Goal: Transaction & Acquisition: Purchase product/service

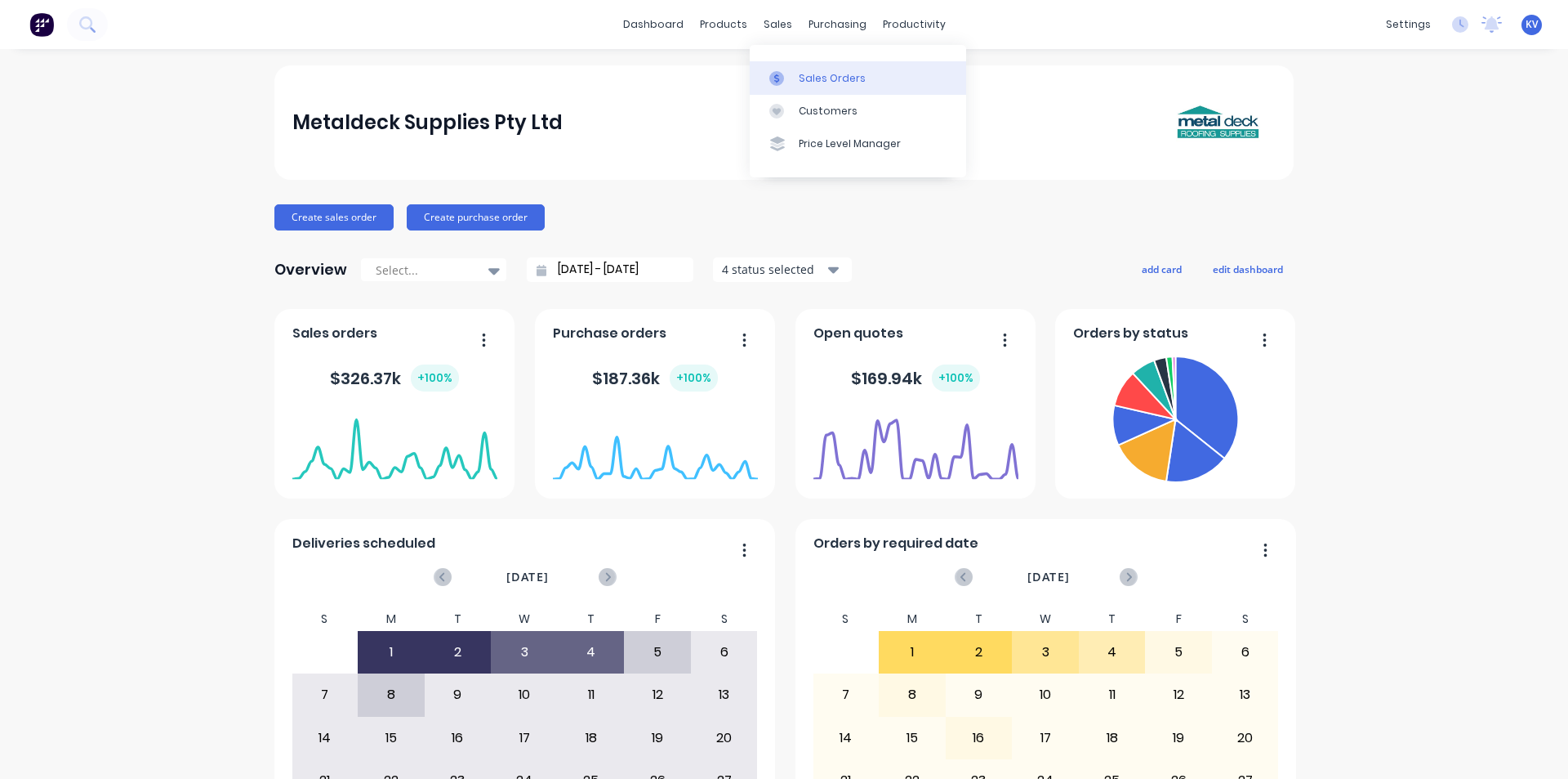
click at [809, 81] on div "Sales Orders" at bounding box center [832, 78] width 67 height 15
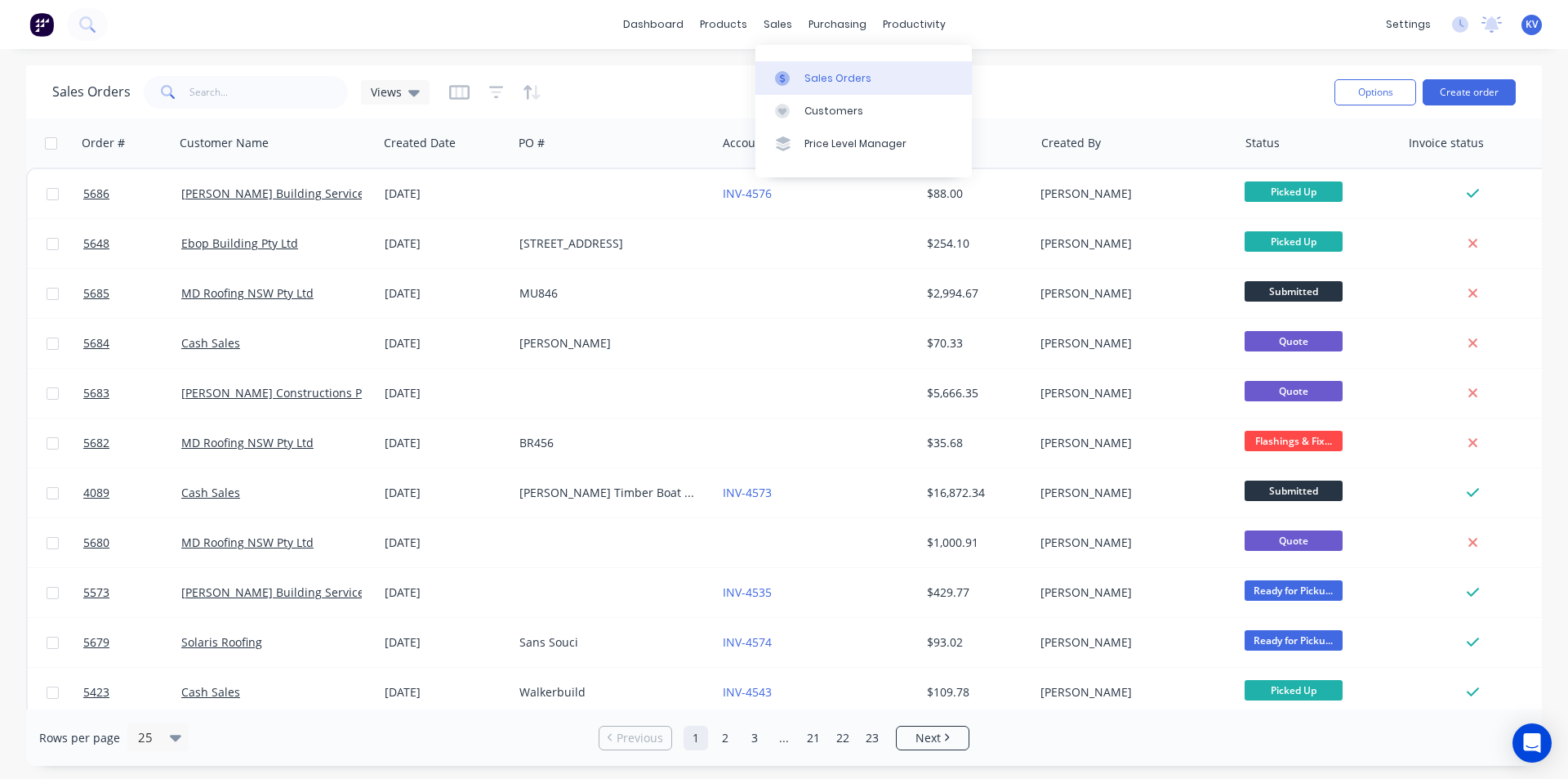
click at [809, 62] on link "Sales Orders" at bounding box center [864, 77] width 217 height 32
click at [195, 98] on input "text" at bounding box center [268, 92] width 159 height 32
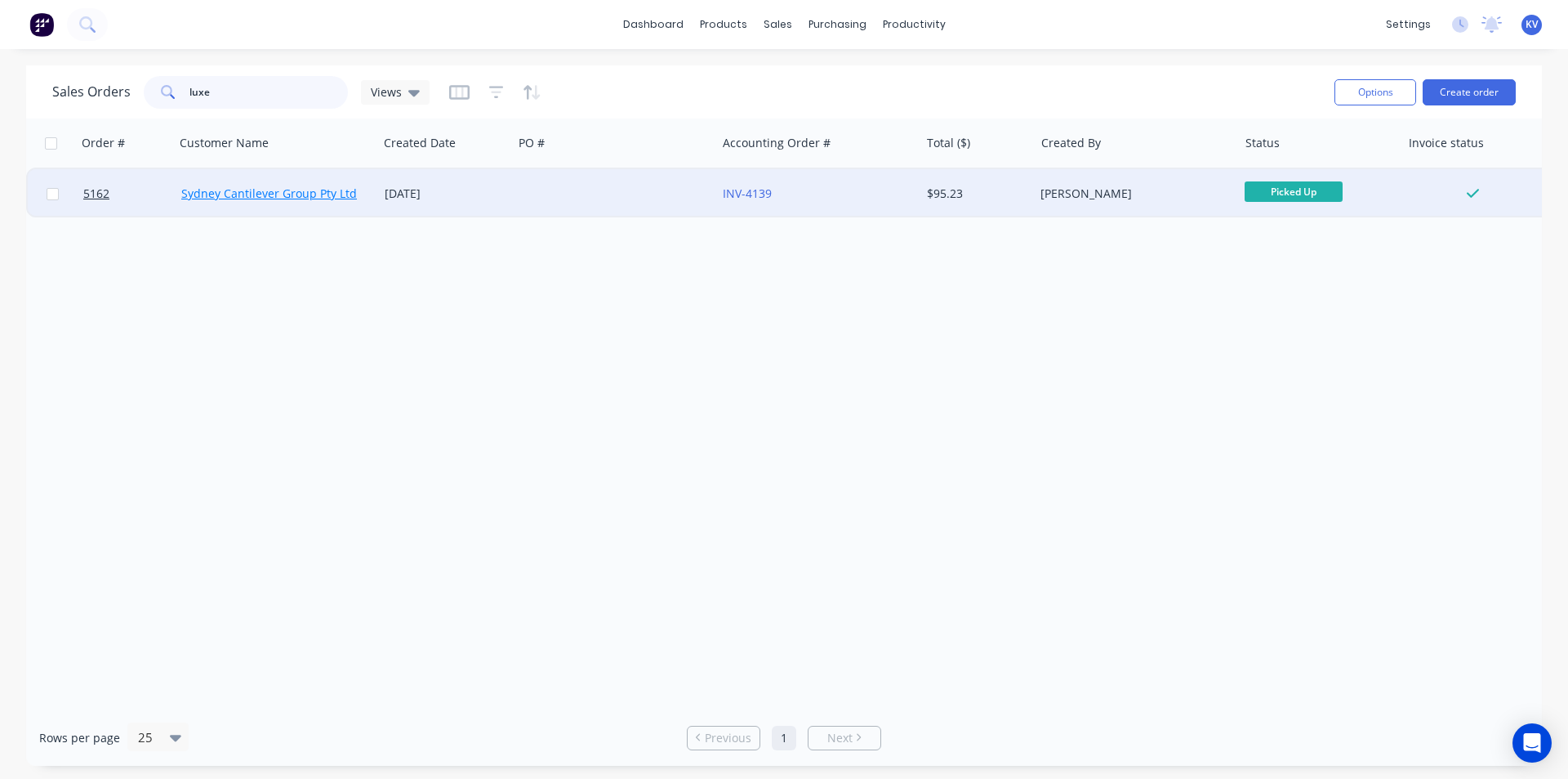
type input "luxe"
click at [304, 190] on link "Sydney Cantilever Group Pty Ltd" at bounding box center [269, 193] width 176 height 16
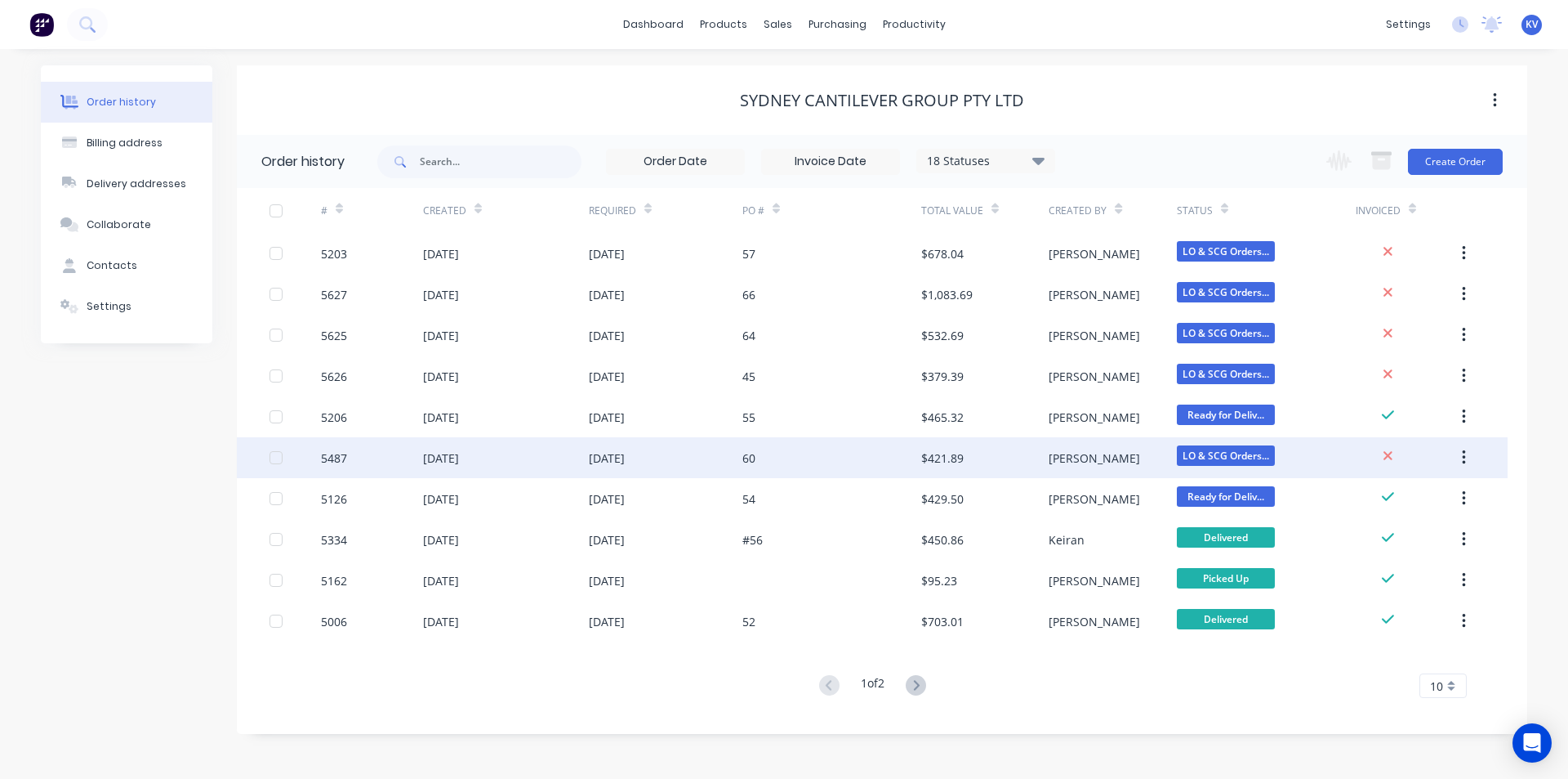
click at [750, 461] on div "60" at bounding box center [748, 458] width 13 height 18
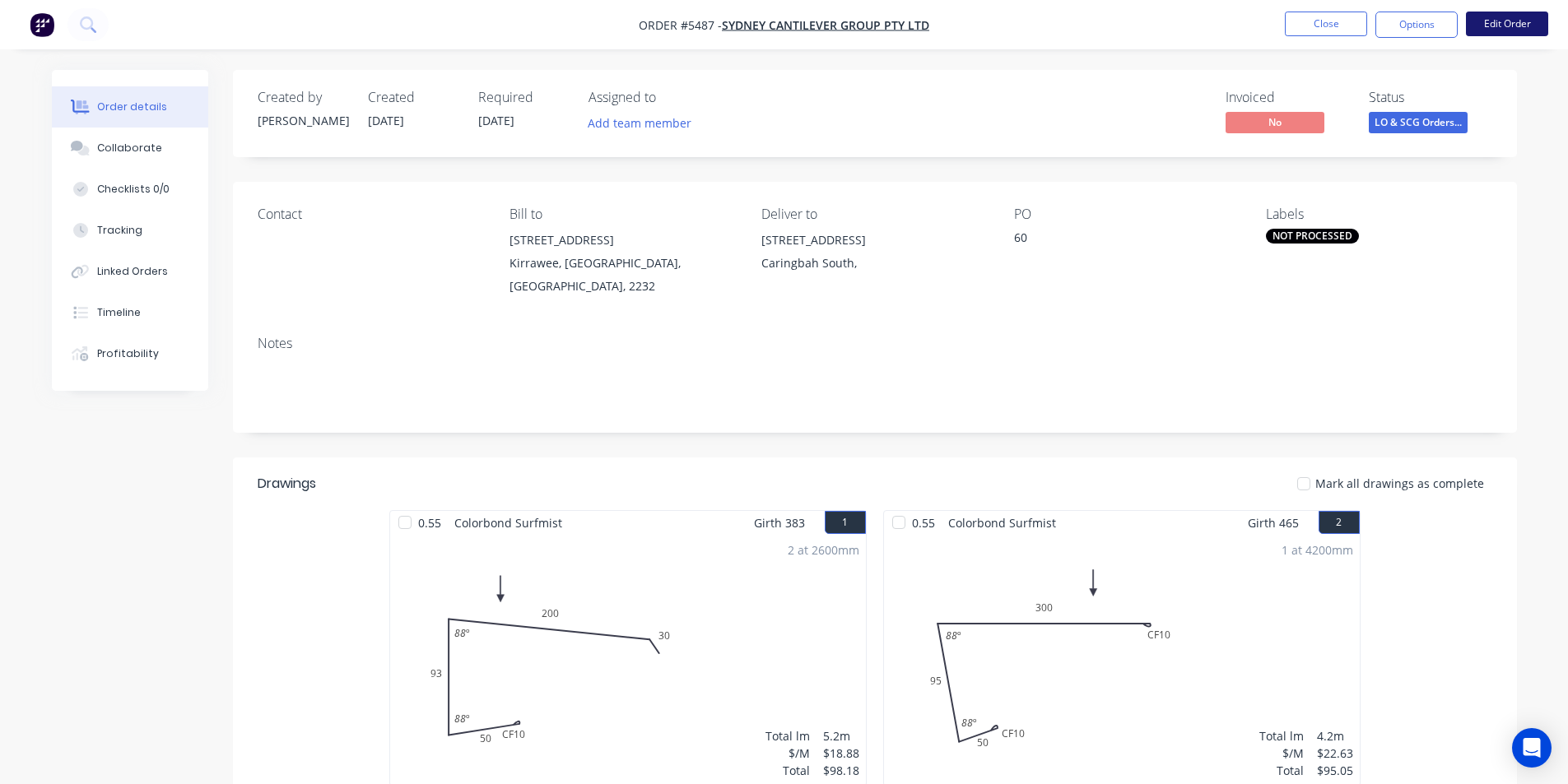
click at [1486, 28] on button "Edit Order" at bounding box center [1507, 24] width 83 height 25
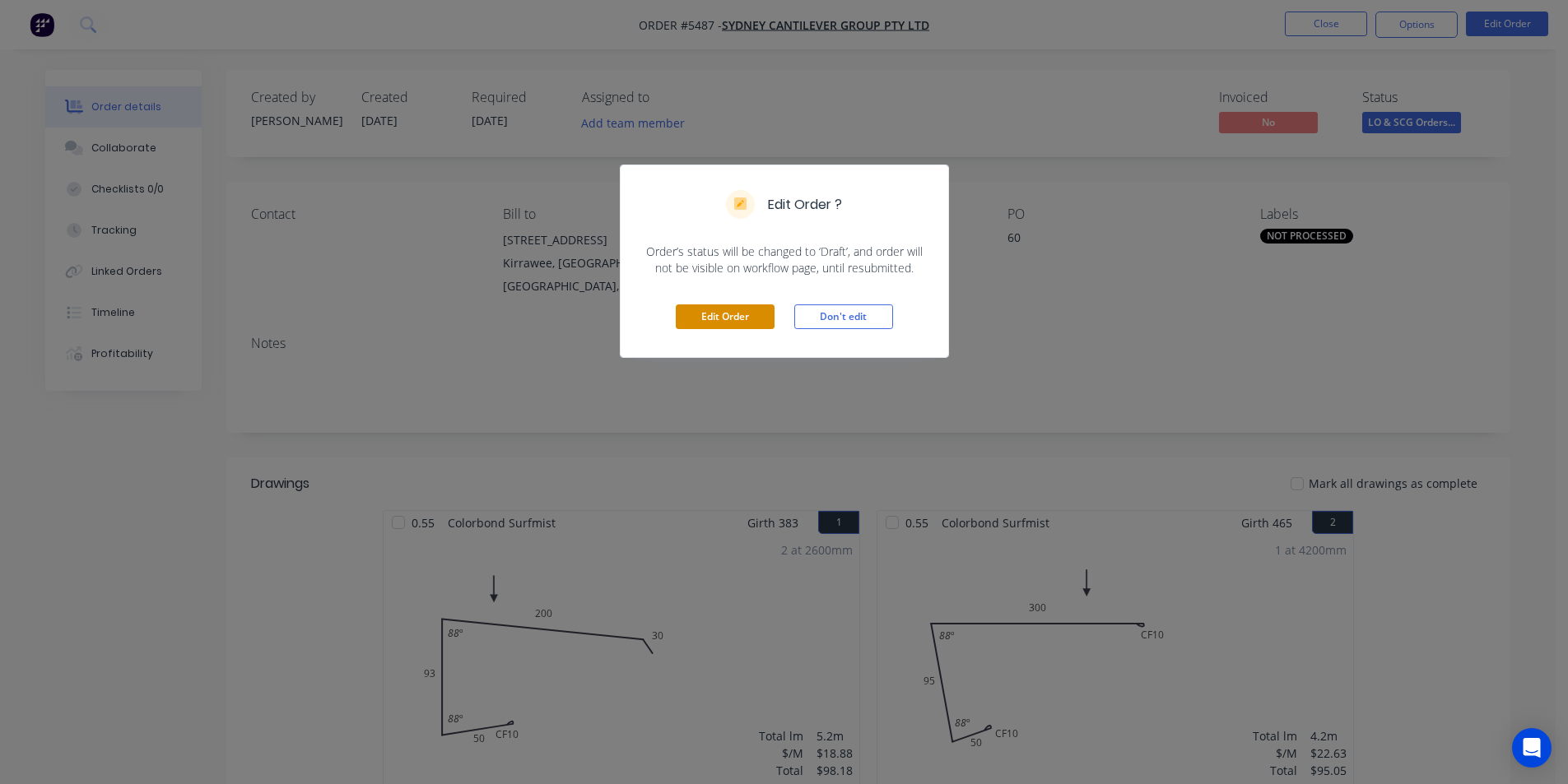
click at [729, 327] on div "Edit Order Don't edit" at bounding box center [784, 316] width 327 height 81
click at [732, 320] on button "Edit Order" at bounding box center [725, 316] width 98 height 25
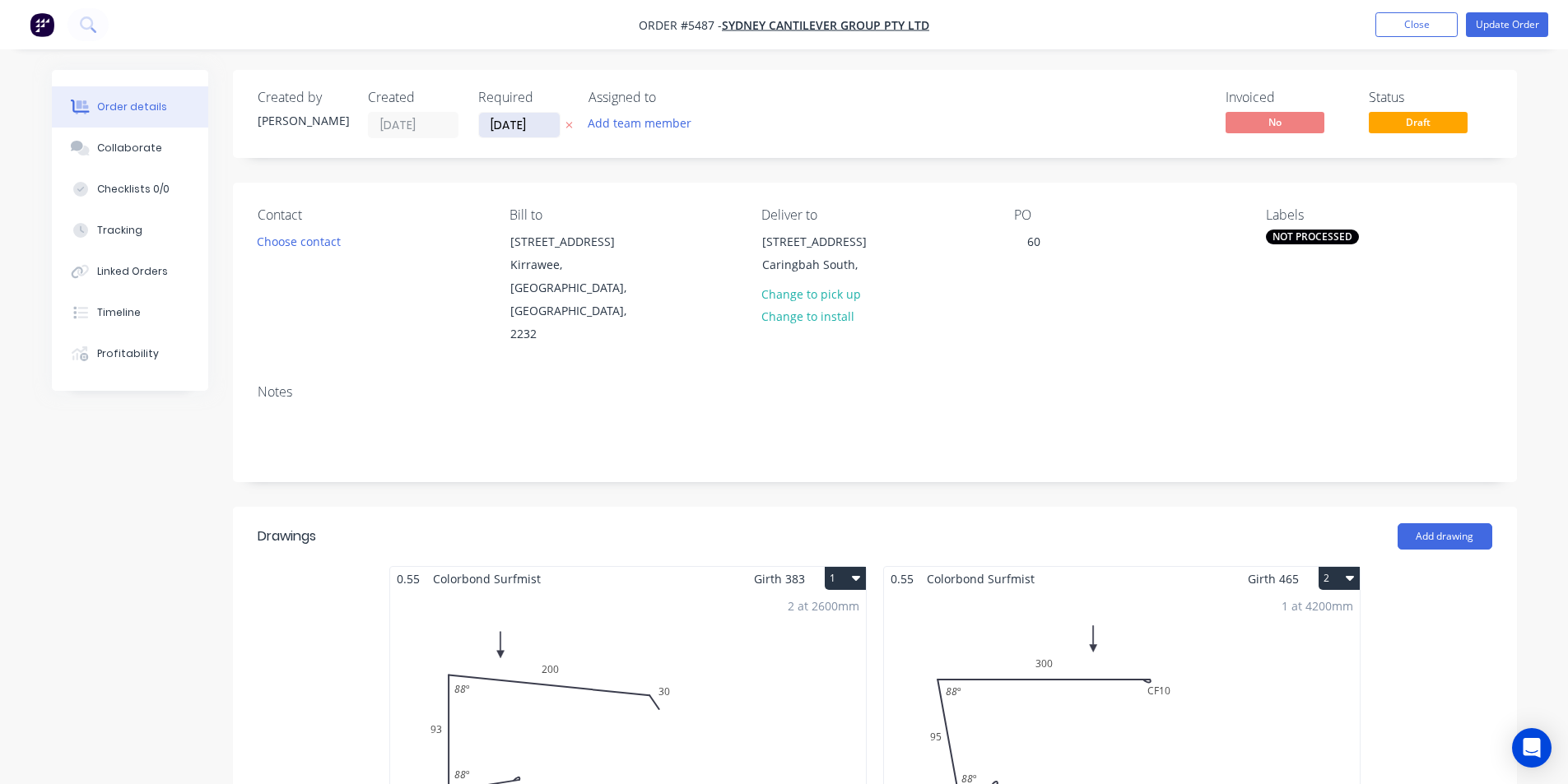
click at [508, 129] on input "20/08/25" at bounding box center [519, 125] width 81 height 25
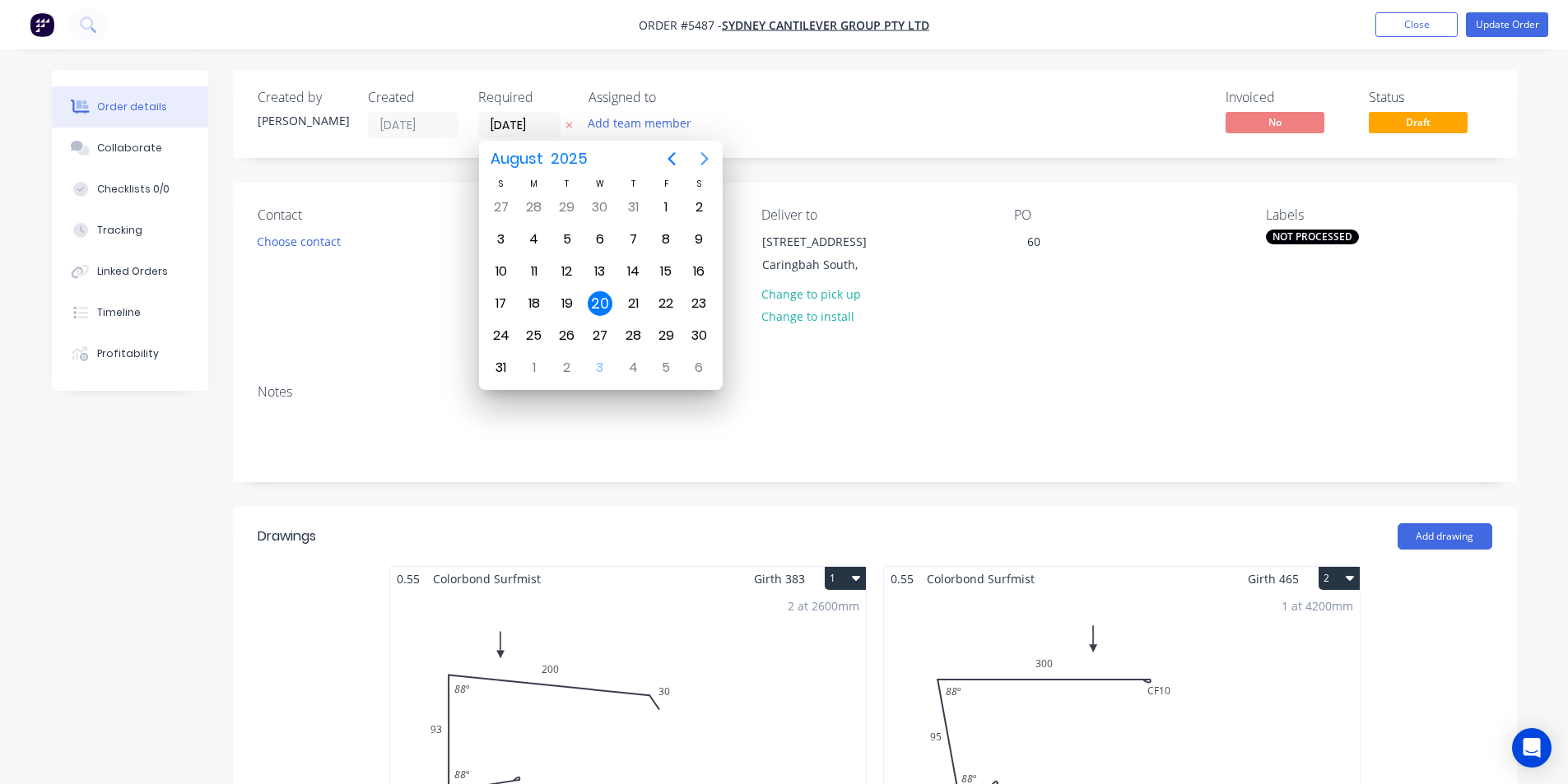
click at [702, 160] on icon "Next page" at bounding box center [705, 159] width 20 height 20
click at [567, 238] on div "9" at bounding box center [566, 239] width 25 height 25
type input "09/09/25"
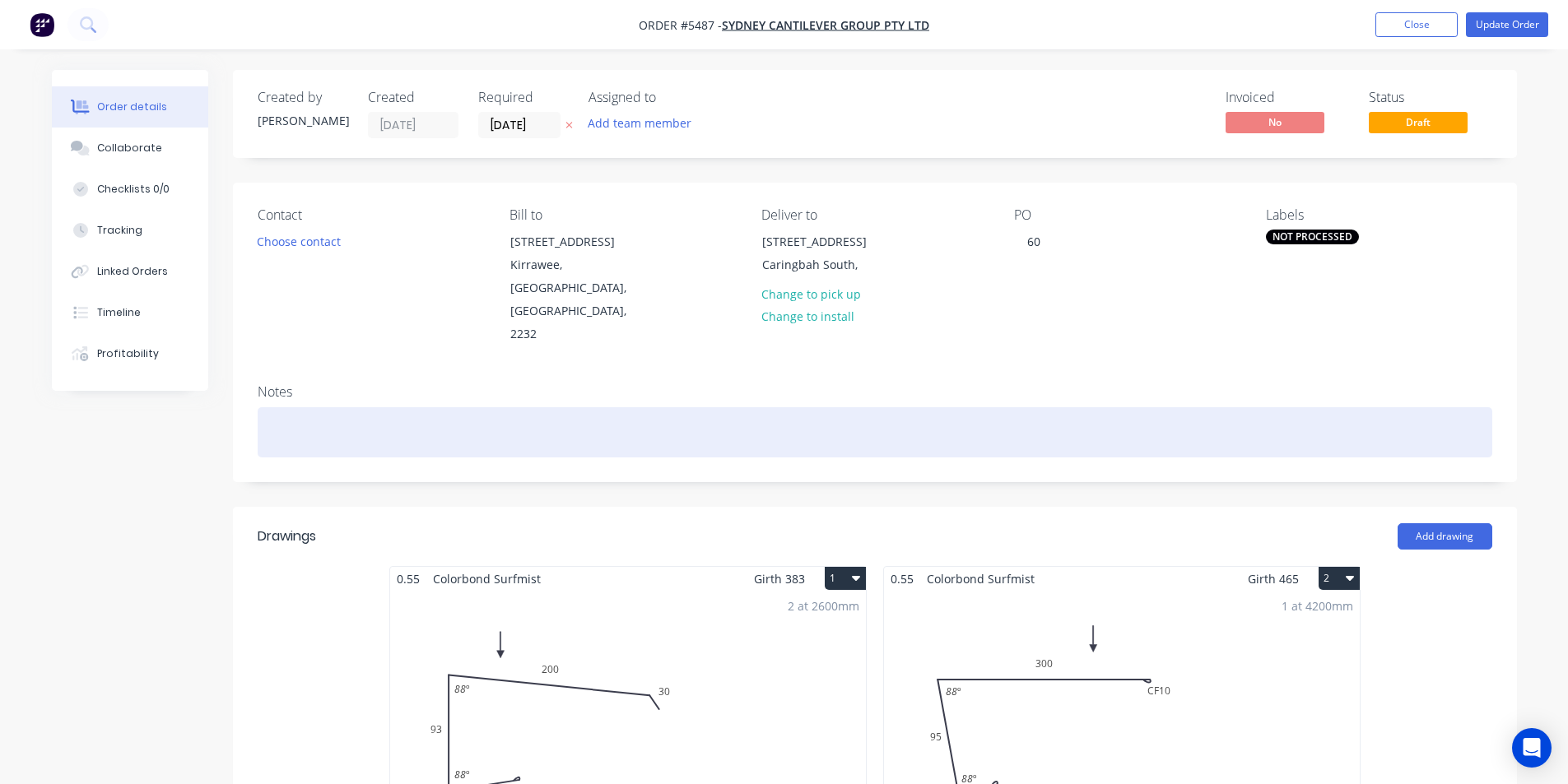
click at [684, 407] on div at bounding box center [875, 431] width 1235 height 50
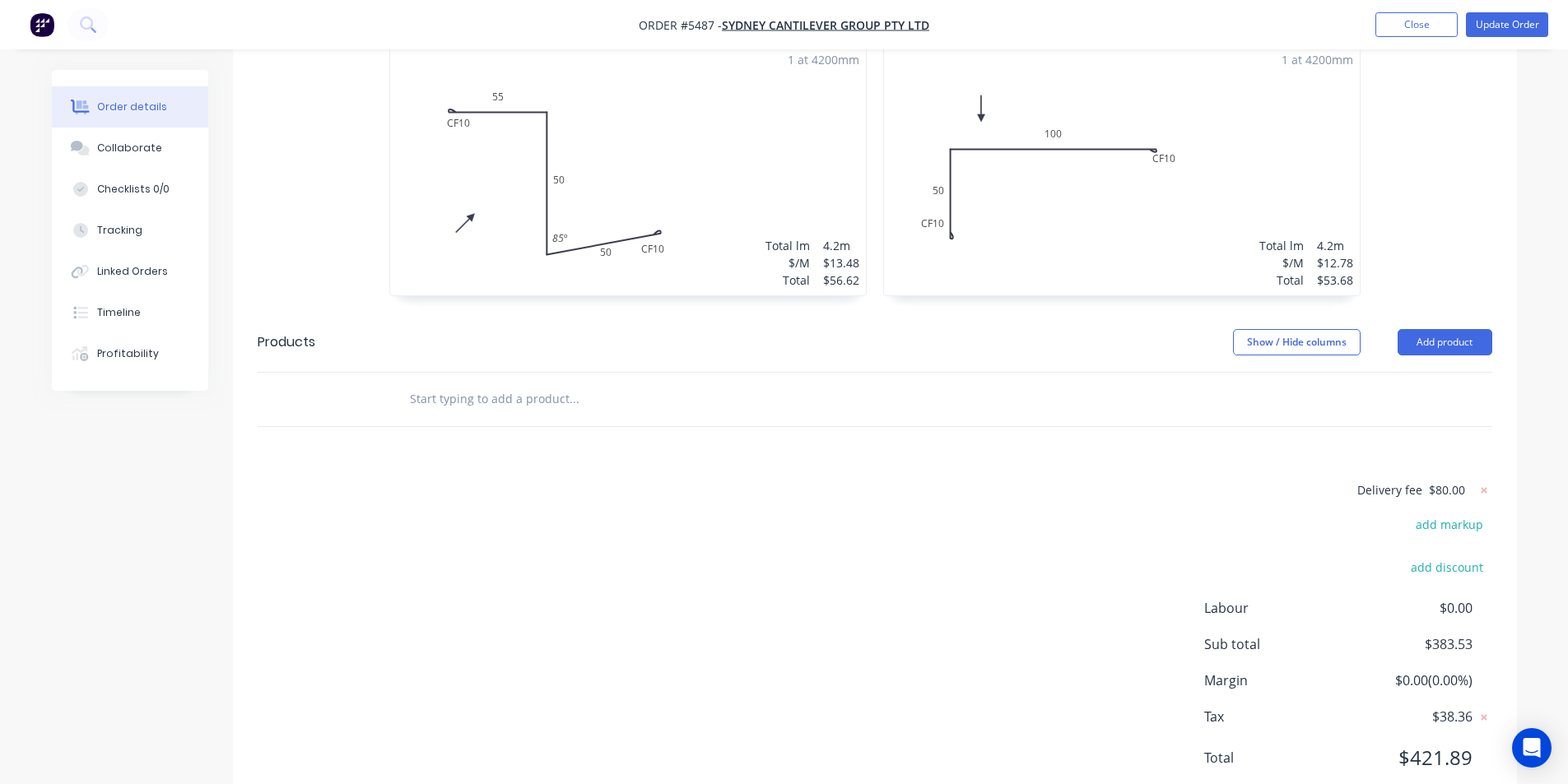
scroll to position [847, 0]
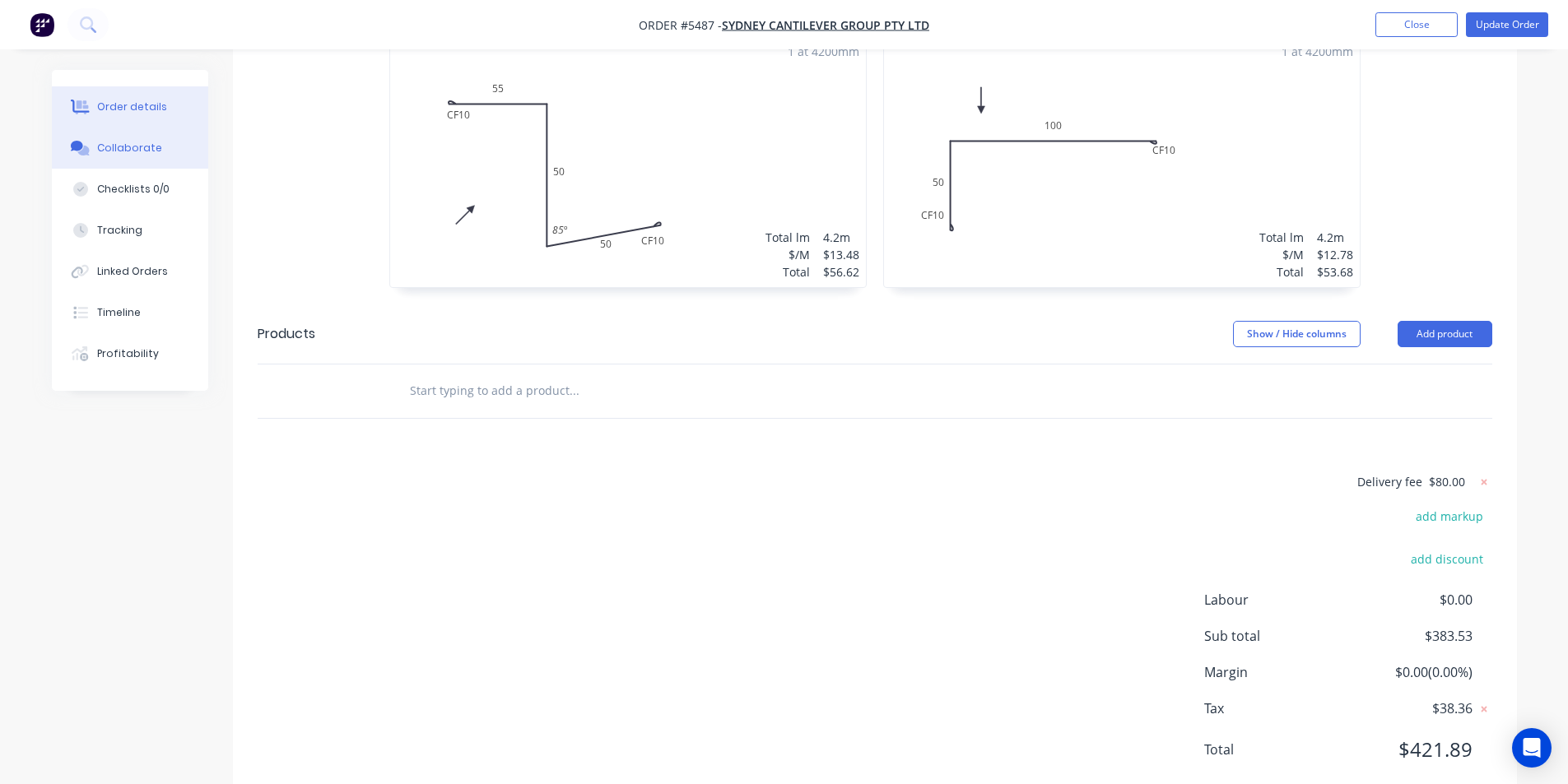
click at [144, 146] on div "Collaborate" at bounding box center [130, 147] width 65 height 15
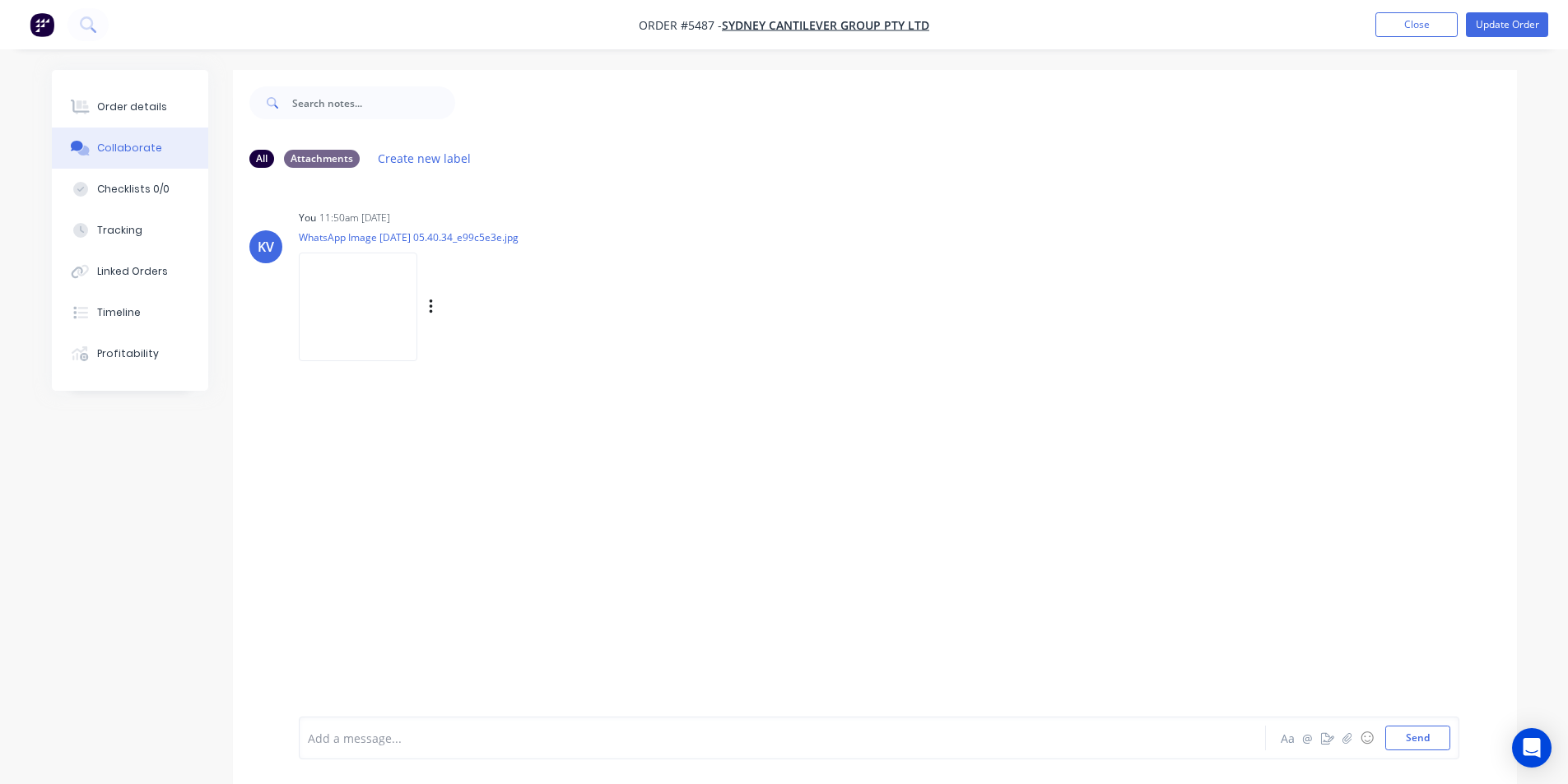
click at [362, 289] on img at bounding box center [358, 307] width 119 height 108
click at [160, 103] on div "Order details" at bounding box center [132, 106] width 70 height 15
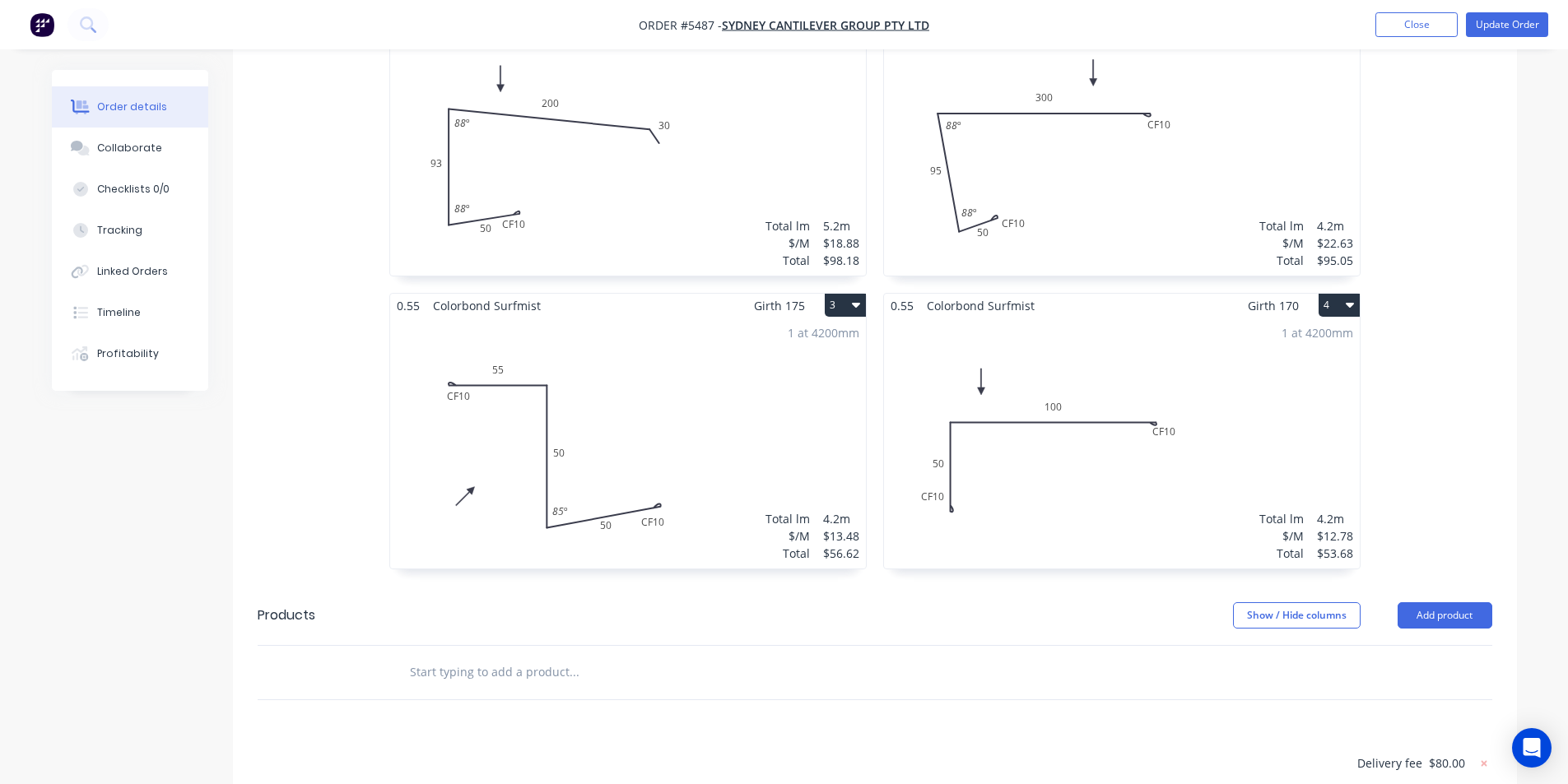
scroll to position [658, 0]
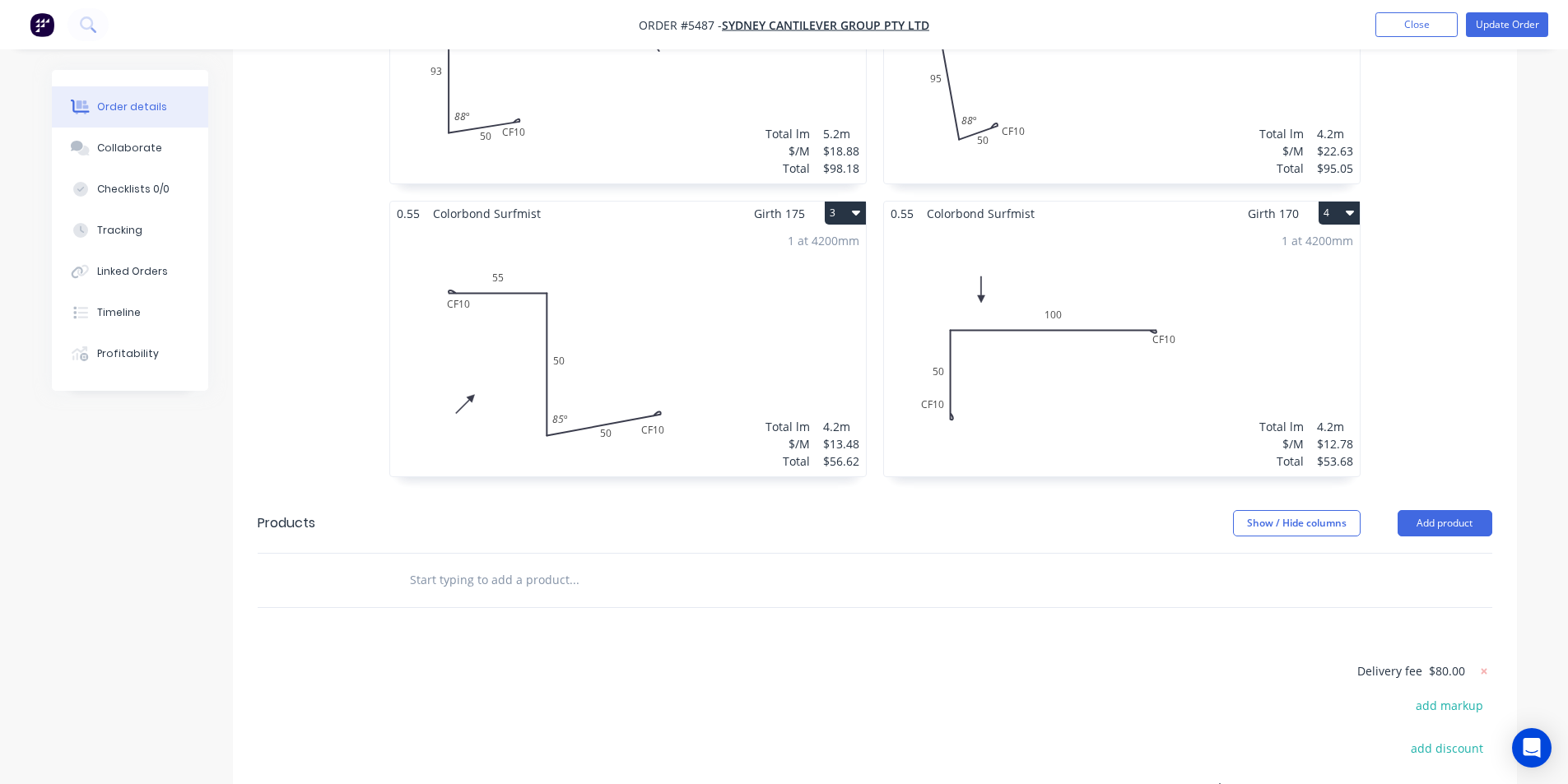
click at [52, 86] on button "Order details" at bounding box center [130, 107] width 156 height 41
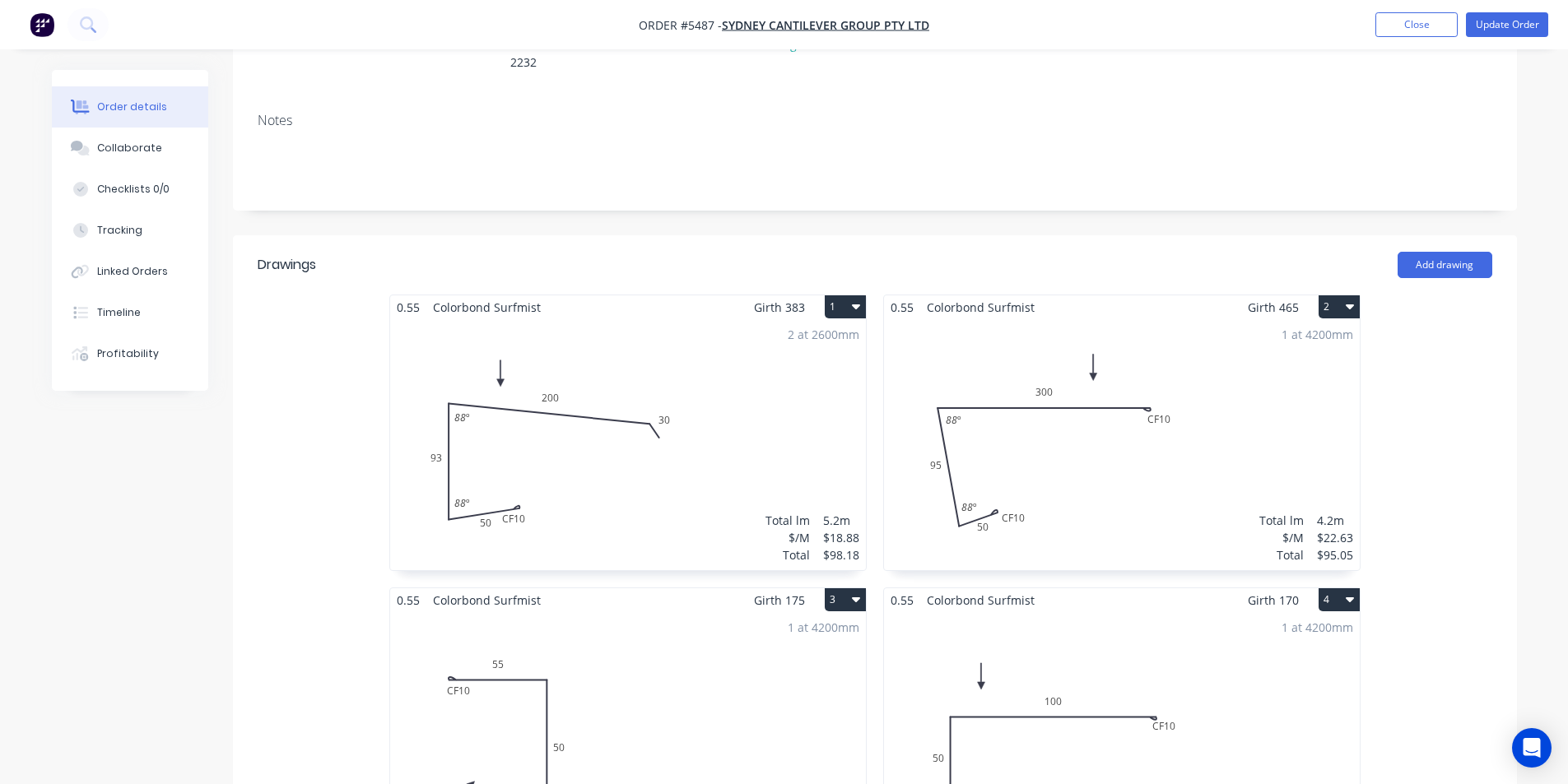
scroll to position [0, 0]
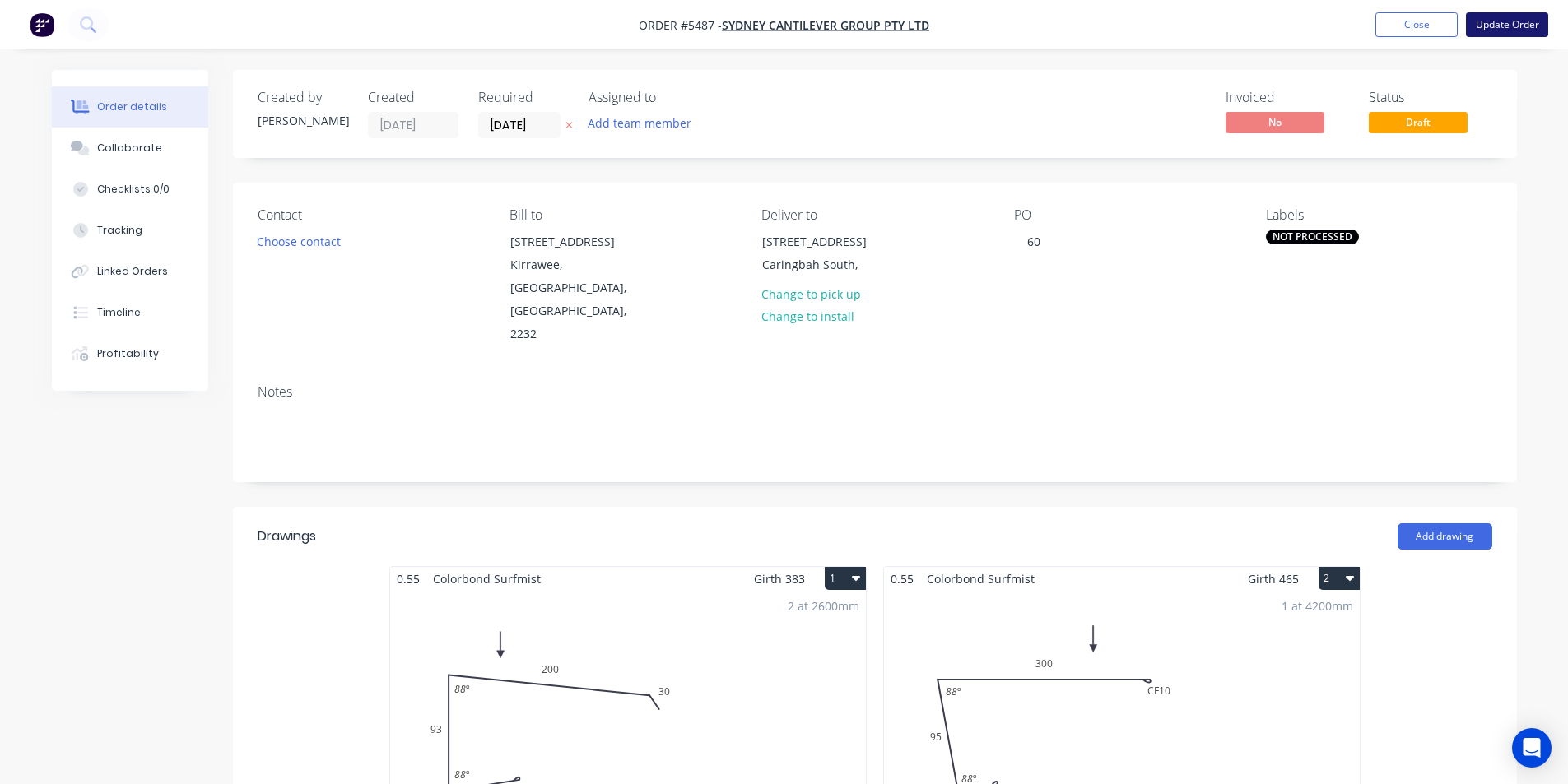
click at [1489, 32] on button "Update Order" at bounding box center [1507, 25] width 83 height 25
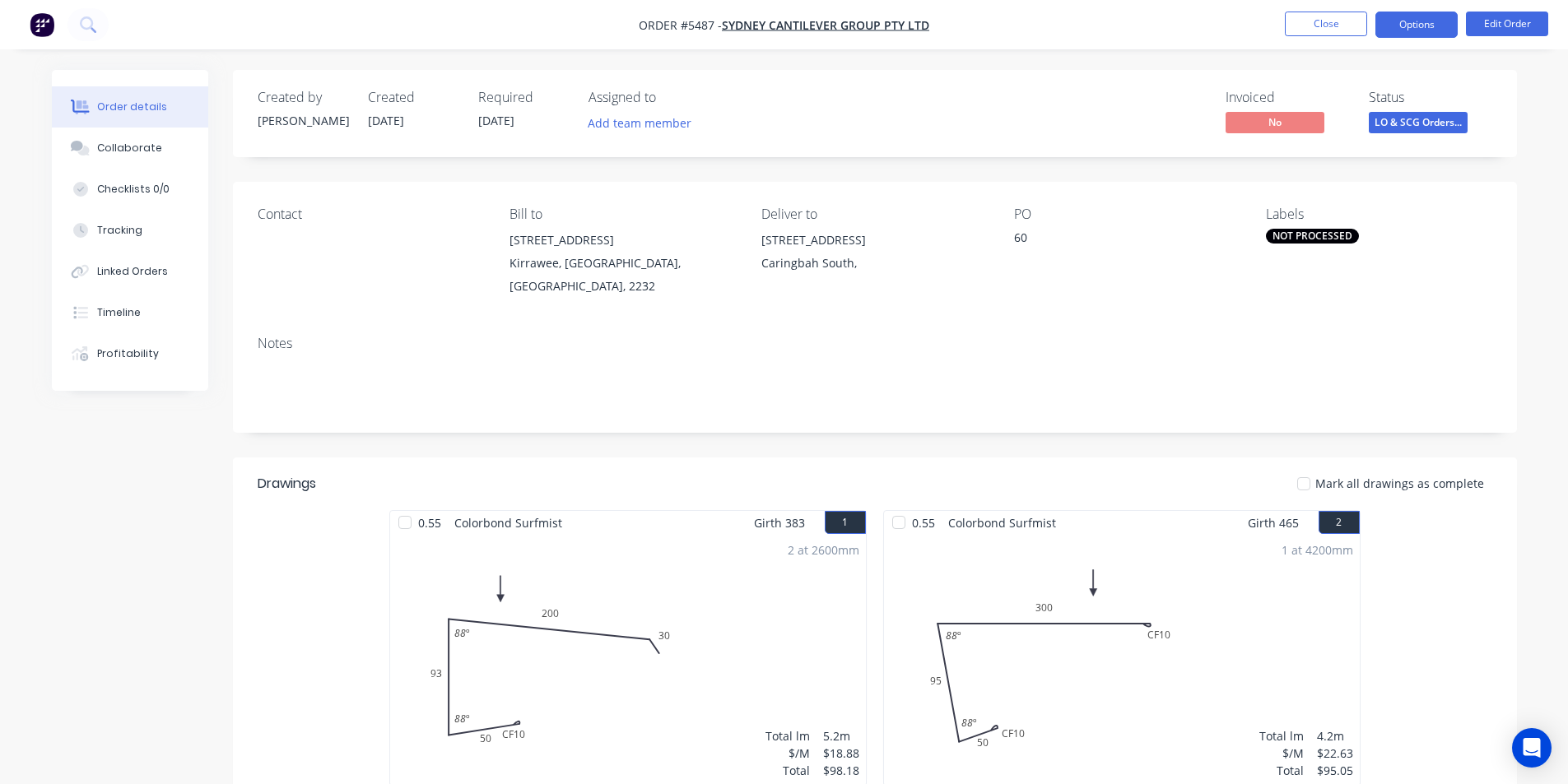
click at [1410, 28] on button "Options" at bounding box center [1417, 25] width 83 height 27
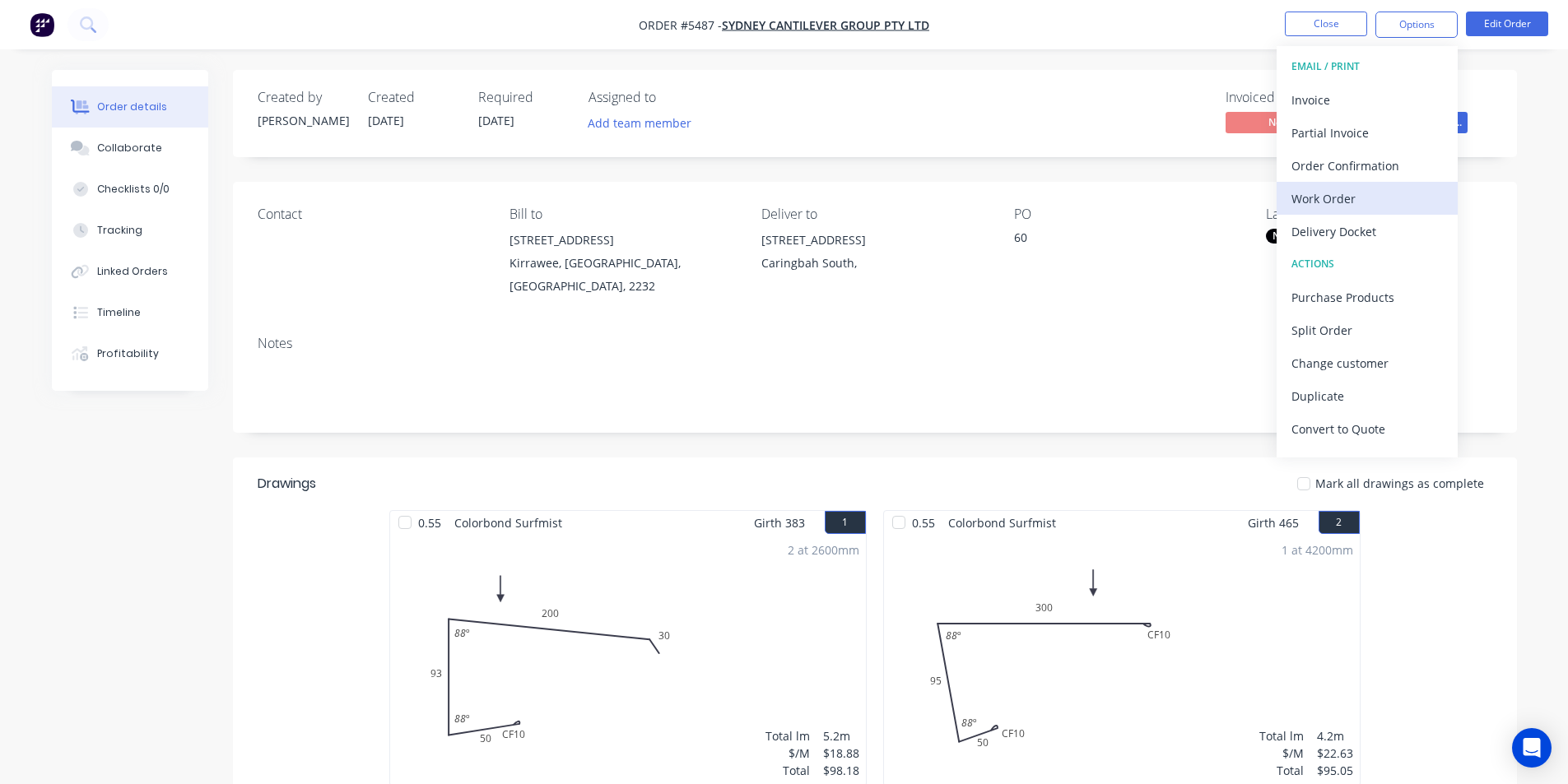
click at [1342, 195] on div "Work Order" at bounding box center [1366, 198] width 151 height 24
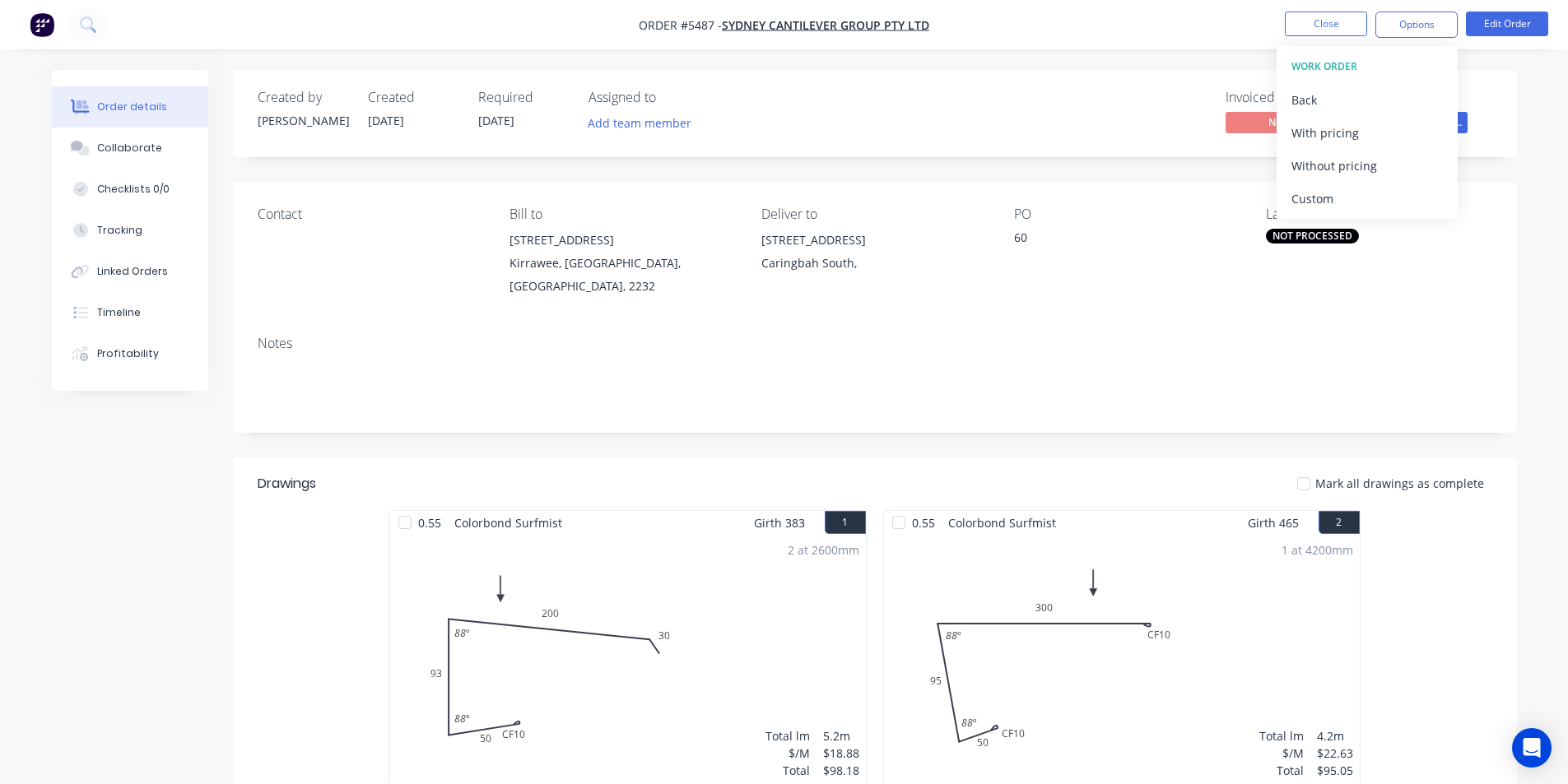
click at [1342, 195] on div "Custom" at bounding box center [1366, 198] width 151 height 24
click at [1332, 166] on div "Without pricing" at bounding box center [1366, 166] width 151 height 24
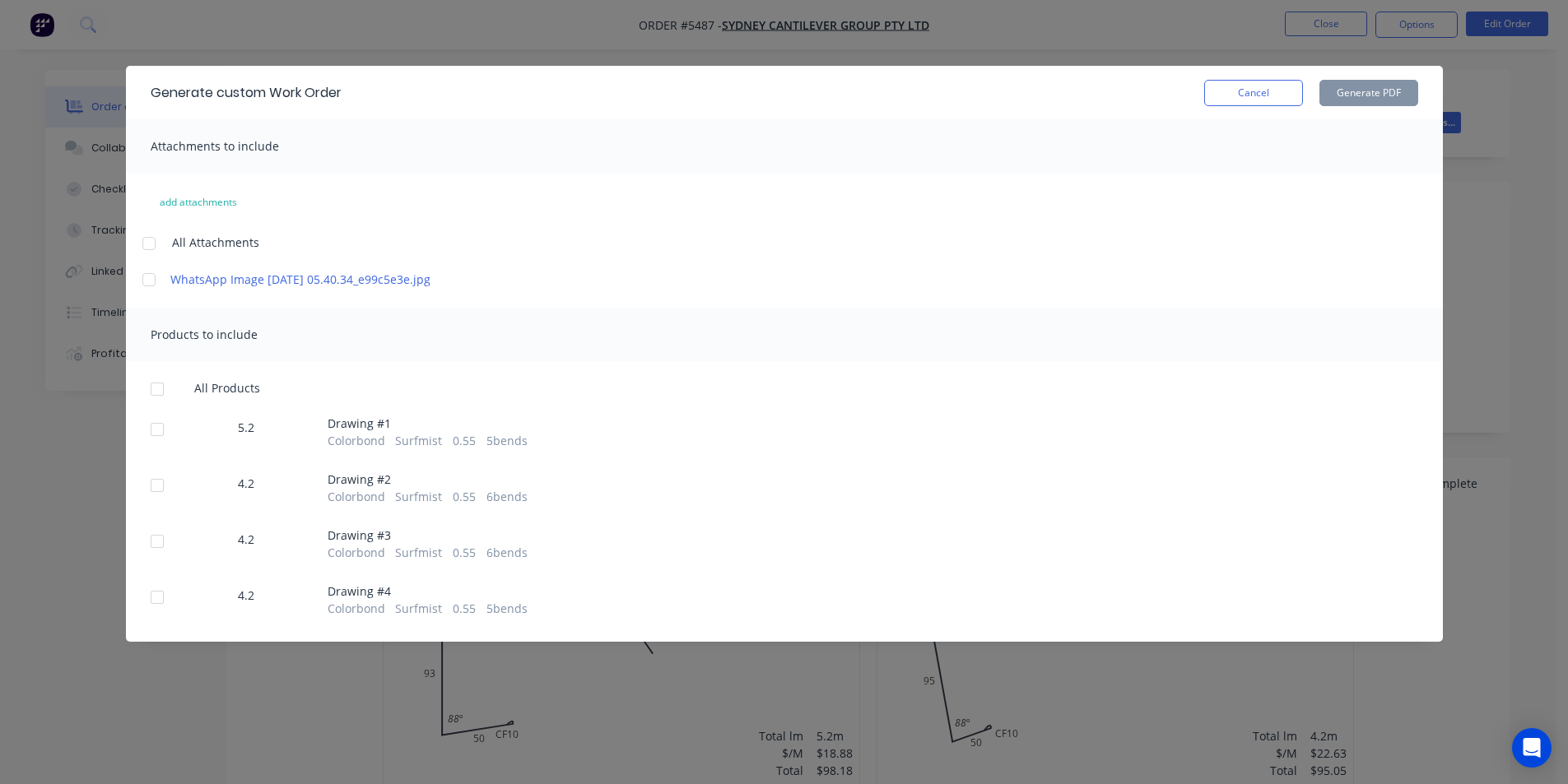
click at [159, 400] on div at bounding box center [156, 388] width 32 height 32
click at [1353, 88] on button "Generate PDF" at bounding box center [1368, 92] width 98 height 27
click at [1230, 96] on button "Cancel" at bounding box center [1253, 92] width 98 height 27
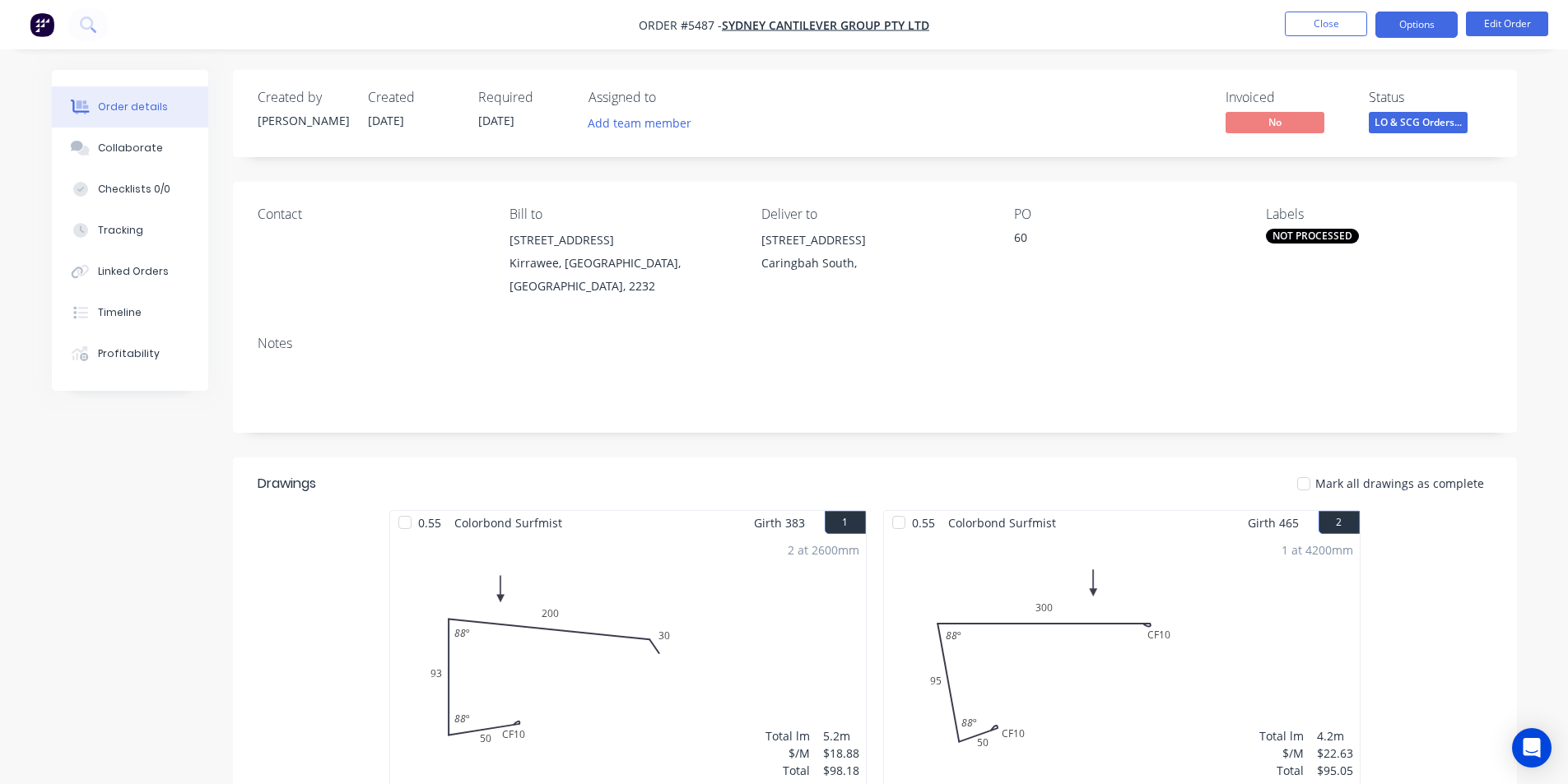
click at [1415, 28] on button "Options" at bounding box center [1417, 25] width 83 height 27
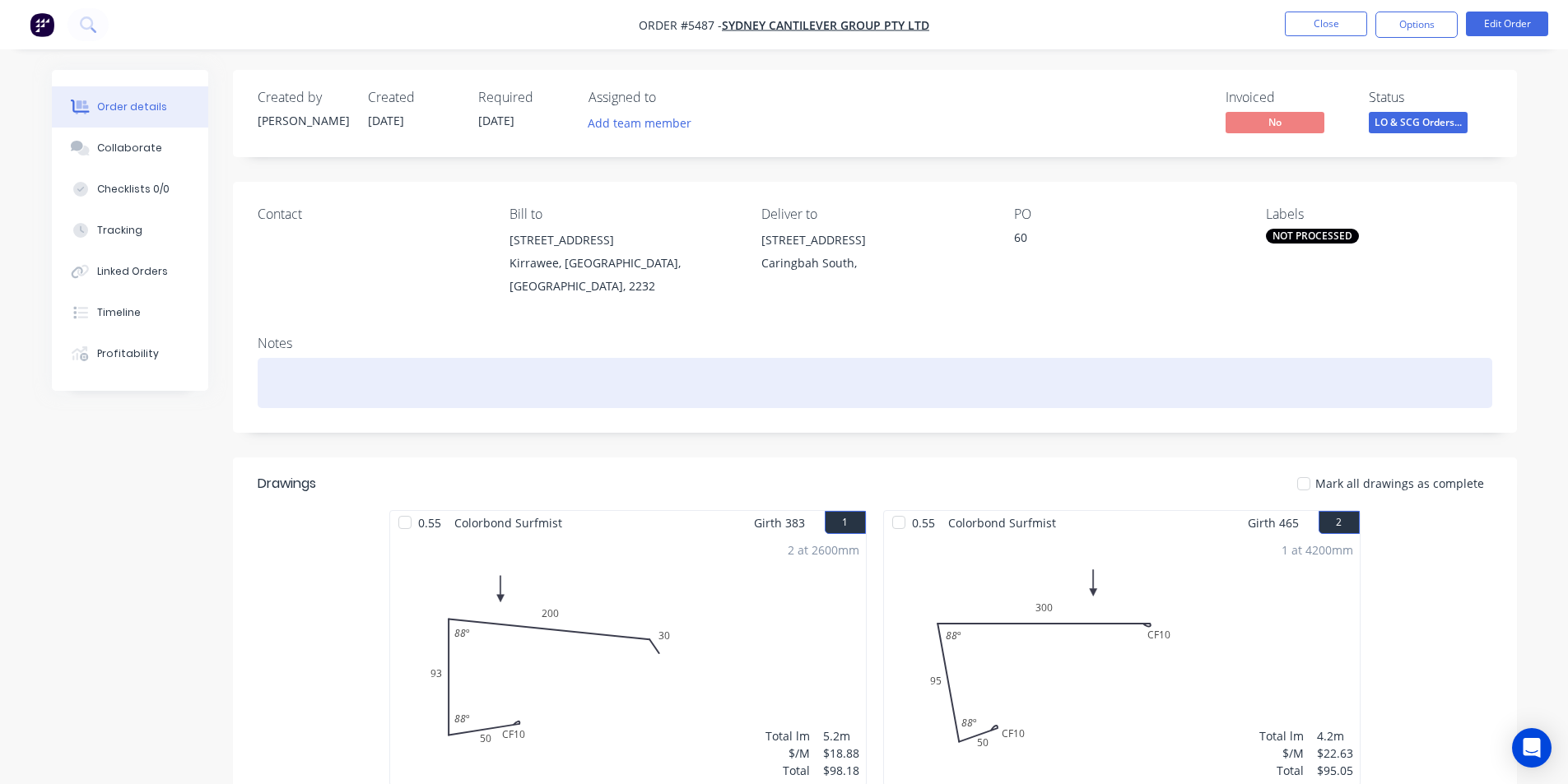
click at [668, 369] on div at bounding box center [875, 382] width 1235 height 50
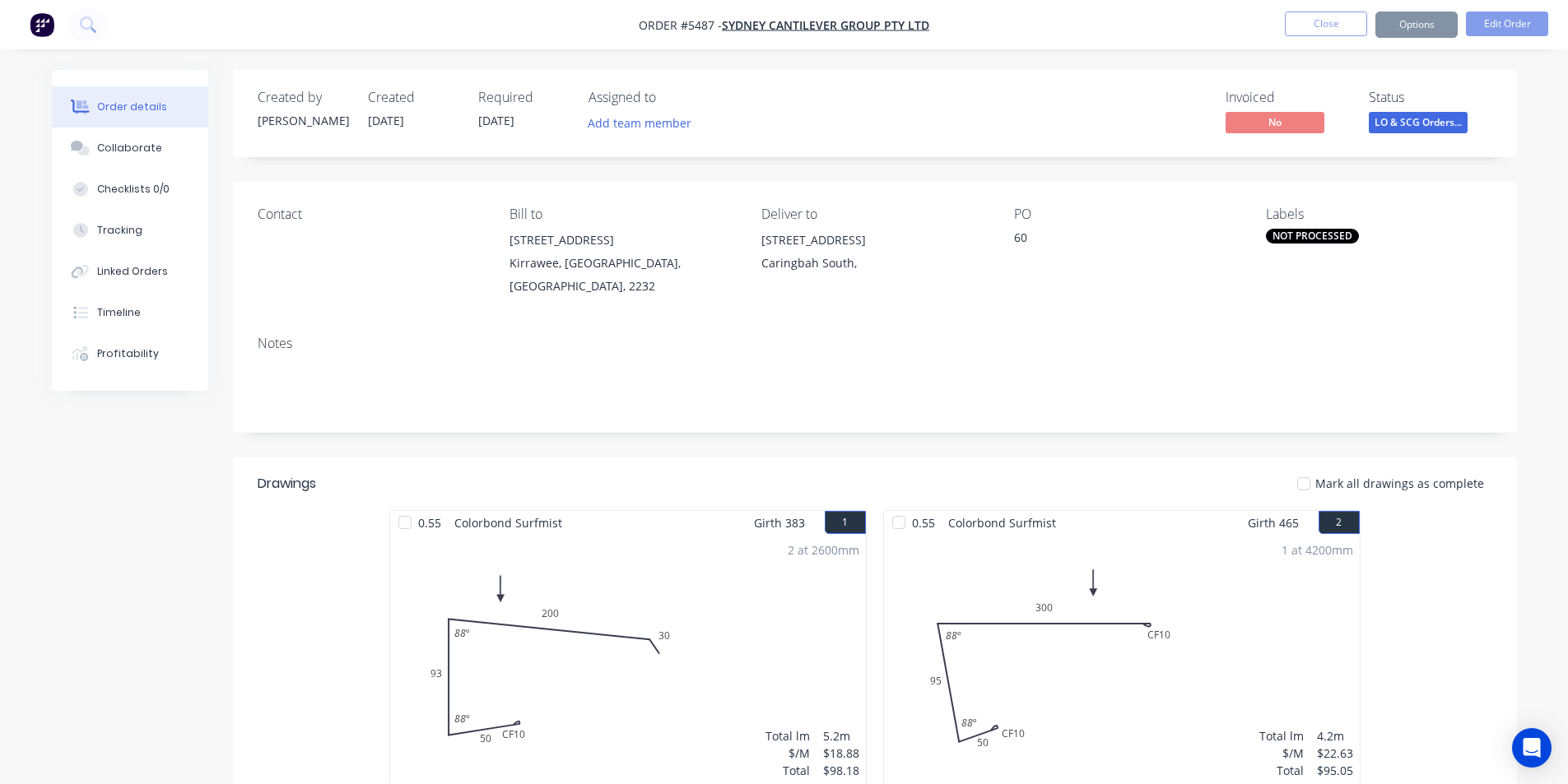
click at [1302, 235] on div "NOT PROCESSED" at bounding box center [1312, 236] width 93 height 15
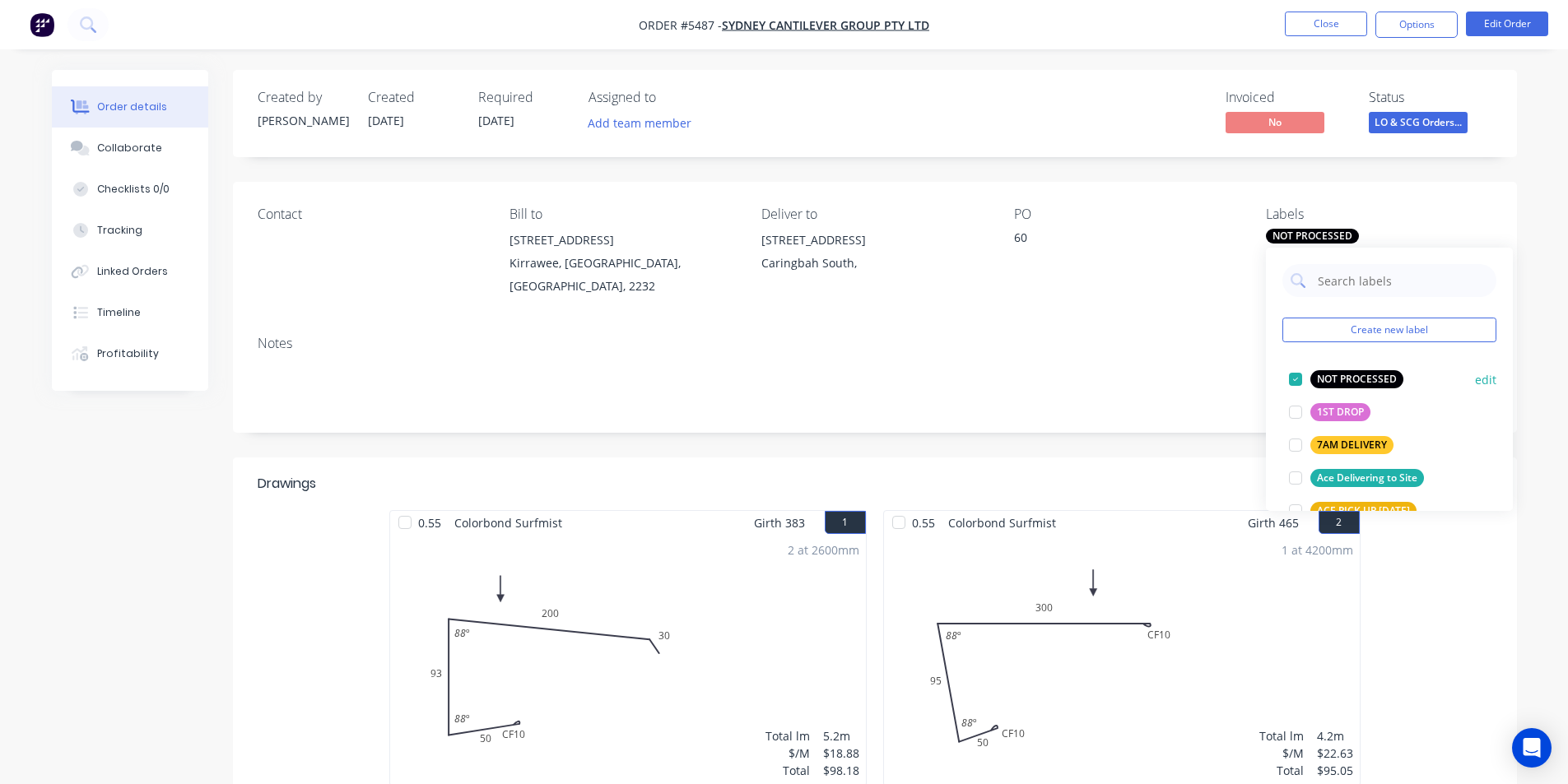
click at [1292, 377] on div at bounding box center [1295, 378] width 32 height 32
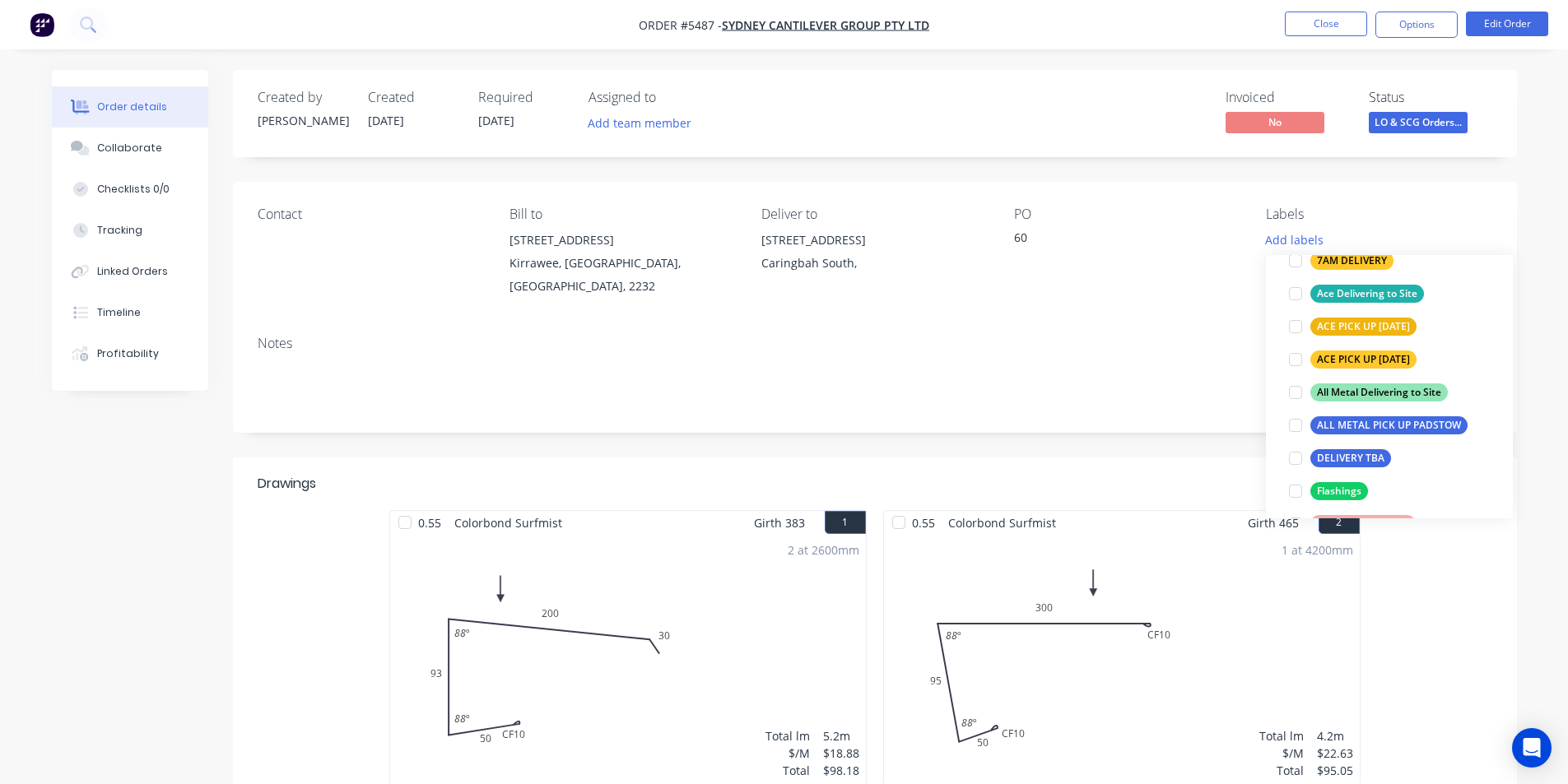
scroll to position [329, 0]
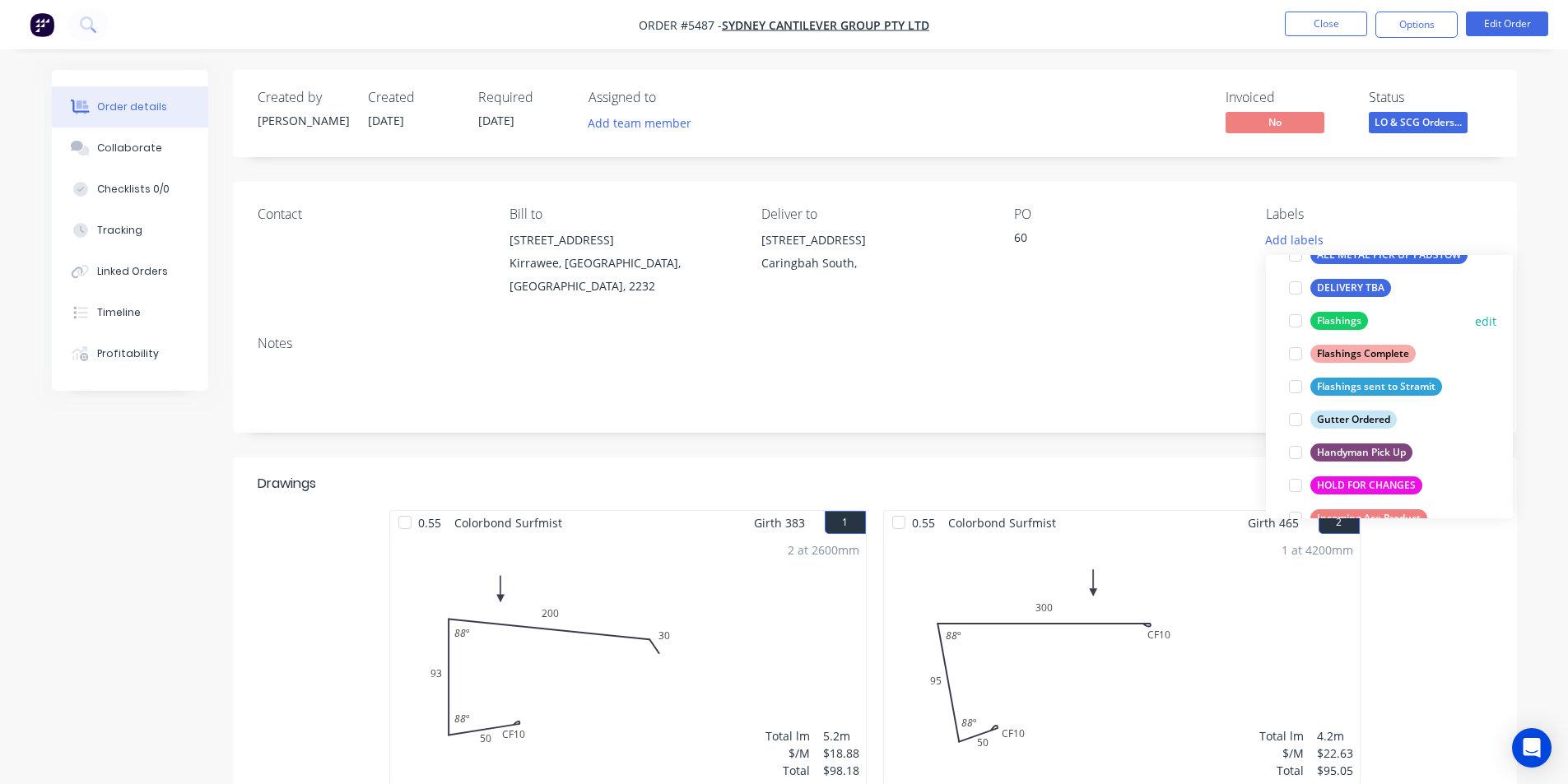
click at [1297, 316] on div at bounding box center [1295, 320] width 32 height 32
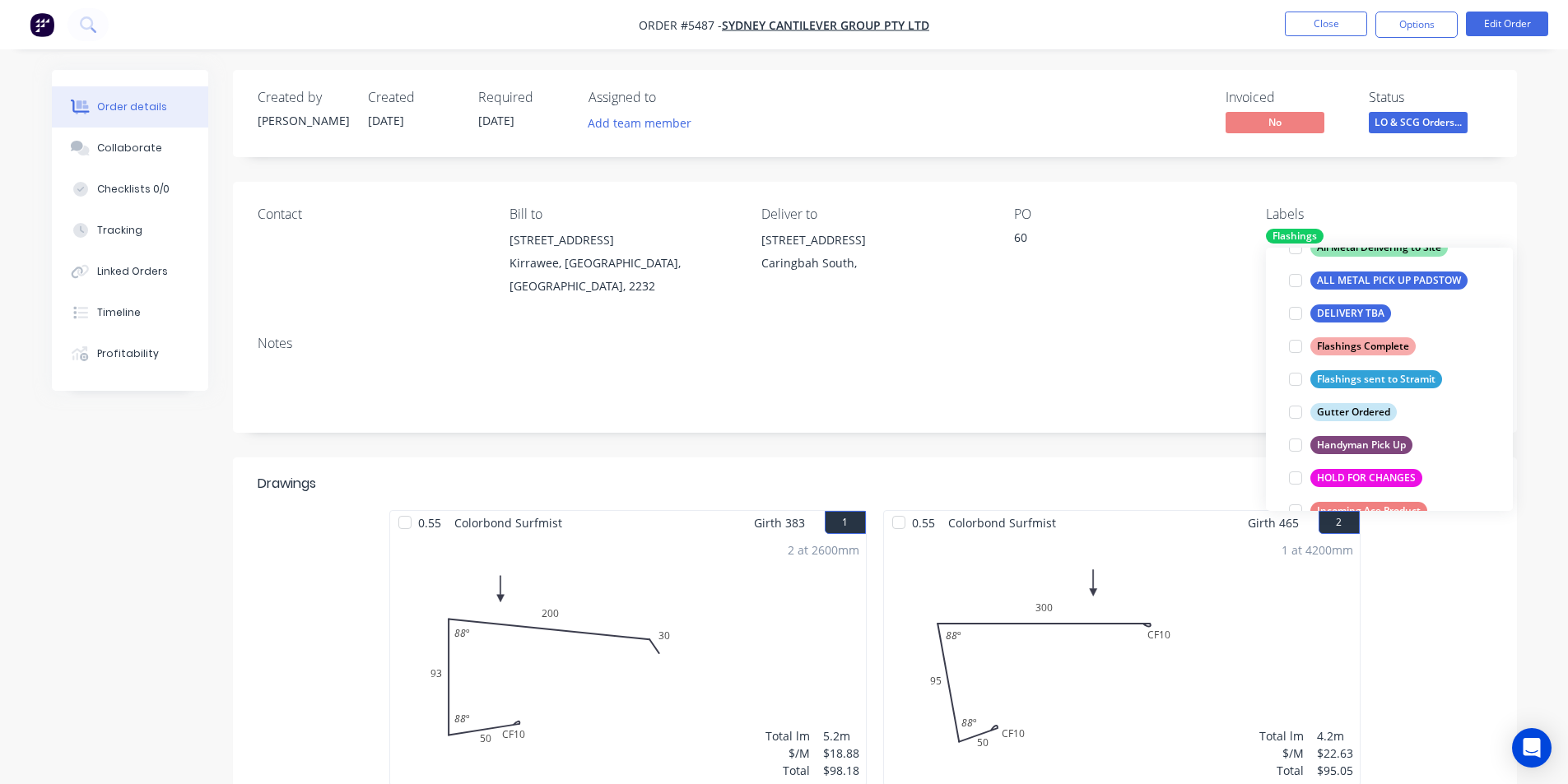
scroll to position [66, 0]
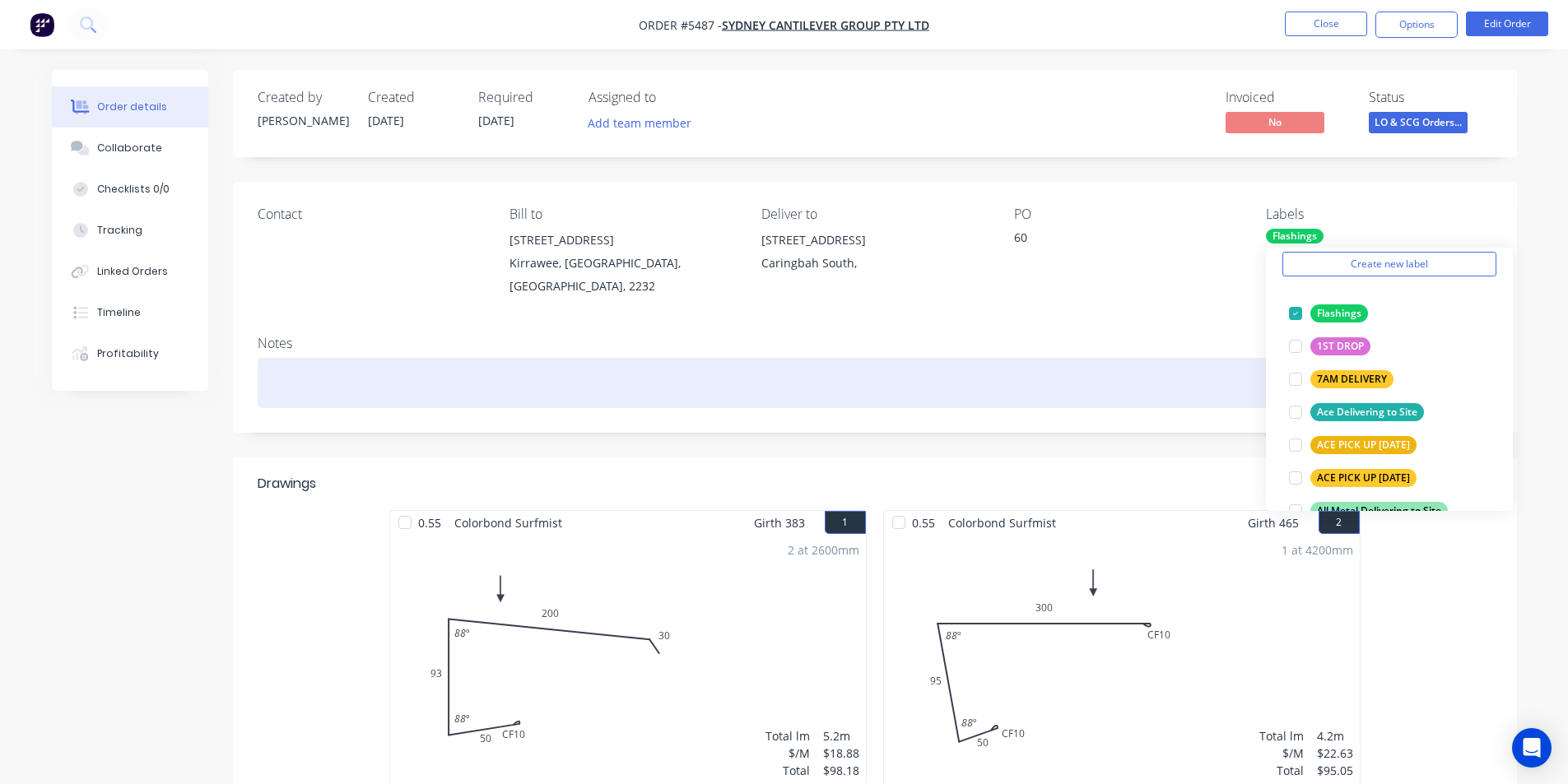
click at [1056, 385] on div at bounding box center [875, 382] width 1235 height 50
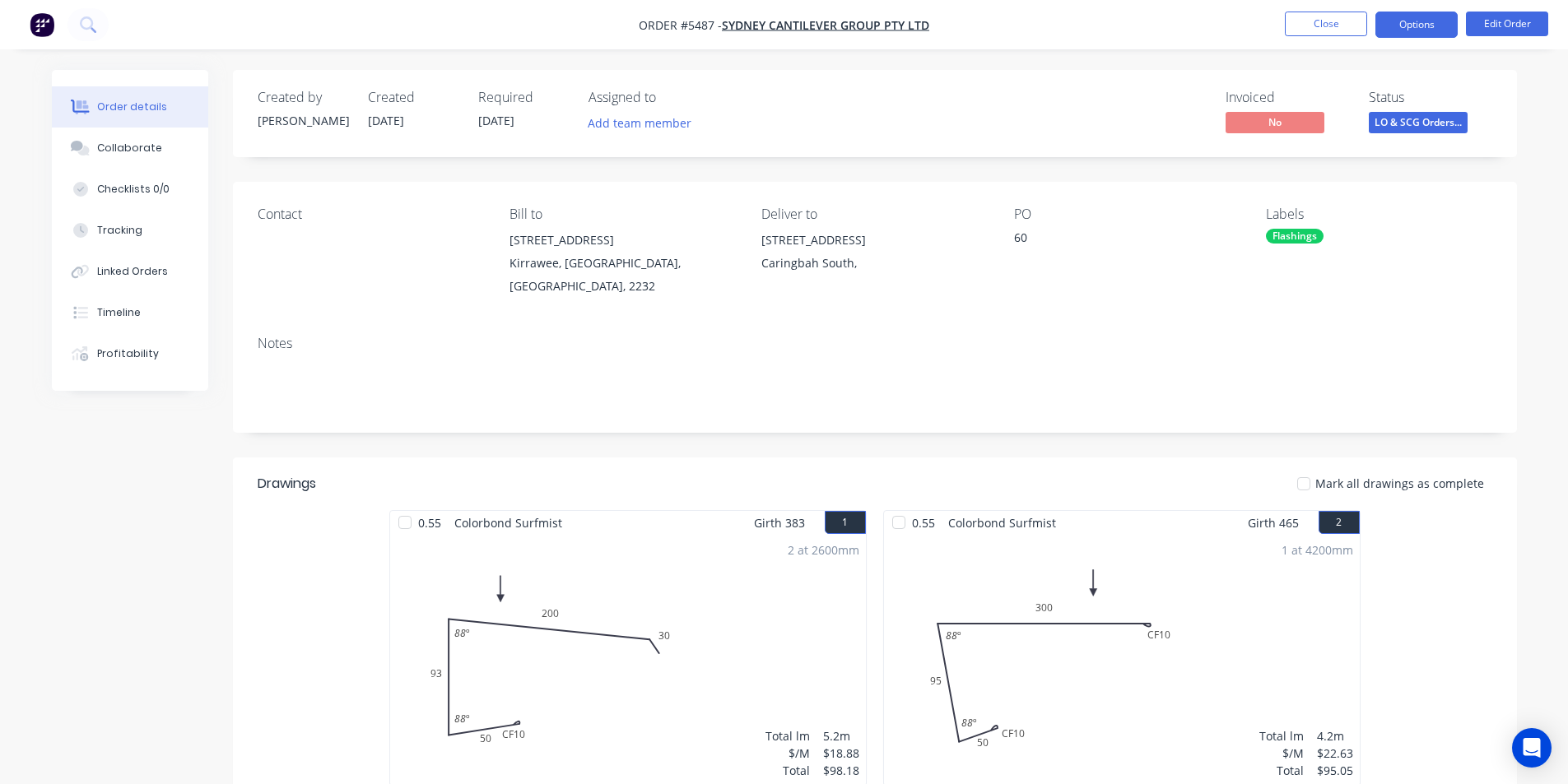
click at [1424, 14] on button "Options" at bounding box center [1417, 25] width 83 height 27
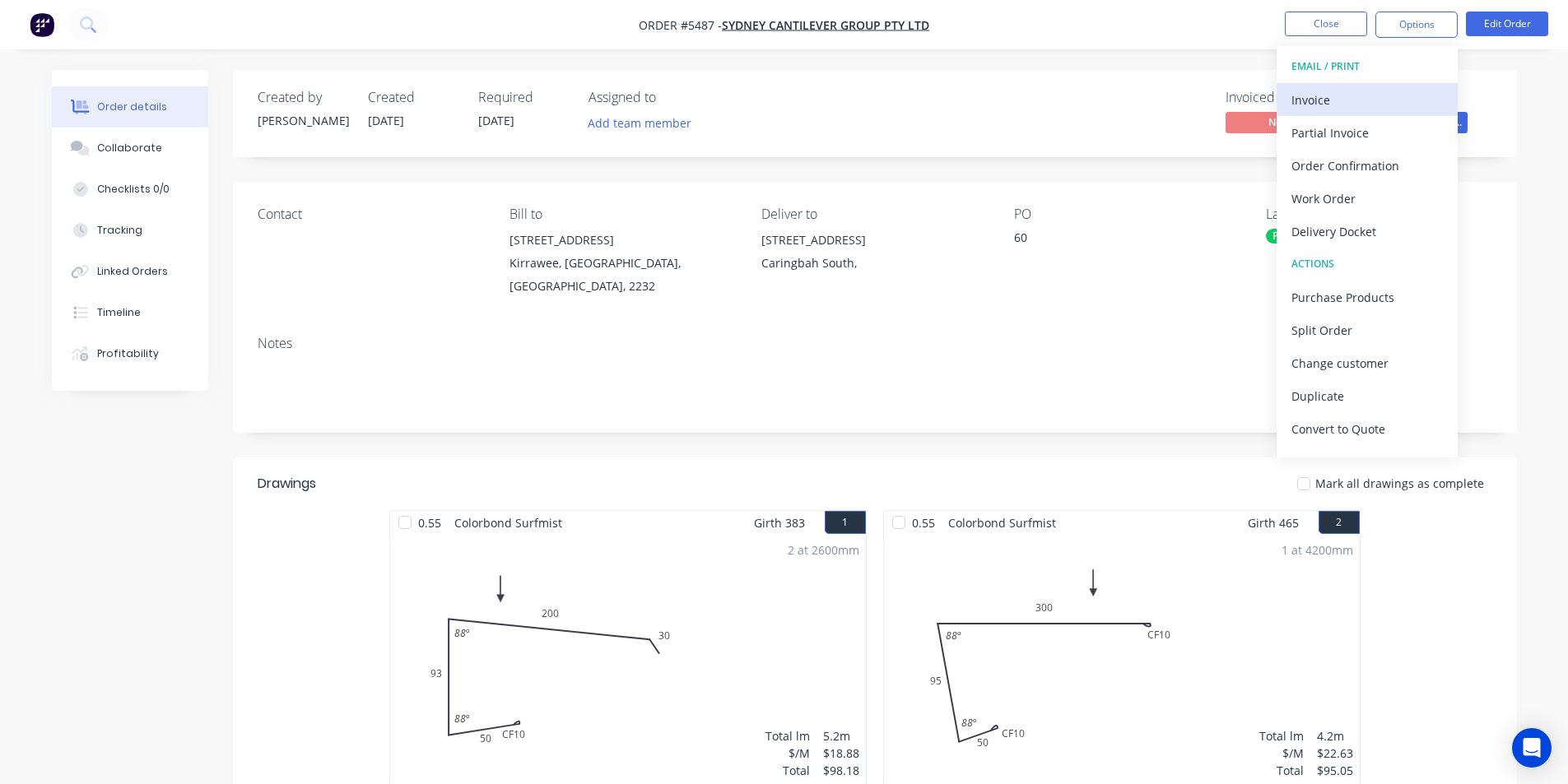
click at [1335, 89] on div "Invoice" at bounding box center [1366, 100] width 151 height 24
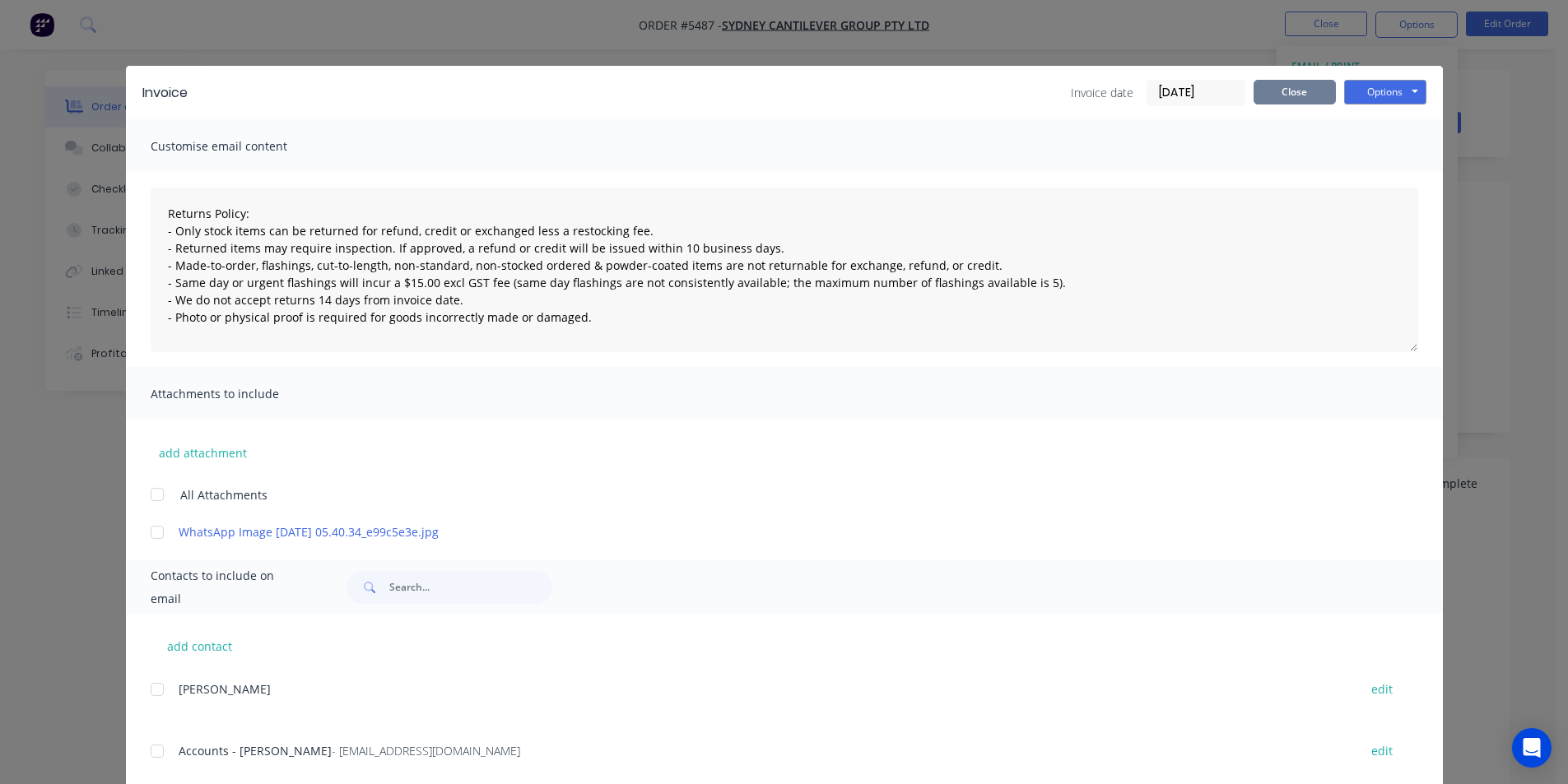
click at [1298, 100] on button "Close" at bounding box center [1295, 91] width 83 height 25
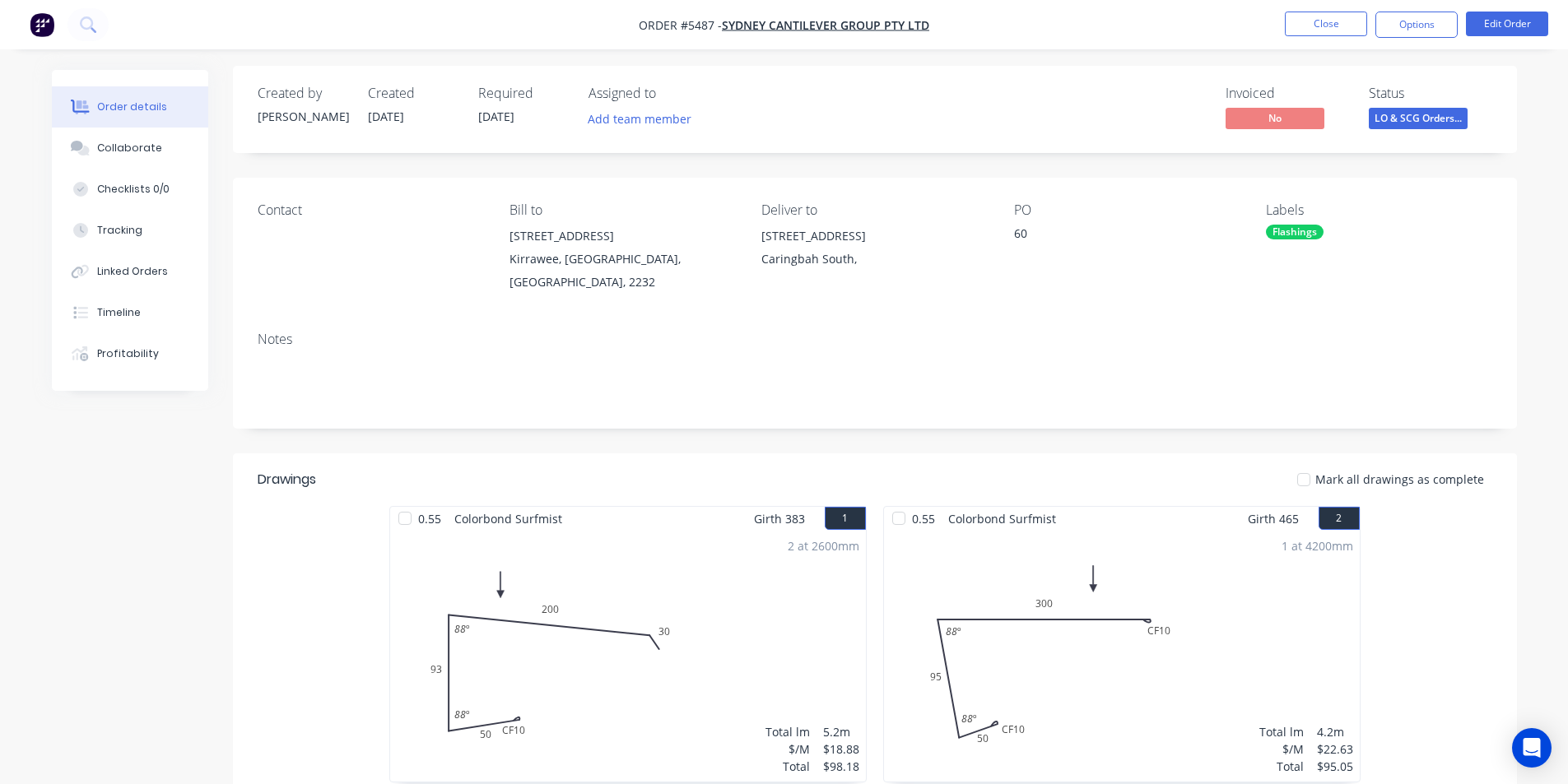
scroll to position [0, 0]
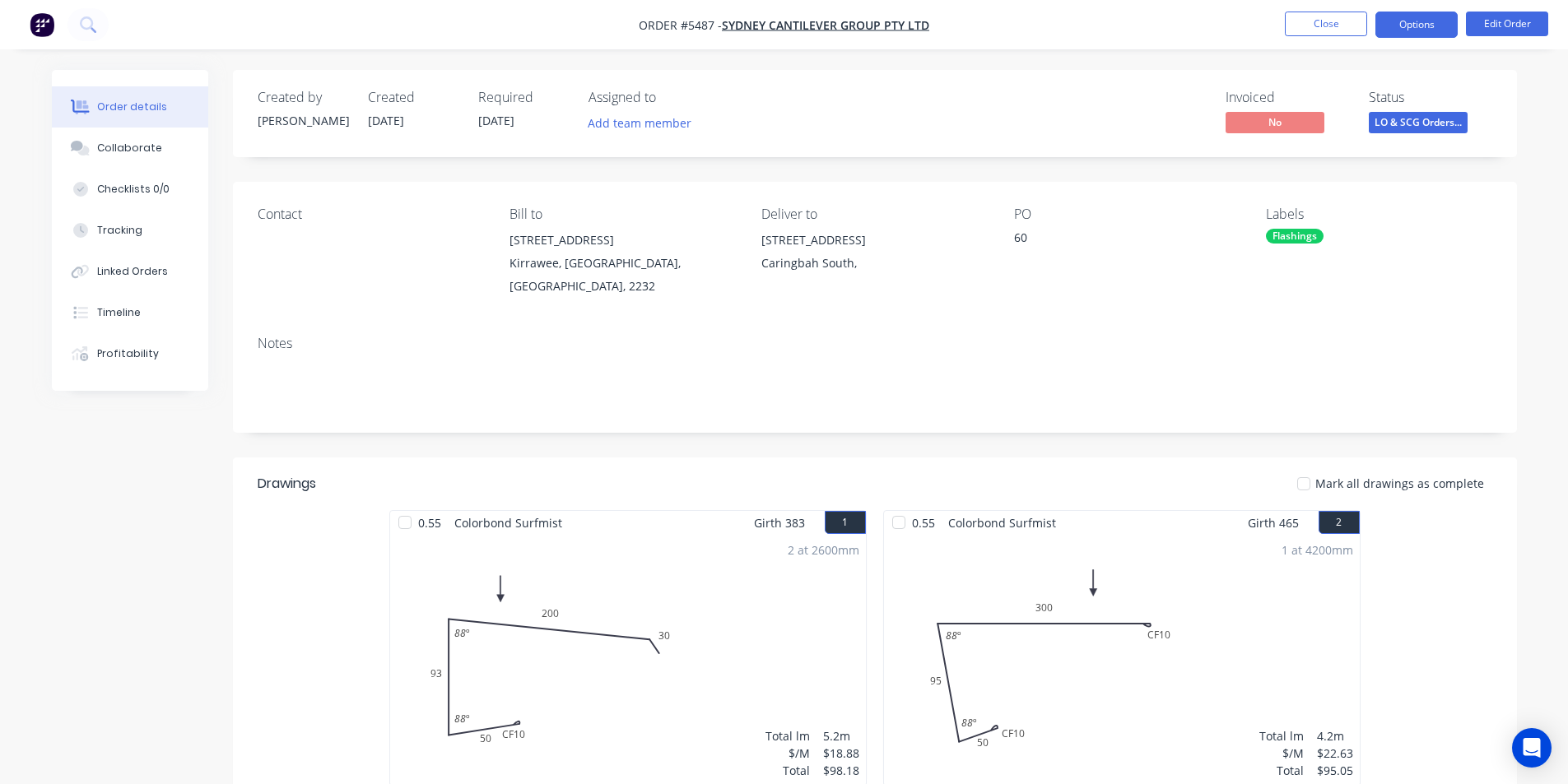
click at [1418, 27] on button "Options" at bounding box center [1417, 25] width 83 height 27
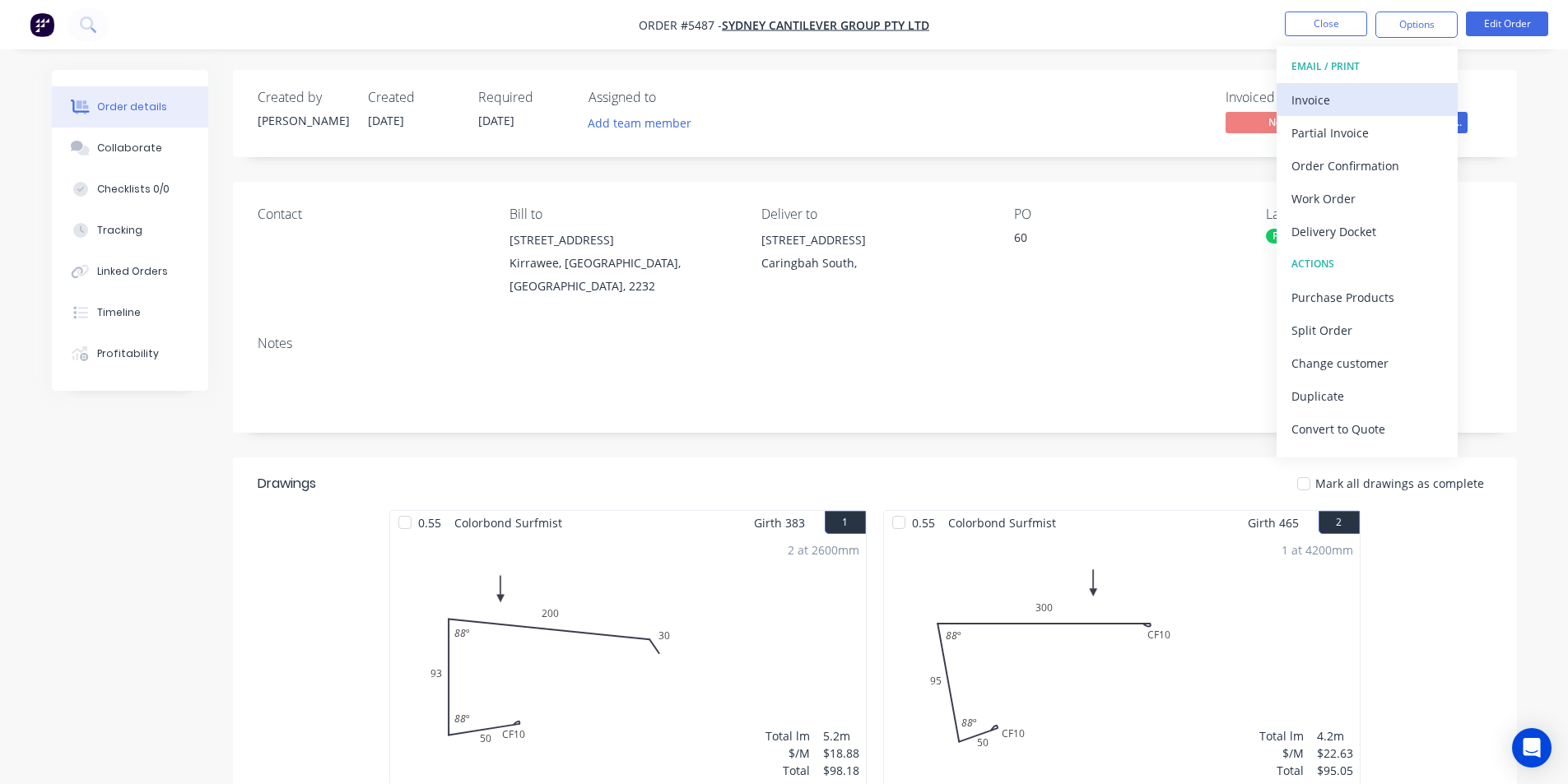
click at [1332, 97] on div "Invoice" at bounding box center [1366, 100] width 151 height 24
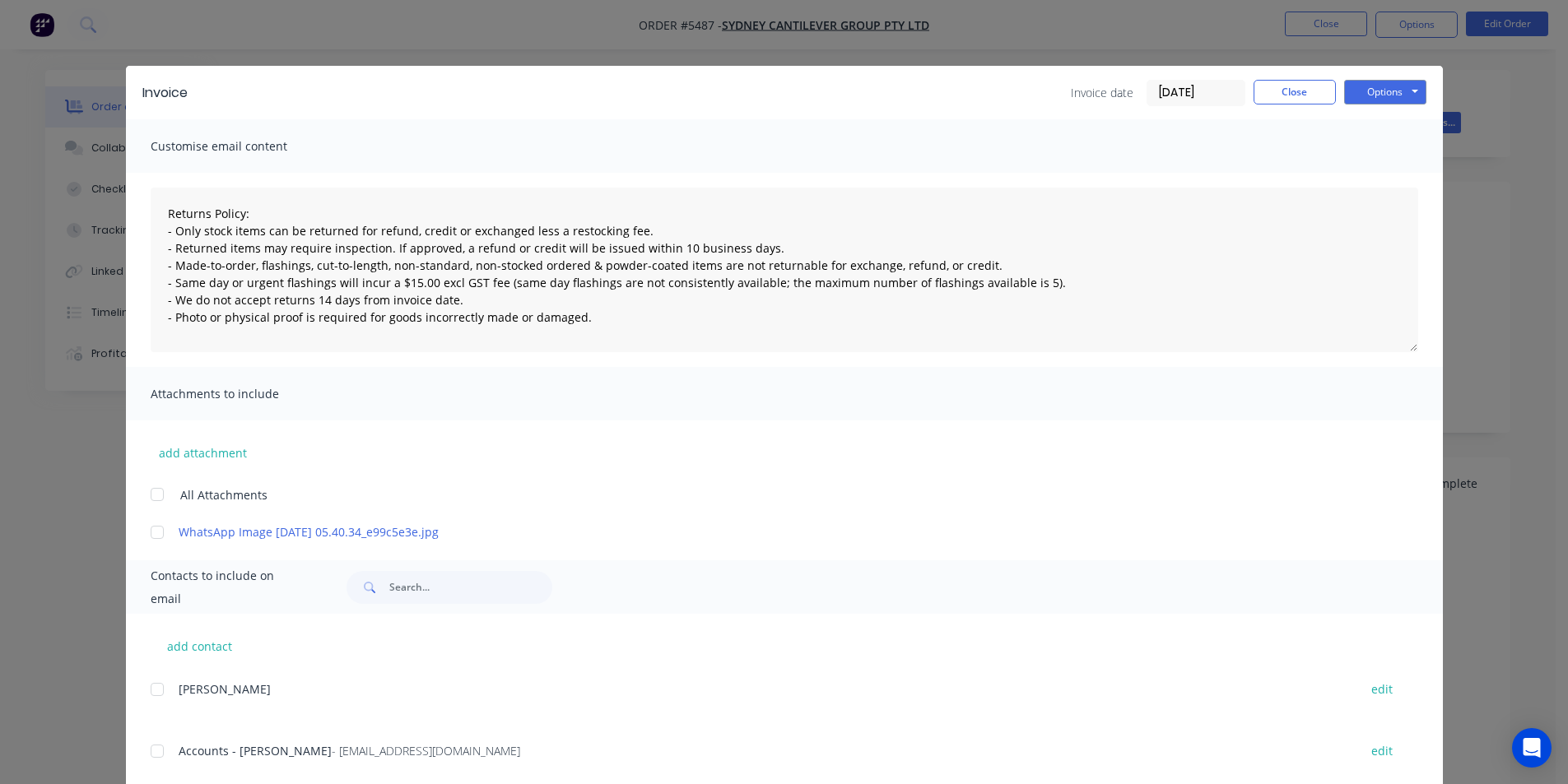
click at [149, 754] on div at bounding box center [156, 751] width 32 height 32
click at [1352, 86] on button "Options" at bounding box center [1385, 91] width 83 height 25
click at [1369, 171] on button "Email" at bounding box center [1396, 176] width 105 height 28
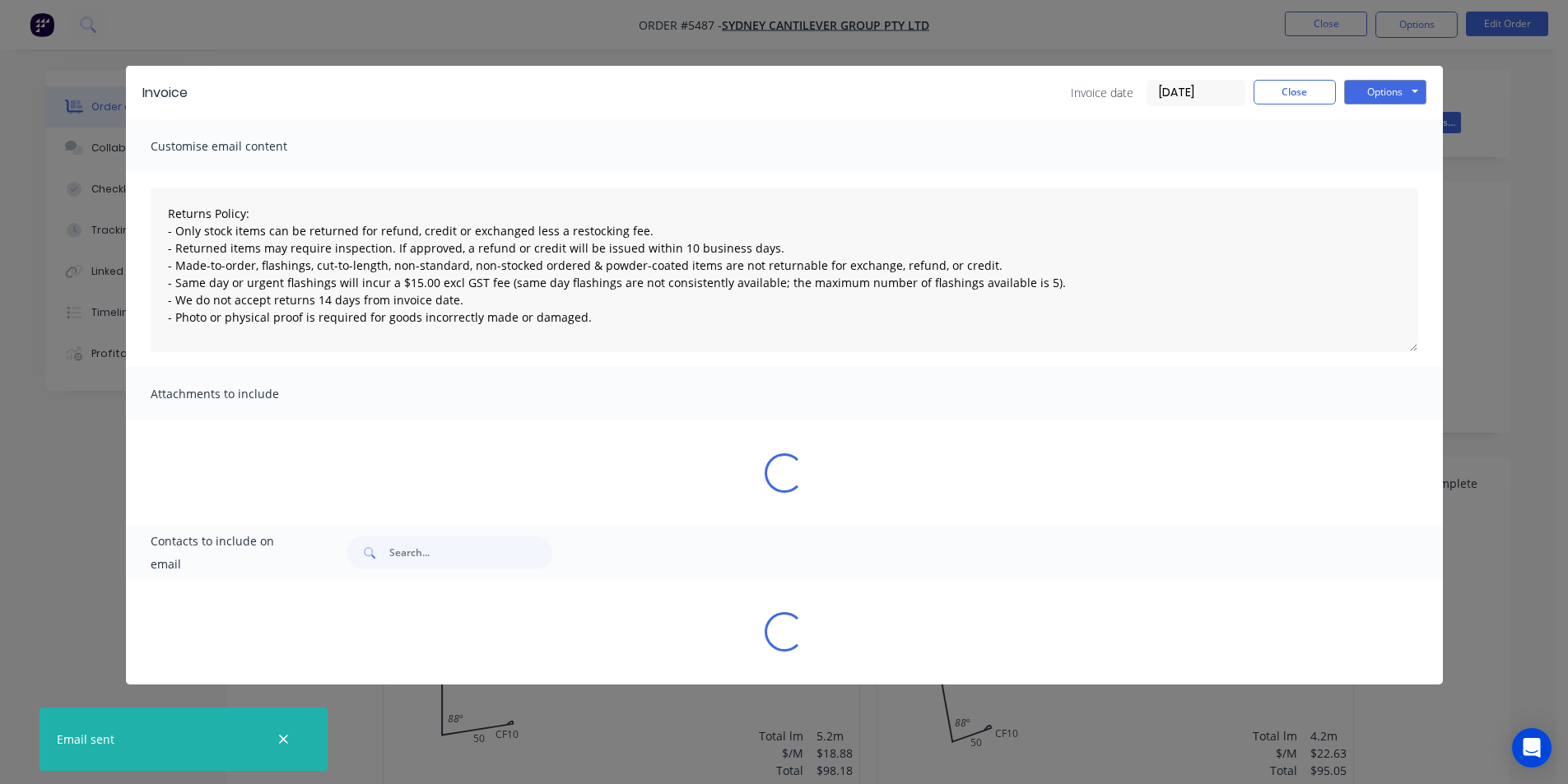
type textarea "Returns Policy: - Only stock items can be returned for refund, credit or exchan…"
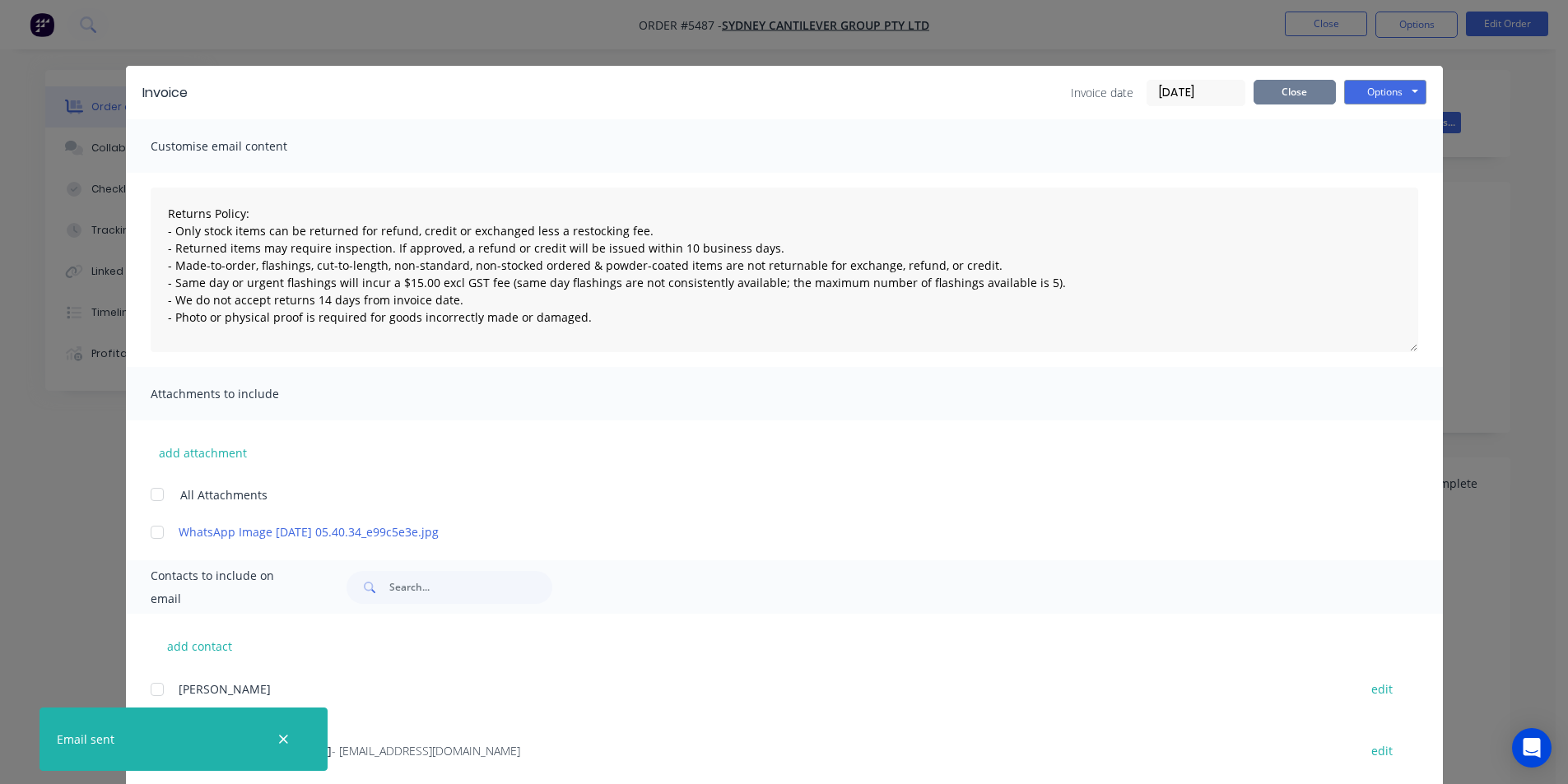
click at [1255, 86] on button "Close" at bounding box center [1295, 91] width 83 height 25
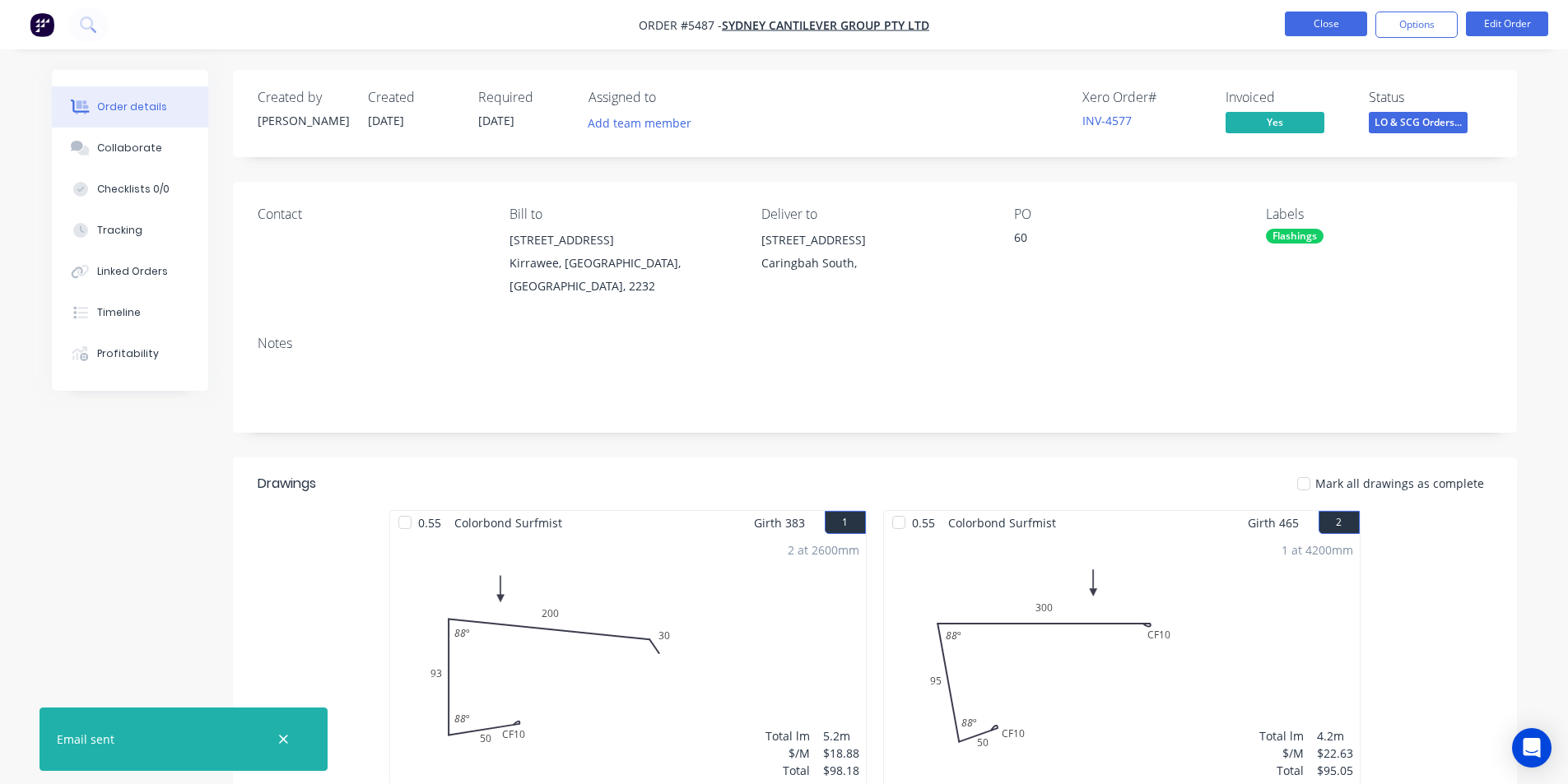
click at [1343, 27] on button "Close" at bounding box center [1326, 24] width 83 height 25
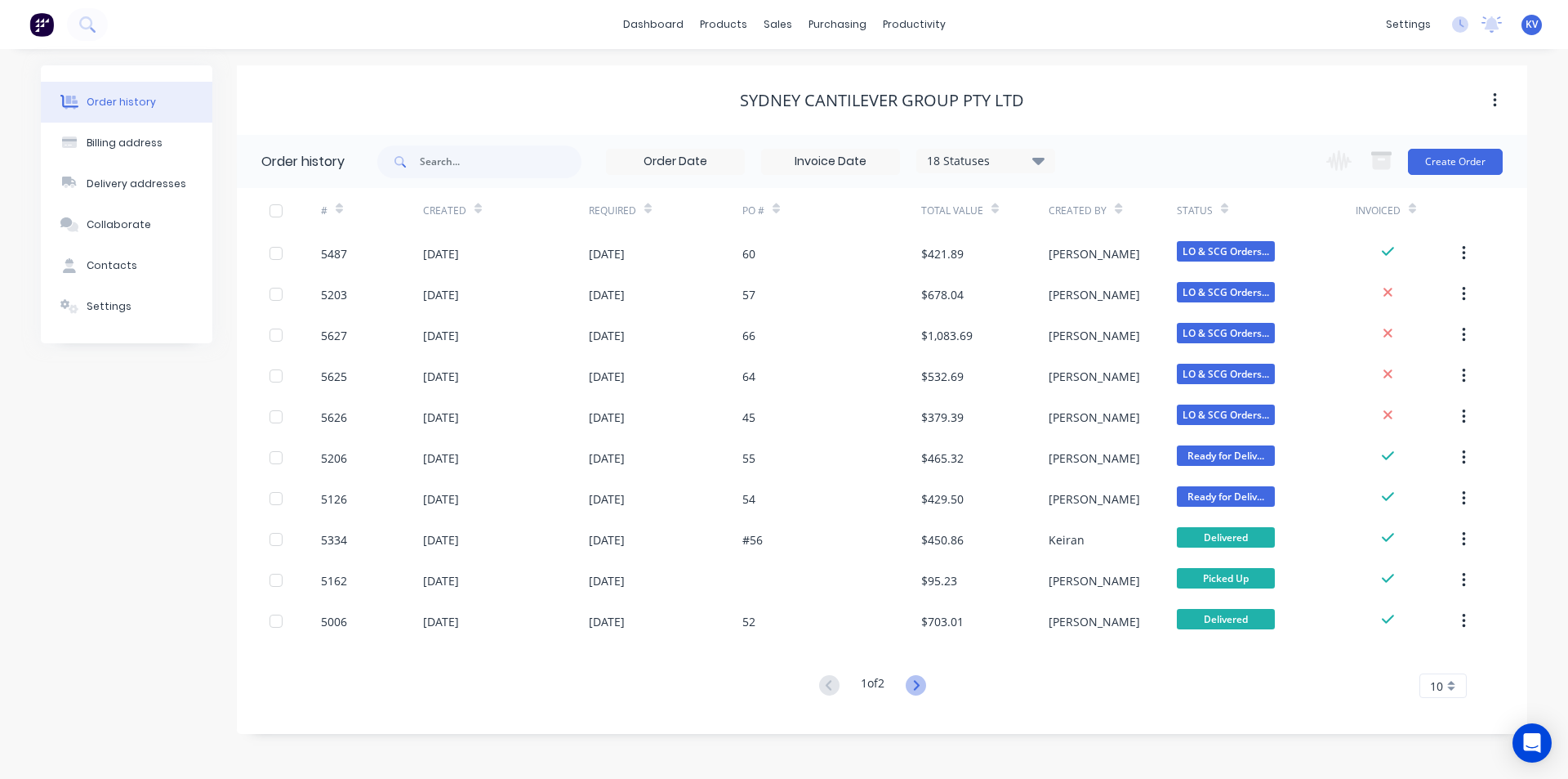
click at [919, 685] on icon at bounding box center [915, 684] width 20 height 20
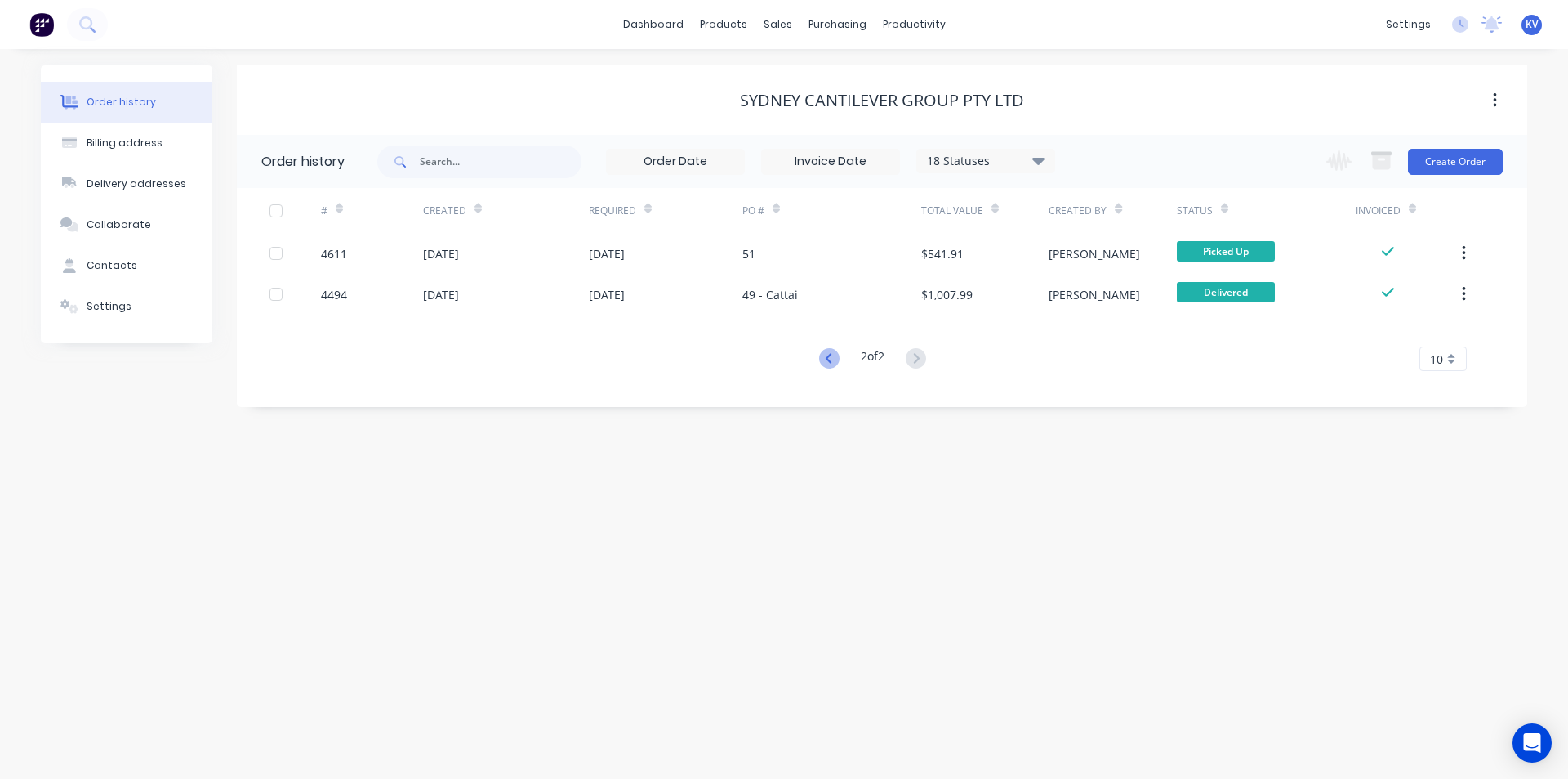
click at [828, 361] on icon at bounding box center [829, 358] width 20 height 20
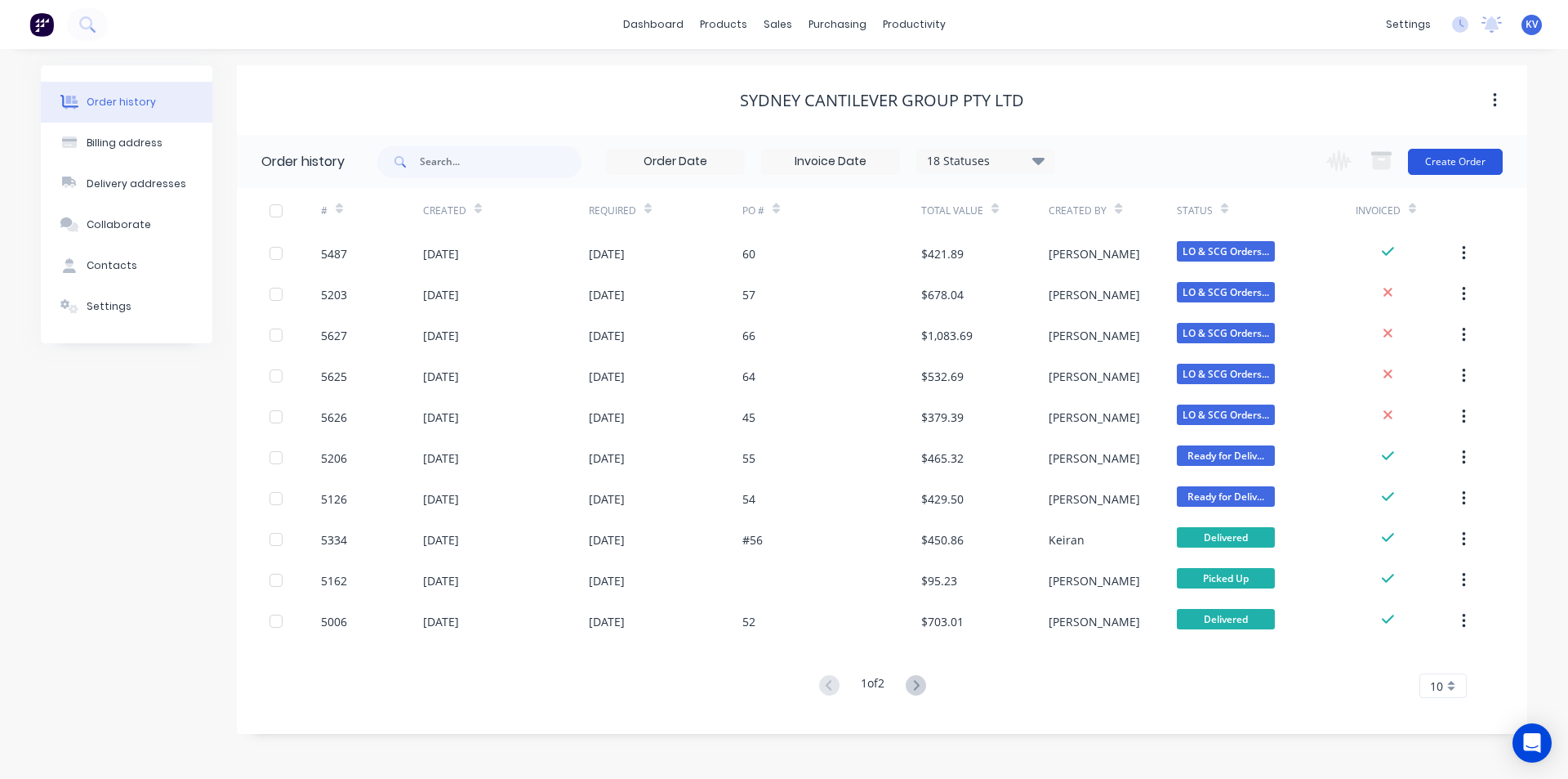
click at [1484, 166] on button "Create Order" at bounding box center [1455, 161] width 95 height 26
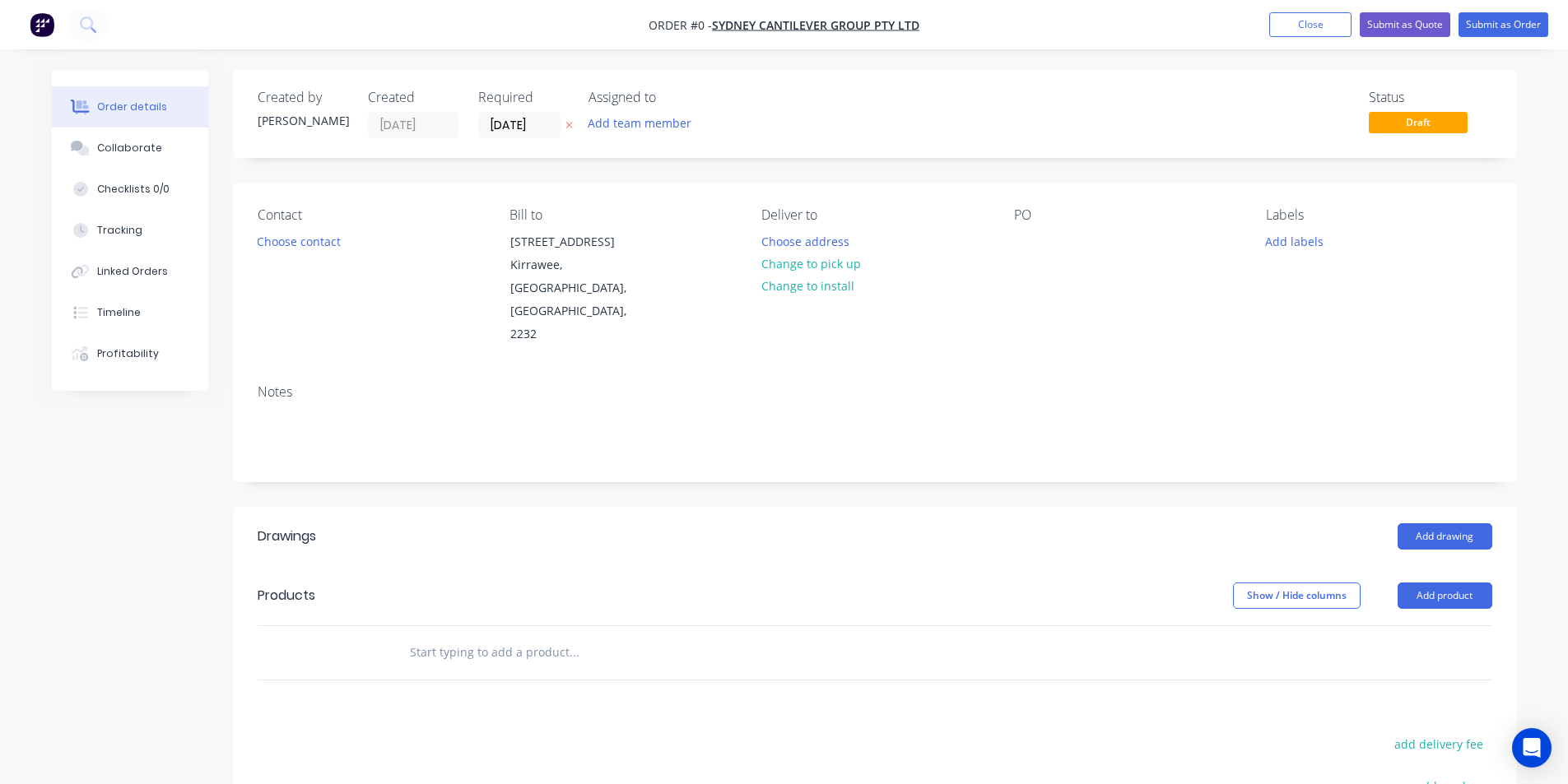
click at [1013, 244] on div "Contact Choose contact Bill to Unit 5/48 Waratah St Kirrawee, New South Wales, …" at bounding box center [875, 277] width 1284 height 189
click at [1024, 238] on div at bounding box center [1026, 242] width 27 height 24
click at [619, 594] on div "Order details Collaborate Checklists 0/0 Tracking Linked Orders Timeline Profit…" at bounding box center [784, 585] width 1498 height 1030
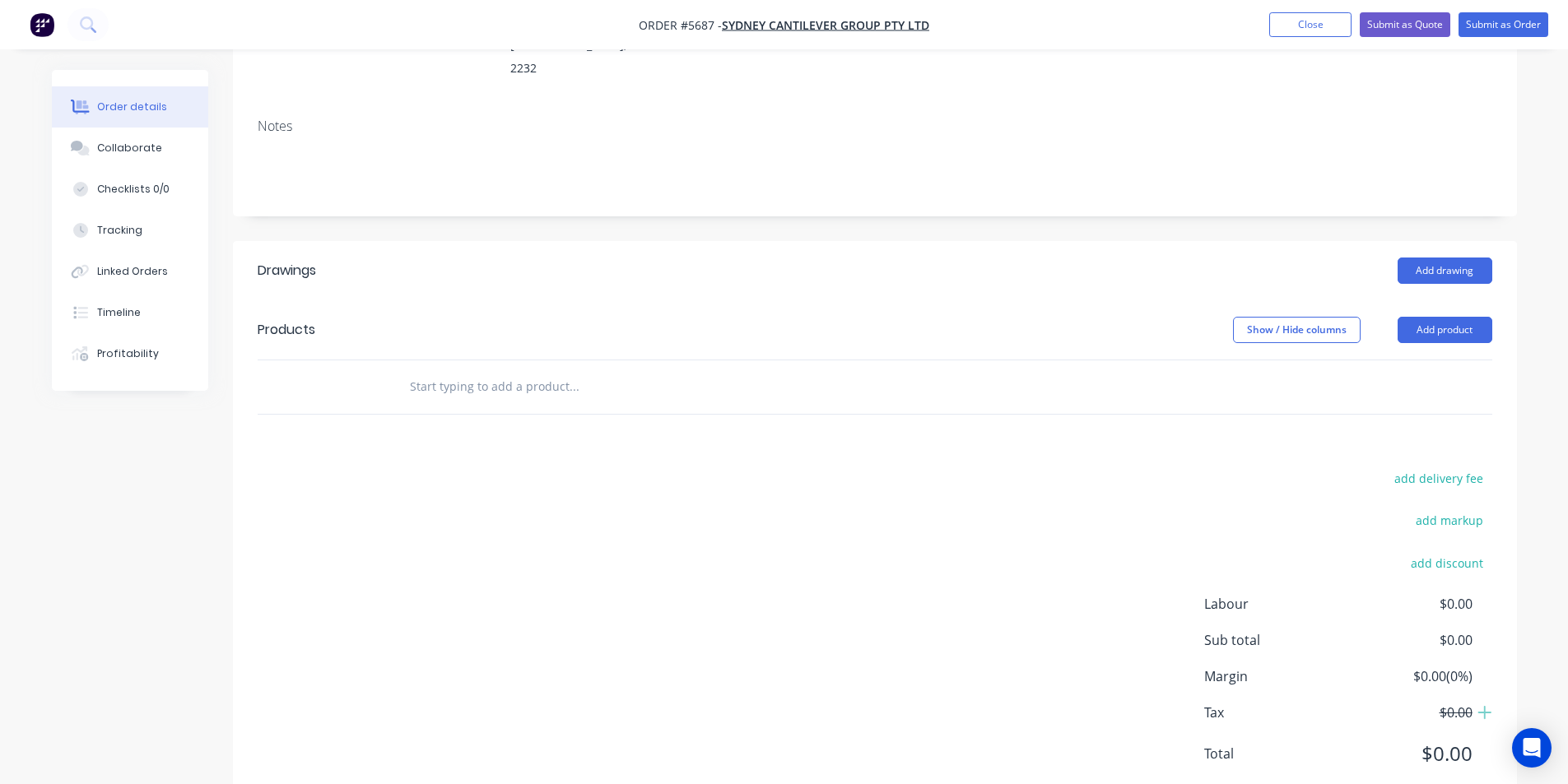
scroll to position [270, 0]
click at [1460, 253] on button "Add drawing" at bounding box center [1444, 266] width 94 height 27
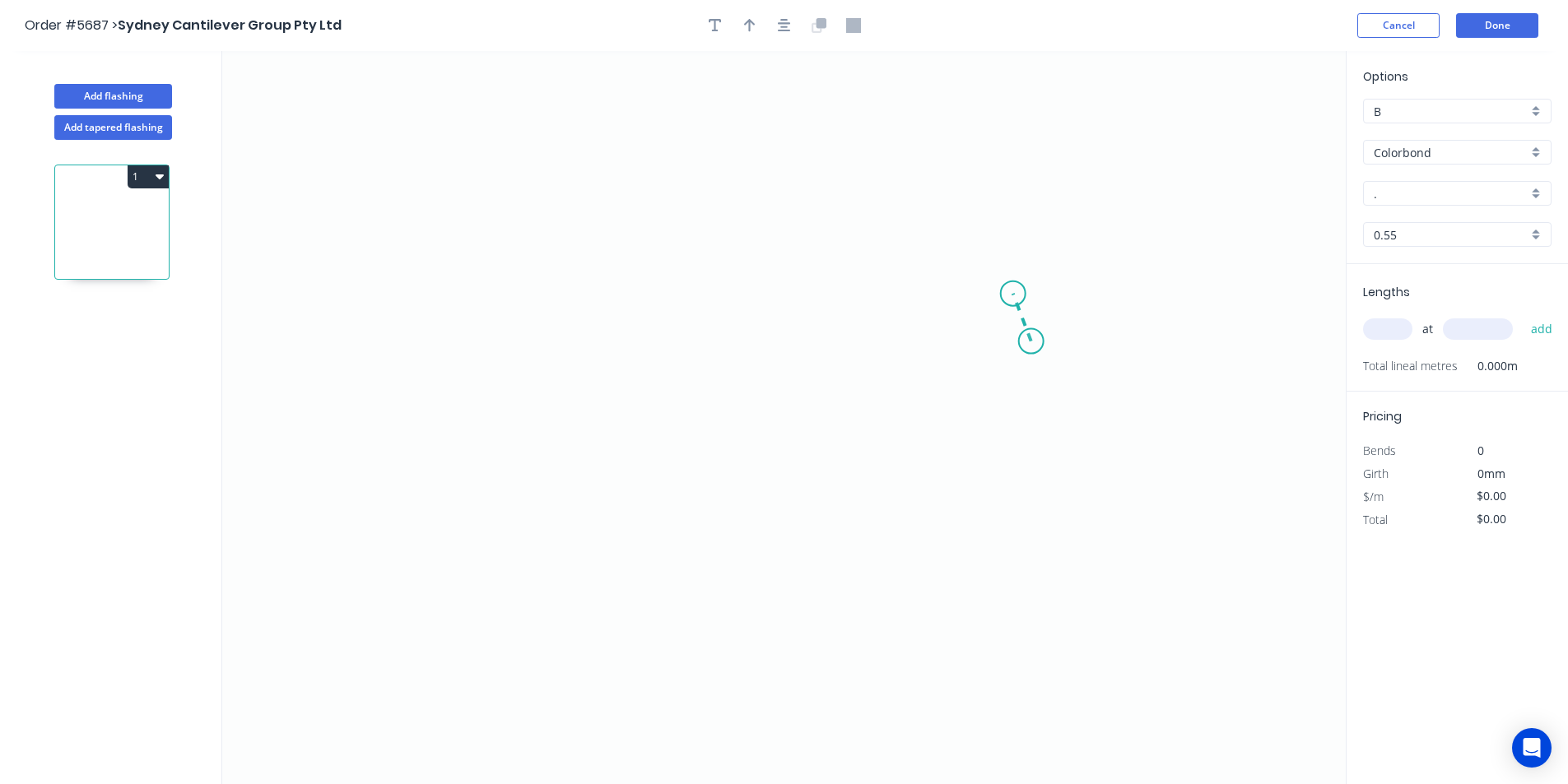
drag, startPoint x: 1031, startPoint y: 341, endPoint x: 1014, endPoint y: 294, distance: 50.0
click at [1014, 294] on icon "0" at bounding box center [784, 418] width 1124 height 733
click at [537, 289] on icon "0 ?" at bounding box center [784, 418] width 1124 height 733
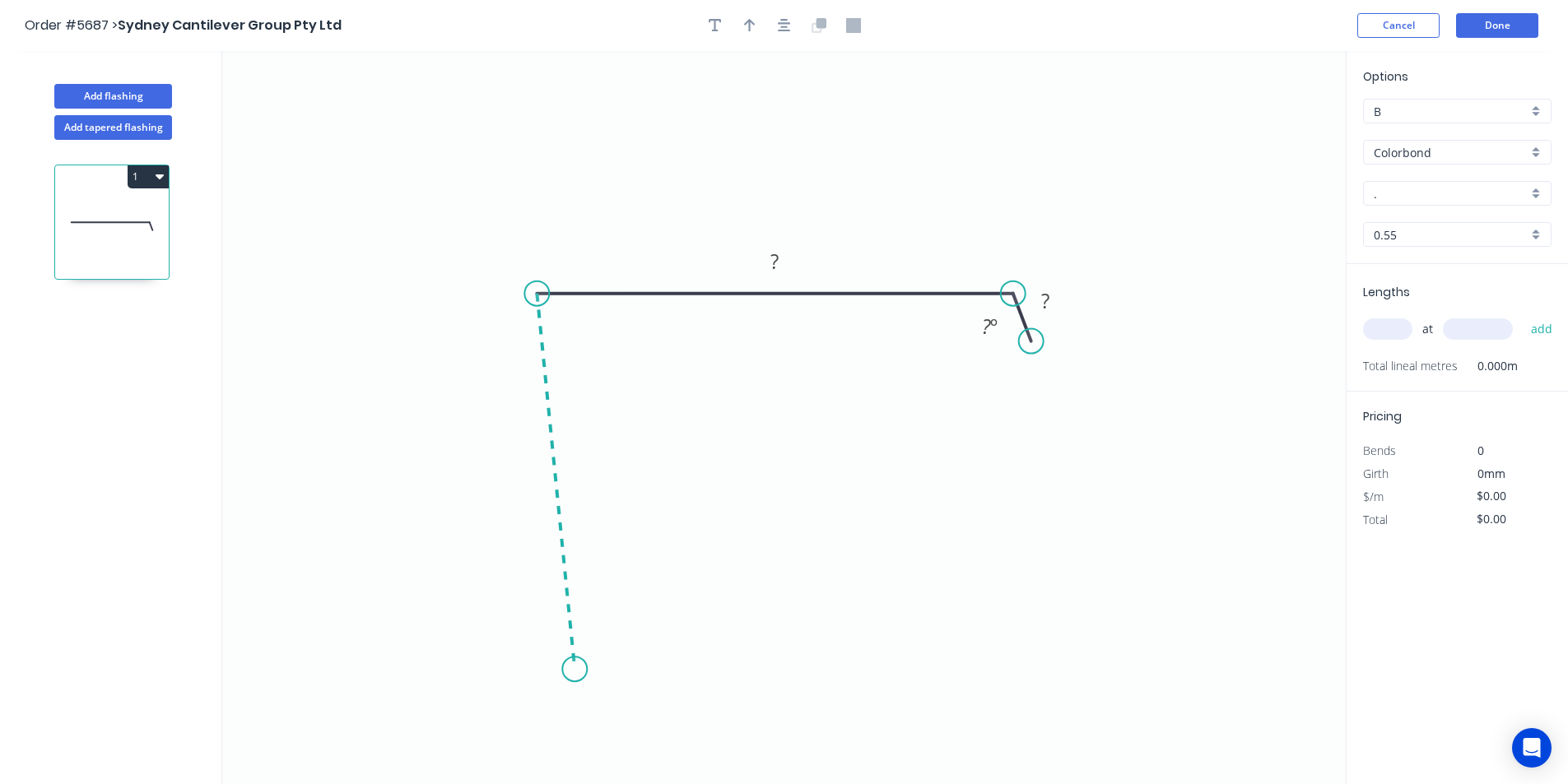
click at [574, 669] on icon "0 ? ? ? º" at bounding box center [784, 418] width 1124 height 733
click at [709, 635] on icon at bounding box center [641, 650] width 134 height 34
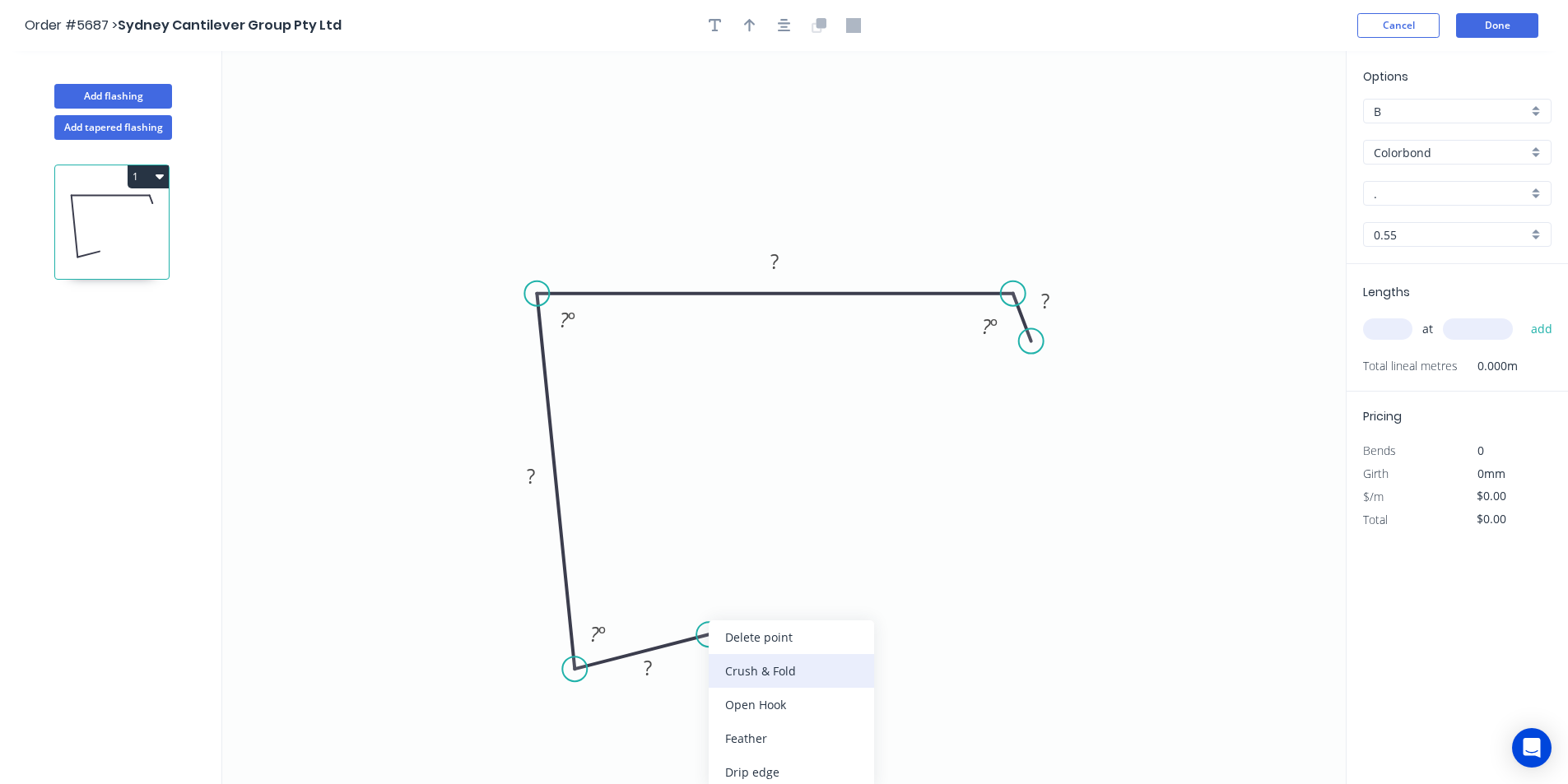
click at [734, 676] on div "Crush & Fold" at bounding box center [791, 671] width 165 height 33
drag, startPoint x: 721, startPoint y: 674, endPoint x: 687, endPoint y: 676, distance: 34.1
click at [786, 638] on rect at bounding box center [762, 630] width 66 height 33
click at [662, 675] on rect at bounding box center [647, 668] width 32 height 23
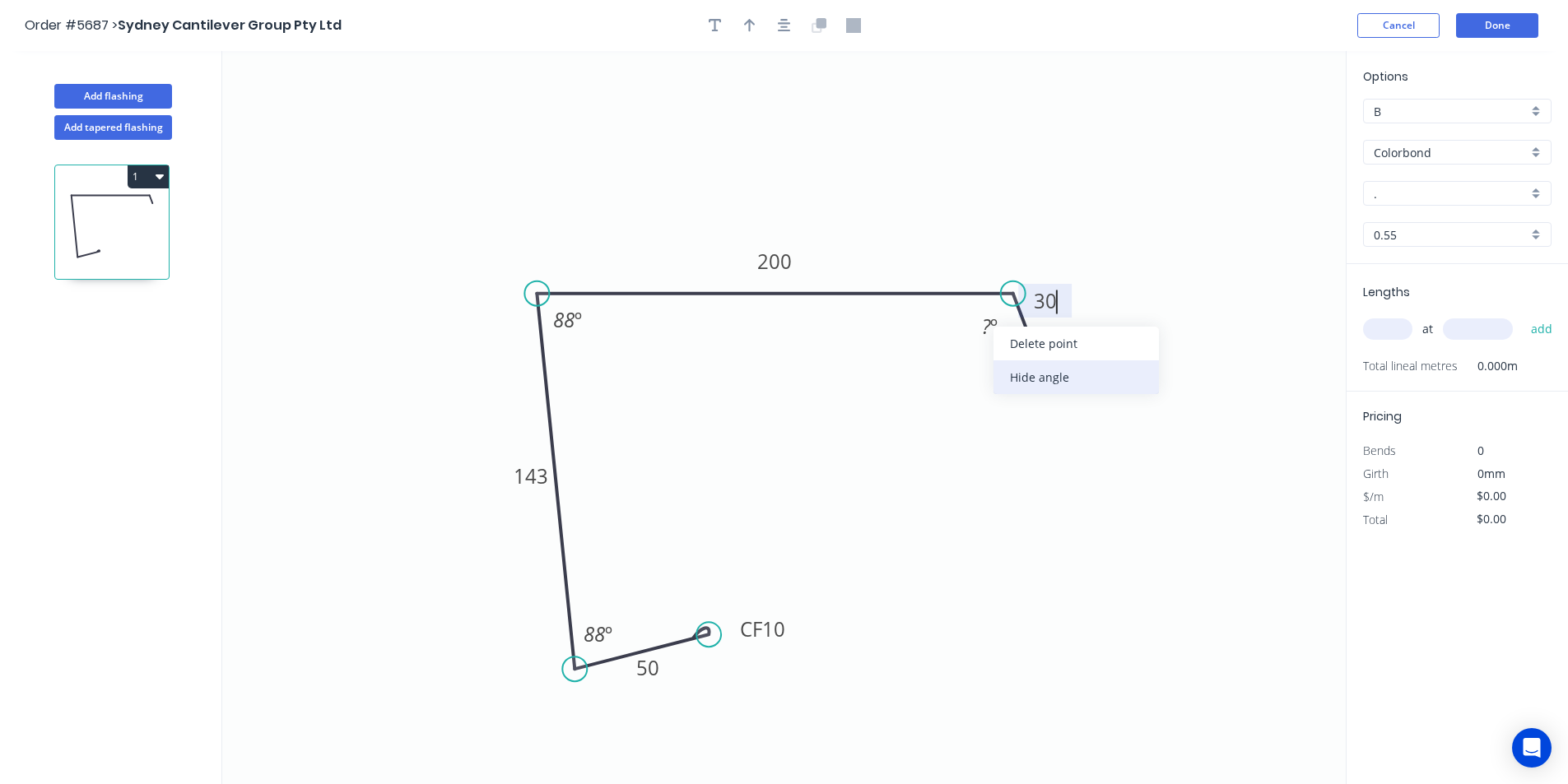
click at [1012, 366] on div "Hide angle" at bounding box center [1075, 377] width 165 height 33
type input "$21.92"
click at [1038, 338] on circle at bounding box center [1037, 338] width 25 height 25
click at [1420, 189] on input "." at bounding box center [1450, 194] width 154 height 18
click at [1425, 215] on div "Woodland Grey" at bounding box center [1457, 224] width 187 height 28
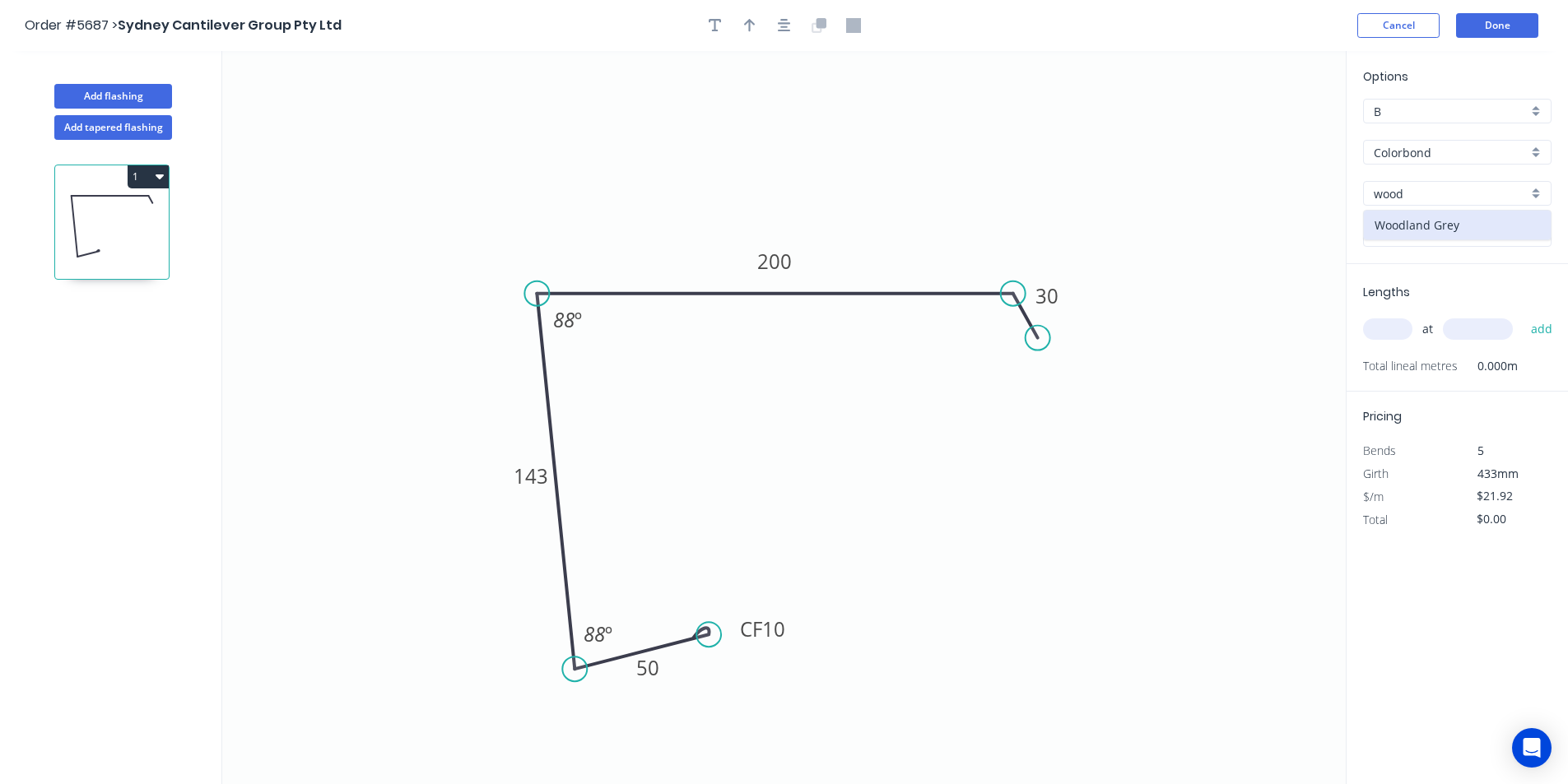
type input "Woodland Grey"
click at [1371, 339] on input "text" at bounding box center [1387, 329] width 49 height 22
type input "2"
type input "5500"
click at [1542, 331] on button "add" at bounding box center [1541, 329] width 38 height 28
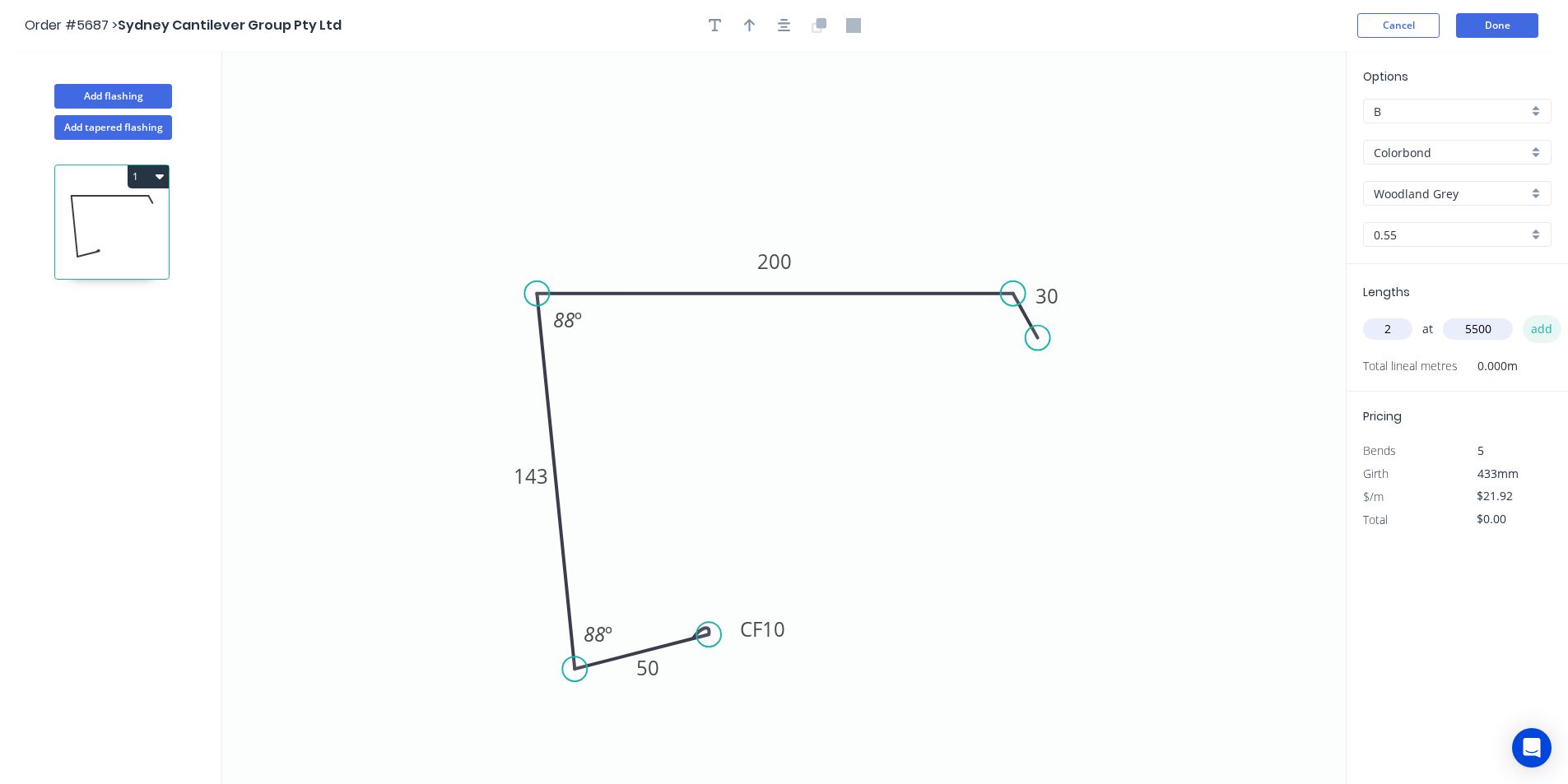
type input "$241.12"
click at [755, 25] on button "button" at bounding box center [749, 25] width 25 height 25
drag, startPoint x: 1260, startPoint y: 129, endPoint x: 696, endPoint y: 212, distance: 570.1
click at [699, 215] on icon at bounding box center [697, 197] width 15 height 53
click at [1479, 25] on button "Done" at bounding box center [1497, 25] width 83 height 25
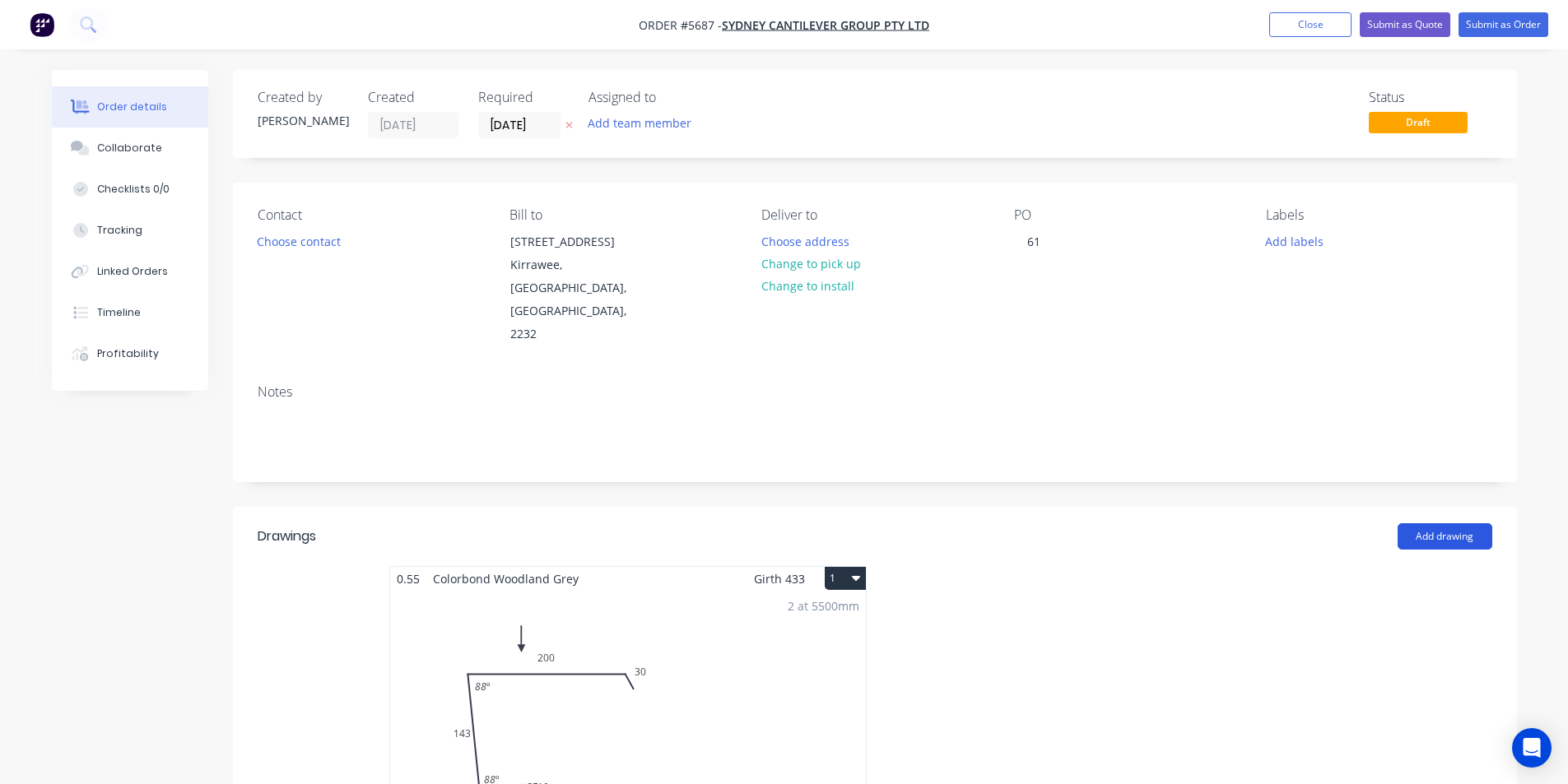
click at [1457, 523] on button "Add drawing" at bounding box center [1444, 535] width 94 height 27
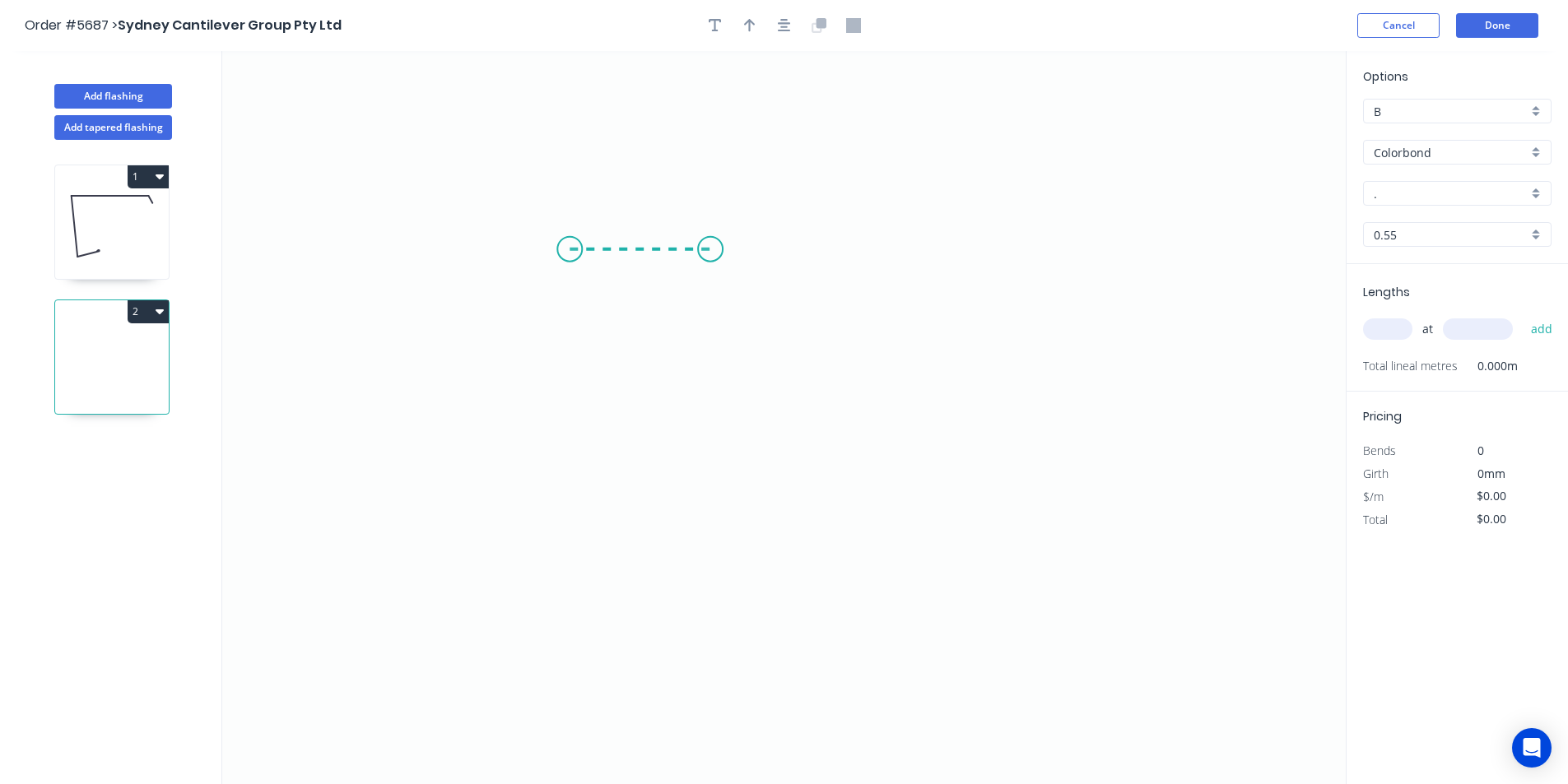
drag, startPoint x: 570, startPoint y: 249, endPoint x: 710, endPoint y: 255, distance: 140.1
click at [710, 255] on icon "0" at bounding box center [784, 418] width 1124 height 733
click at [690, 588] on icon "0 ?" at bounding box center [784, 418] width 1124 height 733
click at [919, 563] on icon "0 ? ?" at bounding box center [784, 418] width 1124 height 733
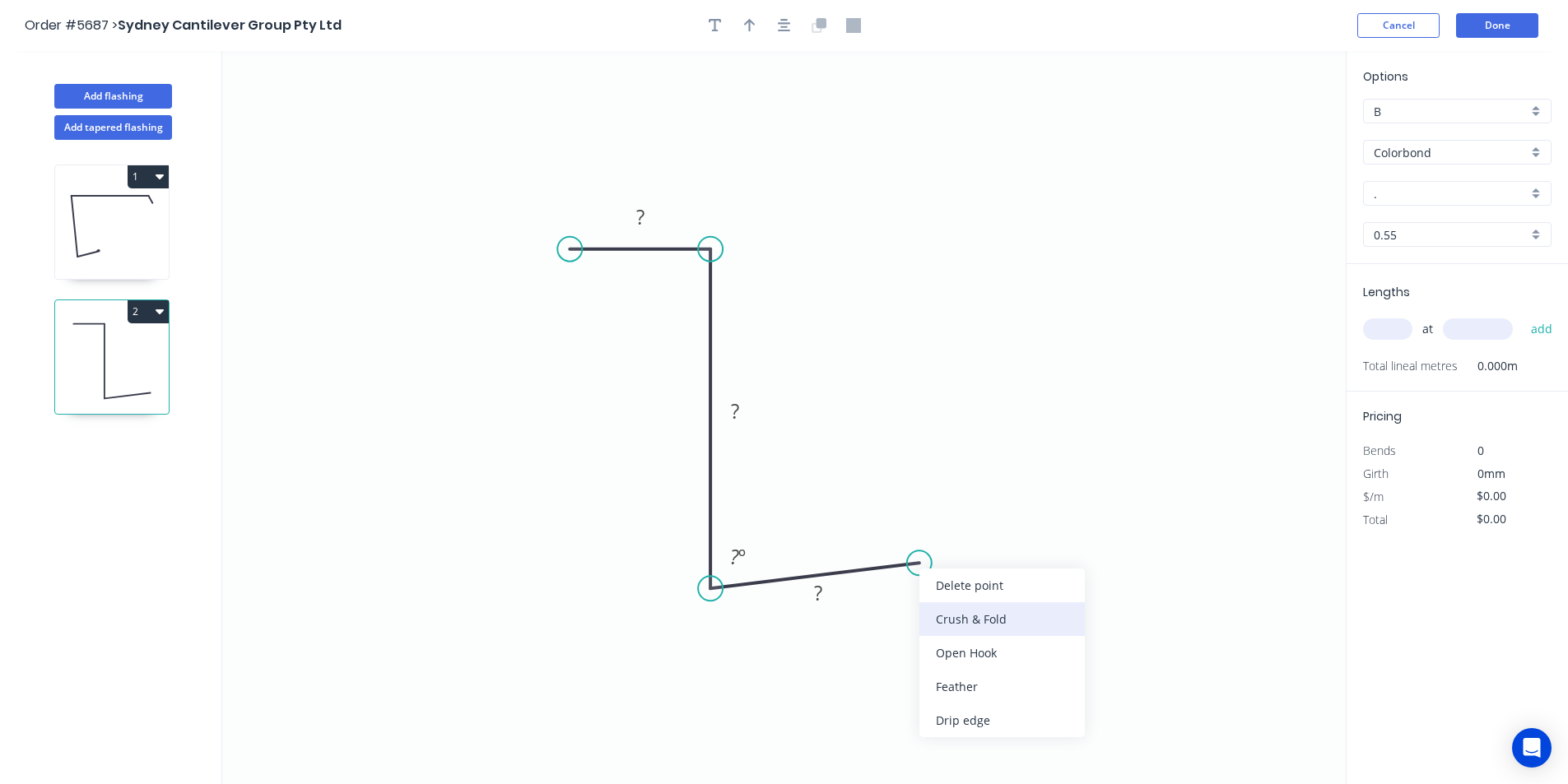
click at [945, 616] on div "Crush & Fold" at bounding box center [1002, 619] width 165 height 33
click at [639, 210] on tspan "?" at bounding box center [640, 217] width 8 height 28
click at [643, 214] on tspan "?" at bounding box center [640, 217] width 8 height 28
drag, startPoint x: 642, startPoint y: 214, endPoint x: 629, endPoint y: 214, distance: 13.0
click at [629, 214] on g "?" at bounding box center [640, 217] width 32 height 28
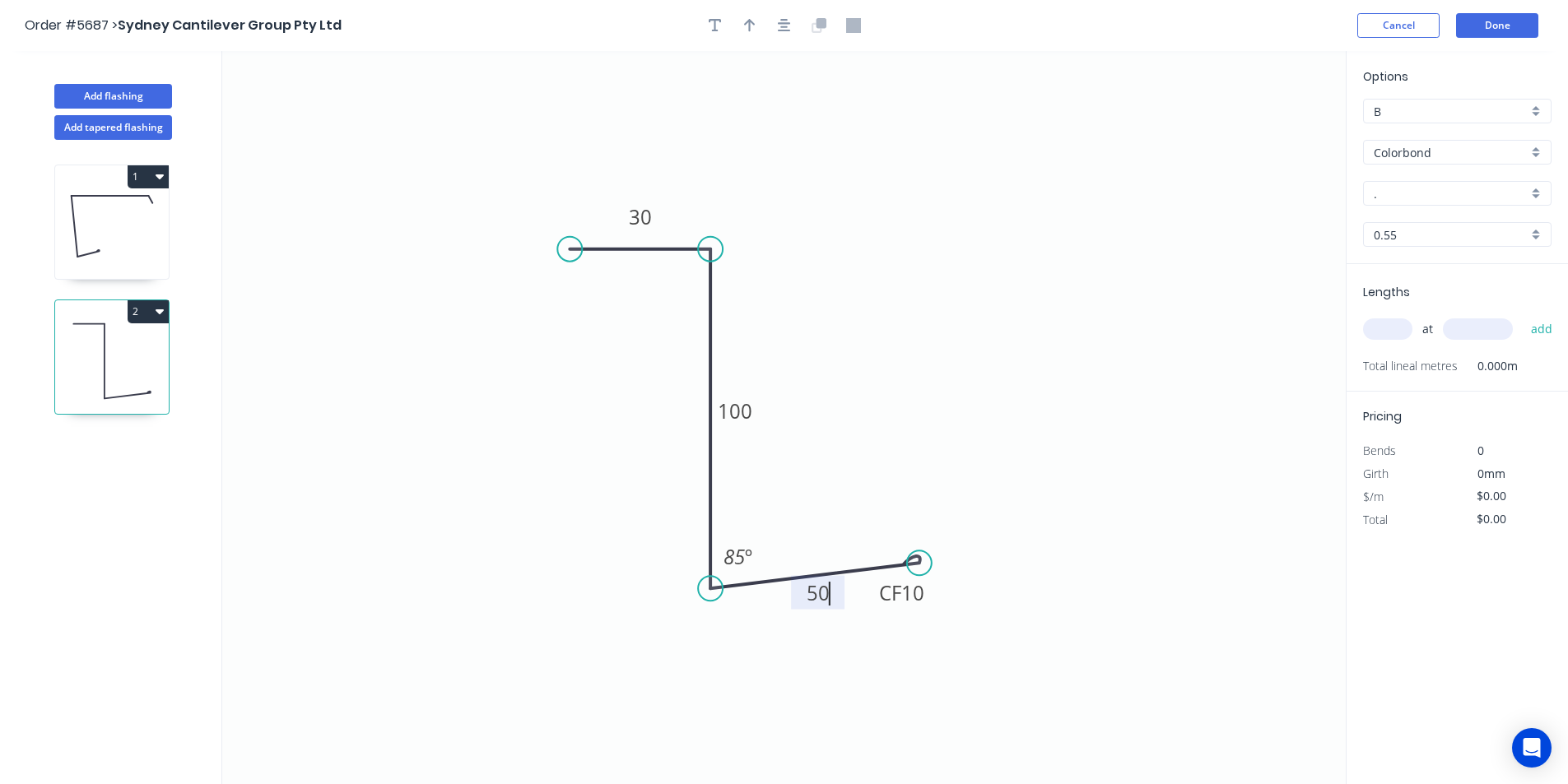
click at [1006, 449] on icon "0 30 100 CF 10 50 85 º" at bounding box center [784, 418] width 1124 height 733
type input "$12.08"
click at [744, 26] on icon "button" at bounding box center [750, 25] width 12 height 15
drag, startPoint x: 1258, startPoint y: 125, endPoint x: 910, endPoint y: 238, distance: 365.9
click at [443, 364] on icon "0 30 100 CF 10 50 85 º" at bounding box center [784, 418] width 1124 height 733
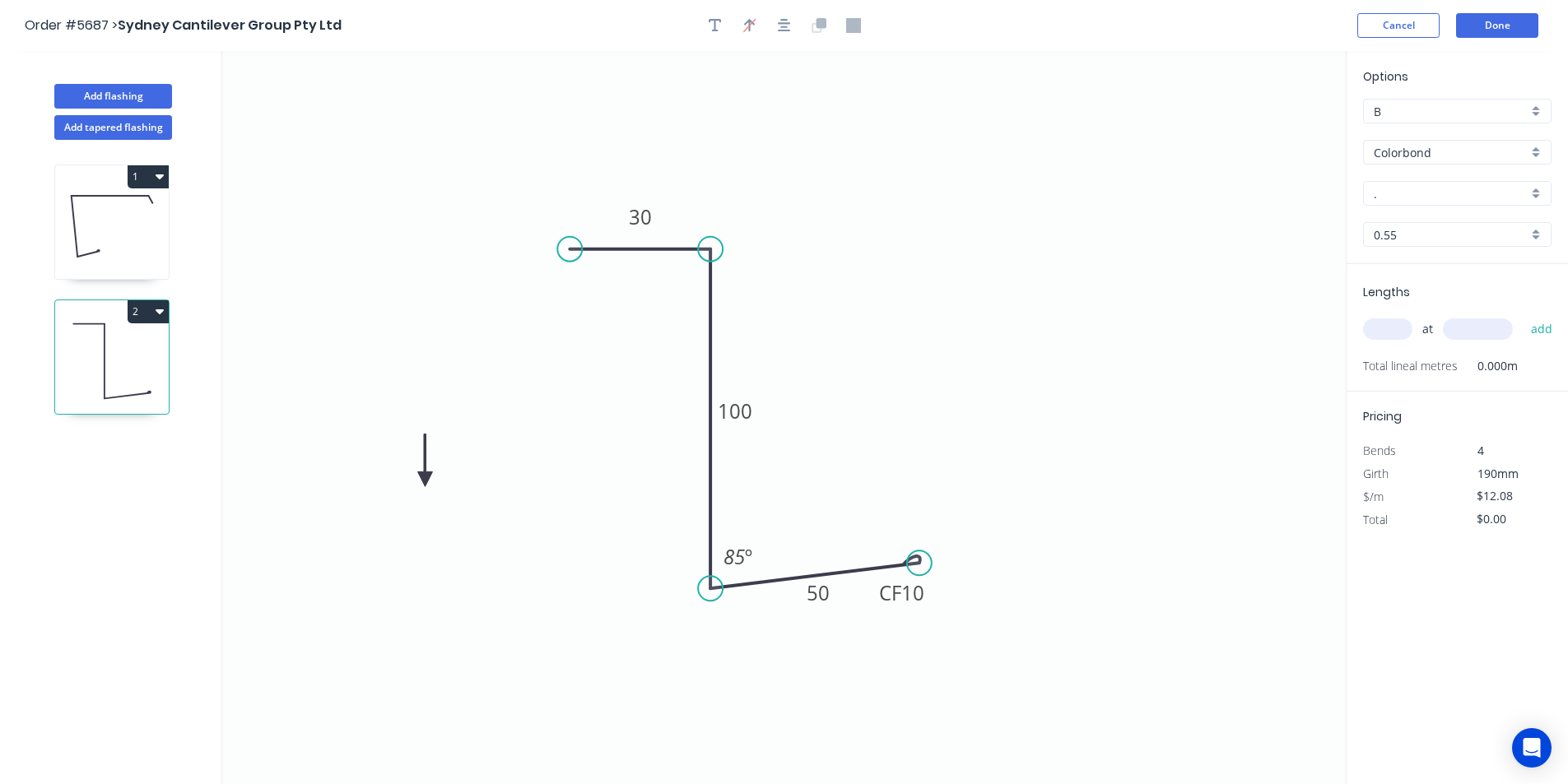
drag, startPoint x: 1257, startPoint y: 126, endPoint x: 428, endPoint y: 479, distance: 901.0
click at [428, 479] on icon at bounding box center [424, 460] width 15 height 53
click at [428, 479] on icon at bounding box center [428, 460] width 15 height 53
click at [428, 479] on icon at bounding box center [441, 466] width 48 height 48
click at [428, 479] on icon at bounding box center [447, 478] width 53 height 15
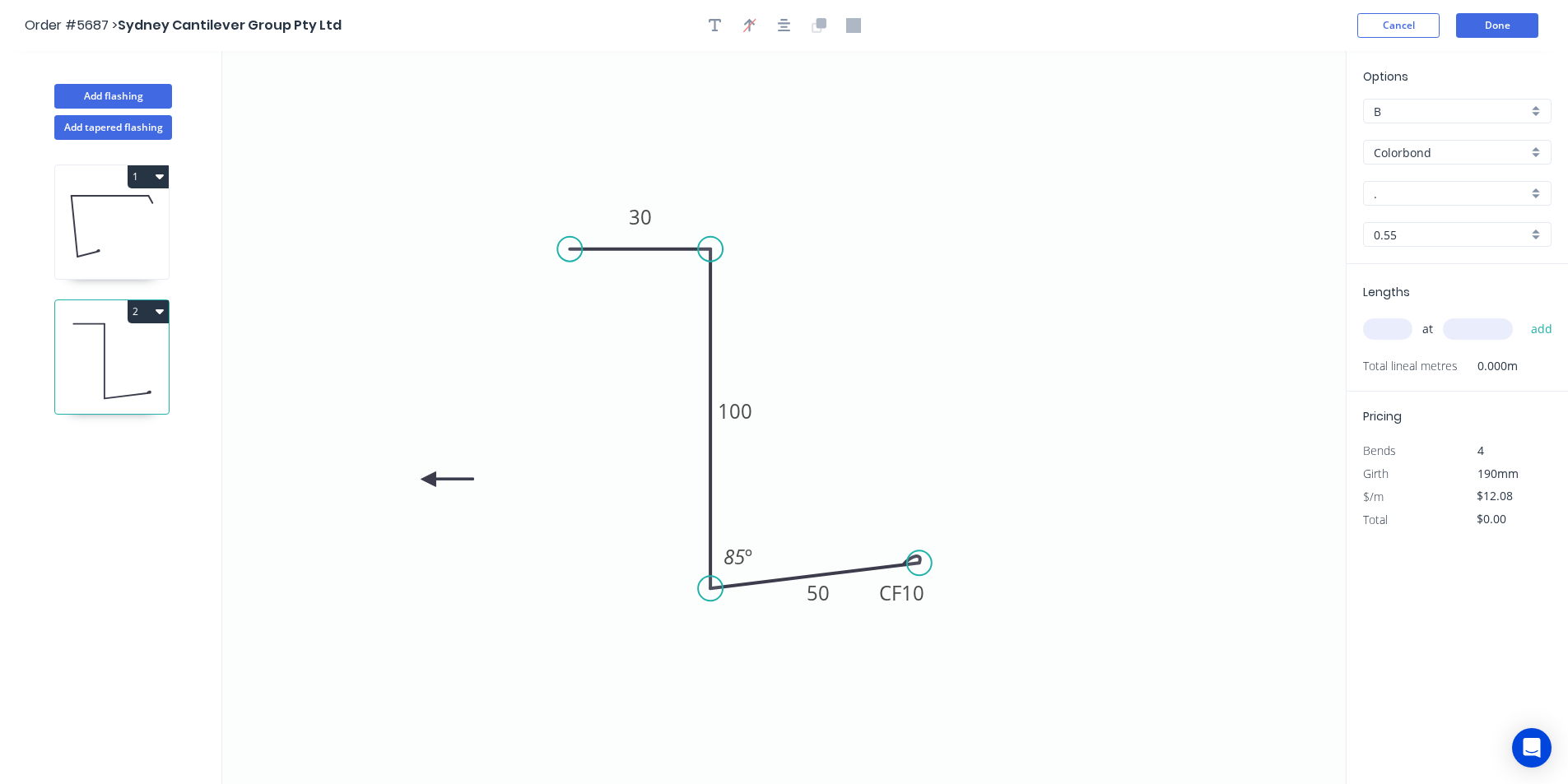
click at [428, 479] on icon at bounding box center [447, 478] width 53 height 15
click at [428, 479] on icon at bounding box center [428, 498] width 15 height 53
drag, startPoint x: 430, startPoint y: 476, endPoint x: 518, endPoint y: 532, distance: 104.3
click at [518, 532] on icon at bounding box center [505, 545] width 48 height 48
click at [529, 543] on icon "0 30 100 CF 10 50 85 º" at bounding box center [784, 418] width 1124 height 733
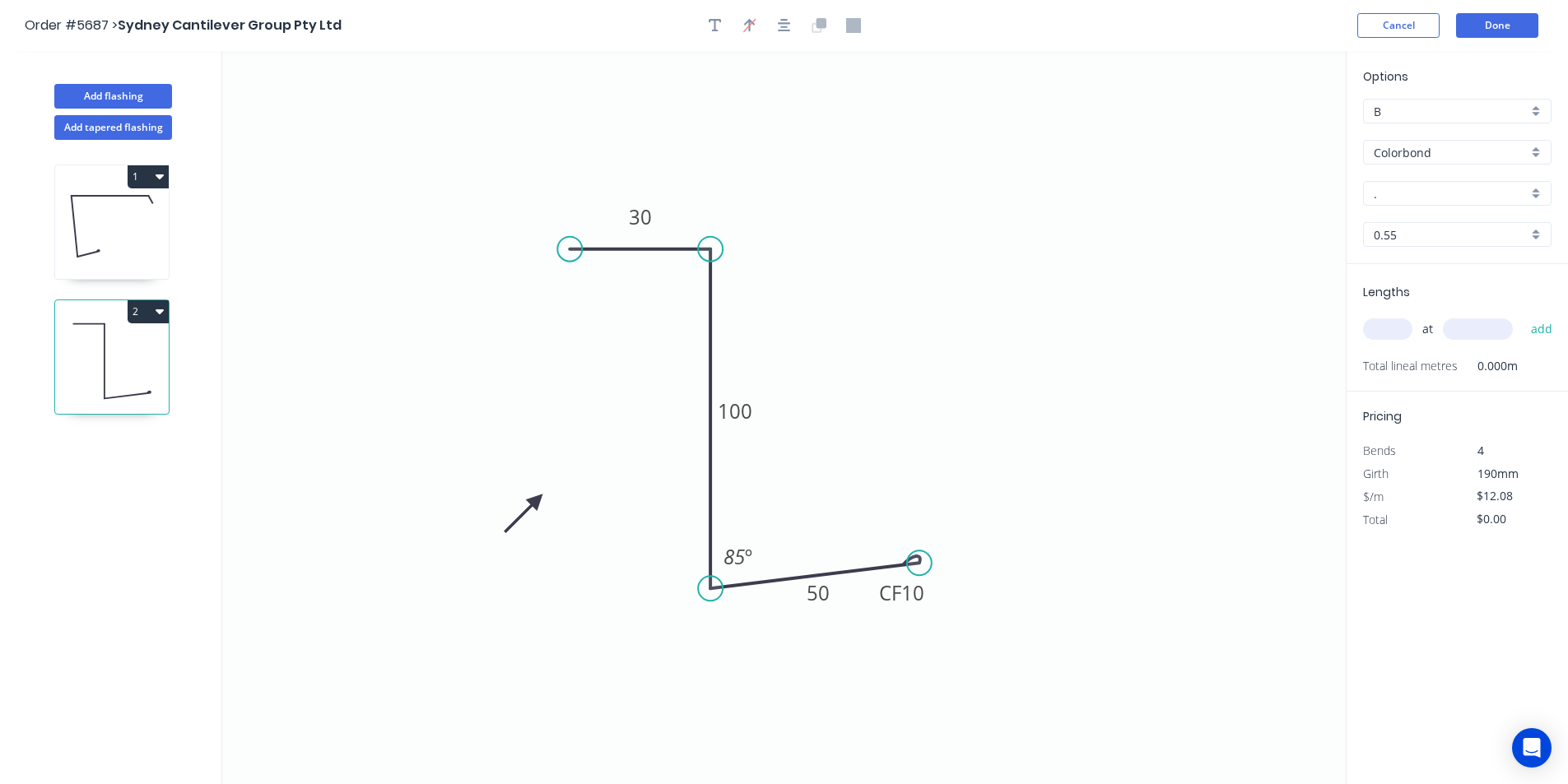
drag, startPoint x: 513, startPoint y: 536, endPoint x: 537, endPoint y: 499, distance: 44.1
click at [537, 499] on icon at bounding box center [523, 513] width 48 height 48
click at [1390, 195] on input "." at bounding box center [1450, 194] width 154 height 18
click at [1419, 367] on div "Woodland Grey" at bounding box center [1457, 364] width 187 height 28
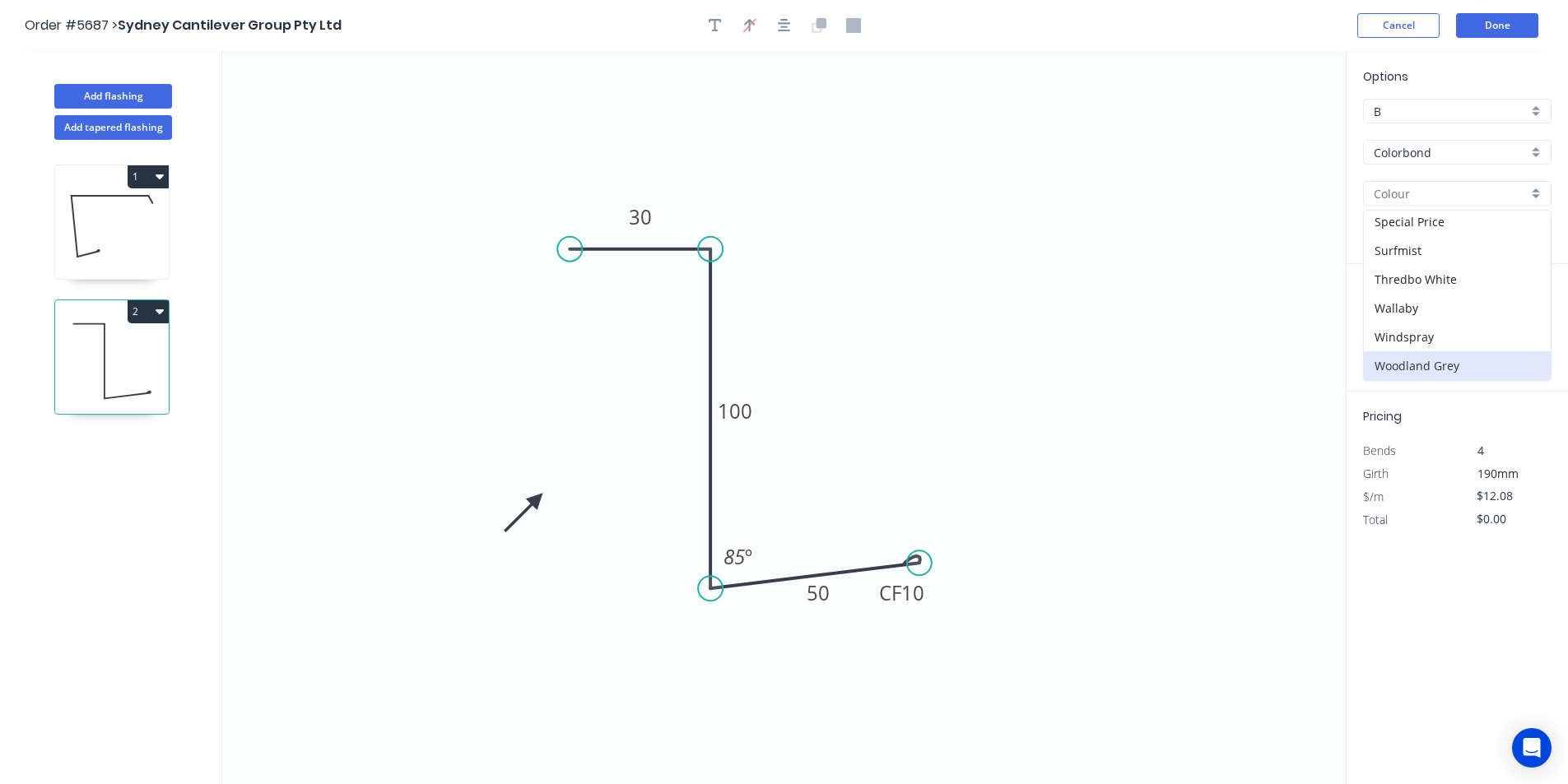
type input "Woodland Grey"
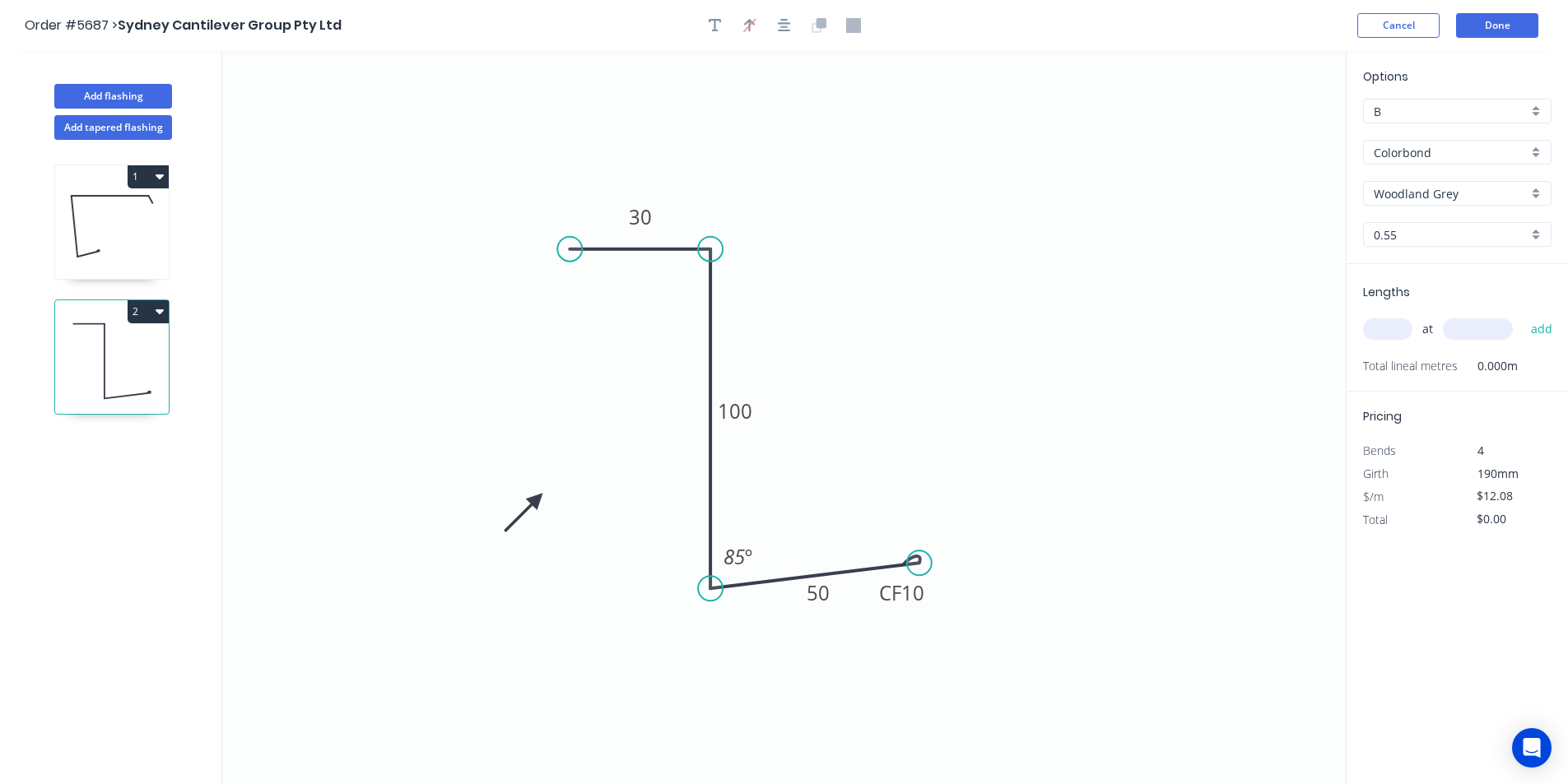
click at [1386, 326] on input "text" at bounding box center [1387, 329] width 49 height 22
type input "1"
type input "3200"
click at [1529, 333] on button "add" at bounding box center [1541, 329] width 38 height 28
type input "$38.66"
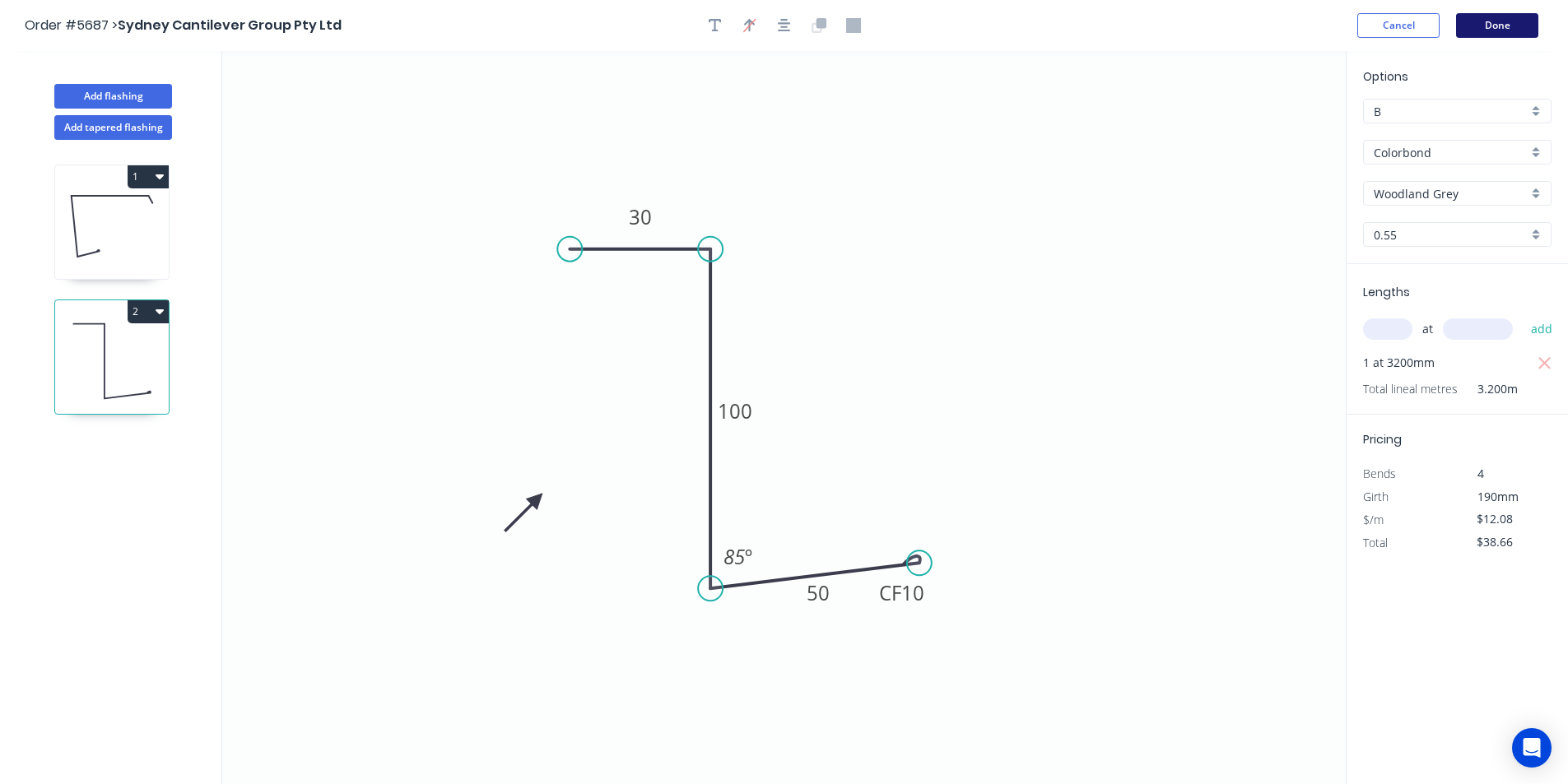
click at [1491, 28] on button "Done" at bounding box center [1497, 25] width 83 height 25
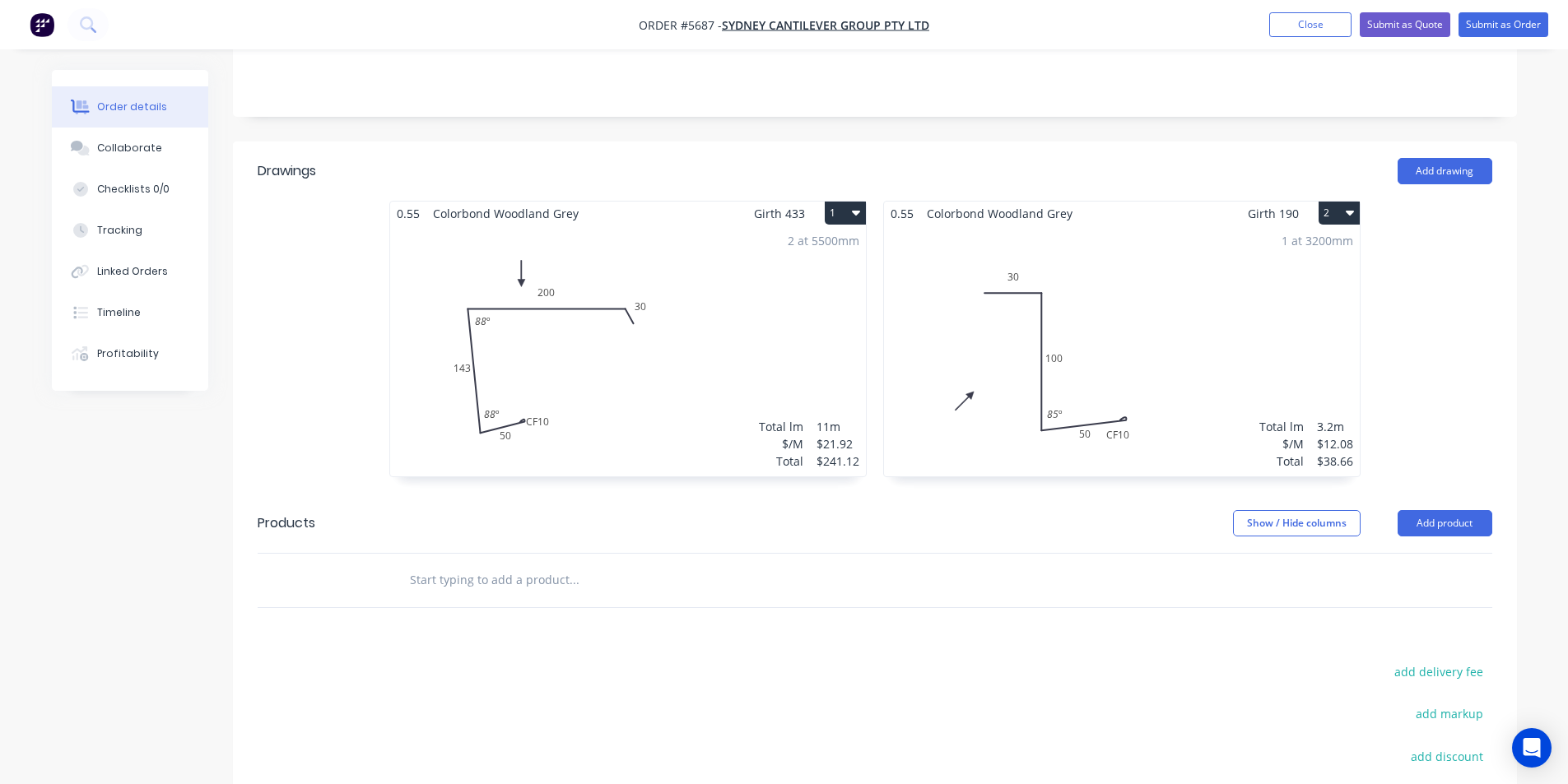
scroll to position [412, 0]
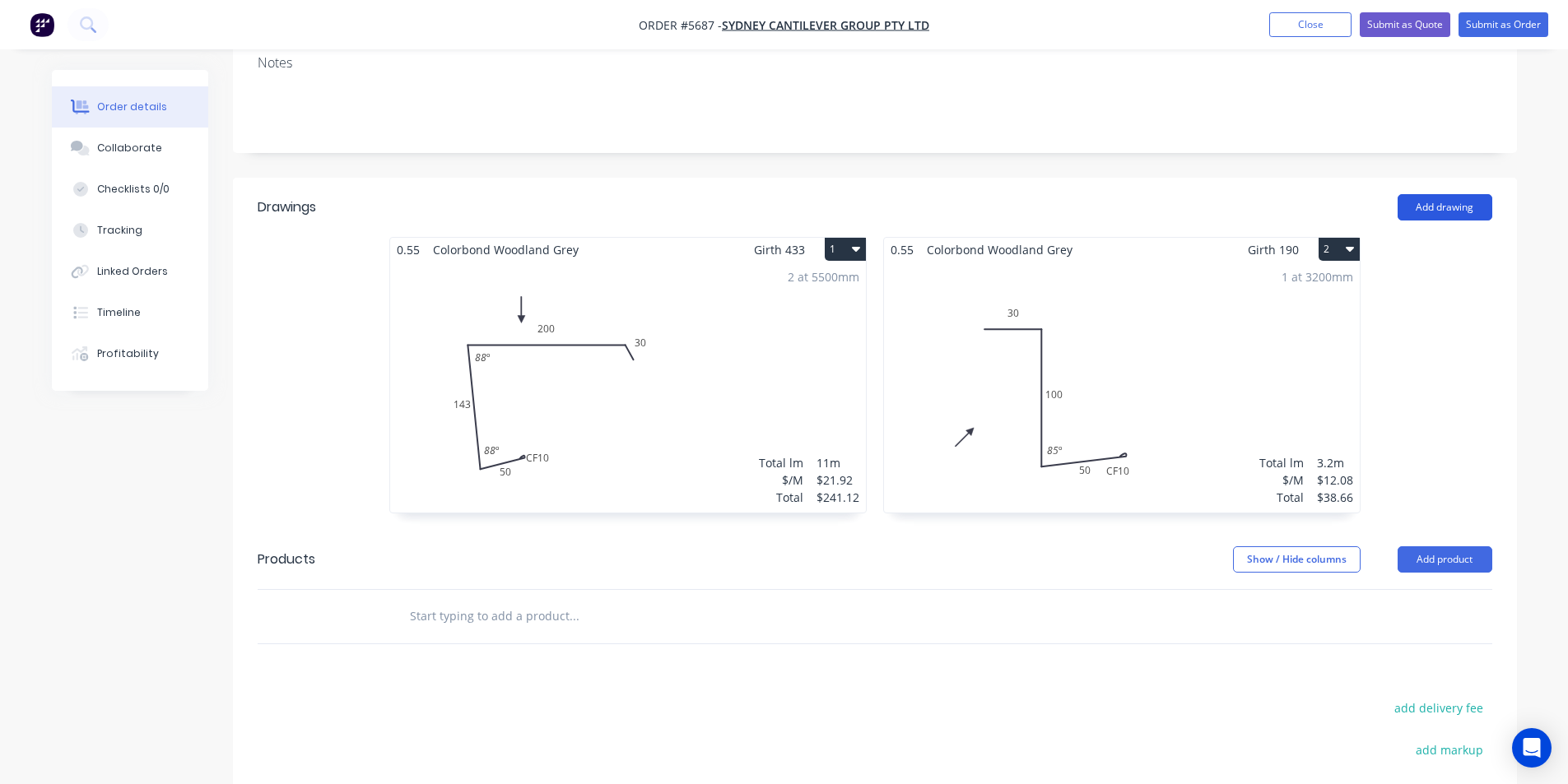
click at [1436, 195] on button "Add drawing" at bounding box center [1444, 207] width 94 height 27
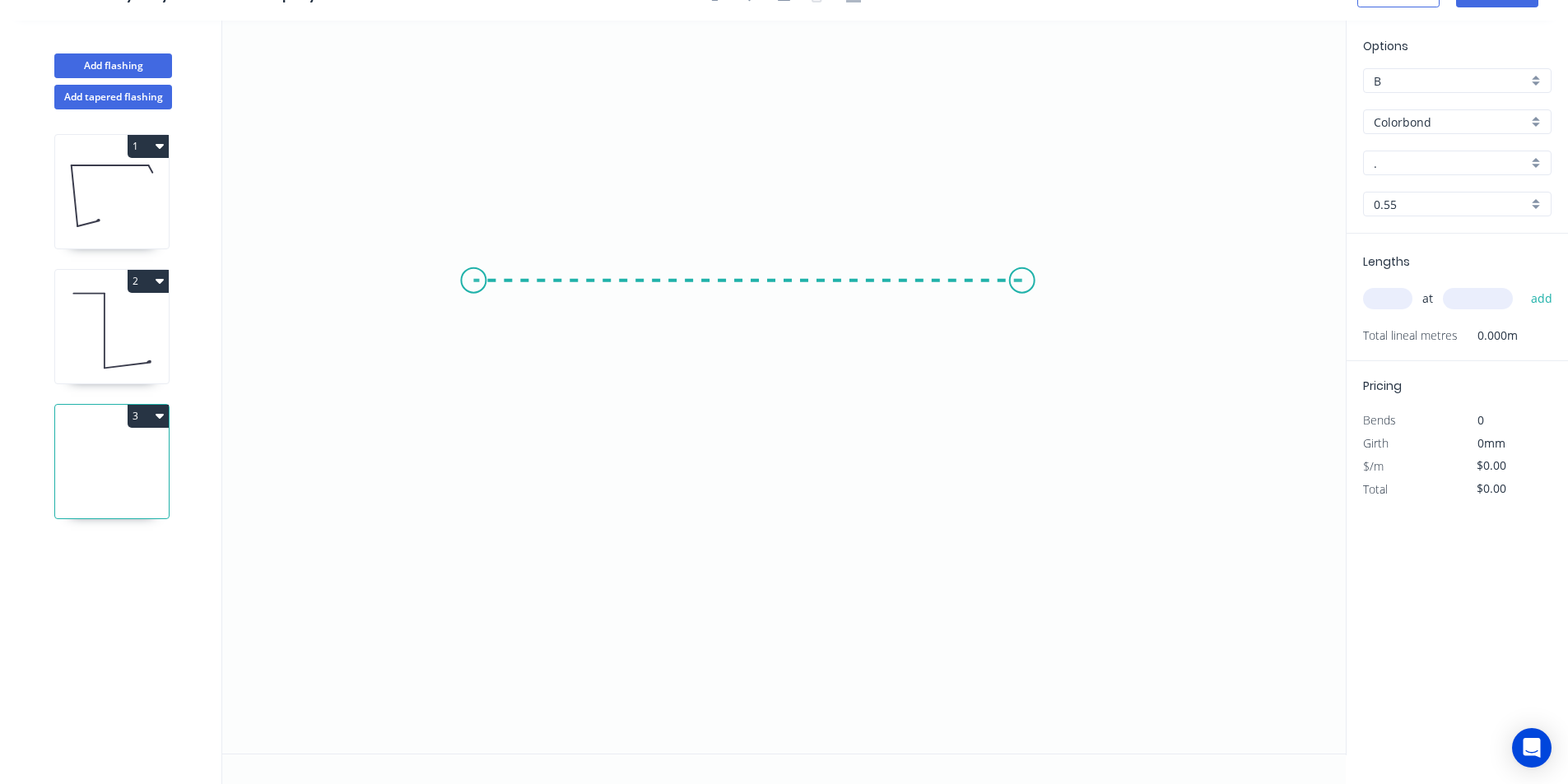
drag, startPoint x: 1022, startPoint y: 280, endPoint x: 473, endPoint y: 273, distance: 549.0
click at [473, 273] on icon "0" at bounding box center [784, 387] width 1124 height 733
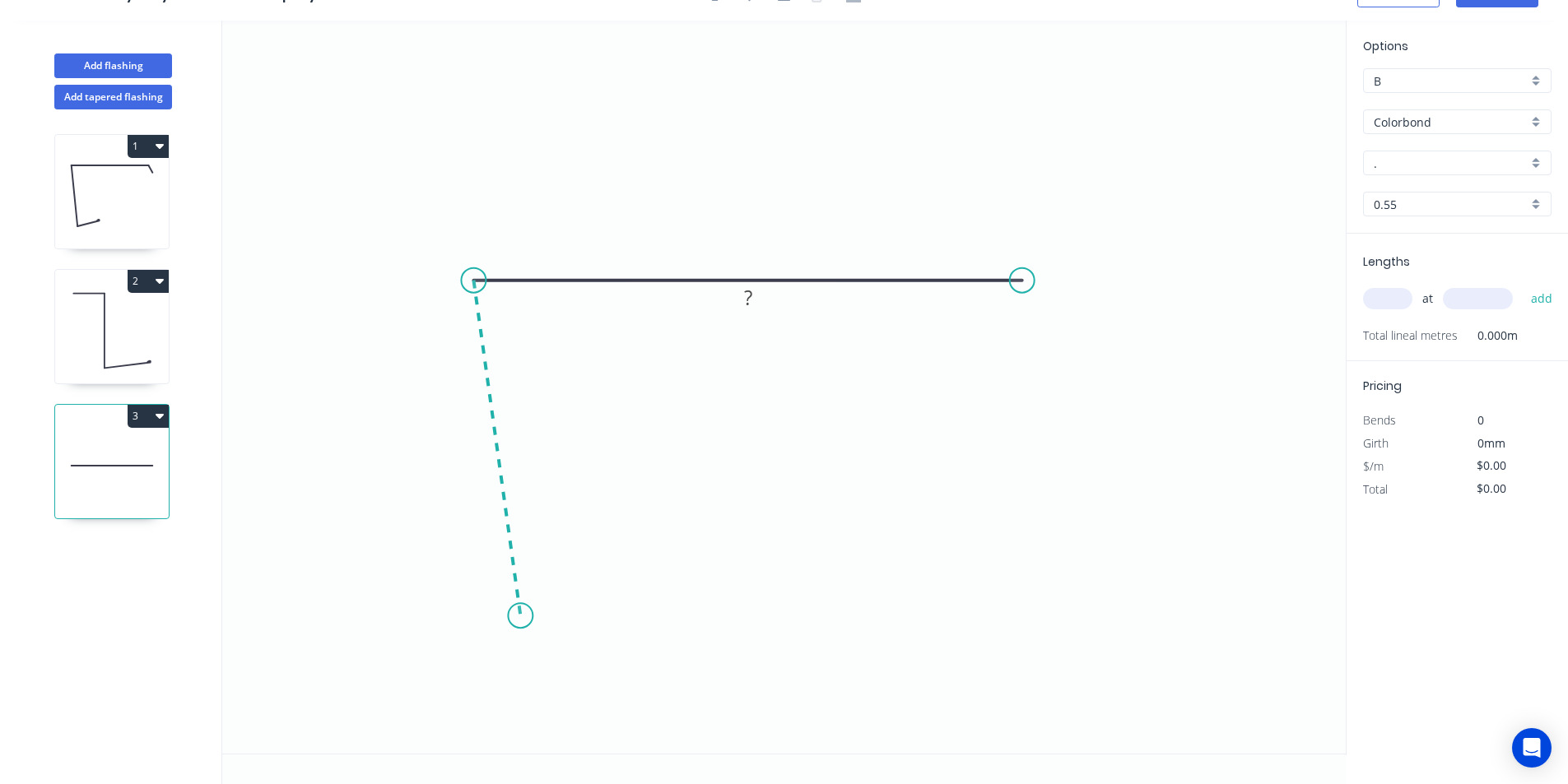
click at [520, 616] on icon "0 ?" at bounding box center [784, 387] width 1124 height 733
click at [665, 591] on icon "0 ? ? ? º" at bounding box center [784, 387] width 1124 height 733
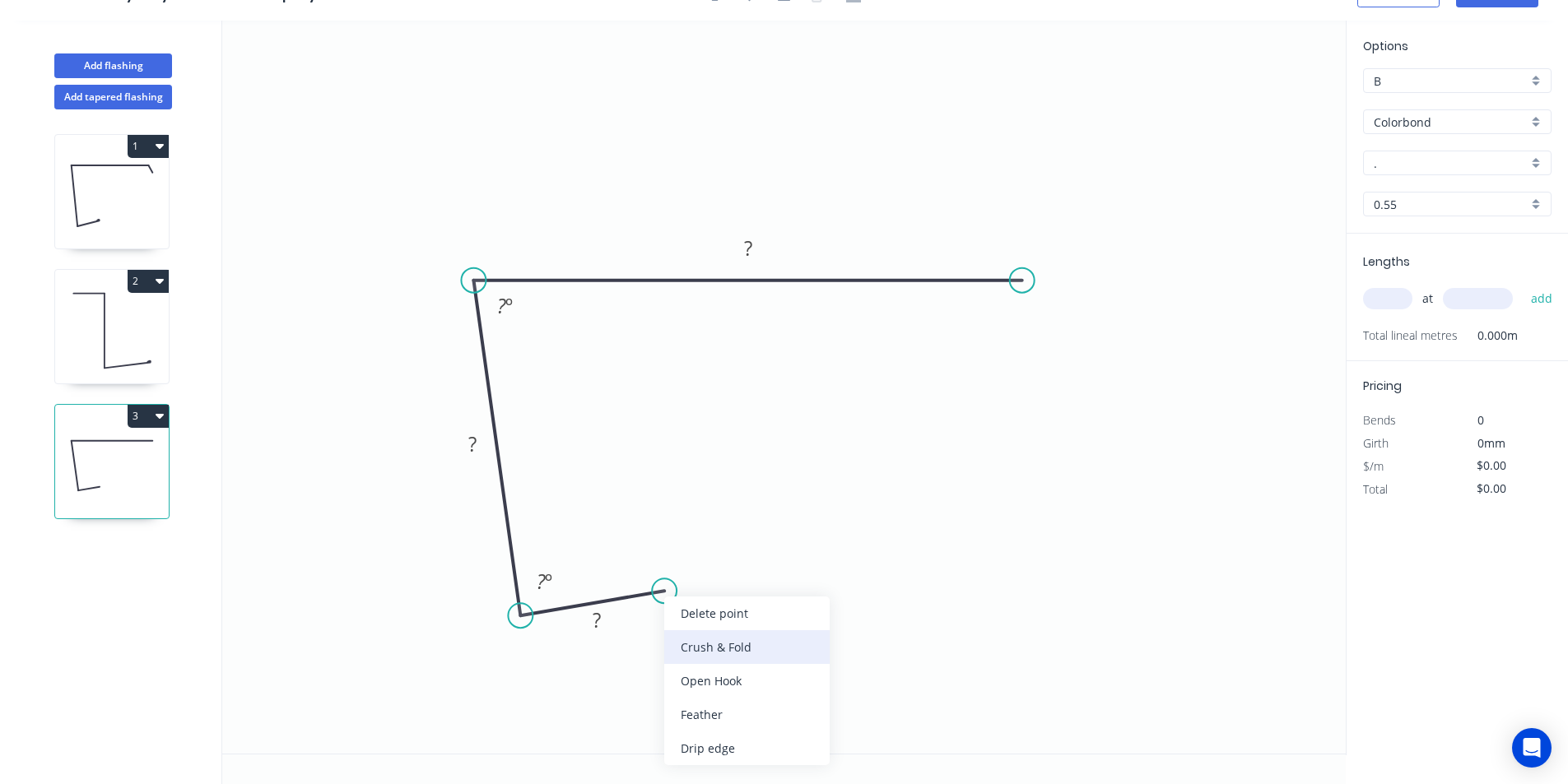
click at [683, 633] on div "Crush & Fold" at bounding box center [747, 646] width 165 height 33
click at [607, 629] on rect at bounding box center [596, 620] width 32 height 23
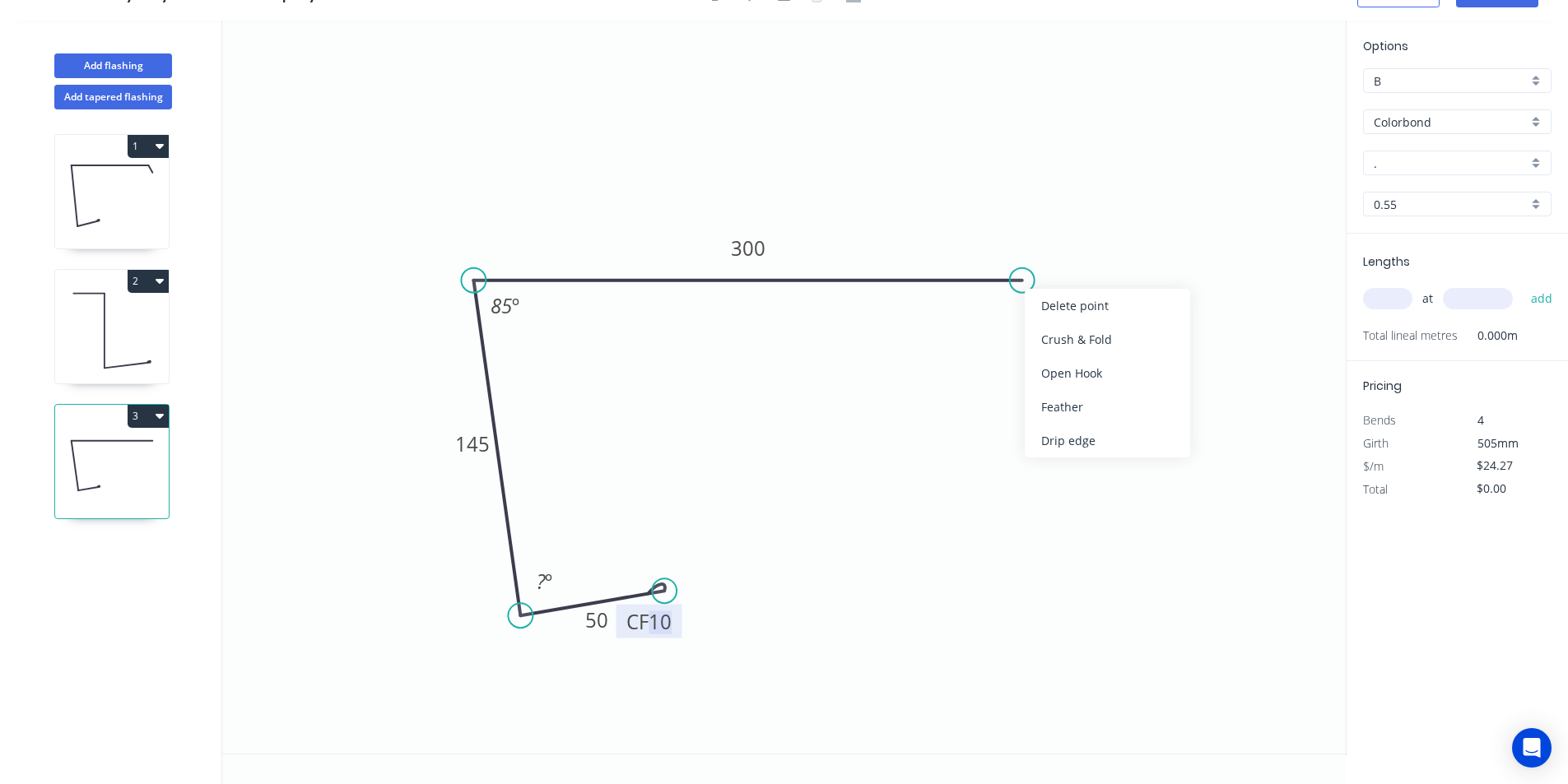
click at [1049, 334] on div "Crush & Fold" at bounding box center [1107, 339] width 165 height 33
type input "$25.68"
click at [1049, 348] on div "Flip bend" at bounding box center [1108, 342] width 165 height 33
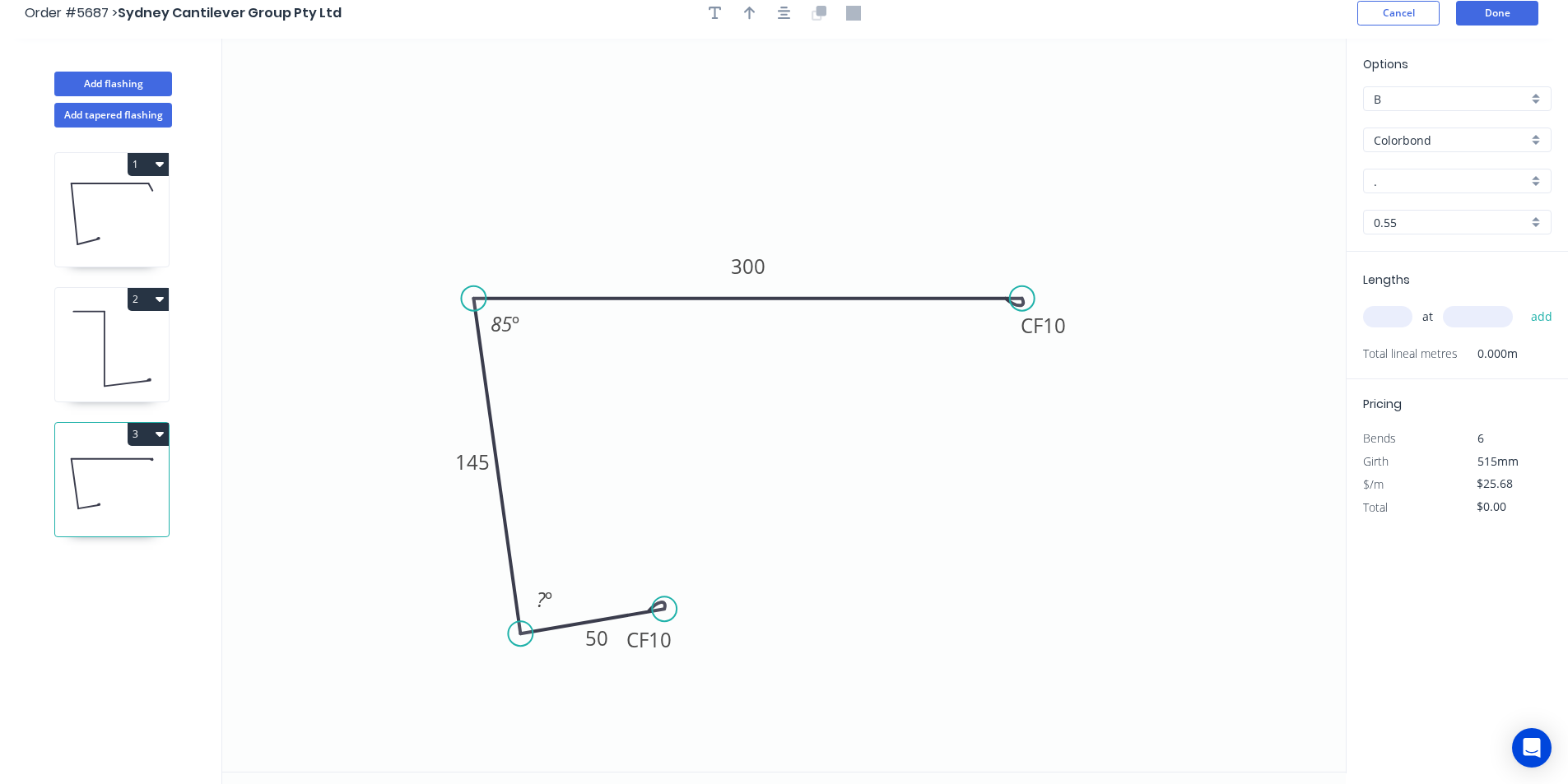
scroll to position [0, 0]
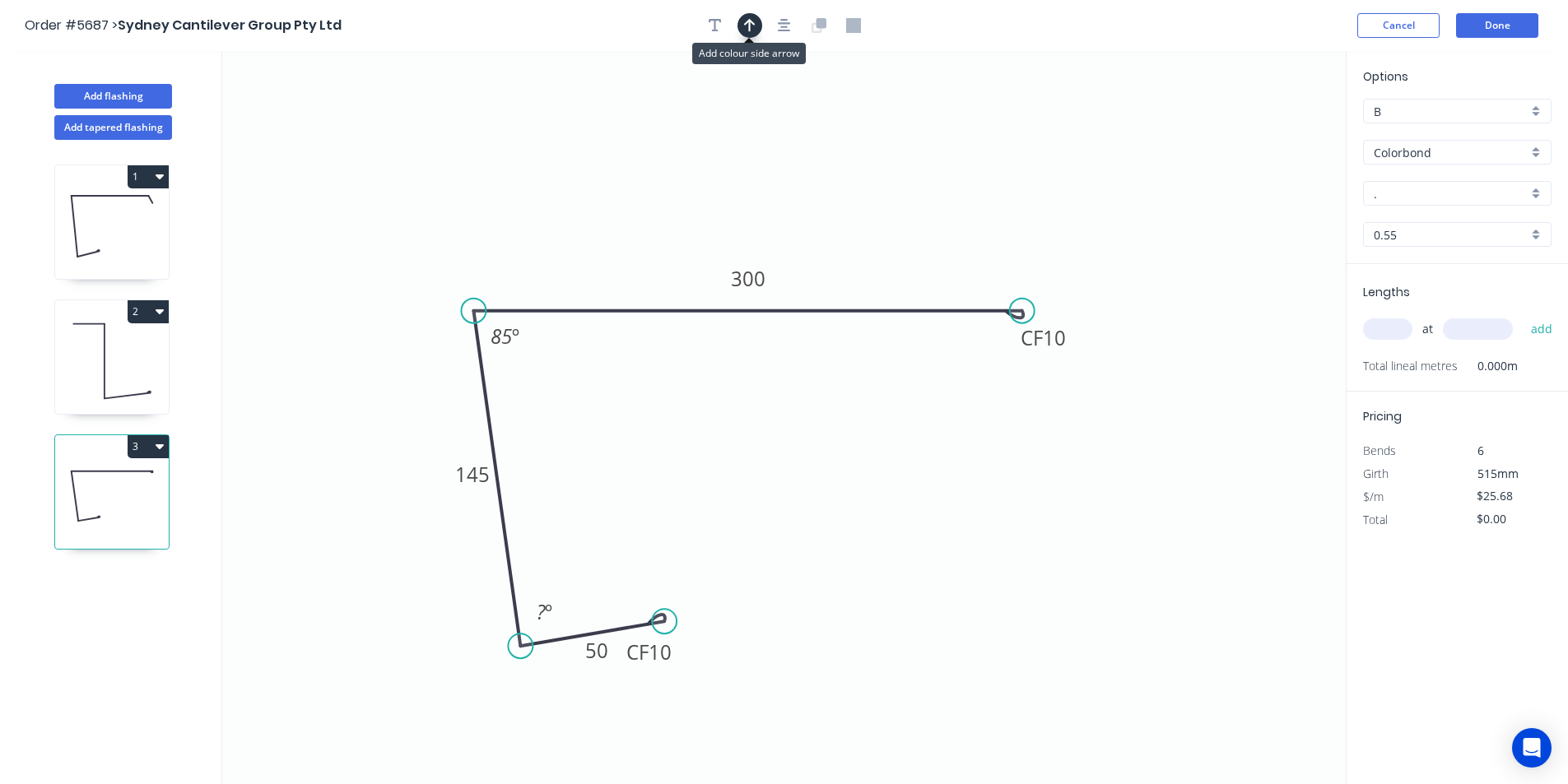
click at [750, 24] on icon "button" at bounding box center [750, 25] width 12 height 13
drag, startPoint x: 1260, startPoint y: 129, endPoint x: 623, endPoint y: 238, distance: 646.3
click at [622, 227] on icon at bounding box center [621, 200] width 15 height 53
drag, startPoint x: 661, startPoint y: 614, endPoint x: 665, endPoint y: 626, distance: 12.6
click at [665, 626] on circle at bounding box center [664, 625] width 25 height 25
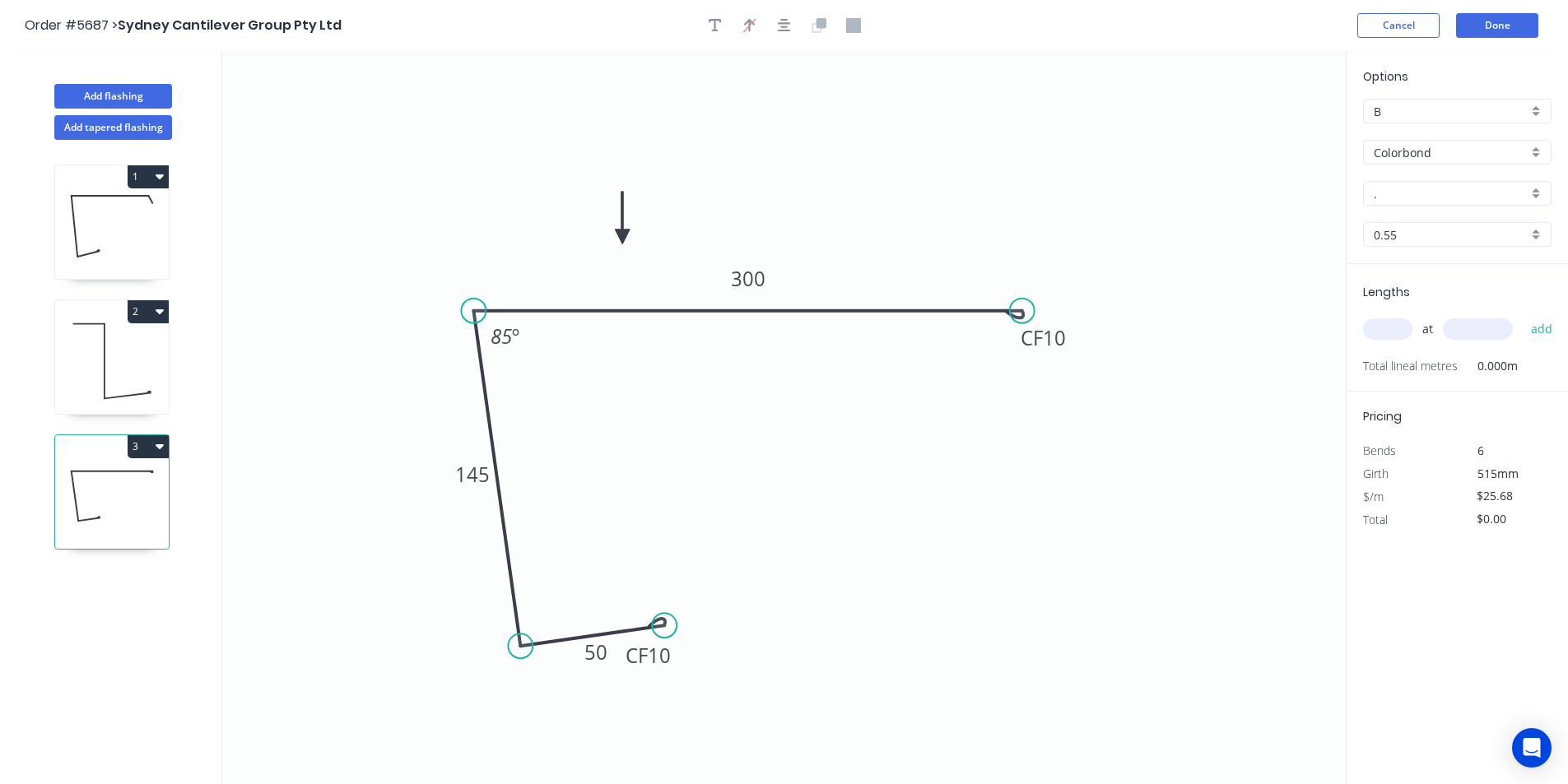
click at [1405, 197] on input "." at bounding box center [1450, 194] width 154 height 18
click at [1438, 365] on div "Woodland Grey" at bounding box center [1457, 364] width 187 height 28
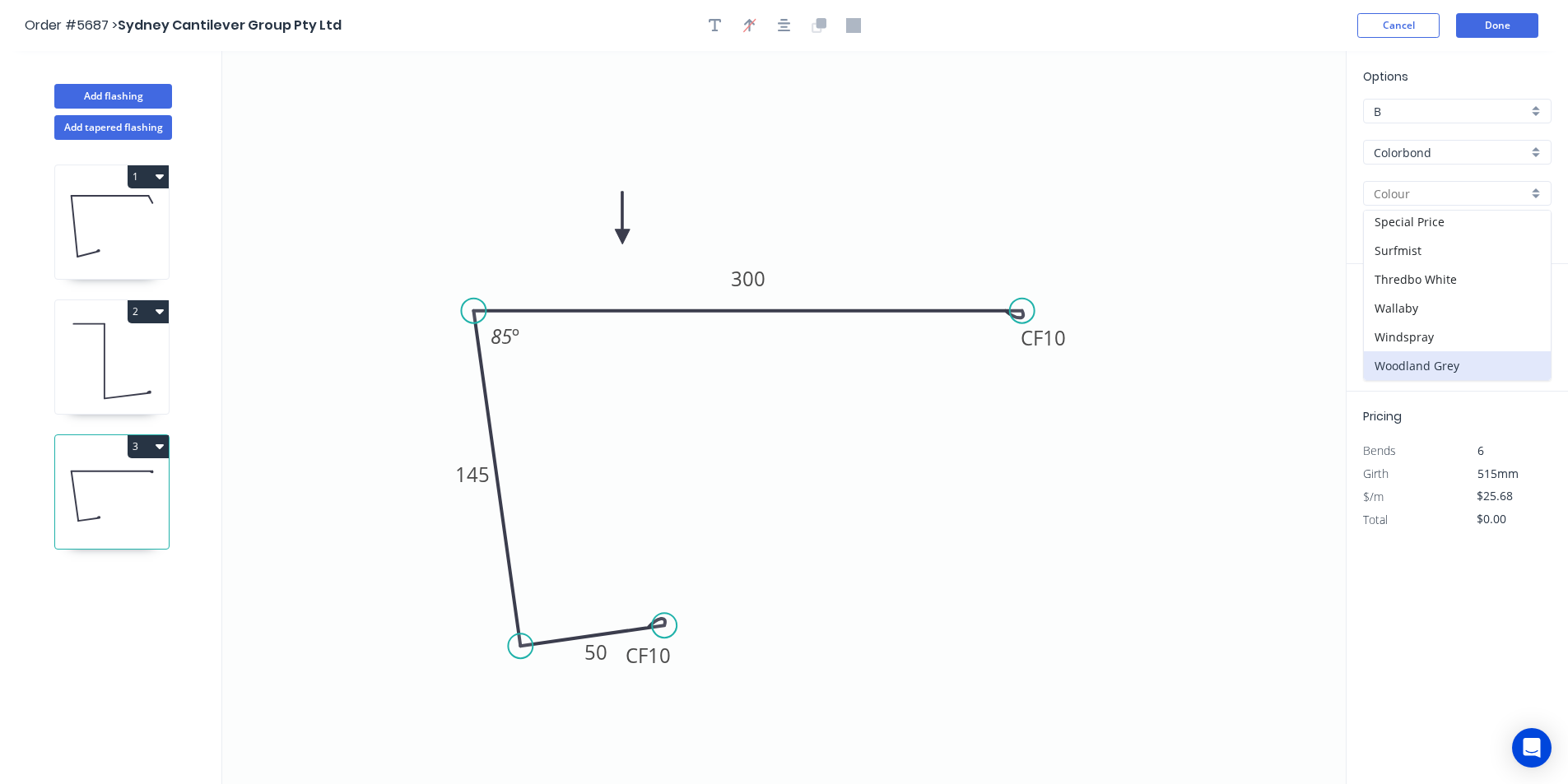
type input "Woodland Grey"
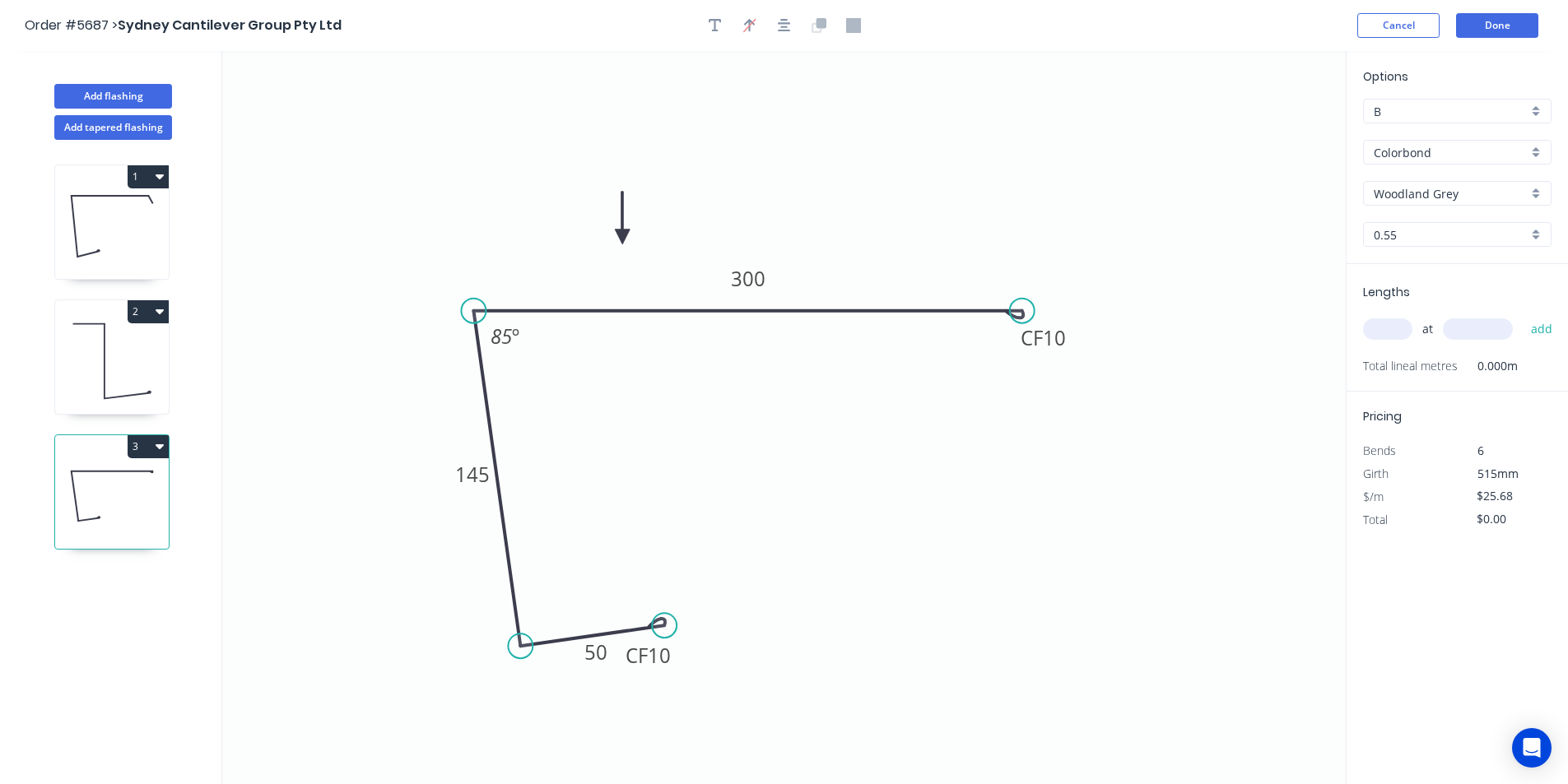
click at [1392, 330] on input "text" at bounding box center [1387, 329] width 49 height 22
type input "1"
type input "3200"
click at [1536, 326] on button "add" at bounding box center [1541, 329] width 38 height 28
type input "$82.18"
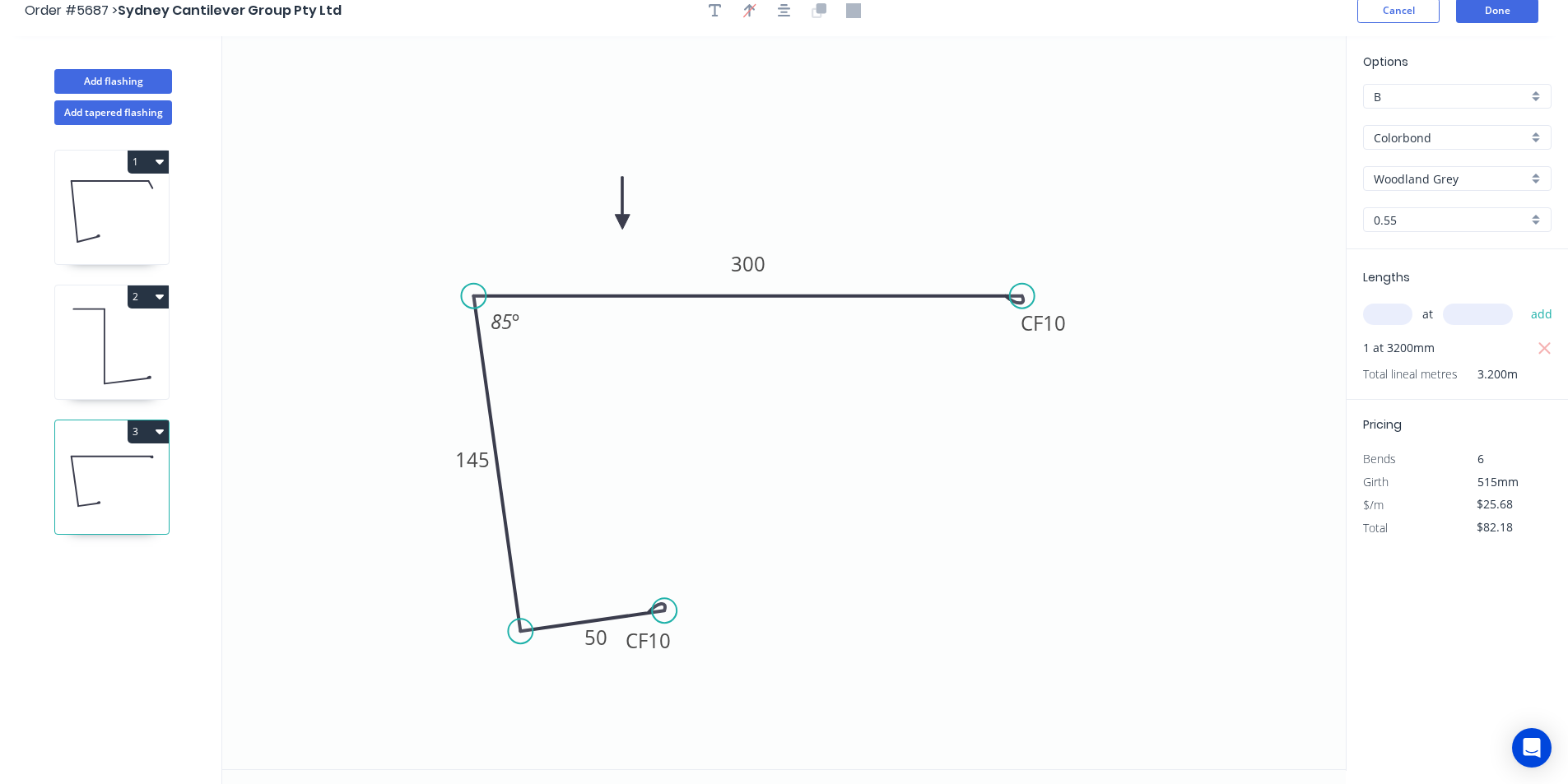
scroll to position [0, 0]
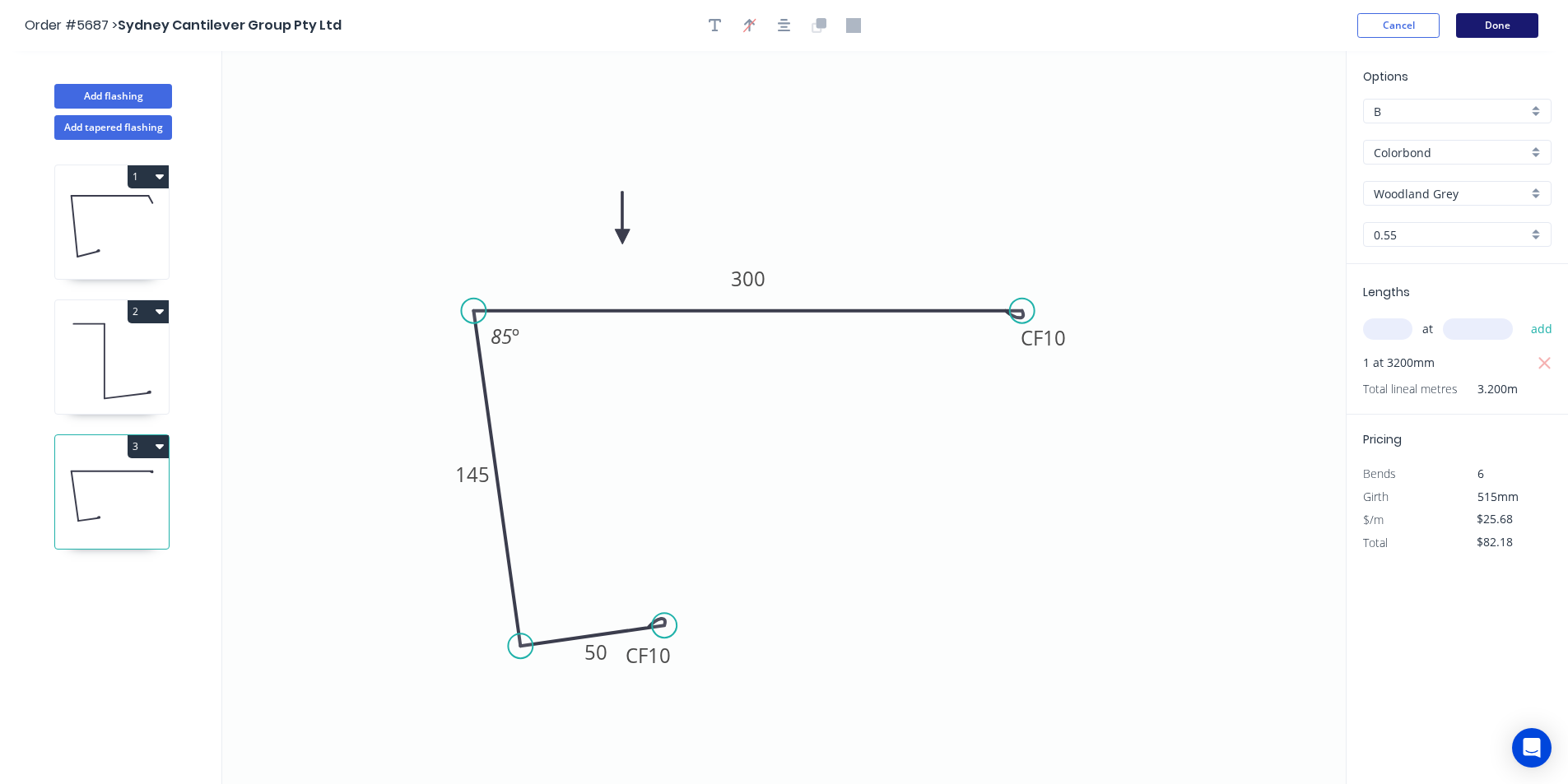
click at [1489, 20] on button "Done" at bounding box center [1497, 25] width 83 height 25
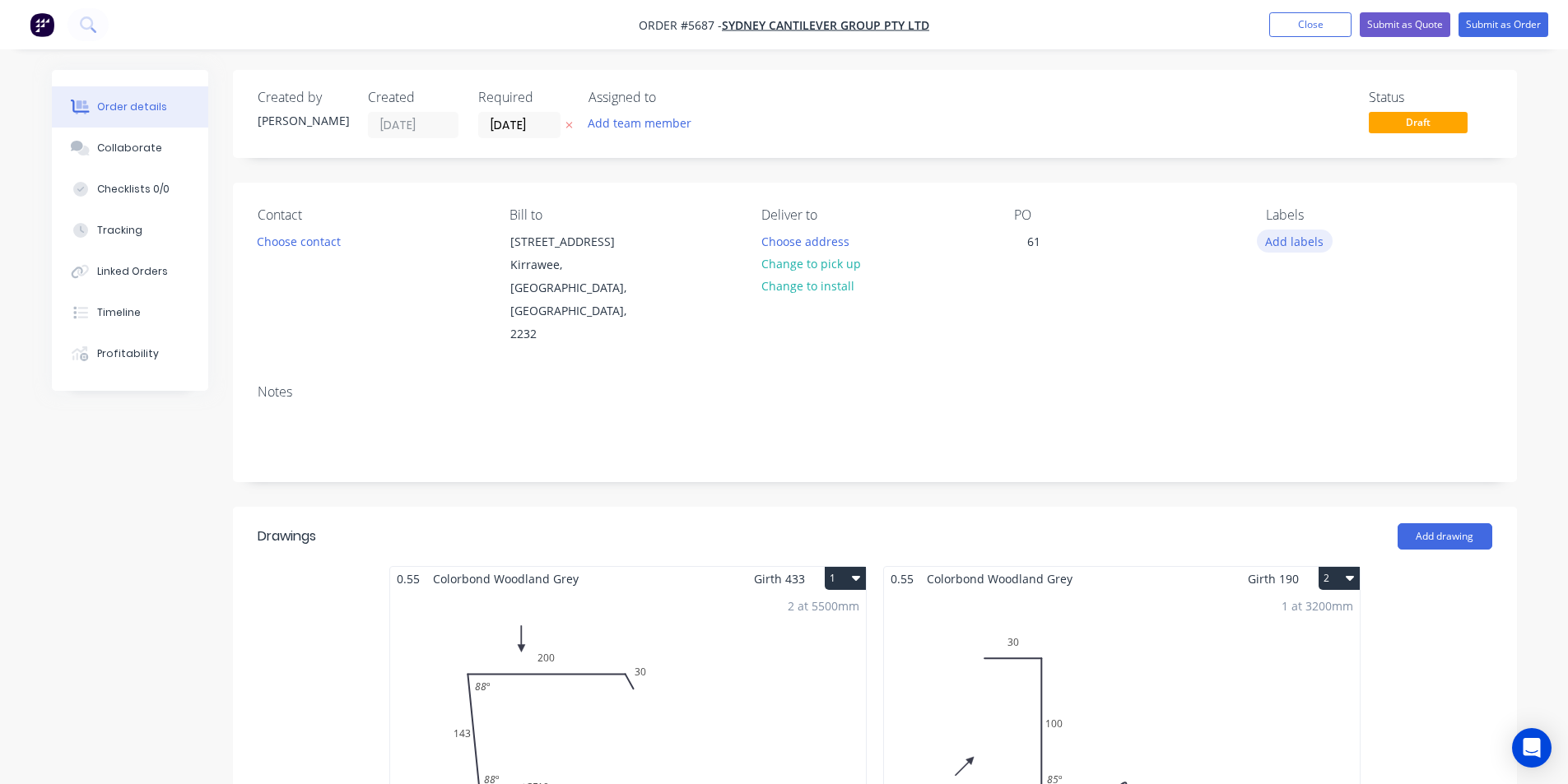
click at [1312, 245] on button "Add labels" at bounding box center [1294, 241] width 76 height 23
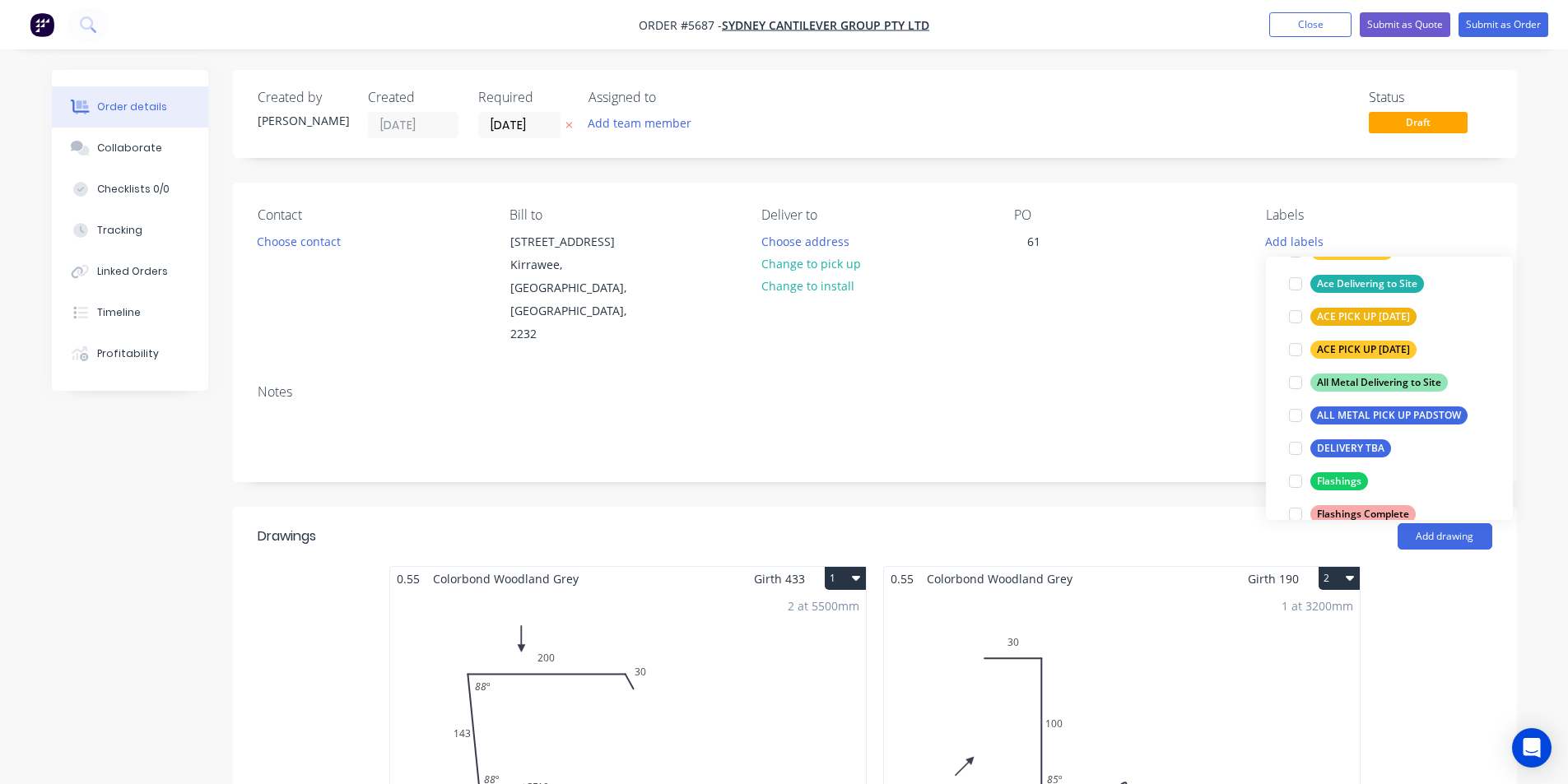
scroll to position [164, 0]
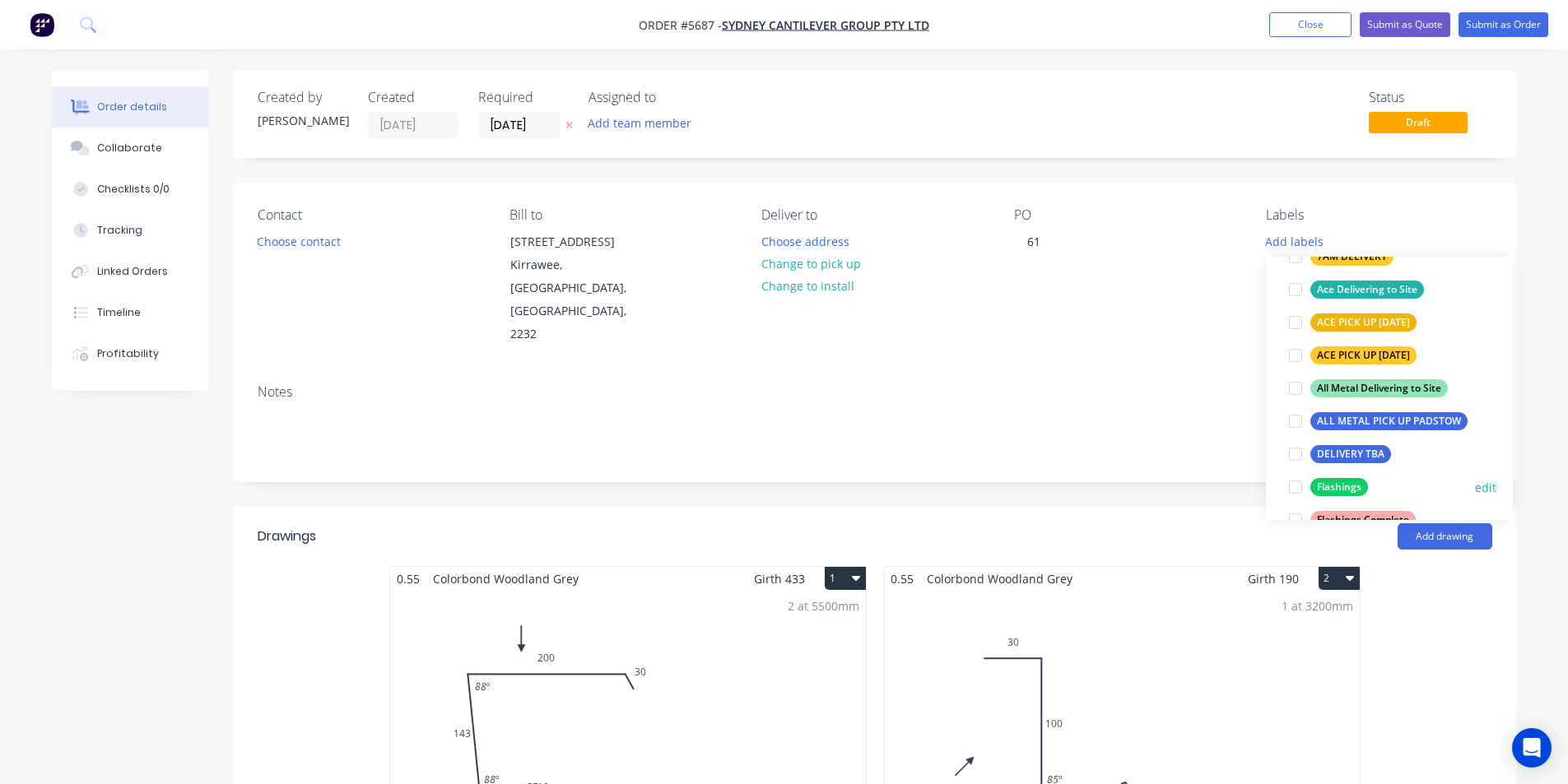
click at [1293, 485] on div at bounding box center [1295, 486] width 32 height 32
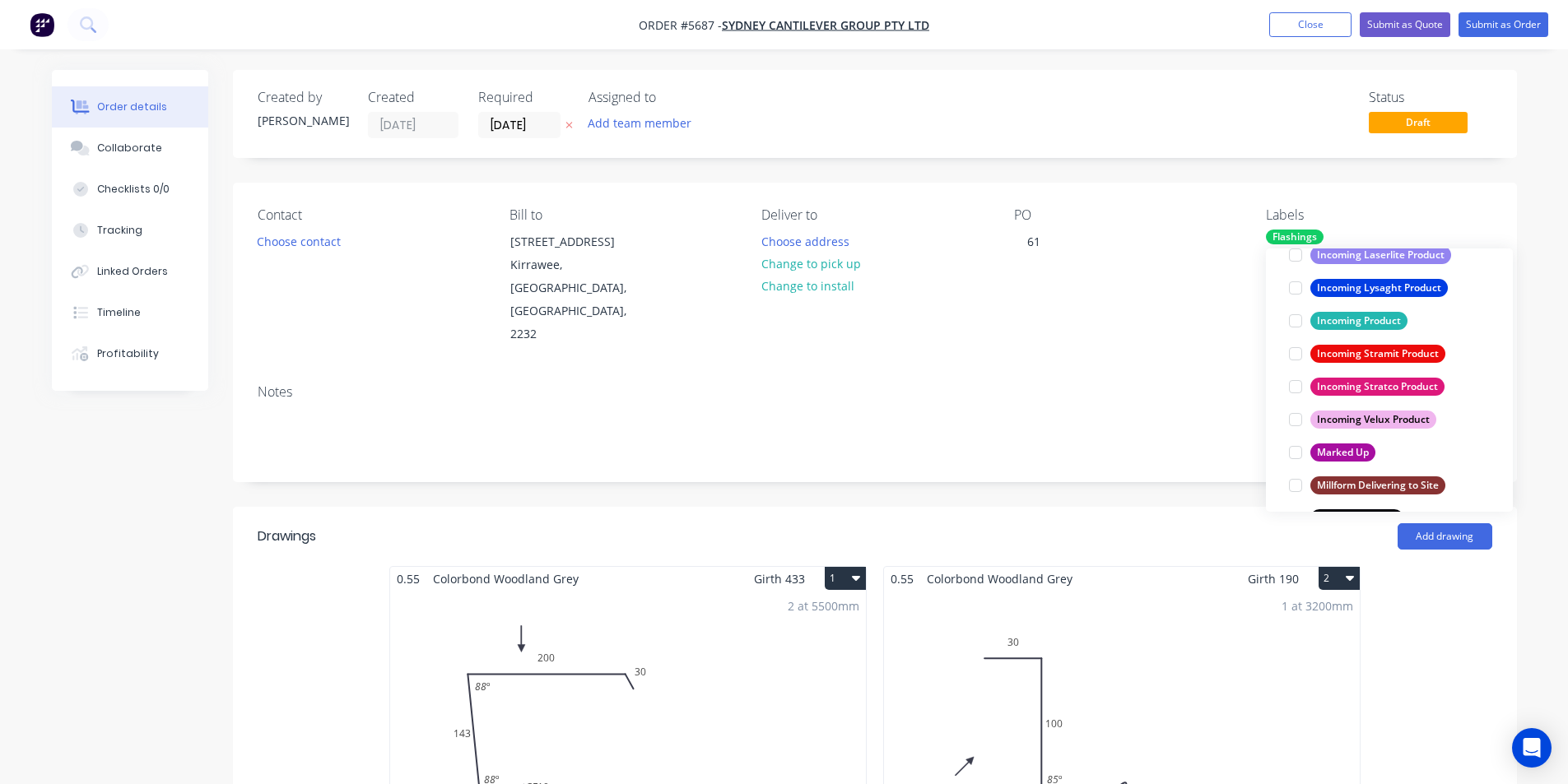
scroll to position [822, 0]
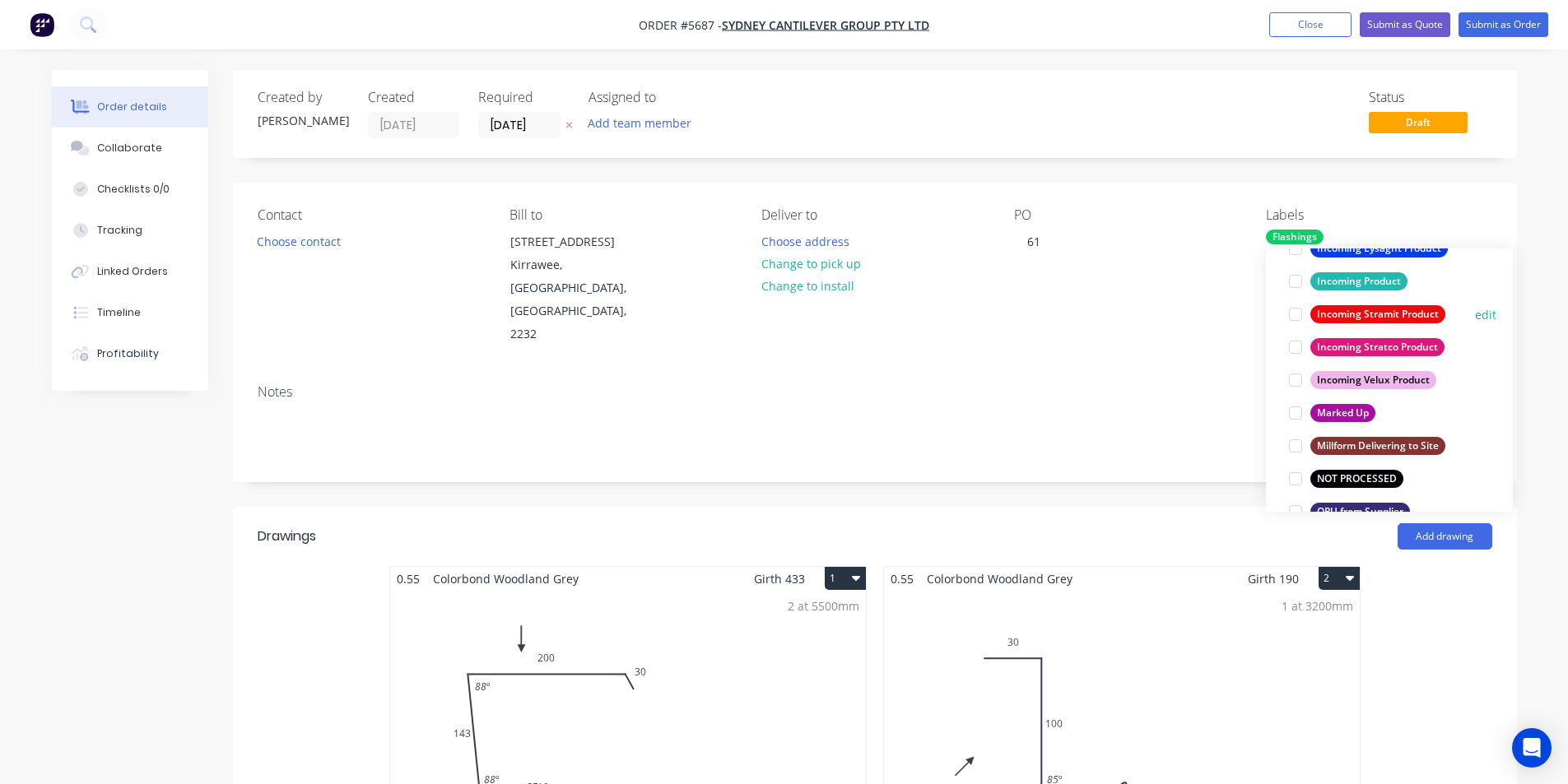
click at [1299, 314] on div at bounding box center [1295, 313] width 32 height 32
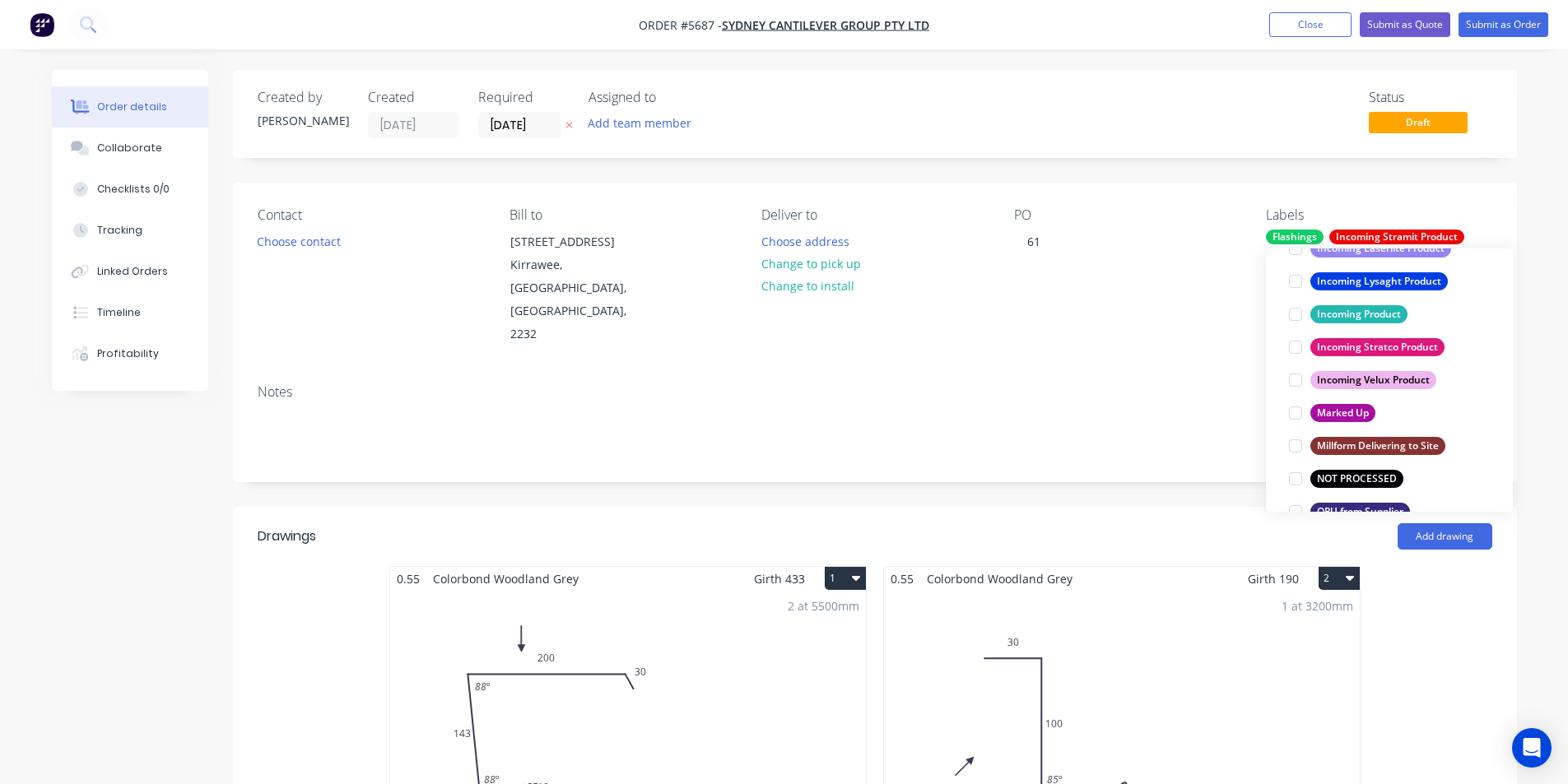
scroll to position [98, 0]
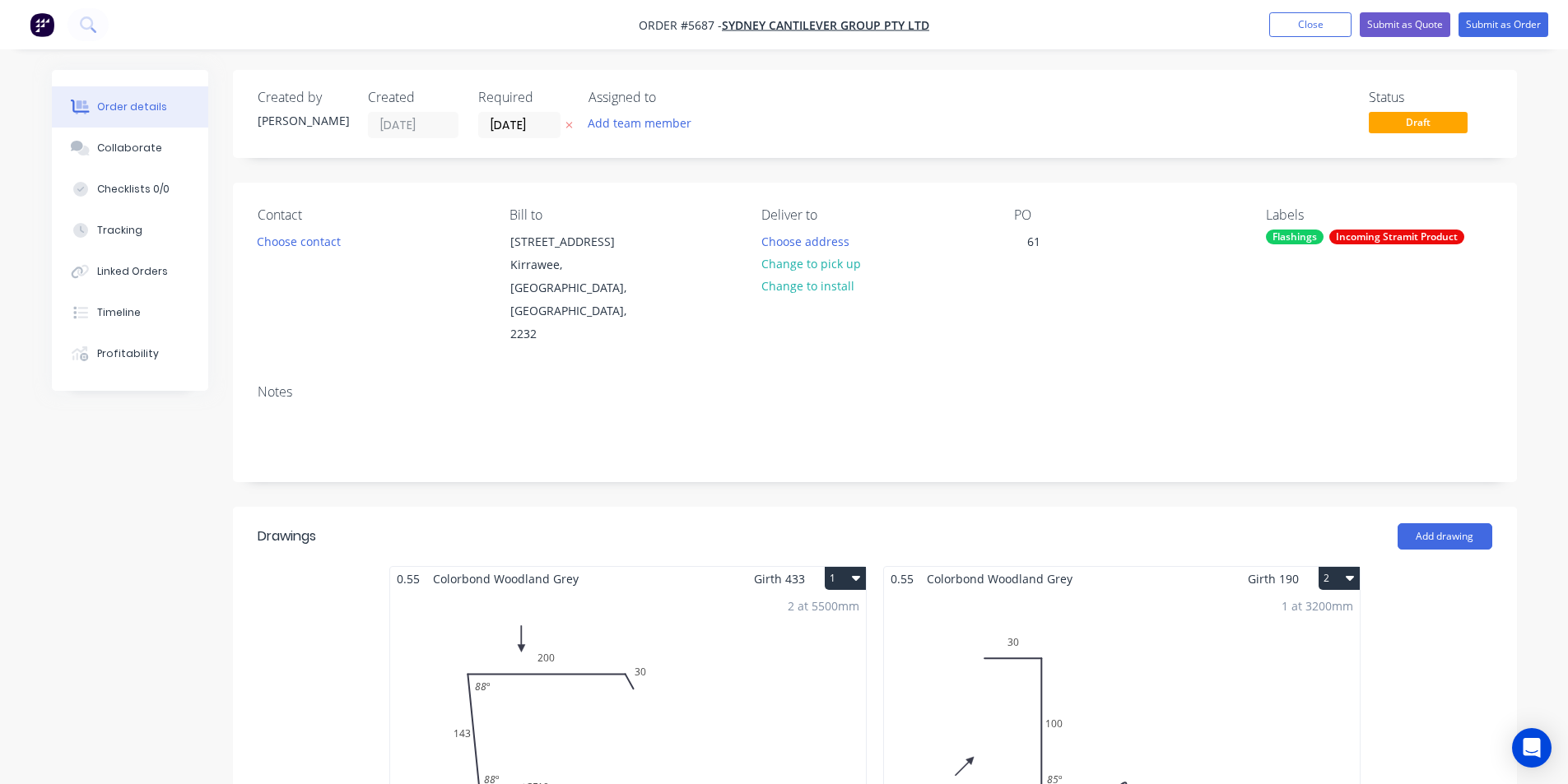
click at [1215, 435] on div "Notes" at bounding box center [875, 426] width 1284 height 110
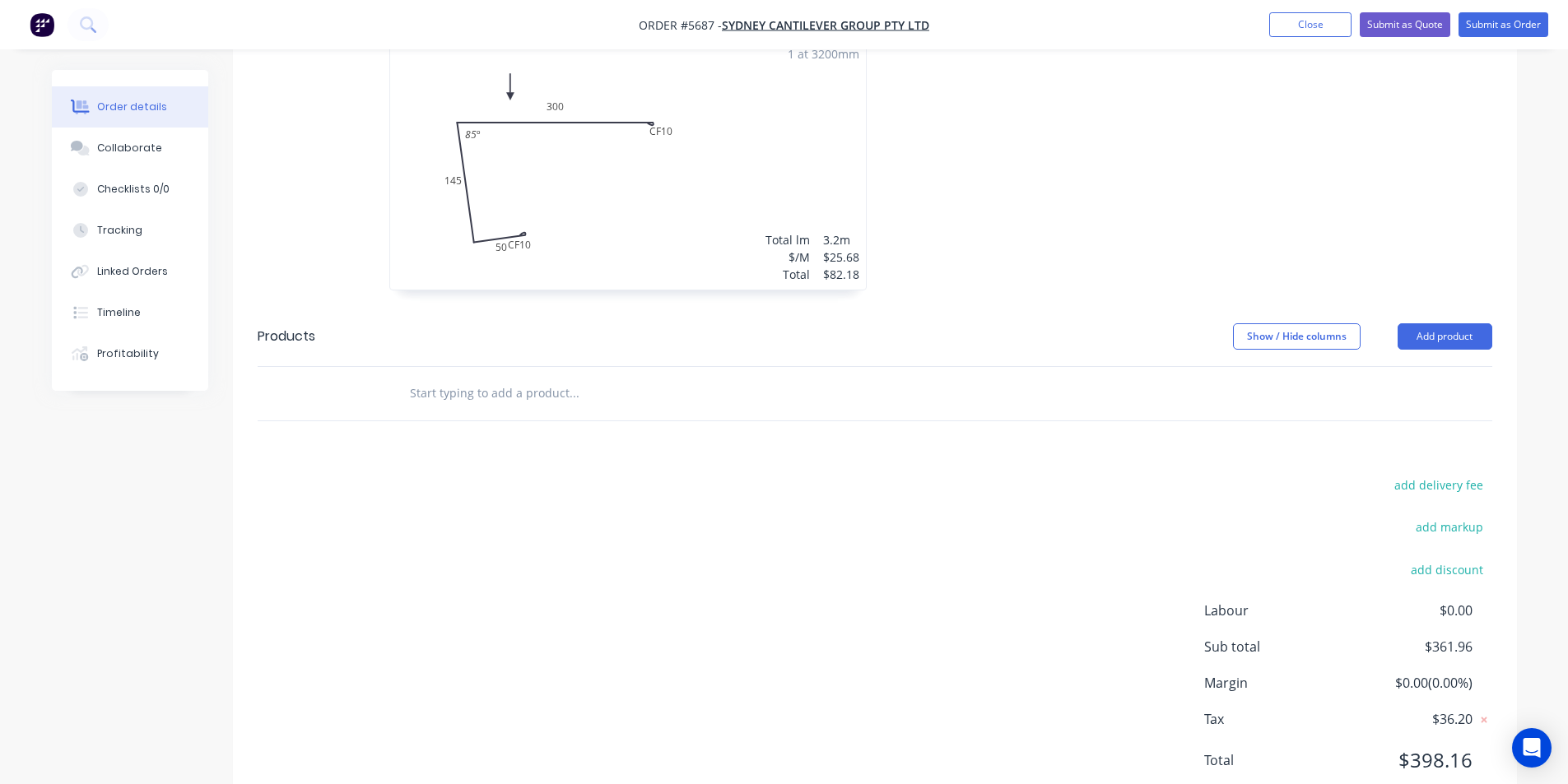
scroll to position [856, 0]
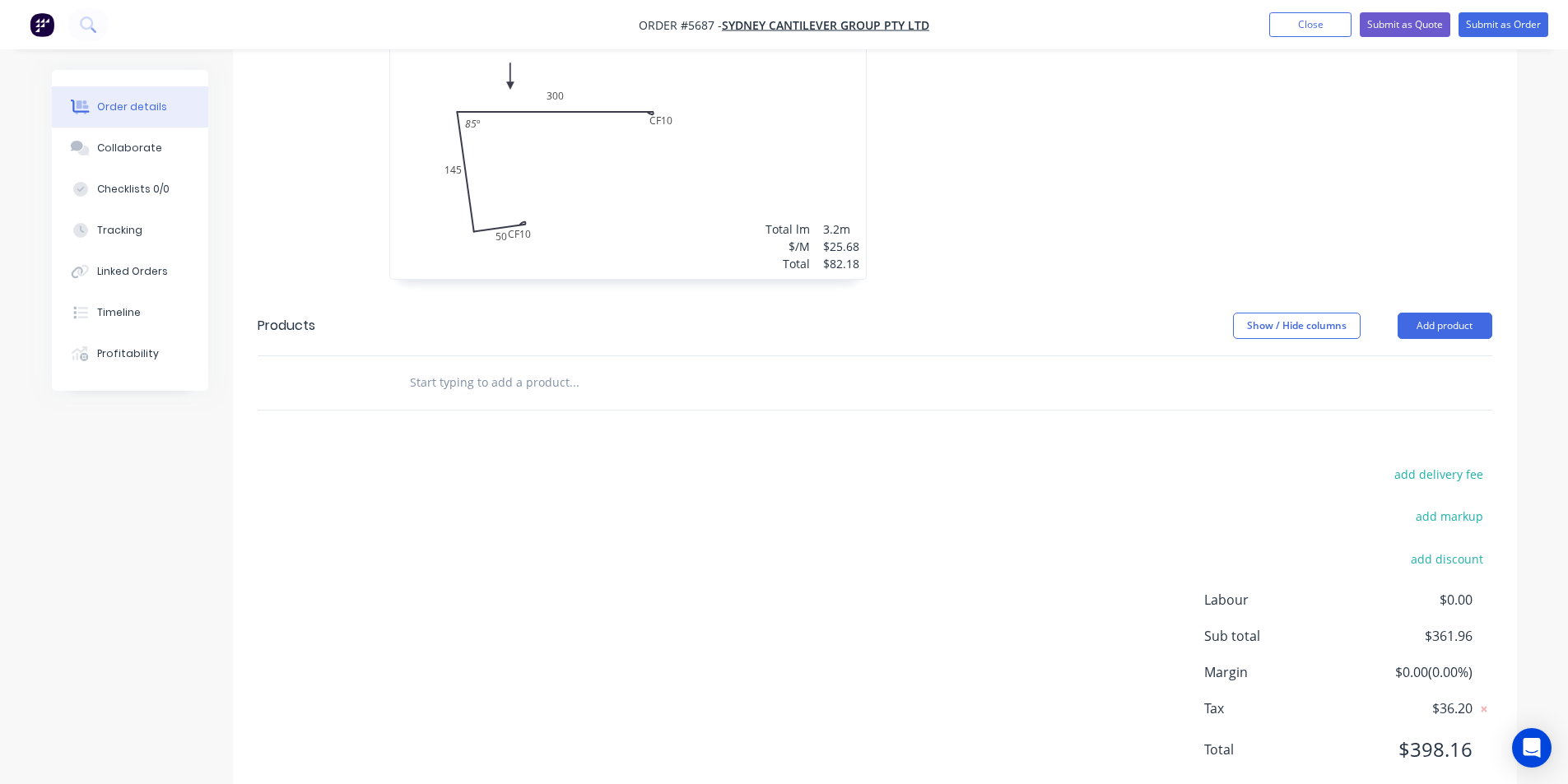
click at [503, 366] on input "text" at bounding box center [573, 382] width 329 height 32
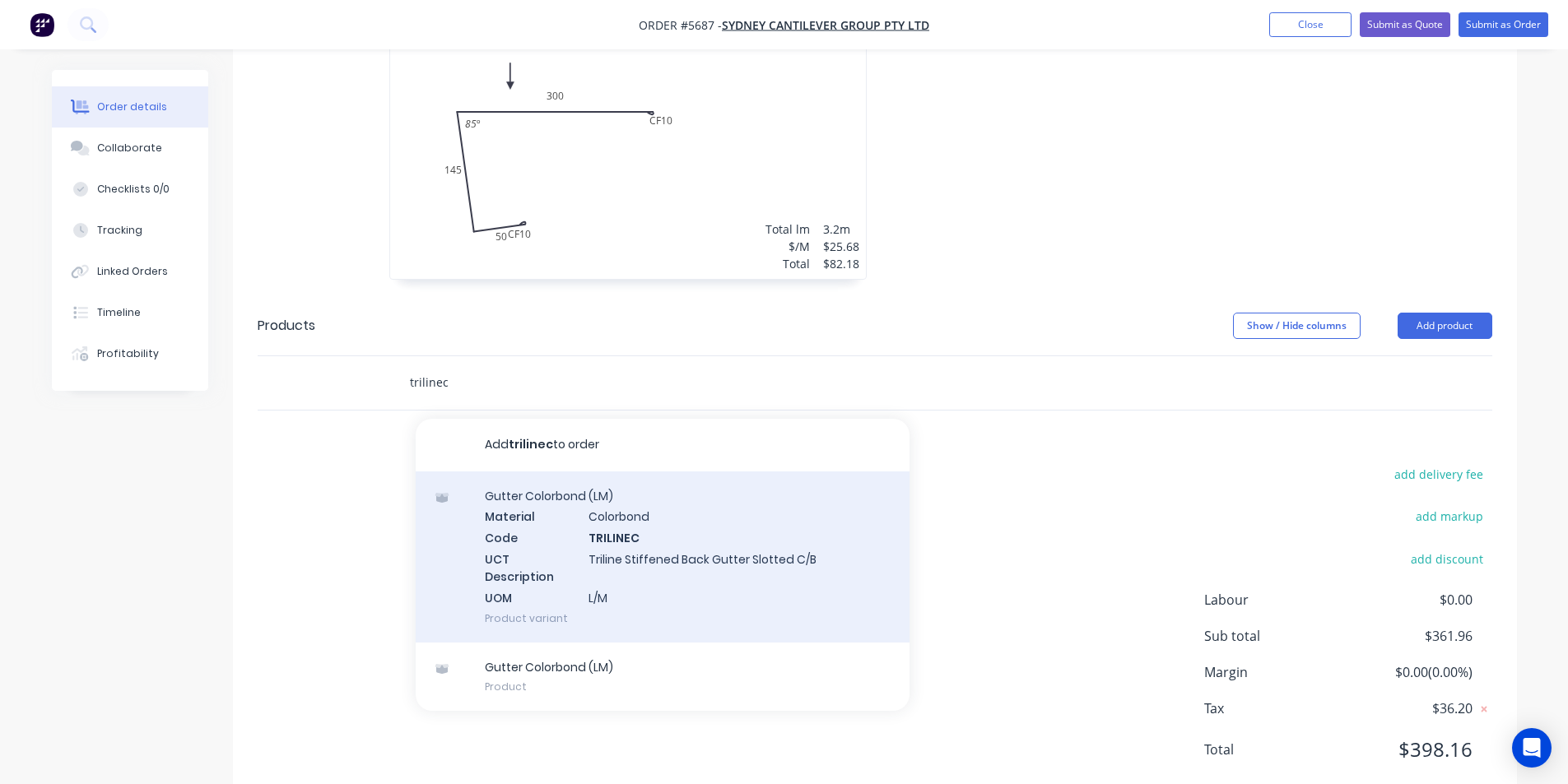
type input "trilinec"
click at [589, 499] on div "Gutter Colorbond (LM) Material Colorbond Code TRILINEC UCT Description Triline …" at bounding box center [663, 557] width 494 height 171
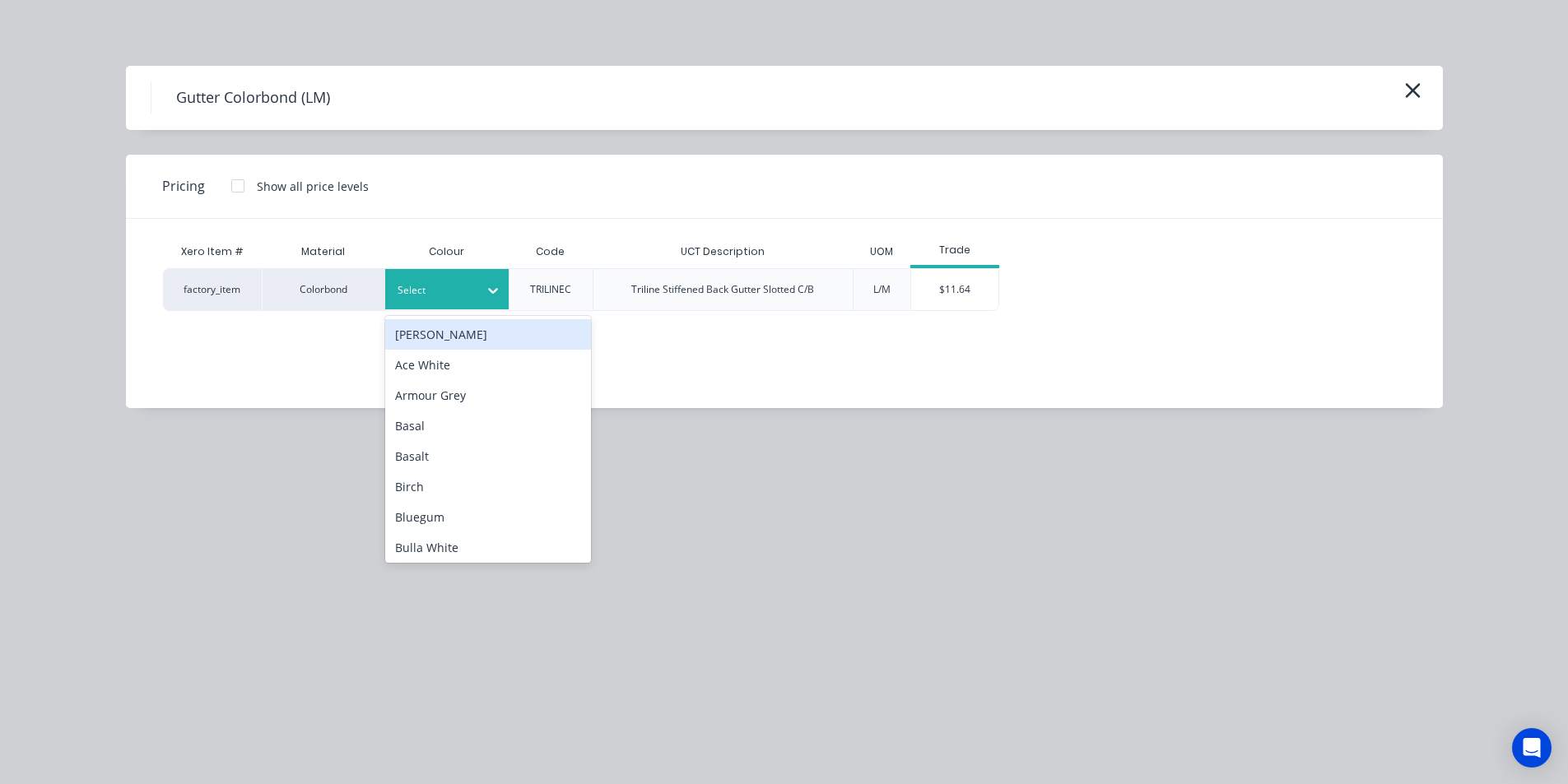
click at [439, 283] on div at bounding box center [434, 290] width 74 height 18
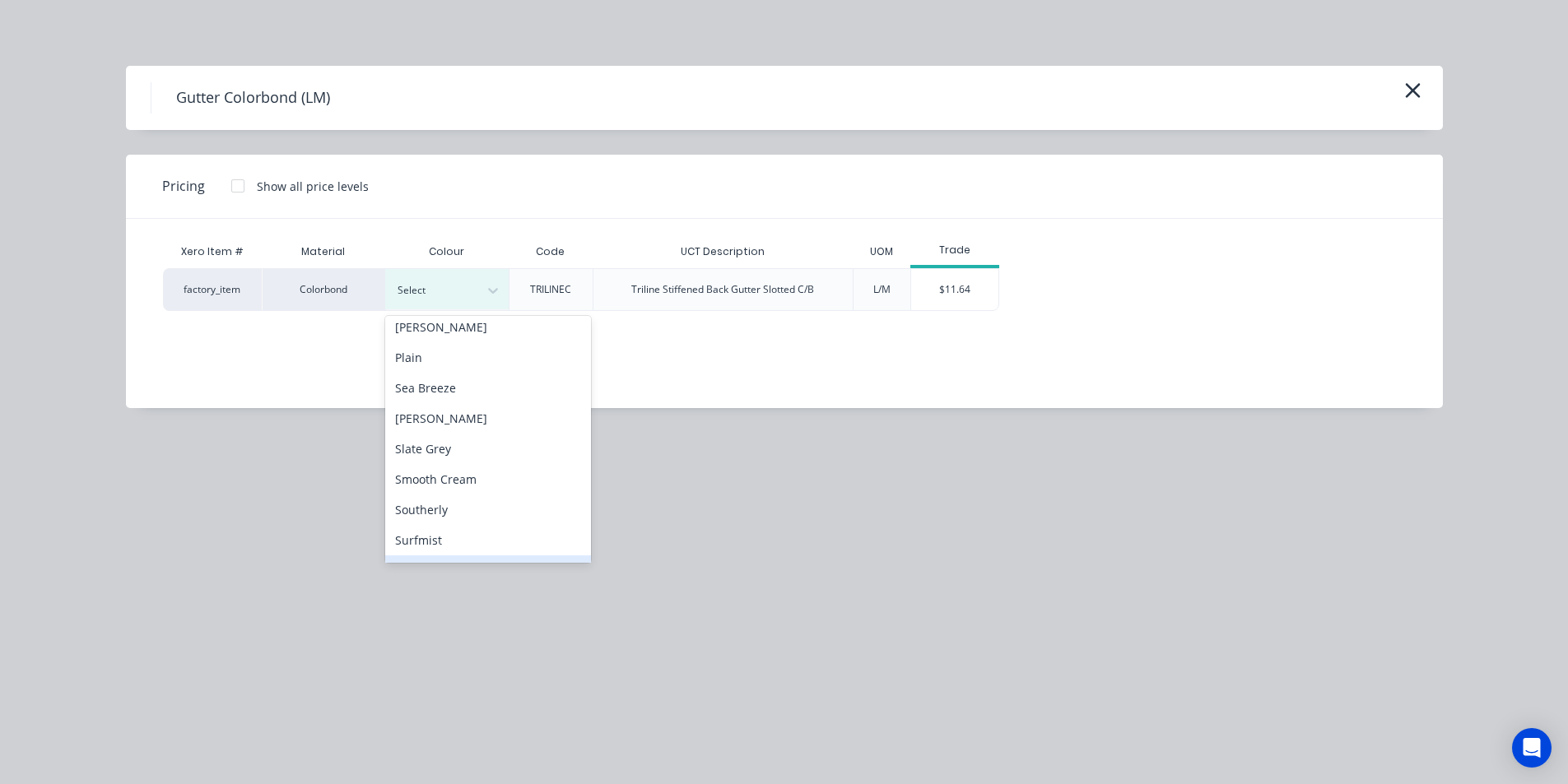
scroll to position [1281, 0]
click at [466, 541] on div "Woodland Grey" at bounding box center [488, 543] width 205 height 30
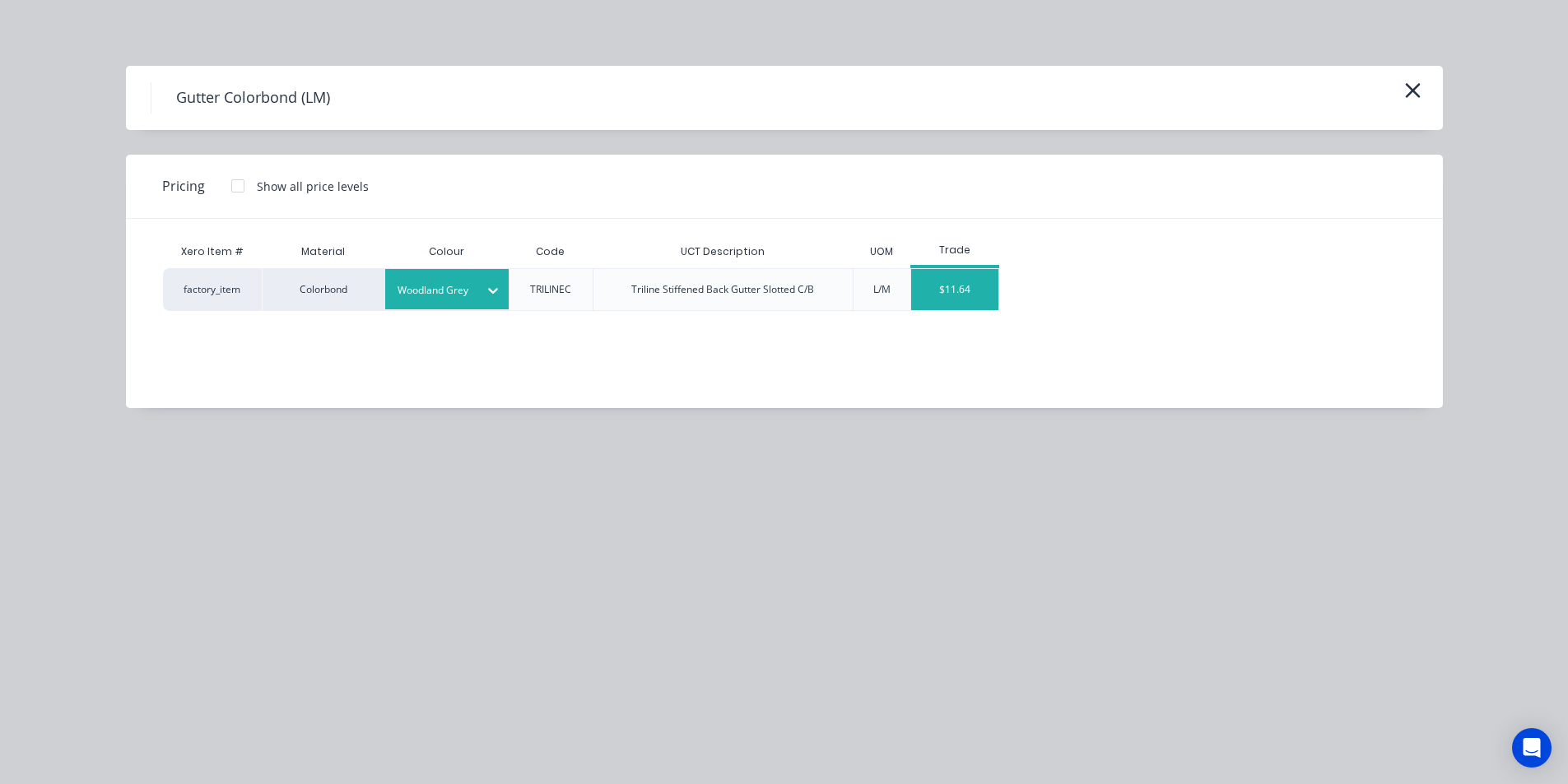
click at [932, 297] on div "$11.64" at bounding box center [956, 290] width 88 height 41
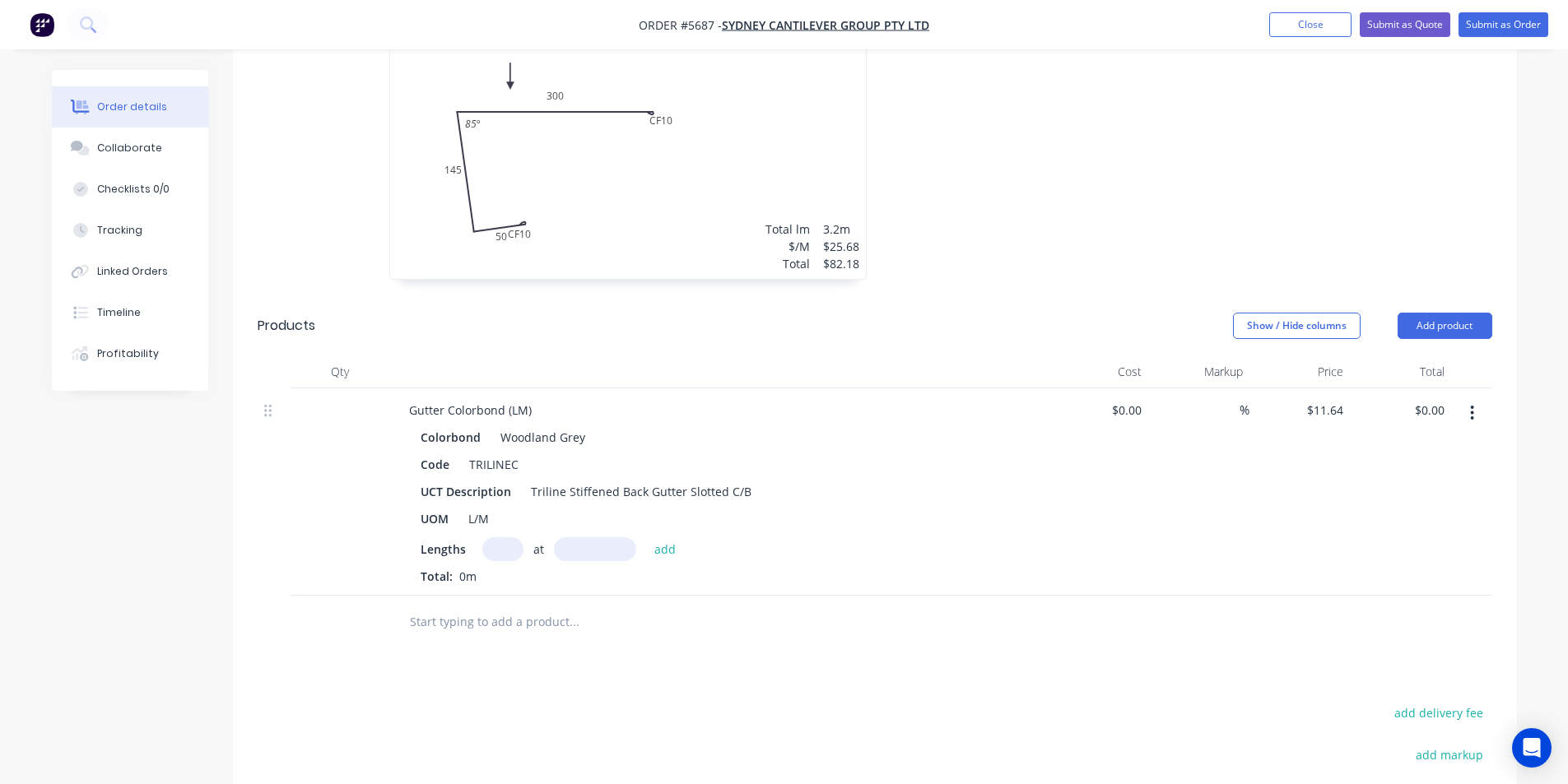
click at [508, 537] on input "text" at bounding box center [503, 549] width 41 height 24
type input "1"
type input "3200mm"
click at [660, 537] on button "add" at bounding box center [665, 548] width 38 height 23
type input "$37.25"
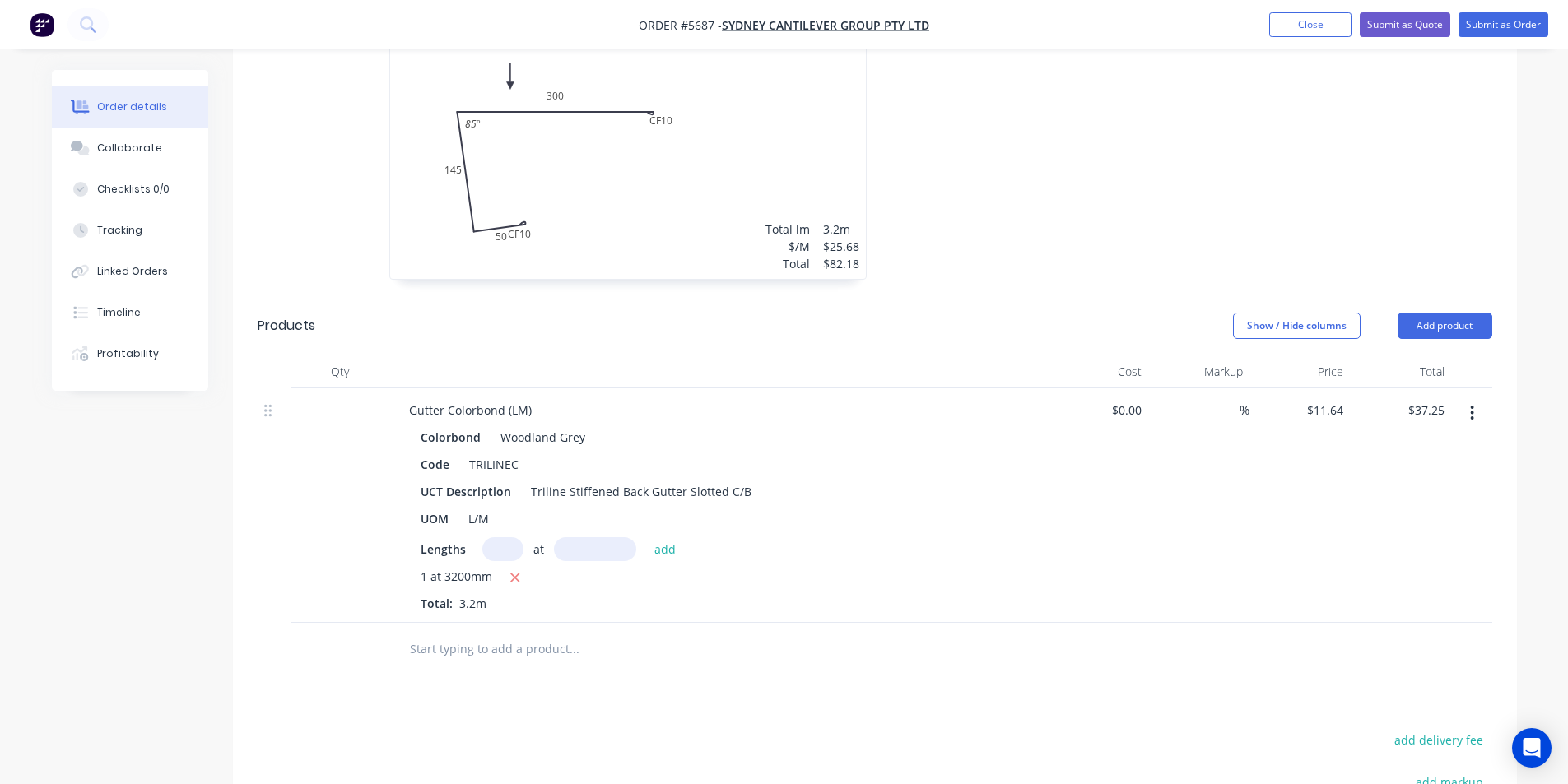
click at [529, 633] on input "text" at bounding box center [573, 648] width 329 height 32
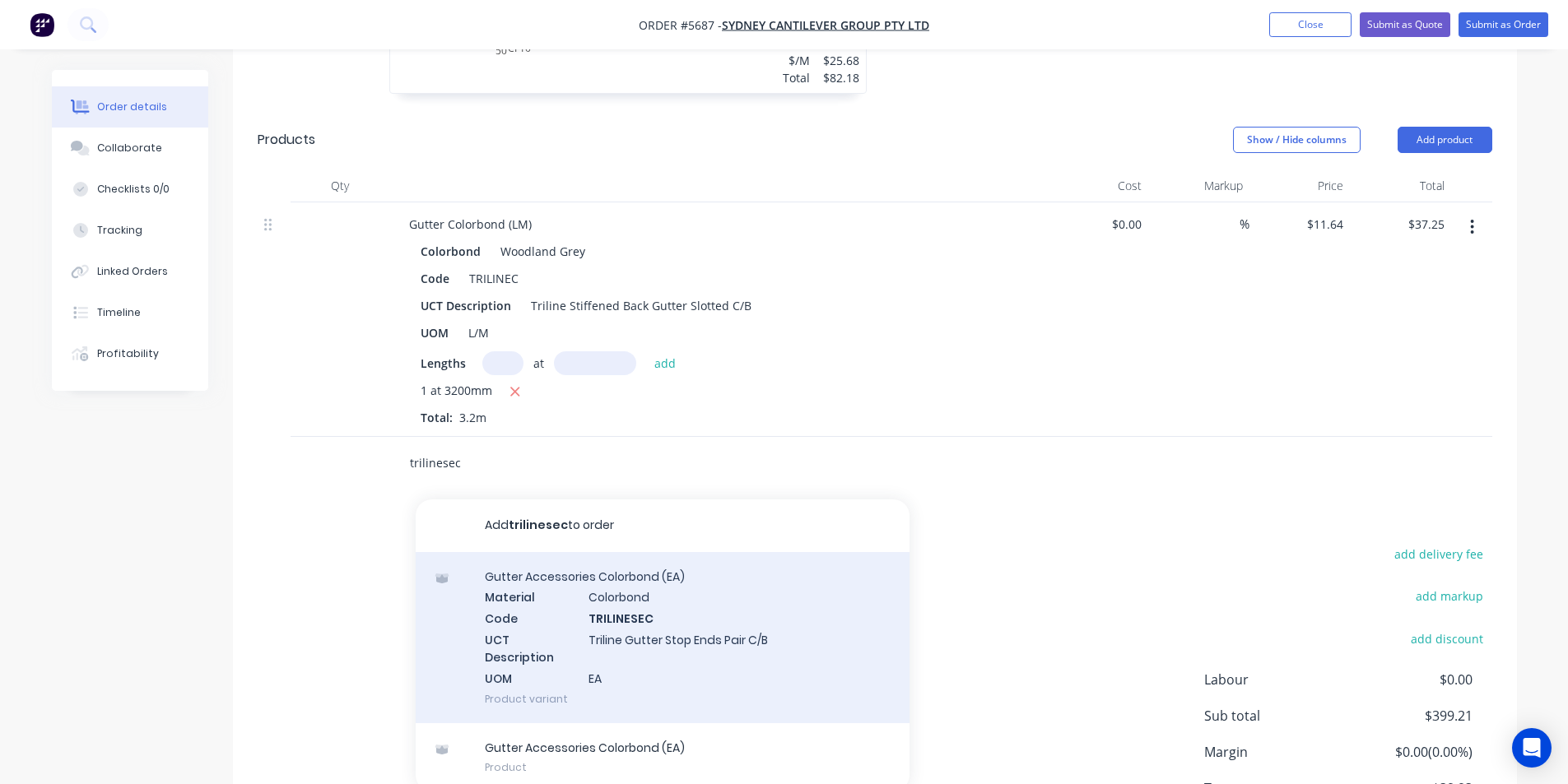
scroll to position [1121, 0]
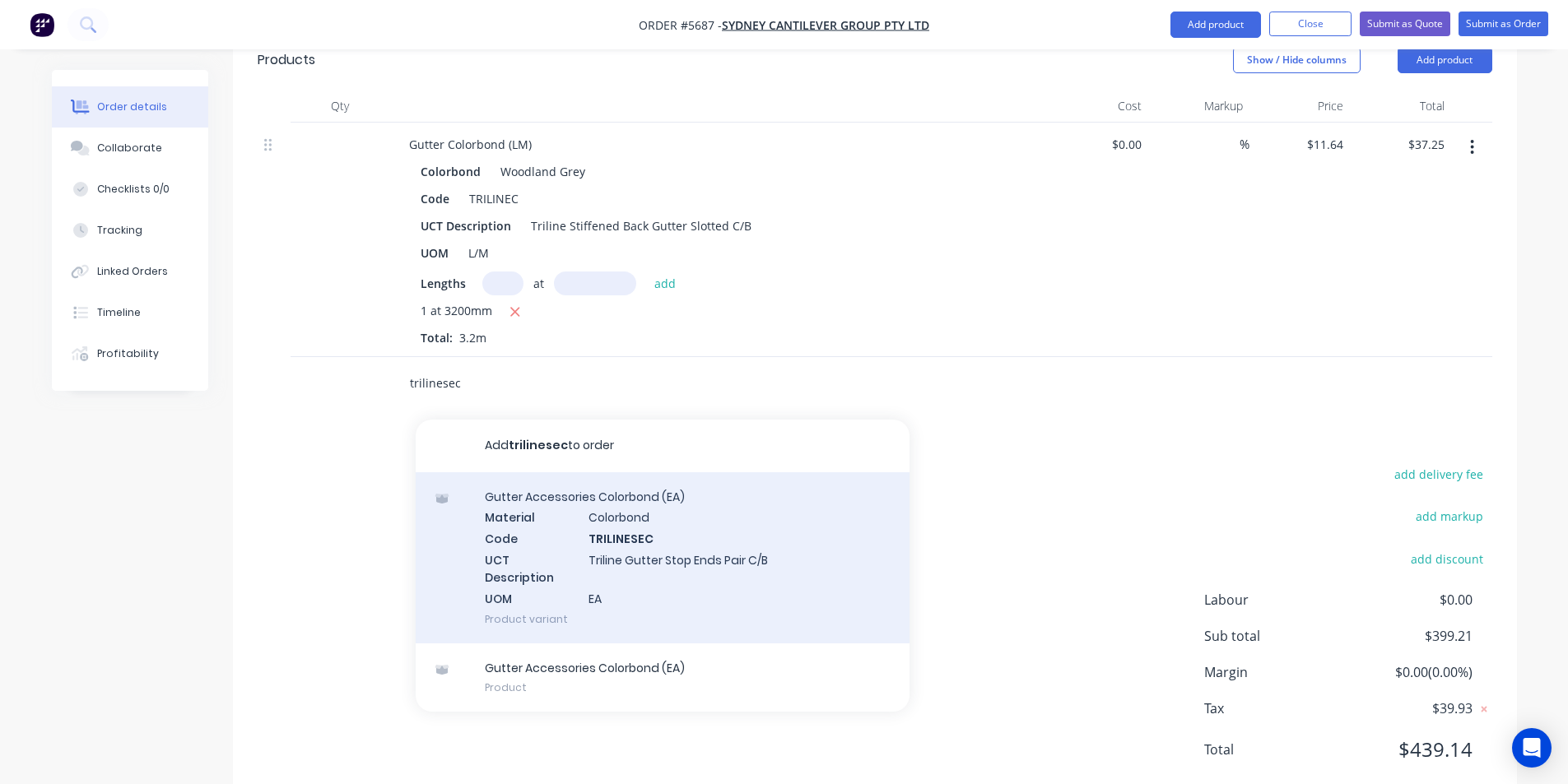
type input "trilinesec"
click at [630, 473] on div "Gutter Accessories Colorbond (EA) Material Colorbond Code TRILINESEC UCT Descri…" at bounding box center [663, 558] width 494 height 171
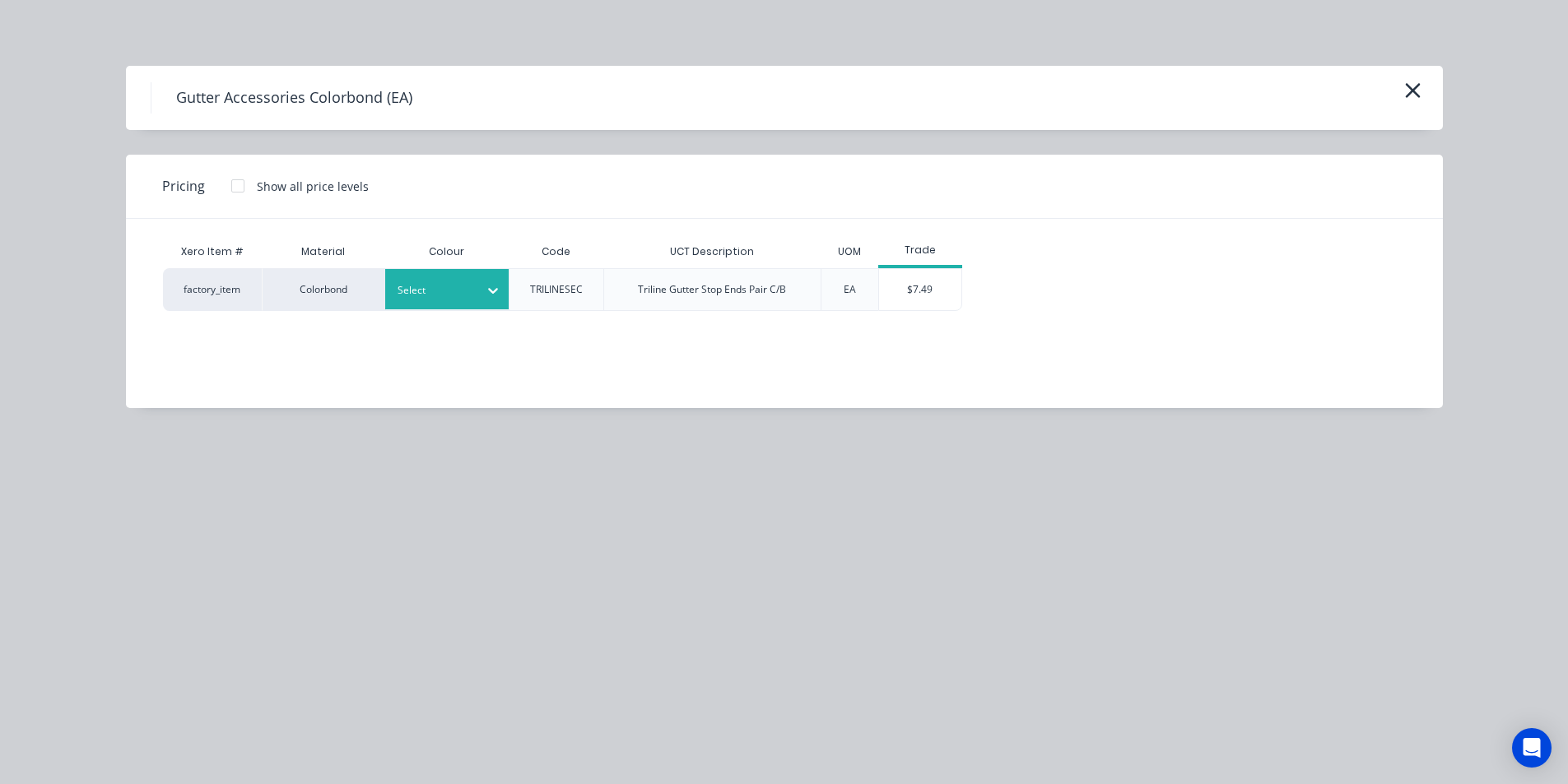
drag, startPoint x: 472, startPoint y: 323, endPoint x: 468, endPoint y: 292, distance: 31.3
click at [472, 320] on div "Xero Item # Material Colour Code UCT Description UOM Trade factory_item Colorbo…" at bounding box center [772, 301] width 1292 height 164
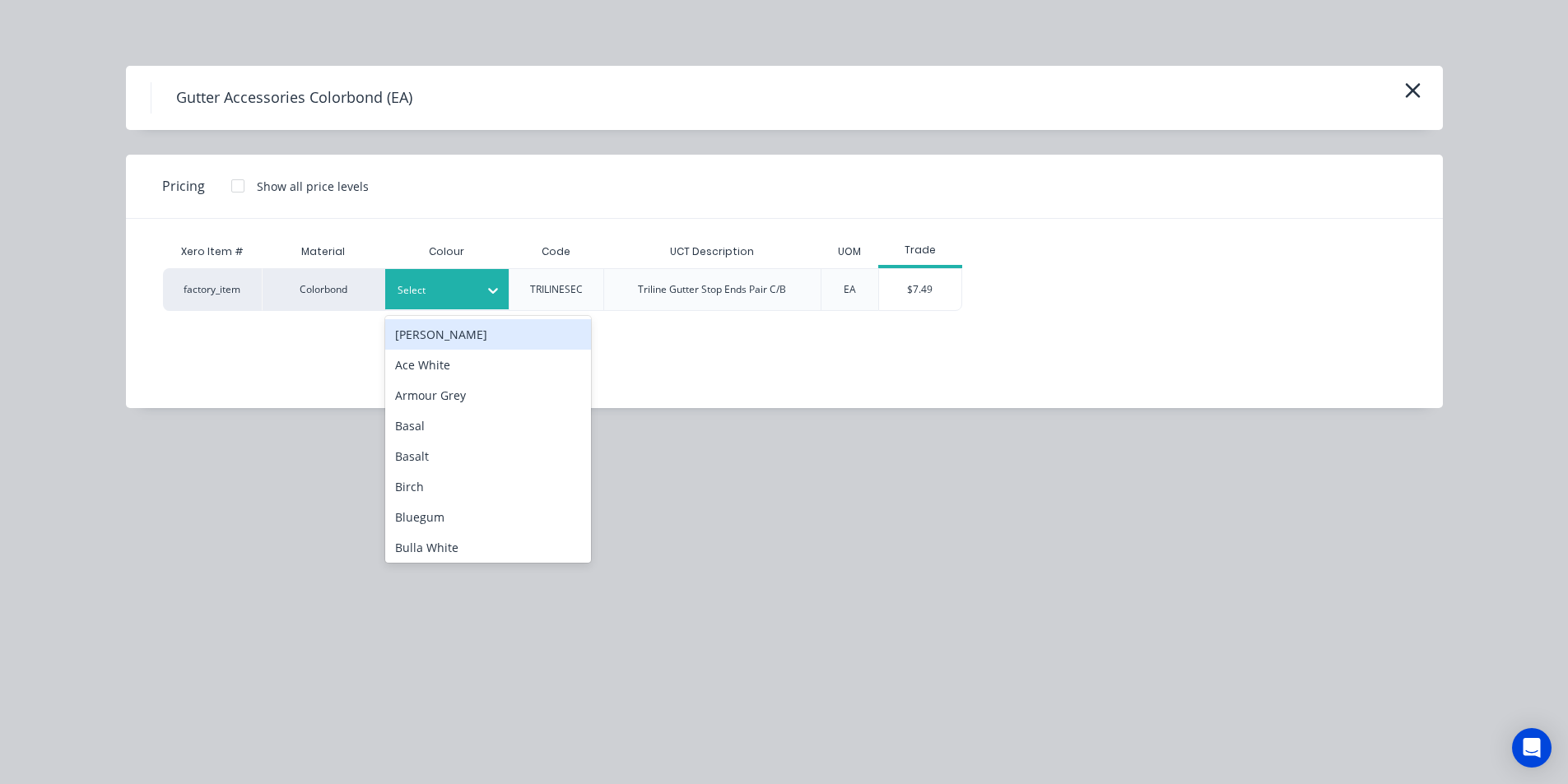
click at [467, 291] on div at bounding box center [434, 290] width 74 height 18
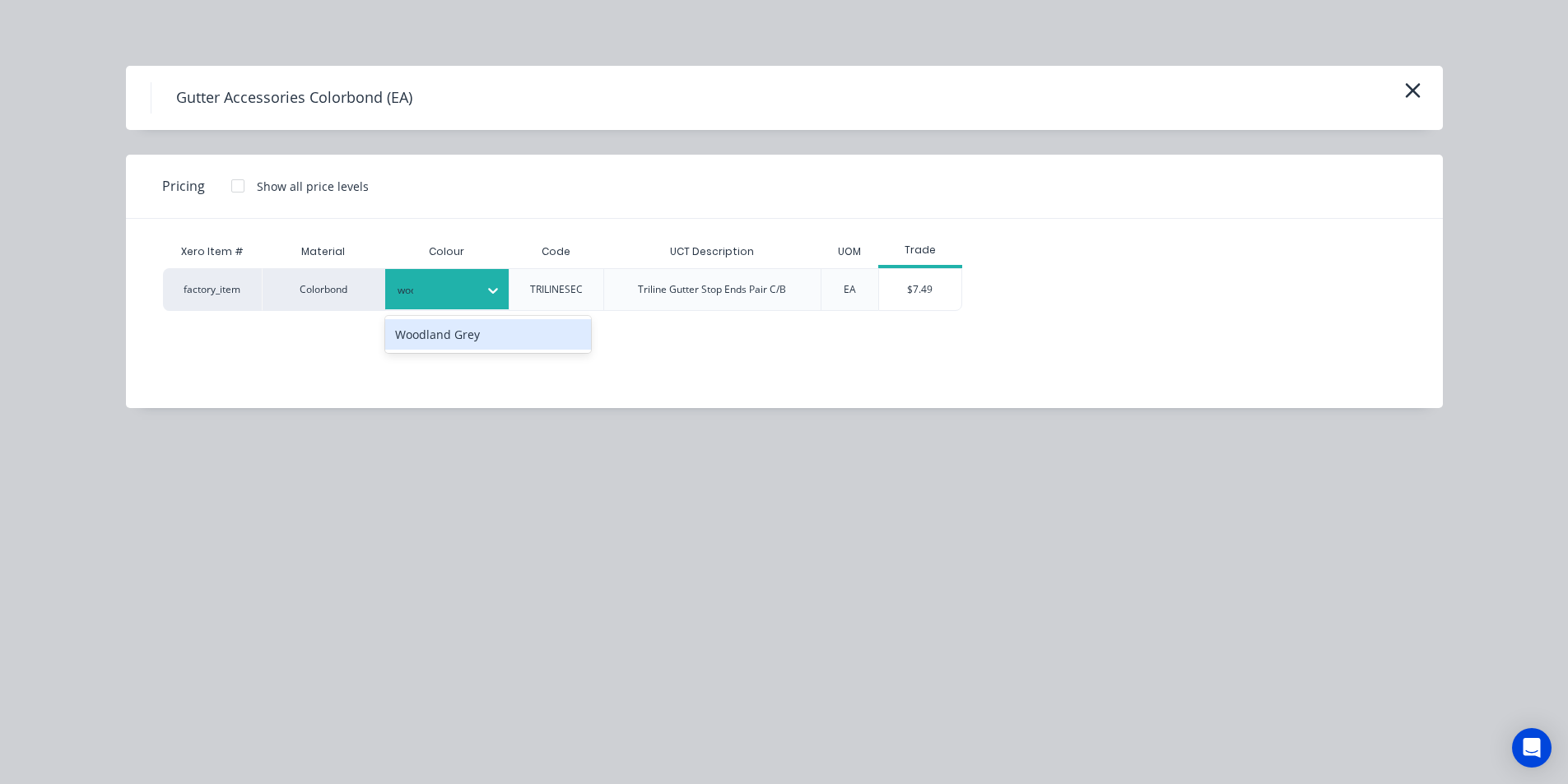
type input "wood"
click at [460, 326] on div "Woodland Grey" at bounding box center [488, 334] width 205 height 30
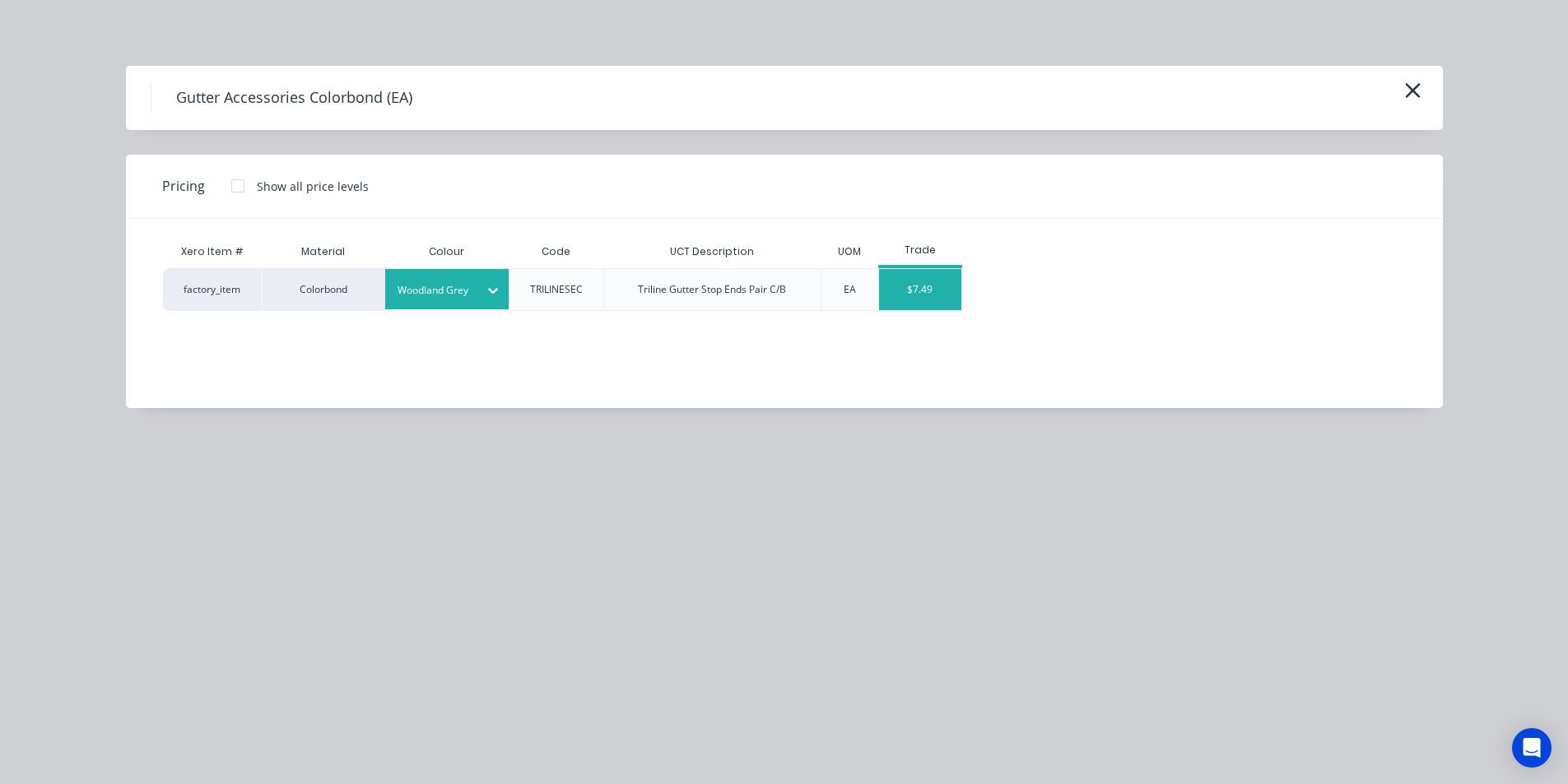
click at [918, 275] on div "$7.49" at bounding box center [920, 290] width 83 height 41
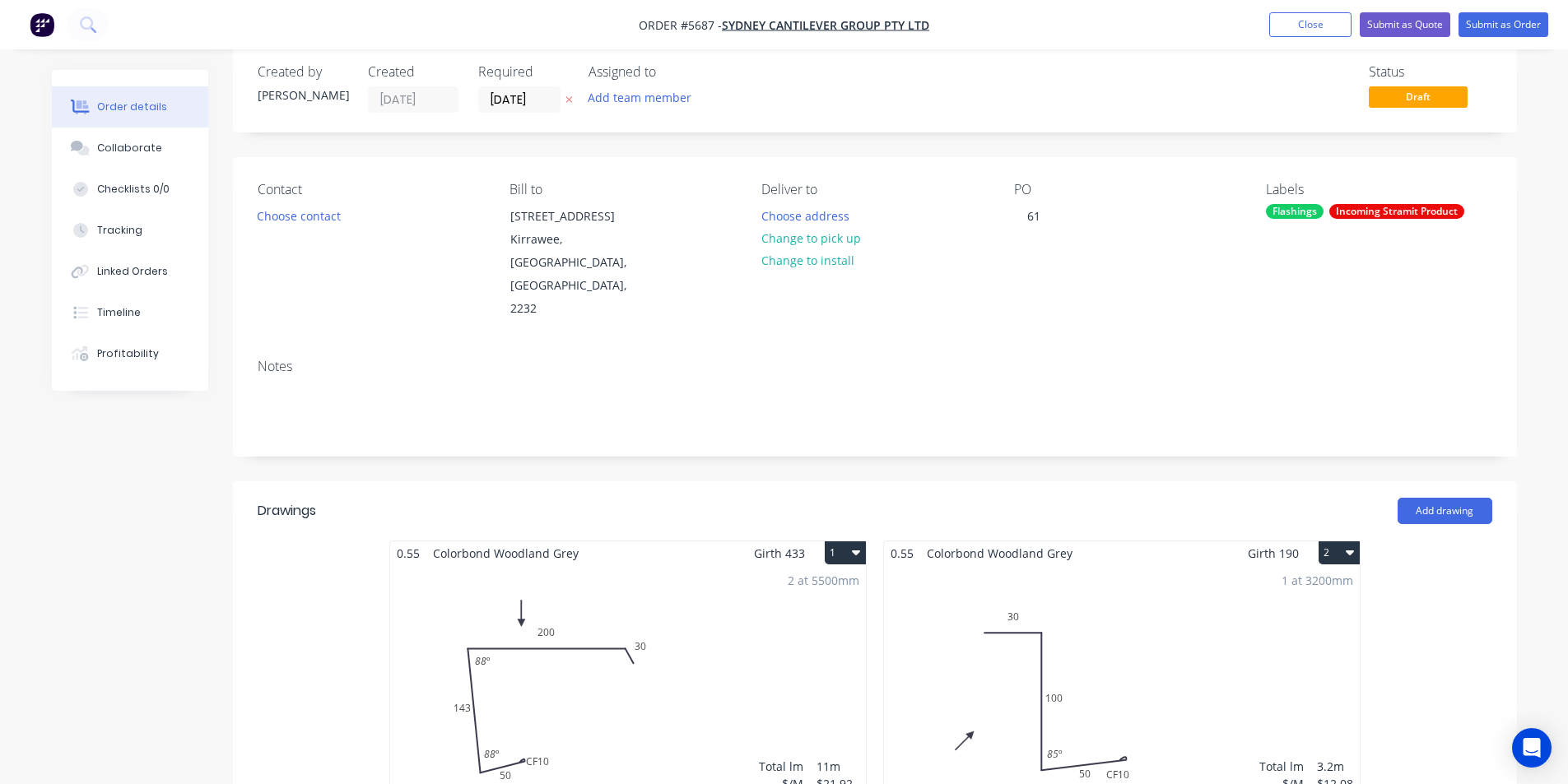
scroll to position [0, 0]
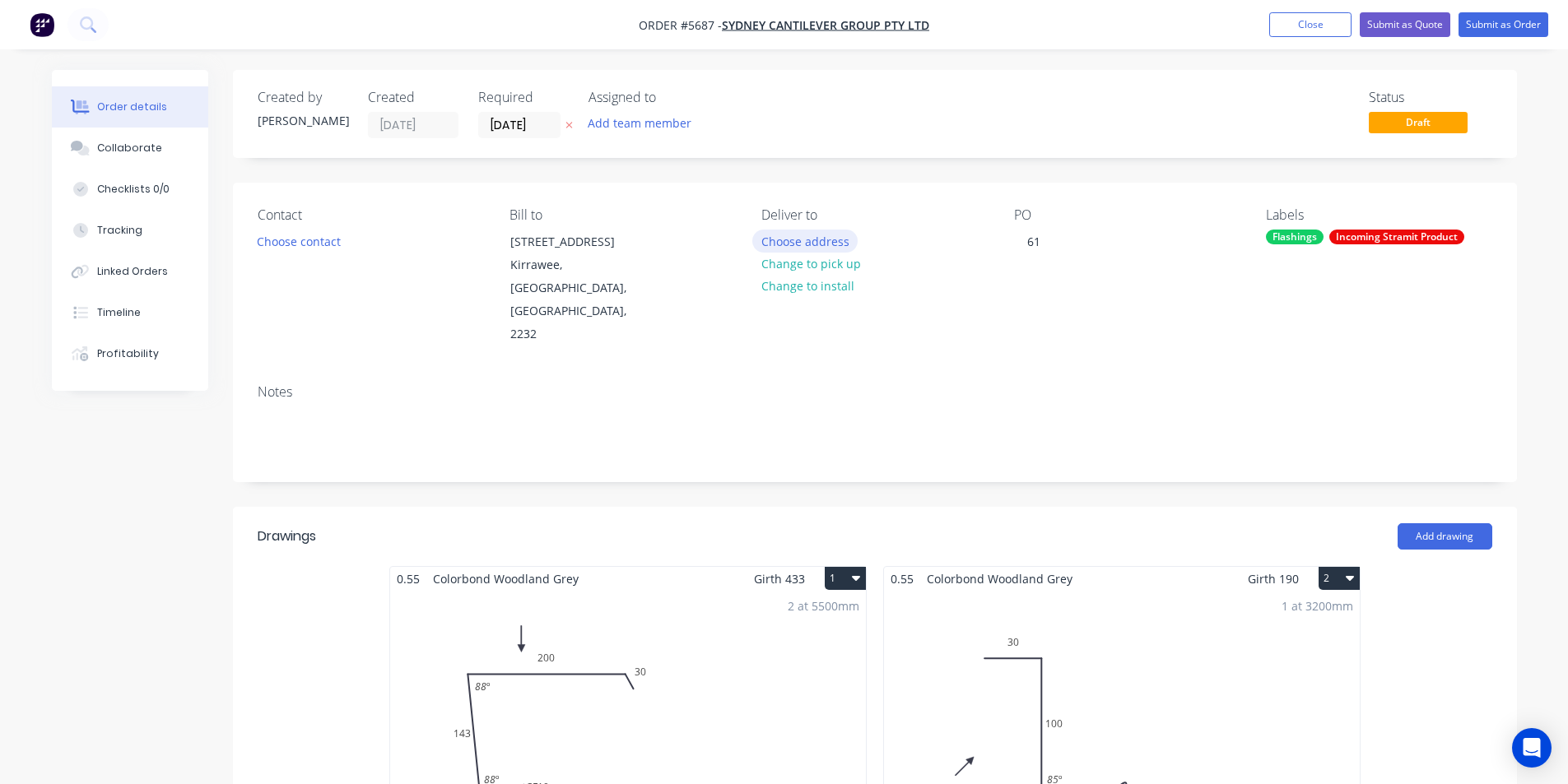
click at [827, 239] on button "Choose address" at bounding box center [804, 241] width 105 height 23
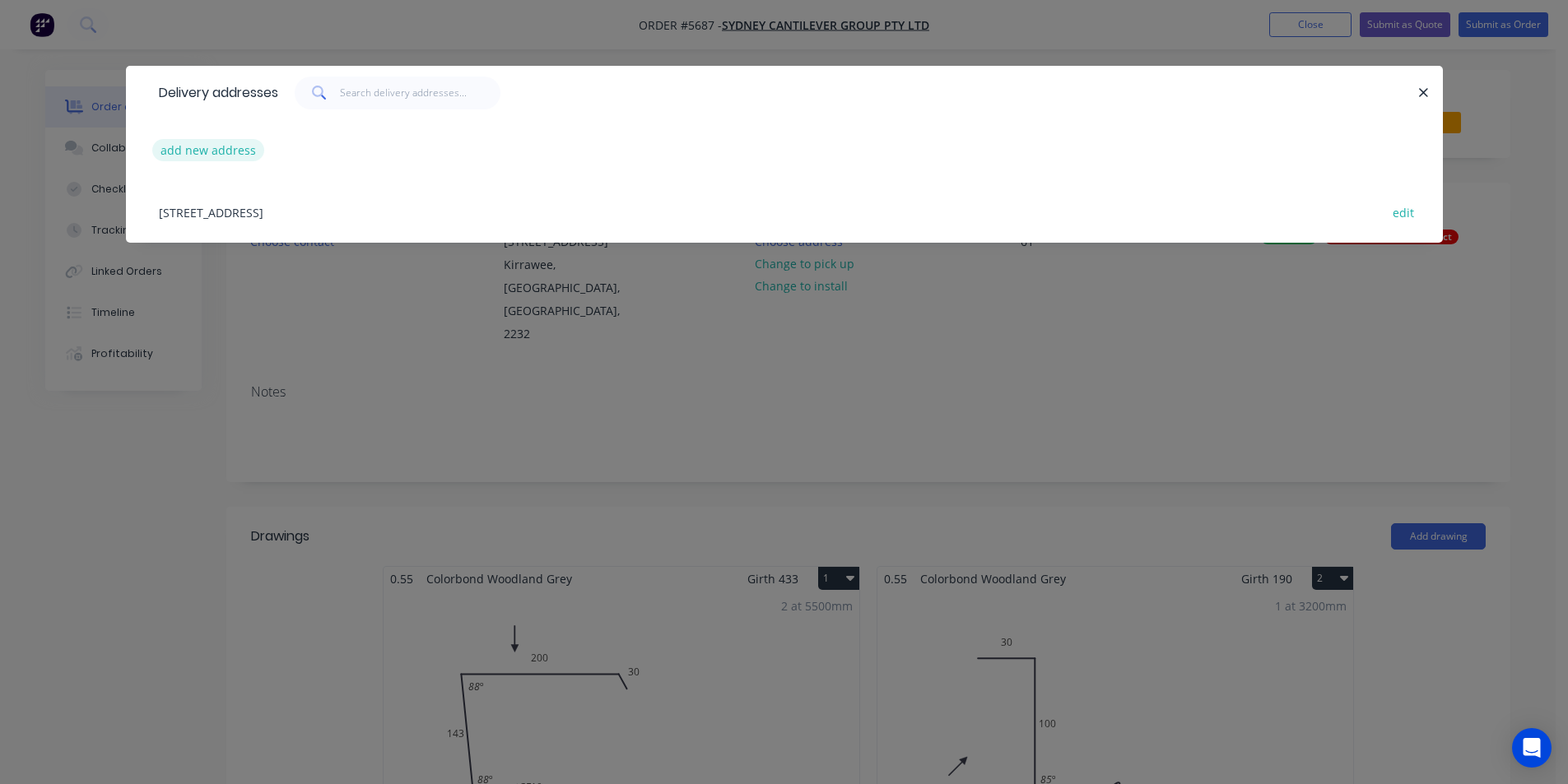
click at [178, 148] on button "add new address" at bounding box center [208, 149] width 113 height 23
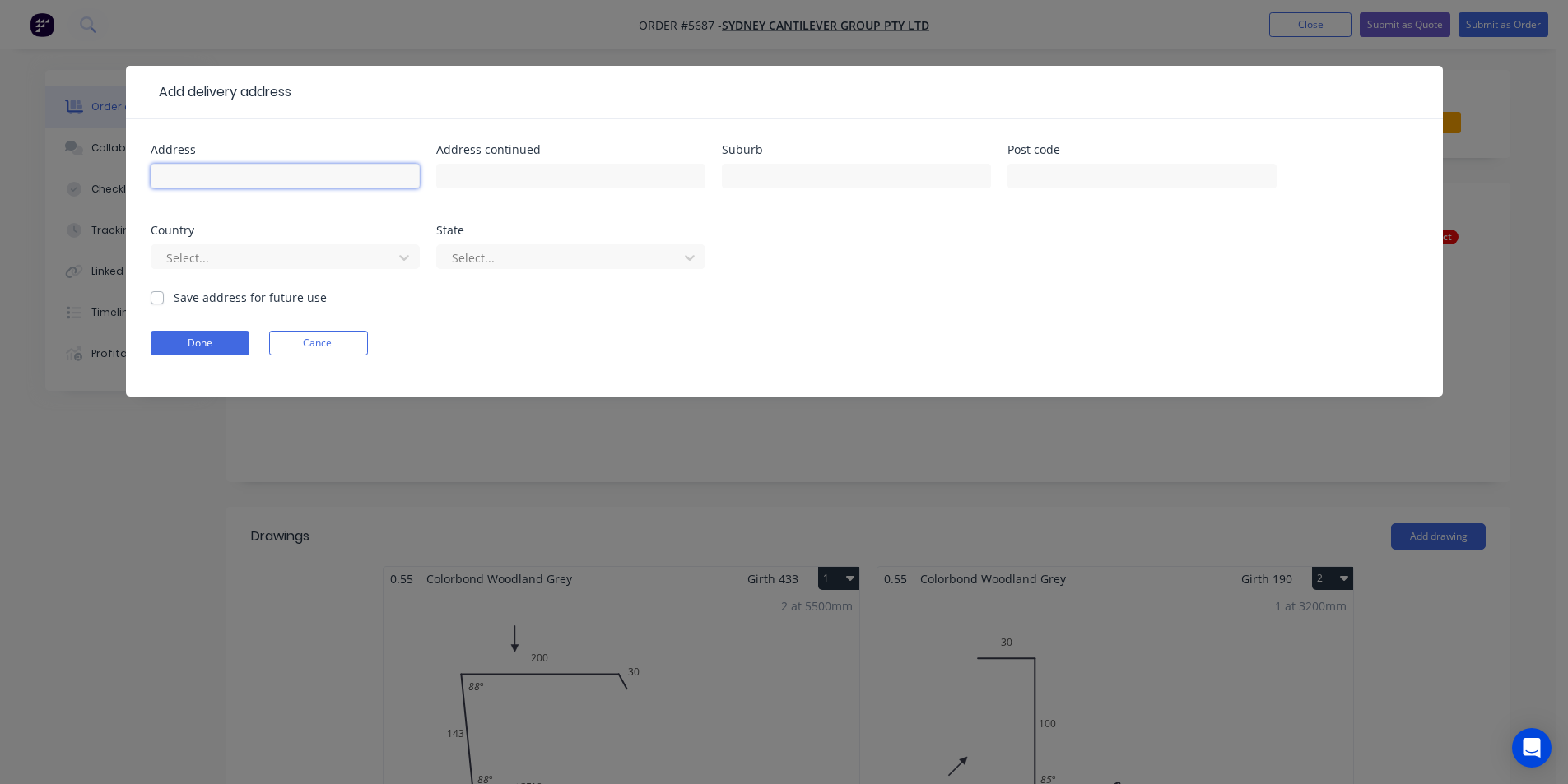
click at [227, 165] on input "text" at bounding box center [285, 176] width 269 height 25
type input "13 Yarren Ave"
type input "Brighton Le Sands"
click at [198, 342] on button "Done" at bounding box center [200, 343] width 98 height 25
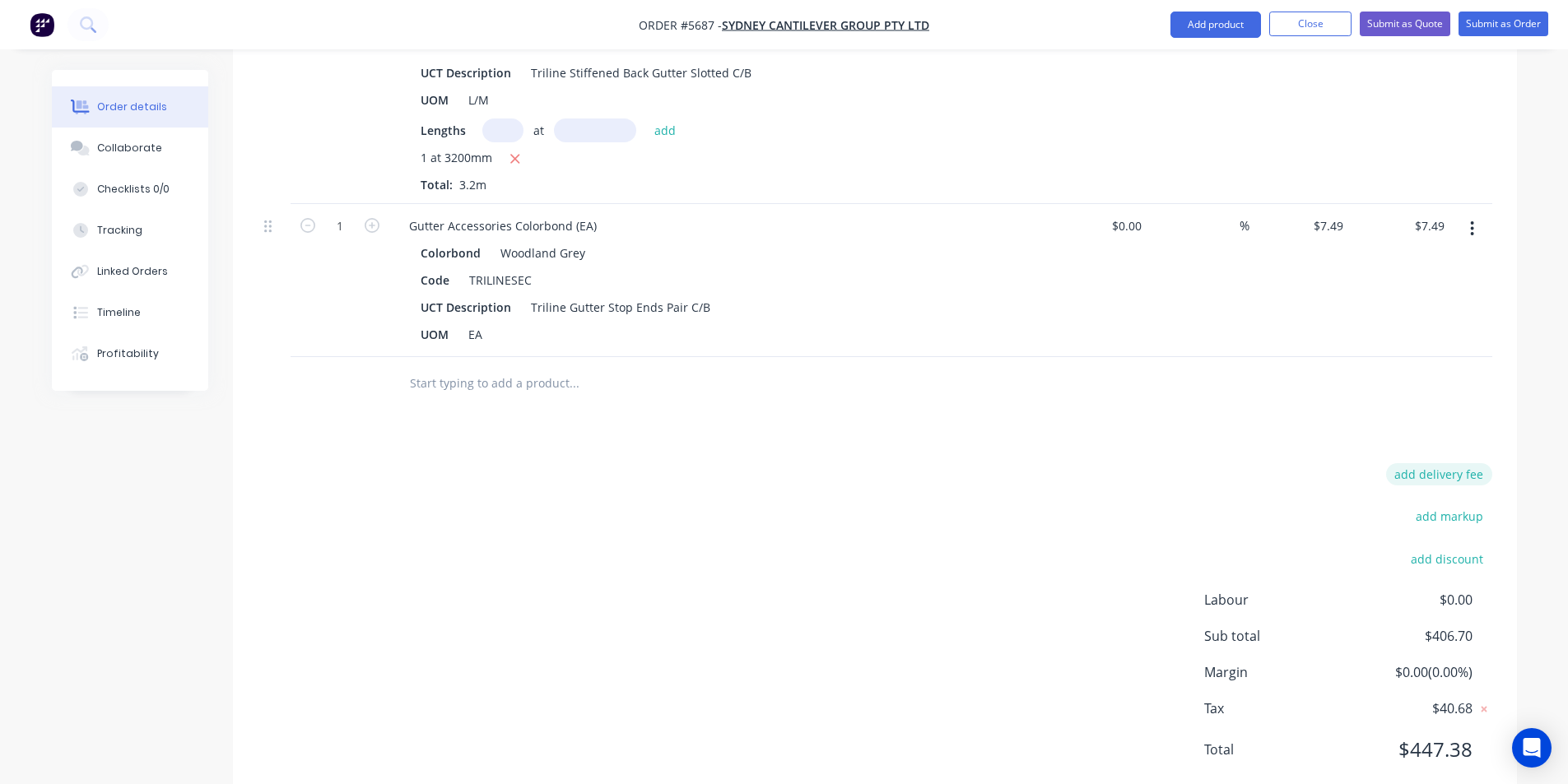
click at [1447, 463] on button "add delivery fee" at bounding box center [1439, 474] width 106 height 23
type input "100"
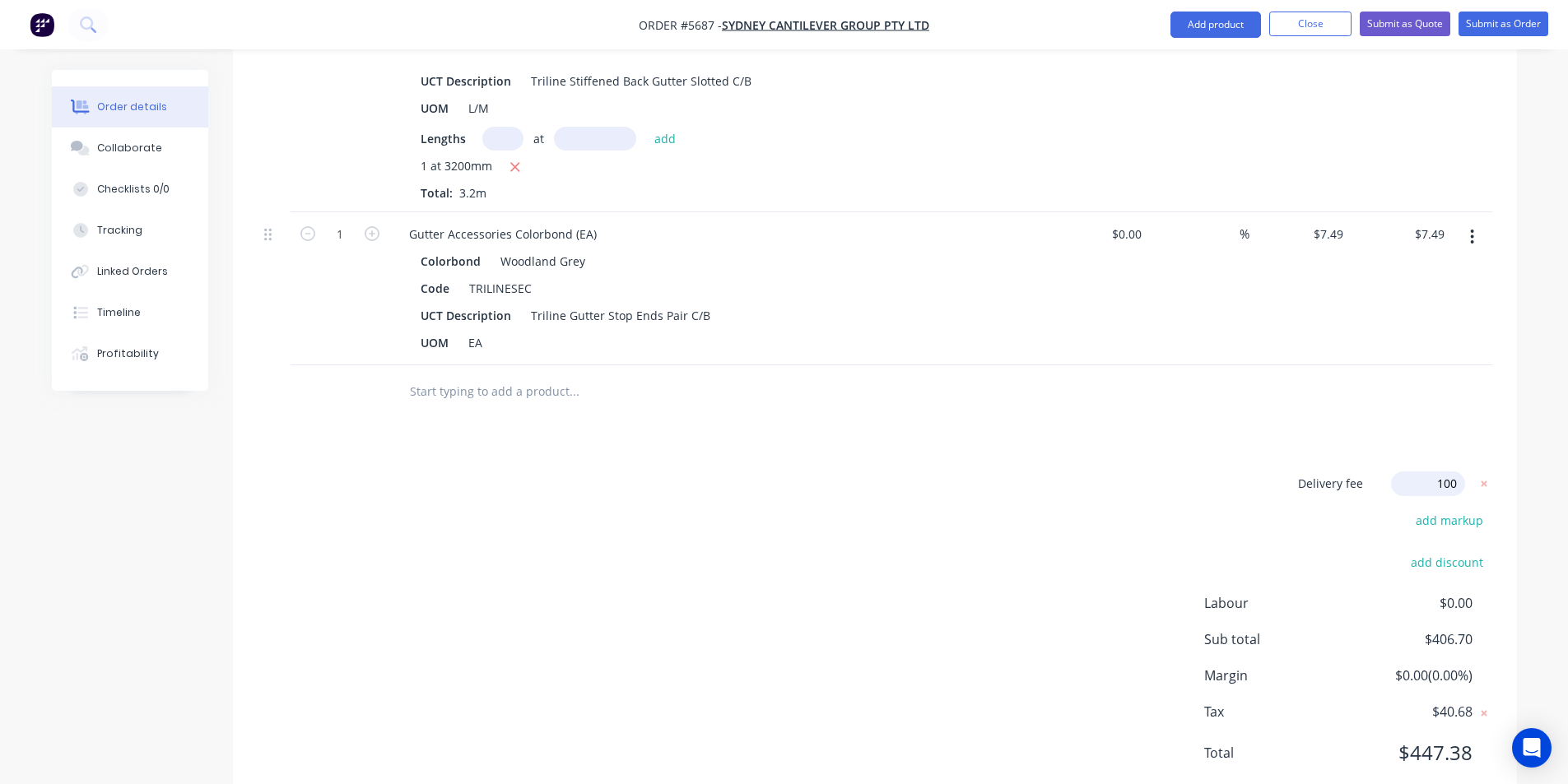
click at [1034, 472] on div "Delivery fee Delivery fee Delivery fee name (Optional) 100 100 $0 add markup ad…" at bounding box center [875, 628] width 1235 height 313
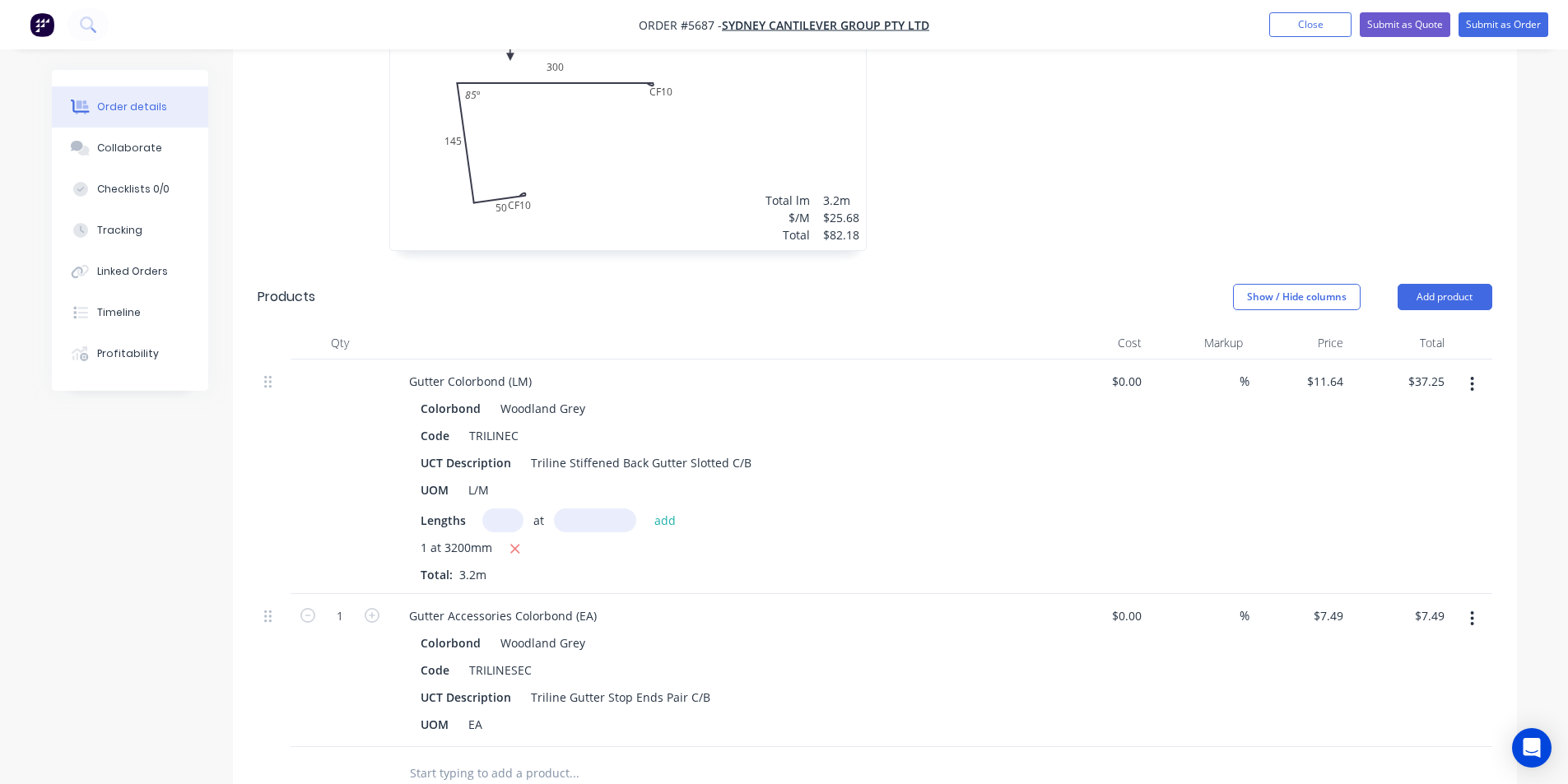
scroll to position [1265, 0]
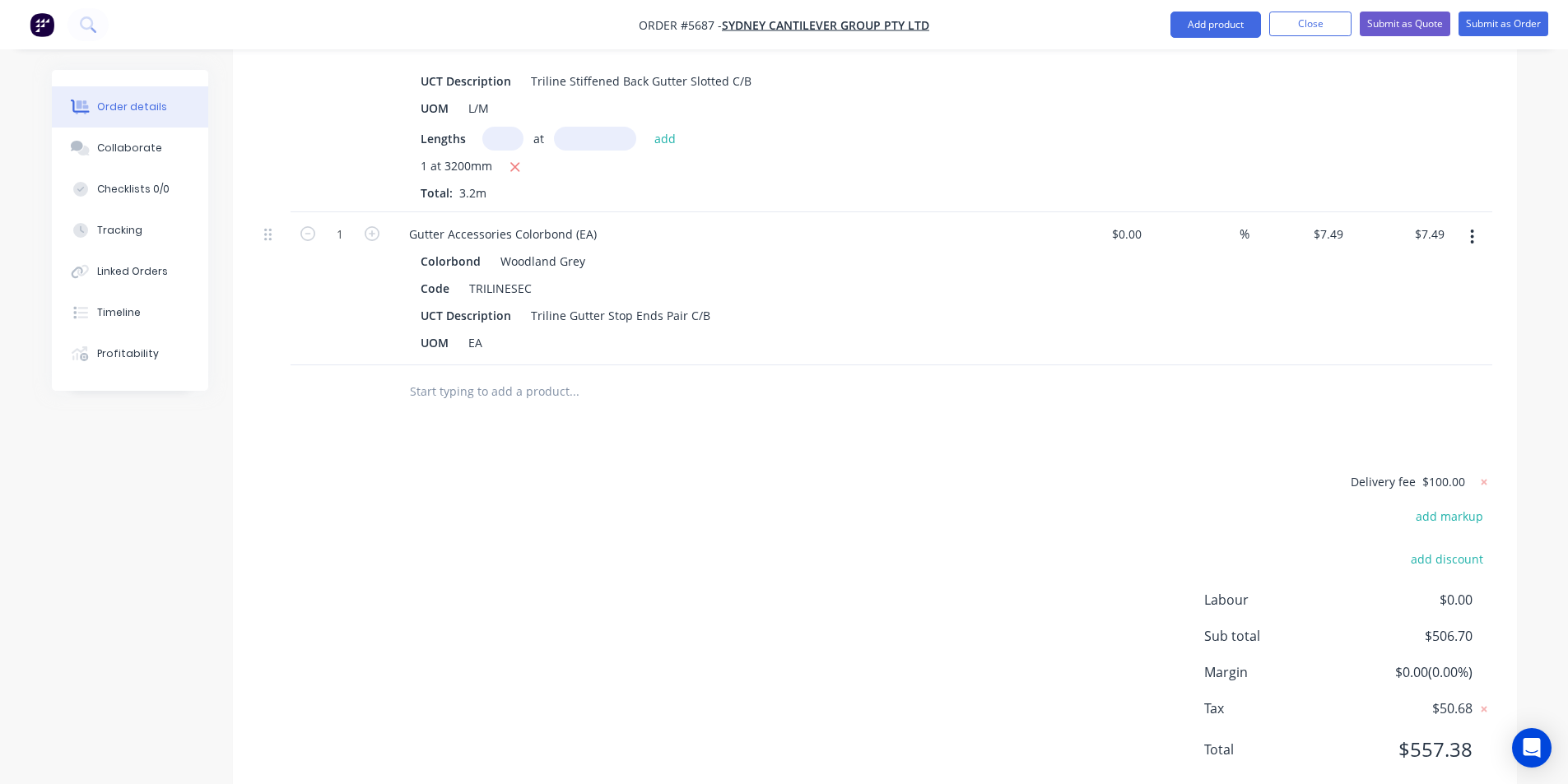
click at [577, 375] on input "text" at bounding box center [573, 391] width 329 height 32
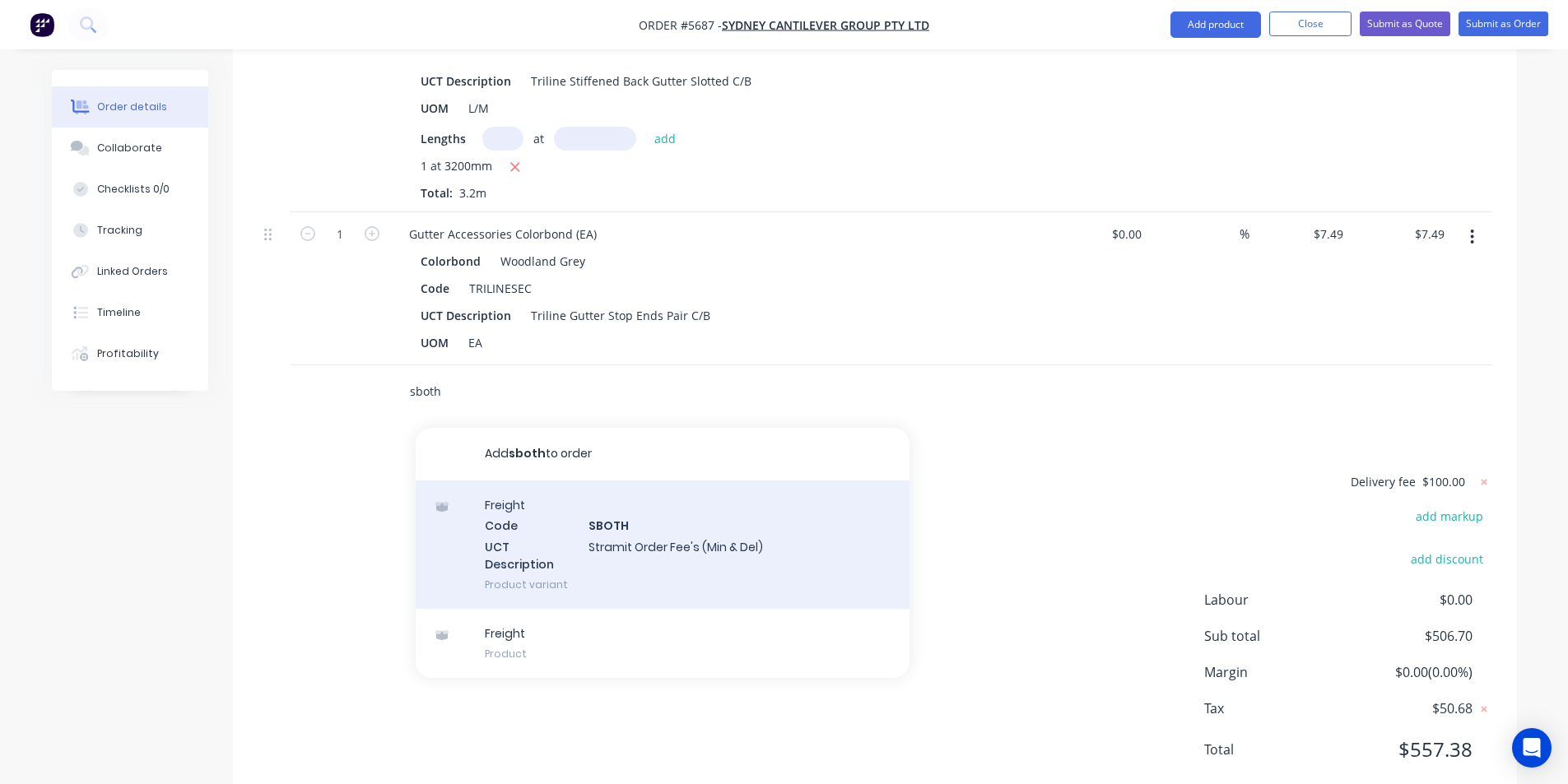
type input "sboth"
click at [544, 480] on div "Freight Code SBOTH UCT Description Stramit Order Fee's (Min & Del) Product vari…" at bounding box center [663, 544] width 494 height 129
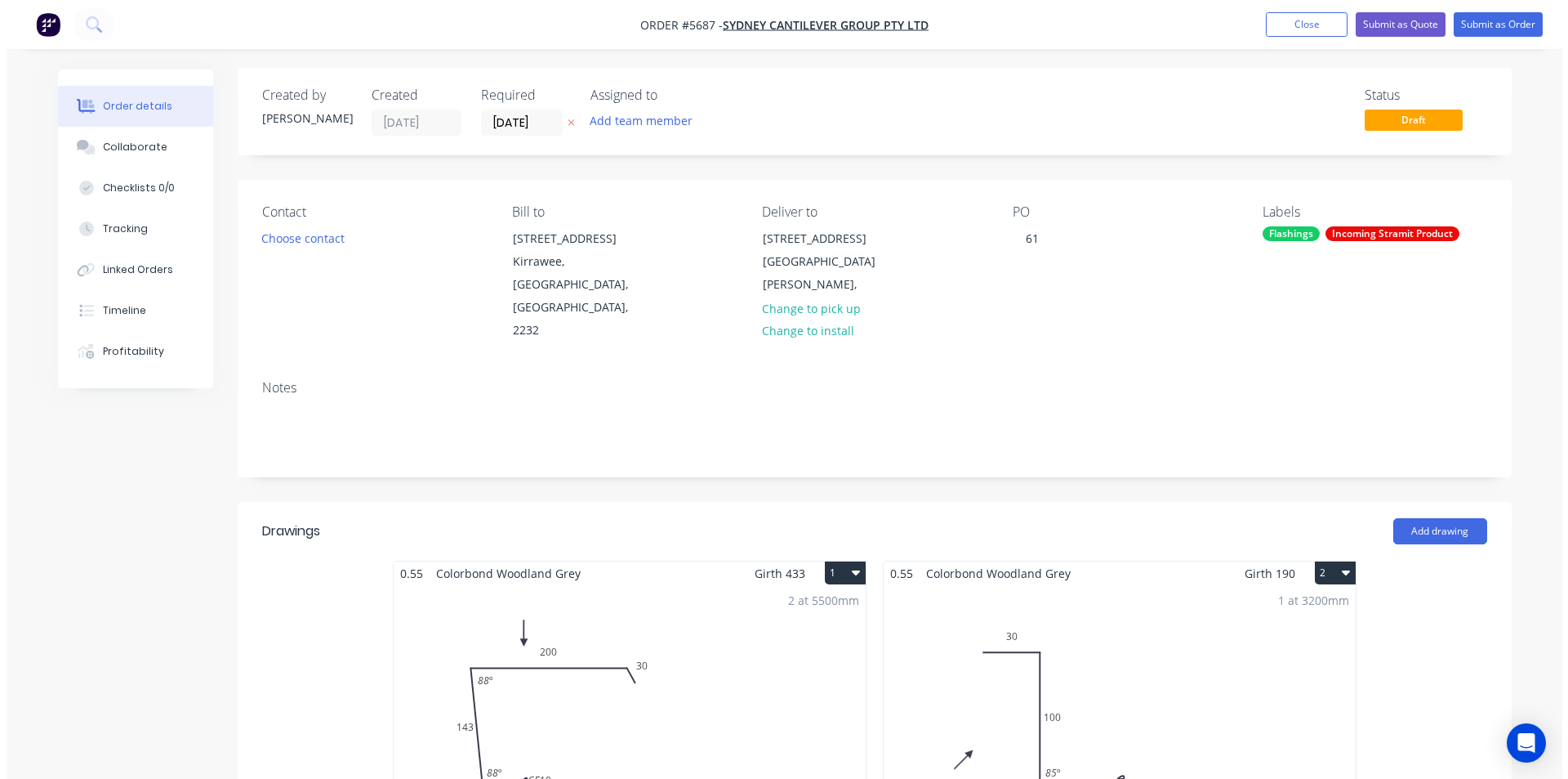
scroll to position [0, 0]
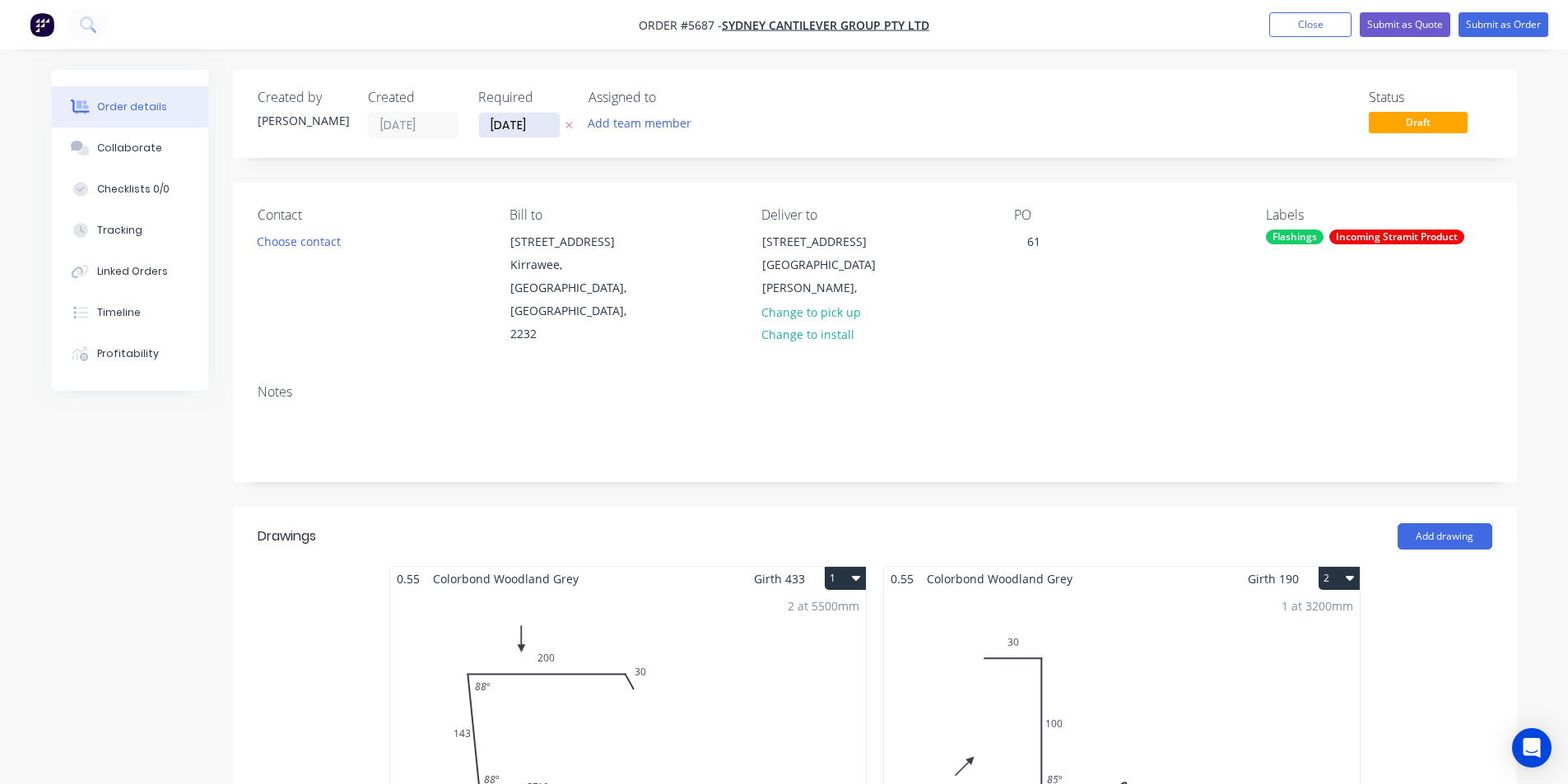
click at [513, 132] on input "[DATE]" at bounding box center [519, 125] width 81 height 25
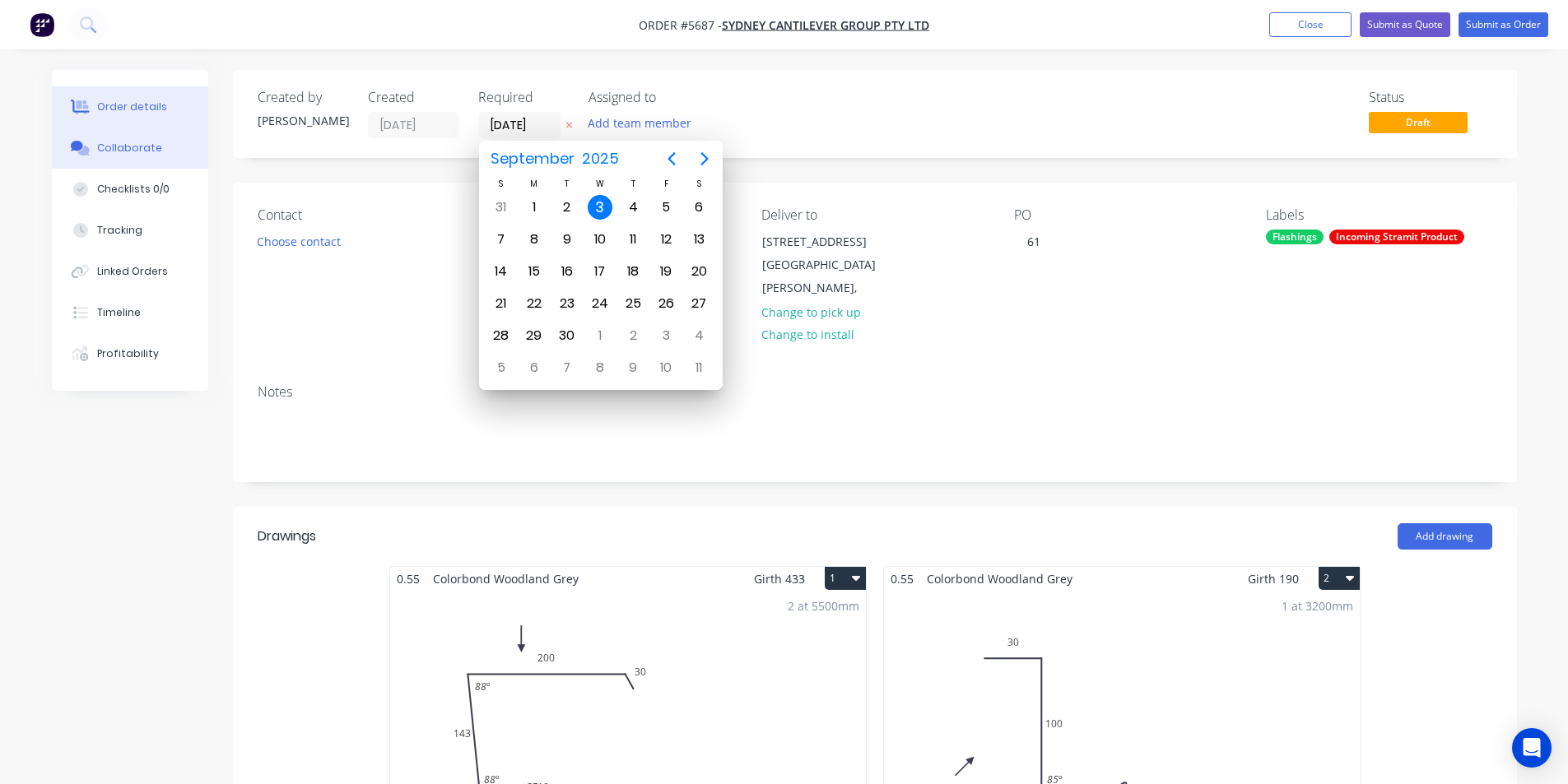
click at [83, 148] on icon at bounding box center [77, 145] width 13 height 10
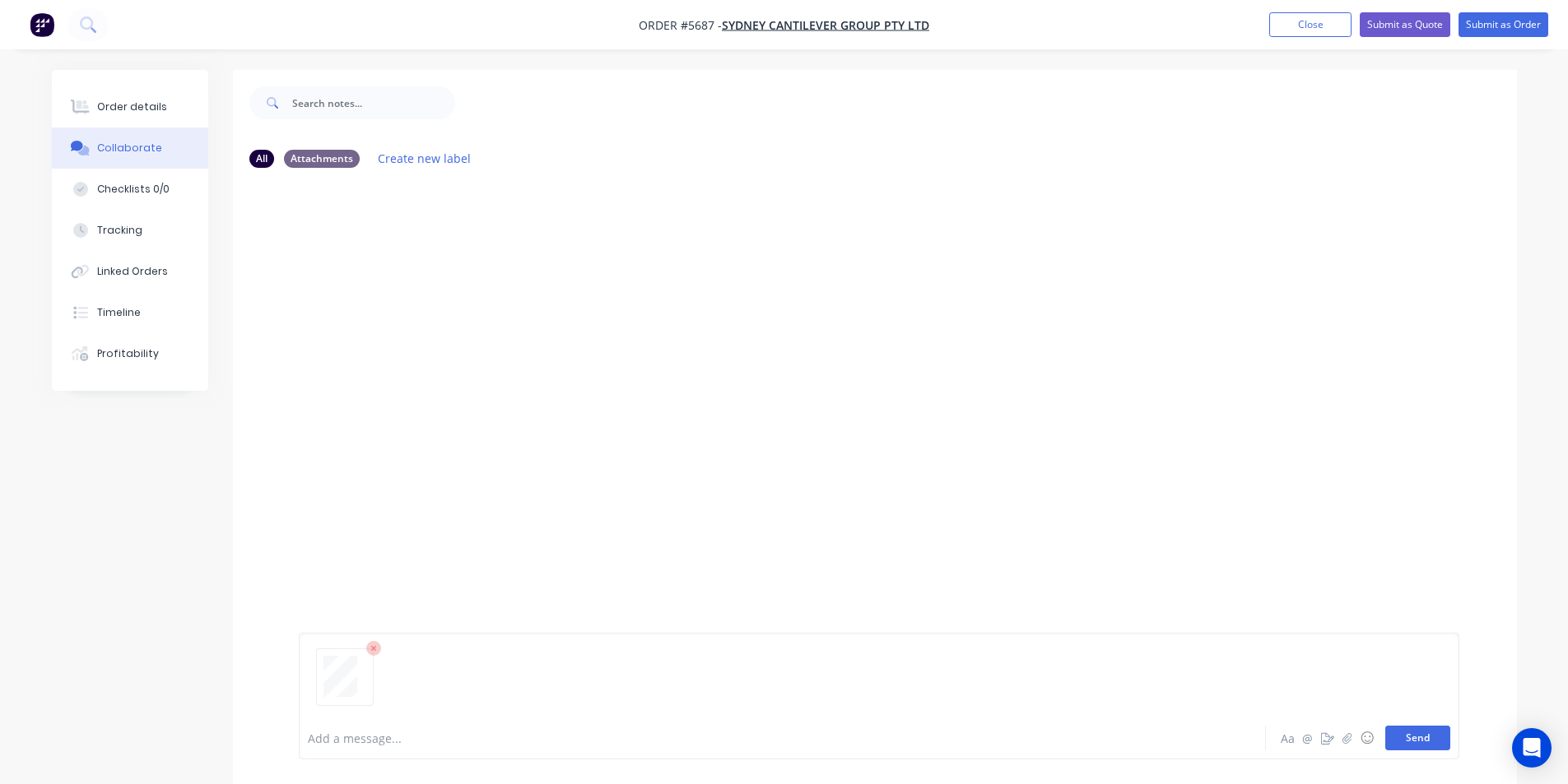
click at [1394, 742] on button "Send" at bounding box center [1418, 737] width 65 height 25
click at [120, 78] on div "Order details Collaborate Checklists 0/0 Tracking Linked Orders Timeline Profit…" at bounding box center [130, 230] width 156 height 320
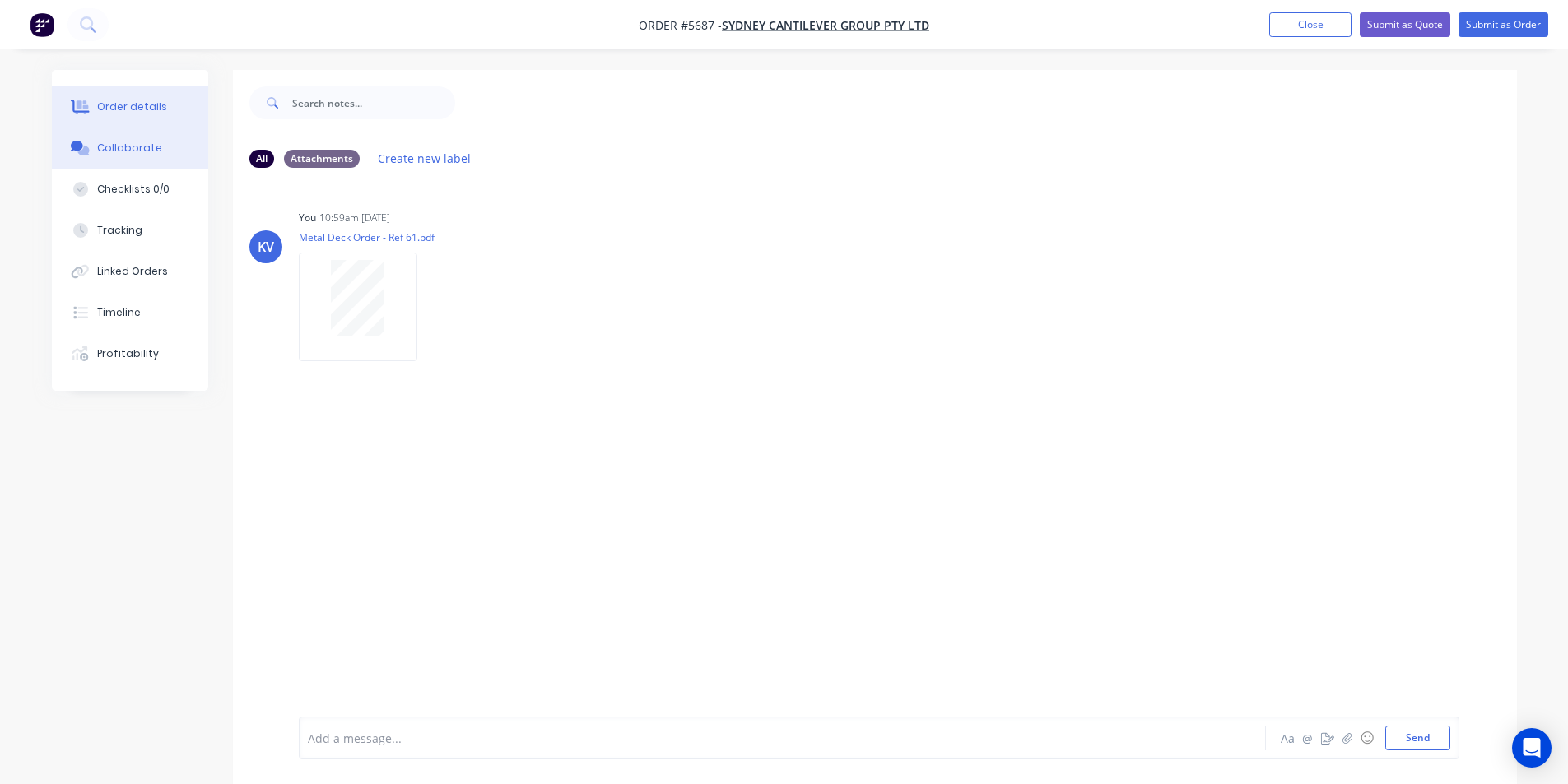
click at [117, 110] on div "Order details" at bounding box center [132, 106] width 70 height 15
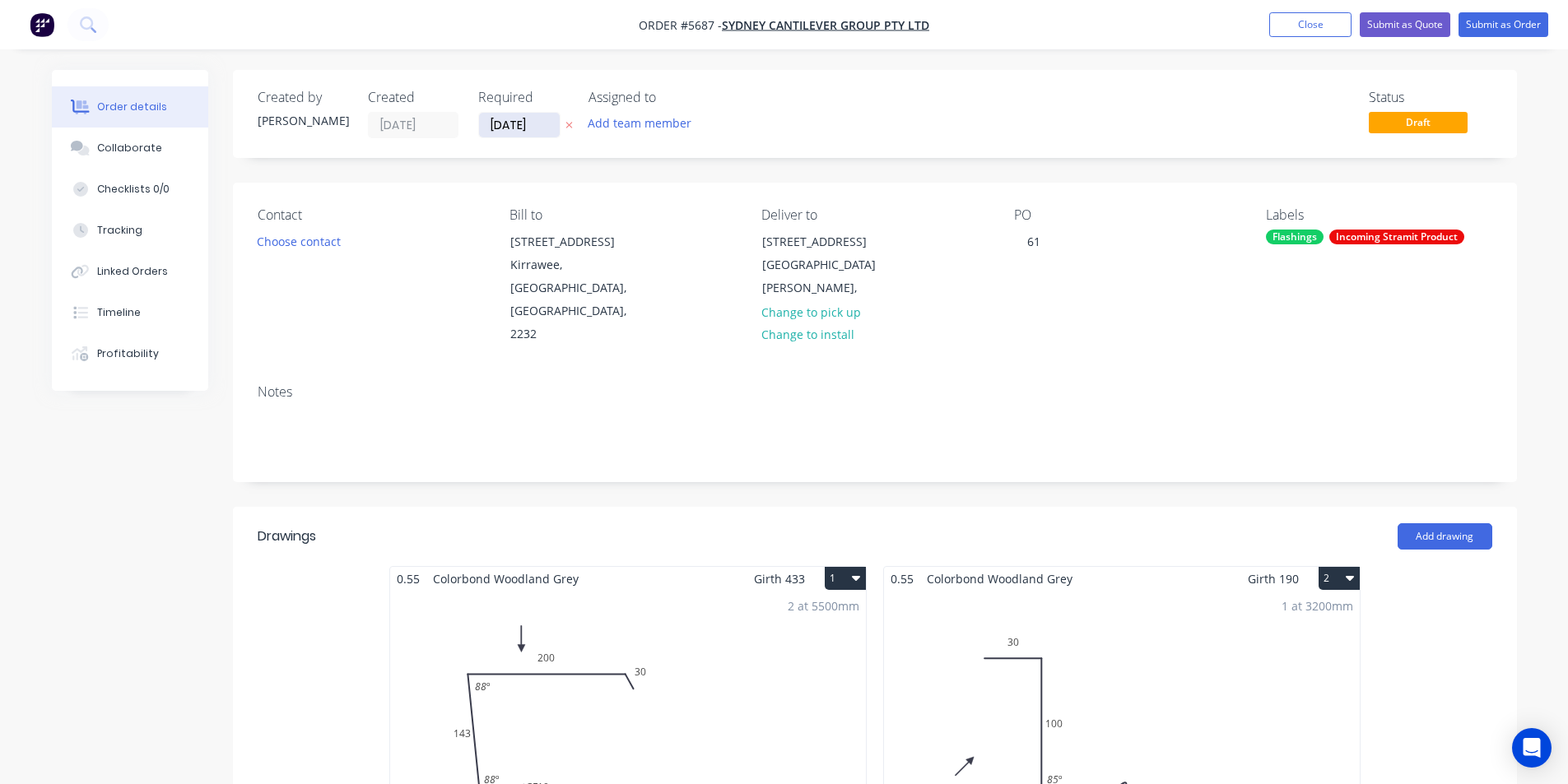
click at [524, 130] on input "[DATE]" at bounding box center [519, 125] width 81 height 25
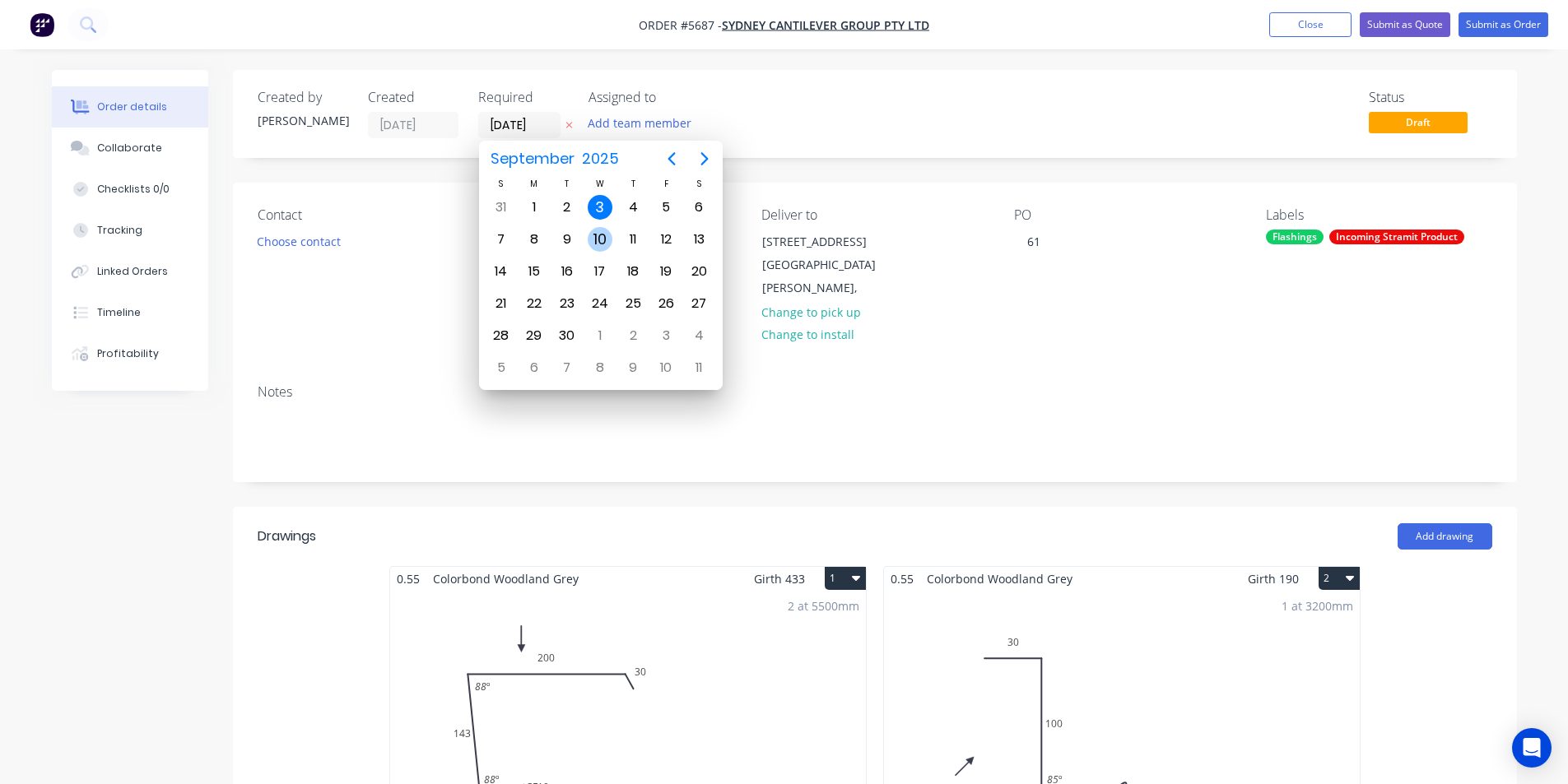
click at [594, 232] on div "10" at bounding box center [600, 239] width 25 height 25
type input "10/09/25"
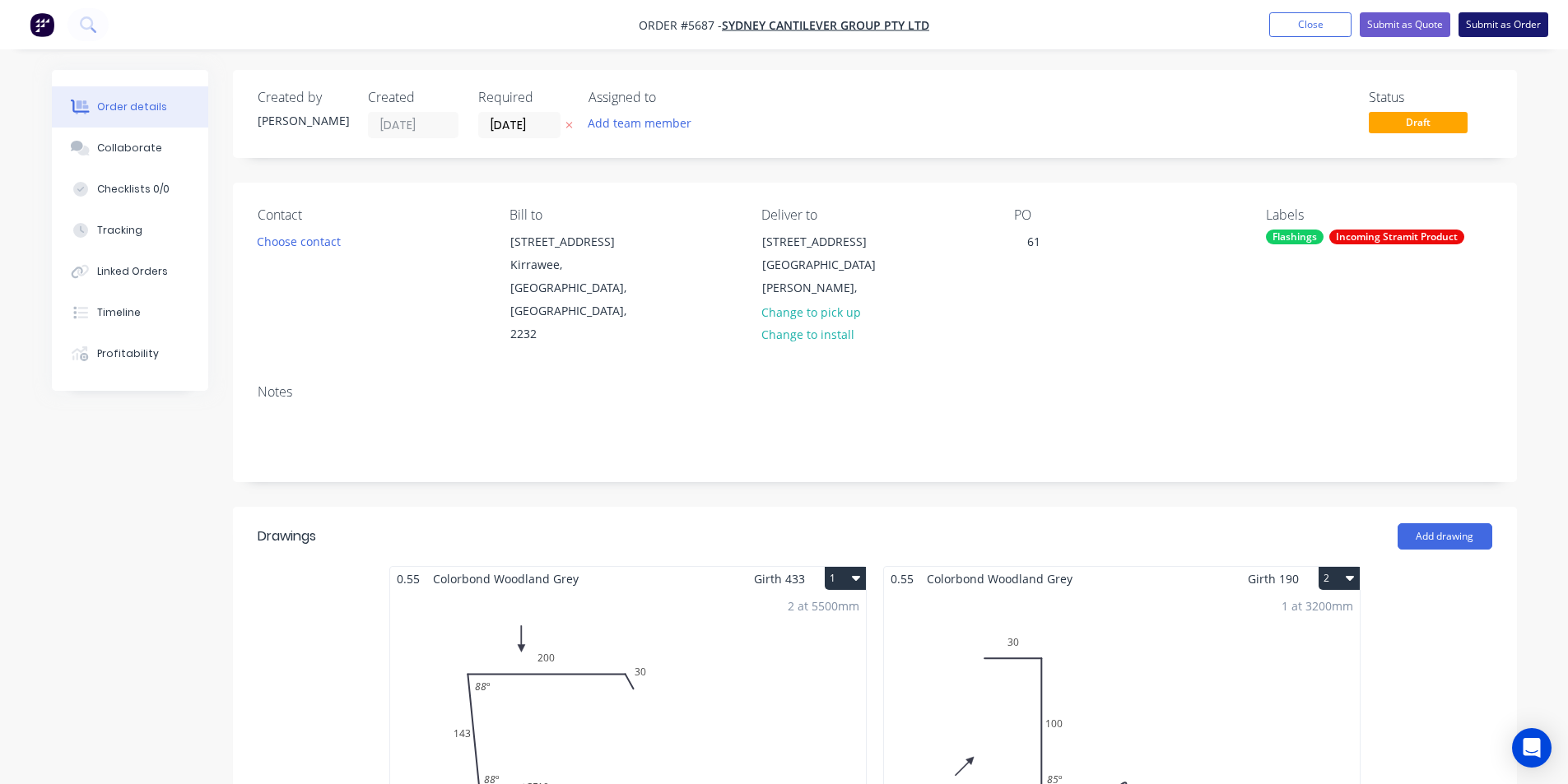
click at [1511, 28] on button "Submit as Order" at bounding box center [1502, 25] width 89 height 25
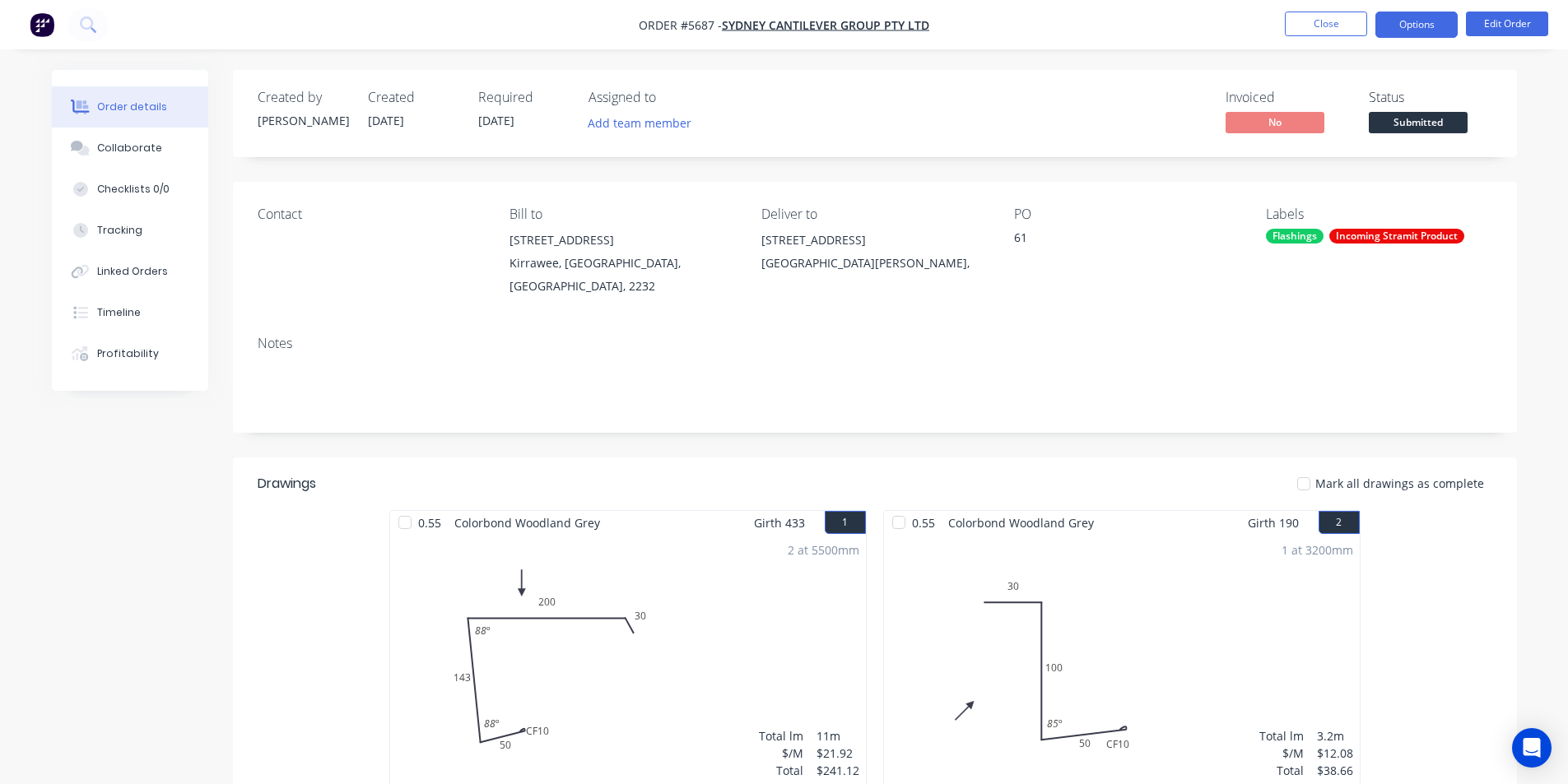
click at [1437, 13] on button "Options" at bounding box center [1417, 25] width 83 height 27
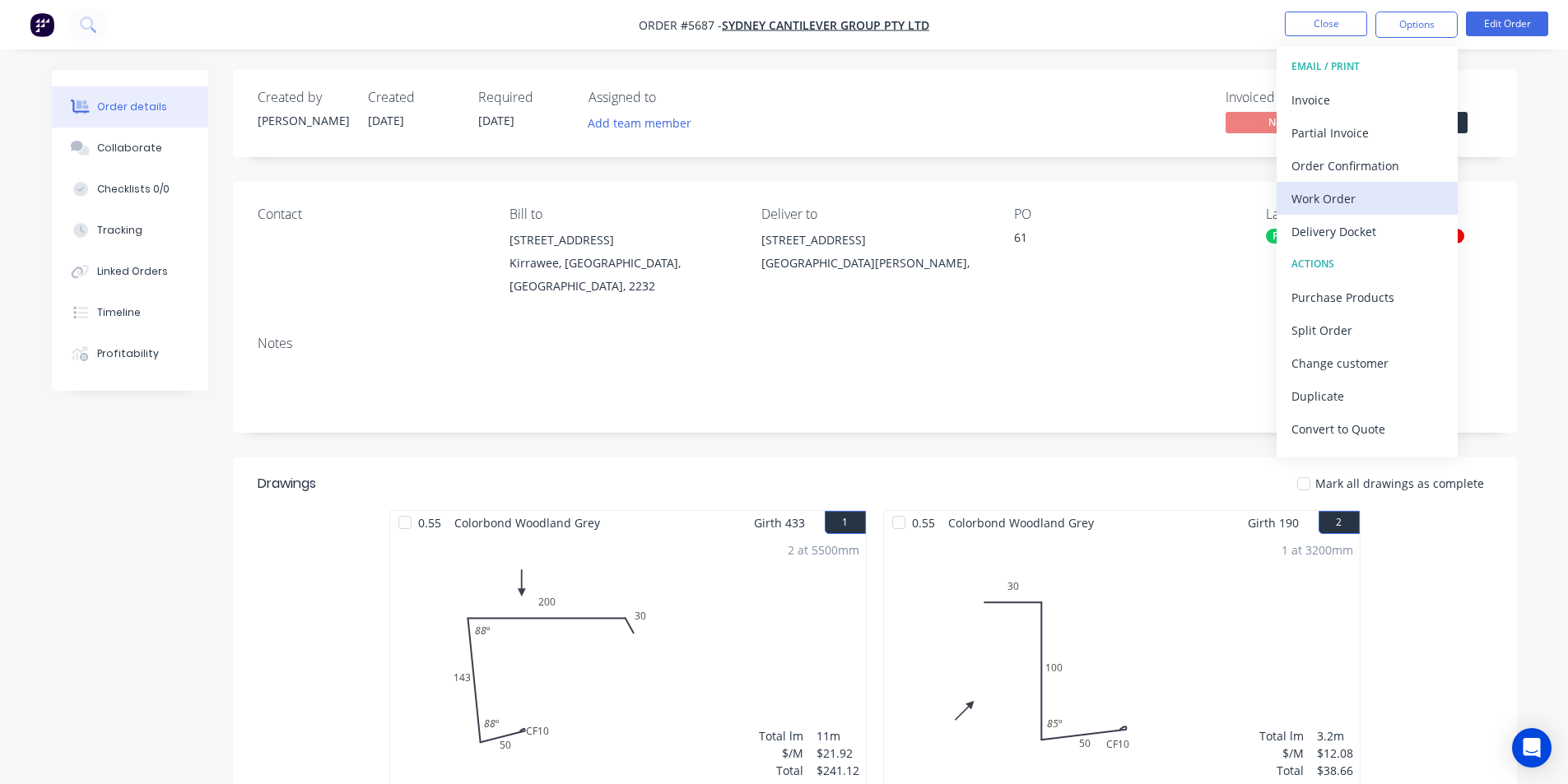
click at [1337, 197] on div "Work Order" at bounding box center [1366, 198] width 151 height 24
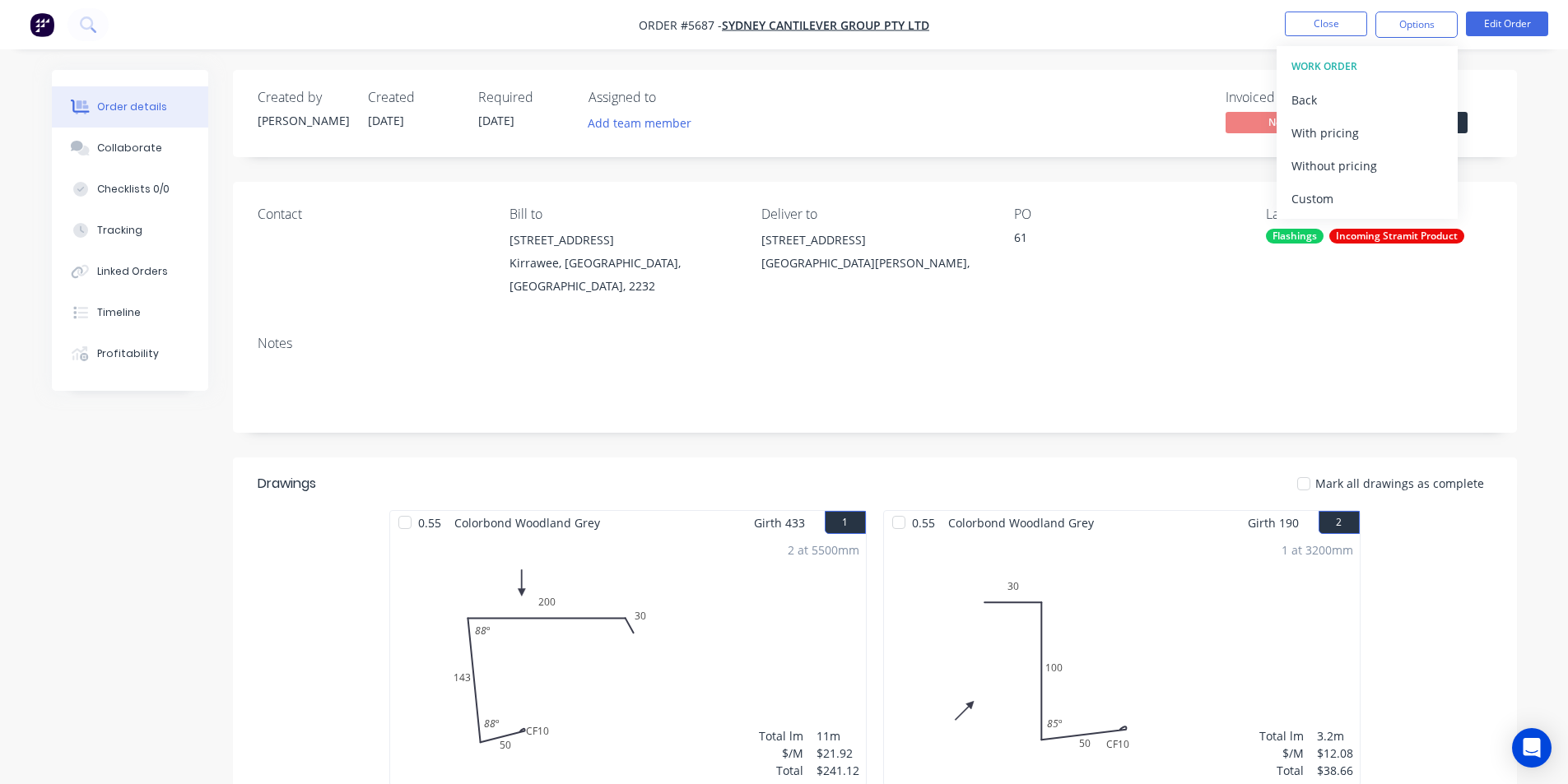
click at [1310, 197] on div "Custom" at bounding box center [1366, 198] width 151 height 24
click at [1307, 165] on div "Without pricing" at bounding box center [1366, 166] width 151 height 24
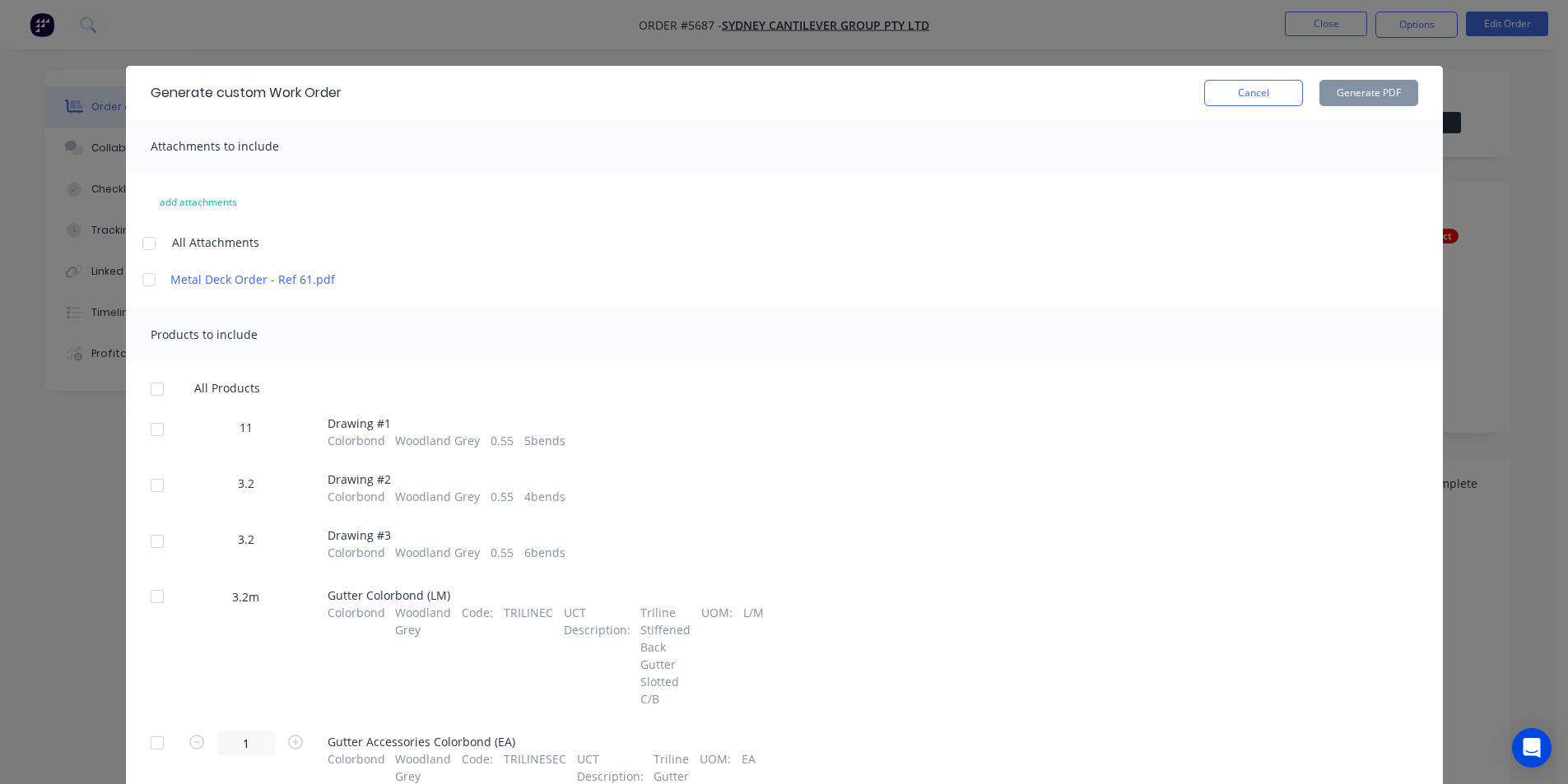
click at [158, 429] on div at bounding box center [156, 428] width 32 height 32
click at [144, 489] on div at bounding box center [156, 484] width 32 height 32
click at [145, 526] on div at bounding box center [156, 540] width 32 height 32
click at [1329, 97] on button "Generate PDF" at bounding box center [1368, 92] width 98 height 27
click at [1234, 89] on button "Cancel" at bounding box center [1253, 92] width 98 height 27
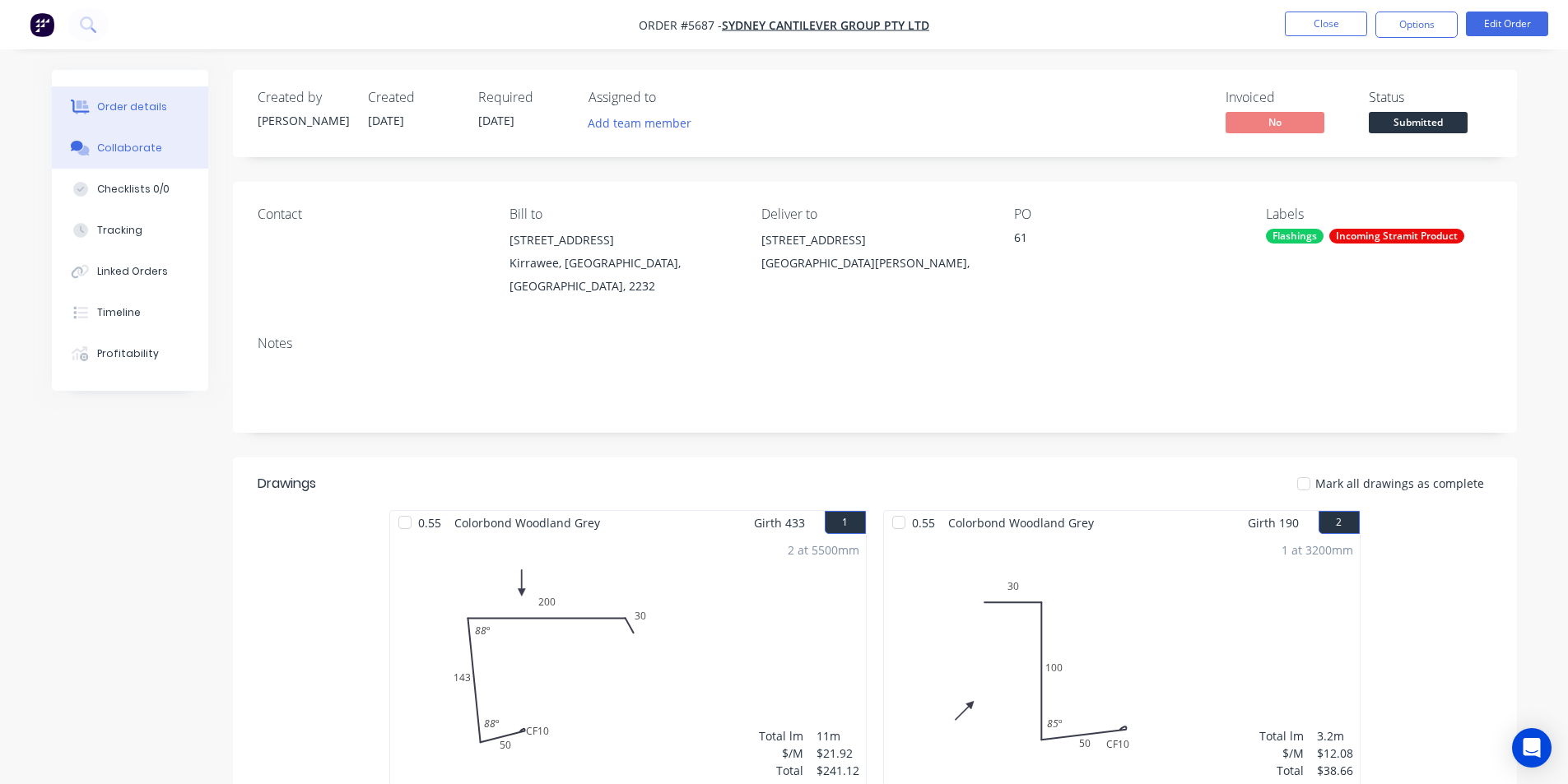
click at [137, 146] on div "Collaborate" at bounding box center [130, 147] width 65 height 15
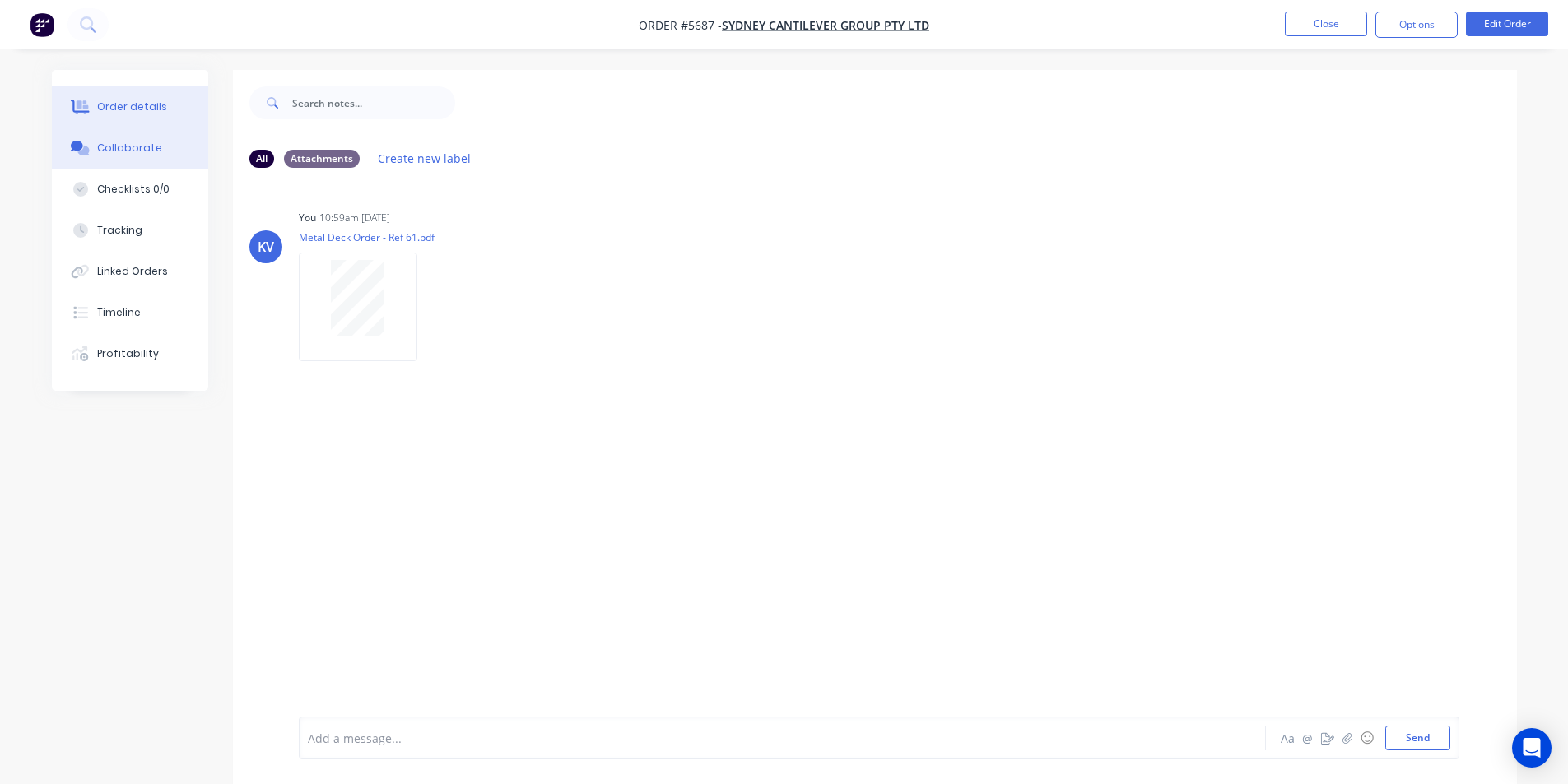
click at [88, 116] on button "Order details" at bounding box center [130, 107] width 156 height 41
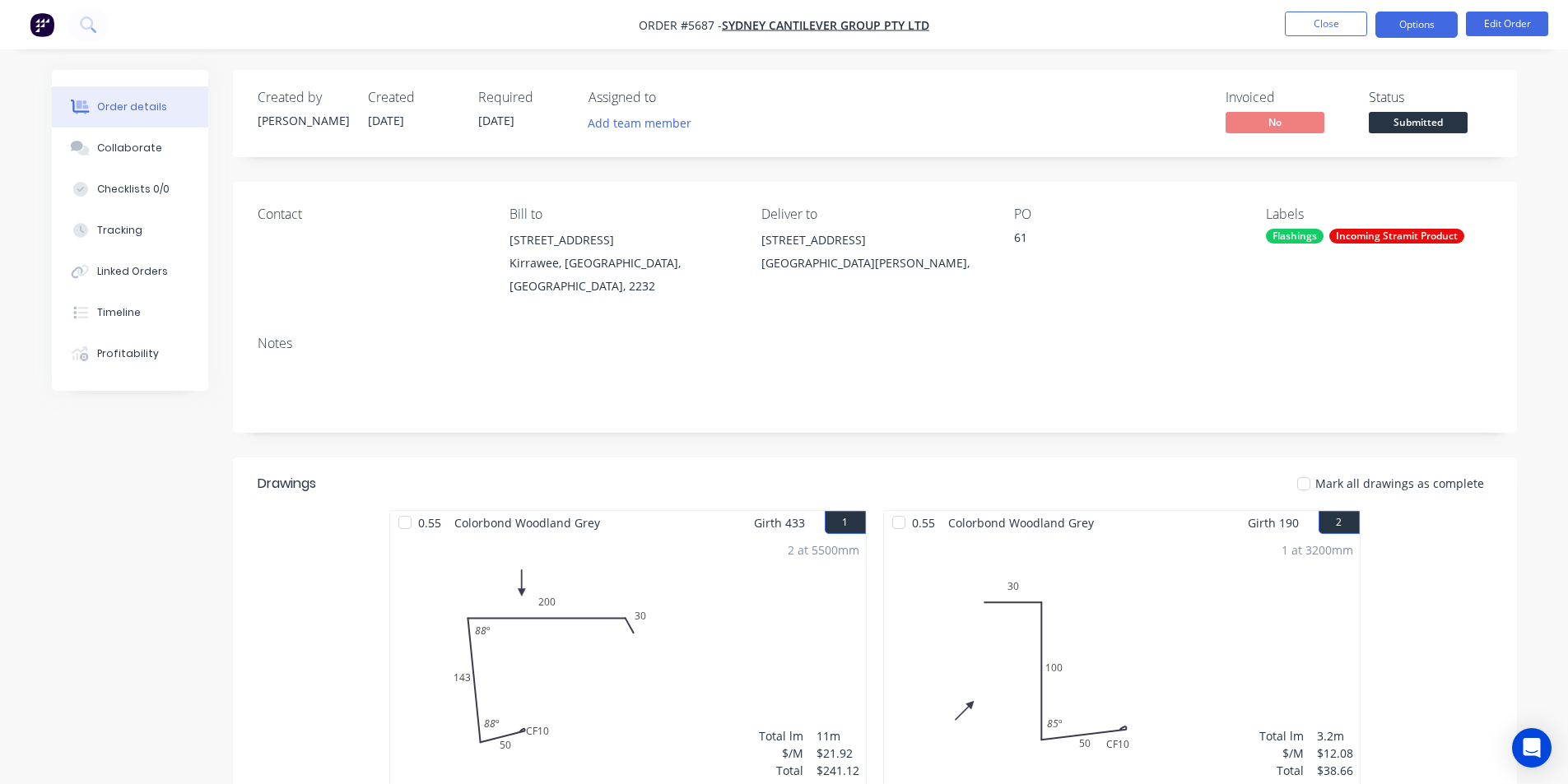
click at [1393, 21] on button "Options" at bounding box center [1417, 25] width 83 height 27
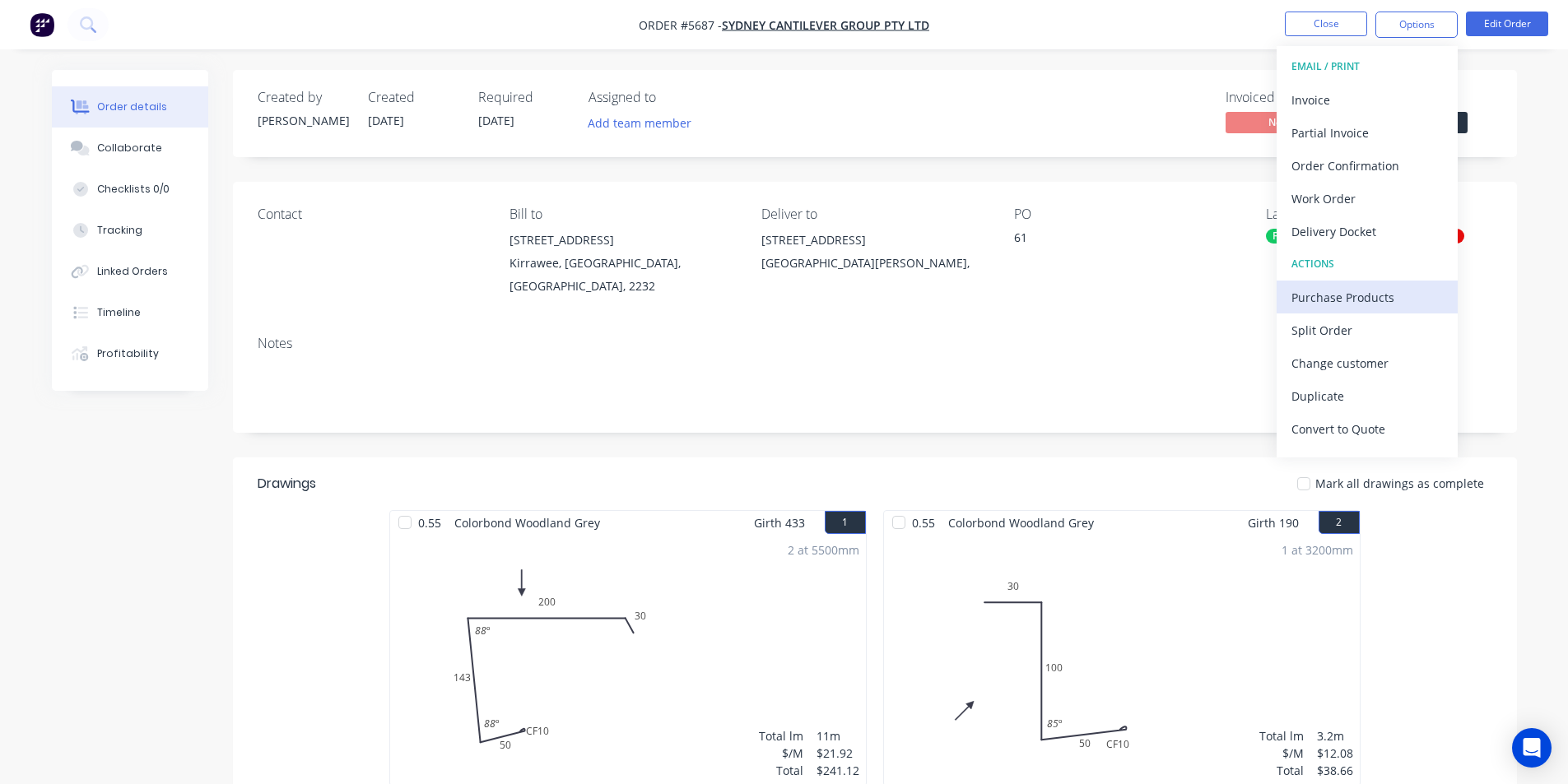
click at [1329, 294] on div "Purchase Products" at bounding box center [1366, 297] width 151 height 24
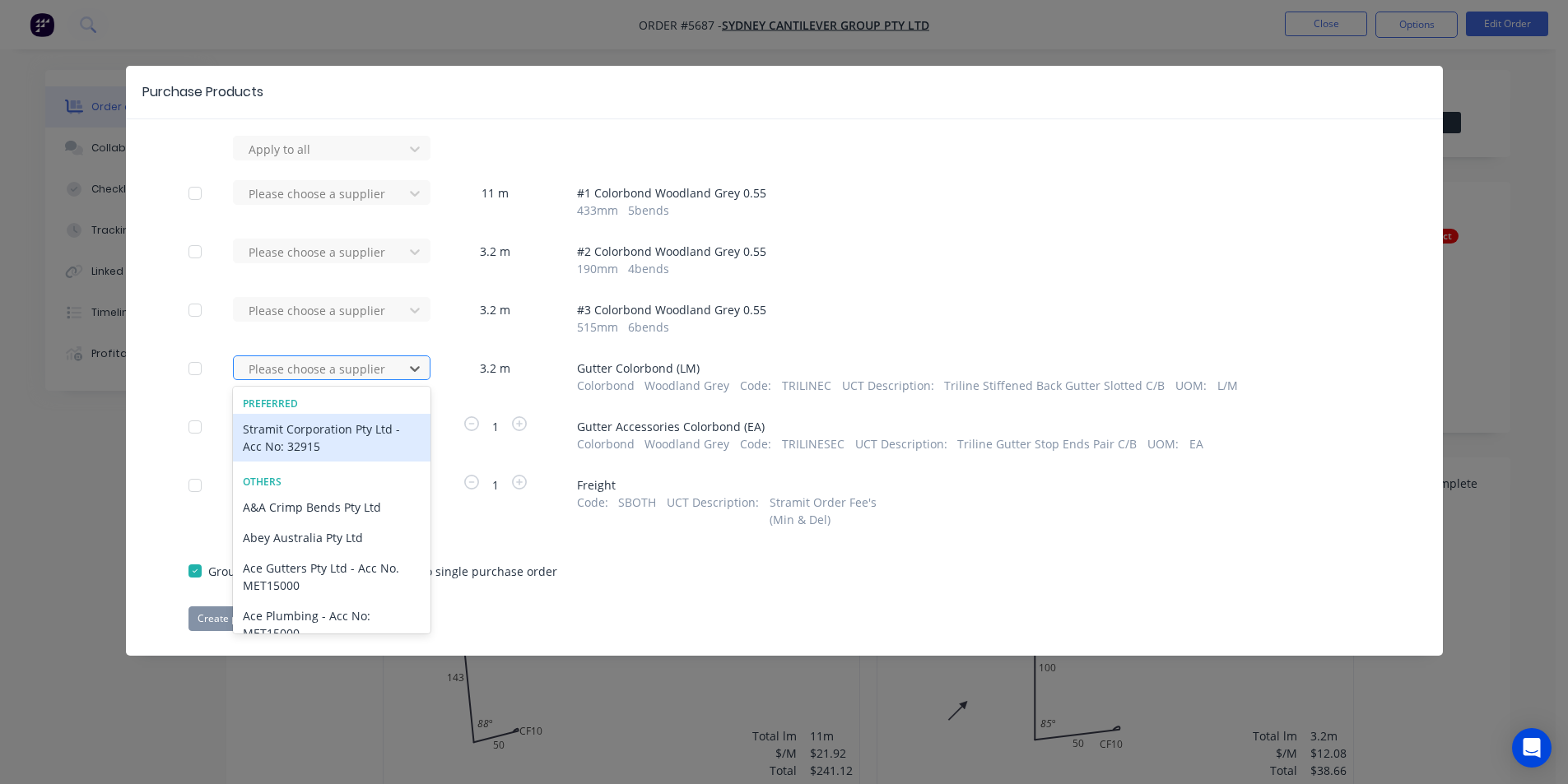
click at [385, 374] on div at bounding box center [320, 368] width 148 height 21
click at [359, 430] on div "Stramit Corporation Pty Ltd - Acc No: 32915" at bounding box center [331, 437] width 198 height 48
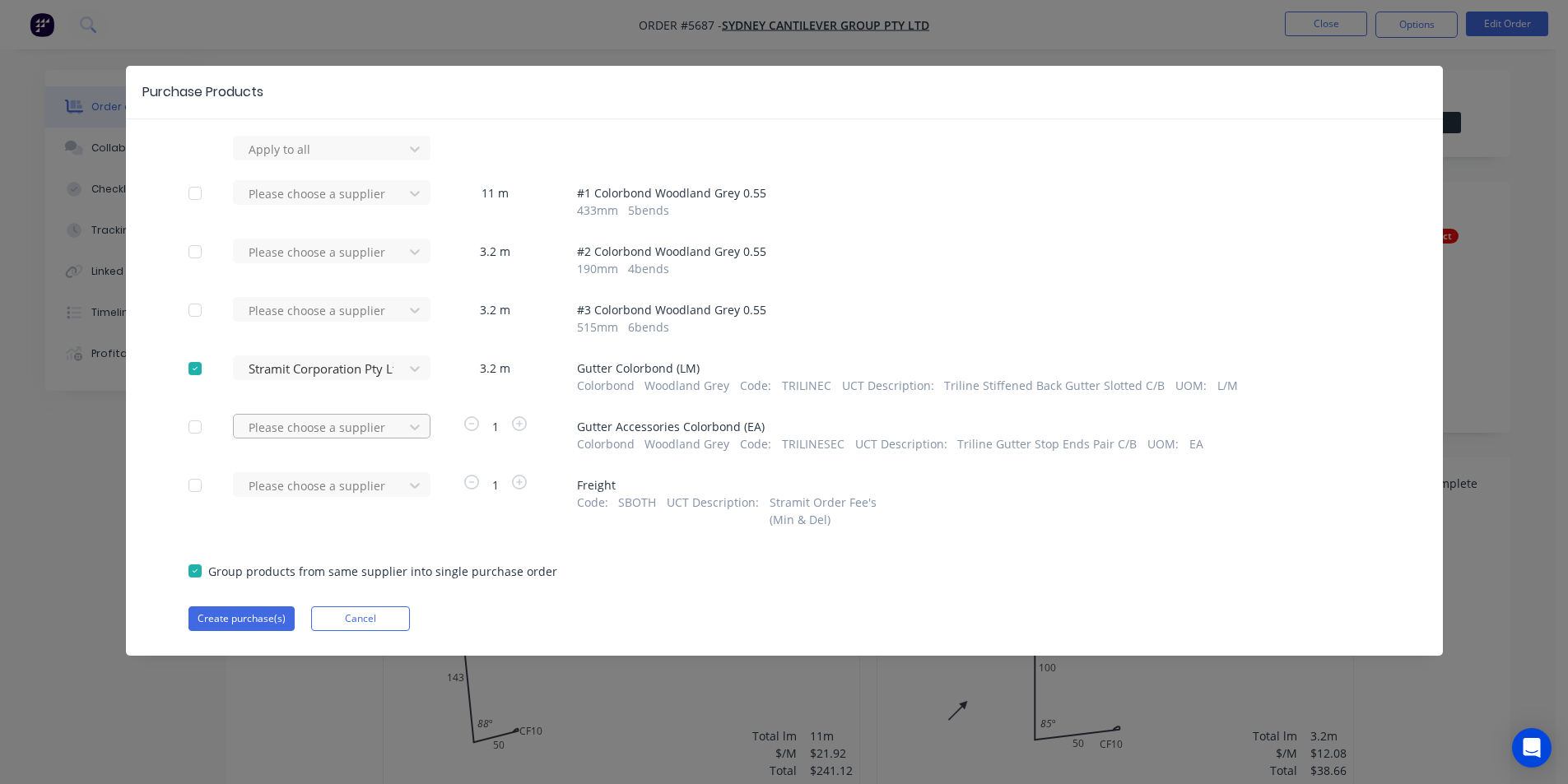
click at [359, 159] on div at bounding box center [320, 148] width 148 height 21
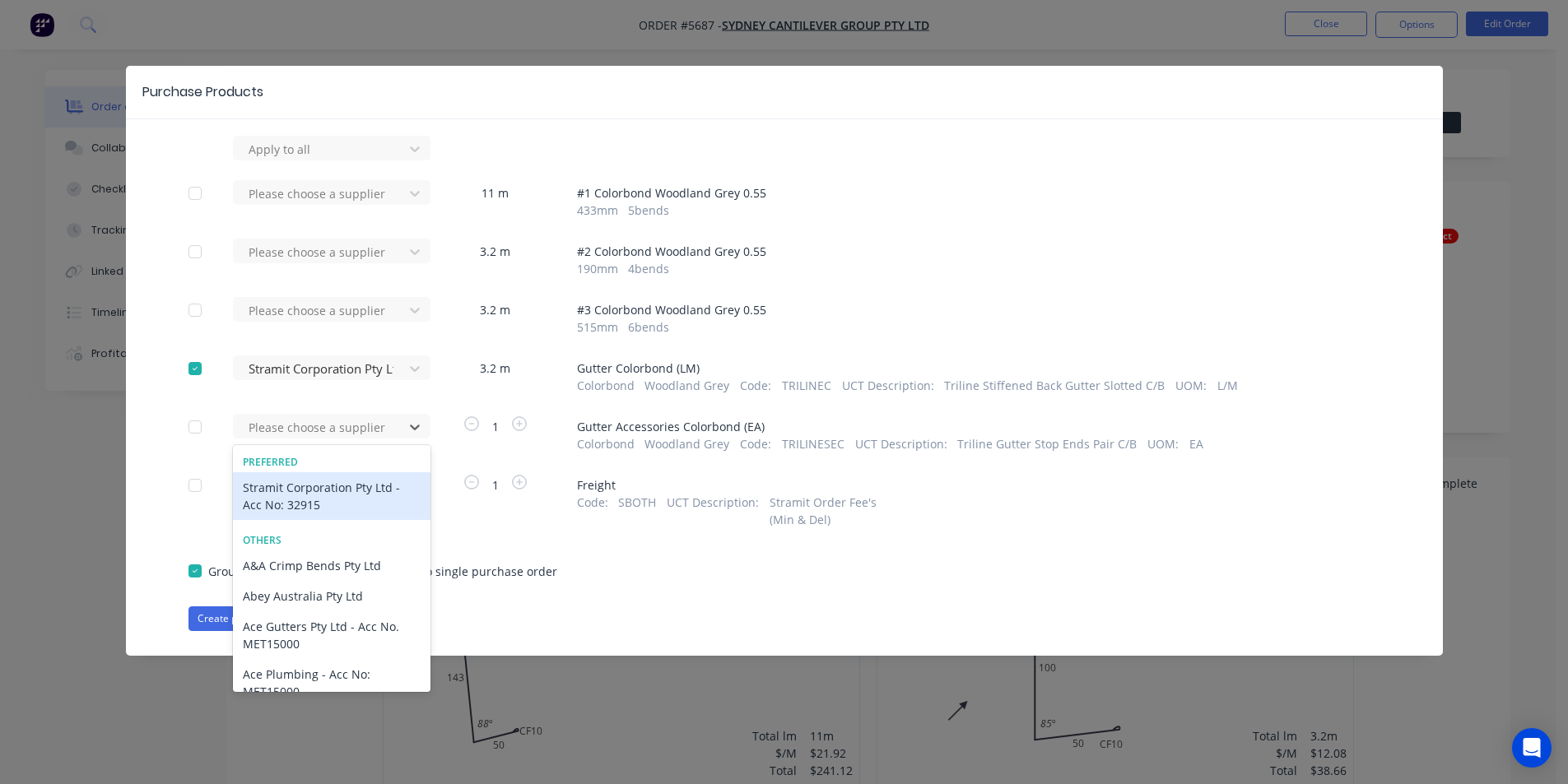
click at [352, 500] on div "Stramit Corporation Pty Ltd - Acc No: 32915" at bounding box center [331, 496] width 198 height 48
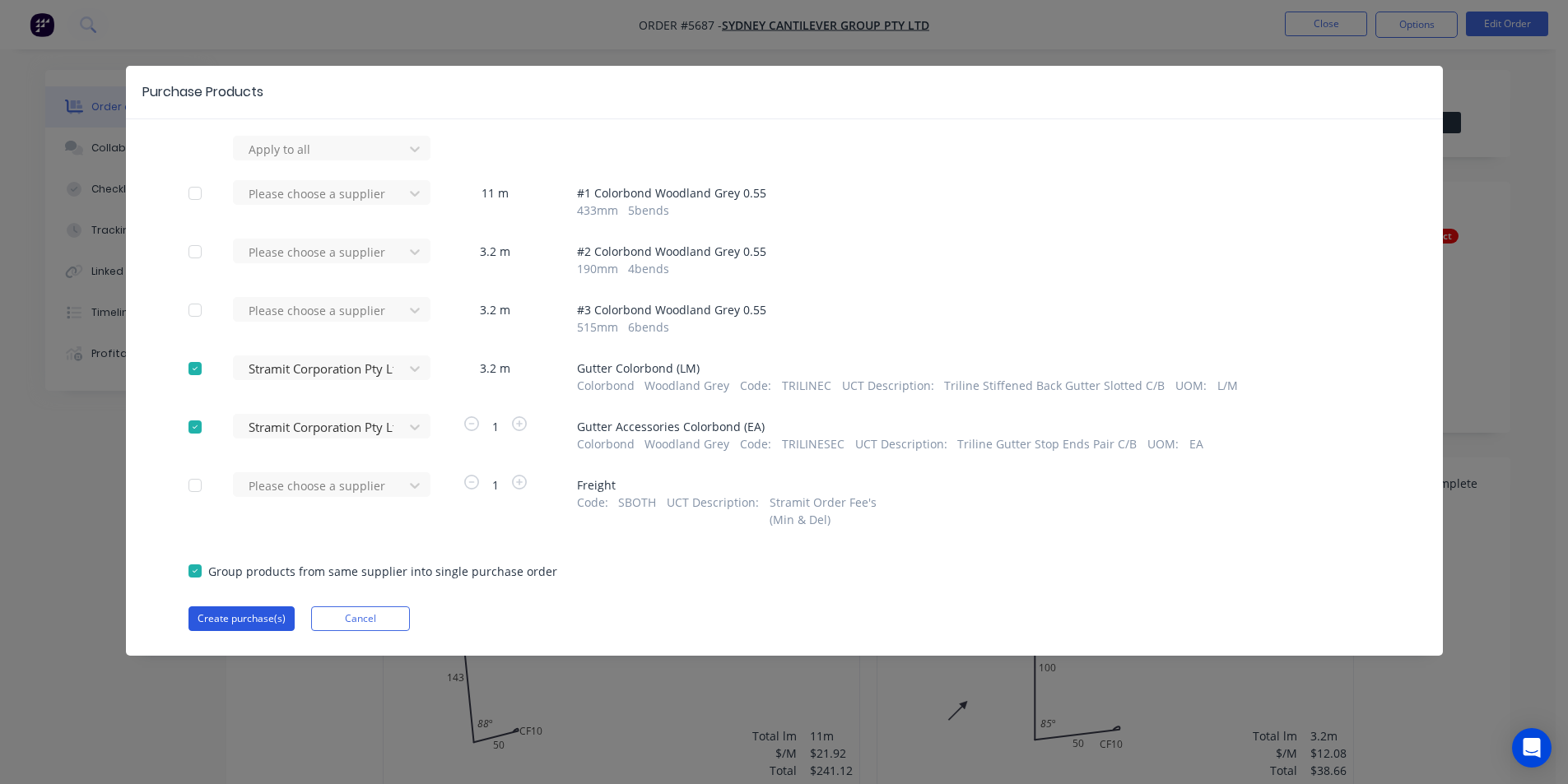
click at [214, 624] on button "Create purchase(s)" at bounding box center [242, 618] width 106 height 25
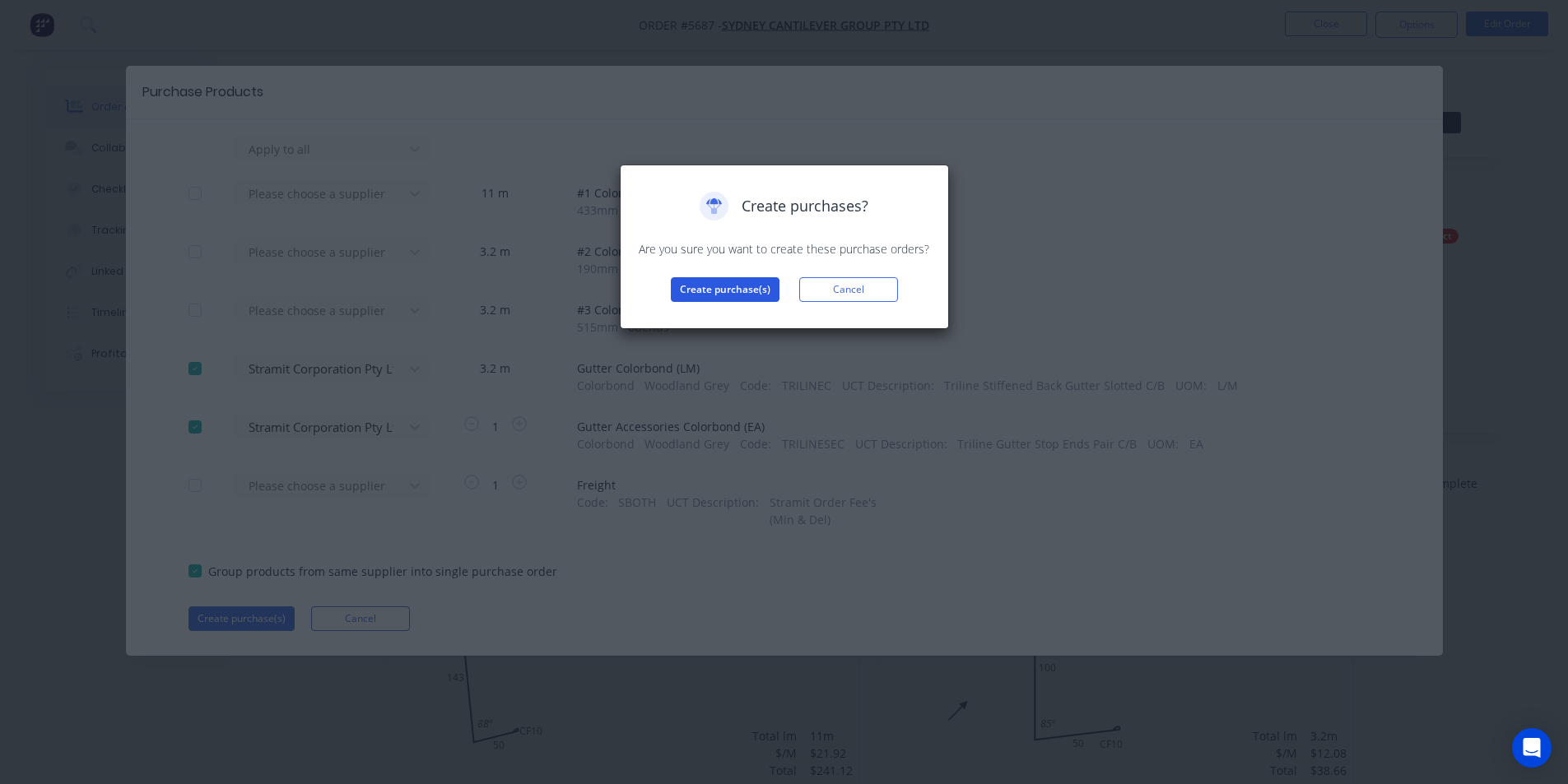
click at [717, 279] on button "Create purchase(s)" at bounding box center [725, 289] width 109 height 25
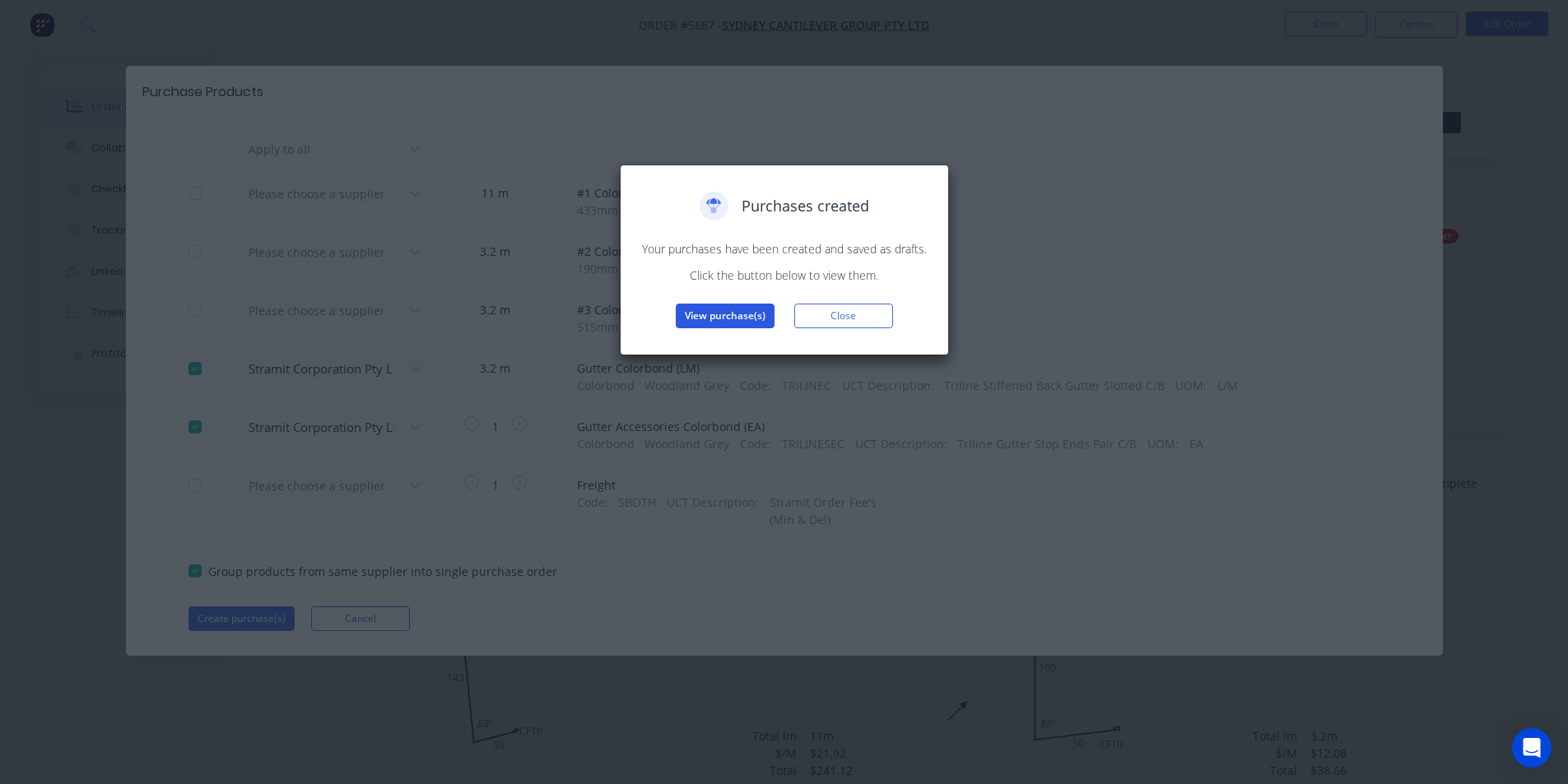
click at [761, 326] on button "View purchase(s)" at bounding box center [725, 315] width 98 height 25
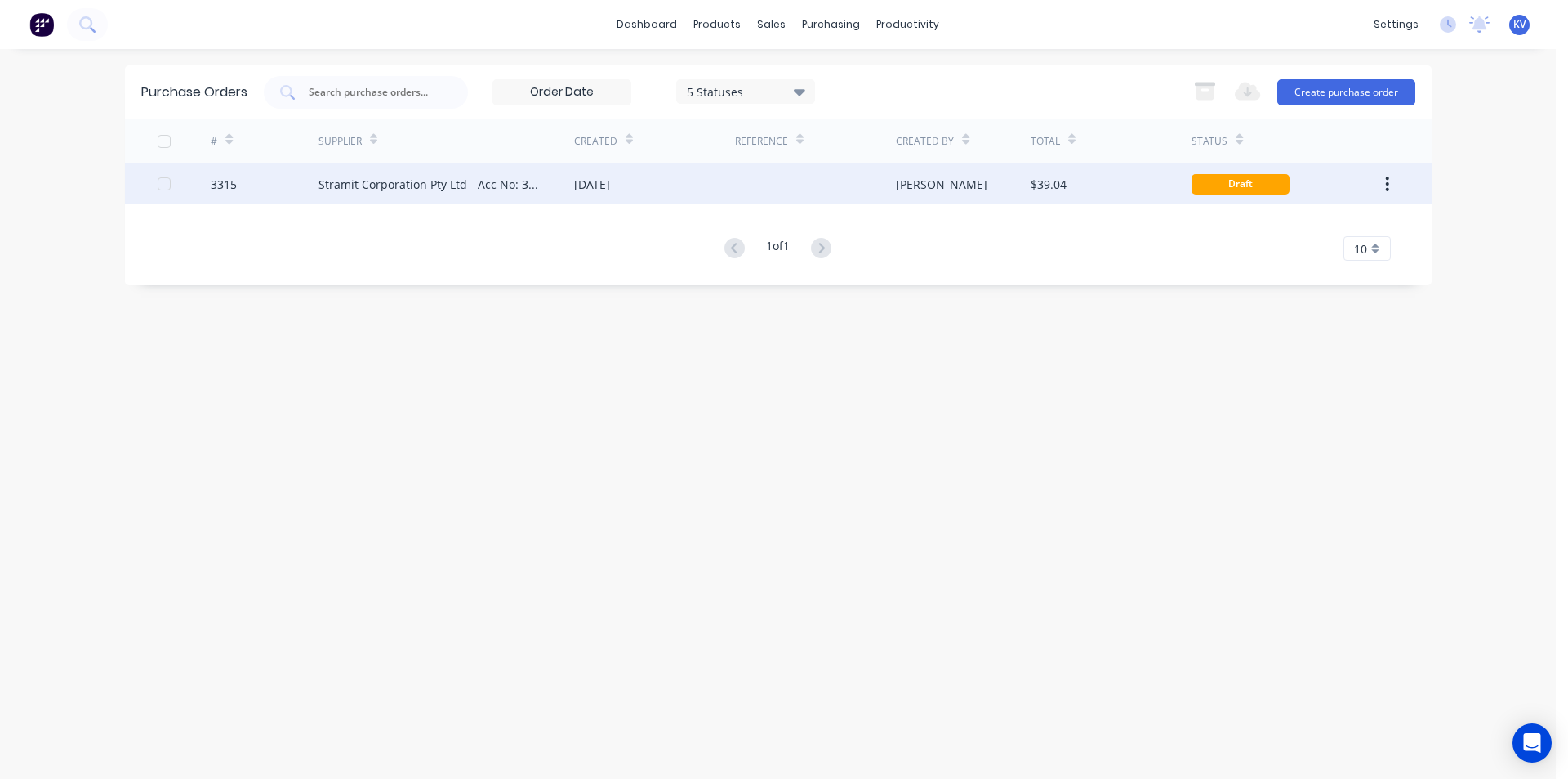
click at [826, 191] on div at bounding box center [815, 184] width 161 height 41
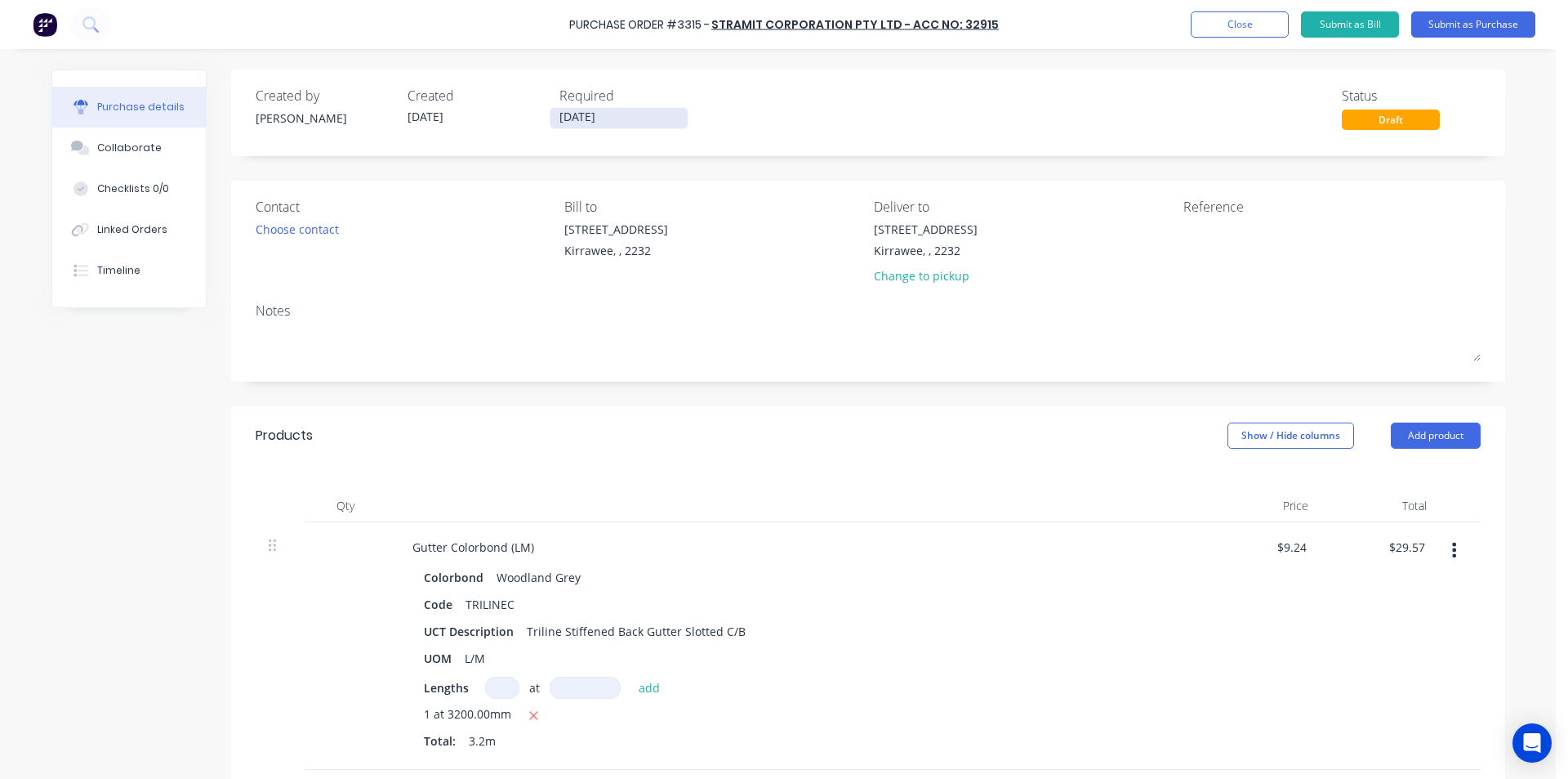
click at [562, 114] on input "[DATE]" at bounding box center [619, 118] width 138 height 20
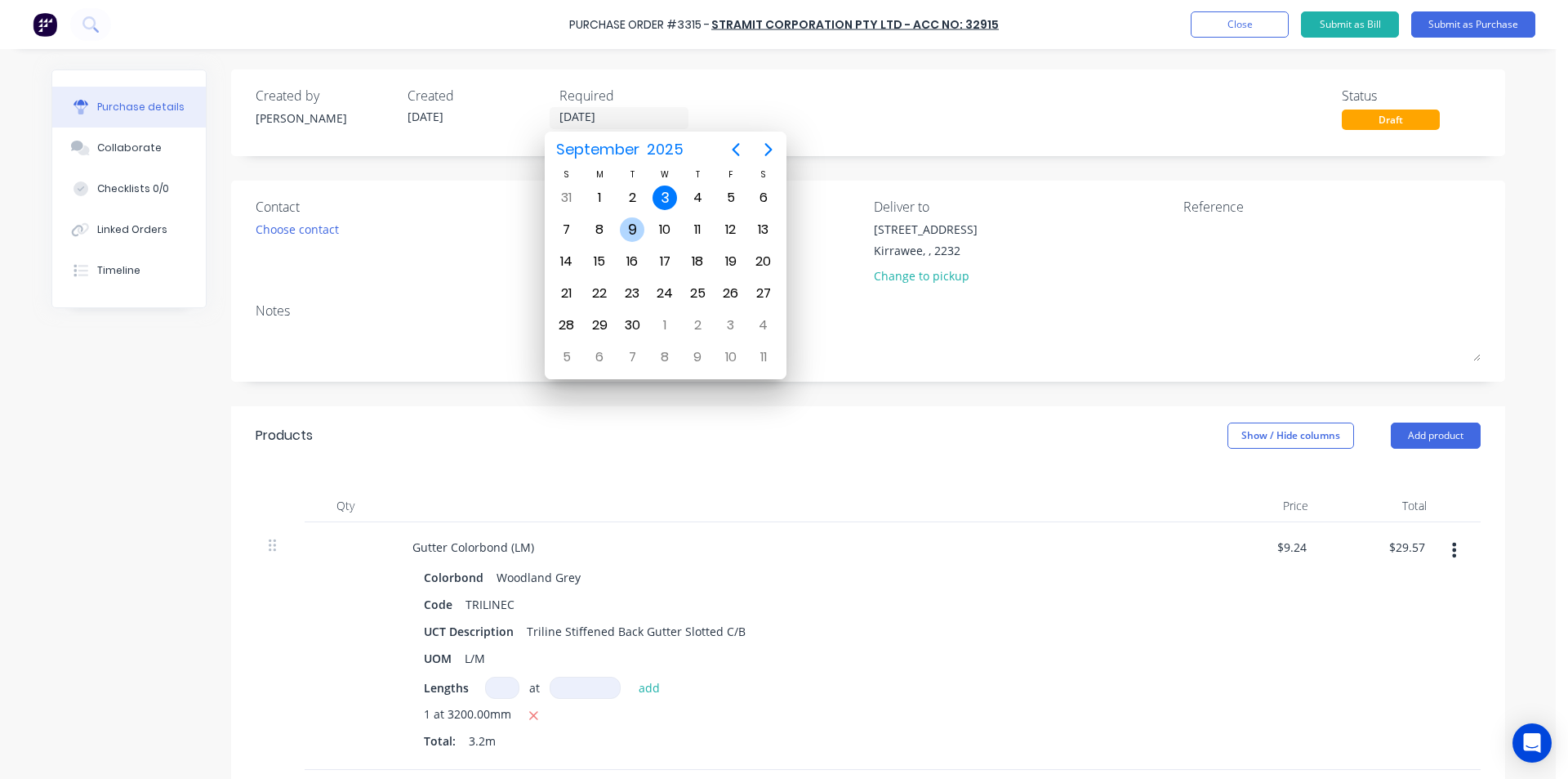
click at [629, 226] on div "9" at bounding box center [631, 229] width 24 height 24
type input "09/09/25"
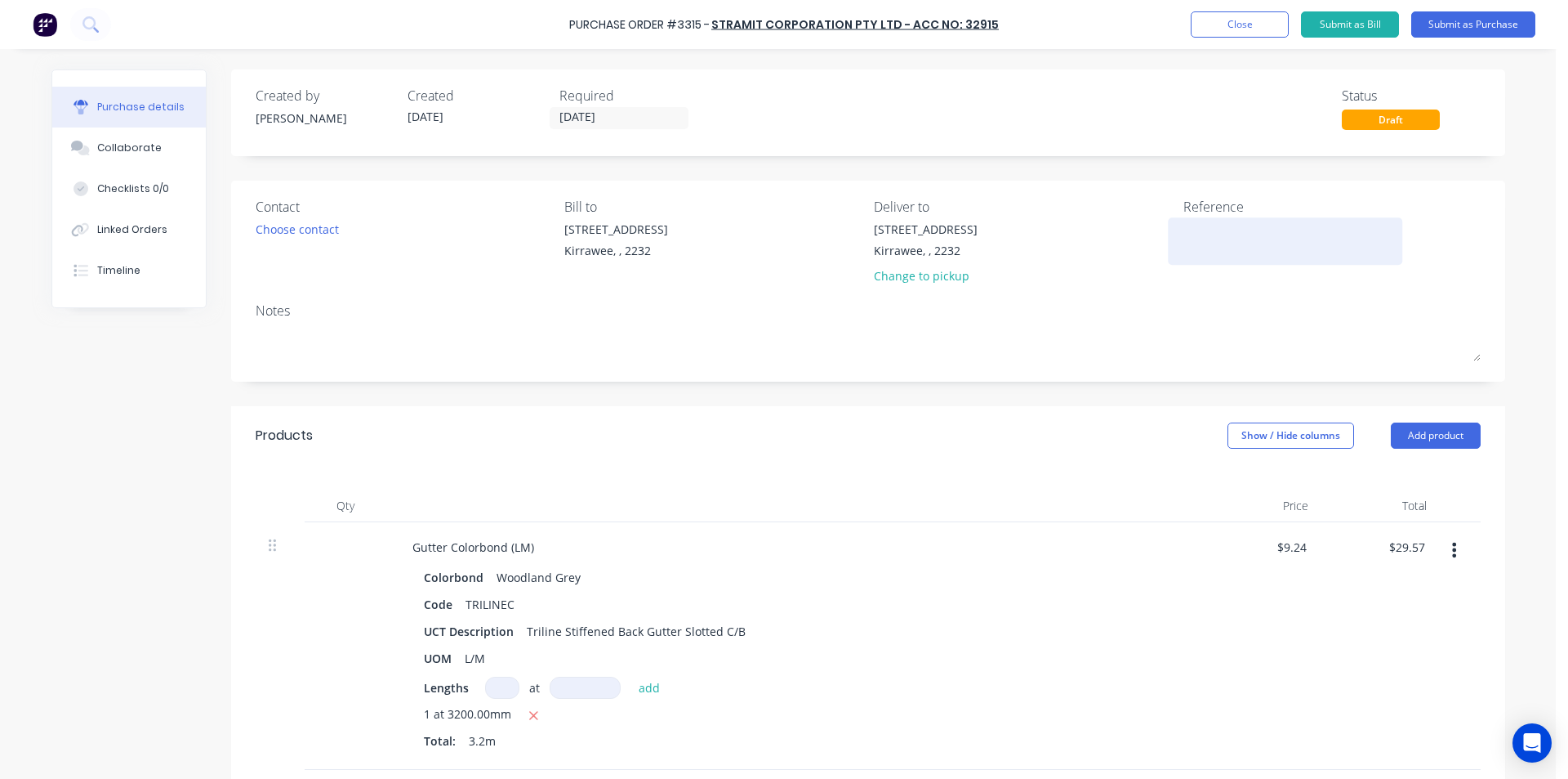
click at [1222, 238] on textarea at bounding box center [1285, 239] width 204 height 37
type textarea "L"
type textarea "SCG #61"
type textarea "x"
type textarea "SCG #61"
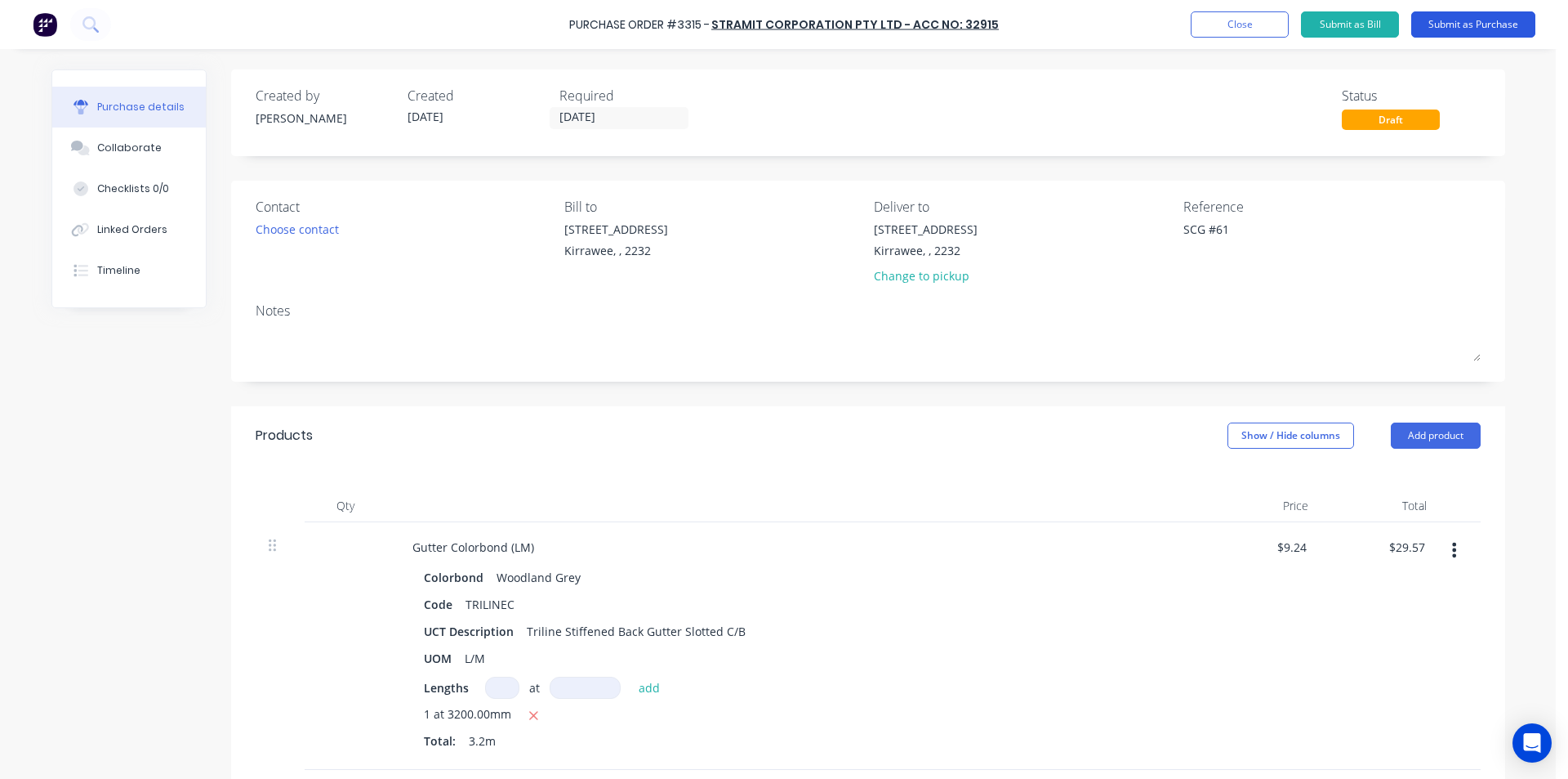
click at [1471, 32] on button "Submit as Purchase" at bounding box center [1473, 24] width 124 height 26
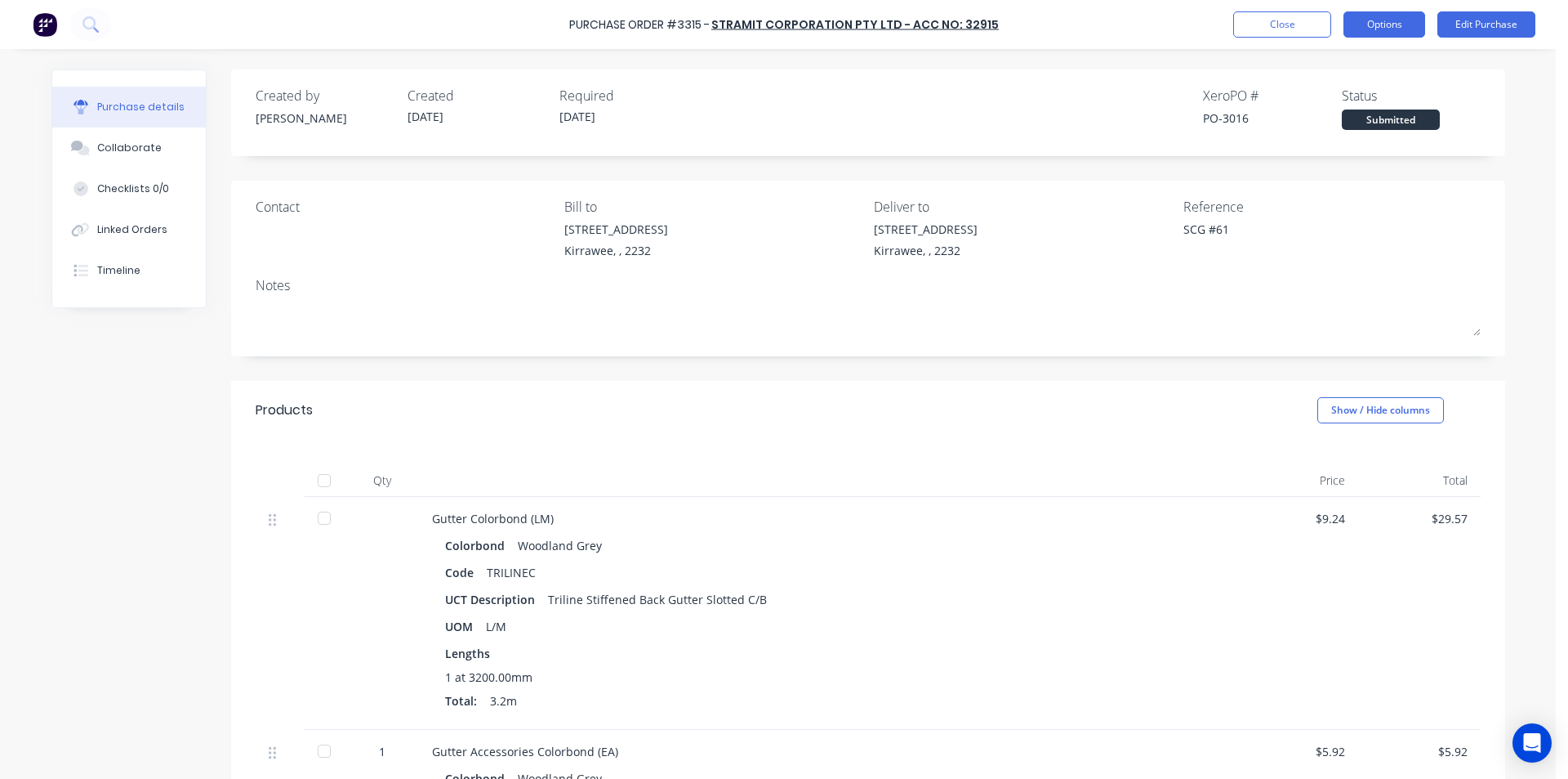
click at [1357, 32] on button "Options" at bounding box center [1385, 24] width 82 height 26
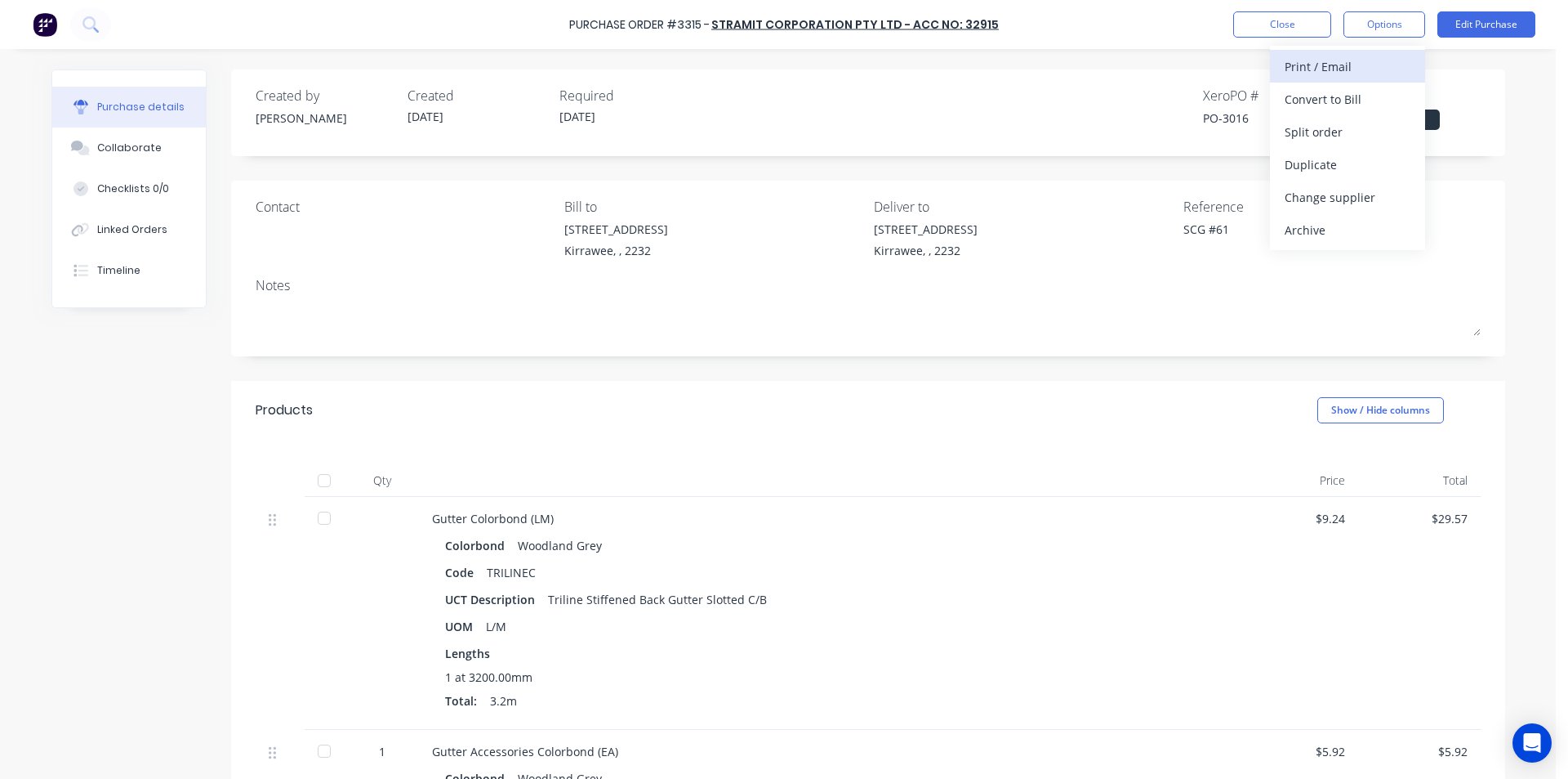
click at [1320, 62] on div "Print / Email" at bounding box center [1347, 66] width 126 height 23
click at [1301, 128] on div "Without pricing" at bounding box center [1347, 132] width 126 height 23
type textarea "x"
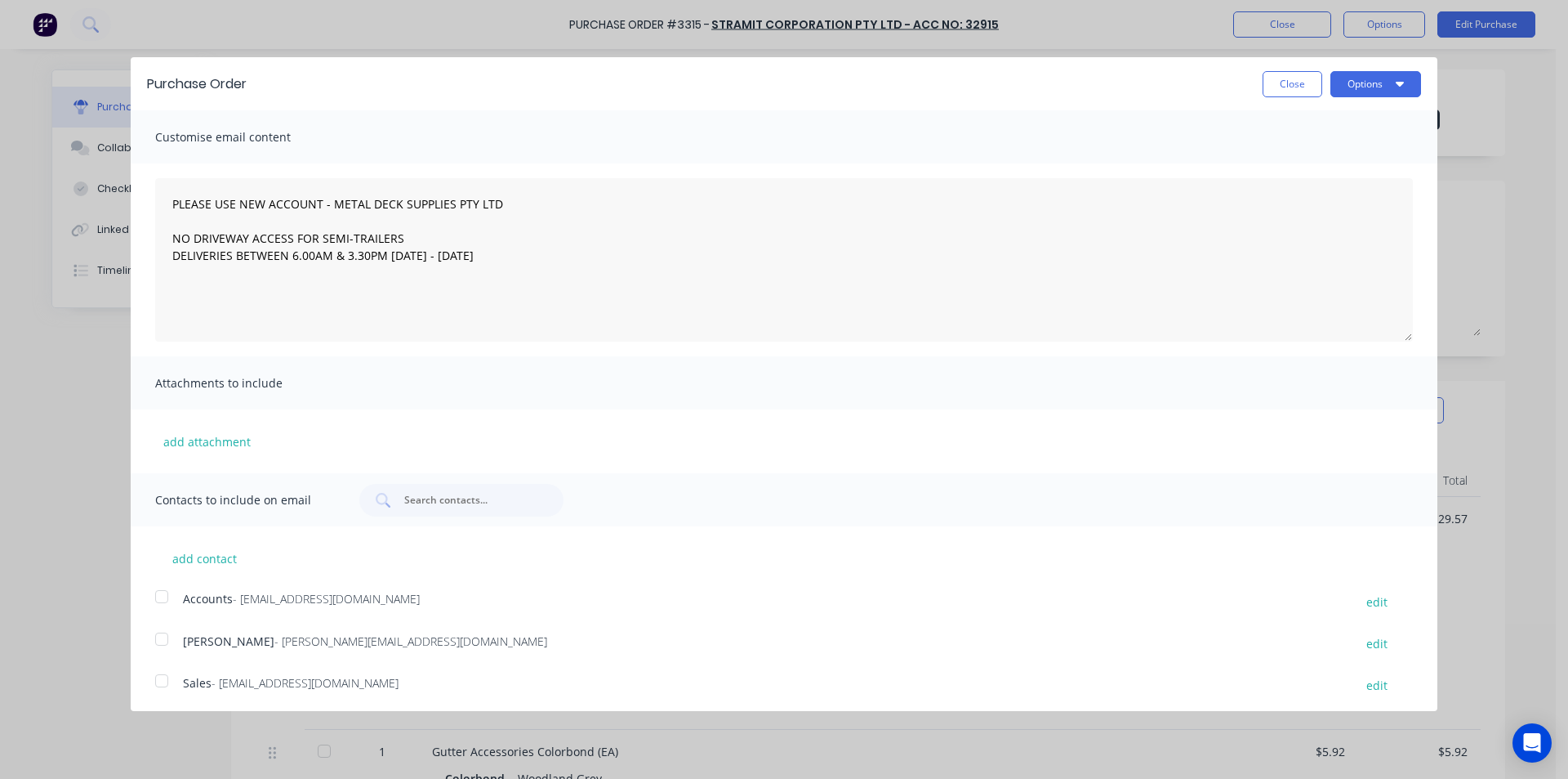
drag, startPoint x: 161, startPoint y: 675, endPoint x: 254, endPoint y: 641, distance: 99.0
click at [163, 675] on div at bounding box center [161, 680] width 32 height 32
type textarea "PLEASE USE NEW ACCOUNT - METAL DECK SUPPLIES PTY LTD NO DRIVEWAY ACCESS FOR SEM…"
click at [1343, 88] on button "Options" at bounding box center [1376, 84] width 91 height 26
click at [1332, 149] on button "Email" at bounding box center [1344, 158] width 155 height 32
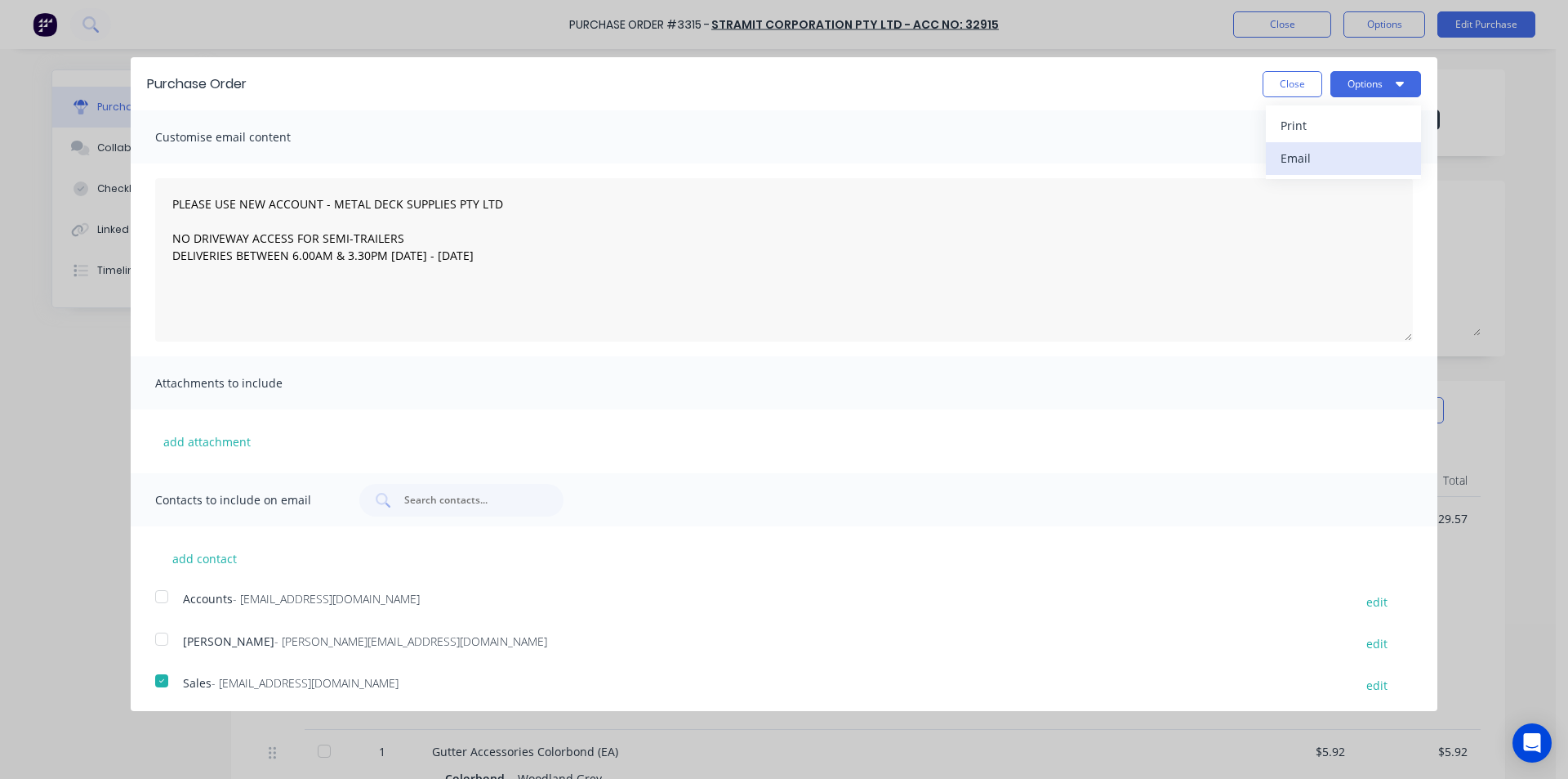
type textarea "x"
type textarea "PLEASE USE NEW ACCOUNT - METAL DECK SUPPLIES PTY LTD NO DRIVEWAY ACCESS FOR SEM…"
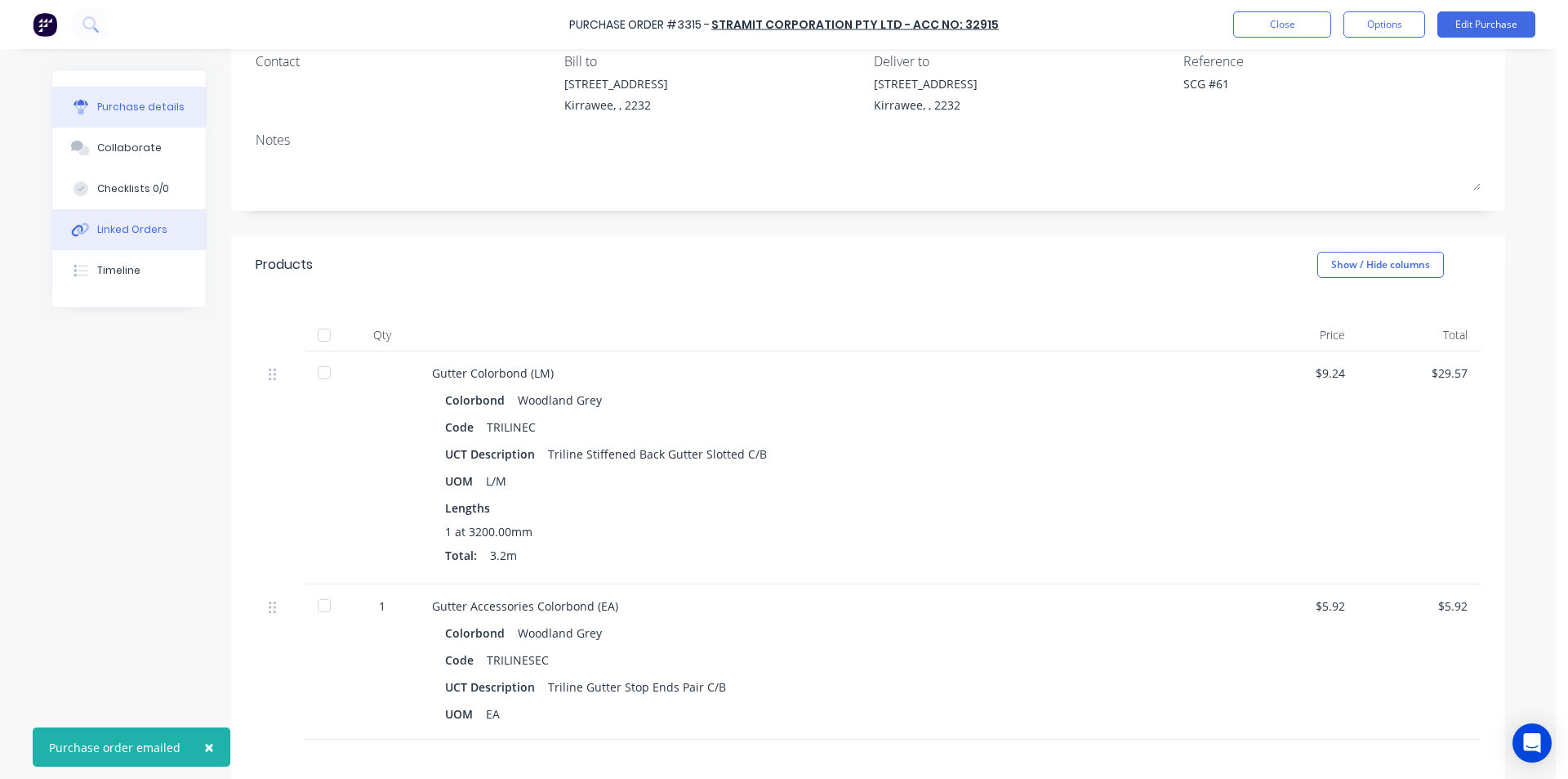
scroll to position [163, 0]
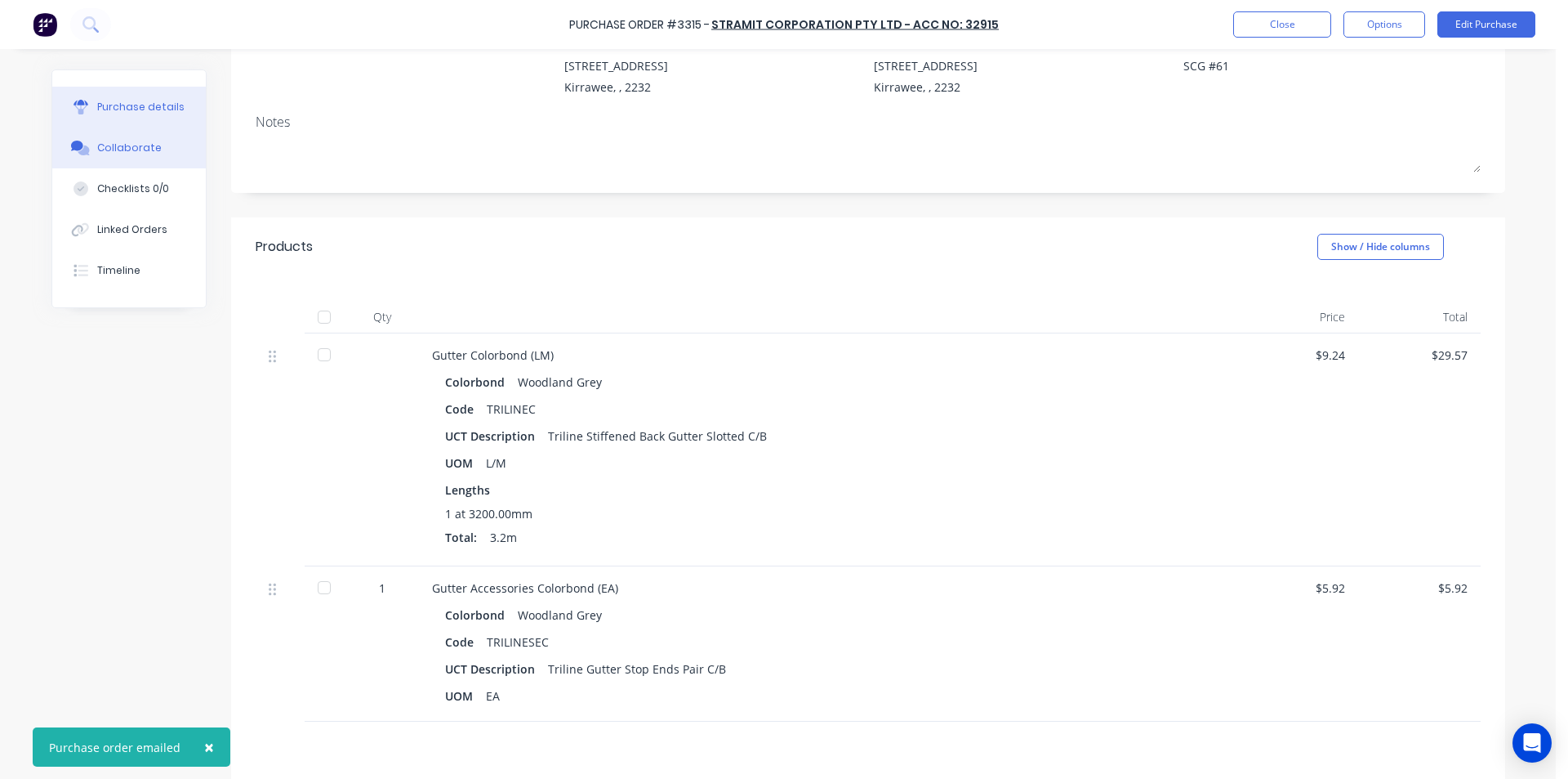
click at [131, 144] on div "Collaborate" at bounding box center [130, 147] width 64 height 15
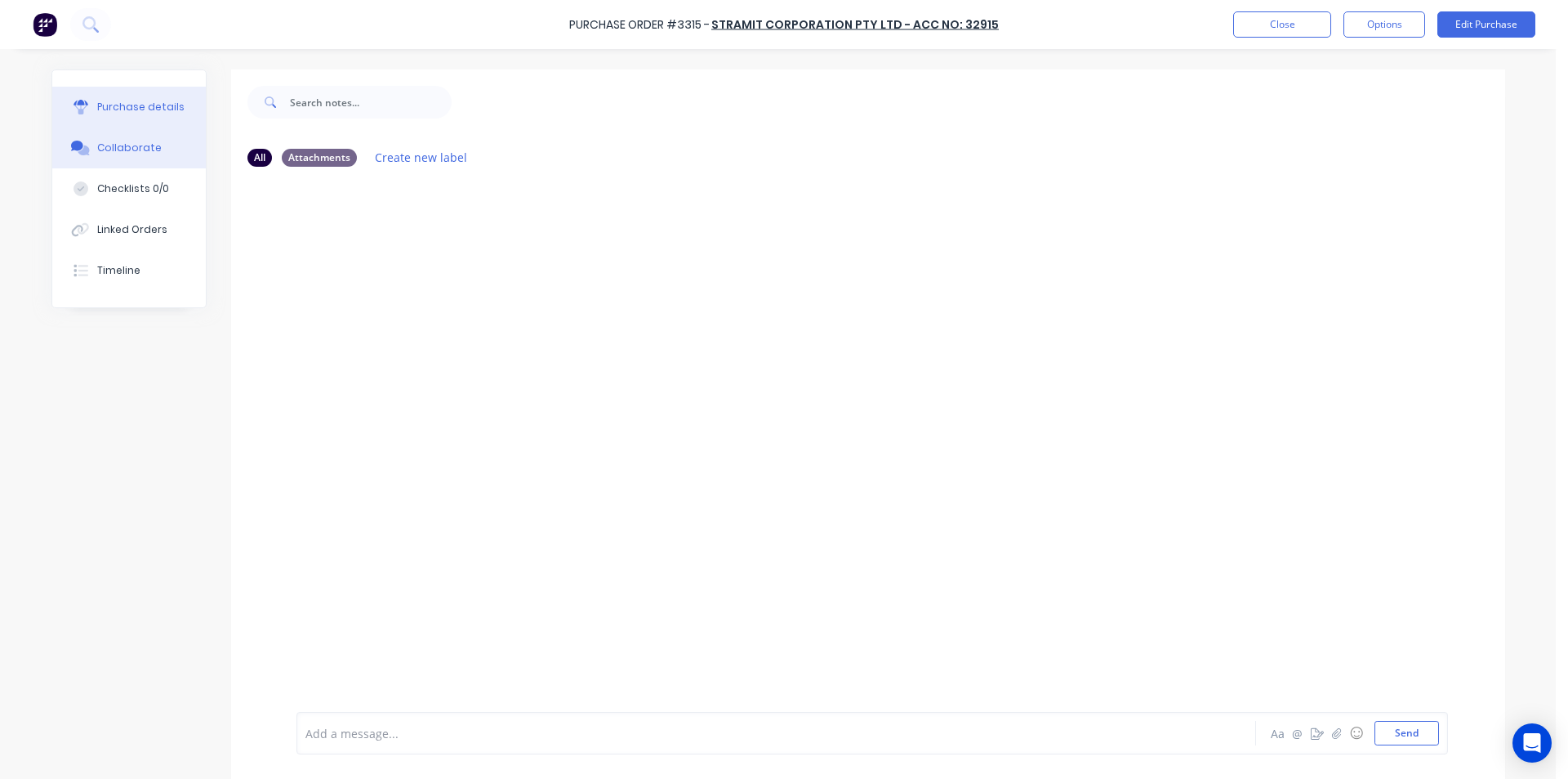
click at [142, 109] on div "Purchase details" at bounding box center [141, 106] width 88 height 15
type textarea "x"
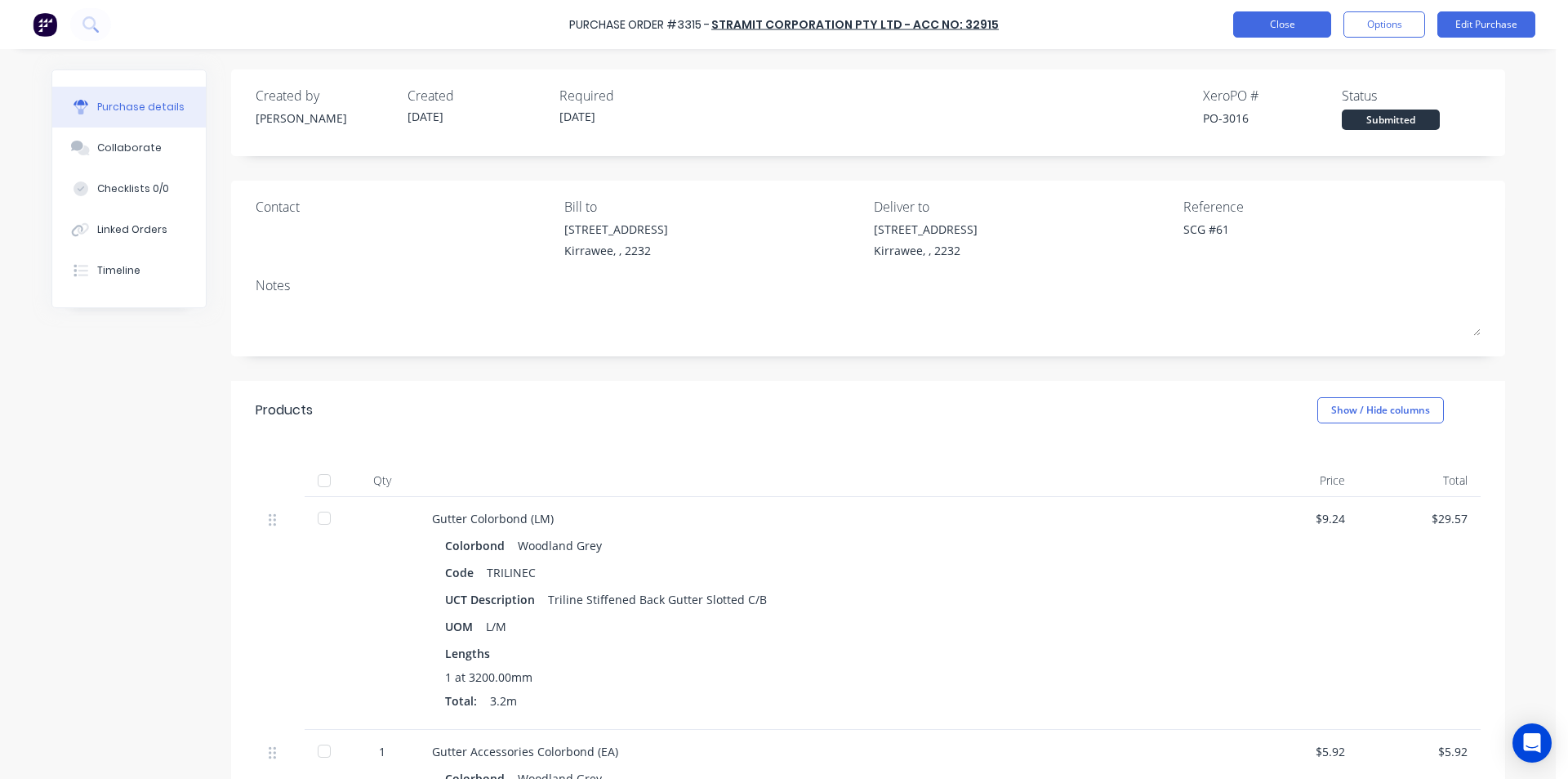
click at [1244, 18] on button "Close" at bounding box center [1282, 24] width 98 height 26
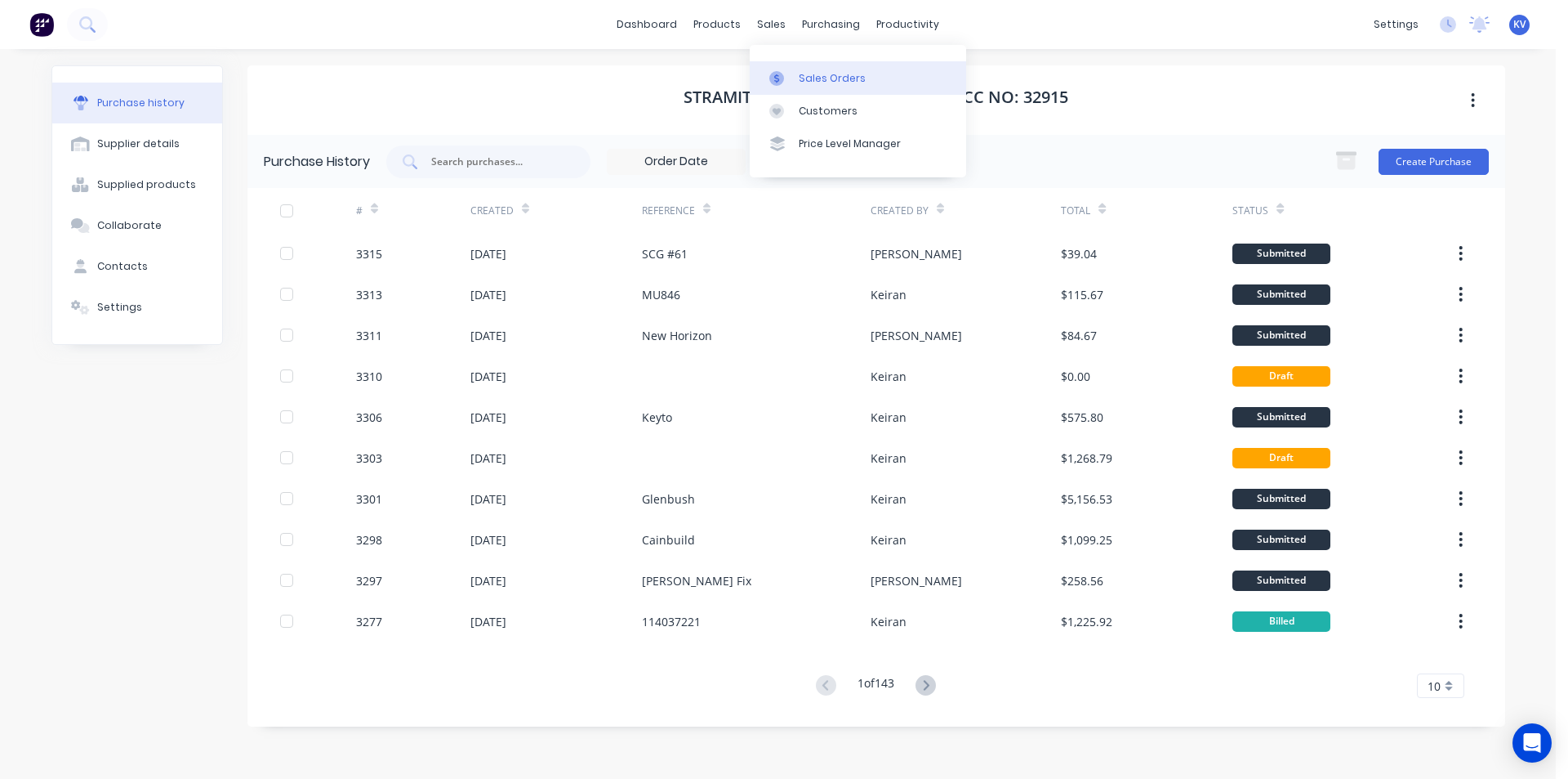
click at [784, 78] on div at bounding box center [782, 78] width 24 height 15
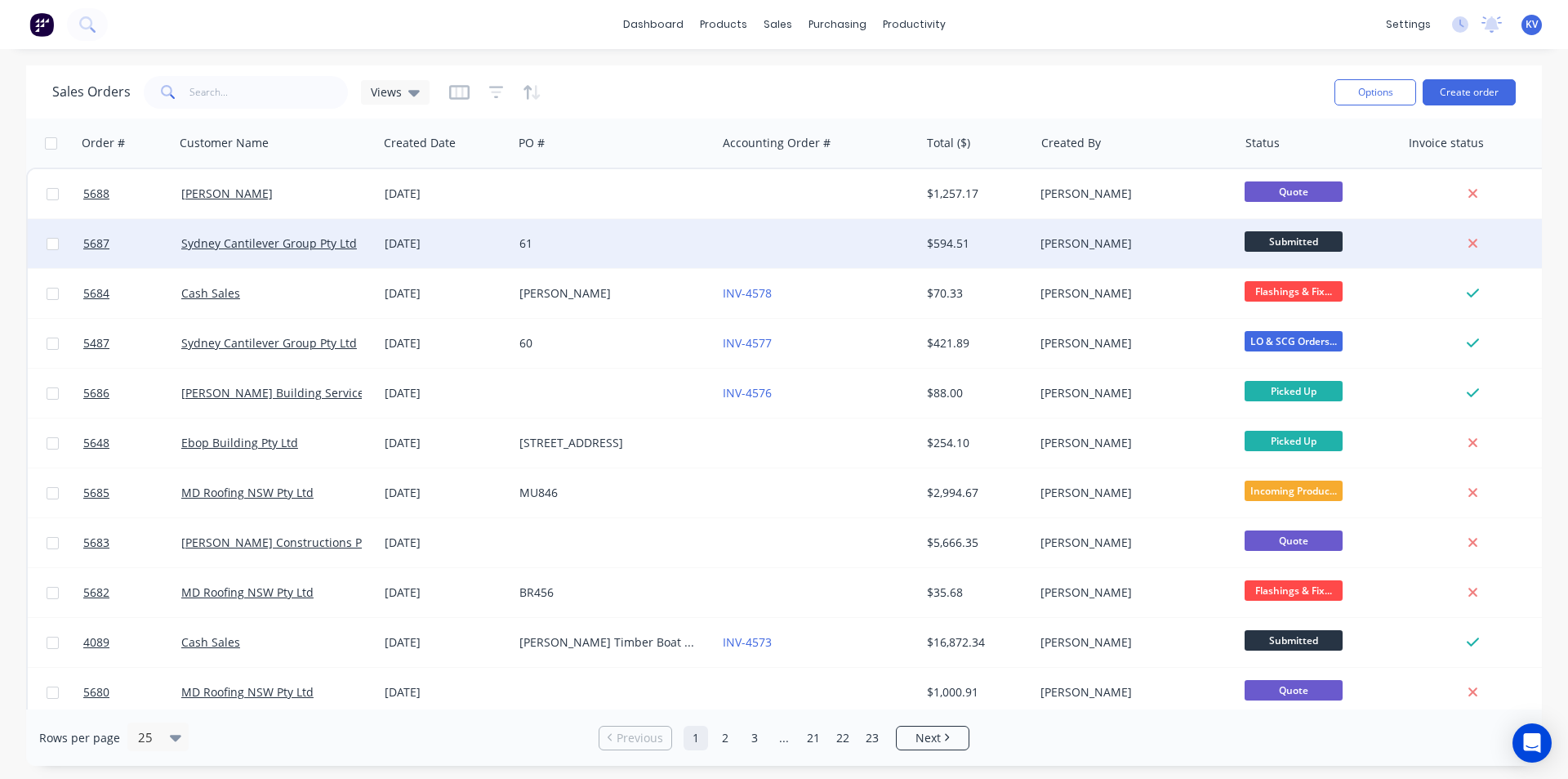
click at [1269, 239] on span "Submitted" at bounding box center [1294, 241] width 98 height 20
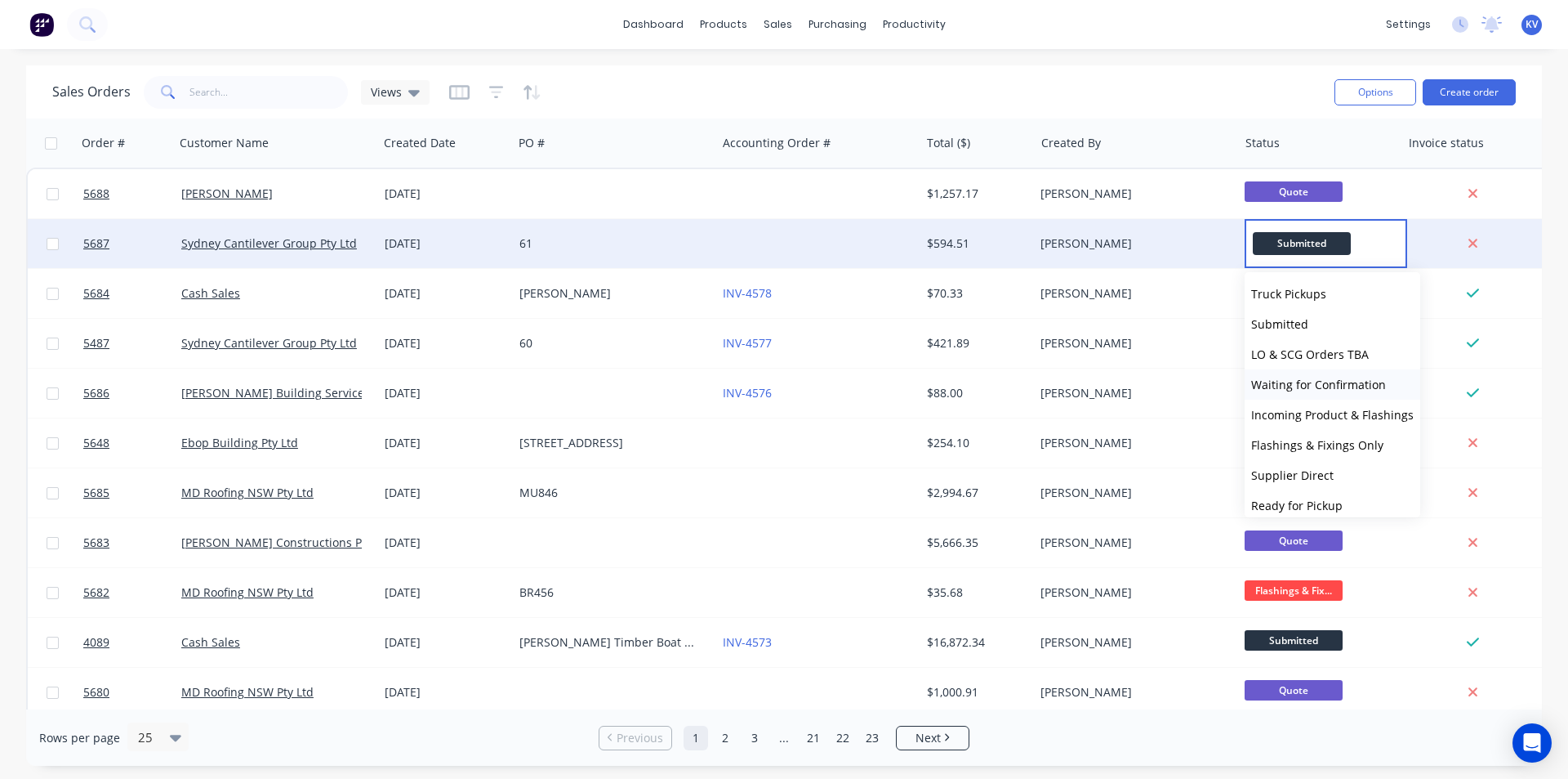
click at [1301, 383] on span "Waiting for Confirmation" at bounding box center [1319, 385] width 135 height 16
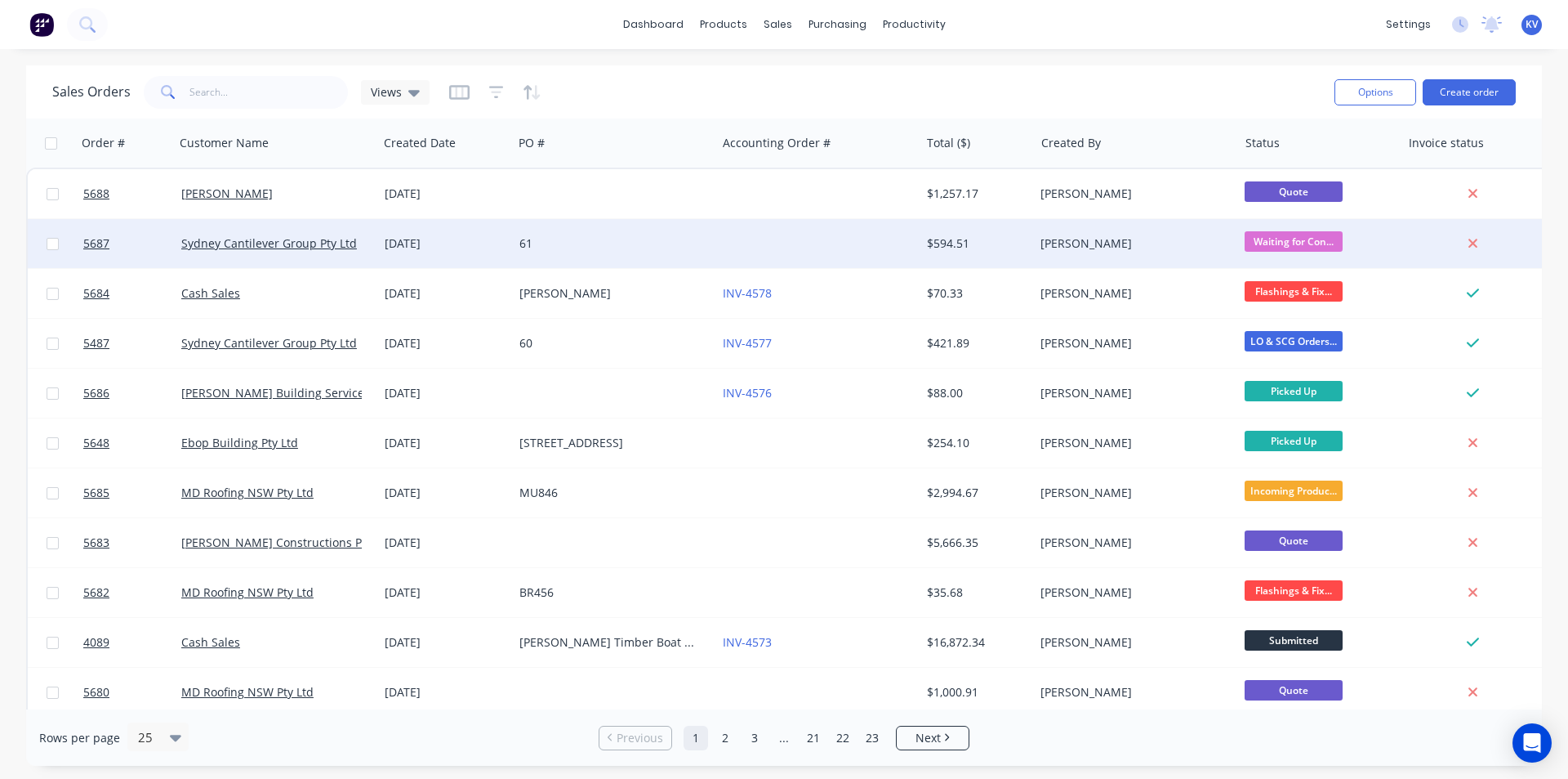
click at [945, 250] on div "$594.51" at bounding box center [975, 243] width 96 height 17
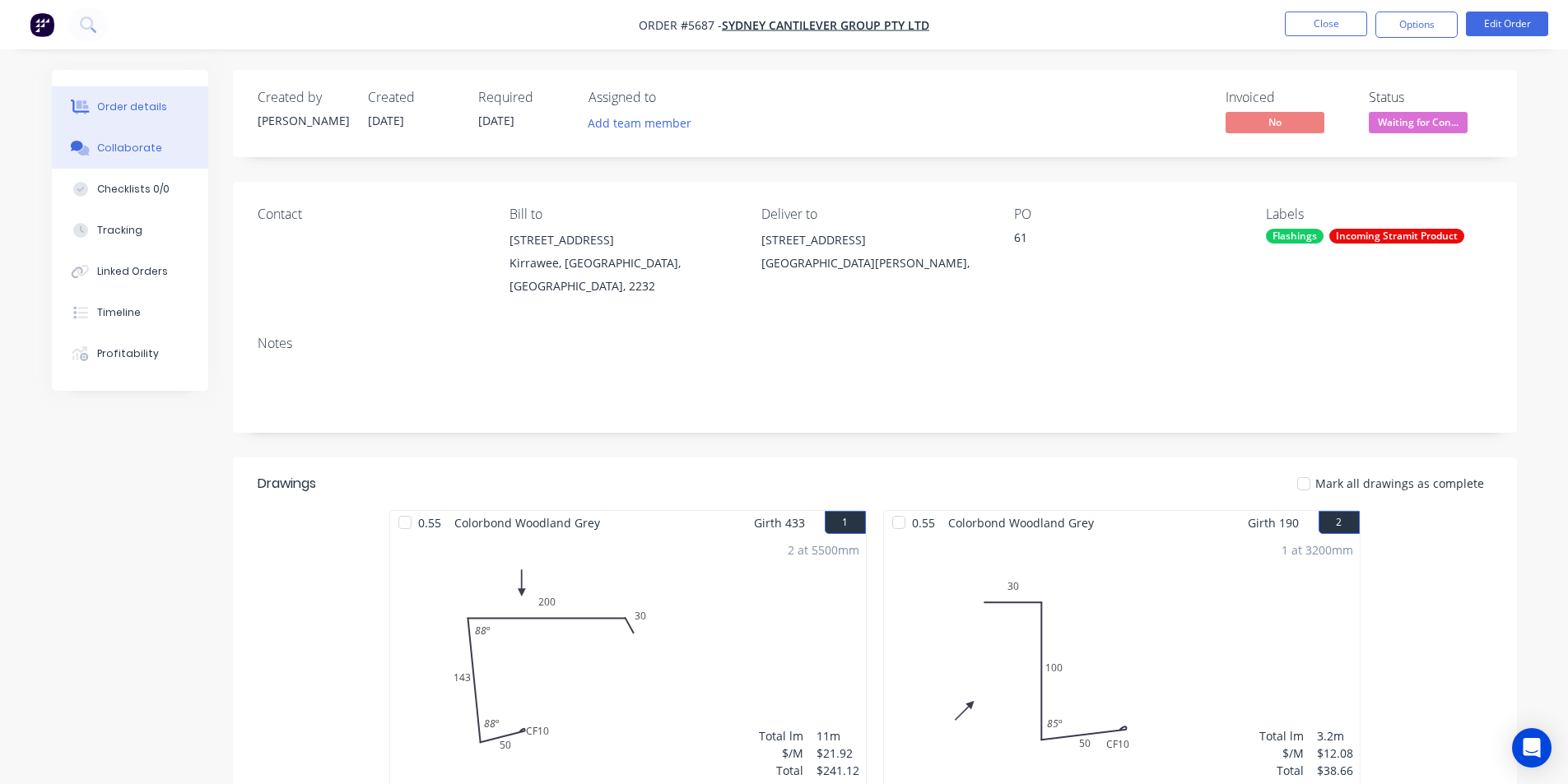
click at [161, 144] on button "Collaborate" at bounding box center [130, 148] width 156 height 41
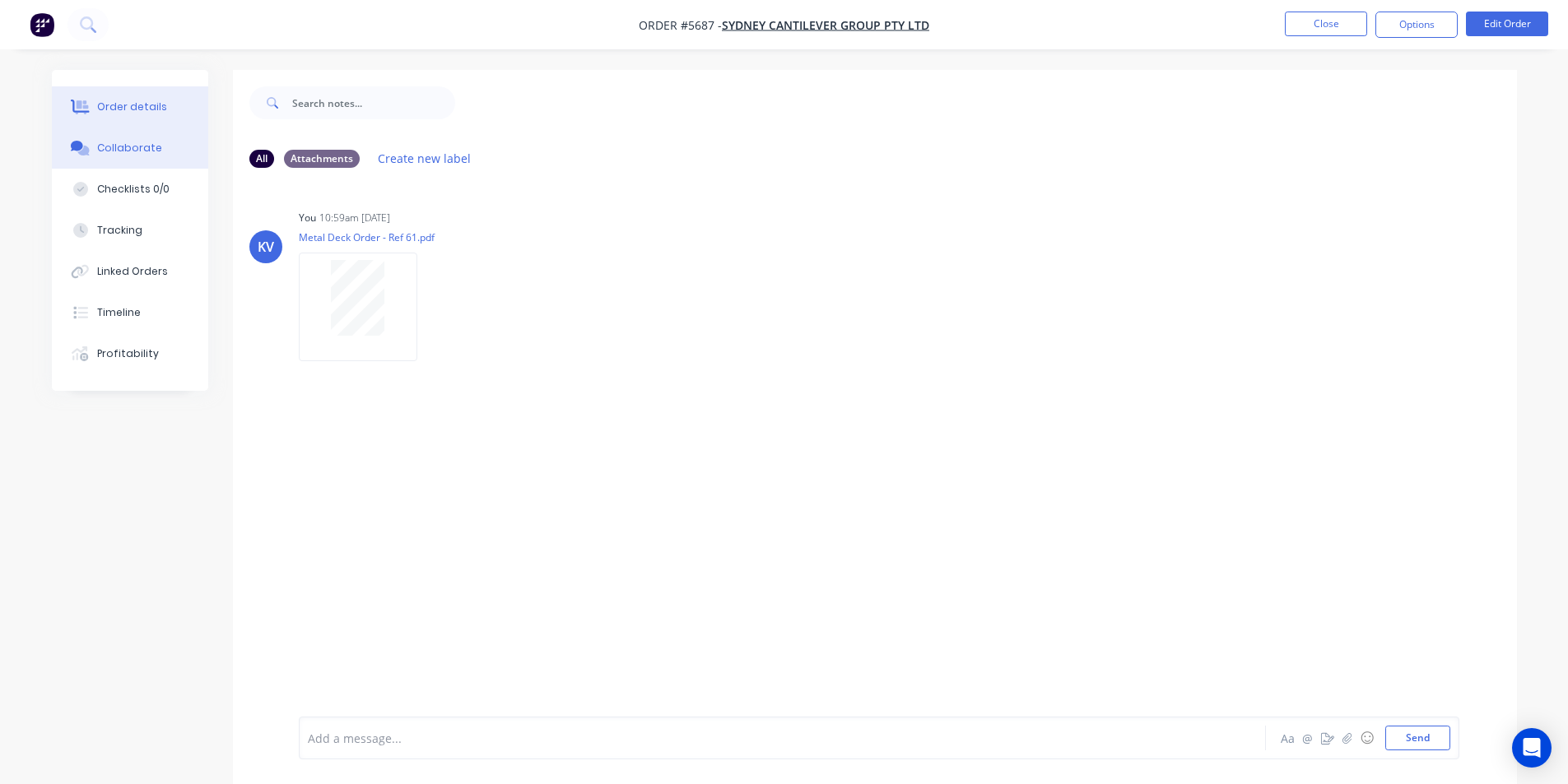
drag, startPoint x: 119, startPoint y: 86, endPoint x: 129, endPoint y: 94, distance: 12.8
click at [124, 86] on button "Order details" at bounding box center [130, 107] width 156 height 41
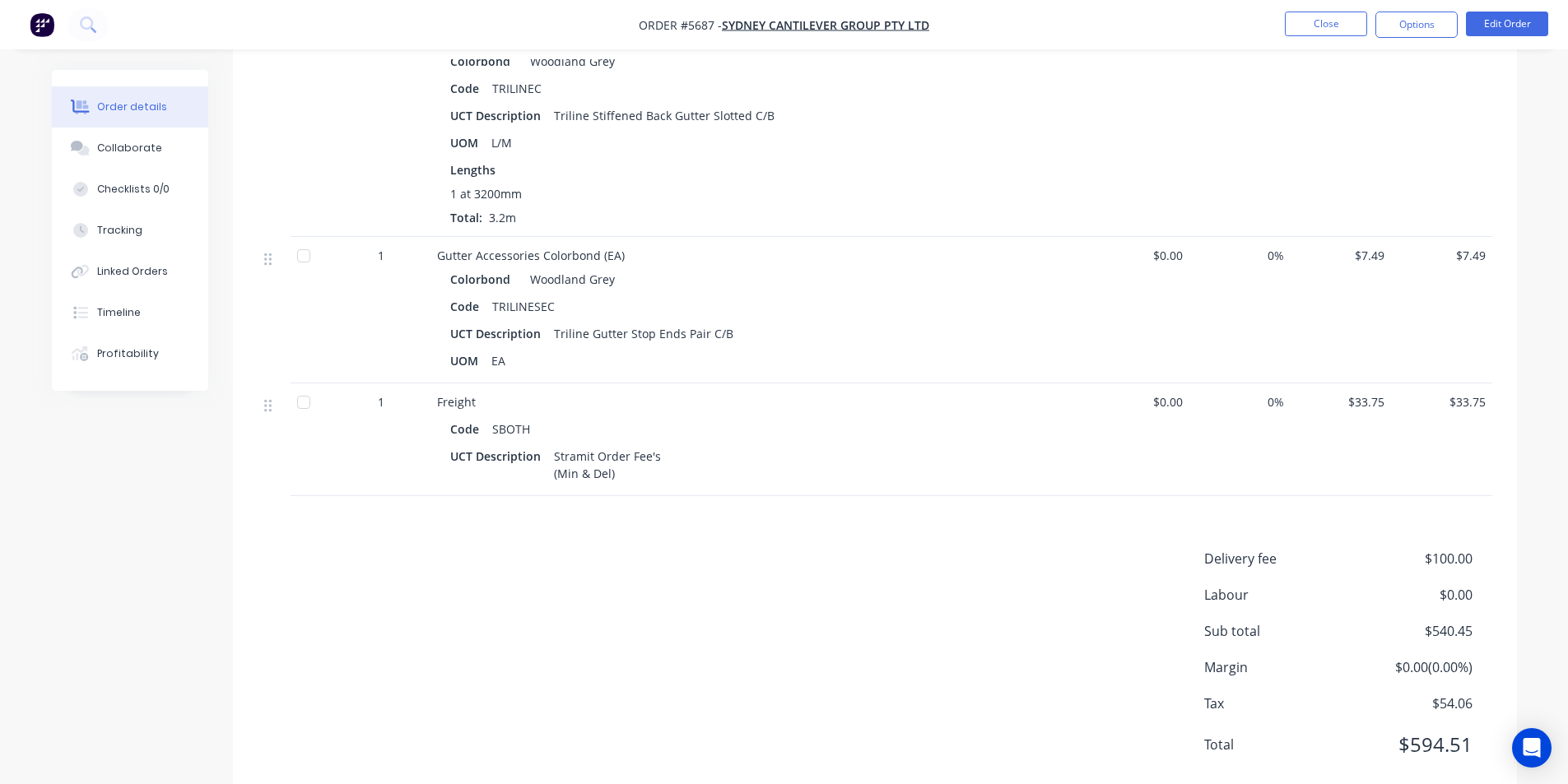
scroll to position [1128, 0]
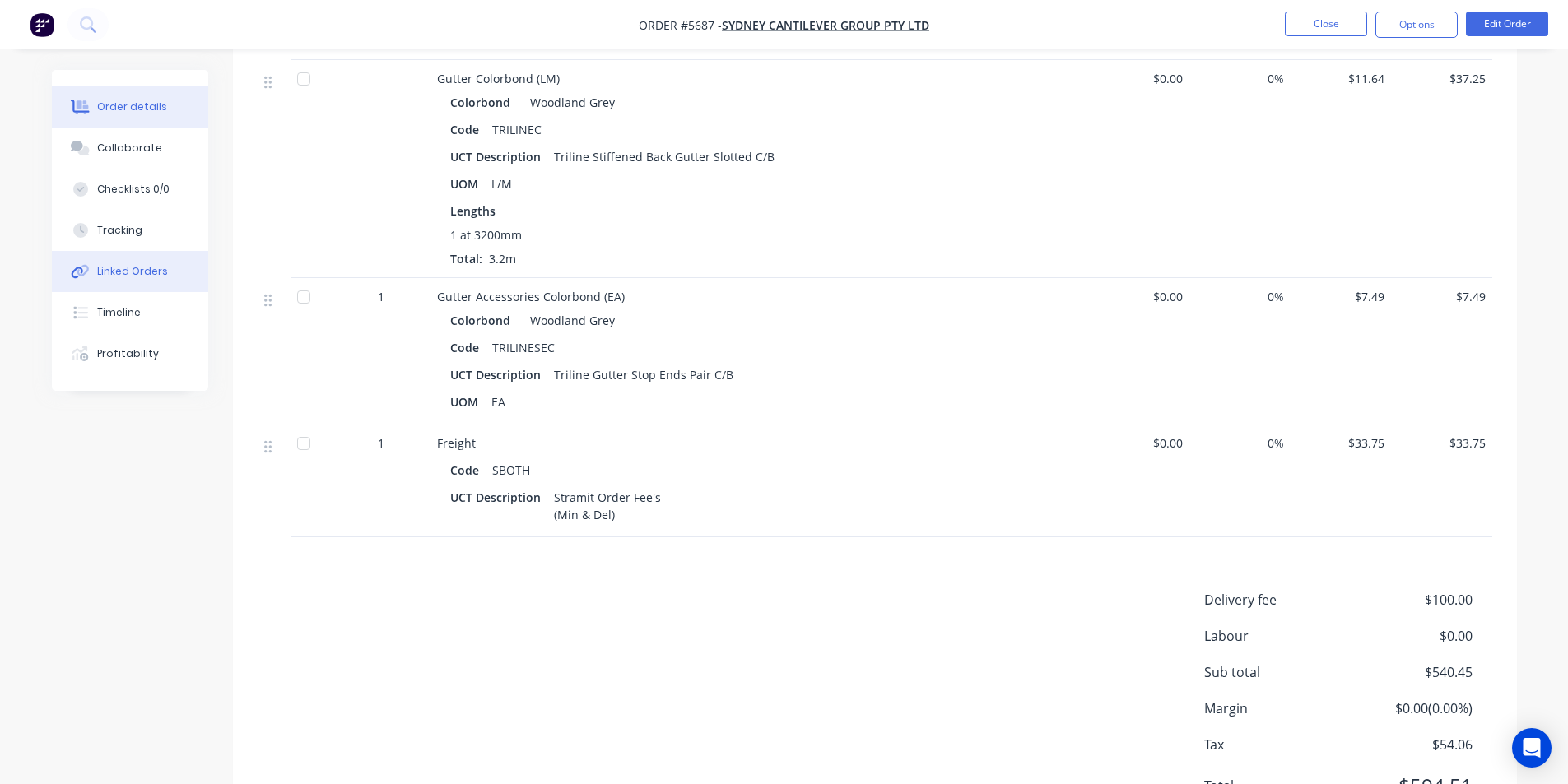
click at [120, 264] on div "Linked Orders" at bounding box center [133, 271] width 71 height 15
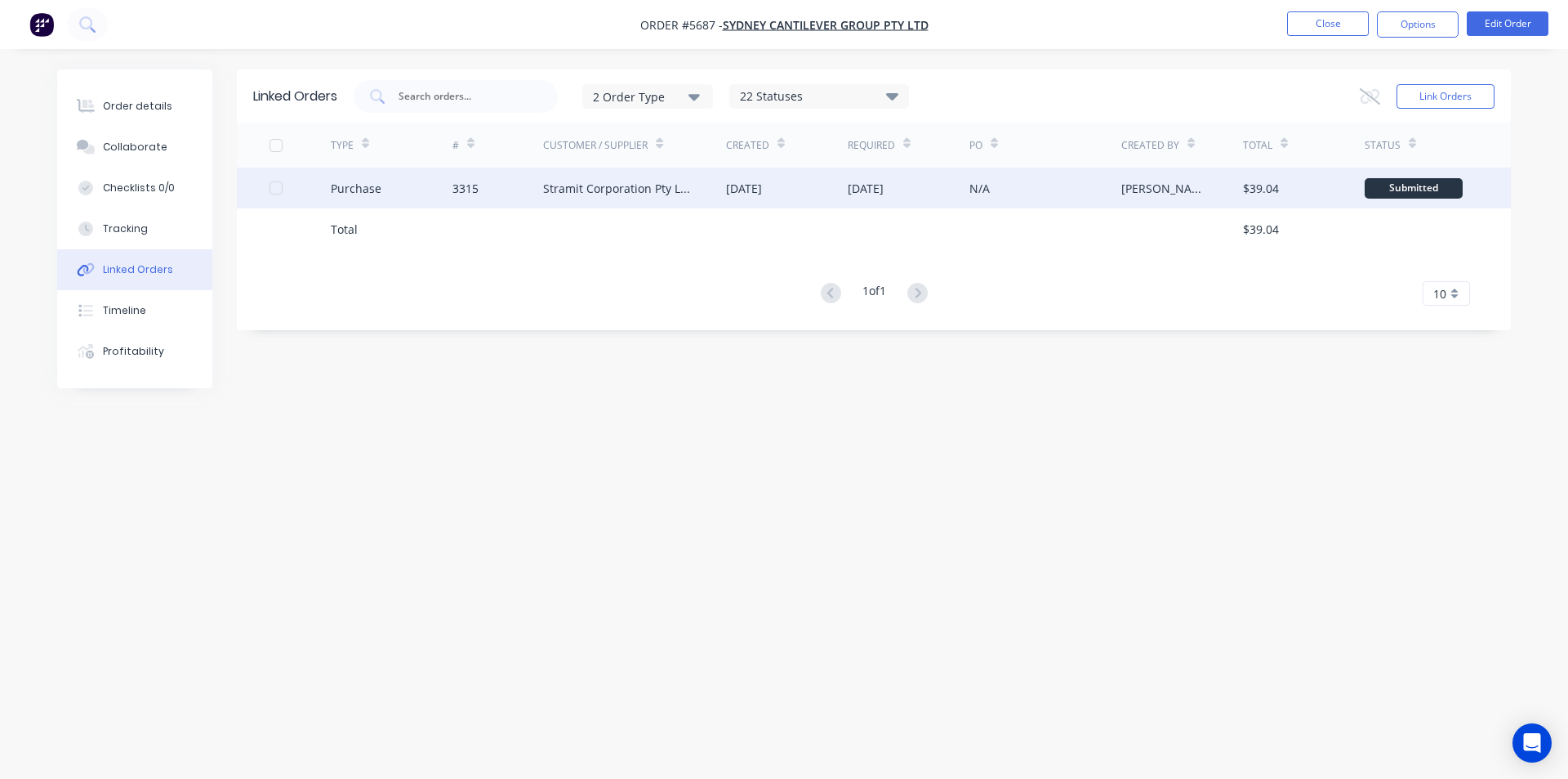
click at [615, 170] on div "Stramit Corporation Pty Ltd - Acc No: 32915" at bounding box center [635, 188] width 183 height 41
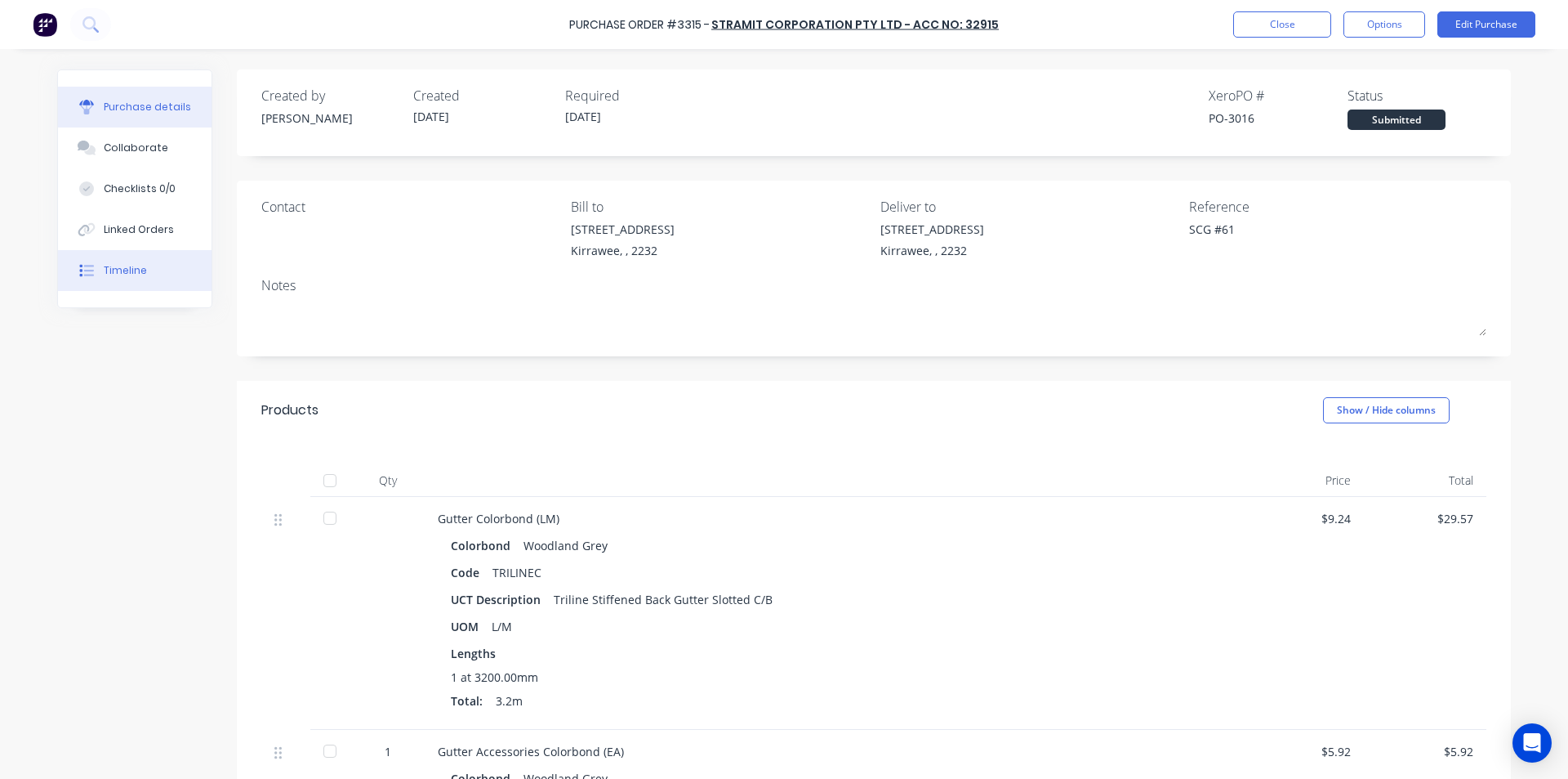
click at [125, 268] on div "Timeline" at bounding box center [125, 270] width 43 height 15
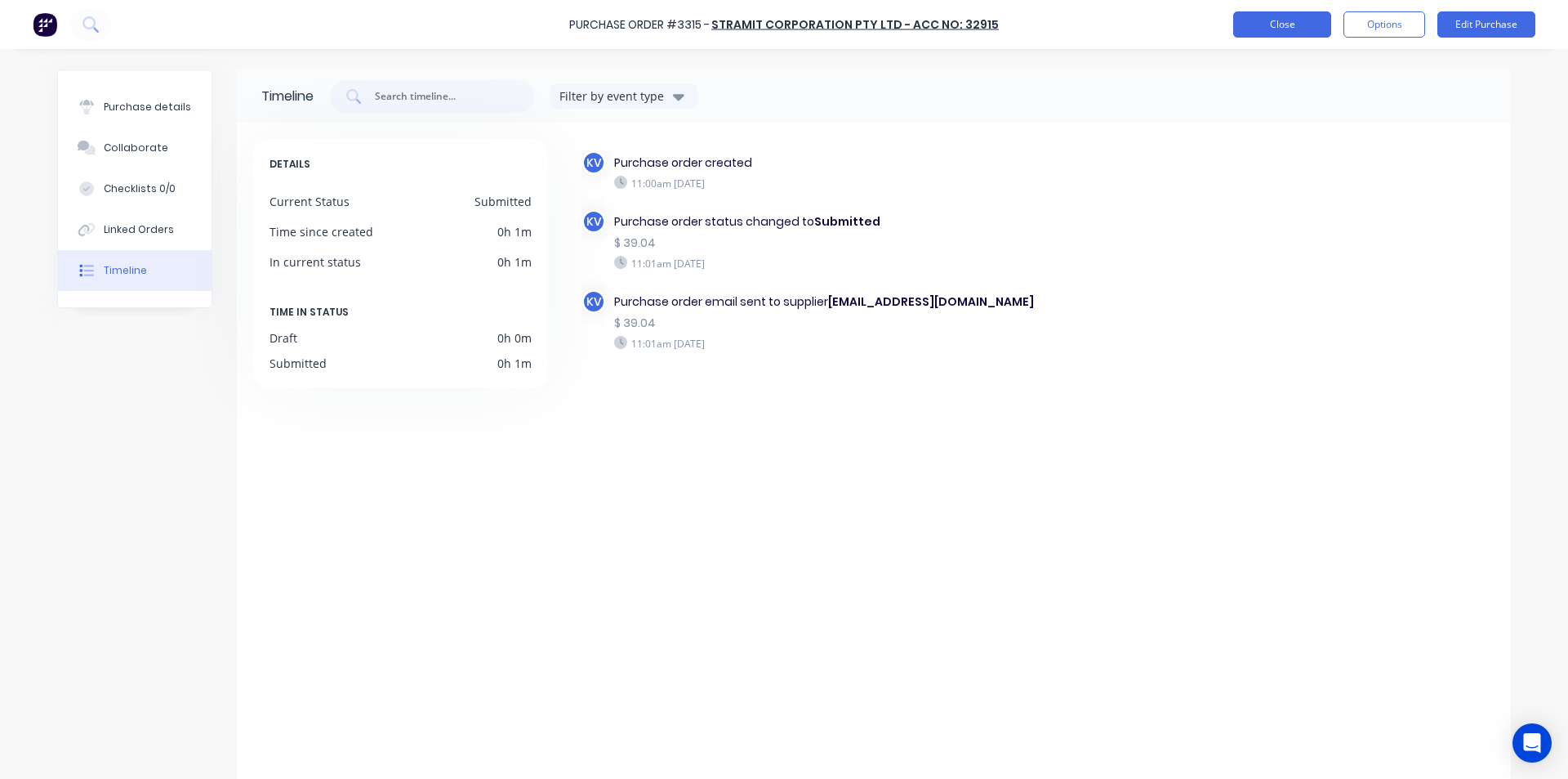
click at [1250, 14] on button "Close" at bounding box center [1282, 24] width 98 height 26
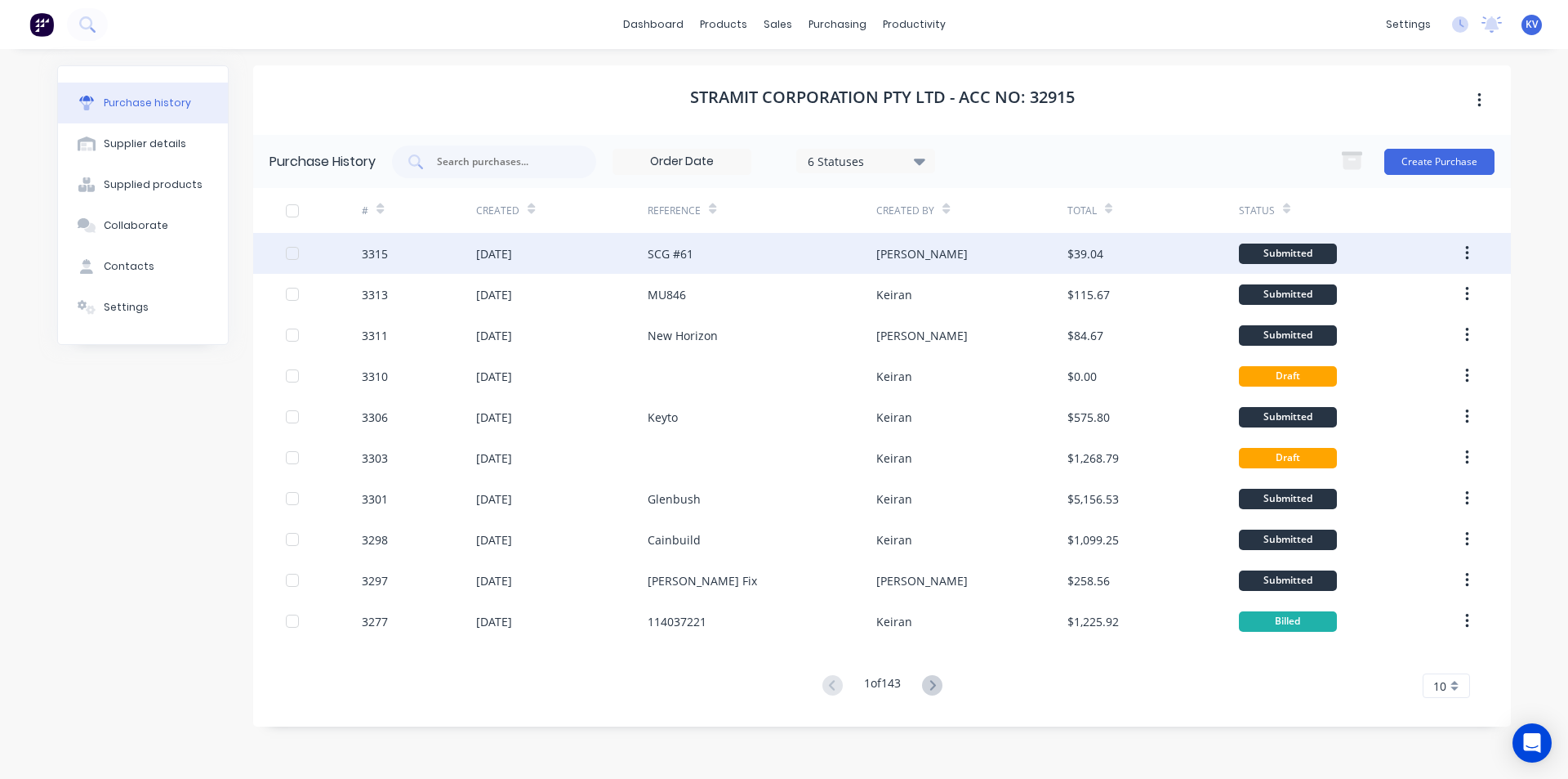
click at [790, 248] on div "SCG #61" at bounding box center [762, 254] width 228 height 41
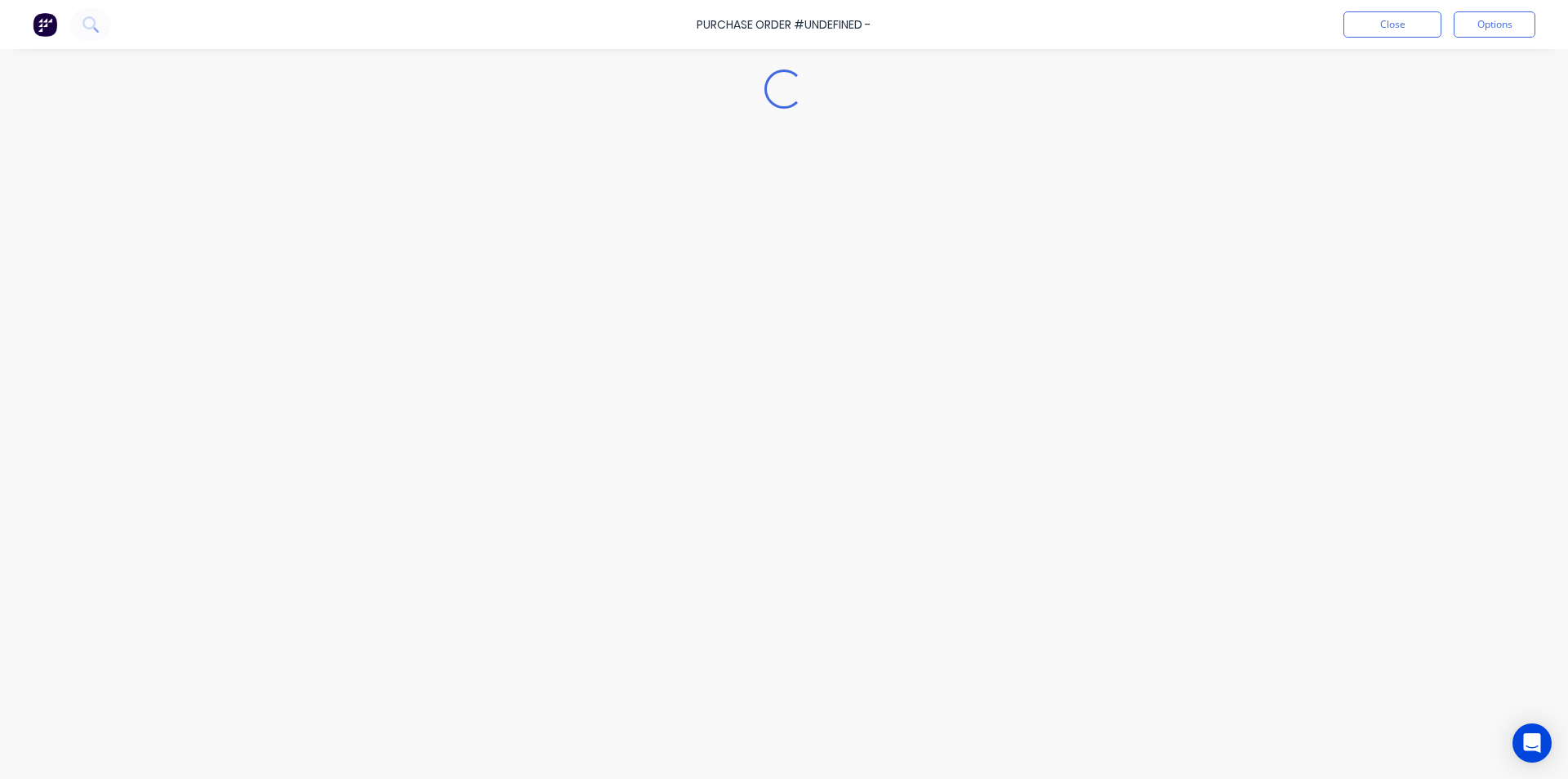
type textarea "x"
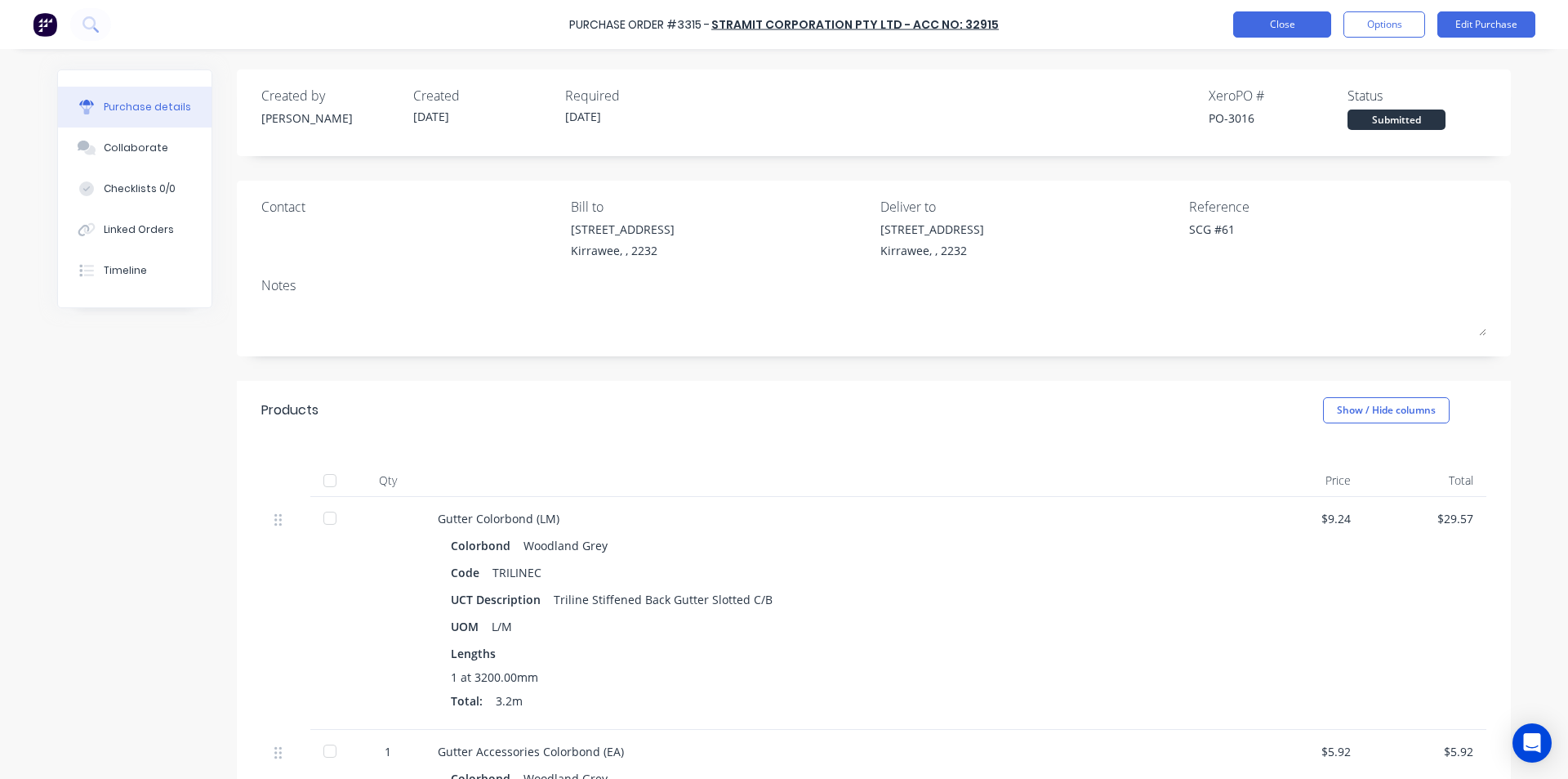
click at [1313, 20] on button "Close" at bounding box center [1282, 24] width 98 height 26
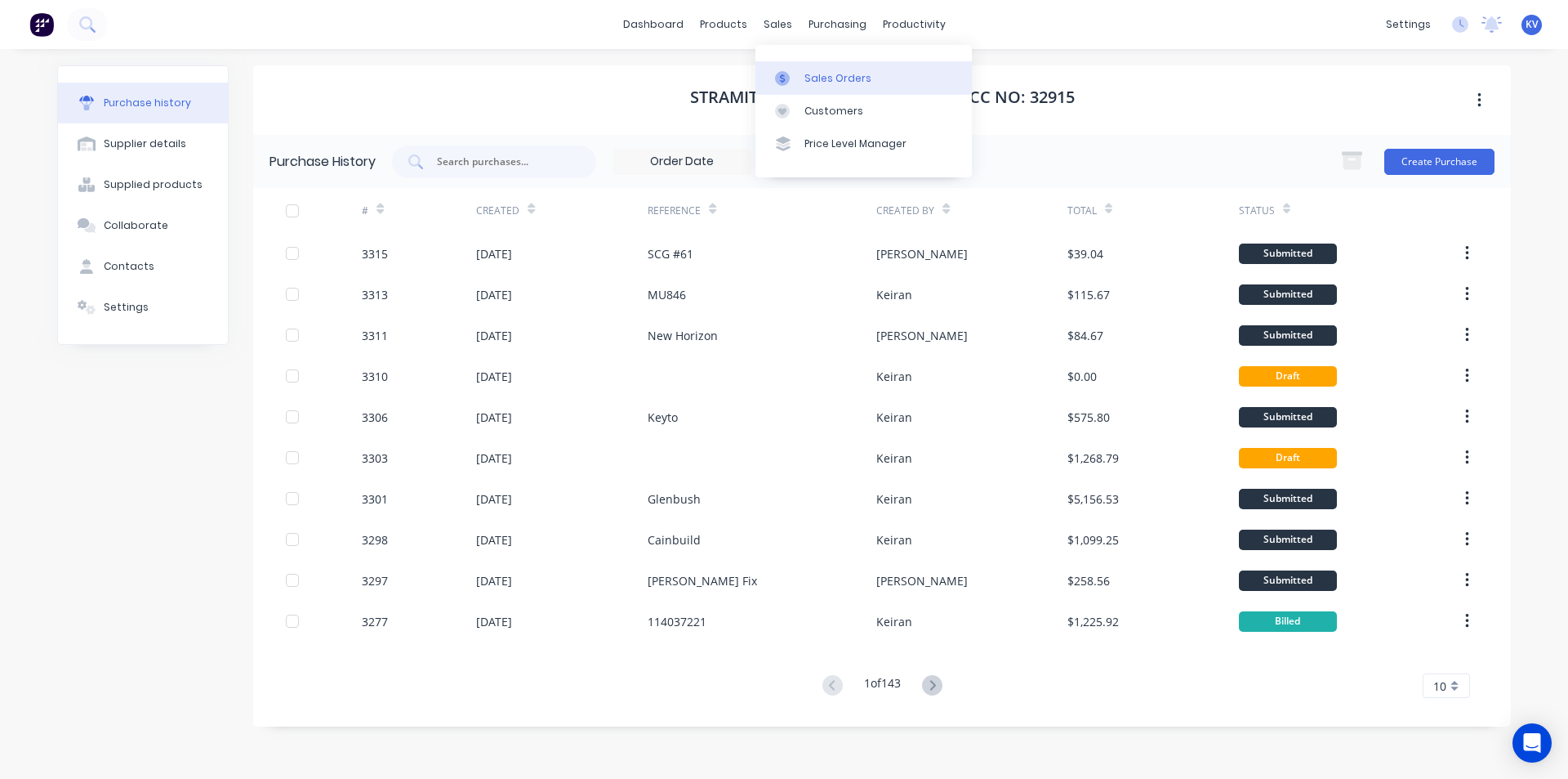
click at [805, 68] on link "Sales Orders" at bounding box center [864, 77] width 217 height 32
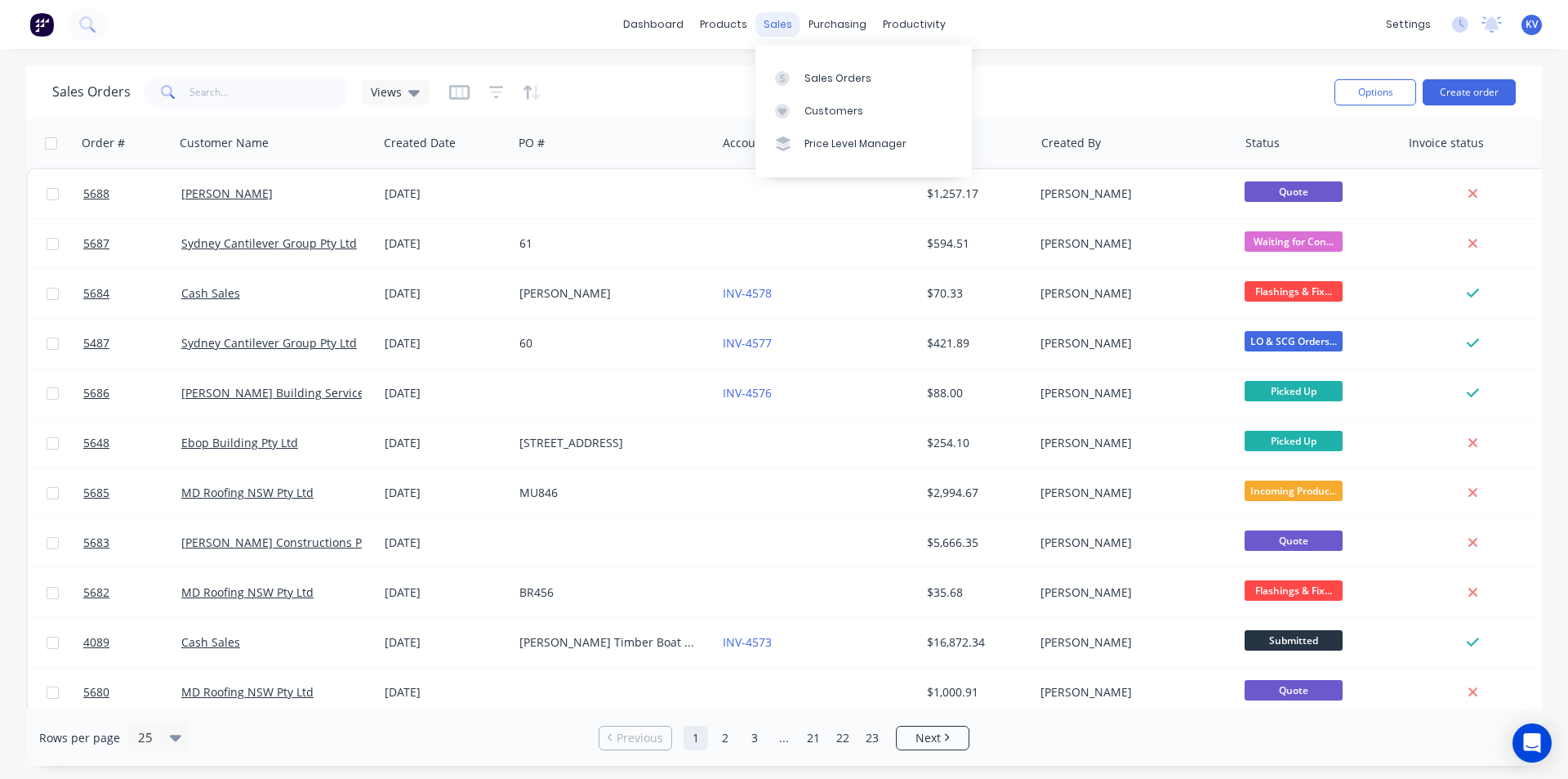
drag, startPoint x: 760, startPoint y: 17, endPoint x: 764, endPoint y: 24, distance: 8.1
click at [760, 17] on div "sales" at bounding box center [778, 24] width 45 height 24
click at [815, 74] on div "Sales Orders" at bounding box center [838, 78] width 67 height 15
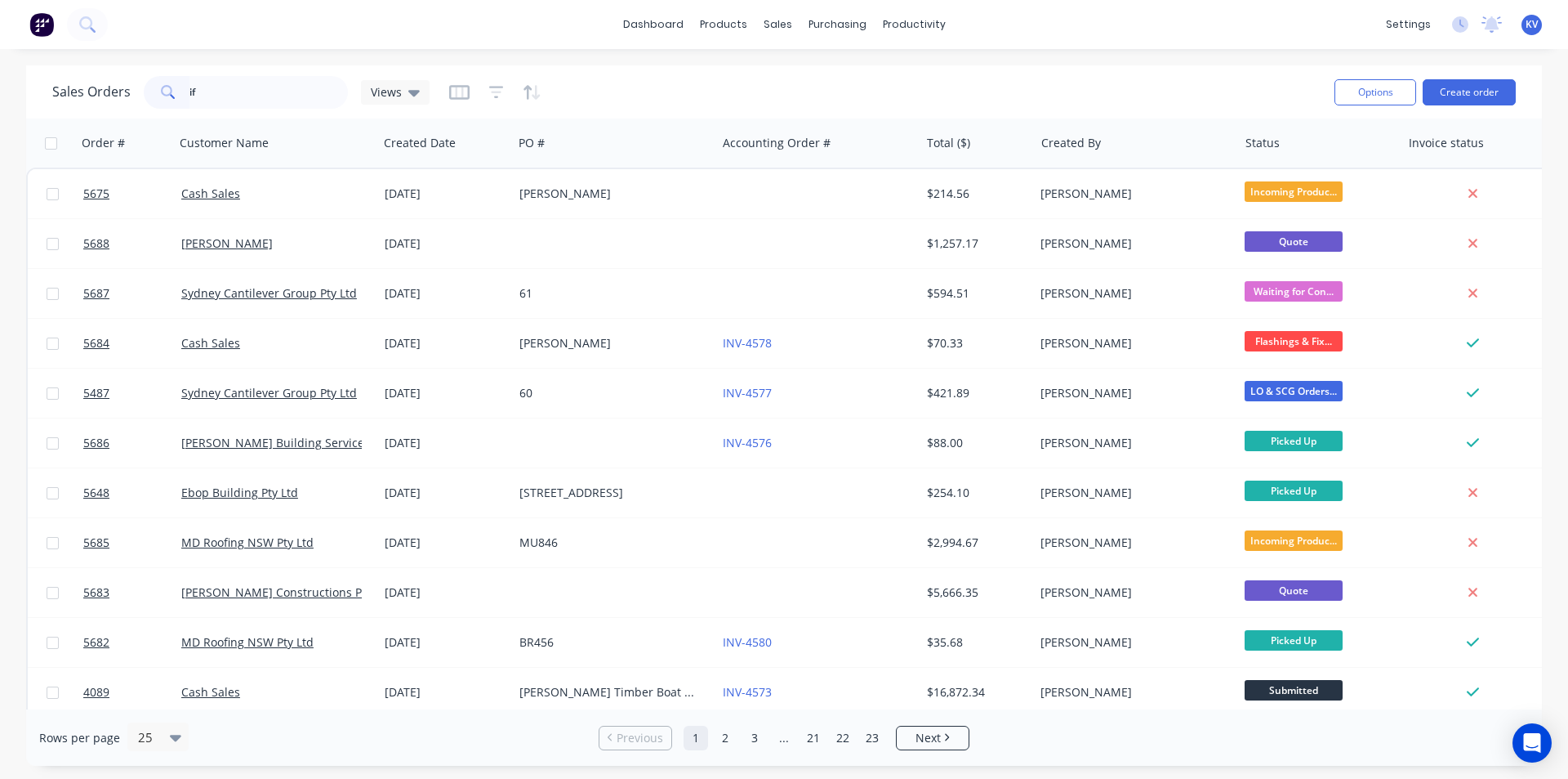
type input "i"
type input "life outdoors"
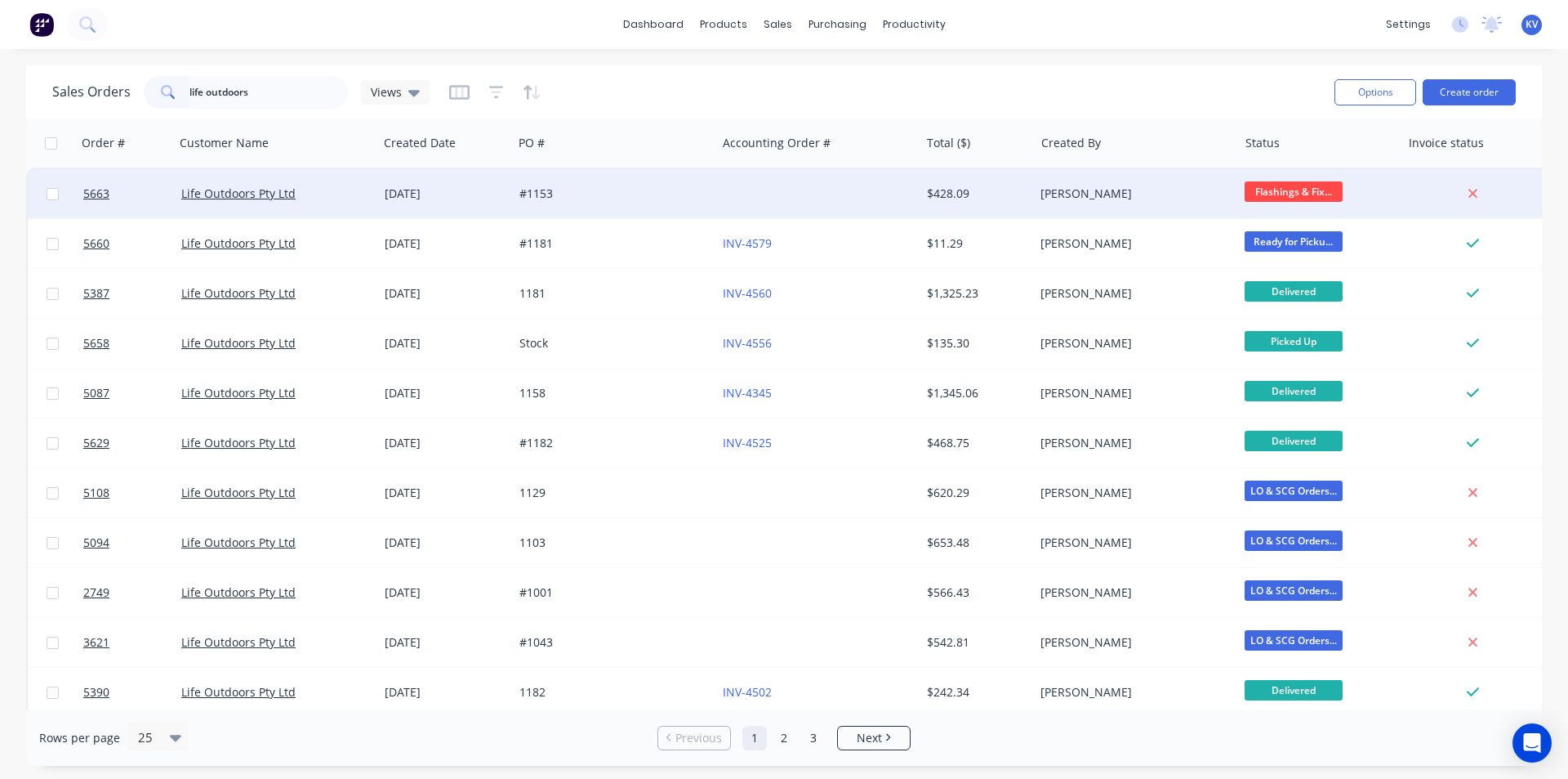
click at [272, 184] on div "Life Outdoors Pty Ltd" at bounding box center [276, 193] width 203 height 49
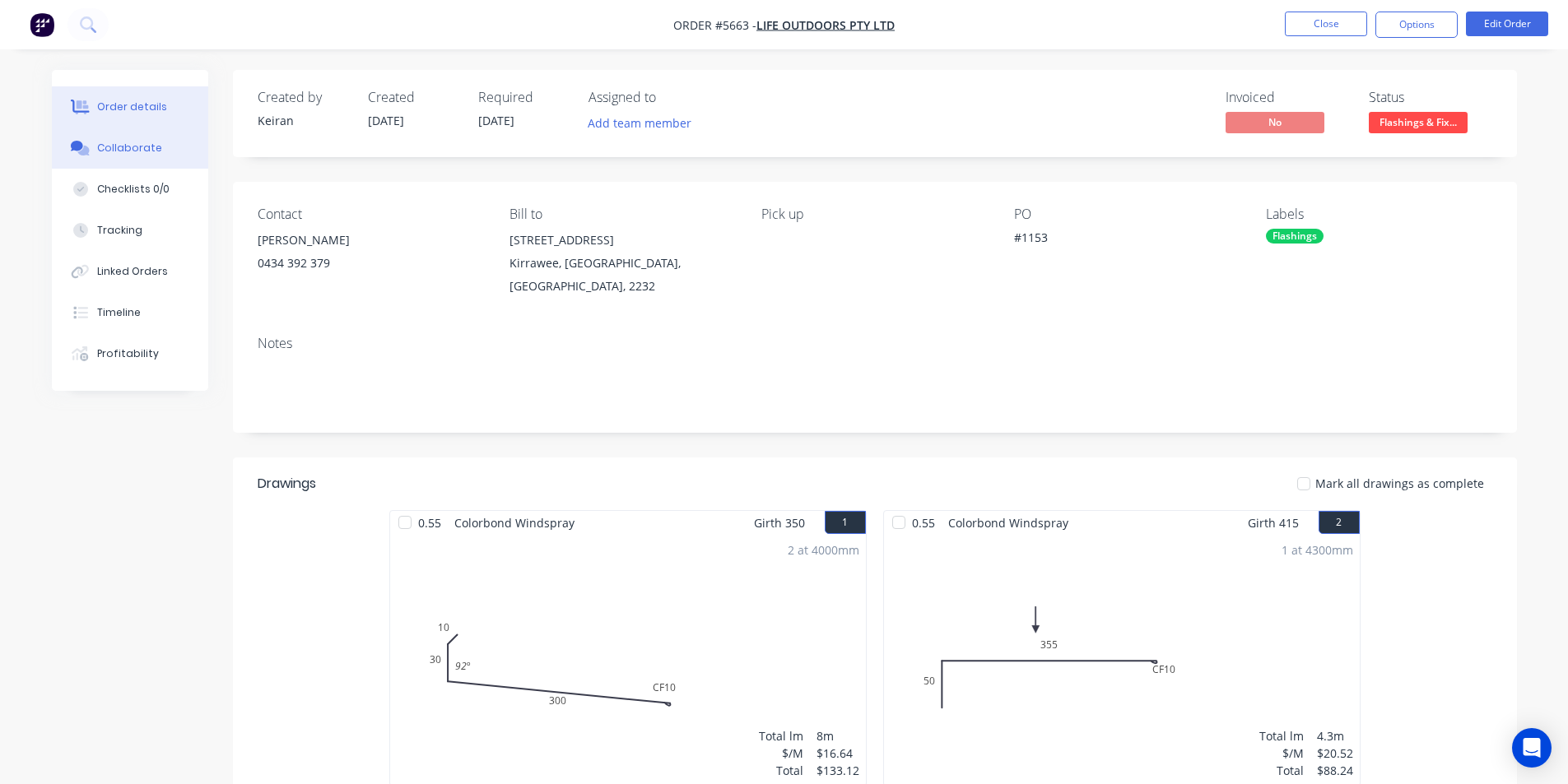
click at [91, 140] on div at bounding box center [80, 147] width 25 height 15
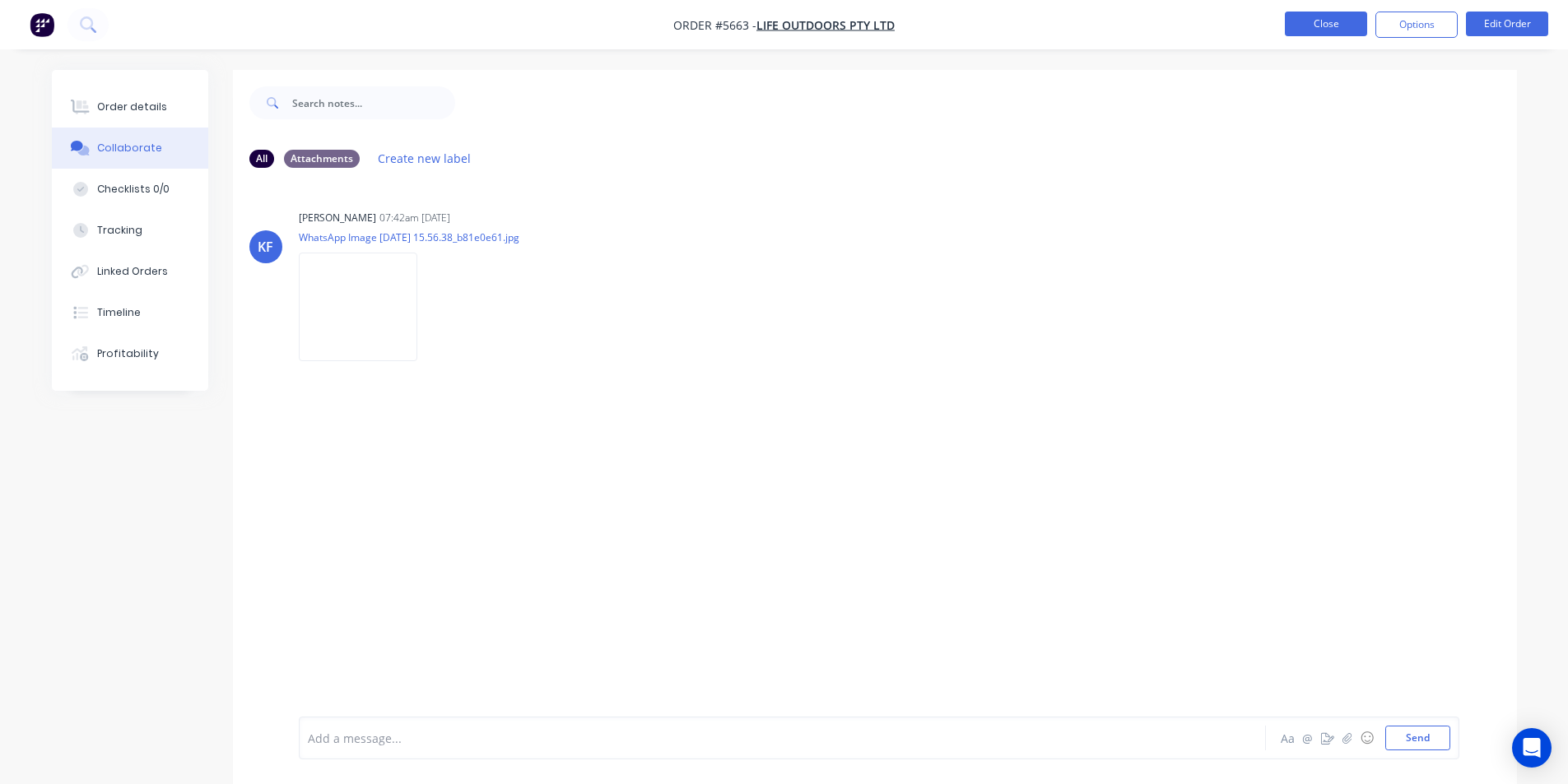
click at [1319, 27] on button "Close" at bounding box center [1326, 24] width 83 height 25
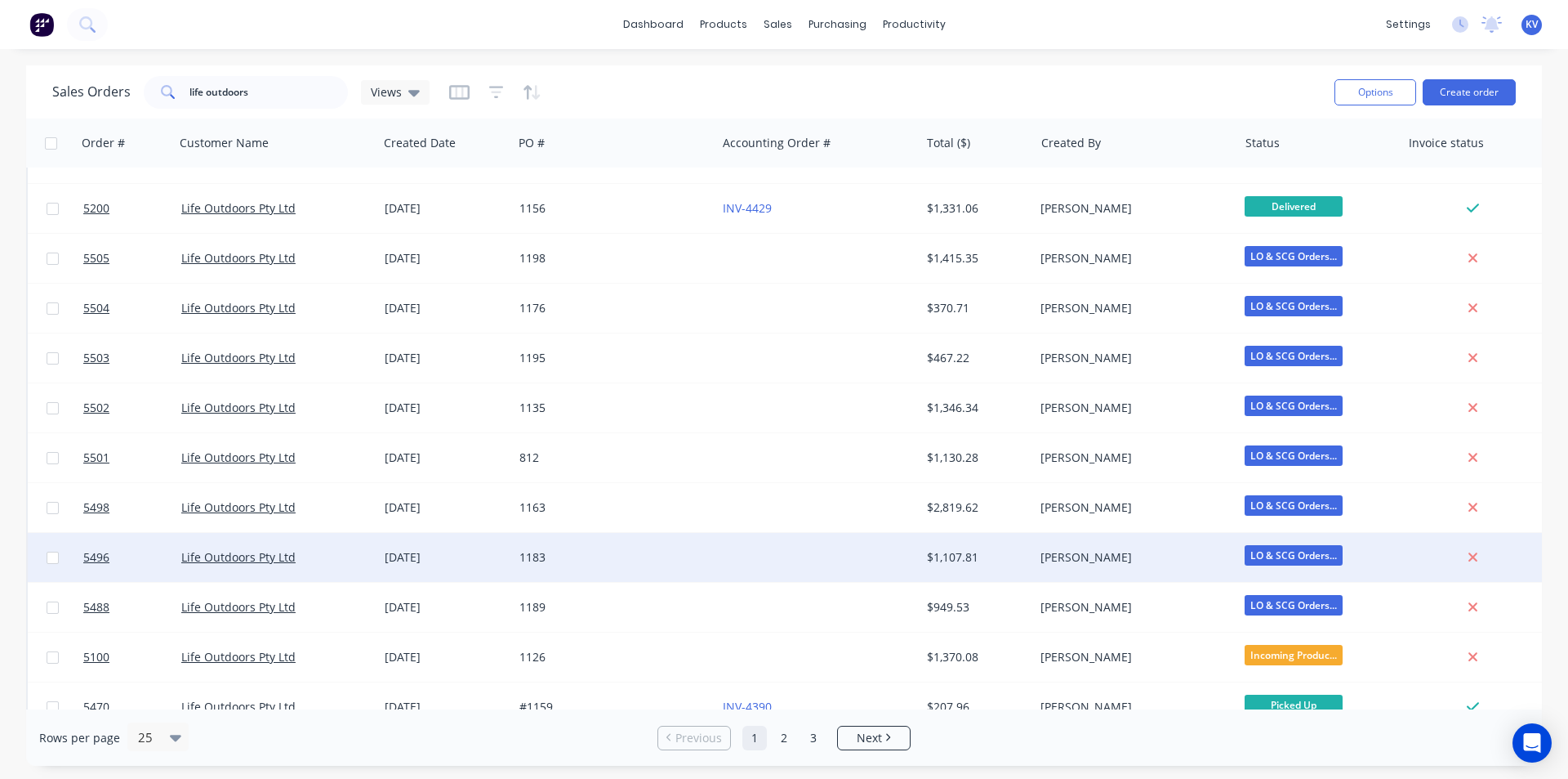
scroll to position [304, 0]
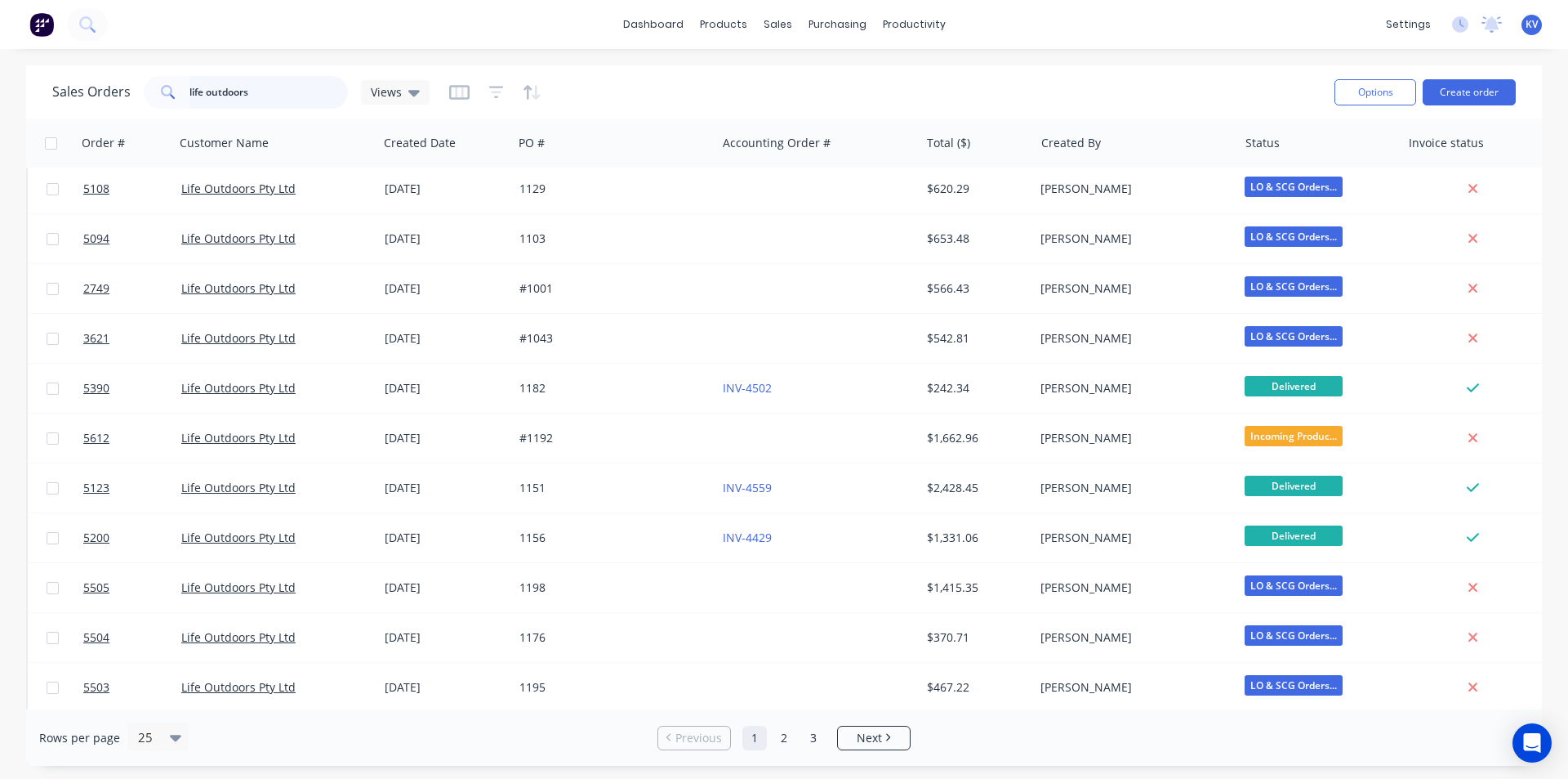
click at [228, 91] on input "life outdoors" at bounding box center [268, 92] width 159 height 32
drag, startPoint x: 267, startPoint y: 94, endPoint x: 0, endPoint y: 80, distance: 267.4
click at [0, 80] on div "Sales Orders life outdoors Views Options Create order Order # Customer Name Cre…" at bounding box center [784, 415] width 1568 height 700
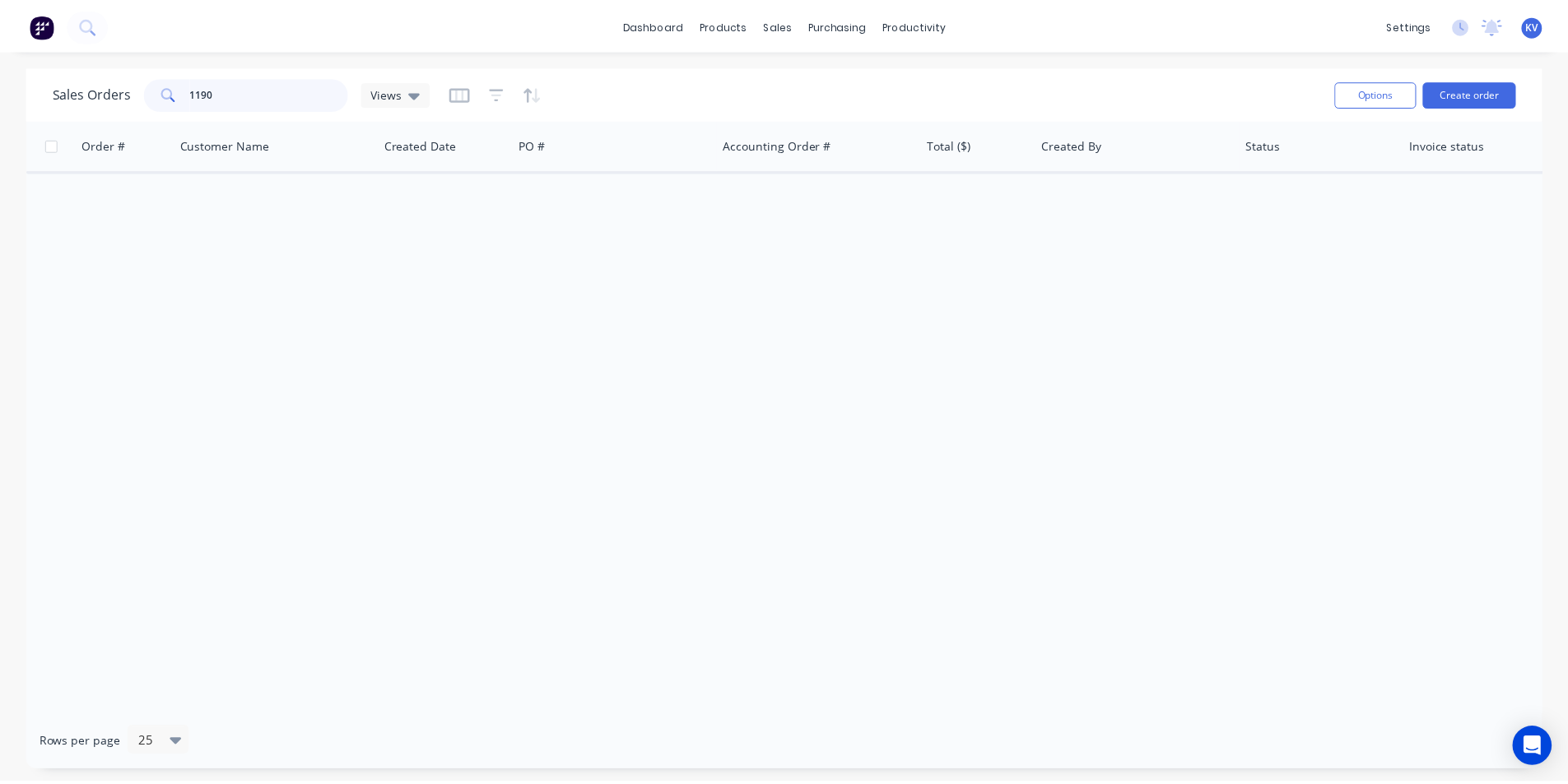
scroll to position [0, 0]
type input "1190"
click at [1445, 92] on button "Create order" at bounding box center [1480, 92] width 93 height 27
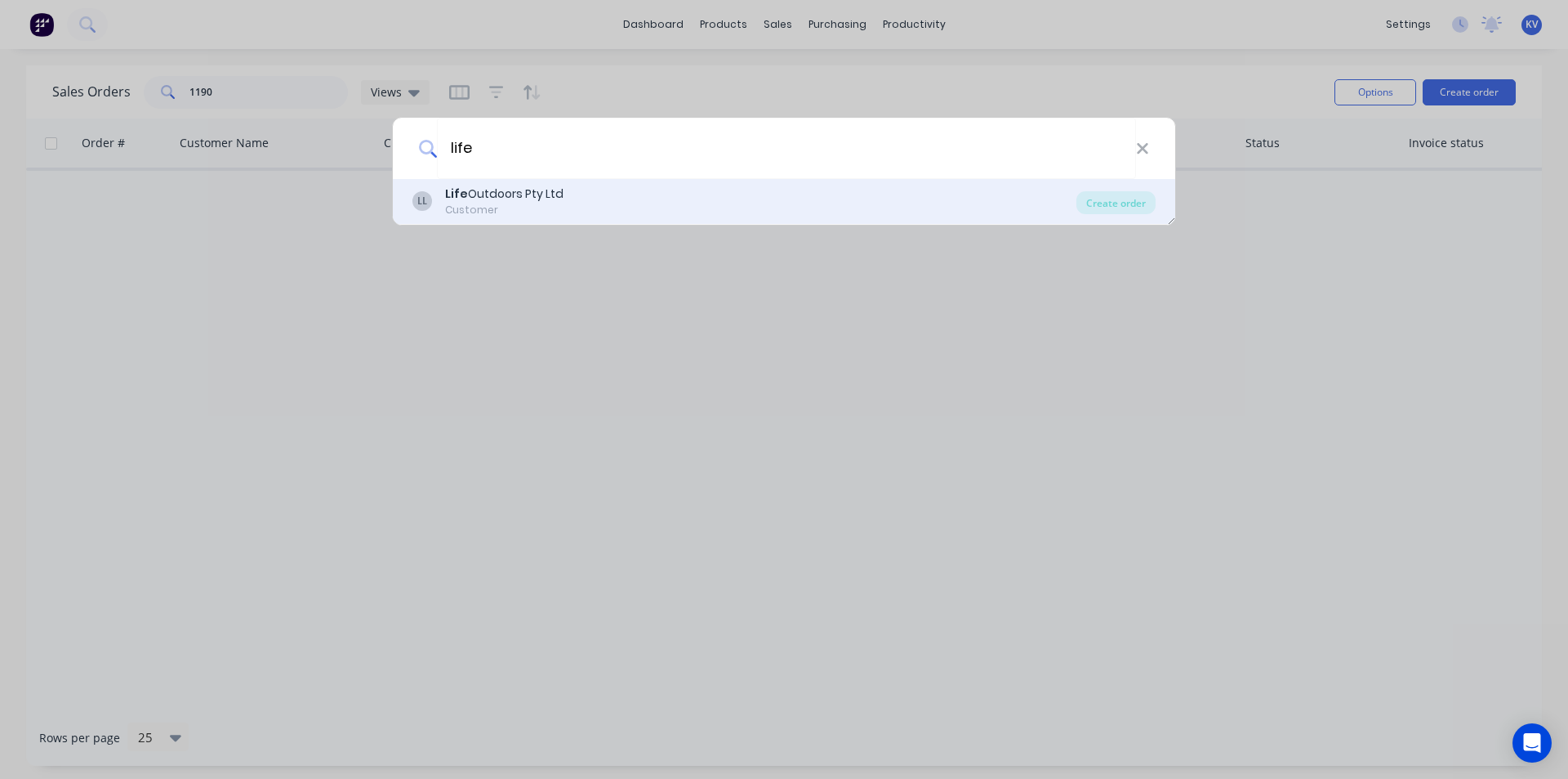
type input "life"
click at [580, 213] on div "LL Life Outdoors Pty Ltd Customer" at bounding box center [744, 201] width 664 height 32
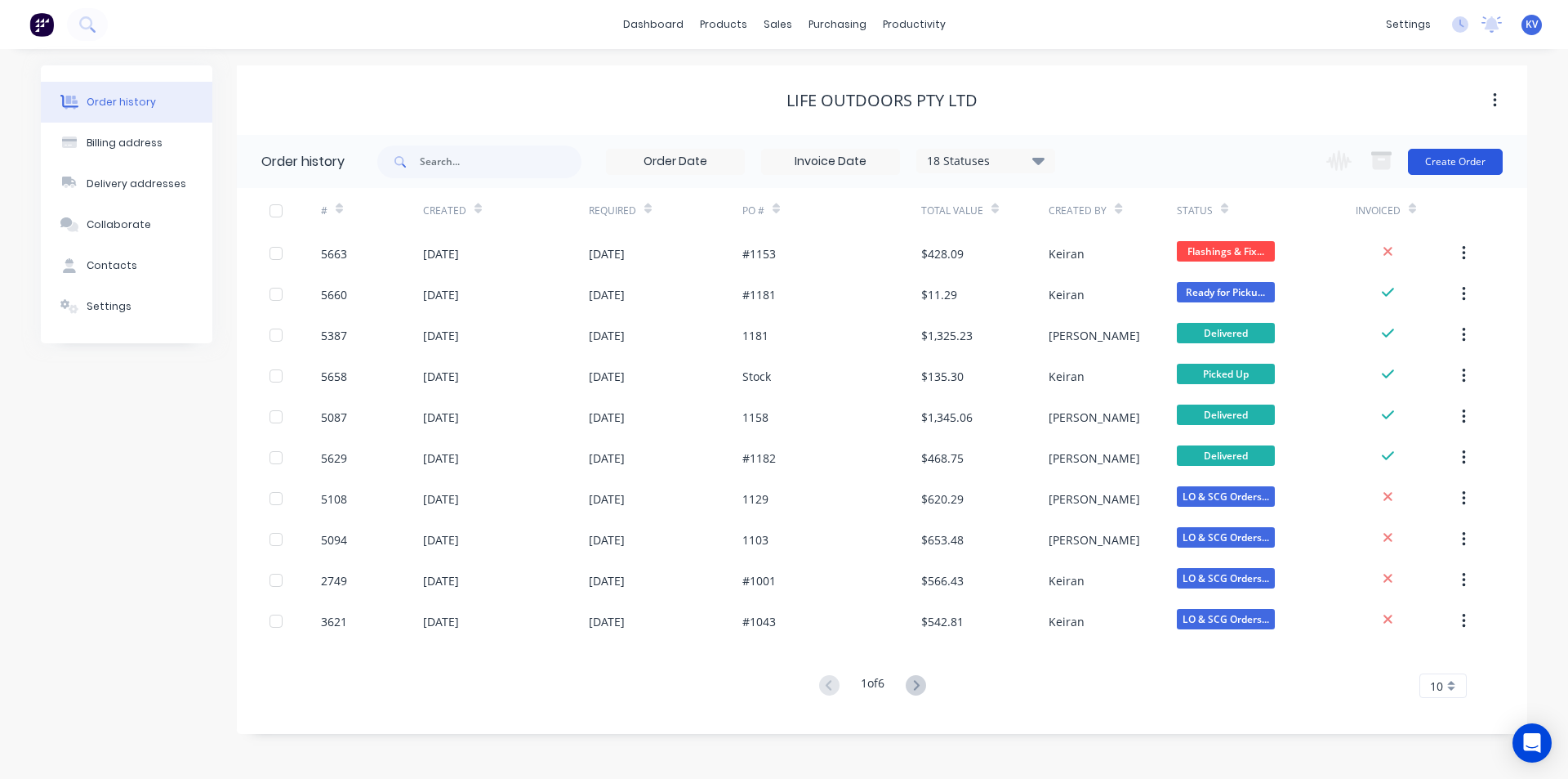
click at [1449, 162] on button "Create Order" at bounding box center [1455, 161] width 95 height 26
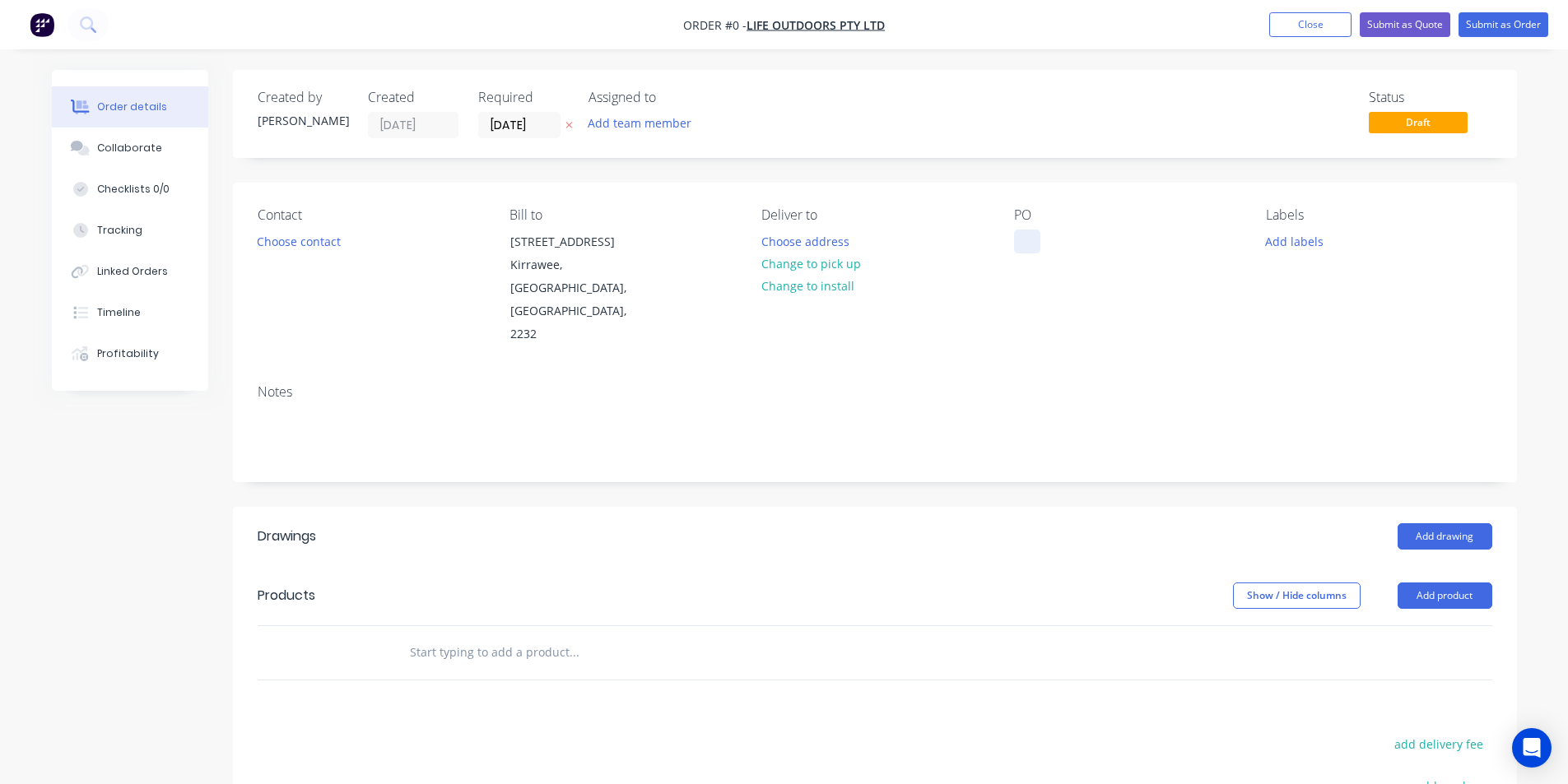
click at [1032, 236] on div at bounding box center [1026, 242] width 27 height 24
click at [1053, 245] on div "119" at bounding box center [1036, 242] width 46 height 24
click at [792, 237] on button "Choose address" at bounding box center [804, 241] width 105 height 23
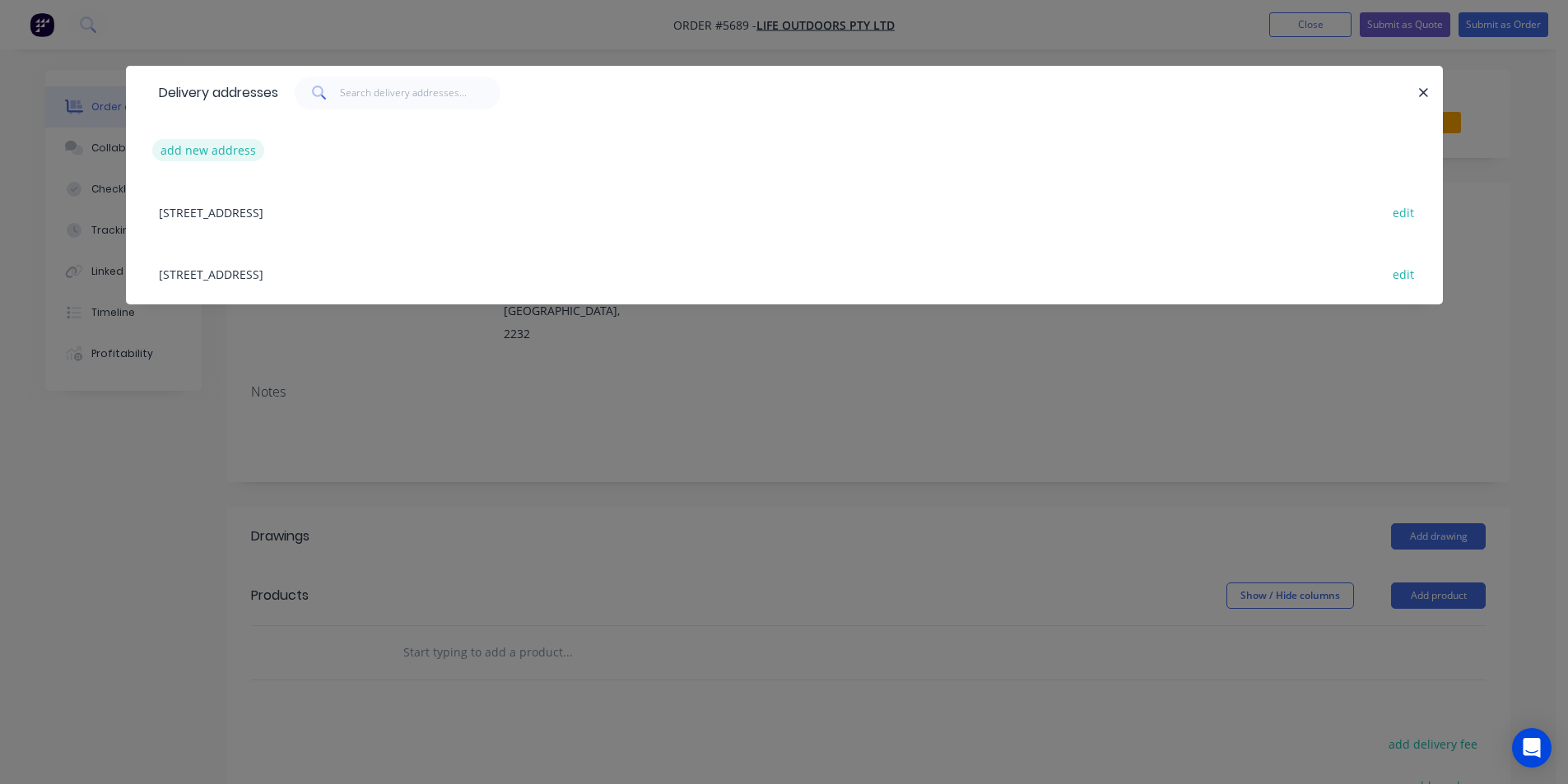
click at [220, 152] on button "add new address" at bounding box center [208, 149] width 113 height 23
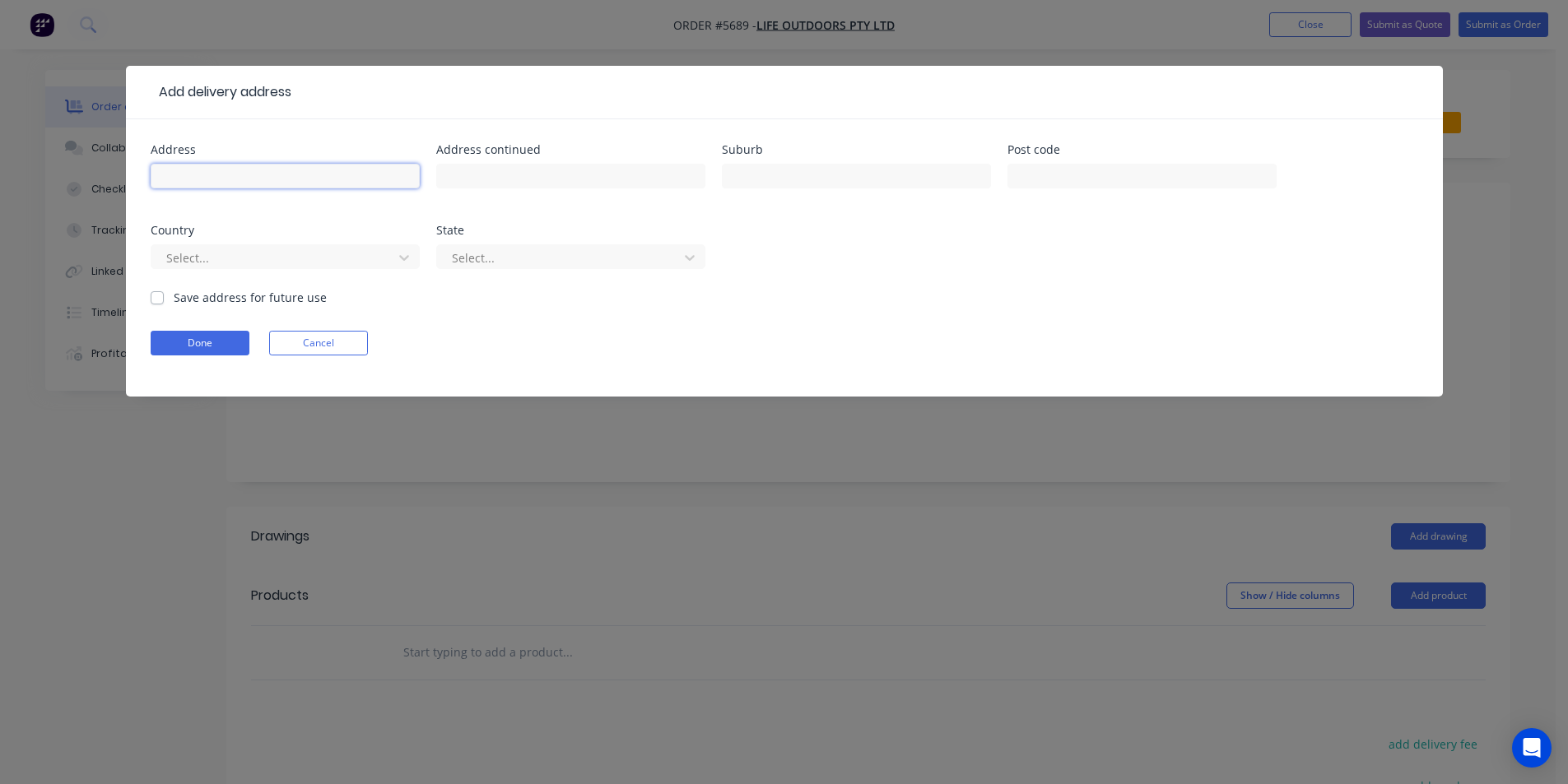
click at [210, 179] on input "text" at bounding box center [285, 176] width 269 height 25
type input "17 Bondell Ave"
type input "Gymea"
click at [160, 341] on button "Done" at bounding box center [200, 343] width 98 height 25
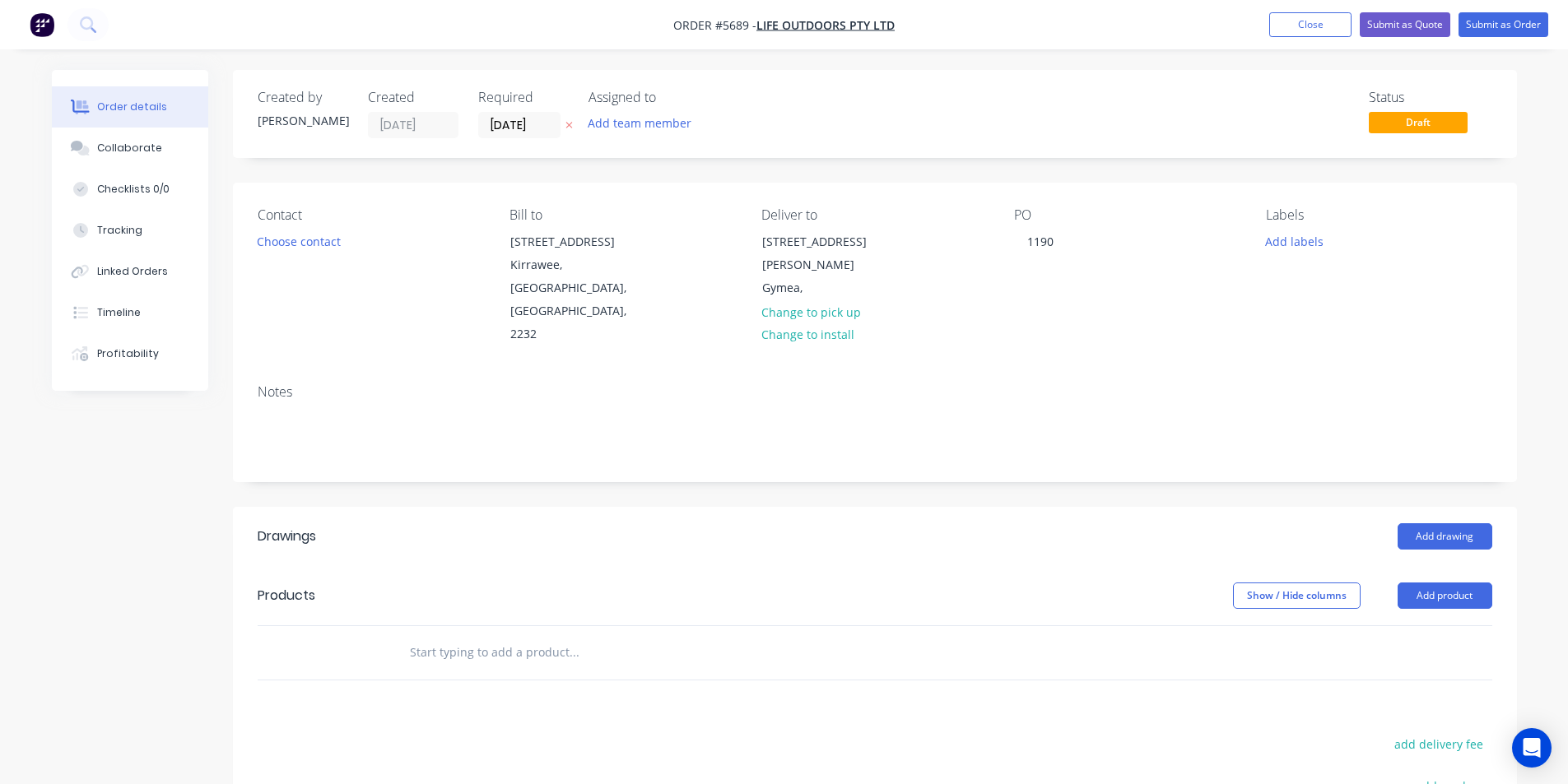
click at [1427, 507] on header "Drawings Add drawing" at bounding box center [875, 536] width 1284 height 59
click at [1432, 523] on button "Add drawing" at bounding box center [1444, 535] width 94 height 27
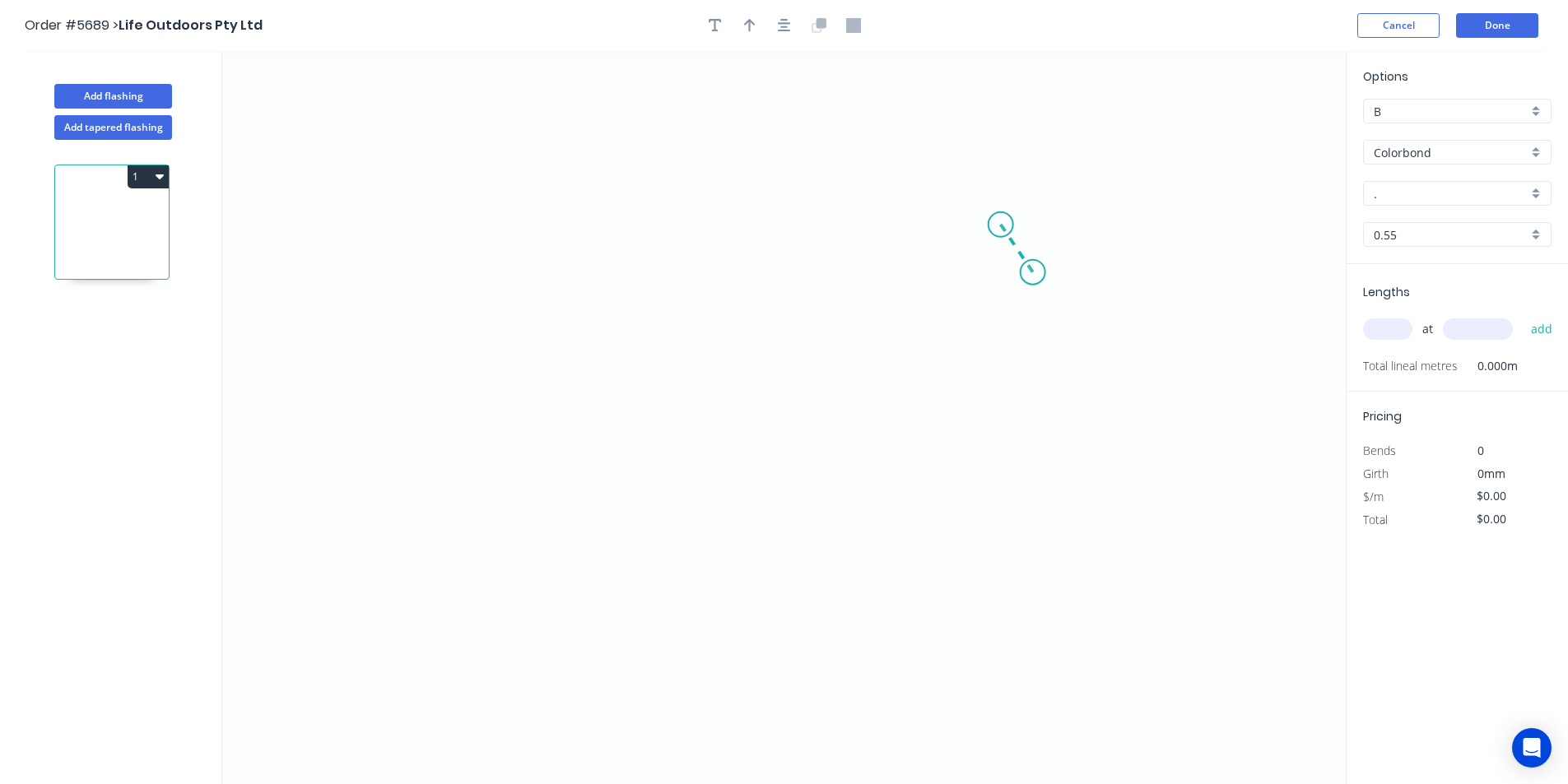
drag, startPoint x: 1033, startPoint y: 272, endPoint x: 1003, endPoint y: 230, distance: 51.6
click at [1003, 230] on icon "0" at bounding box center [784, 418] width 1124 height 733
click at [550, 256] on icon "0 ?" at bounding box center [784, 418] width 1124 height 733
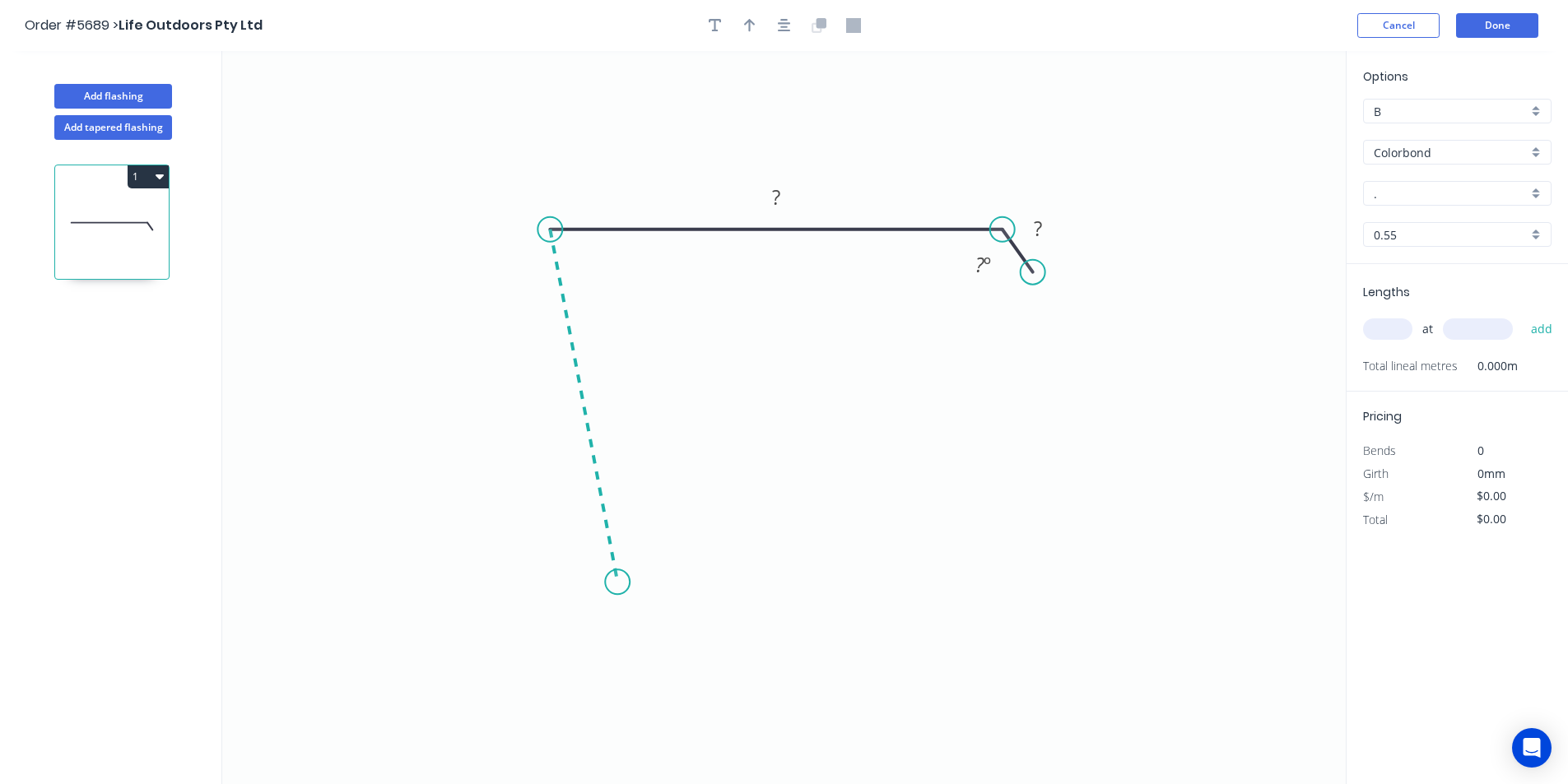
click at [617, 583] on icon "0 ? ? ? º" at bounding box center [784, 418] width 1124 height 733
click at [737, 549] on icon "0 ? ? ? ? º ? º" at bounding box center [784, 418] width 1124 height 733
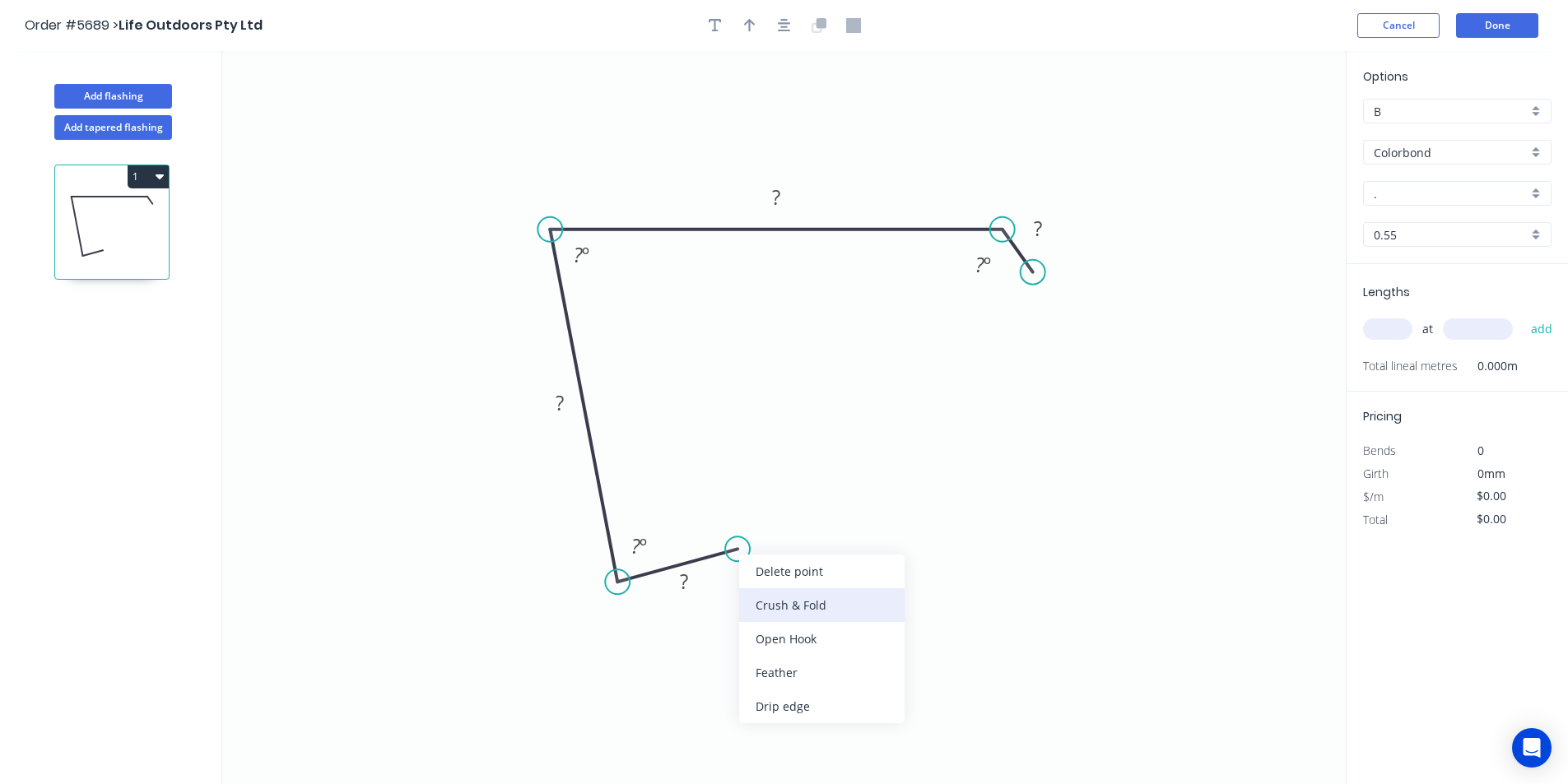
click at [781, 598] on div "Crush & Fold" at bounding box center [822, 605] width 165 height 33
click at [679, 588] on tspan "?" at bounding box center [683, 582] width 8 height 28
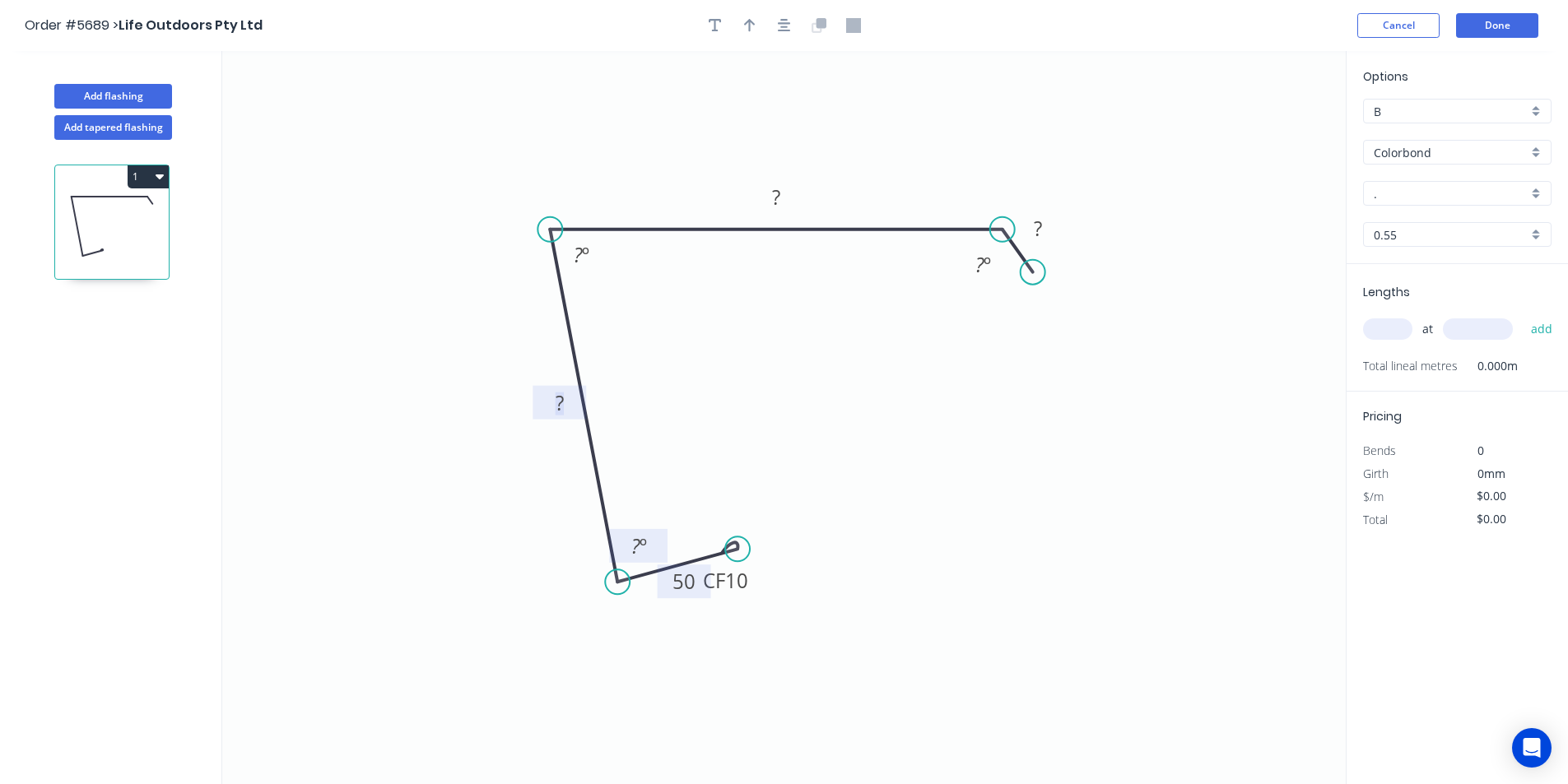
click at [641, 550] on tspan "º" at bounding box center [643, 546] width 8 height 28
drag, startPoint x: 645, startPoint y: 550, endPoint x: 659, endPoint y: 550, distance: 14.0
click at [658, 550] on g "8 º" at bounding box center [639, 545] width 53 height 33
type input "$21.92"
click at [1014, 324] on div "Hide angle" at bounding box center [1056, 319] width 165 height 33
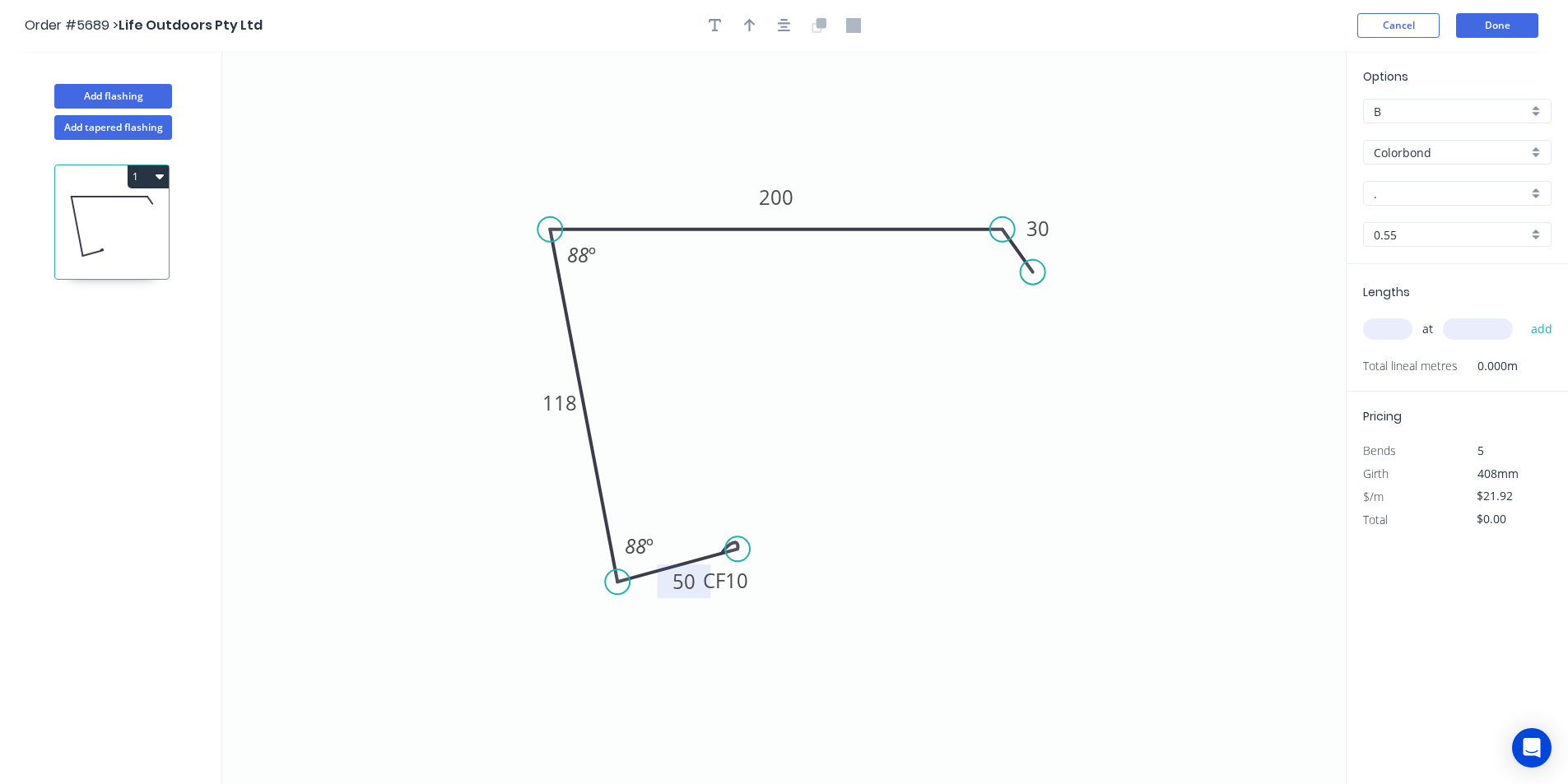
click at [1380, 192] on input "." at bounding box center [1450, 194] width 154 height 18
click at [1413, 226] on div "Surfmist" at bounding box center [1457, 224] width 187 height 28
type input "Surfmist"
click at [1394, 334] on input "text" at bounding box center [1387, 329] width 49 height 22
type input "2"
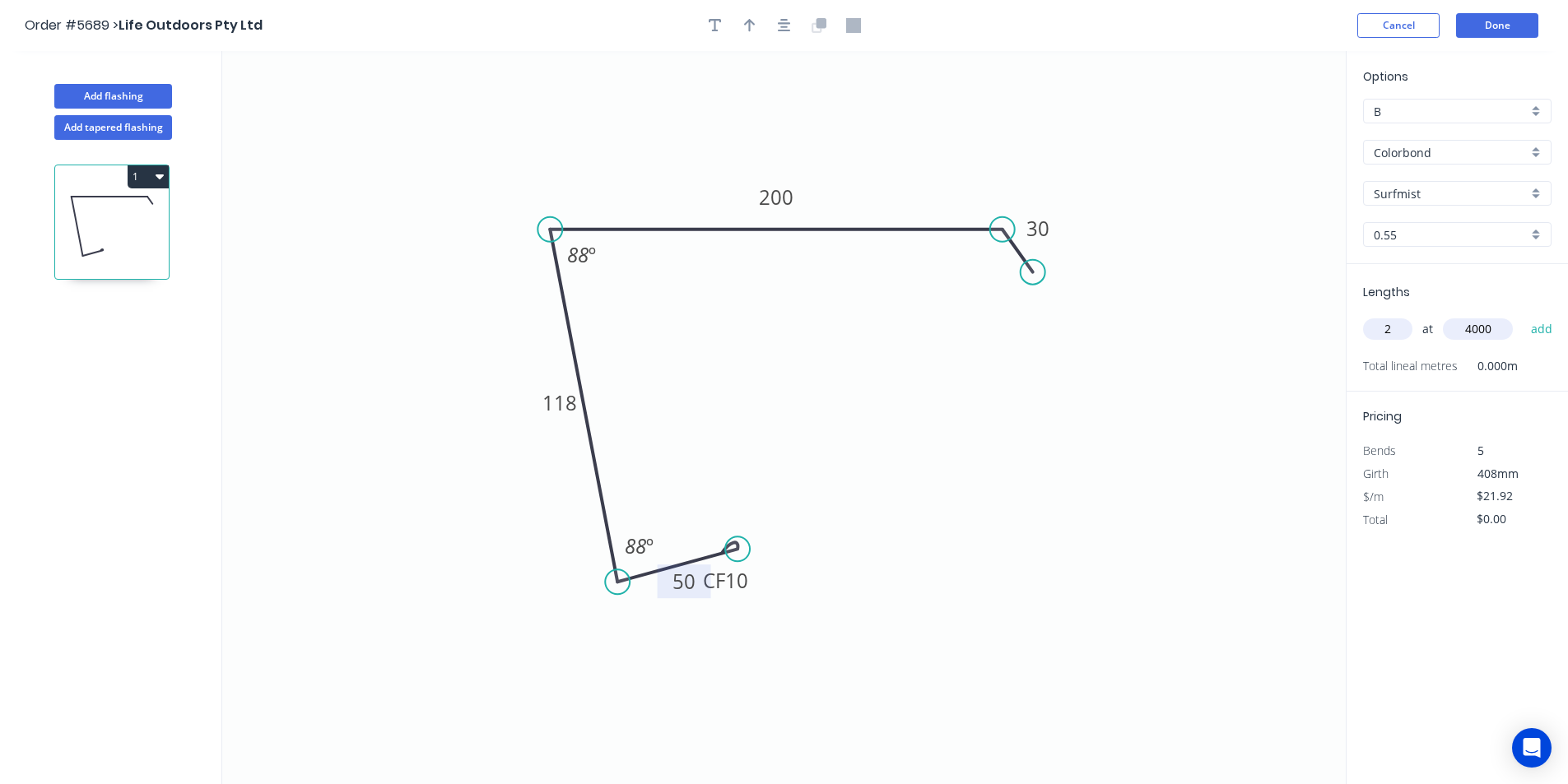
type input "4000"
click at [1507, 318] on div "2 at 4000 add" at bounding box center [1458, 329] width 192 height 28
click at [1540, 336] on button "add" at bounding box center [1541, 329] width 38 height 28
type input "$175.36"
click at [1463, 29] on button "Done" at bounding box center [1497, 25] width 83 height 25
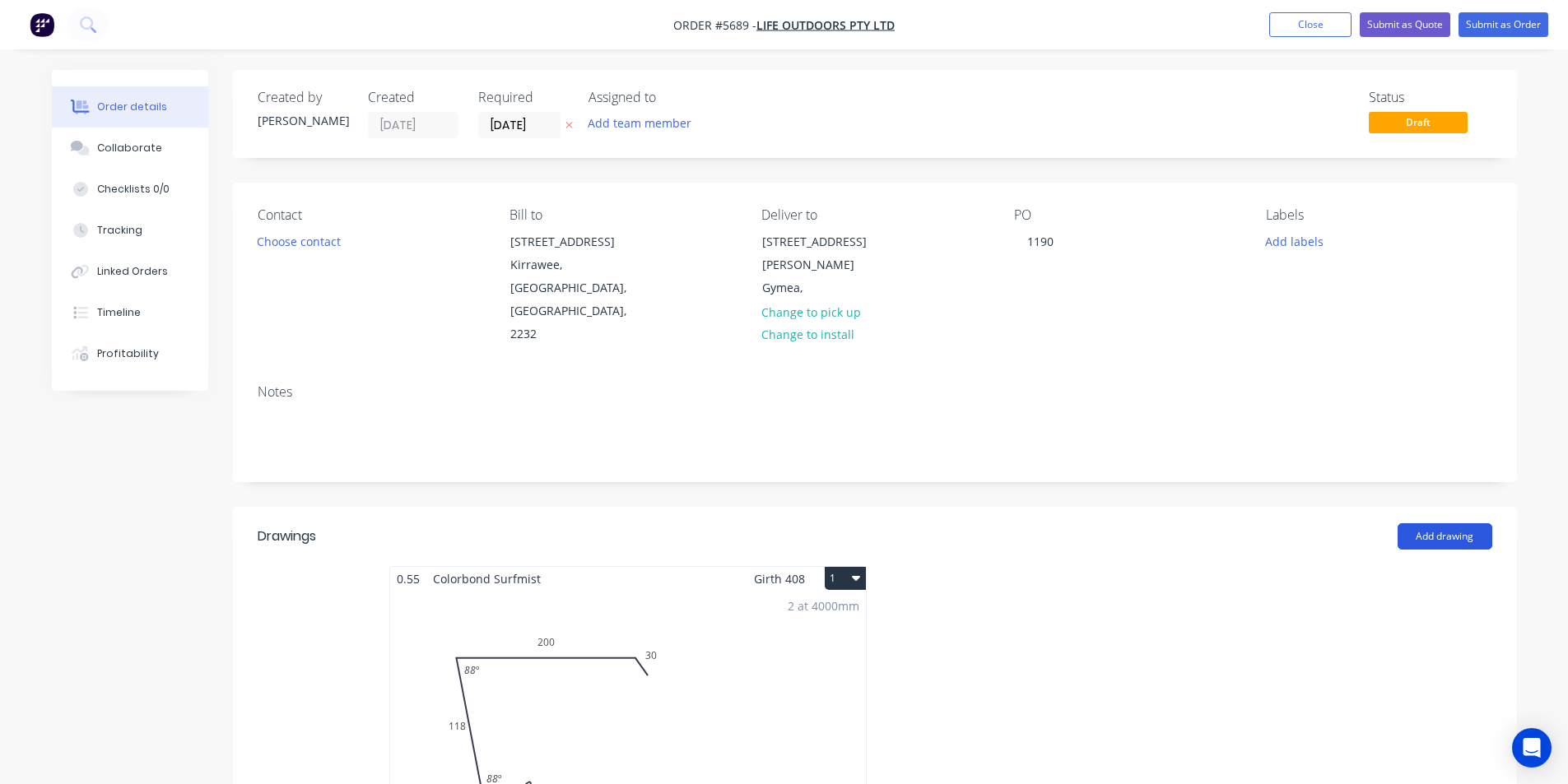
click at [1463, 523] on button "Add drawing" at bounding box center [1444, 535] width 94 height 27
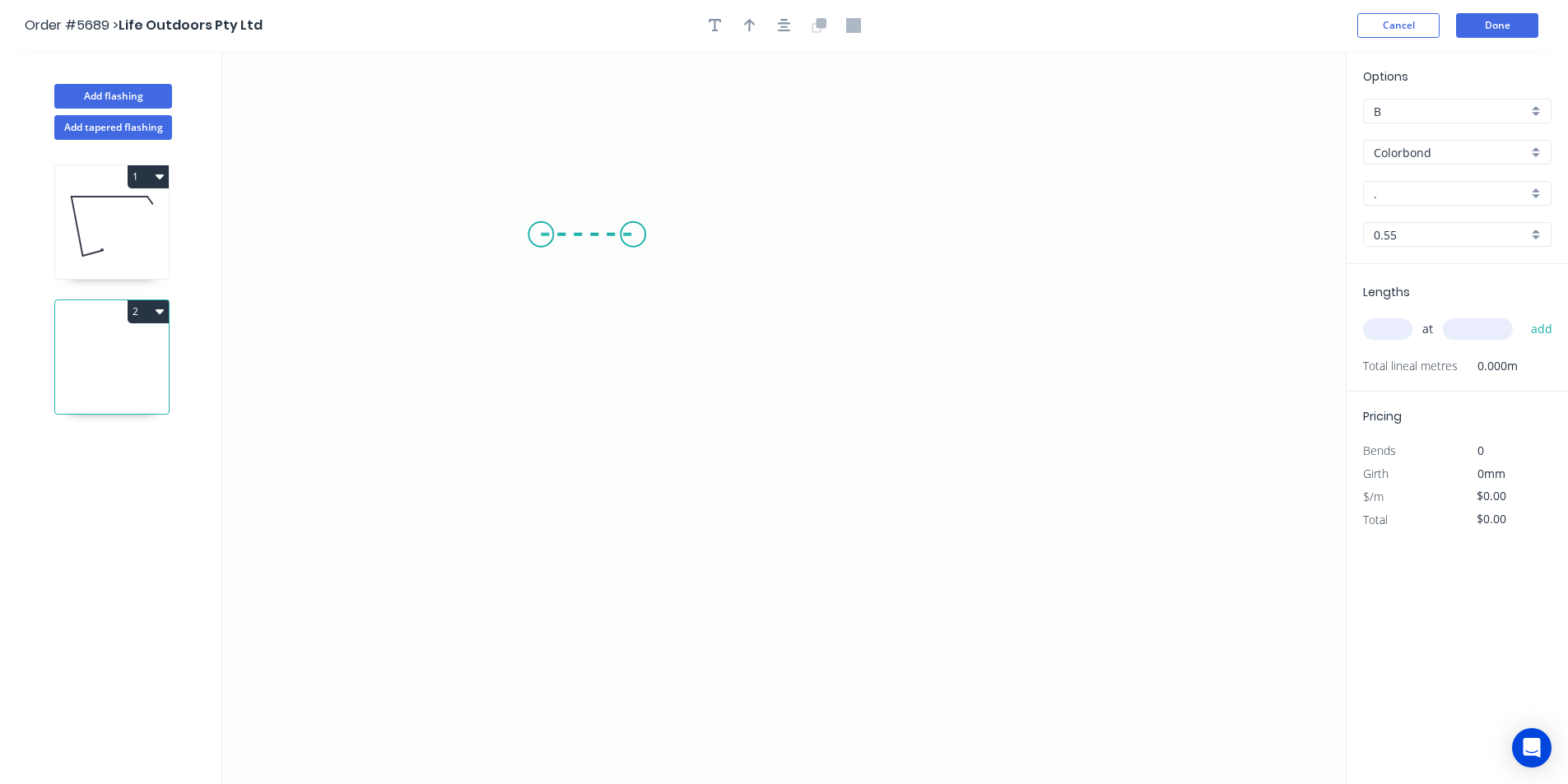
drag, startPoint x: 541, startPoint y: 235, endPoint x: 633, endPoint y: 232, distance: 92.0
click at [633, 232] on icon "0" at bounding box center [784, 418] width 1124 height 733
click at [639, 601] on icon "0 ?" at bounding box center [784, 418] width 1124 height 733
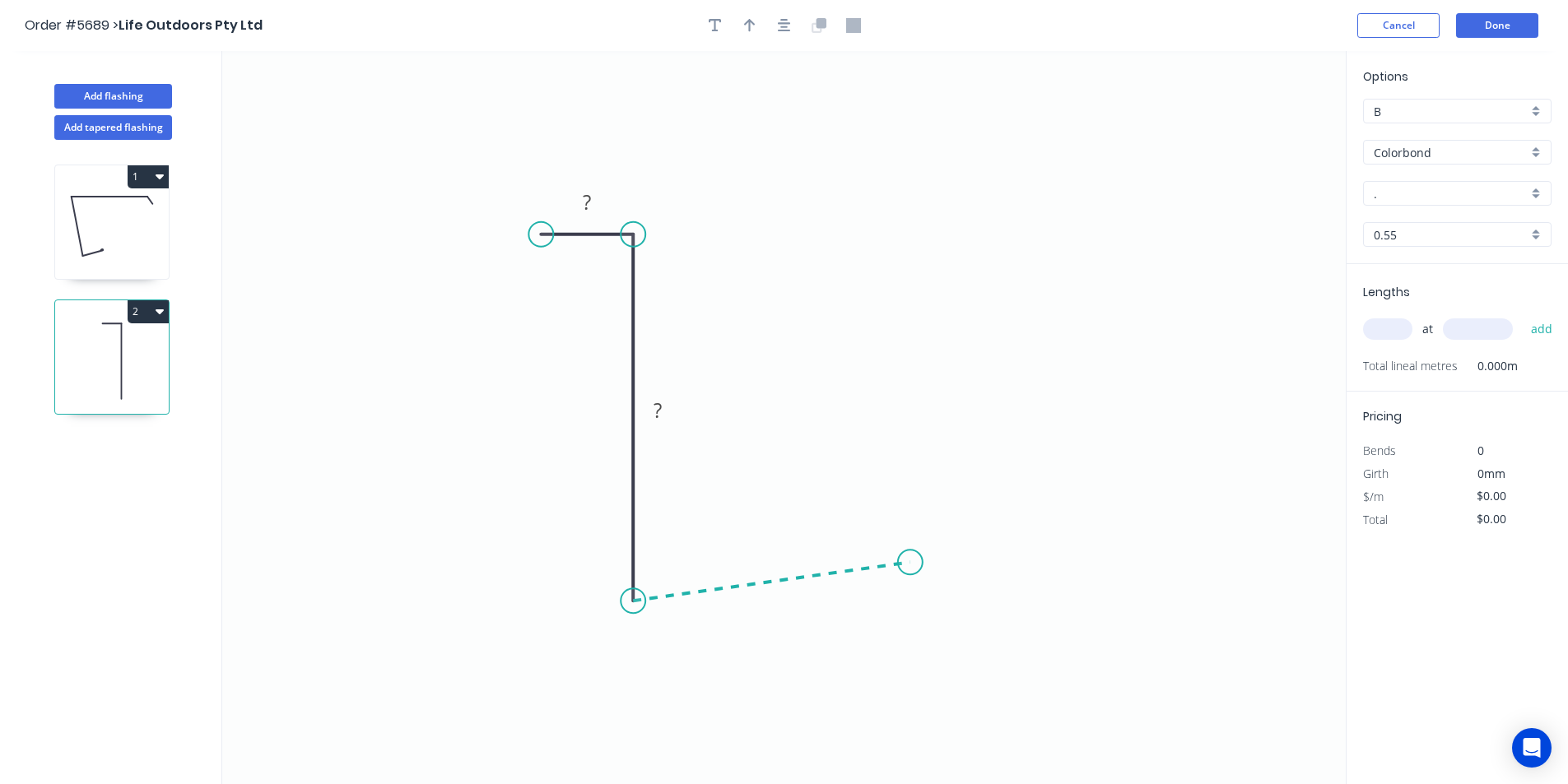
click at [910, 563] on icon "0 ? ?" at bounding box center [784, 418] width 1124 height 733
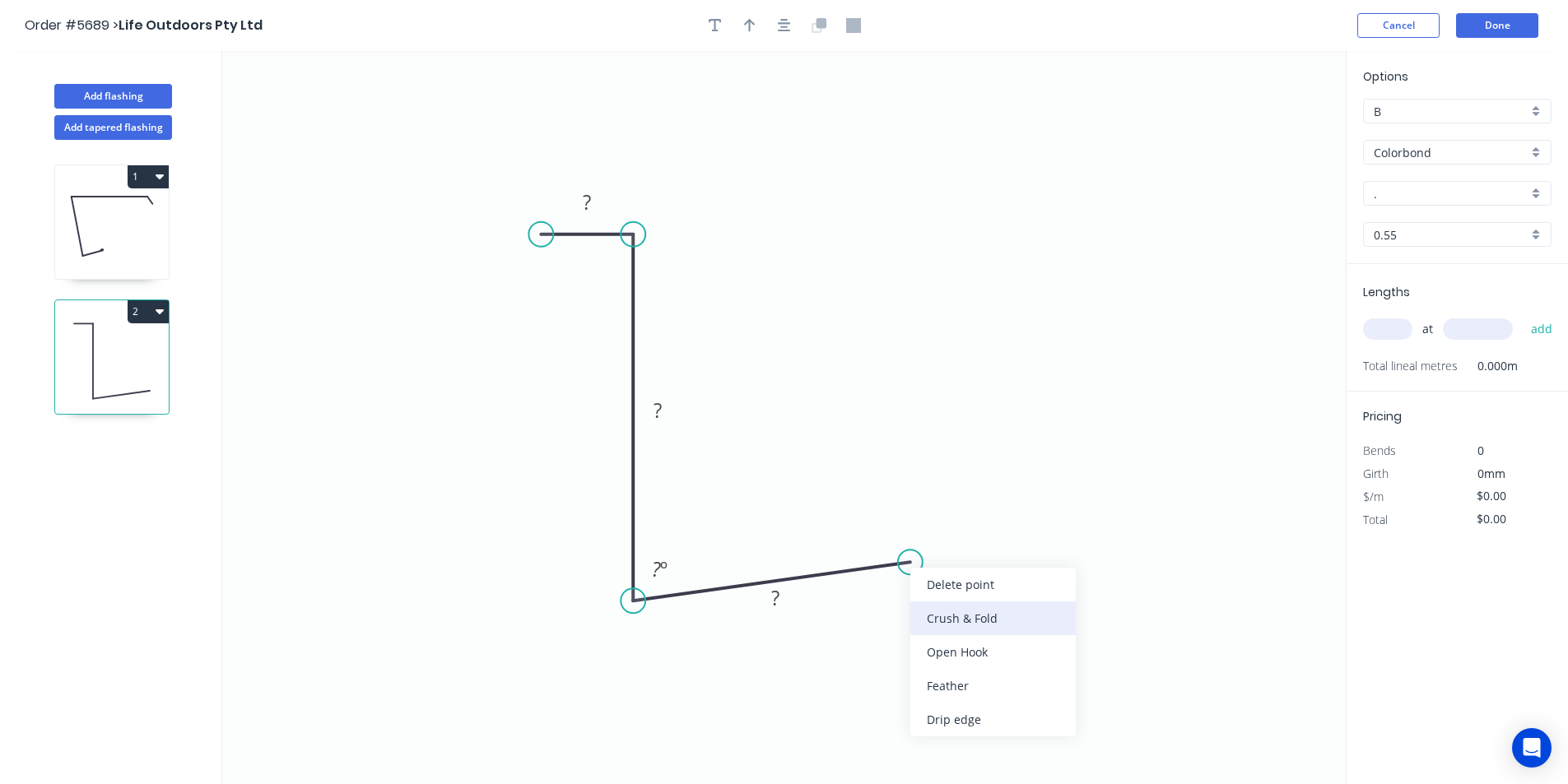
click at [953, 626] on div "Crush & Fold" at bounding box center [993, 618] width 165 height 33
click at [585, 201] on tspan "?" at bounding box center [587, 202] width 8 height 28
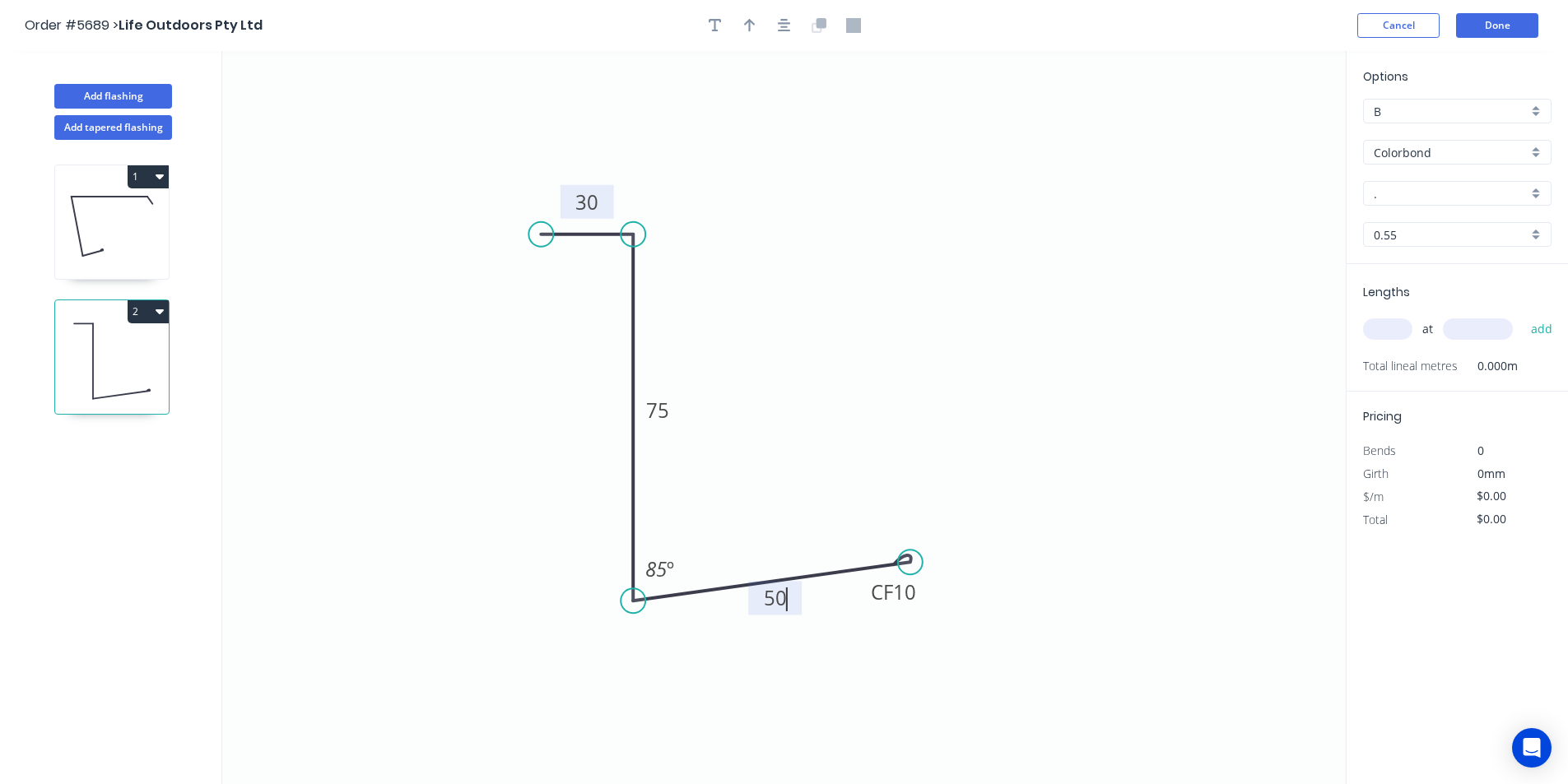
type input "$12.08"
click at [1382, 183] on div "." at bounding box center [1457, 193] width 189 height 25
click at [1403, 329] on div "Surfmist" at bounding box center [1457, 332] width 187 height 28
type input "Surfmist"
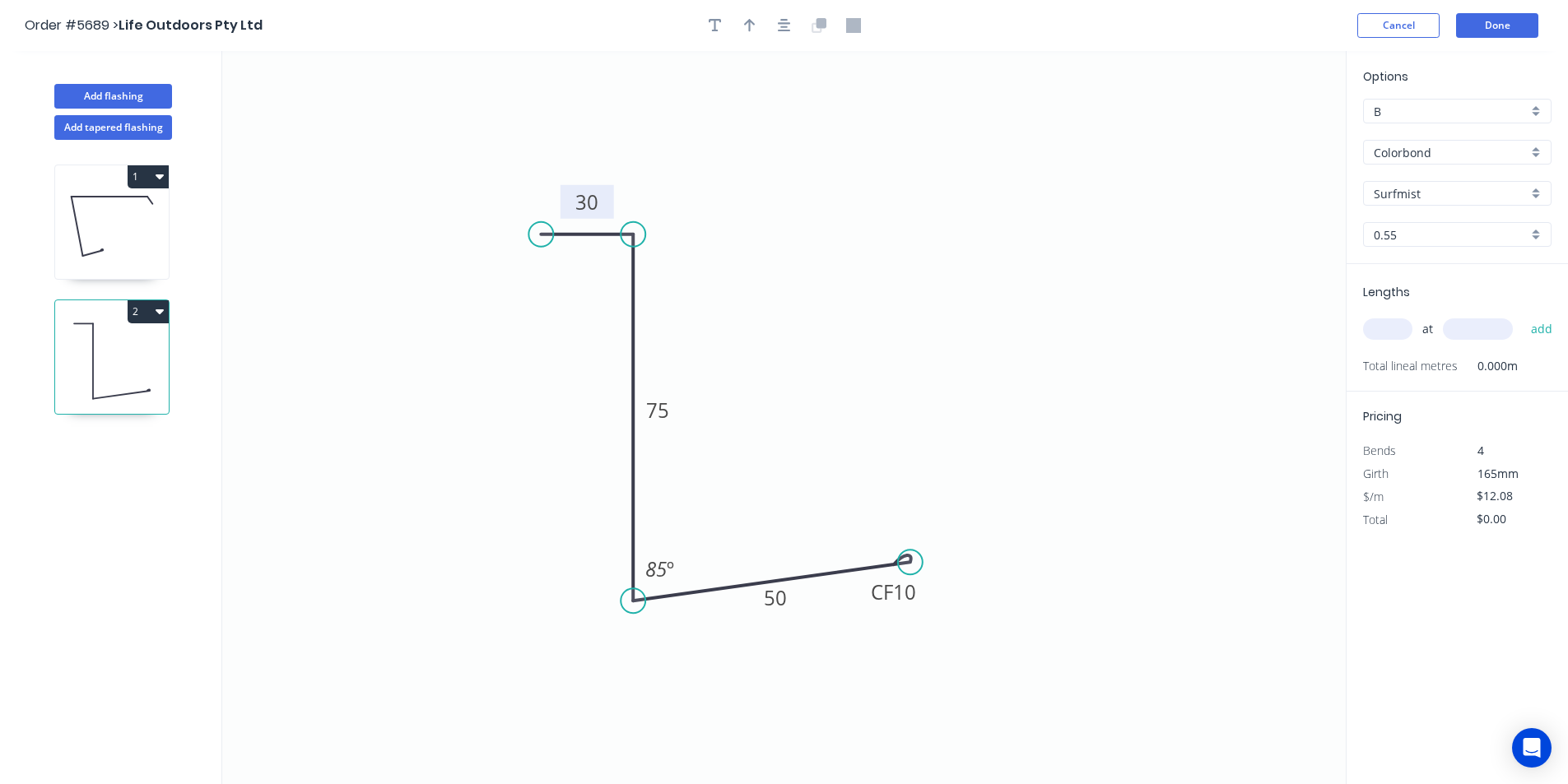
click at [1396, 335] on input "text" at bounding box center [1387, 329] width 49 height 22
type input "2"
type input "5000"
click at [1523, 315] on button "add" at bounding box center [1541, 329] width 38 height 28
type input "$120.80"
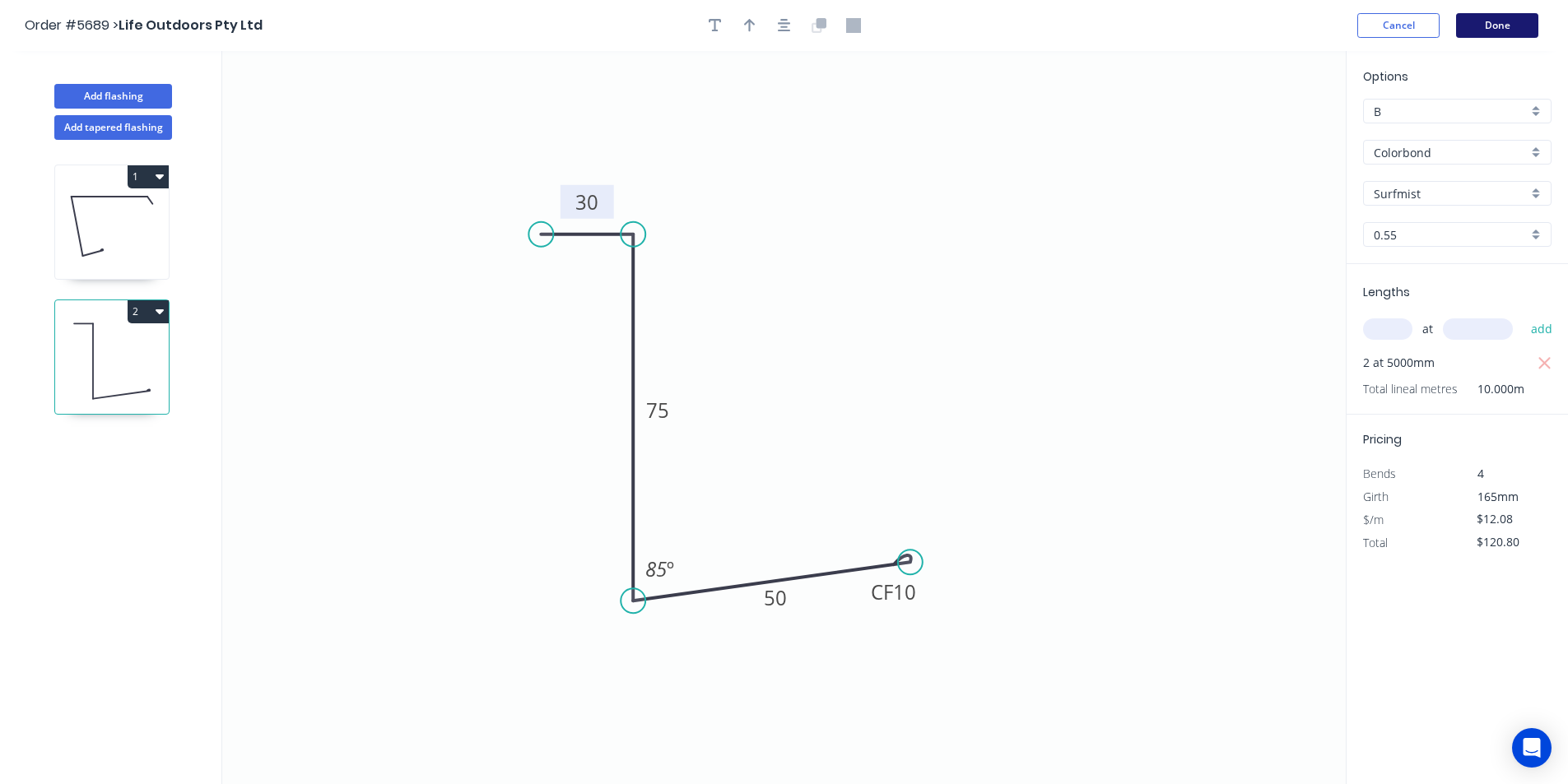
click at [1493, 27] on button "Done" at bounding box center [1497, 25] width 83 height 25
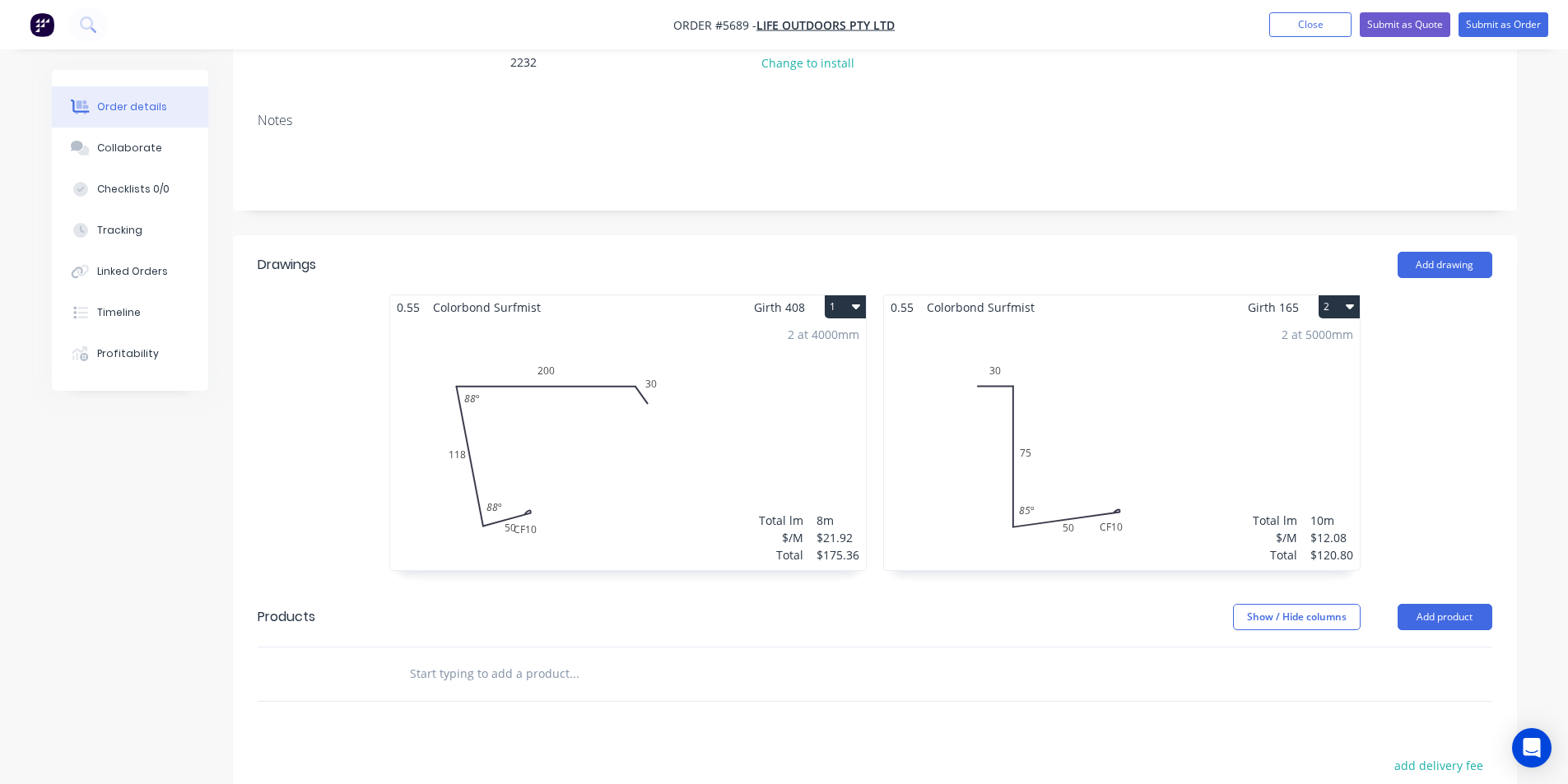
scroll to position [493, 0]
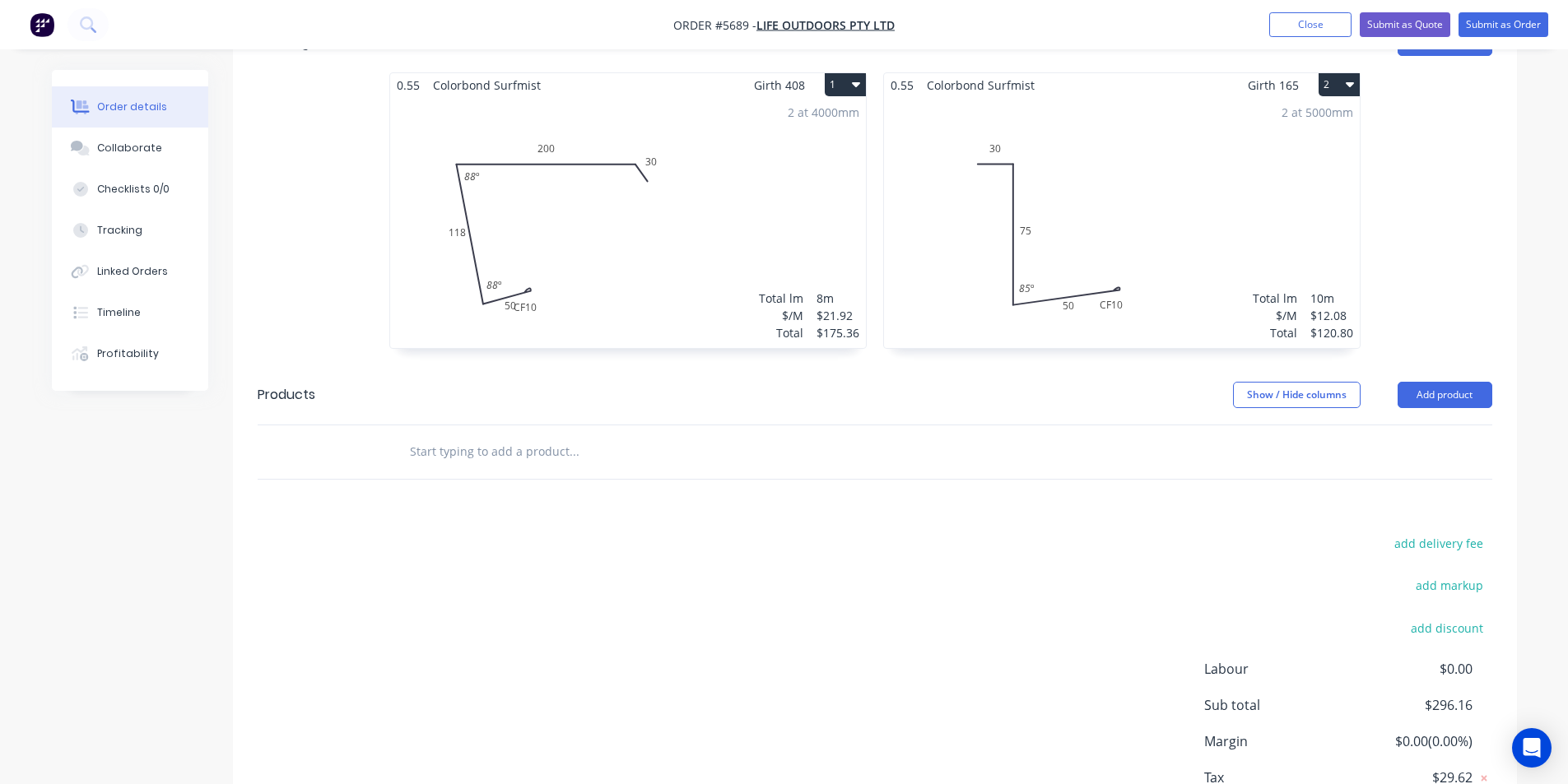
click at [661, 381] on div "Show / Hide columns Add product" at bounding box center [1005, 394] width 972 height 27
click at [646, 425] on div at bounding box center [685, 452] width 593 height 53
click at [627, 435] on input "text" at bounding box center [573, 451] width 329 height 32
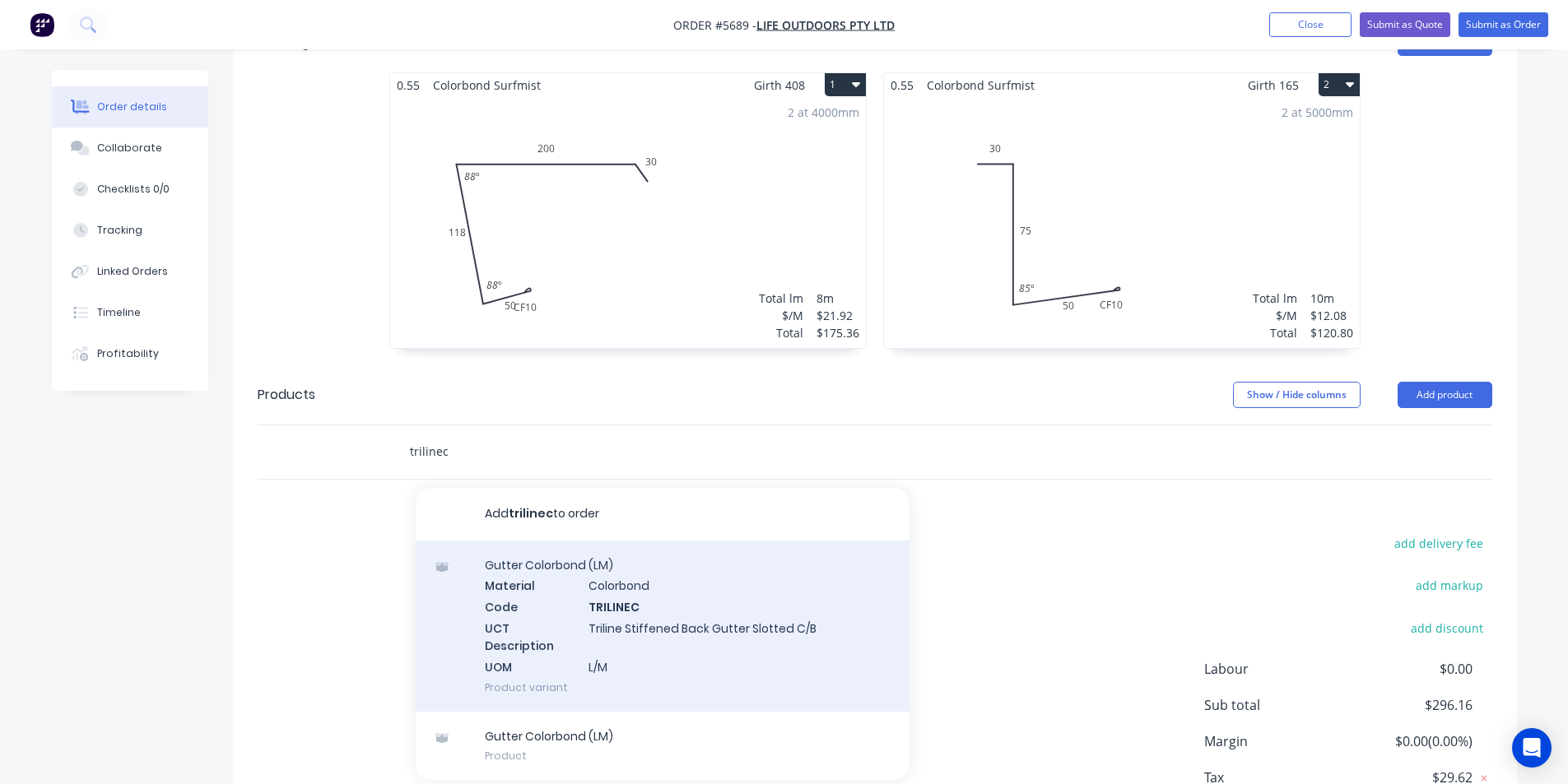
type input "trilinec"
click at [673, 563] on div "Gutter Colorbond (LM) Material Colorbond Code TRILINEC UCT Description Triline …" at bounding box center [663, 626] width 494 height 171
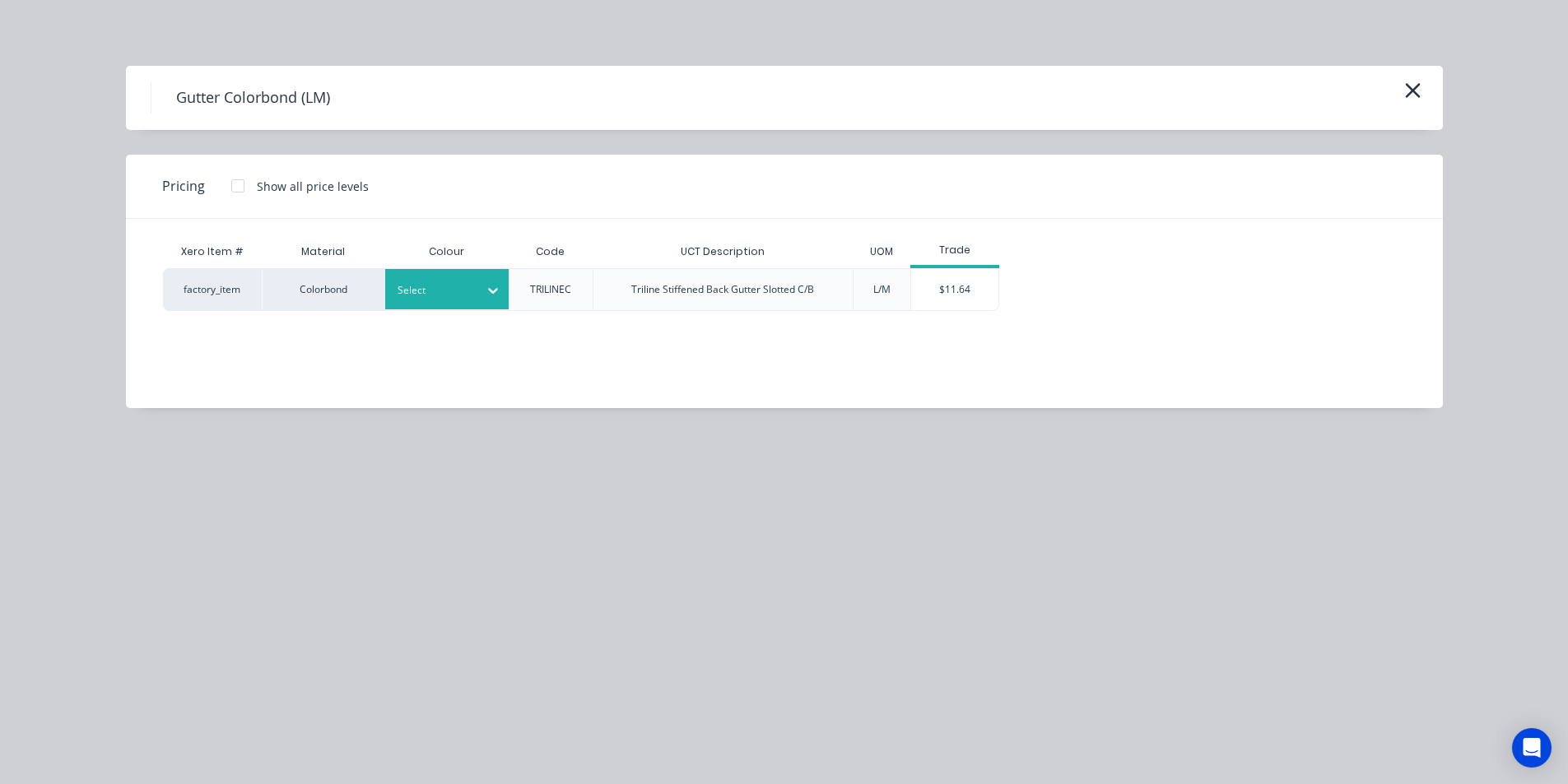
click at [454, 282] on div at bounding box center [434, 290] width 74 height 18
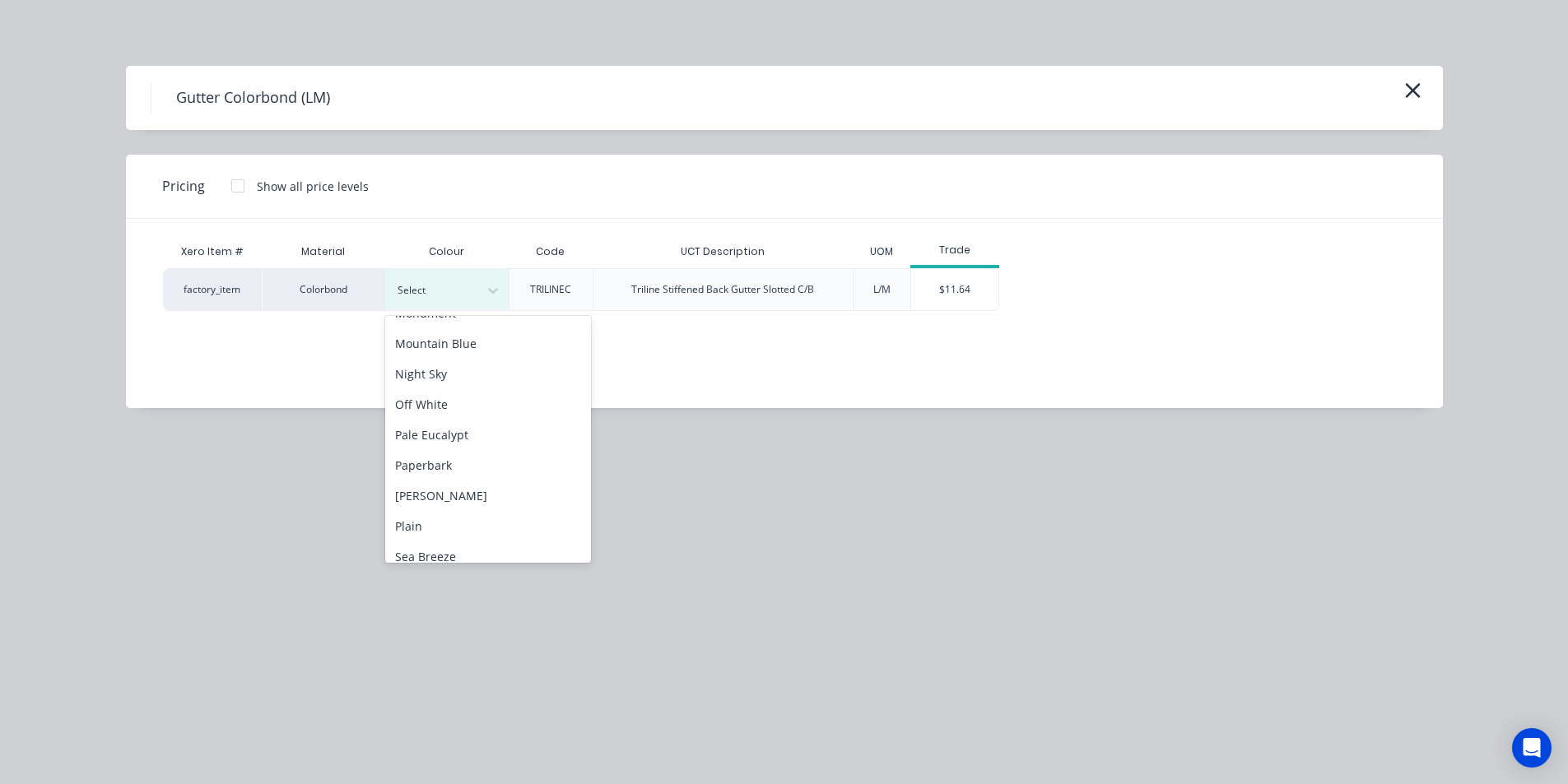
scroll to position [1234, 0]
click at [453, 408] on div "Surfmist" at bounding box center [488, 409] width 205 height 30
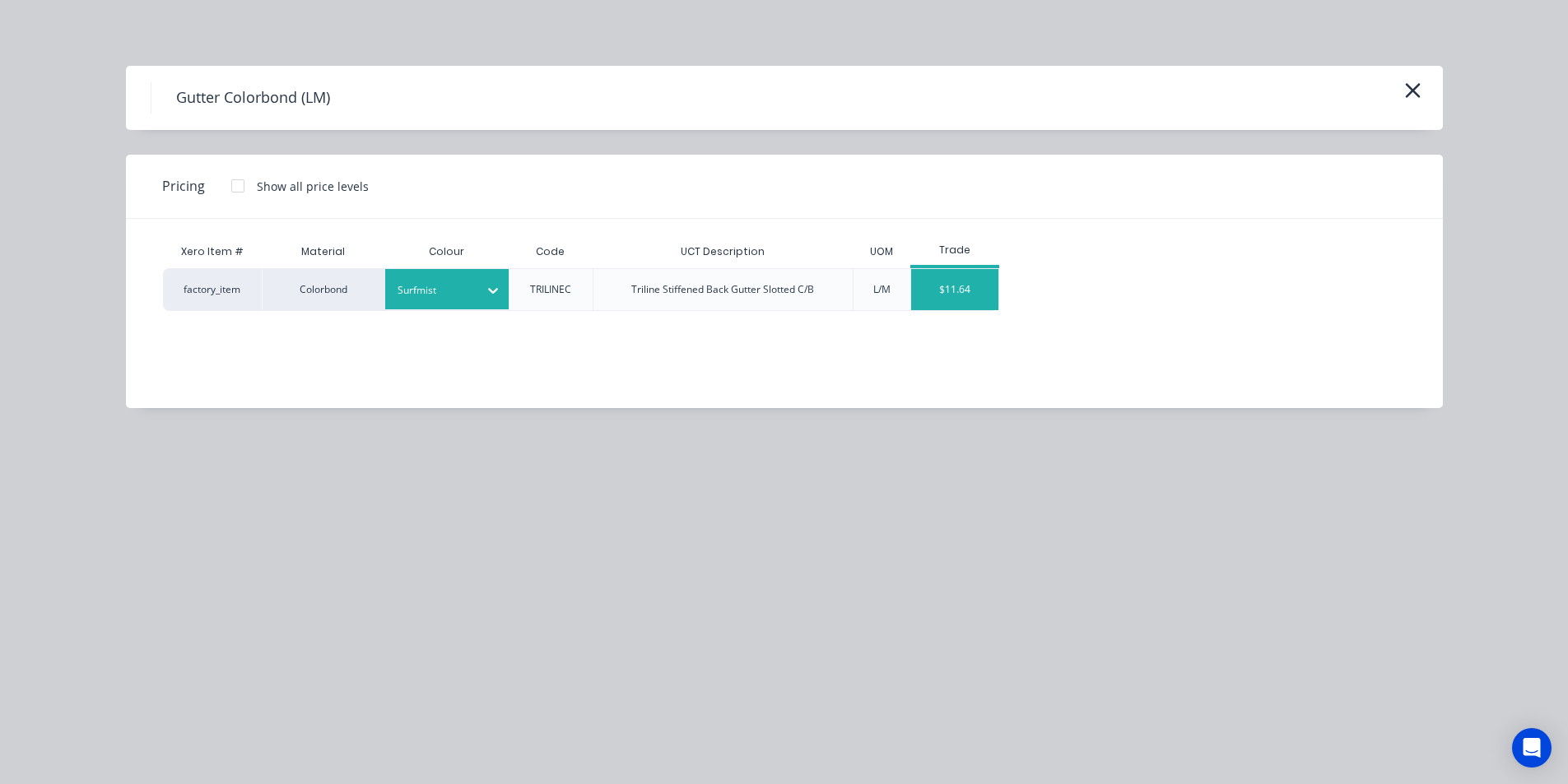
click at [962, 286] on div "$11.64" at bounding box center [956, 290] width 88 height 41
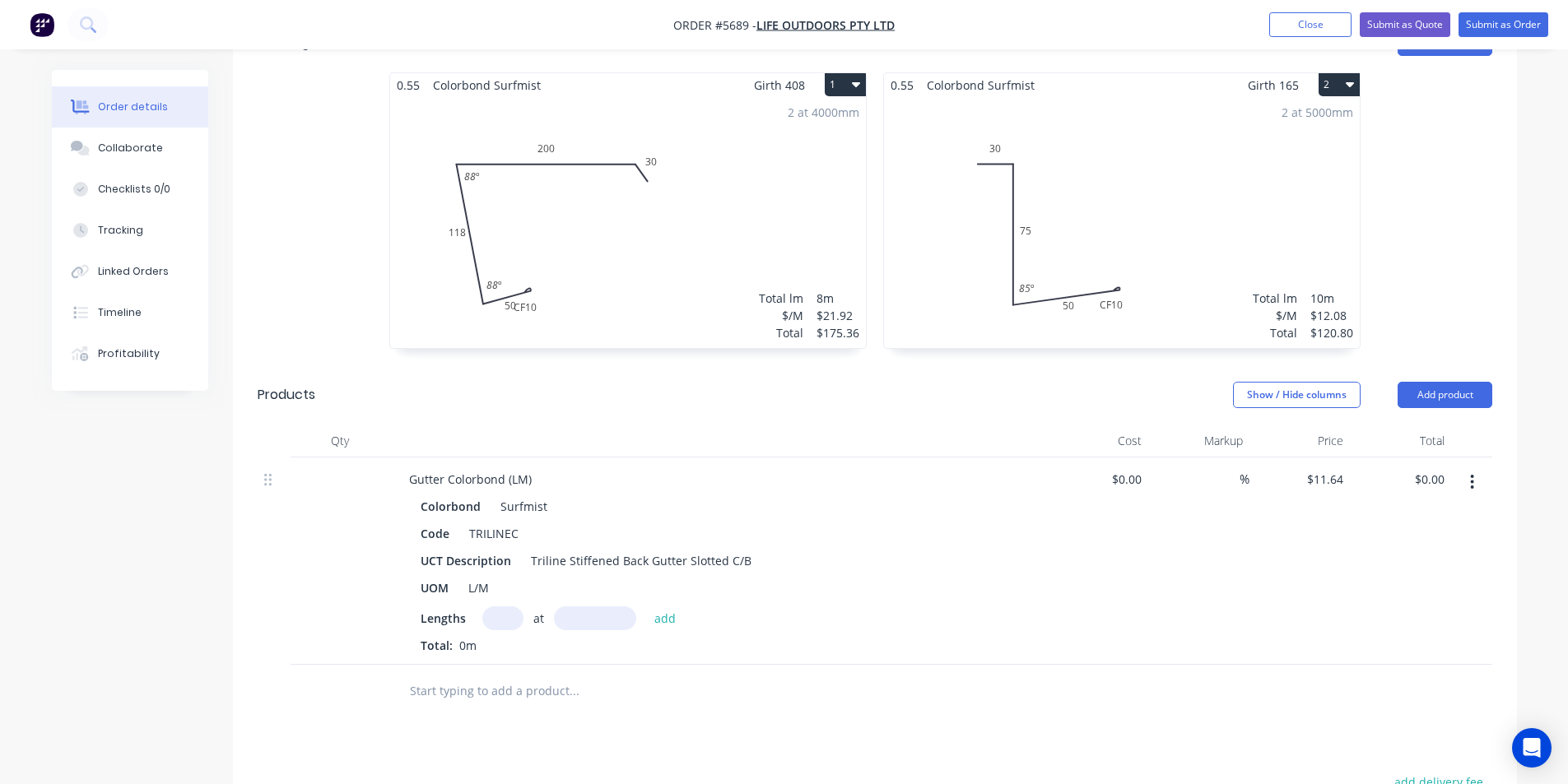
click at [505, 606] on input "text" at bounding box center [503, 618] width 41 height 24
type input "2"
type input "5000mm"
click at [656, 606] on button "add" at bounding box center [665, 617] width 38 height 23
type input "$116.40"
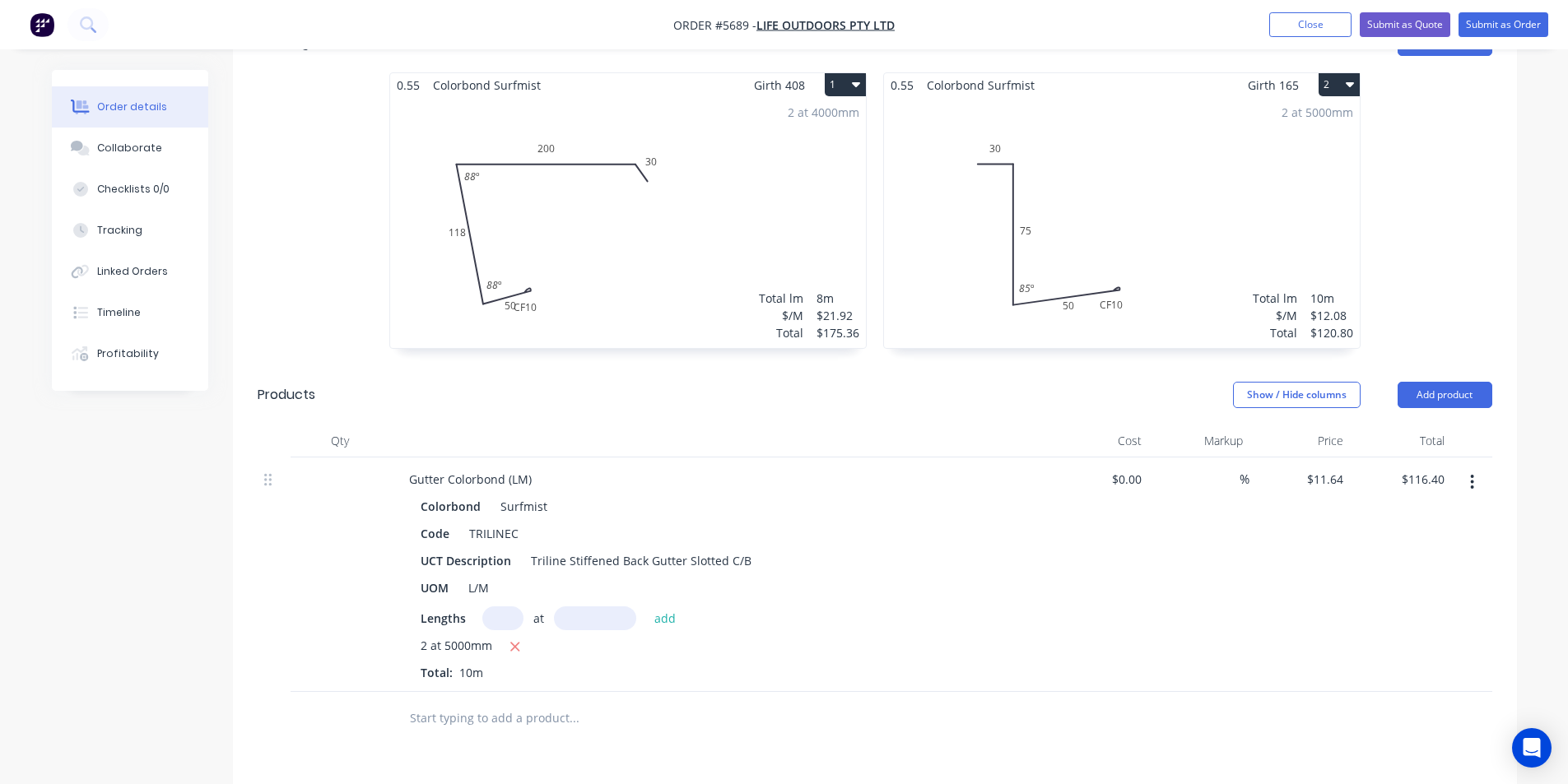
click at [510, 701] on input "text" at bounding box center [573, 717] width 329 height 32
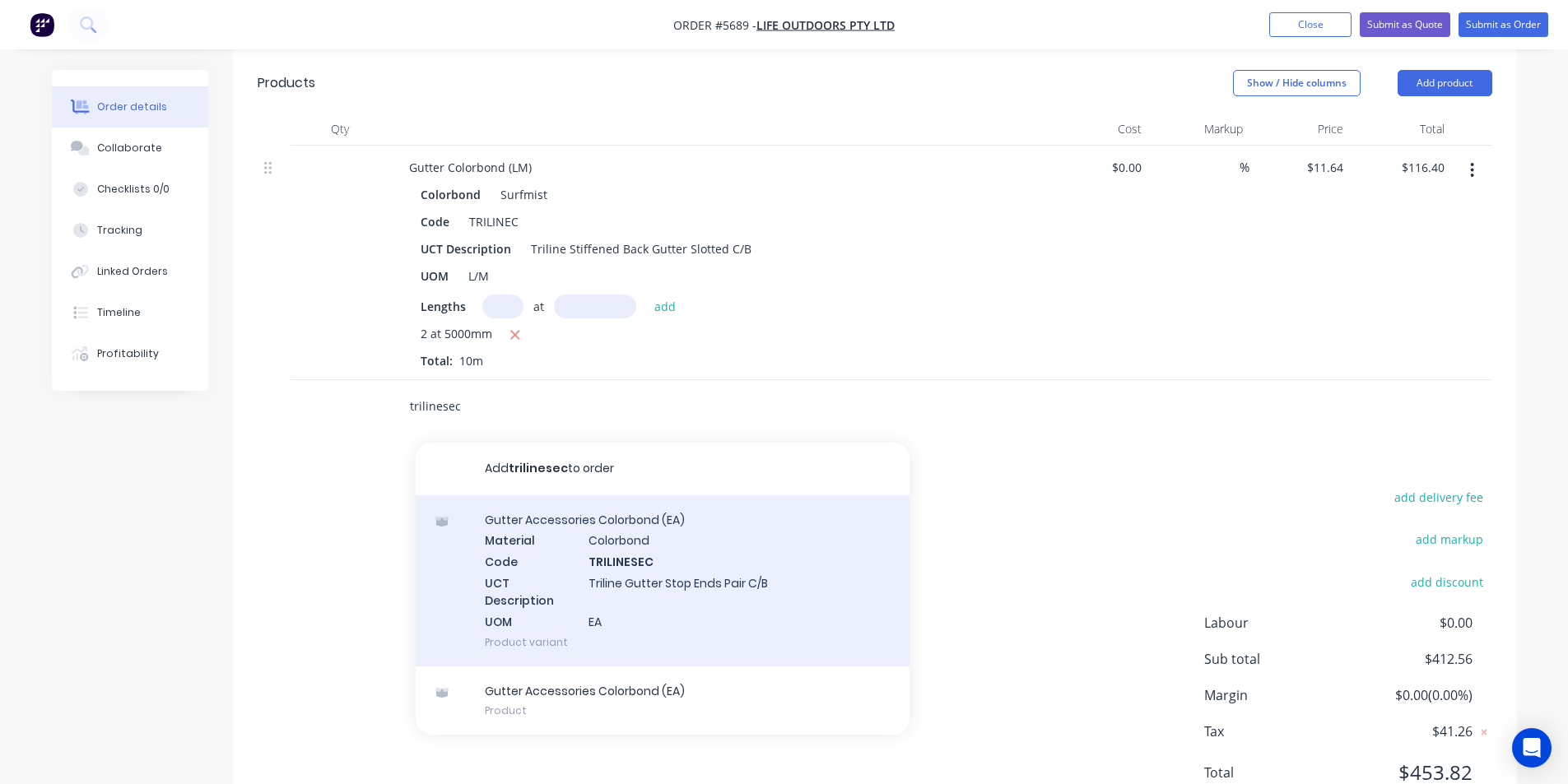
scroll to position [822, 0]
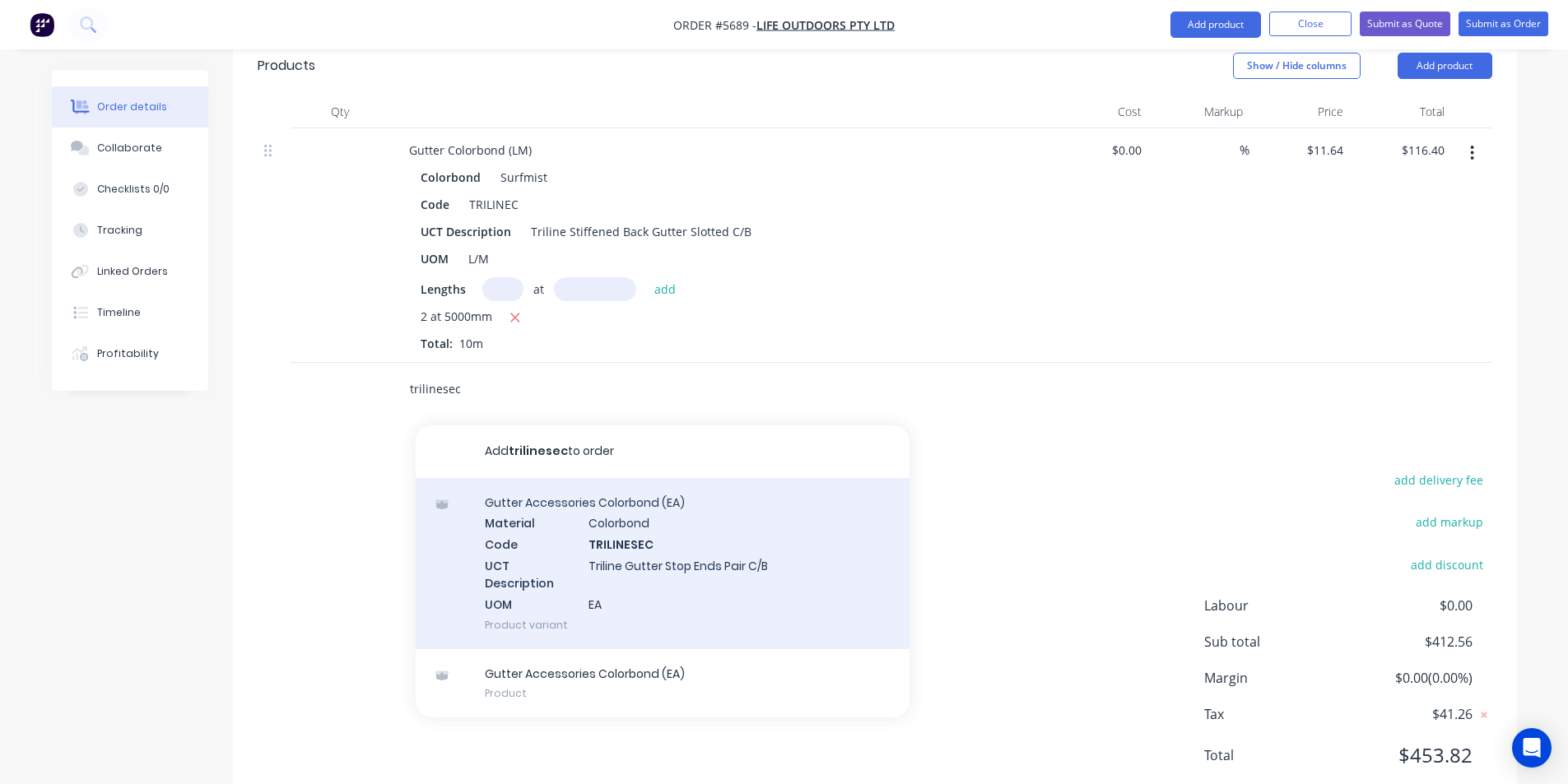
type input "trilinesec"
click at [693, 513] on div "Gutter Accessories Colorbond (EA) Material Colorbond Code TRILINESEC UCT Descri…" at bounding box center [663, 563] width 494 height 171
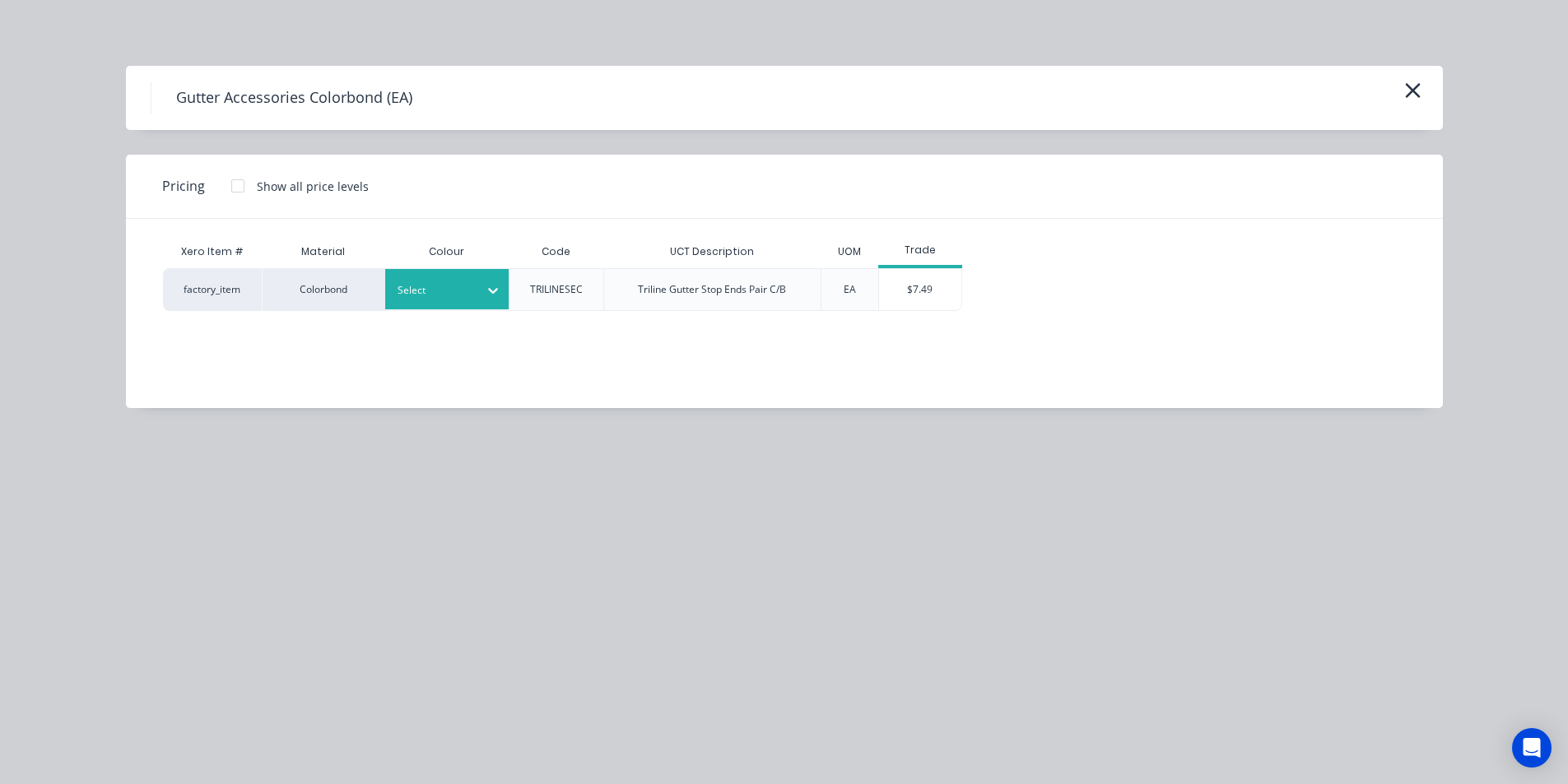
click at [410, 272] on div "Select" at bounding box center [447, 289] width 124 height 40
type input "surf"
click at [458, 334] on div "Surfmist" at bounding box center [488, 334] width 205 height 30
click at [930, 291] on div "$7.49" at bounding box center [920, 290] width 83 height 41
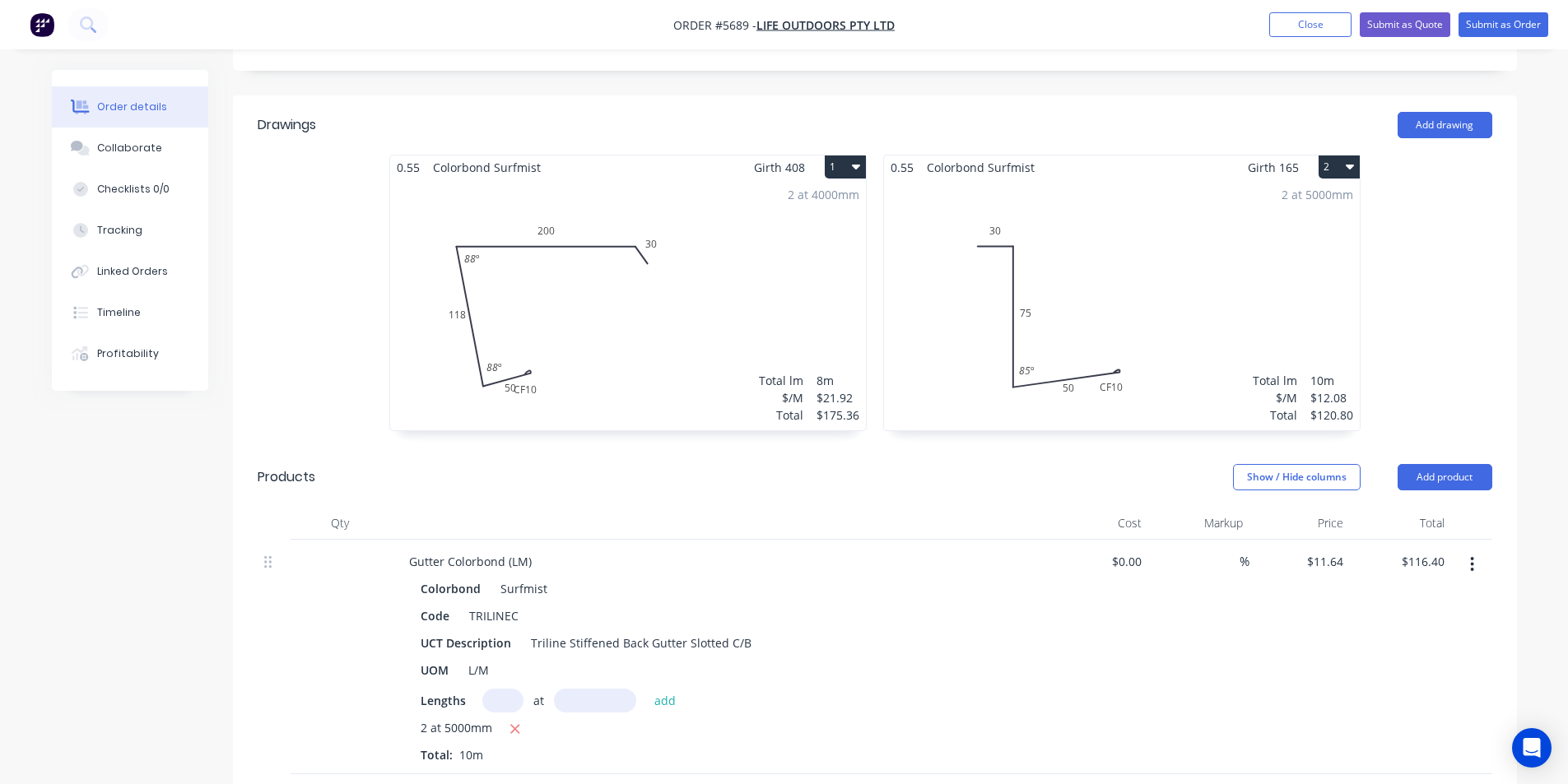
scroll to position [0, 0]
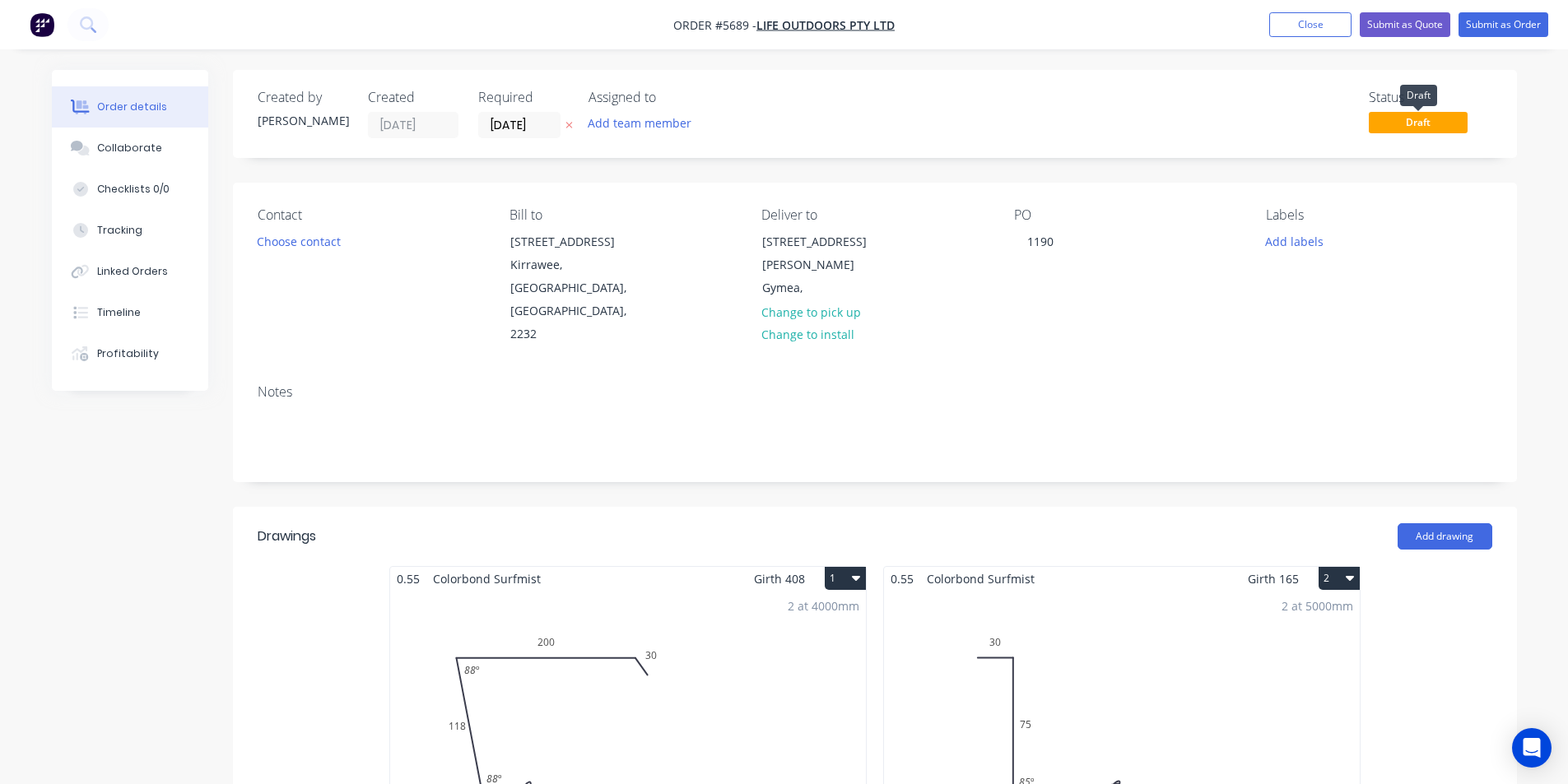
click at [1396, 118] on span "Draft" at bounding box center [1418, 122] width 98 height 21
click at [1511, 22] on button "Submit as Order" at bounding box center [1502, 25] width 89 height 25
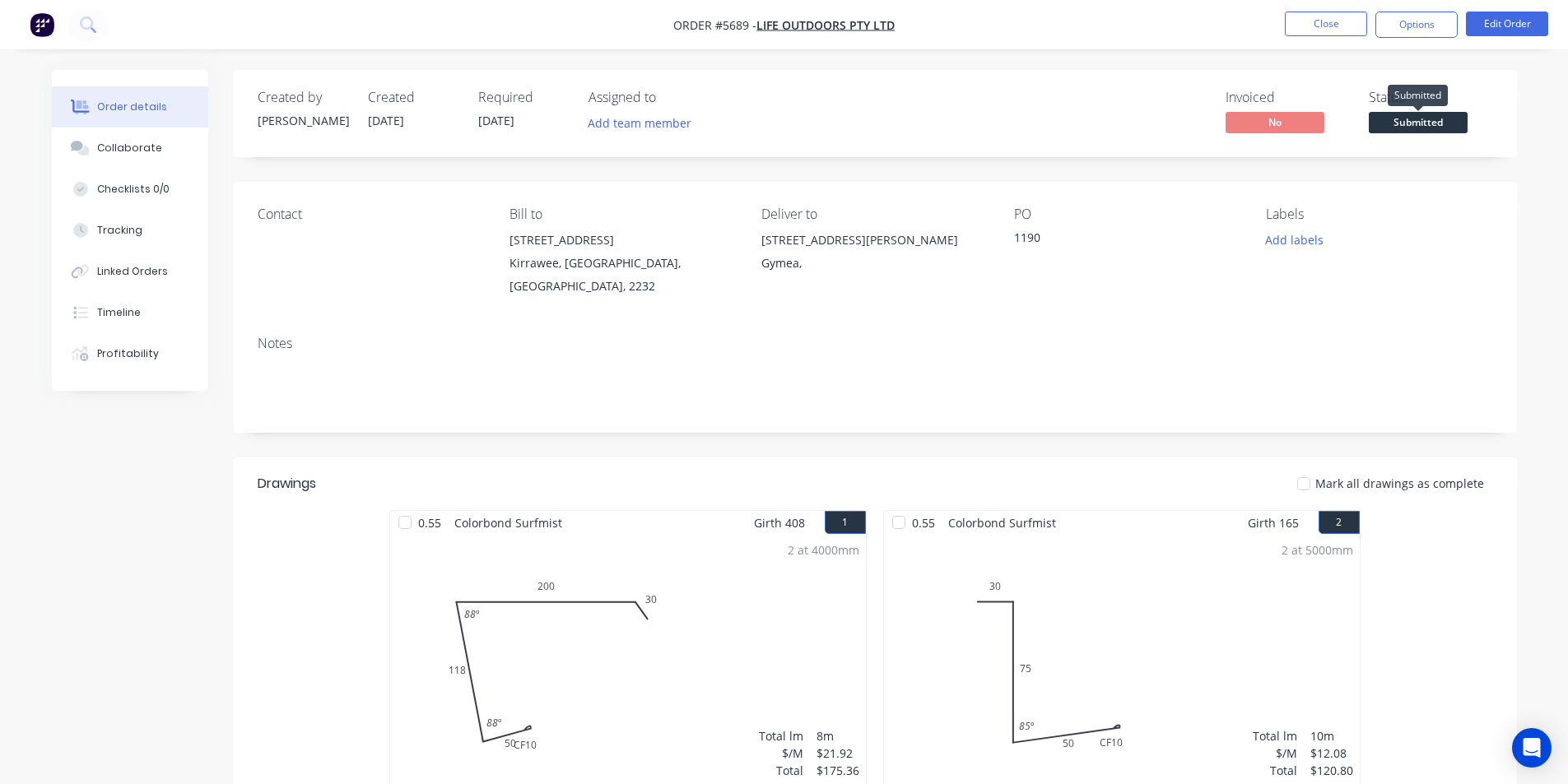
click at [1400, 129] on span "Submitted" at bounding box center [1418, 122] width 98 height 21
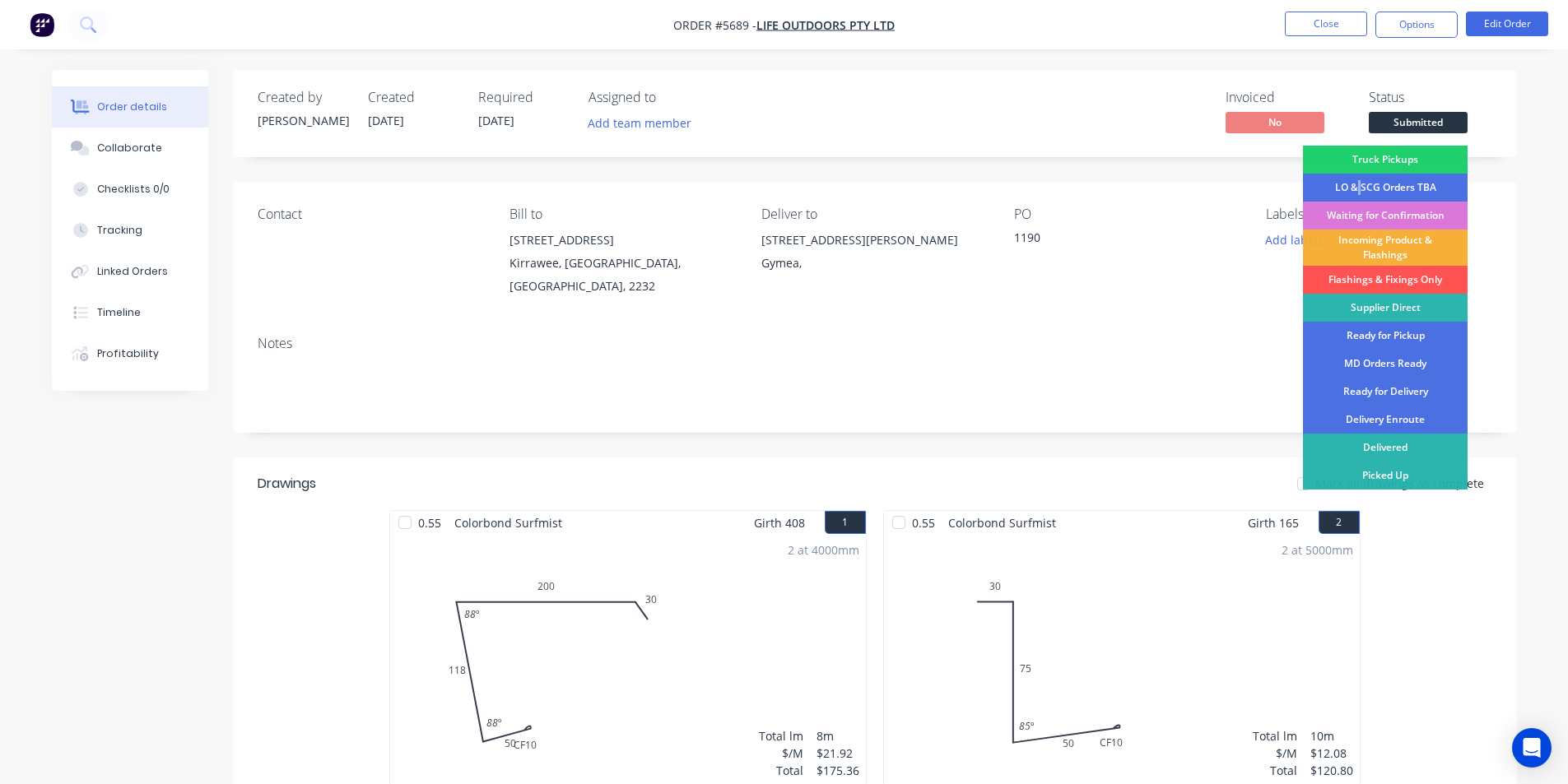
click at [1360, 185] on div "LO & SCG Orders TBA" at bounding box center [1384, 188] width 164 height 28
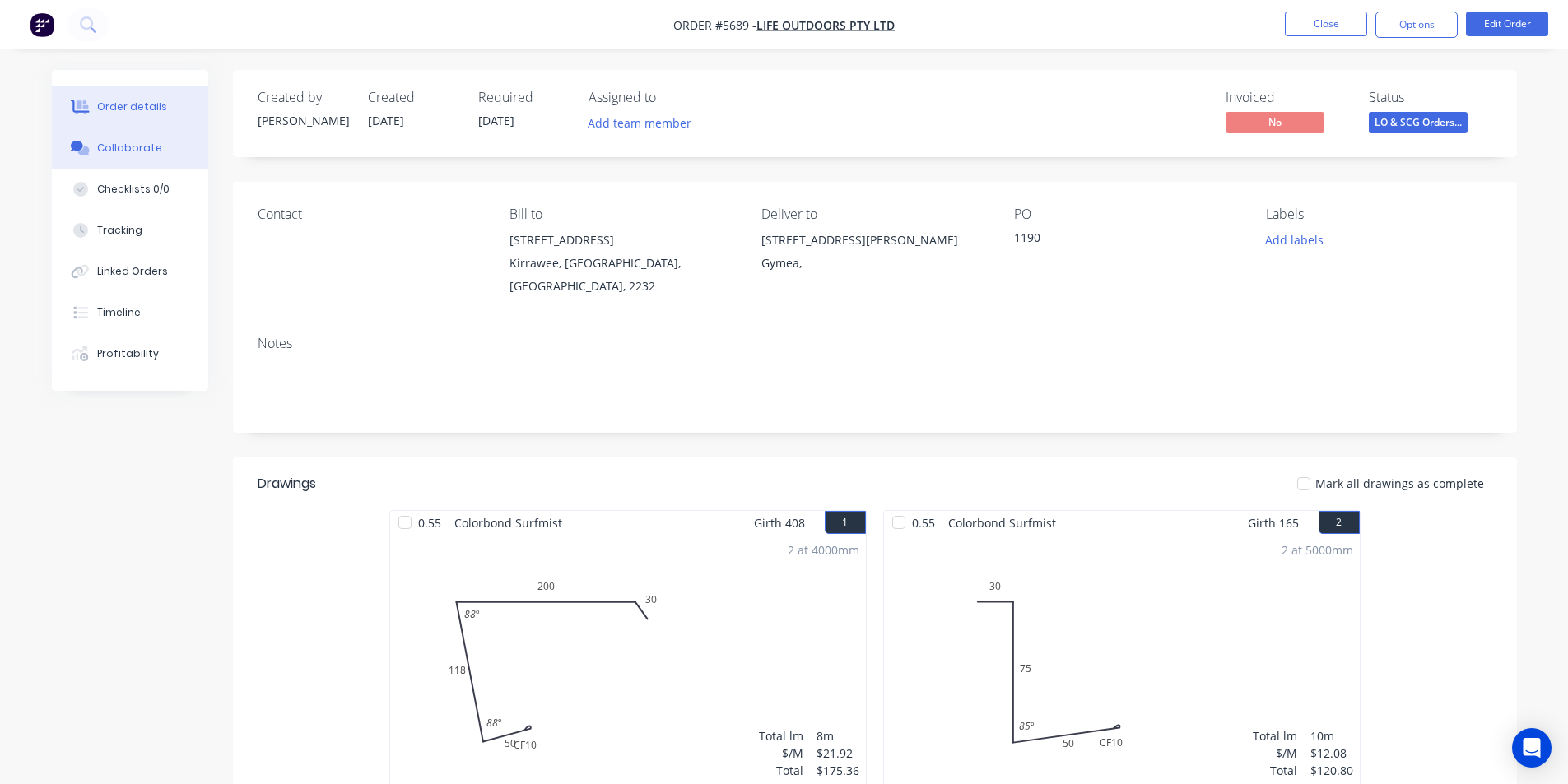
click at [127, 148] on div "Collaborate" at bounding box center [130, 147] width 65 height 15
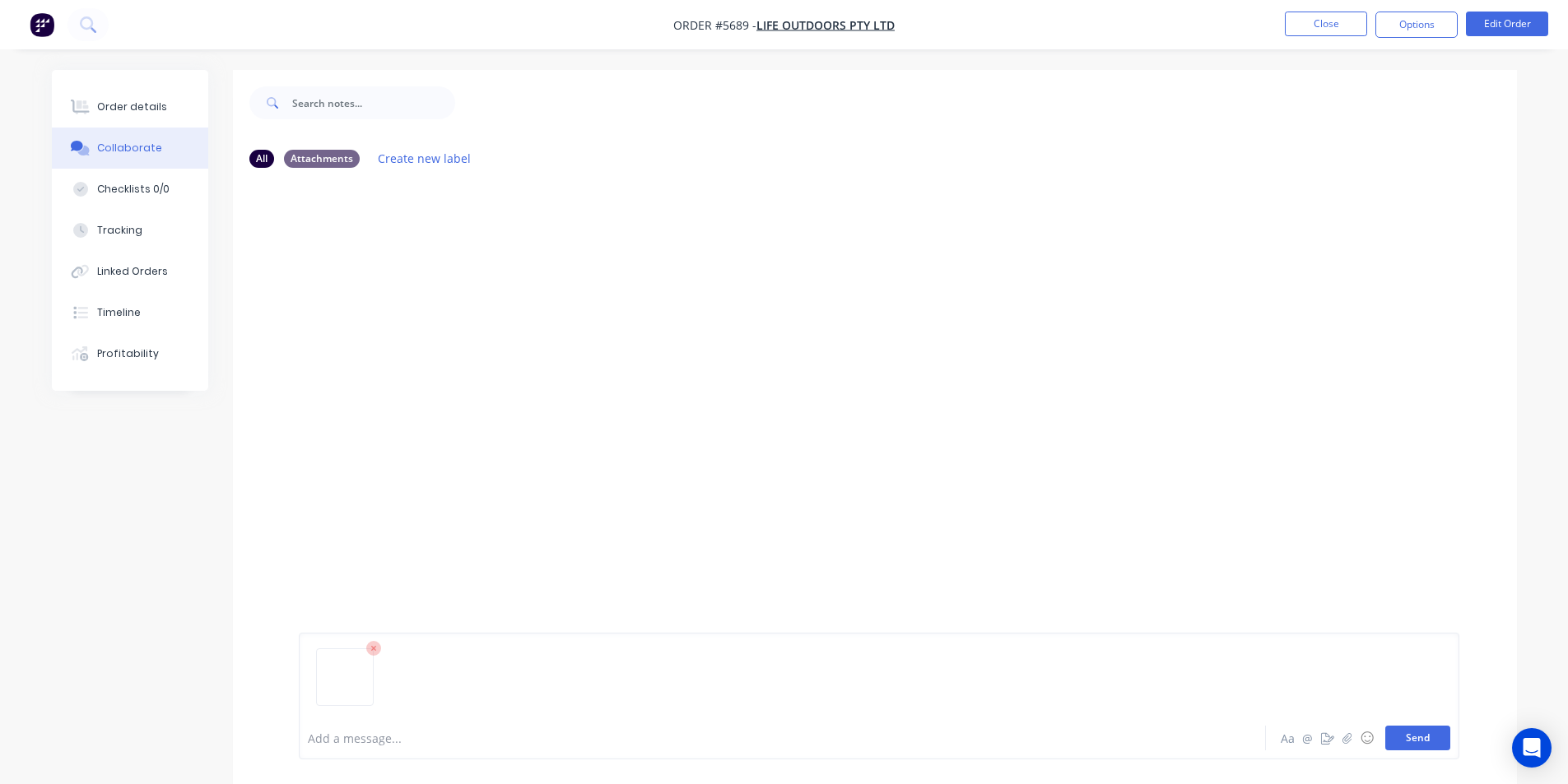
click at [1410, 738] on button "Send" at bounding box center [1418, 737] width 65 height 25
click at [1316, 18] on button "Close" at bounding box center [1326, 24] width 83 height 25
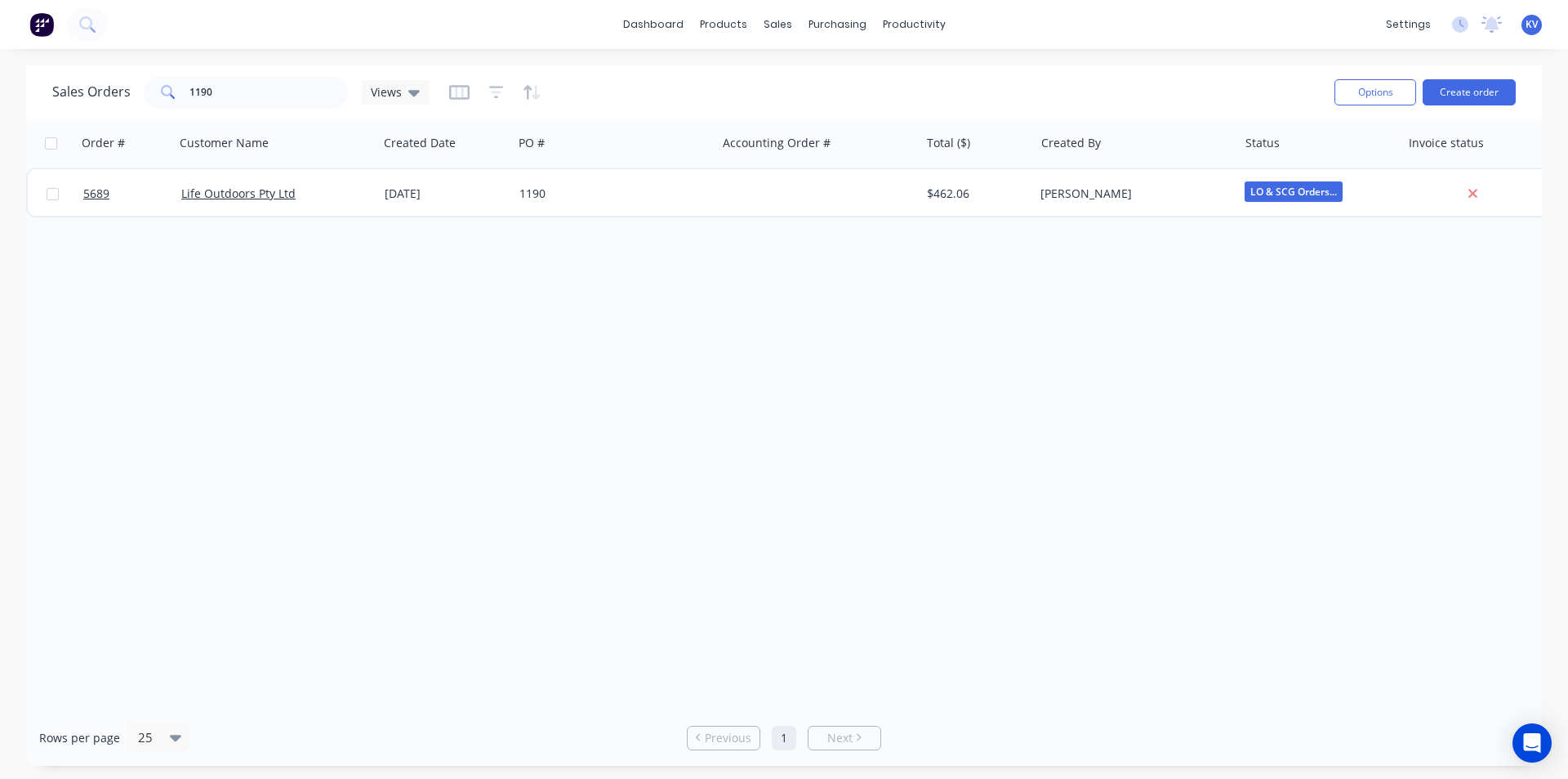
click at [583, 259] on div "Order # Customer Name Created Date PO # Accounting Order # Total ($) Created By…" at bounding box center [784, 413] width 1516 height 591
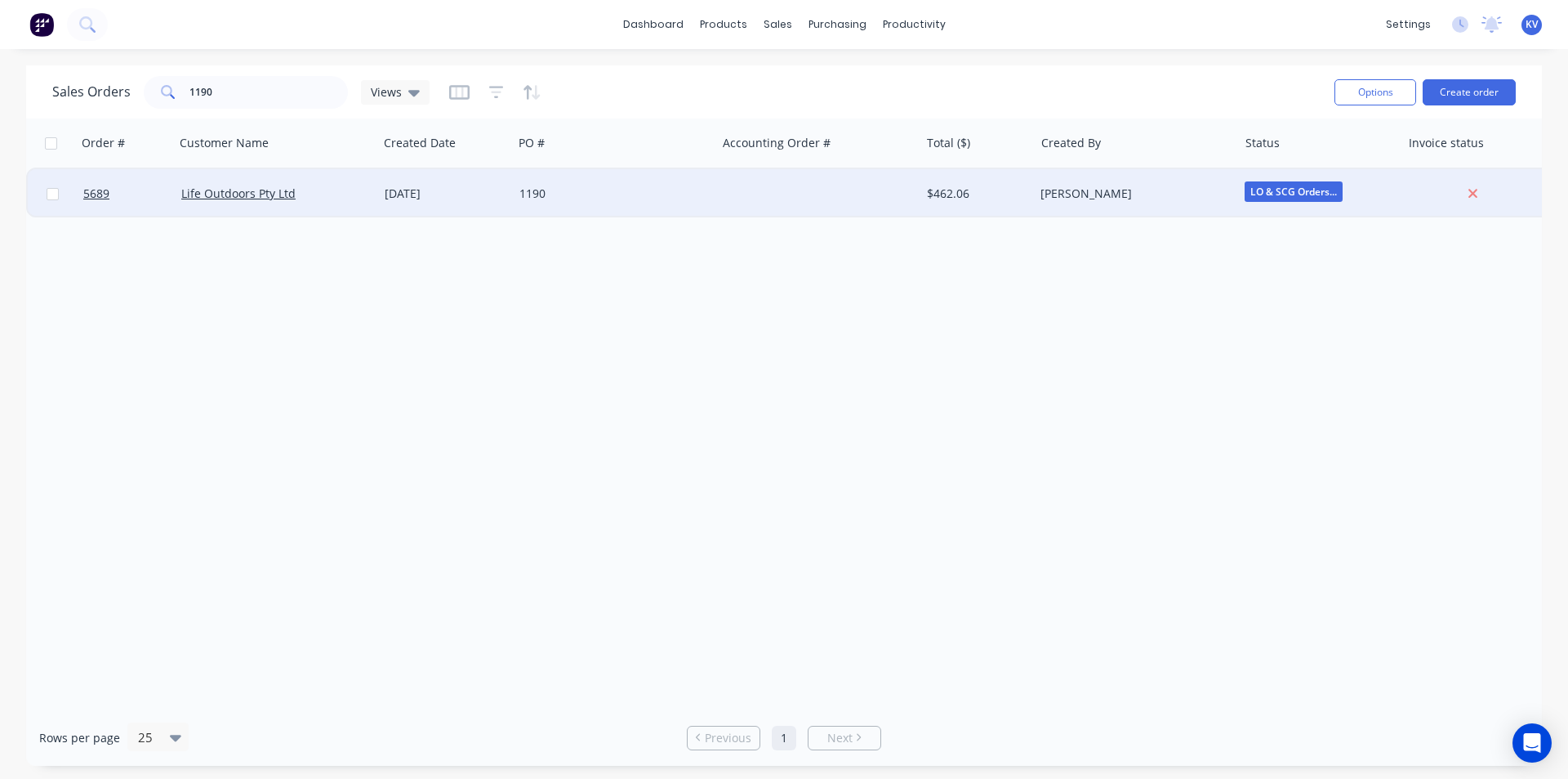
click at [337, 198] on div "Life Outdoors Pty Ltd" at bounding box center [272, 193] width 181 height 17
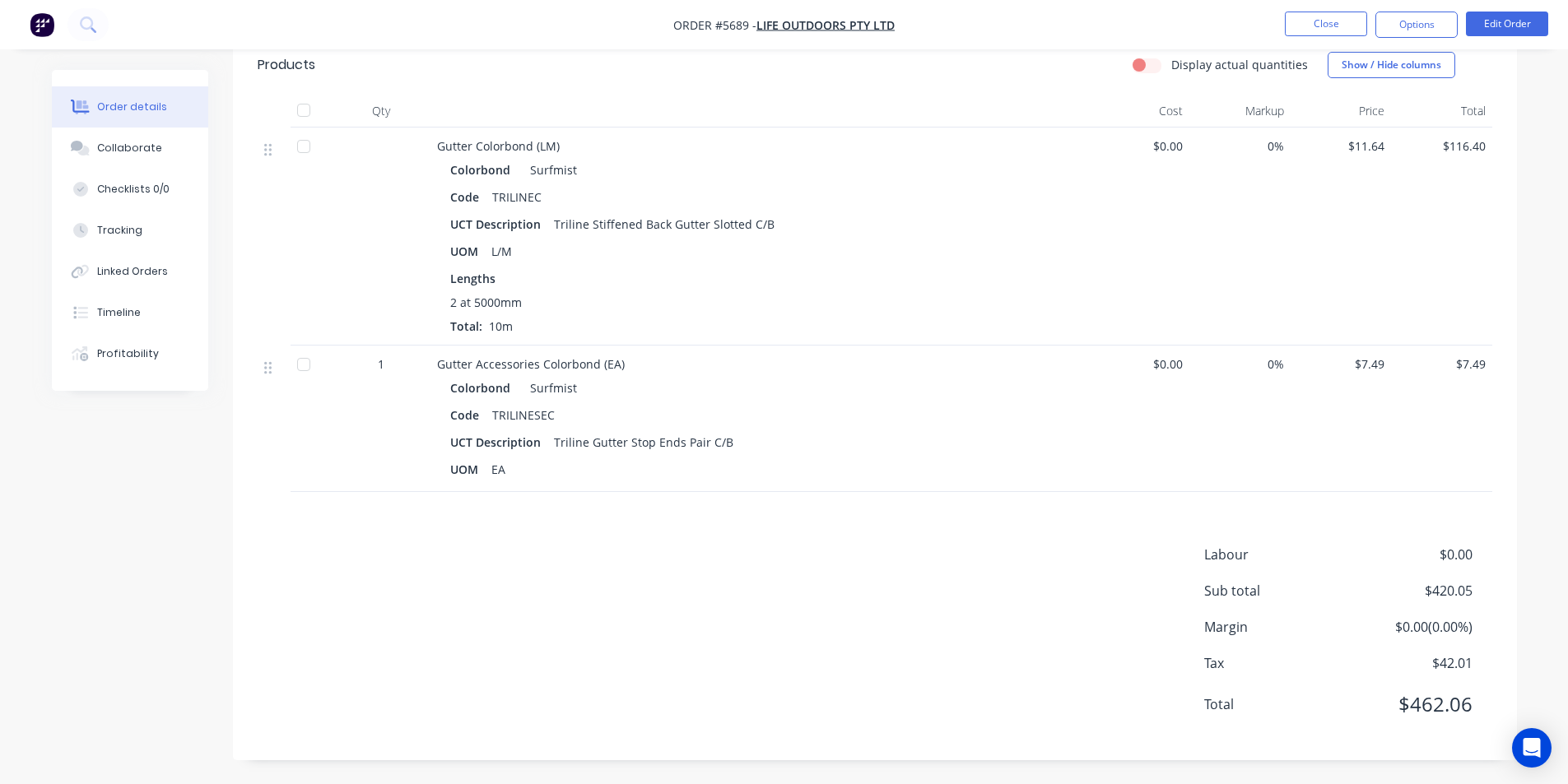
scroll to position [768, 0]
click at [1486, 20] on button "Edit Order" at bounding box center [1507, 24] width 83 height 25
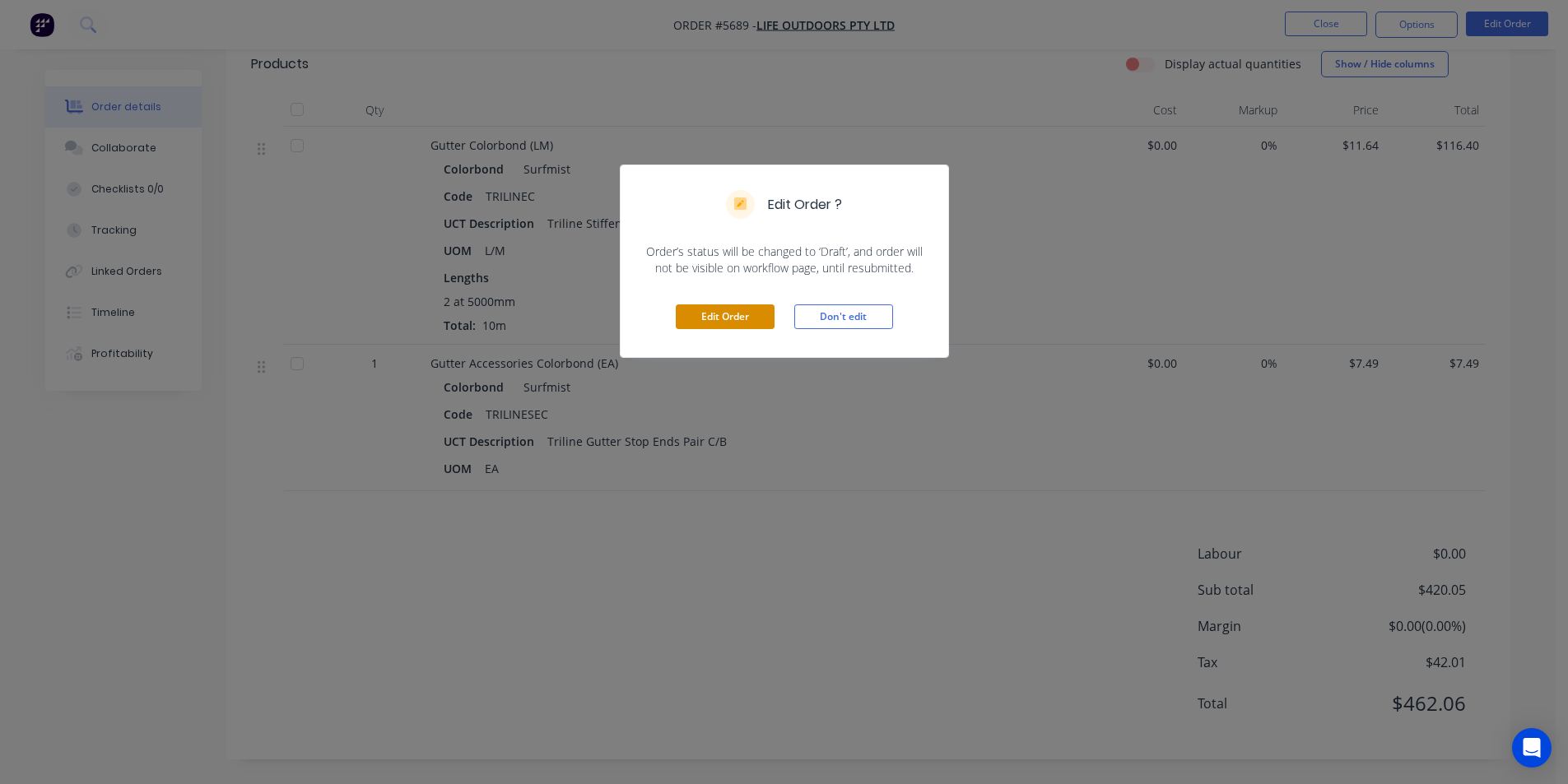
click at [697, 308] on button "Edit Order" at bounding box center [725, 316] width 98 height 25
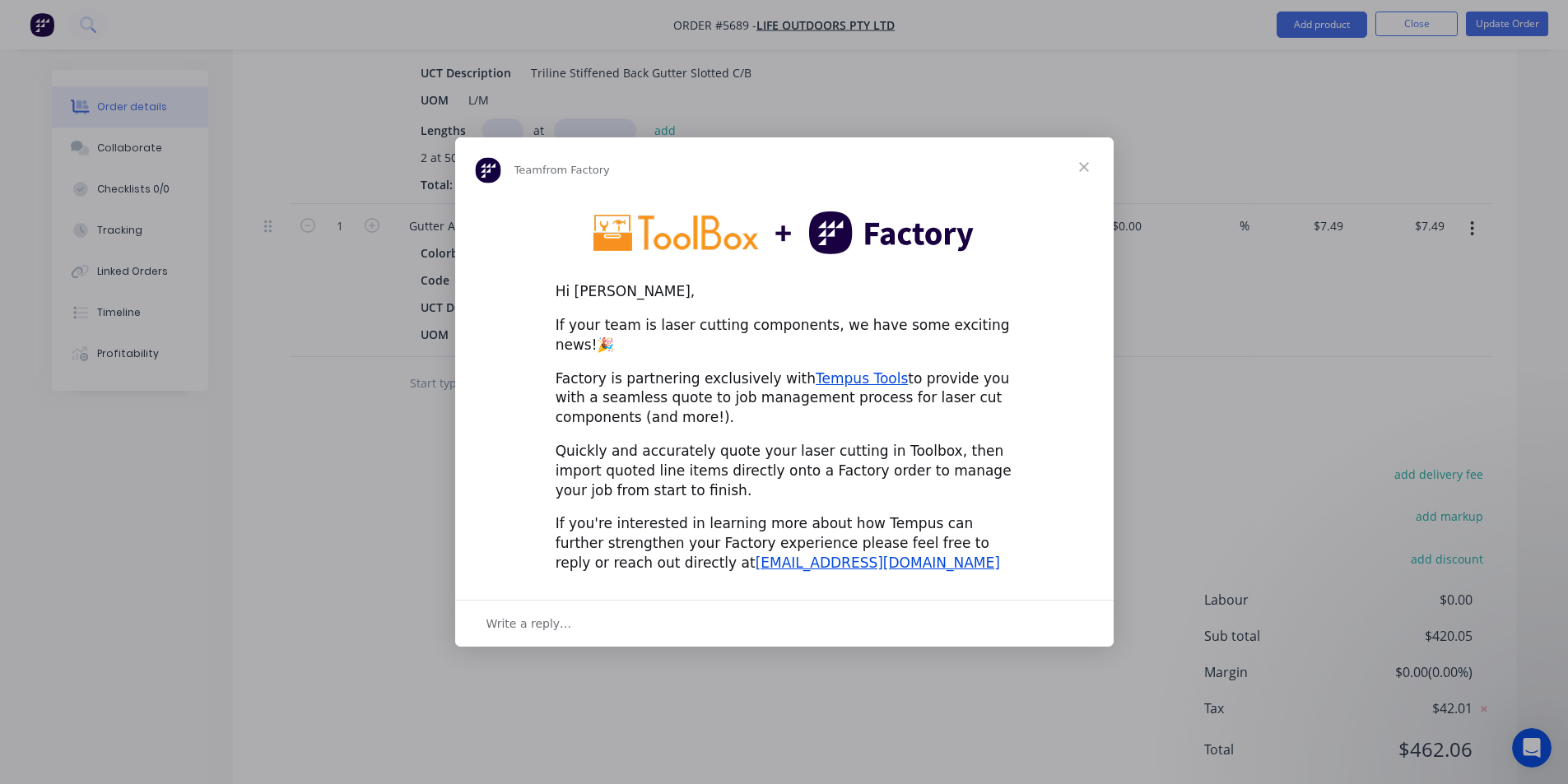
scroll to position [0, 0]
click at [1084, 178] on span "Close" at bounding box center [1083, 167] width 59 height 59
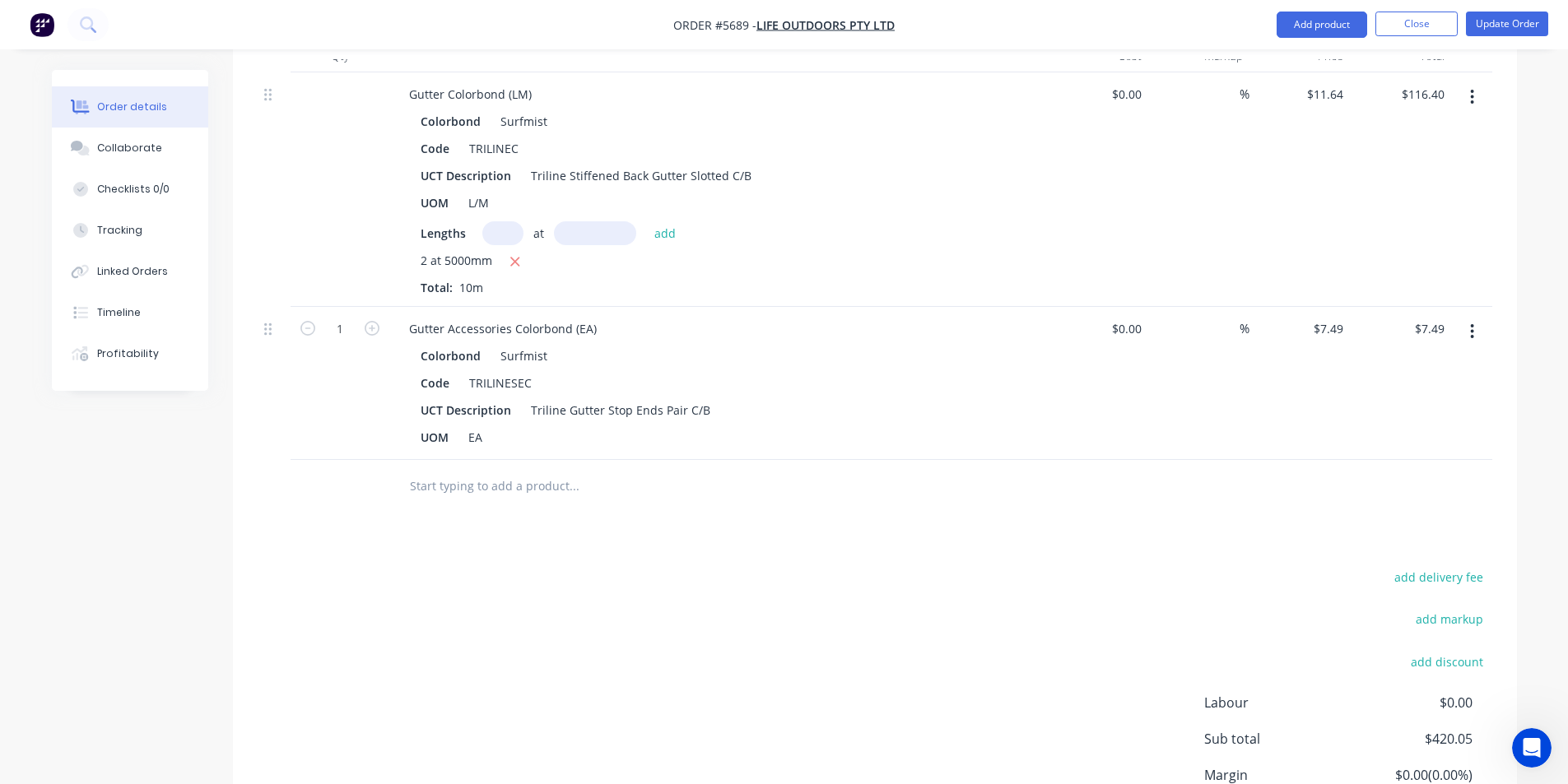
scroll to position [899, 0]
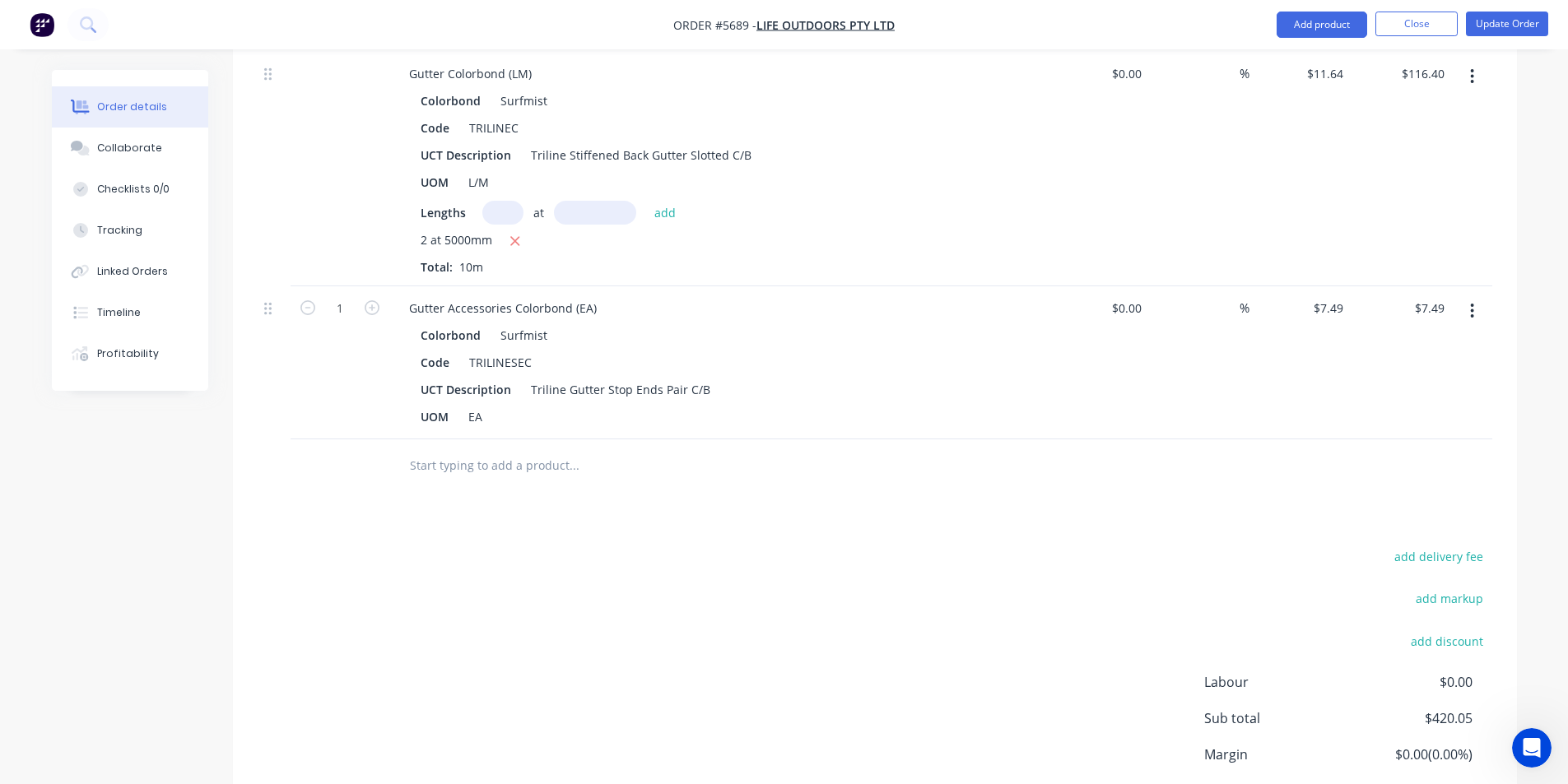
click at [499, 449] on input "text" at bounding box center [573, 465] width 329 height 32
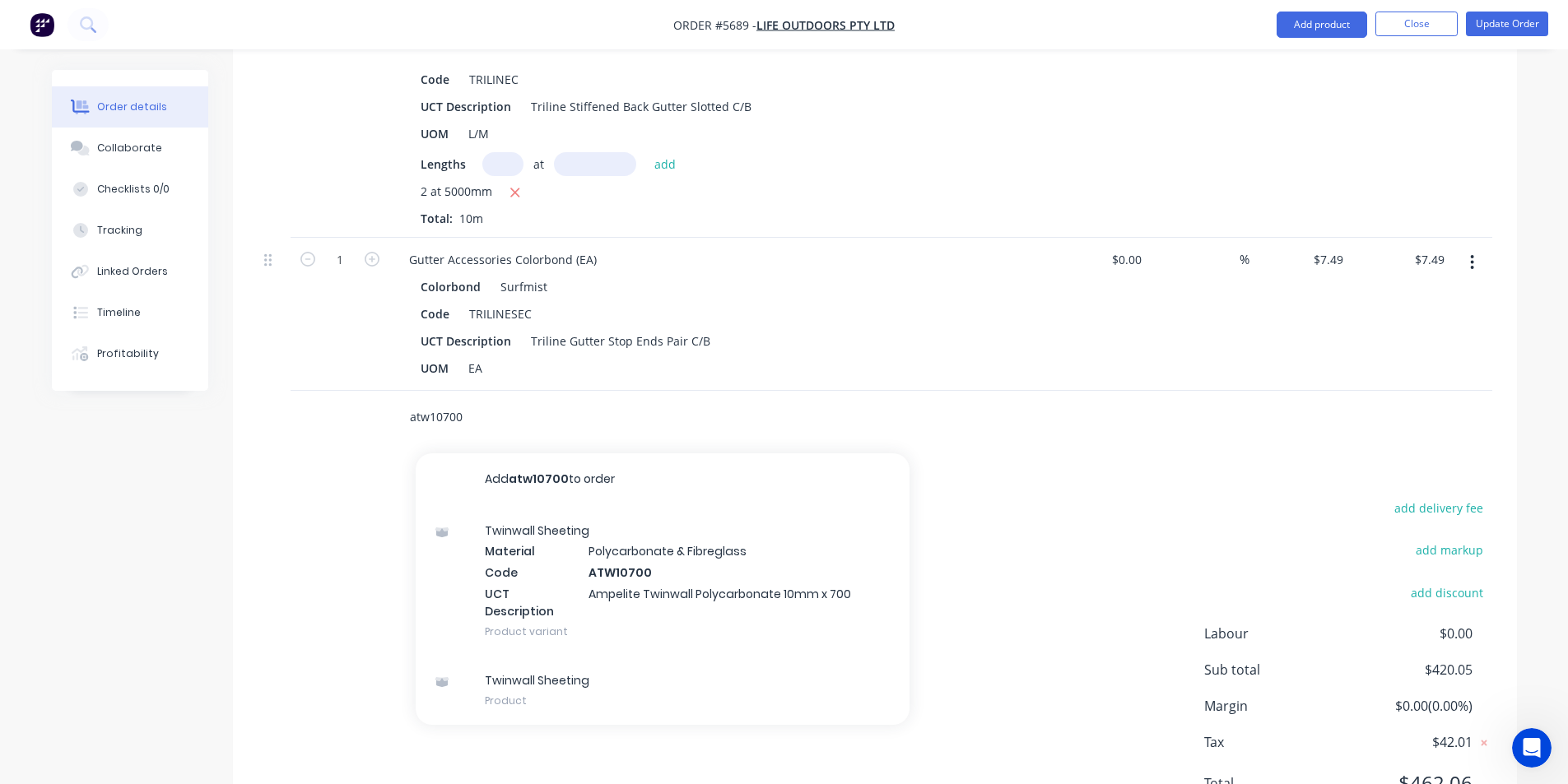
scroll to position [981, 0]
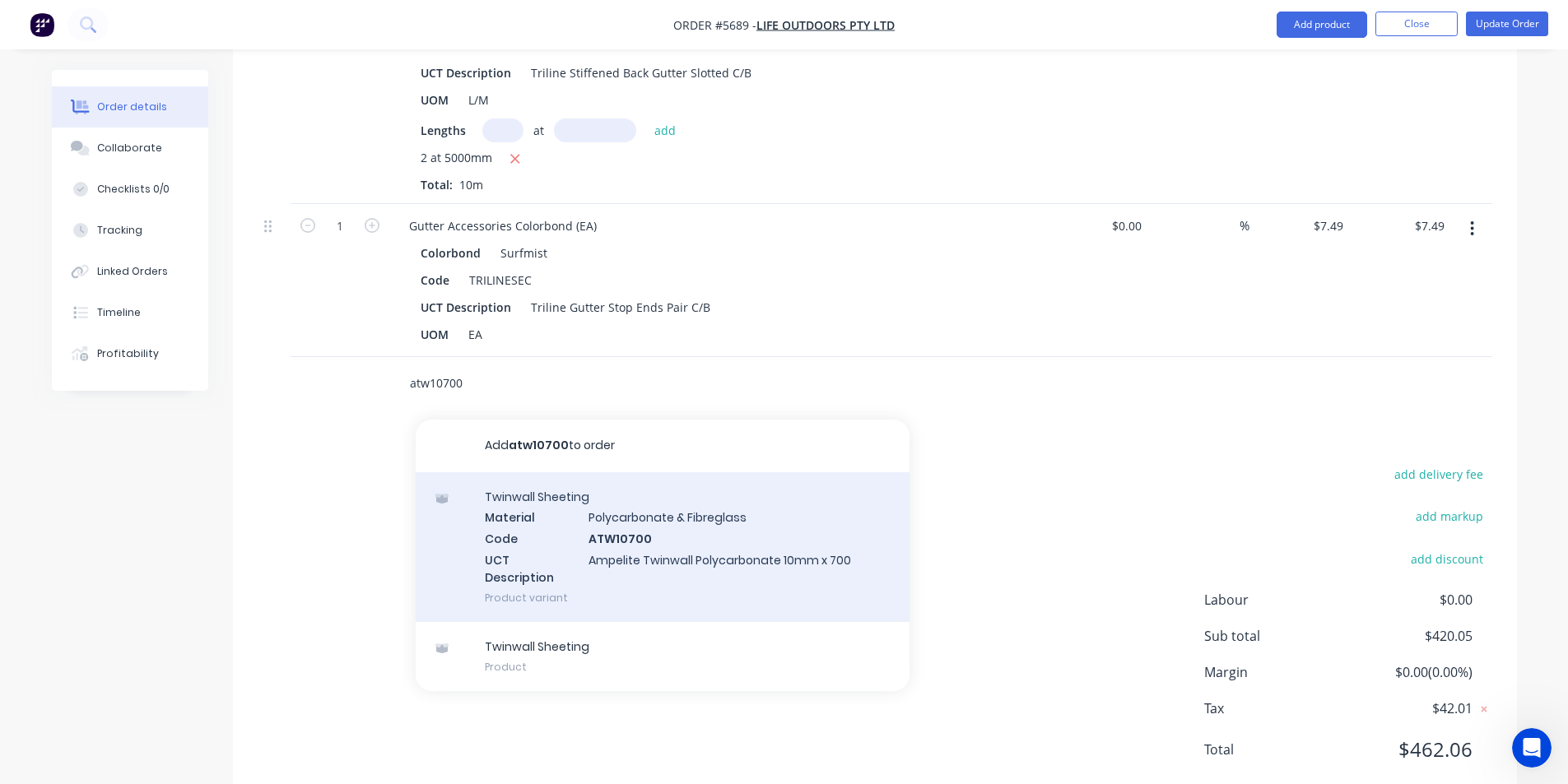
type input "atw10700"
click at [741, 477] on div "Twinwall Sheeting Material Polycarbonate & Fibreglass Code ATW10700 UCT Descrip…" at bounding box center [663, 547] width 494 height 149
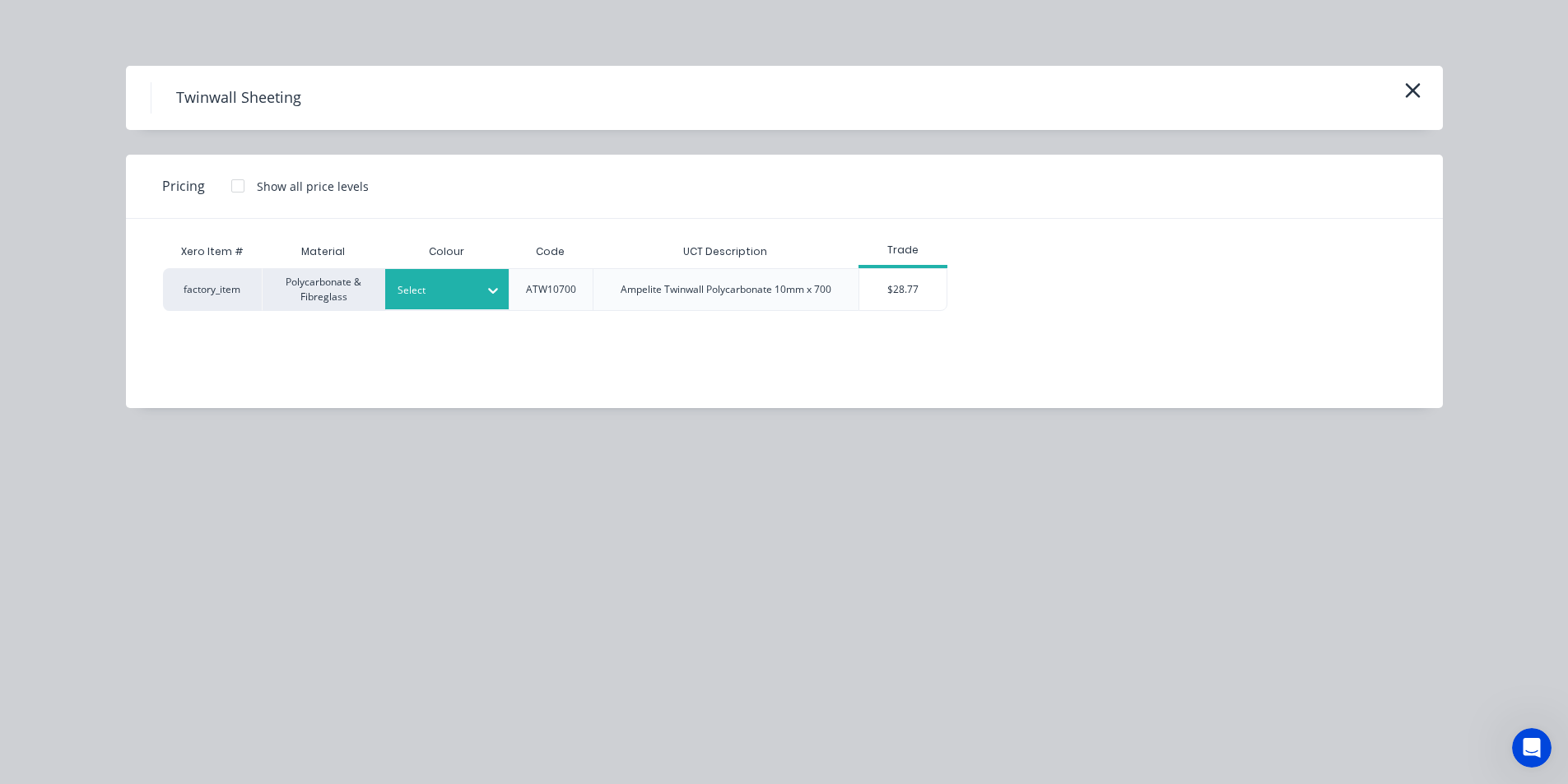
click at [461, 285] on div at bounding box center [434, 290] width 74 height 18
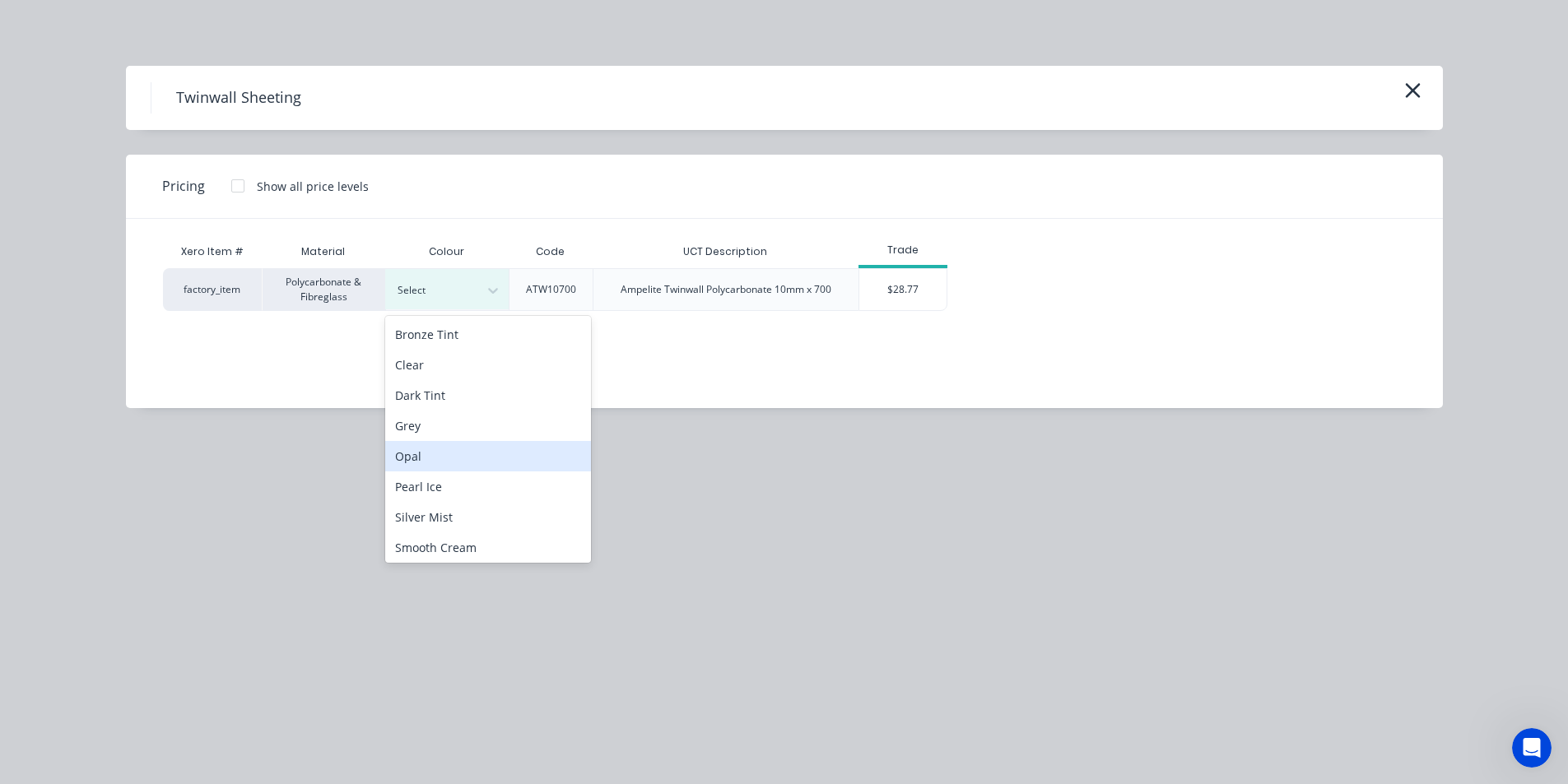
scroll to position [3, 0]
click at [473, 442] on div "Opal" at bounding box center [488, 452] width 205 height 30
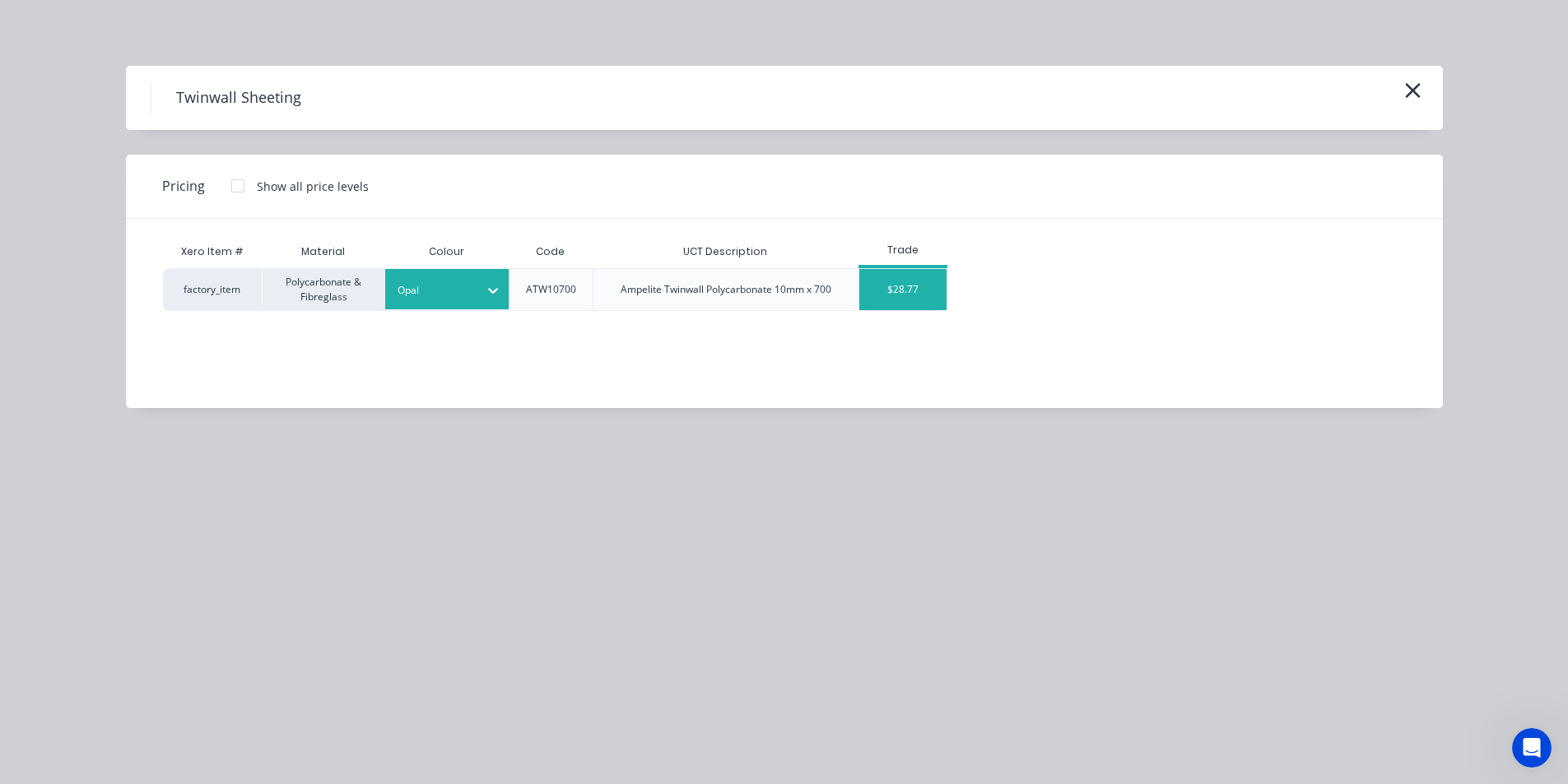
click at [919, 294] on div "$28.77" at bounding box center [903, 290] width 88 height 41
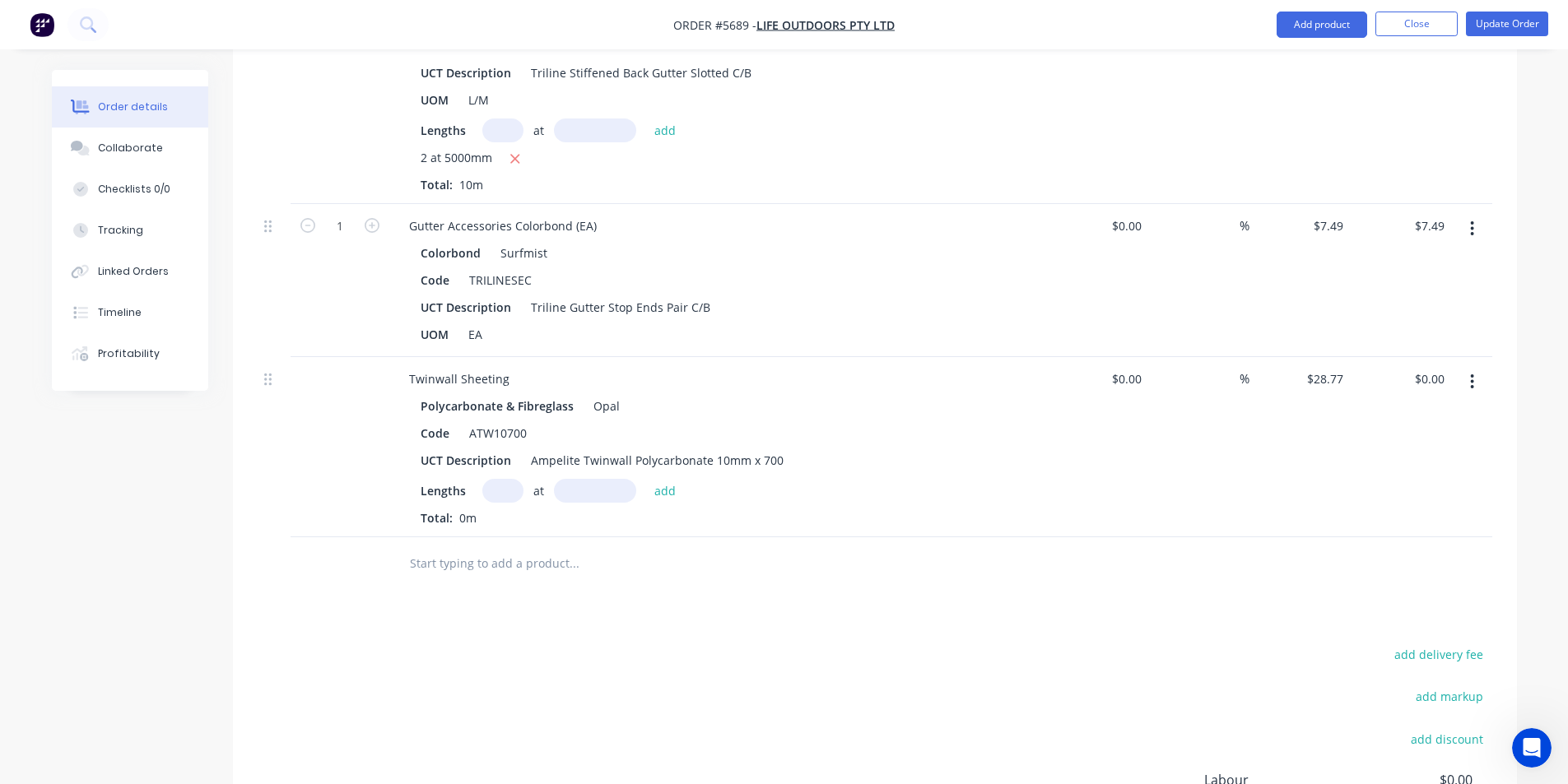
click at [507, 478] on input "text" at bounding box center [503, 490] width 41 height 24
type input "2"
type input "6000"
click at [646, 478] on button "add" at bounding box center [665, 489] width 38 height 23
type input "$345.24"
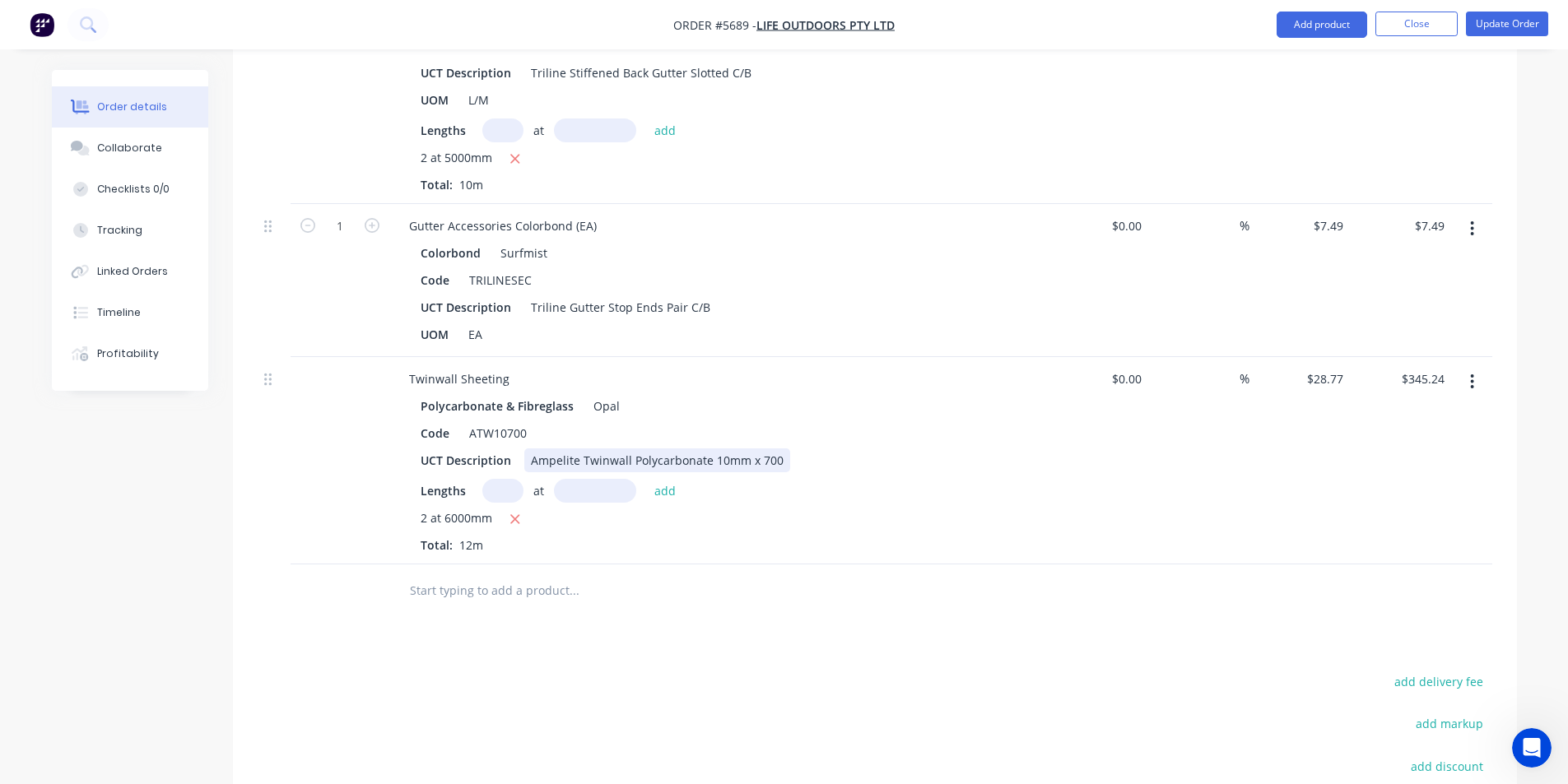
click at [785, 448] on div "UCT Description Ampelite Twinwall Polycarbonate 10mm x 700" at bounding box center [715, 460] width 603 height 24
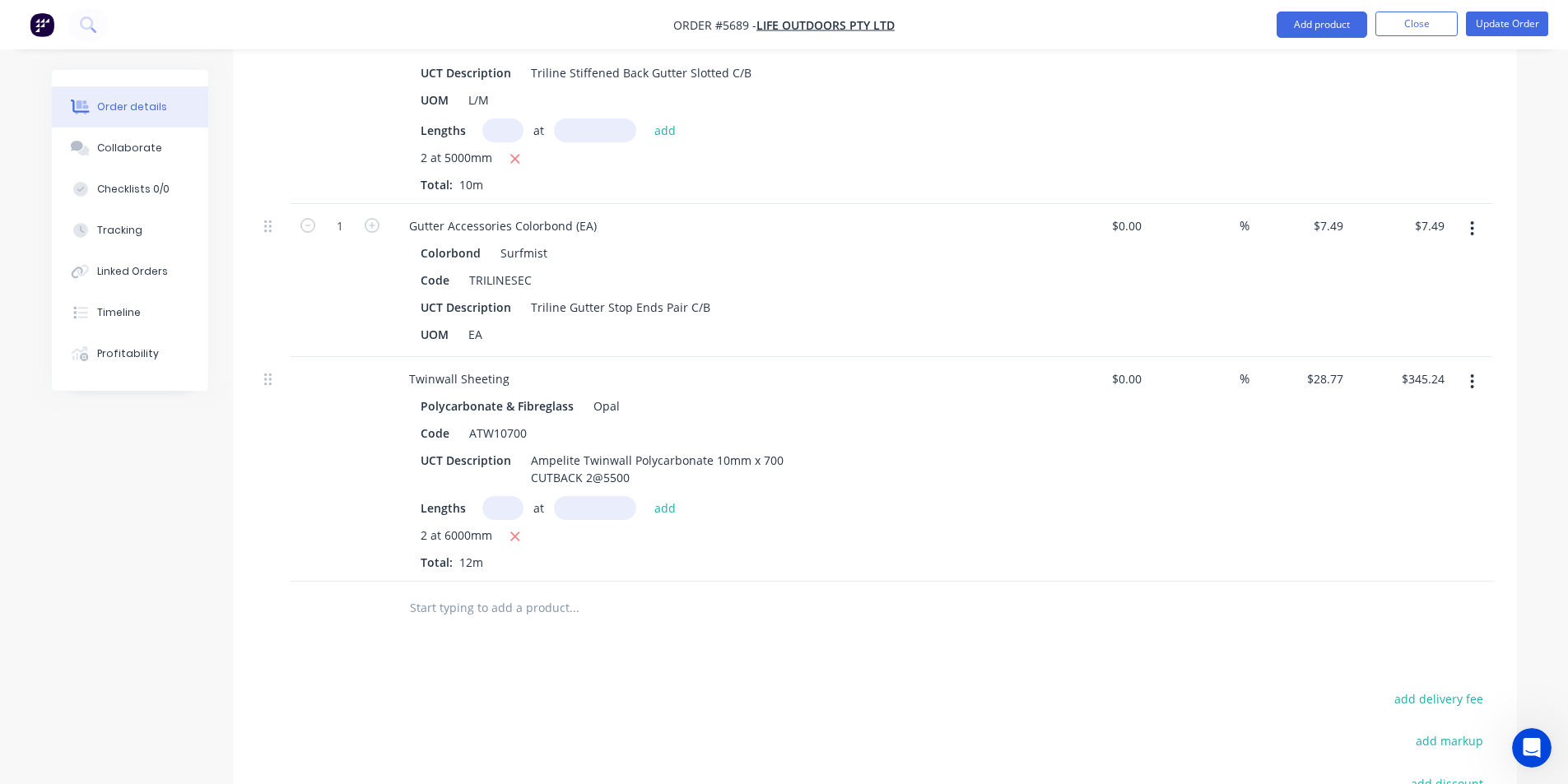
click at [796, 588] on div "Drawings Add drawing 0.55 Colorbond Surfmist Girth 408 1 0 CF 10 50 118 200 30 …" at bounding box center [875, 277] width 1284 height 1504
click at [514, 591] on input "text" at bounding box center [573, 607] width 329 height 32
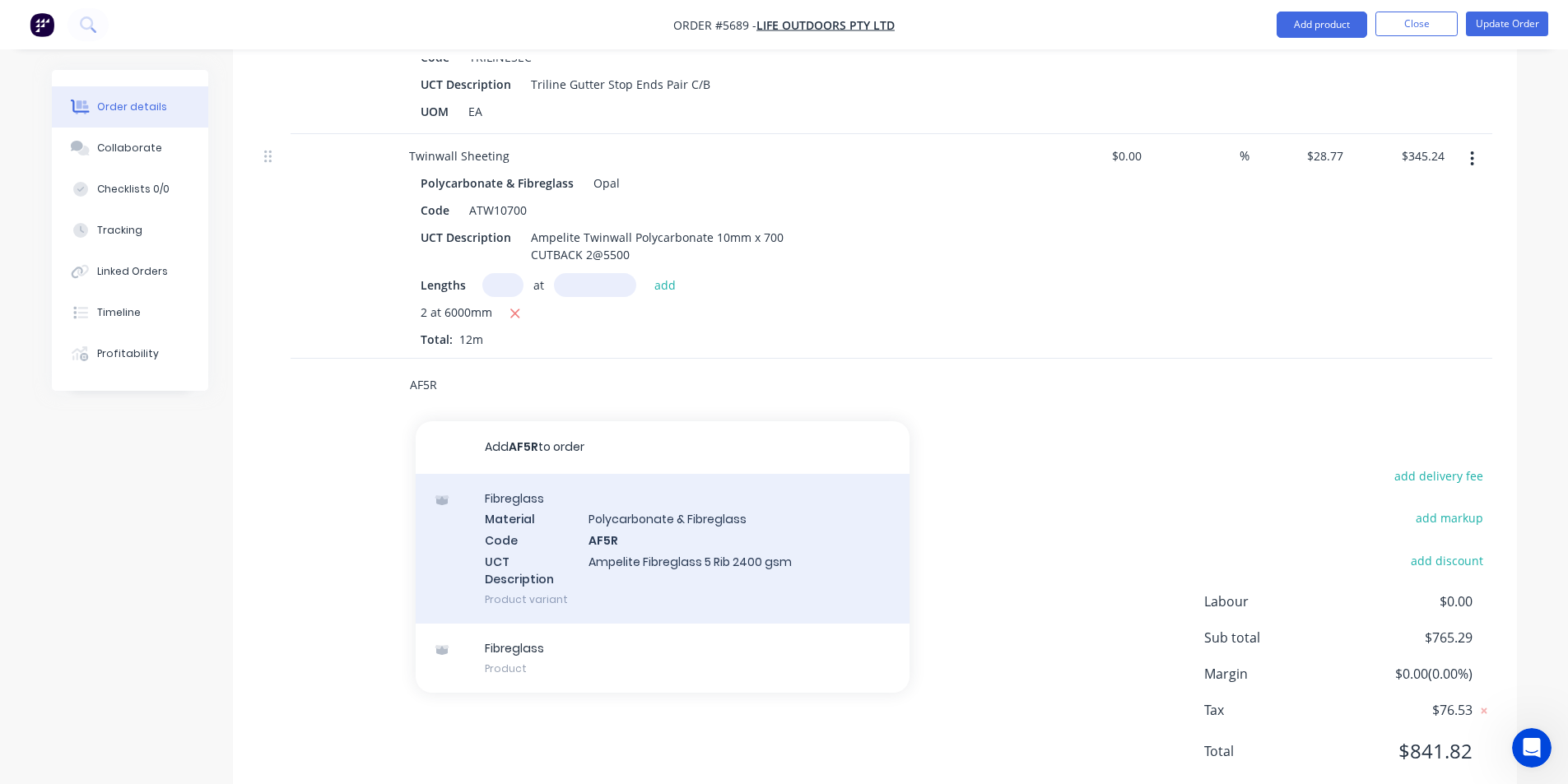
scroll to position [1205, 0]
type input "AF5R"
click at [726, 473] on div "Fibreglass Material Polycarbonate & Fibreglass Code AF5R UCT Description Ampeli…" at bounding box center [663, 547] width 494 height 149
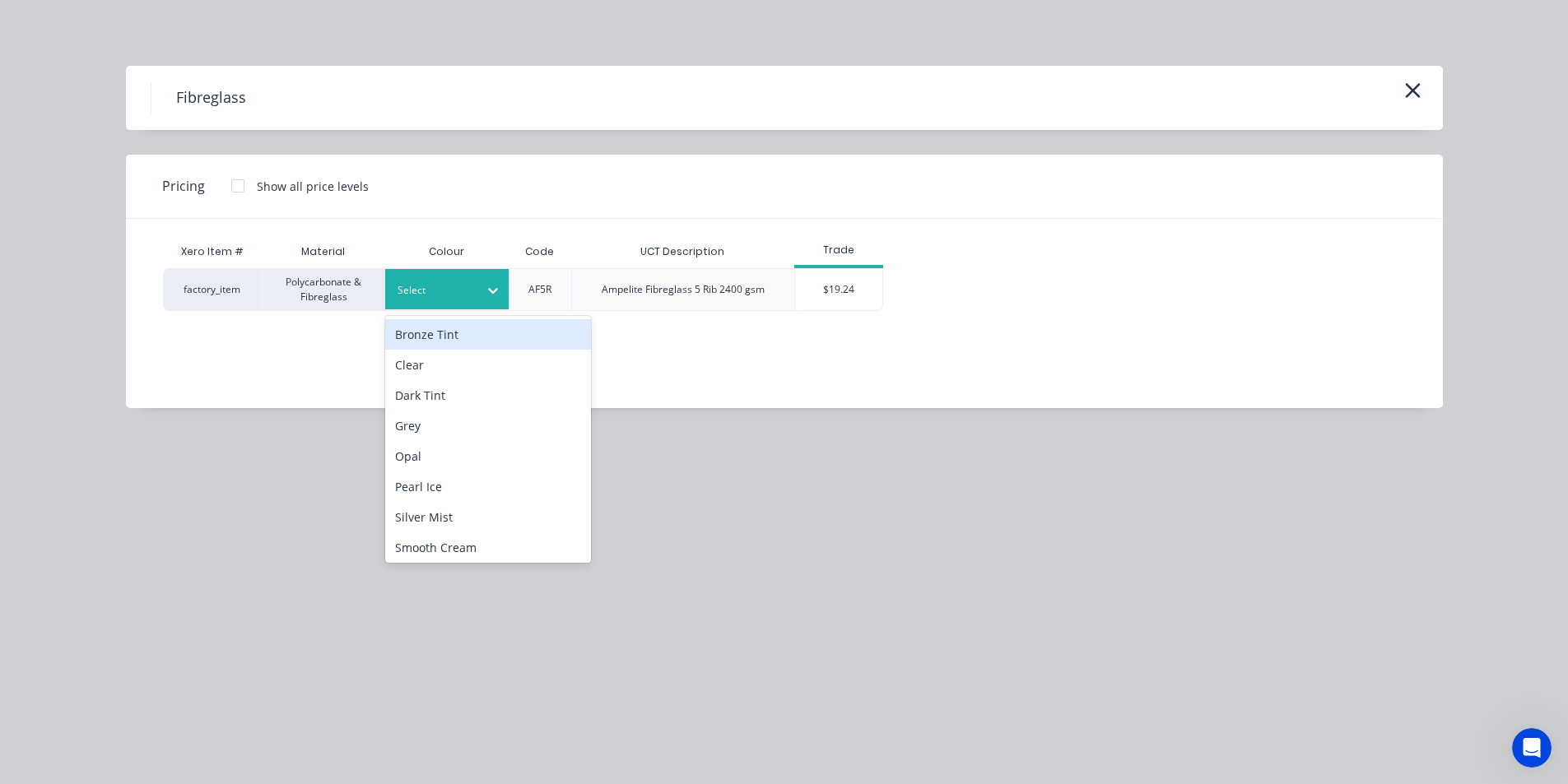
click at [468, 287] on div at bounding box center [434, 290] width 74 height 18
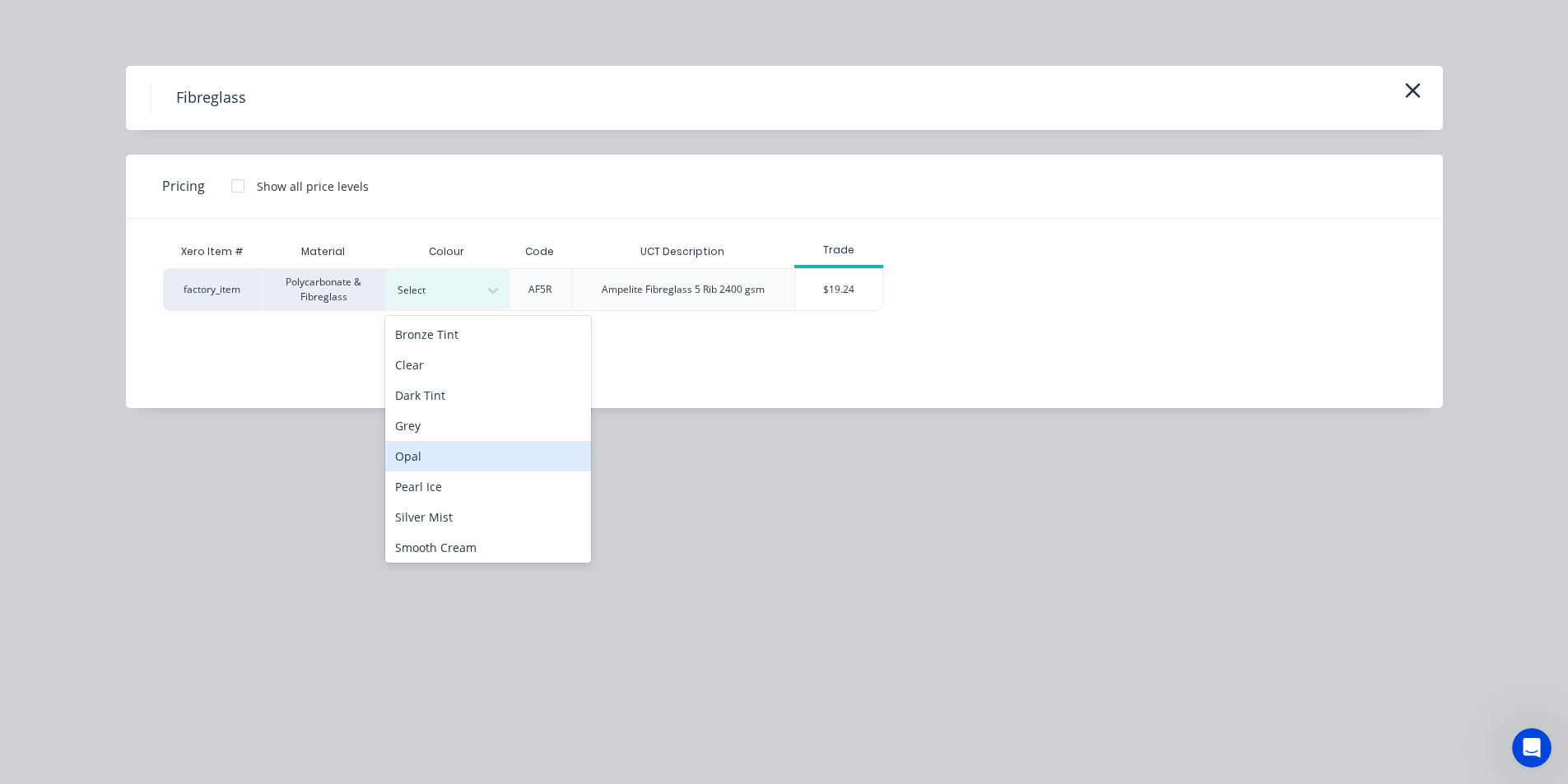
click at [447, 456] on div "Opal" at bounding box center [488, 456] width 205 height 30
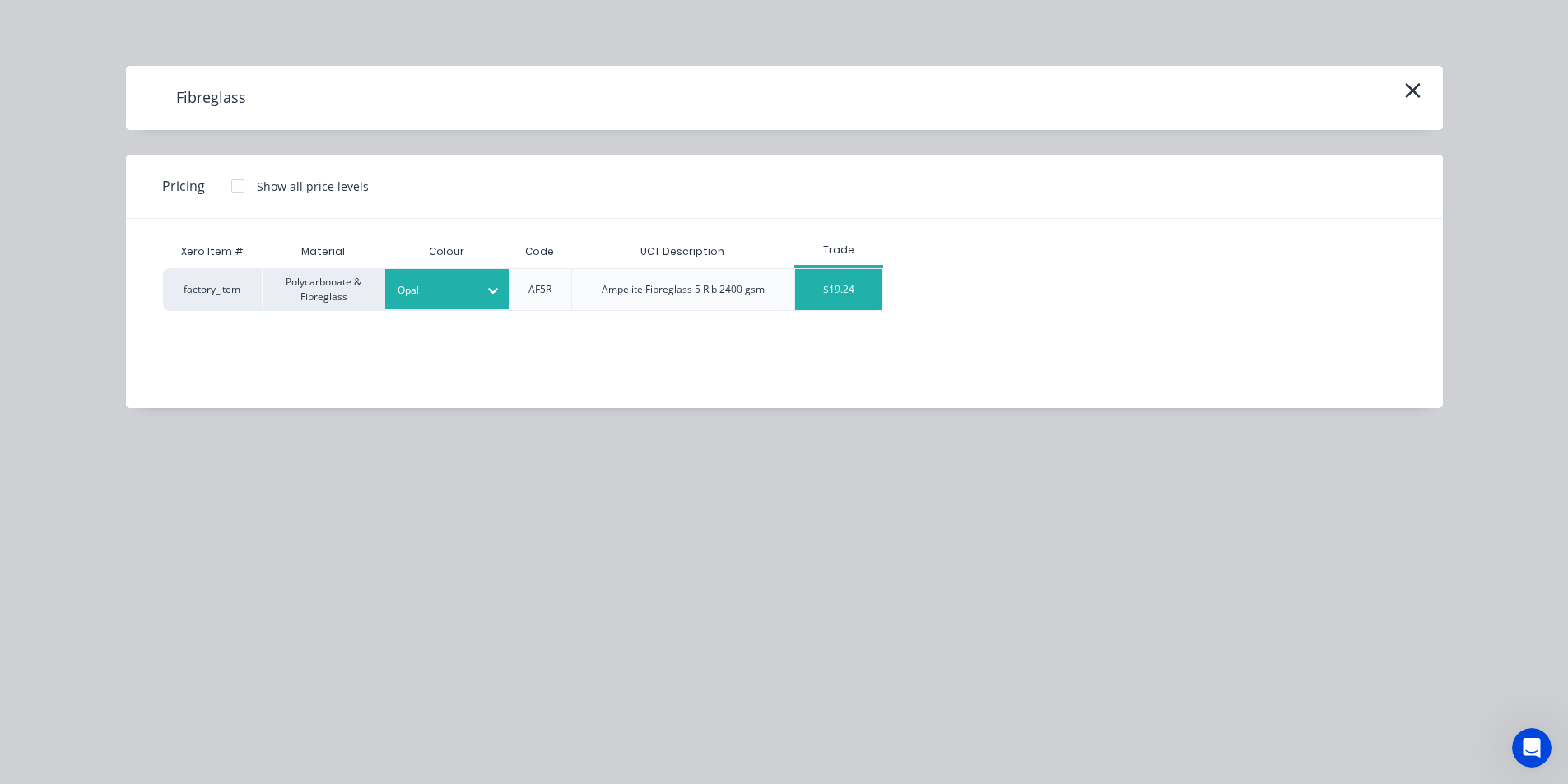
click at [821, 296] on div "$19.24" at bounding box center [840, 290] width 88 height 41
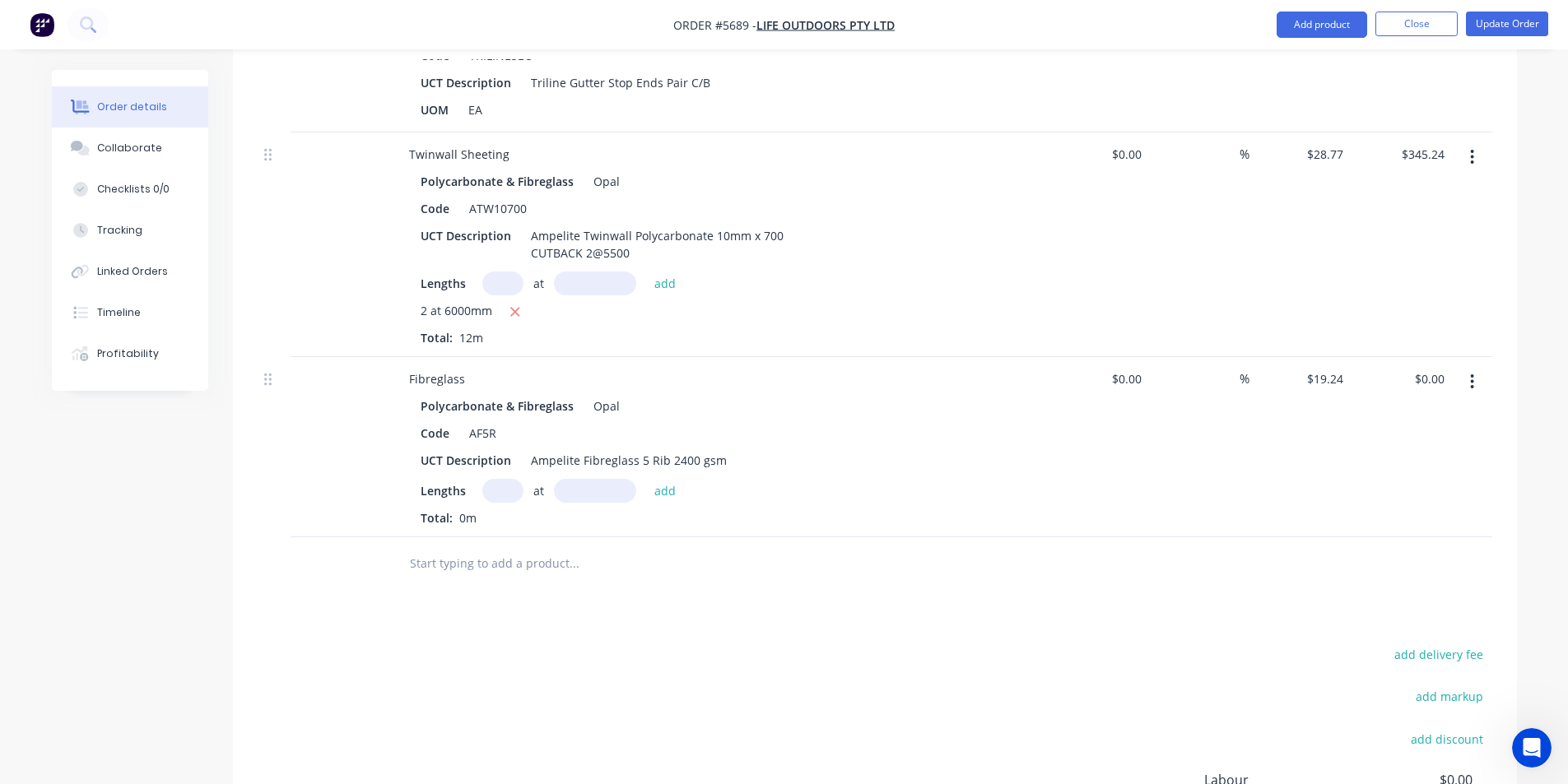
click at [549, 478] on div "at add" at bounding box center [584, 490] width 203 height 24
click at [510, 478] on input "text" at bounding box center [503, 490] width 41 height 24
type input "2"
type input "5500"
click at [646, 478] on button "add" at bounding box center [665, 489] width 38 height 23
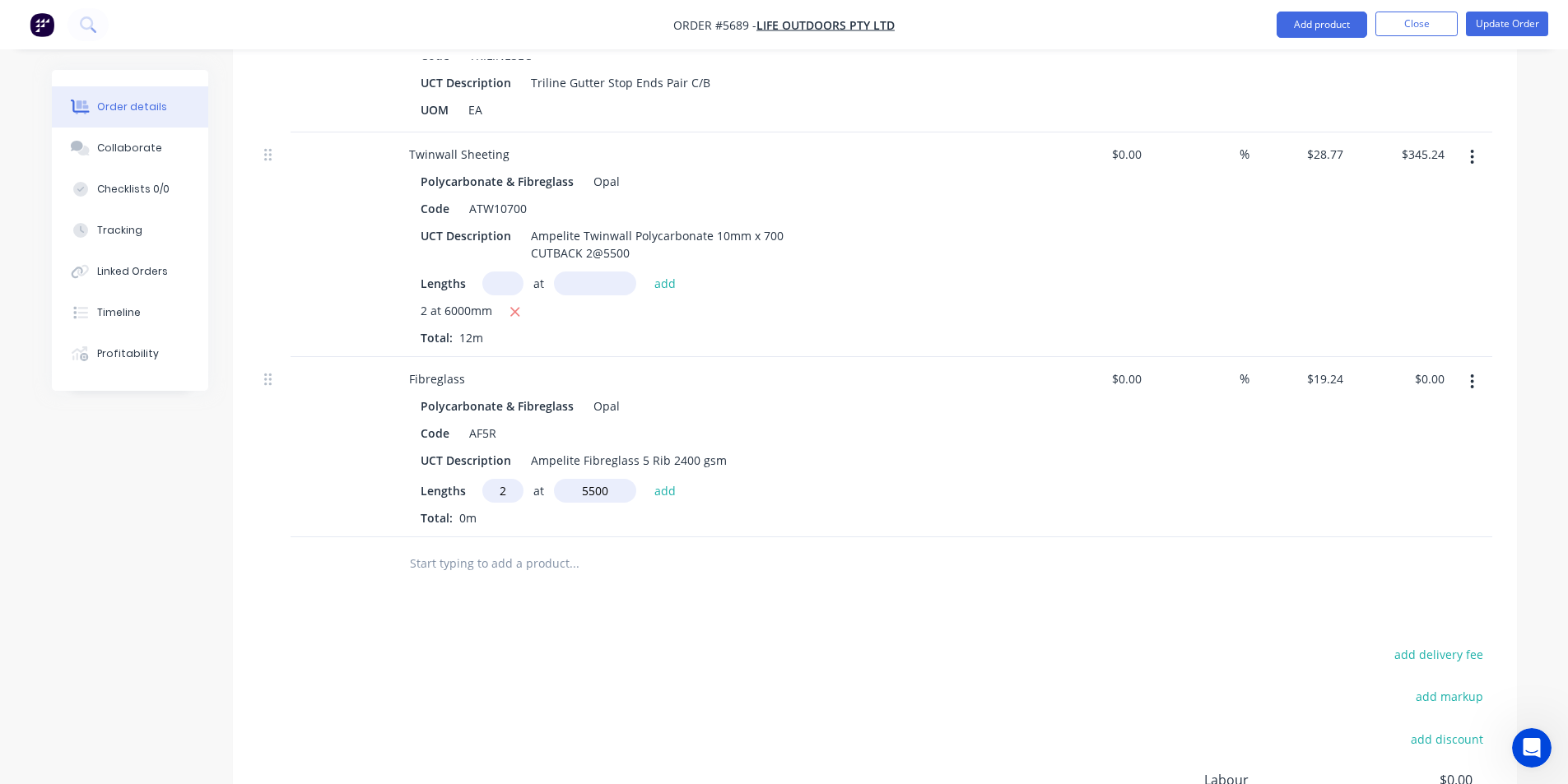
type input "$211.64"
click at [1469, 670] on button "add delivery fee" at bounding box center [1439, 681] width 106 height 23
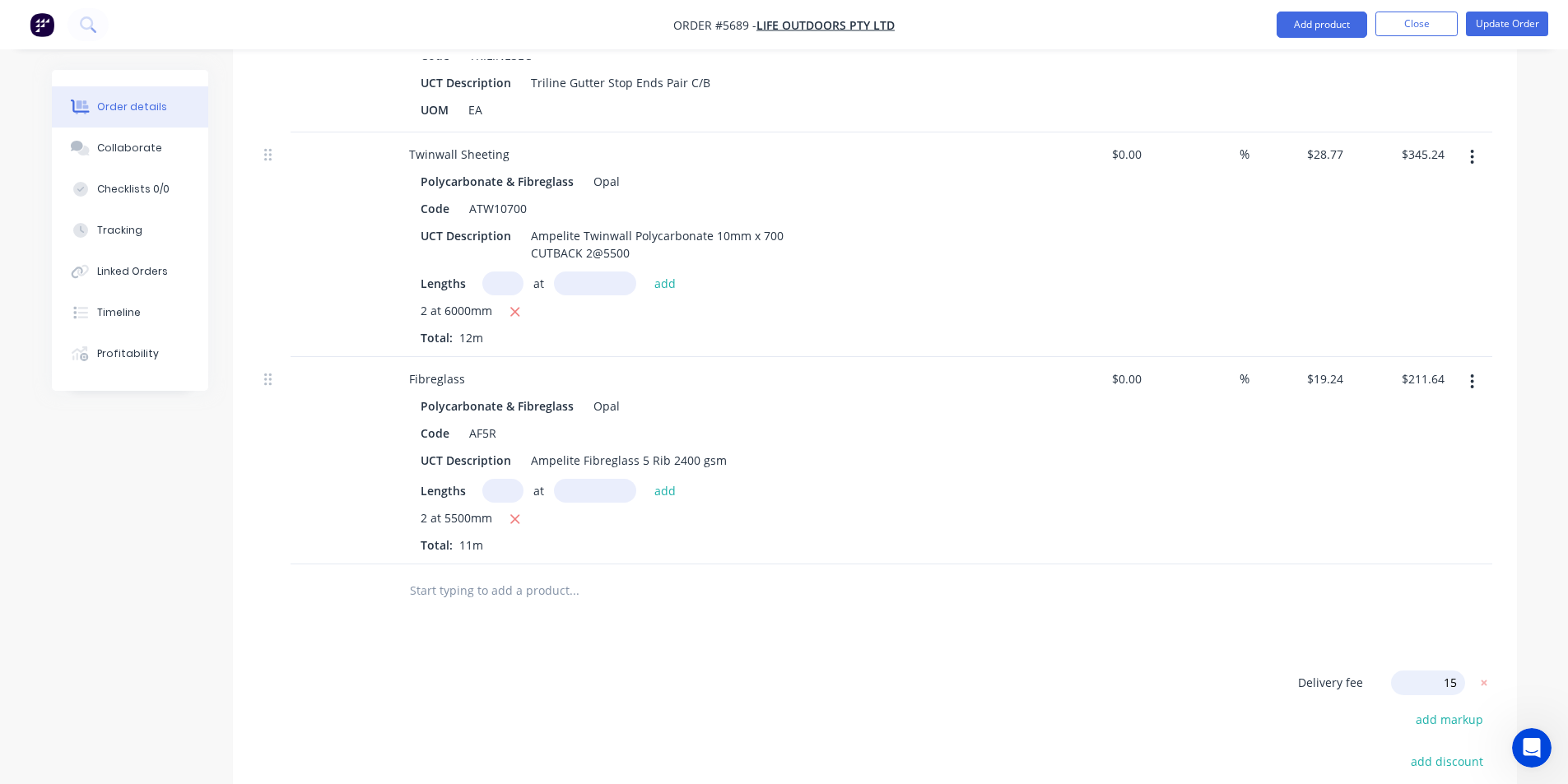
type input "150"
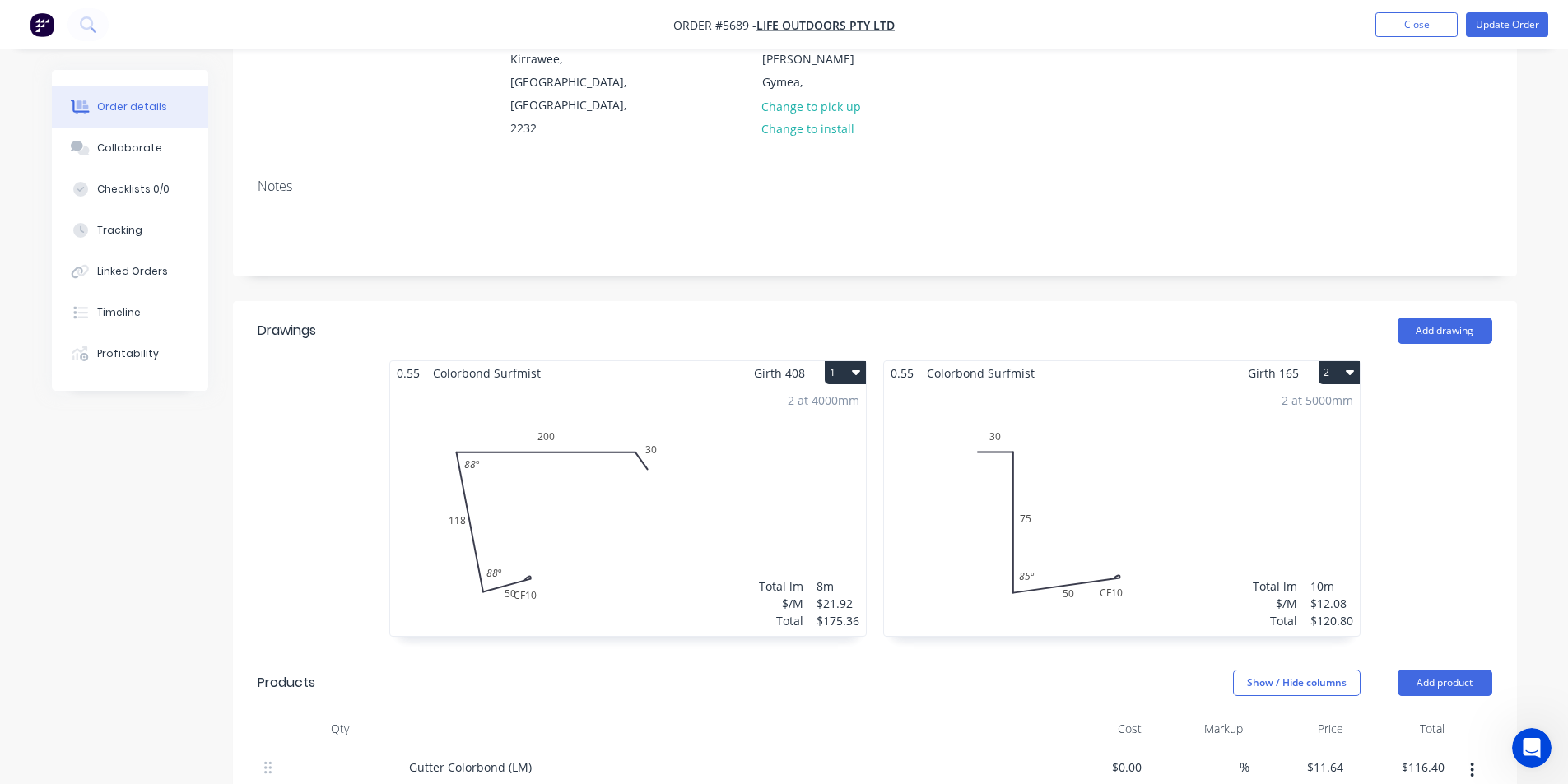
scroll to position [0, 0]
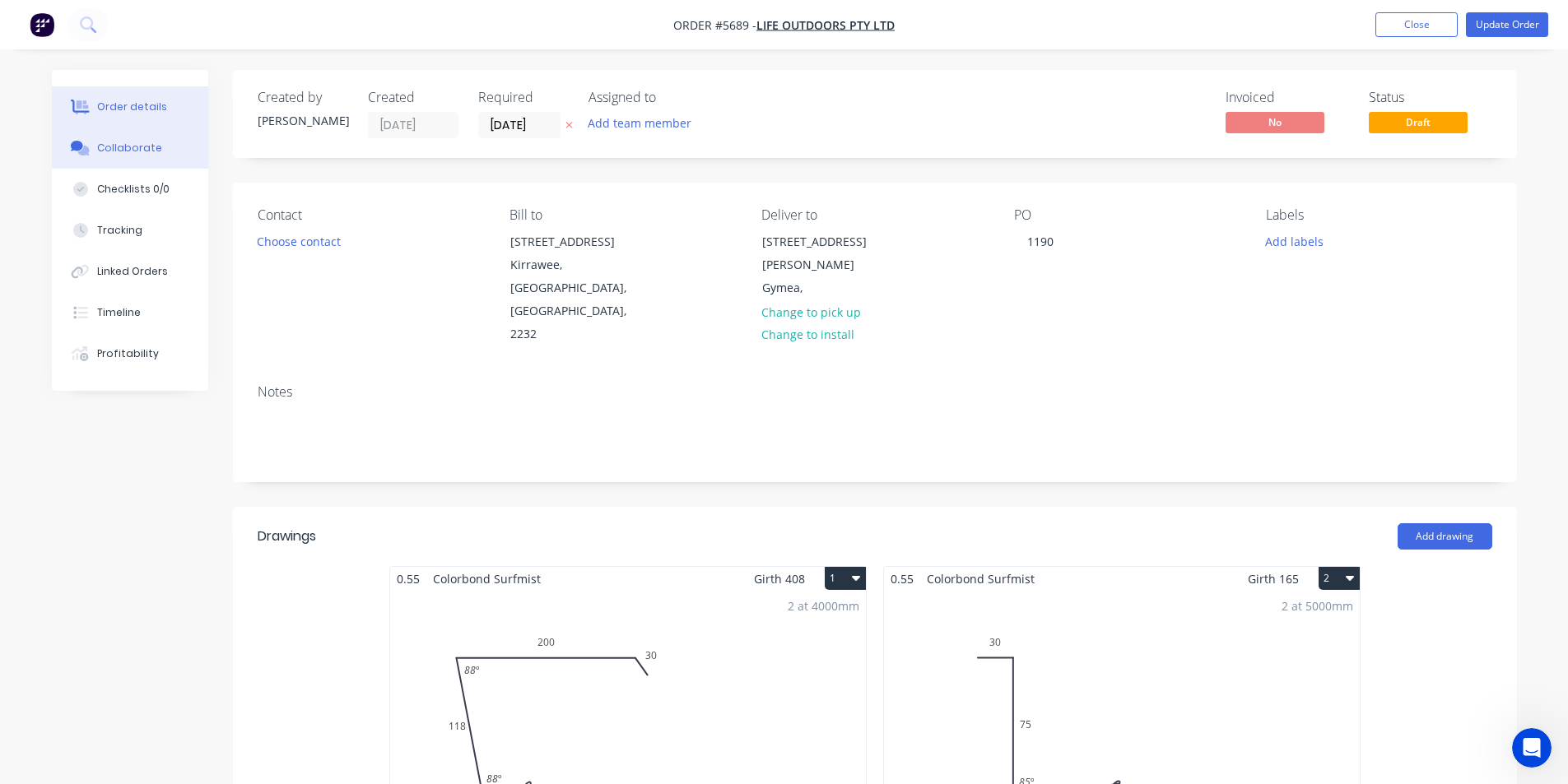
click at [155, 151] on button "Collaborate" at bounding box center [130, 148] width 156 height 41
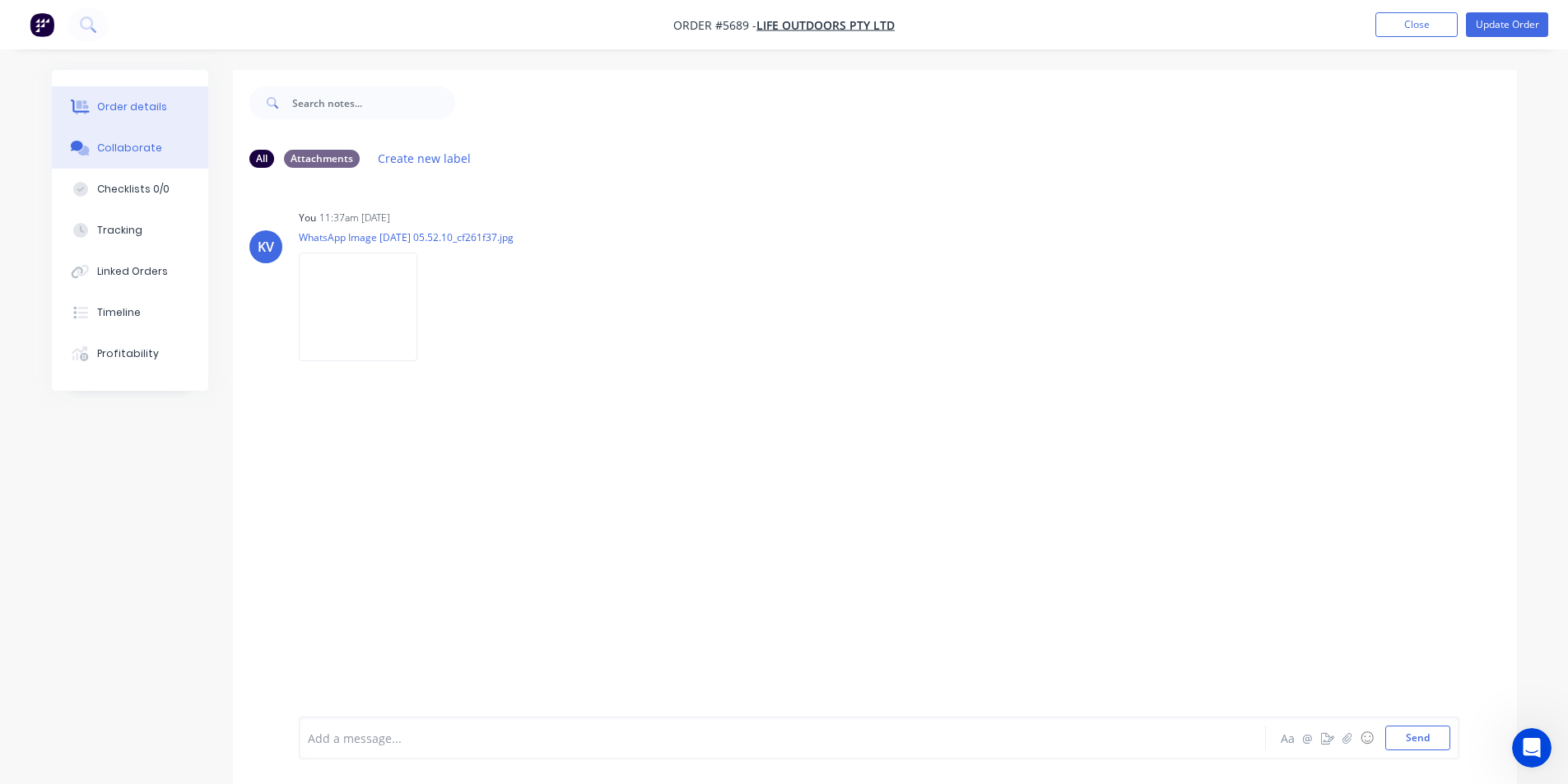
click at [82, 109] on icon at bounding box center [82, 107] width 13 height 14
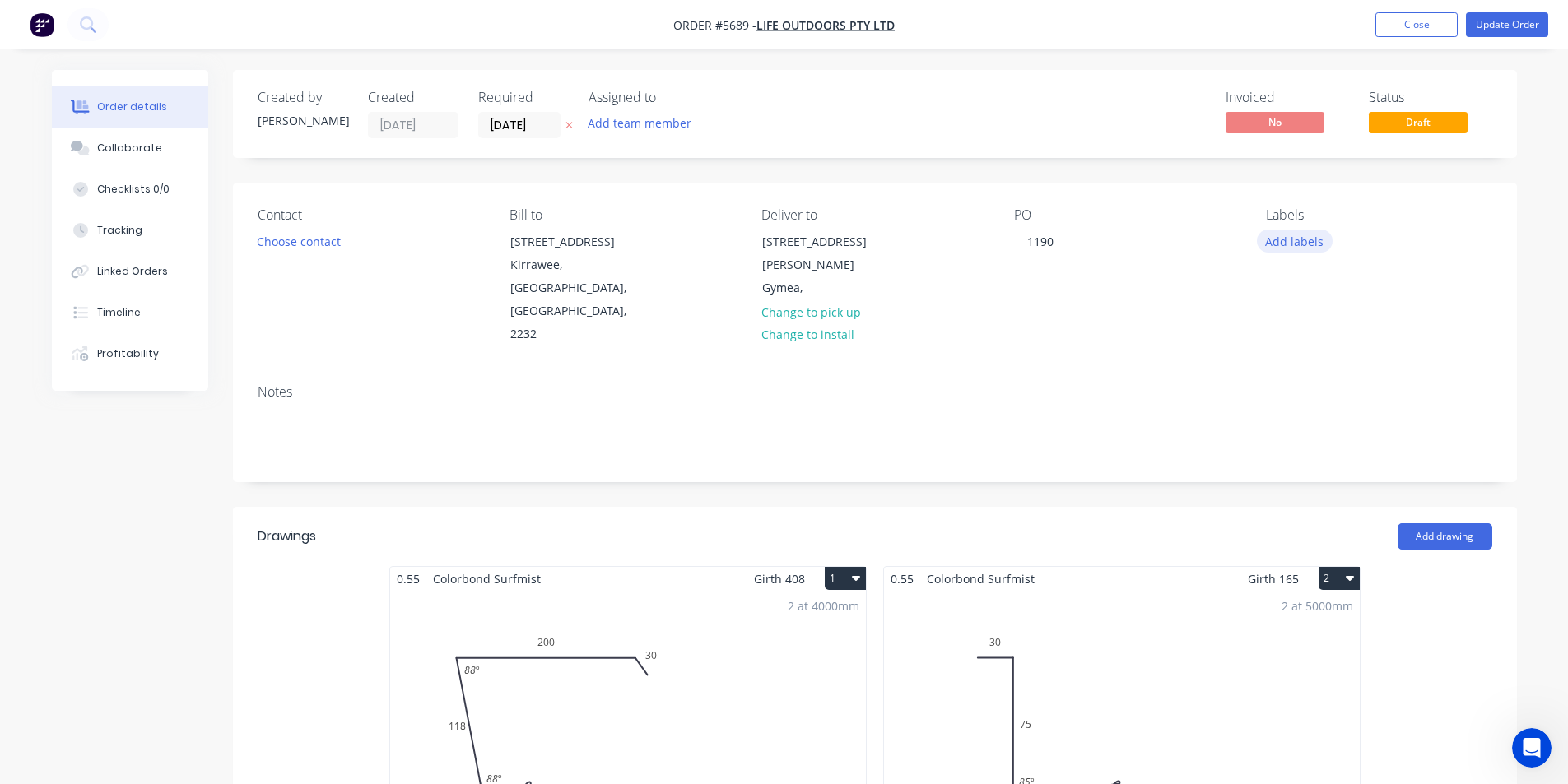
click at [1291, 236] on button "Add labels" at bounding box center [1294, 241] width 76 height 23
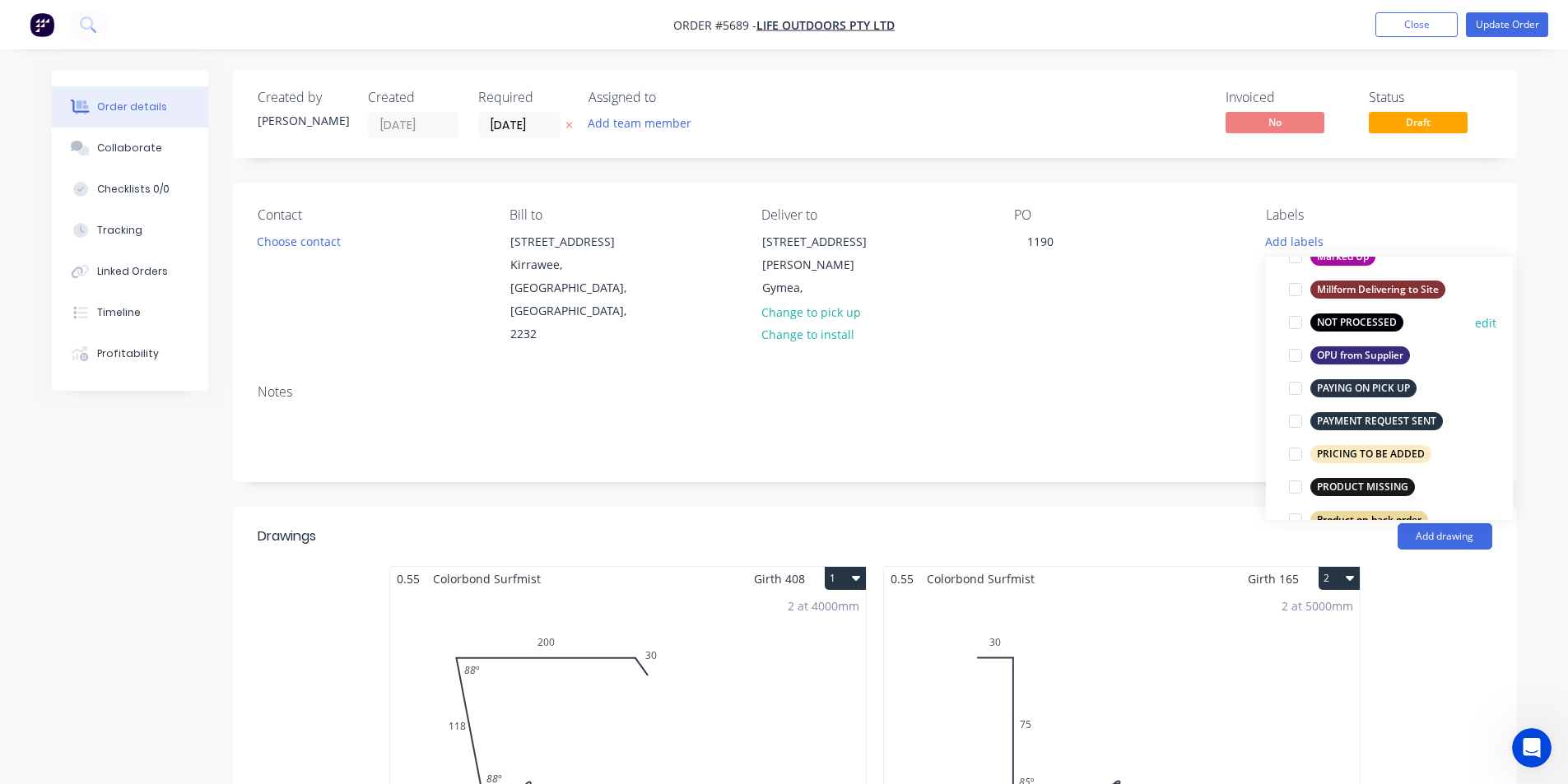
click at [1293, 323] on div at bounding box center [1295, 321] width 32 height 32
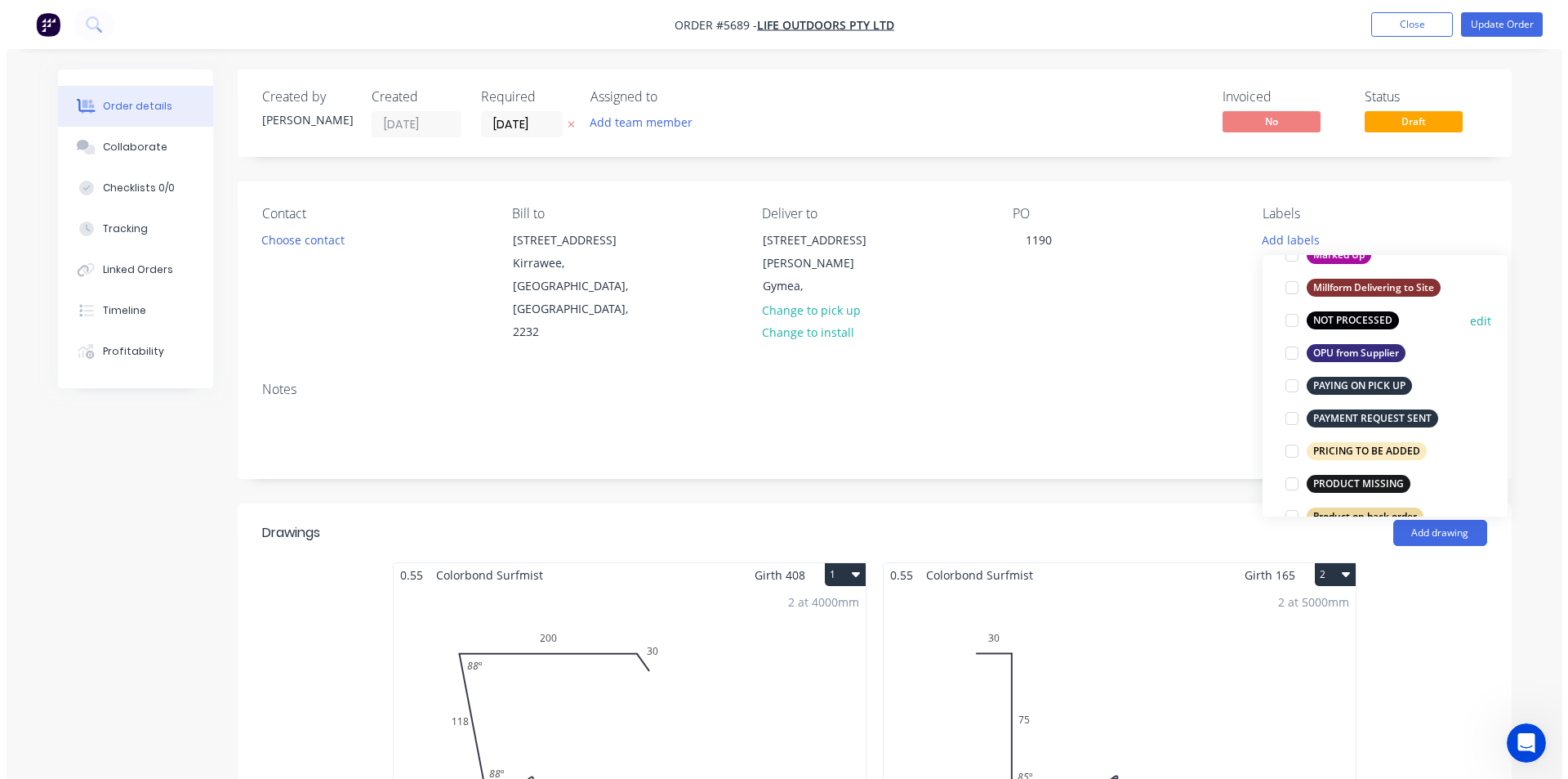
scroll to position [65, 0]
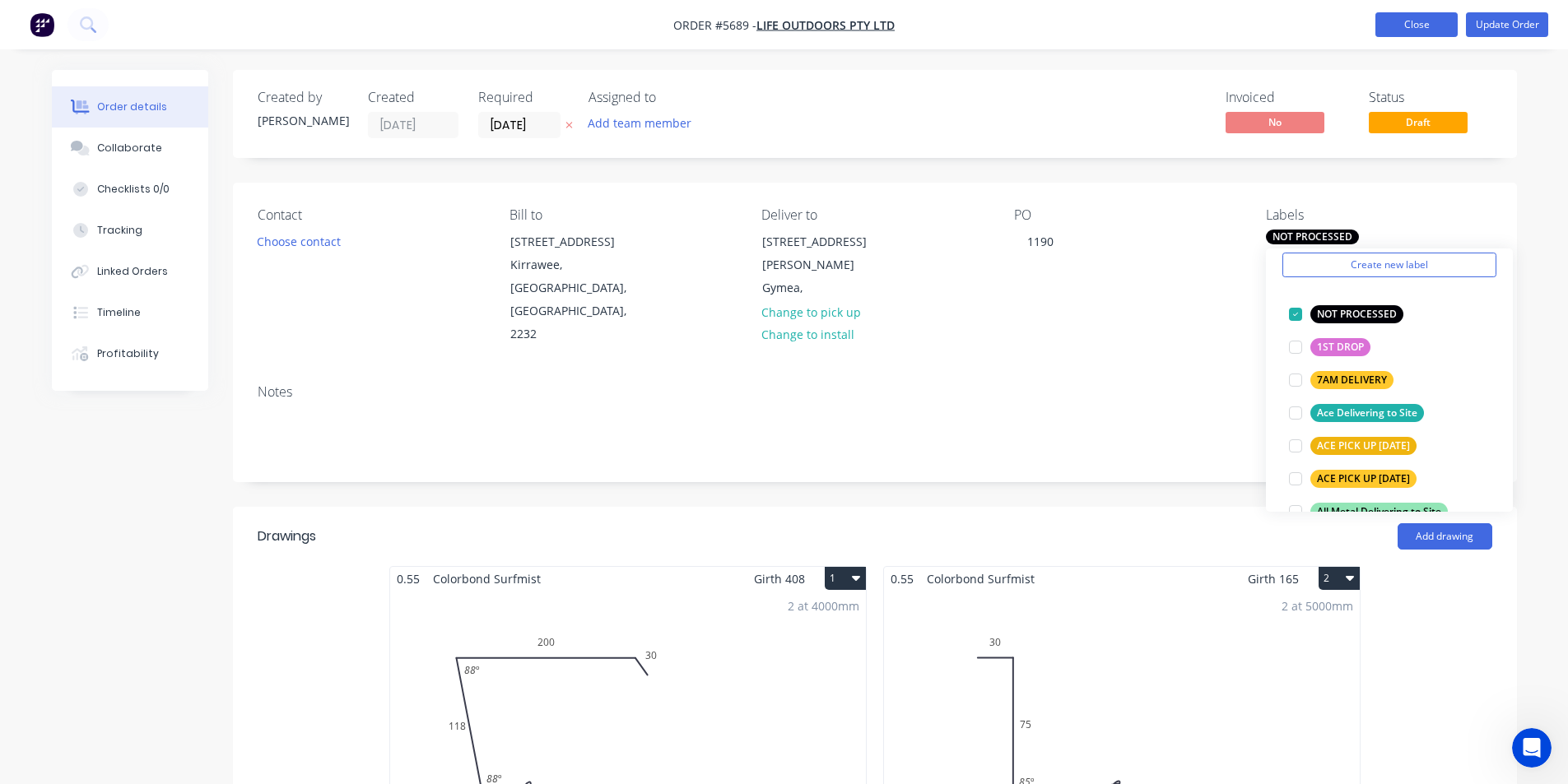
click at [1442, 16] on button "Close" at bounding box center [1417, 25] width 83 height 25
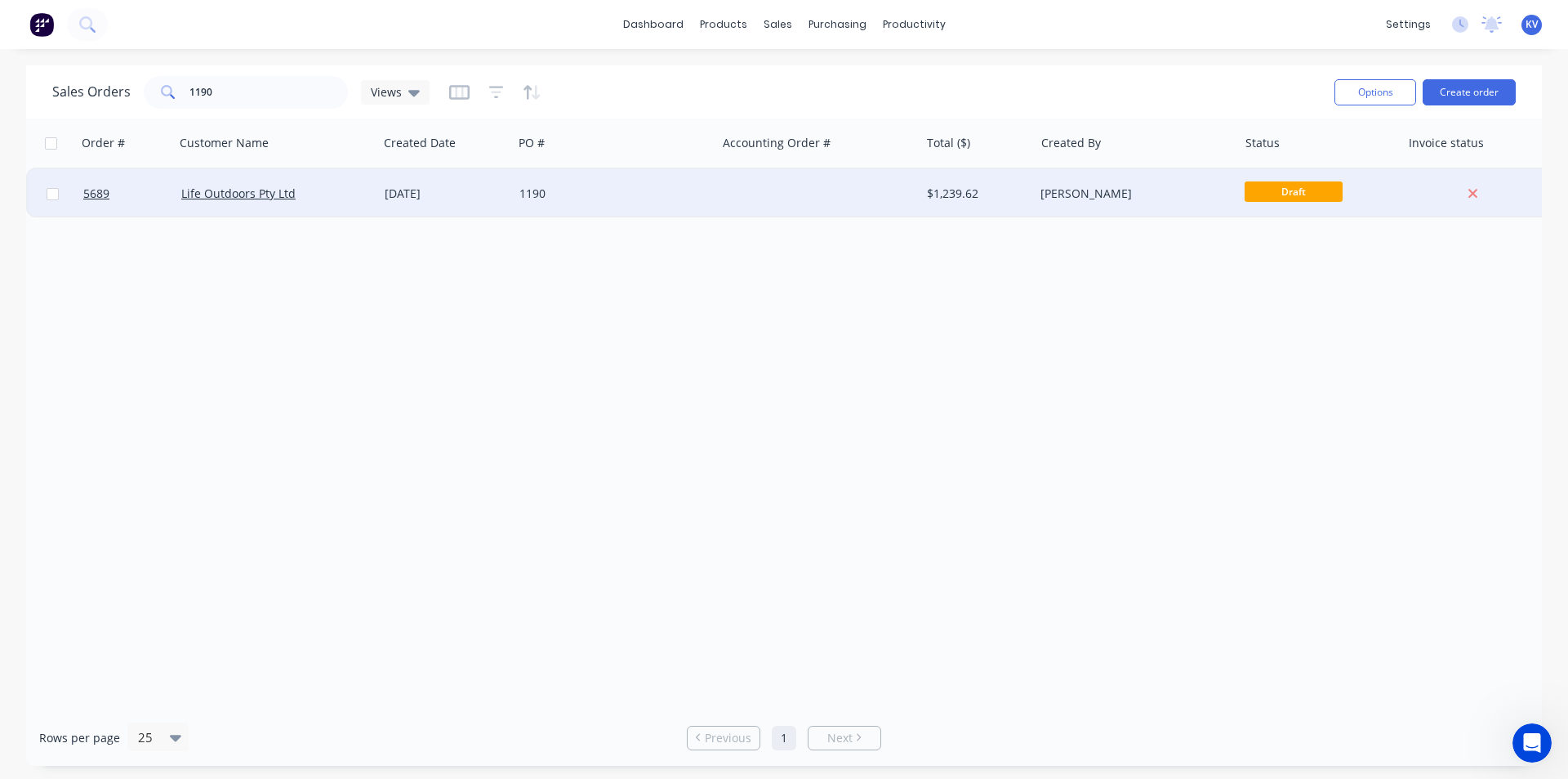
click at [1301, 193] on span "Draft" at bounding box center [1294, 191] width 98 height 20
click at [1299, 190] on span "Draft" at bounding box center [1294, 191] width 98 height 20
click at [1323, 193] on span "Draft" at bounding box center [1294, 191] width 98 height 20
click at [1046, 182] on div "[PERSON_NAME]" at bounding box center [1136, 193] width 203 height 49
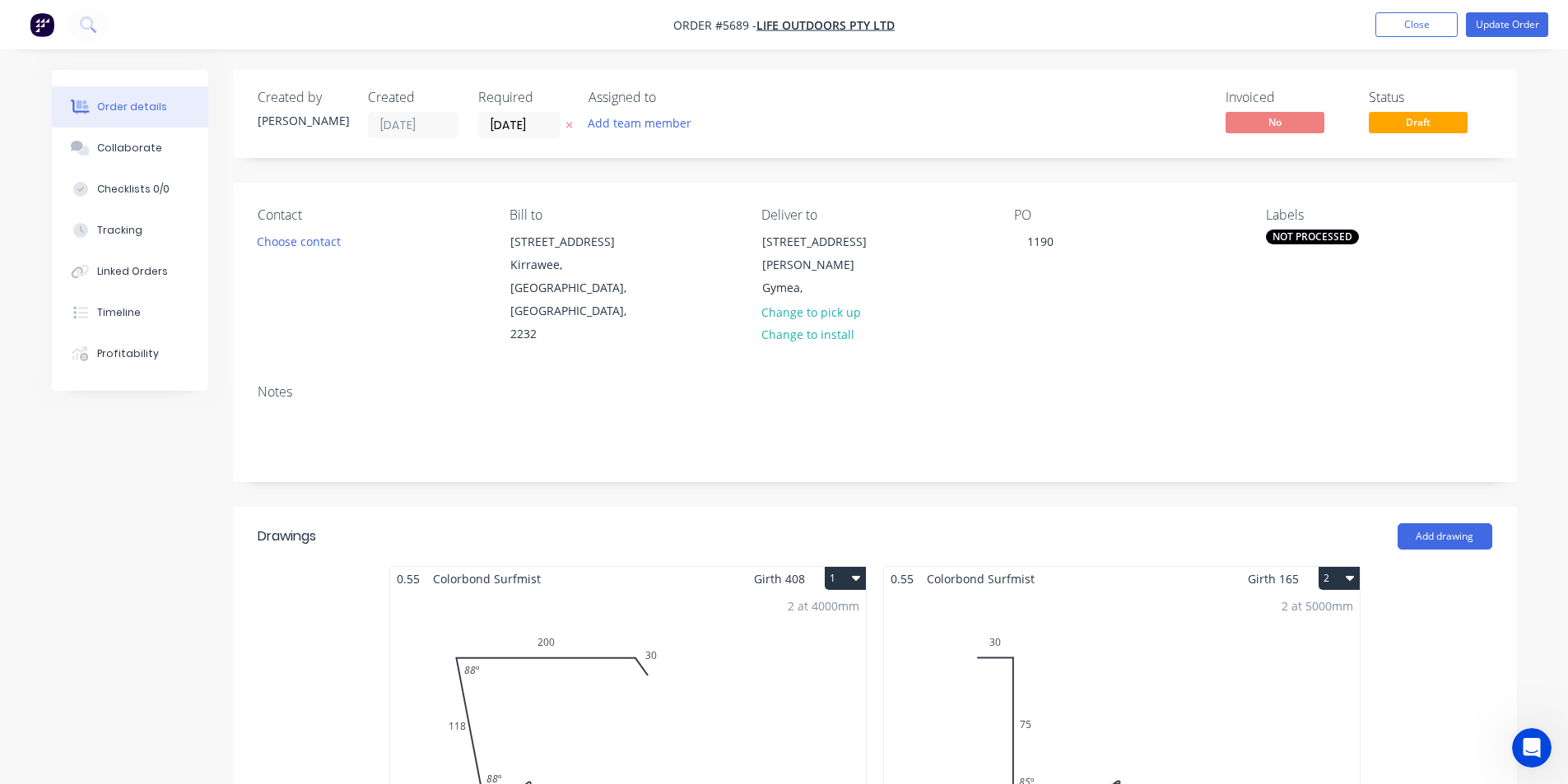
click at [1383, 115] on span "Draft" at bounding box center [1418, 122] width 98 height 21
click at [1487, 32] on button "Update Order" at bounding box center [1507, 25] width 83 height 25
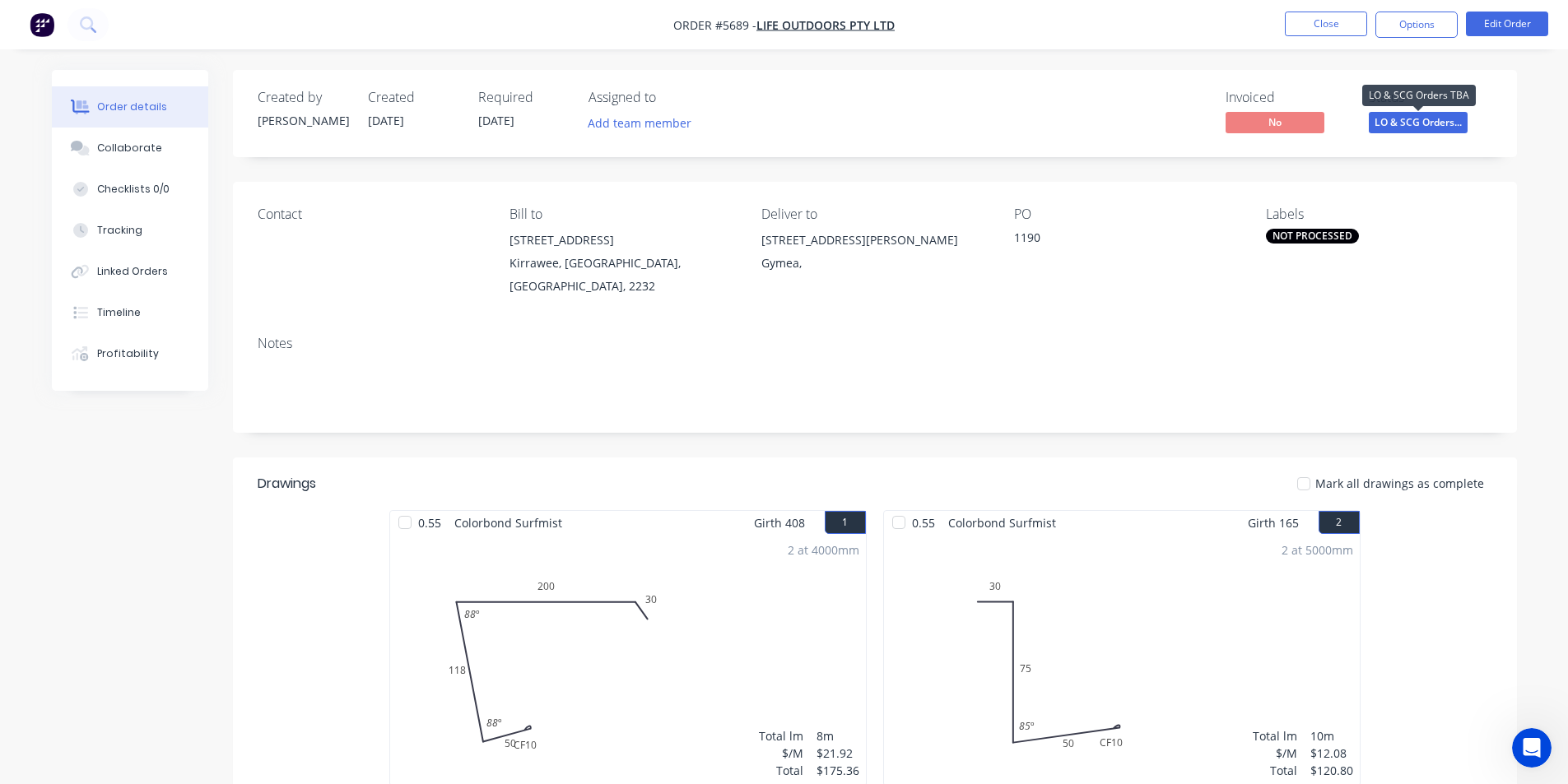
click at [1413, 123] on span "LO & SCG Orders..." at bounding box center [1418, 122] width 98 height 21
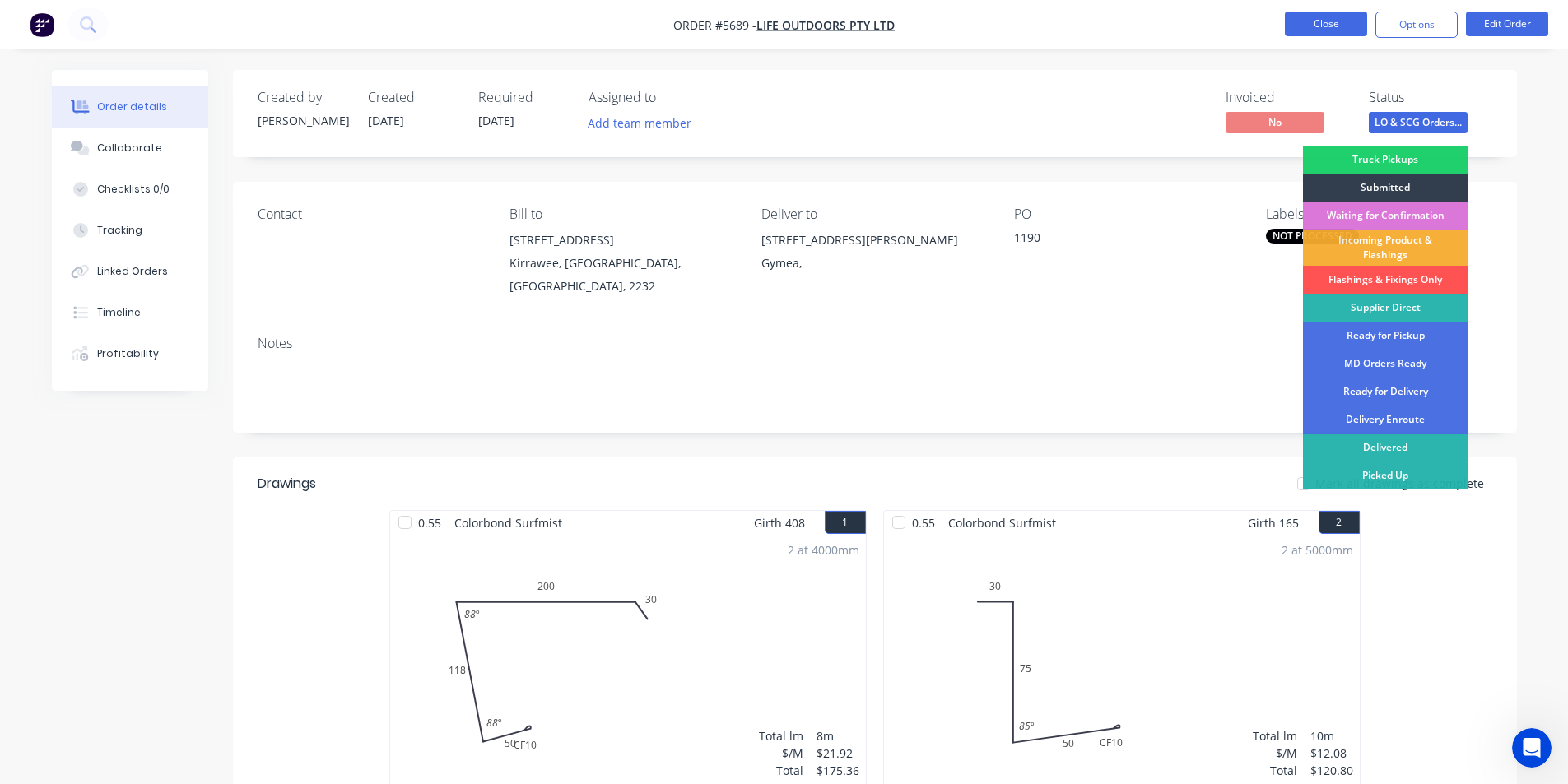
click at [1330, 18] on button "Close" at bounding box center [1326, 24] width 83 height 25
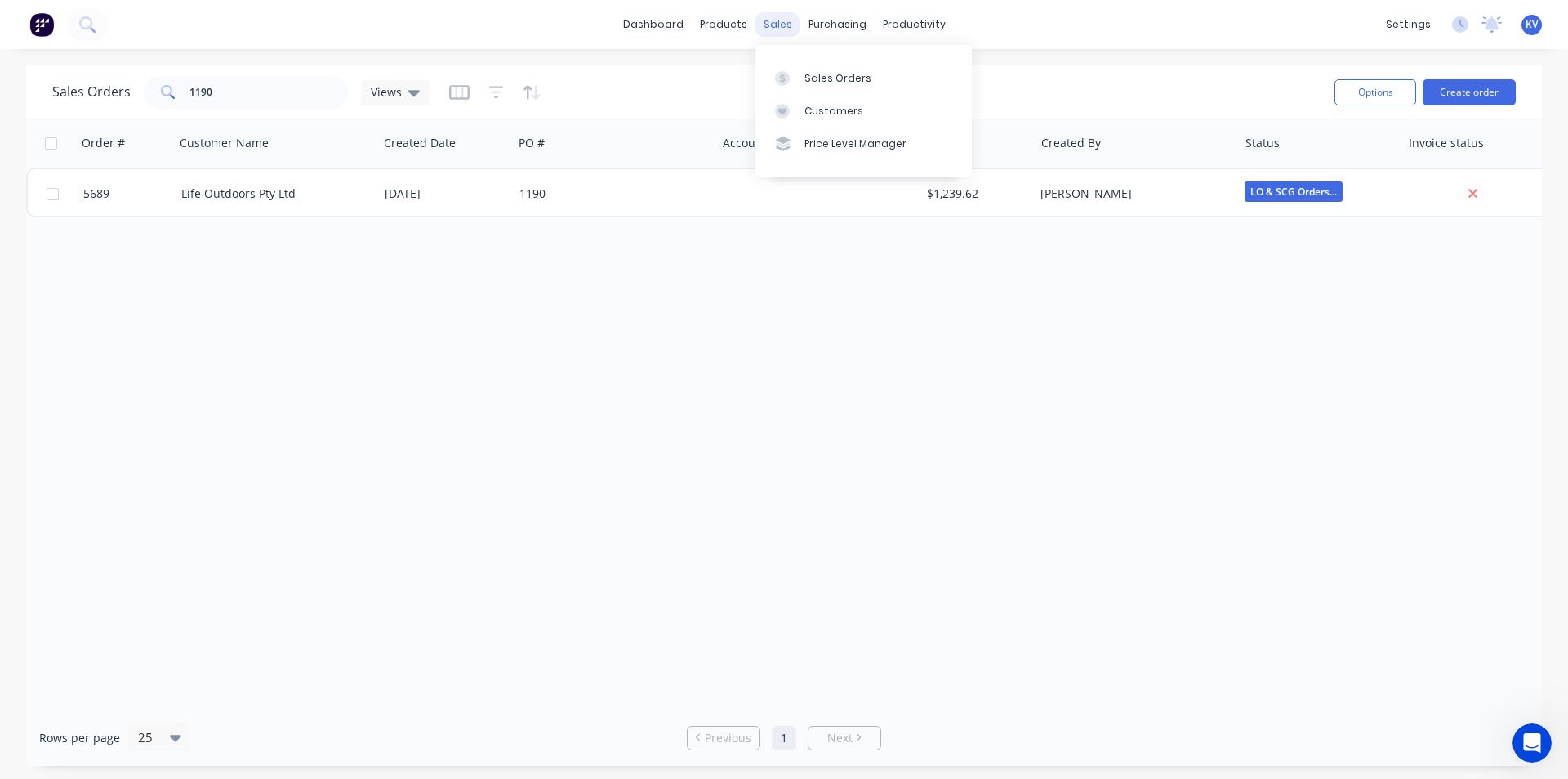
click at [772, 20] on div "sales" at bounding box center [778, 24] width 45 height 24
click at [791, 58] on div "Sales Orders Customers Price Level Manager" at bounding box center [864, 110] width 217 height 132
click at [797, 68] on link "Sales Orders" at bounding box center [864, 77] width 217 height 32
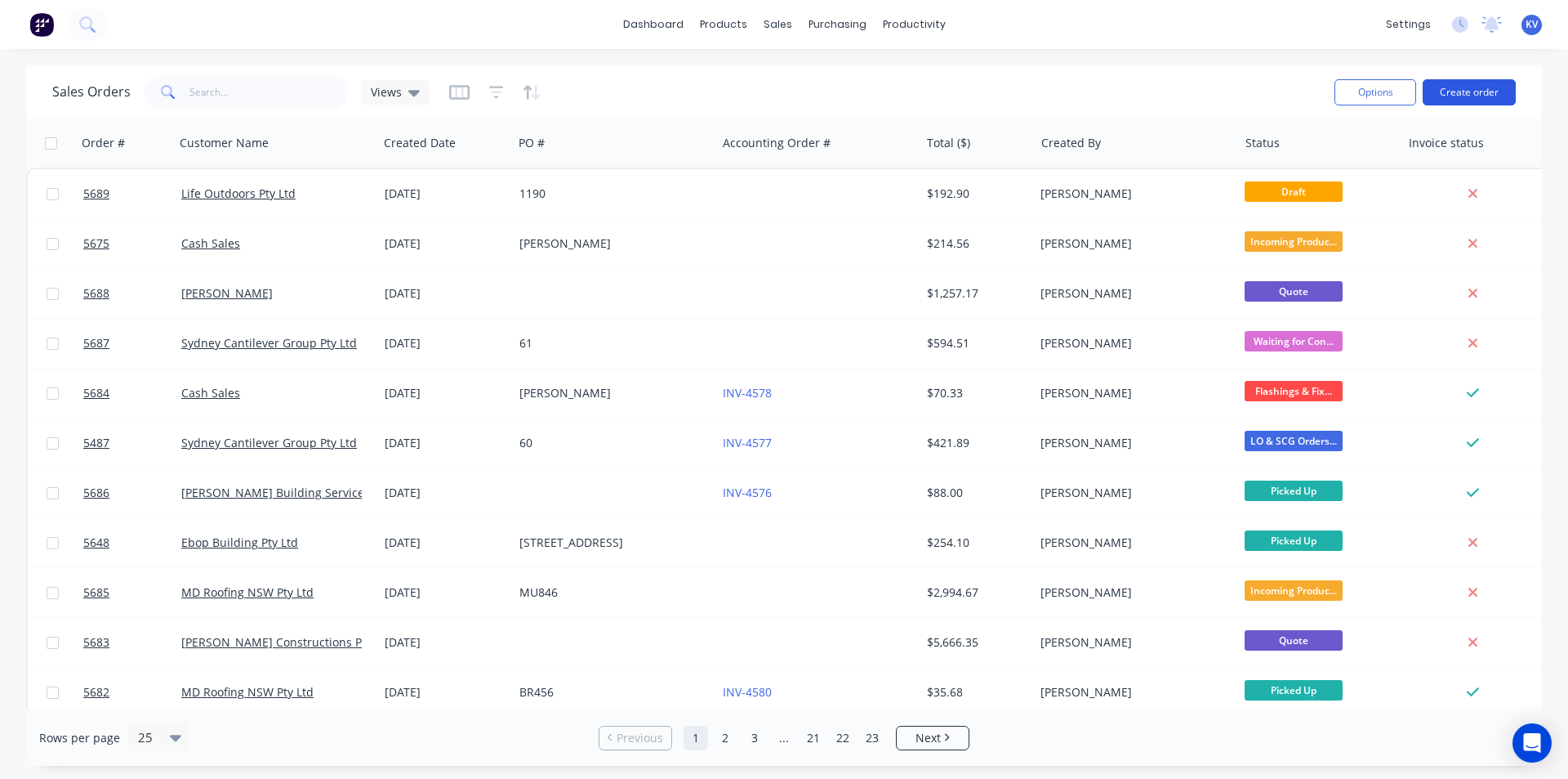
click at [1504, 88] on button "Create order" at bounding box center [1468, 92] width 93 height 26
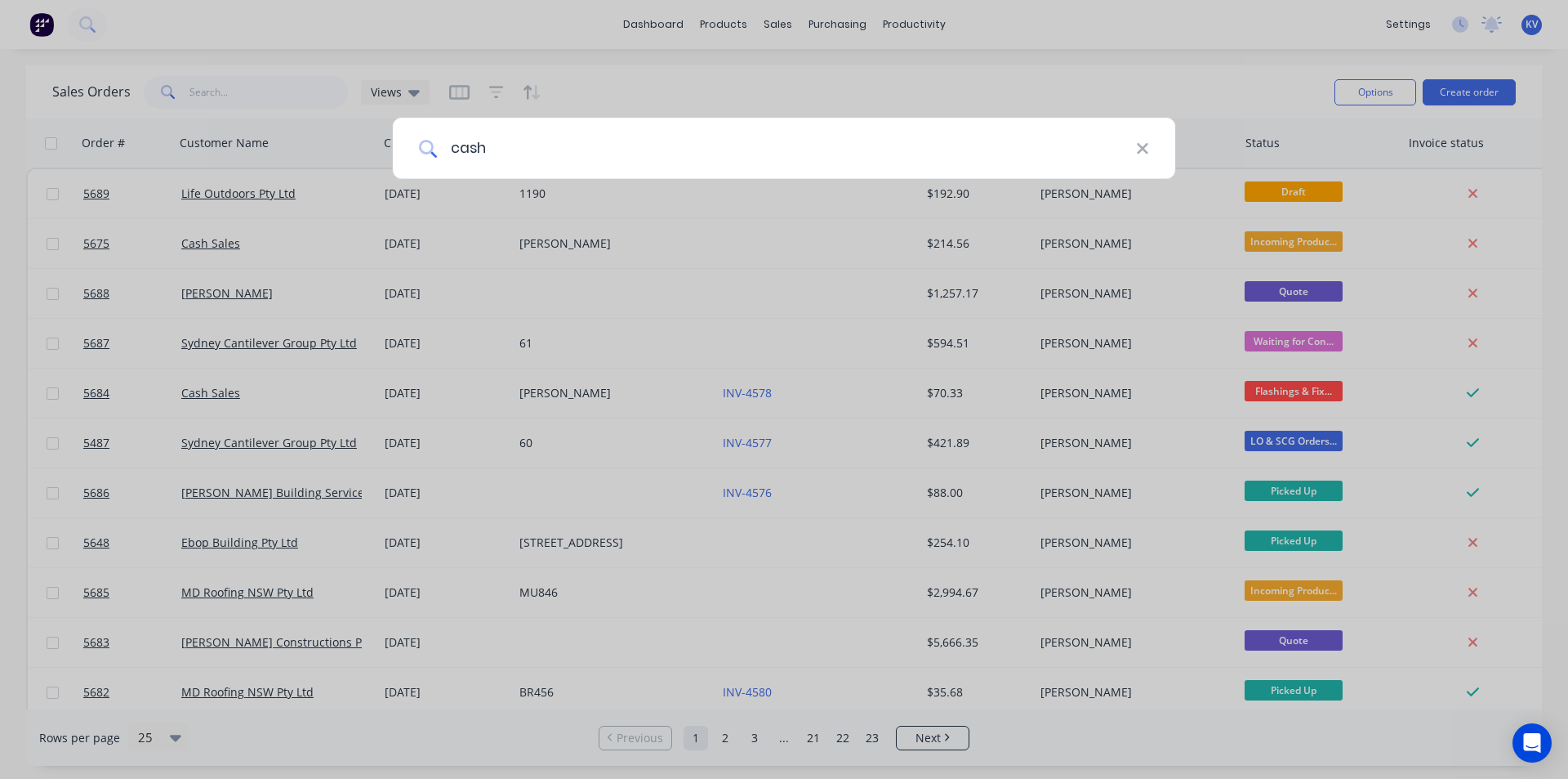
type input "cash"
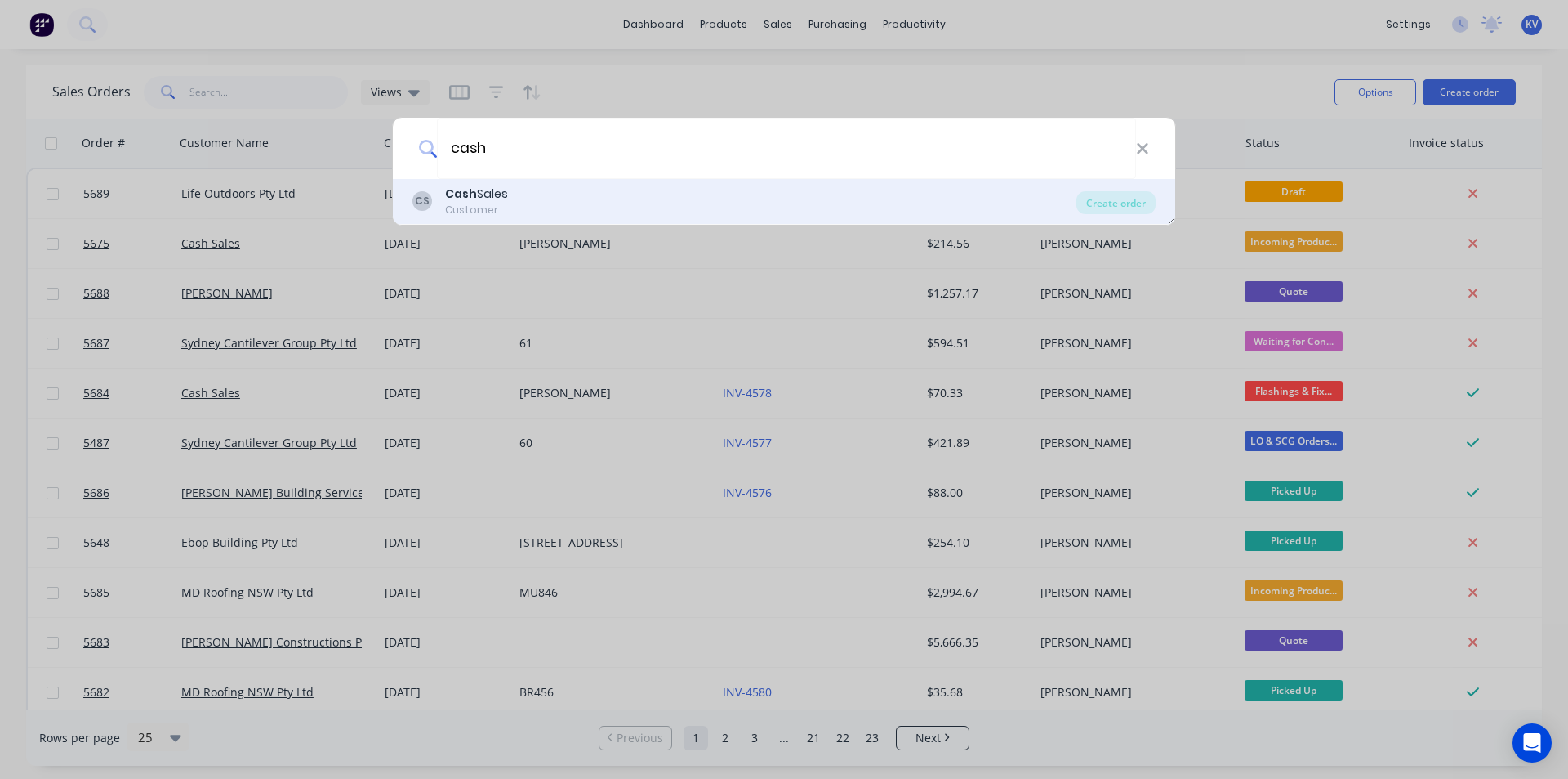
click at [735, 186] on div "CS Cash Sales Customer" at bounding box center [744, 201] width 664 height 32
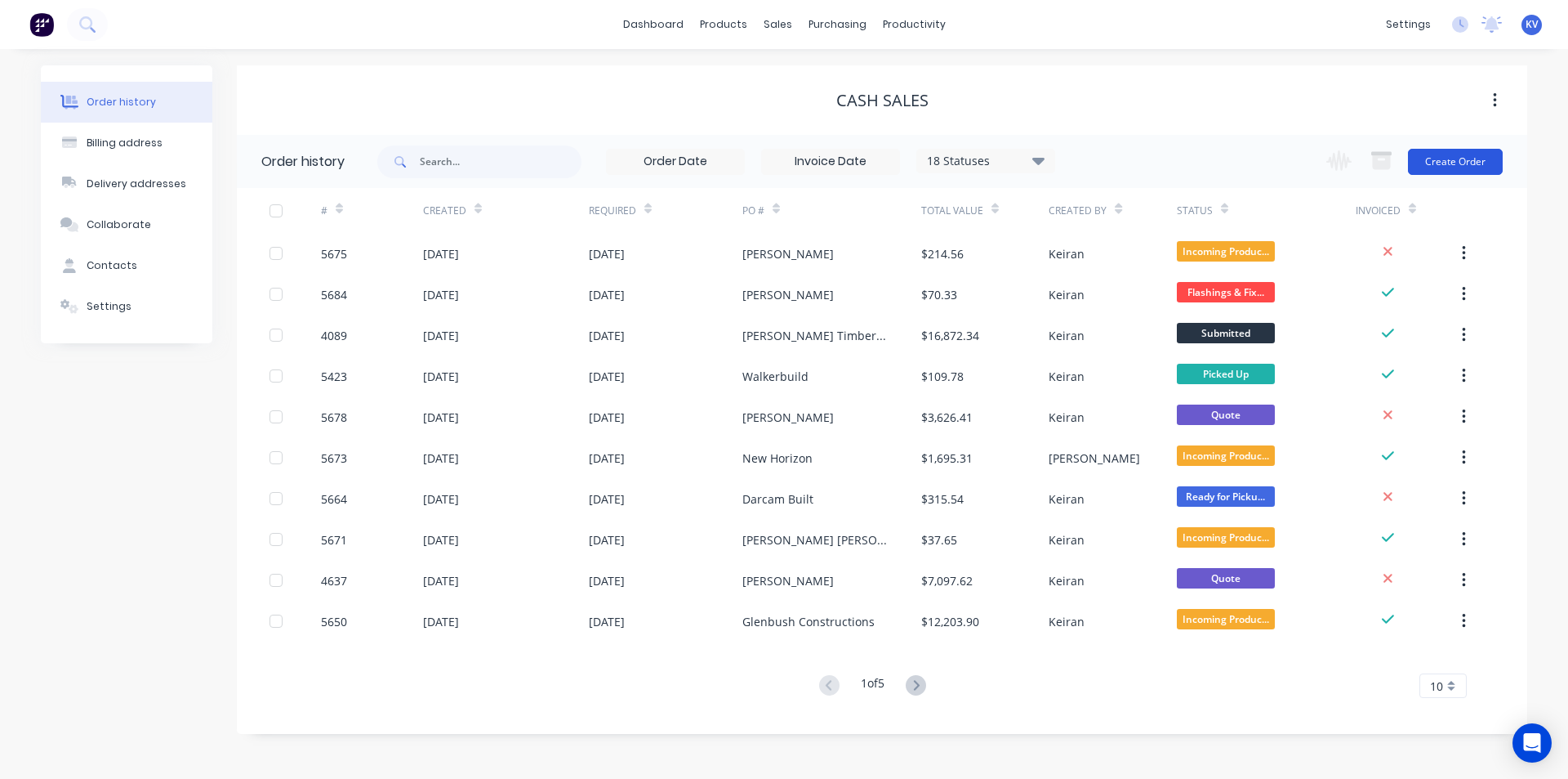
click at [1427, 167] on button "Create Order" at bounding box center [1455, 161] width 95 height 26
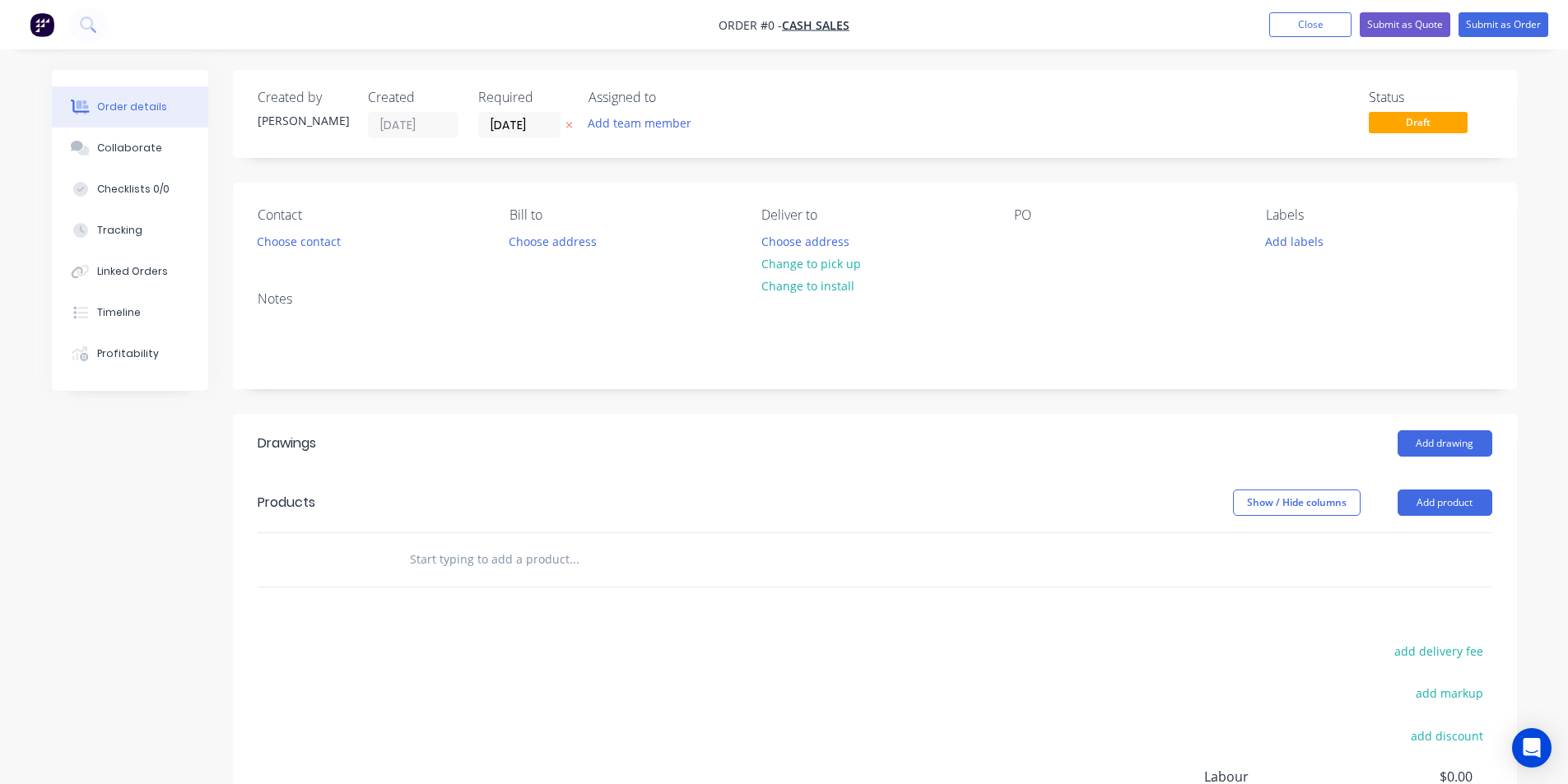
drag, startPoint x: 536, startPoint y: 543, endPoint x: 511, endPoint y: 549, distance: 25.7
click at [536, 543] on input "text" at bounding box center [573, 559] width 329 height 32
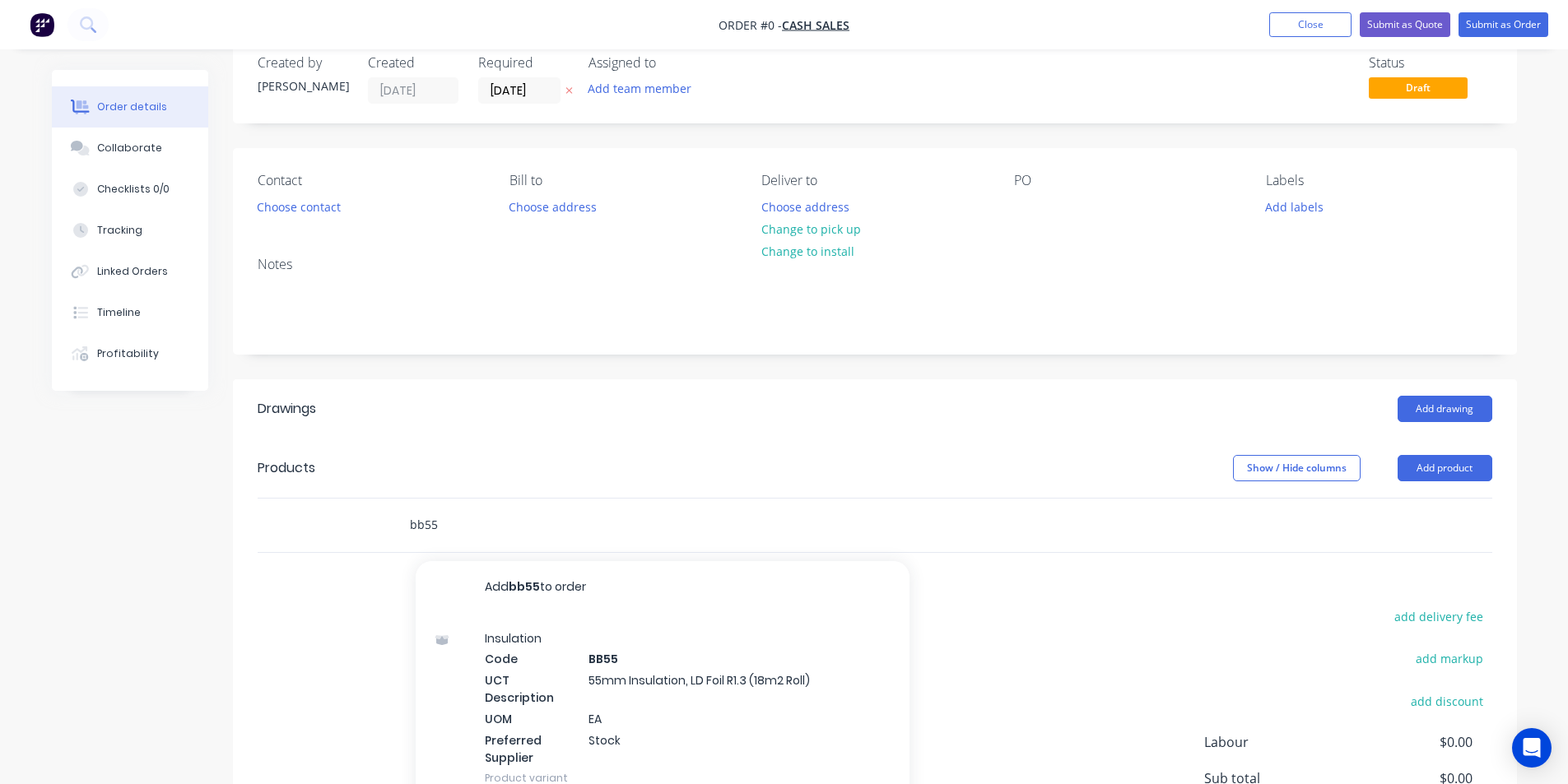
scroll to position [223, 0]
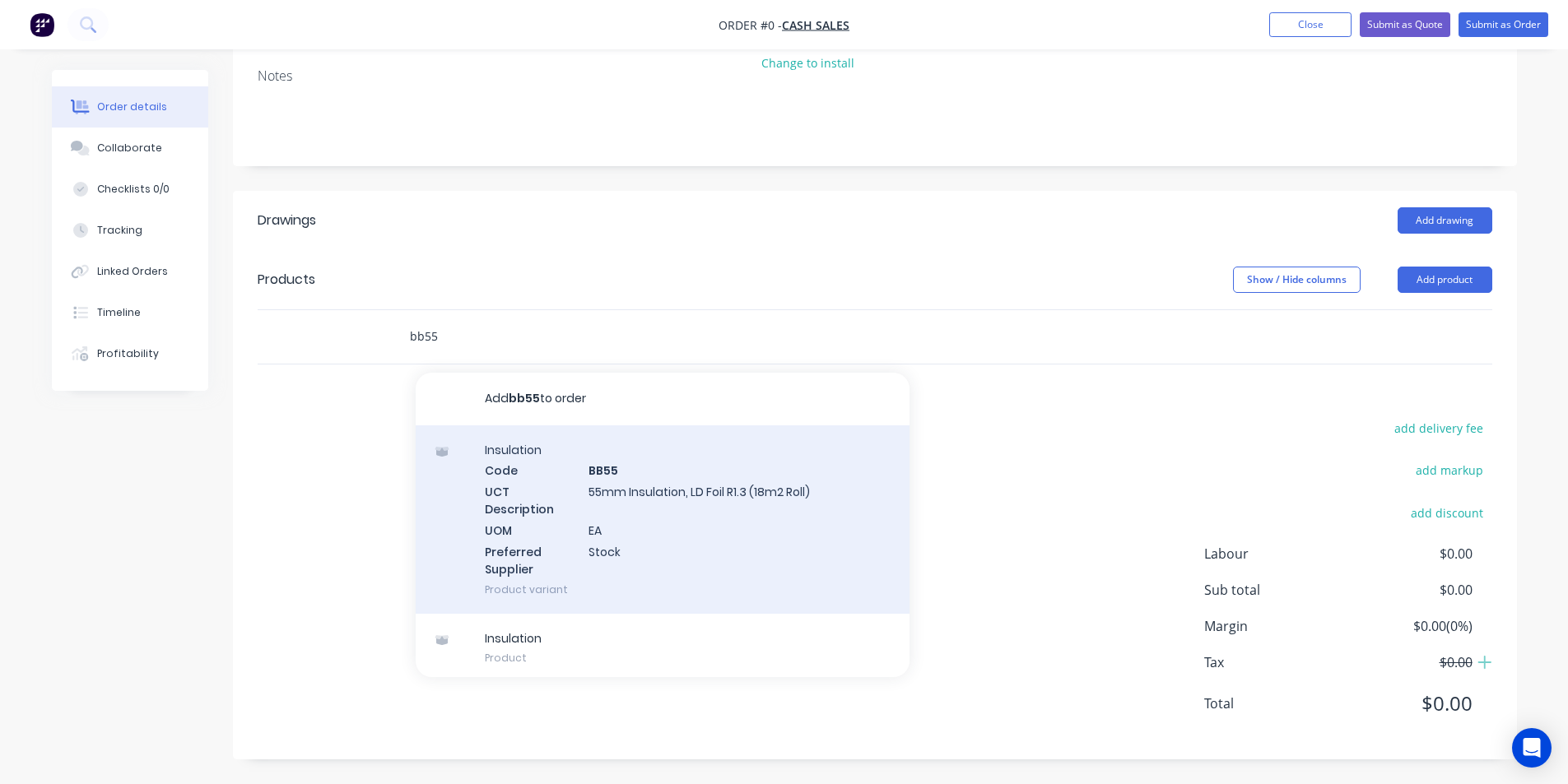
type input "bb55"
click at [645, 502] on div "Insulation Code BB55 UCT Description 55mm Insulation, LD Foil R1.3 (18m2 Roll) …" at bounding box center [663, 520] width 494 height 189
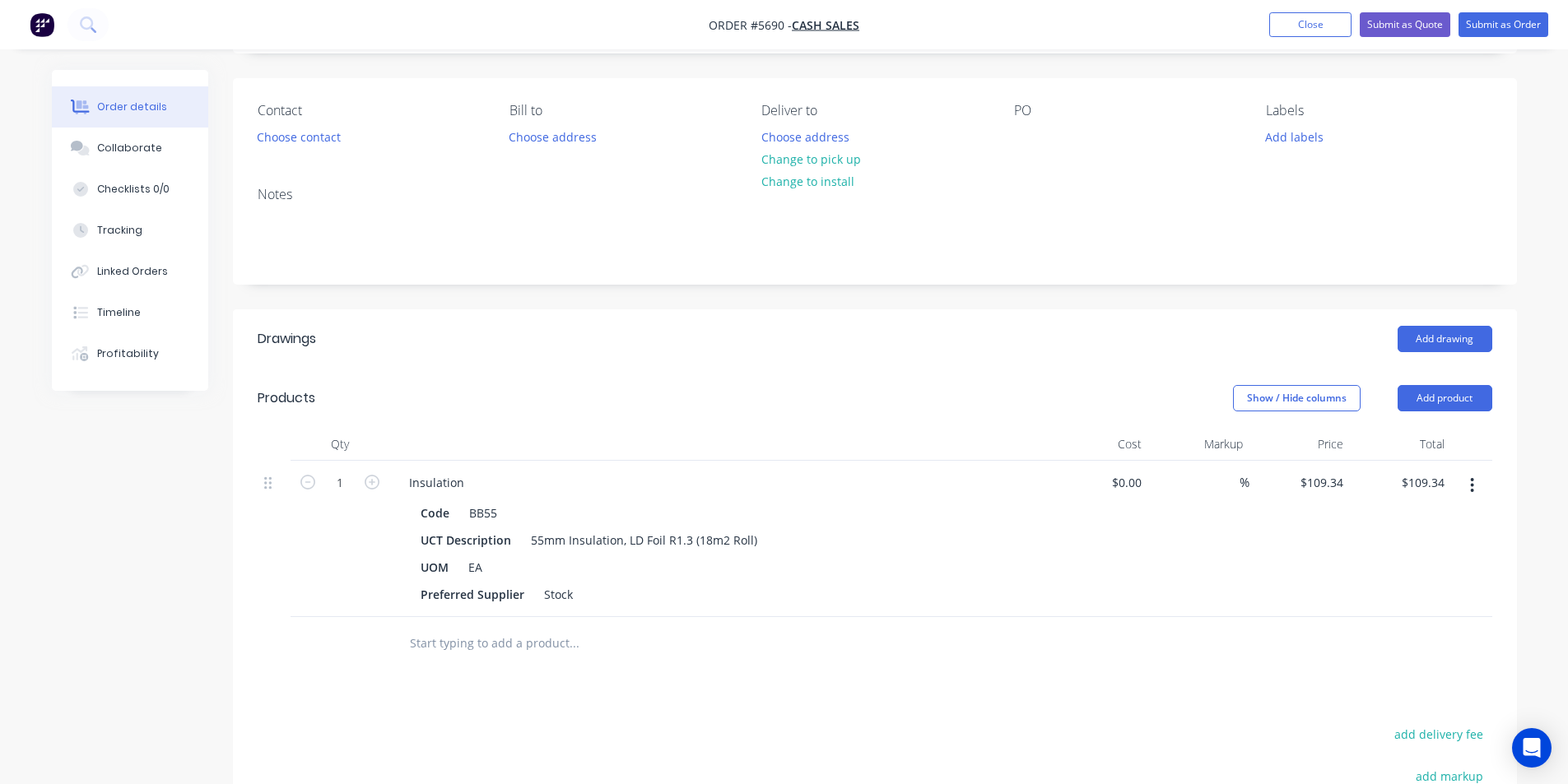
scroll to position [82, 0]
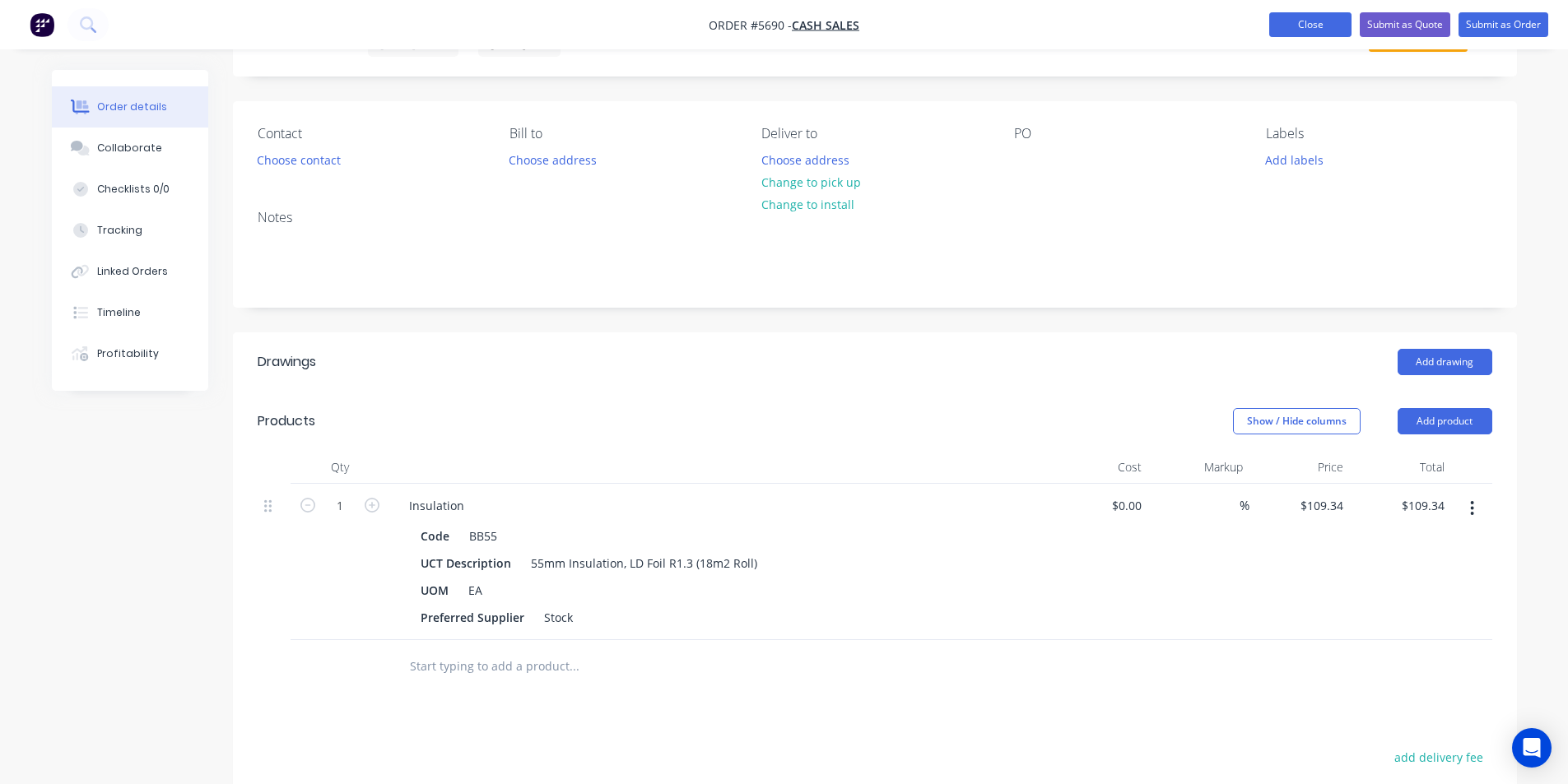
click at [1318, 17] on button "Close" at bounding box center [1310, 25] width 83 height 25
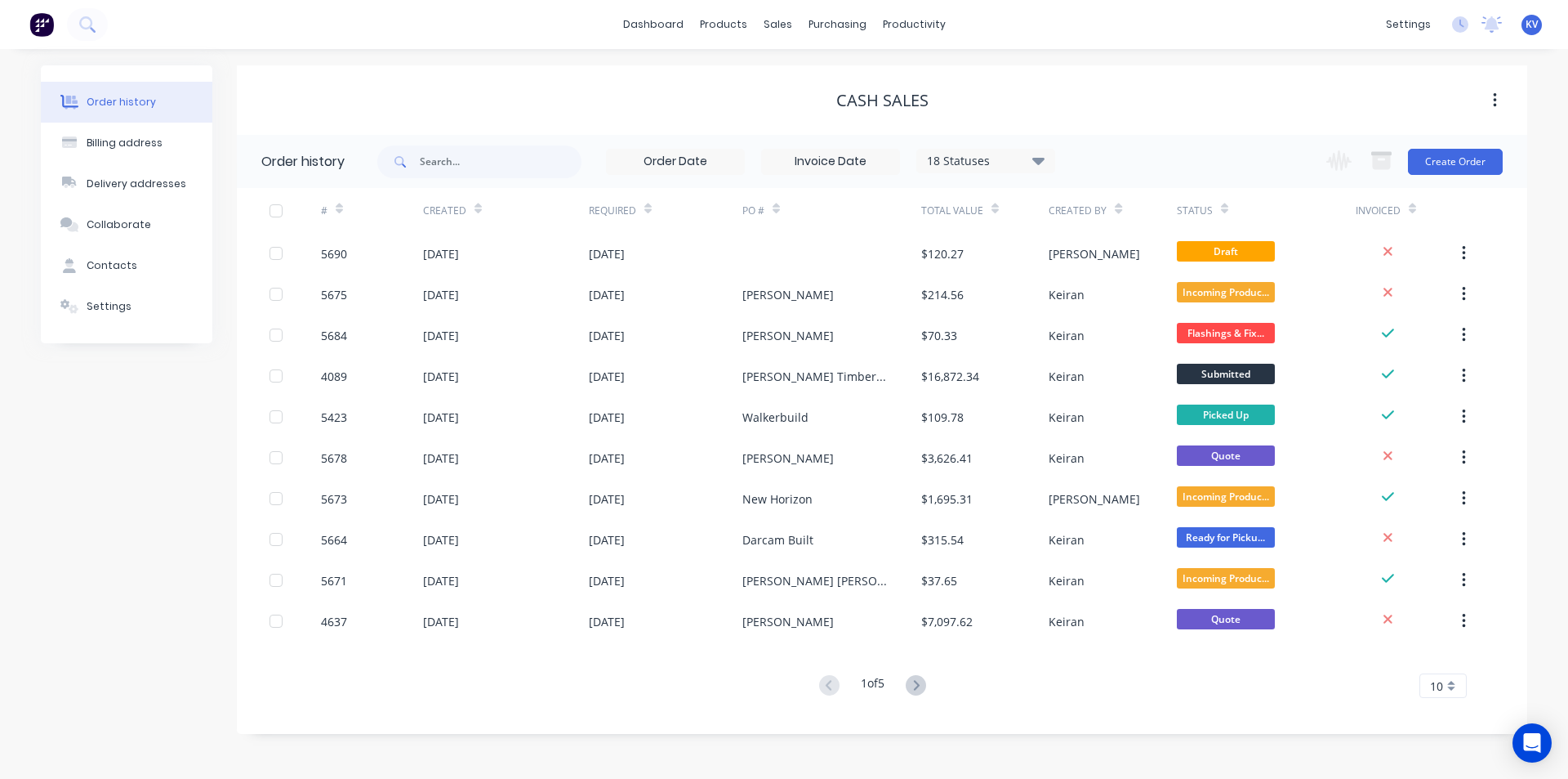
click at [798, 11] on div "dashboard products sales purchasing productivity dashboard products Product Cat…" at bounding box center [784, 24] width 1568 height 49
click at [784, 27] on div "sales" at bounding box center [778, 24] width 45 height 24
click at [793, 59] on div "Sales Orders Customers Price Level Manager" at bounding box center [864, 110] width 217 height 132
click at [811, 78] on div "Sales Orders" at bounding box center [838, 78] width 67 height 15
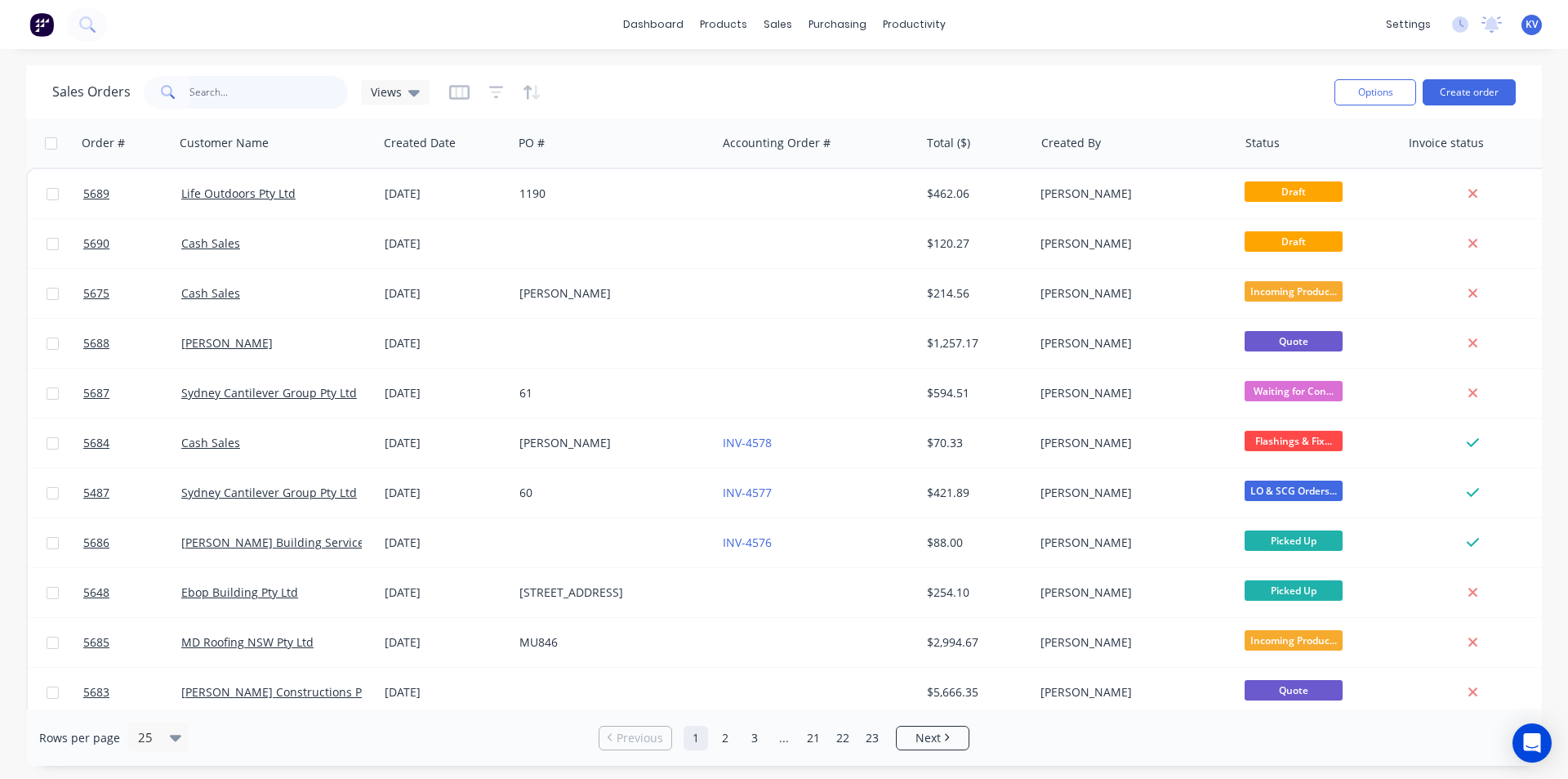
click at [288, 95] on input "text" at bounding box center [268, 92] width 159 height 32
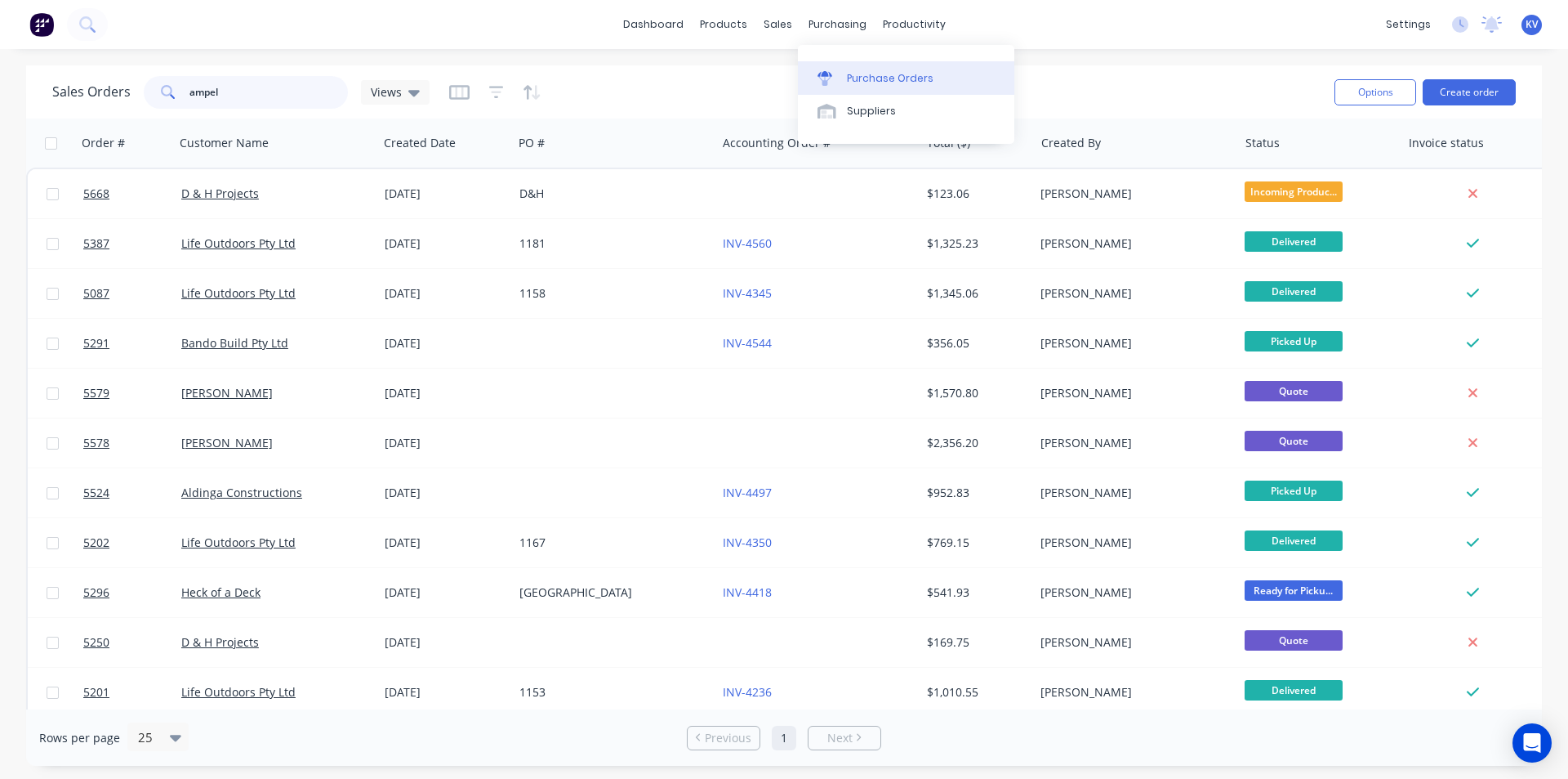
type input "ampel"
click at [852, 80] on div "Purchase Orders" at bounding box center [890, 78] width 87 height 15
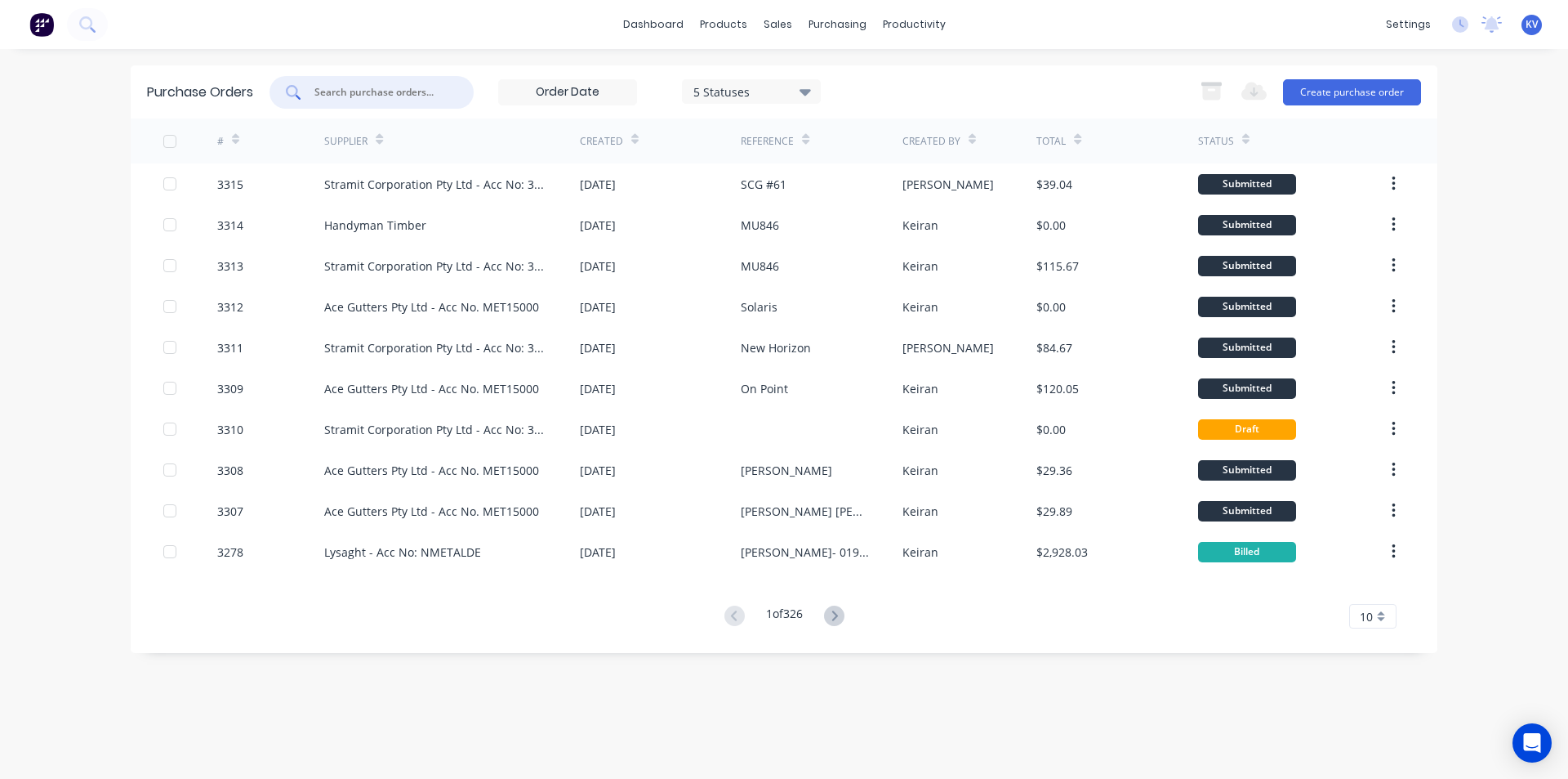
click at [366, 93] on input "text" at bounding box center [381, 92] width 136 height 17
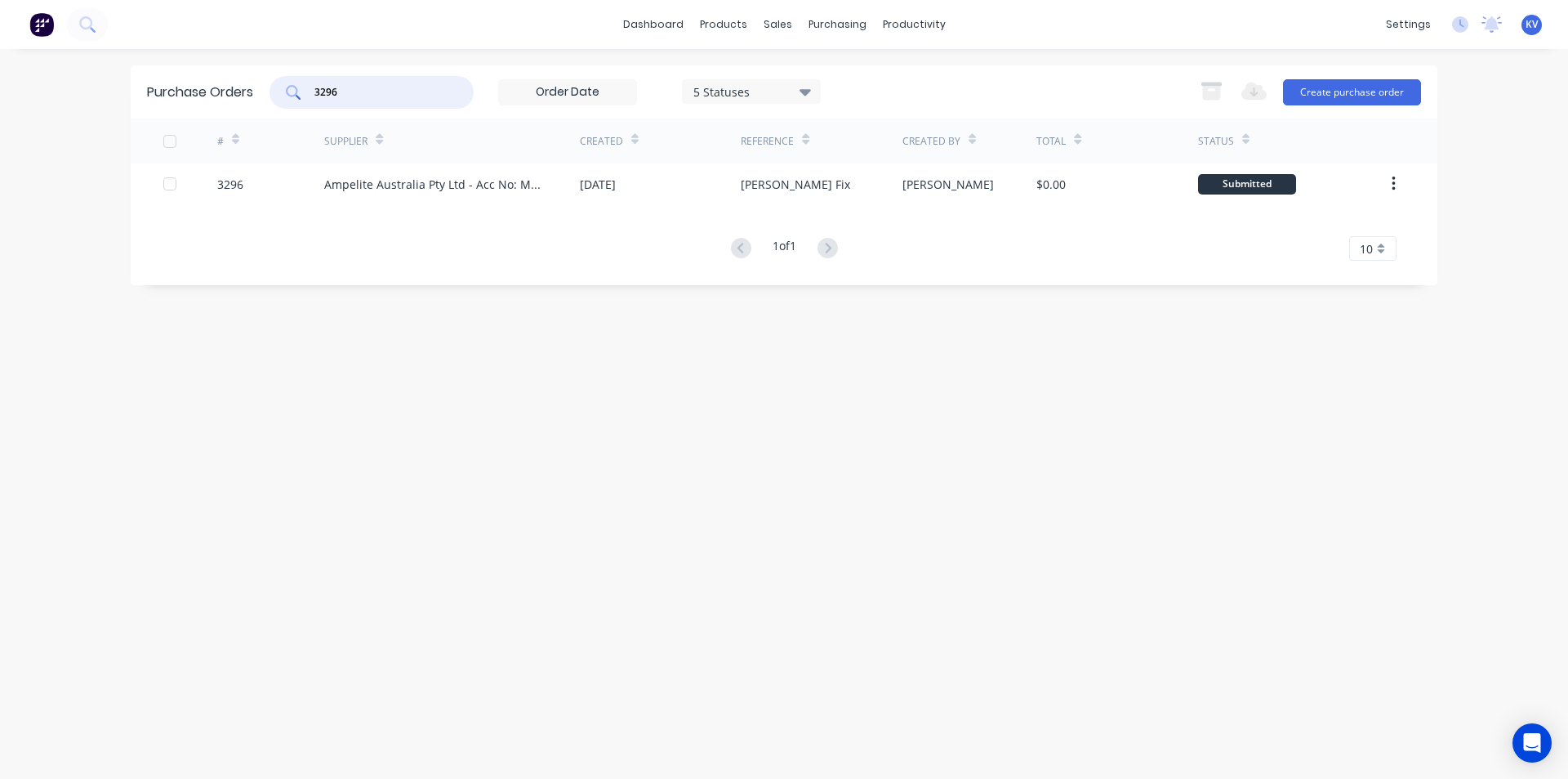
type input "3296"
drag, startPoint x: 414, startPoint y: 96, endPoint x: 478, endPoint y: 17, distance: 101.7
click at [131, 43] on div "dashboard products sales purchasing productivity dashboard products Product Cat…" at bounding box center [784, 390] width 1568 height 779
click at [778, 34] on div "sales" at bounding box center [778, 24] width 45 height 24
click at [849, 92] on link "Sales Orders" at bounding box center [864, 77] width 217 height 32
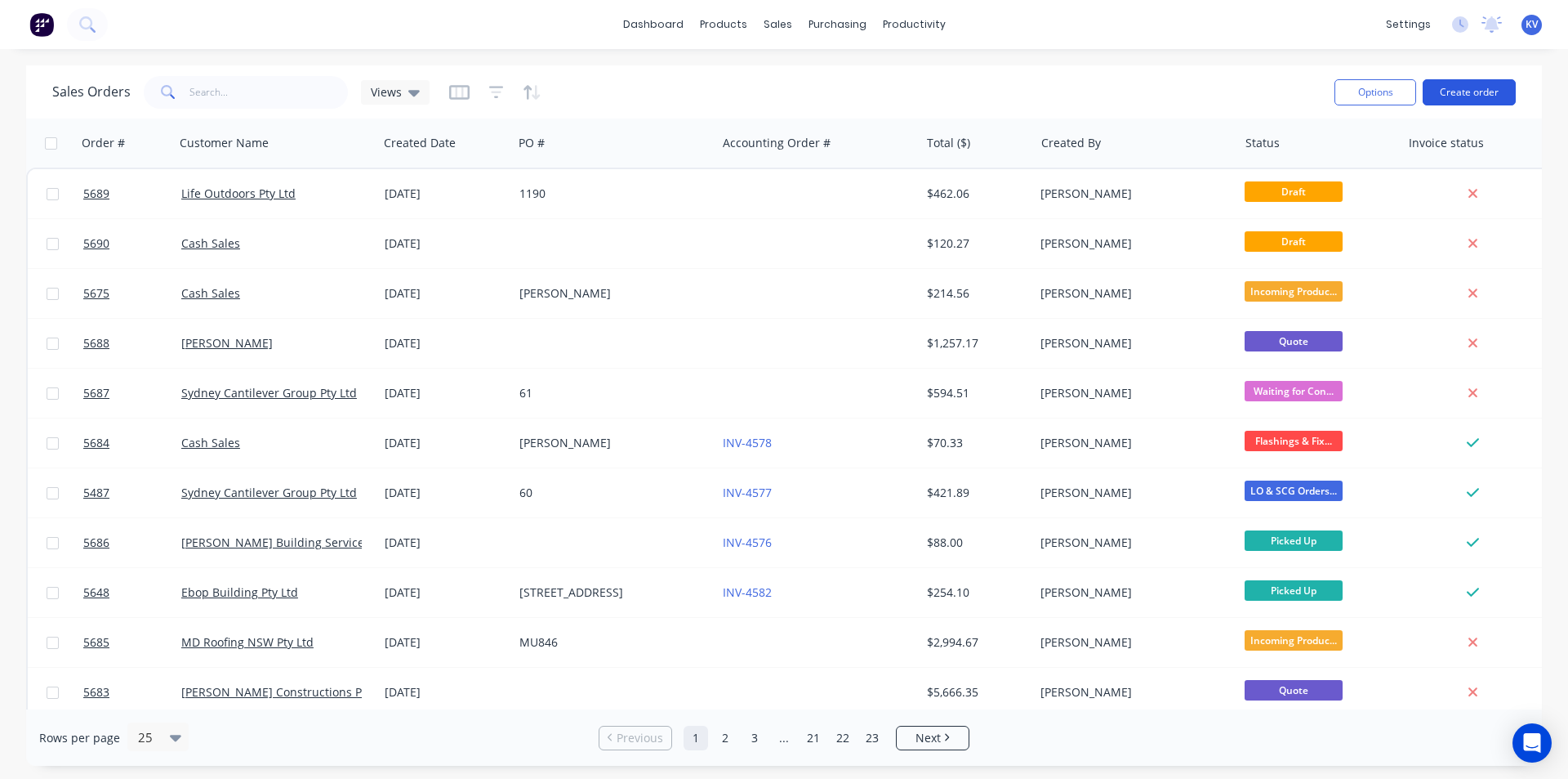
click at [1477, 93] on button "Create order" at bounding box center [1468, 92] width 93 height 26
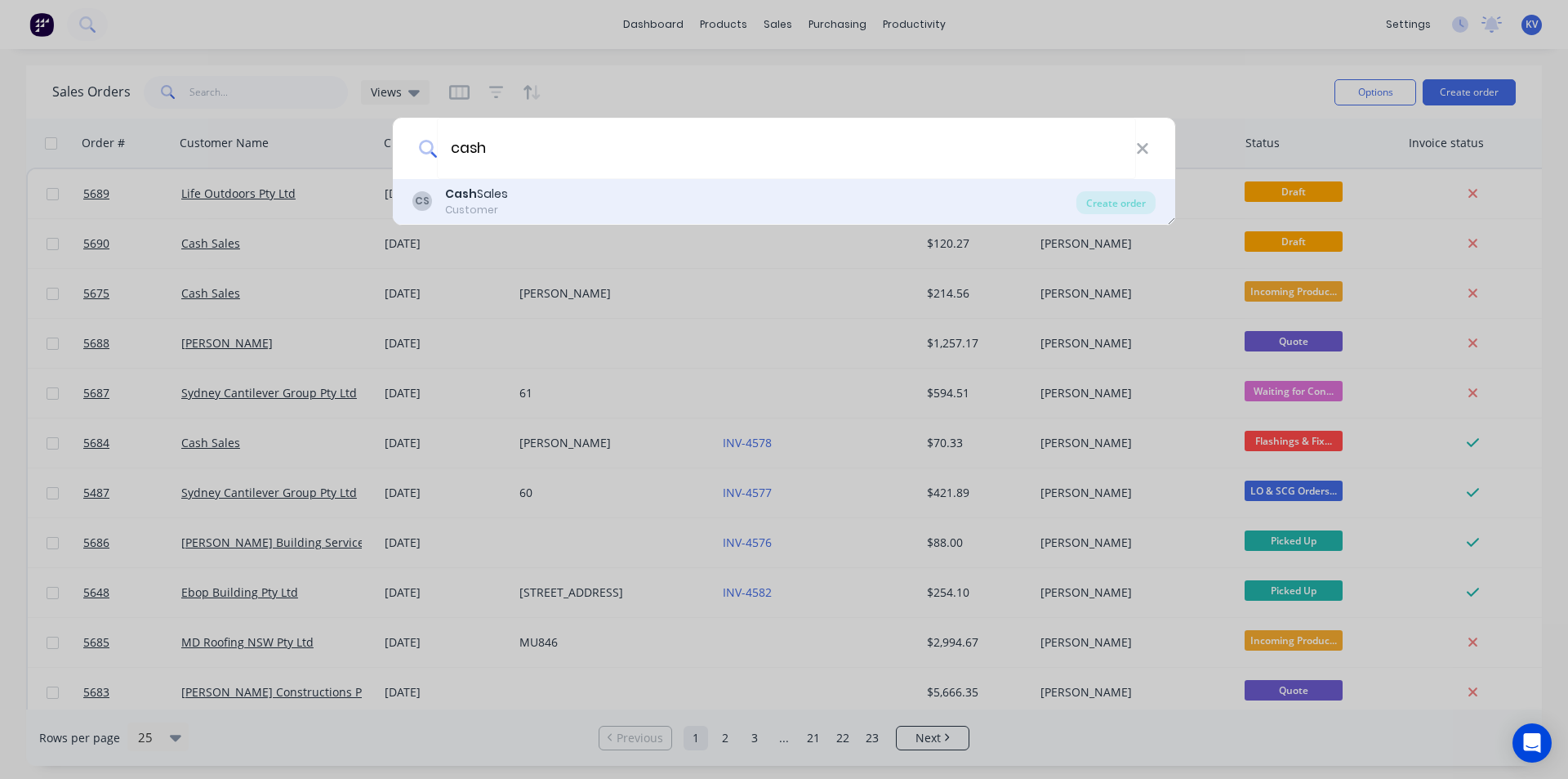
type input "cash"
click at [539, 222] on div "CS Cash Sales Customer Create order" at bounding box center [784, 201] width 783 height 46
click at [546, 208] on div "CS Cash Sales Customer" at bounding box center [744, 201] width 664 height 32
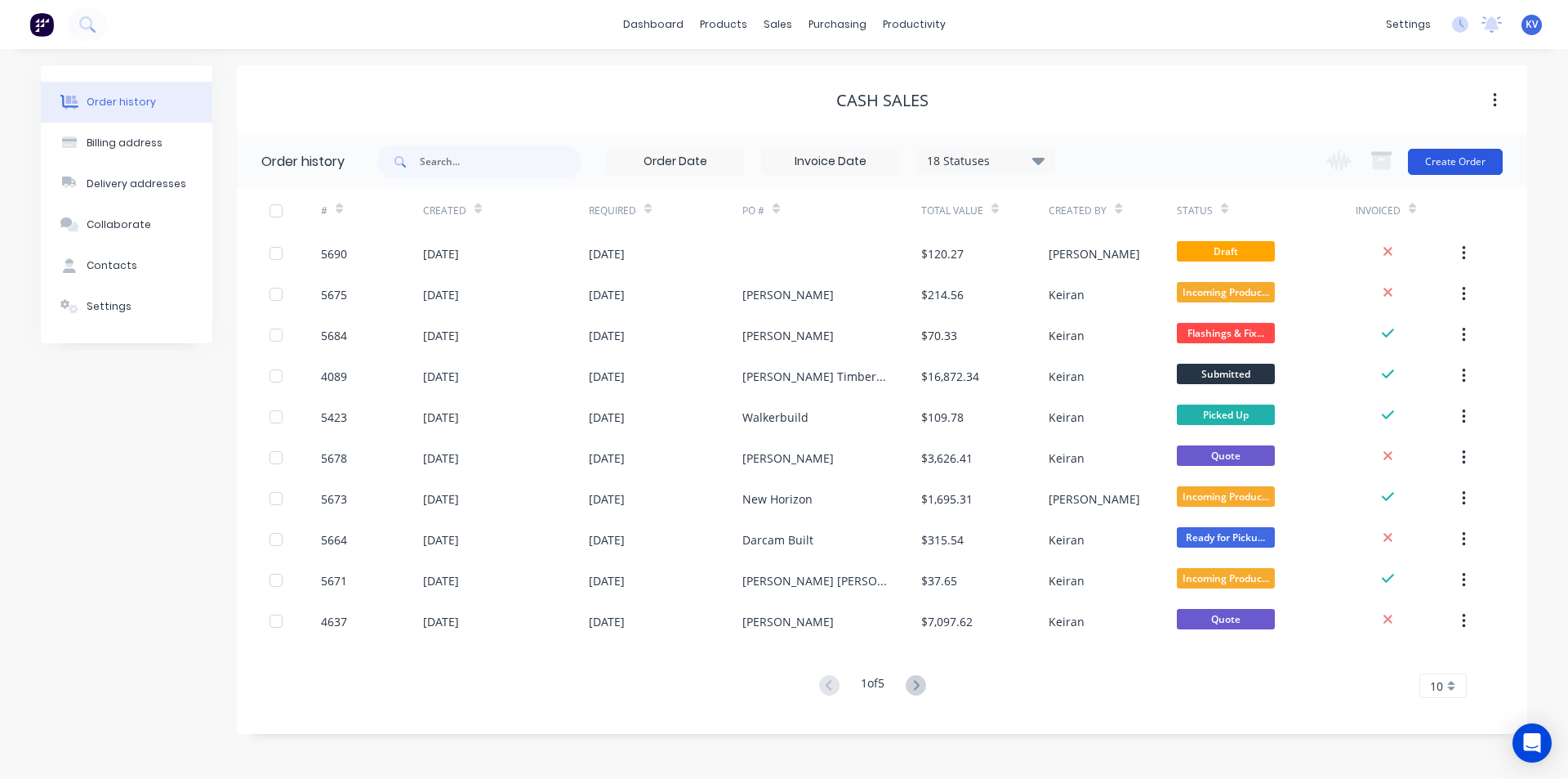
click at [1474, 160] on button "Create Order" at bounding box center [1455, 161] width 95 height 26
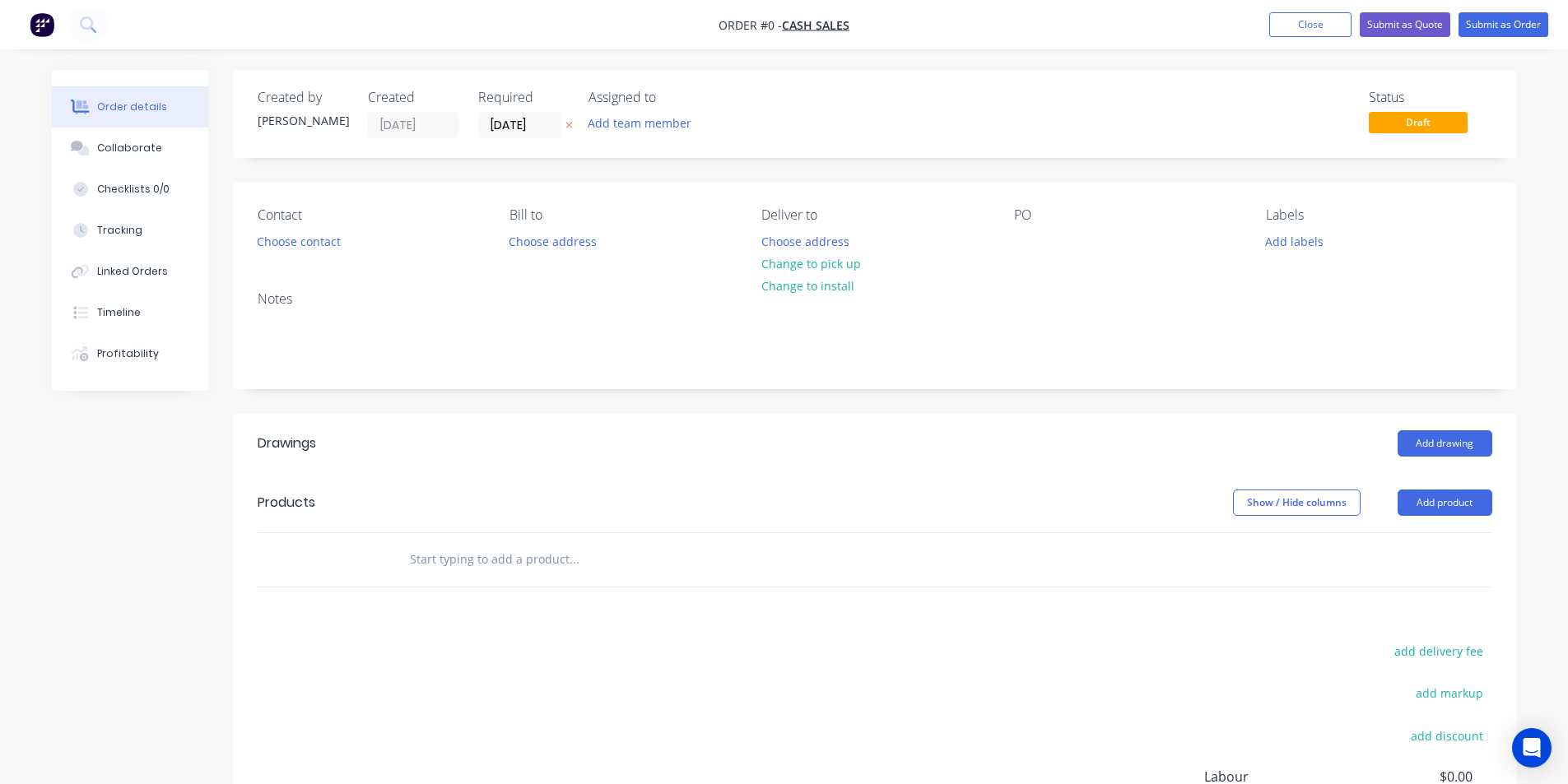
click at [734, 555] on input "text" at bounding box center [573, 559] width 329 height 32
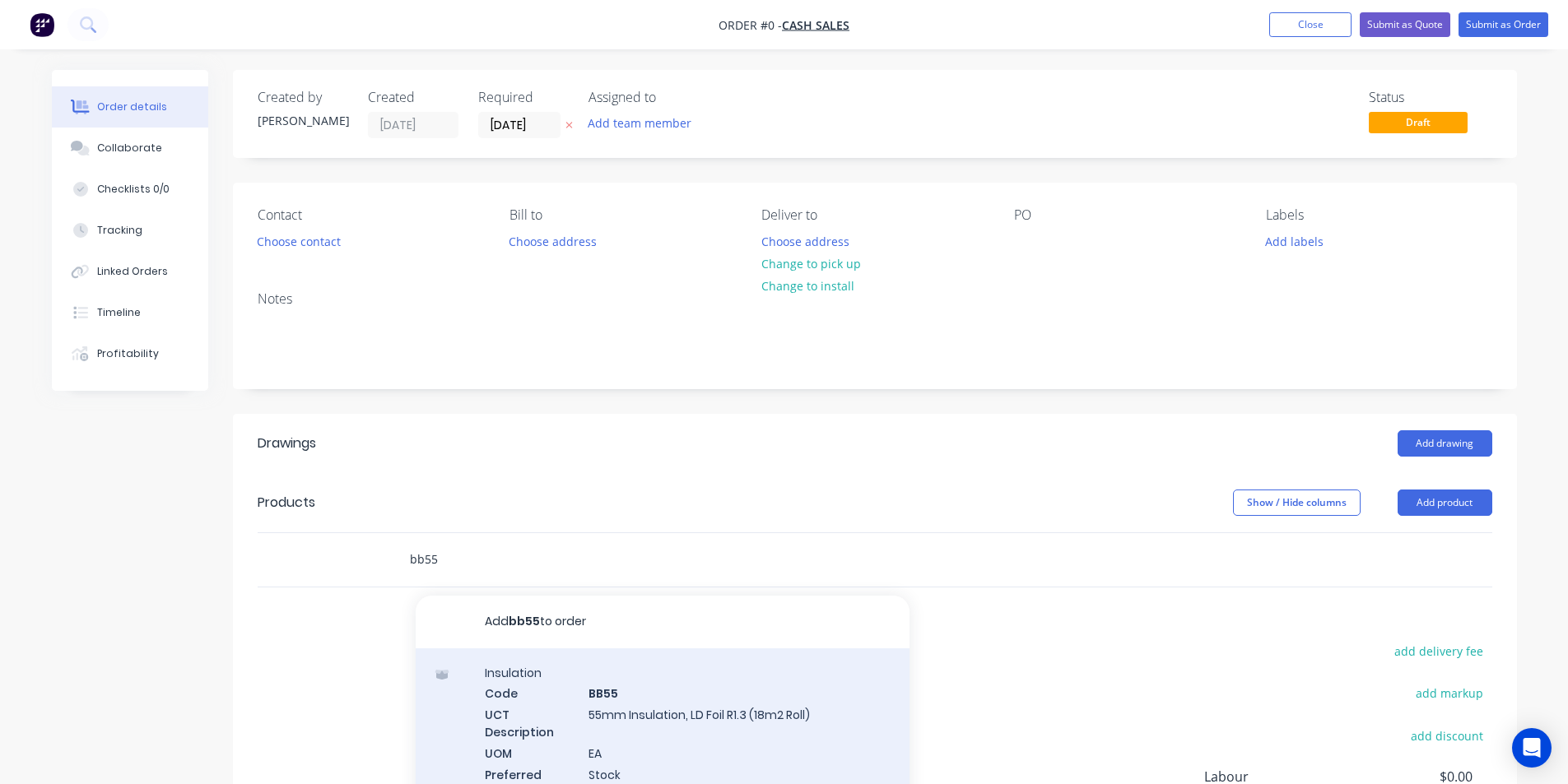
type input "bb55"
click at [722, 723] on div "Insulation Code BB55 UCT Description 55mm Insulation, LD Foil R1.3 (18m2 Roll) …" at bounding box center [663, 743] width 494 height 189
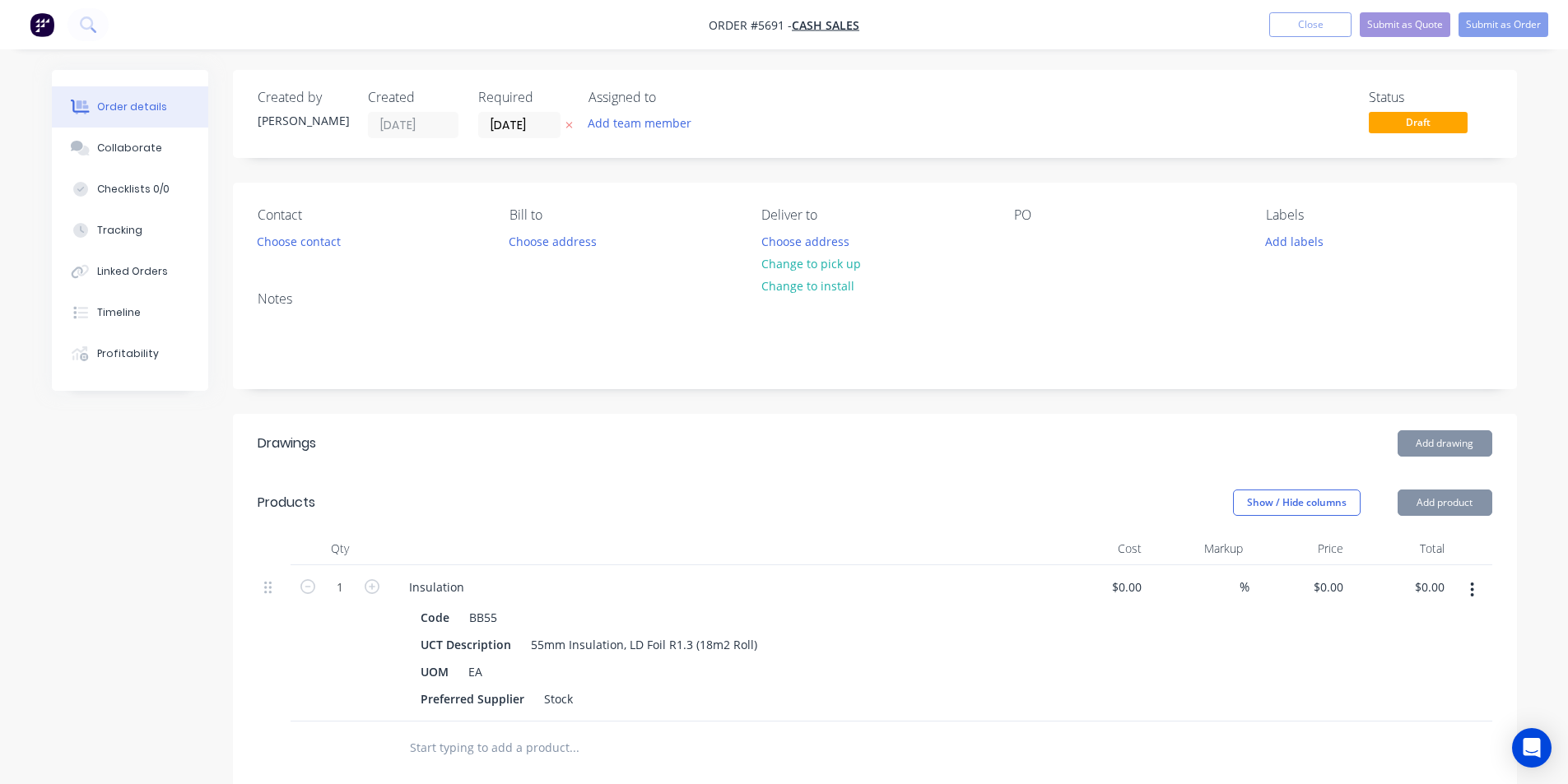
type input "$109.34"
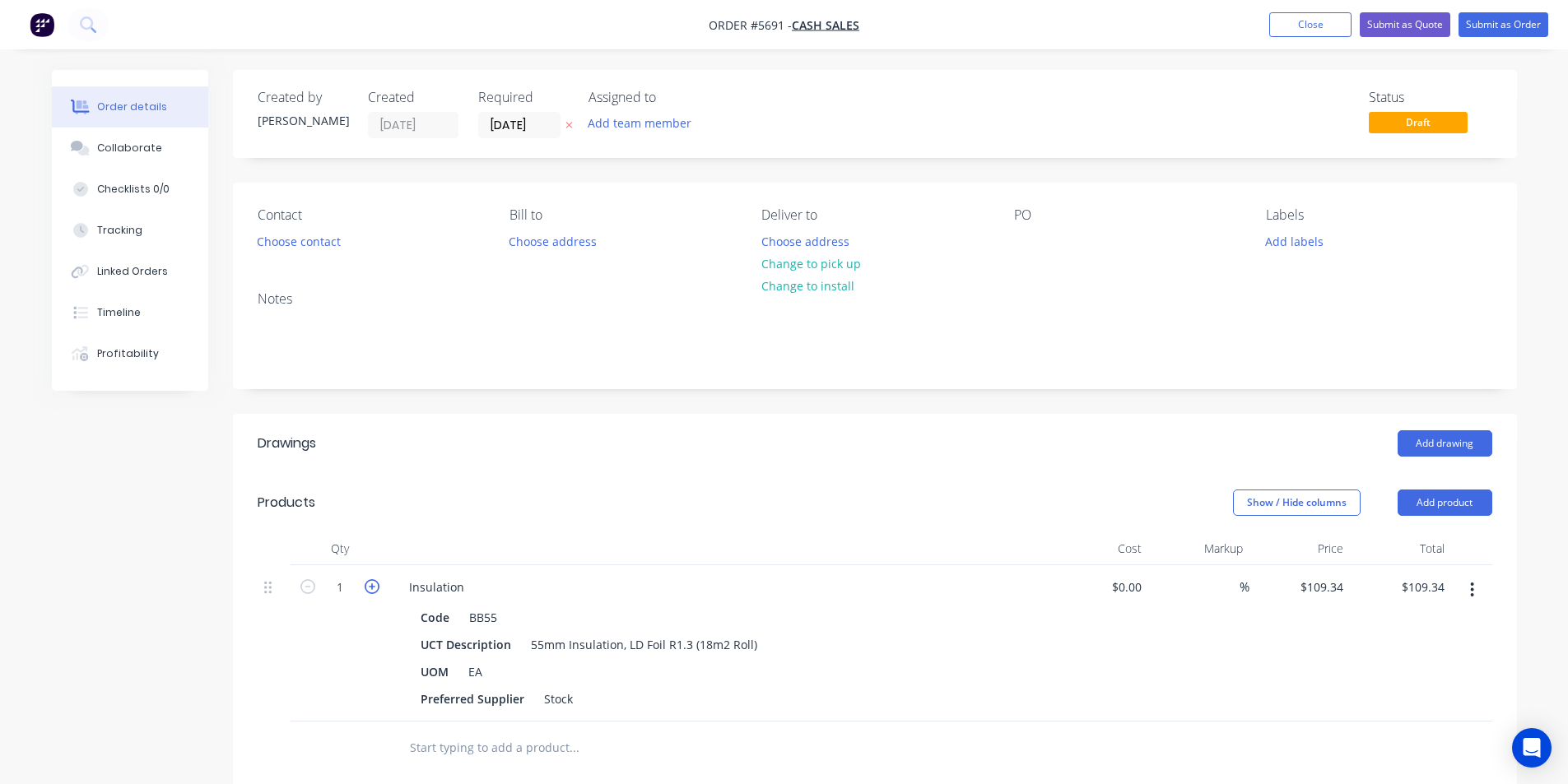
click at [370, 591] on icon "button" at bounding box center [372, 586] width 15 height 15
type input "2"
type input "$218.68"
click at [280, 247] on button "Choose contact" at bounding box center [298, 241] width 101 height 23
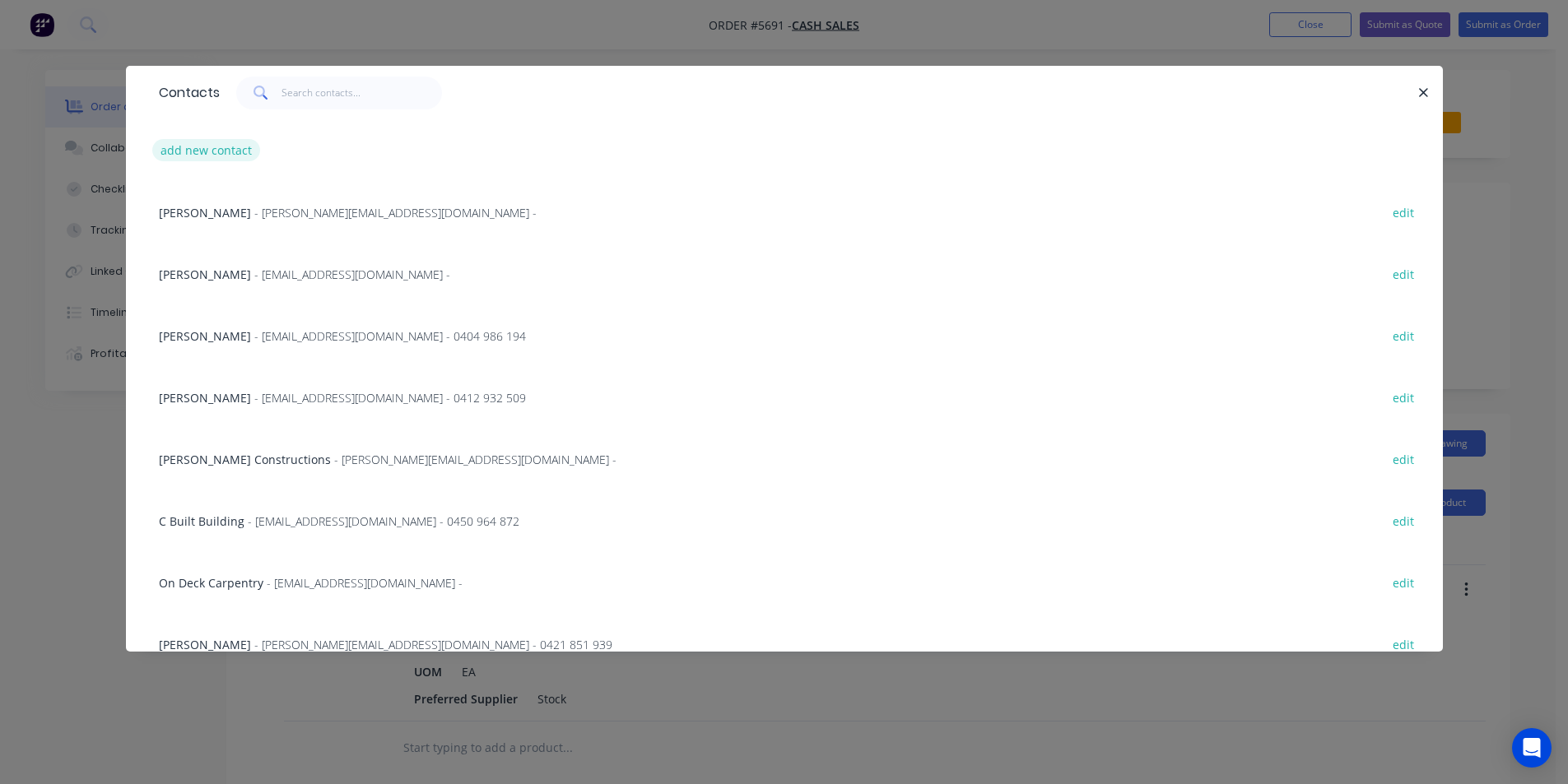
click at [206, 144] on button "add new contact" at bounding box center [206, 149] width 109 height 23
select select "AU"
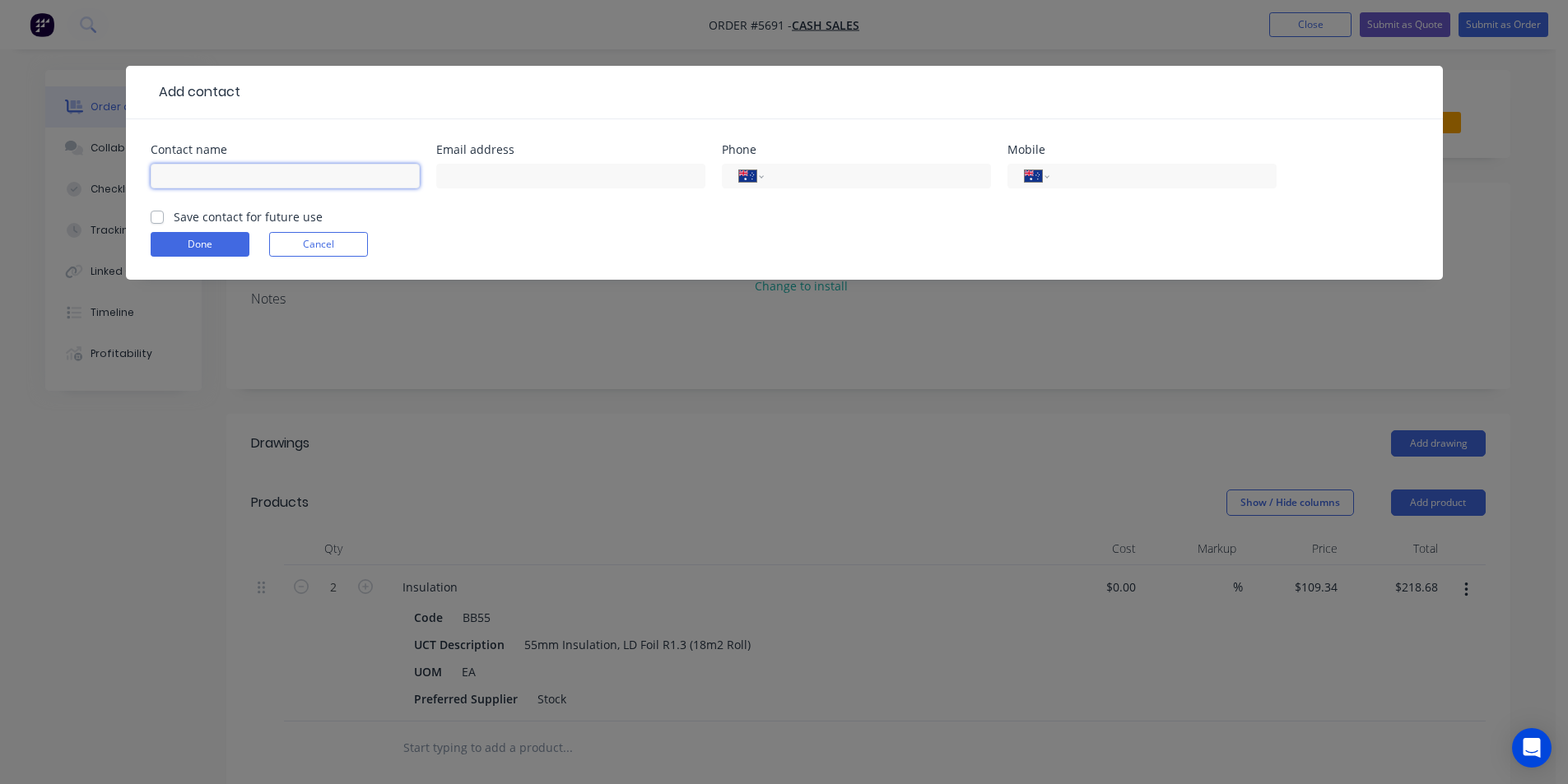
click at [248, 184] on input "text" at bounding box center [285, 176] width 269 height 25
drag, startPoint x: 270, startPoint y: 159, endPoint x: 29, endPoint y: 154, distance: 241.1
click at [29, 154] on div "Add contact Contact name Gary 0403899858 Email address Phone International Afgh…" at bounding box center [784, 392] width 1568 height 784
click at [272, 179] on input "Gary 0403899858" at bounding box center [285, 176] width 269 height 25
drag, startPoint x: 279, startPoint y: 175, endPoint x: 0, endPoint y: 170, distance: 279.0
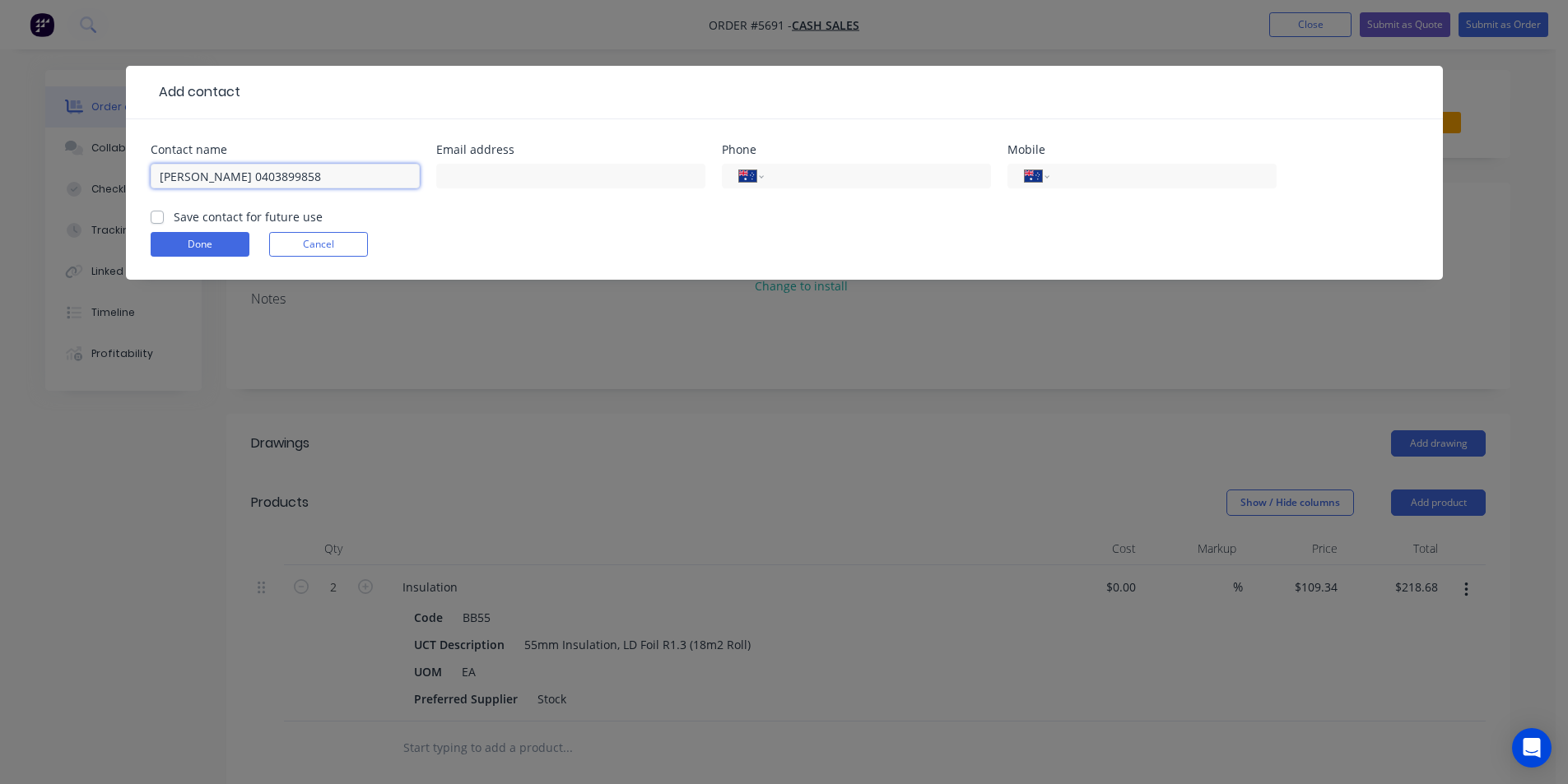
click at [5, 172] on div "Add contact Contact name Gary 0403899858 Email address Phone International Afgh…" at bounding box center [784, 392] width 1568 height 784
click at [256, 165] on input "Gary 0403899858" at bounding box center [285, 176] width 269 height 25
drag, startPoint x: 169, startPoint y: 187, endPoint x: 188, endPoint y: 180, distance: 20.2
click at [188, 180] on input "Gary 0403899858" at bounding box center [285, 176] width 269 height 25
click at [336, 180] on input "[PERSON_NAME]" at bounding box center [285, 176] width 269 height 25
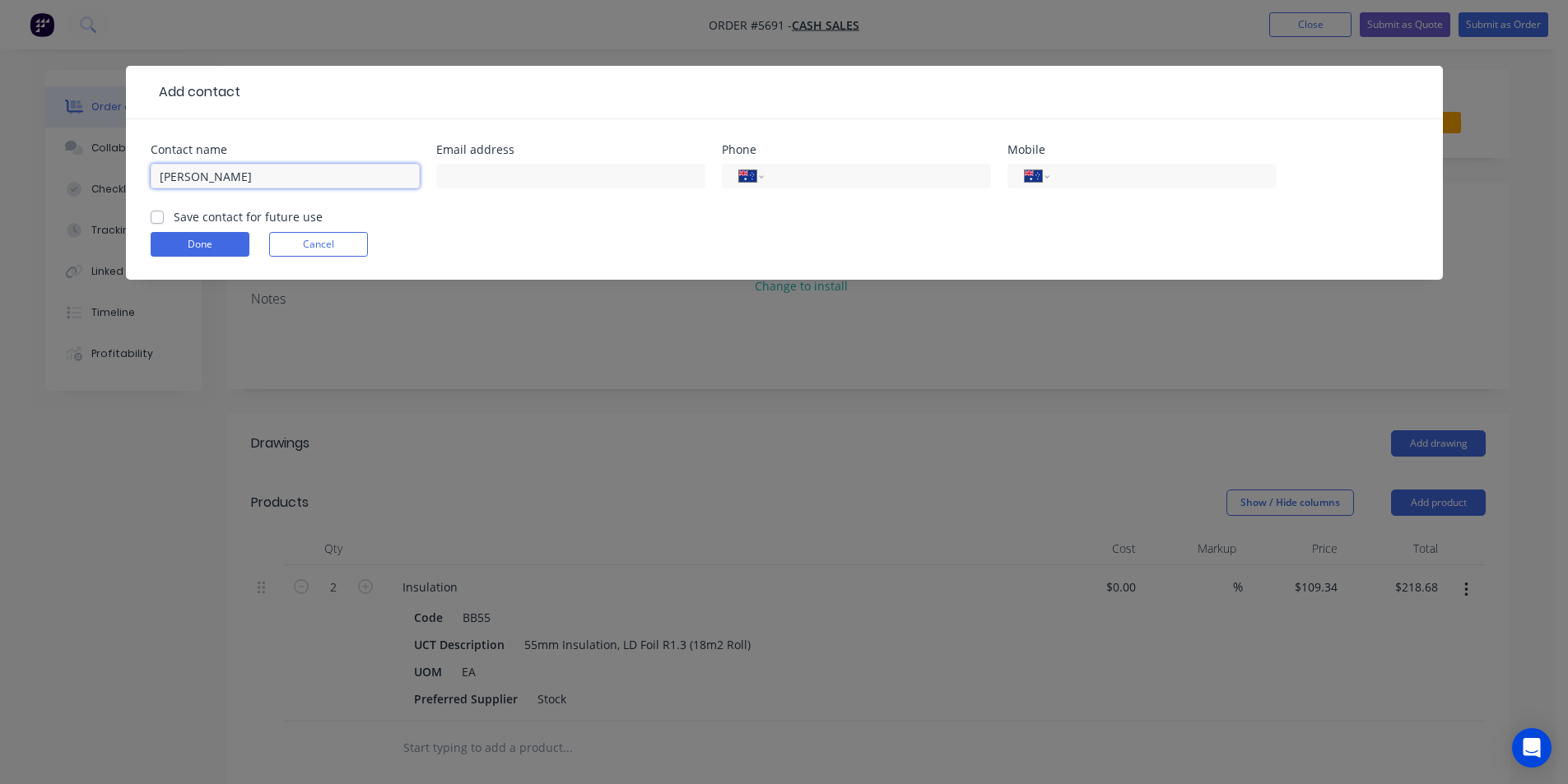
paste input "0403899858"
type input "Gary 0403899858"
click at [182, 236] on button "Done" at bounding box center [200, 244] width 98 height 25
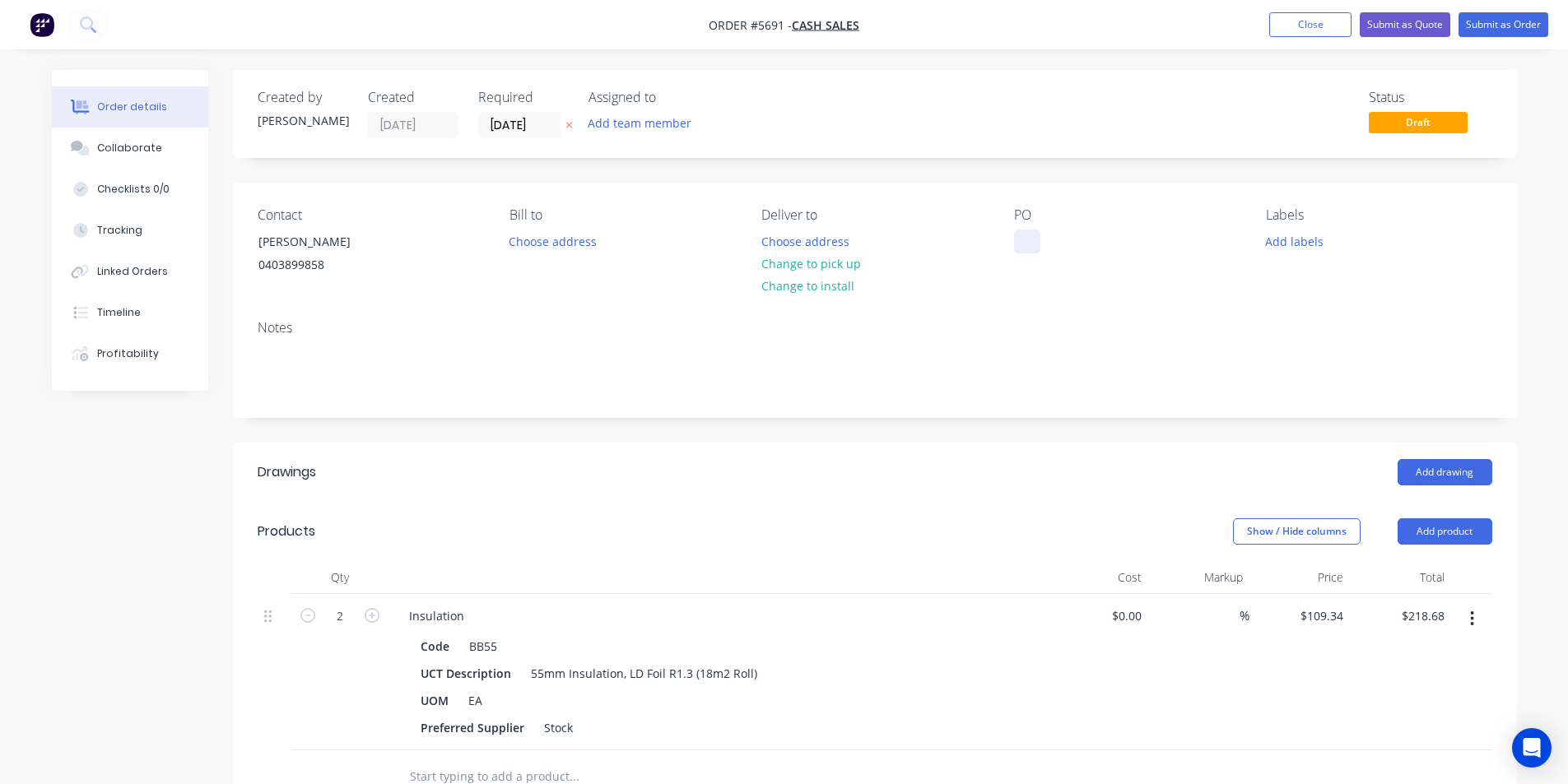
click at [1019, 235] on div at bounding box center [1026, 242] width 27 height 24
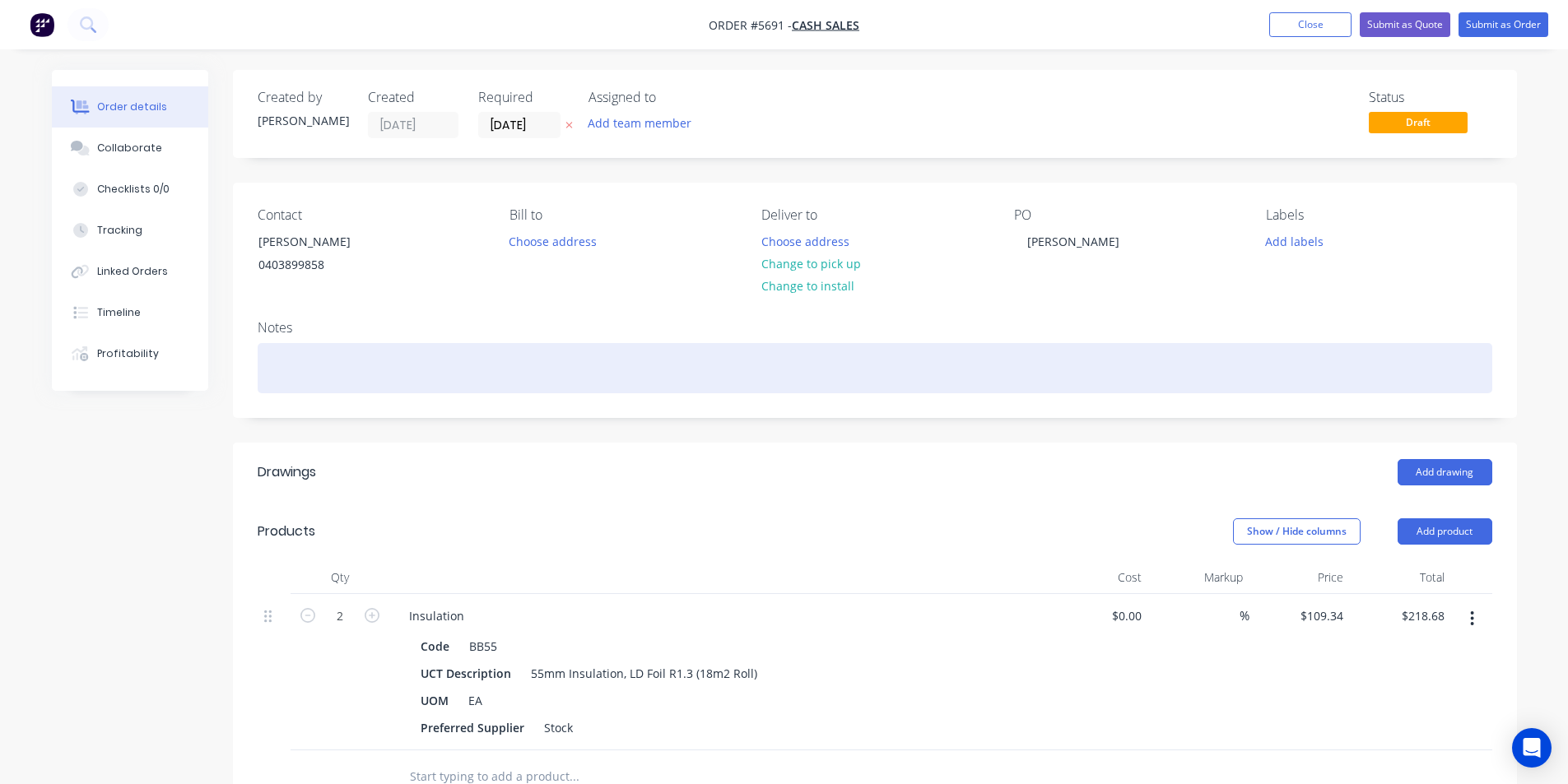
click at [1067, 381] on div at bounding box center [875, 367] width 1235 height 50
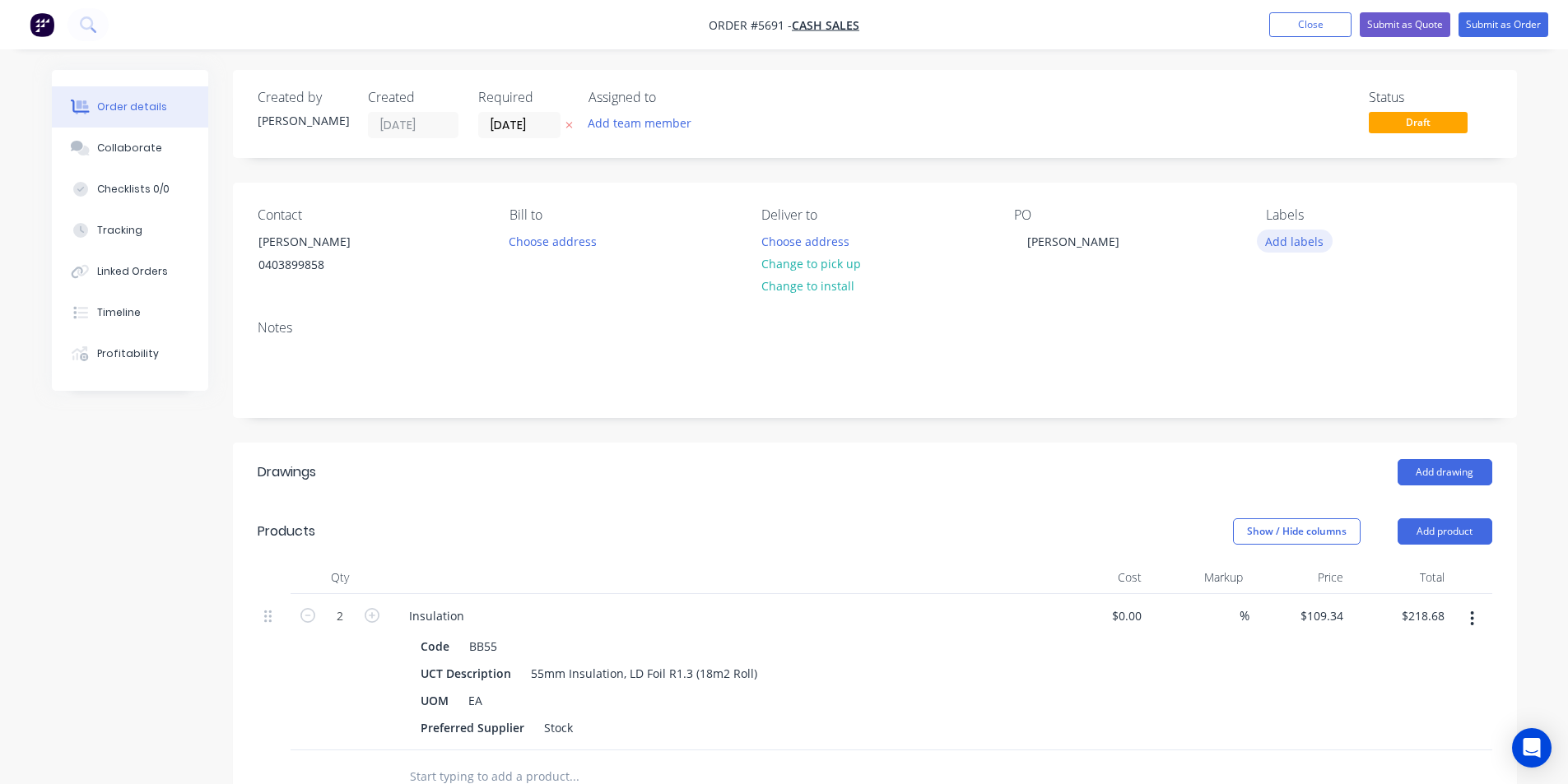
click at [1297, 238] on button "Add labels" at bounding box center [1294, 241] width 76 height 23
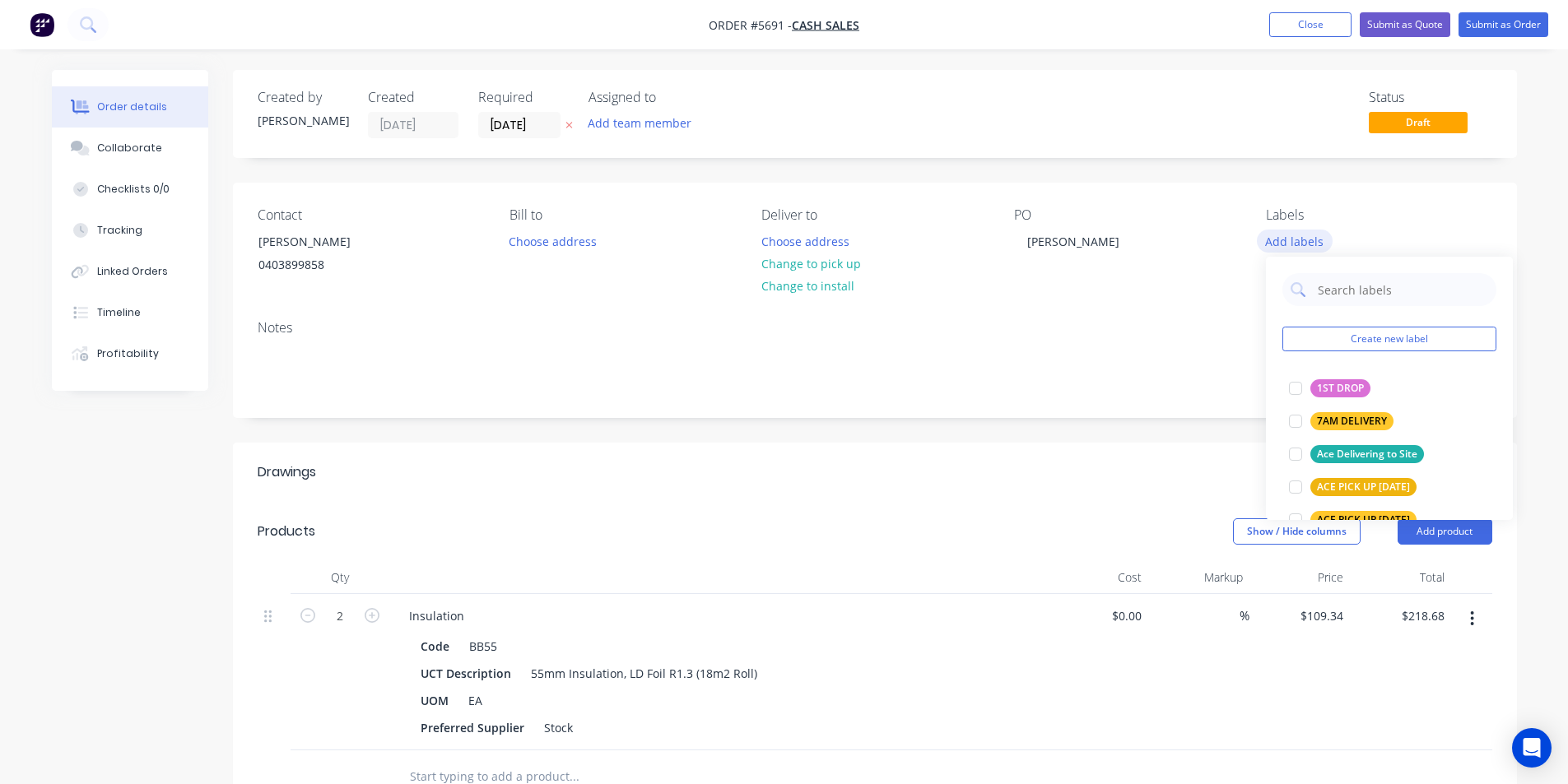
click at [1297, 238] on button "Add labels" at bounding box center [1294, 241] width 76 height 23
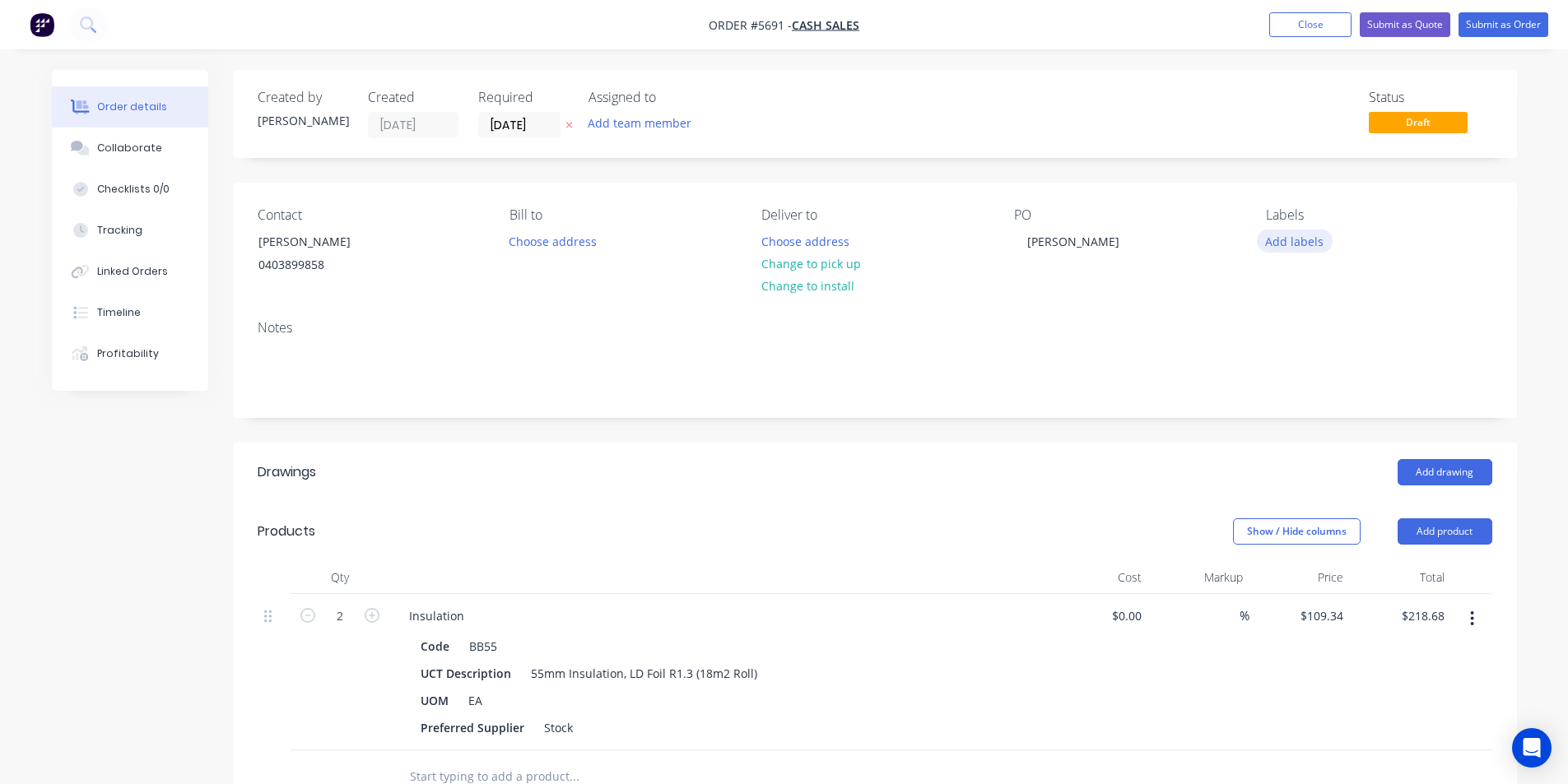
click at [1297, 238] on button "Add labels" at bounding box center [1294, 241] width 76 height 23
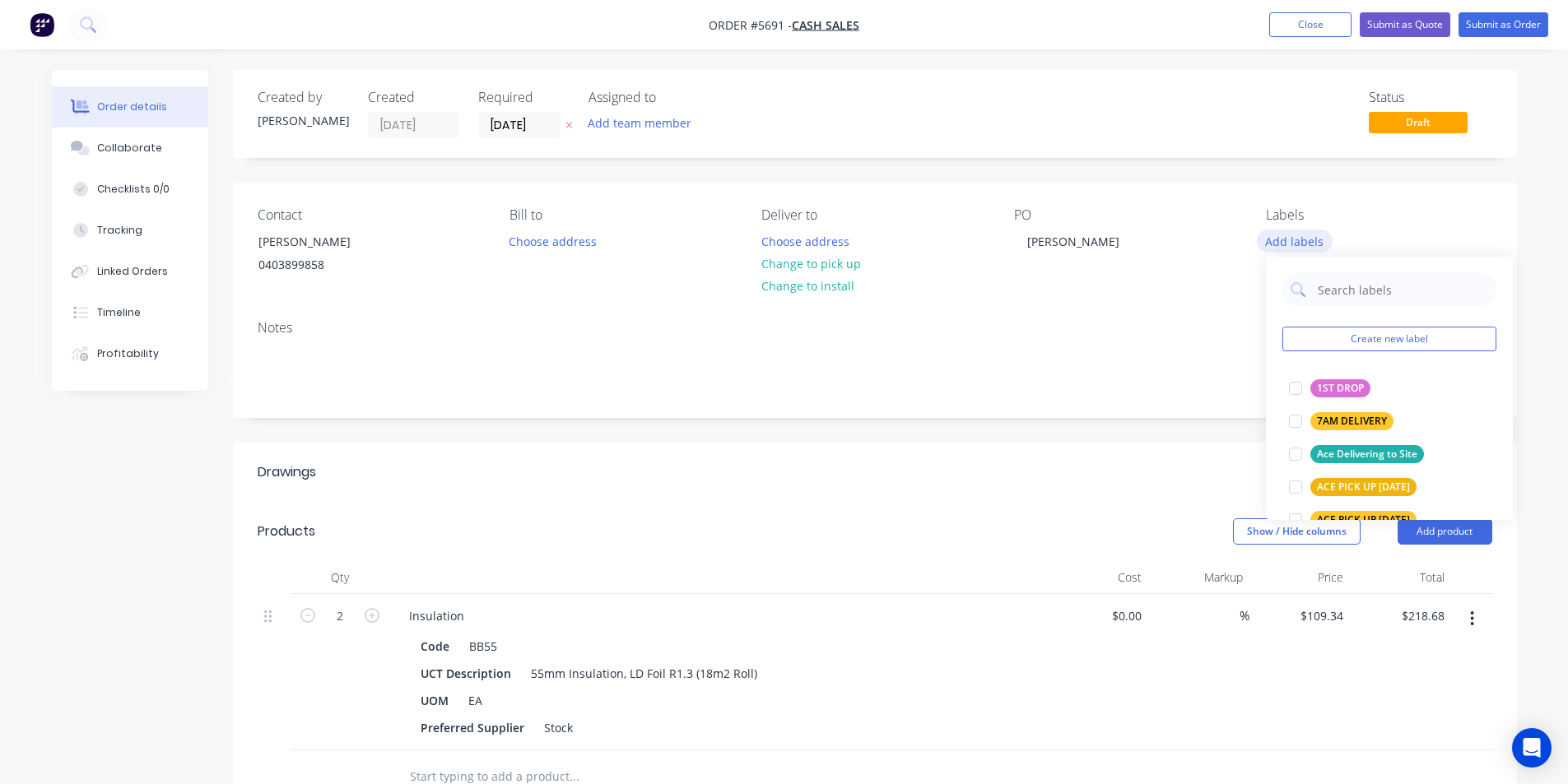
click at [1297, 238] on button "Add labels" at bounding box center [1294, 241] width 76 height 23
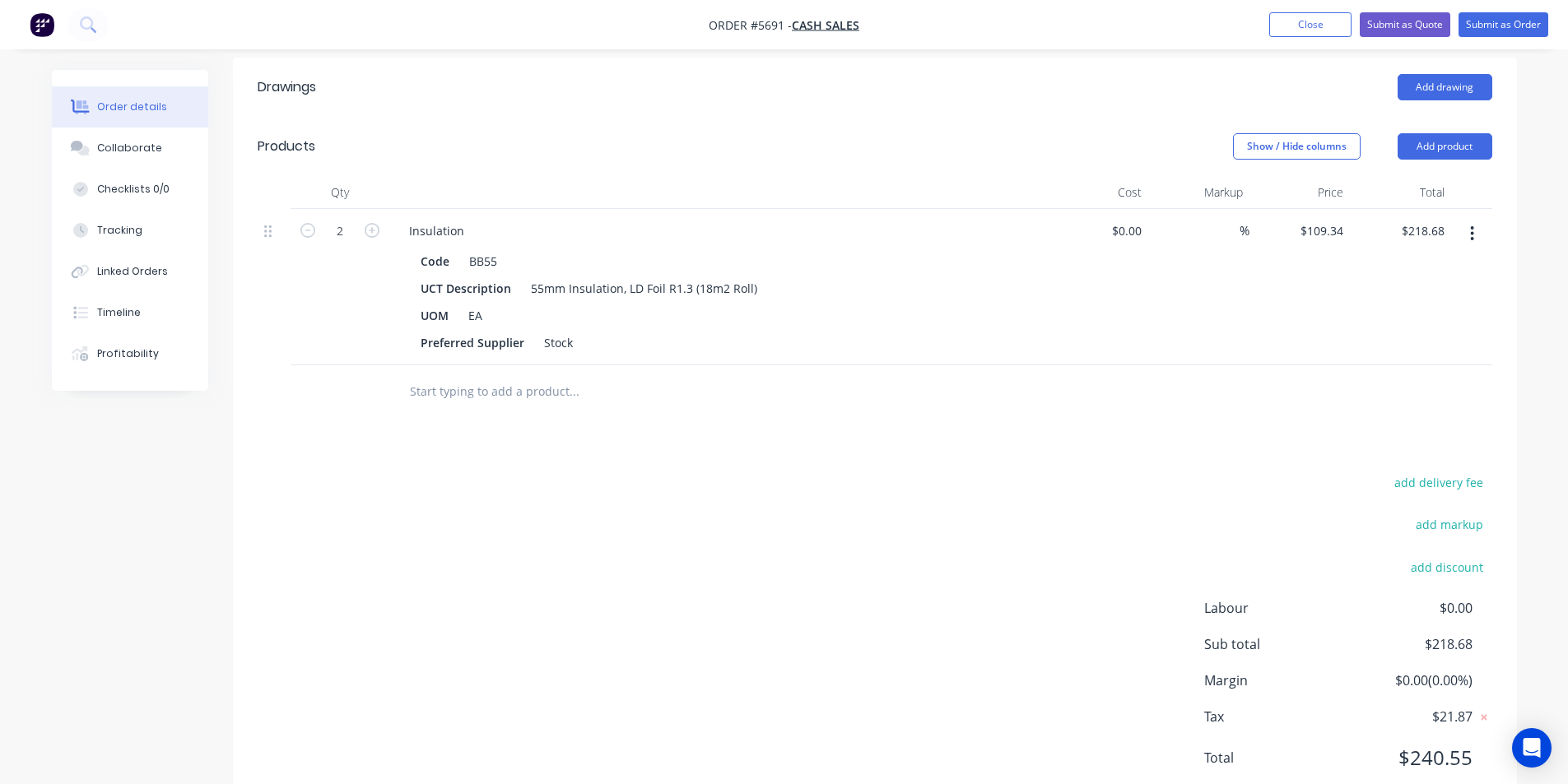
scroll to position [439, 0]
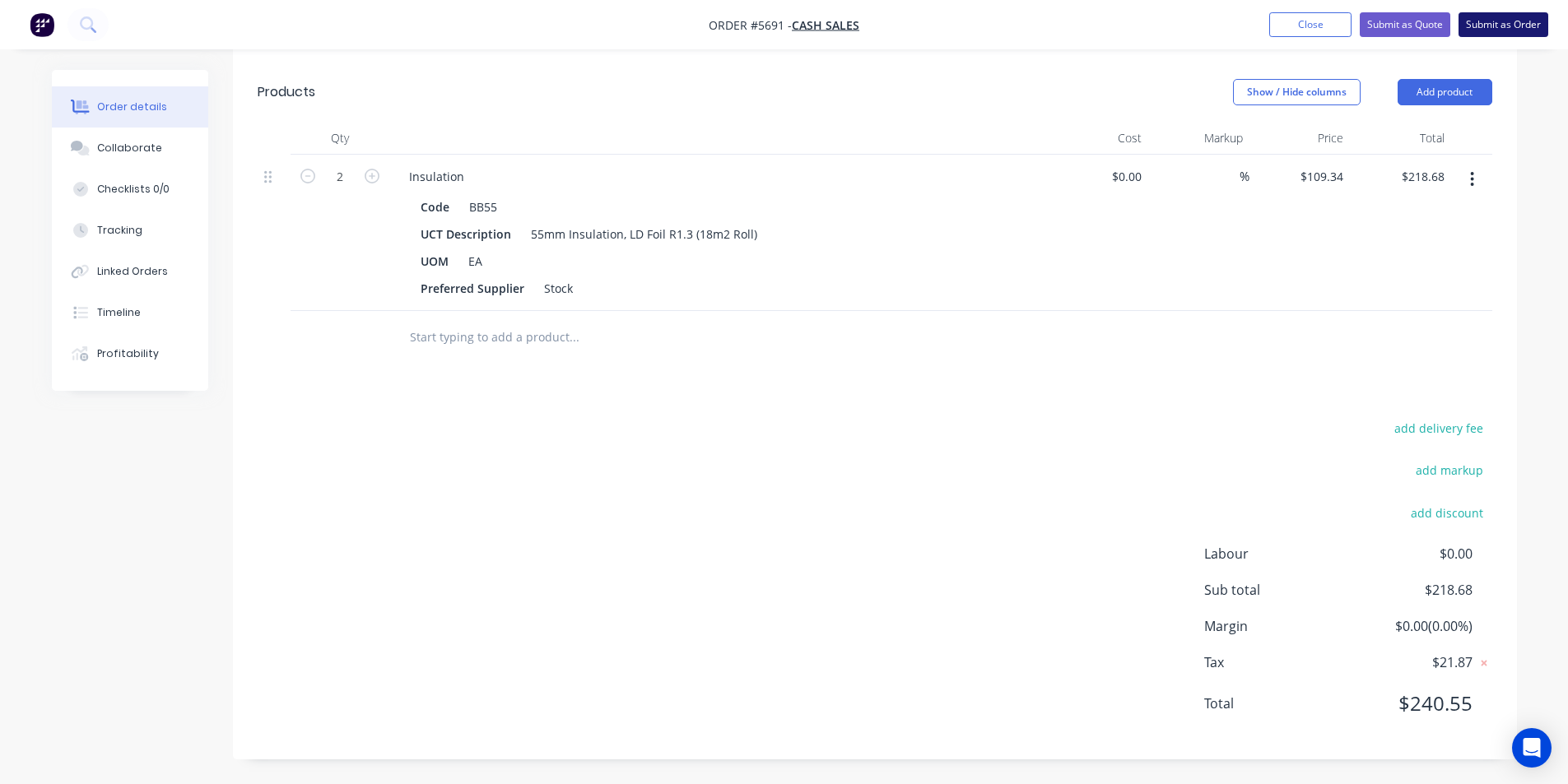
click at [1512, 29] on button "Submit as Order" at bounding box center [1502, 25] width 89 height 25
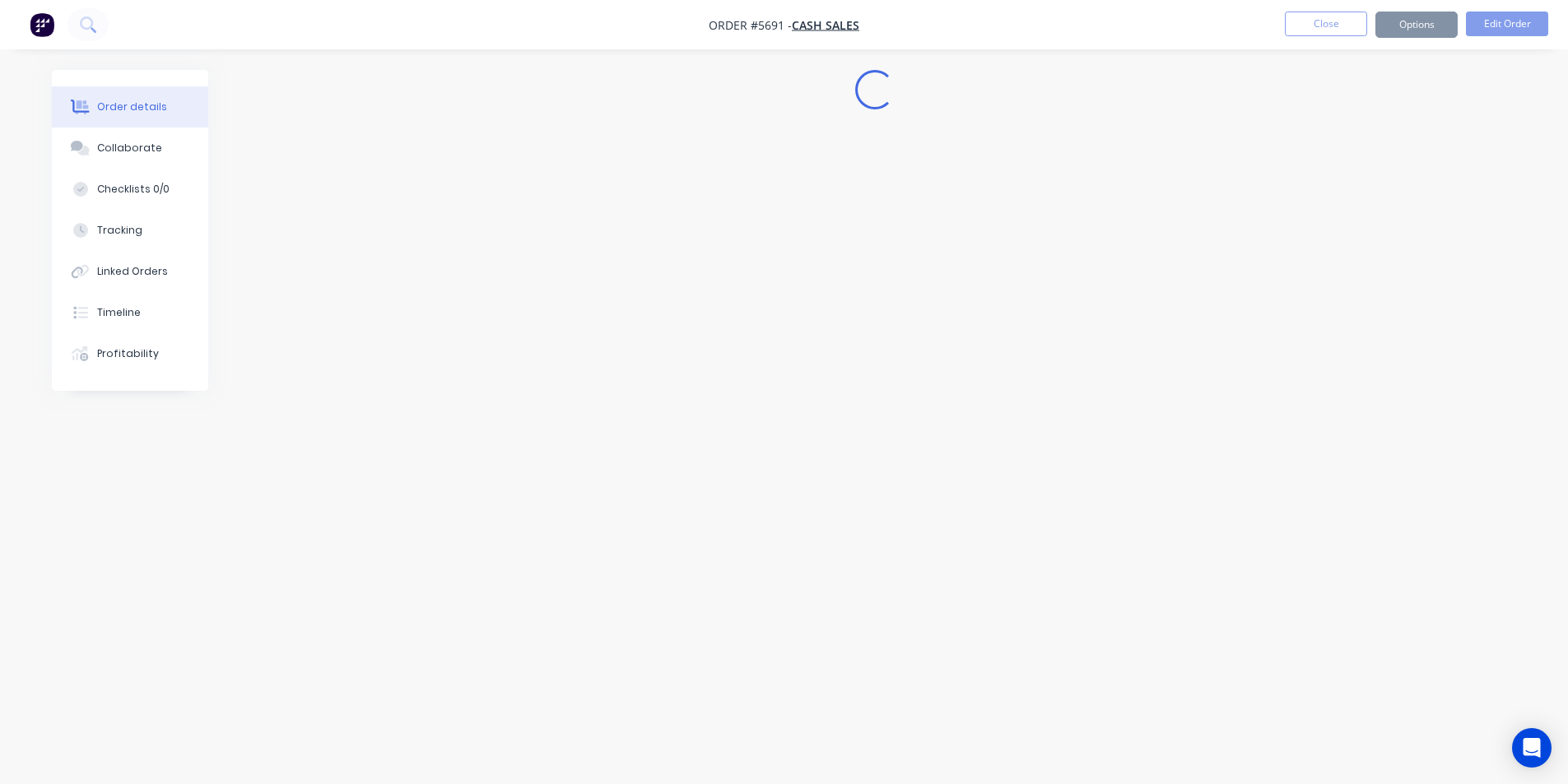
scroll to position [0, 0]
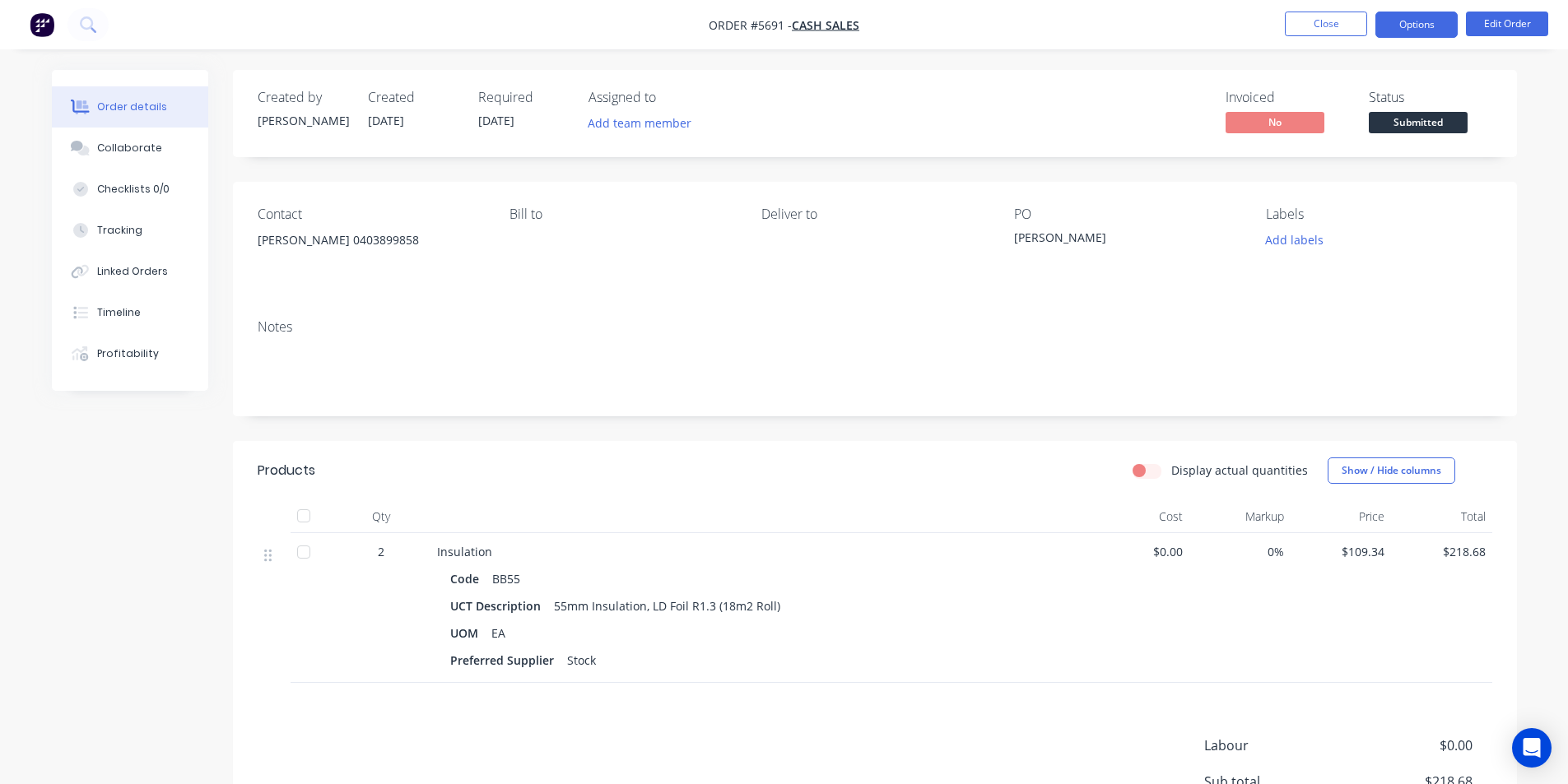
click at [1427, 23] on button "Options" at bounding box center [1417, 25] width 83 height 27
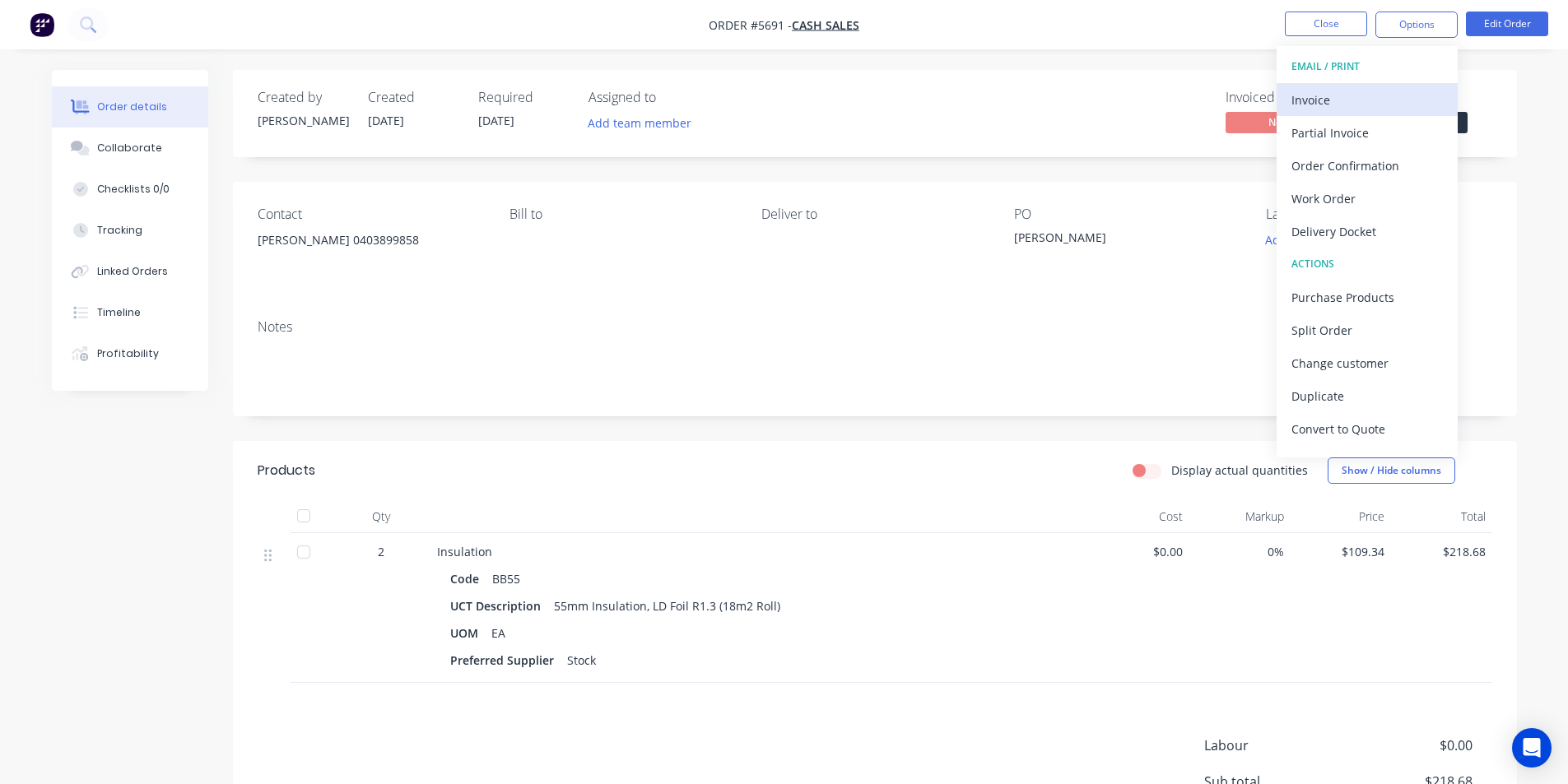
click at [1403, 88] on div "Invoice" at bounding box center [1366, 100] width 151 height 24
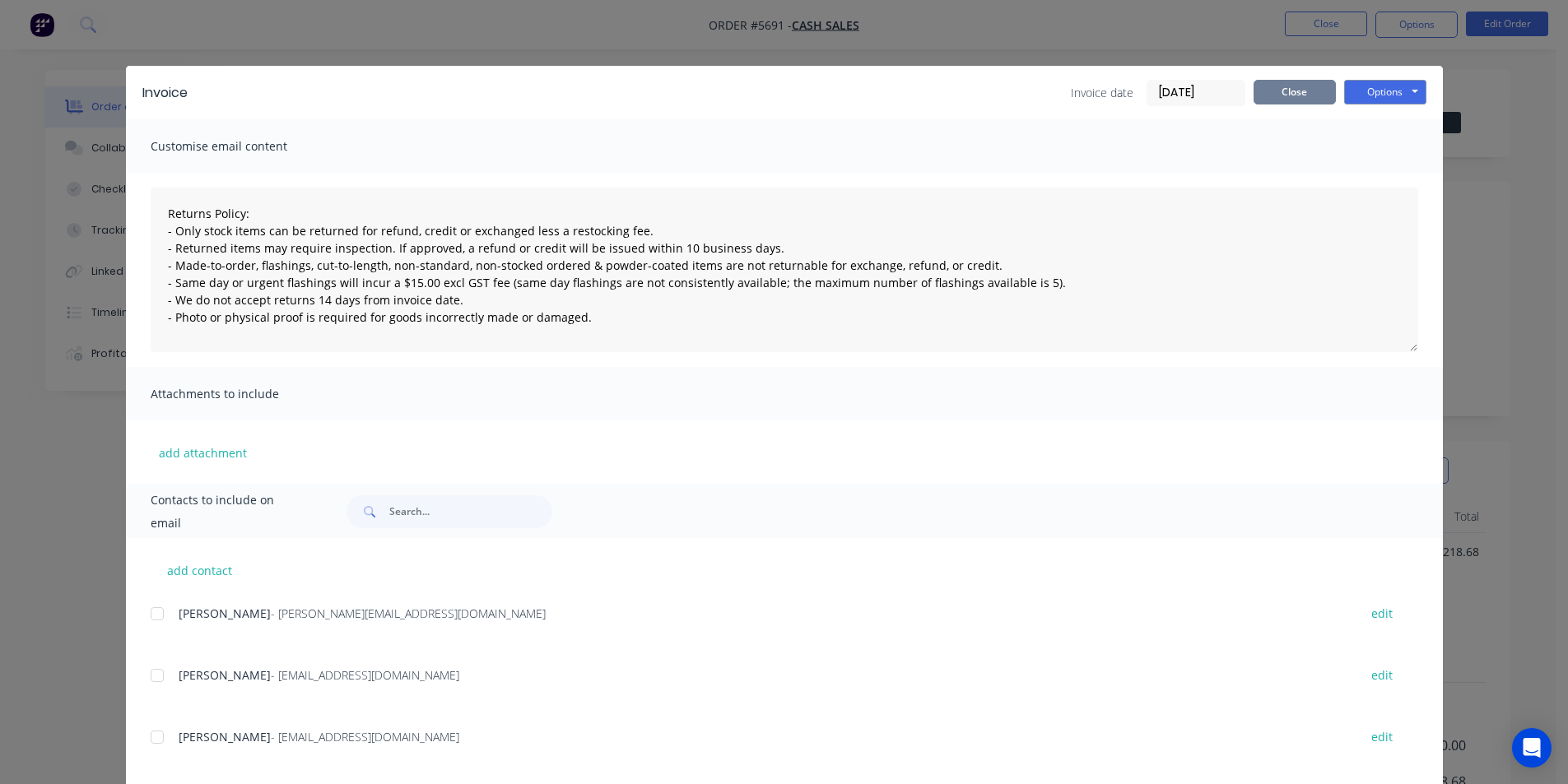
click at [1315, 93] on button "Close" at bounding box center [1295, 91] width 83 height 25
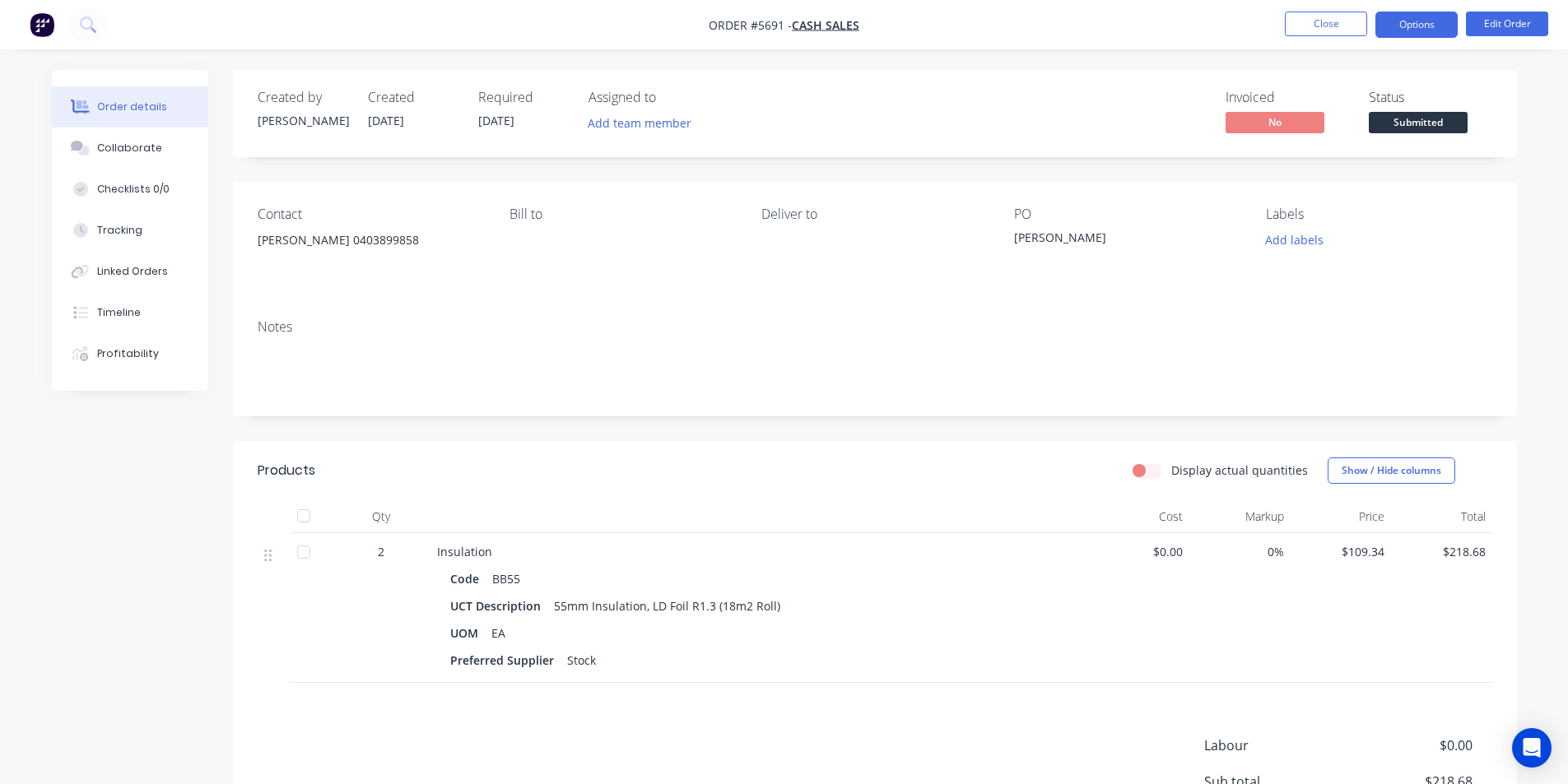
click at [1395, 25] on button "Options" at bounding box center [1417, 25] width 83 height 27
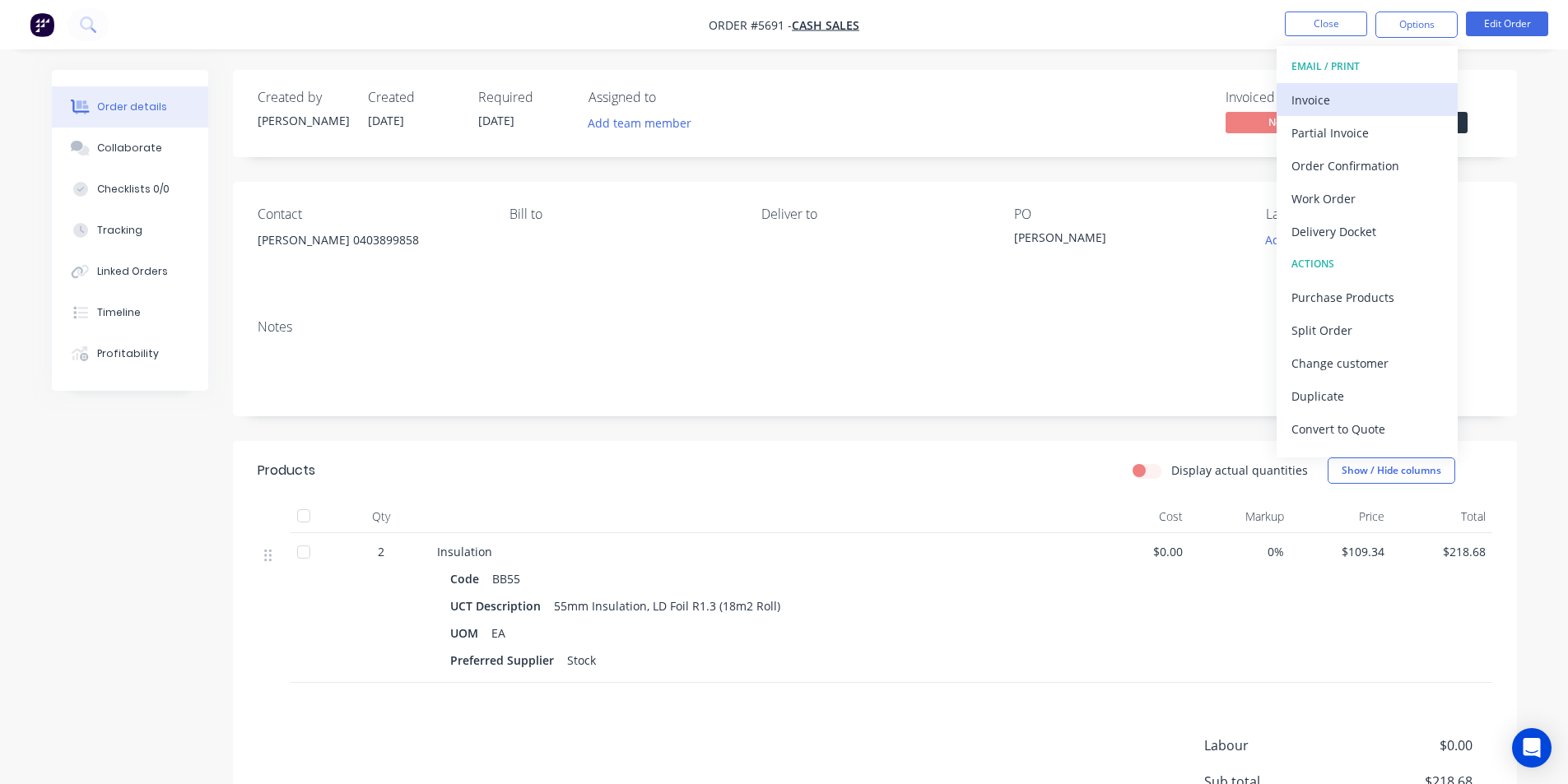
click at [1346, 99] on div "Invoice" at bounding box center [1366, 100] width 151 height 24
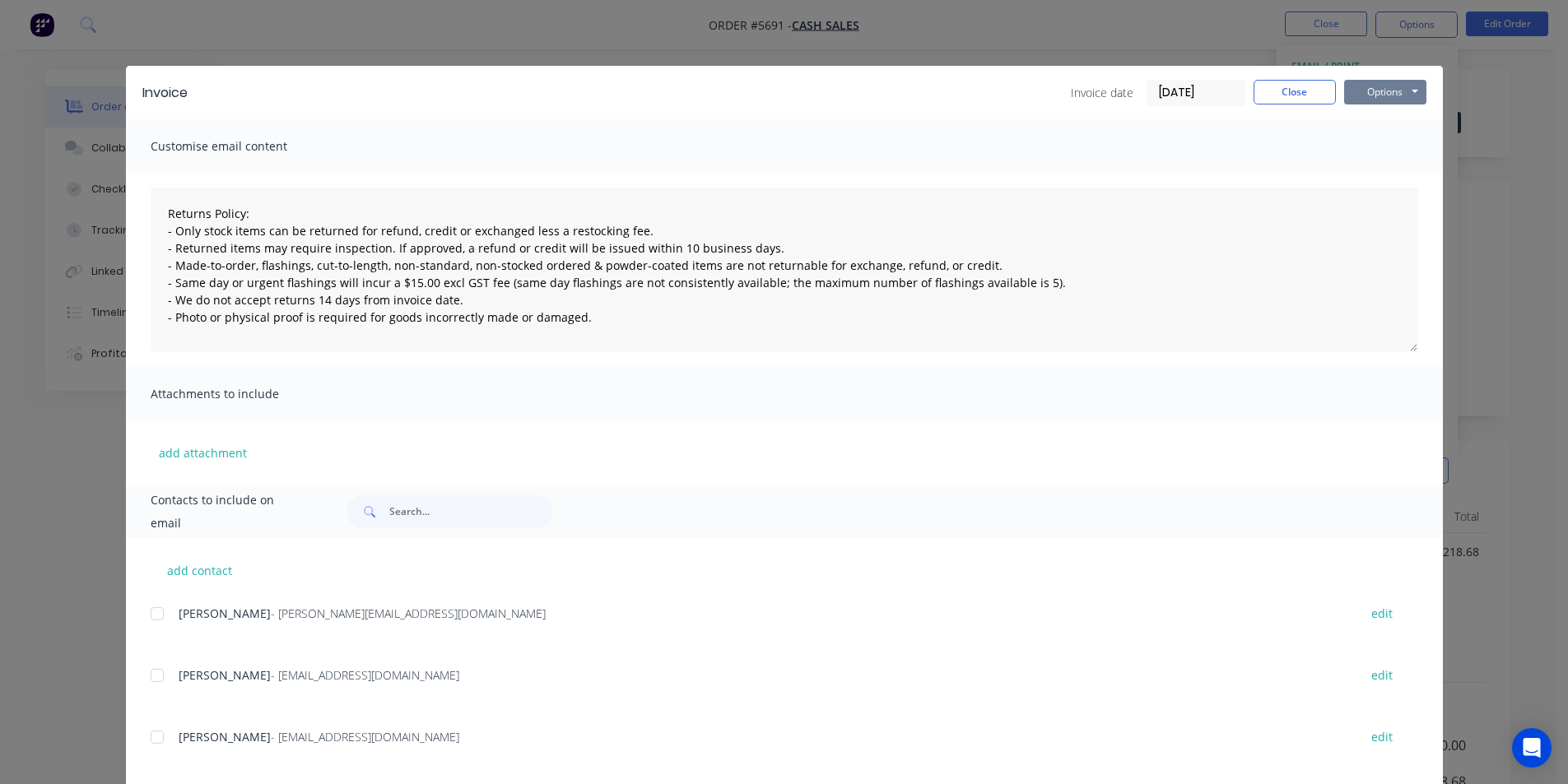
click at [1370, 90] on button "Options" at bounding box center [1385, 91] width 83 height 25
click at [1366, 149] on button "Print" at bounding box center [1396, 148] width 105 height 28
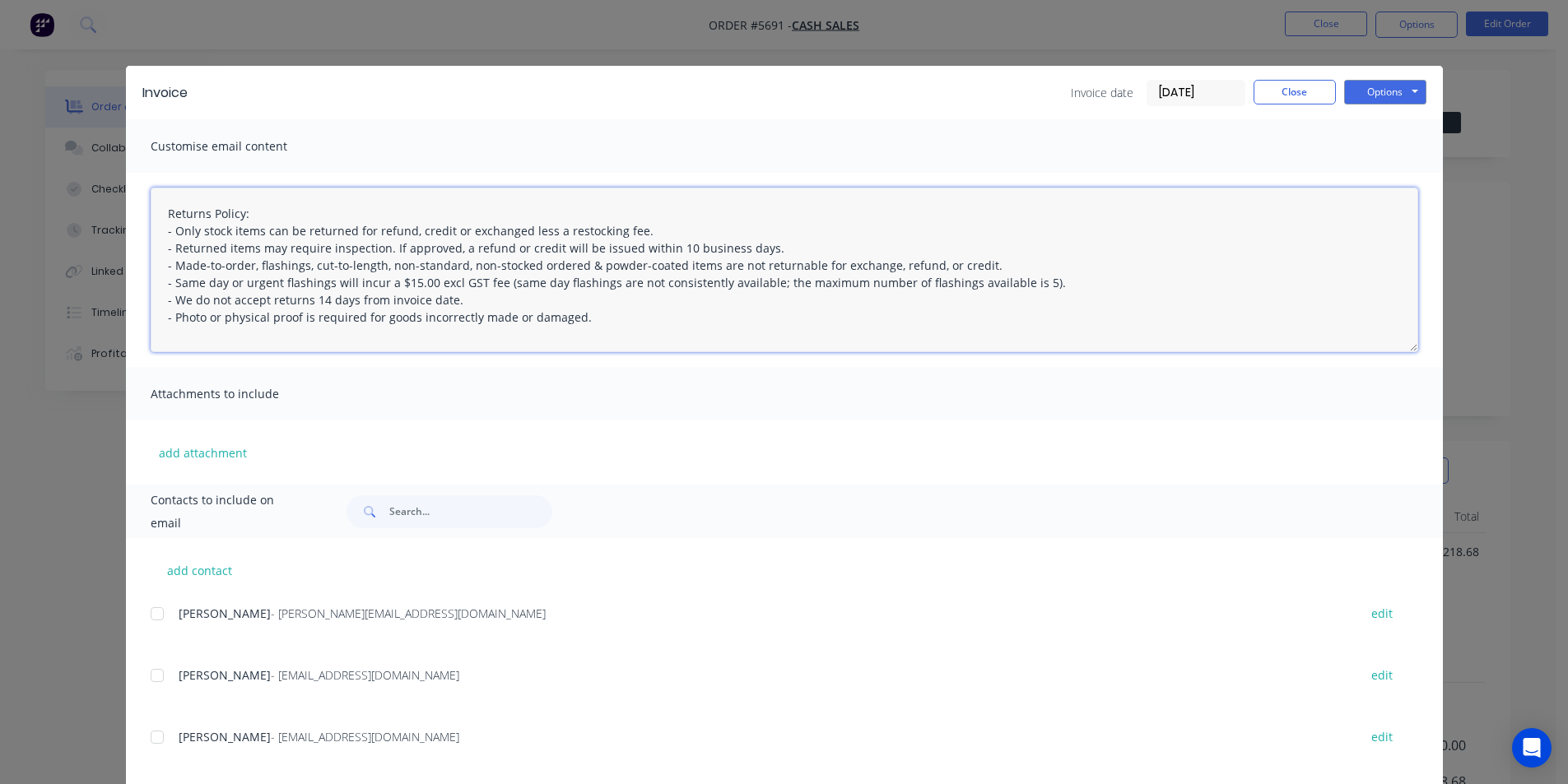
click at [738, 345] on textarea "Returns Policy: - Only stock items can be returned for refund, credit or exchan…" at bounding box center [784, 269] width 1267 height 164
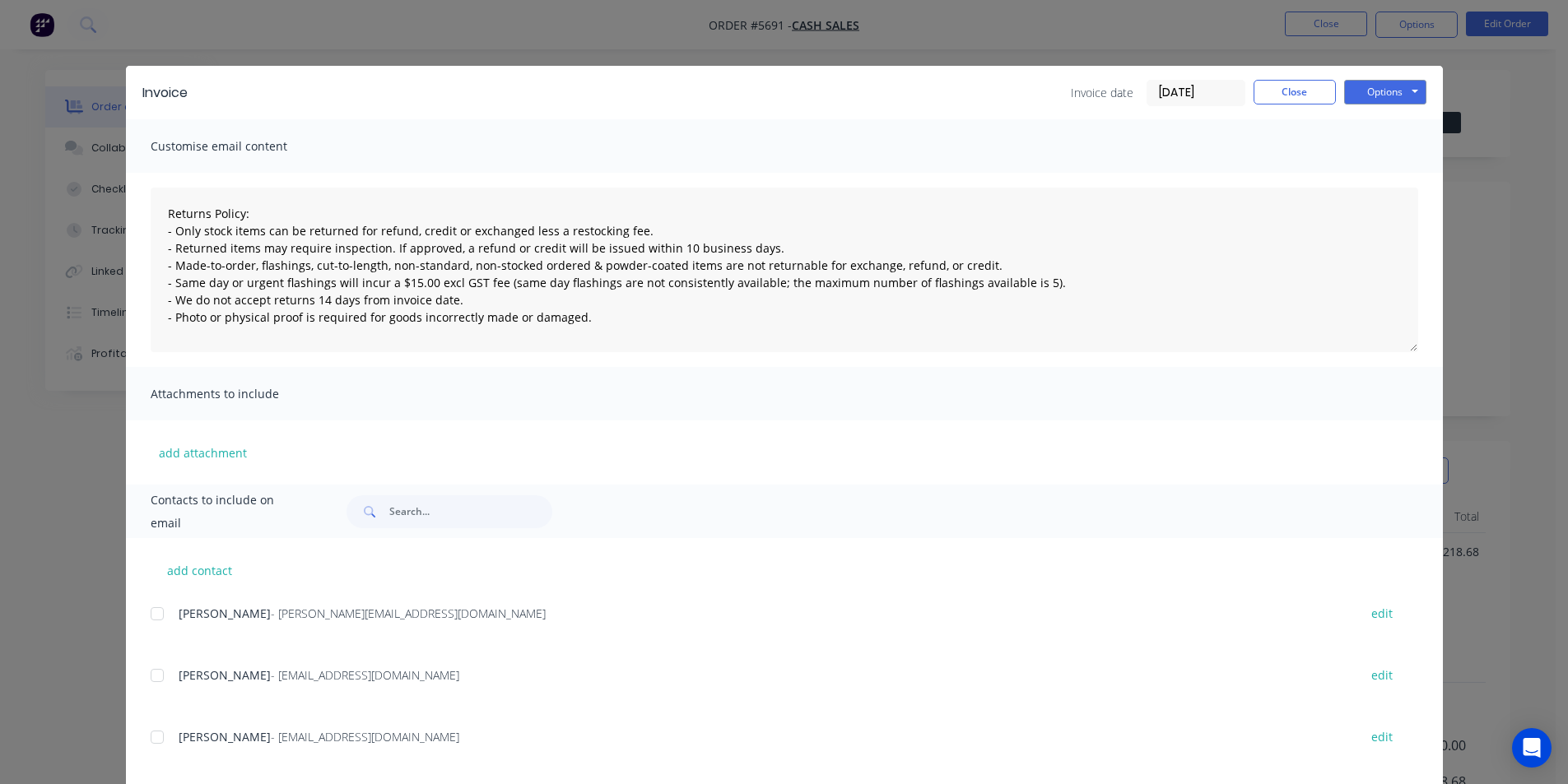
click at [763, 391] on div "Attachments to include" at bounding box center [784, 393] width 1316 height 53
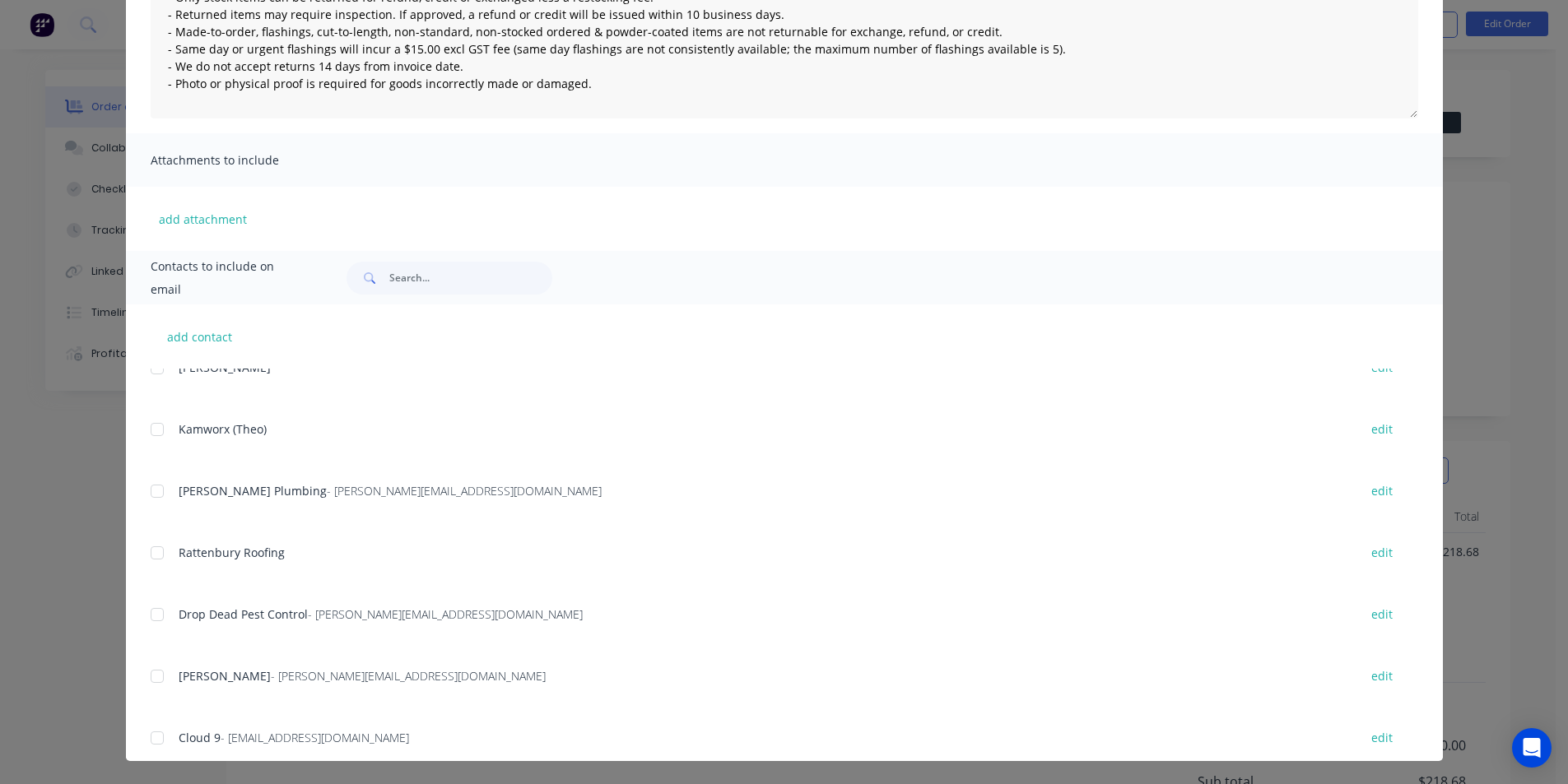
scroll to position [822, 0]
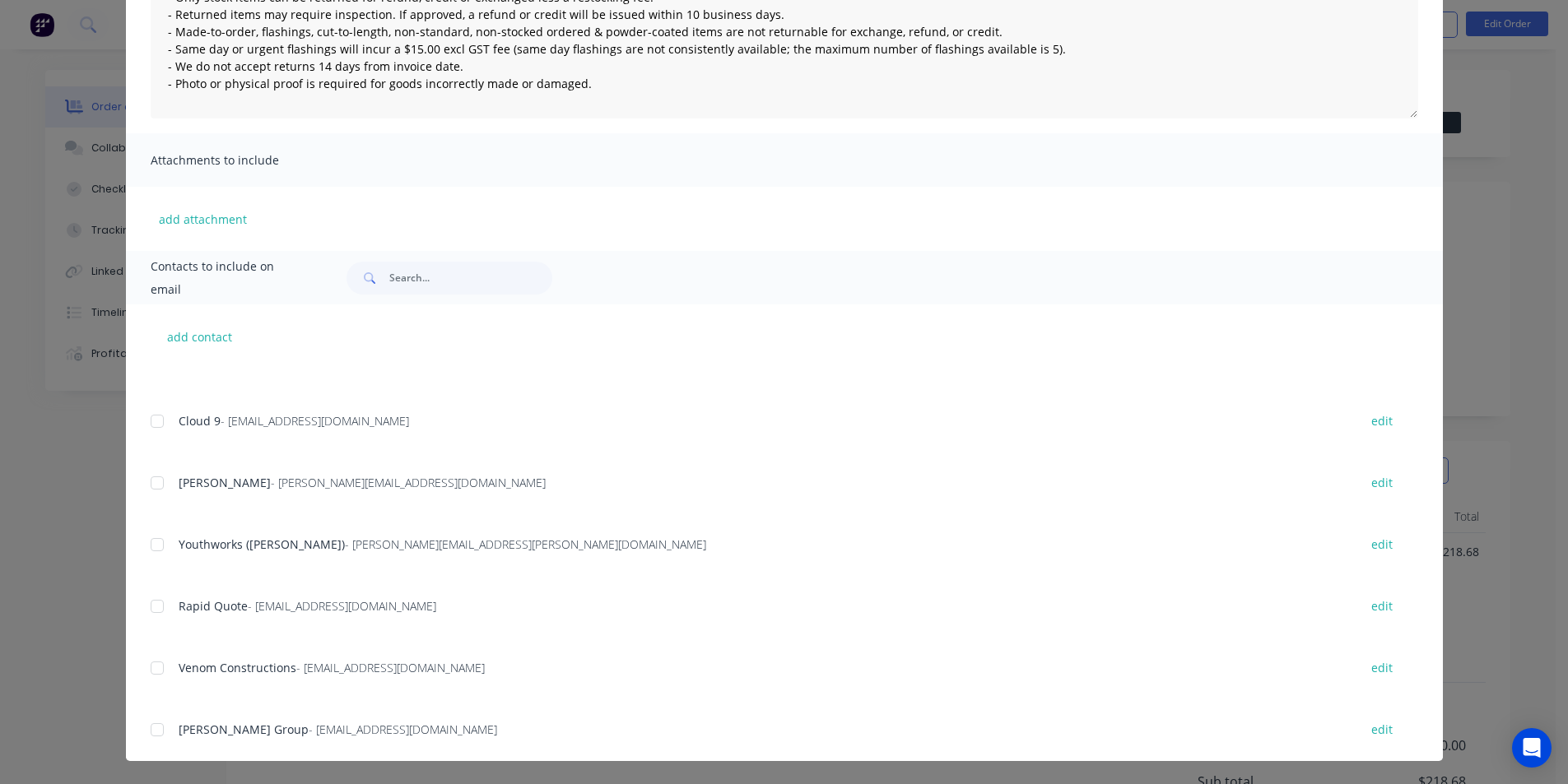
type textarea "Returns Policy: - Only stock items can be returned for refund, credit or exchan…"
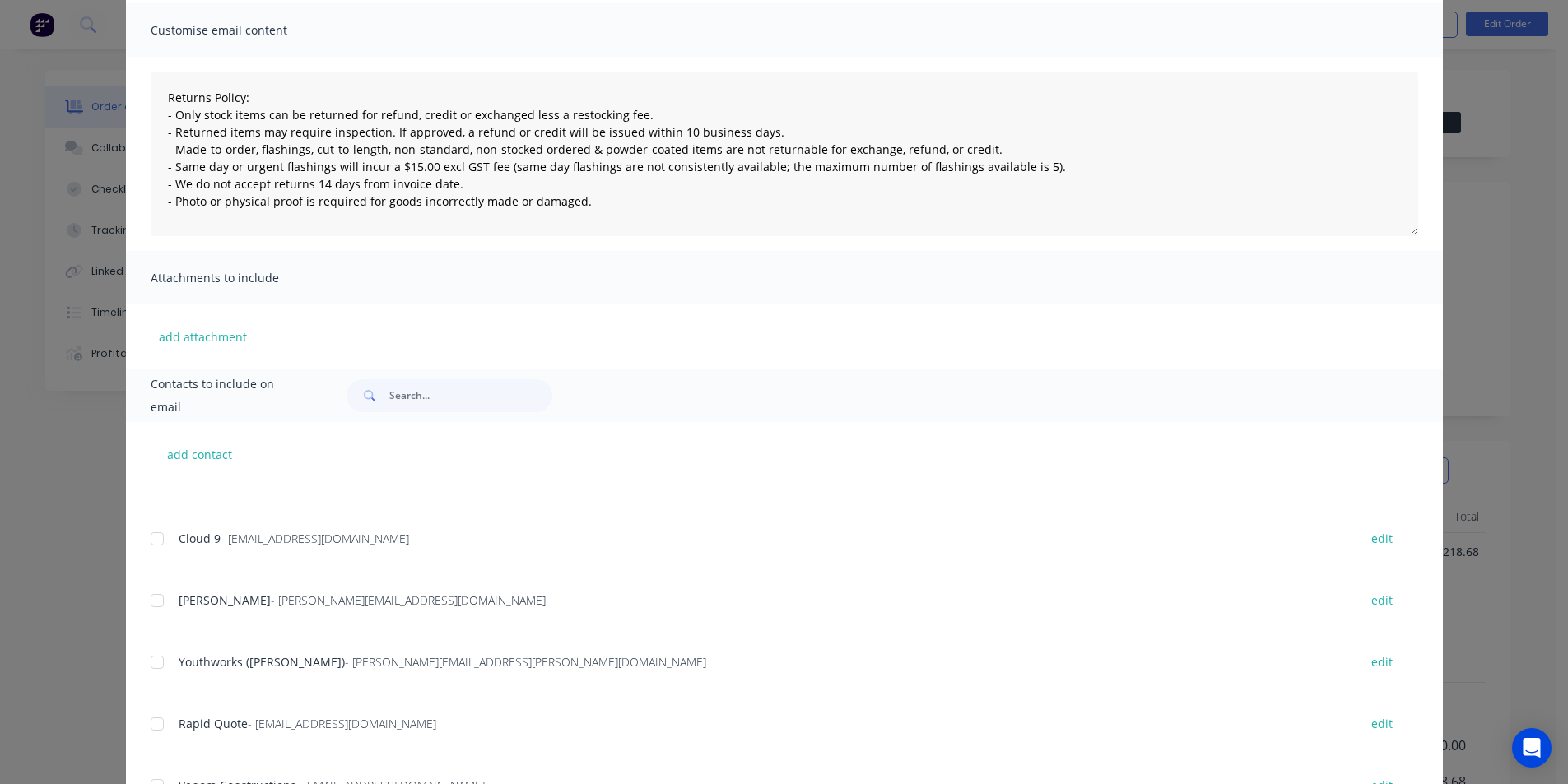
scroll to position [0, 0]
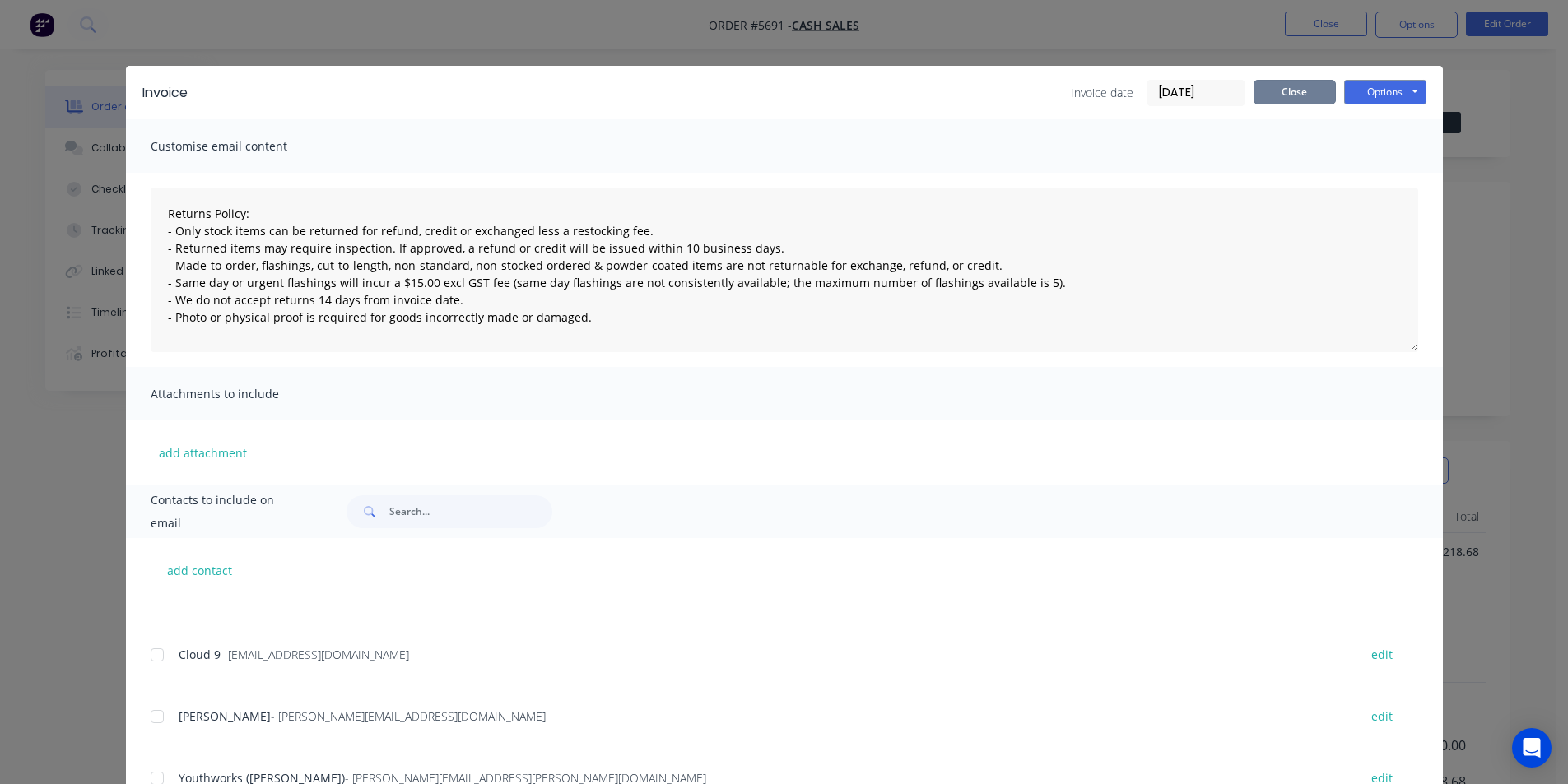
click at [1280, 94] on button "Close" at bounding box center [1295, 91] width 83 height 25
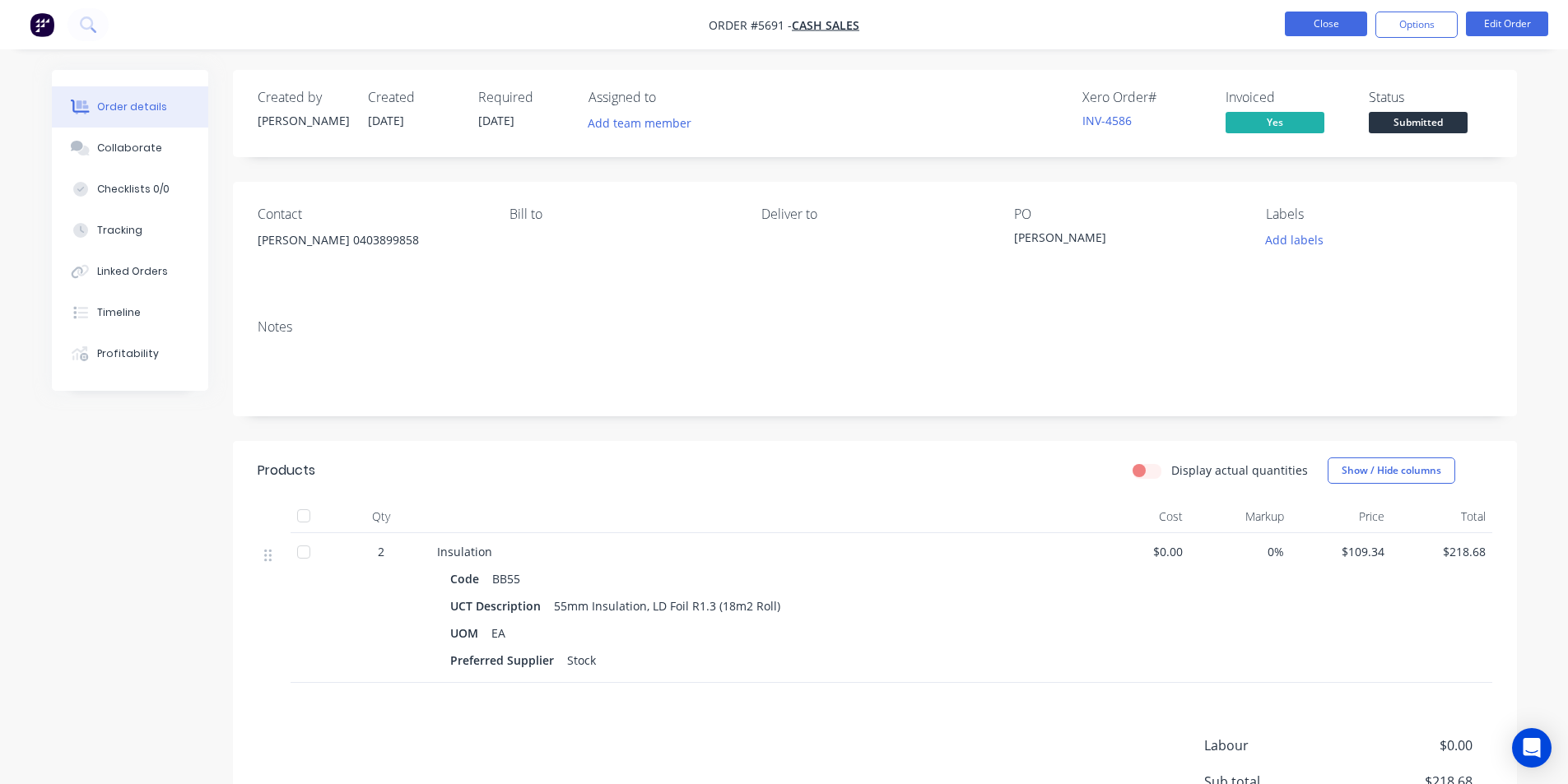
click at [1307, 19] on button "Close" at bounding box center [1326, 24] width 83 height 25
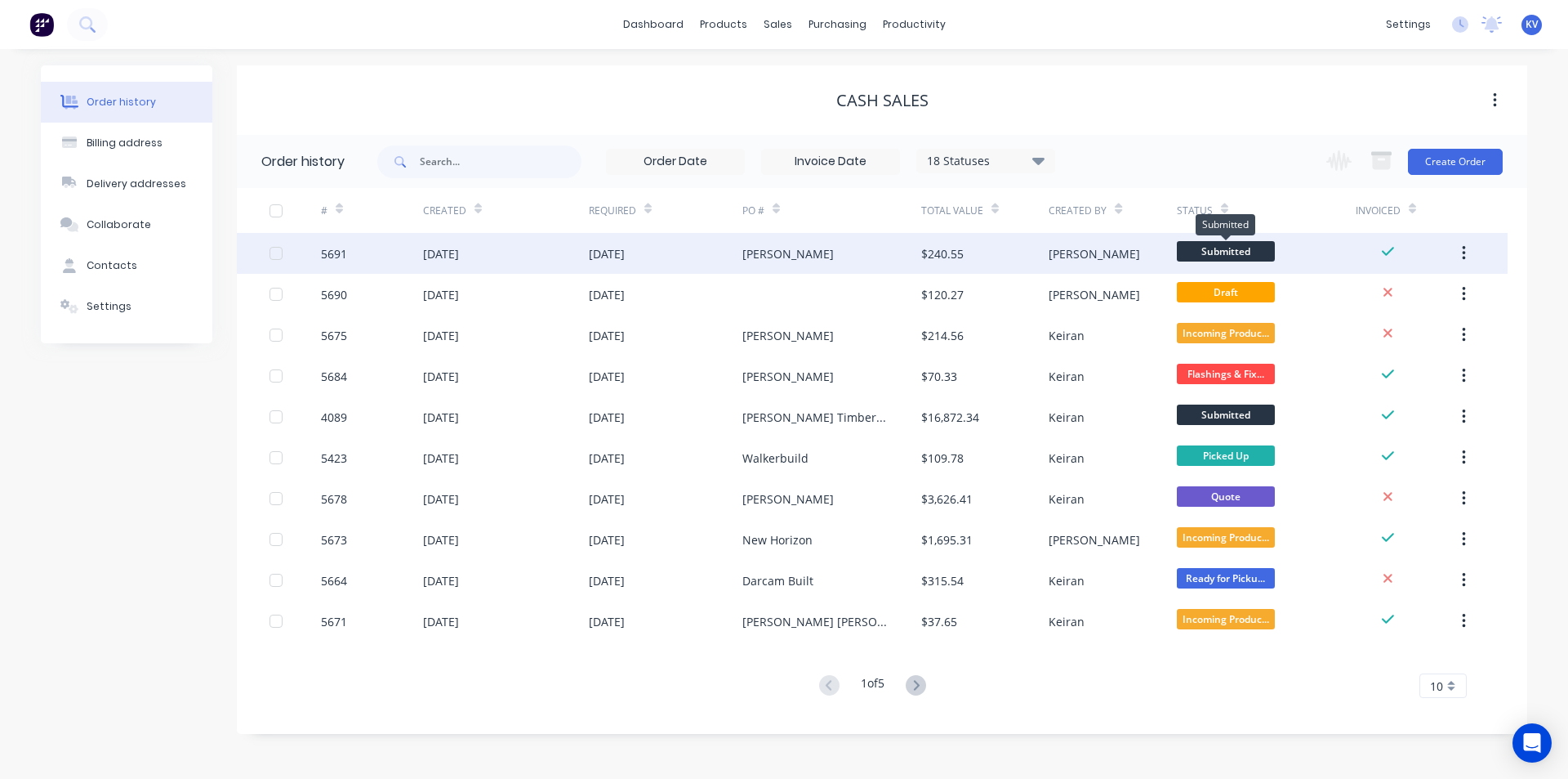
click at [1257, 250] on span "Submitted" at bounding box center [1226, 251] width 98 height 20
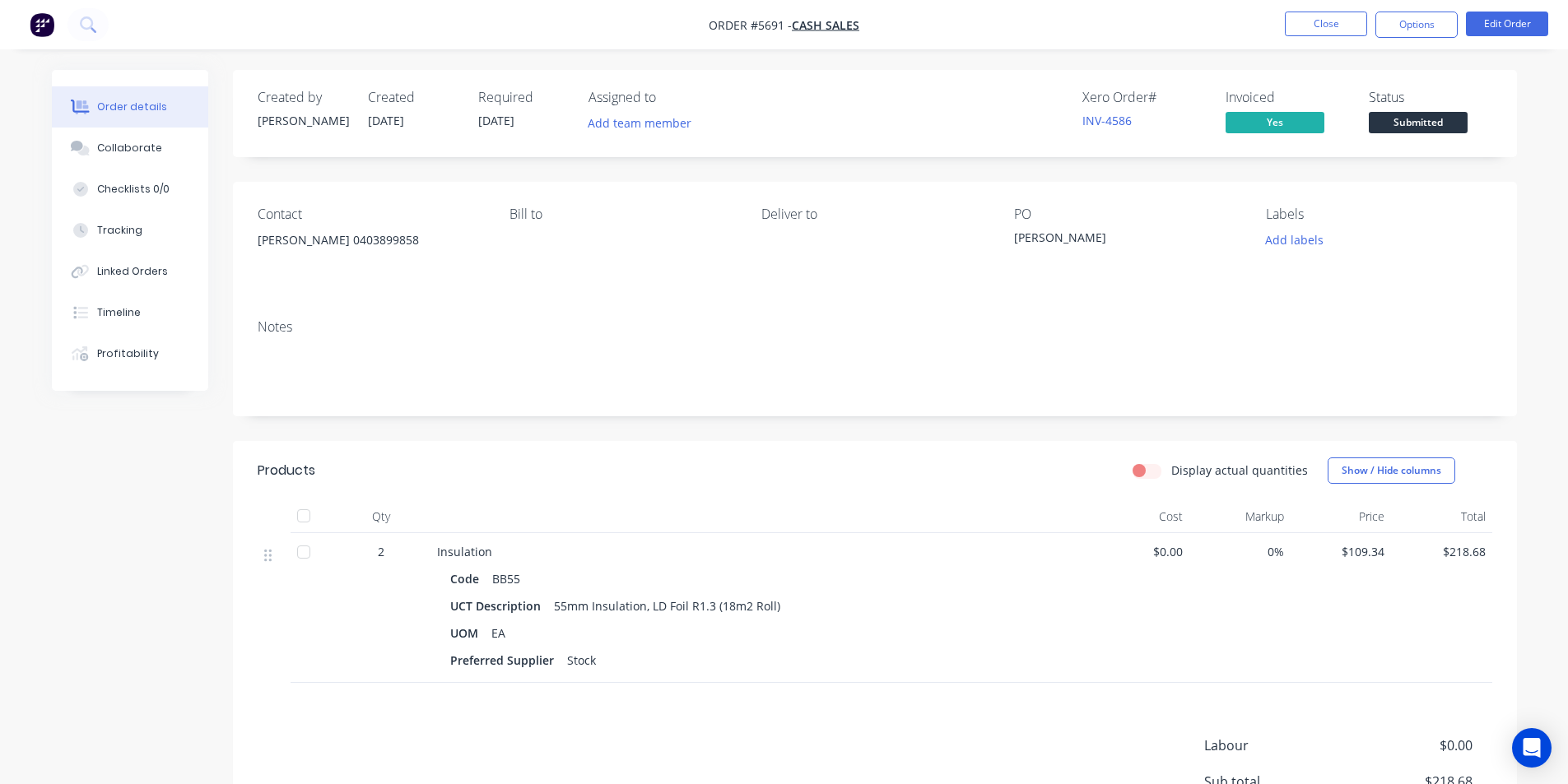
click at [1438, 123] on span "Submitted" at bounding box center [1418, 122] width 98 height 21
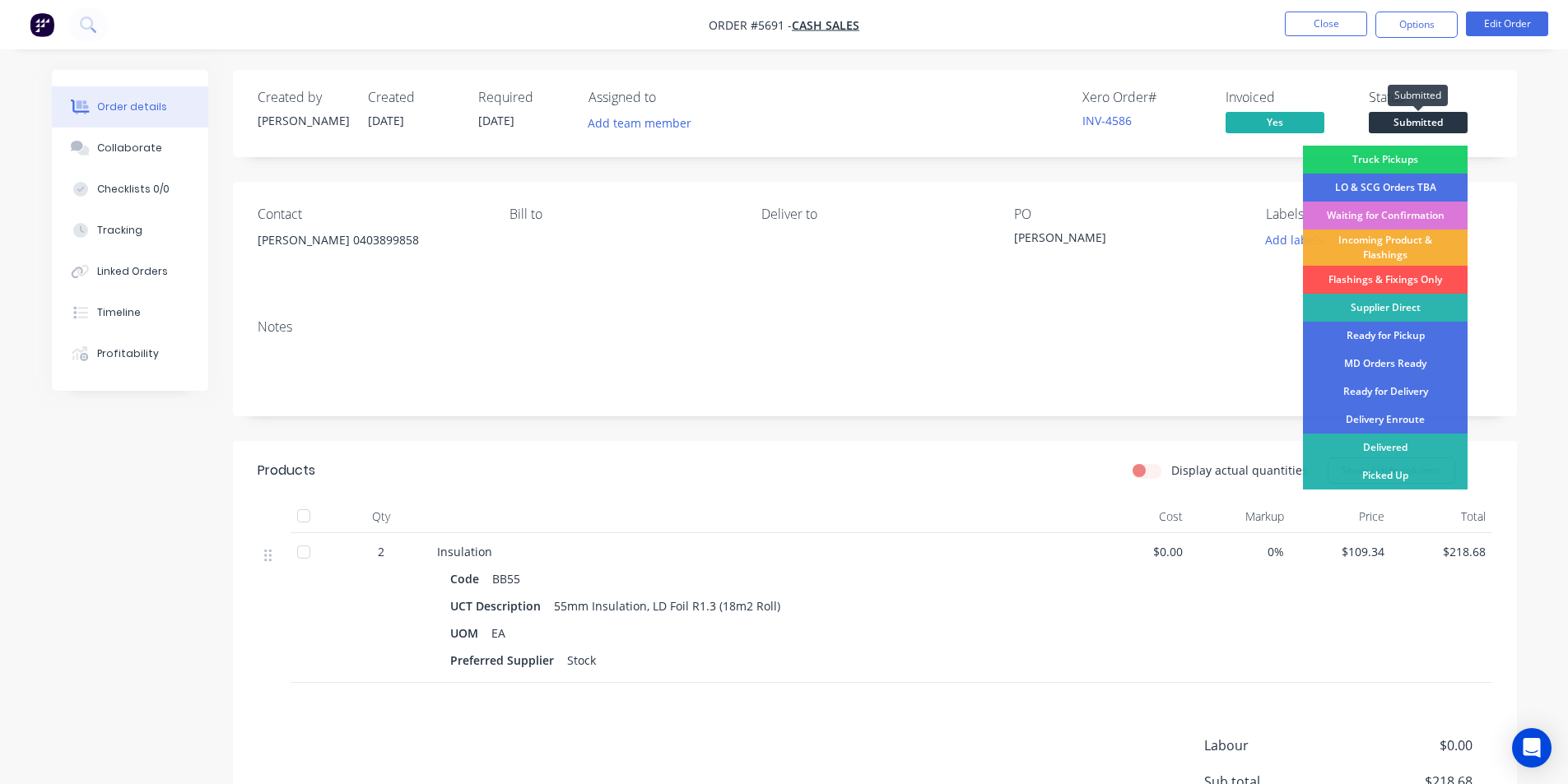
click at [1454, 124] on span "Submitted" at bounding box center [1418, 122] width 98 height 21
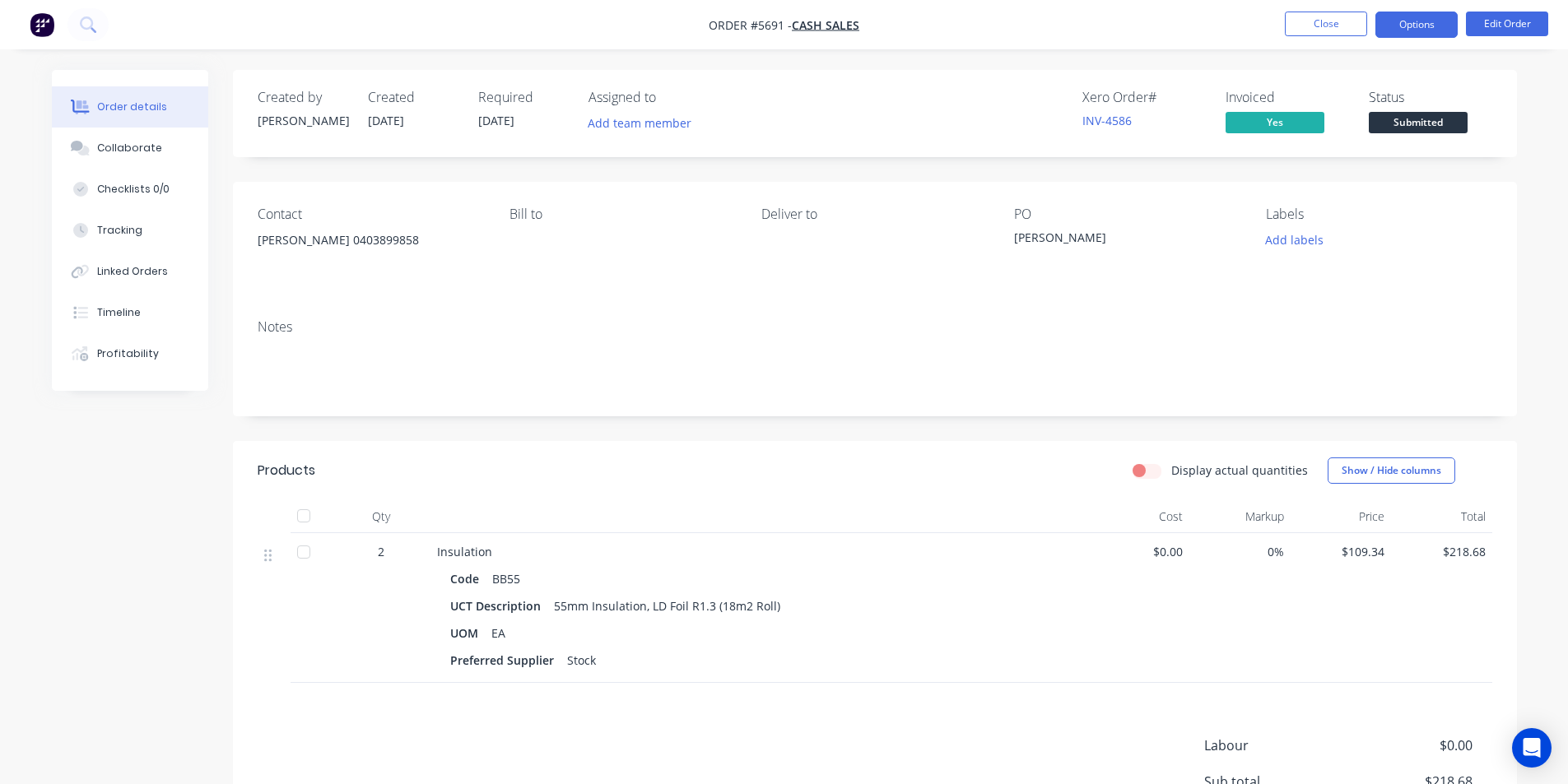
click at [1411, 13] on button "Options" at bounding box center [1417, 25] width 83 height 27
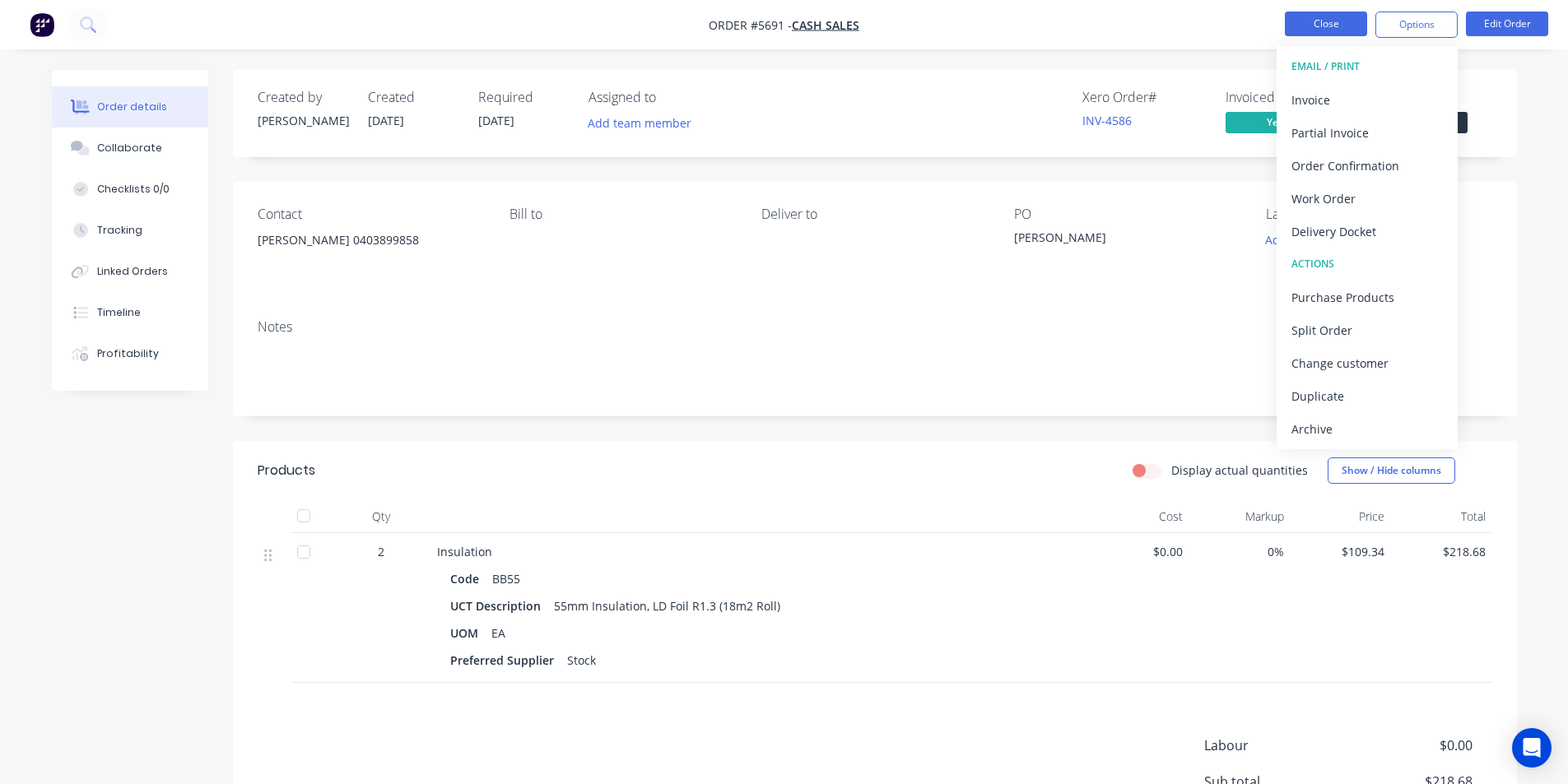
click at [1312, 22] on button "Close" at bounding box center [1326, 24] width 83 height 25
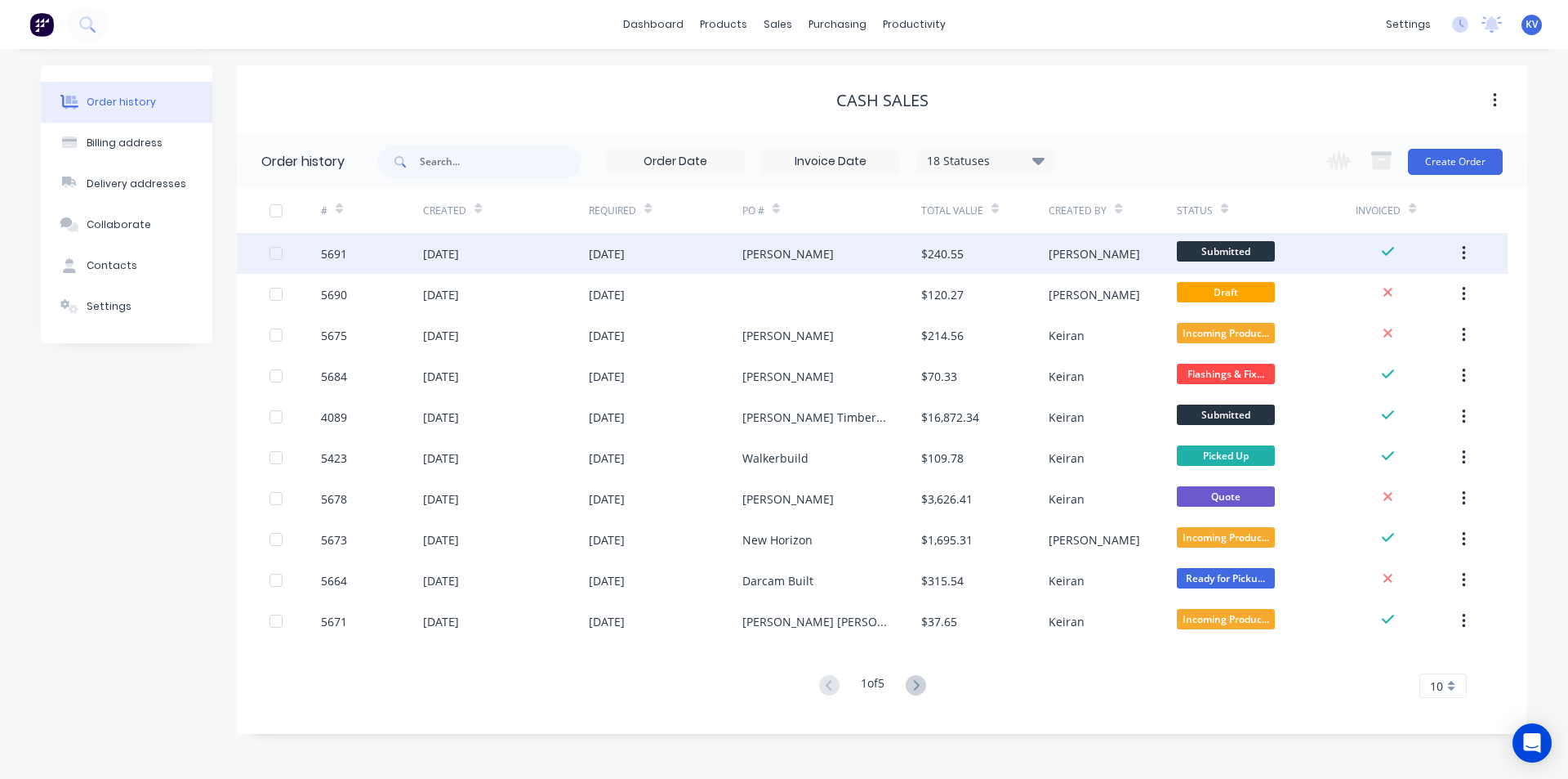
click at [1208, 252] on span "Submitted" at bounding box center [1226, 251] width 98 height 20
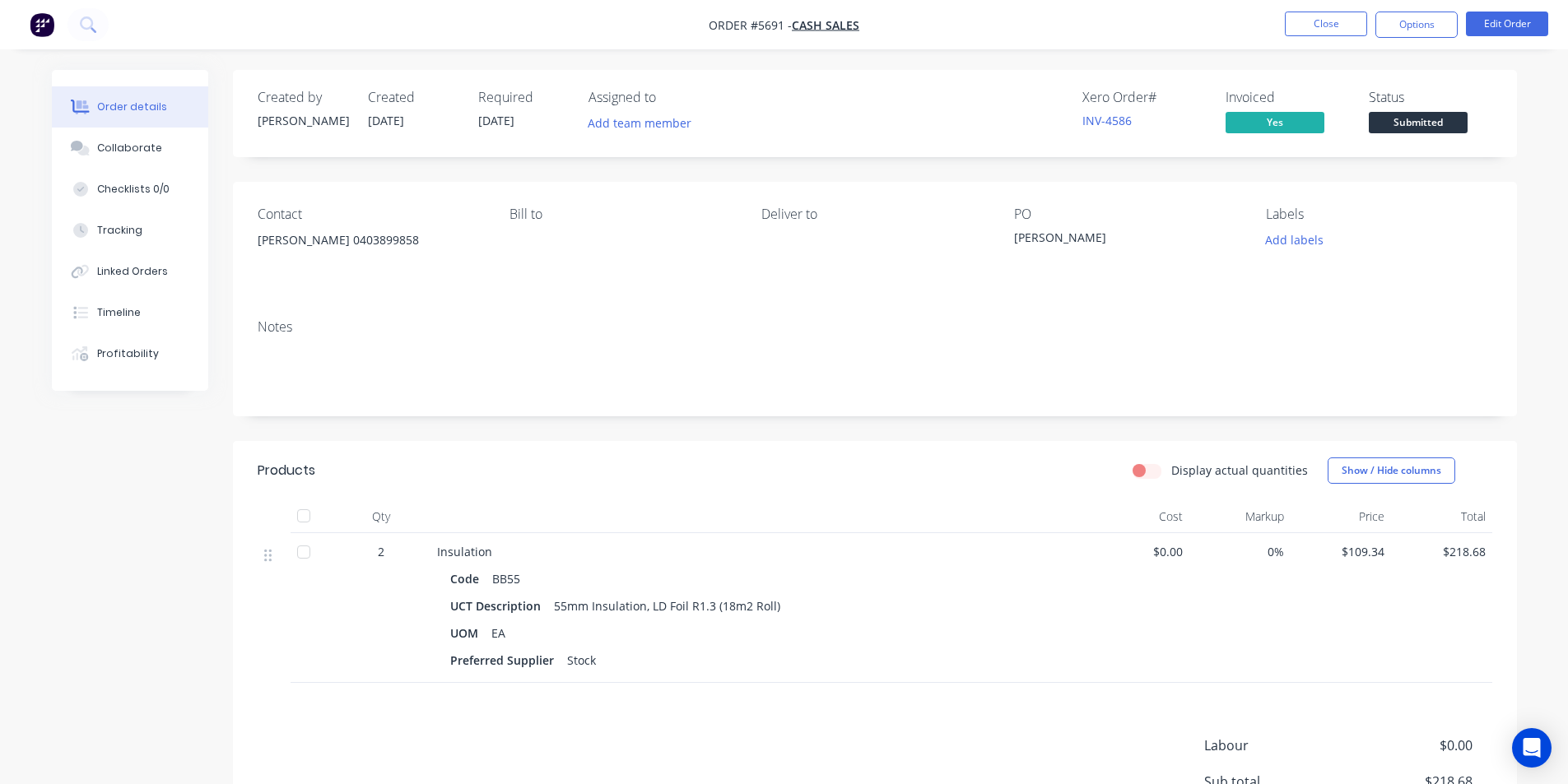
click at [1401, 133] on span "Submitted" at bounding box center [1418, 122] width 98 height 21
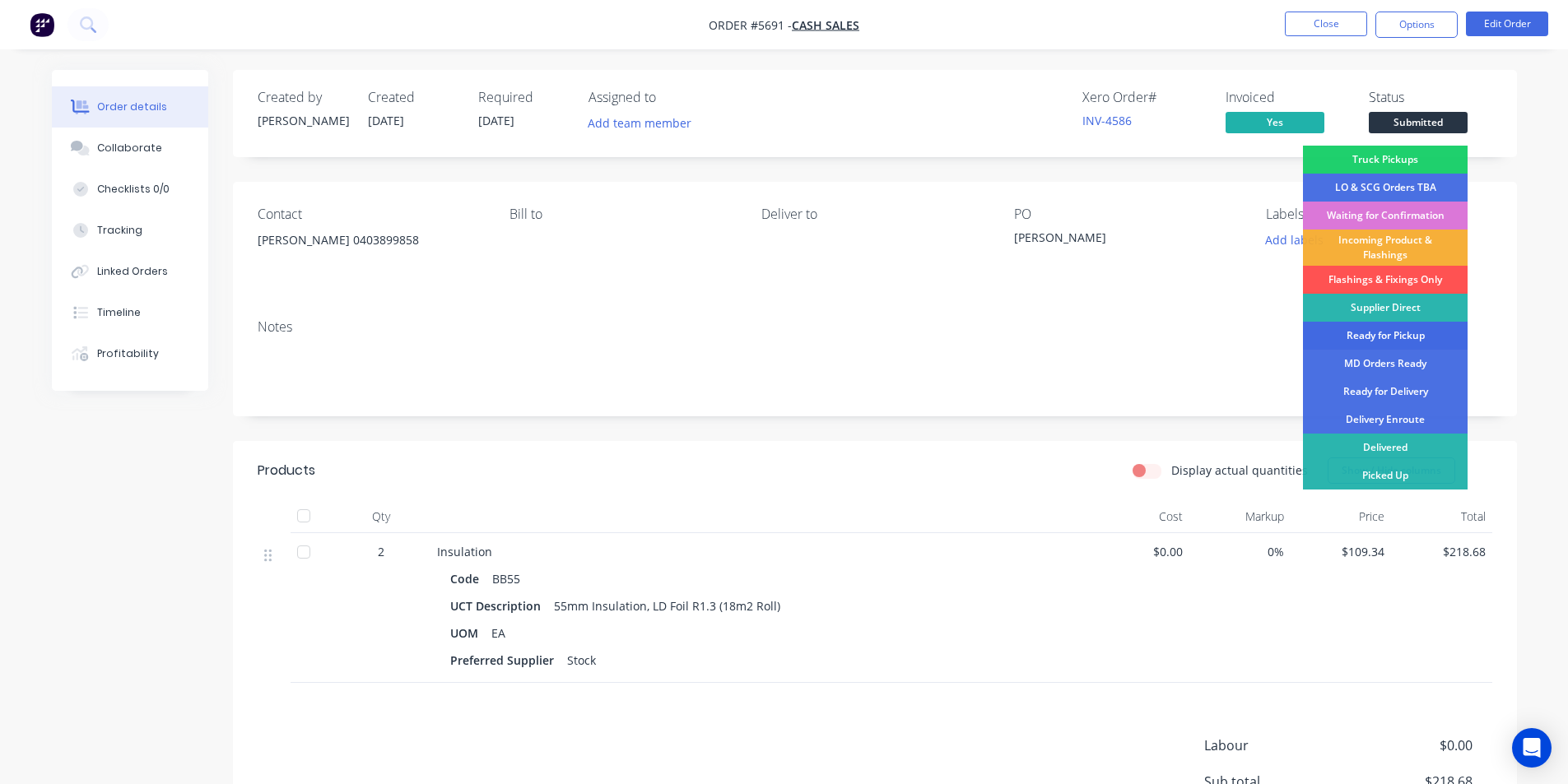
click at [1376, 341] on div "Ready for Pickup" at bounding box center [1384, 335] width 164 height 28
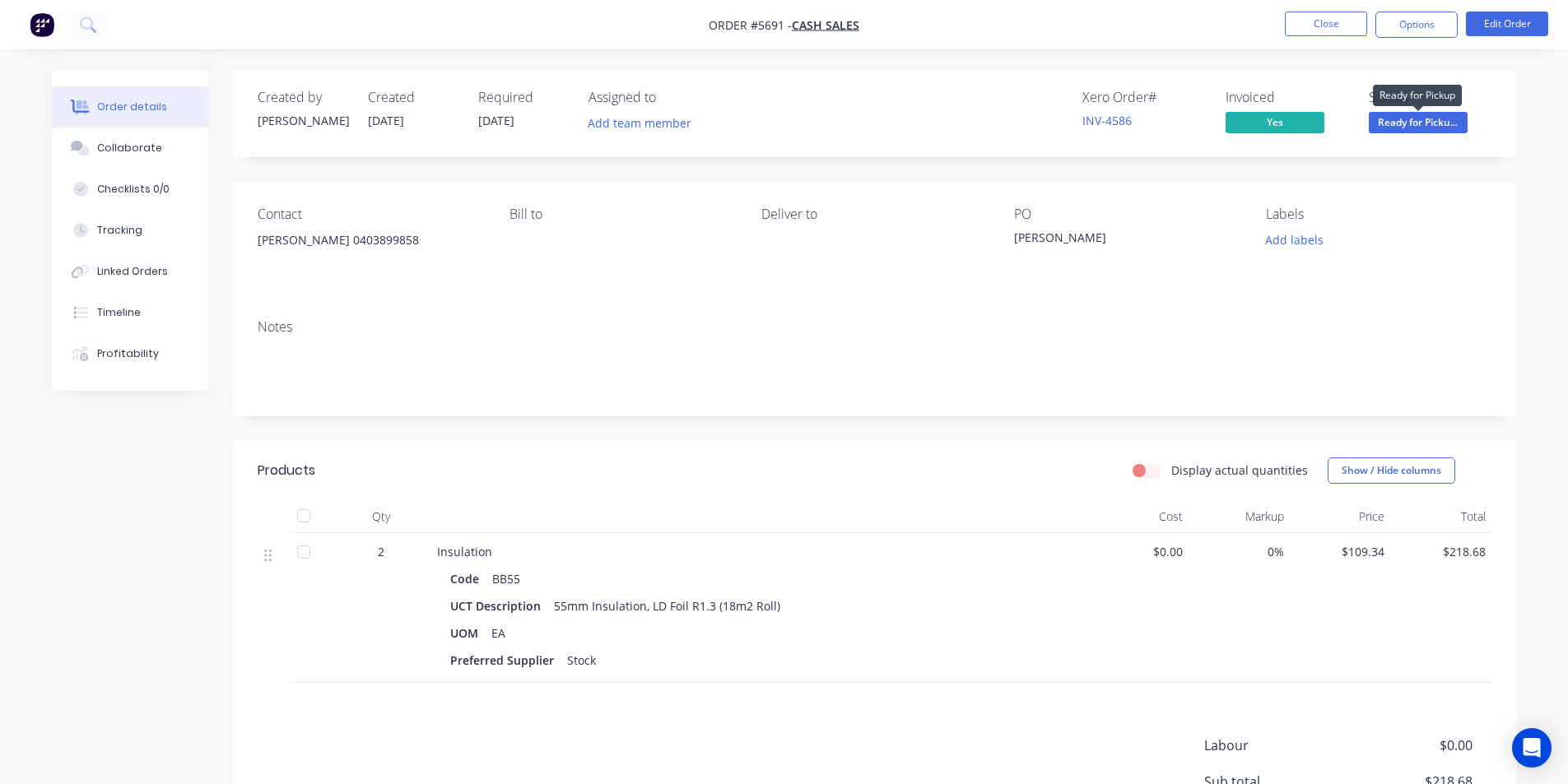
click at [1408, 118] on span "Ready for Picku..." at bounding box center [1418, 122] width 98 height 21
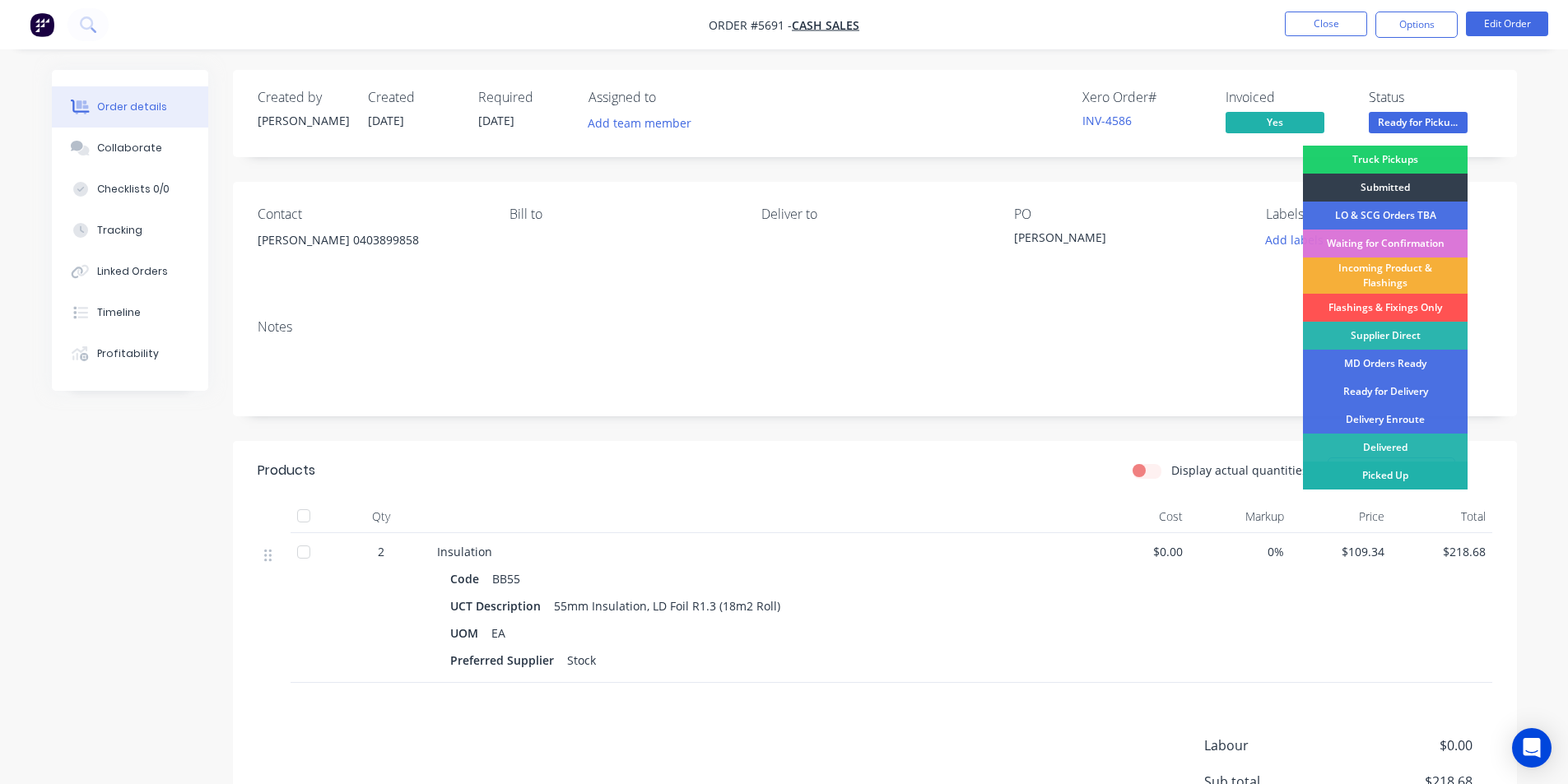
click at [1403, 469] on div "Picked Up" at bounding box center [1384, 476] width 164 height 28
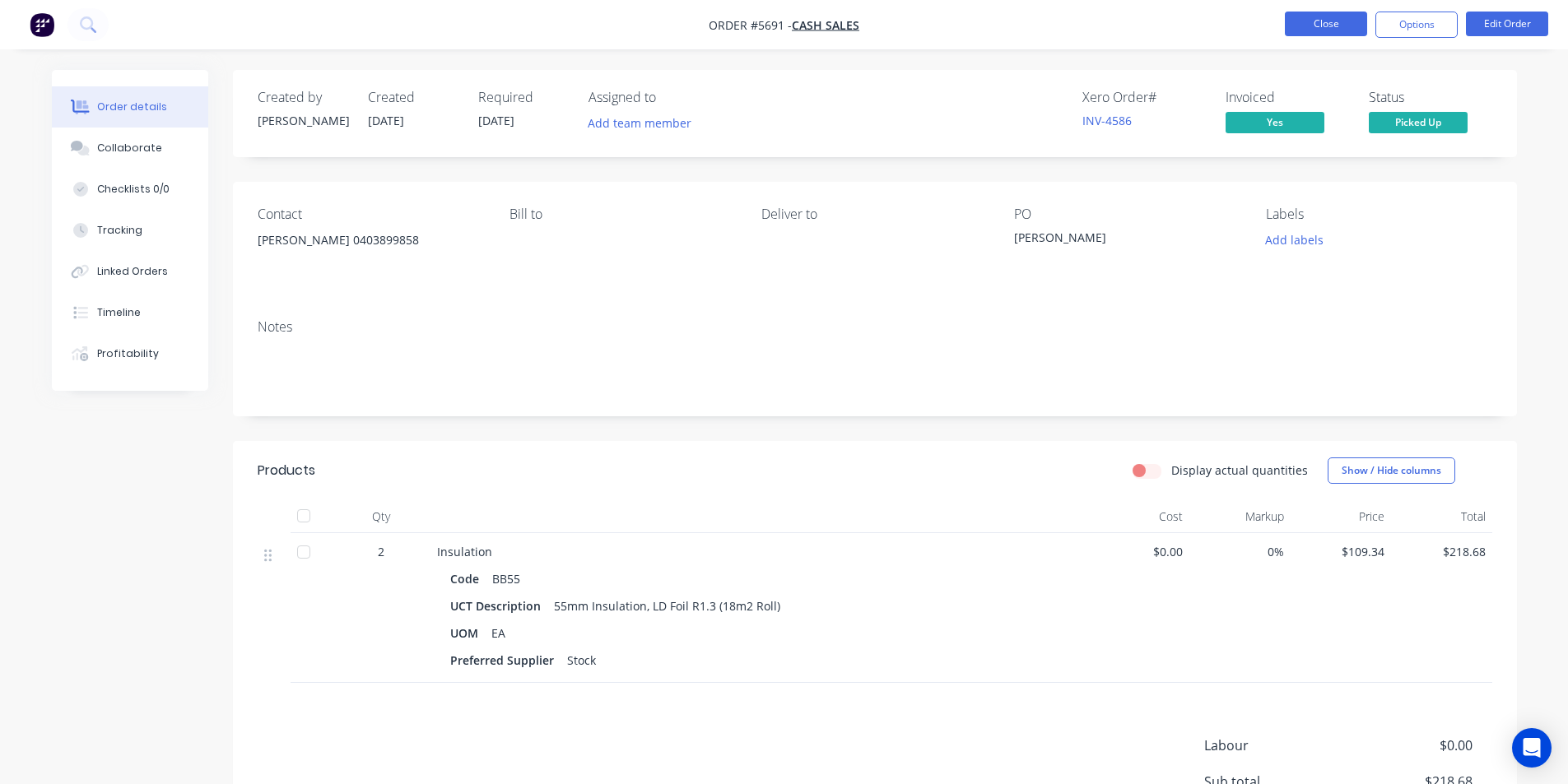
click at [1332, 20] on button "Close" at bounding box center [1326, 24] width 83 height 25
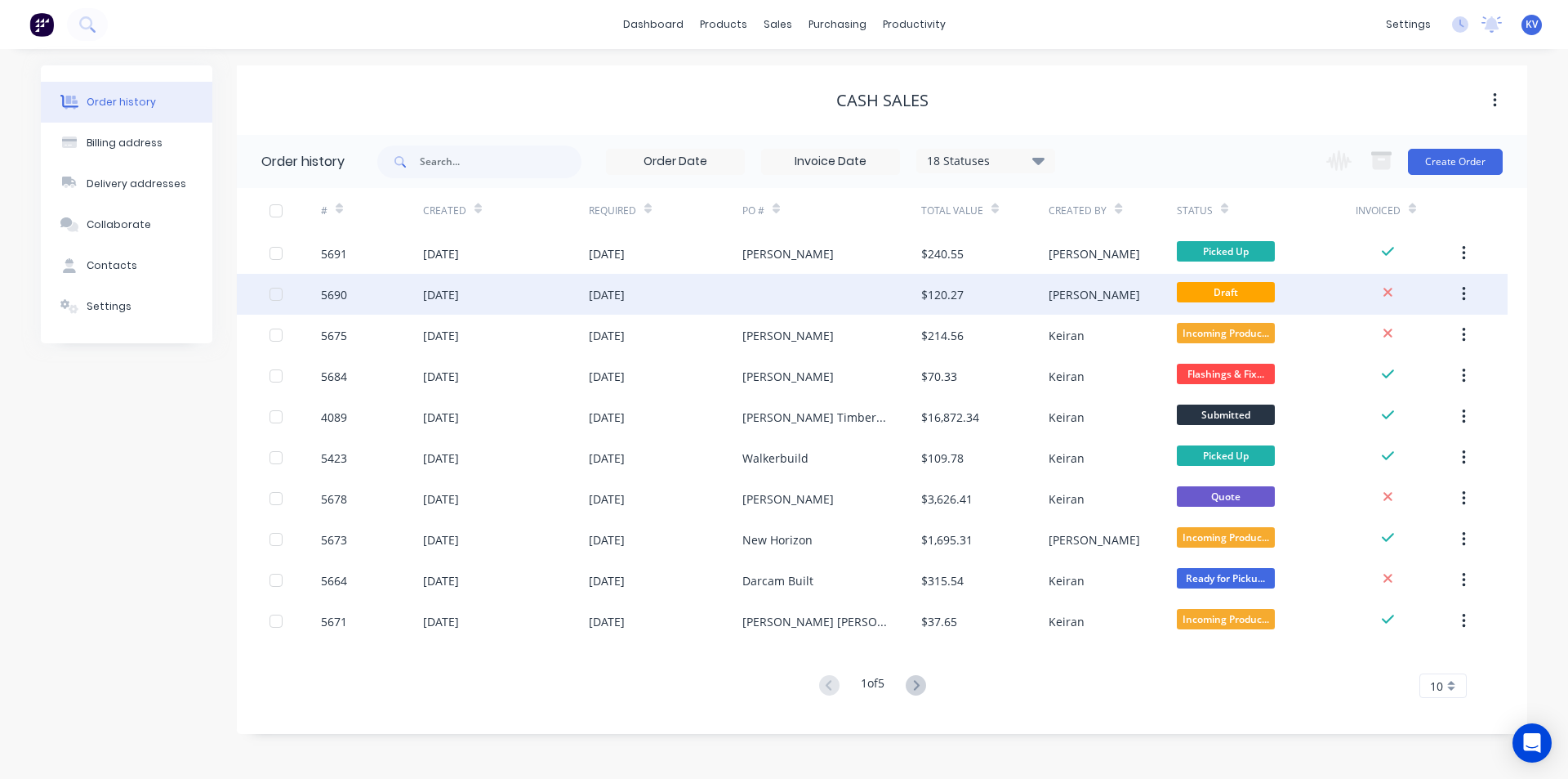
click at [773, 290] on div at bounding box center [831, 294] width 179 height 41
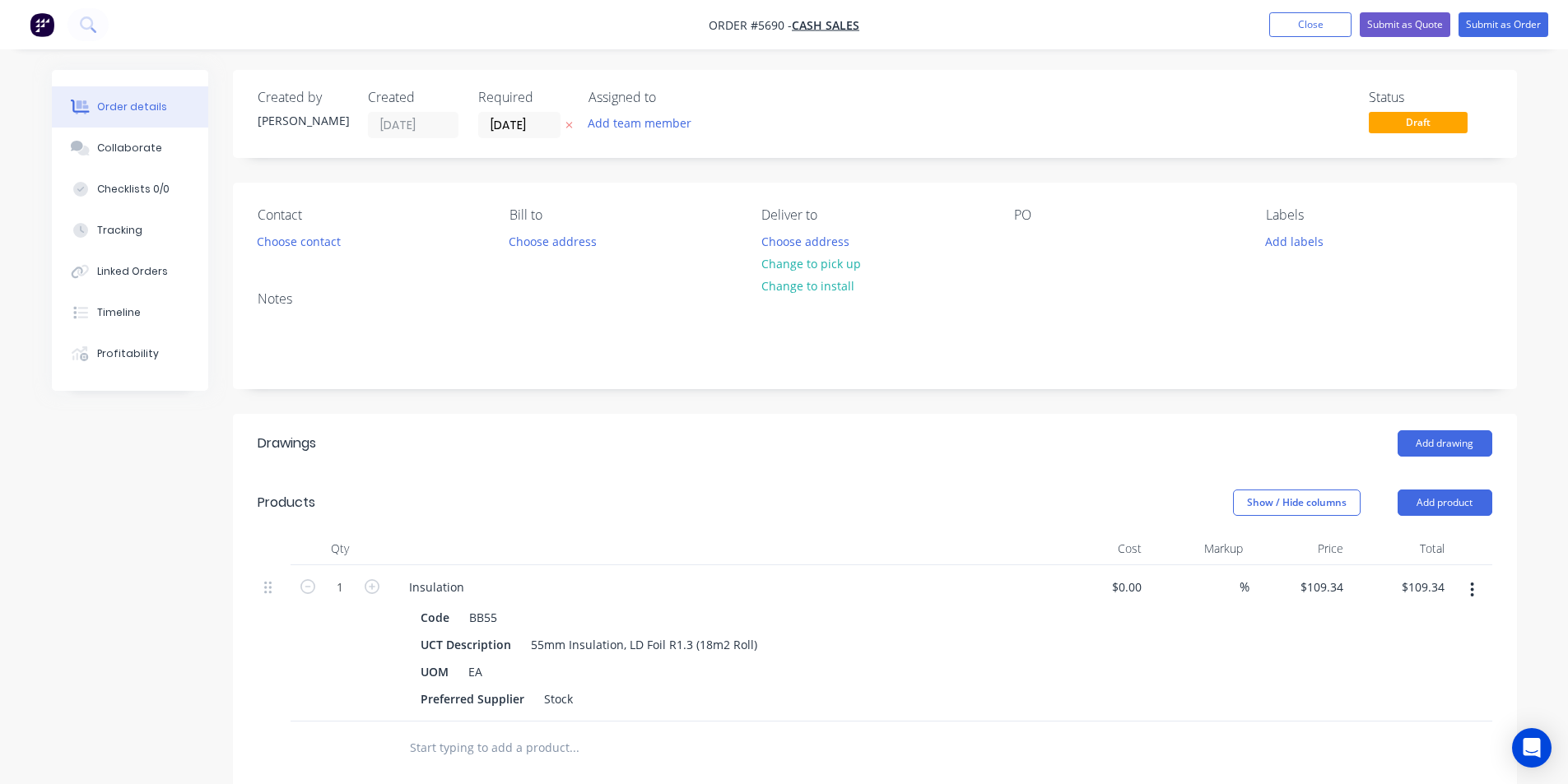
click at [1266, 28] on ul "Add product Close Submit as Quote Submit as Order" at bounding box center [1409, 25] width 319 height 25
click at [1291, 9] on nav "Order #5690 - Cash Sales Add product Close Submit as Quote Submit as Order" at bounding box center [784, 25] width 1568 height 49
click at [1288, 17] on button "Close" at bounding box center [1310, 25] width 83 height 25
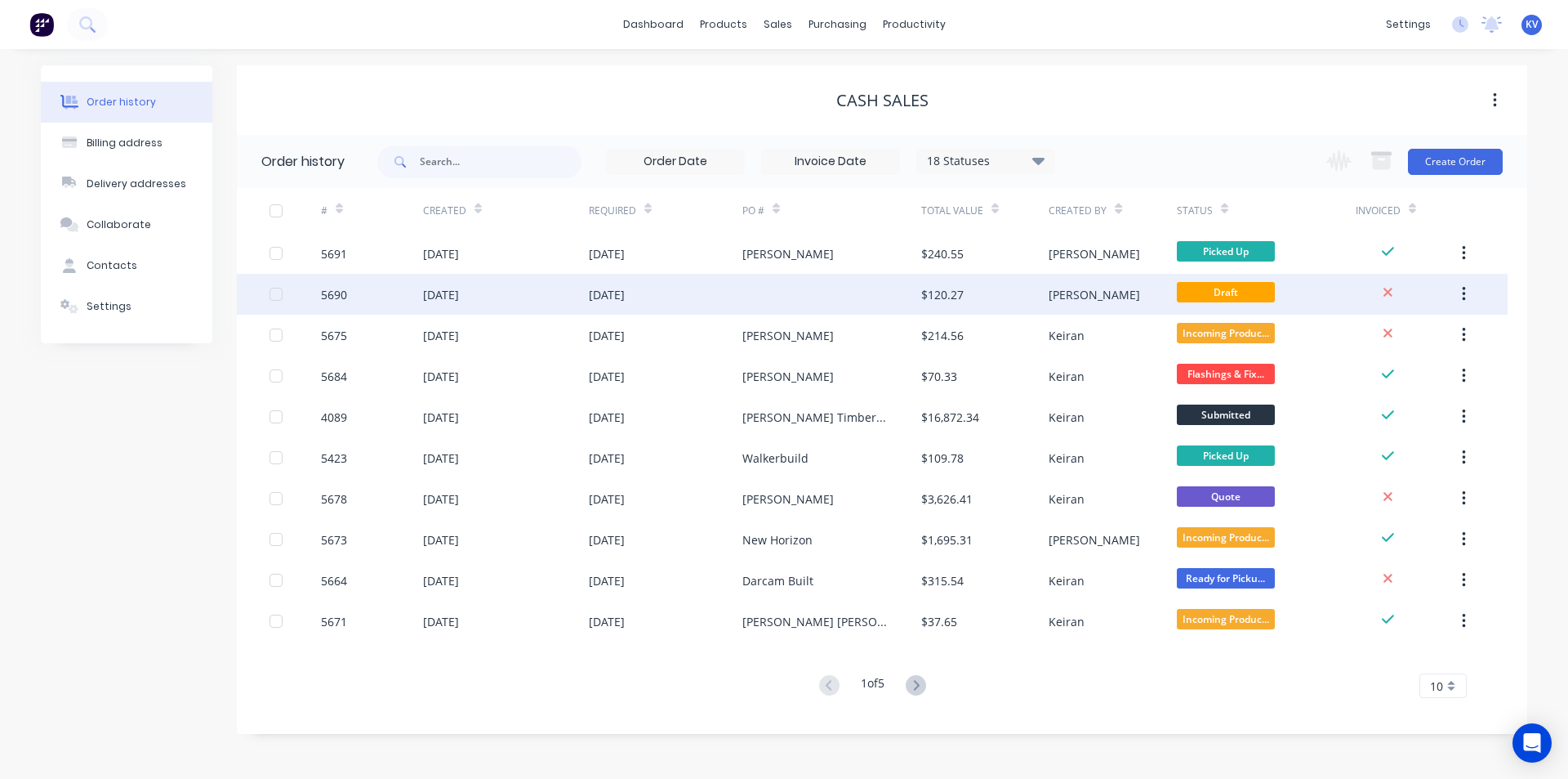
drag, startPoint x: 1133, startPoint y: 289, endPoint x: 1112, endPoint y: 304, distance: 25.8
click at [1112, 304] on div "Kristy" at bounding box center [1112, 294] width 128 height 41
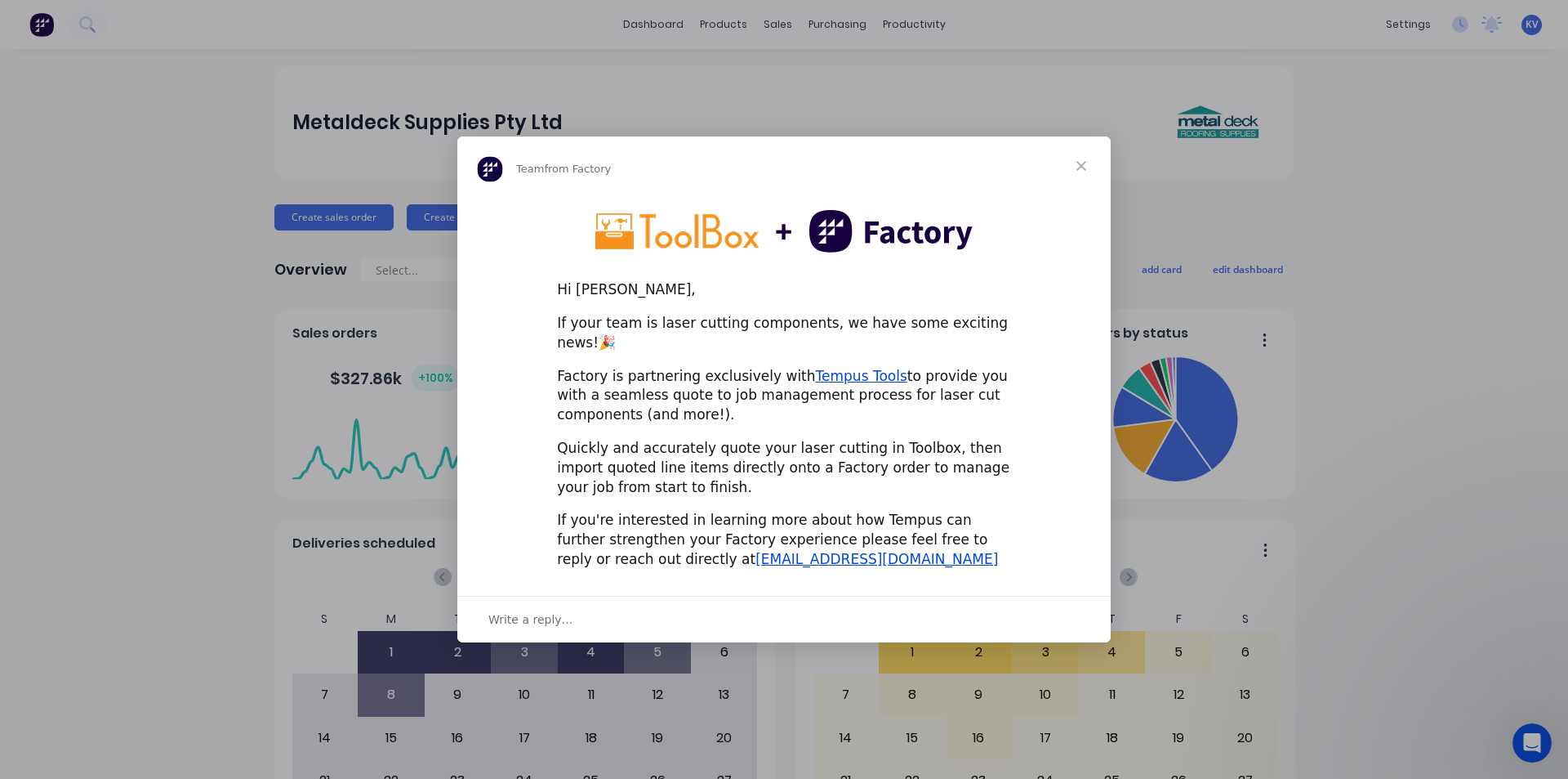
click at [1072, 172] on span "Close" at bounding box center [1081, 166] width 59 height 59
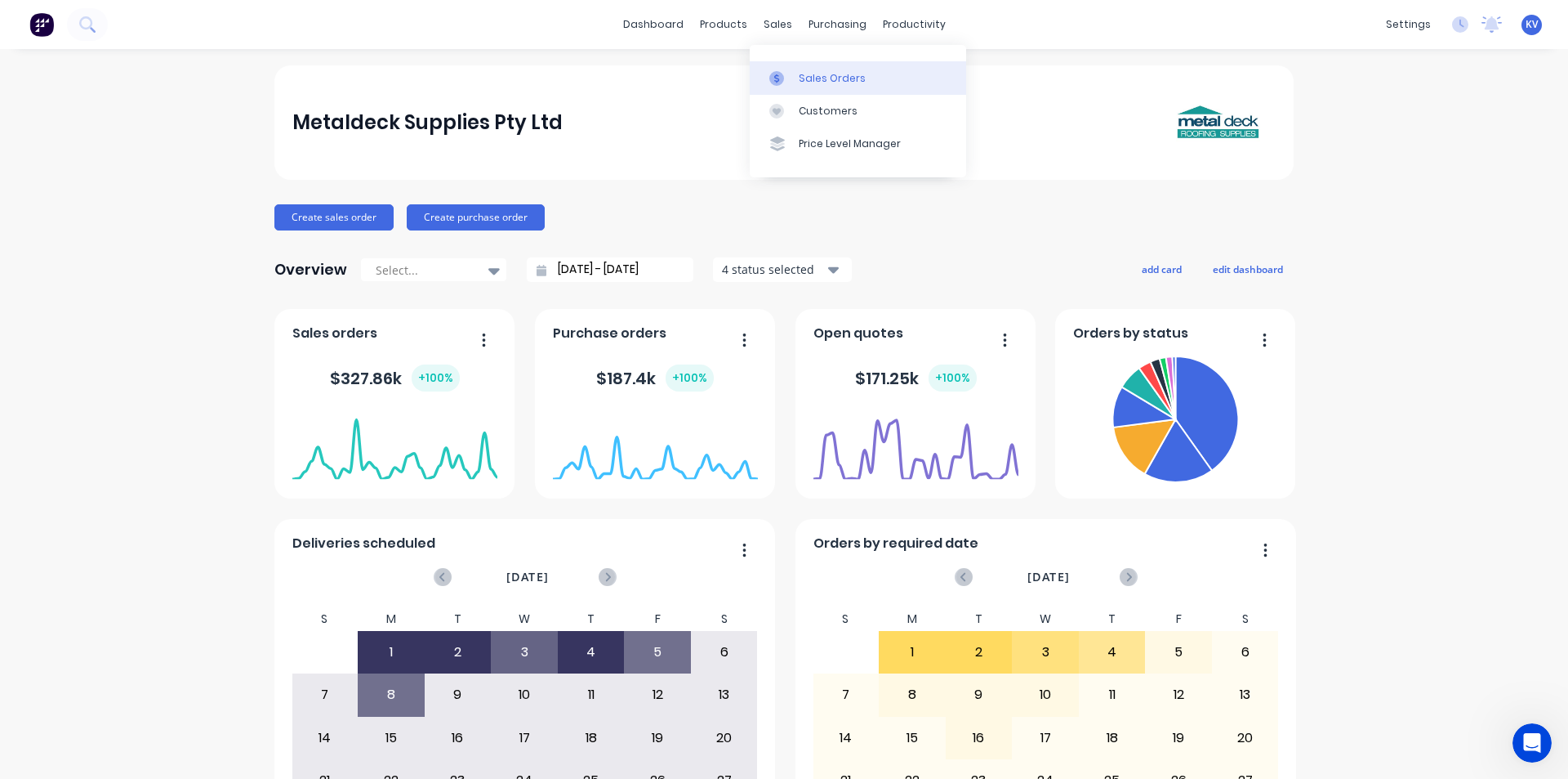
click at [820, 68] on link "Sales Orders" at bounding box center [859, 77] width 217 height 32
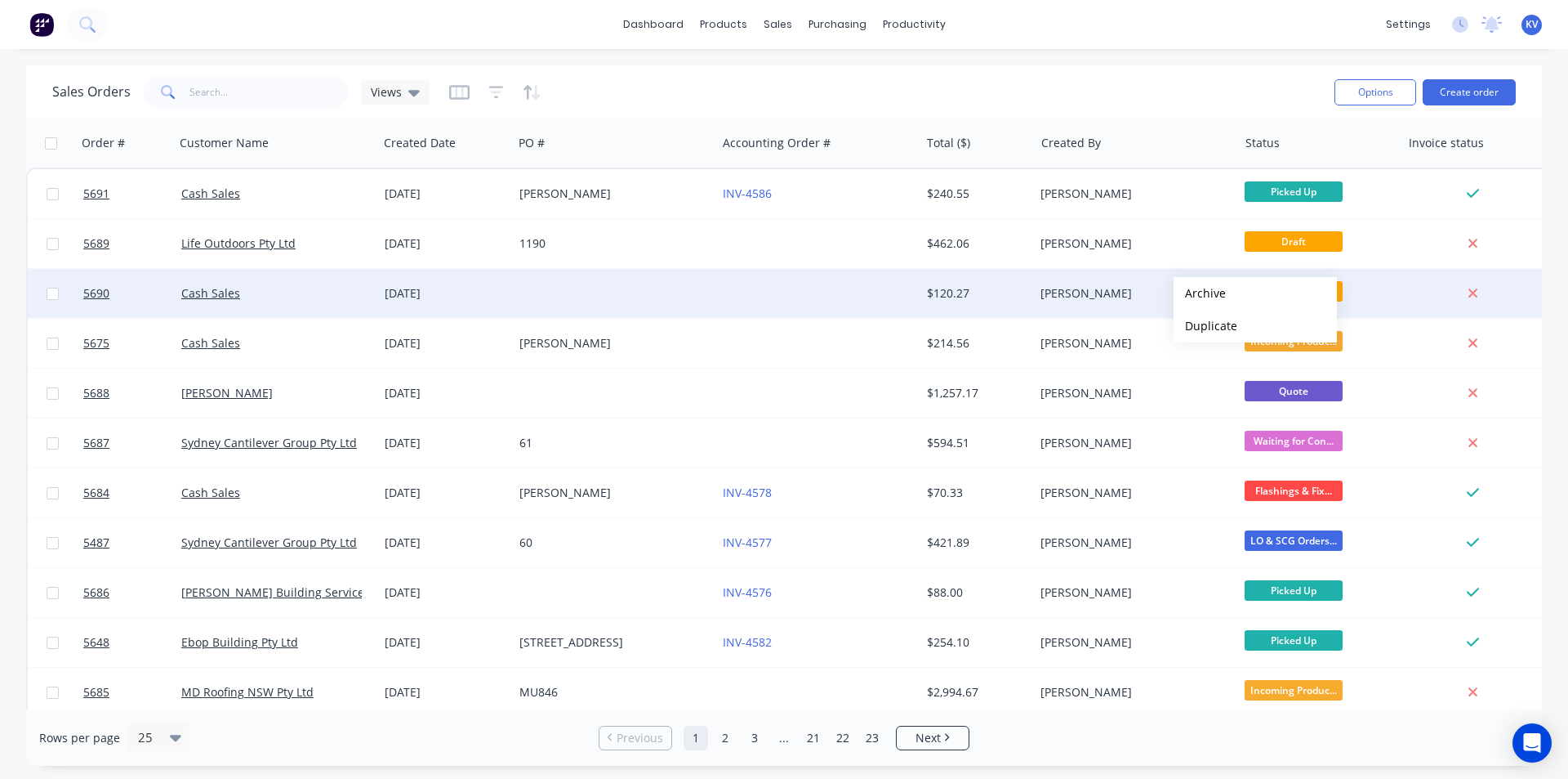
click at [1212, 295] on button "Archive" at bounding box center [1255, 293] width 163 height 32
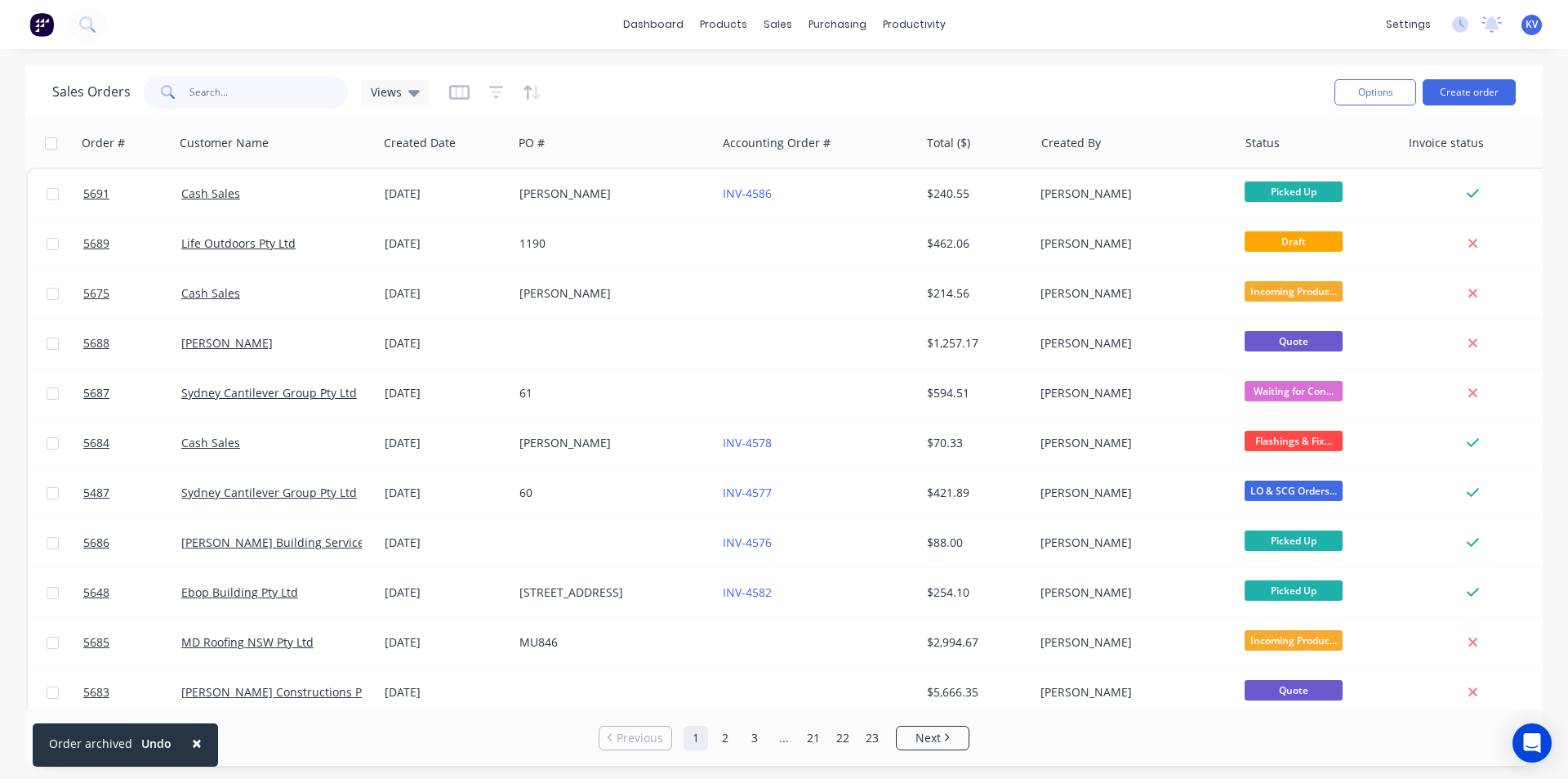
click at [243, 86] on input "text" at bounding box center [268, 92] width 159 height 32
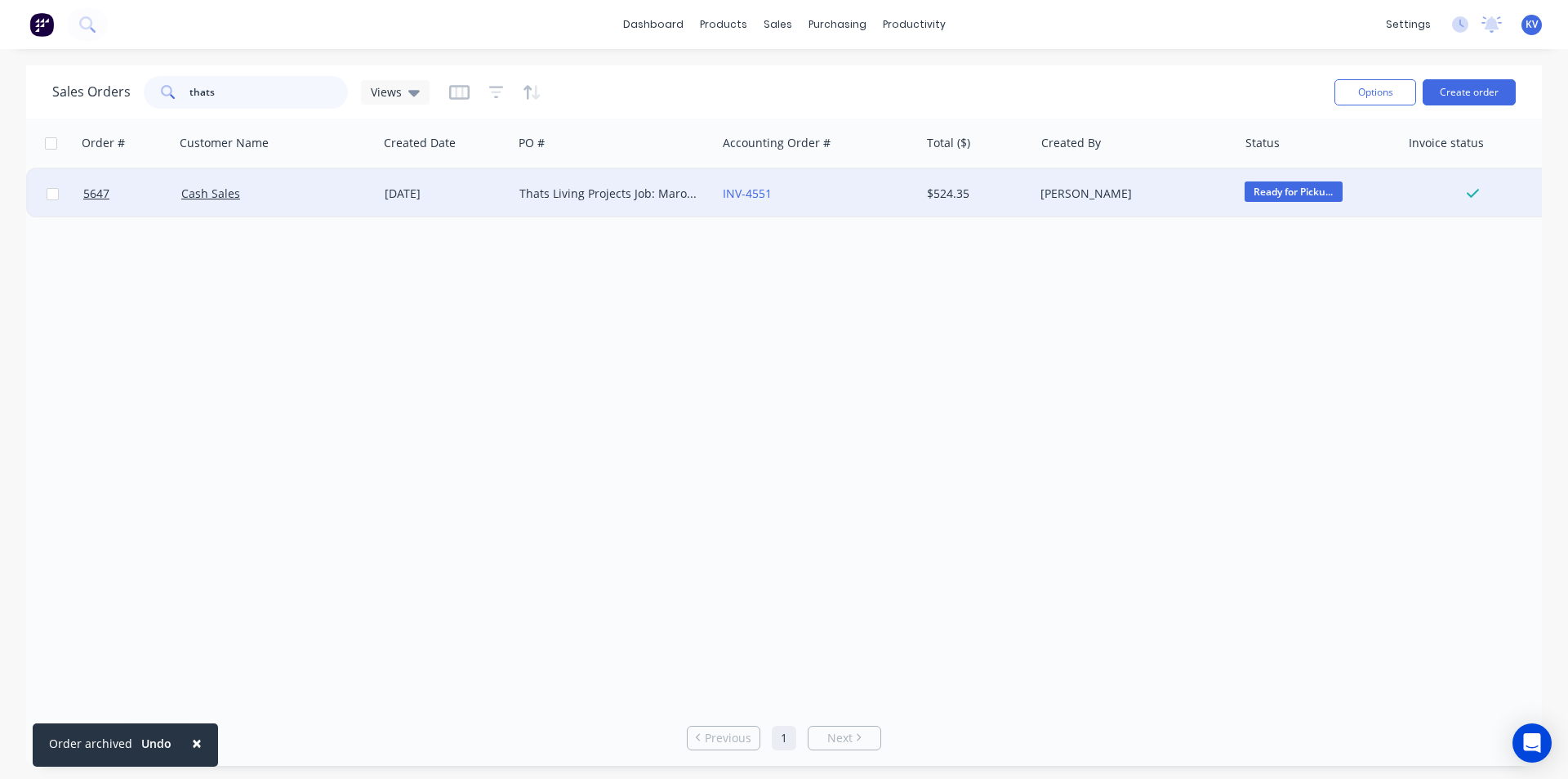
type input "thats"
click at [537, 195] on div "Thats Living Projects Job: Maroubra" at bounding box center [610, 193] width 181 height 17
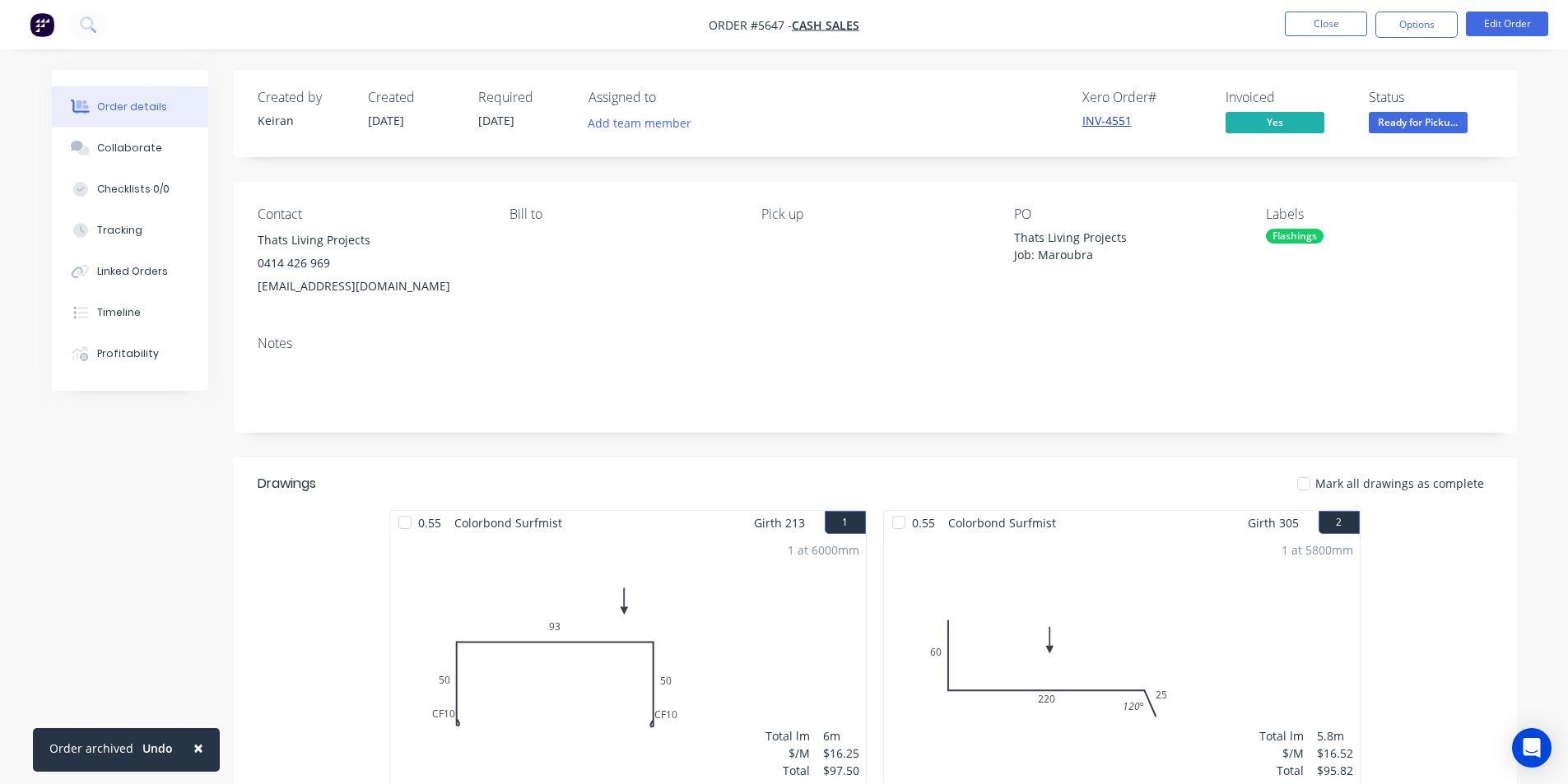
click at [1095, 119] on link "INV-4551" at bounding box center [1107, 121] width 49 height 16
click at [770, 239] on div "Pick up" at bounding box center [873, 252] width 225 height 91
click at [1340, 23] on button "Close" at bounding box center [1326, 24] width 83 height 25
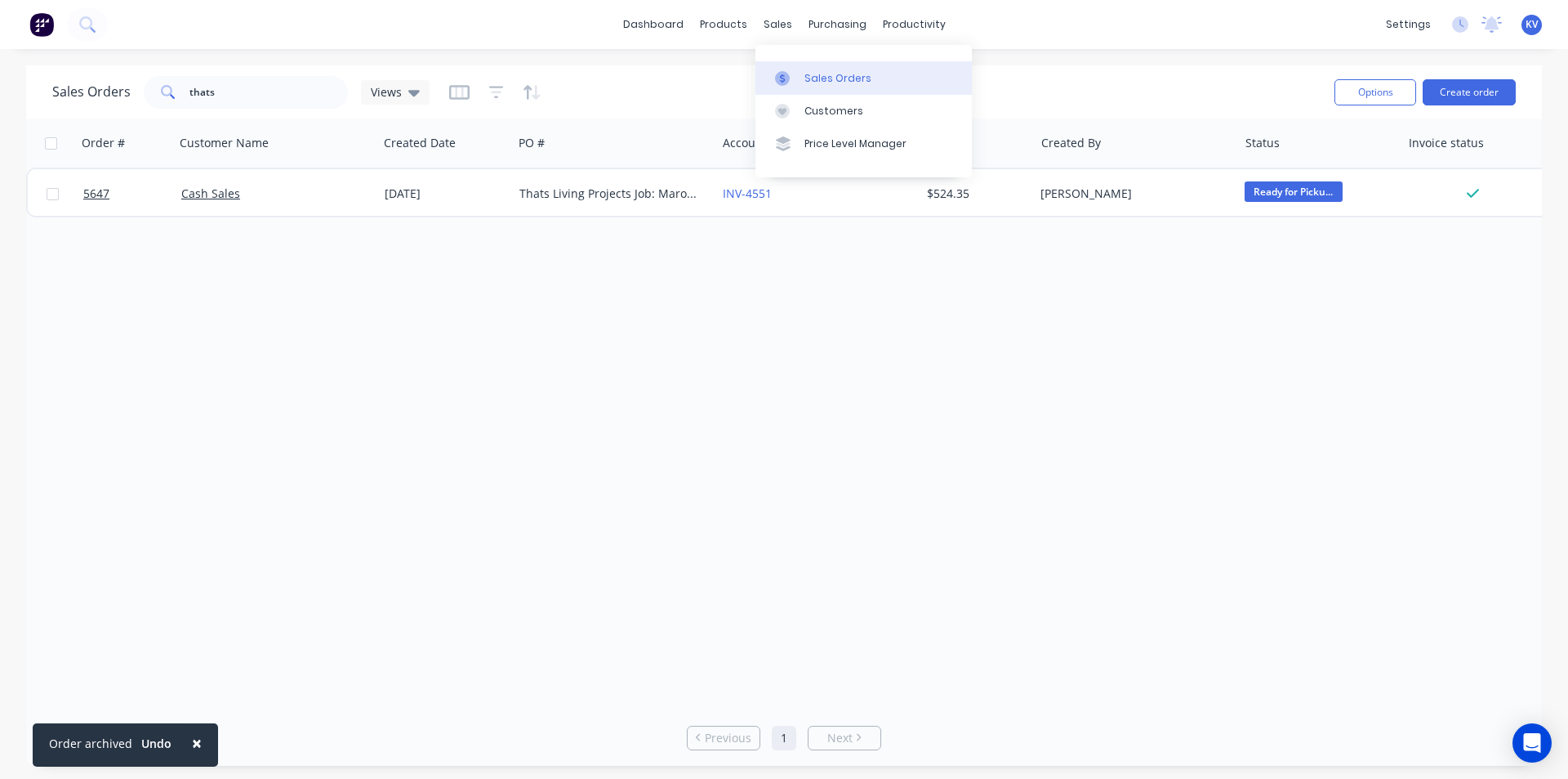
click at [794, 76] on div at bounding box center [786, 78] width 24 height 15
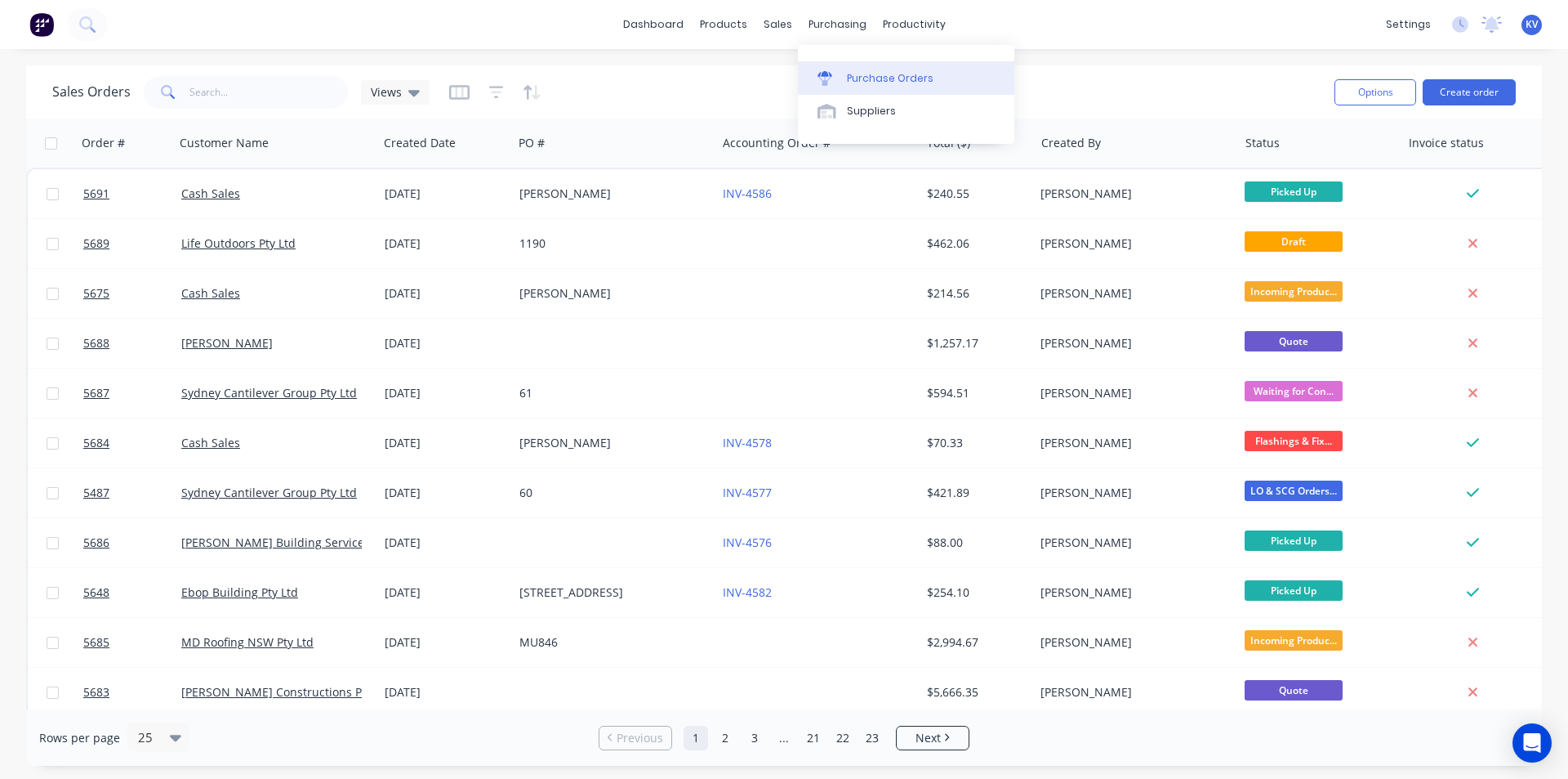
click at [820, 63] on link "Purchase Orders" at bounding box center [906, 77] width 217 height 32
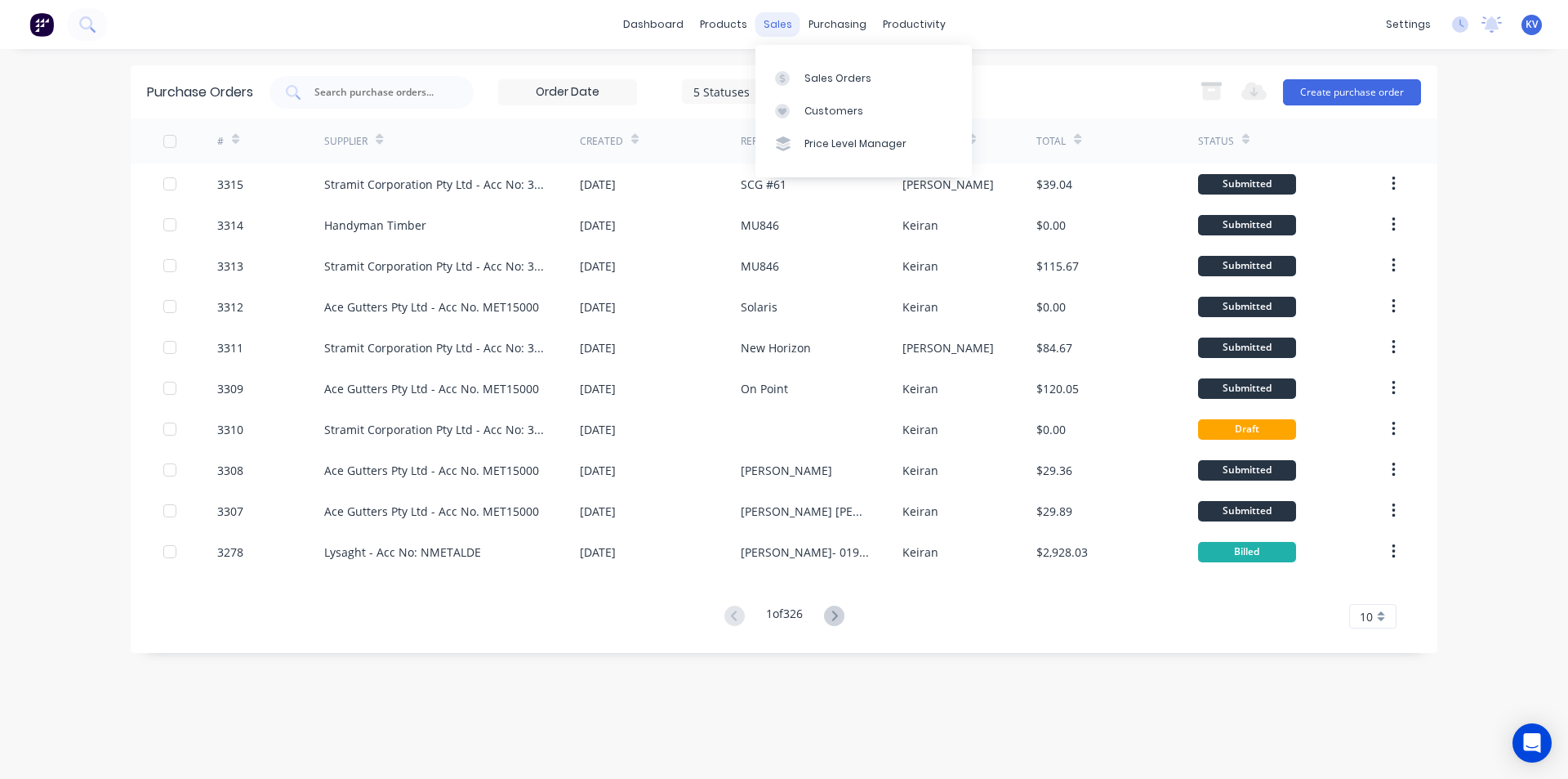
click at [784, 29] on div "sales" at bounding box center [778, 24] width 45 height 24
click at [801, 86] on link "Sales Orders" at bounding box center [864, 77] width 217 height 32
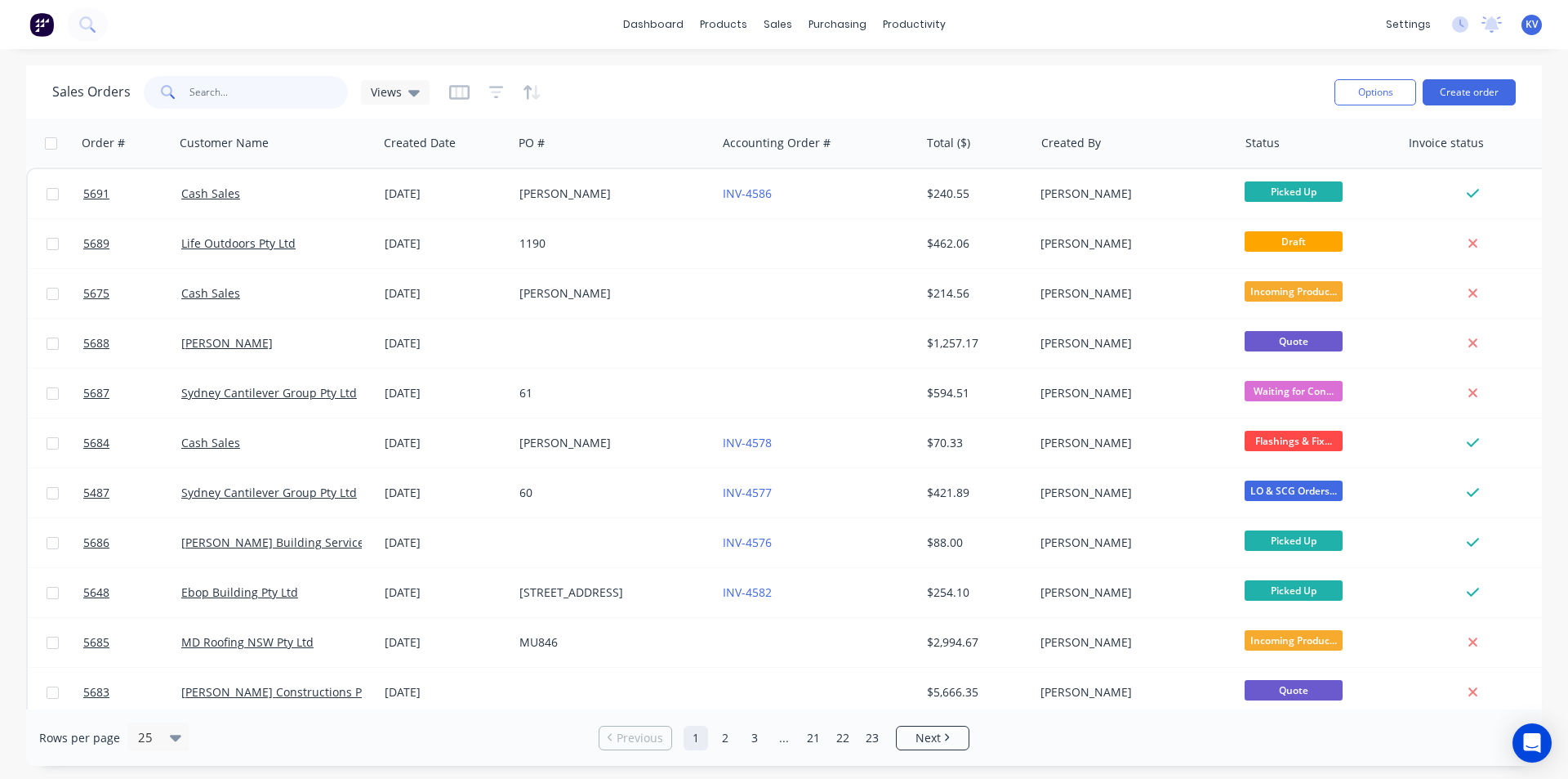
click at [297, 94] on input "text" at bounding box center [268, 92] width 159 height 32
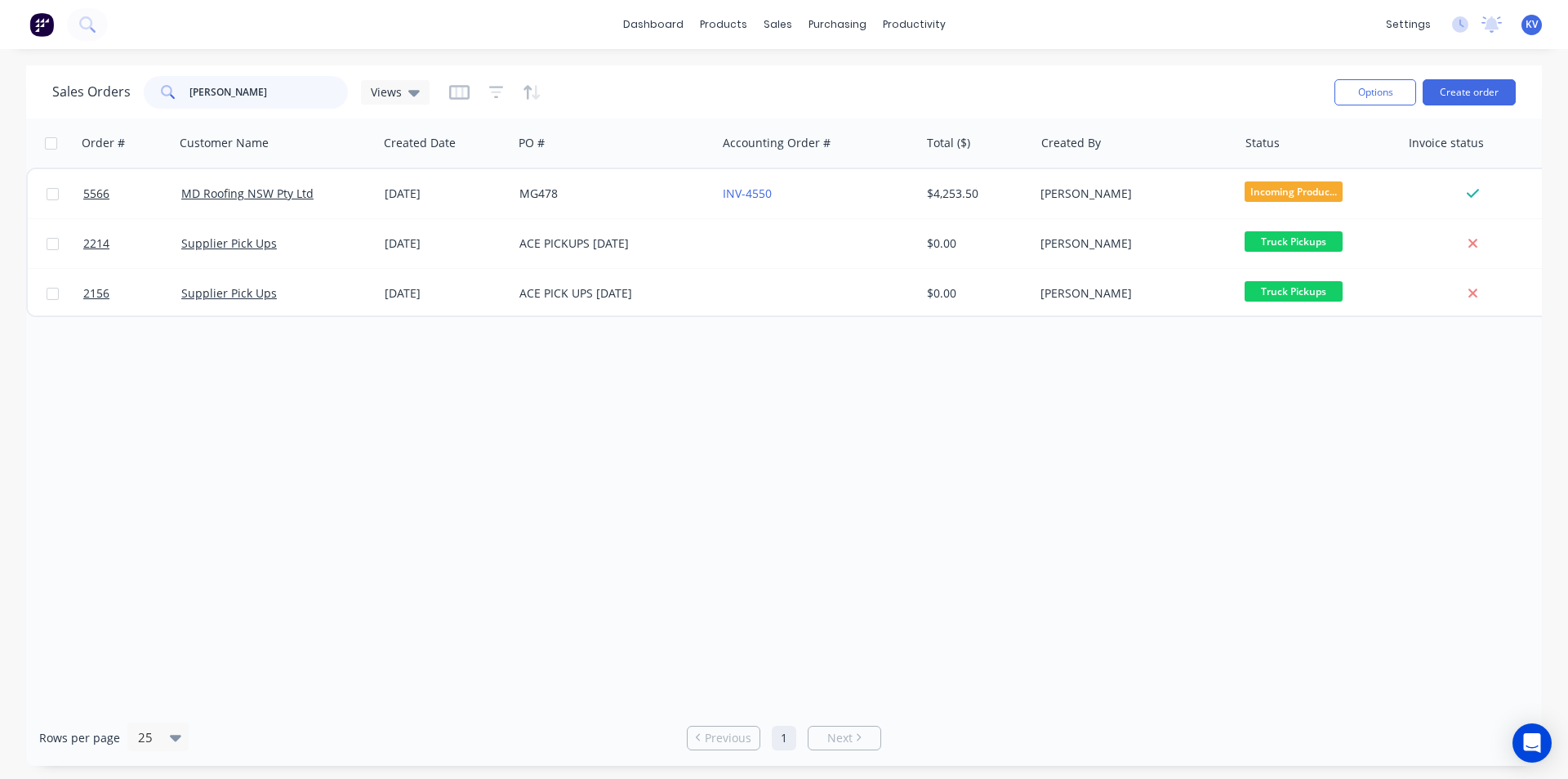
drag, startPoint x: 240, startPoint y: 101, endPoint x: 0, endPoint y: 56, distance: 244.2
click at [0, 56] on div "dashboard products sales purchasing productivity dashboard products Product Cat…" at bounding box center [784, 390] width 1568 height 779
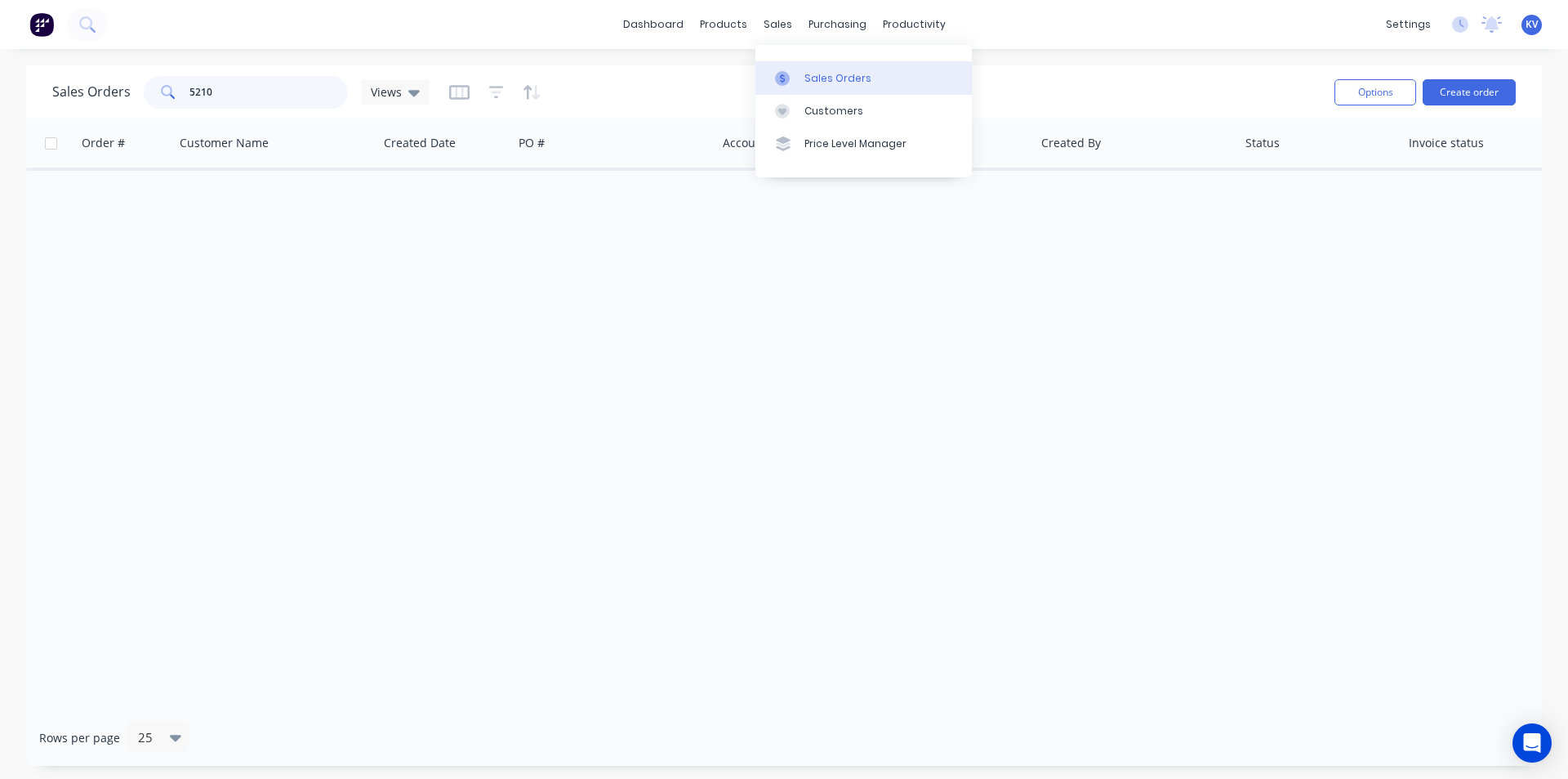
type input "5210"
click at [780, 75] on icon at bounding box center [782, 78] width 15 height 15
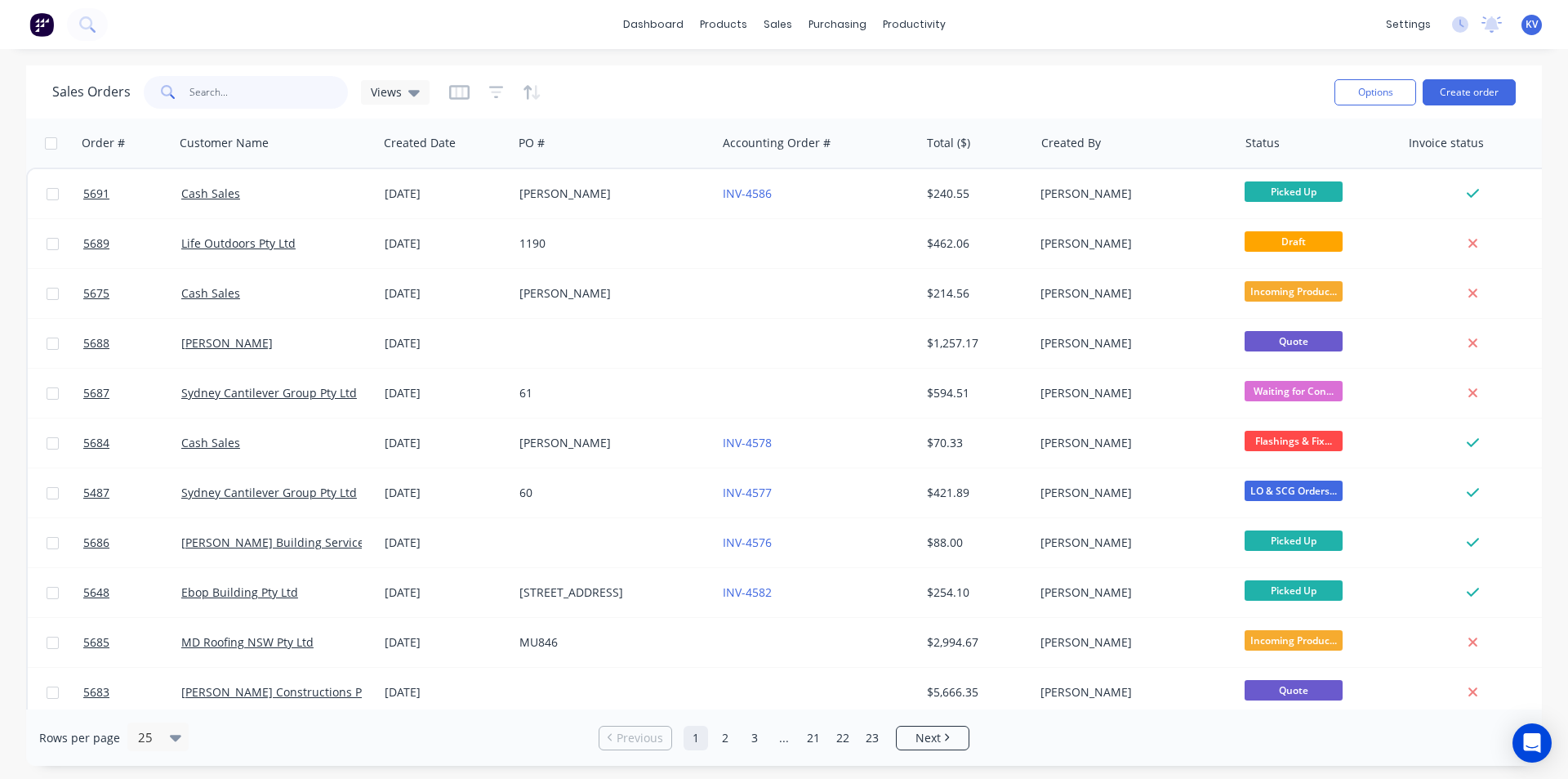
click at [258, 107] on input "text" at bounding box center [268, 92] width 159 height 32
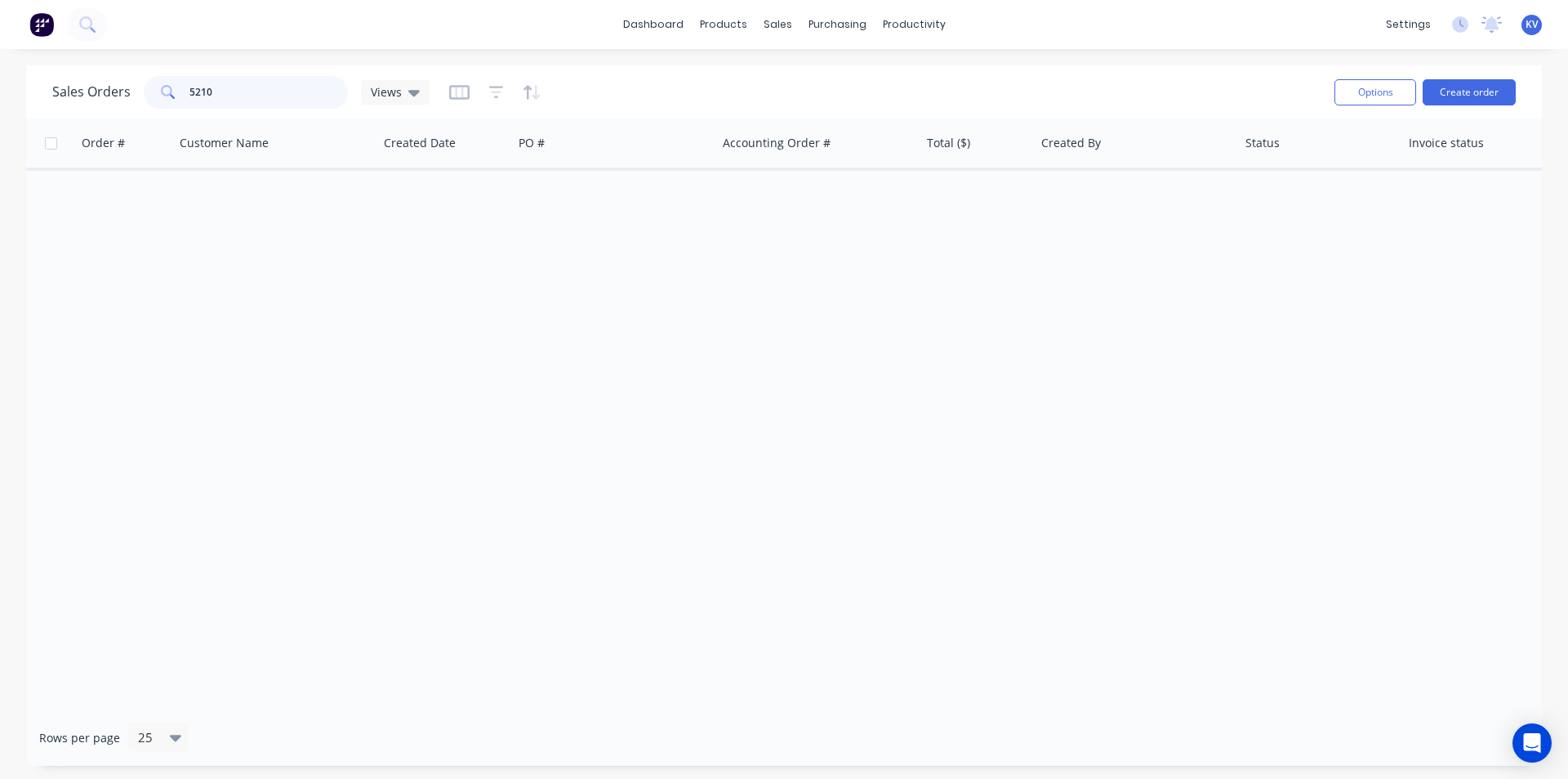
drag, startPoint x: 213, startPoint y: 88, endPoint x: 99, endPoint y: 82, distance: 114.2
click at [39, 81] on div "Sales Orders 5210 Views Options Create order" at bounding box center [784, 92] width 1516 height 53
type input "5210"
click at [797, 81] on div at bounding box center [786, 78] width 24 height 15
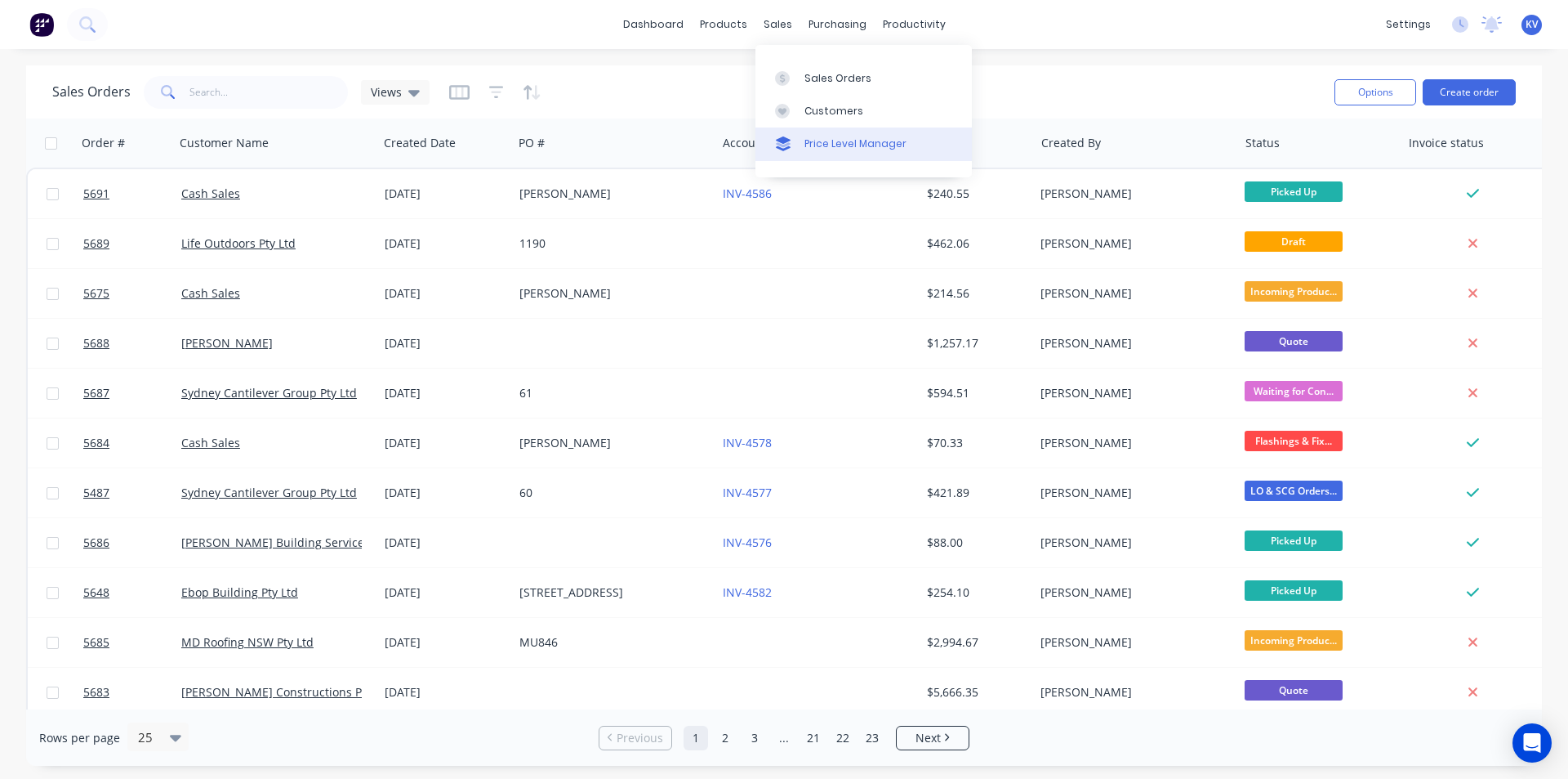
click at [818, 136] on link "Price Level Manager" at bounding box center [864, 144] width 217 height 32
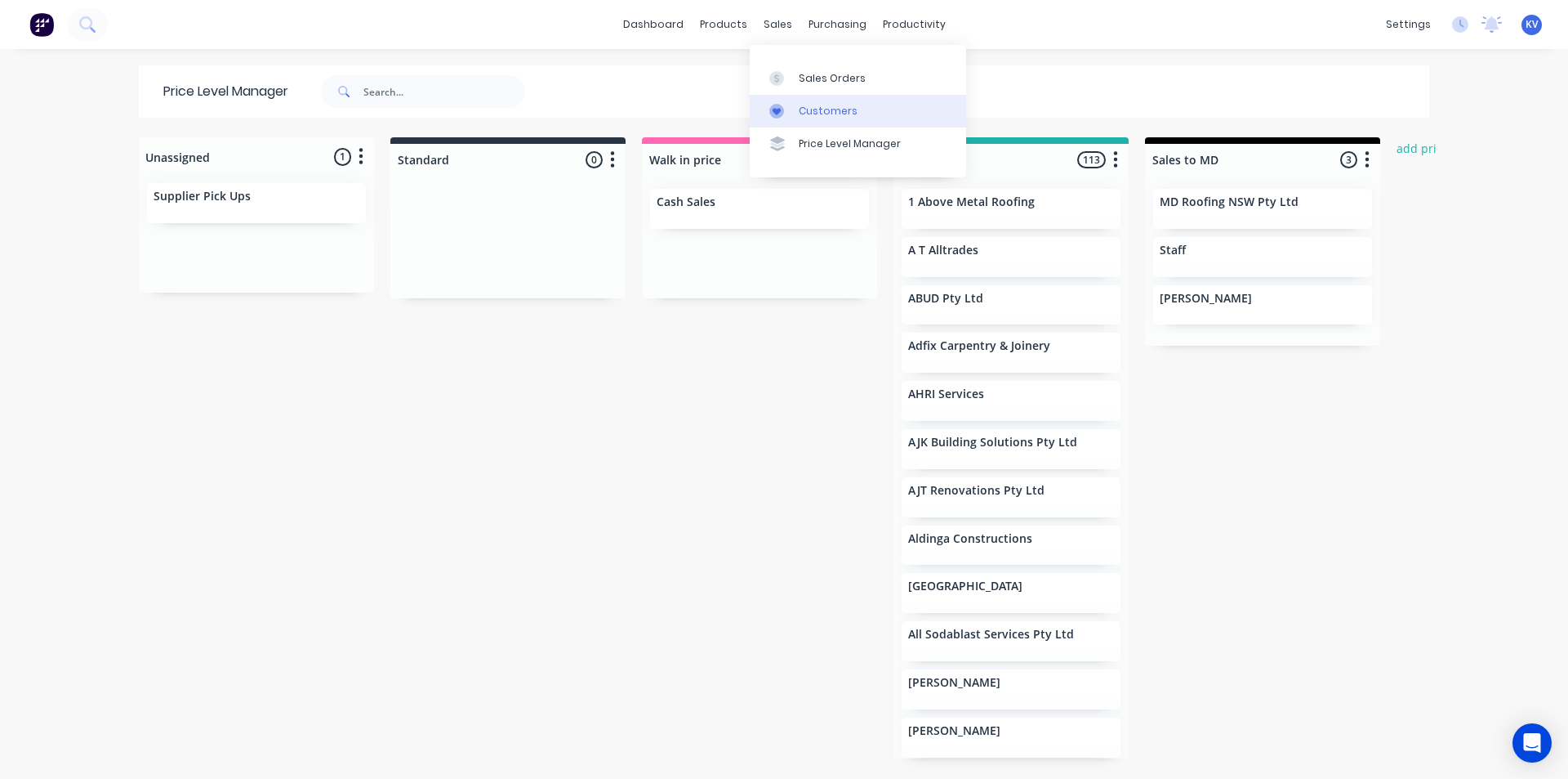
click at [781, 105] on icon at bounding box center [777, 110] width 15 height 15
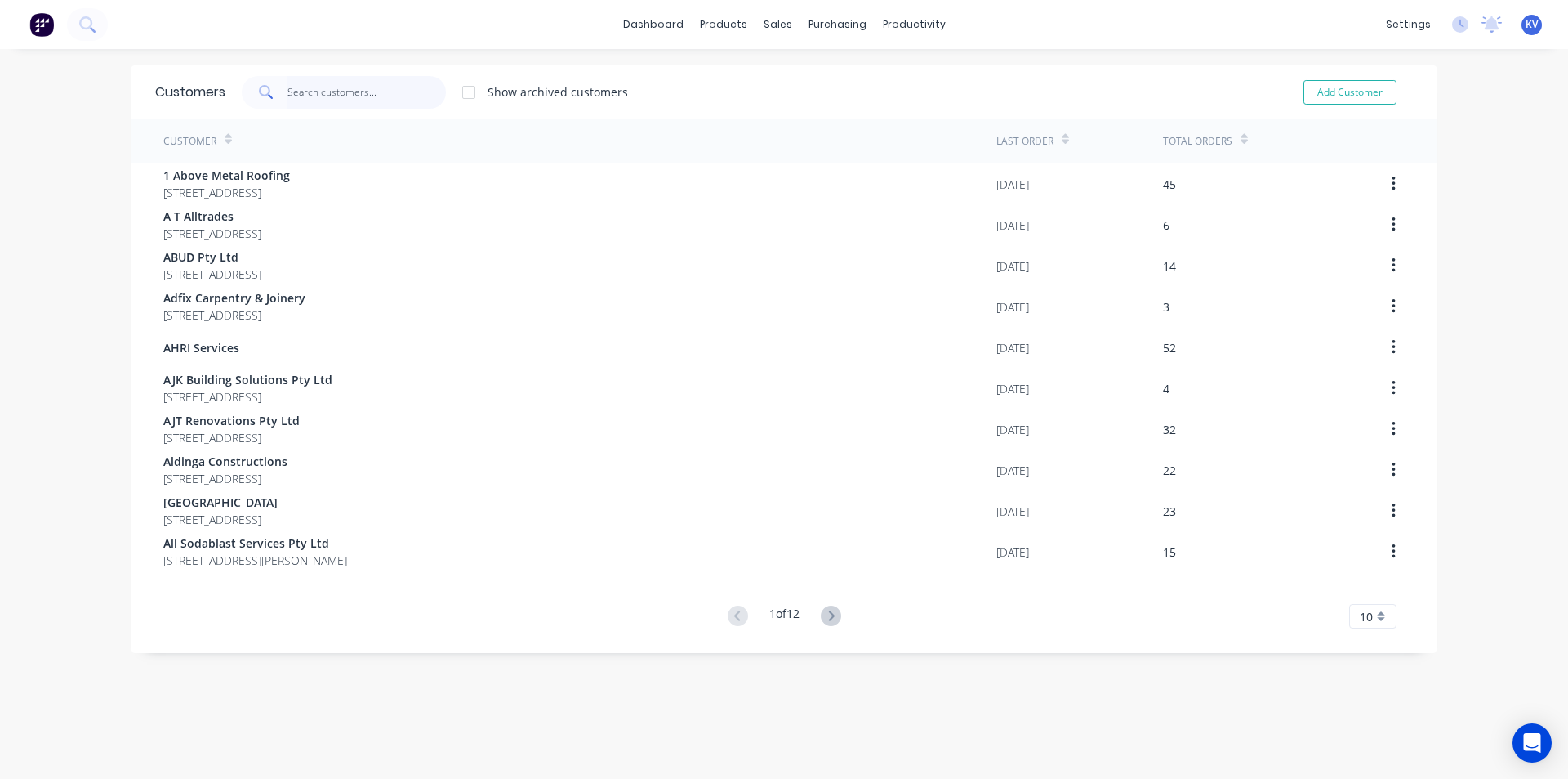
click at [318, 94] on input "text" at bounding box center [367, 92] width 159 height 32
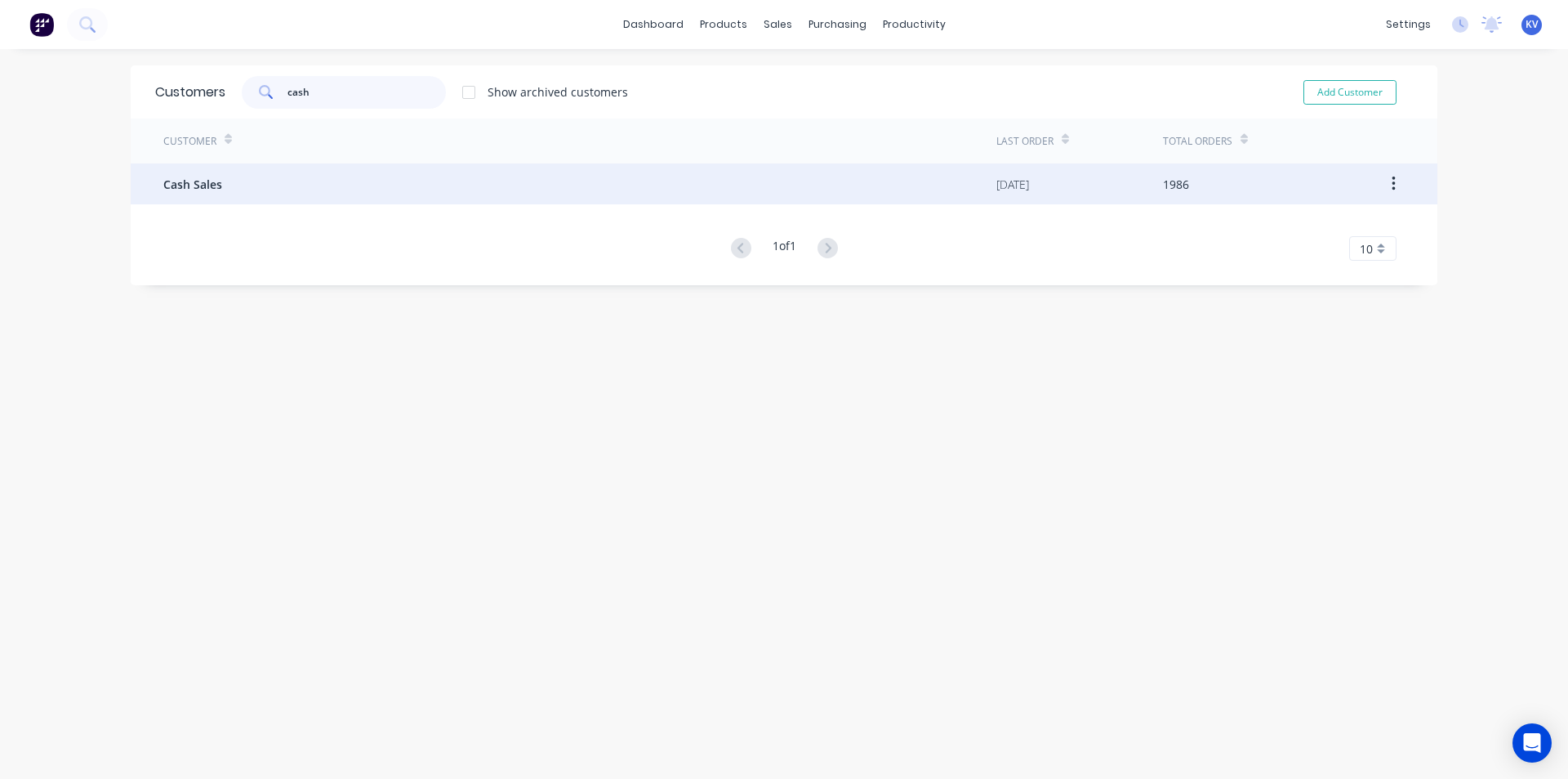
type input "cash"
click at [710, 188] on div "Cash Sales" at bounding box center [580, 184] width 833 height 41
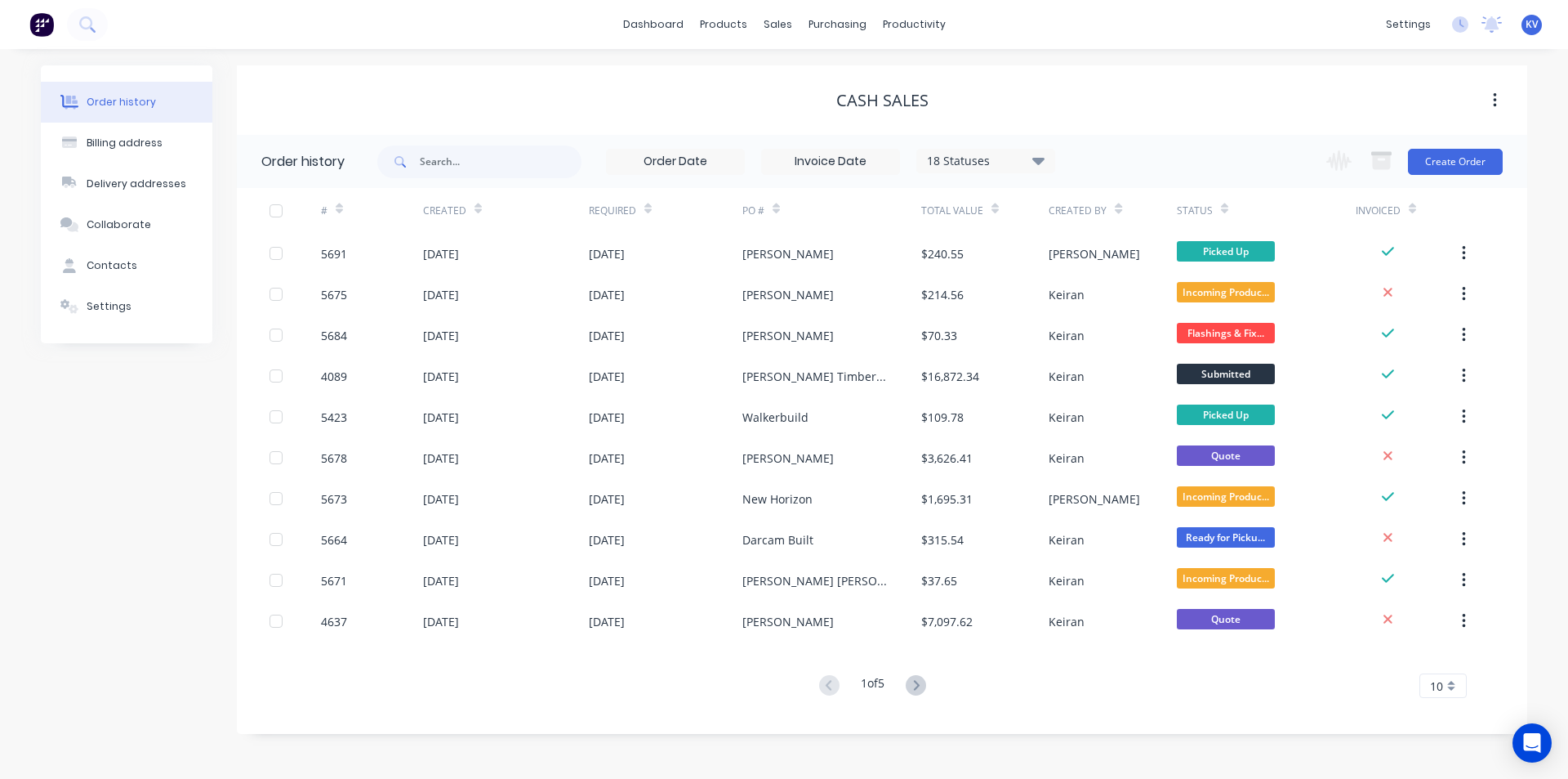
click at [1039, 163] on icon at bounding box center [1038, 161] width 13 height 8
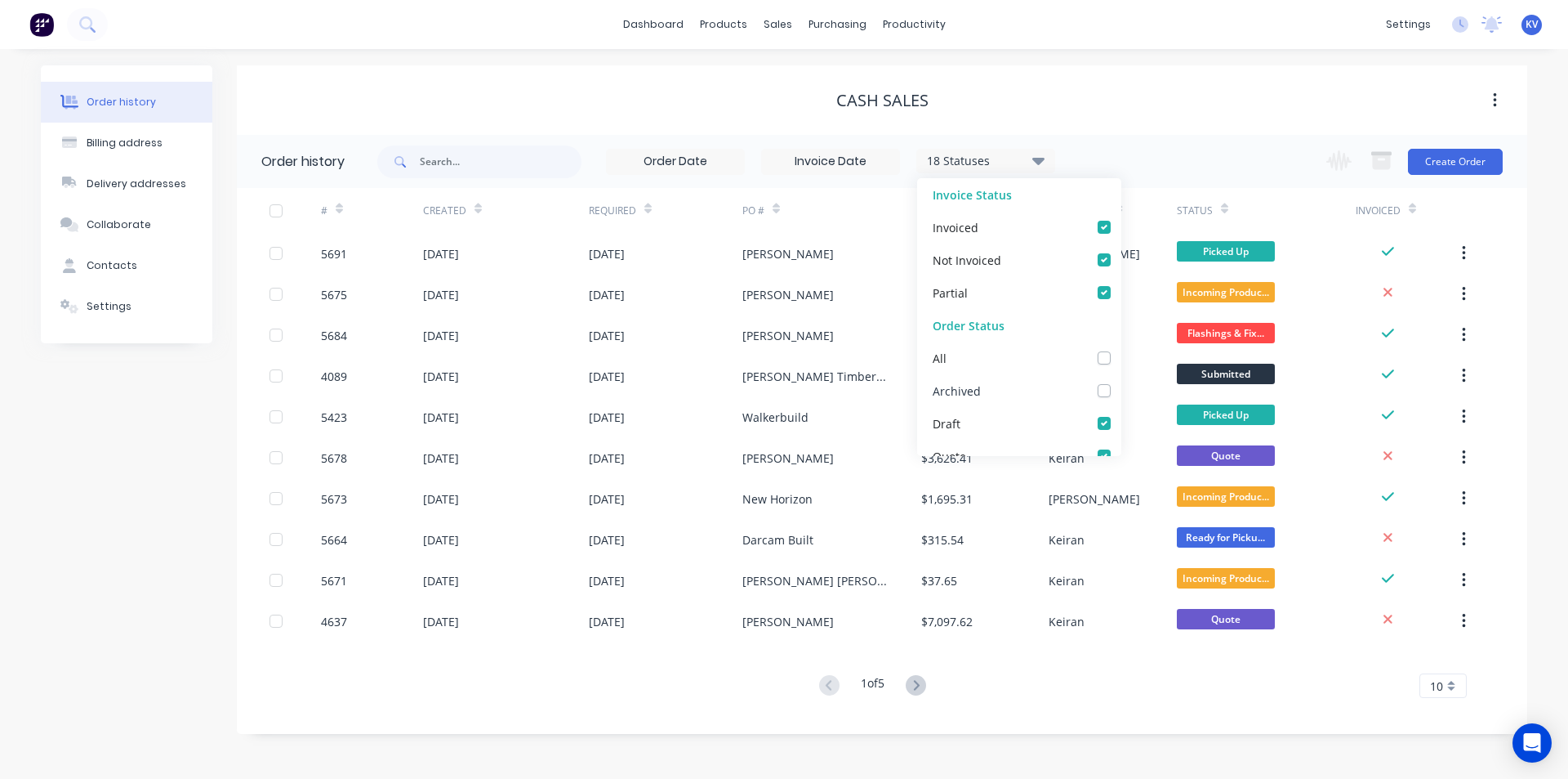
click at [1121, 382] on label at bounding box center [1121, 382] width 0 height 0
click at [1121, 388] on input "checkbox" at bounding box center [1127, 390] width 13 height 16
checkbox input "true"
click at [1162, 129] on div "Cash Sales" at bounding box center [882, 100] width 1291 height 69
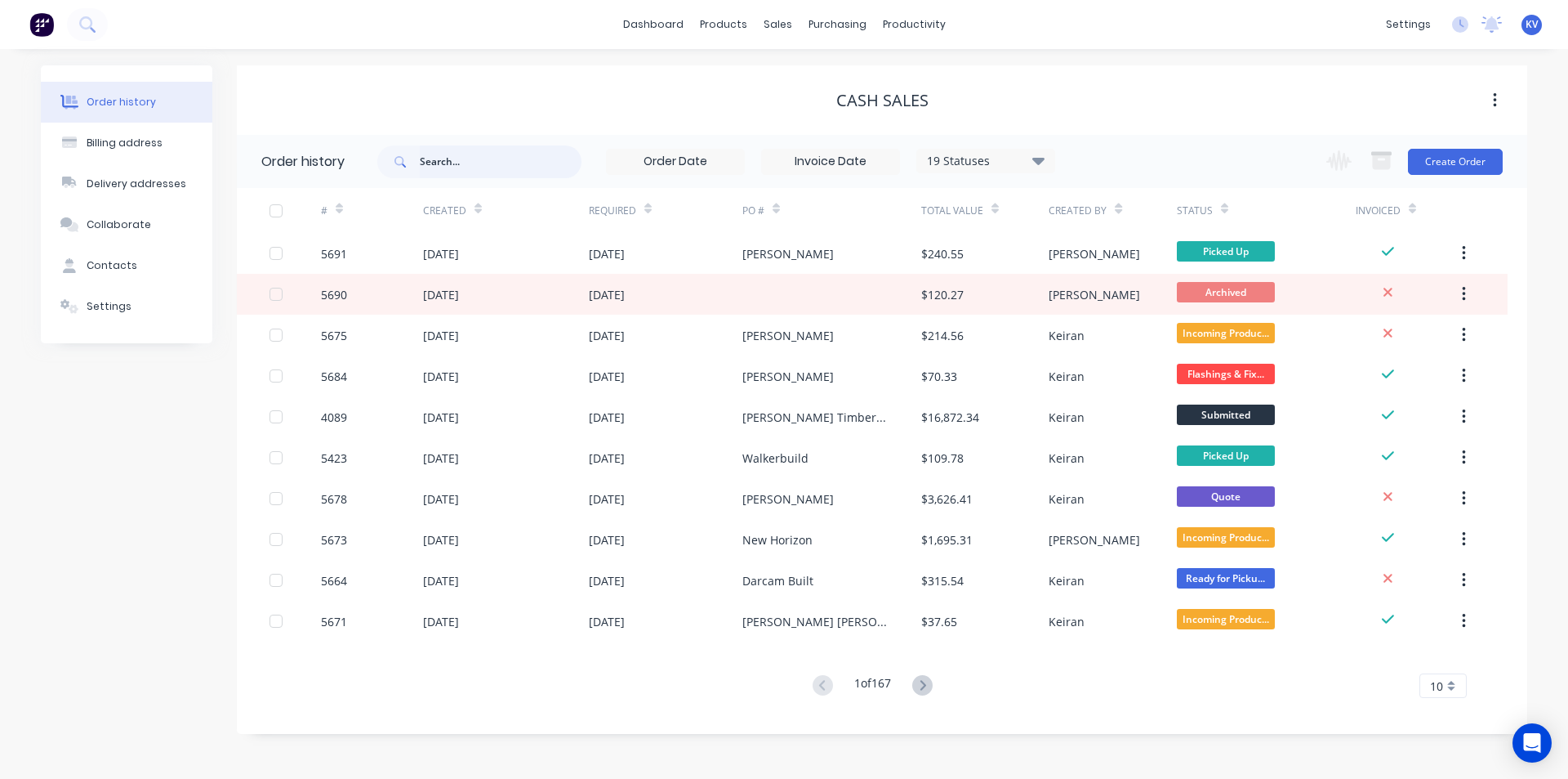
click at [518, 168] on input "text" at bounding box center [501, 161] width 162 height 32
type input "5210"
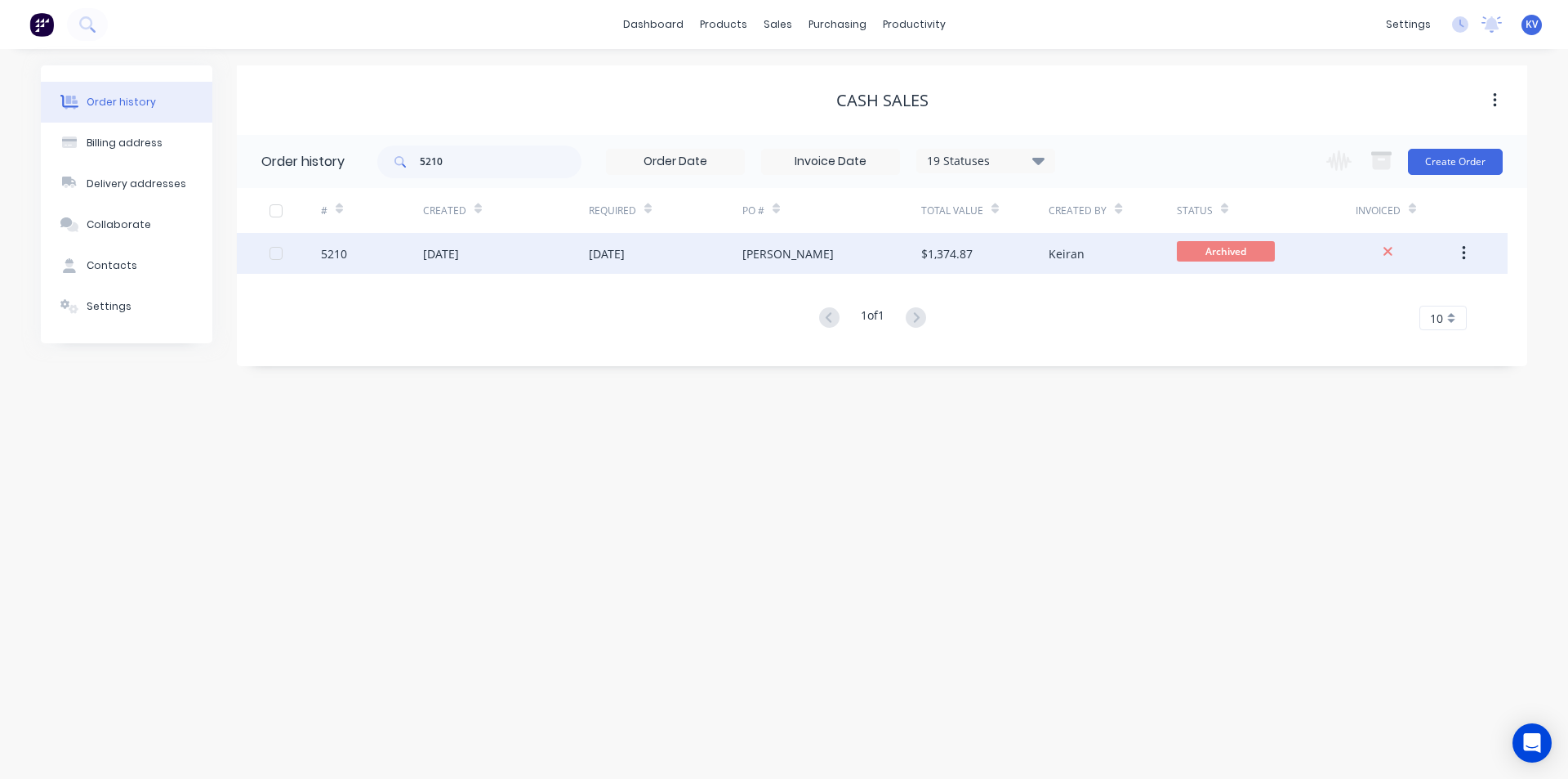
click at [540, 260] on div "01 Aug 2025" at bounding box center [506, 254] width 166 height 41
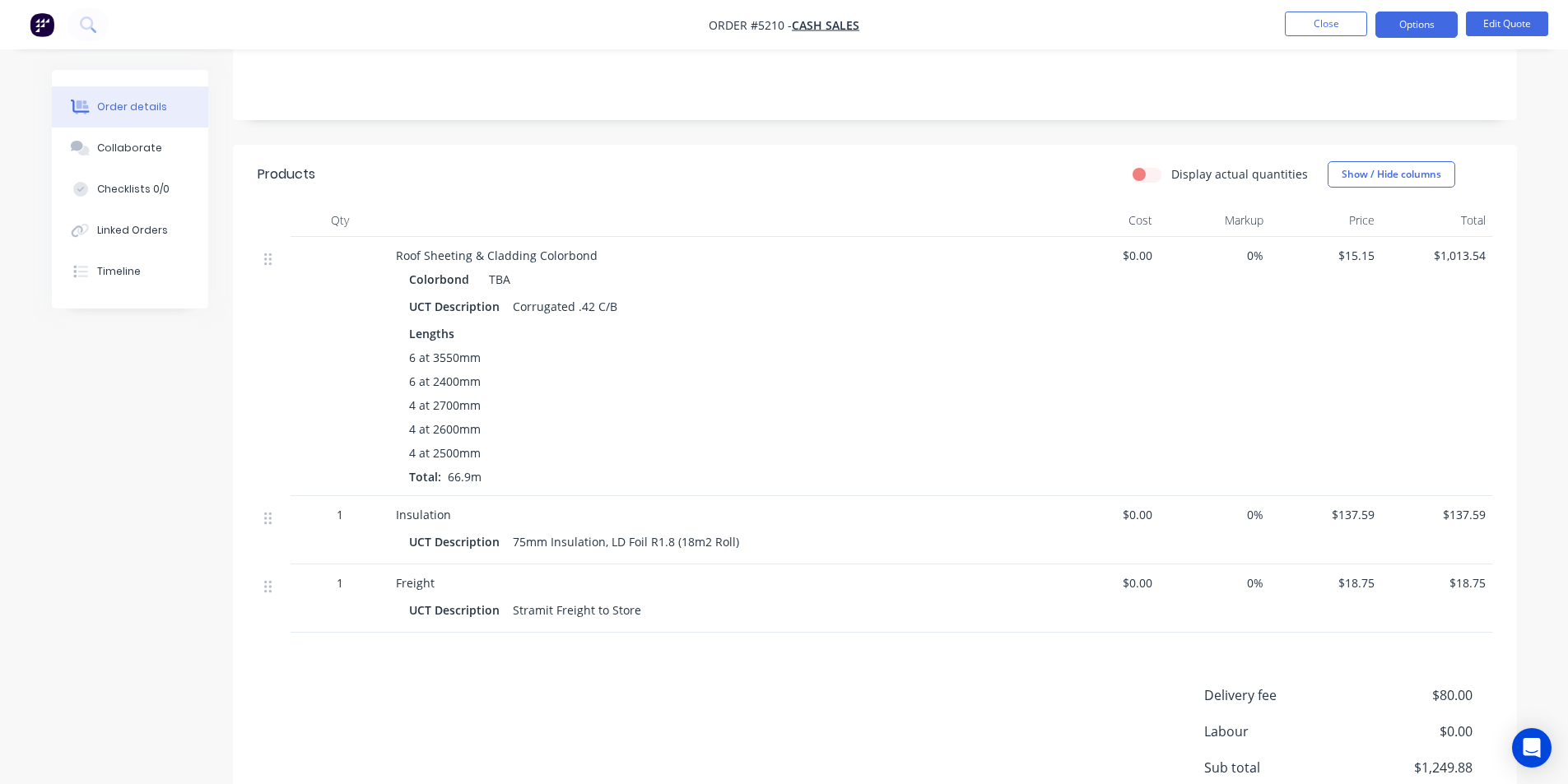
scroll to position [329, 0]
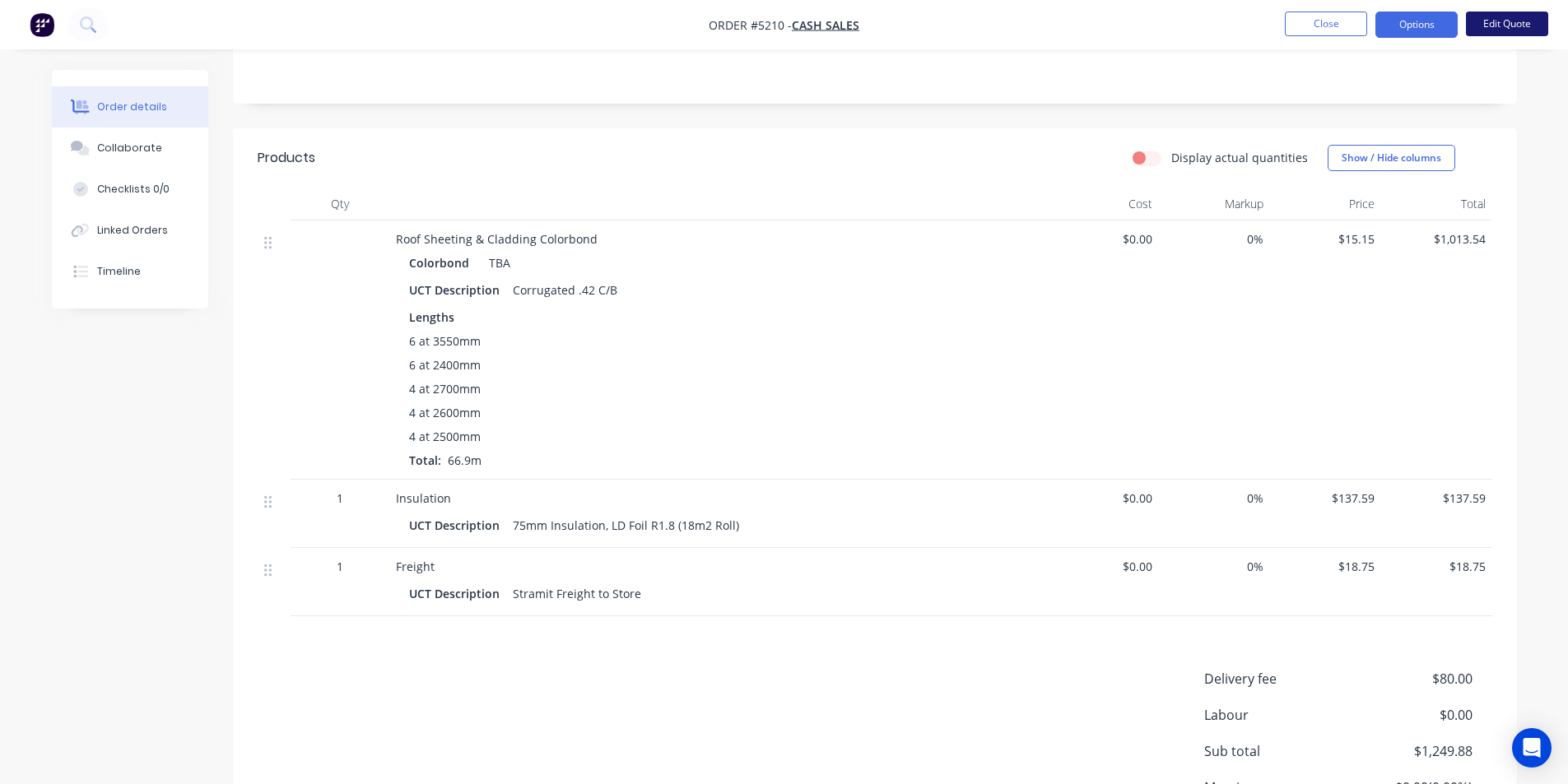
click at [1505, 19] on button "Edit Quote" at bounding box center [1507, 24] width 83 height 25
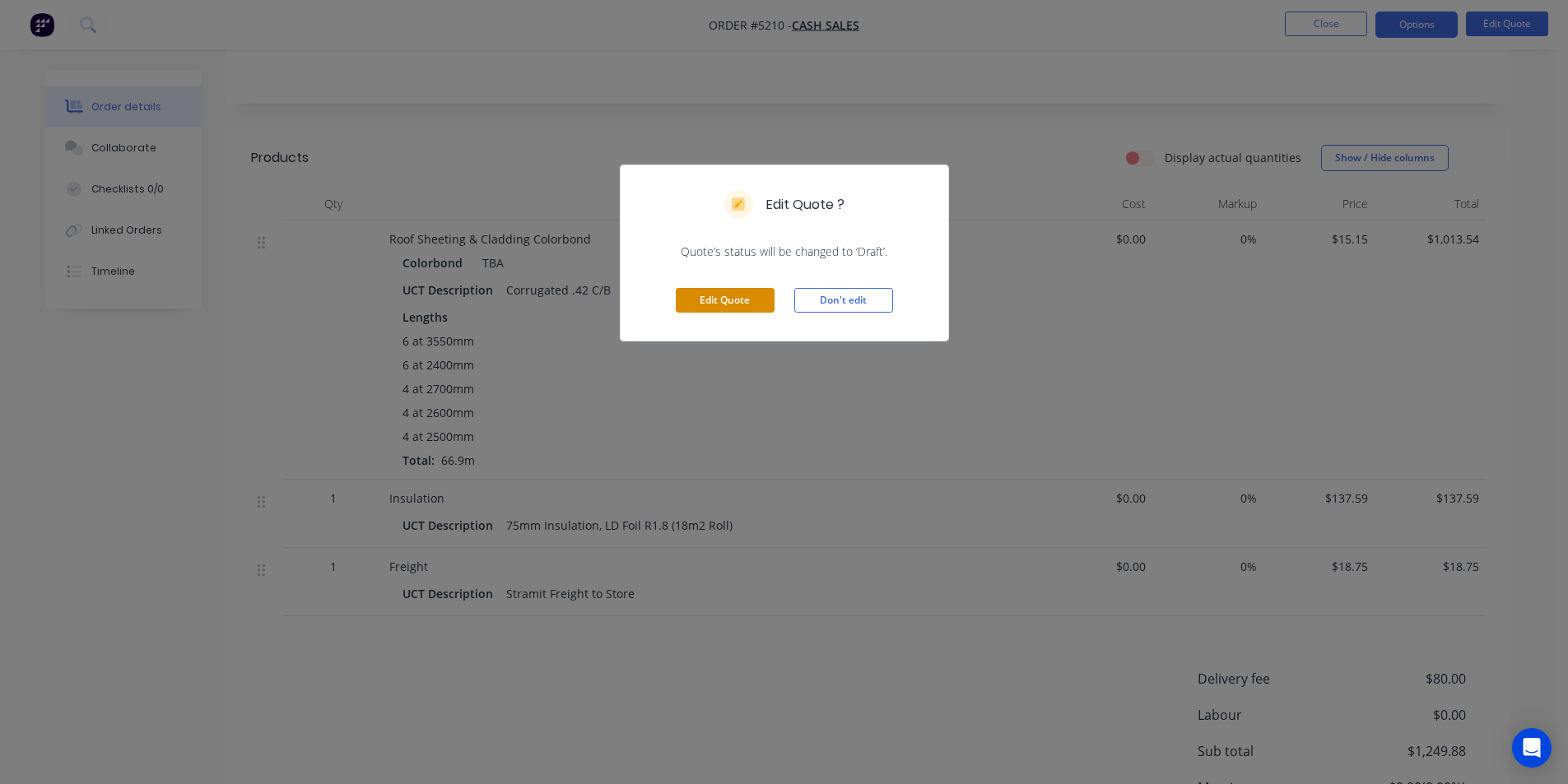
click at [756, 303] on button "Edit Quote" at bounding box center [725, 300] width 98 height 25
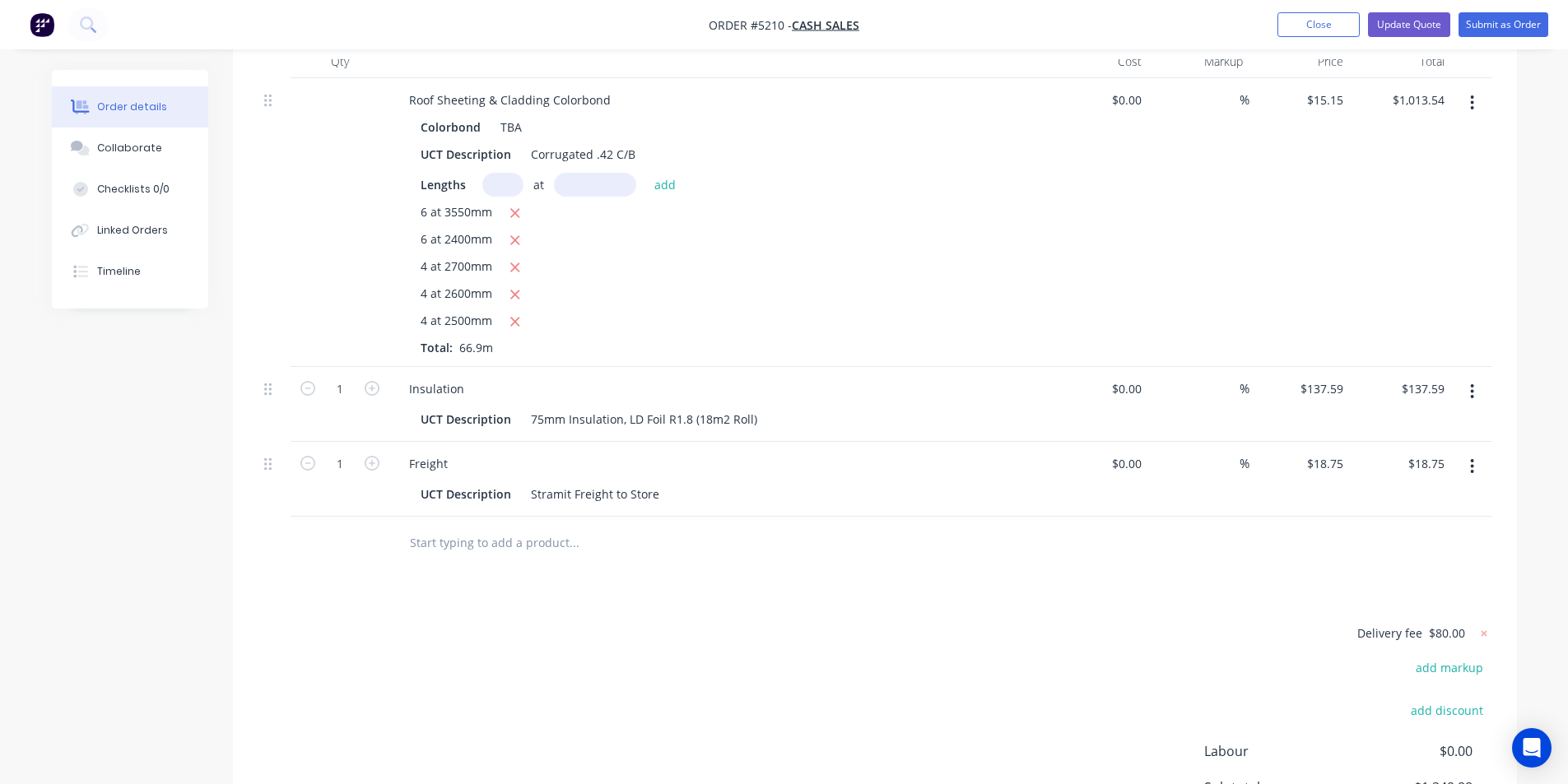
scroll to position [658, 0]
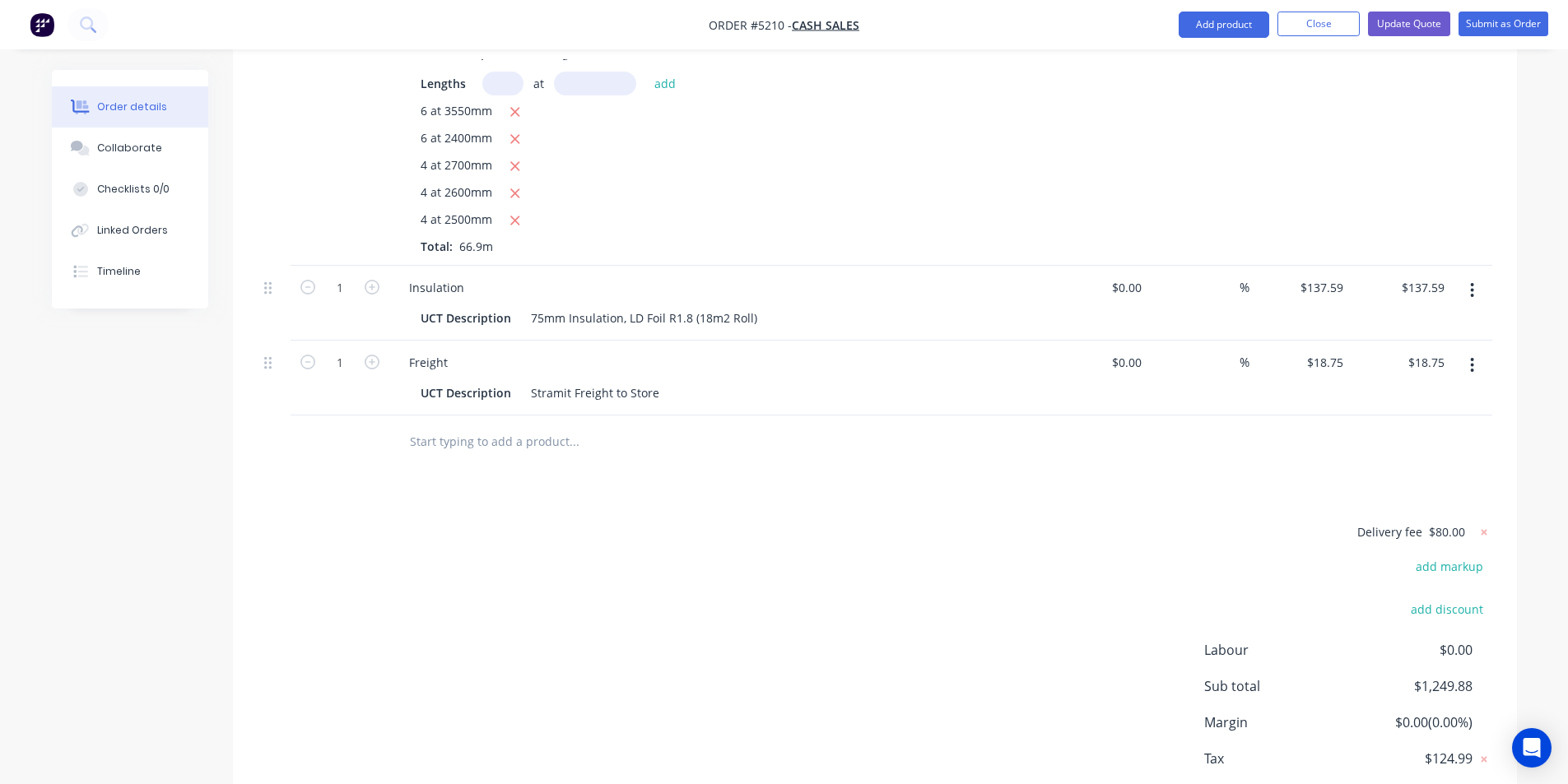
click at [504, 426] on input "text" at bounding box center [573, 441] width 329 height 32
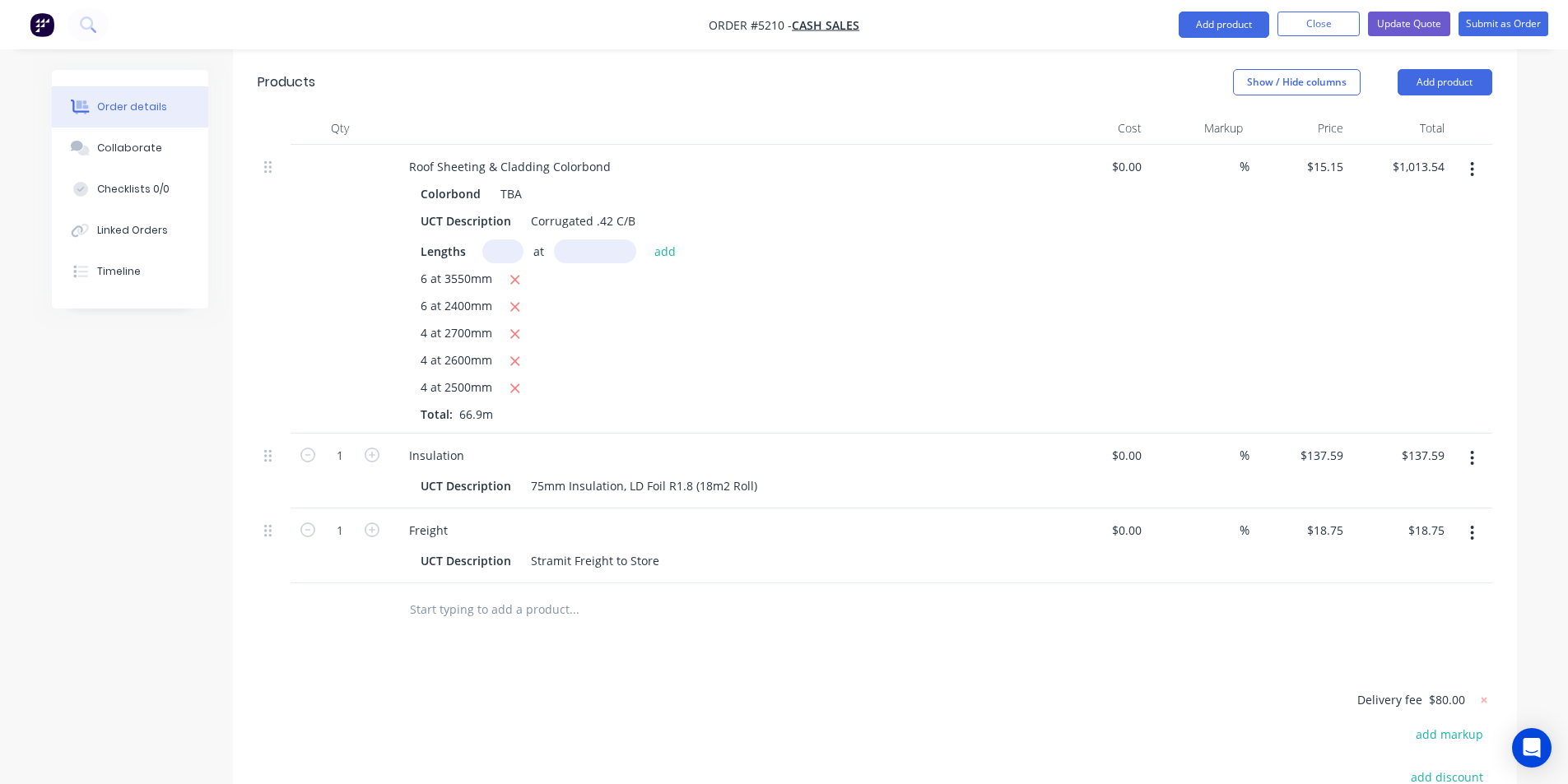
scroll to position [412, 0]
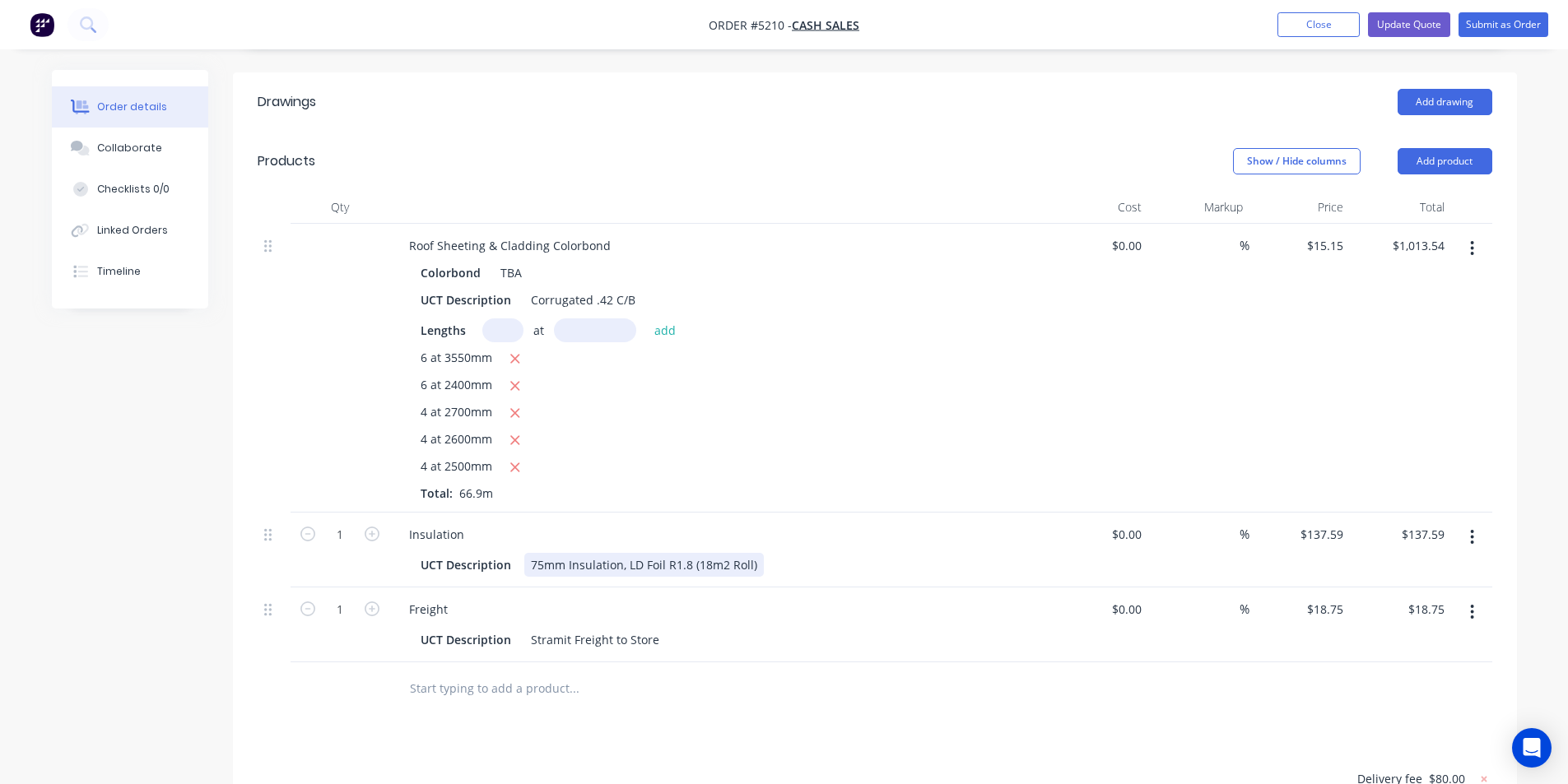
click at [771, 553] on div "UCT Description 75mm Insulation, LD Foil R1.8 (18m2 Roll)" at bounding box center [715, 565] width 603 height 24
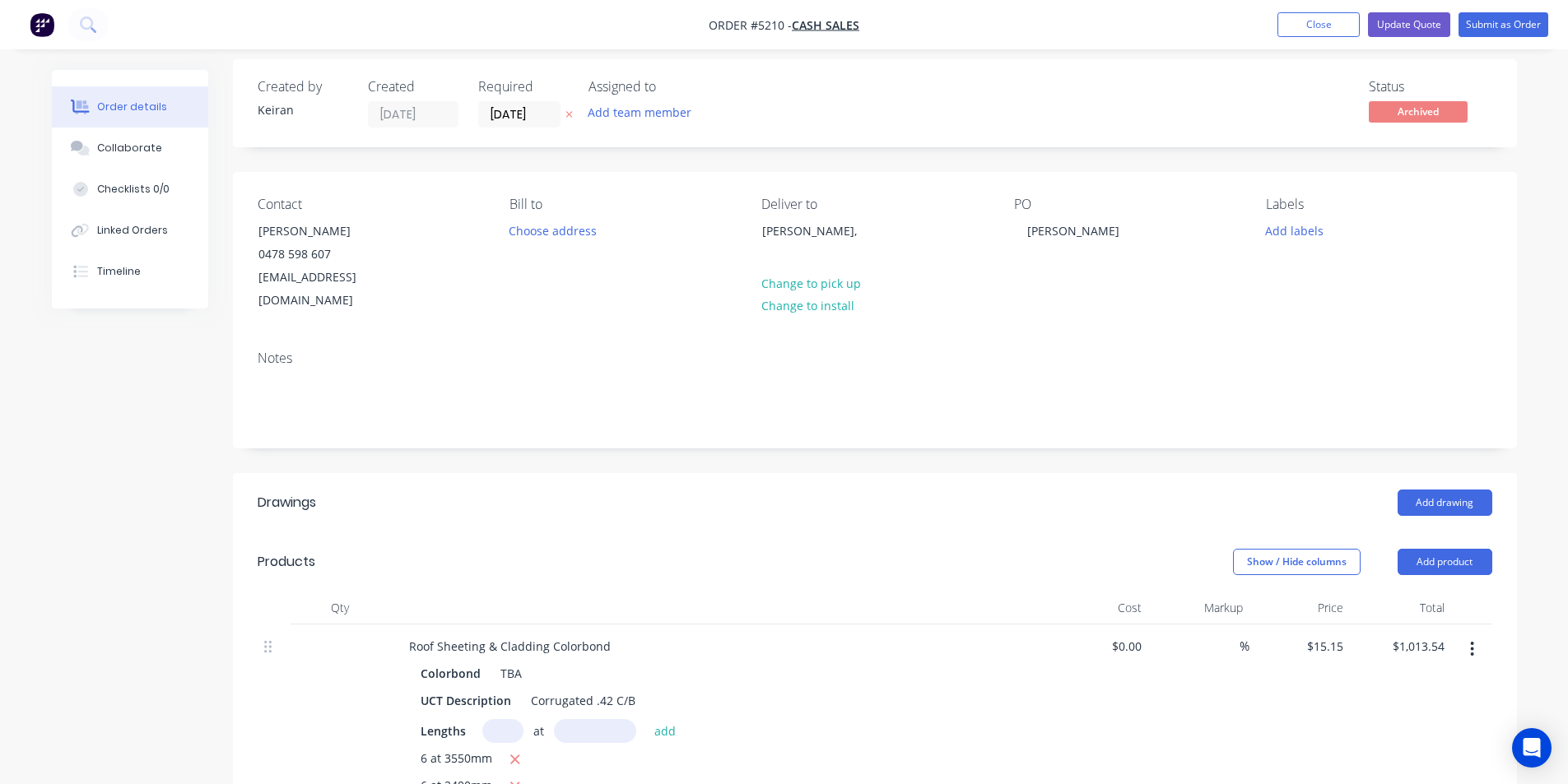
scroll to position [0, 0]
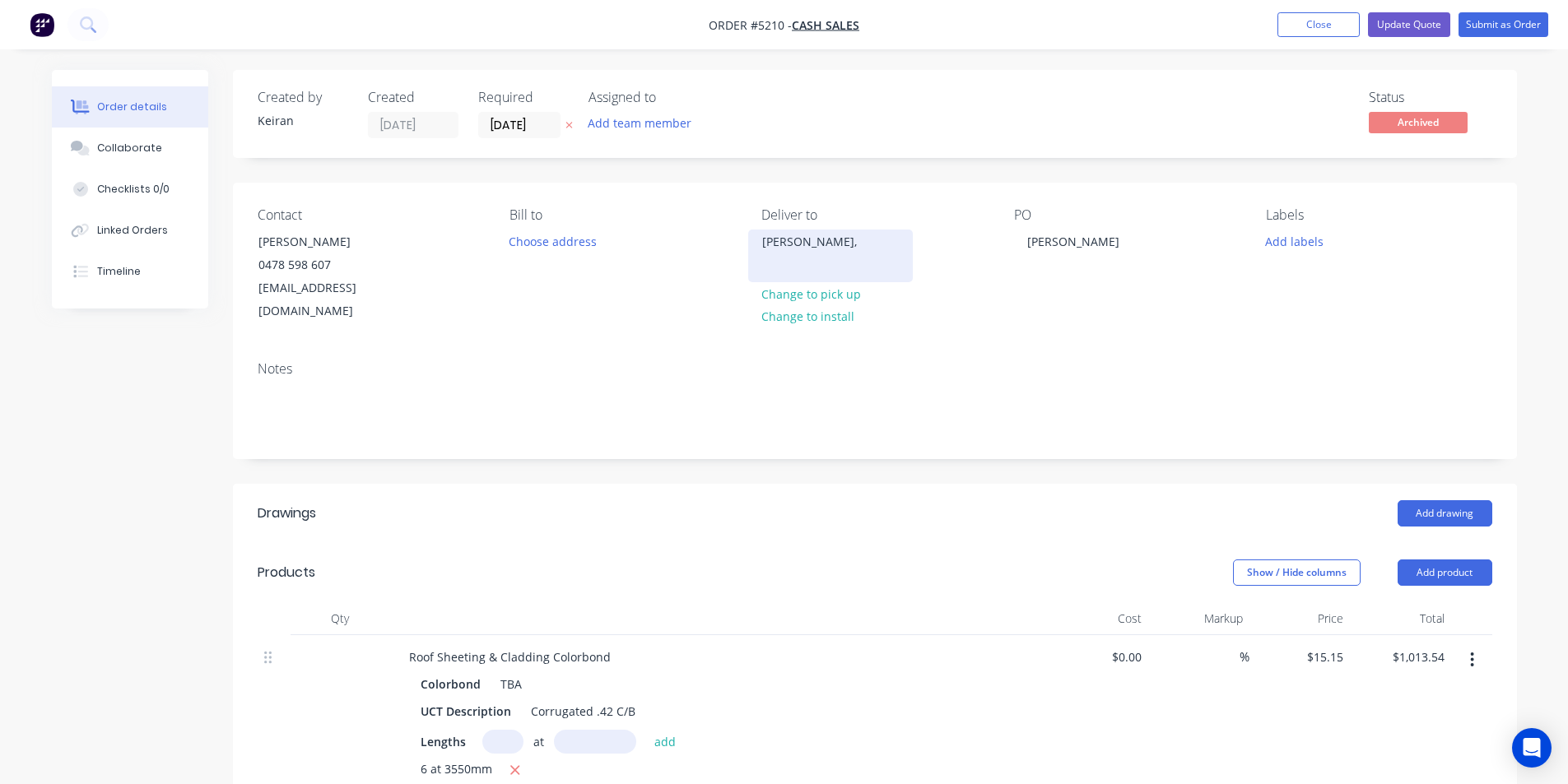
click at [811, 230] on div "[PERSON_NAME]," at bounding box center [830, 256] width 164 height 53
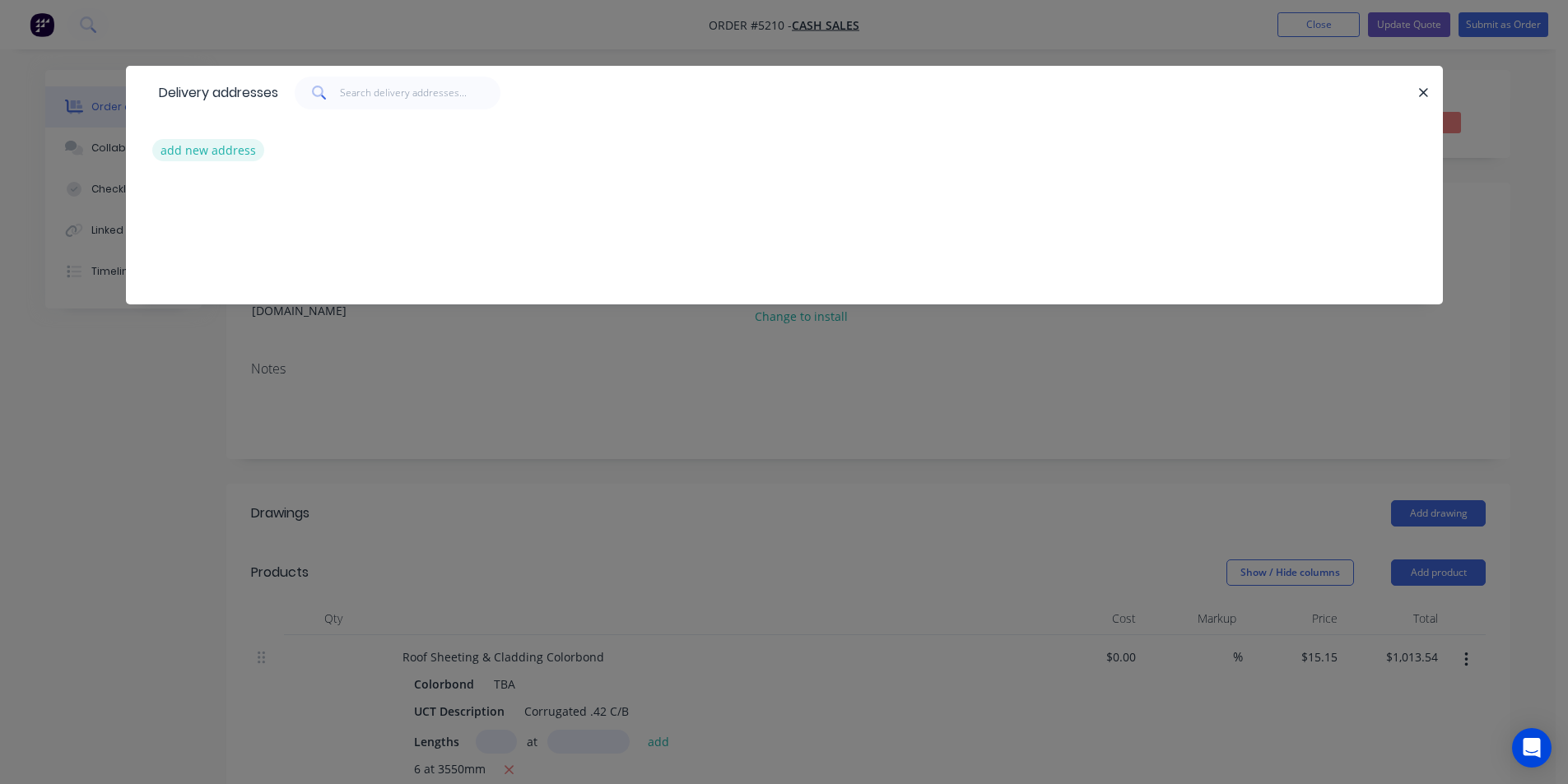
click at [228, 144] on button "add new address" at bounding box center [208, 149] width 113 height 23
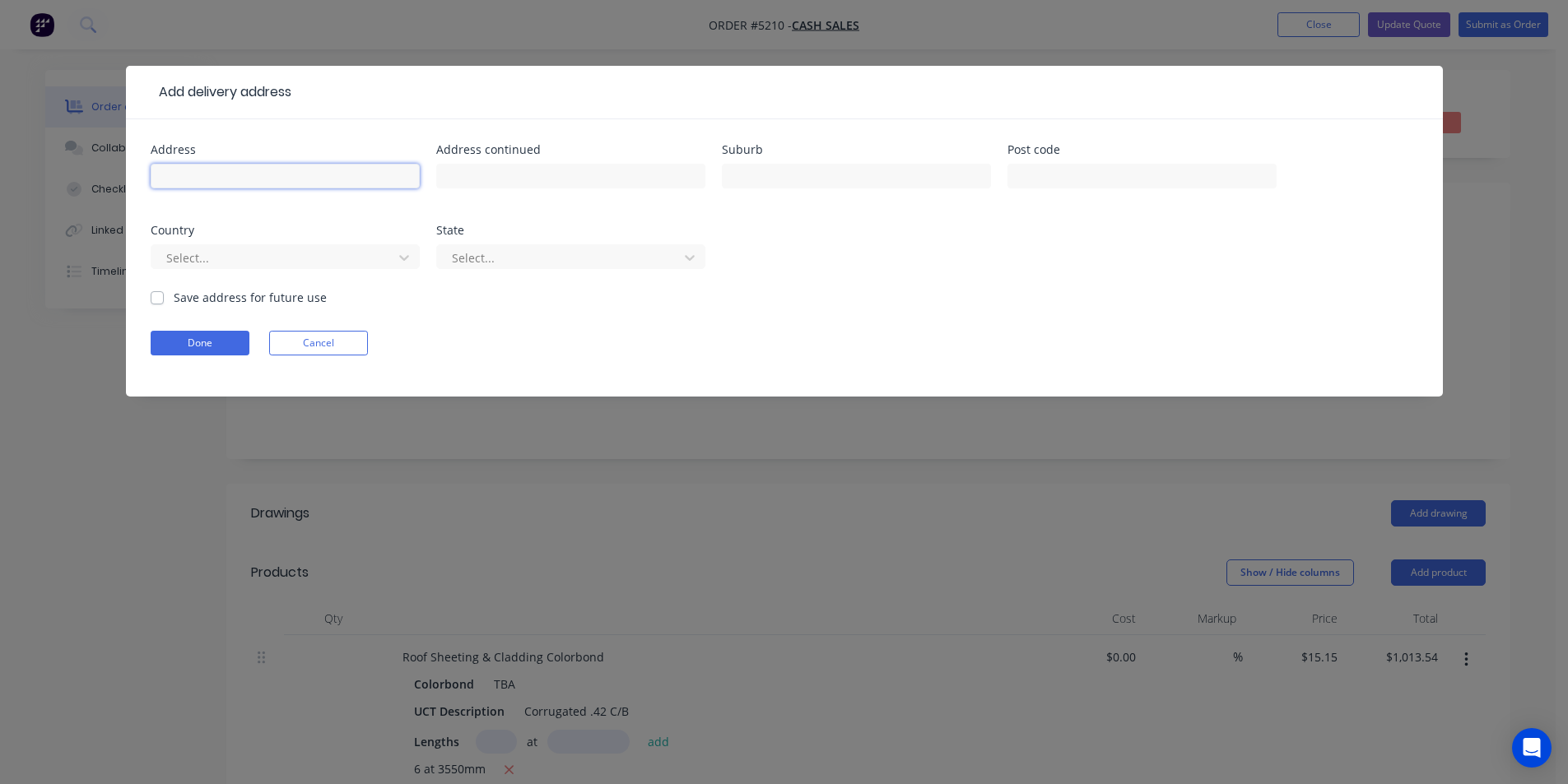
click at [264, 174] on input "text" at bounding box center [285, 176] width 269 height 25
type input "[STREET_ADDRESS]"
type input "Loftus"
click at [209, 341] on button "Done" at bounding box center [200, 343] width 98 height 25
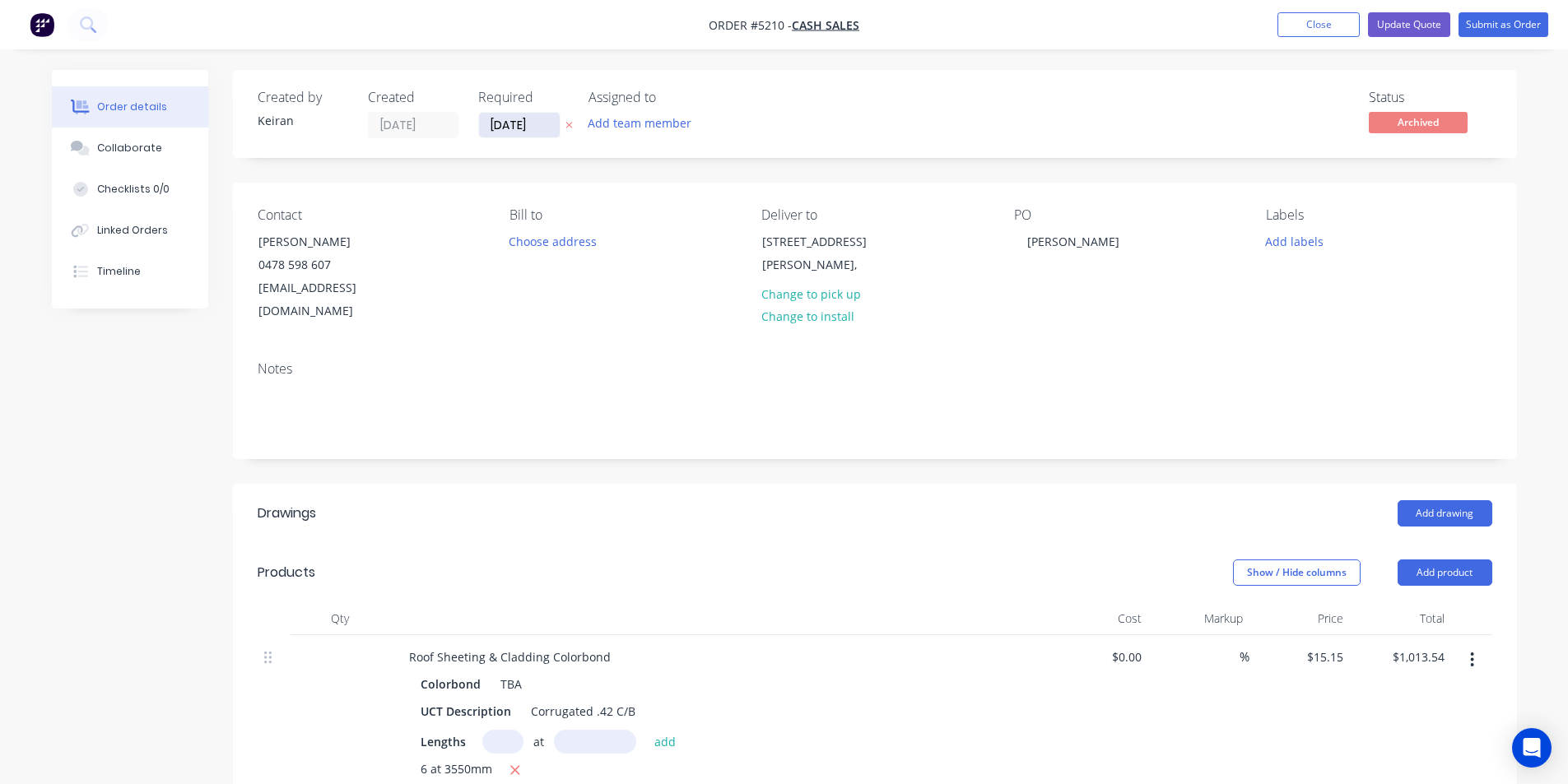
click at [508, 125] on input "01/08/25" at bounding box center [519, 125] width 81 height 25
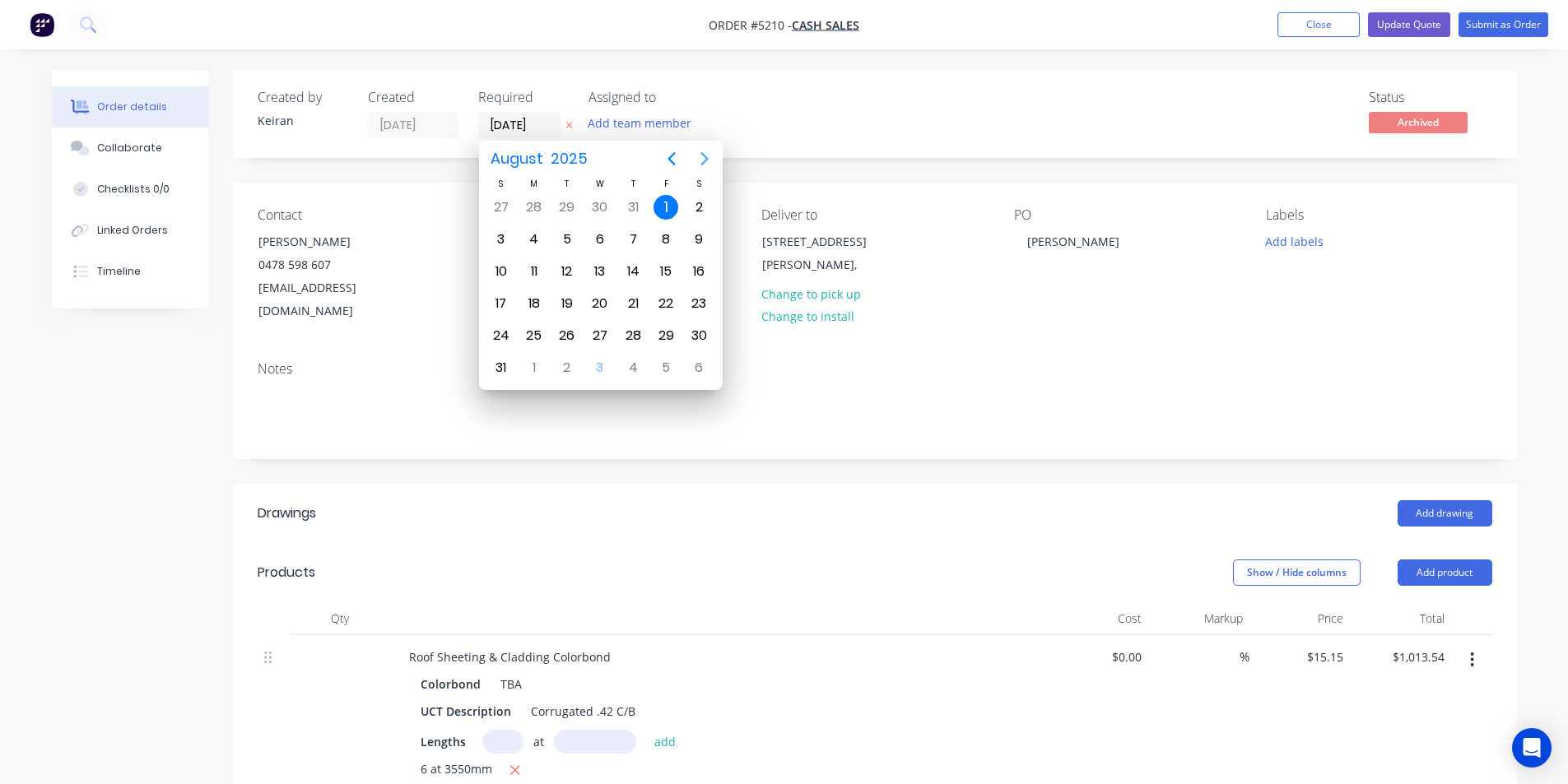
click at [695, 154] on icon "Next page" at bounding box center [705, 159] width 20 height 20
click at [668, 206] on div "5" at bounding box center [666, 206] width 25 height 25
type input "[DATE]"
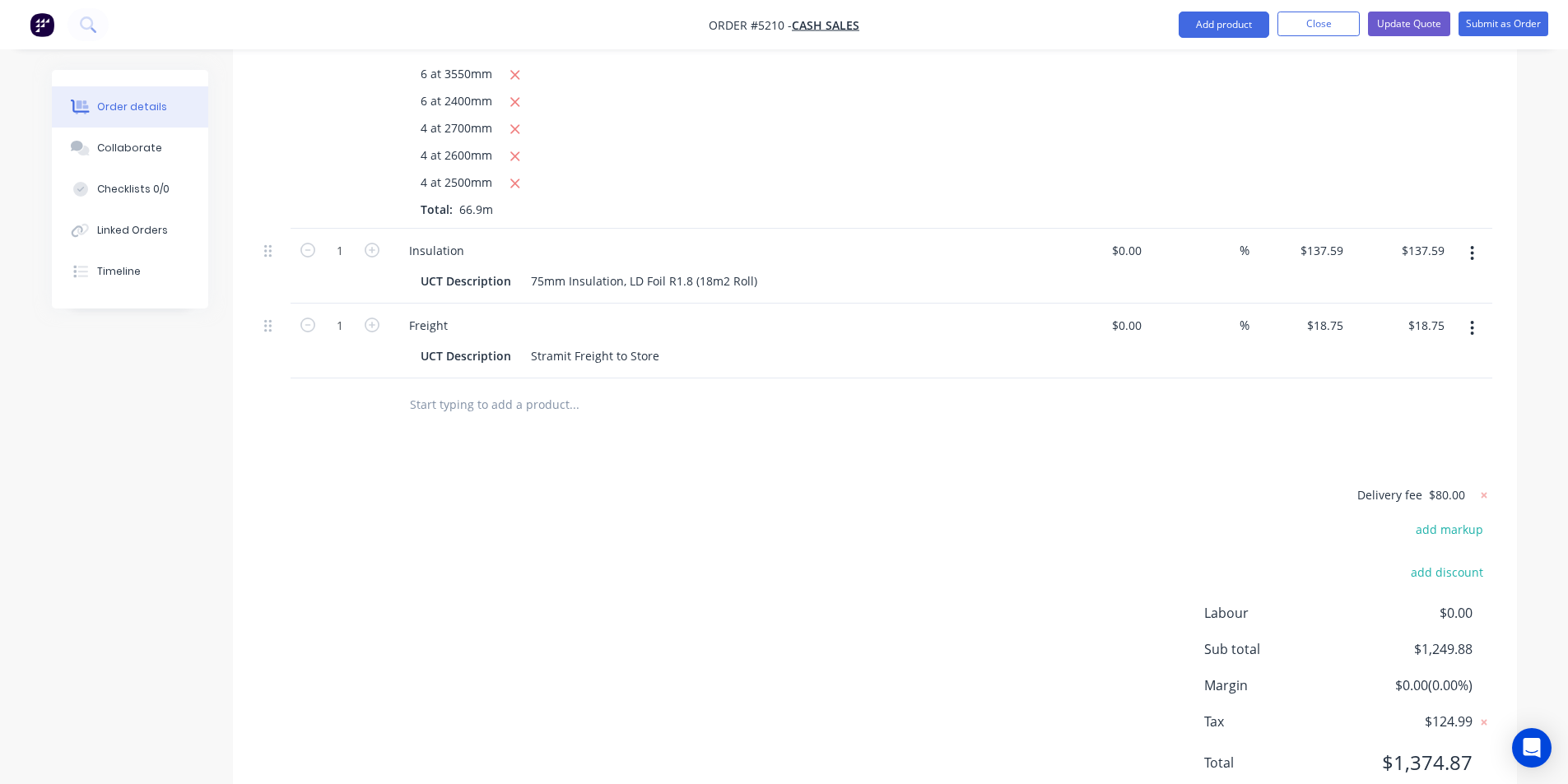
scroll to position [731, 0]
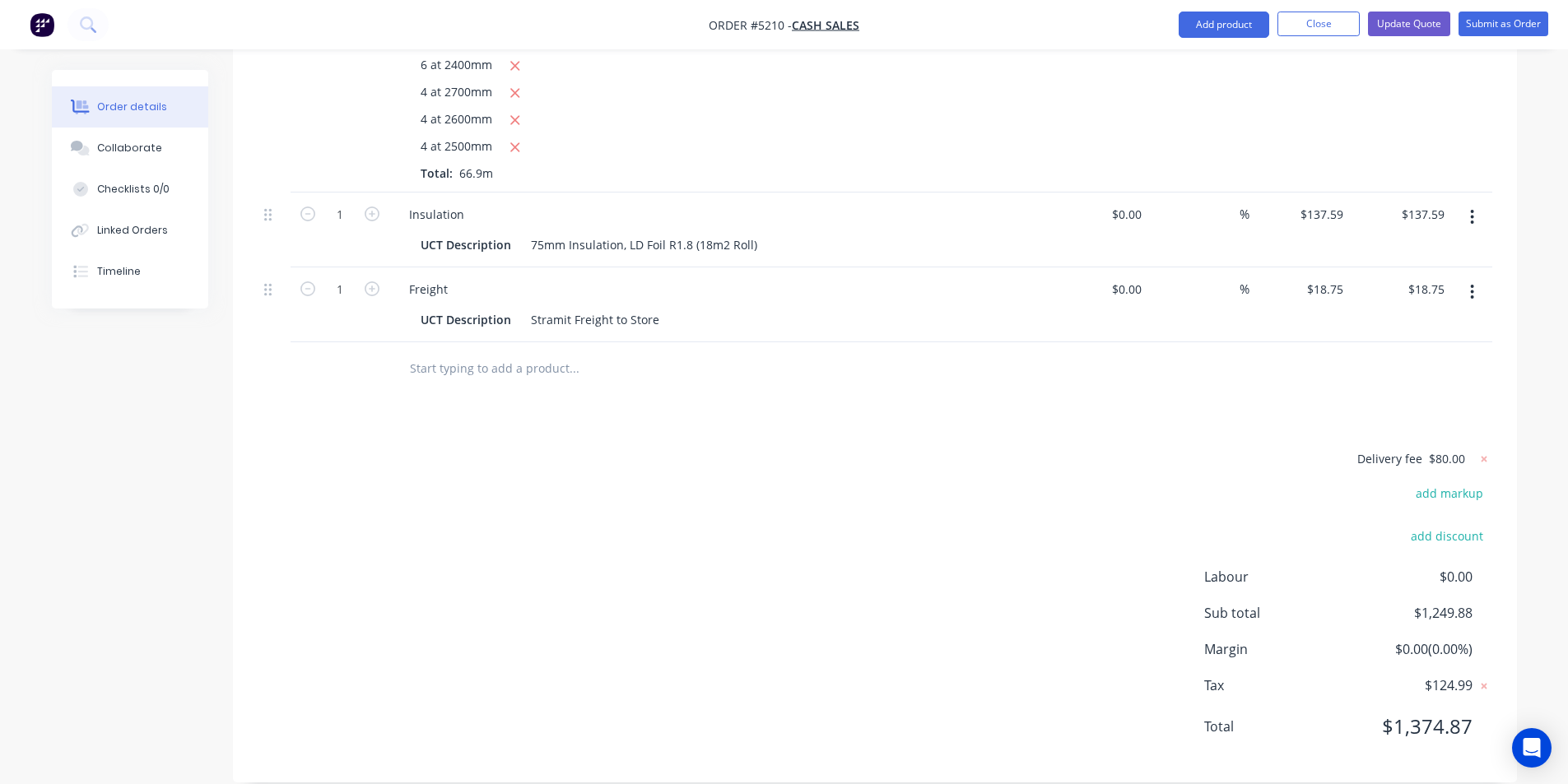
click at [501, 352] on input "text" at bounding box center [573, 367] width 329 height 32
type input "x"
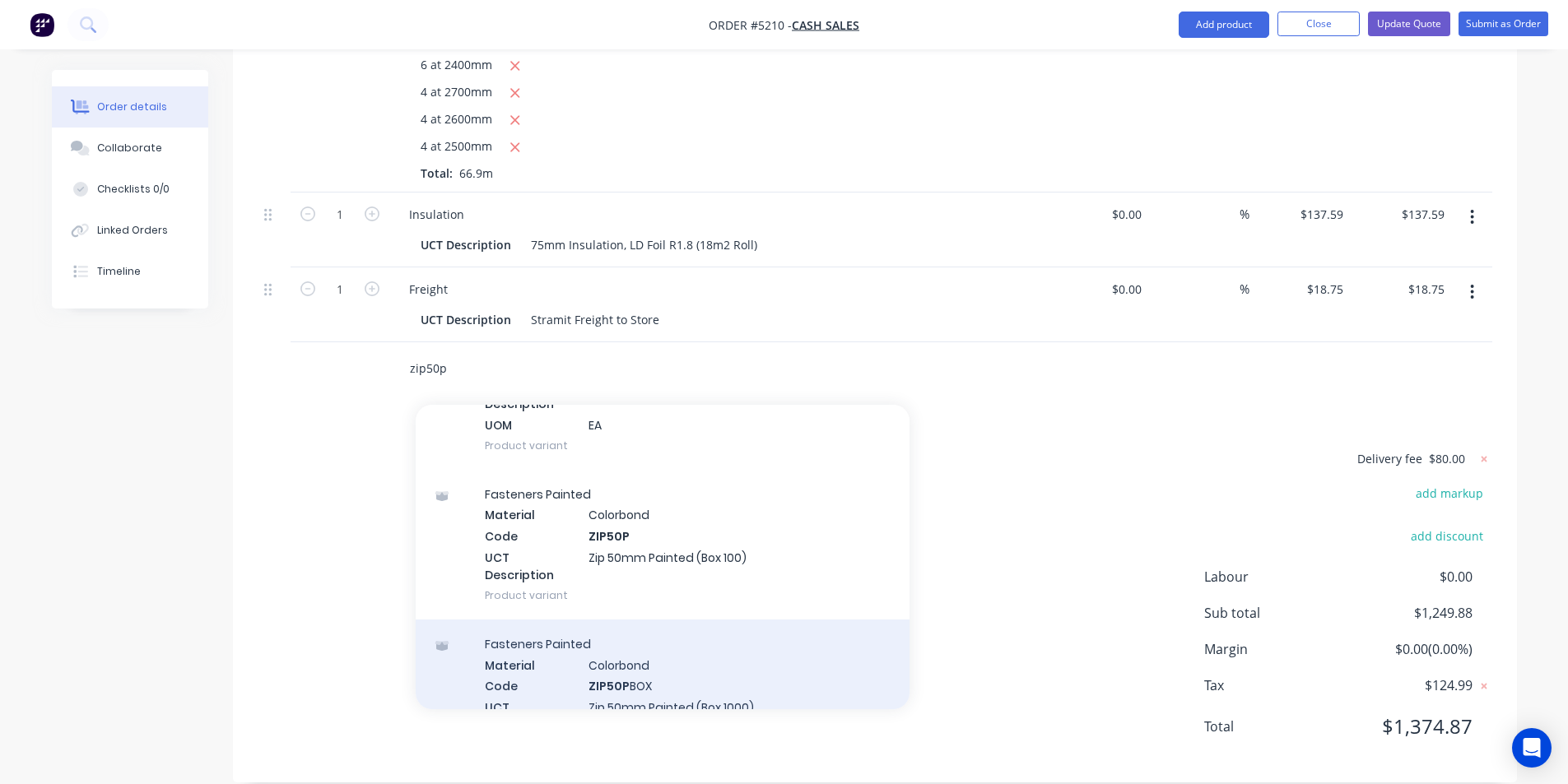
scroll to position [493, 0]
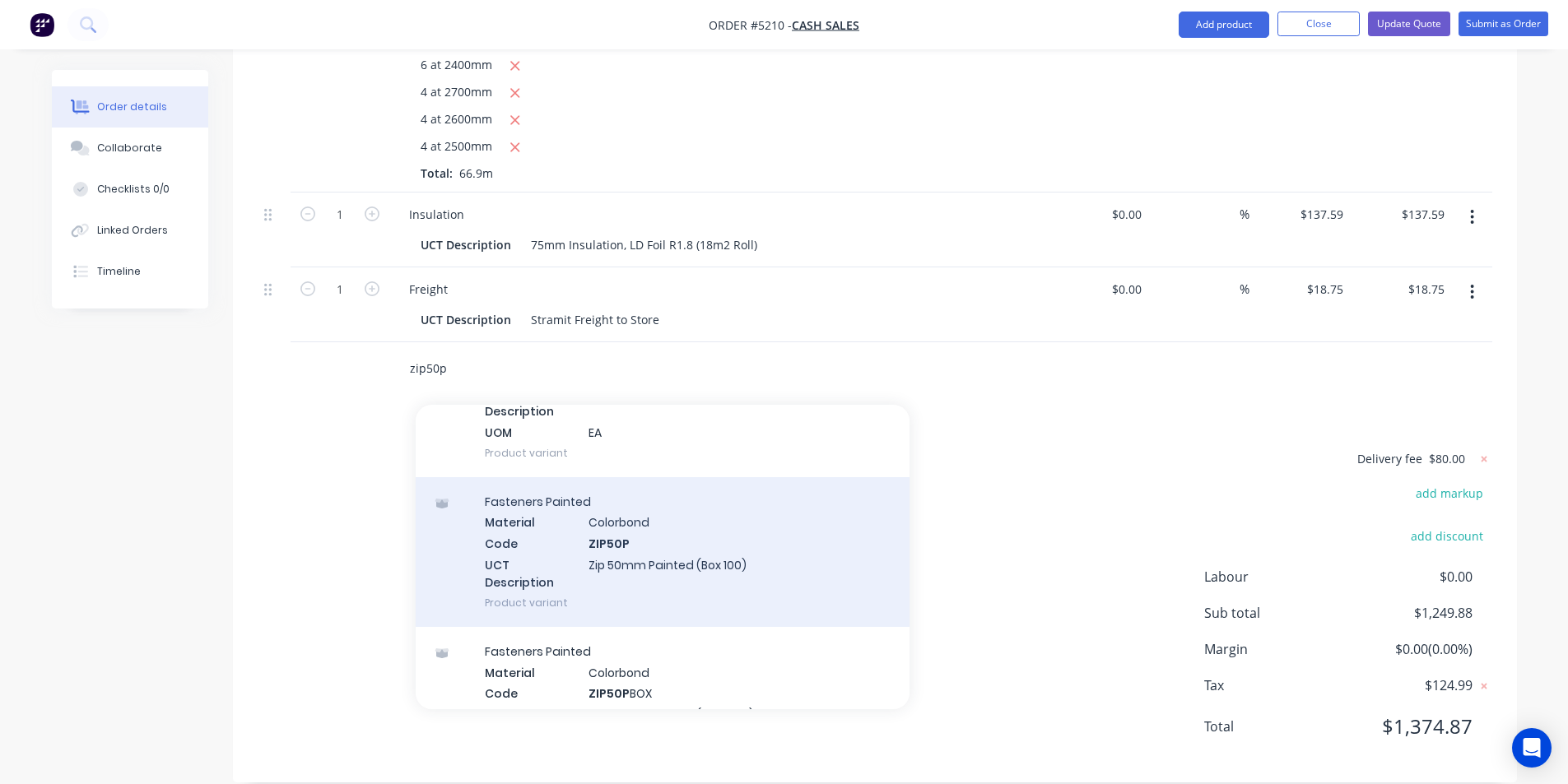
type input "zip50p"
click at [750, 535] on div "Fasteners Painted Material Colorbond Code ZIP50P UCT Description Zip 50mm Paint…" at bounding box center [663, 552] width 494 height 149
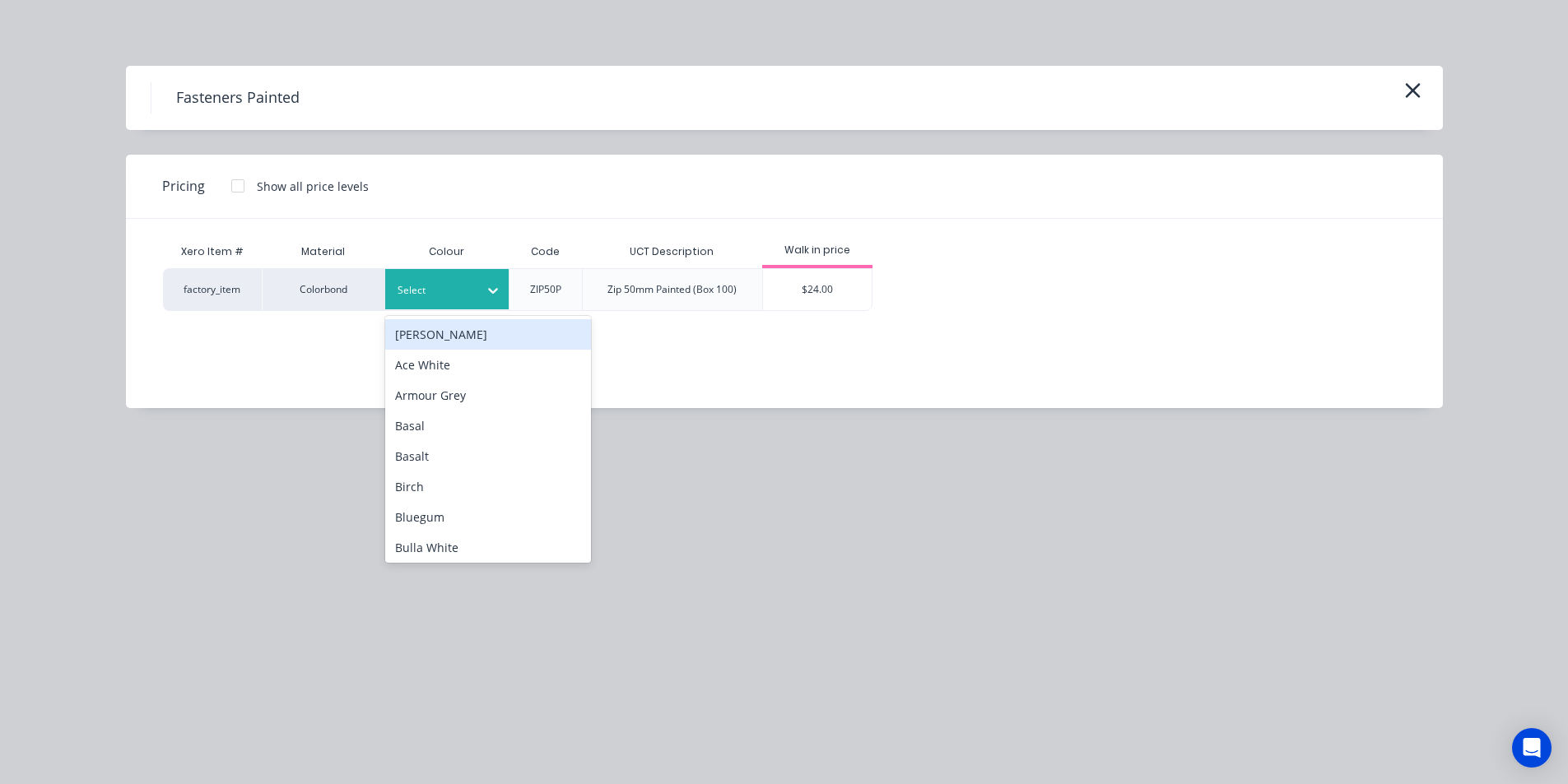
click at [427, 278] on div "Select" at bounding box center [447, 289] width 124 height 40
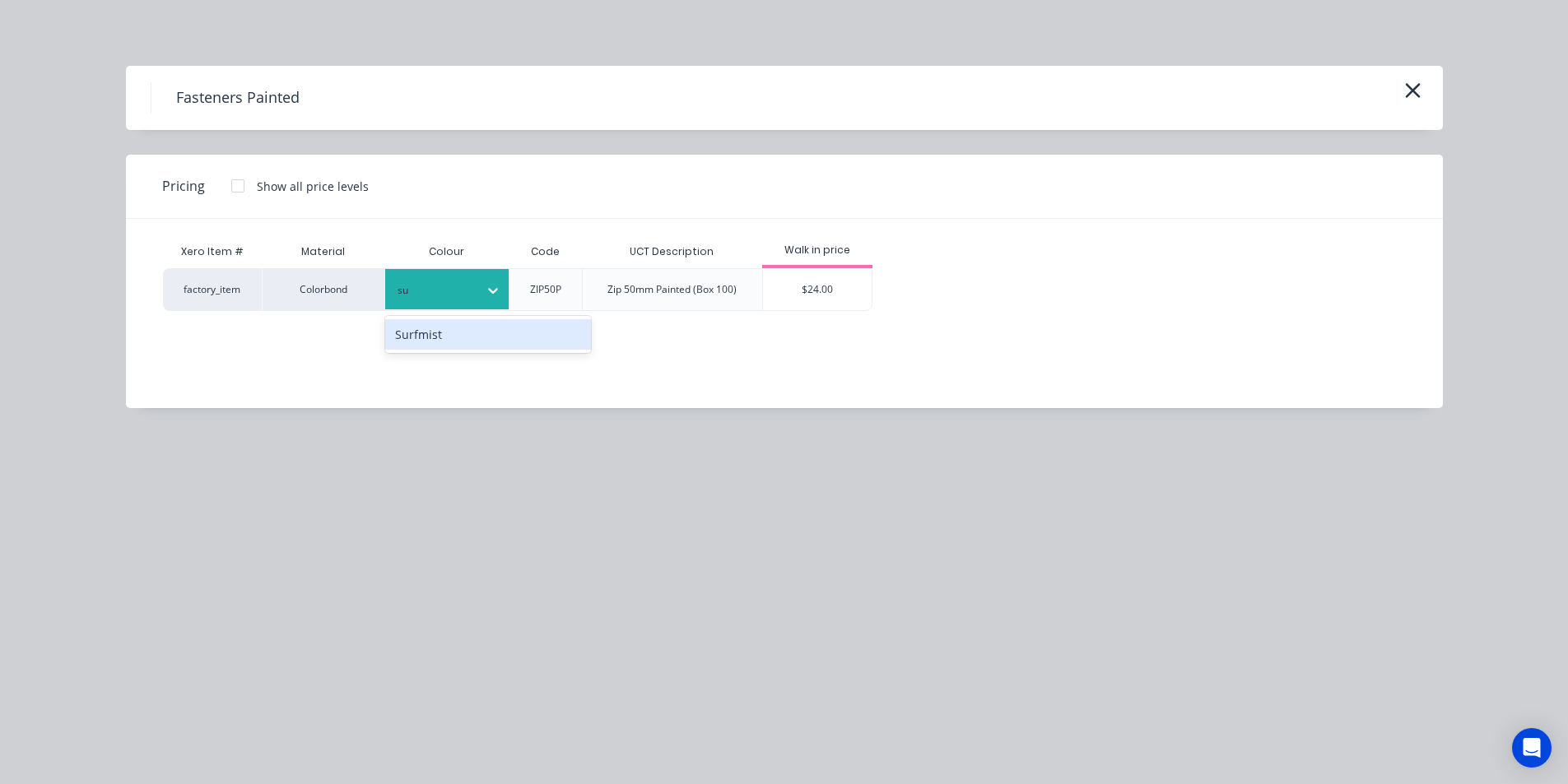
type input "sur"
click at [446, 344] on div "Surfmist" at bounding box center [488, 334] width 205 height 30
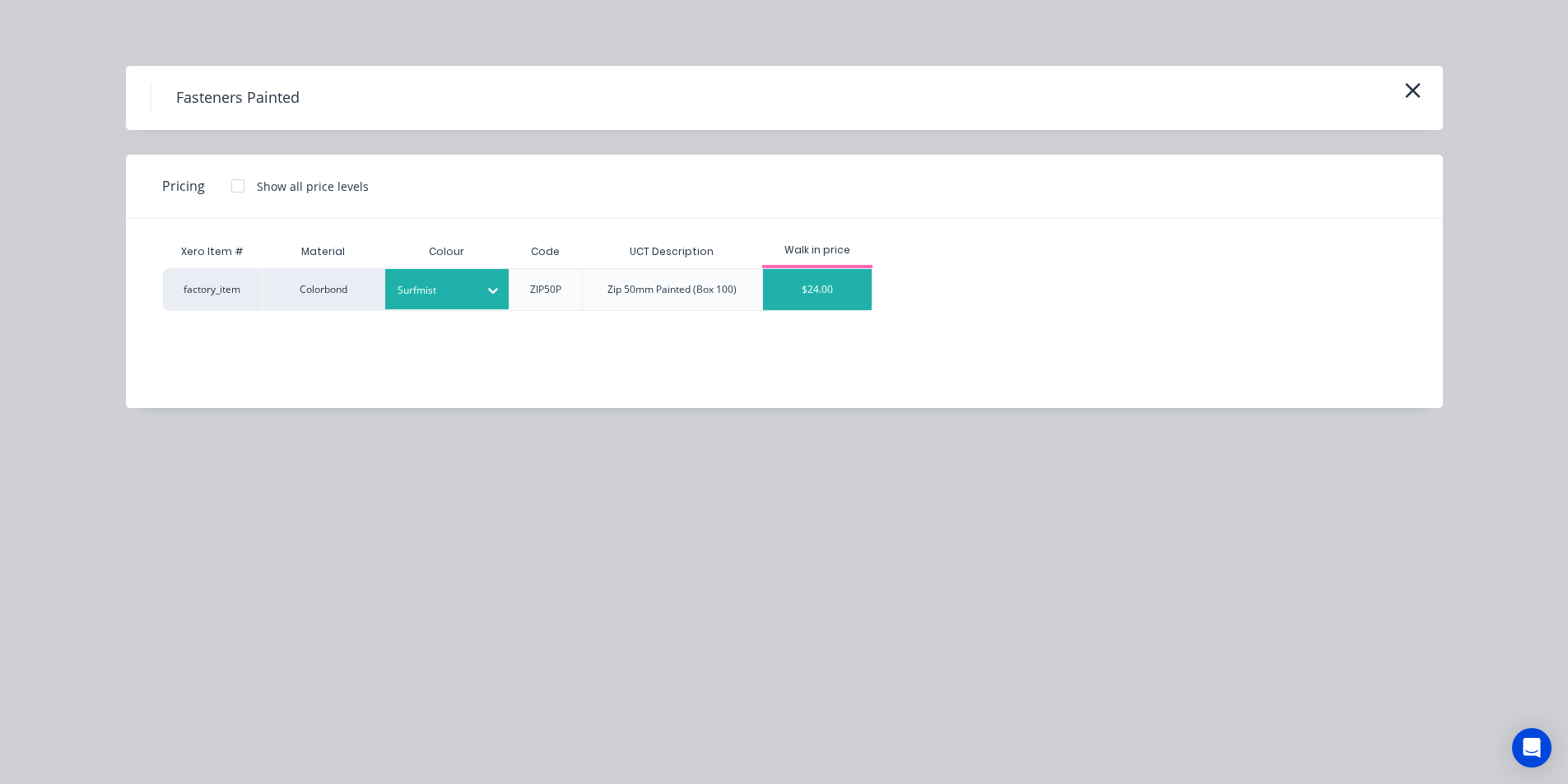
click at [821, 270] on div "$24.00" at bounding box center [817, 290] width 109 height 41
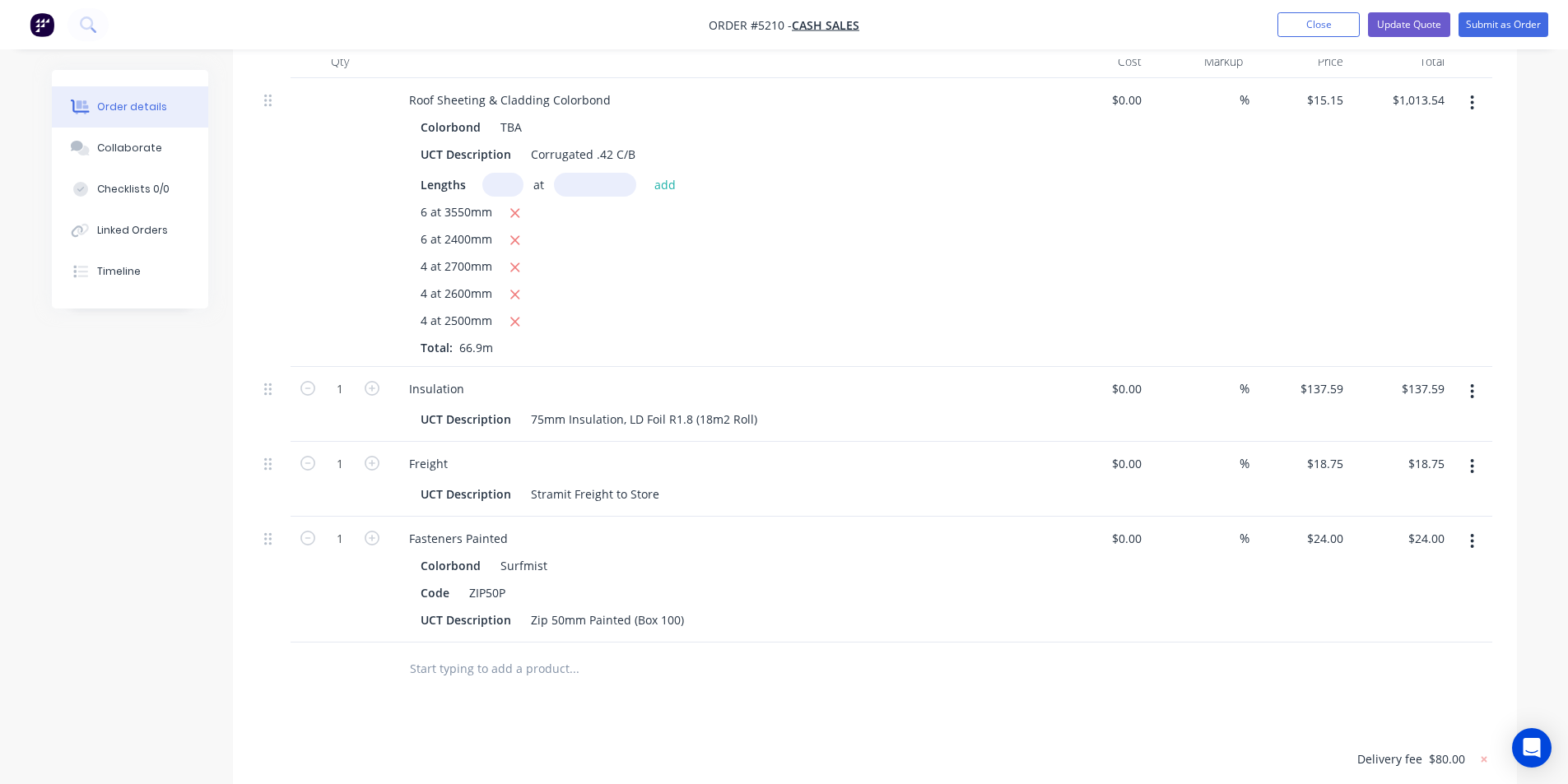
scroll to position [238, 0]
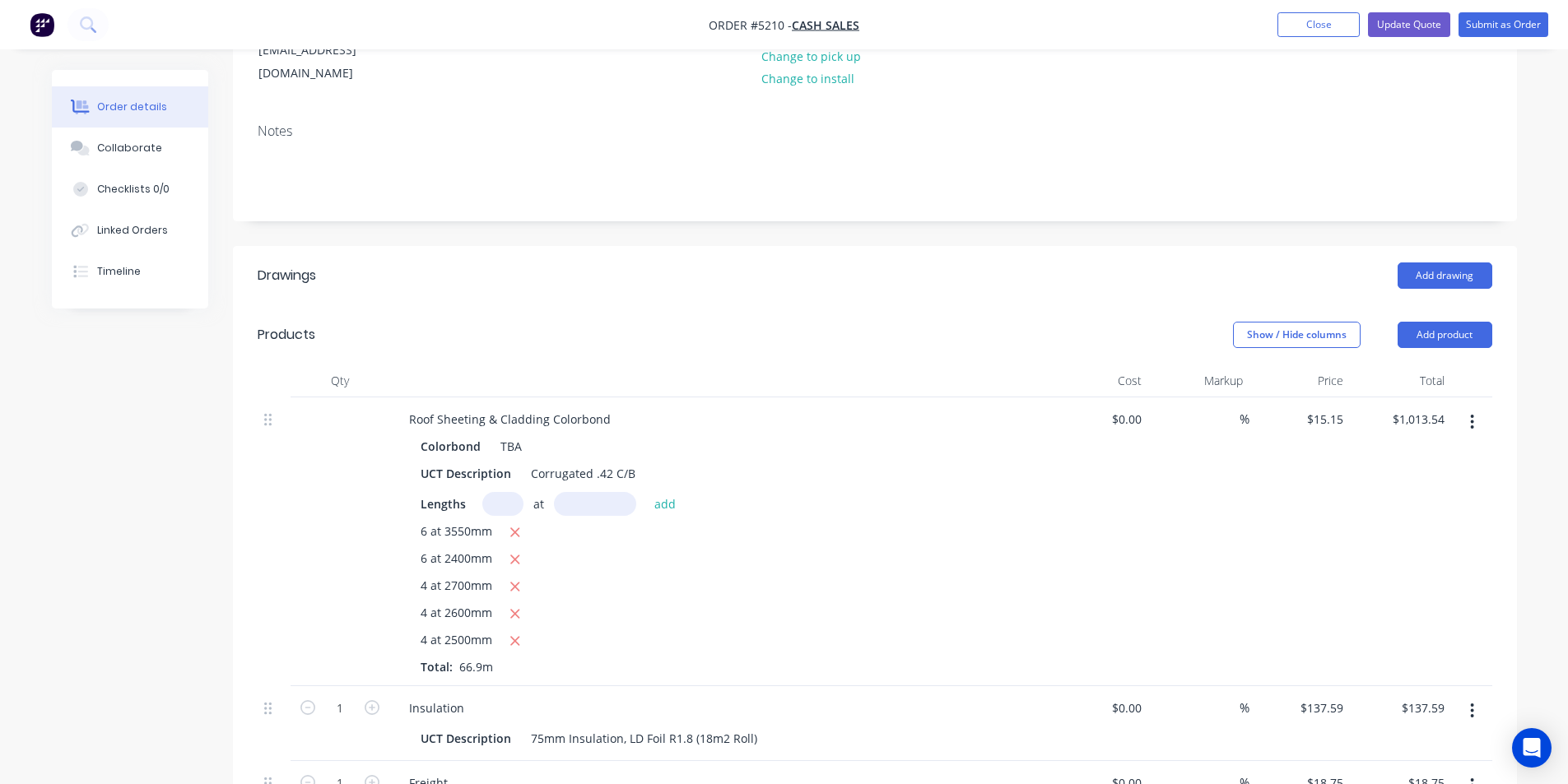
click at [509, 410] on div "Roof Sheeting & Cladding Colorbond Colorbond TBA UCT Description Corrugated .42…" at bounding box center [719, 541] width 659 height 289
click at [508, 434] on div "TBA" at bounding box center [507, 446] width 28 height 24
click at [525, 434] on div "Colorbond TBA" at bounding box center [719, 446] width 596 height 24
click at [516, 434] on div "TBA" at bounding box center [507, 446] width 28 height 24
click at [1474, 413] on icon "button" at bounding box center [1472, 421] width 4 height 18
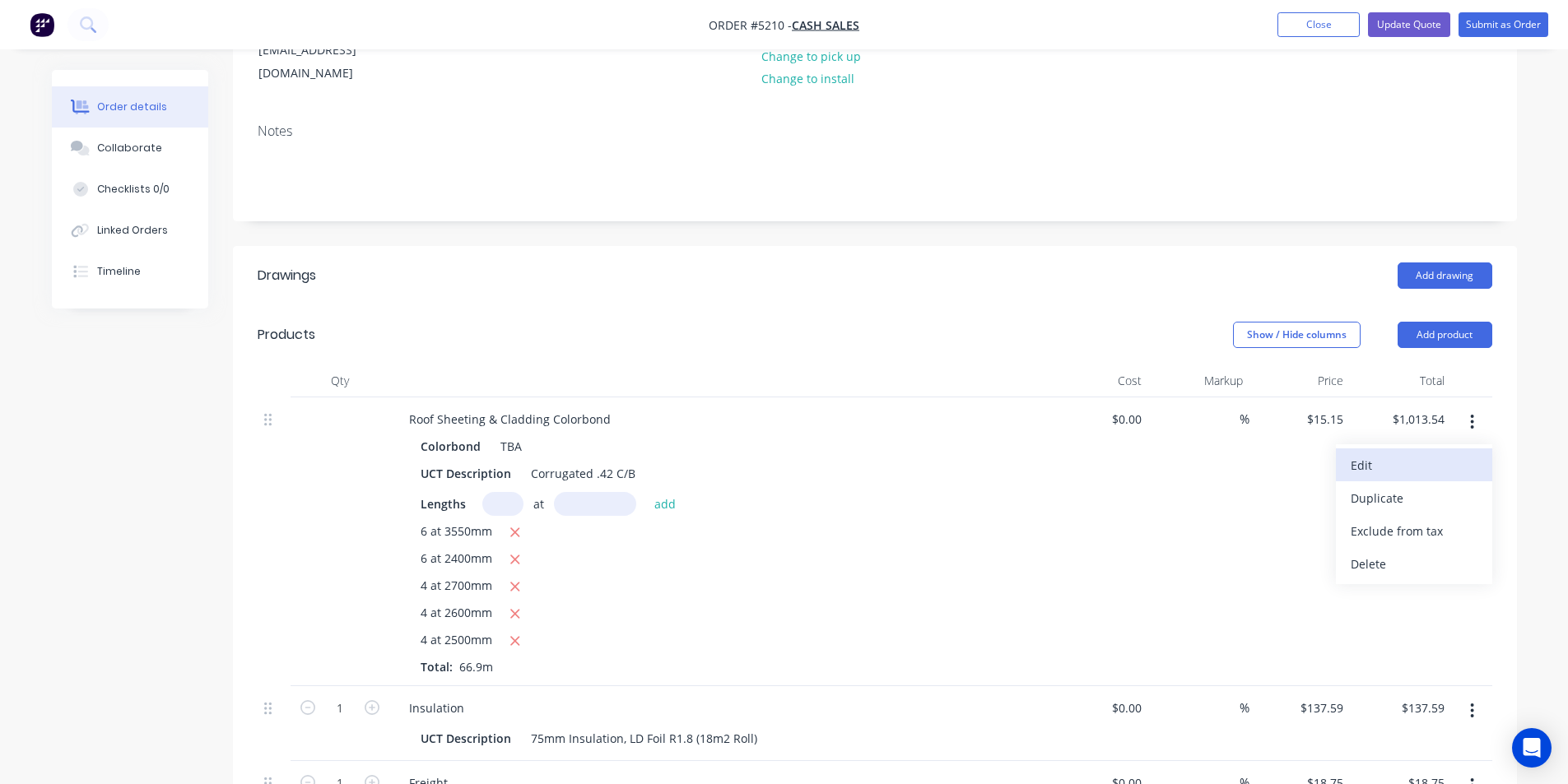
click at [1364, 453] on div "Edit" at bounding box center [1414, 465] width 127 height 24
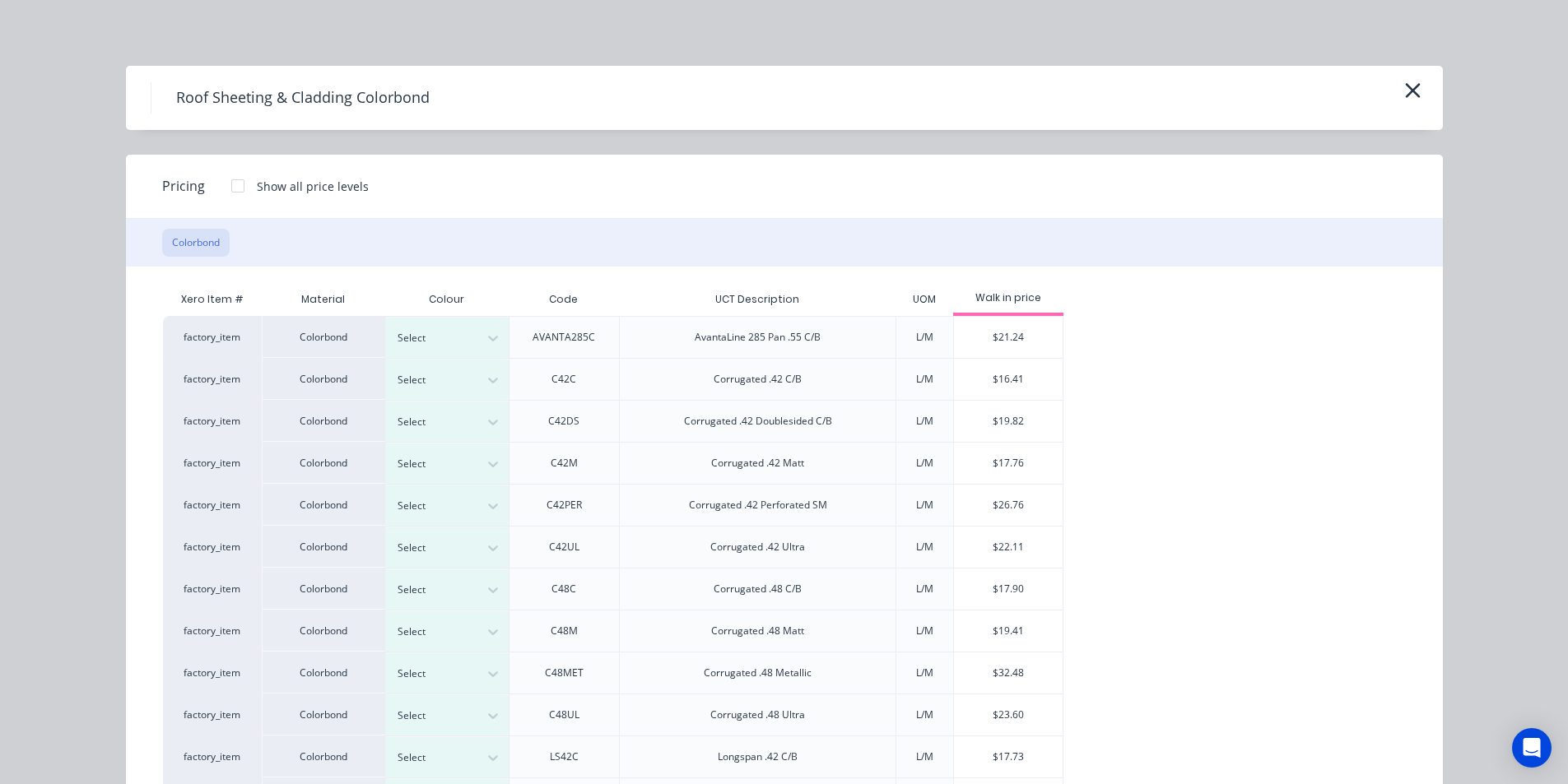
click at [225, 186] on div at bounding box center [237, 185] width 32 height 32
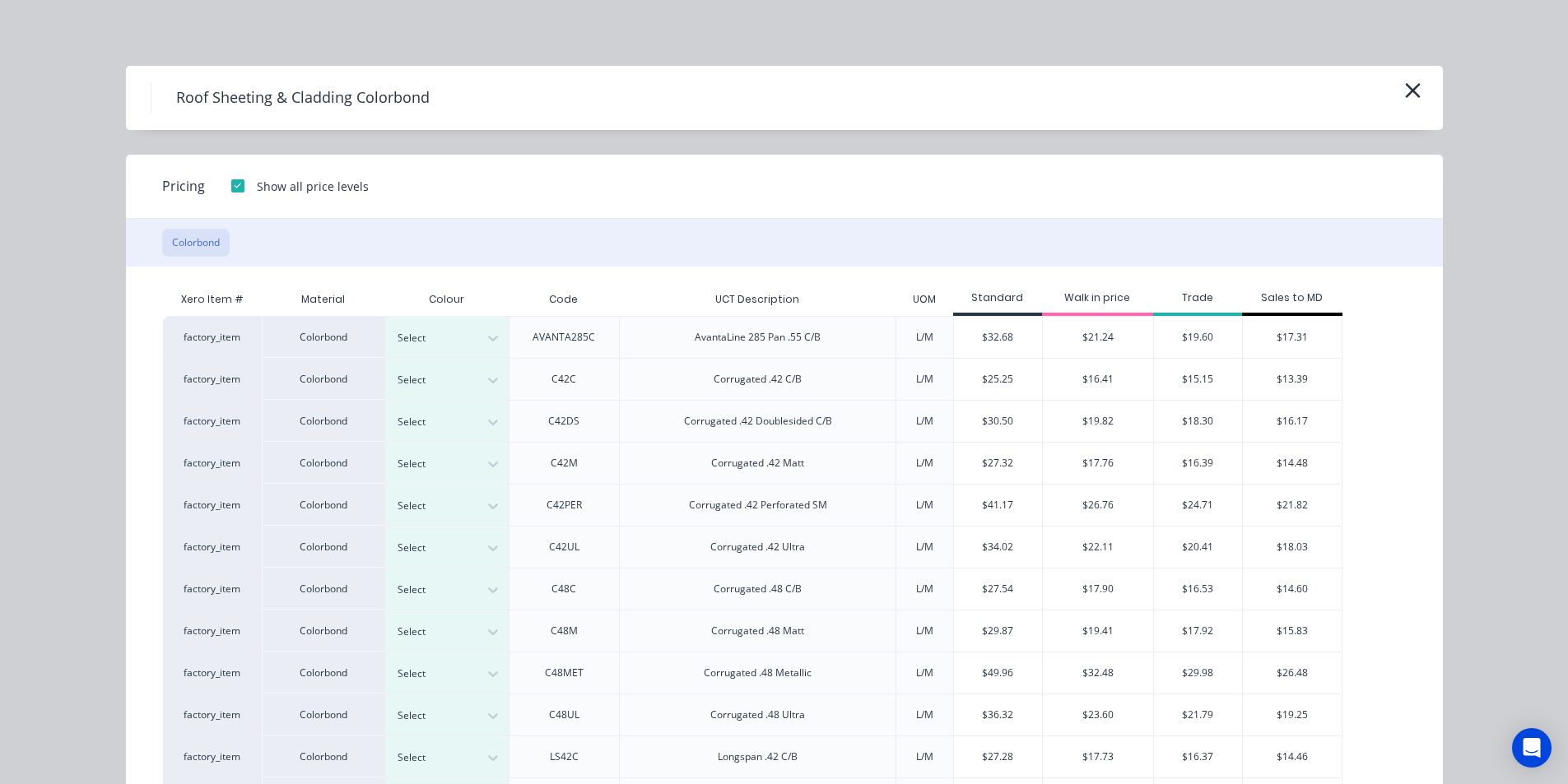
click at [508, 377] on div "C42C" at bounding box center [563, 378] width 111 height 42
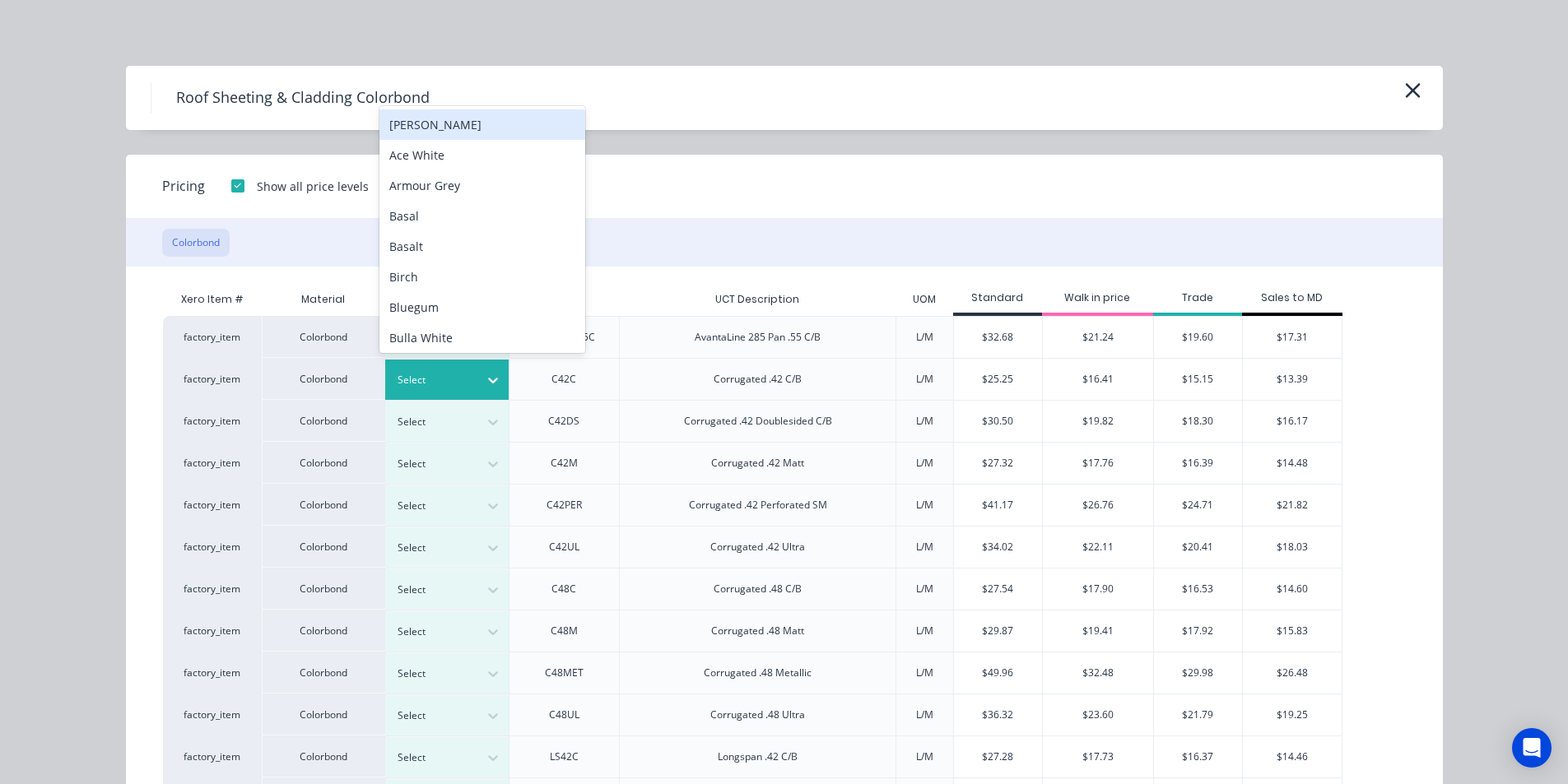
click at [492, 380] on icon at bounding box center [493, 379] width 17 height 17
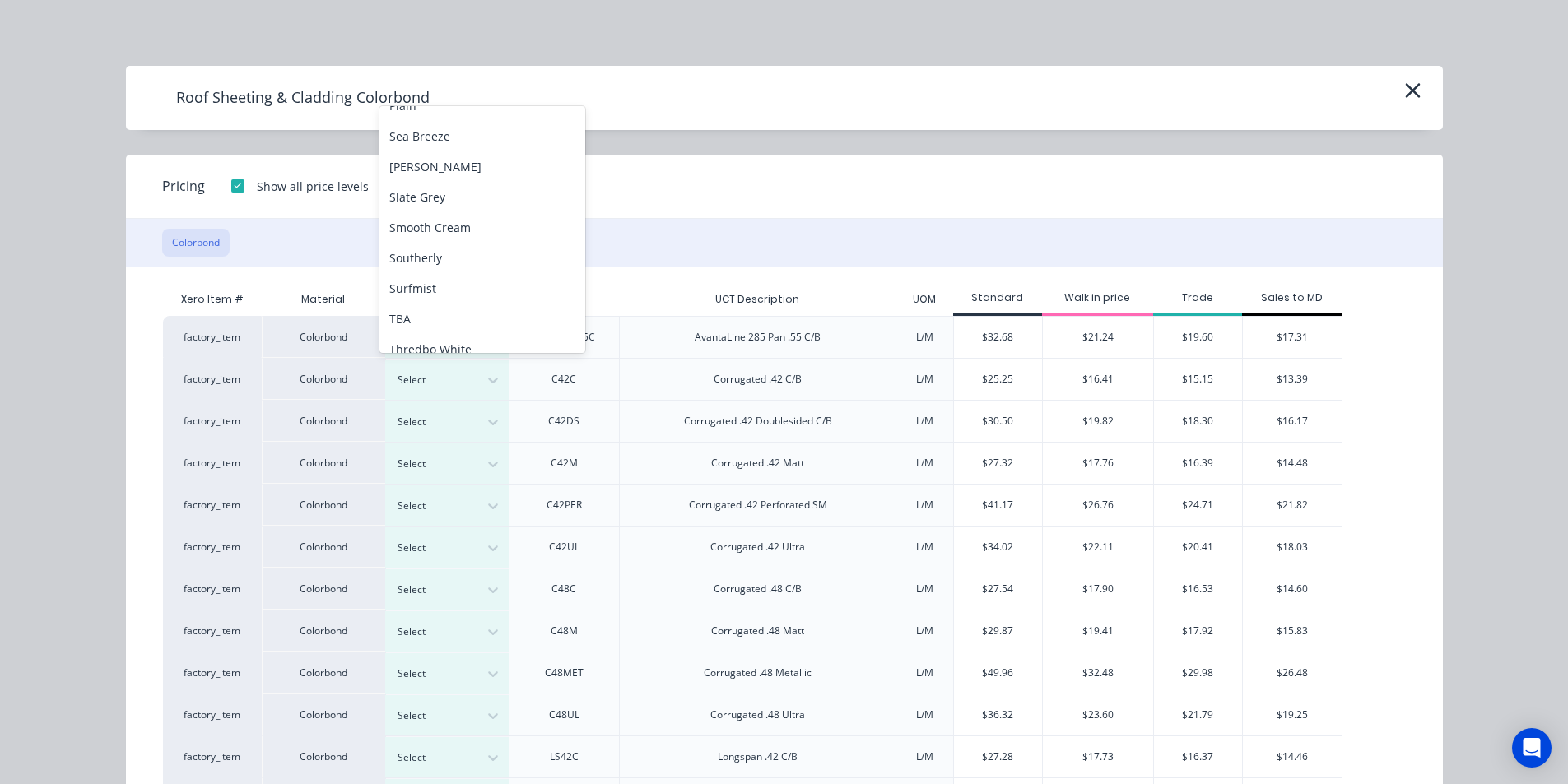
scroll to position [1161, 0]
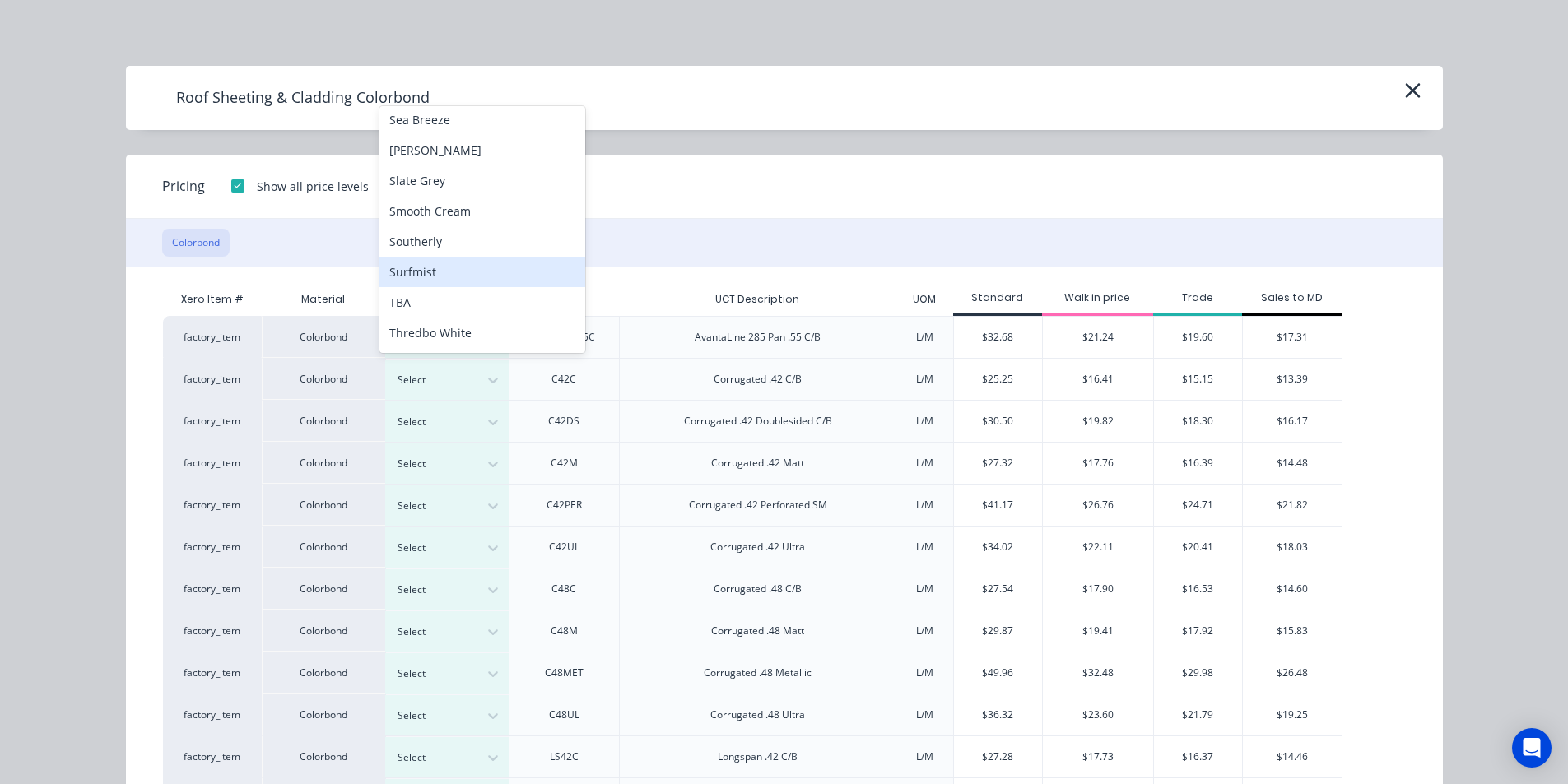
click at [436, 260] on div "Surfmist" at bounding box center [482, 271] width 205 height 30
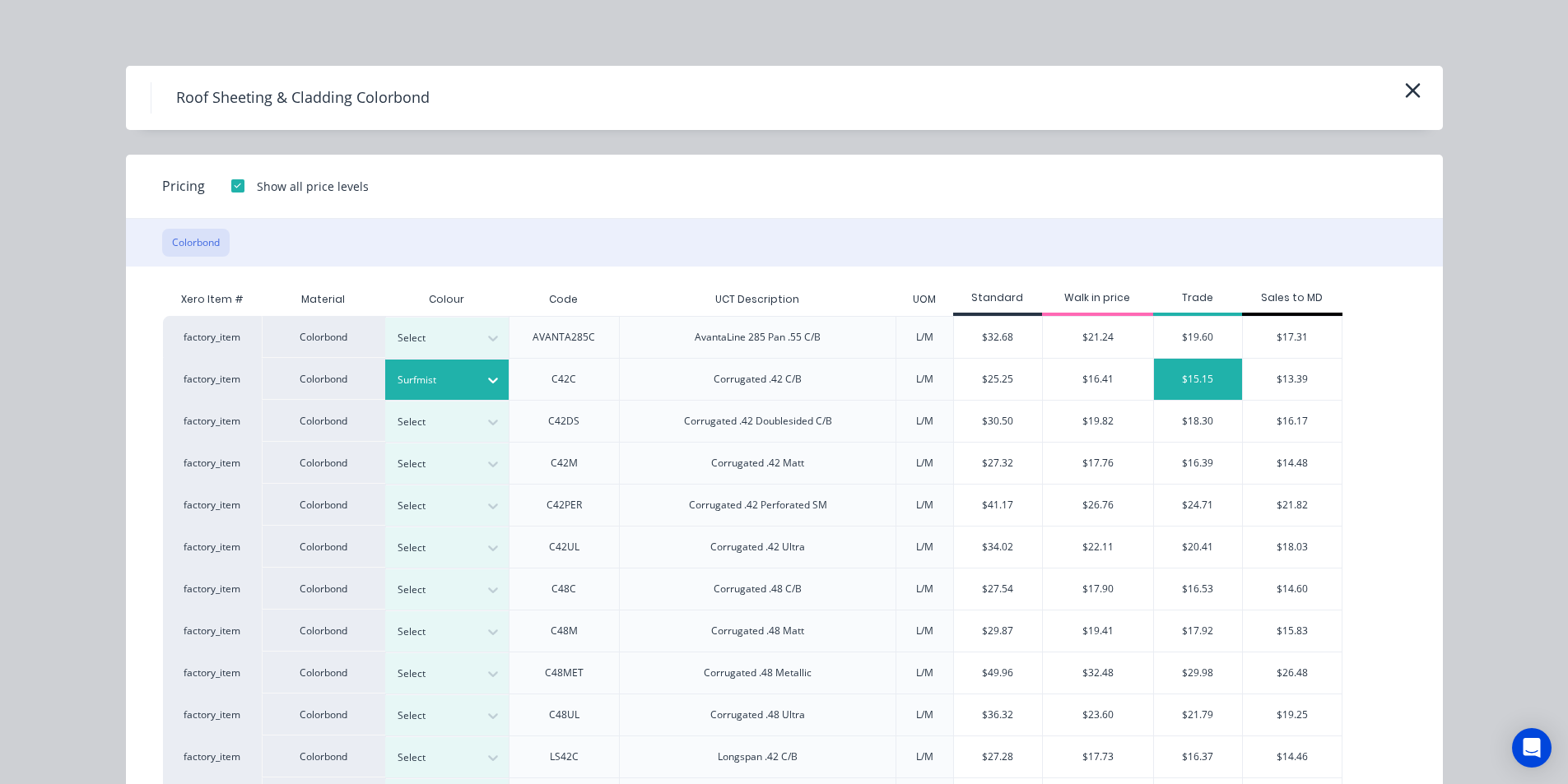
click at [1205, 380] on div "$15.15" at bounding box center [1198, 379] width 88 height 41
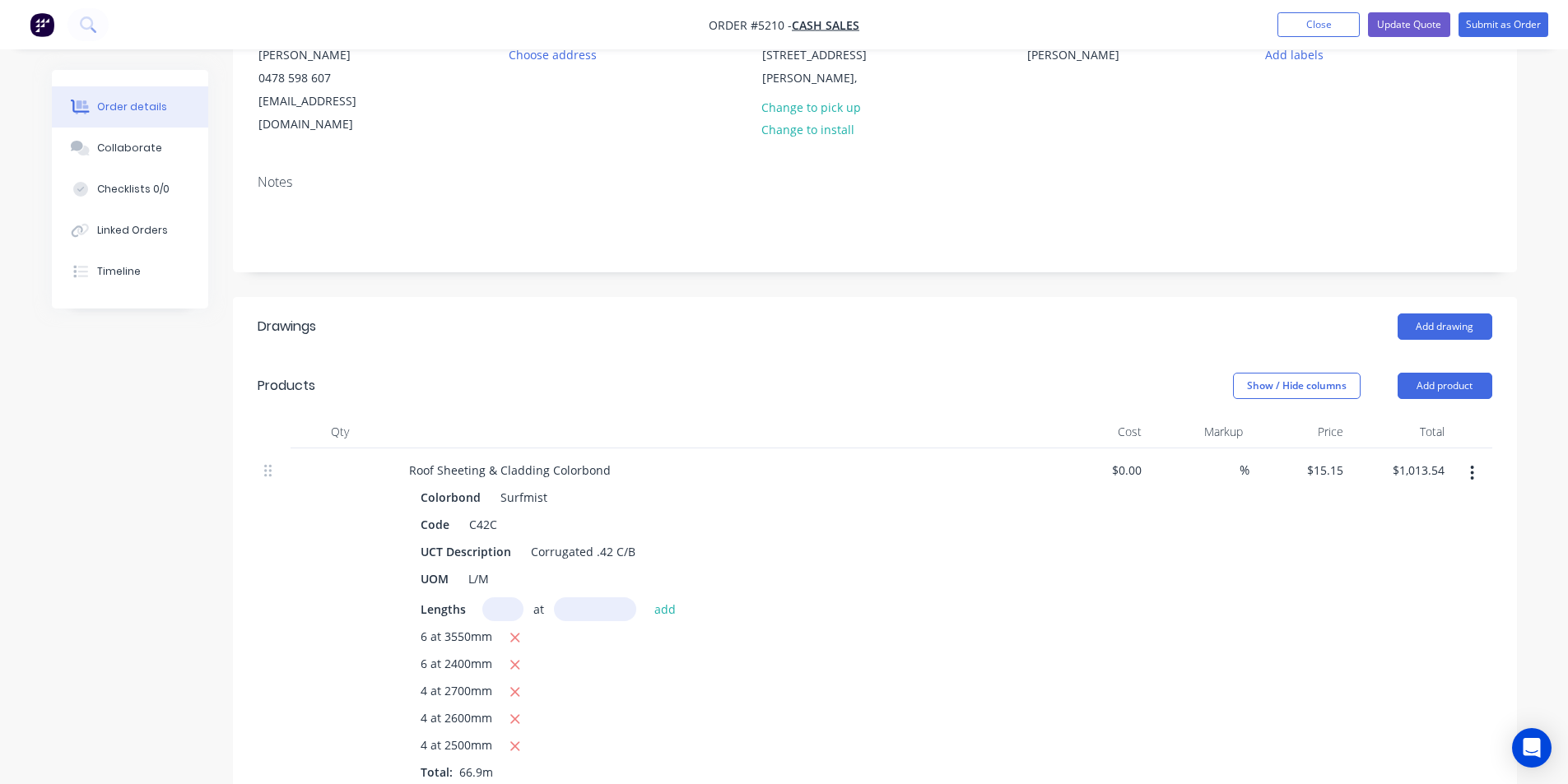
scroll to position [0, 0]
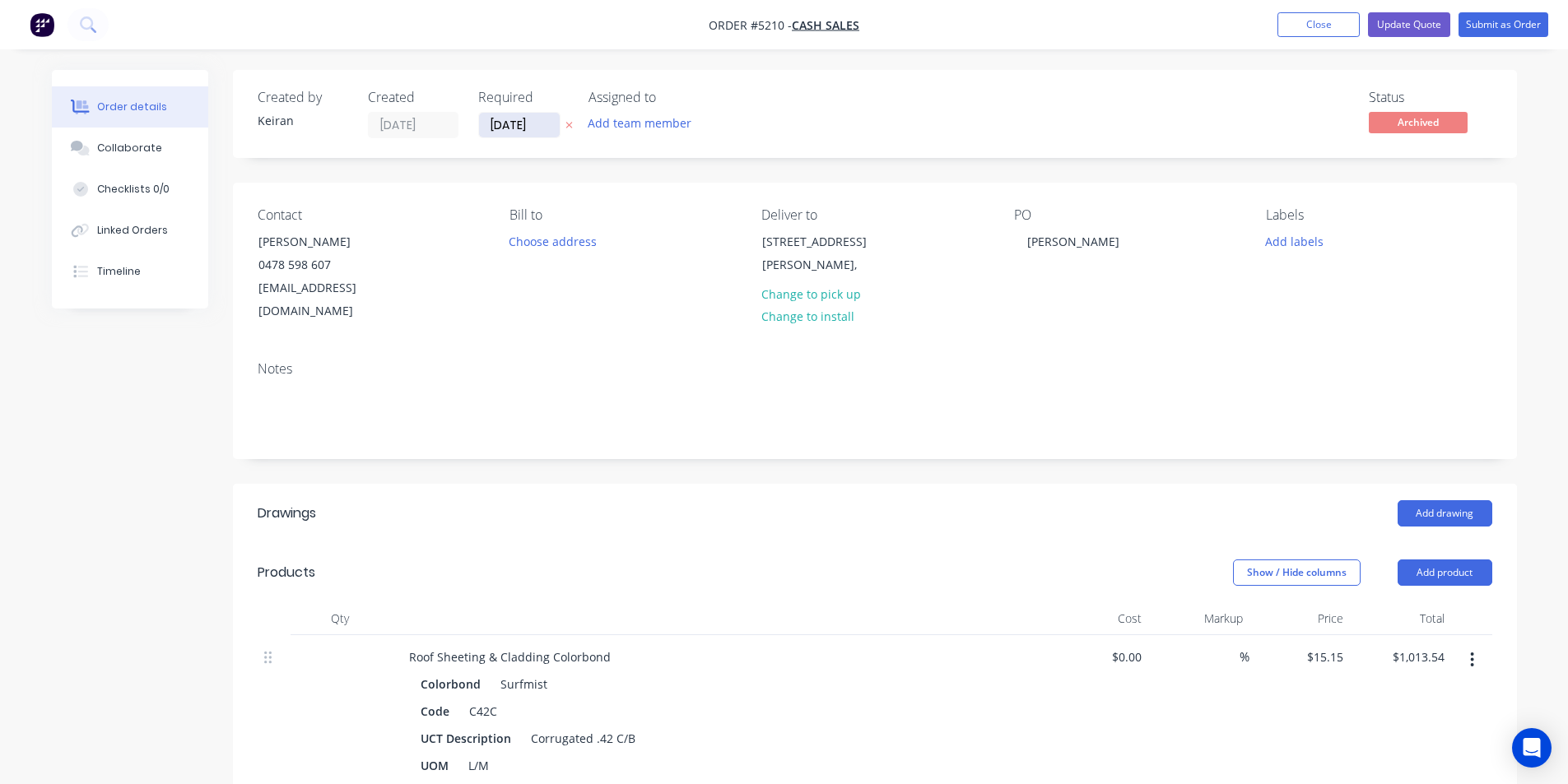
click at [539, 127] on input "[DATE]" at bounding box center [519, 125] width 81 height 25
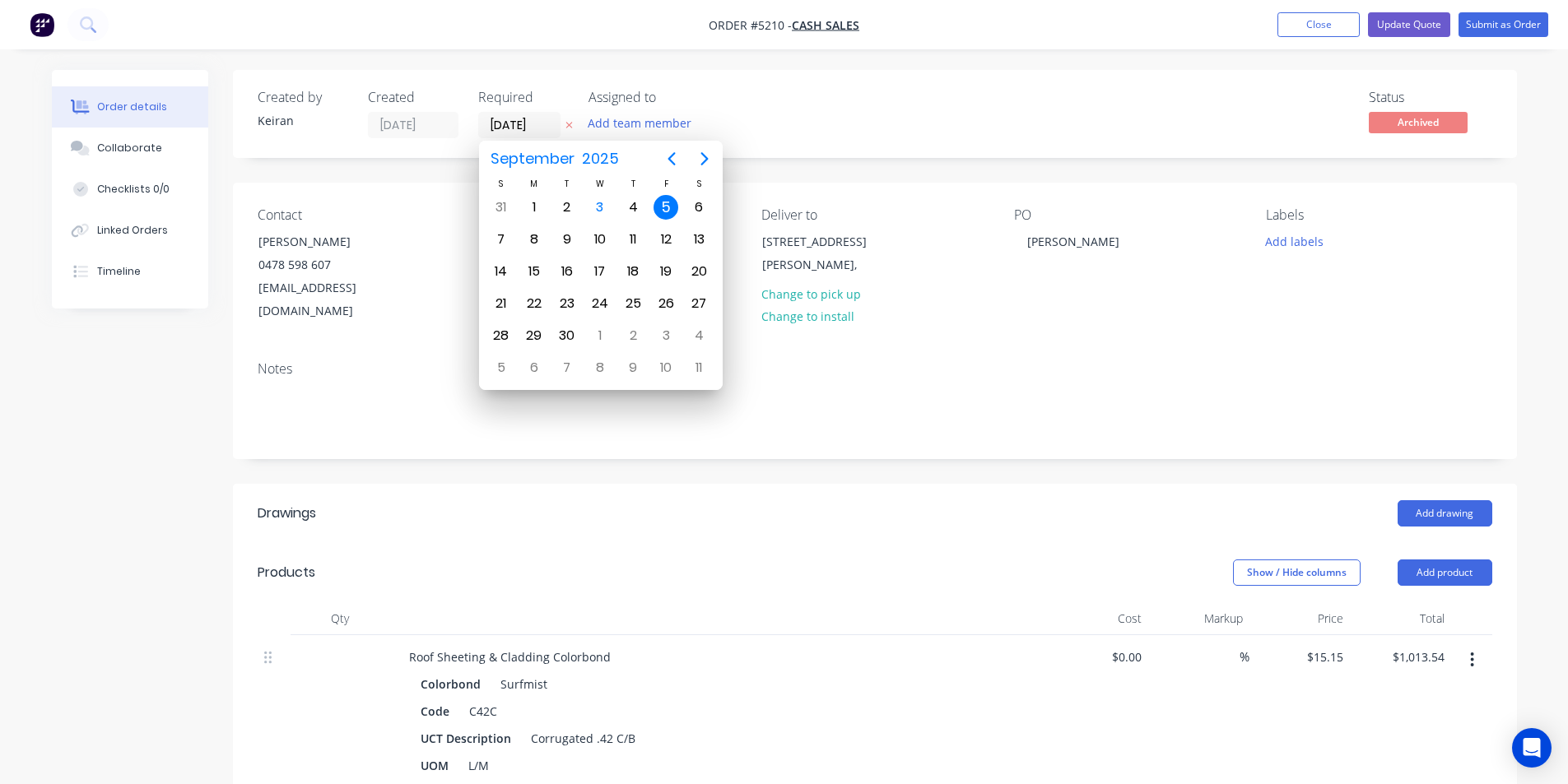
click at [665, 200] on div "5" at bounding box center [666, 206] width 25 height 25
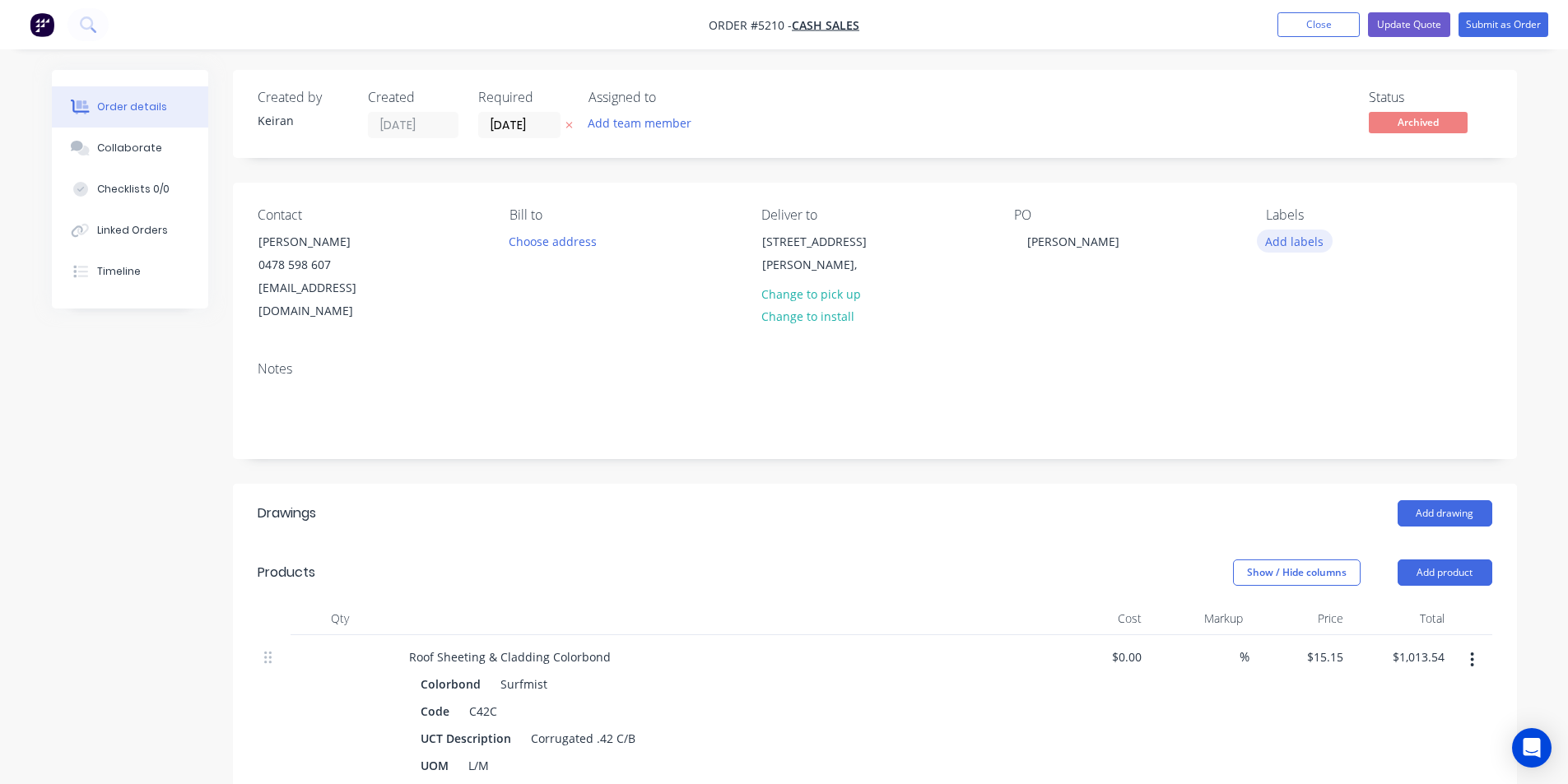
click at [1306, 241] on button "Add labels" at bounding box center [1294, 241] width 76 height 23
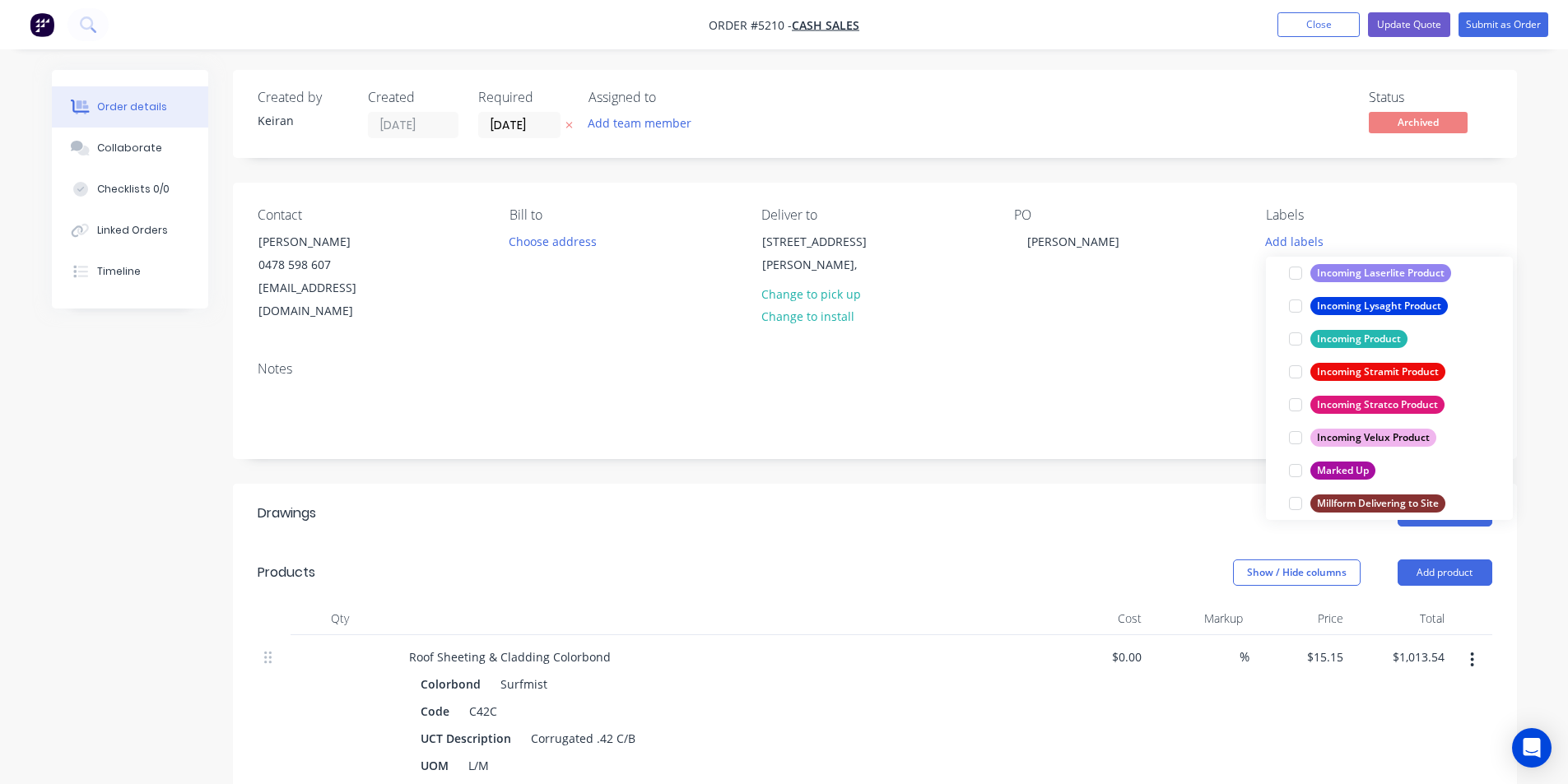
scroll to position [740, 0]
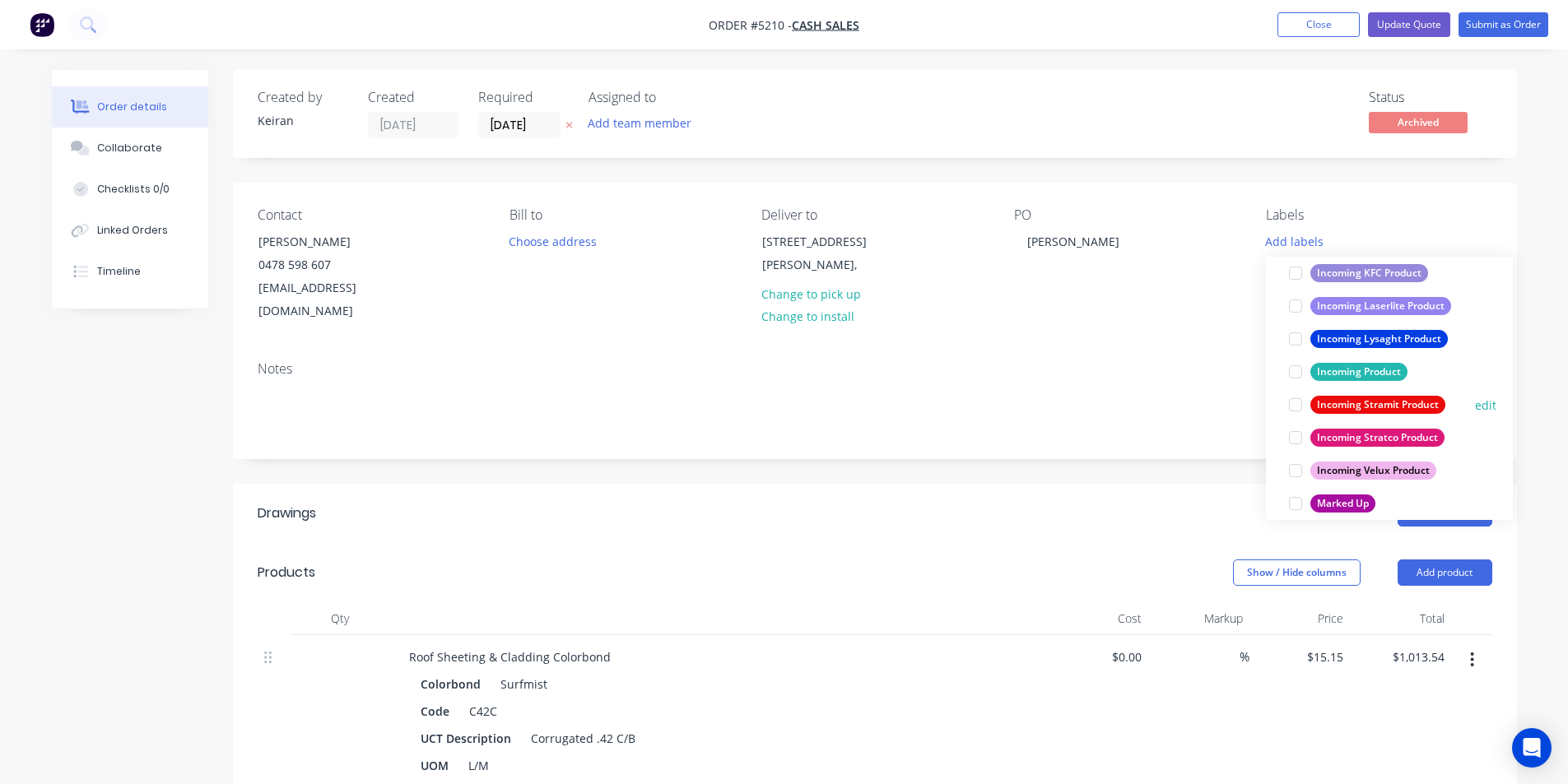
click at [1289, 405] on div at bounding box center [1295, 404] width 32 height 32
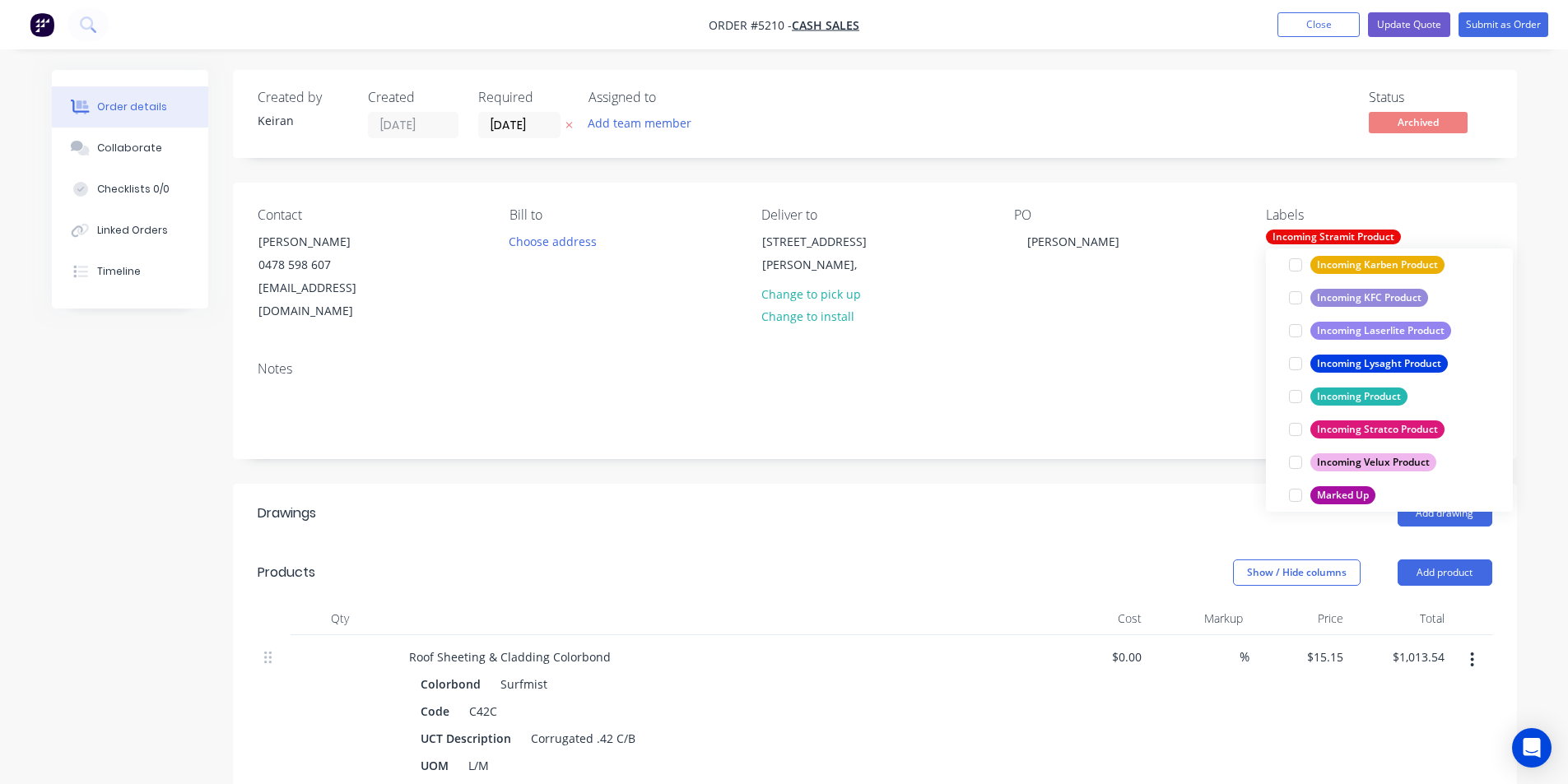
scroll to position [0, 0]
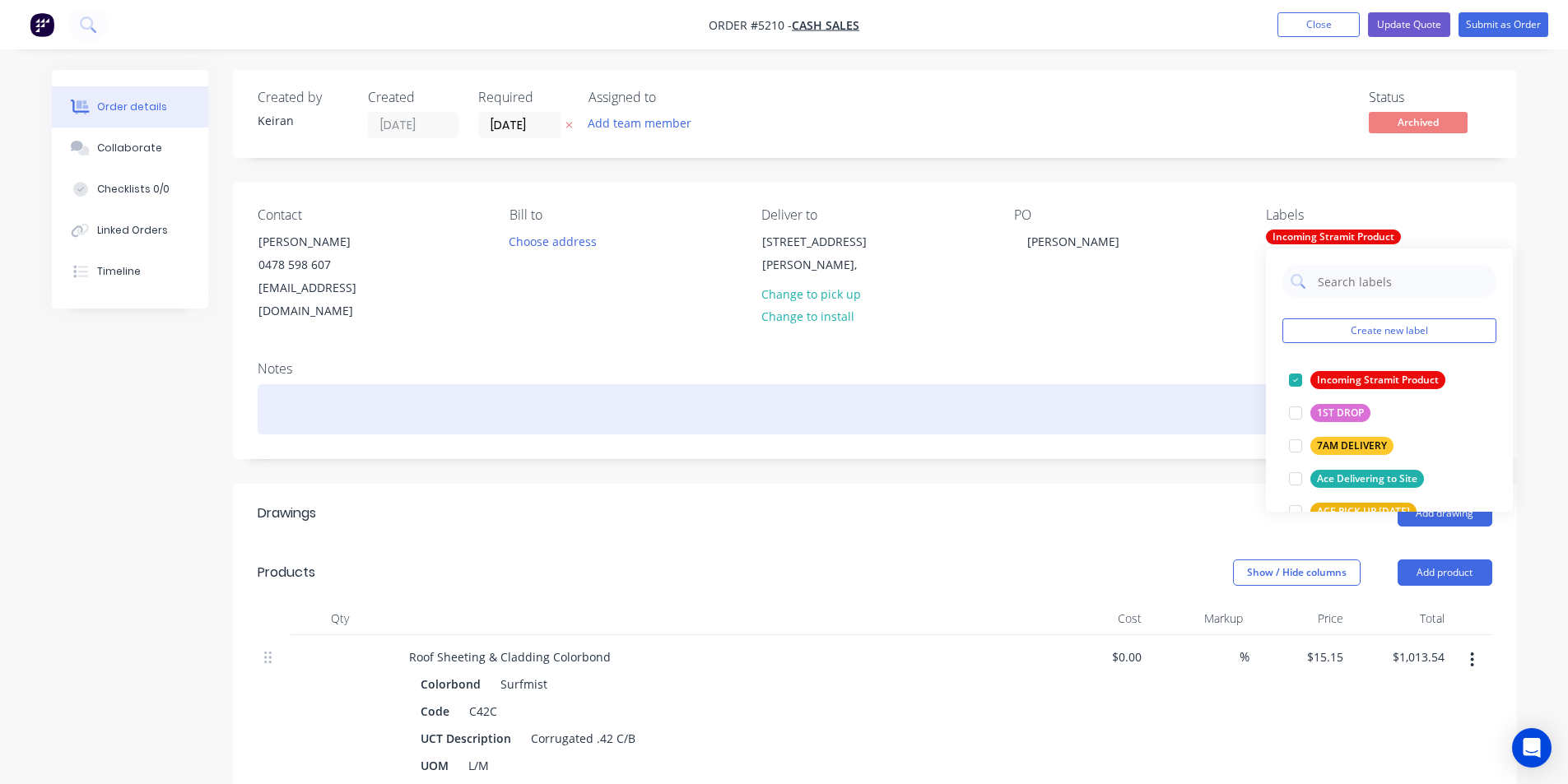
click at [1097, 384] on div at bounding box center [875, 409] width 1235 height 50
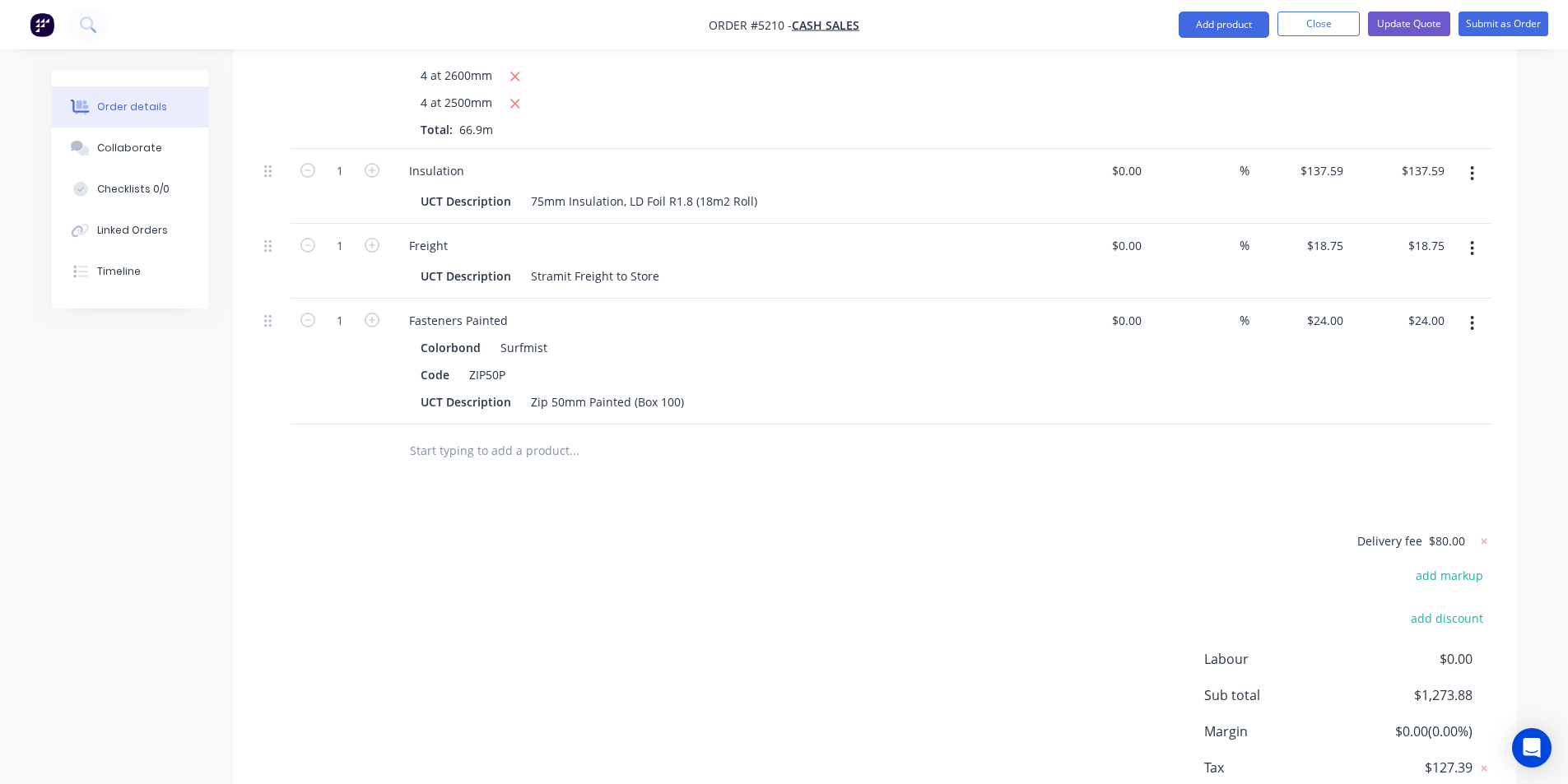
scroll to position [912, 0]
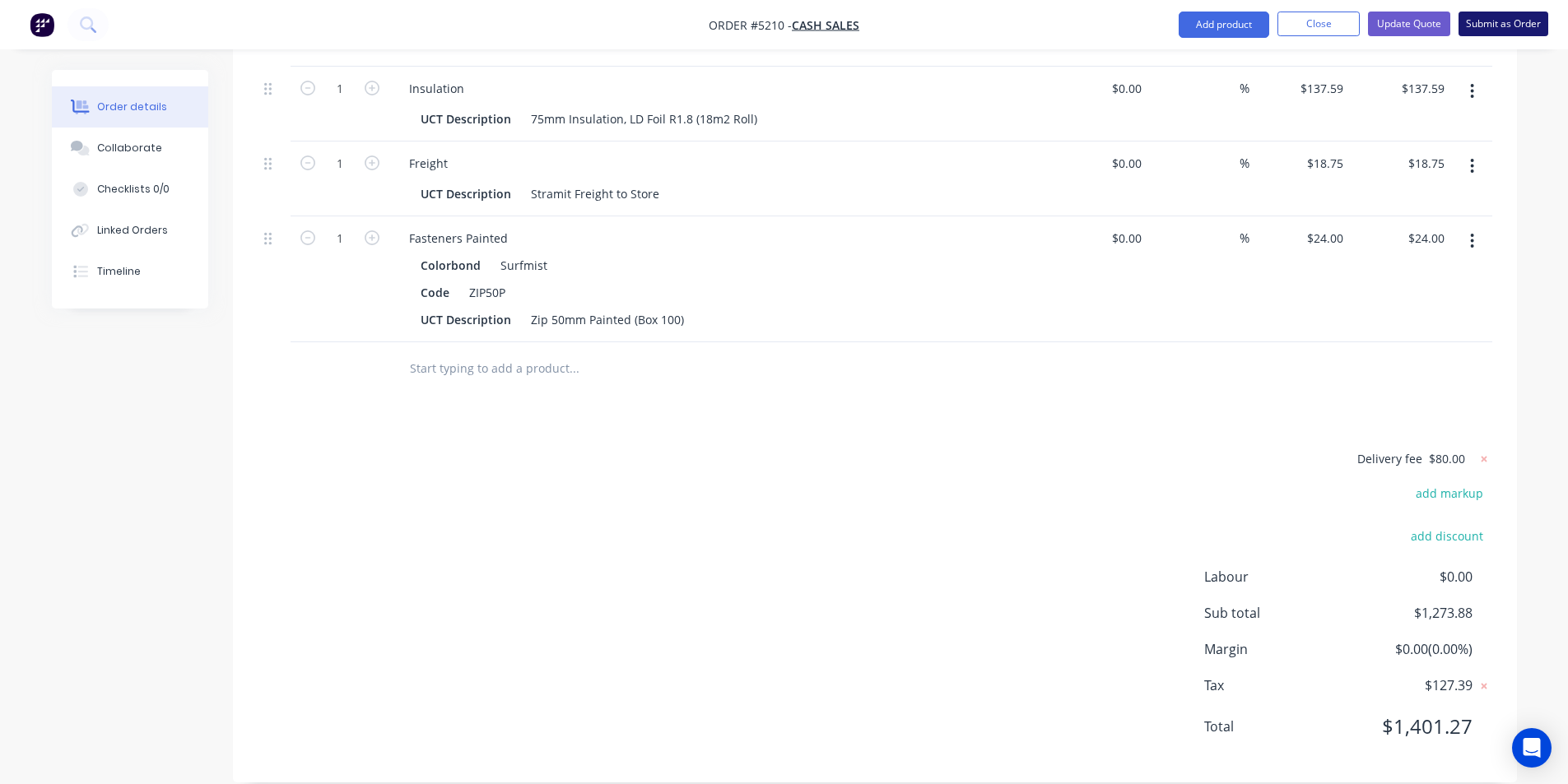
click at [1488, 27] on button "Submit as Order" at bounding box center [1502, 24] width 89 height 25
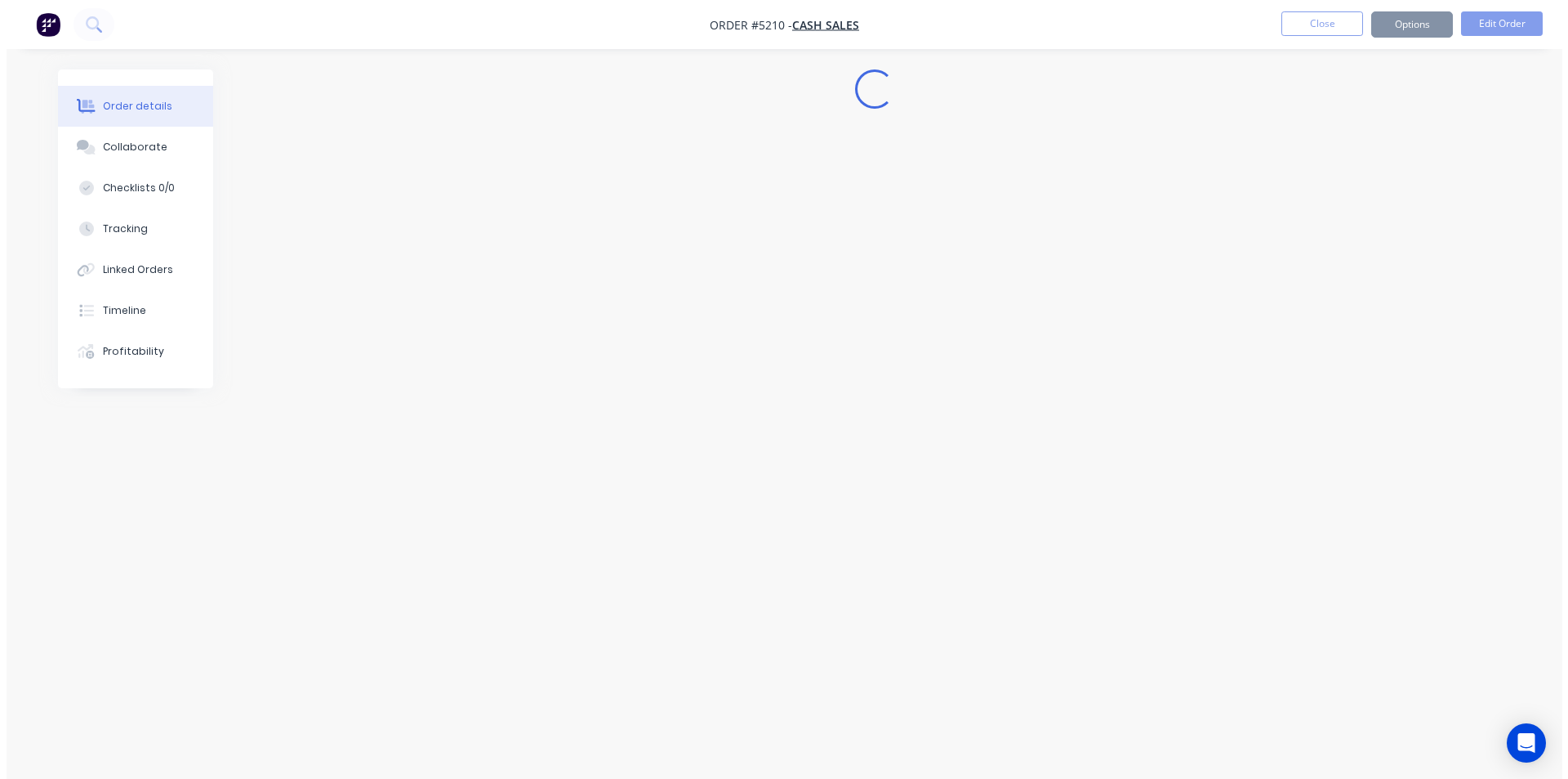
scroll to position [0, 0]
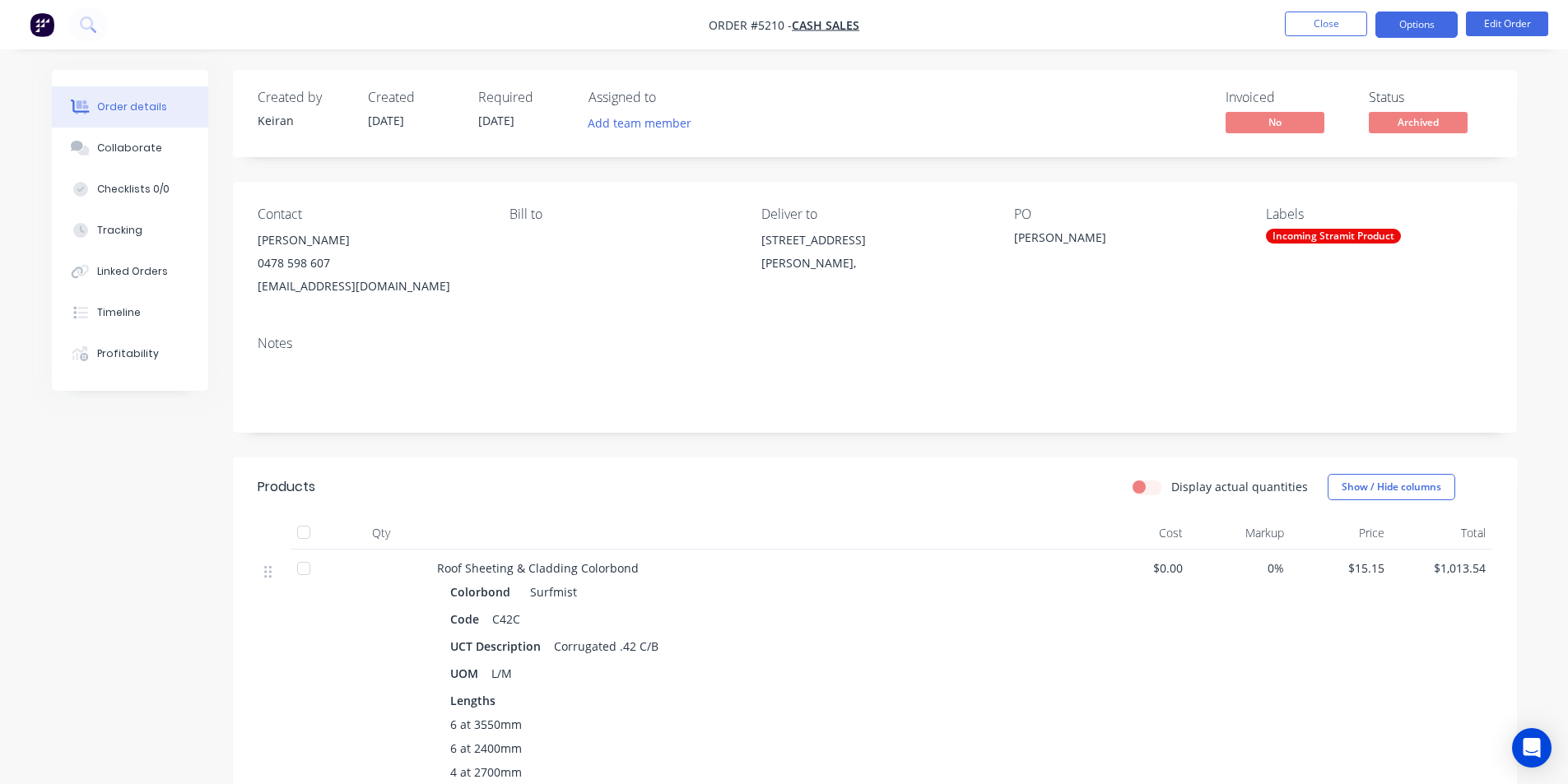
click at [1412, 21] on button "Options" at bounding box center [1417, 25] width 83 height 27
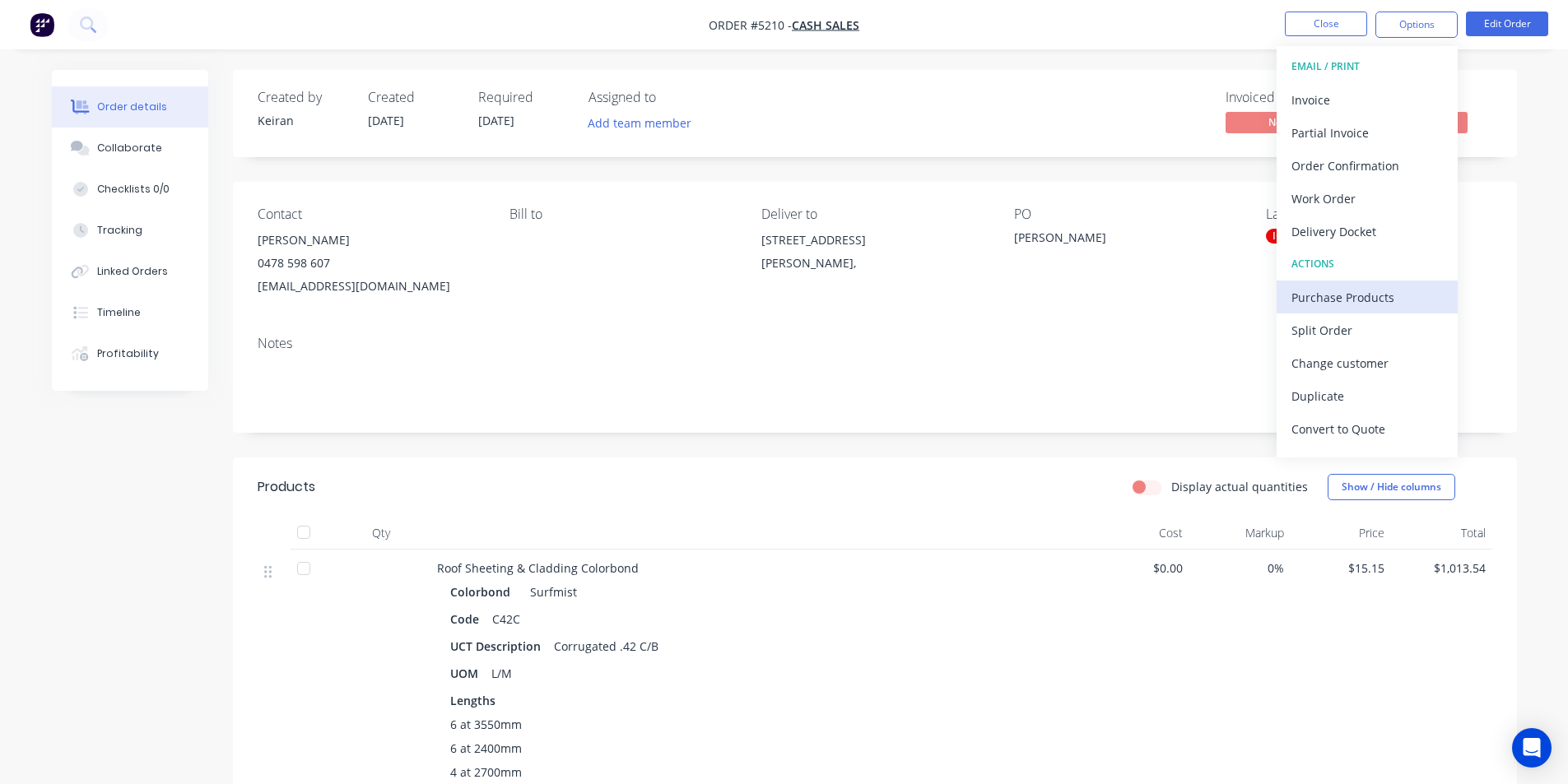
click at [1335, 297] on div "Purchase Products" at bounding box center [1366, 297] width 151 height 24
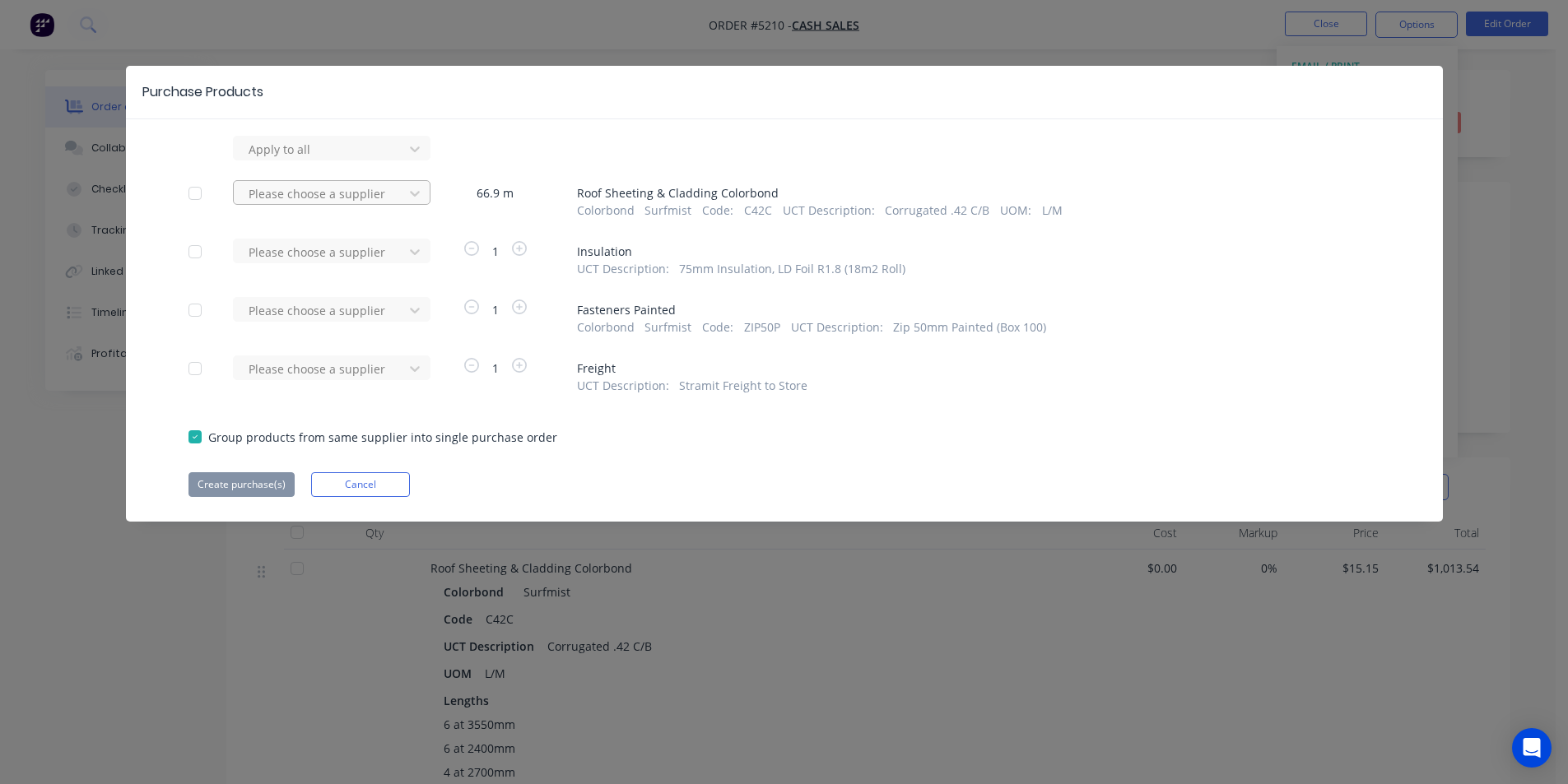
click at [340, 159] on div at bounding box center [320, 148] width 148 height 21
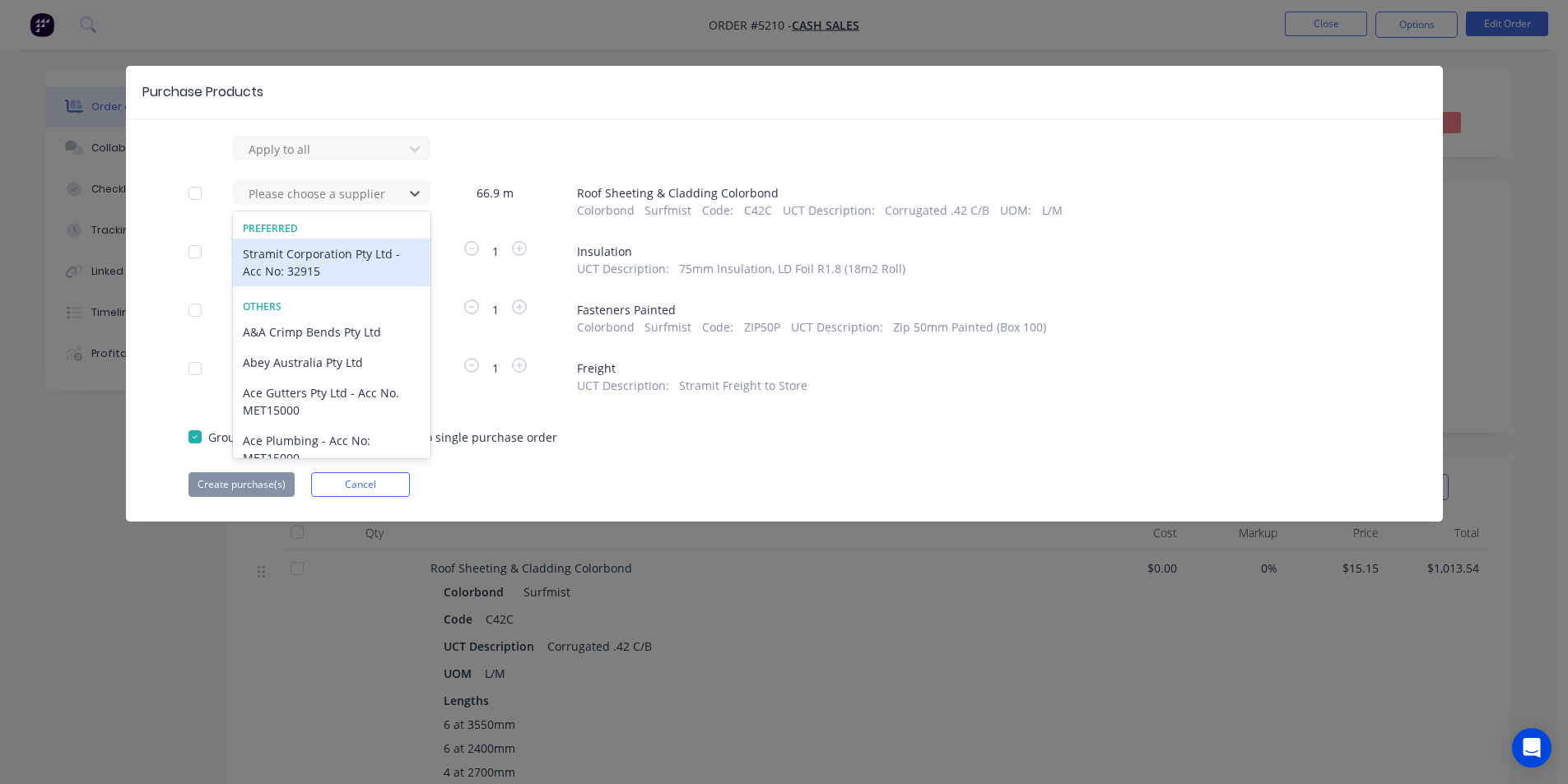
click at [335, 260] on div "Stramit Corporation Pty Ltd - Acc No: 32915" at bounding box center [331, 262] width 198 height 48
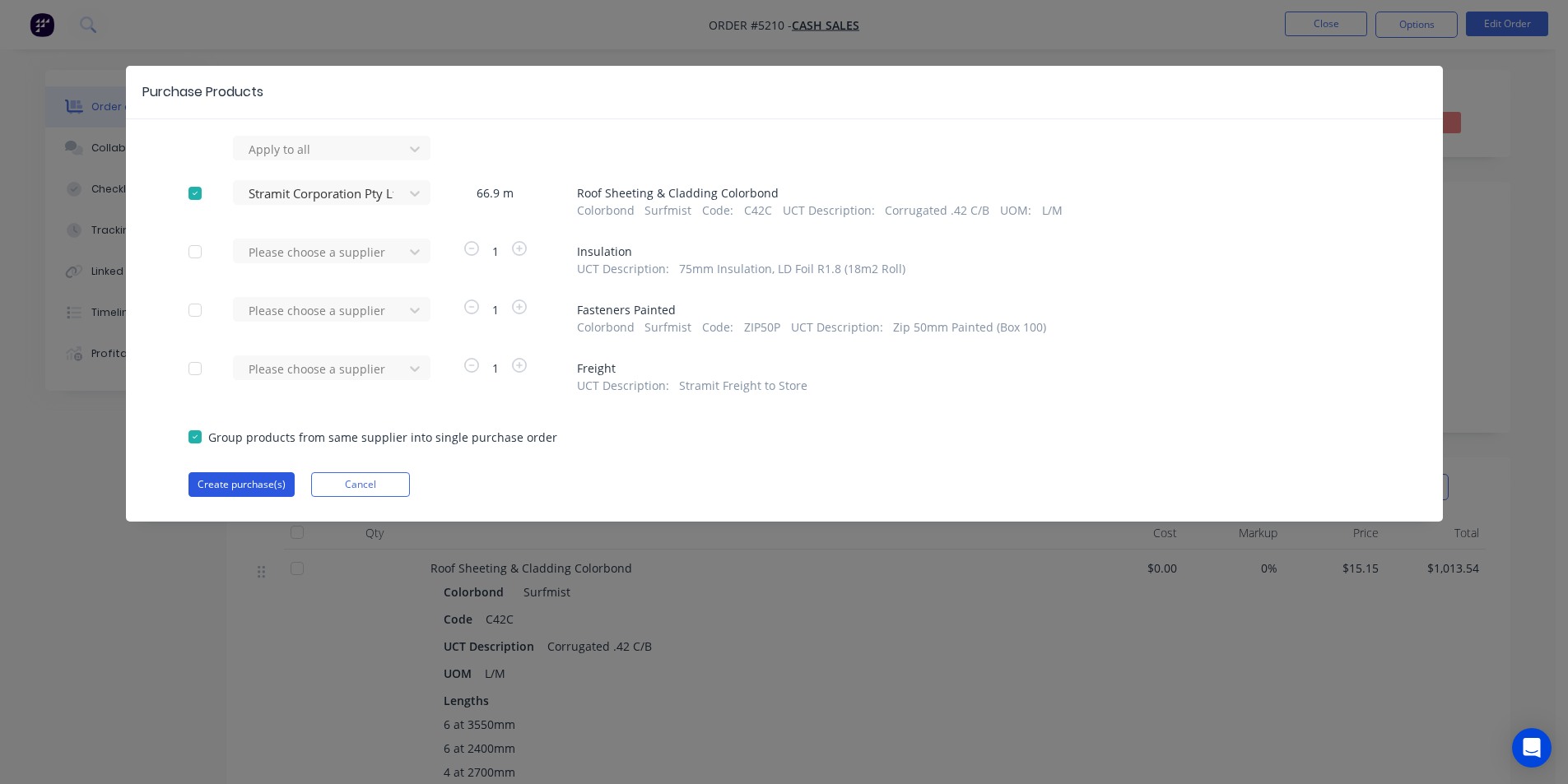
click at [211, 488] on button "Create purchase(s)" at bounding box center [242, 484] width 106 height 25
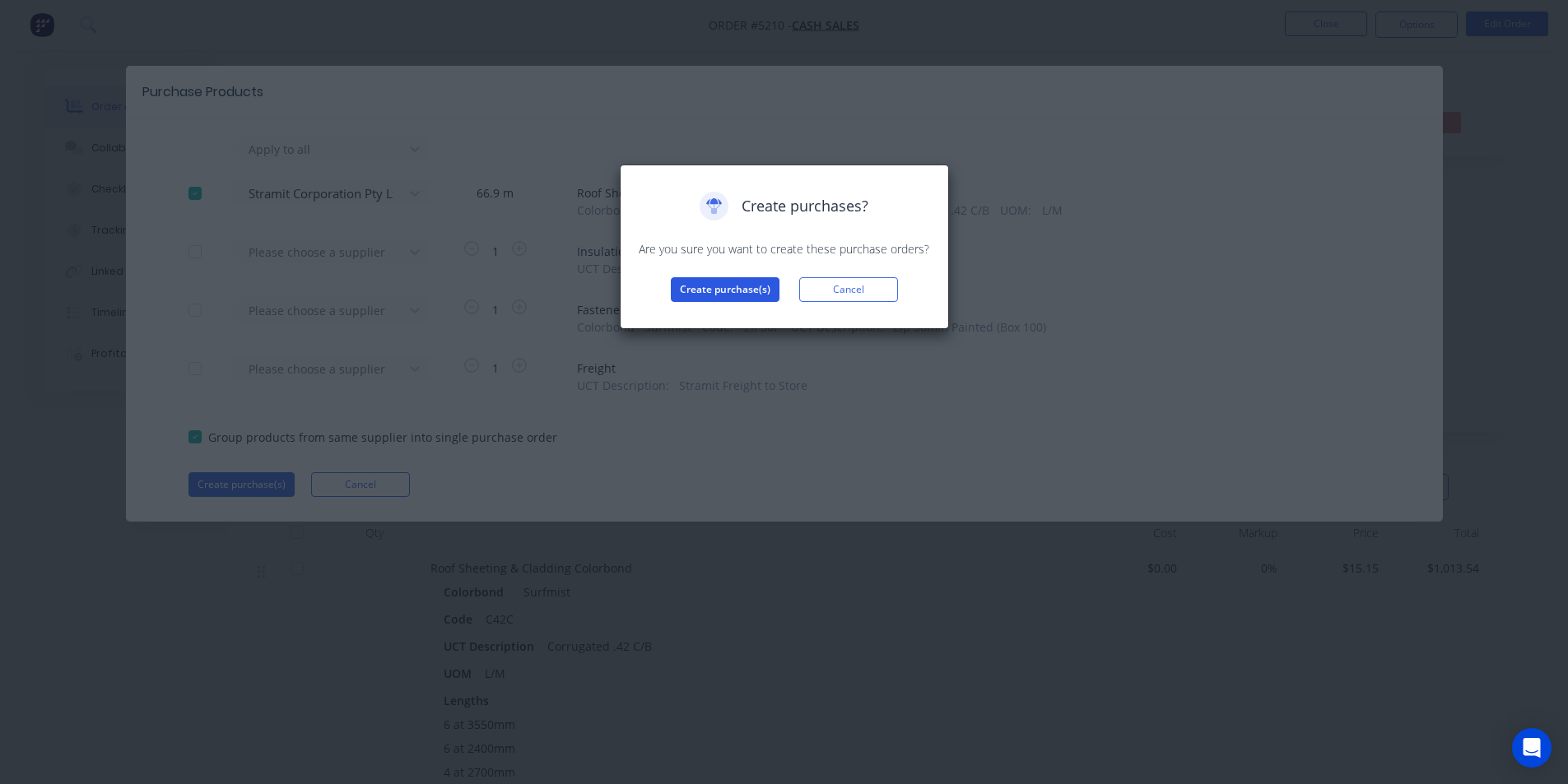
click at [702, 287] on button "Create purchase(s)" at bounding box center [725, 289] width 109 height 25
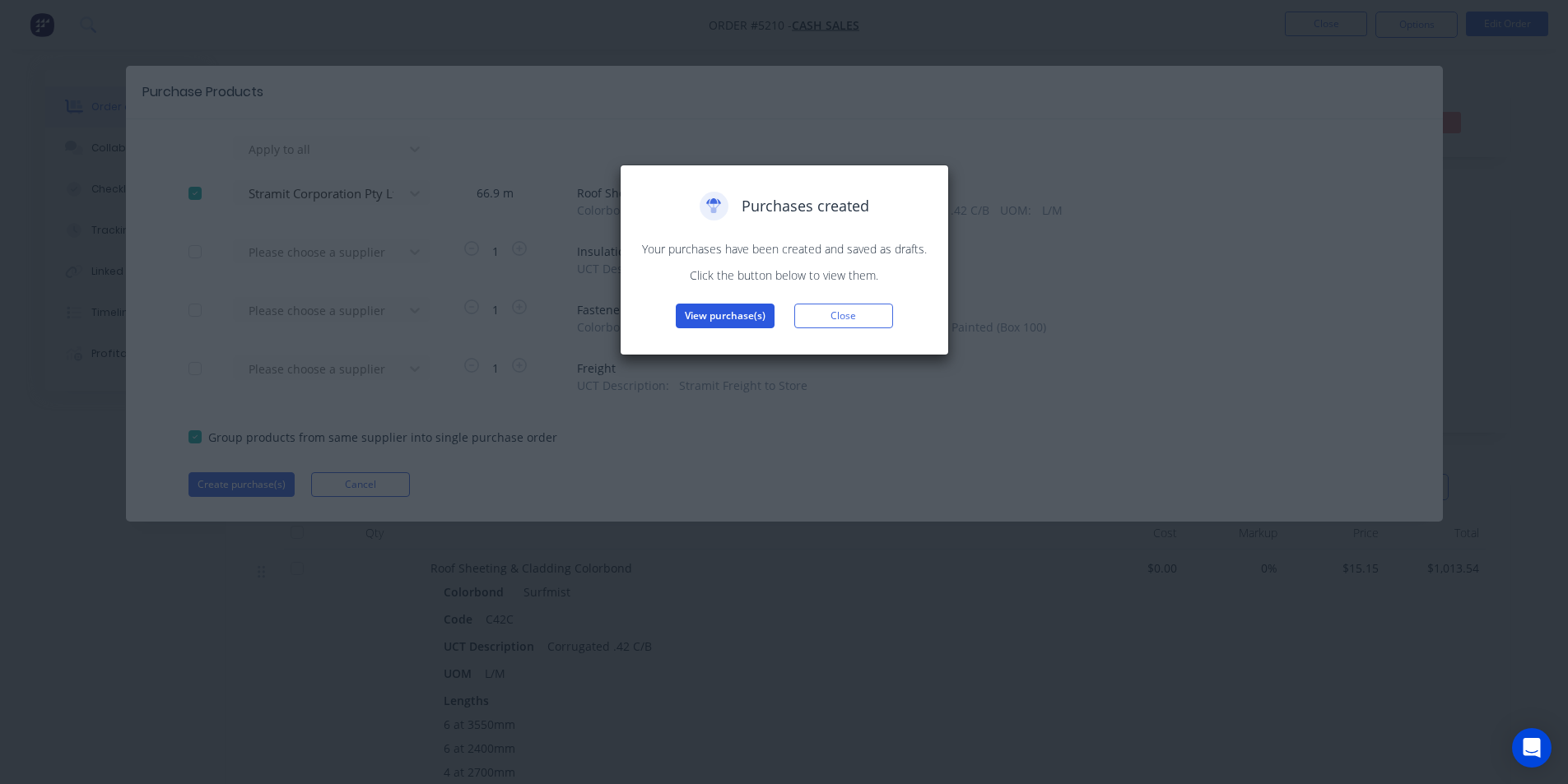
click at [711, 314] on button "View purchase(s)" at bounding box center [725, 315] width 98 height 25
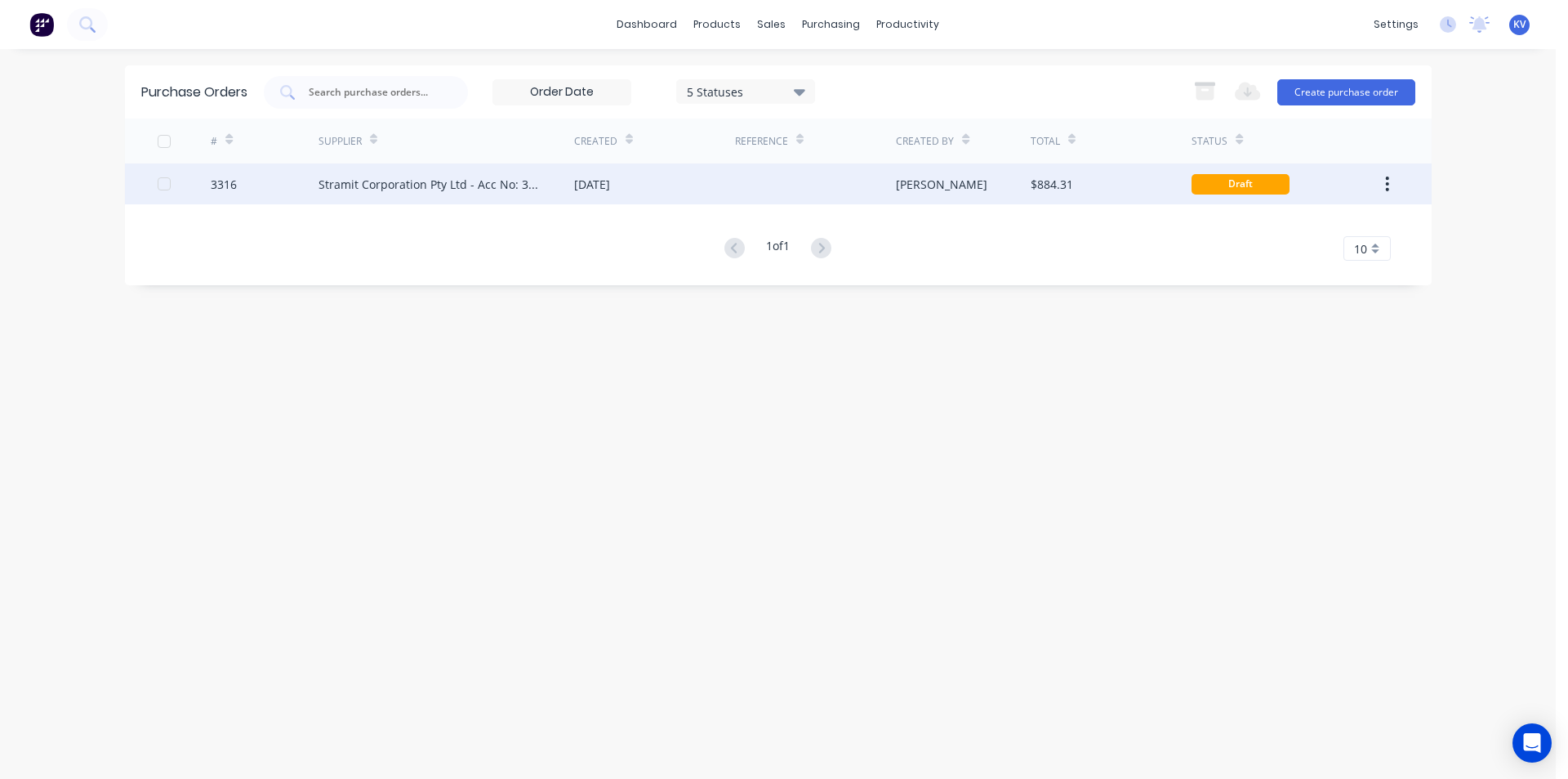
click at [1124, 184] on div "$884.31" at bounding box center [1110, 184] width 161 height 41
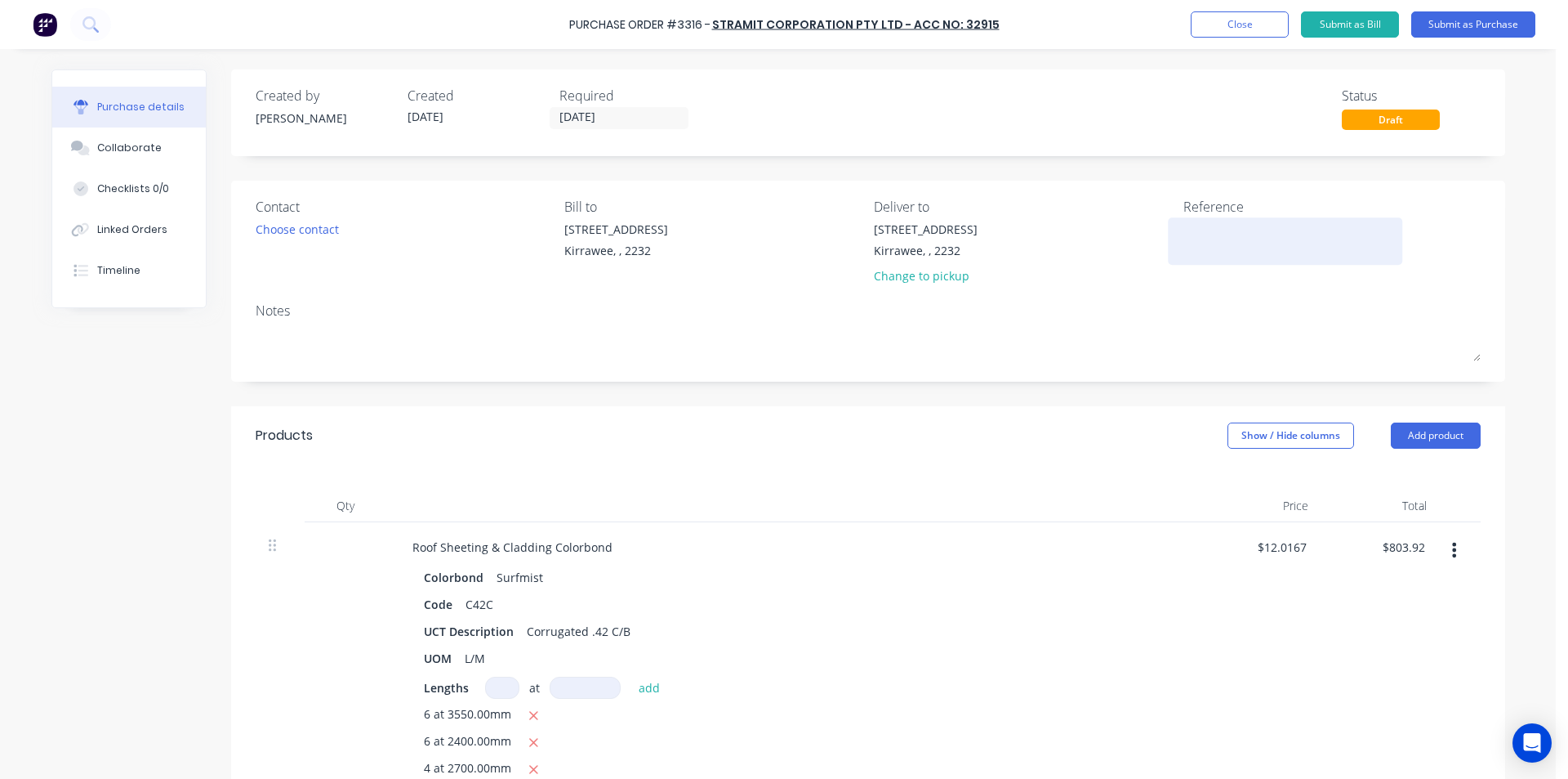
click at [1229, 223] on textarea at bounding box center [1285, 239] width 204 height 37
type textarea "Dale"
type textarea "x"
type textarea "Dale"
click at [580, 127] on label "[DATE]" at bounding box center [619, 118] width 139 height 22
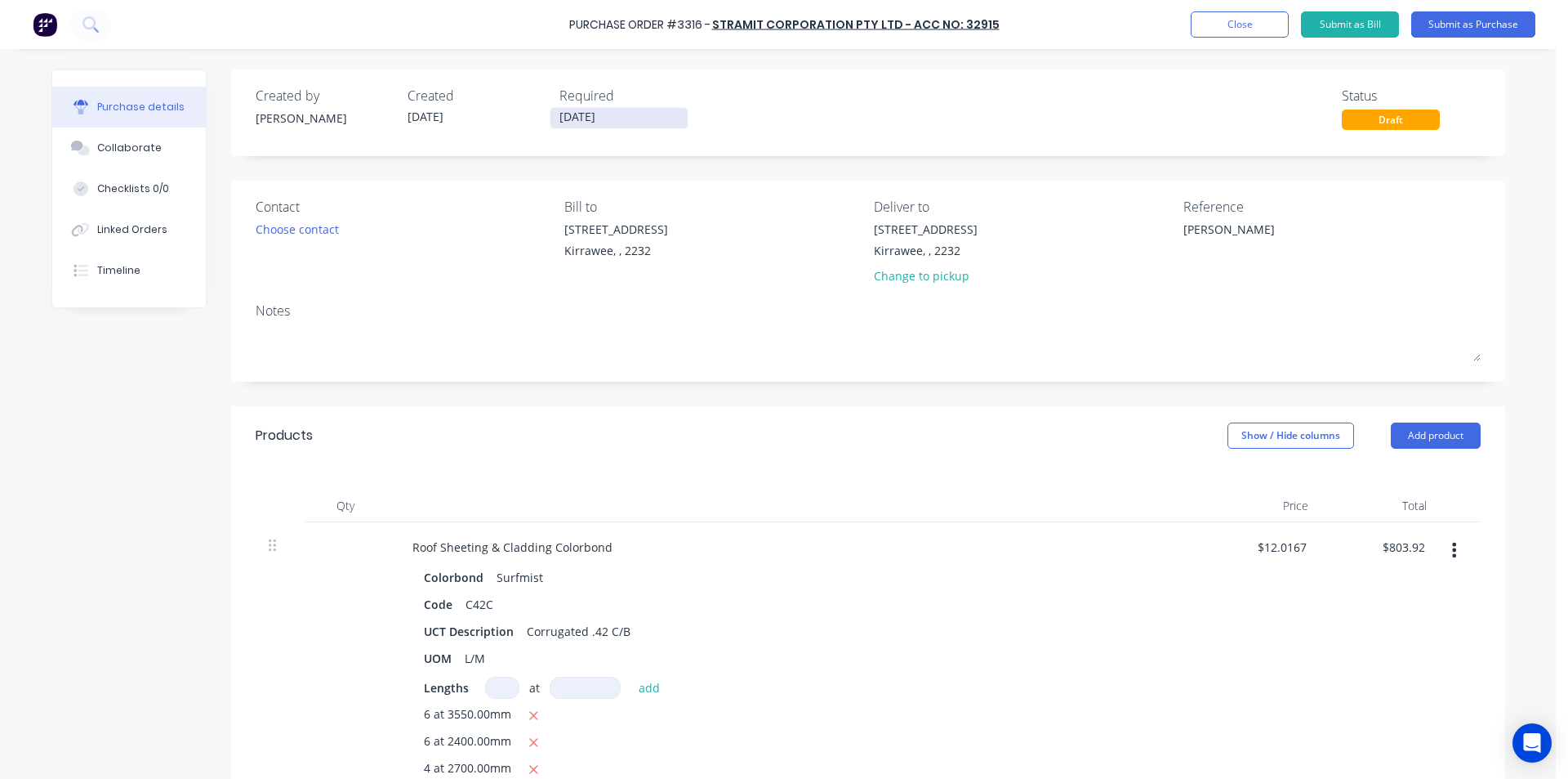
click at [580, 127] on input "[DATE]" at bounding box center [619, 118] width 138 height 20
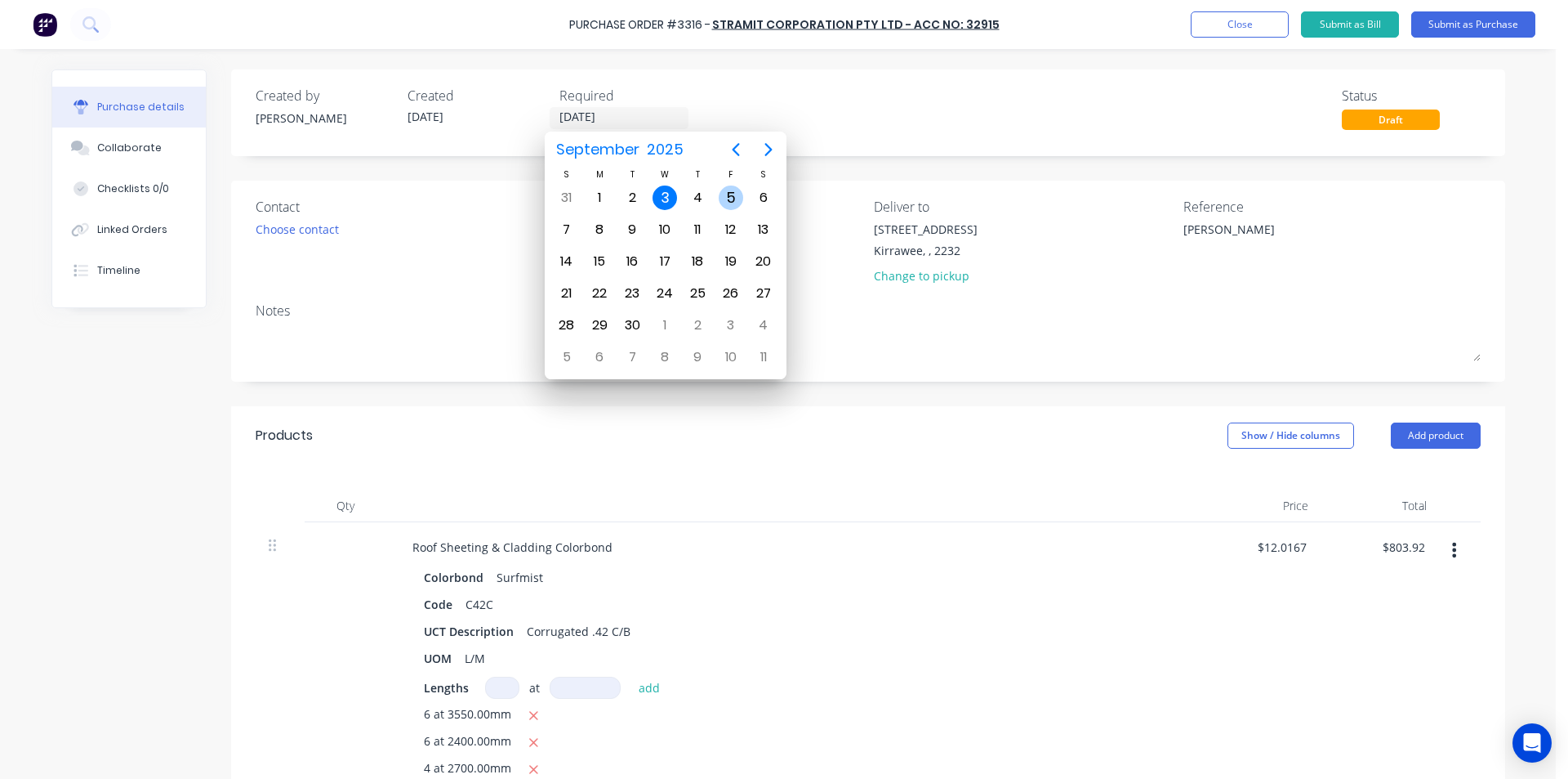
click at [727, 197] on div "5" at bounding box center [731, 197] width 24 height 24
type textarea "x"
type input "[DATE]"
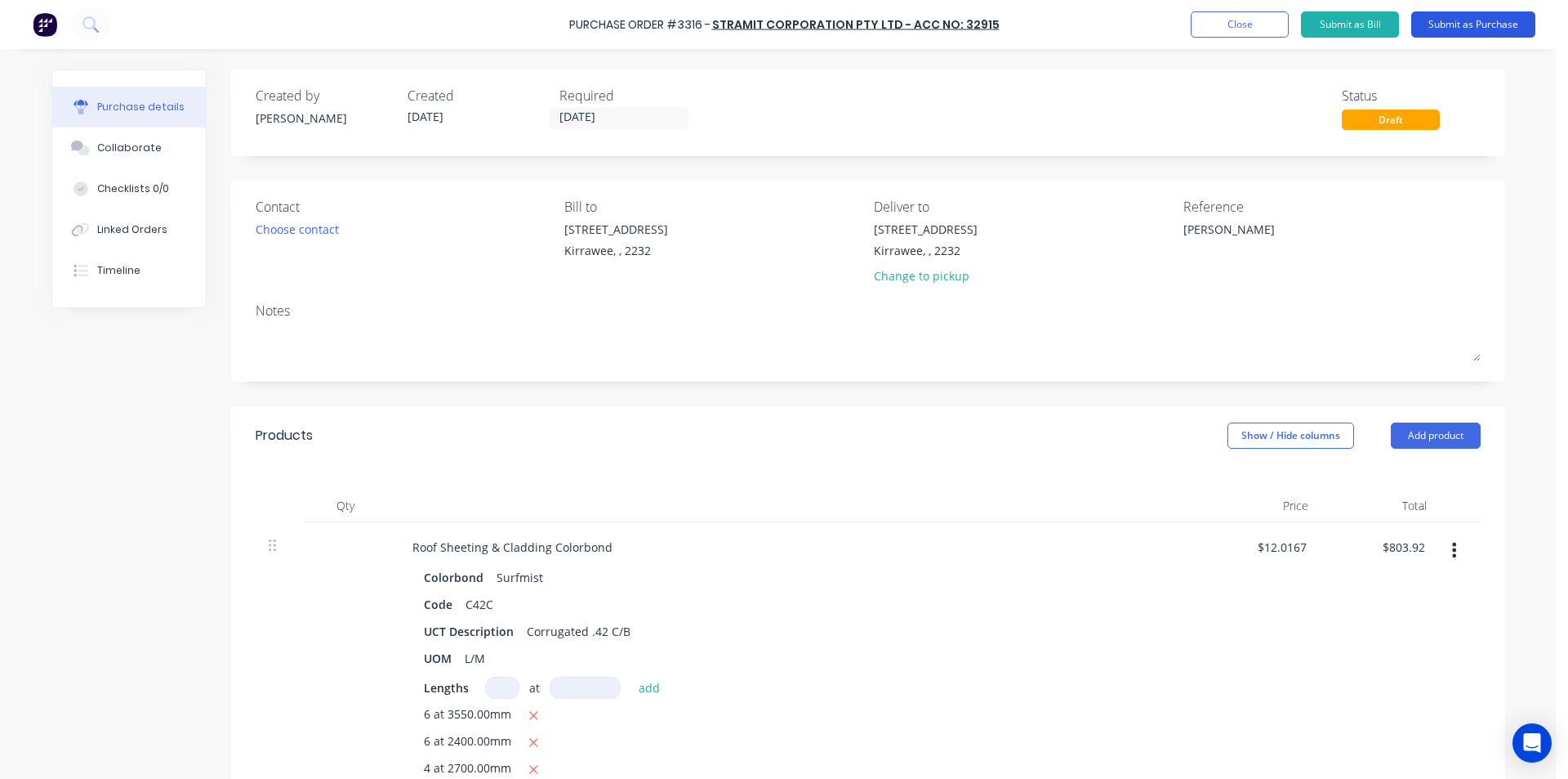
click at [1486, 20] on button "Submit as Purchase" at bounding box center [1473, 24] width 124 height 26
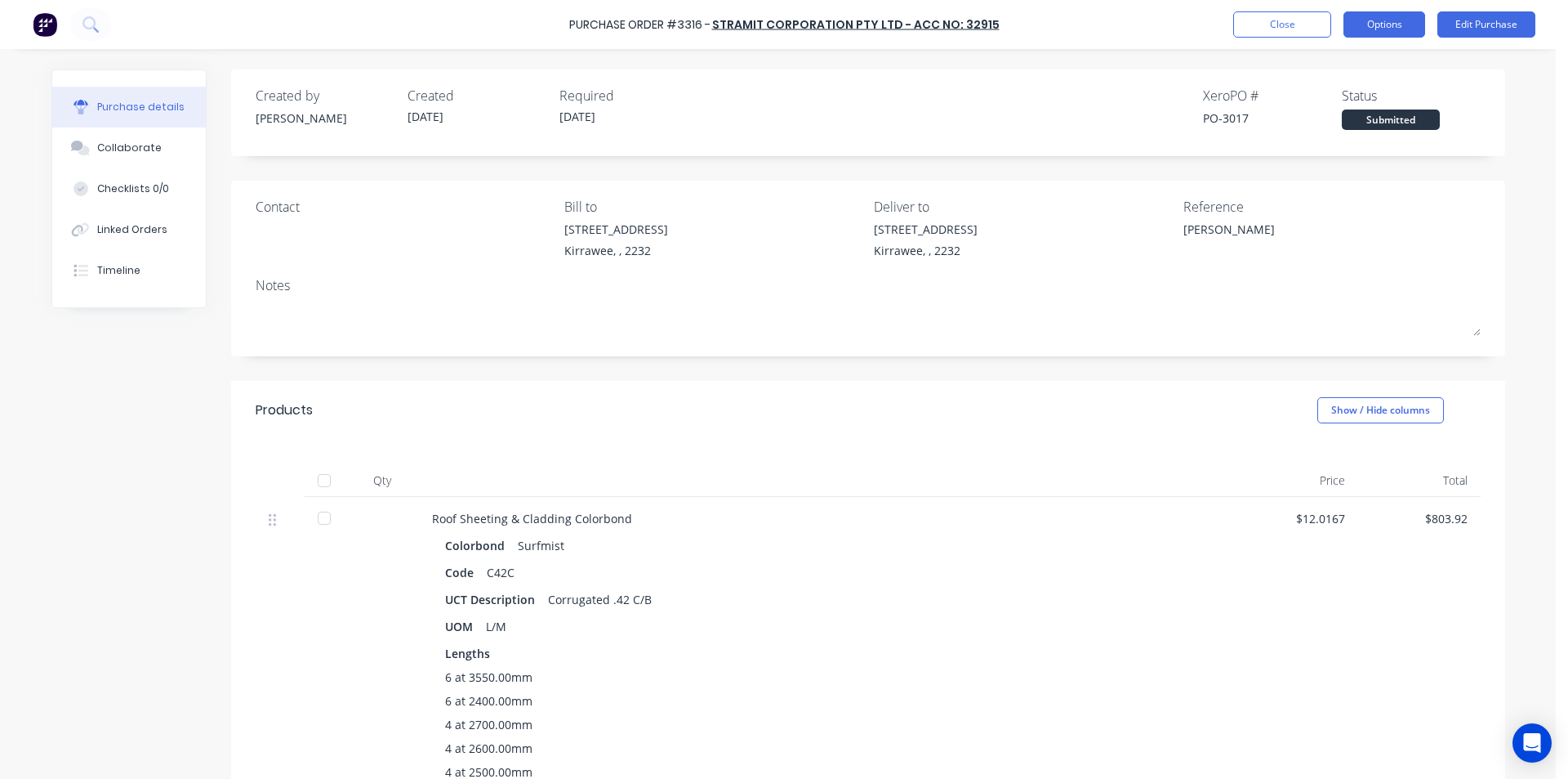
click at [1378, 29] on button "Options" at bounding box center [1385, 24] width 82 height 26
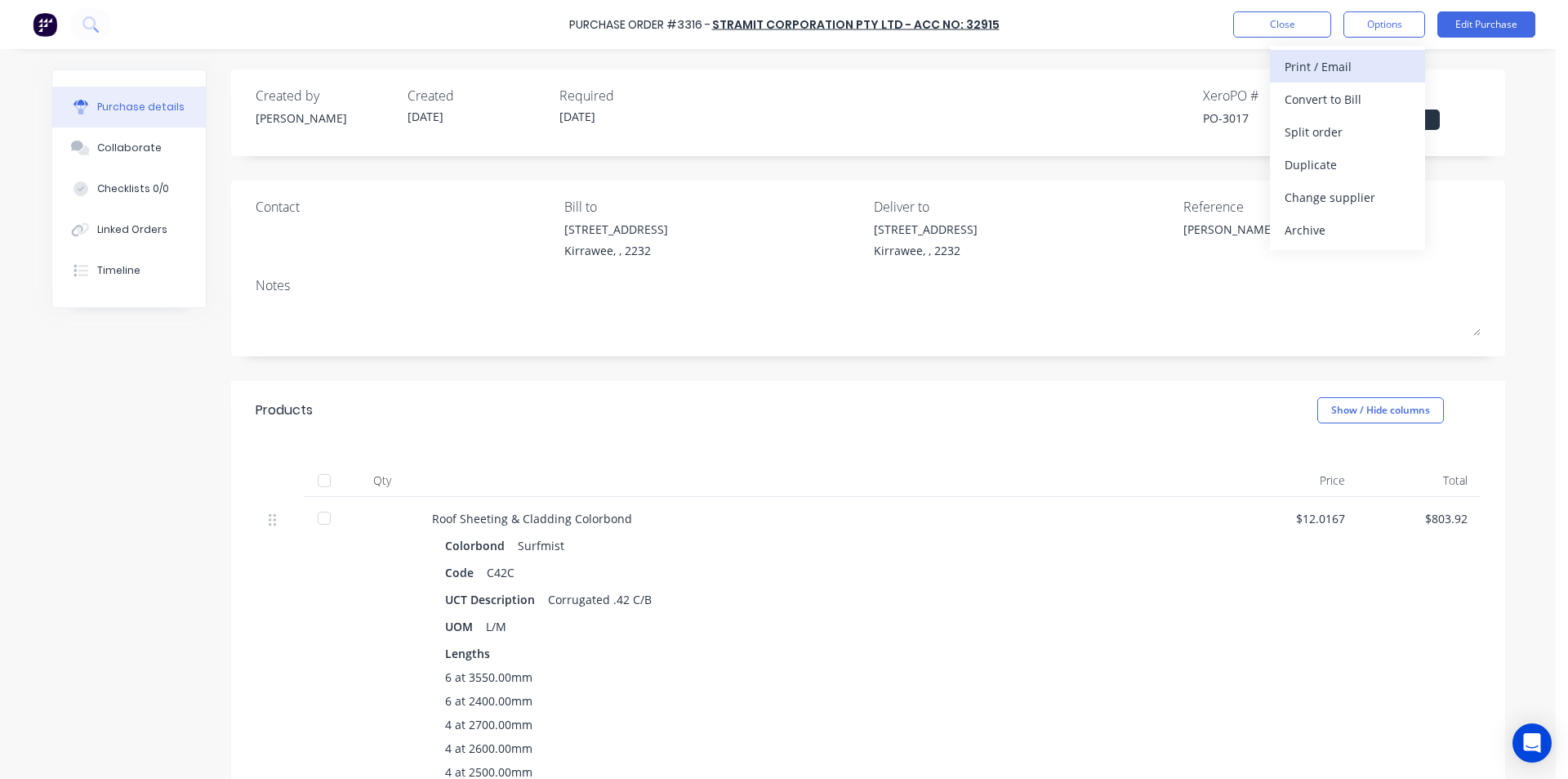
click at [1307, 62] on div "Print / Email" at bounding box center [1347, 66] width 126 height 23
click at [1297, 133] on div "Without pricing" at bounding box center [1347, 132] width 126 height 23
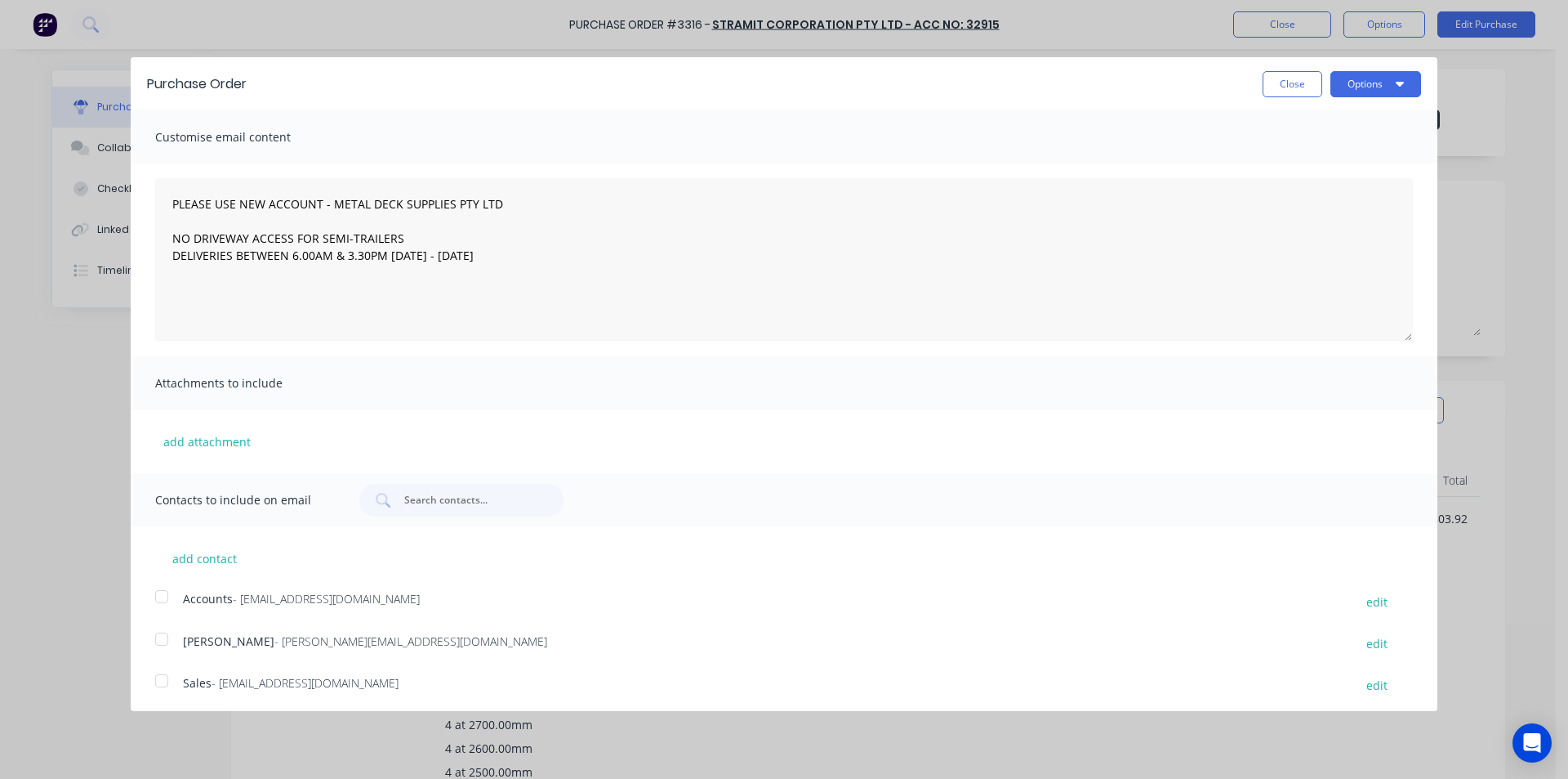
type textarea "x"
click at [169, 682] on div at bounding box center [161, 680] width 32 height 32
type textarea "PLEASE USE NEW ACCOUNT - METAL DECK SUPPLIES PTY LTD NO DRIVEWAY ACCESS FOR SEM…"
click at [1380, 75] on button "Options" at bounding box center [1376, 84] width 91 height 26
click at [1347, 158] on div "Email" at bounding box center [1344, 158] width 126 height 23
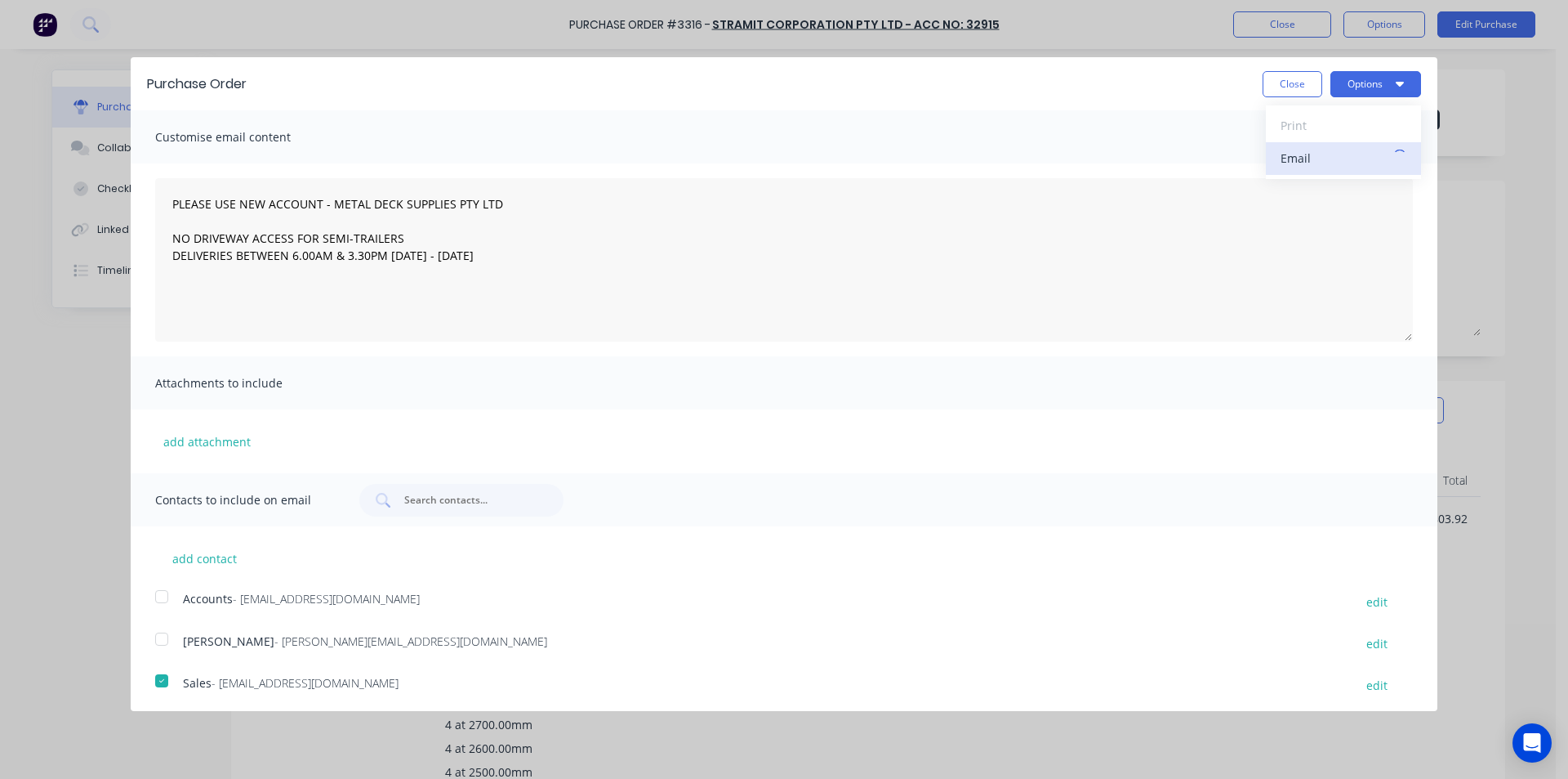
type textarea "x"
type textarea "PLEASE USE NEW ACCOUNT - METAL DECK SUPPLIES PTY LTD NO DRIVEWAY ACCESS FOR SEM…"
type textarea "x"
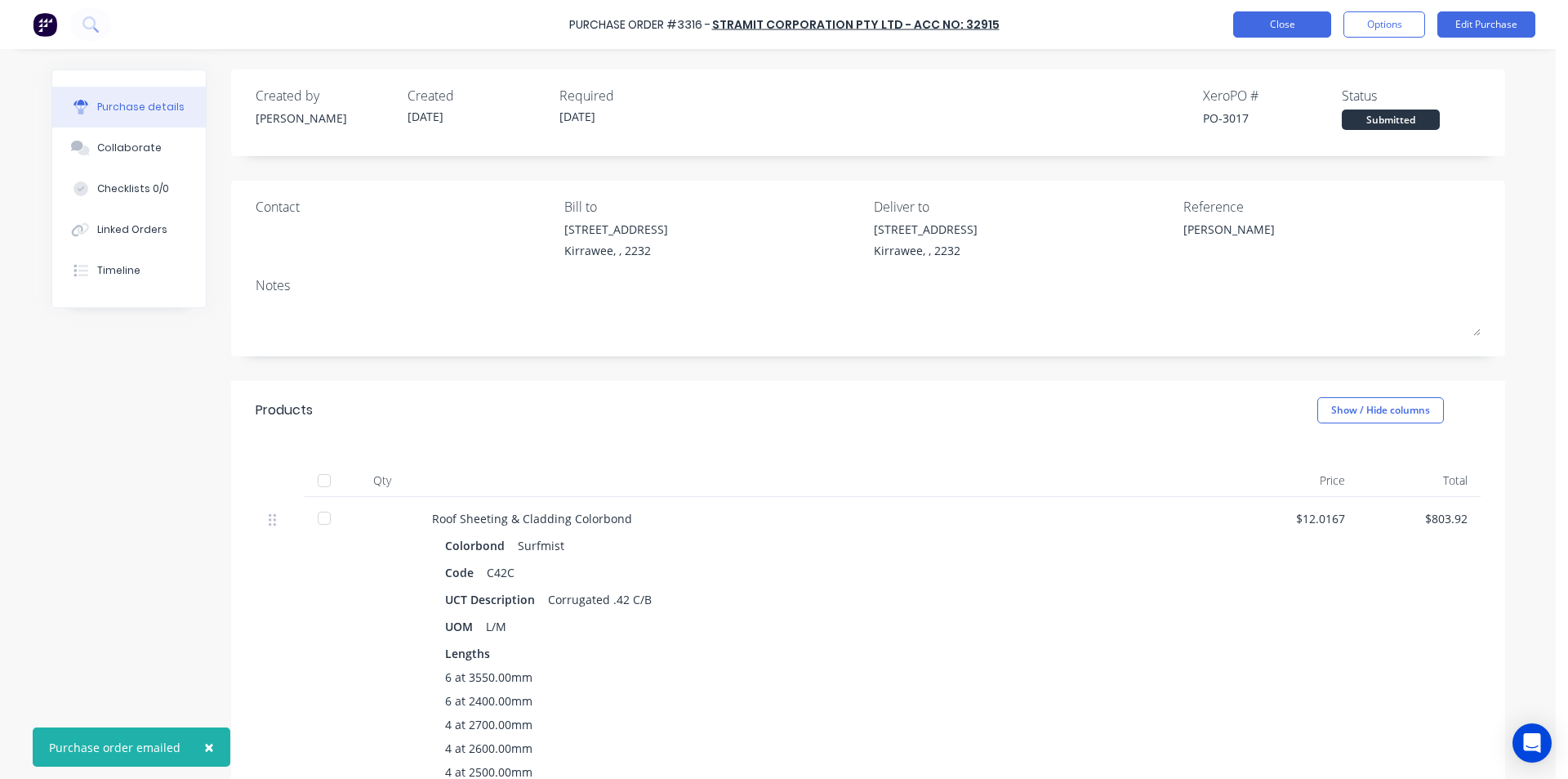
click at [1301, 27] on button "Close" at bounding box center [1282, 24] width 98 height 26
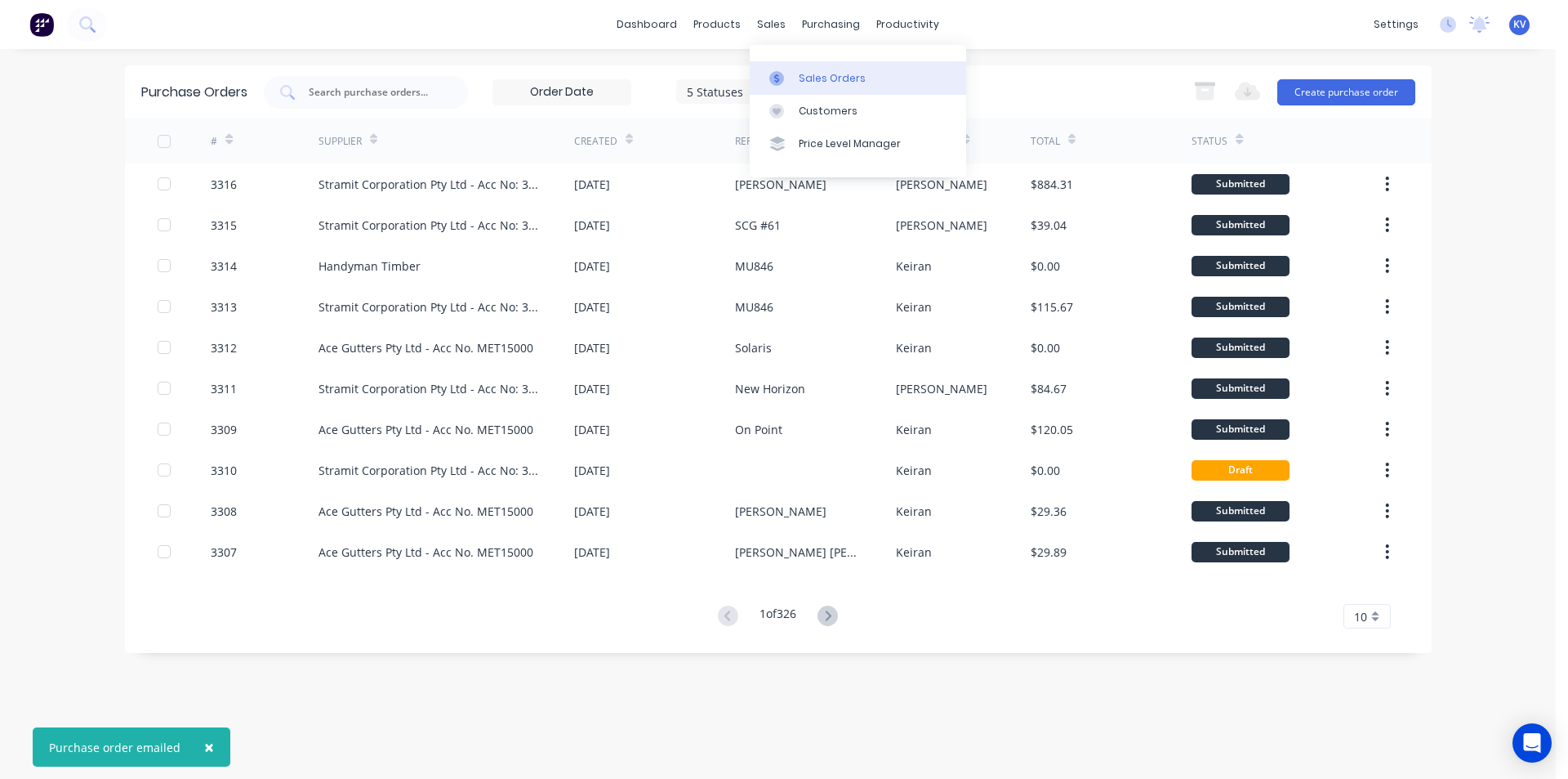
click at [799, 81] on div "Sales Orders" at bounding box center [832, 78] width 67 height 15
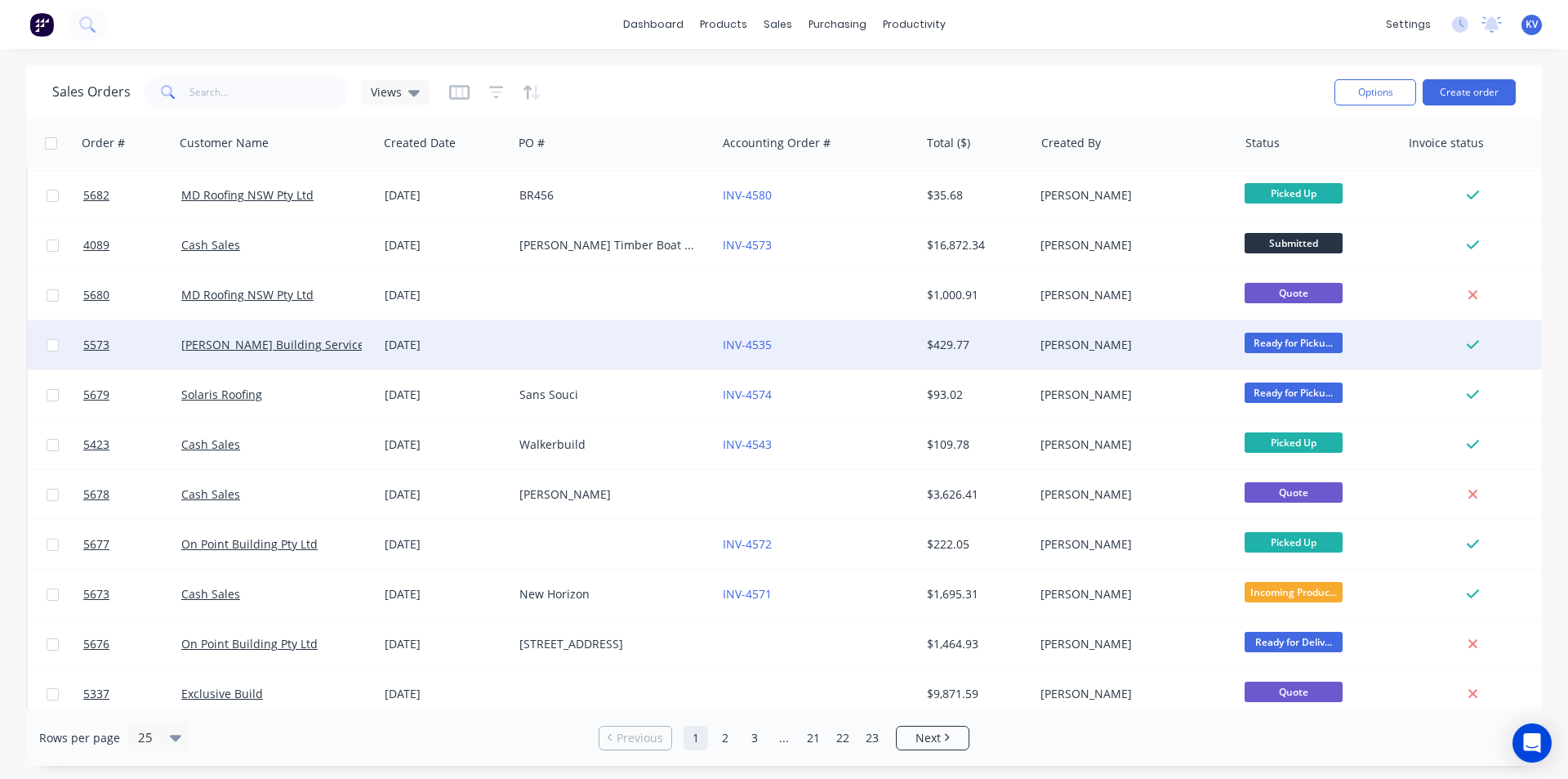
scroll to position [572, 0]
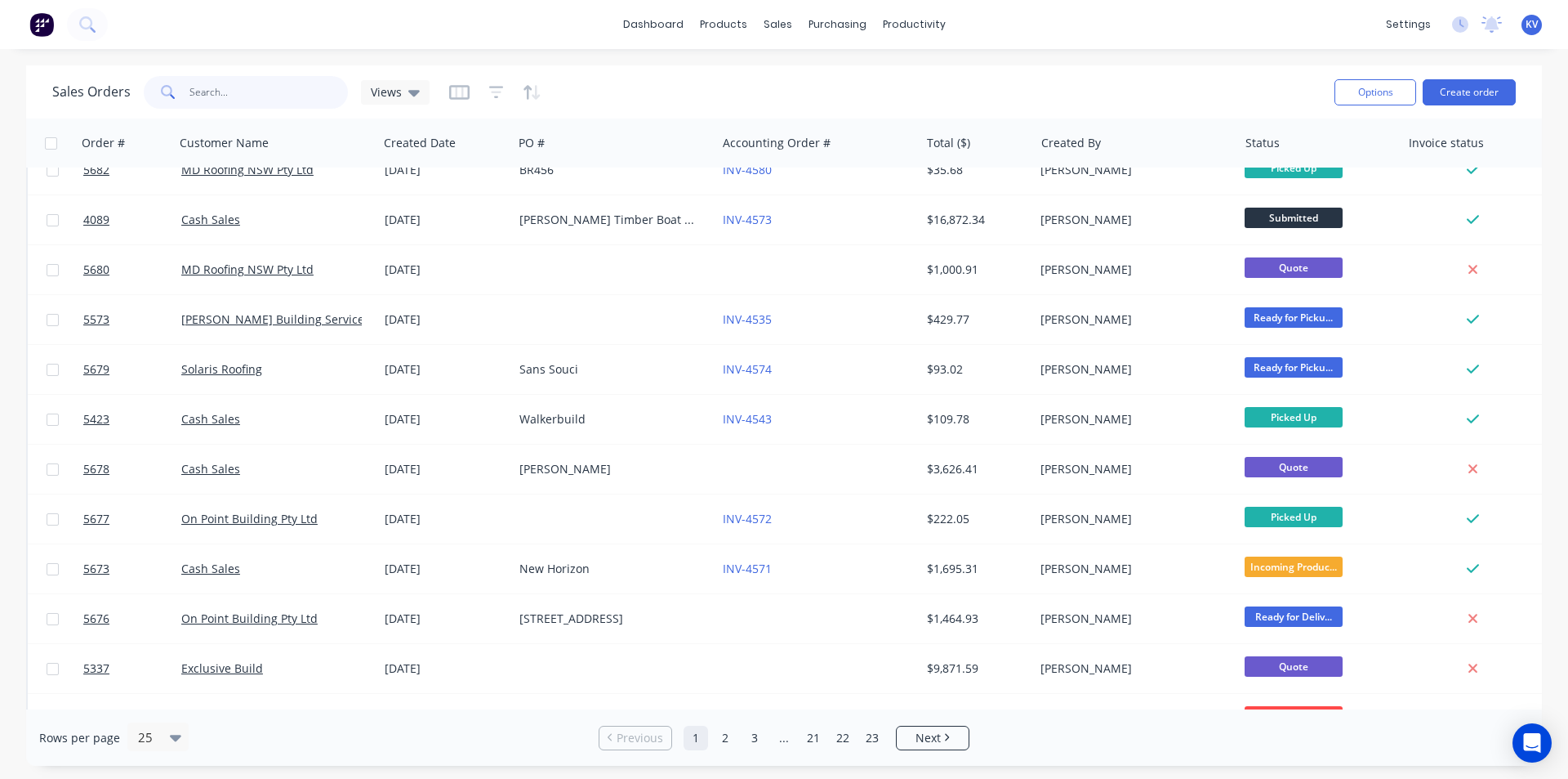
click at [223, 99] on input "text" at bounding box center [268, 92] width 159 height 32
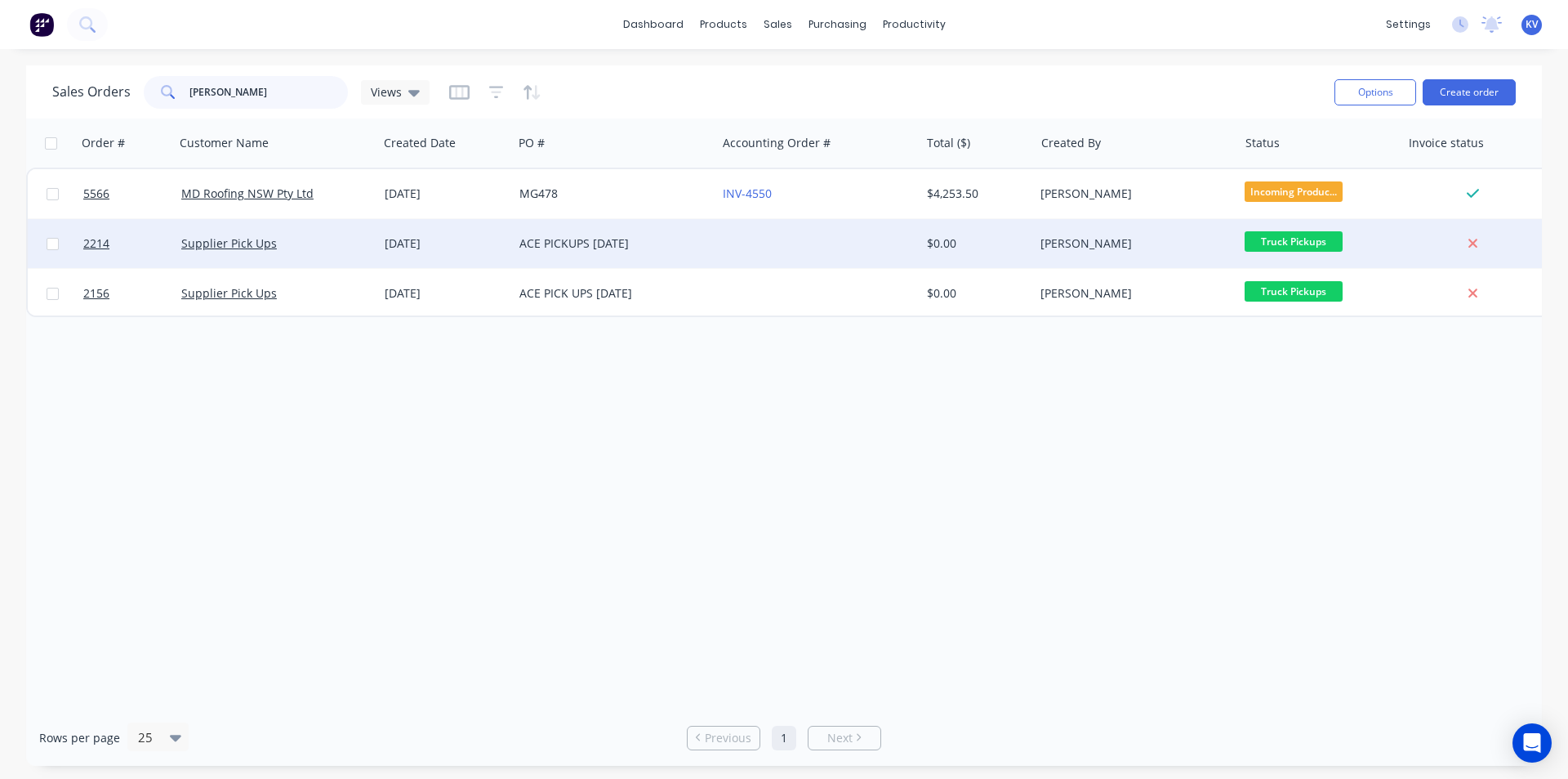
scroll to position [0, 0]
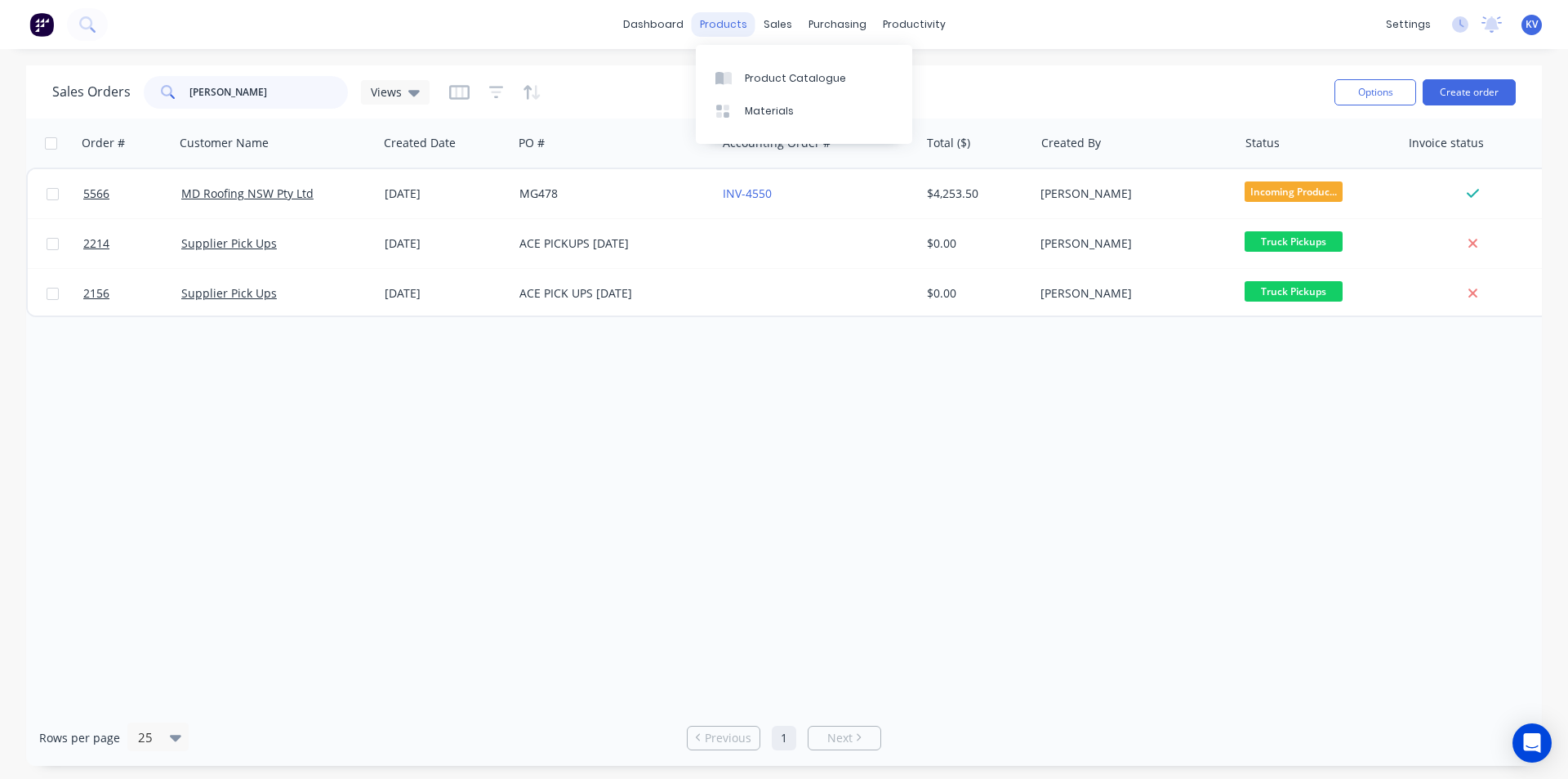
type input "[PERSON_NAME]"
click at [752, 27] on div "products" at bounding box center [723, 24] width 63 height 24
click at [770, 23] on div "sales" at bounding box center [778, 24] width 45 height 24
click at [821, 78] on div "Sales Orders" at bounding box center [838, 78] width 67 height 15
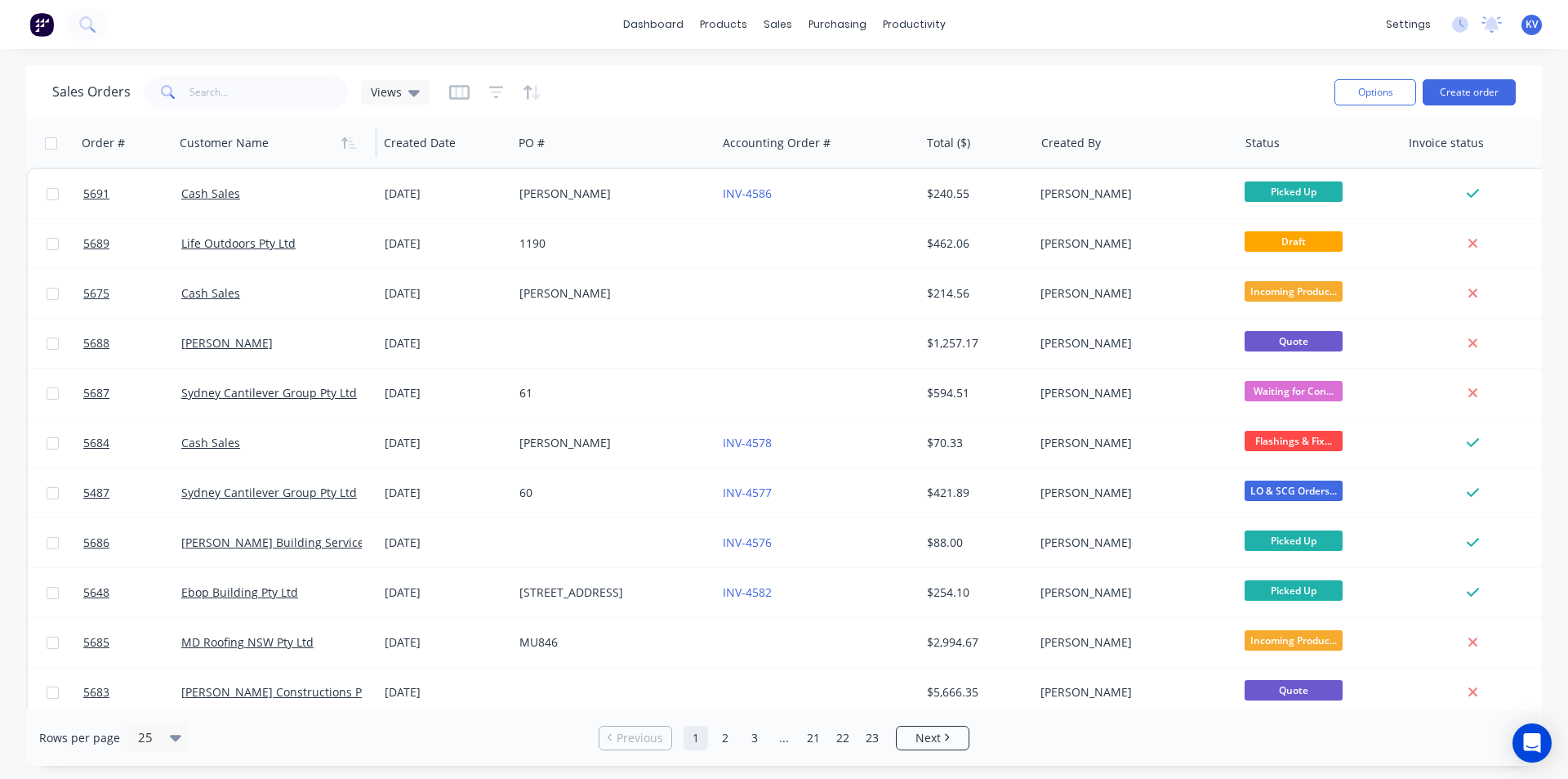
click at [303, 133] on div at bounding box center [270, 143] width 181 height 32
click at [295, 102] on input "text" at bounding box center [268, 92] width 159 height 32
type input "[PERSON_NAME]"
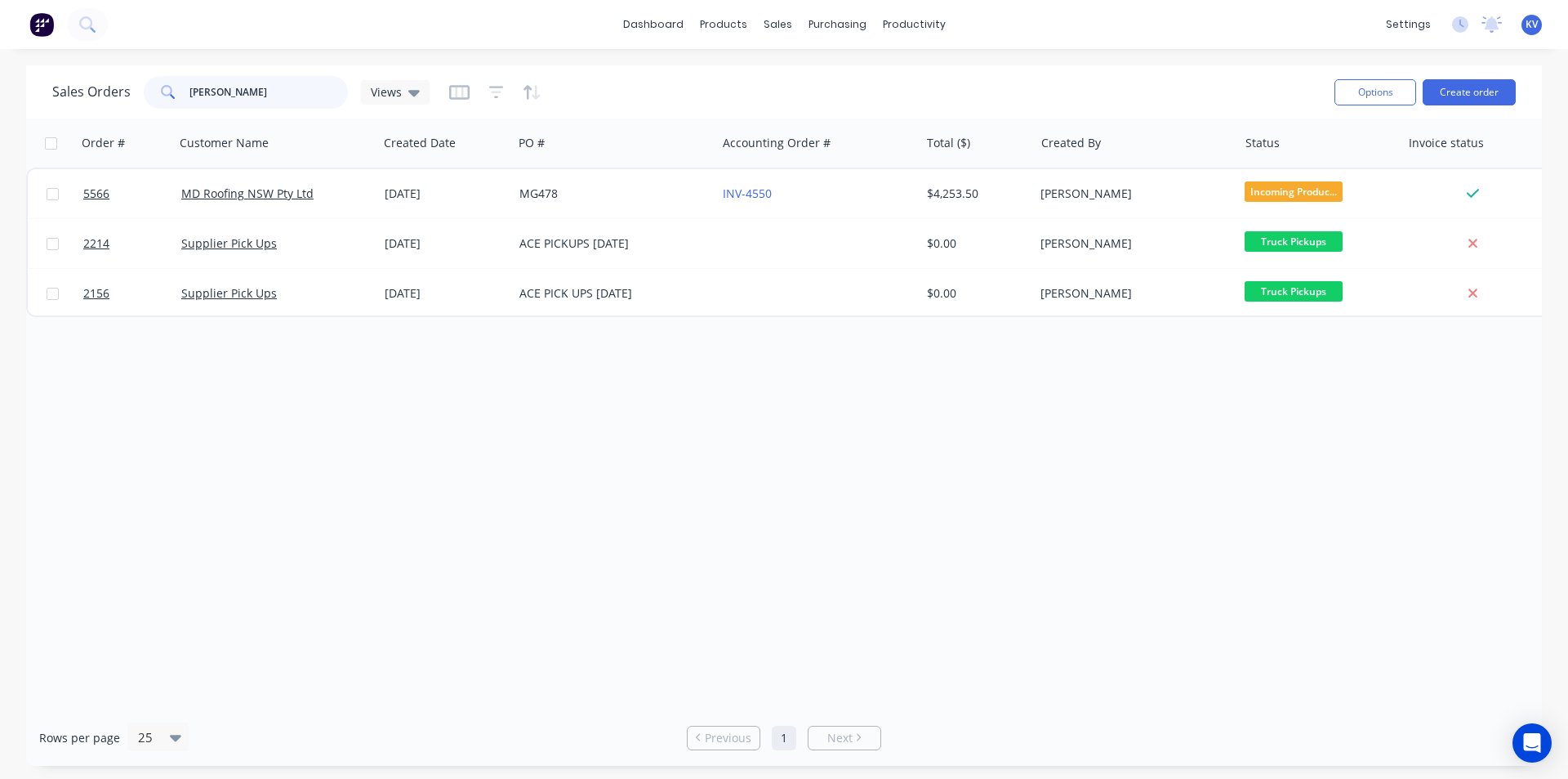
drag, startPoint x: 266, startPoint y: 95, endPoint x: 2, endPoint y: 77, distance: 264.6
click at [1, 78] on div "Sales Orders [PERSON_NAME] Views Options Create order Order # Customer Name Cre…" at bounding box center [784, 415] width 1568 height 700
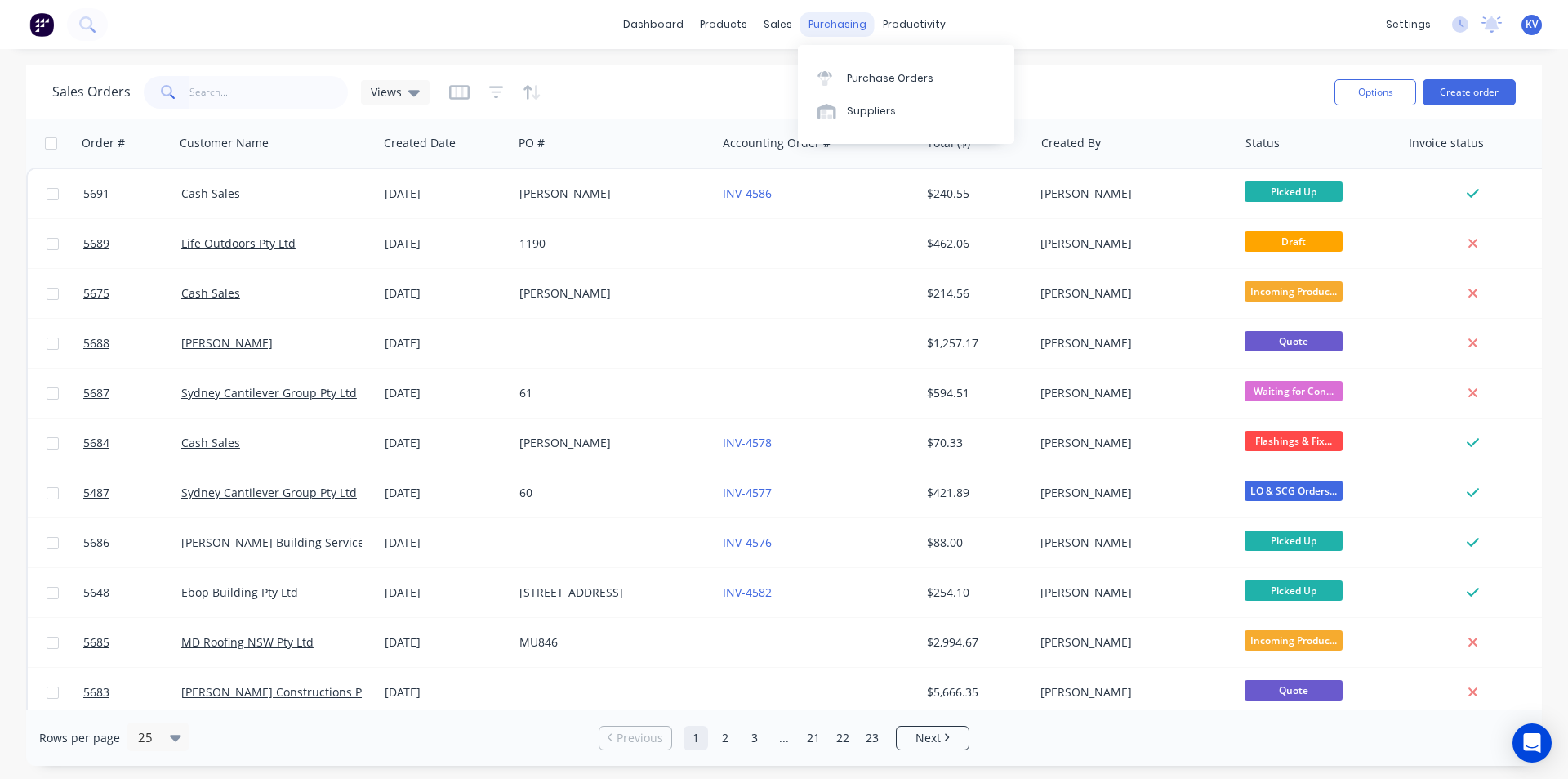
click at [855, 21] on div "purchasing" at bounding box center [837, 24] width 74 height 24
click at [855, 77] on div "Purchase Orders" at bounding box center [890, 78] width 87 height 15
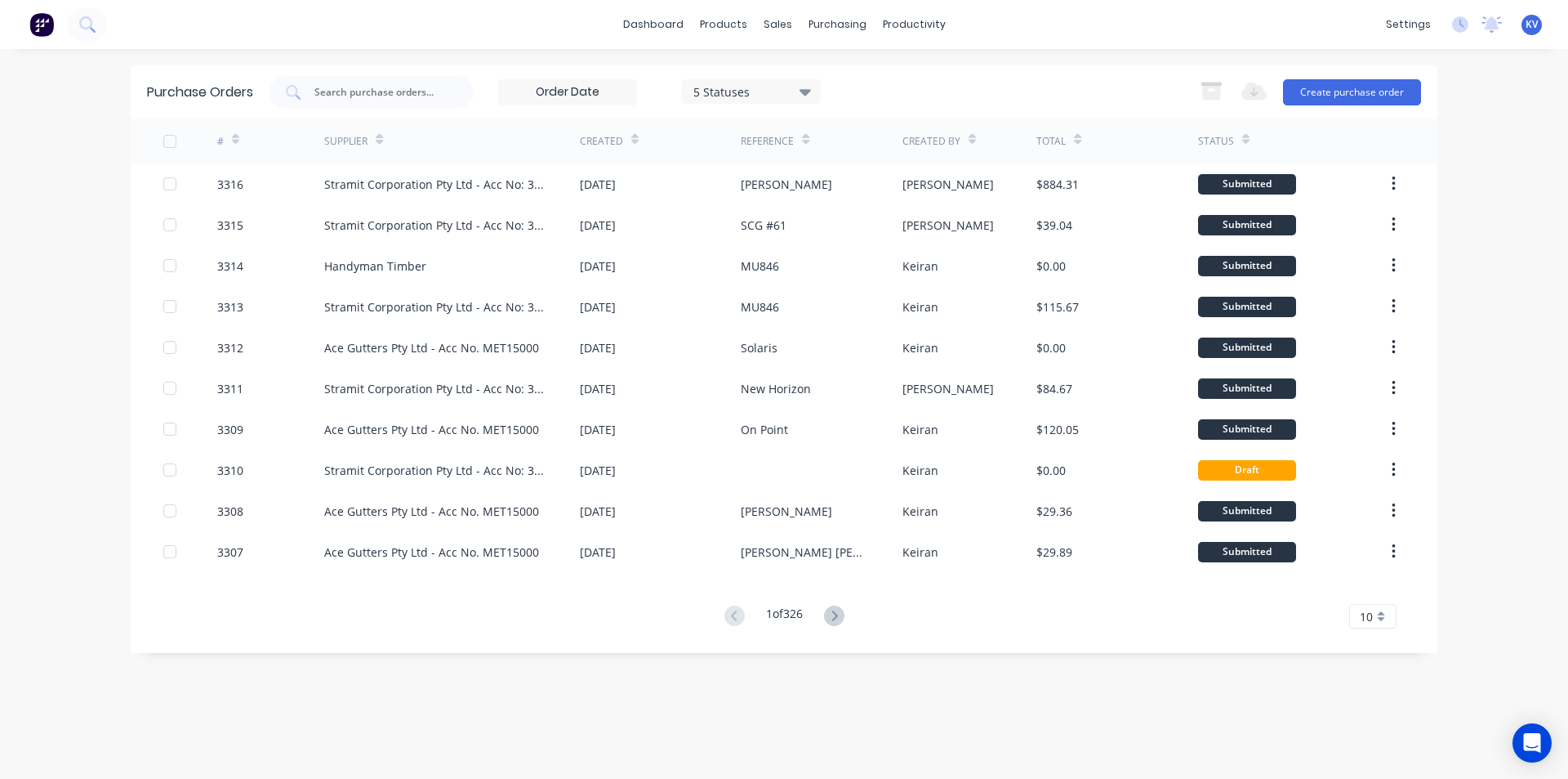
click at [571, 184] on div "Stramit Corporation Pty Ltd - Acc No: 32915" at bounding box center [452, 184] width 256 height 41
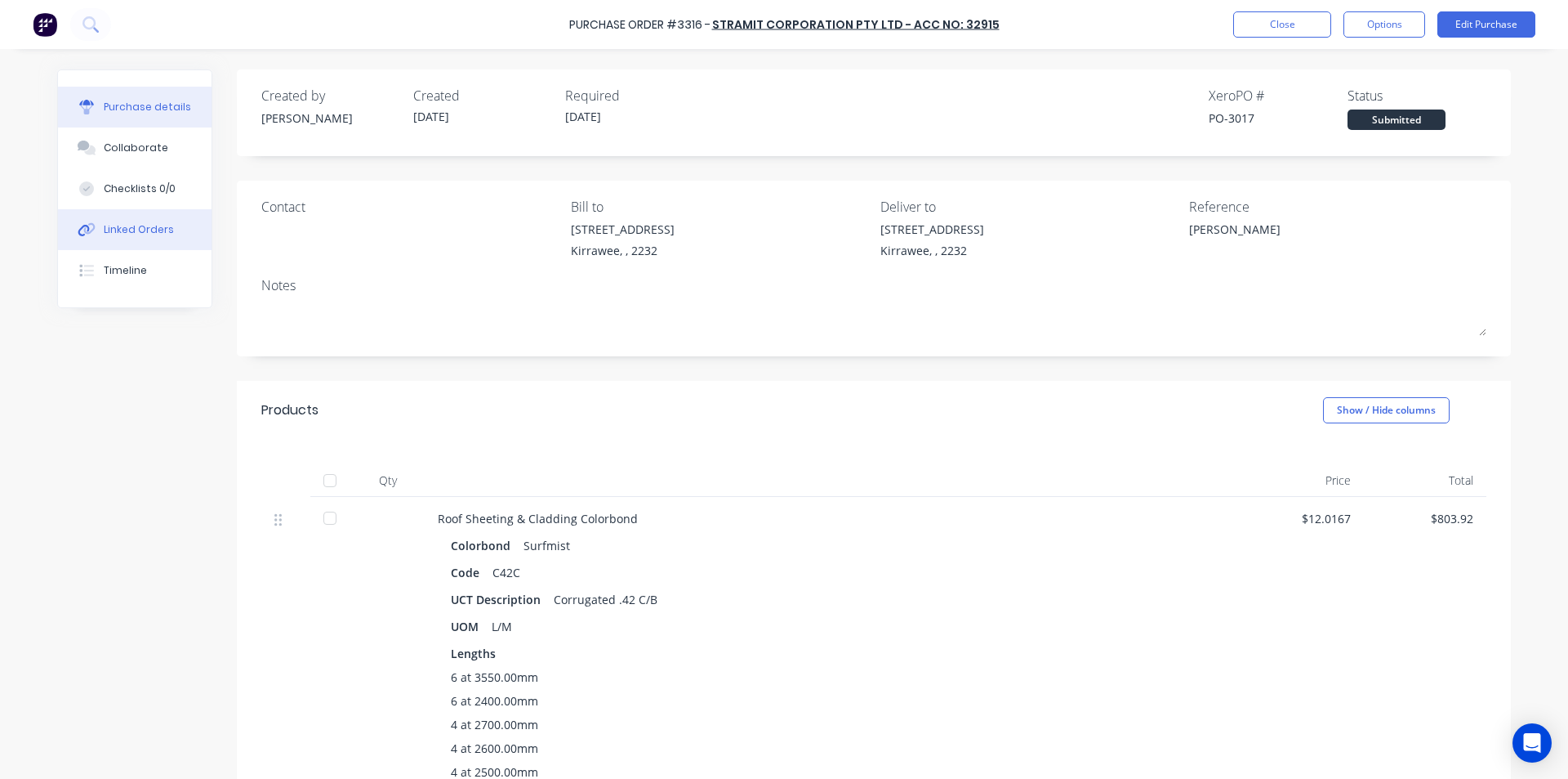
click at [137, 226] on div "Linked Orders" at bounding box center [139, 229] width 70 height 15
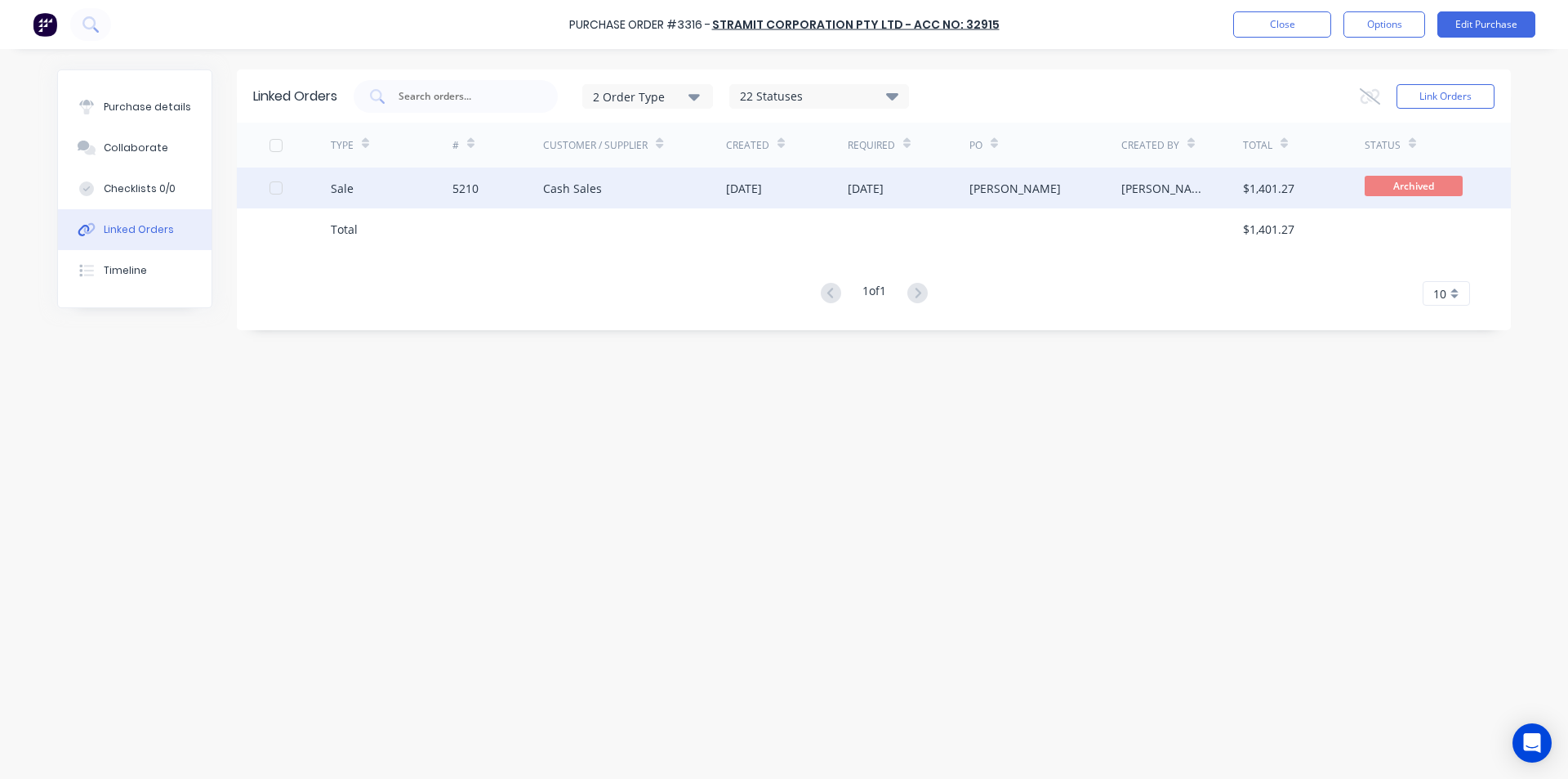
click at [683, 184] on div "Cash Sales" at bounding box center [635, 188] width 183 height 41
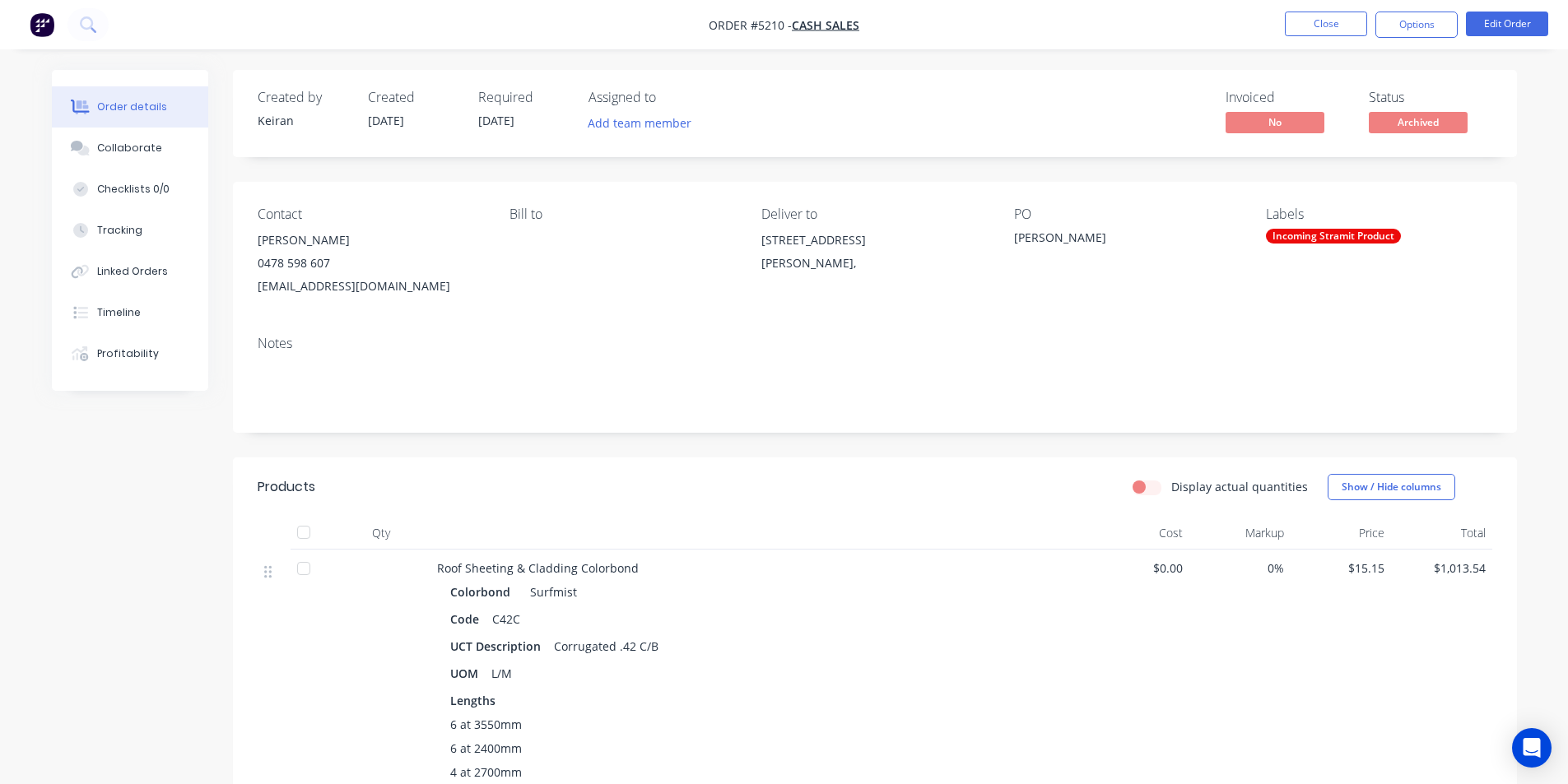
click at [1423, 112] on body "Order #5210 - Cash Sales Close Options Edit Order Order details Collaborate Che…" at bounding box center [784, 723] width 1568 height 1447
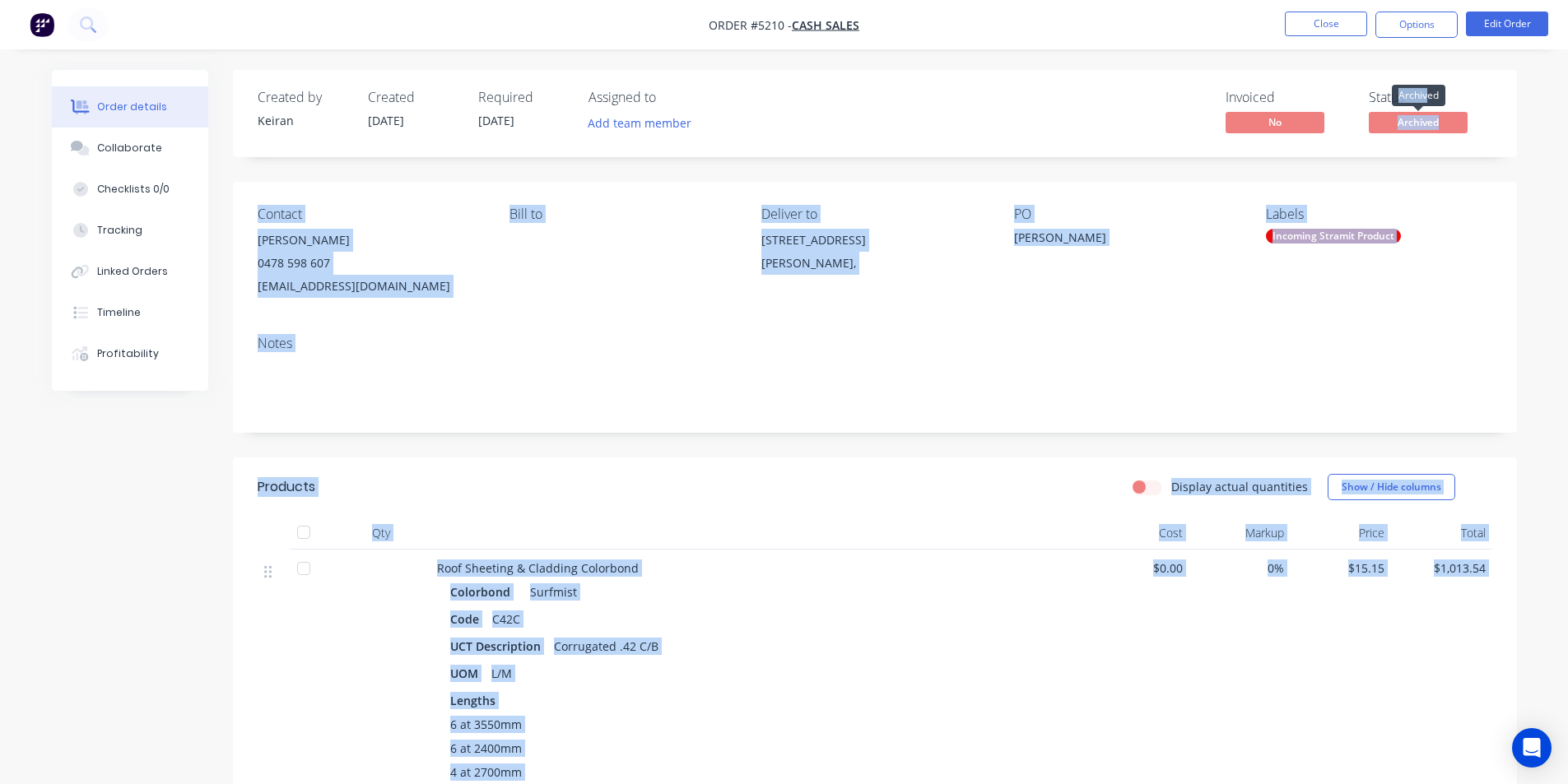
click at [1416, 125] on span "Archived" at bounding box center [1418, 122] width 98 height 21
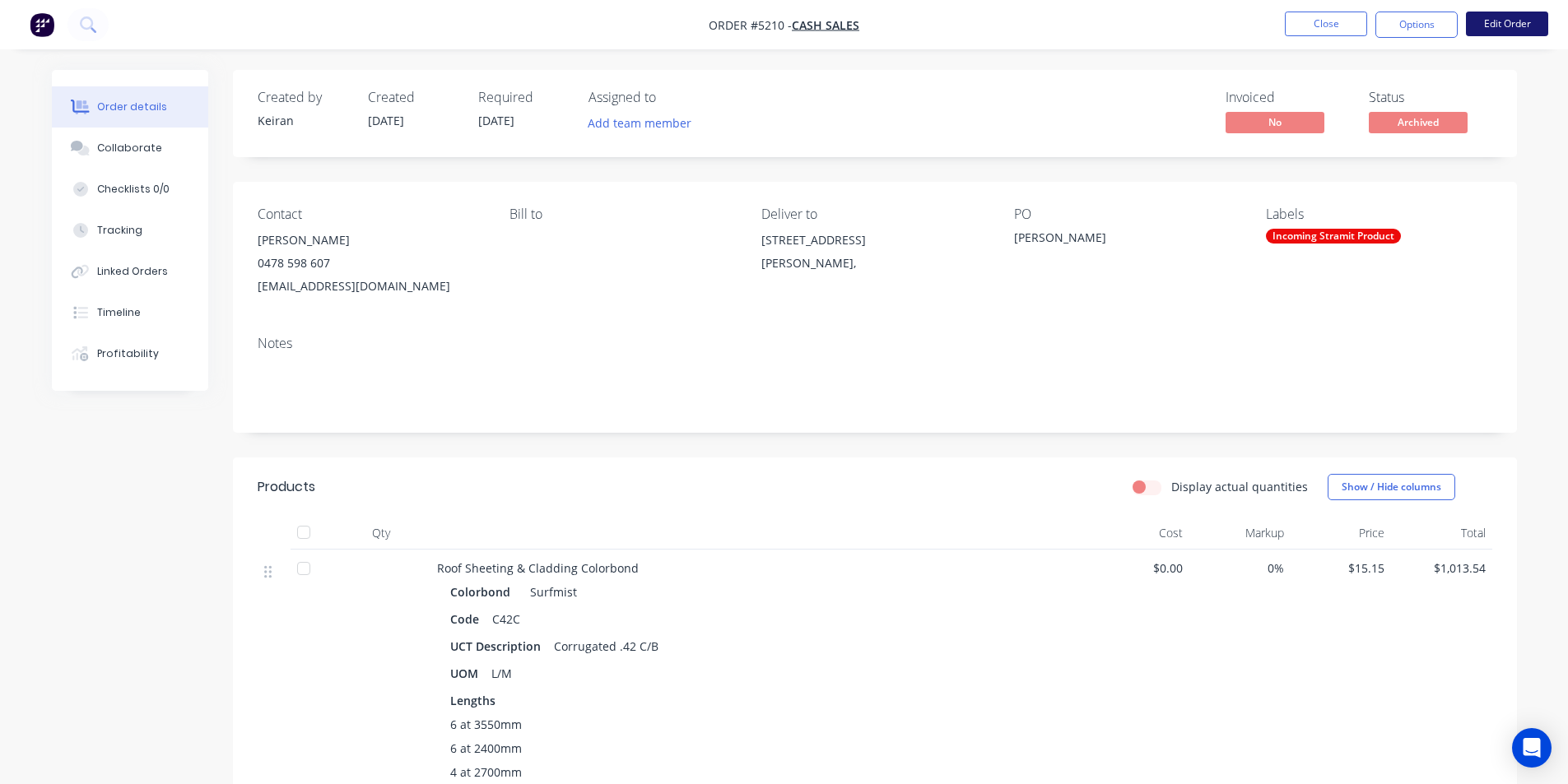
click at [1483, 31] on button "Edit Order" at bounding box center [1507, 24] width 83 height 25
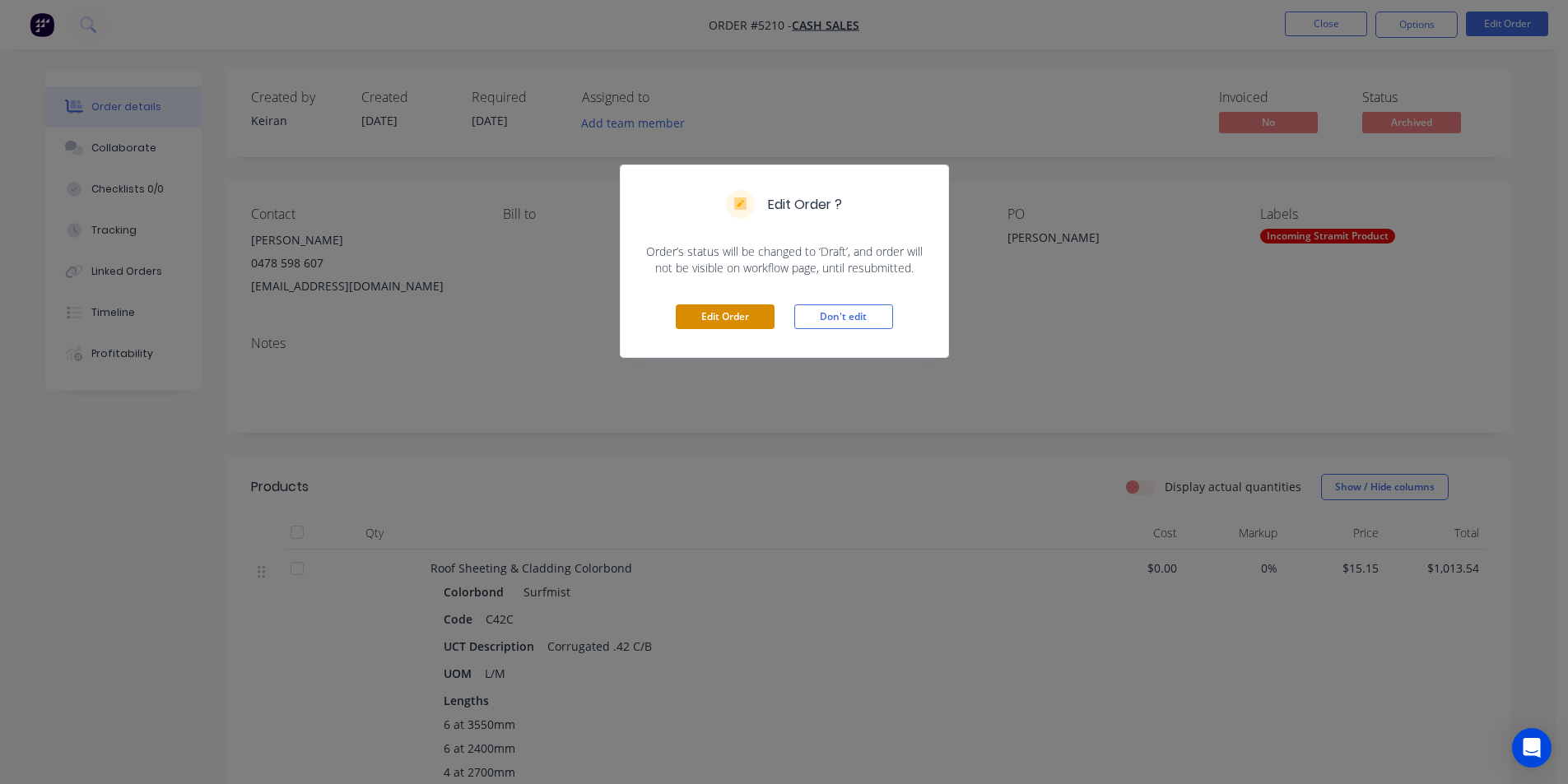
click at [756, 320] on button "Edit Order" at bounding box center [725, 316] width 98 height 25
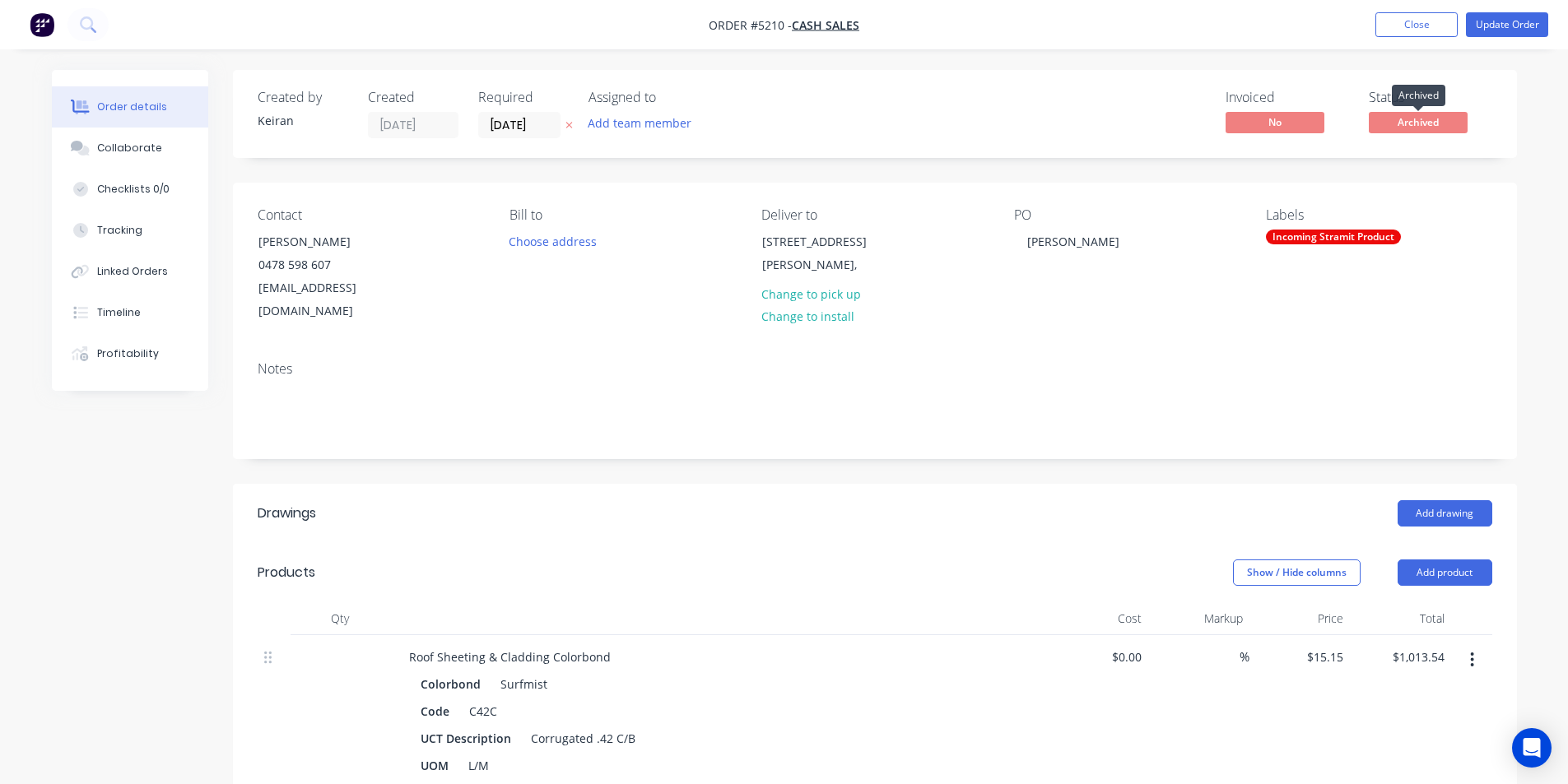
click at [1412, 125] on span "Archived" at bounding box center [1418, 122] width 98 height 21
click at [1377, 126] on span "Archived" at bounding box center [1418, 122] width 98 height 21
click at [1514, 23] on button "Update Order" at bounding box center [1507, 25] width 83 height 25
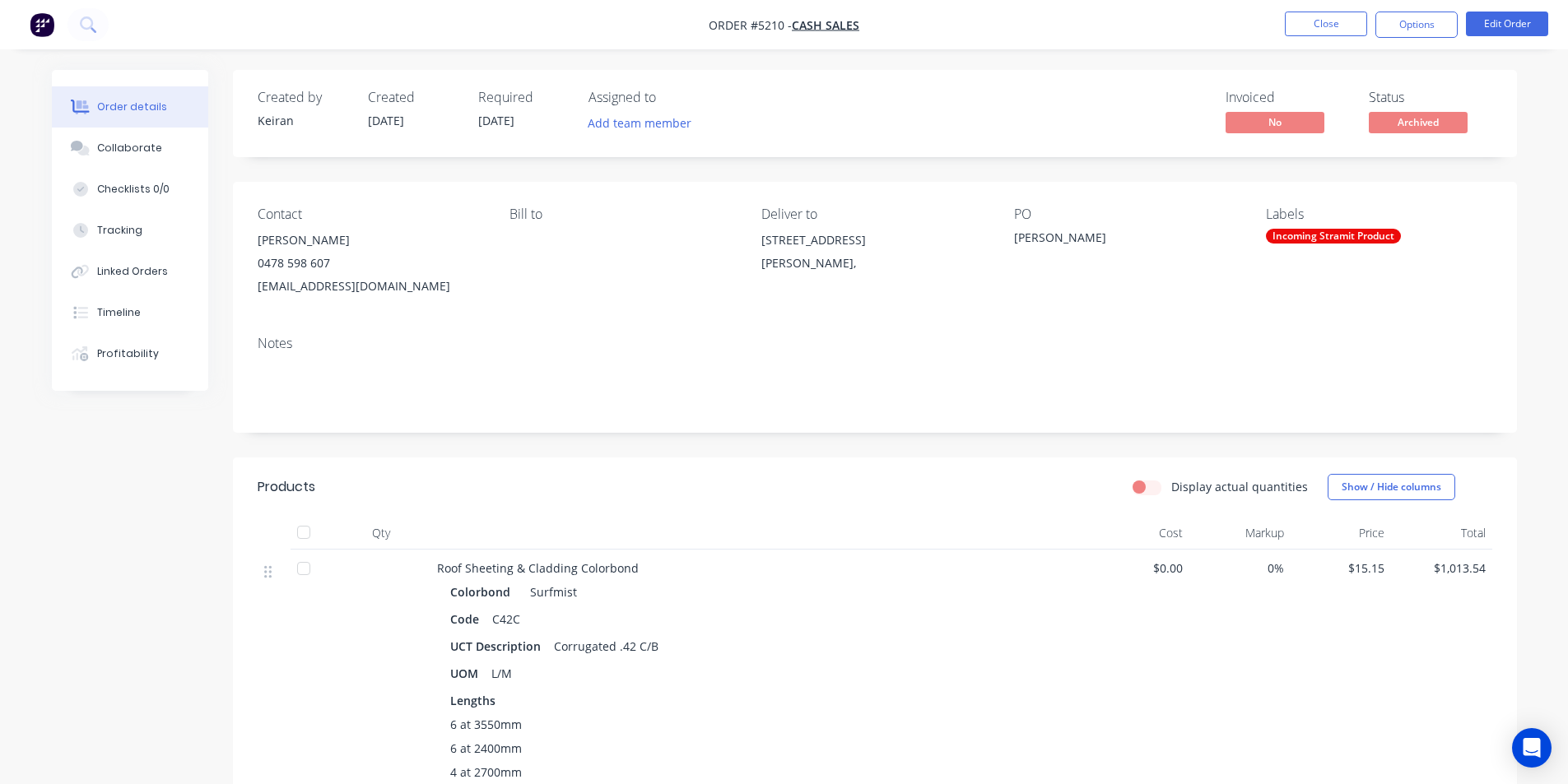
click at [1413, 123] on span "Archived" at bounding box center [1418, 122] width 98 height 21
click at [1389, 18] on button "Options" at bounding box center [1417, 25] width 83 height 27
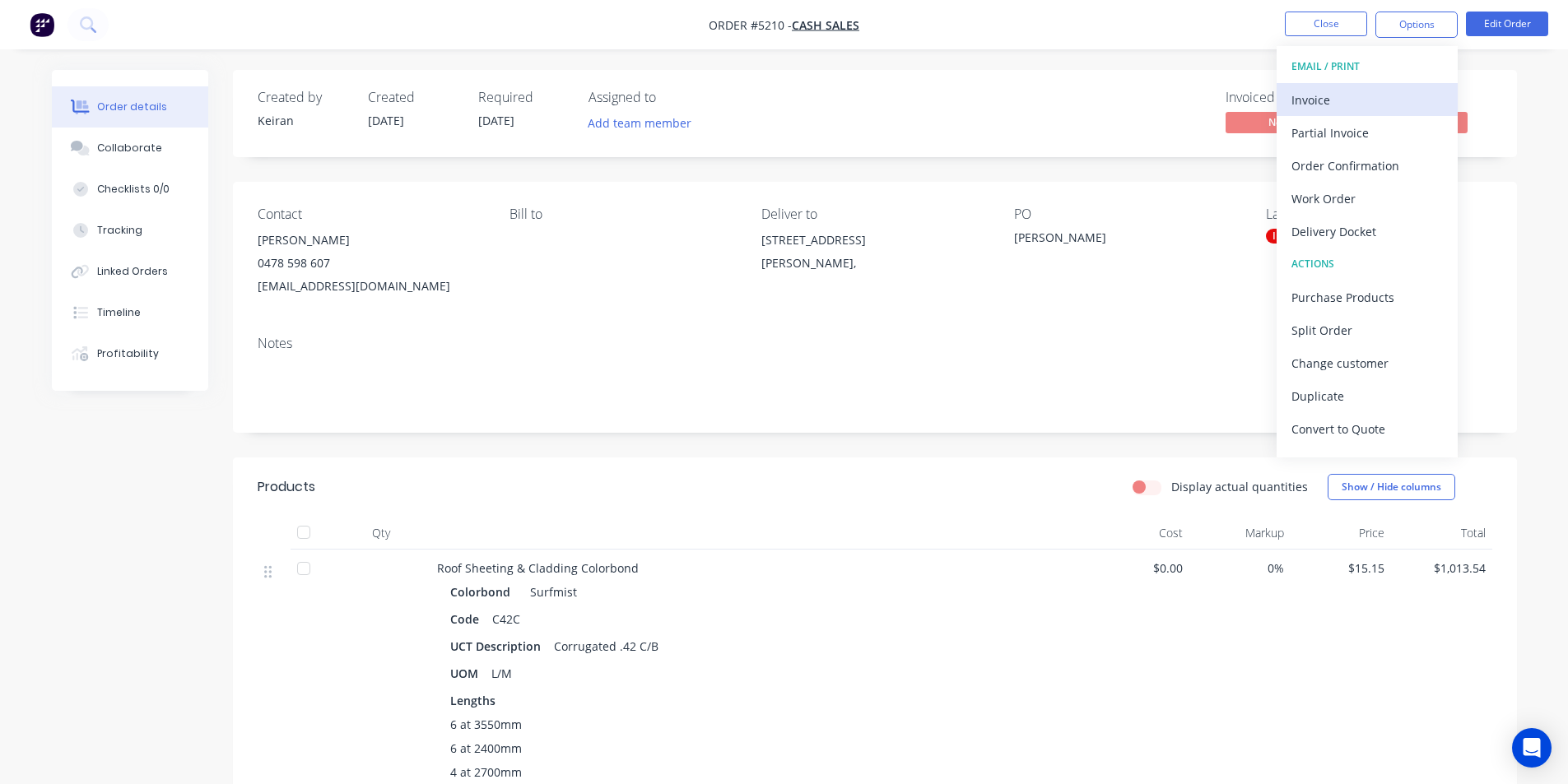
click at [1337, 101] on div "Invoice" at bounding box center [1366, 100] width 151 height 24
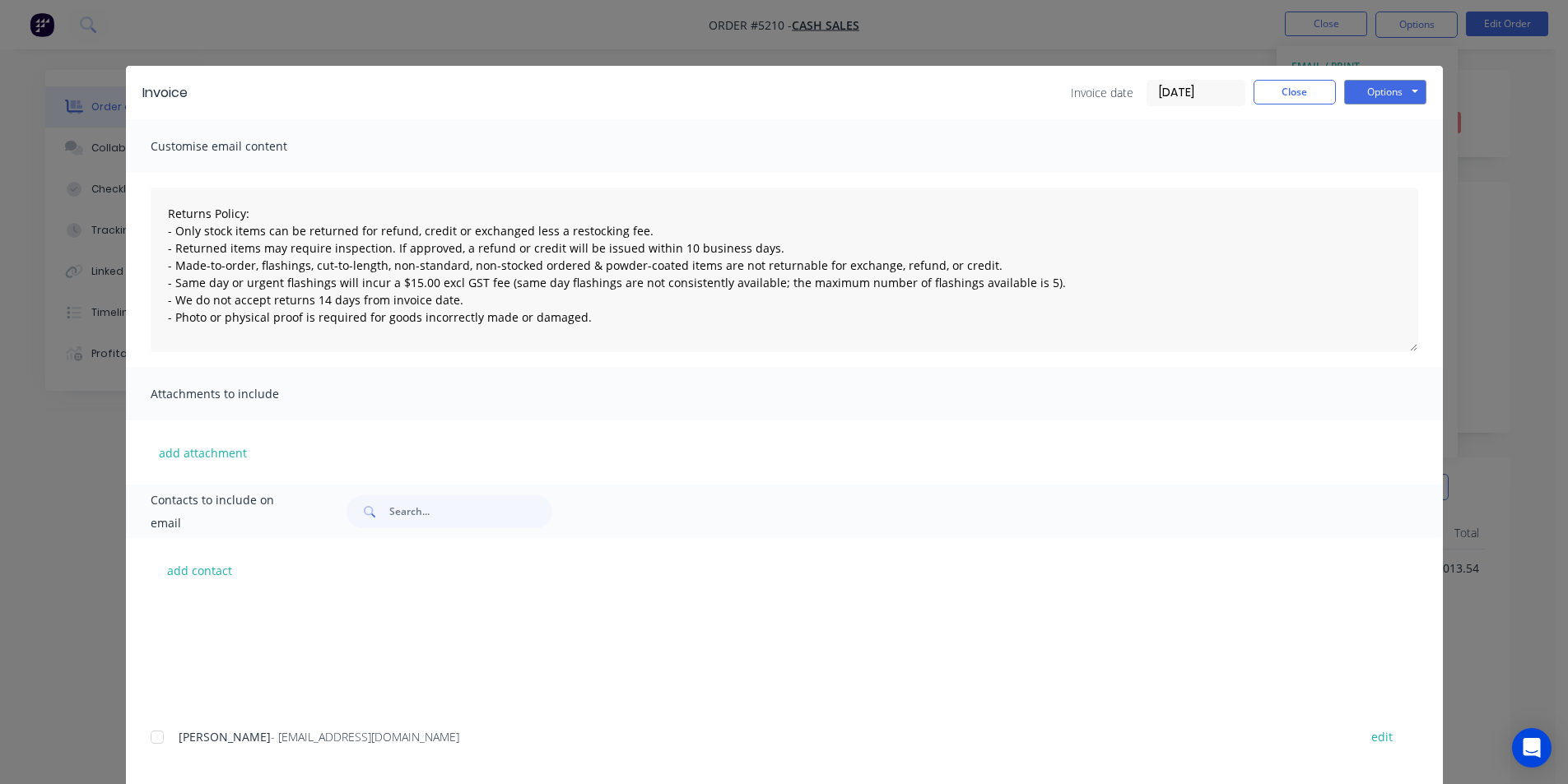
type textarea "Returns Policy: - Only stock items can be returned for refund, credit or exchan…"
click at [1286, 86] on button "Close" at bounding box center [1295, 91] width 83 height 25
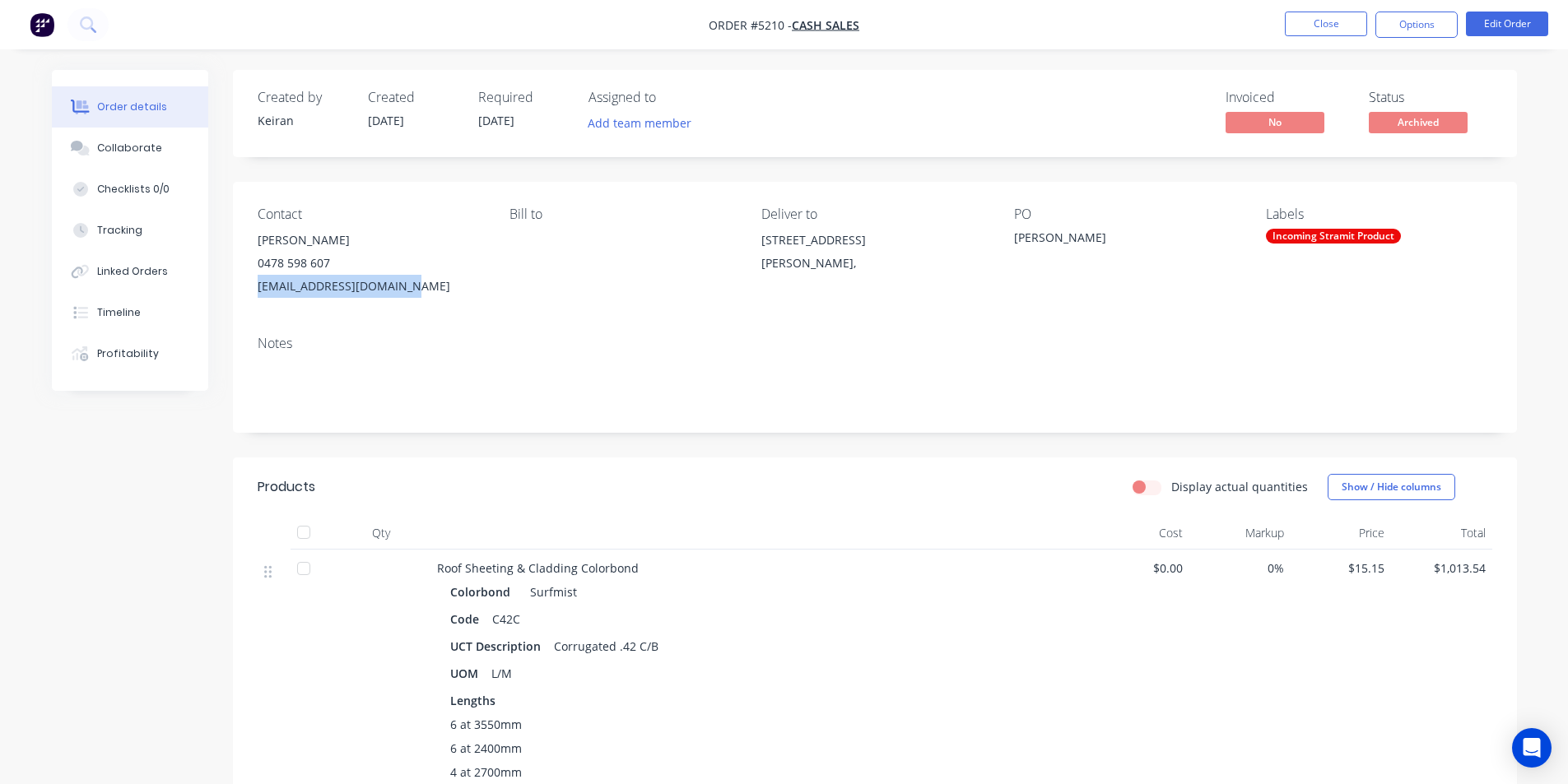
drag, startPoint x: 416, startPoint y: 285, endPoint x: 240, endPoint y: 281, distance: 176.0
click at [240, 281] on div "Contact [PERSON_NAME] [PHONE_NUMBER] [EMAIL_ADDRESS][DOMAIN_NAME] [PERSON_NAME]…" at bounding box center [875, 252] width 1284 height 140
copy div "[EMAIL_ADDRESS][DOMAIN_NAME]"
click at [1449, 24] on button "Options" at bounding box center [1417, 25] width 83 height 27
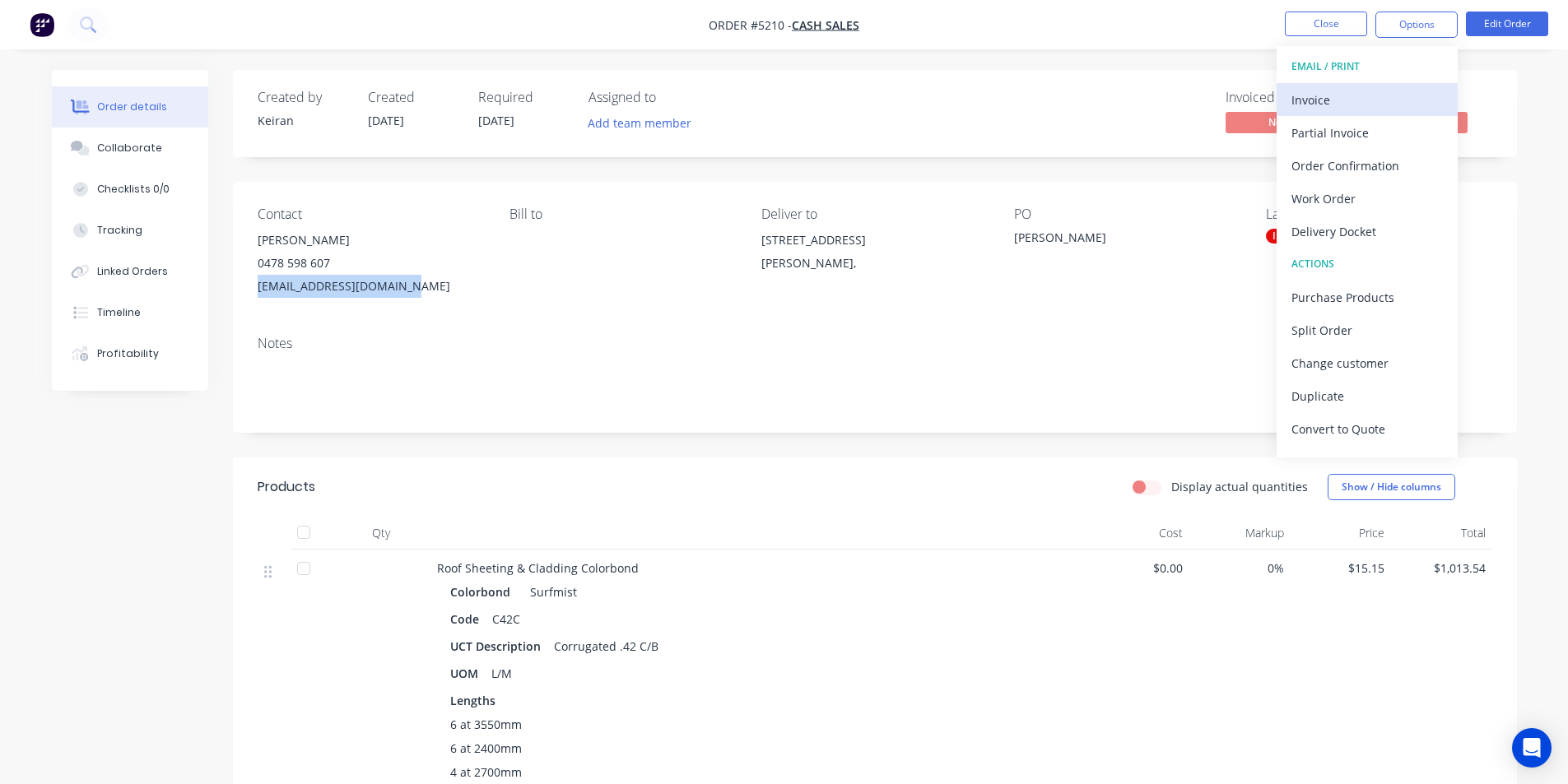
click at [1369, 93] on div "Invoice" at bounding box center [1366, 100] width 151 height 24
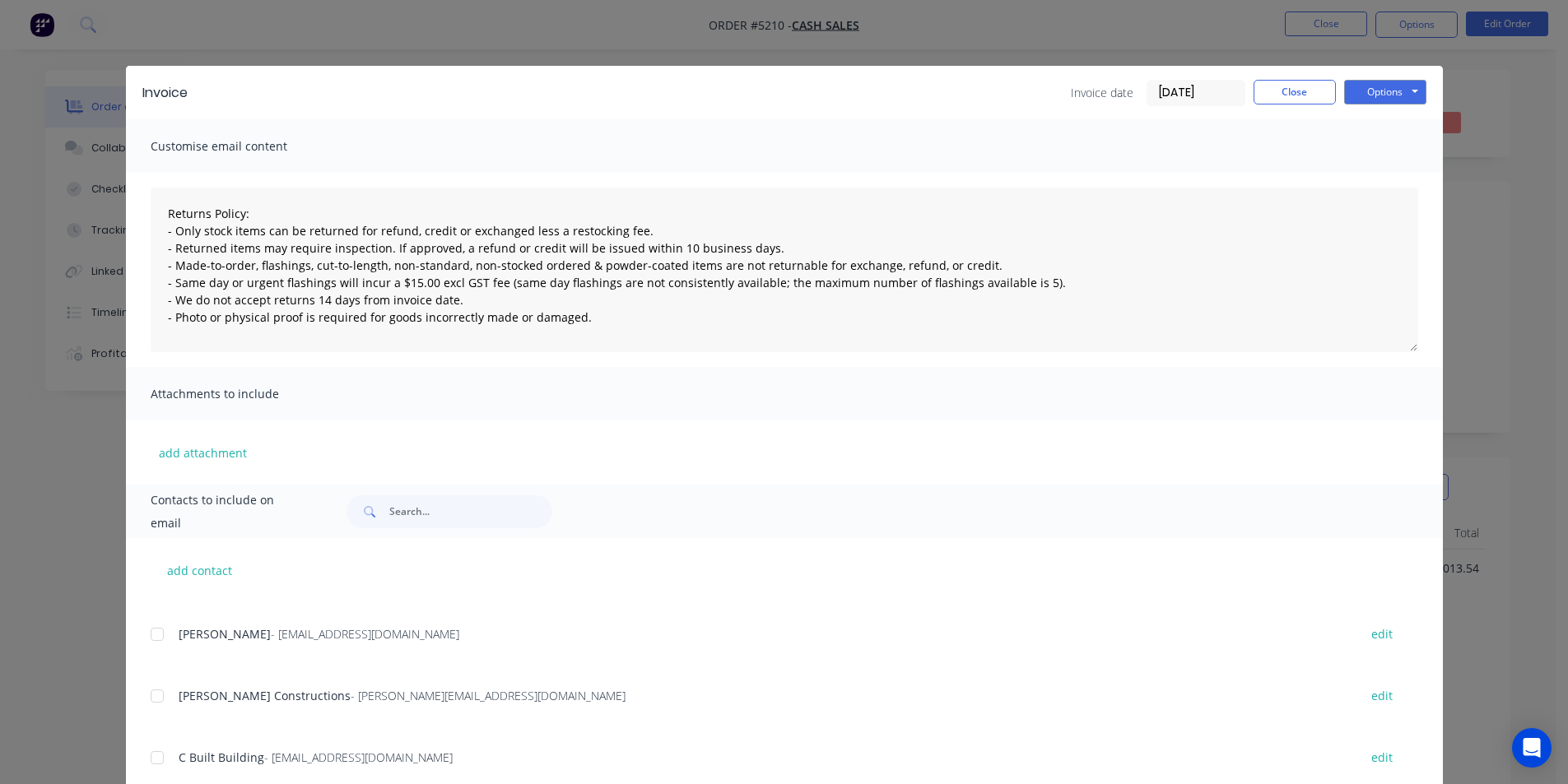
drag, startPoint x: 171, startPoint y: 754, endPoint x: 503, endPoint y: 677, distance: 340.8
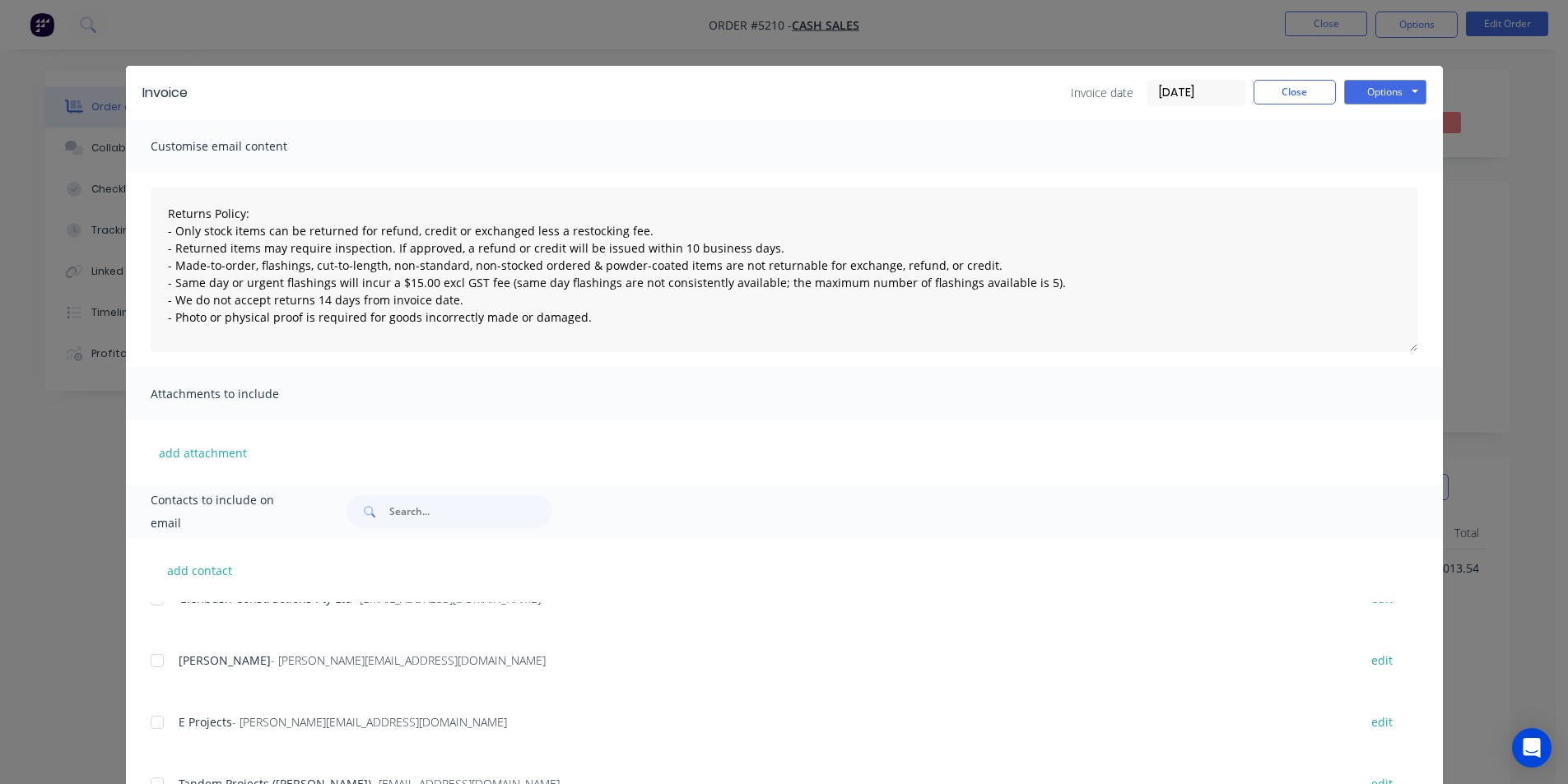
scroll to position [1891, 0]
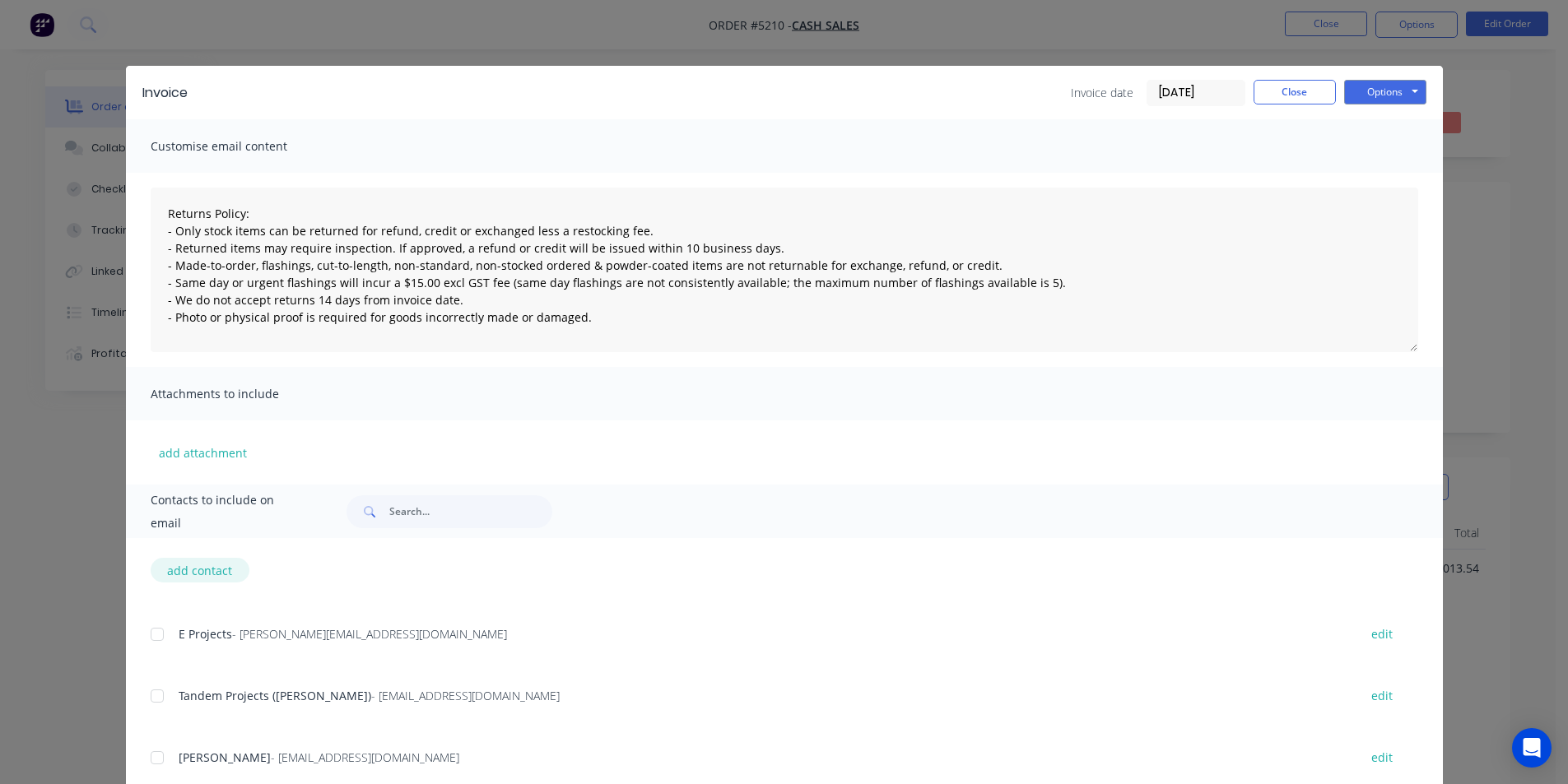
click at [180, 567] on button "add contact" at bounding box center [200, 570] width 98 height 25
type textarea "Returns Policy: - Only stock items can be returned for refund, credit or exchan…"
select select "AU"
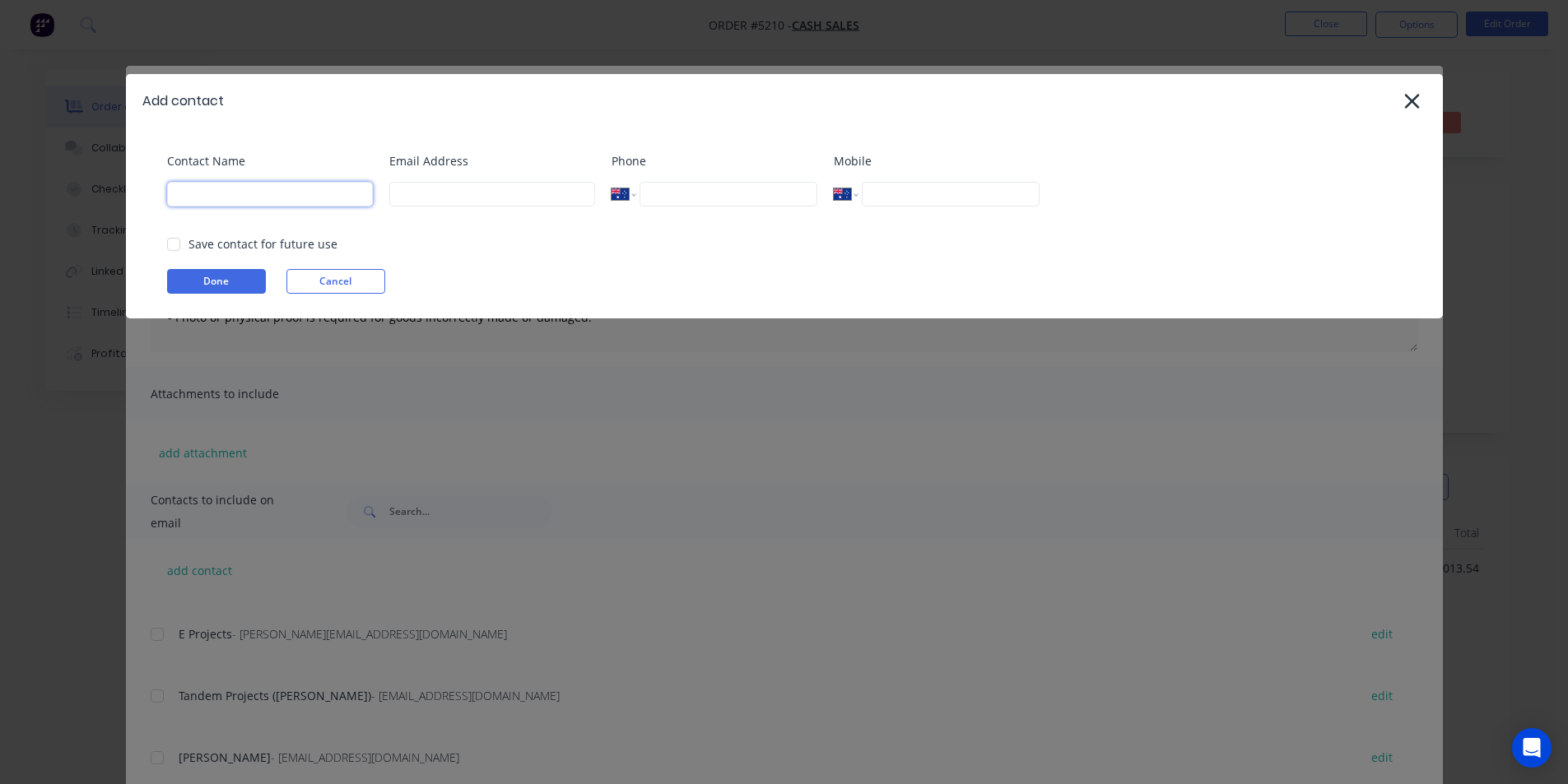
click at [223, 195] on input at bounding box center [269, 194] width 205 height 25
type input "[PERSON_NAME]"
paste input "[EMAIL_ADDRESS][DOMAIN_NAME]"
type input "[EMAIL_ADDRESS][DOMAIN_NAME]"
click at [219, 281] on button "Done" at bounding box center [216, 281] width 98 height 25
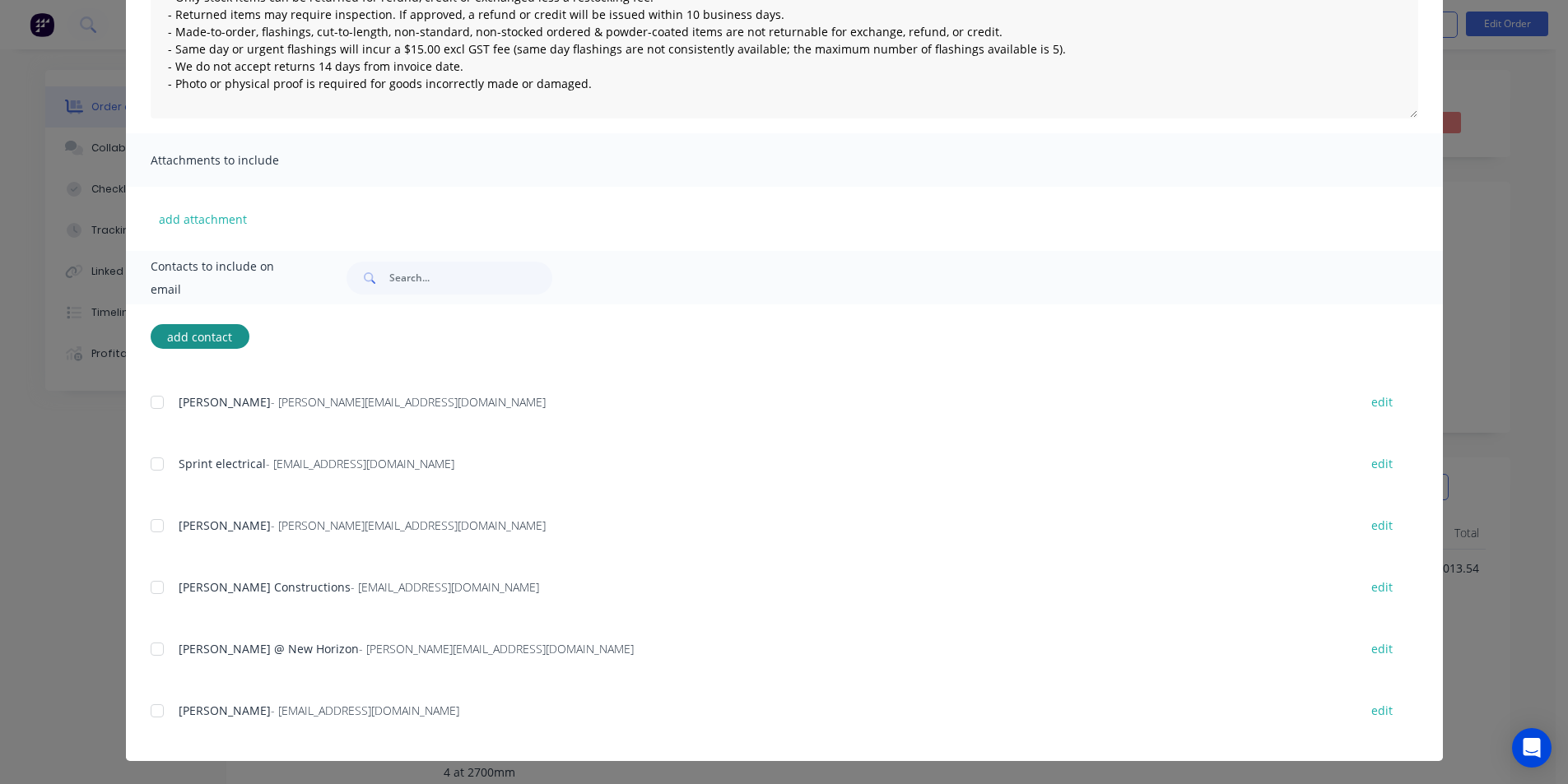
scroll to position [329, 0]
click at [149, 714] on div at bounding box center [156, 710] width 32 height 32
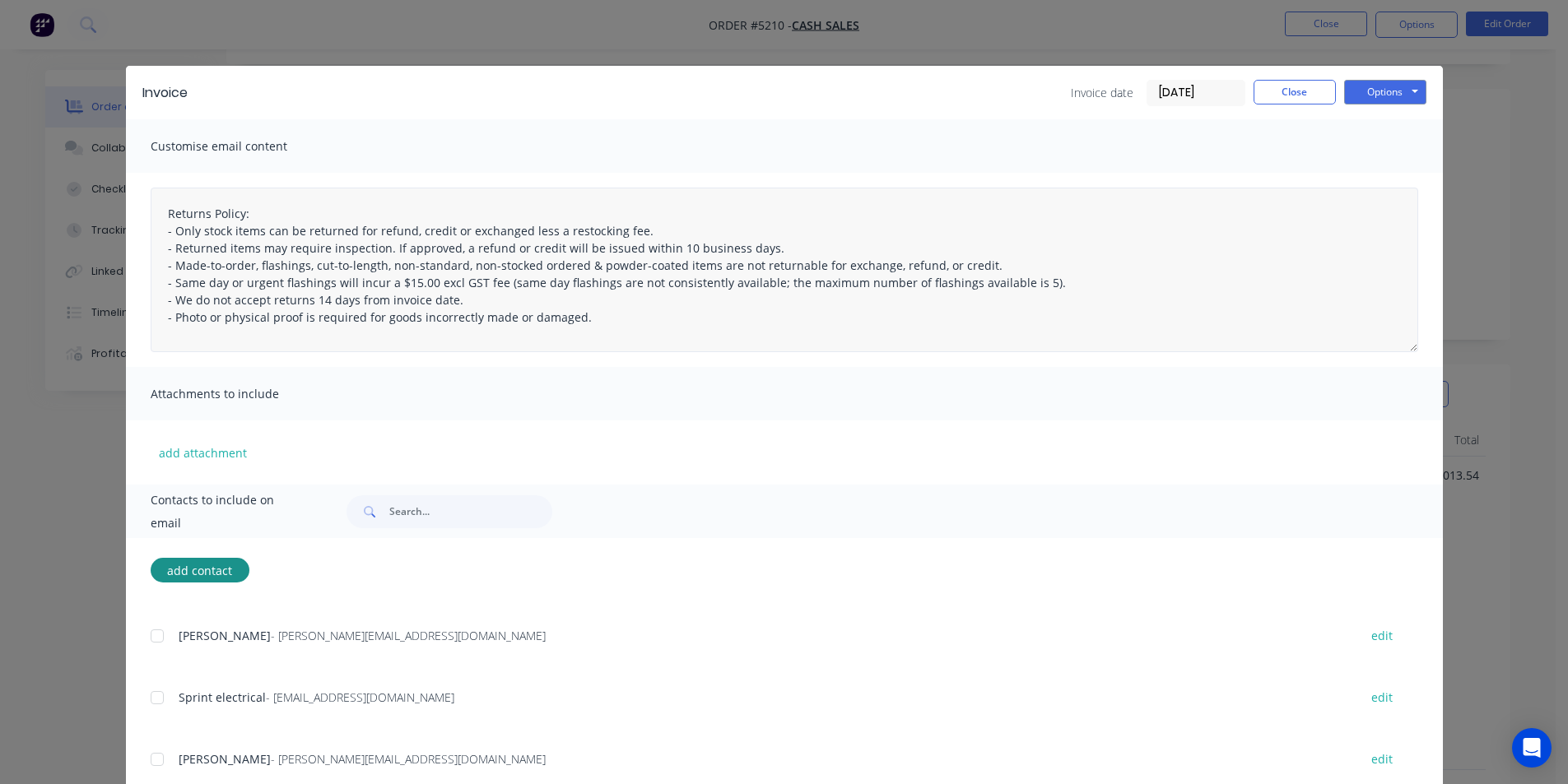
scroll to position [83, 0]
click at [1370, 89] on button "Options" at bounding box center [1385, 91] width 83 height 25
click at [1374, 169] on button "Email" at bounding box center [1396, 176] width 105 height 28
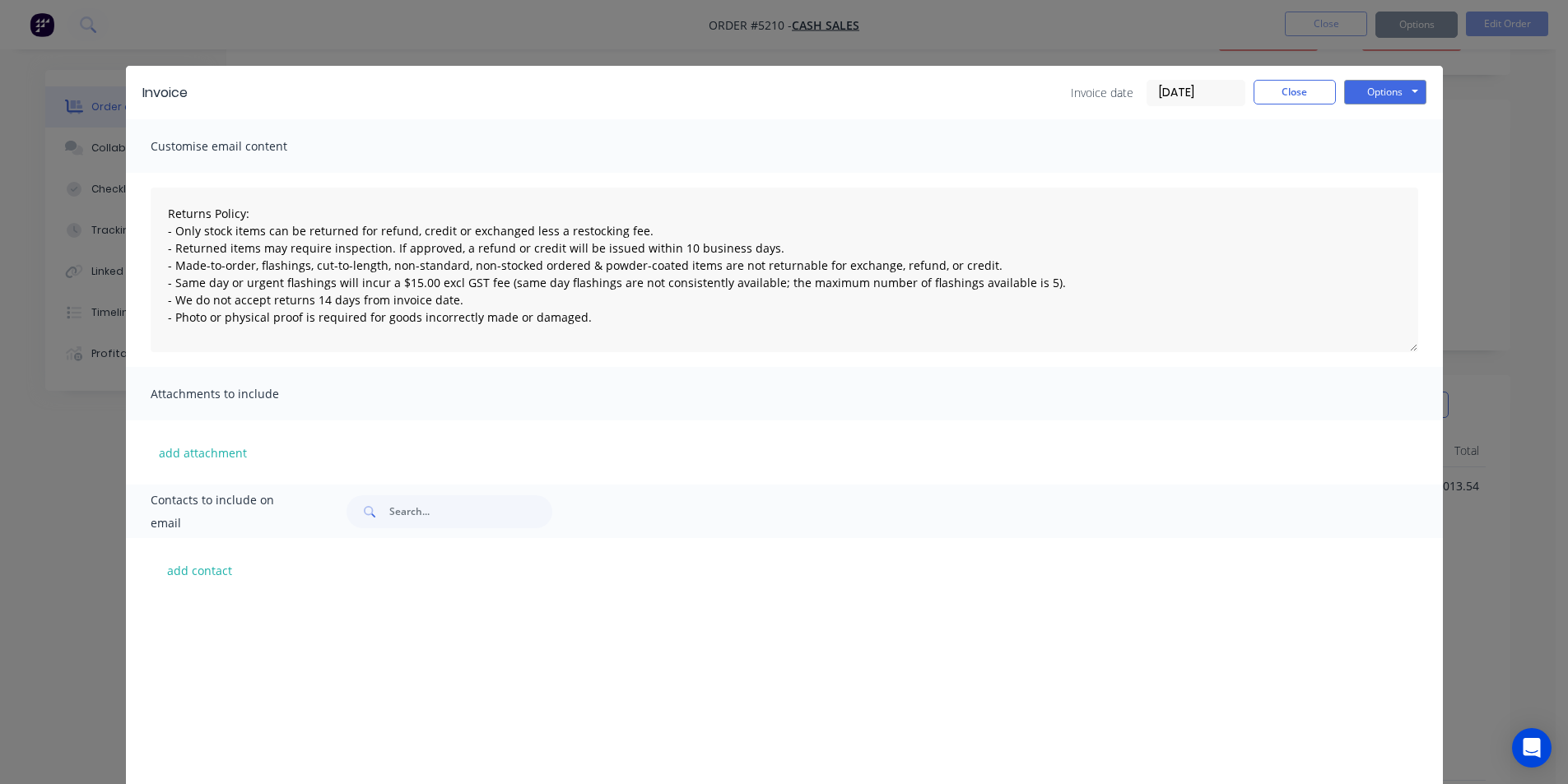
scroll to position [3679, 0]
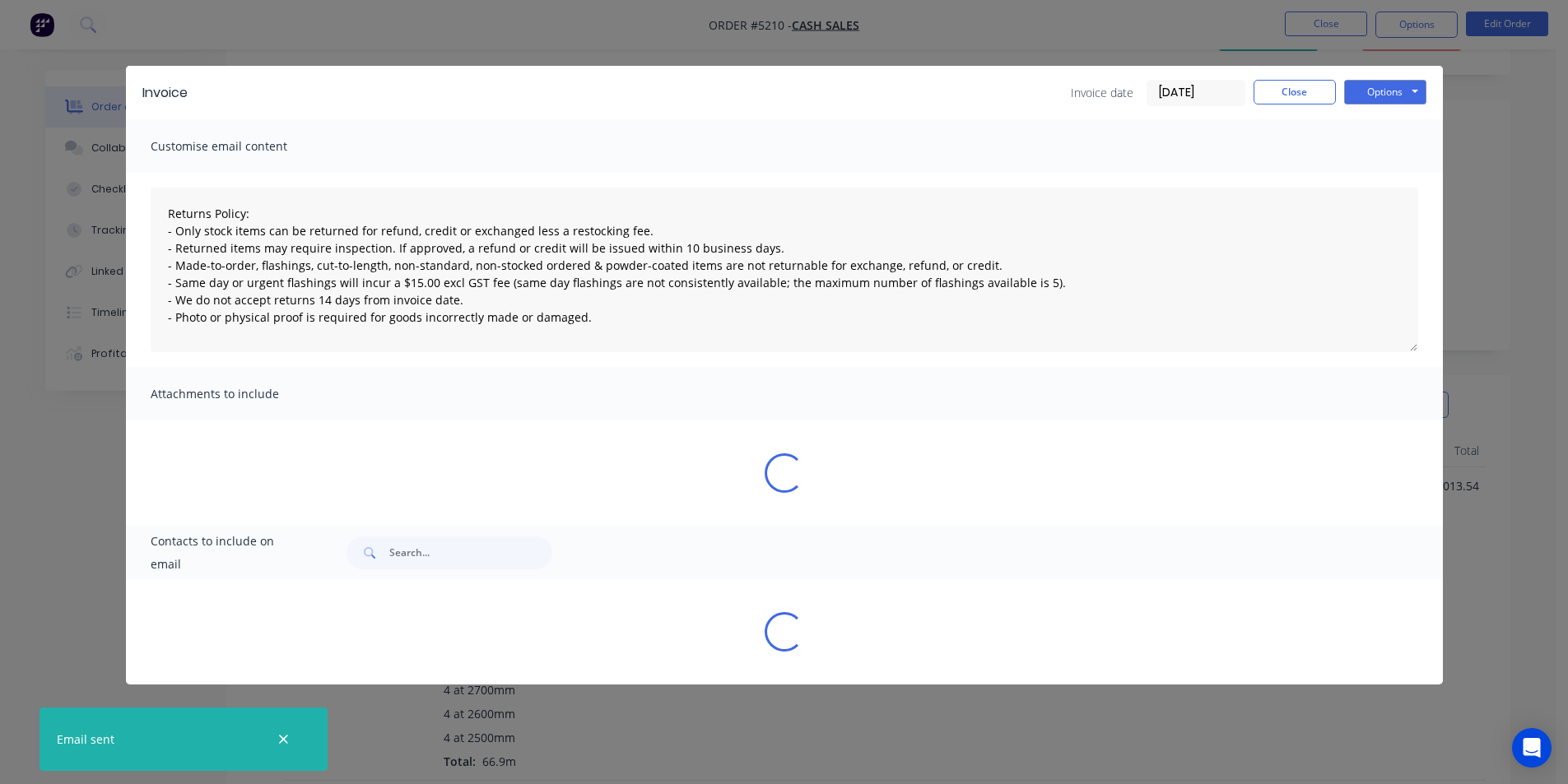
type textarea "Returns Policy: - Only stock items can be returned for refund, credit or exchan…"
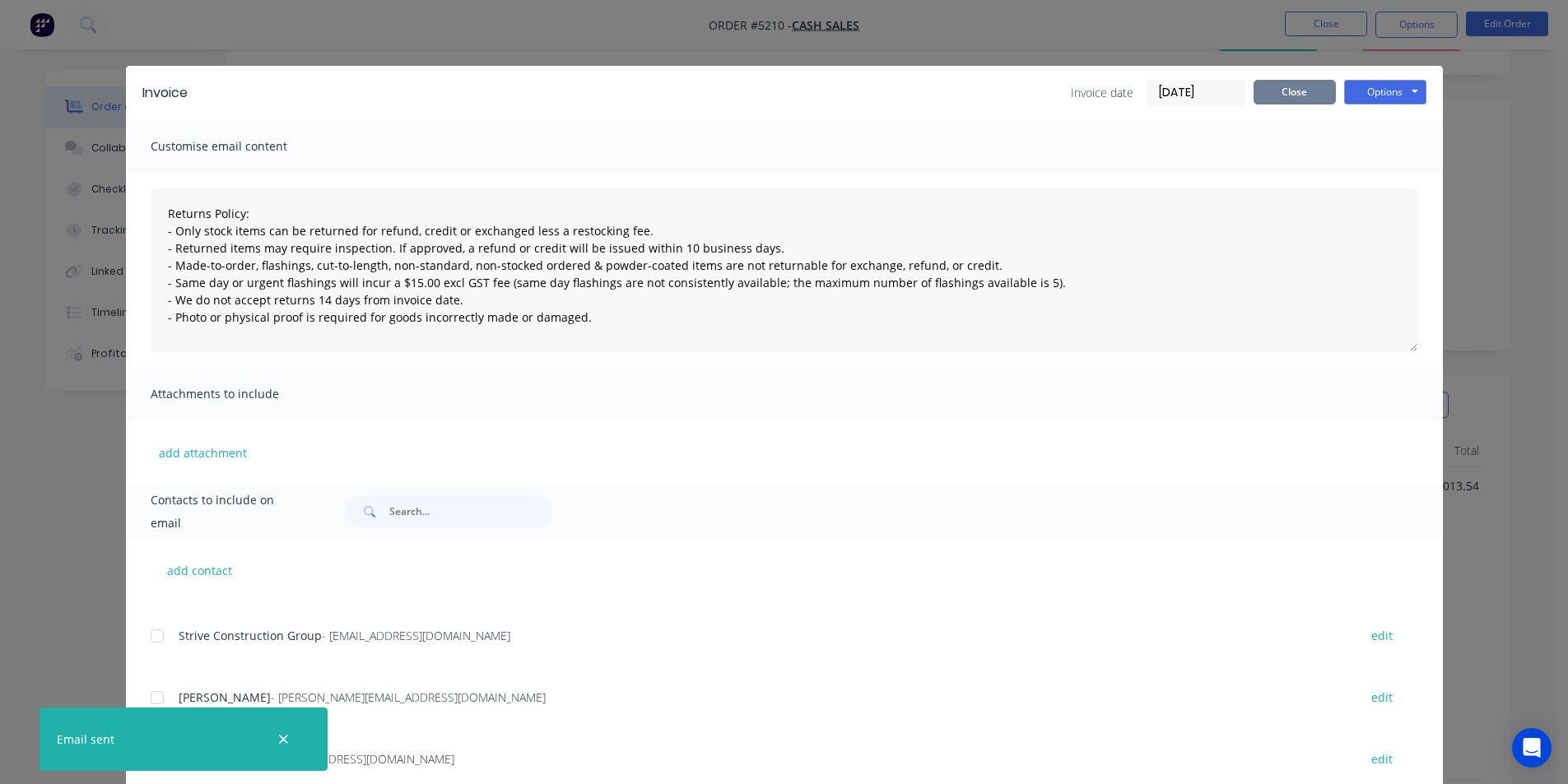
click at [1253, 100] on button "Close" at bounding box center [1295, 91] width 83 height 25
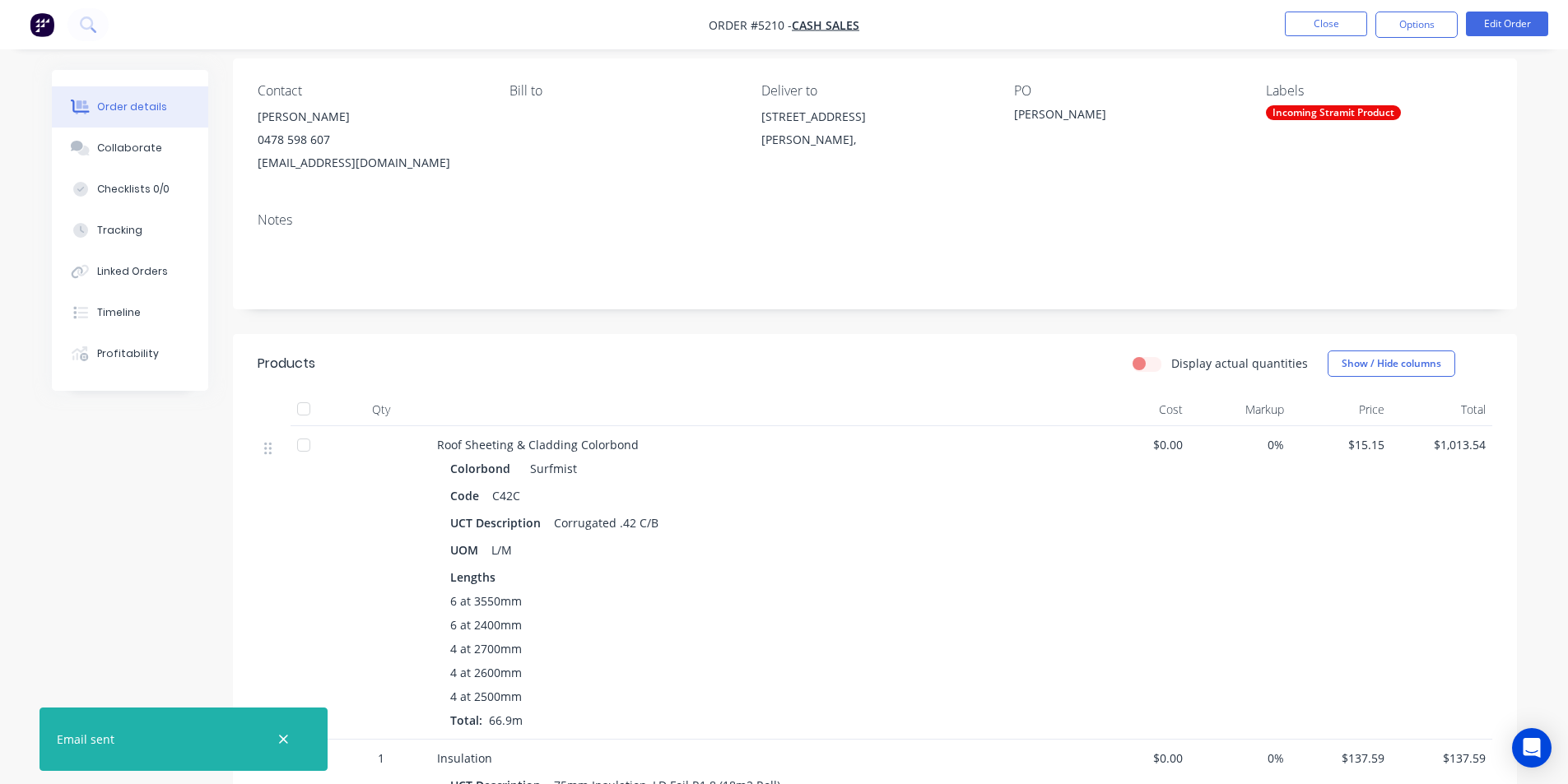
scroll to position [6, 0]
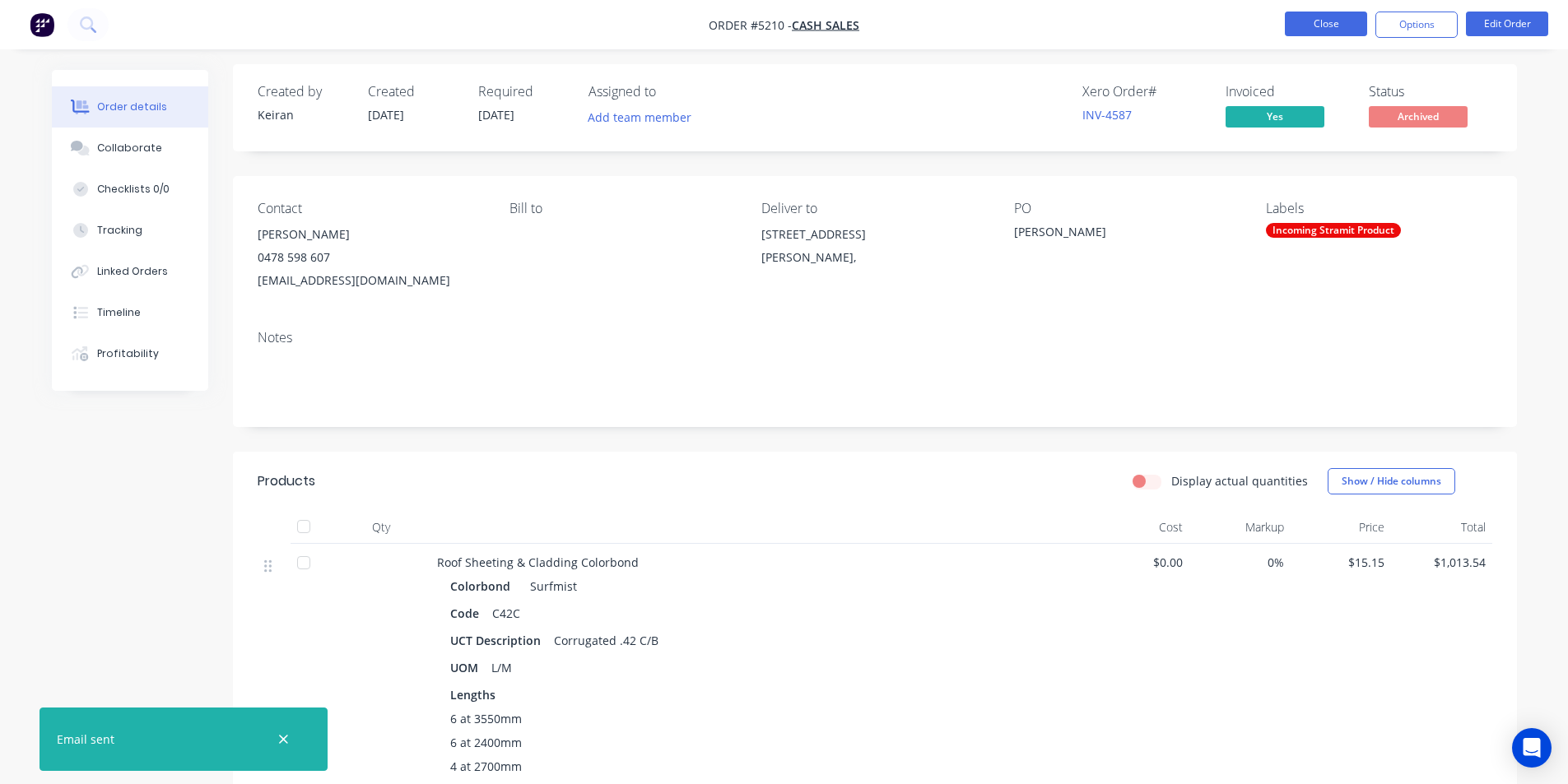
click at [1309, 29] on button "Close" at bounding box center [1326, 24] width 83 height 25
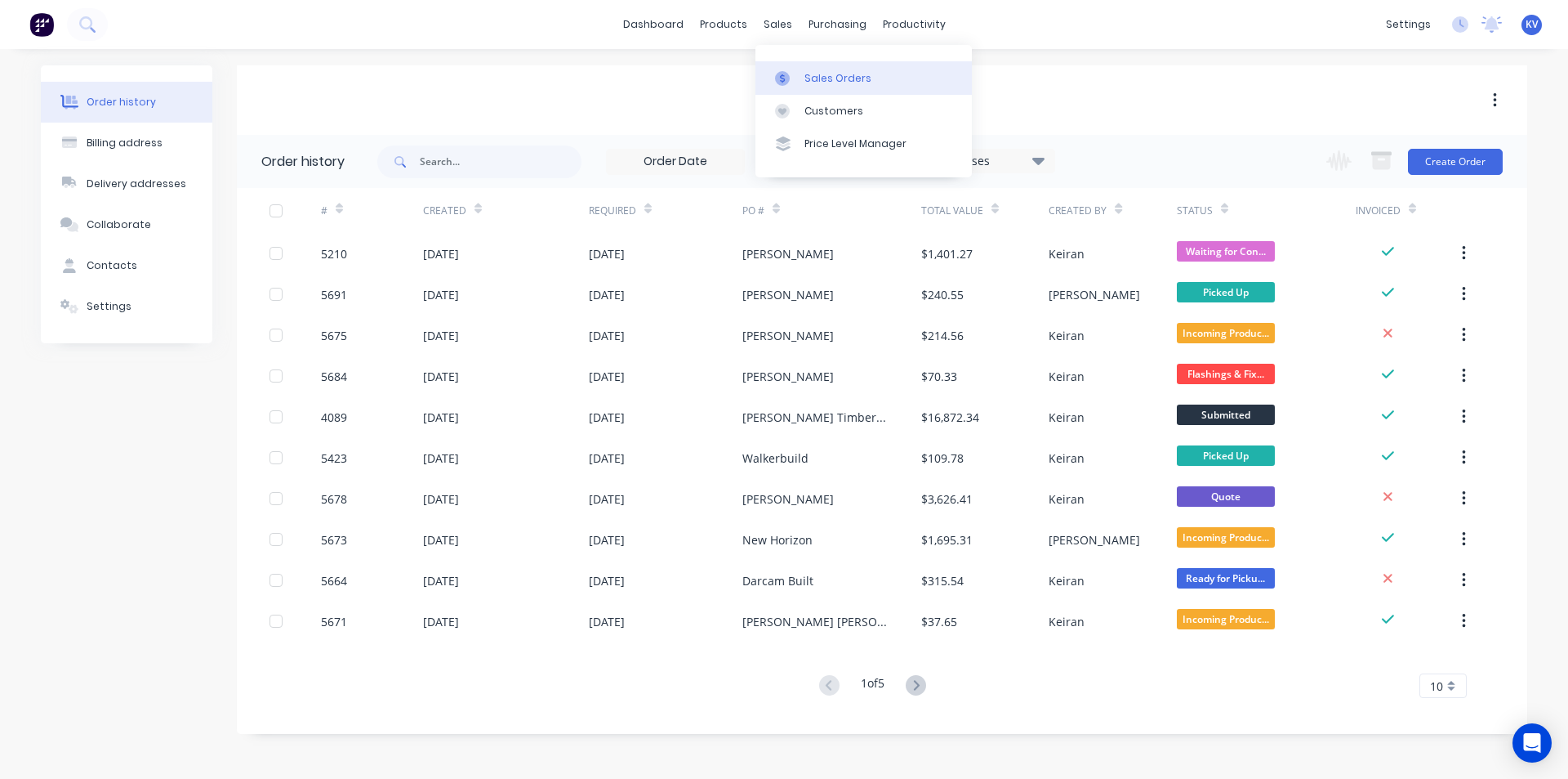
click at [809, 67] on link "Sales Orders" at bounding box center [864, 77] width 217 height 32
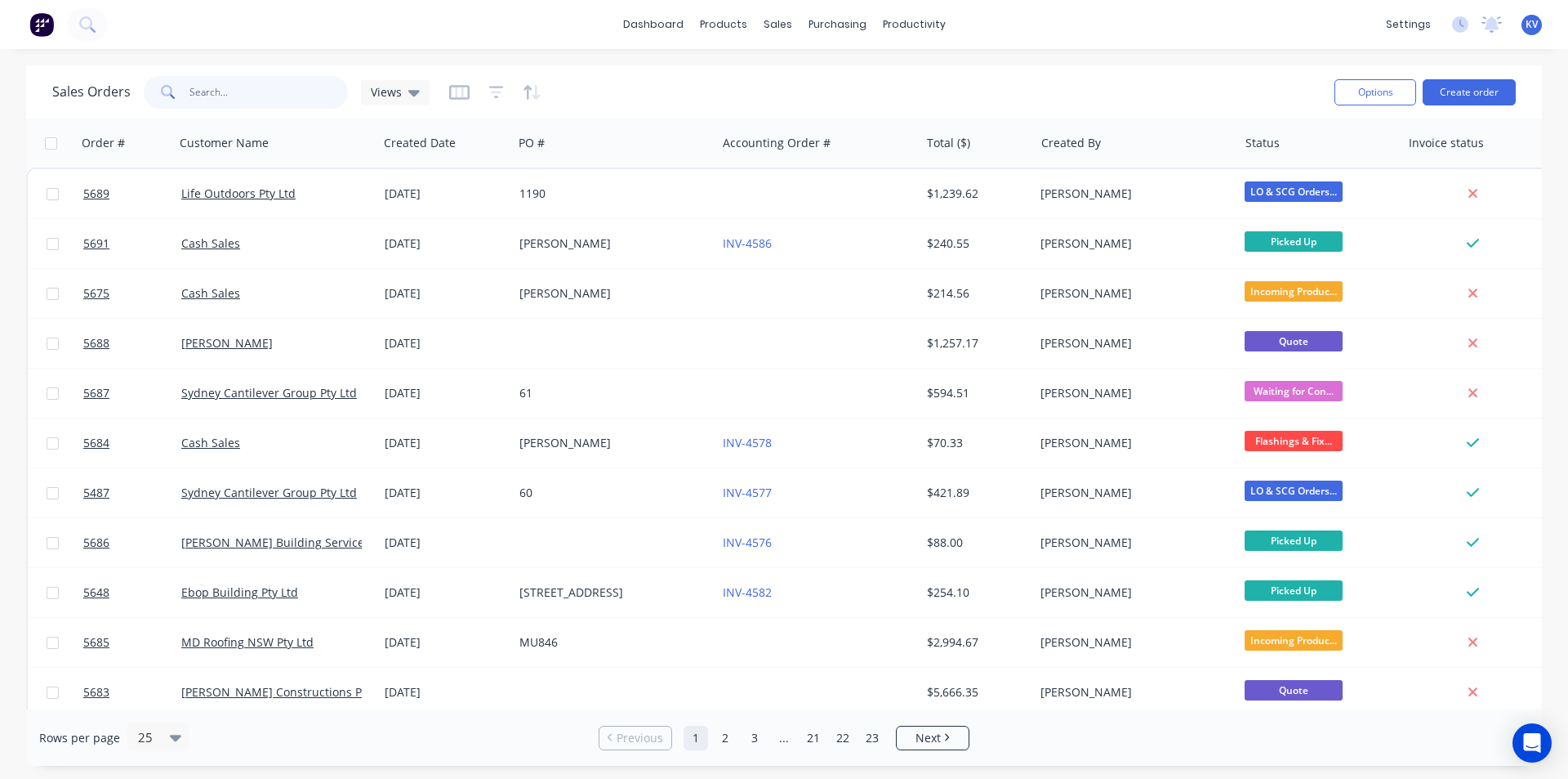
click at [315, 89] on input "text" at bounding box center [268, 92] width 159 height 32
type input "[PERSON_NAME]"
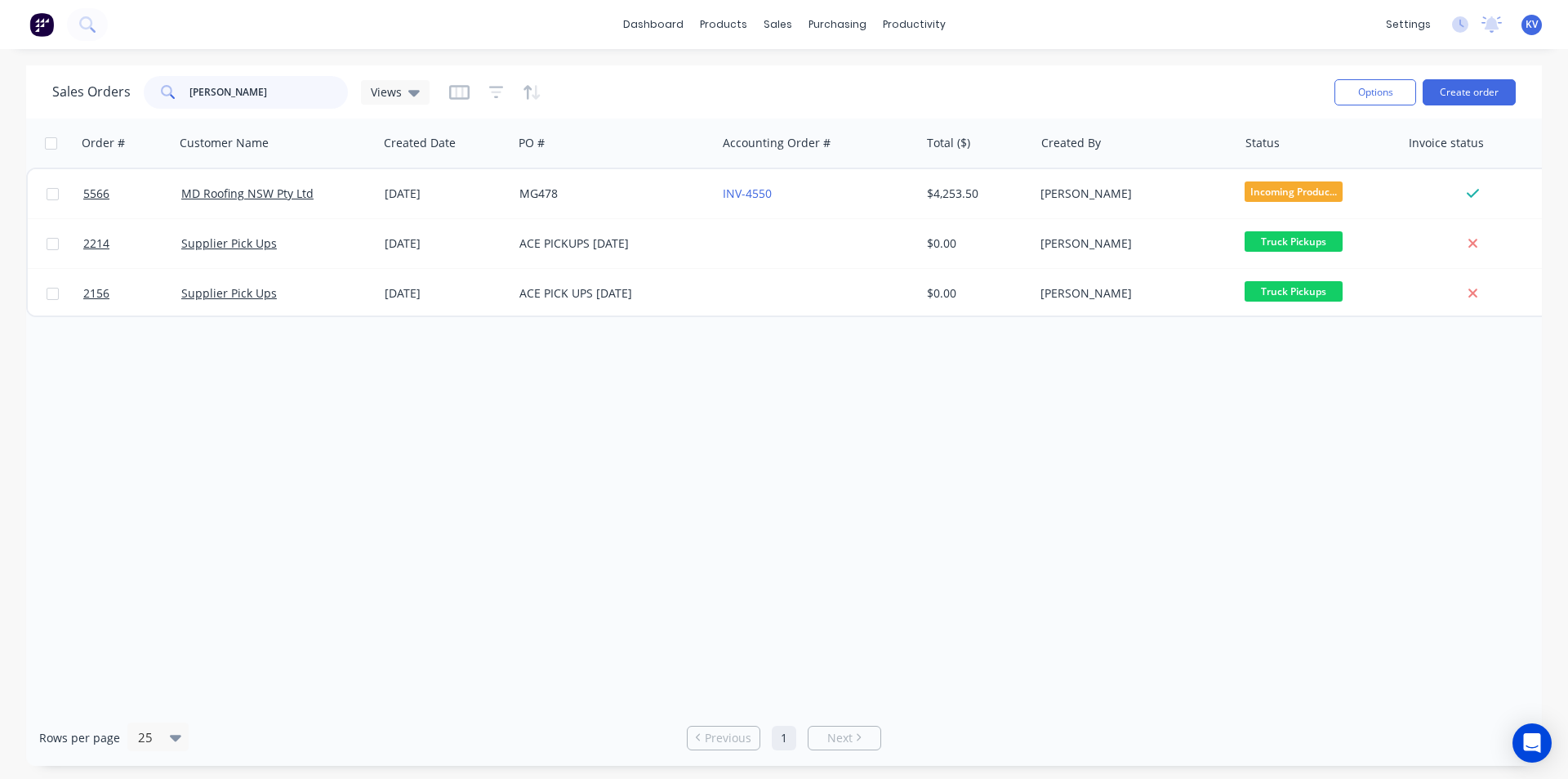
drag, startPoint x: 268, startPoint y: 81, endPoint x: 41, endPoint y: 86, distance: 227.1
click at [41, 86] on div "Sales Orders [PERSON_NAME] Views Options Create order" at bounding box center [784, 92] width 1516 height 53
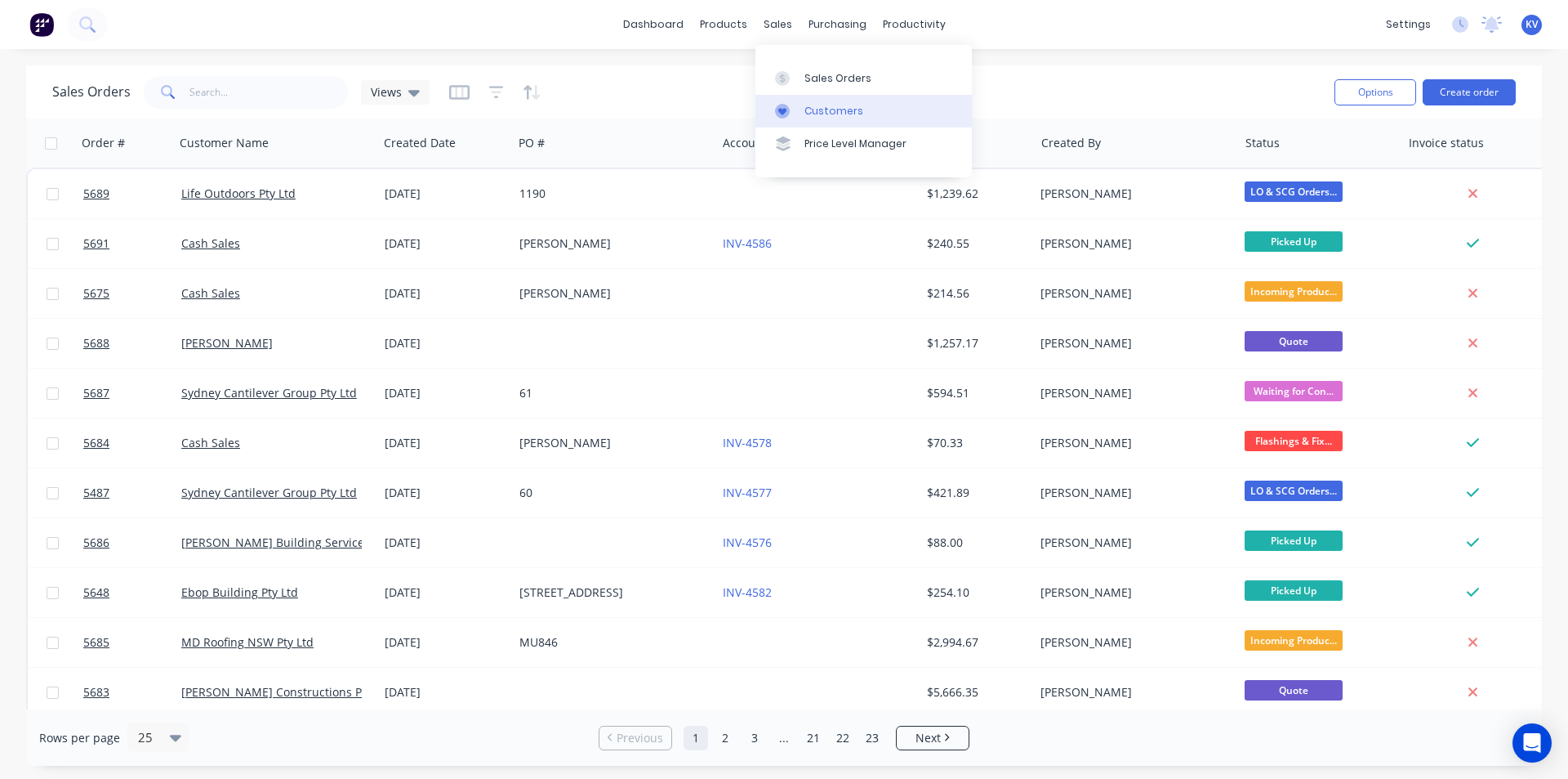
click at [823, 110] on div "Customers" at bounding box center [834, 110] width 59 height 15
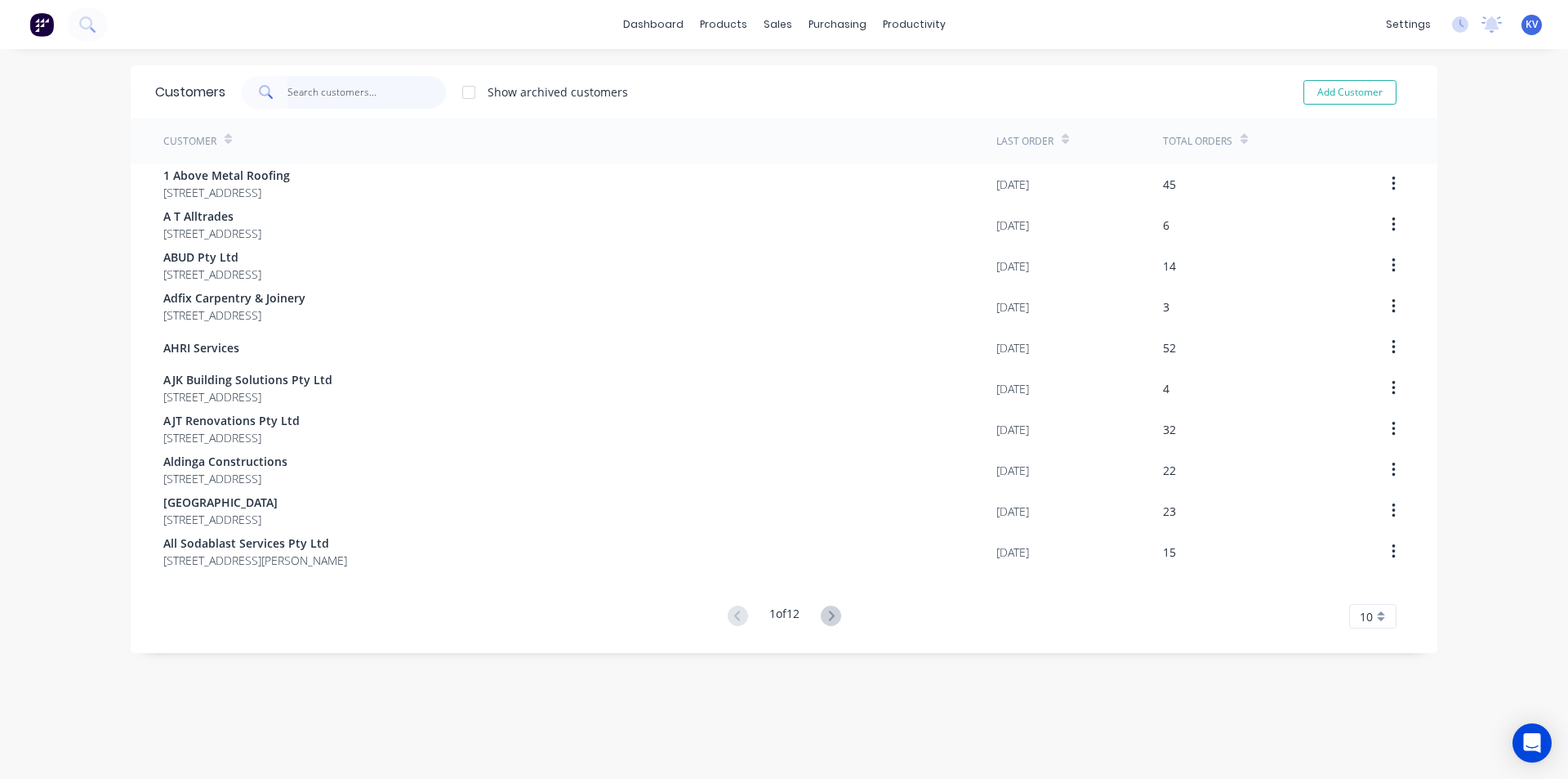
click at [324, 100] on input "text" at bounding box center [367, 92] width 159 height 32
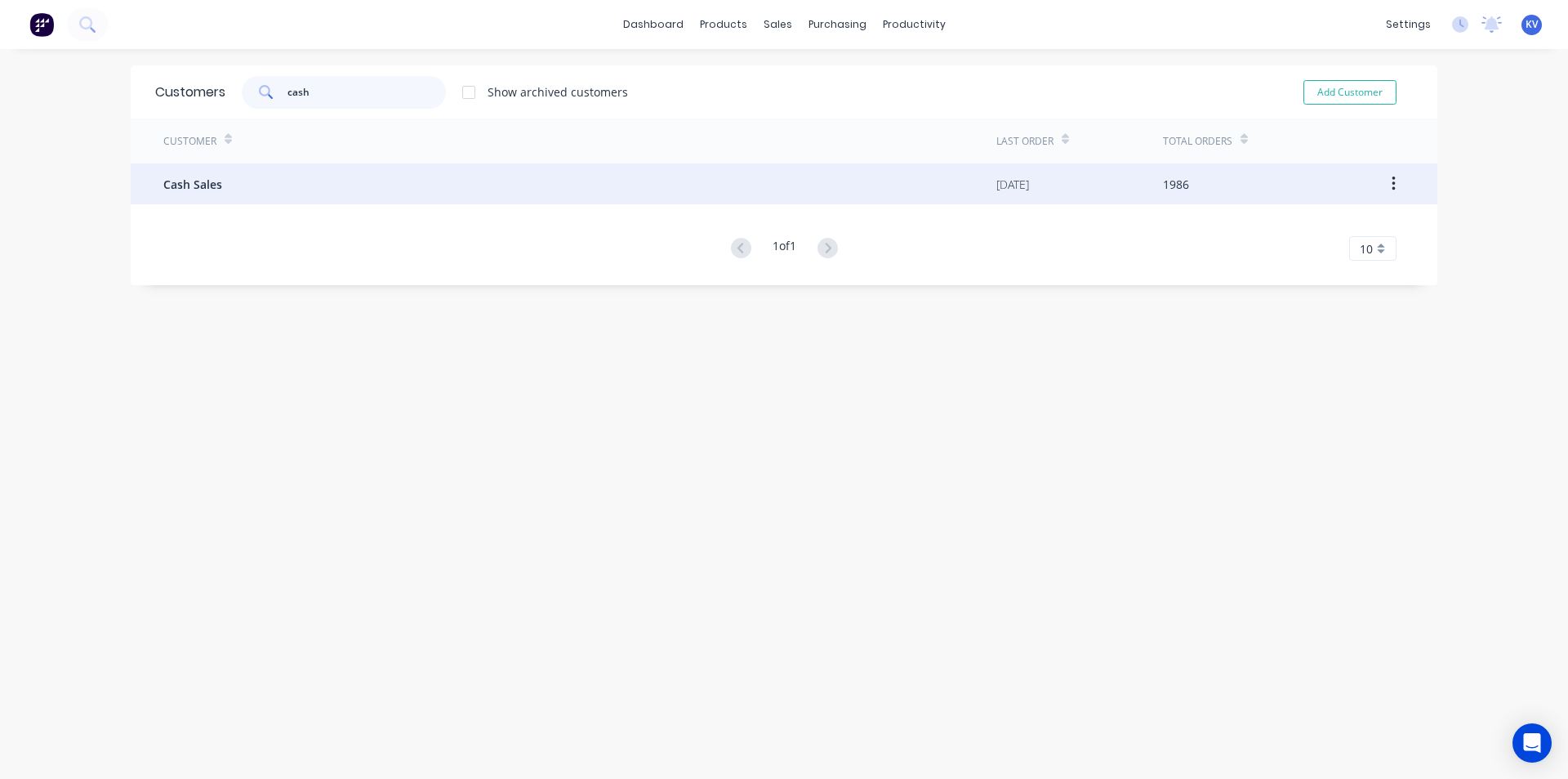
type input "cash"
click at [318, 178] on div "Cash Sales" at bounding box center [580, 184] width 833 height 41
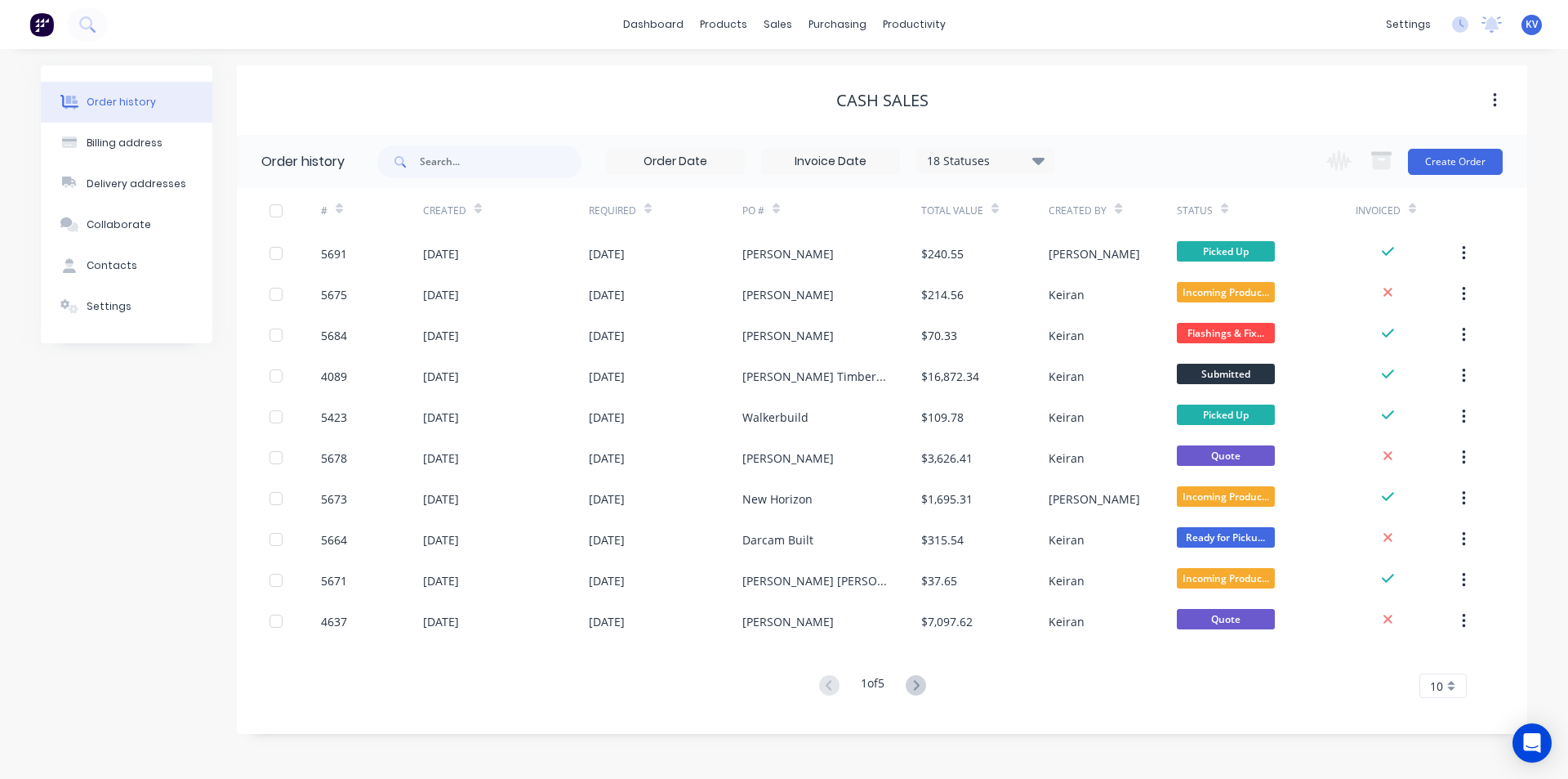
click at [1004, 165] on div "18 Statuses" at bounding box center [985, 161] width 138 height 18
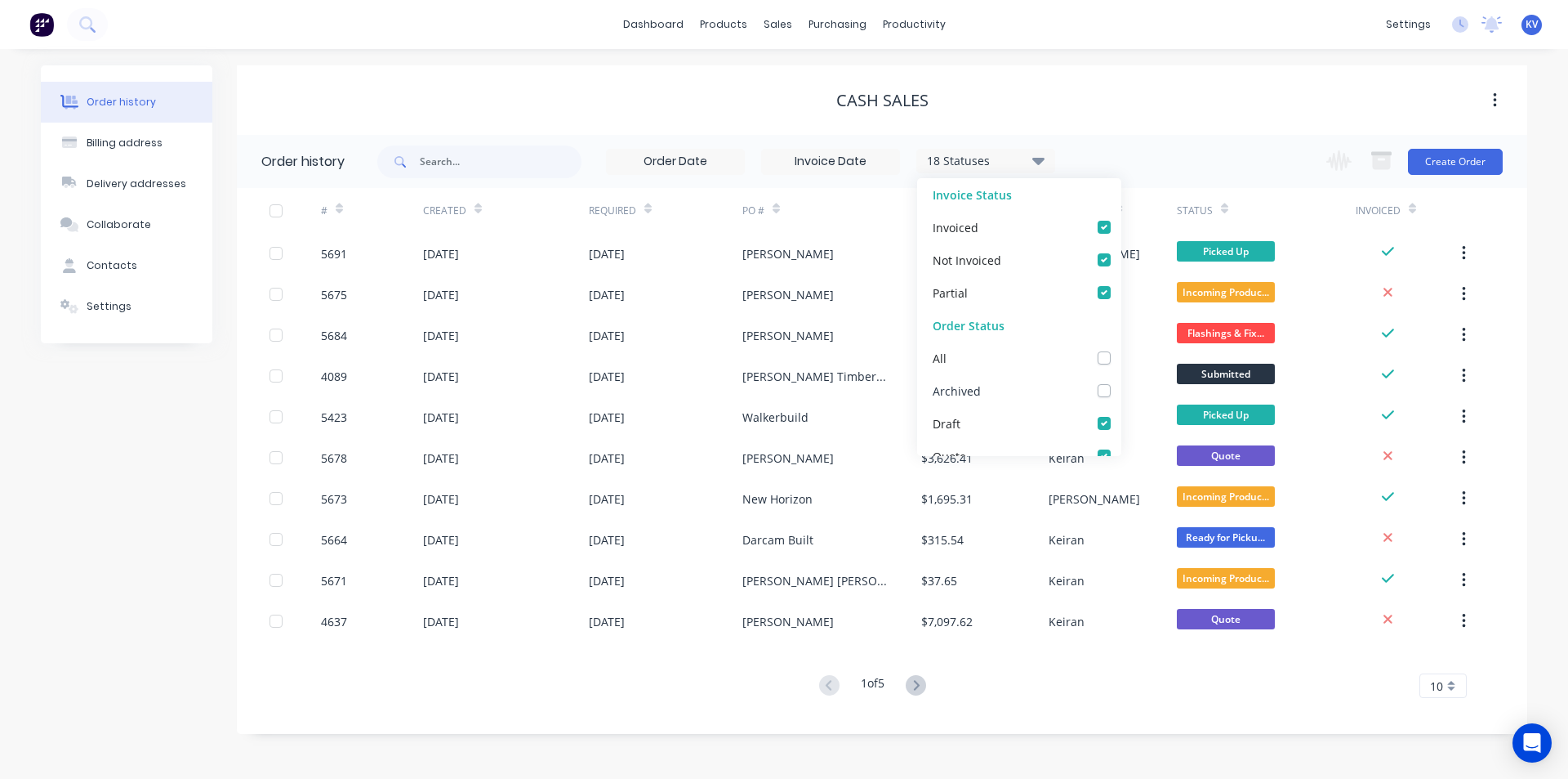
click at [1121, 382] on label at bounding box center [1121, 382] width 0 height 0
click at [1121, 389] on input "checkbox" at bounding box center [1127, 390] width 13 height 16
checkbox input "true"
click at [482, 167] on input "text" at bounding box center [501, 161] width 162 height 32
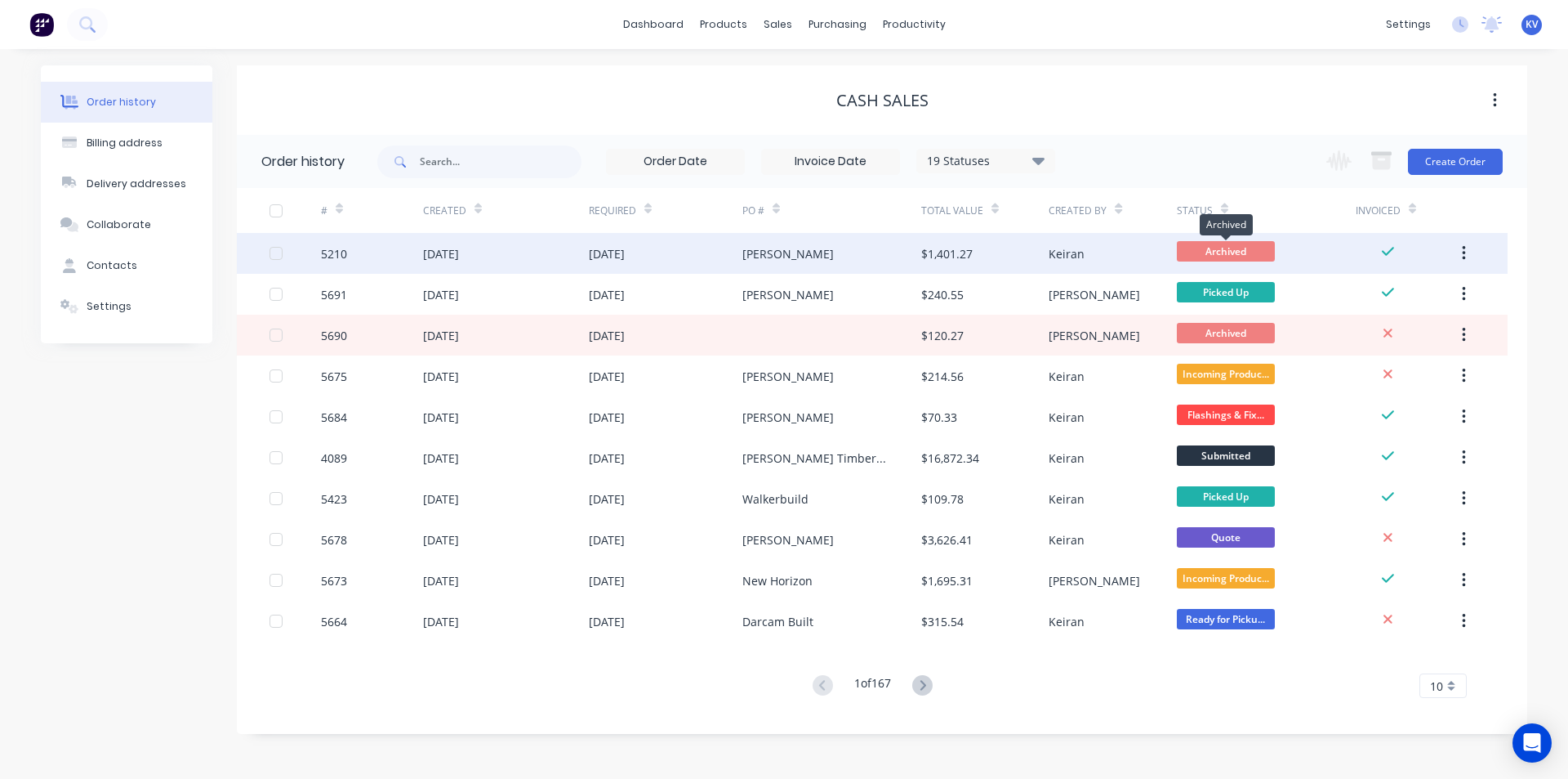
click at [1239, 257] on span "Archived" at bounding box center [1226, 251] width 98 height 20
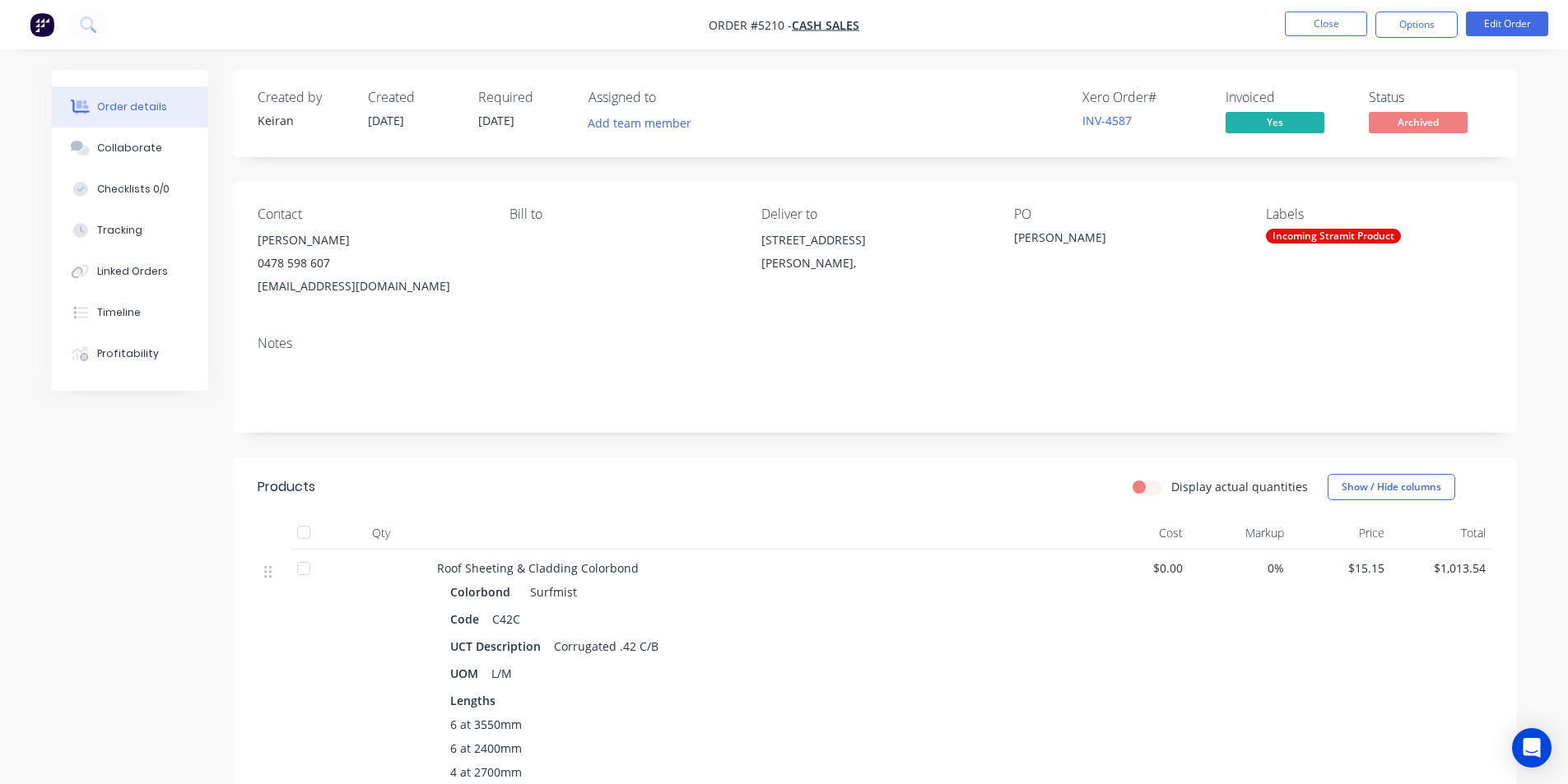
click at [1415, 119] on span "Archived" at bounding box center [1418, 122] width 98 height 21
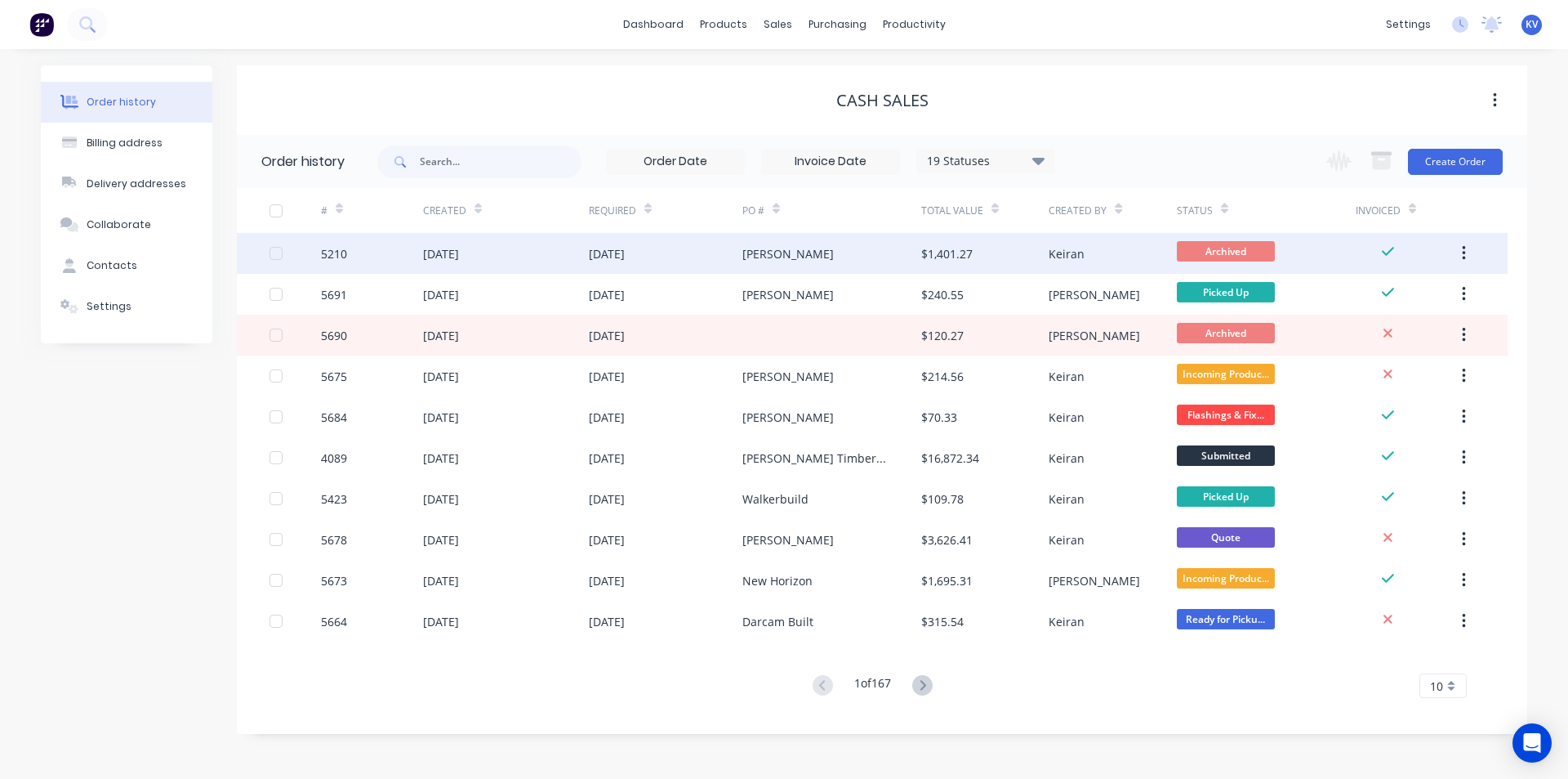
click at [1463, 254] on icon "button" at bounding box center [1464, 253] width 3 height 15
click at [1417, 304] on div "Unarchive" at bounding box center [1405, 296] width 126 height 23
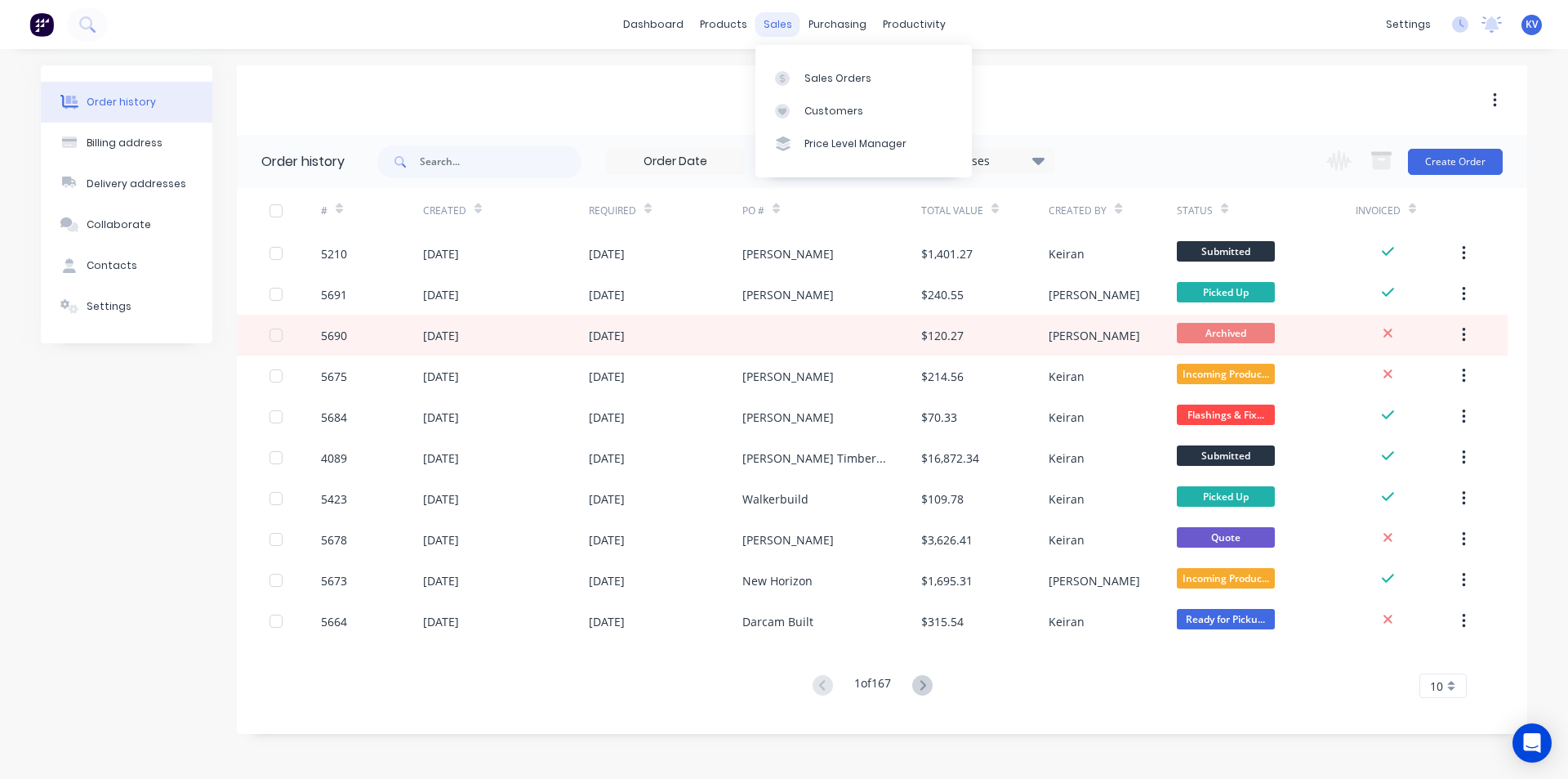
click at [780, 24] on div "sales" at bounding box center [778, 24] width 45 height 24
drag, startPoint x: 744, startPoint y: 3, endPoint x: 755, endPoint y: 12, distance: 14.2
click at [749, 8] on div "dashboard products sales purchasing productivity dashboard products Product Cat…" at bounding box center [784, 24] width 1568 height 49
drag, startPoint x: 768, startPoint y: 20, endPoint x: 788, endPoint y: 34, distance: 24.4
click at [770, 20] on div "sales" at bounding box center [778, 24] width 45 height 24
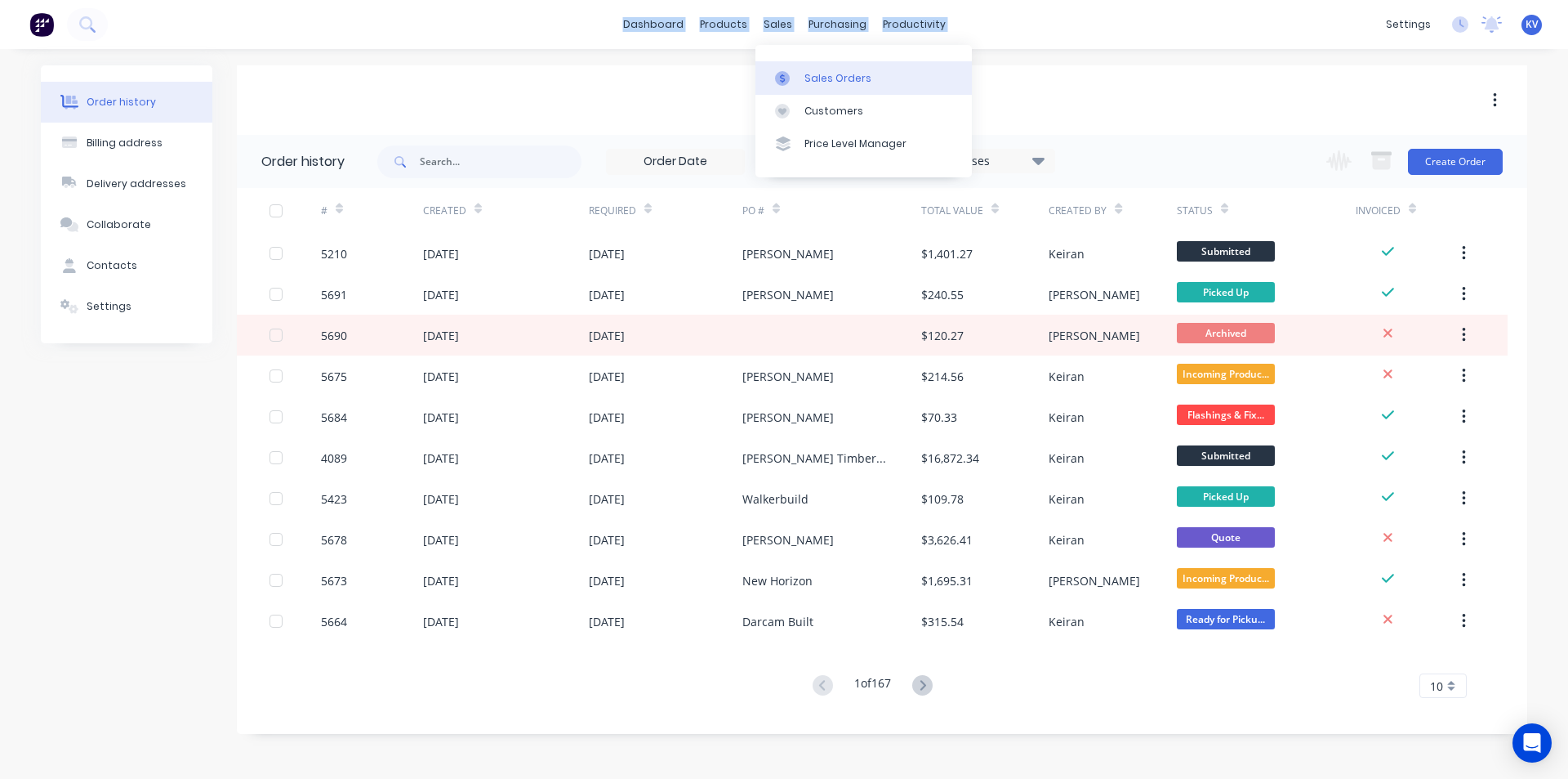
click at [828, 71] on link "Sales Orders" at bounding box center [864, 77] width 217 height 32
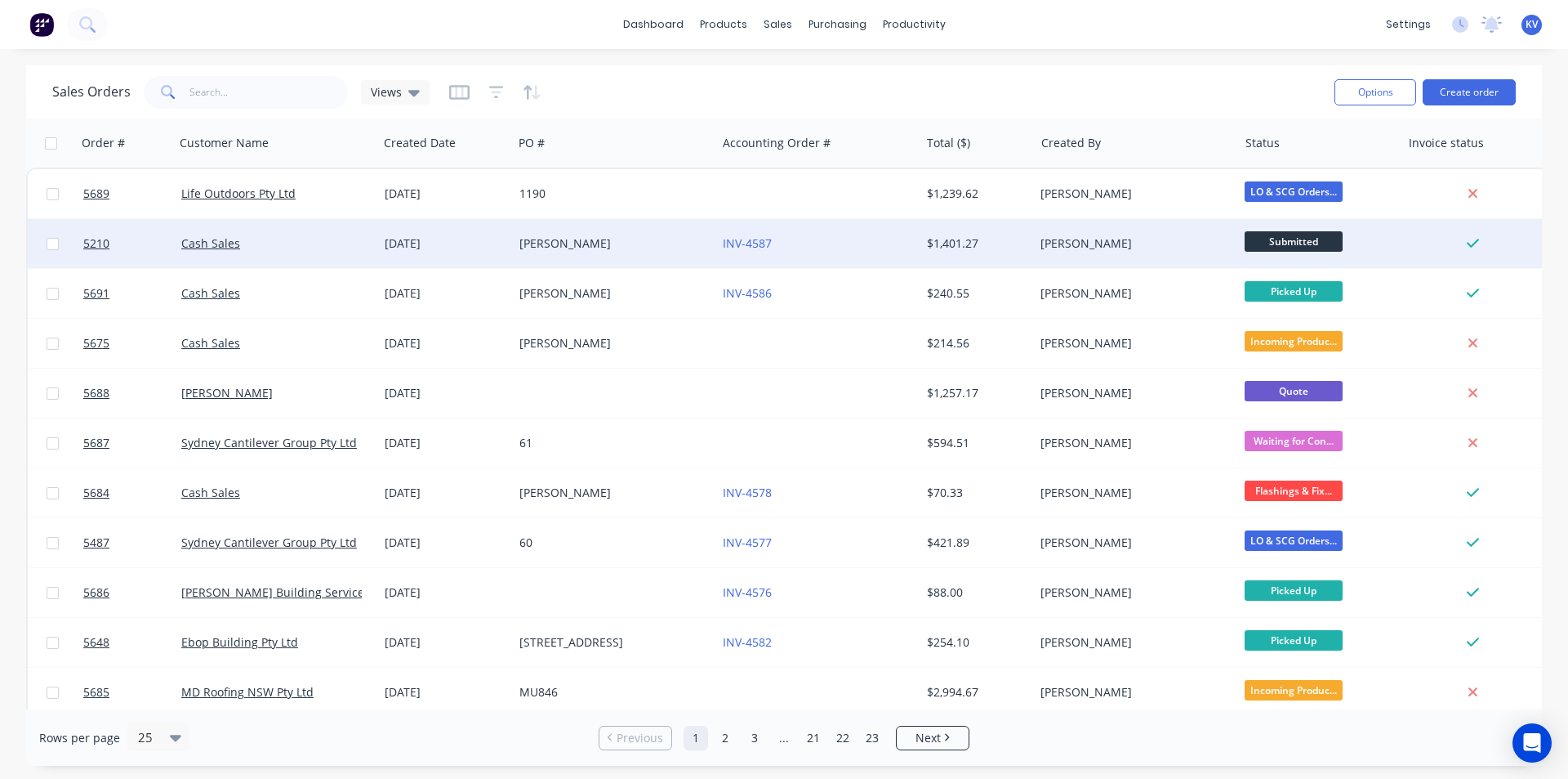
click at [856, 241] on div "INV-4587" at bounding box center [814, 243] width 181 height 17
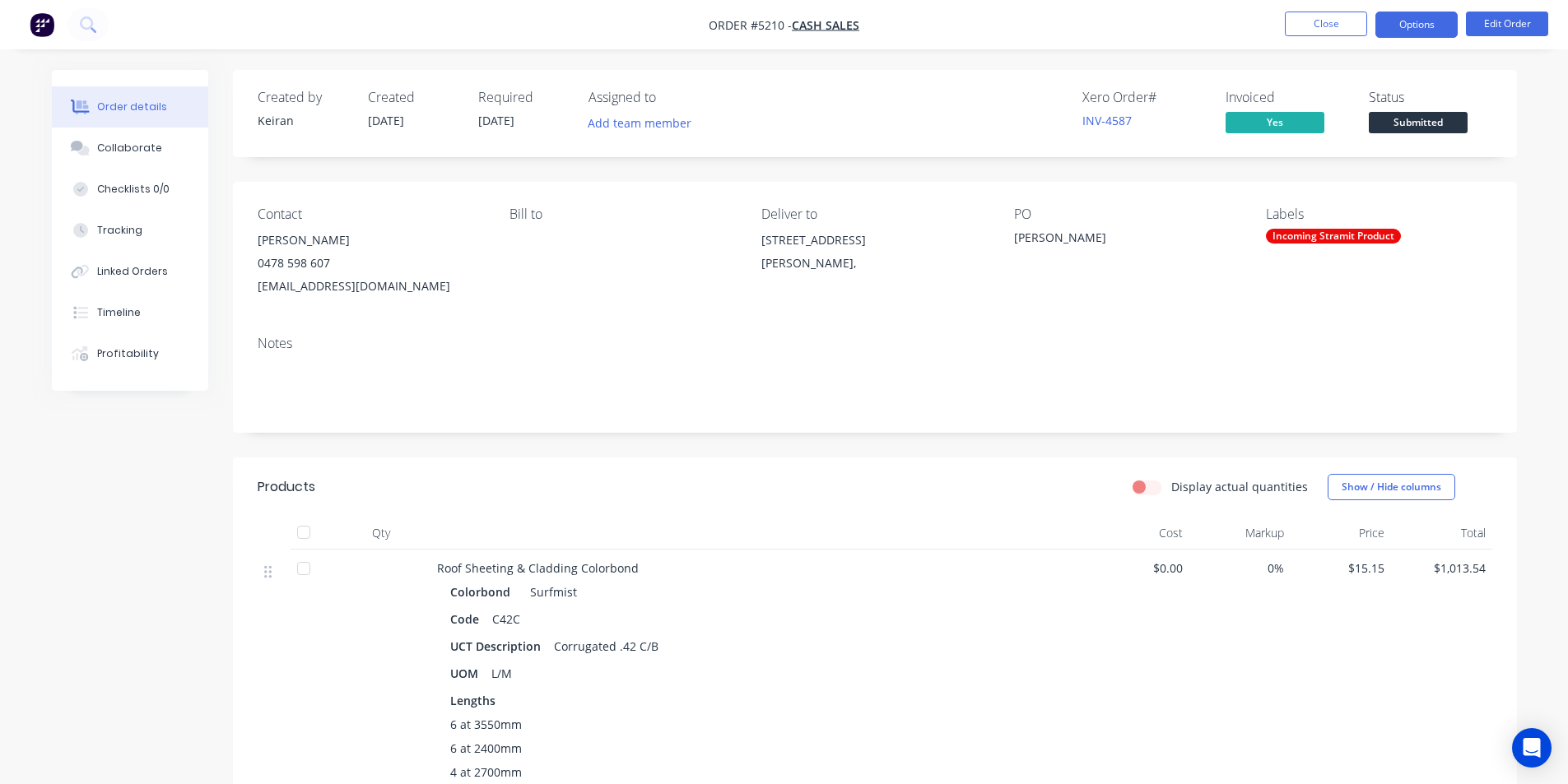
drag, startPoint x: 1419, startPoint y: 18, endPoint x: 1432, endPoint y: 29, distance: 17.0
click at [1423, 22] on button "Options" at bounding box center [1417, 25] width 83 height 27
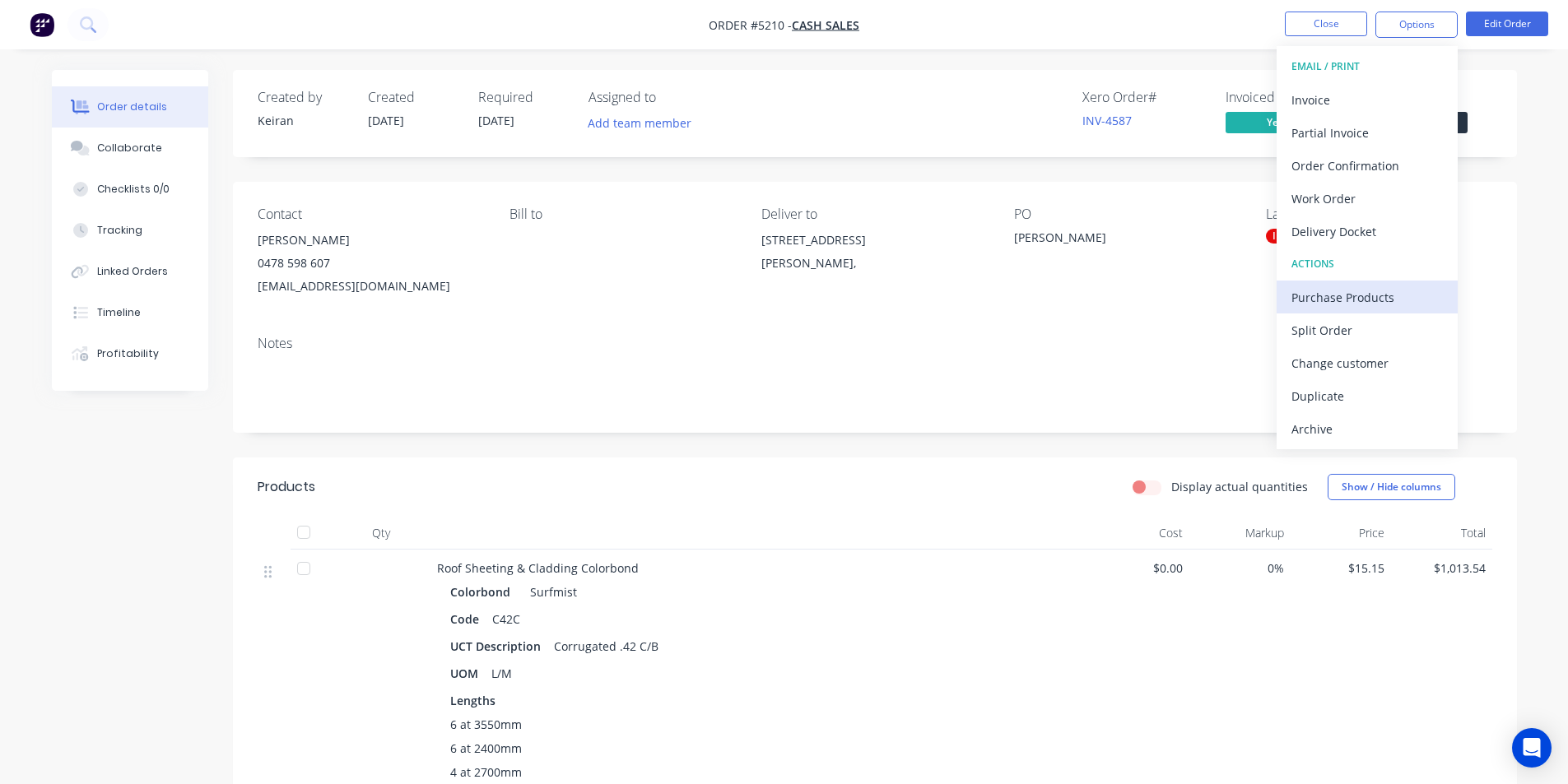
click at [1377, 299] on div "Purchase Products" at bounding box center [1366, 297] width 151 height 24
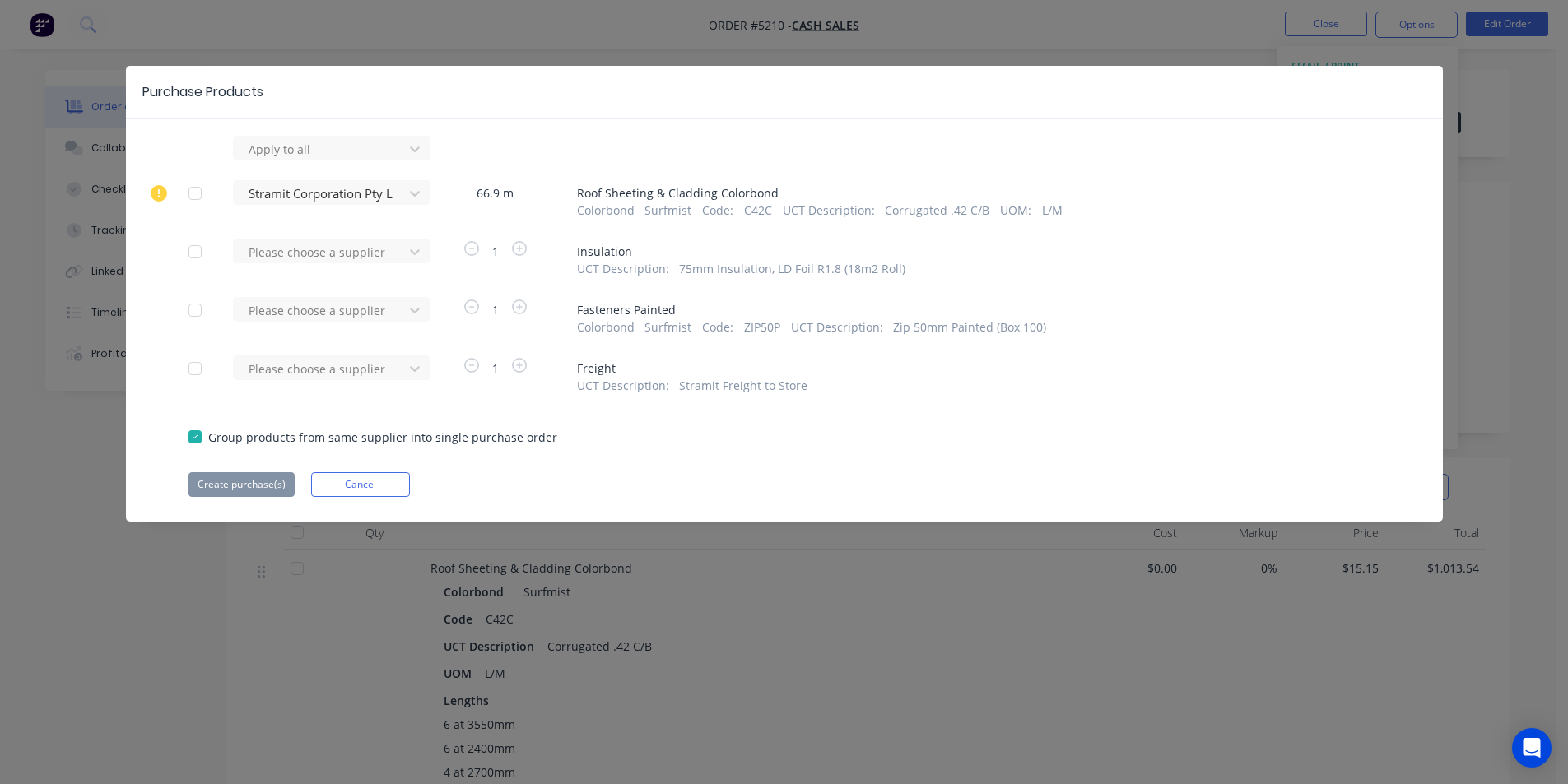
click at [360, 485] on button "Cancel" at bounding box center [360, 484] width 98 height 25
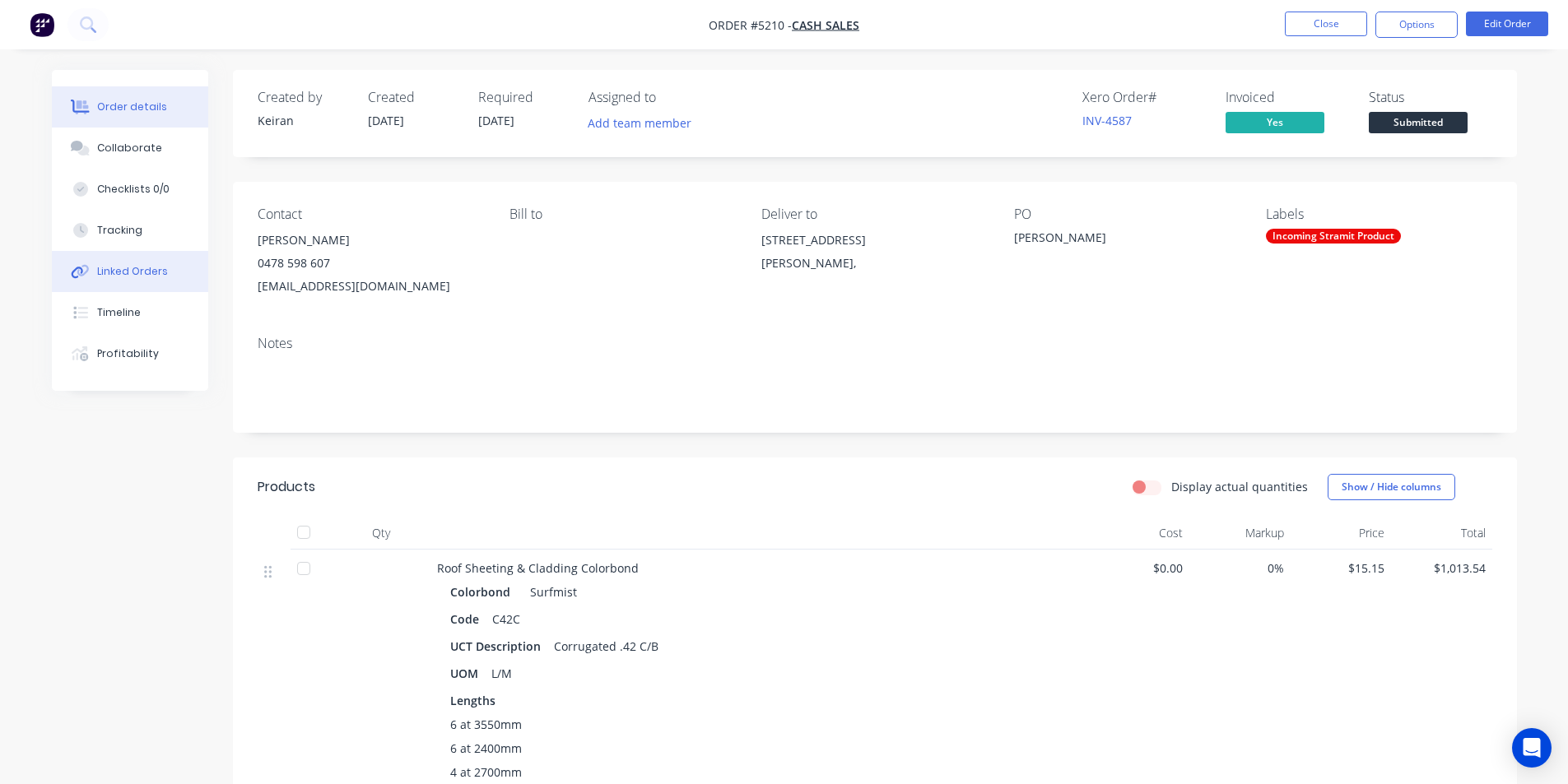
click at [129, 280] on button "Linked Orders" at bounding box center [130, 271] width 156 height 41
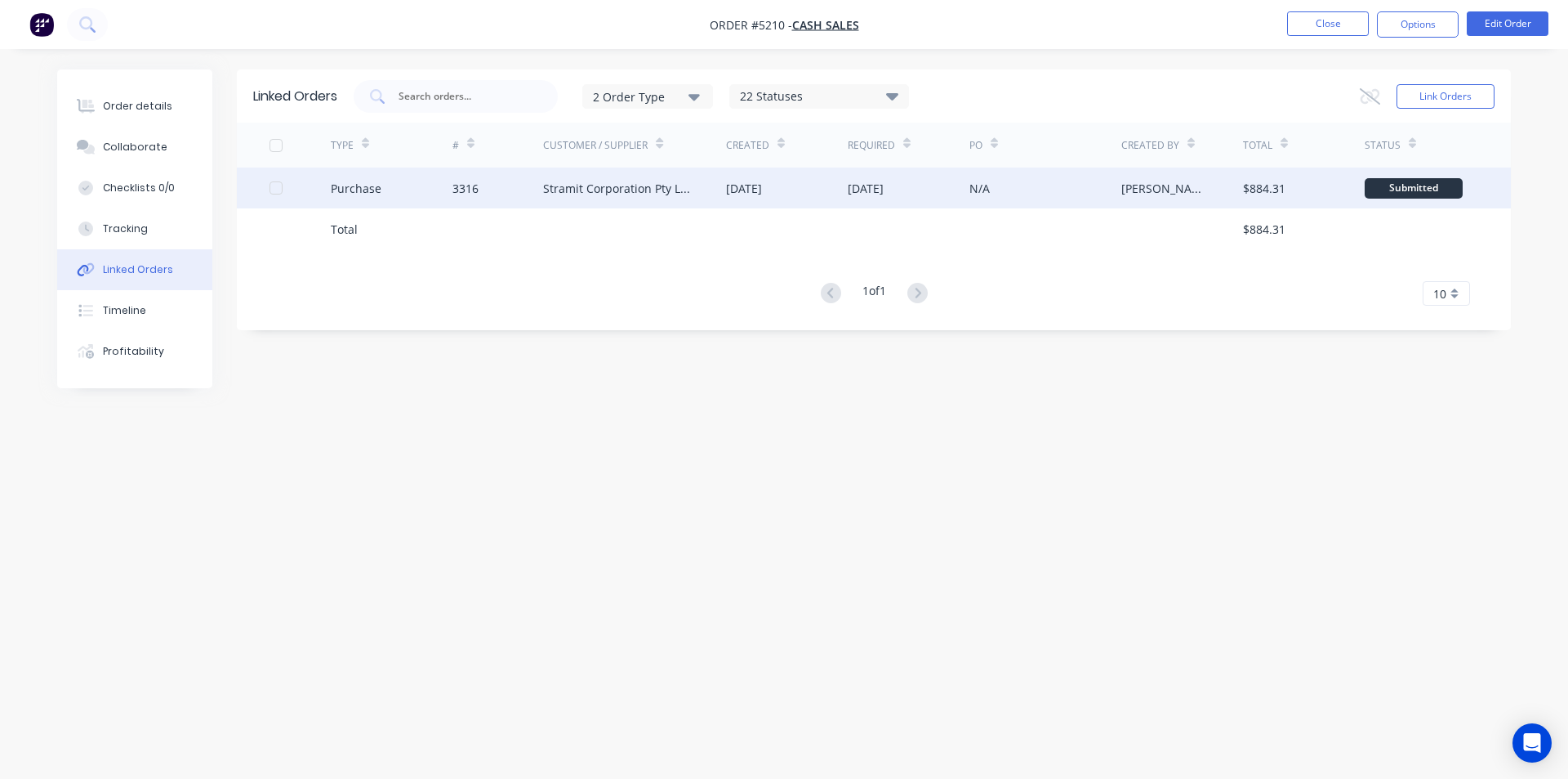
click at [717, 190] on div "Stramit Corporation Pty Ltd - Acc No: 32915" at bounding box center [635, 188] width 183 height 41
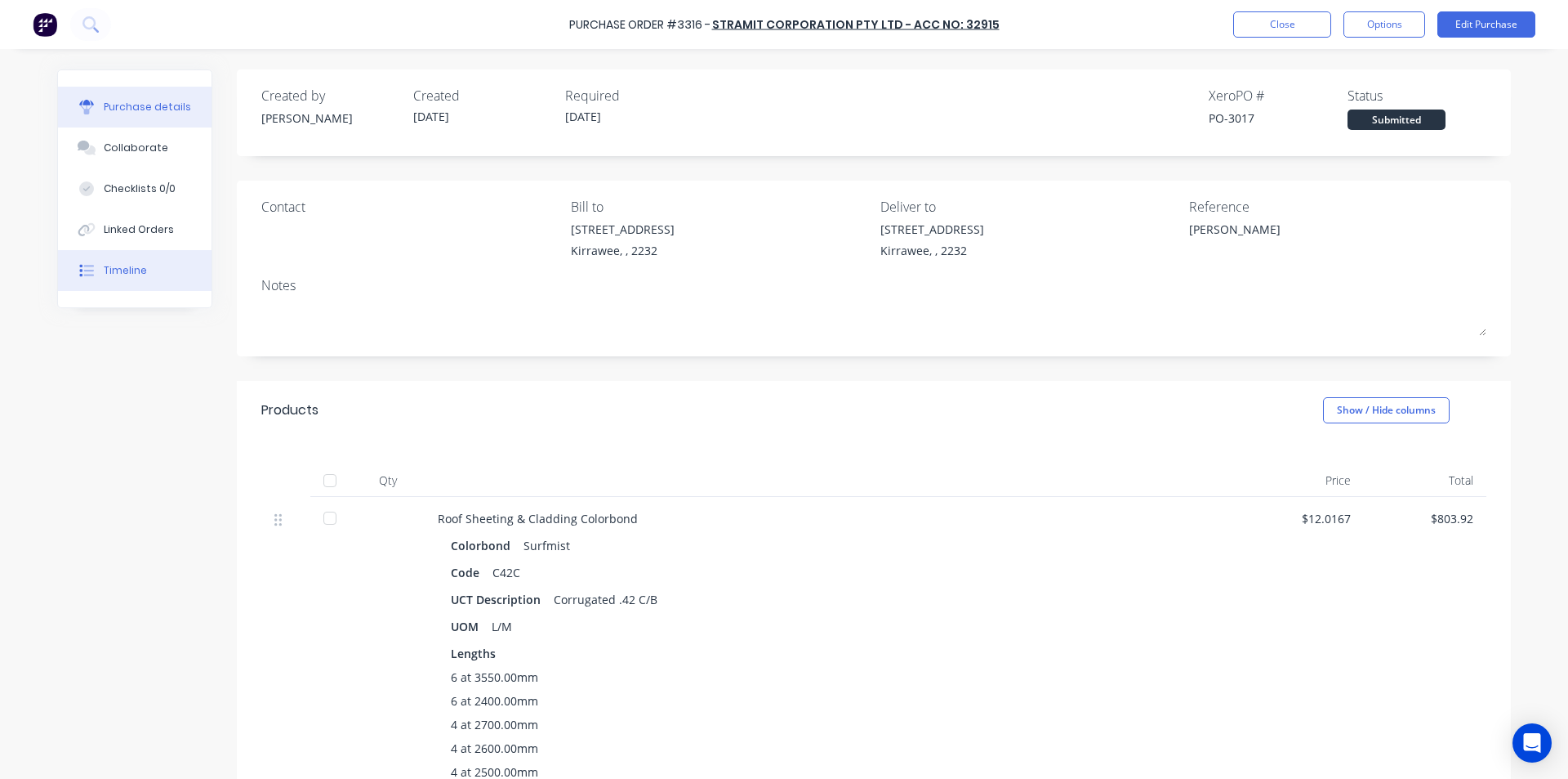
click at [128, 273] on div "Timeline" at bounding box center [125, 270] width 43 height 15
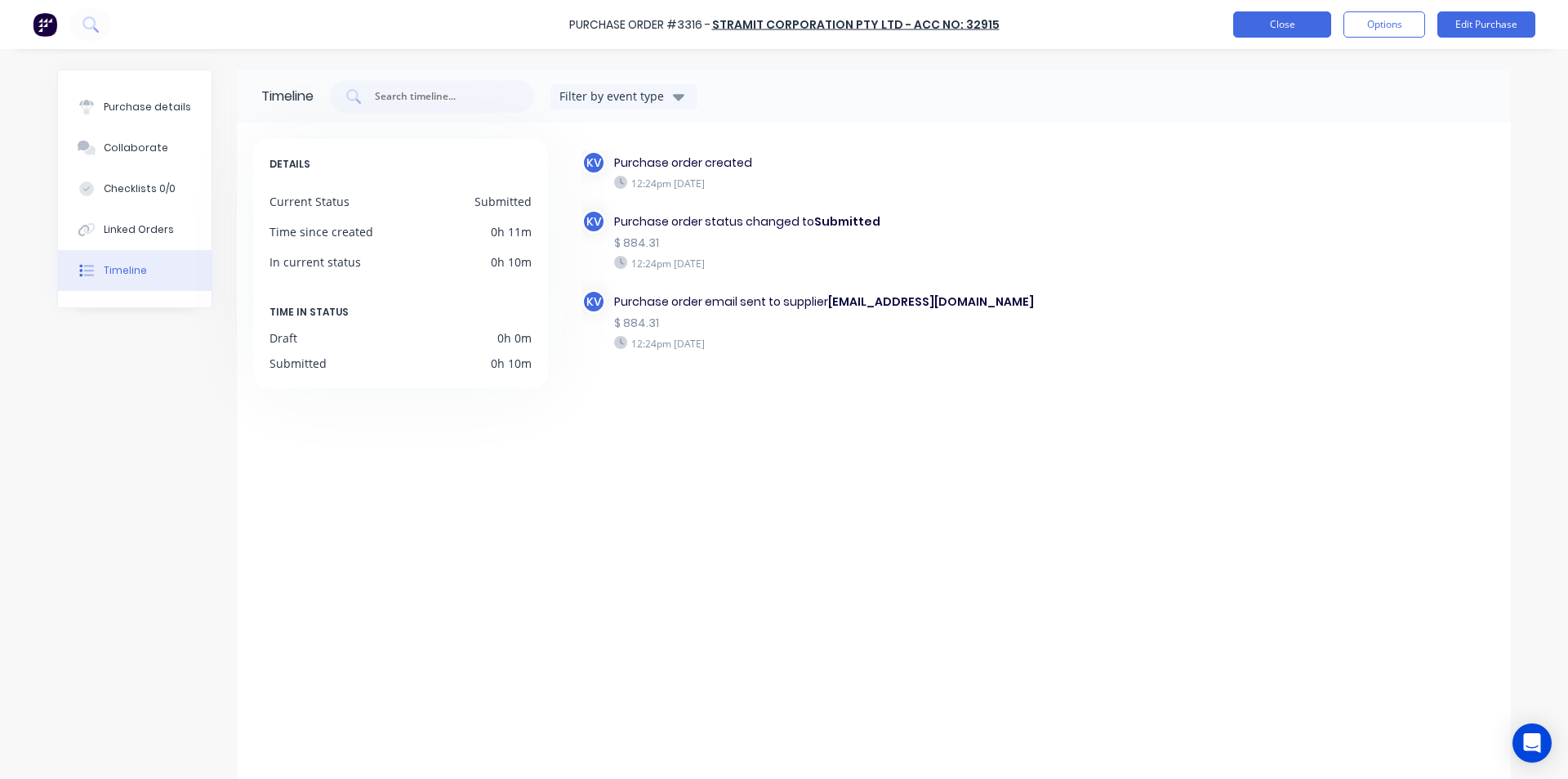
click at [1282, 24] on button "Close" at bounding box center [1282, 24] width 98 height 26
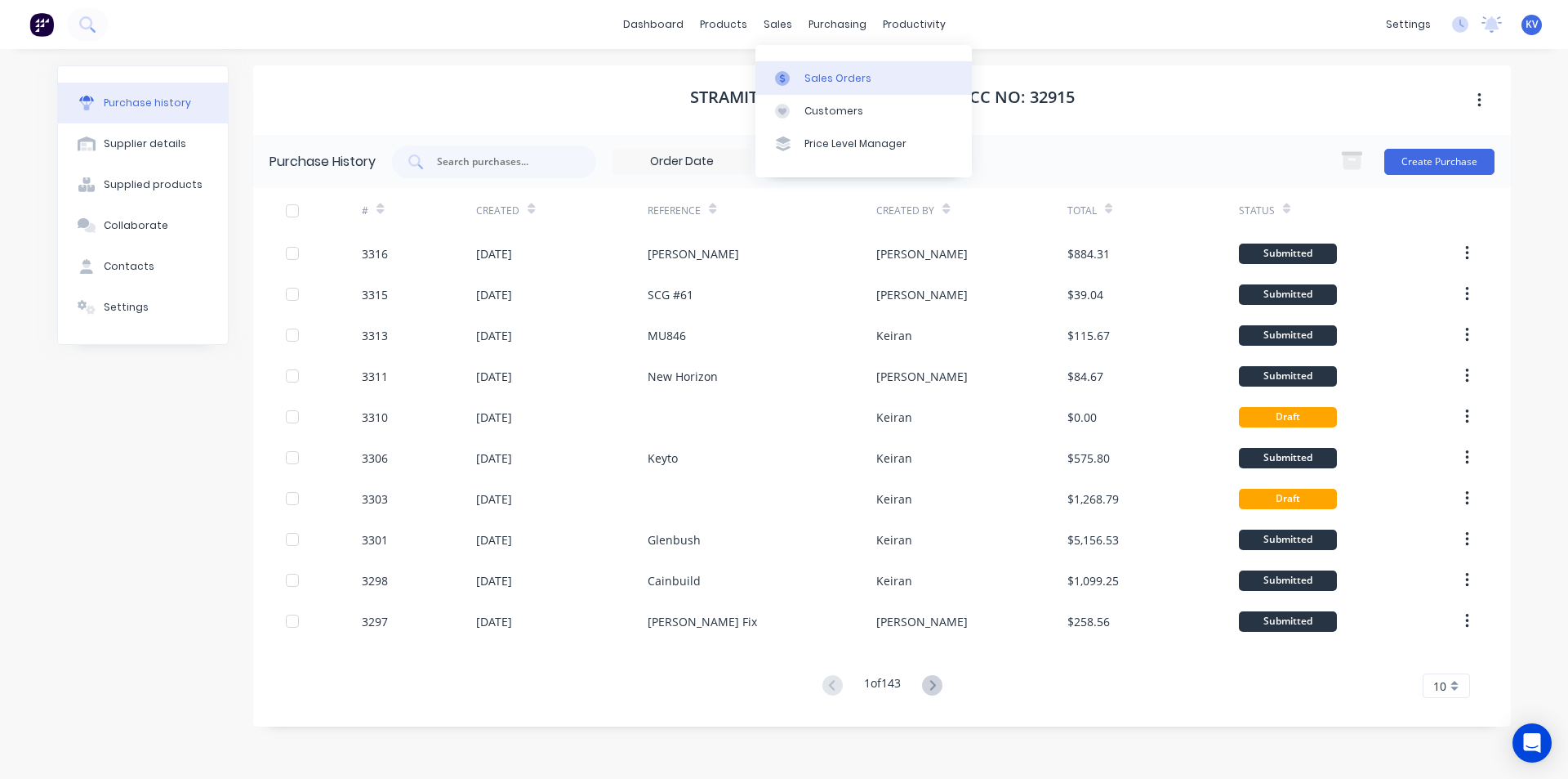
click at [795, 72] on div at bounding box center [786, 78] width 24 height 15
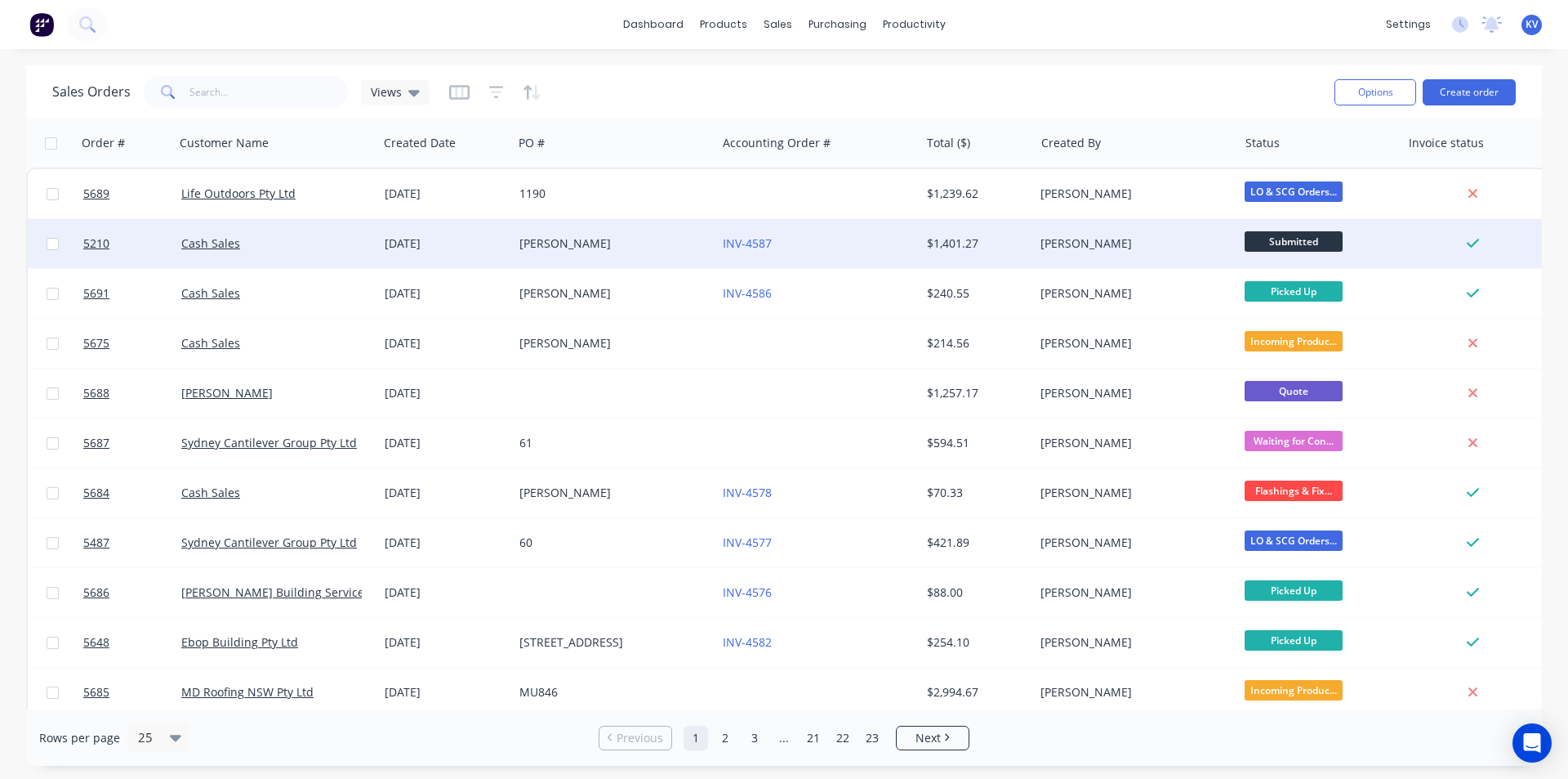
click at [1317, 245] on span "Submitted" at bounding box center [1294, 241] width 98 height 20
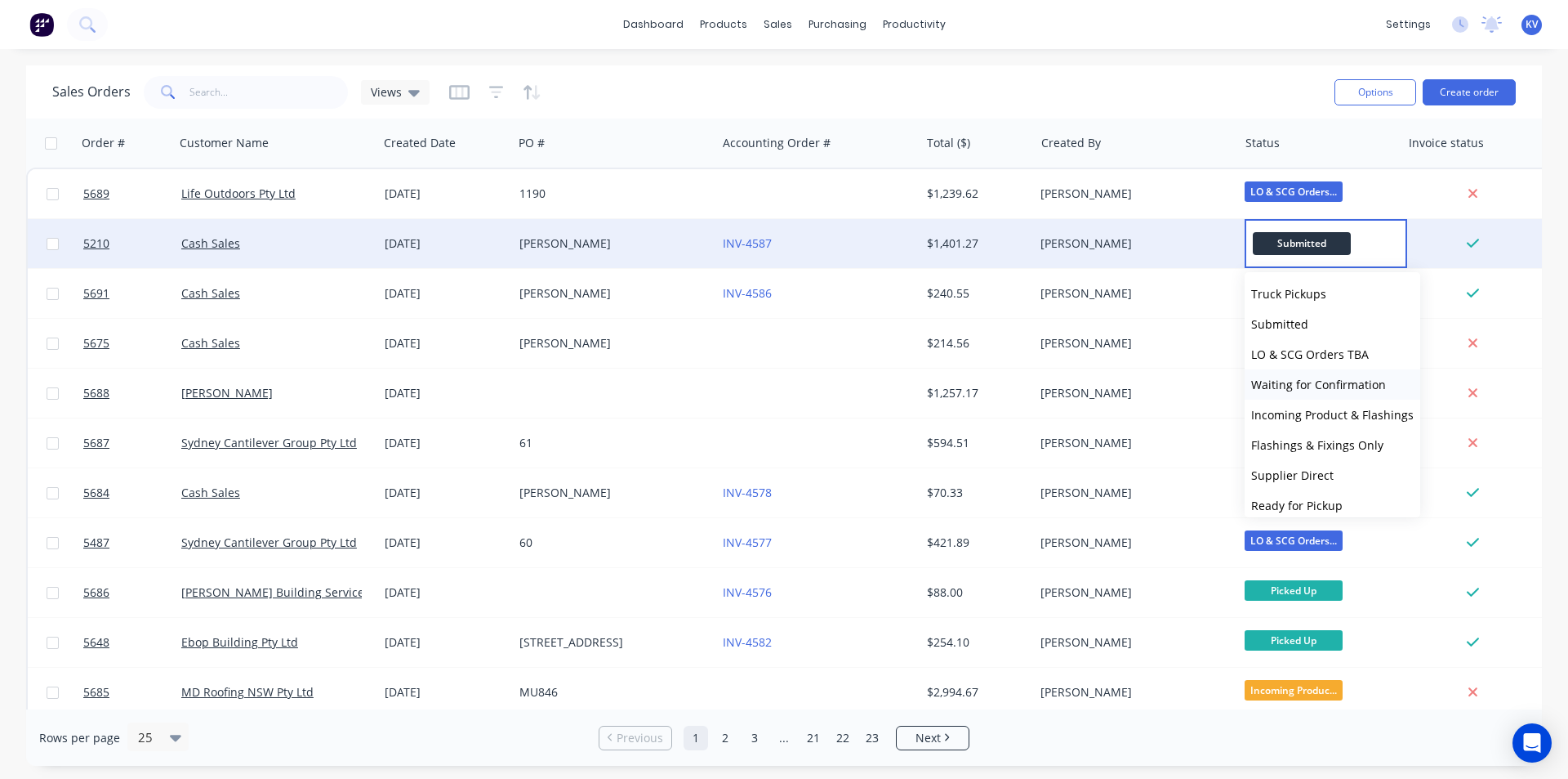
click at [1311, 383] on span "Waiting for Confirmation" at bounding box center [1319, 385] width 135 height 16
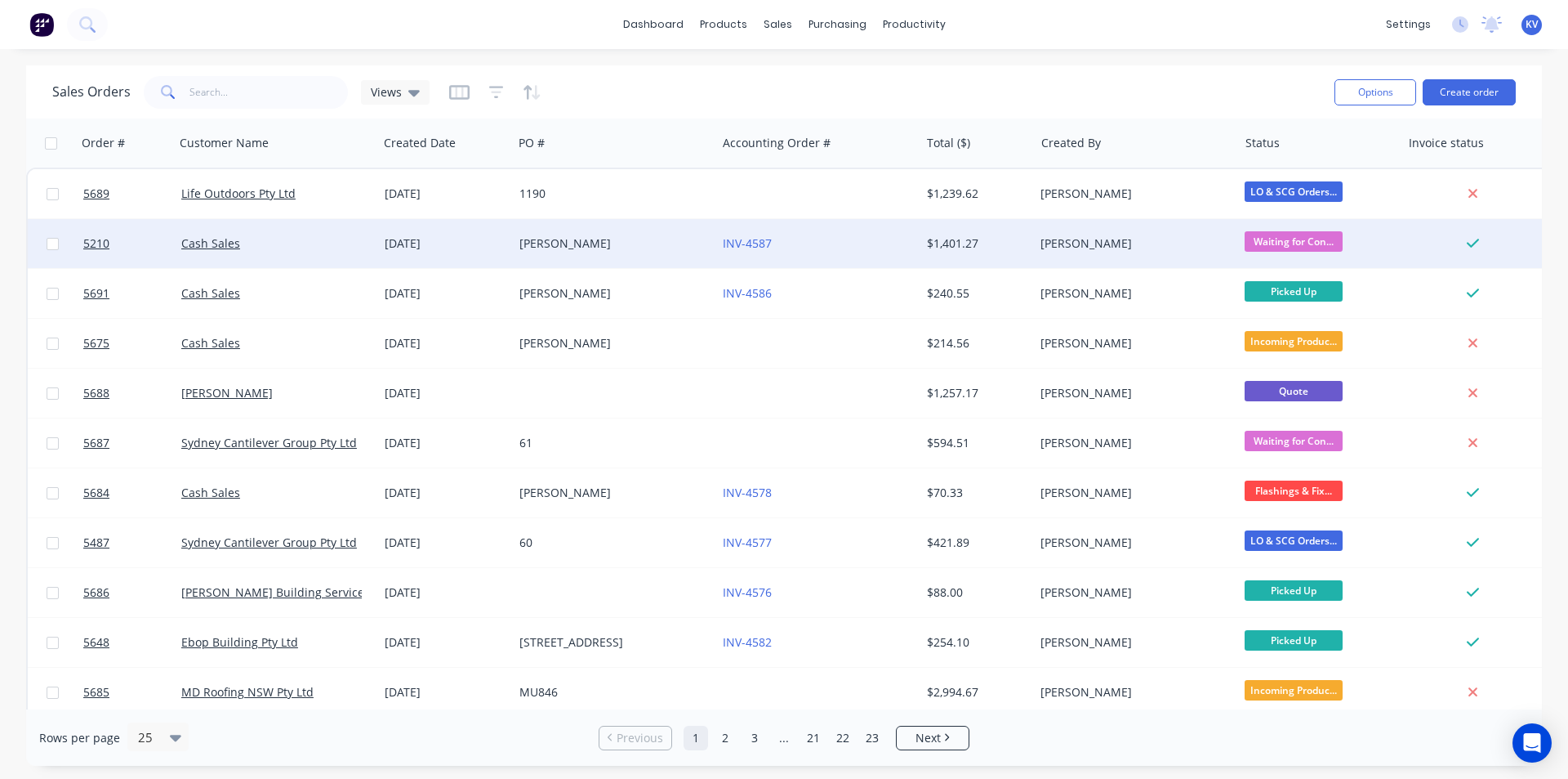
click at [1297, 64] on div "dashboard products sales purchasing productivity dashboard products Product Cat…" at bounding box center [784, 390] width 1568 height 779
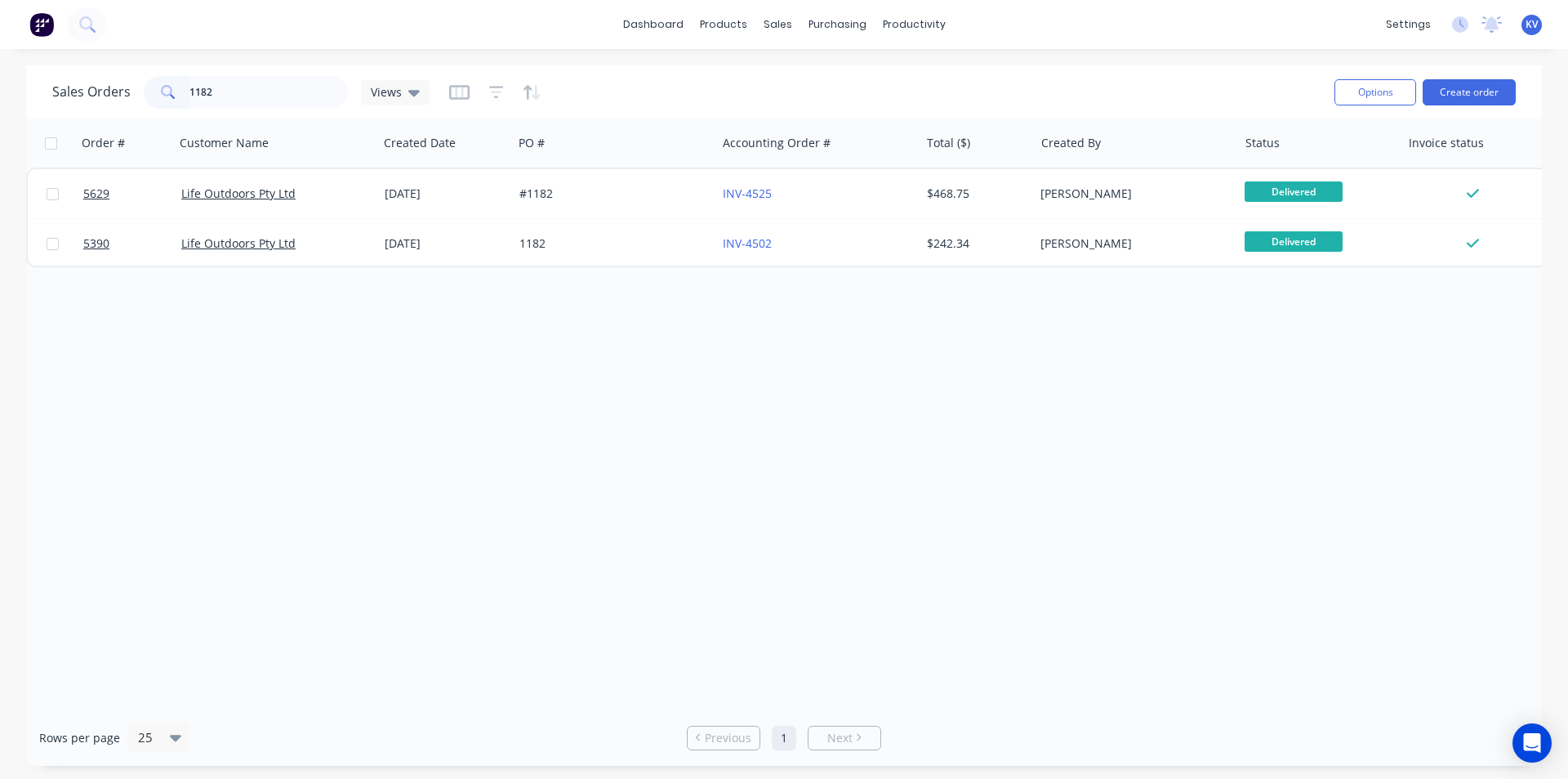
type input "1182"
click at [795, 72] on div at bounding box center [786, 78] width 24 height 15
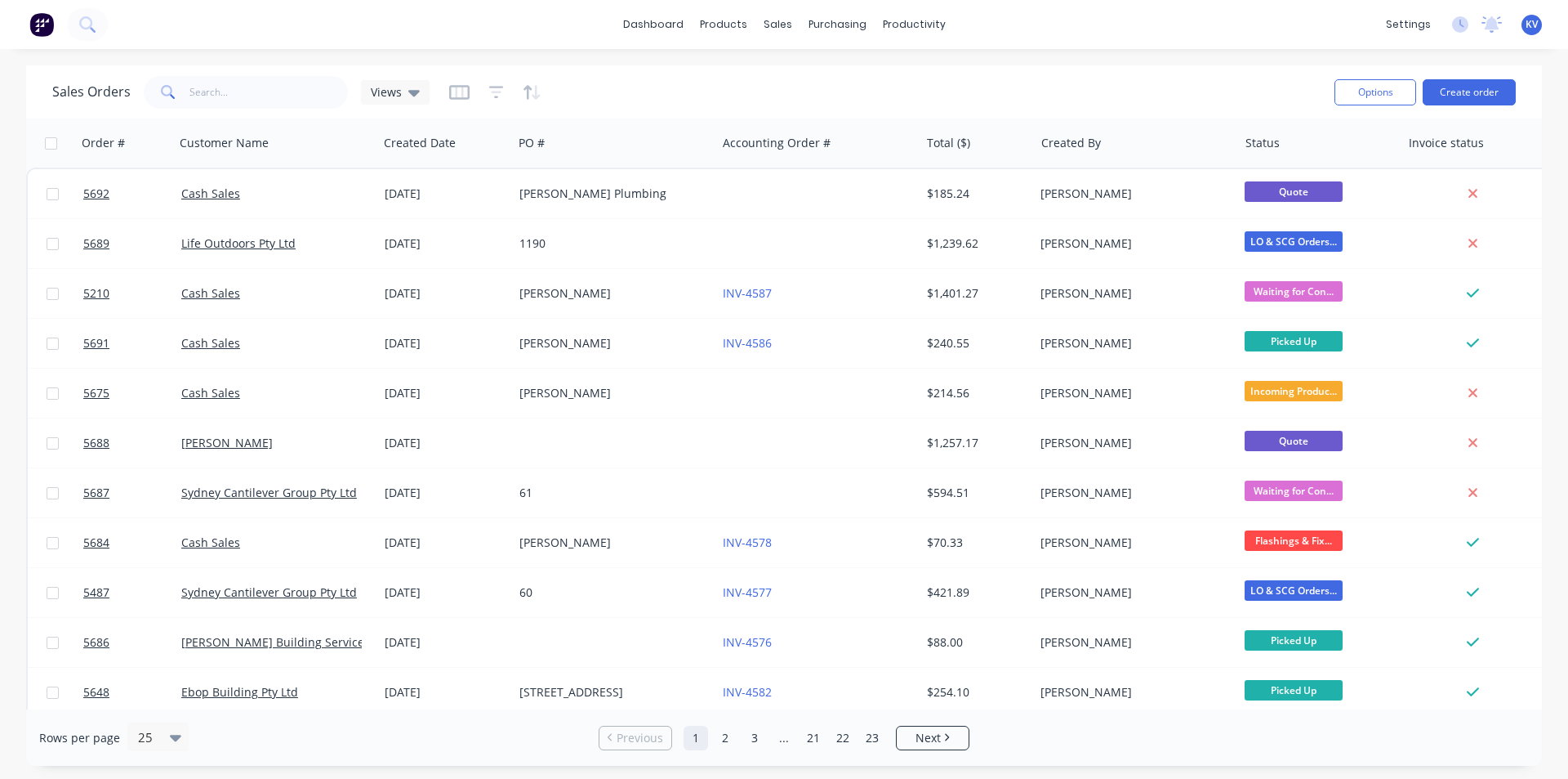
click at [1440, 83] on button "Create order" at bounding box center [1468, 92] width 93 height 26
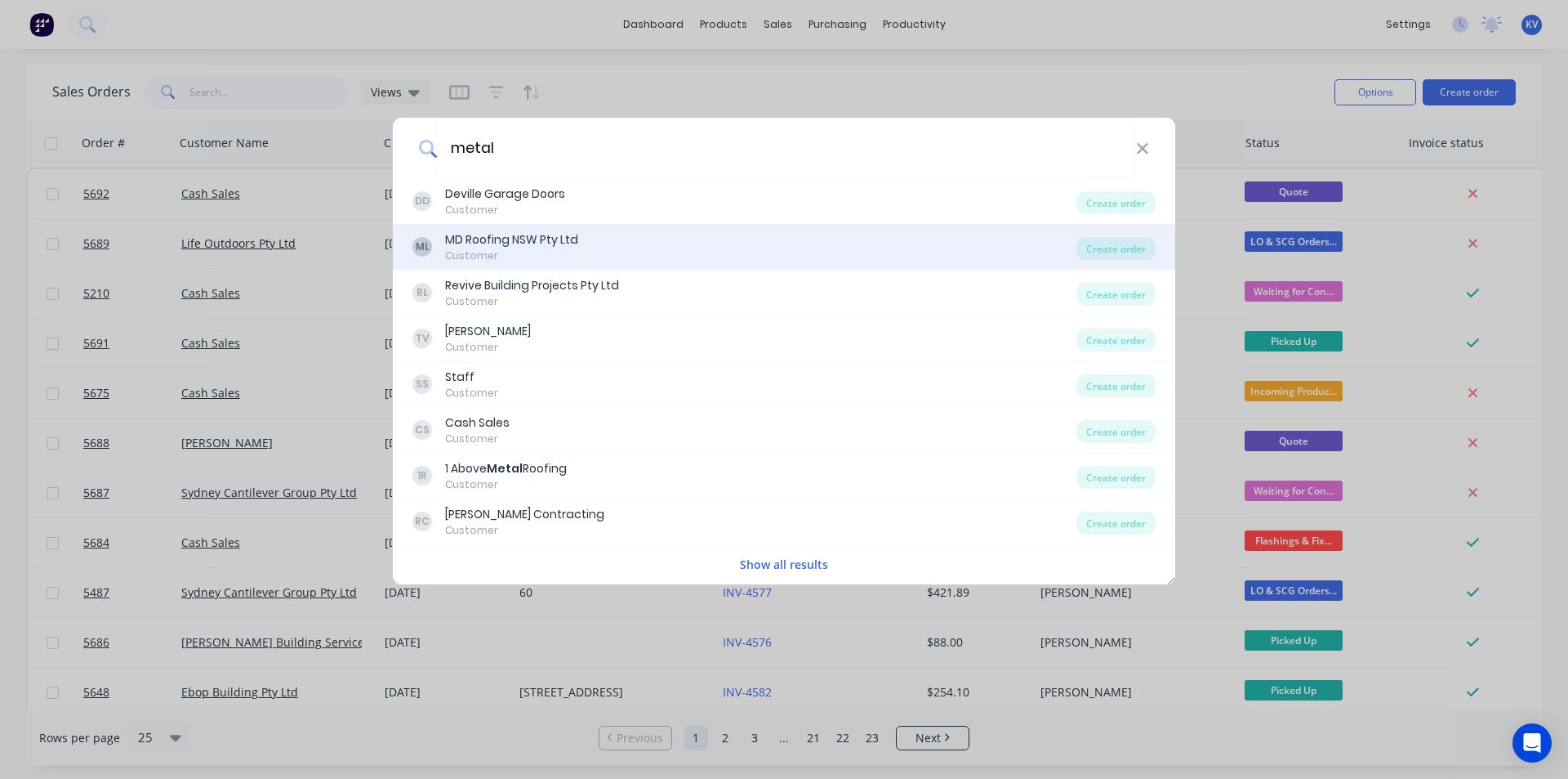
type input "metal"
click at [669, 254] on div "ML MD Roofing NSW Pty Ltd Customer" at bounding box center [744, 247] width 664 height 32
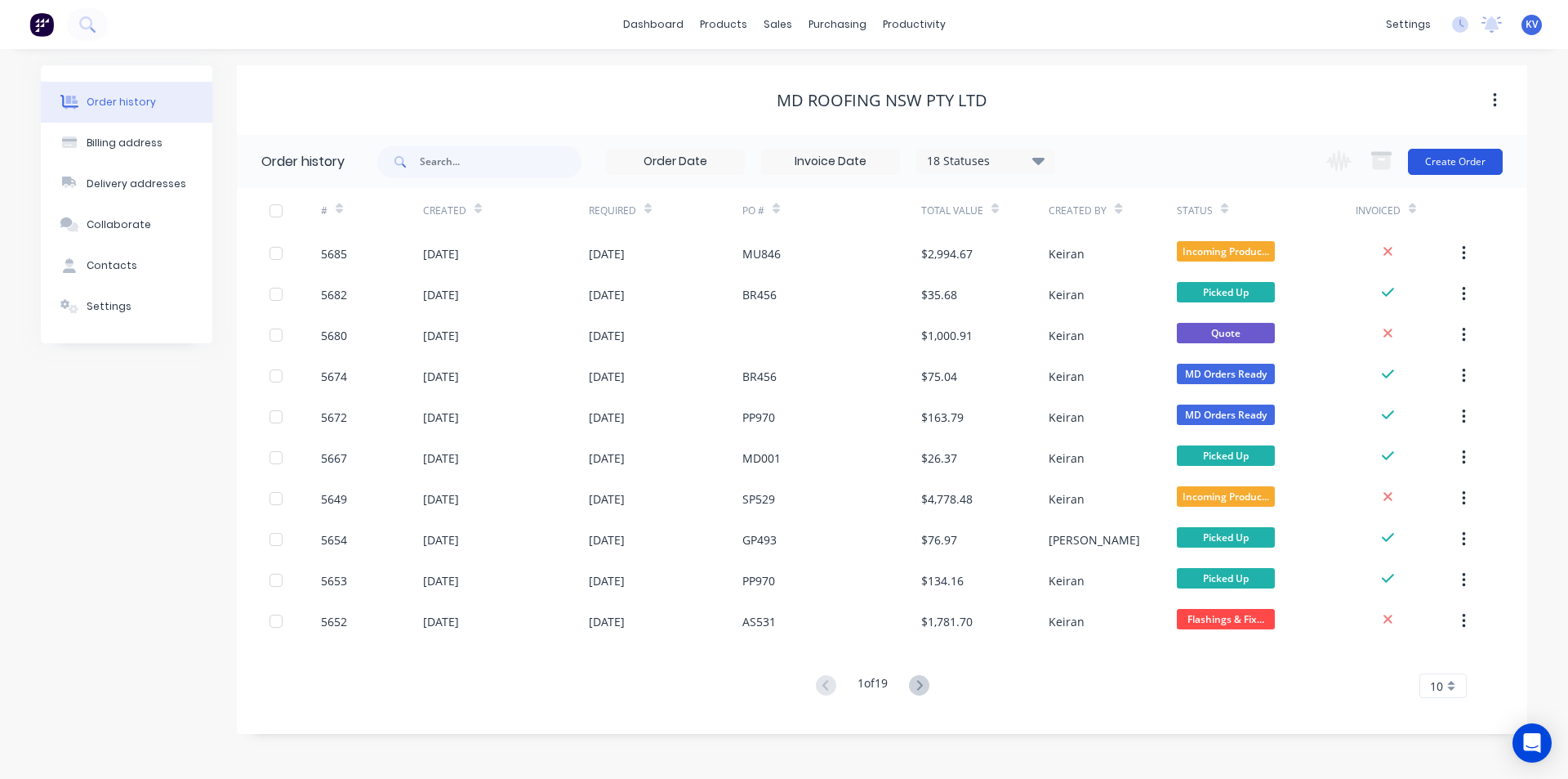
click at [1444, 158] on button "Create Order" at bounding box center [1455, 161] width 95 height 26
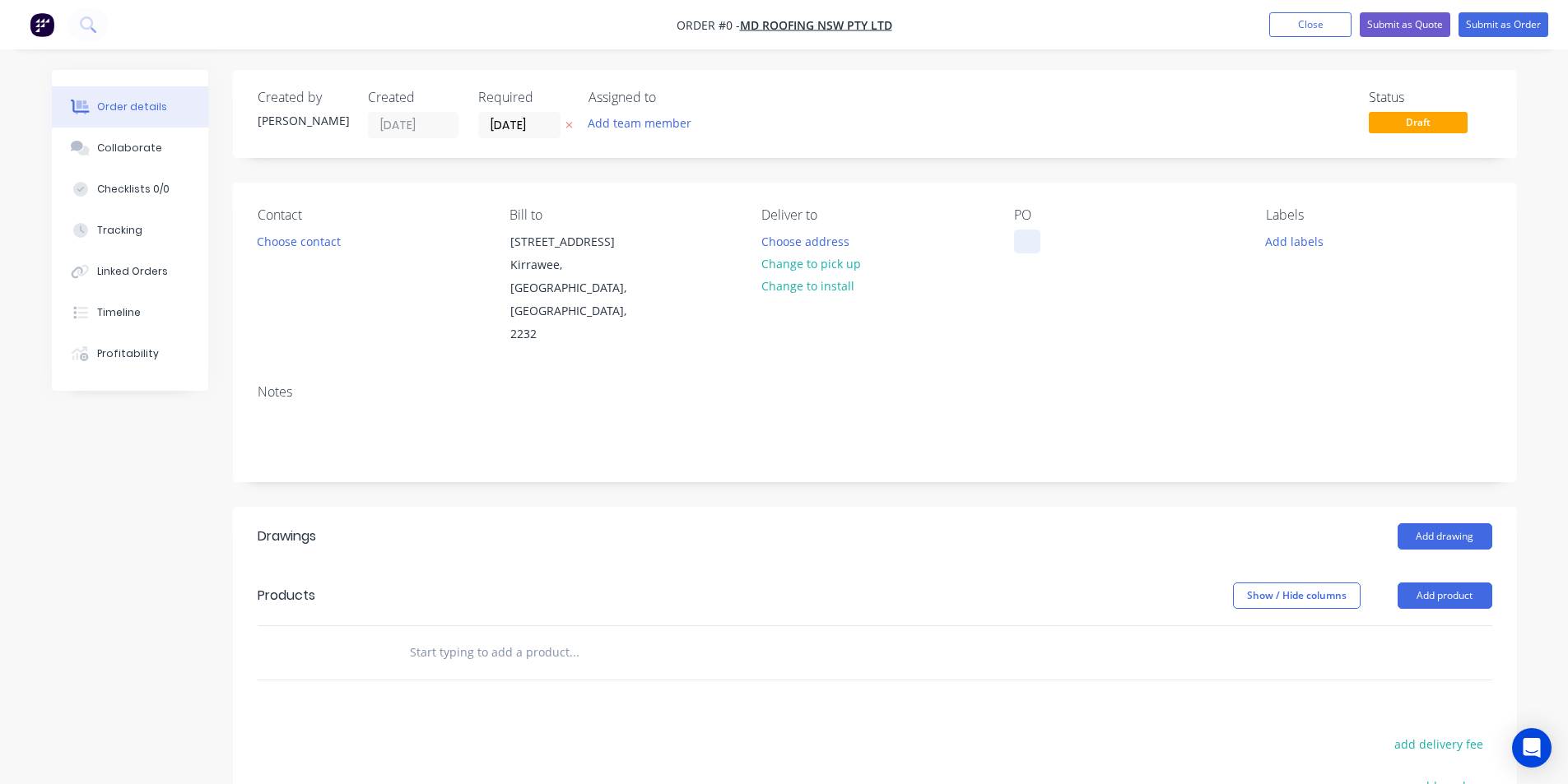
click at [1033, 245] on div at bounding box center [1026, 242] width 27 height 24
click at [1423, 484] on div "Order details Collaborate Checklists 0/0 Tracking Linked Orders Timeline Profit…" at bounding box center [784, 585] width 1498 height 1030
click at [1443, 523] on button "Add drawing" at bounding box center [1444, 535] width 94 height 27
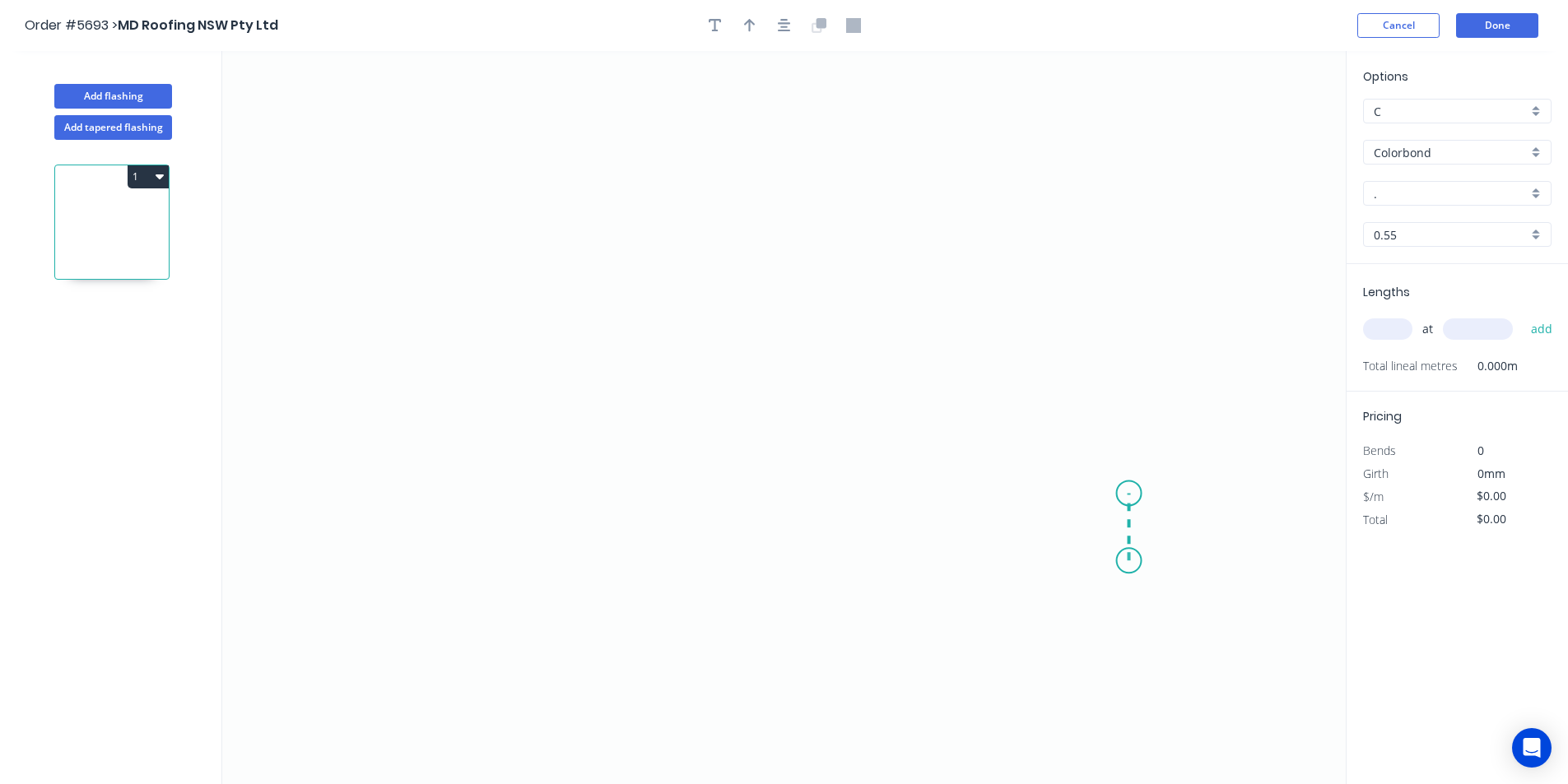
drag, startPoint x: 1130, startPoint y: 561, endPoint x: 1132, endPoint y: 493, distance: 68.0
click at [1132, 493] on icon "0" at bounding box center [784, 418] width 1124 height 733
click at [939, 380] on icon at bounding box center [1033, 437] width 190 height 114
click at [936, 326] on icon "0 ? ? ? º" at bounding box center [784, 418] width 1124 height 733
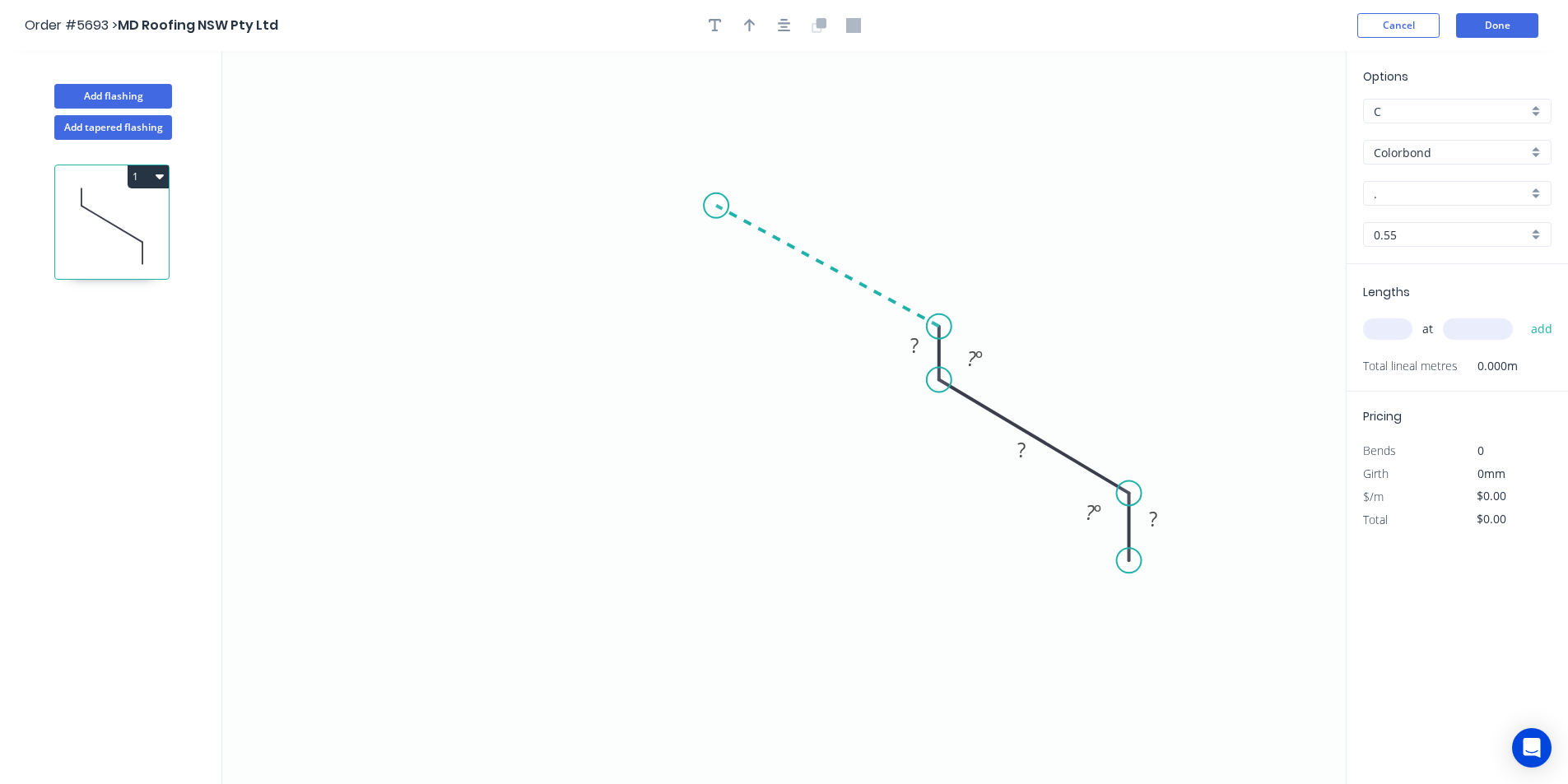
click at [716, 205] on icon at bounding box center [827, 265] width 223 height 121
click at [517, 302] on icon "0 ? ? ? ? ? º ? º ? º" at bounding box center [784, 418] width 1124 height 733
click at [514, 303] on circle at bounding box center [516, 302] width 25 height 25
drag, startPoint x: 514, startPoint y: 301, endPoint x: 510, endPoint y: 318, distance: 17.5
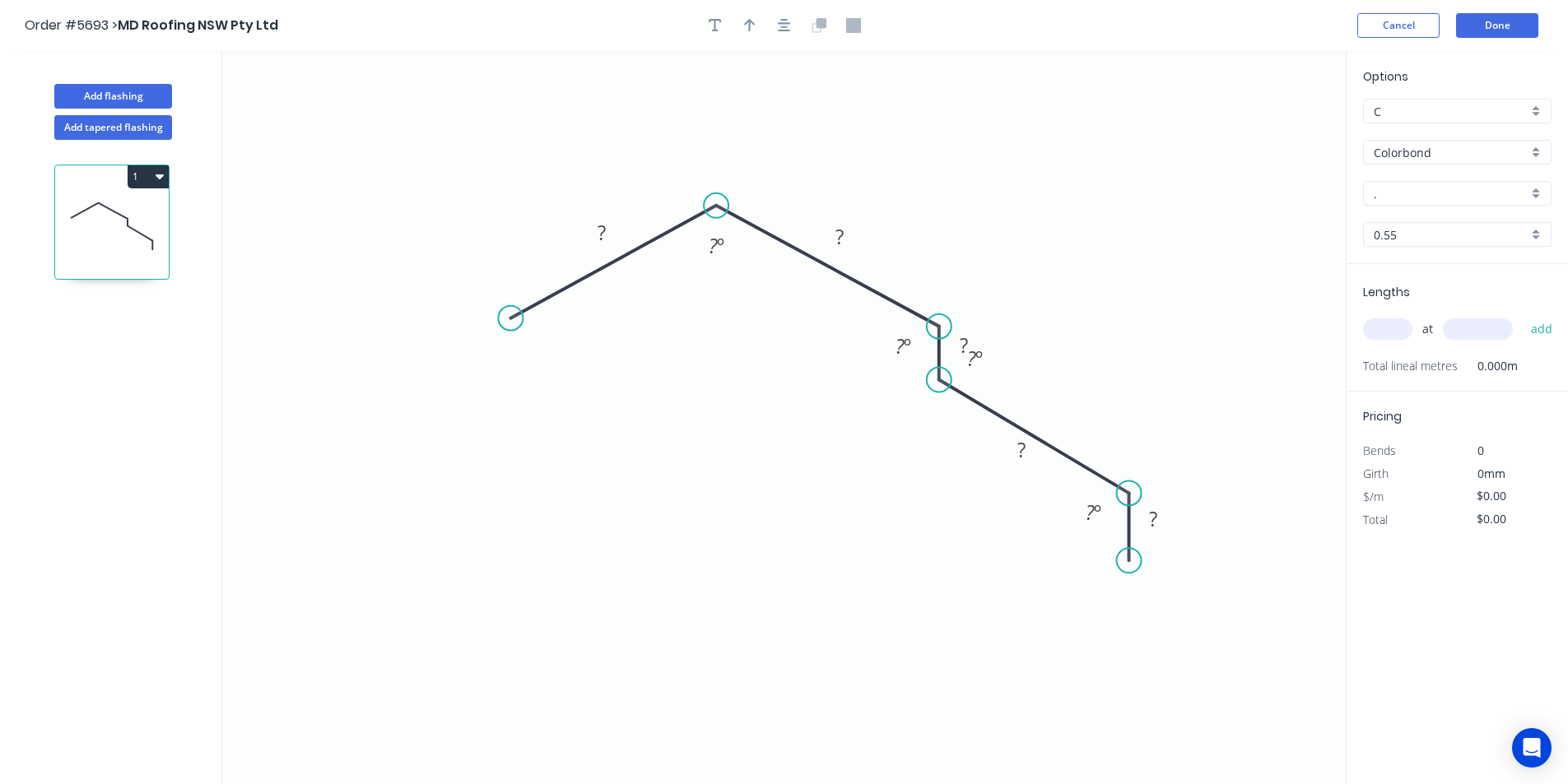
click at [510, 318] on circle at bounding box center [509, 317] width 25 height 25
click at [502, 312] on circle at bounding box center [509, 317] width 25 height 25
click at [508, 327] on circle at bounding box center [509, 317] width 25 height 25
click at [511, 380] on icon "0 ? ? ? ? ? ? º ? º ? º ? º" at bounding box center [784, 418] width 1124 height 733
click at [314, 482] on icon "0 ? ? ? ? ? ? ? º ? º ? º ? º ? º" at bounding box center [784, 418] width 1124 height 733
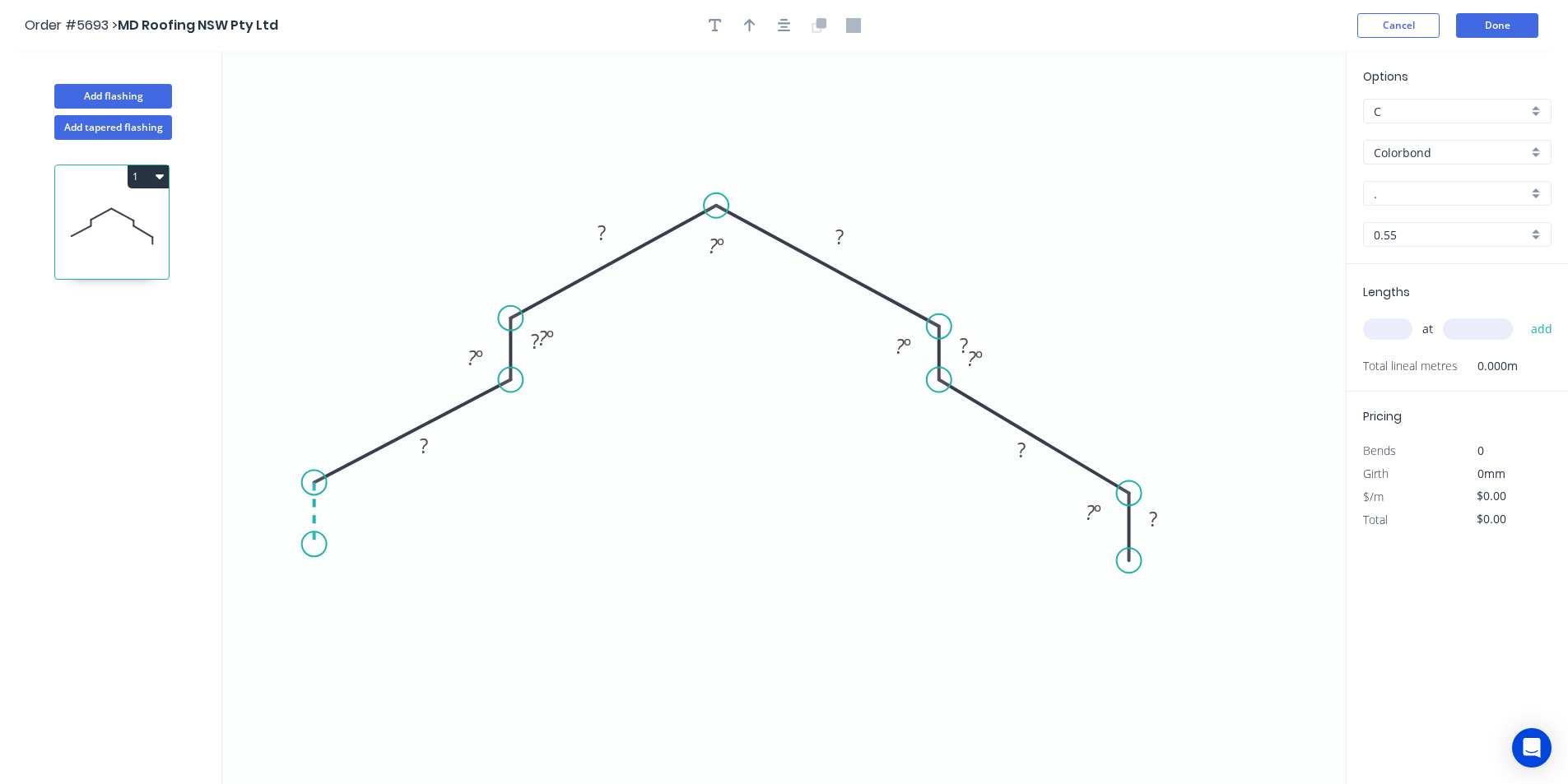
click at [311, 544] on icon "0 ? ? ? ? ? ? ? ? º ? º ? º ? º ? º ? º" at bounding box center [784, 418] width 1124 height 733
click at [311, 544] on circle at bounding box center [314, 543] width 25 height 25
click at [349, 588] on div "Crush & Fold" at bounding box center [393, 600] width 165 height 33
drag, startPoint x: 1130, startPoint y: 563, endPoint x: 1125, endPoint y: 571, distance: 9.4
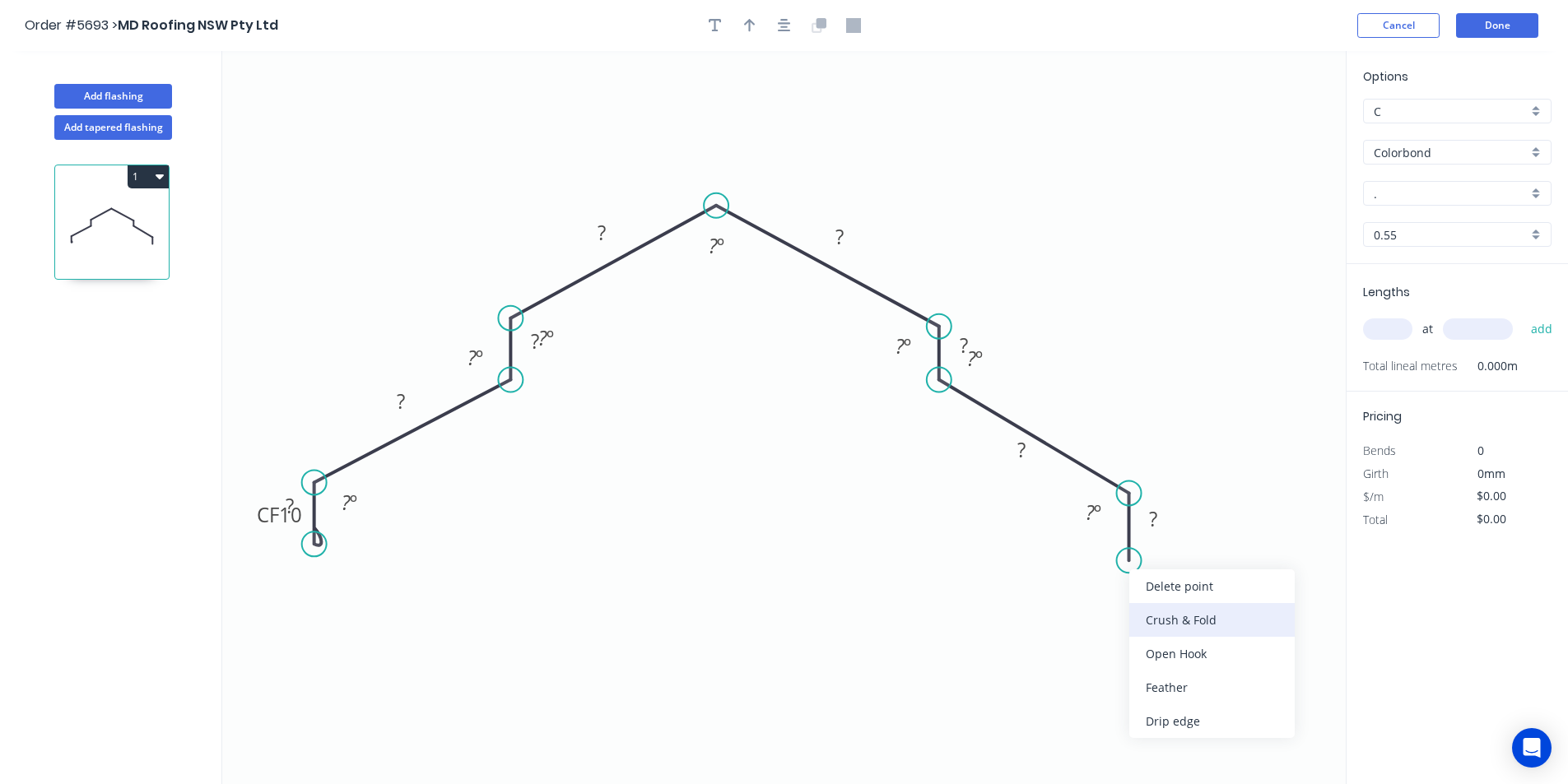
click at [1157, 627] on div "Crush & Fold" at bounding box center [1212, 620] width 165 height 33
click at [1131, 610] on div "Flip bend" at bounding box center [1207, 615] width 165 height 33
drag, startPoint x: 300, startPoint y: 519, endPoint x: 300, endPoint y: 468, distance: 51.0
click at [300, 468] on rect at bounding box center [289, 454] width 53 height 33
click at [258, 523] on tspan "CF" at bounding box center [267, 515] width 23 height 28
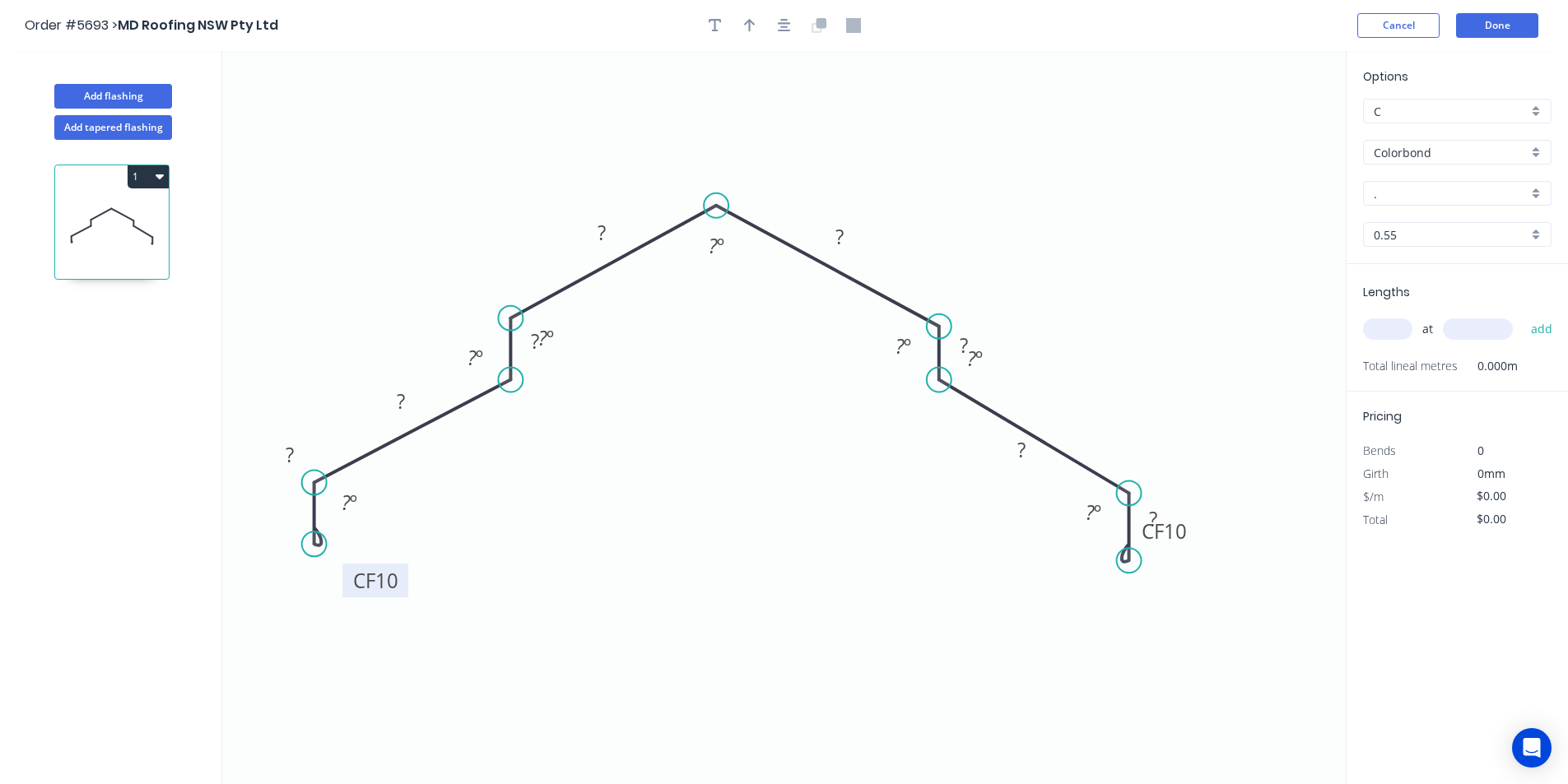
drag, startPoint x: 305, startPoint y: 527, endPoint x: 401, endPoint y: 592, distance: 115.9
click at [401, 592] on rect at bounding box center [375, 580] width 66 height 33
click at [1180, 533] on tspan "10" at bounding box center [1175, 532] width 23 height 28
drag, startPoint x: 1190, startPoint y: 539, endPoint x: 1191, endPoint y: 598, distance: 59.0
click at [1191, 598] on rect at bounding box center [1164, 588] width 66 height 33
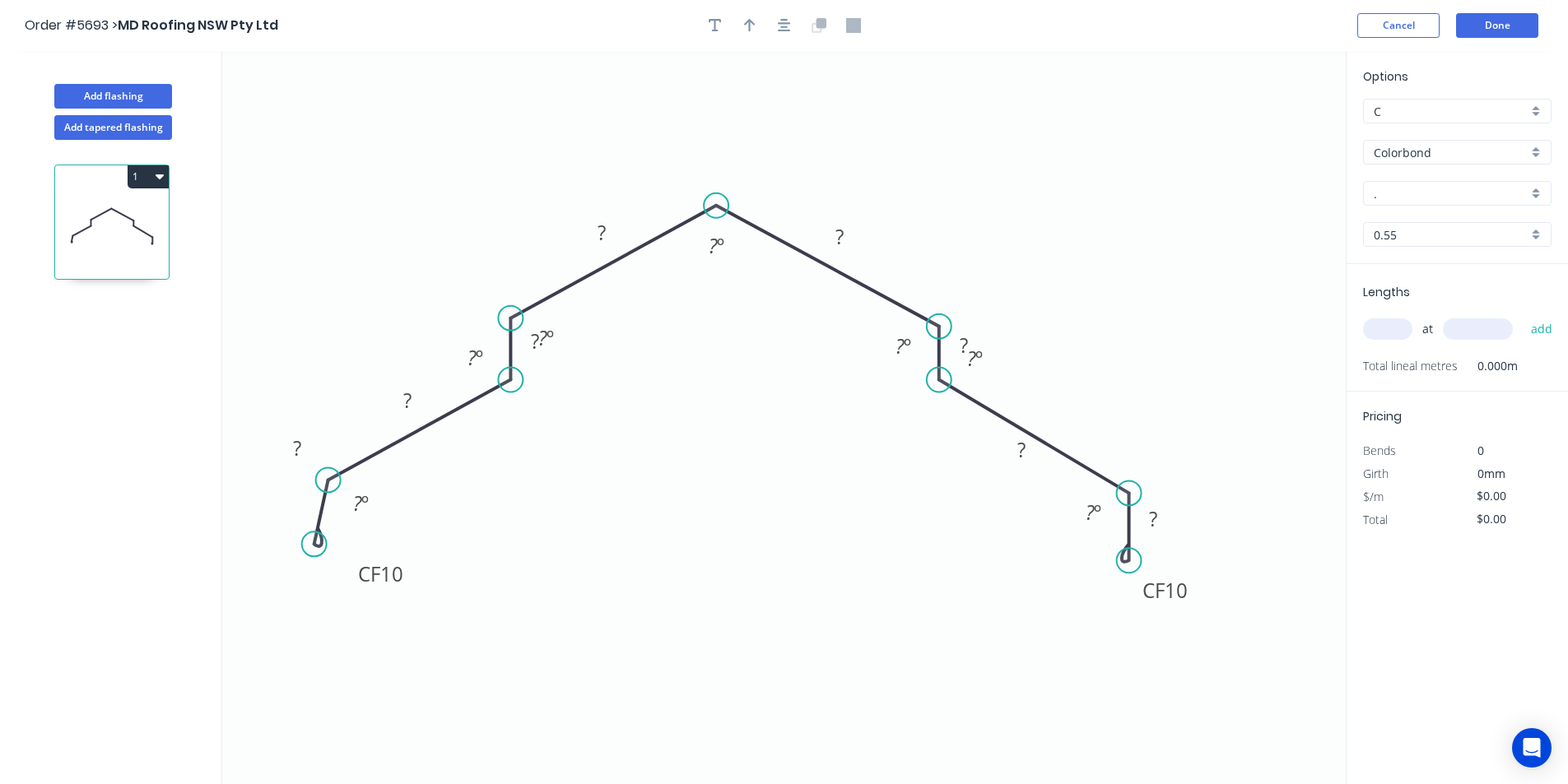
drag, startPoint x: 316, startPoint y: 482, endPoint x: 327, endPoint y: 480, distance: 11.2
click at [327, 480] on circle at bounding box center [327, 479] width 25 height 25
drag, startPoint x: 314, startPoint y: 543, endPoint x: 329, endPoint y: 544, distance: 15.0
click at [329, 544] on circle at bounding box center [327, 544] width 25 height 25
click at [309, 462] on rect at bounding box center [303, 453] width 32 height 23
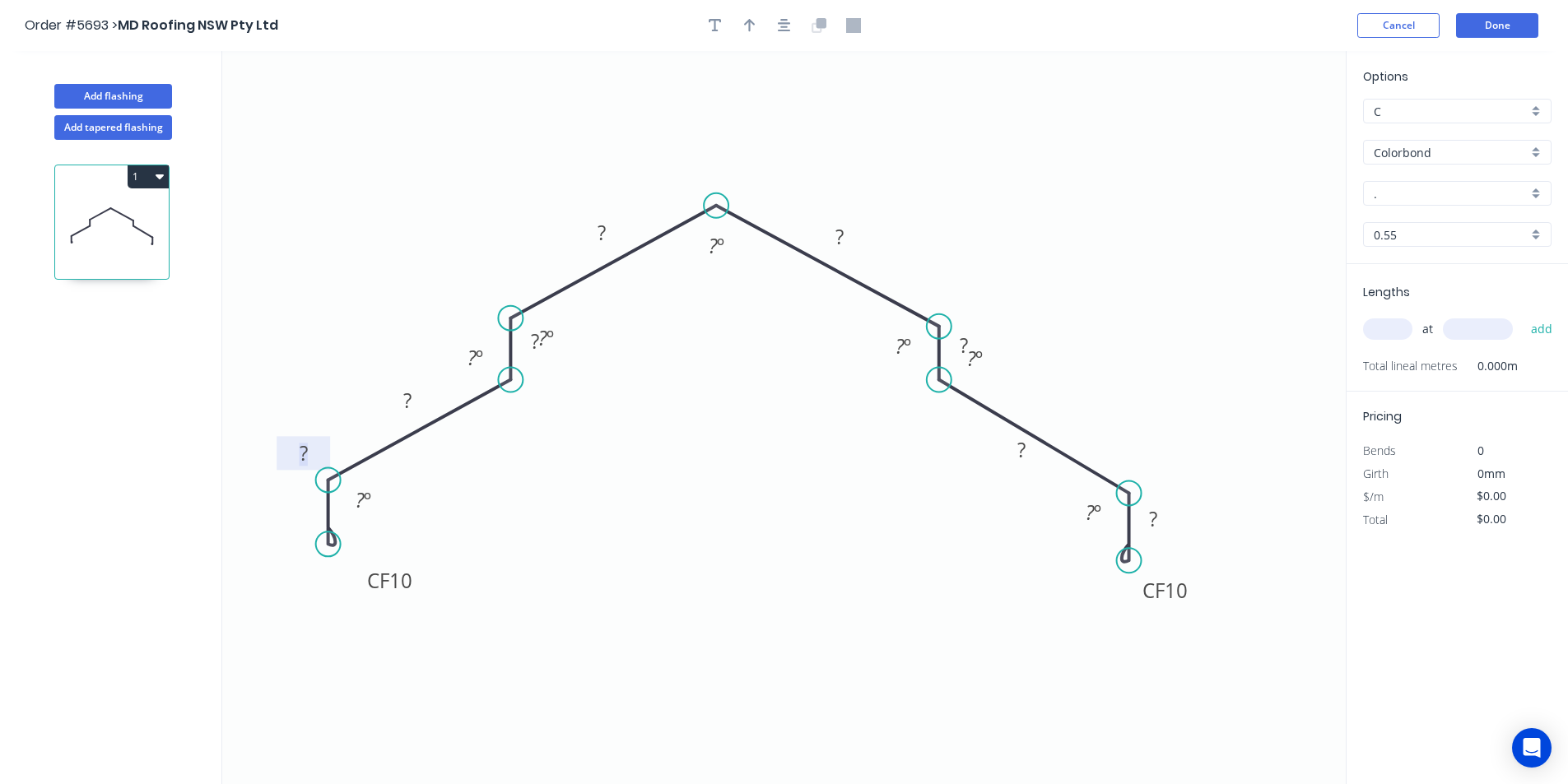
click at [297, 519] on icon "0 CF 10 ? ? ? ? ? ? ? CF 10 ? ? º ? º ? º ? º ? º ? º ? º" at bounding box center [784, 418] width 1124 height 733
click at [306, 512] on icon "0 CF 10 ? ? ? ? ? ? ? CF 10 ? ? º ? º ? º ? º ? º ? º ? º" at bounding box center [784, 418] width 1124 height 733
click at [305, 454] on tspan "?" at bounding box center [304, 453] width 8 height 28
drag, startPoint x: 321, startPoint y: 454, endPoint x: 304, endPoint y: 518, distance: 66.2
click at [304, 518] on rect at bounding box center [285, 517] width 53 height 33
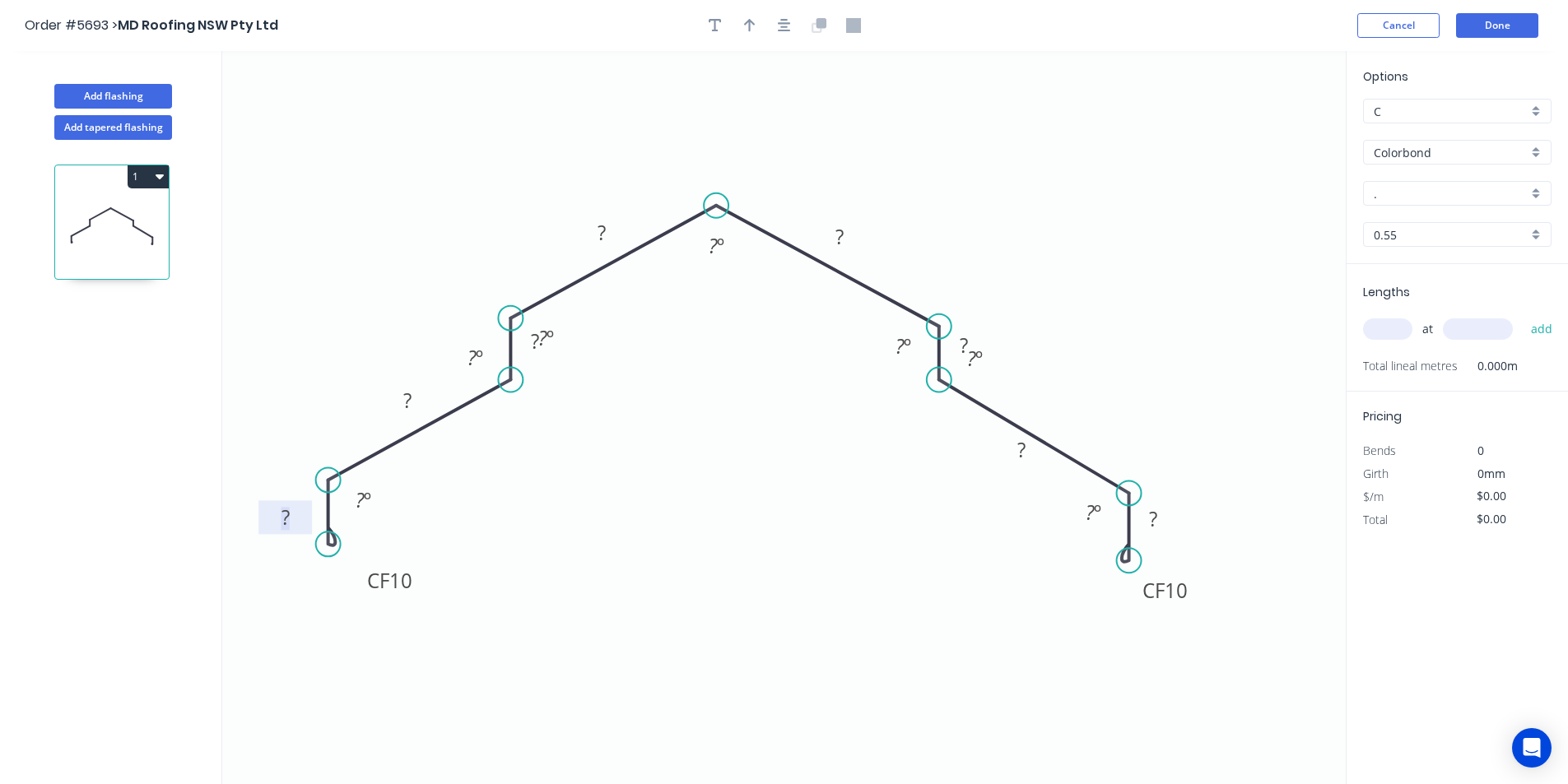
click at [295, 518] on rect at bounding box center [285, 518] width 32 height 23
click at [1079, 371] on icon "0 CF 10 25 100 15 100 100 15 100 CF 10 25 ? º ? º ? º ? º ? º ? º ? º" at bounding box center [784, 418] width 1124 height 733
type input "$25.02"
click at [1111, 570] on div "Hide angle" at bounding box center [1179, 575] width 165 height 33
click at [1015, 416] on div "Hide angle" at bounding box center [1055, 414] width 165 height 33
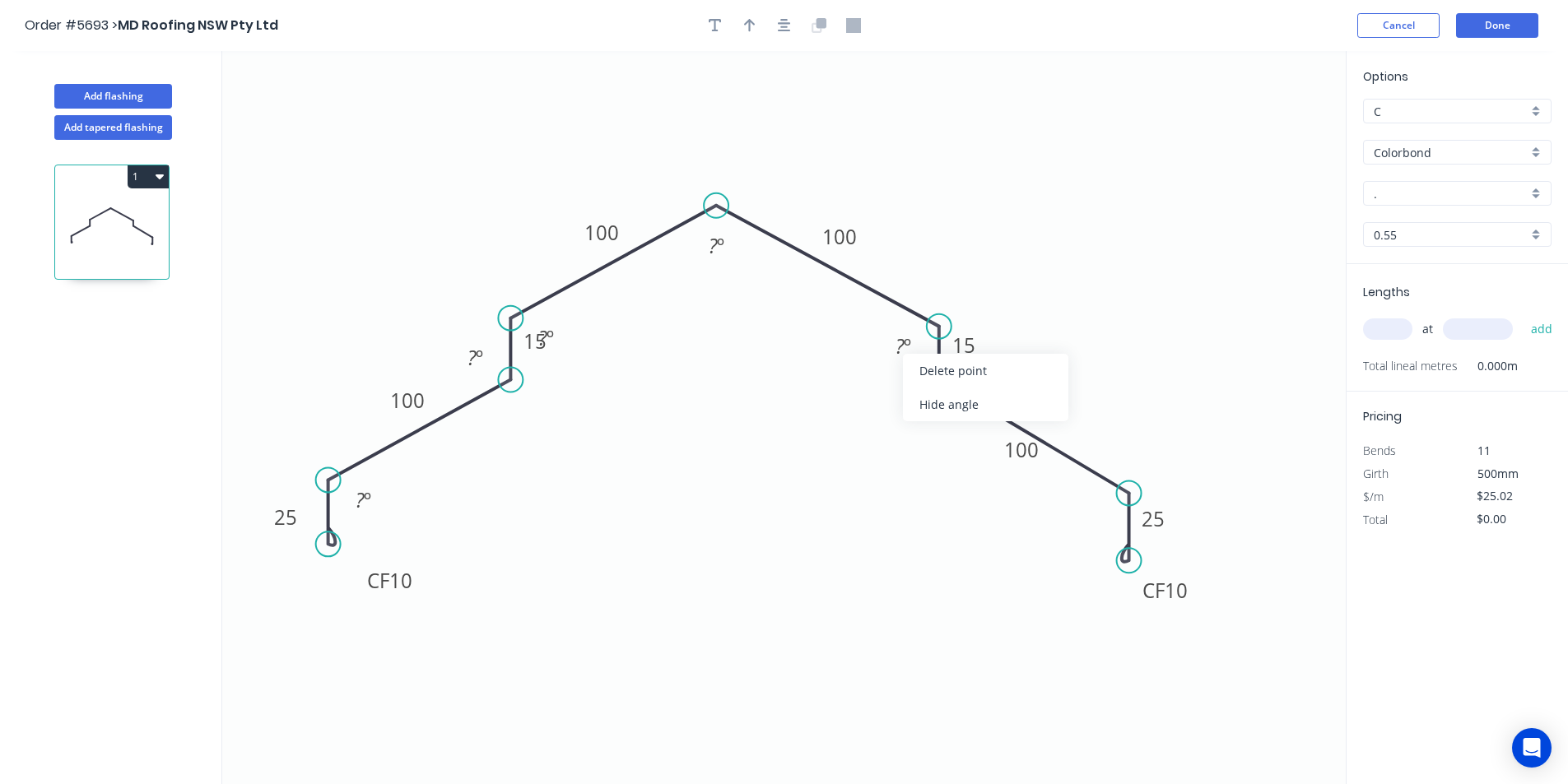
click at [938, 397] on div "Hide angle" at bounding box center [985, 404] width 165 height 33
click at [715, 249] on tspan "?" at bounding box center [713, 246] width 9 height 28
click at [577, 388] on div "Hide angle" at bounding box center [632, 391] width 165 height 33
drag, startPoint x: 510, startPoint y: 396, endPoint x: 470, endPoint y: 431, distance: 53.2
click at [510, 397] on div "Hide angle" at bounding box center [570, 409] width 165 height 33
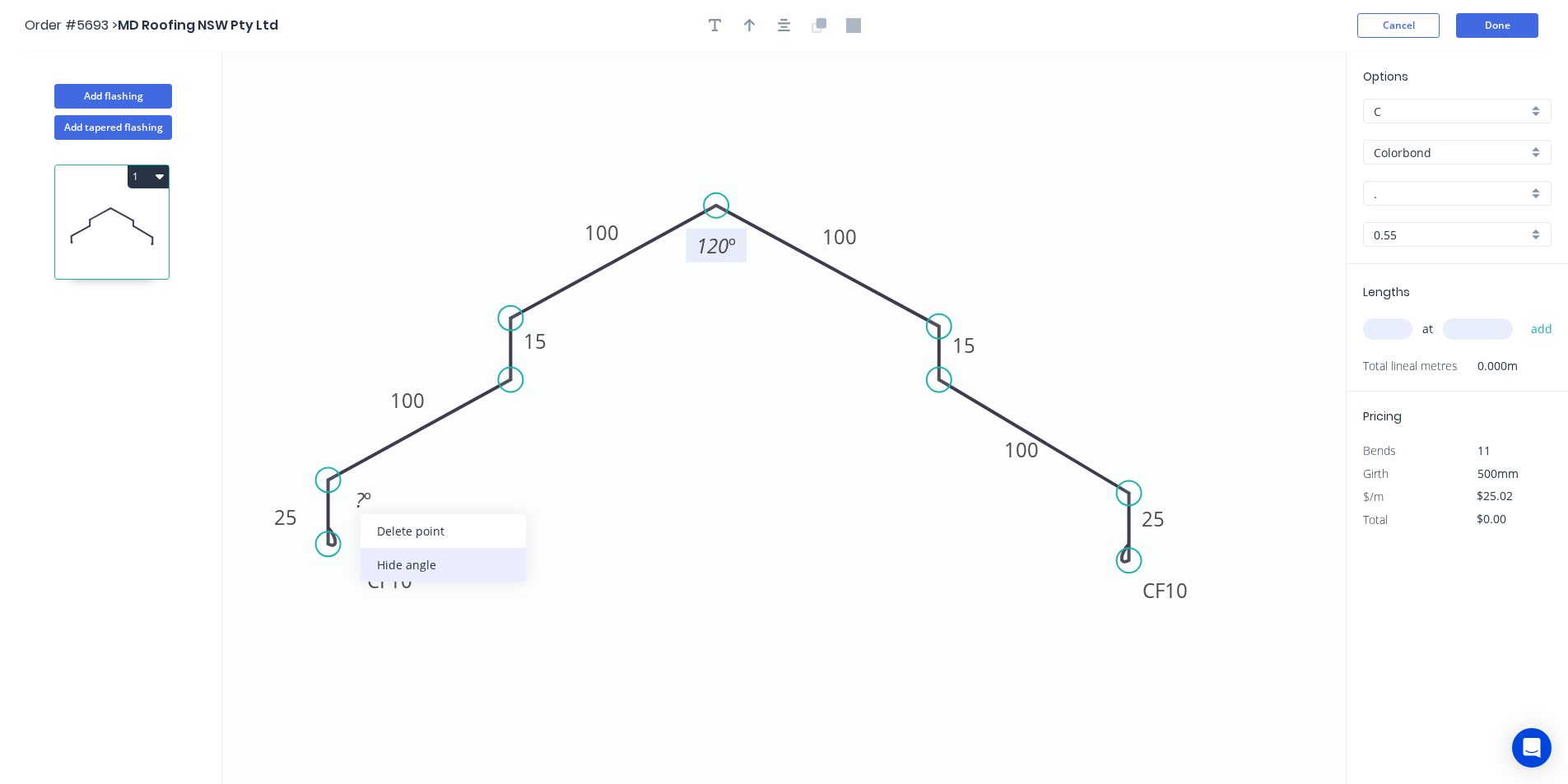
drag, startPoint x: 420, startPoint y: 549, endPoint x: 420, endPoint y: 558, distance: 9.0
click at [420, 558] on div "Delete point Hide angle" at bounding box center [443, 547] width 165 height 68
click at [411, 549] on div "Hide angle" at bounding box center [436, 556] width 165 height 33
click at [1124, 491] on circle at bounding box center [1123, 489] width 25 height 25
drag, startPoint x: 1117, startPoint y: 563, endPoint x: 1130, endPoint y: 558, distance: 13.9
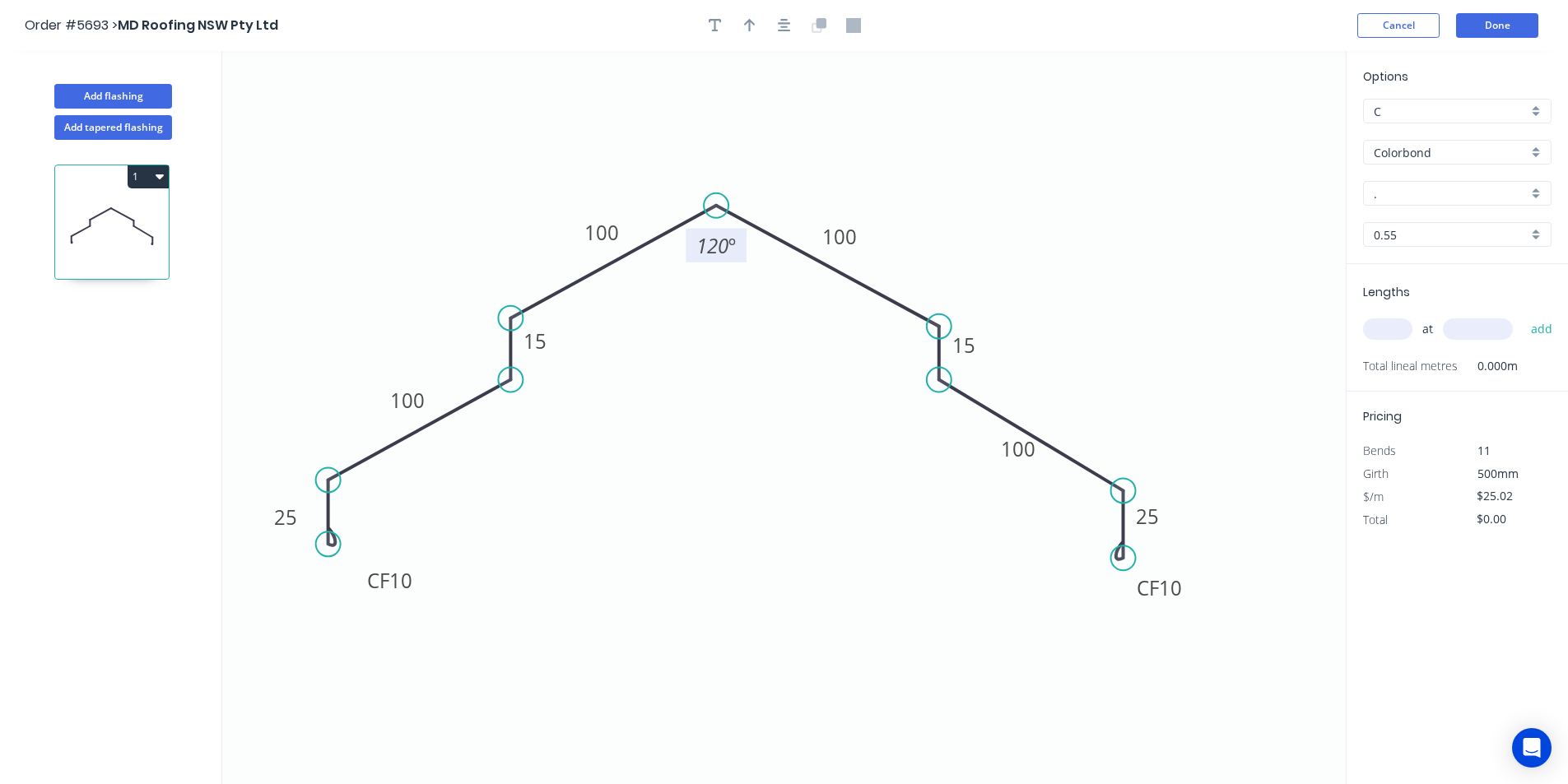
click at [1130, 558] on circle at bounding box center [1123, 557] width 25 height 25
drag, startPoint x: 1126, startPoint y: 489, endPoint x: 1115, endPoint y: 482, distance: 13.0
click at [1115, 482] on circle at bounding box center [1115, 481] width 25 height 25
drag, startPoint x: 1132, startPoint y: 557, endPoint x: 1120, endPoint y: 556, distance: 12.0
click at [1119, 556] on circle at bounding box center [1115, 555] width 25 height 25
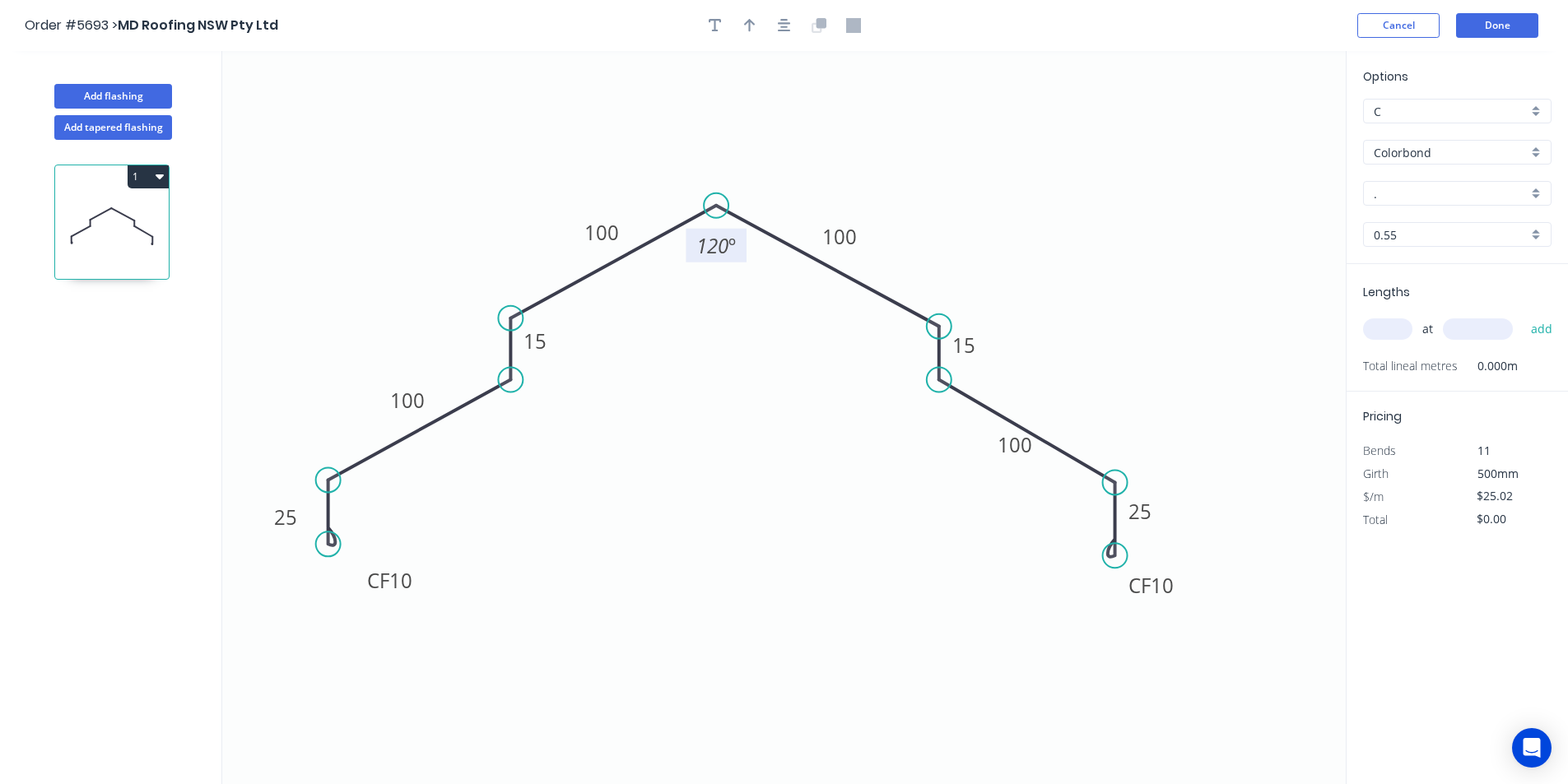
click at [1448, 193] on input "." at bounding box center [1450, 194] width 154 height 18
type input "s"
click at [1445, 211] on div "Surfmist" at bounding box center [1457, 224] width 187 height 28
type input "Surfmist"
click at [1409, 323] on input "text" at bounding box center [1387, 329] width 49 height 22
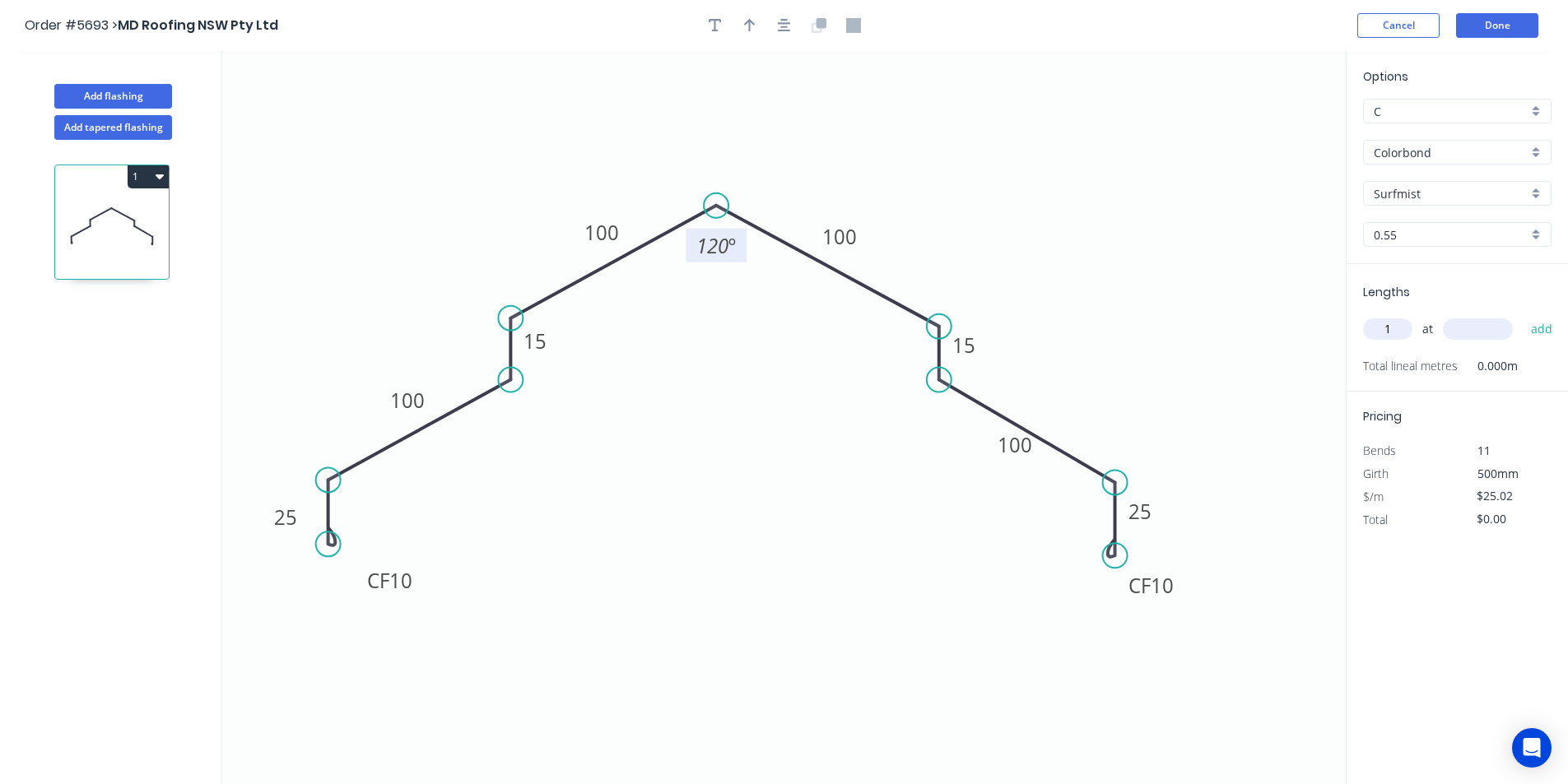
type input "1"
type input "3700"
click at [1537, 324] on button "add" at bounding box center [1541, 329] width 38 height 28
type input "$92.57"
click at [1472, 28] on button "Done" at bounding box center [1497, 25] width 83 height 25
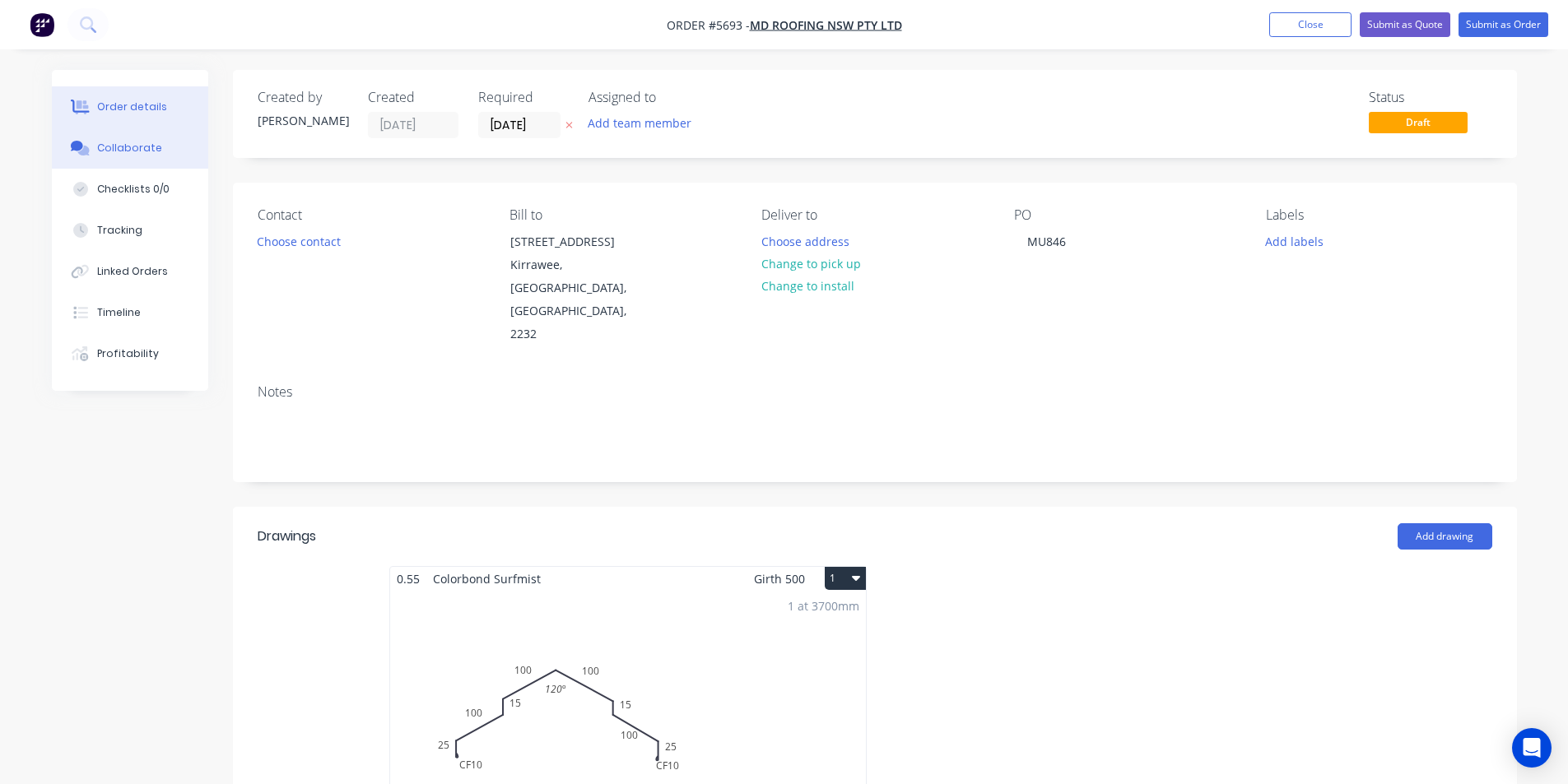
click at [110, 156] on button "Collaborate" at bounding box center [130, 148] width 156 height 41
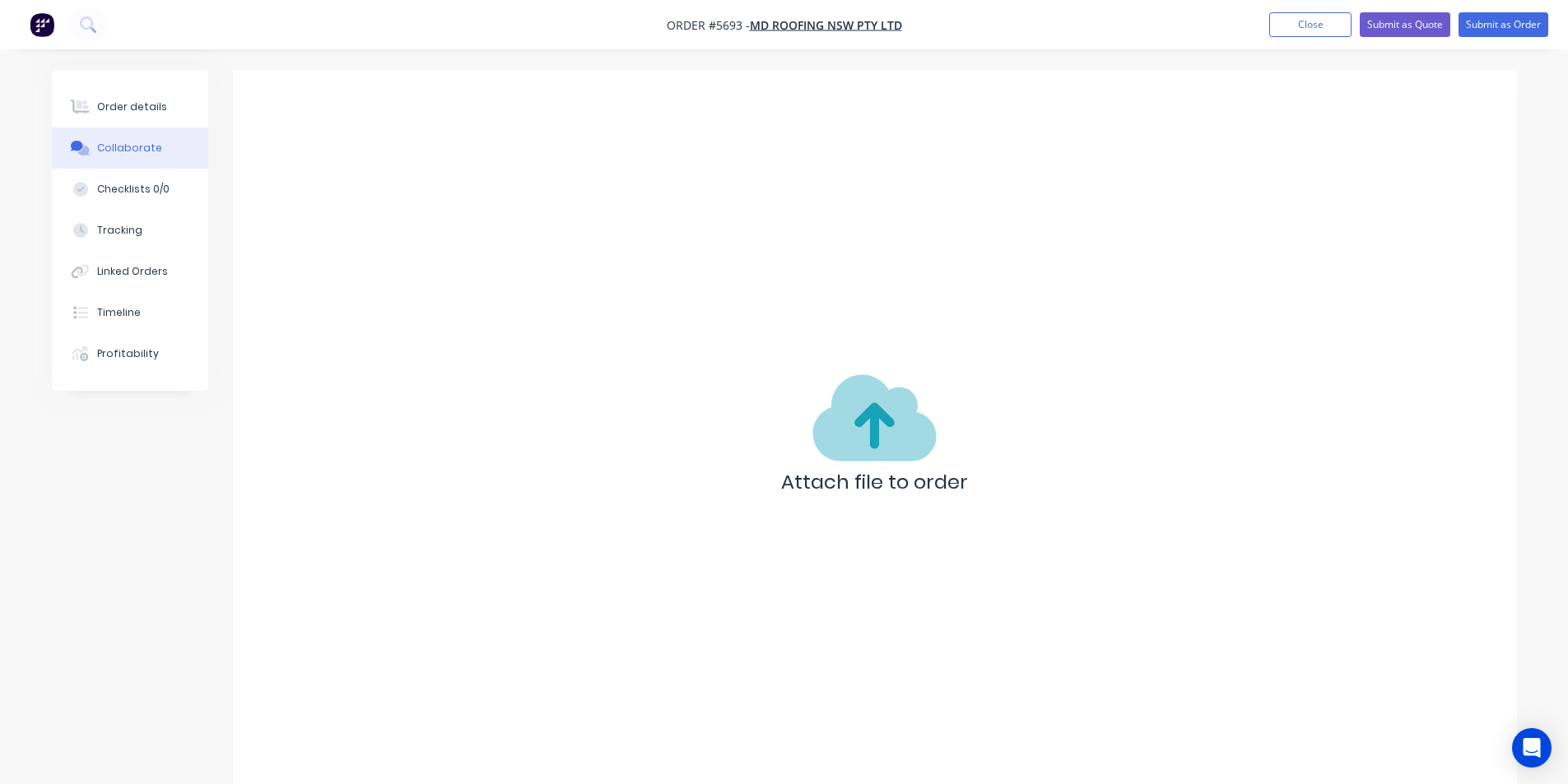
scroll to position [25, 0]
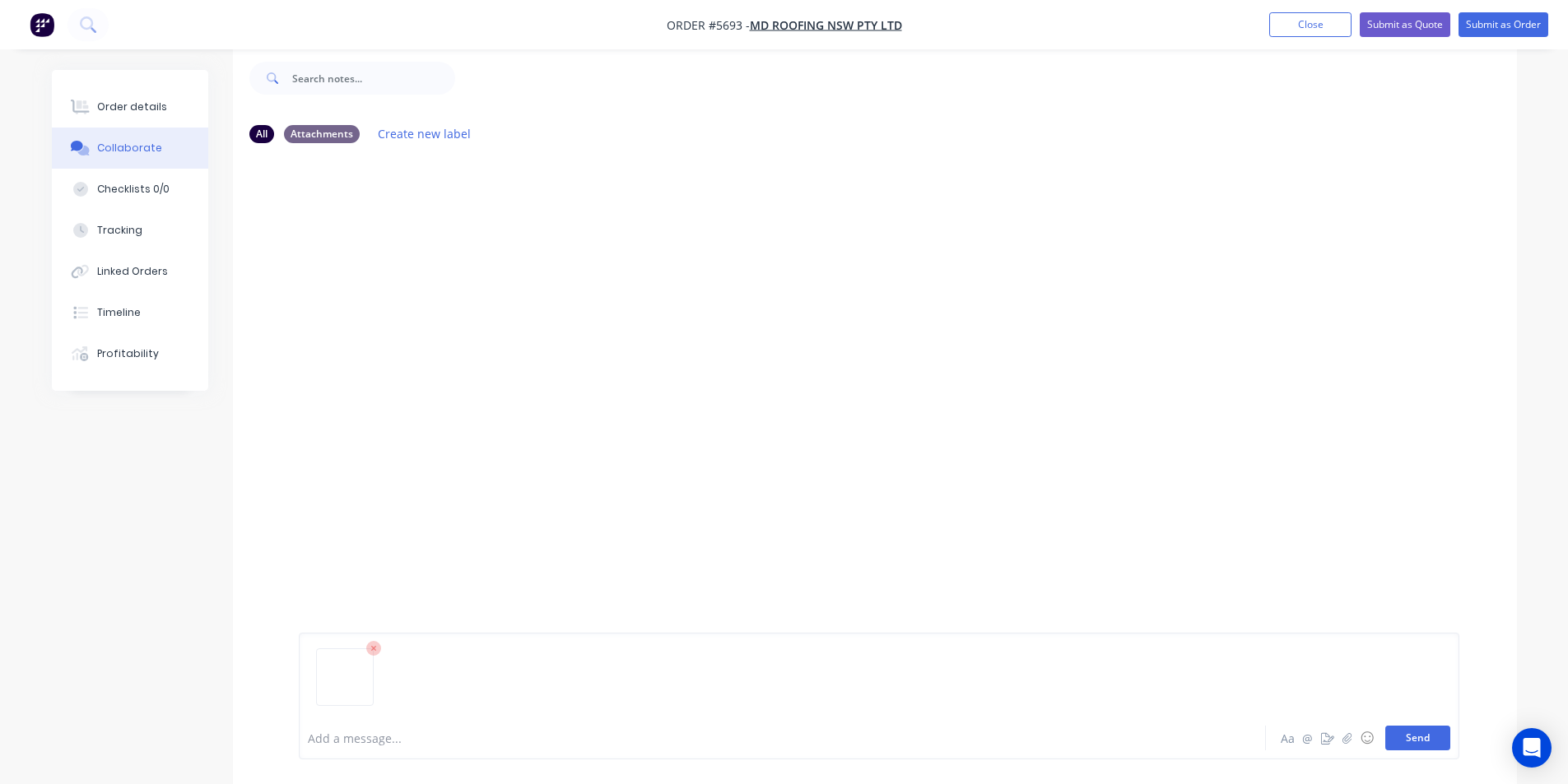
click at [1419, 742] on button "Send" at bounding box center [1418, 737] width 65 height 25
click at [1412, 741] on button "Send" at bounding box center [1418, 737] width 65 height 25
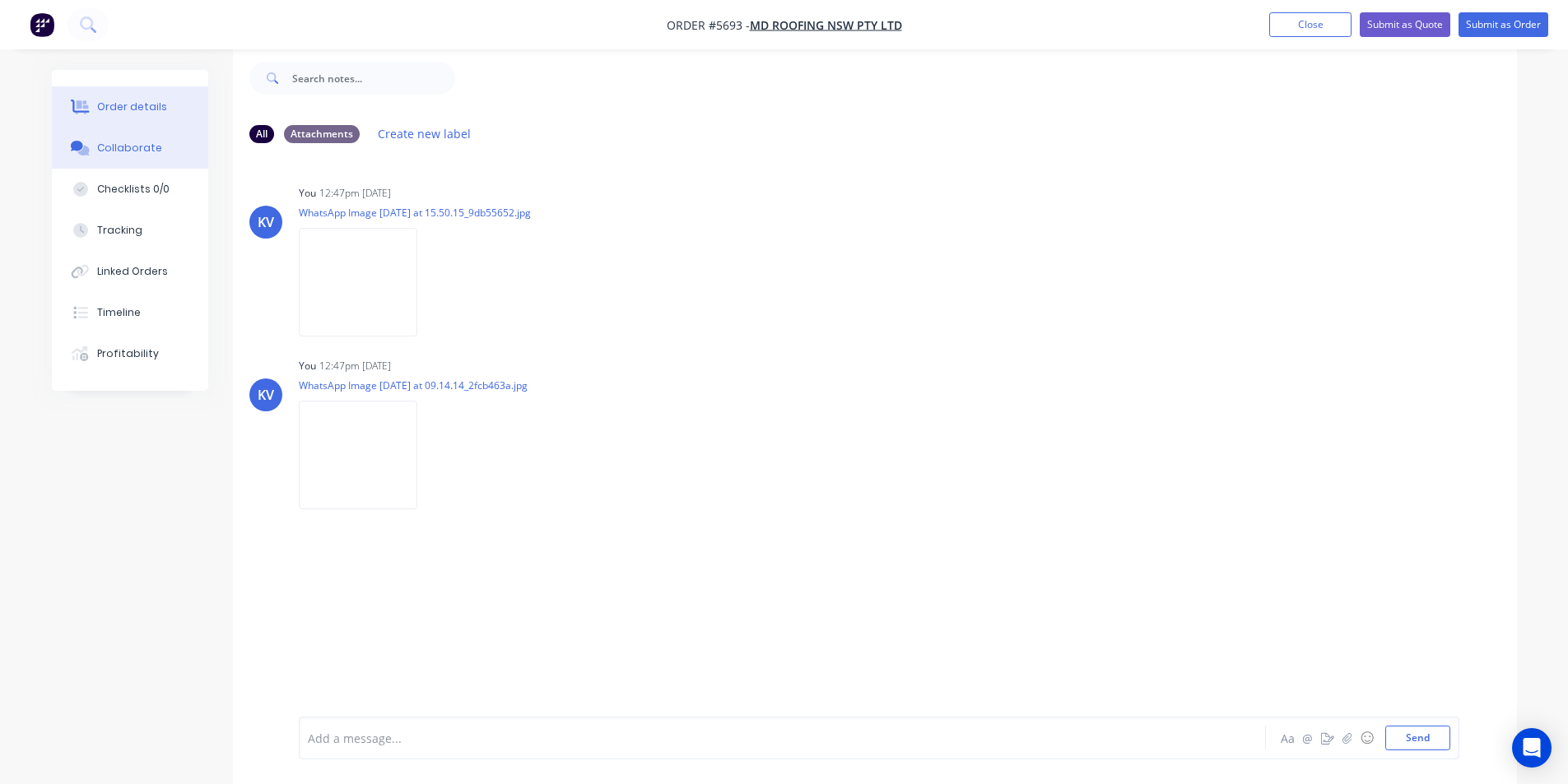
click at [134, 121] on button "Order details" at bounding box center [130, 107] width 156 height 41
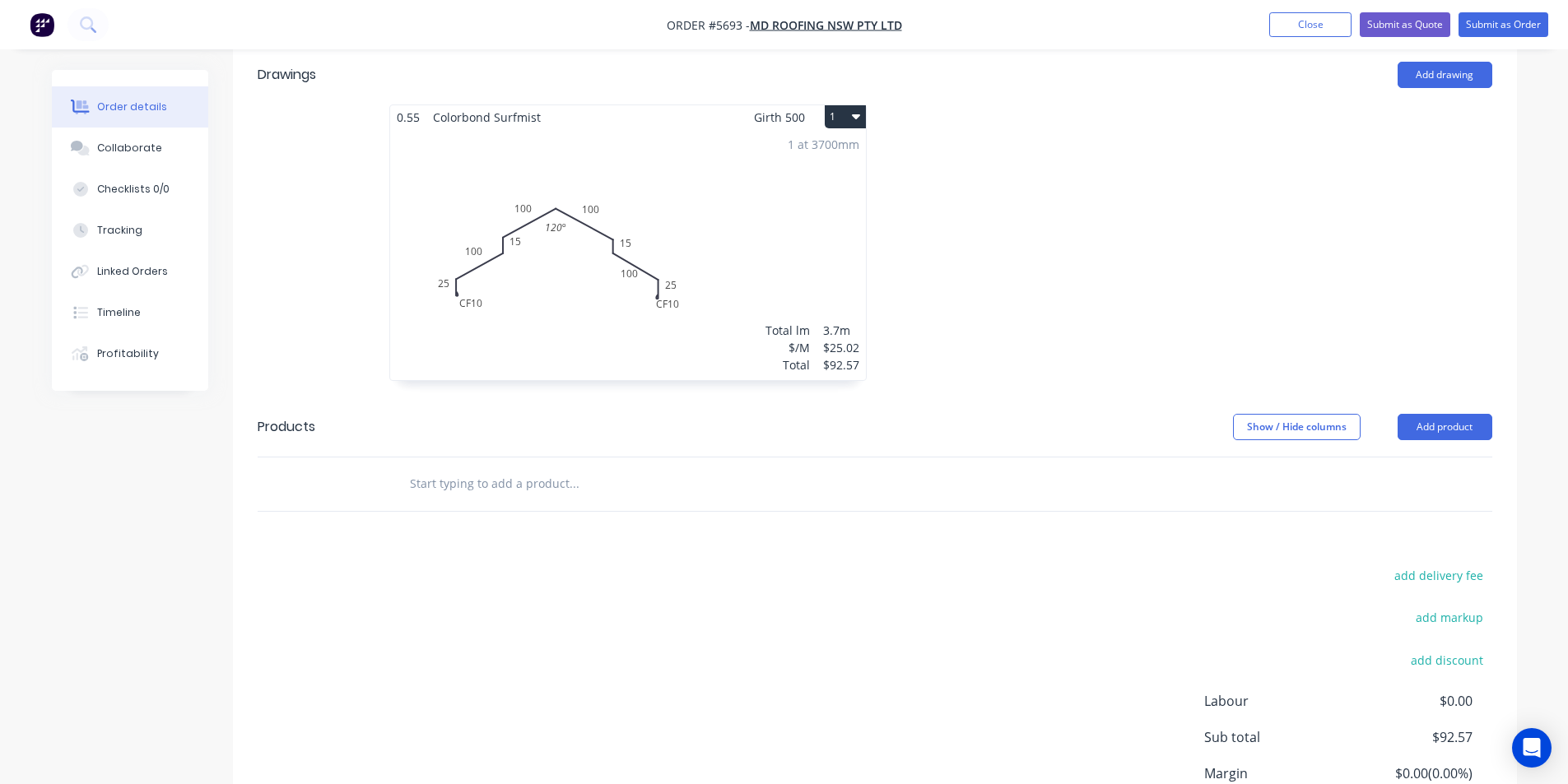
scroll to position [563, 0]
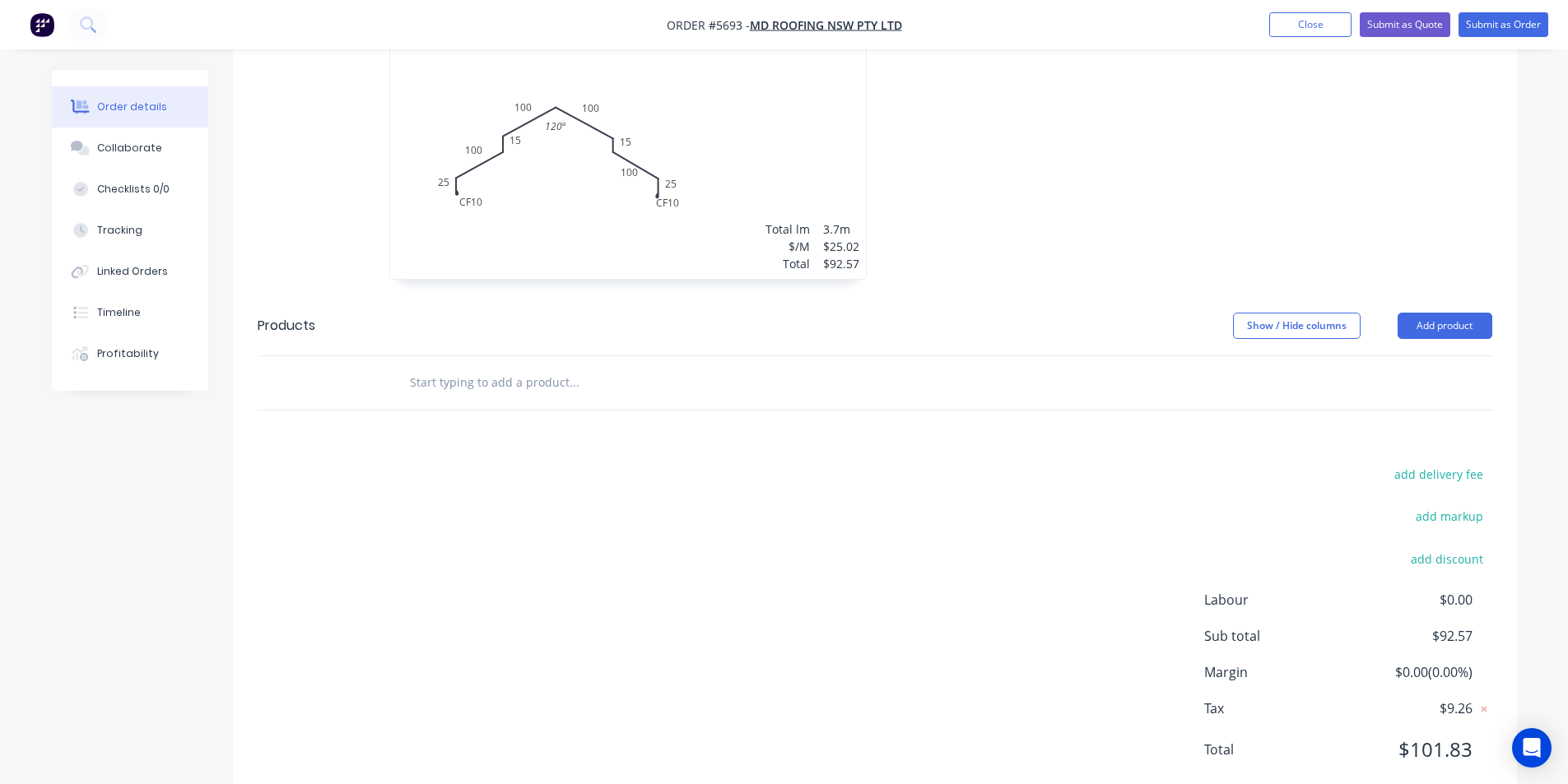
click at [742, 356] on div at bounding box center [685, 382] width 593 height 53
drag, startPoint x: 502, startPoint y: 321, endPoint x: 843, endPoint y: 299, distance: 341.7
click at [505, 366] on input "text" at bounding box center [573, 382] width 329 height 32
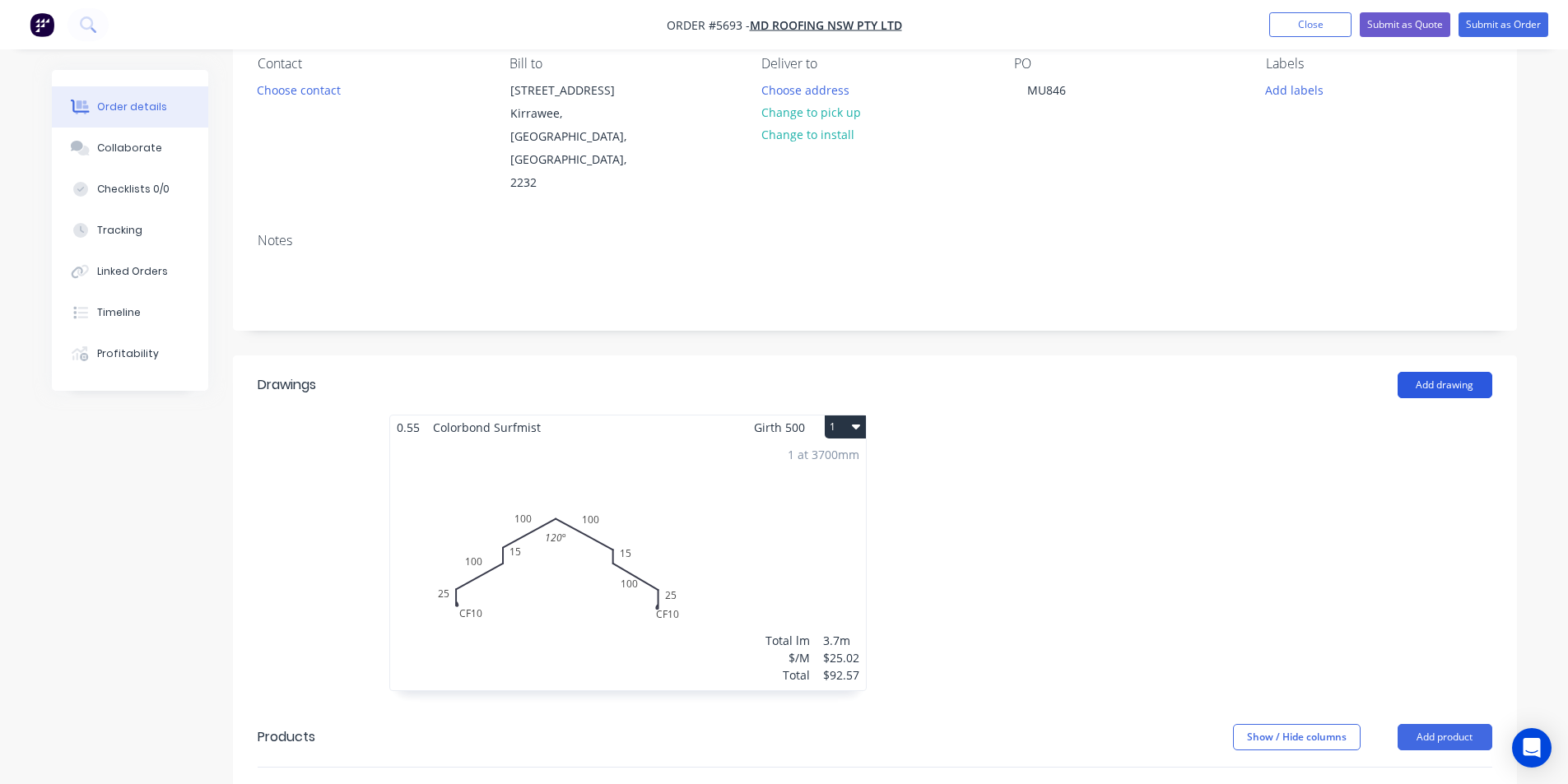
click at [1463, 371] on button "Add drawing" at bounding box center [1444, 384] width 94 height 27
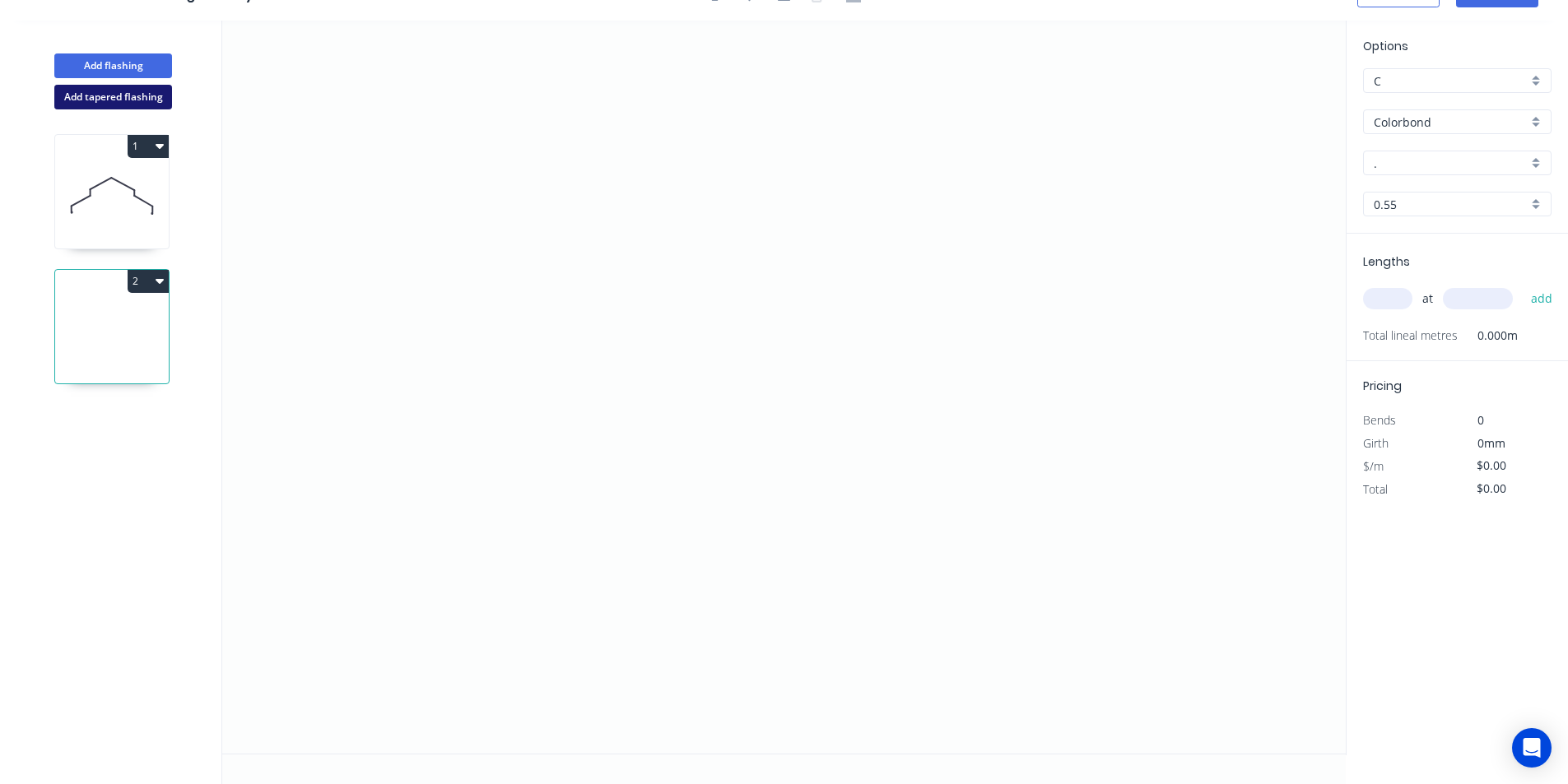
drag, startPoint x: 137, startPoint y: 103, endPoint x: 151, endPoint y: 107, distance: 14.6
click at [138, 103] on button "Add tapered flashing" at bounding box center [113, 96] width 118 height 25
drag, startPoint x: 1003, startPoint y: 110, endPoint x: 1008, endPoint y: 233, distance: 123.1
click at [1008, 233] on icon "0" at bounding box center [784, 203] width 1124 height 366
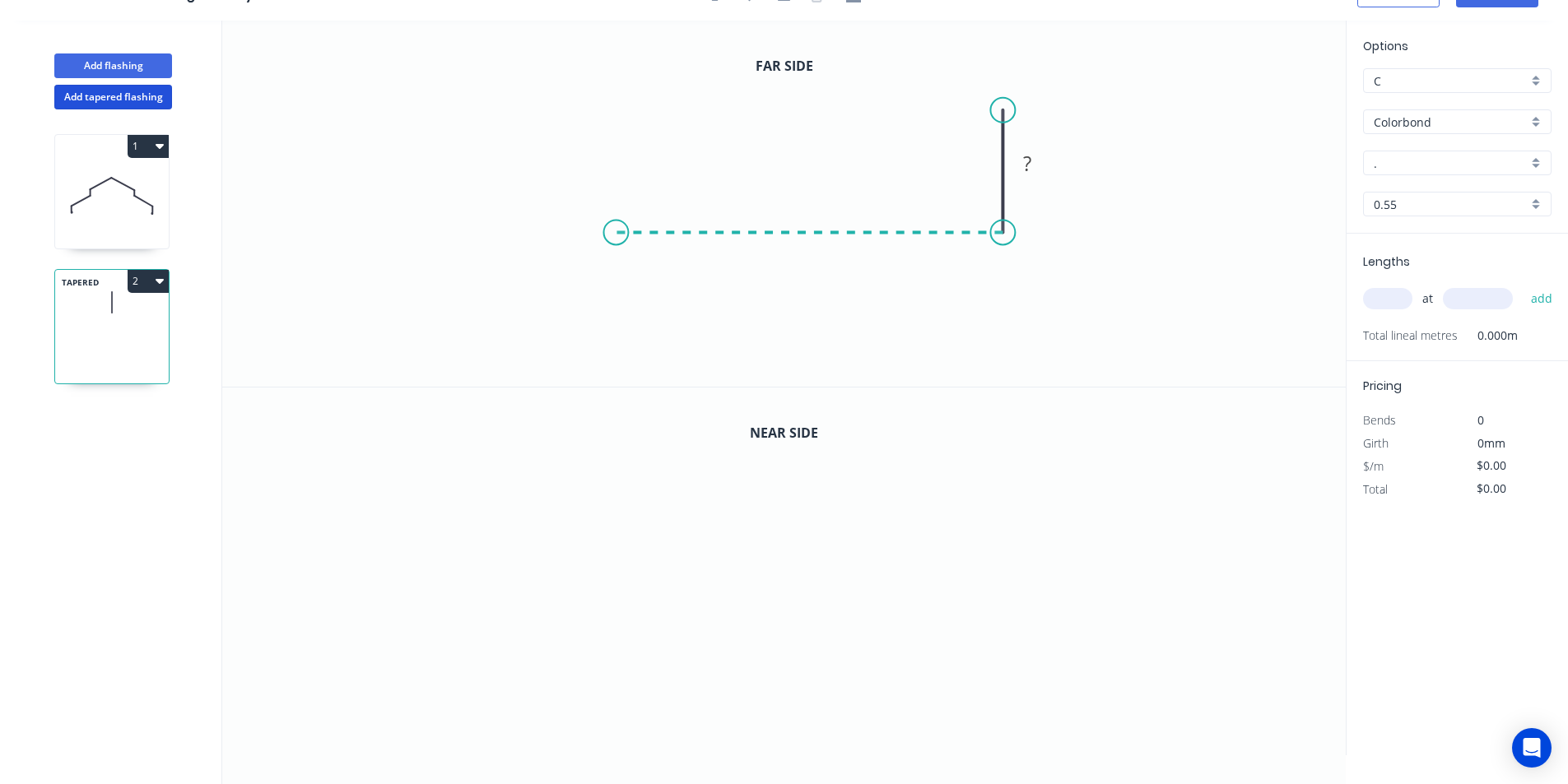
click at [615, 217] on icon "0 ?" at bounding box center [784, 203] width 1124 height 366
click at [589, 283] on icon "0 ? ?" at bounding box center [784, 203] width 1124 height 366
click at [593, 293] on circle at bounding box center [589, 282] width 25 height 25
click at [593, 291] on circle at bounding box center [589, 282] width 25 height 25
click at [583, 245] on tspan "?" at bounding box center [581, 239] width 8 height 28
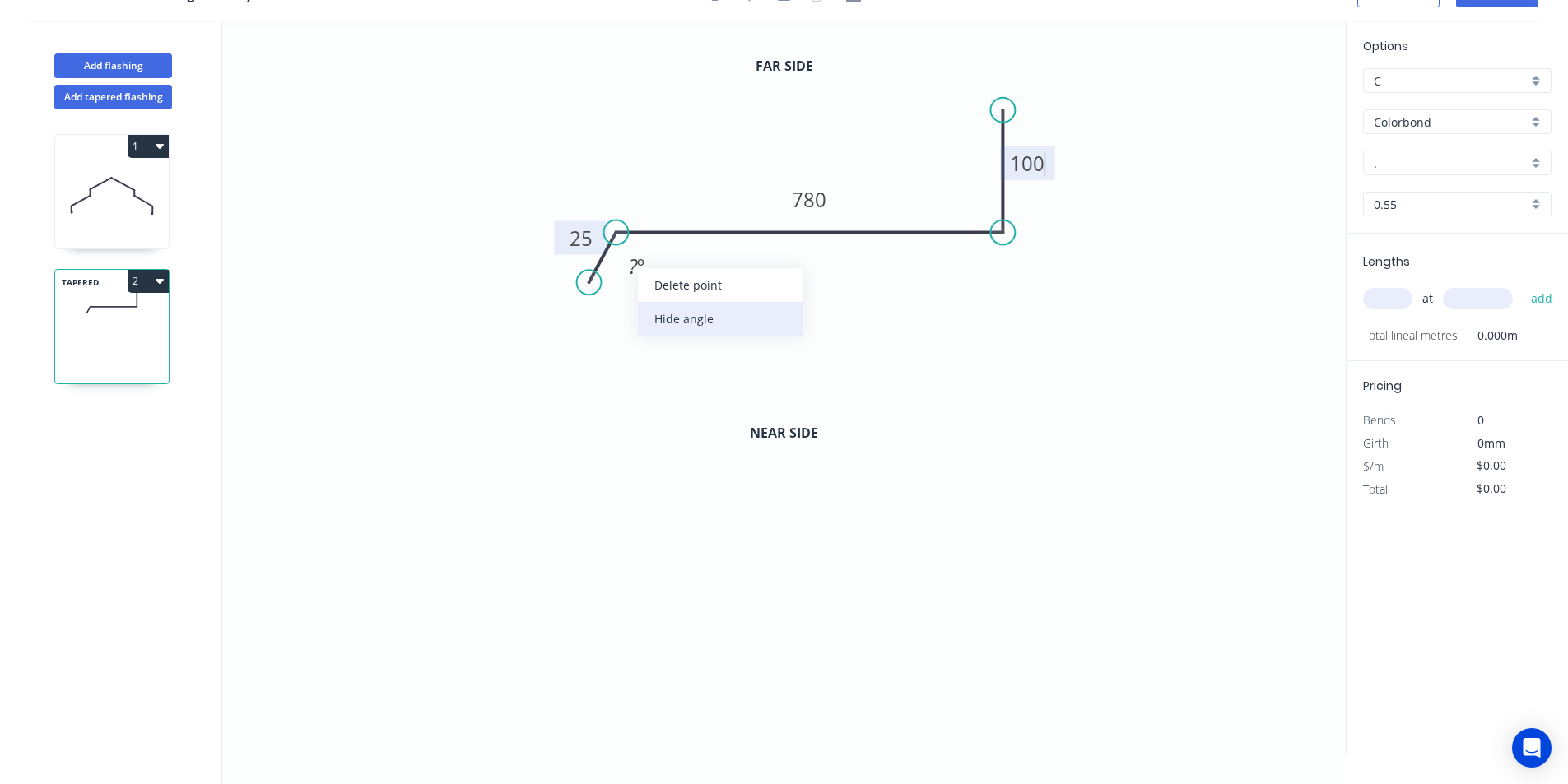
click at [662, 309] on div "Hide angle" at bounding box center [721, 318] width 165 height 33
drag, startPoint x: 999, startPoint y: 558, endPoint x: 1001, endPoint y: 689, distance: 131.0
click at [1001, 689] on icon "0" at bounding box center [784, 570] width 1124 height 366
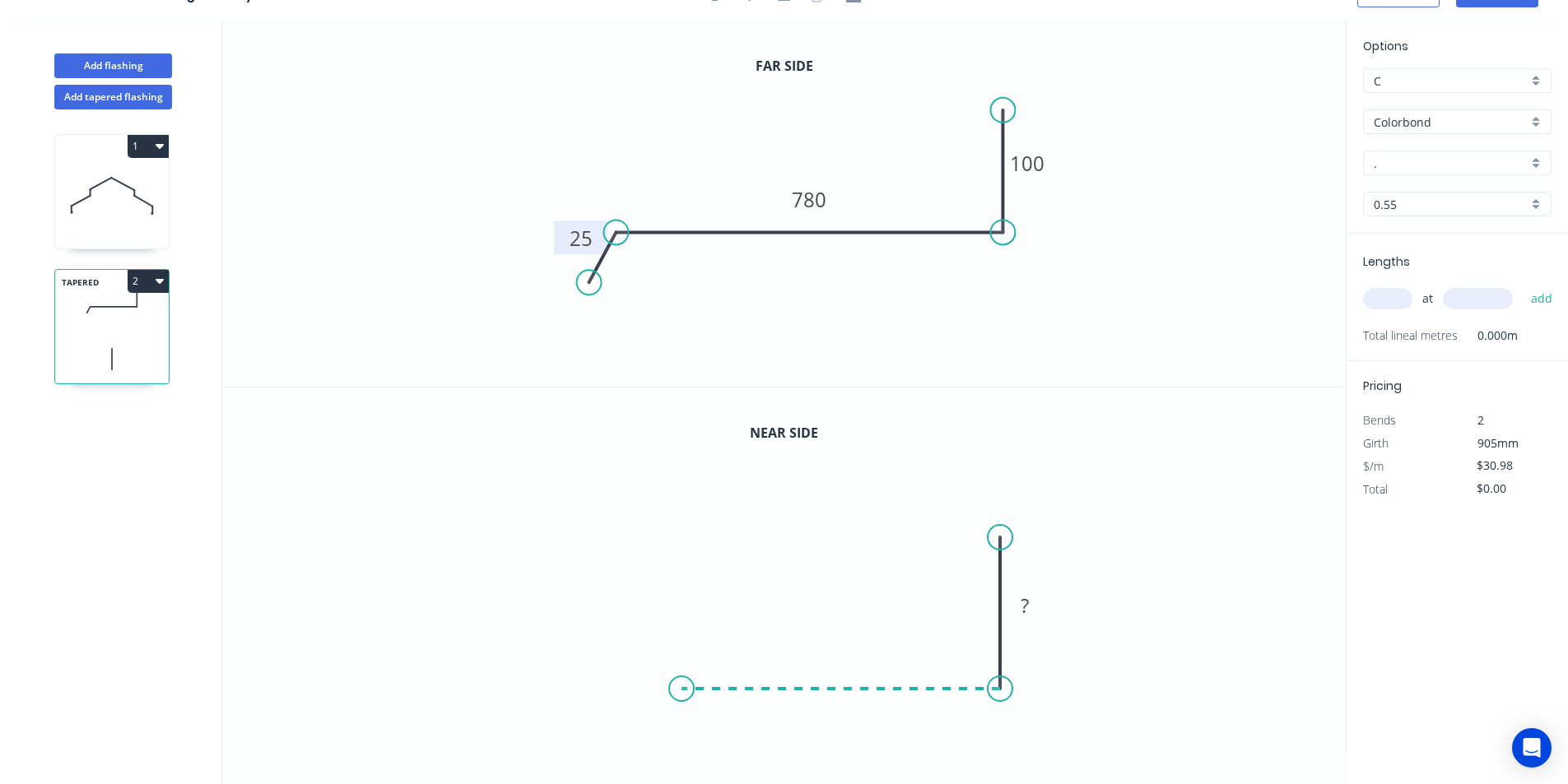
click at [681, 667] on icon "0 ?" at bounding box center [784, 570] width 1124 height 366
click at [650, 735] on icon at bounding box center [666, 712] width 31 height 47
click at [650, 735] on circle at bounding box center [650, 735] width 25 height 25
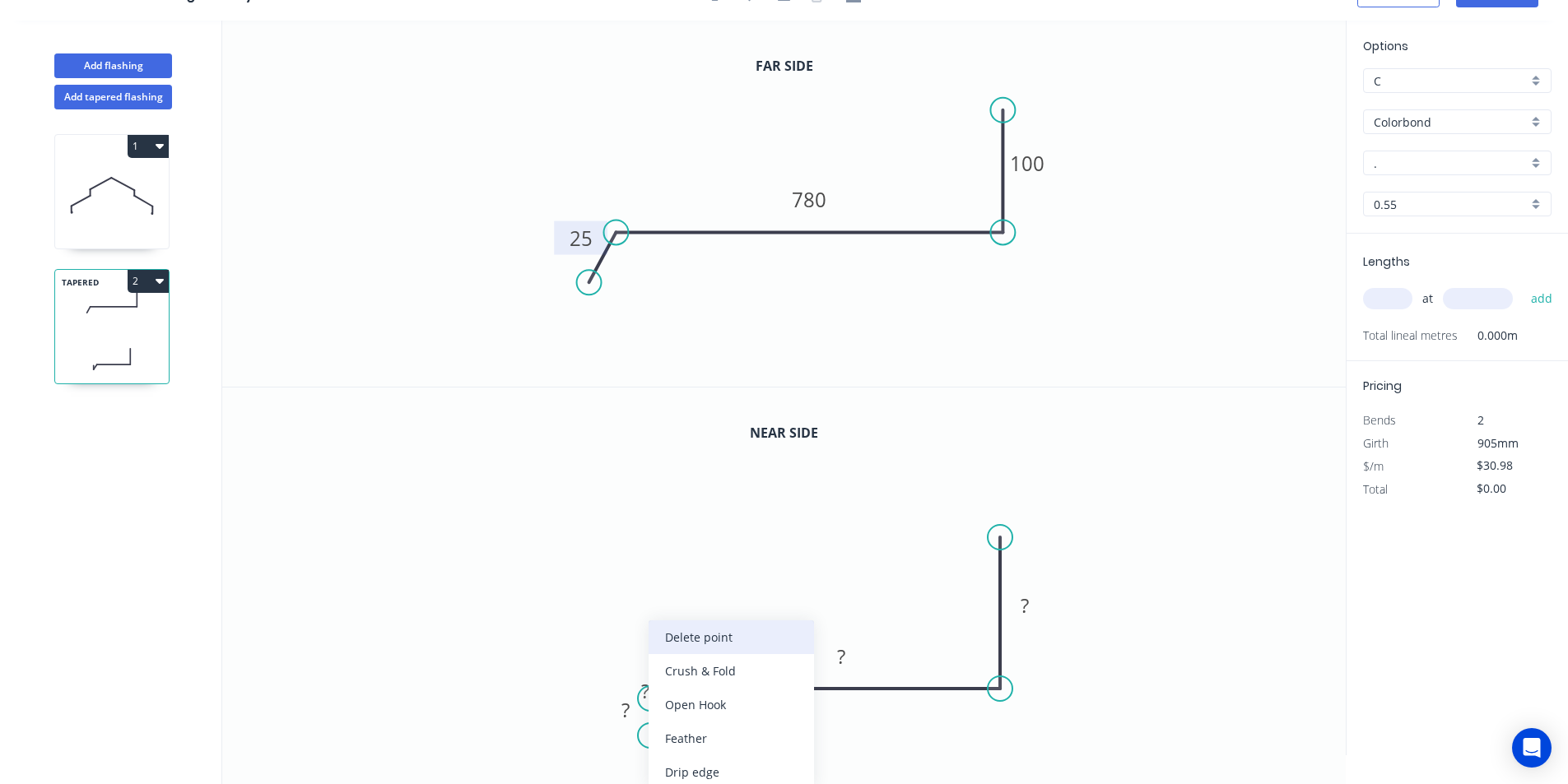
click at [674, 644] on div "Delete point" at bounding box center [731, 637] width 165 height 33
click at [649, 690] on tspan "?" at bounding box center [645, 691] width 8 height 28
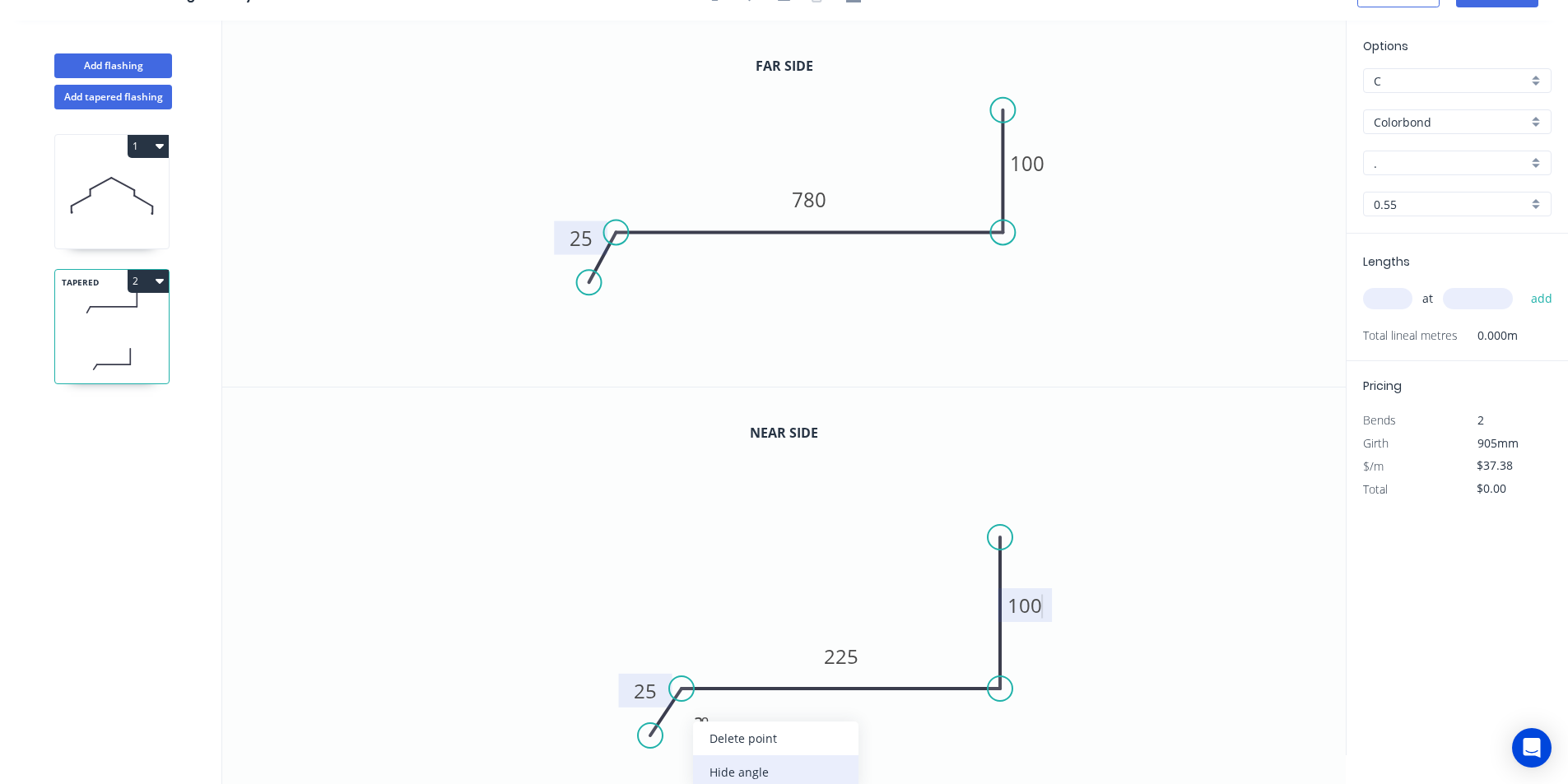
click at [742, 771] on div "Hide angle" at bounding box center [776, 772] width 165 height 33
type input "$34.18"
click at [1450, 162] on input "." at bounding box center [1450, 163] width 154 height 18
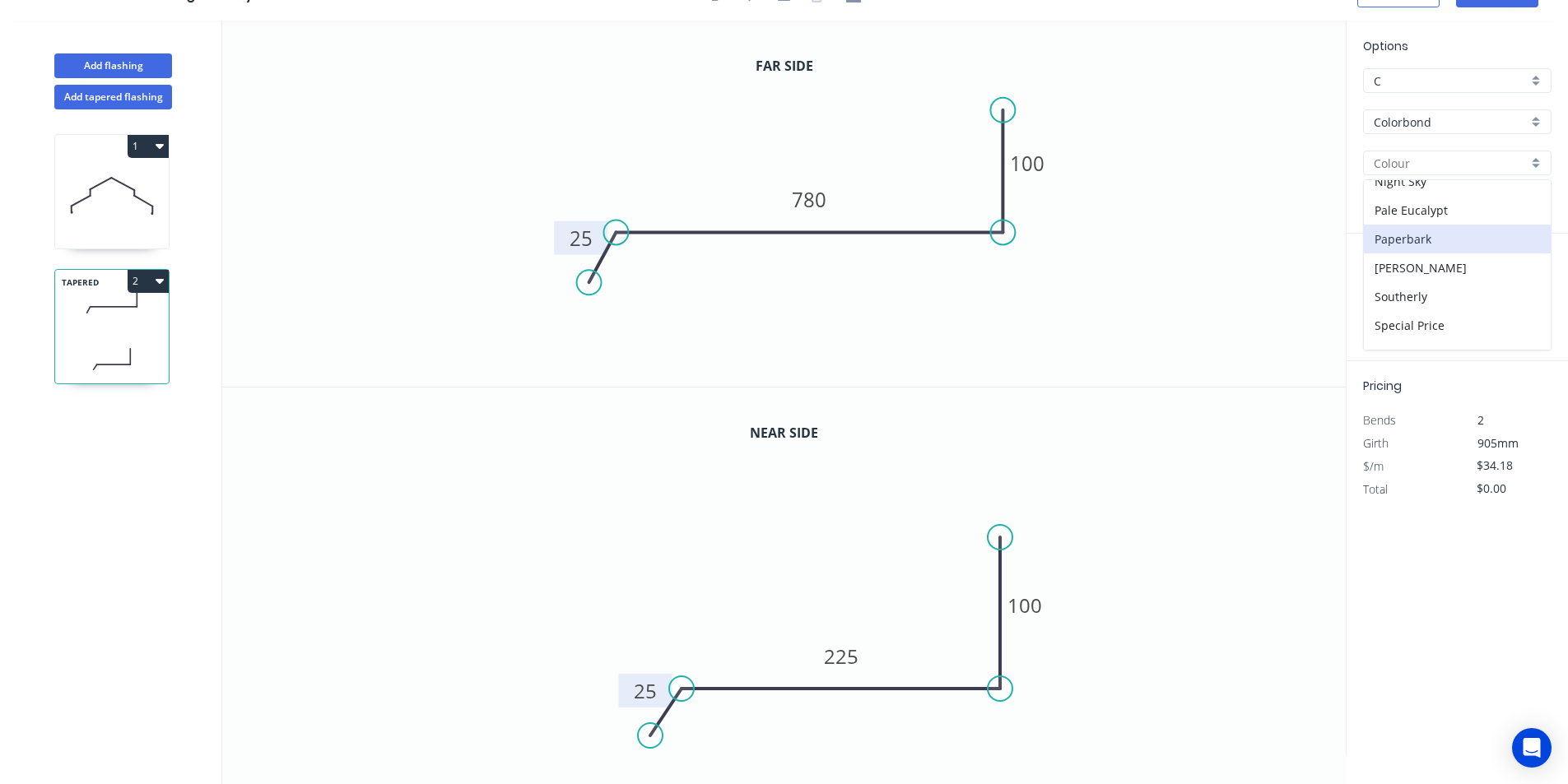
scroll to position [579, 0]
click at [1435, 213] on div "Surfmist" at bounding box center [1457, 219] width 187 height 28
type input "Surfmist"
click at [1400, 305] on input "text" at bounding box center [1387, 299] width 49 height 22
type input "1"
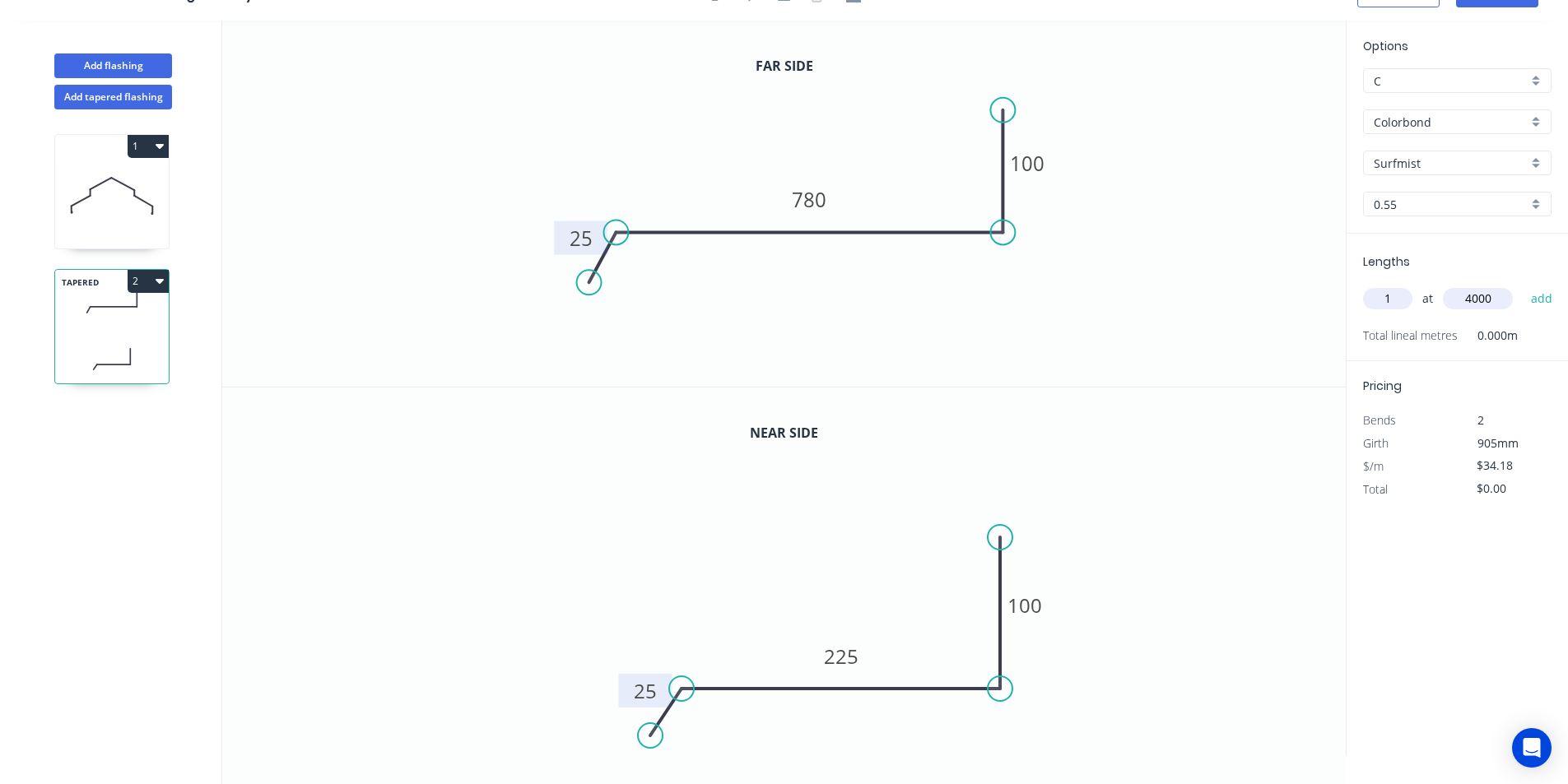
type input "4000"
click at [1523, 285] on button "add" at bounding box center [1541, 299] width 38 height 28
type input "$136.72"
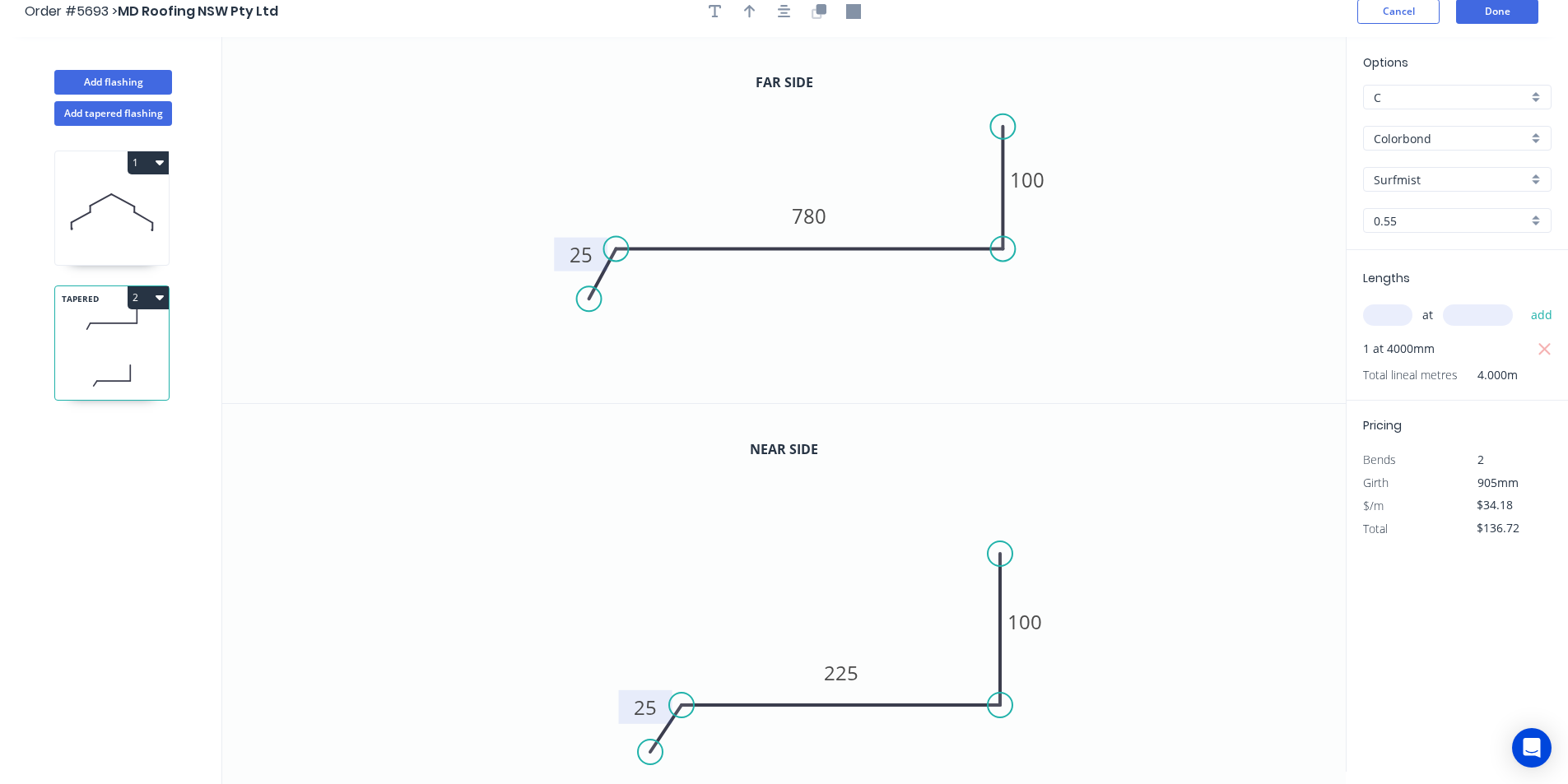
scroll to position [0, 0]
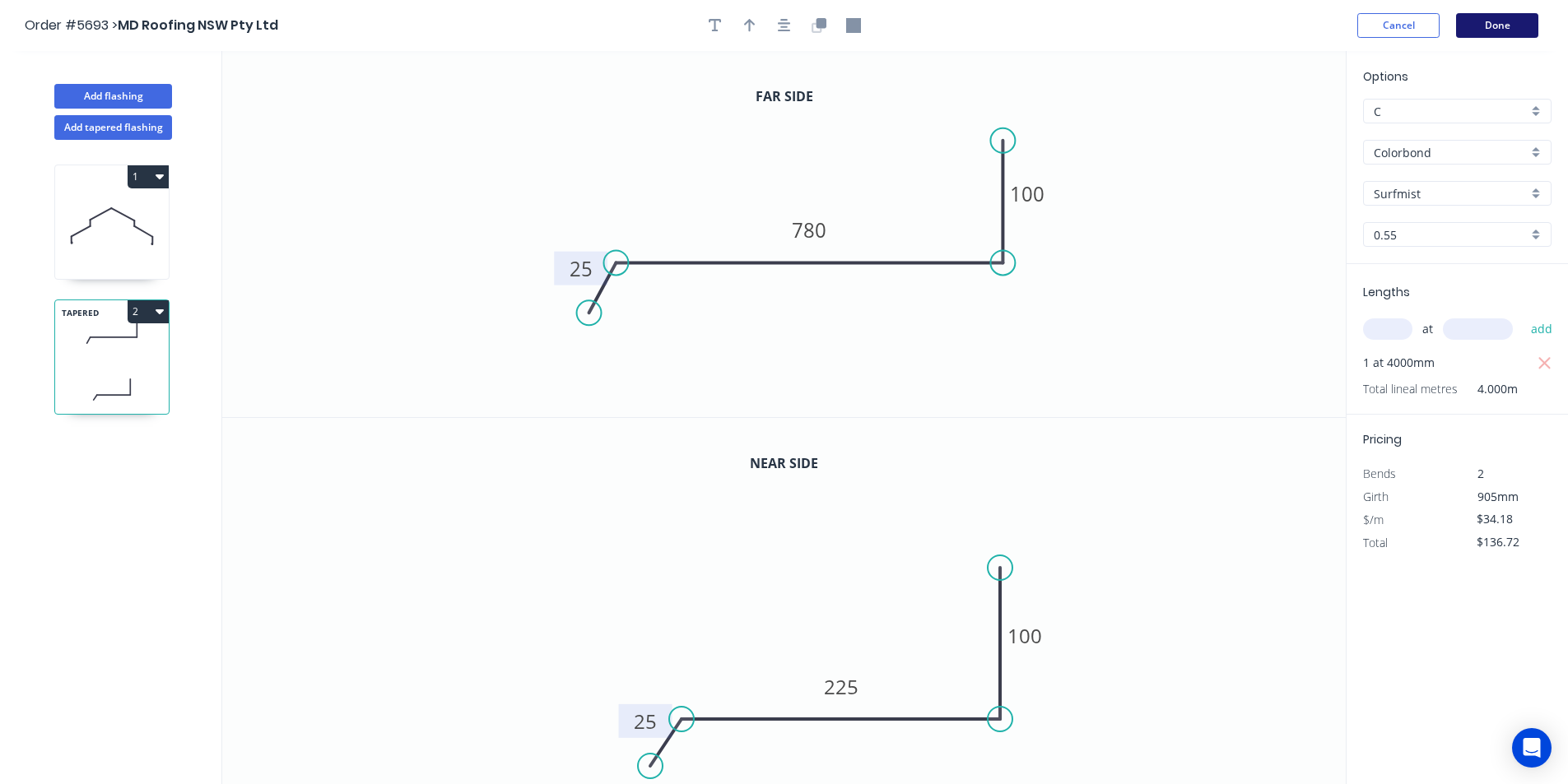
click at [1481, 28] on button "Done" at bounding box center [1497, 25] width 83 height 25
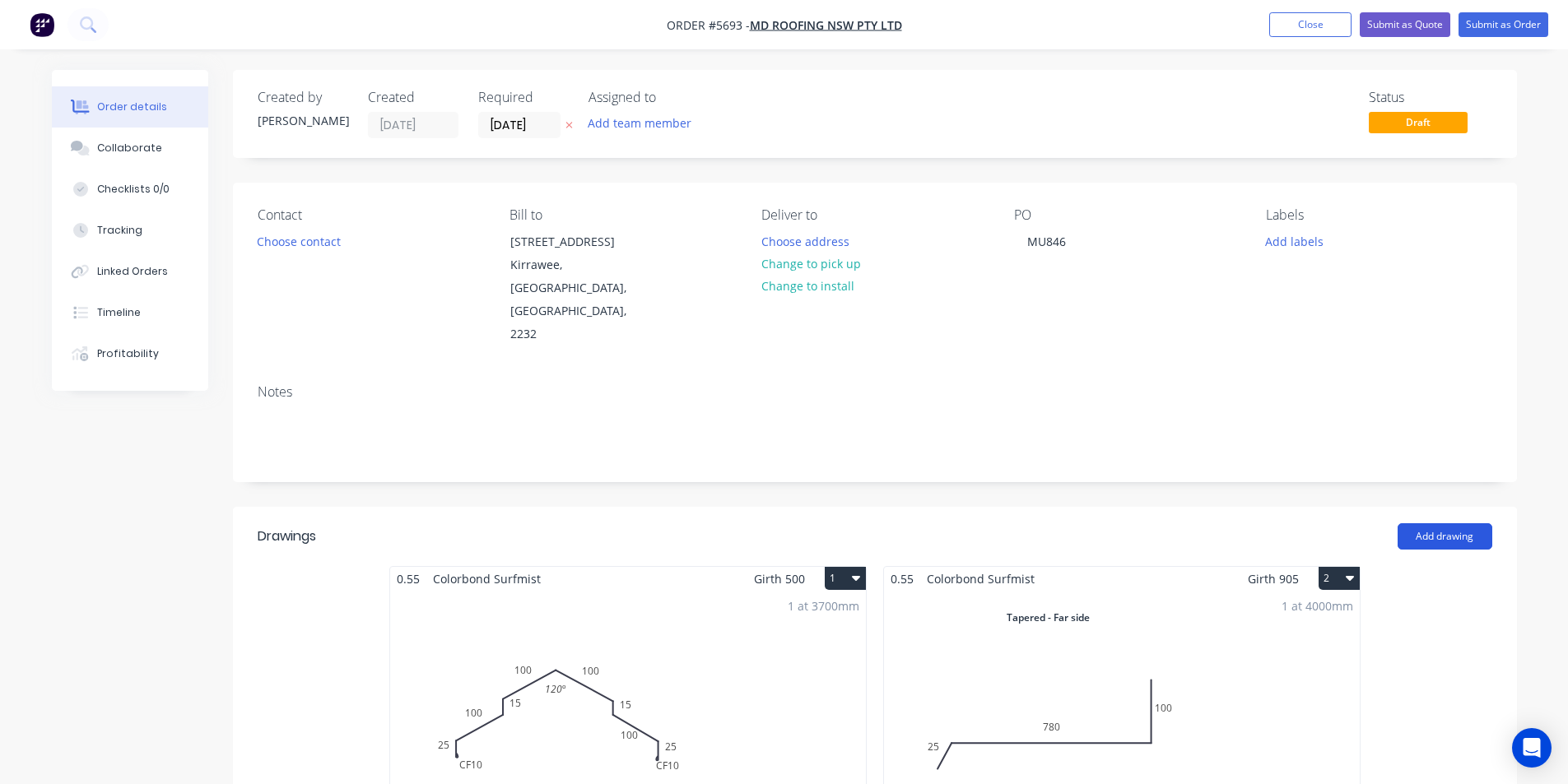
click at [1446, 523] on button "Add drawing" at bounding box center [1444, 535] width 94 height 27
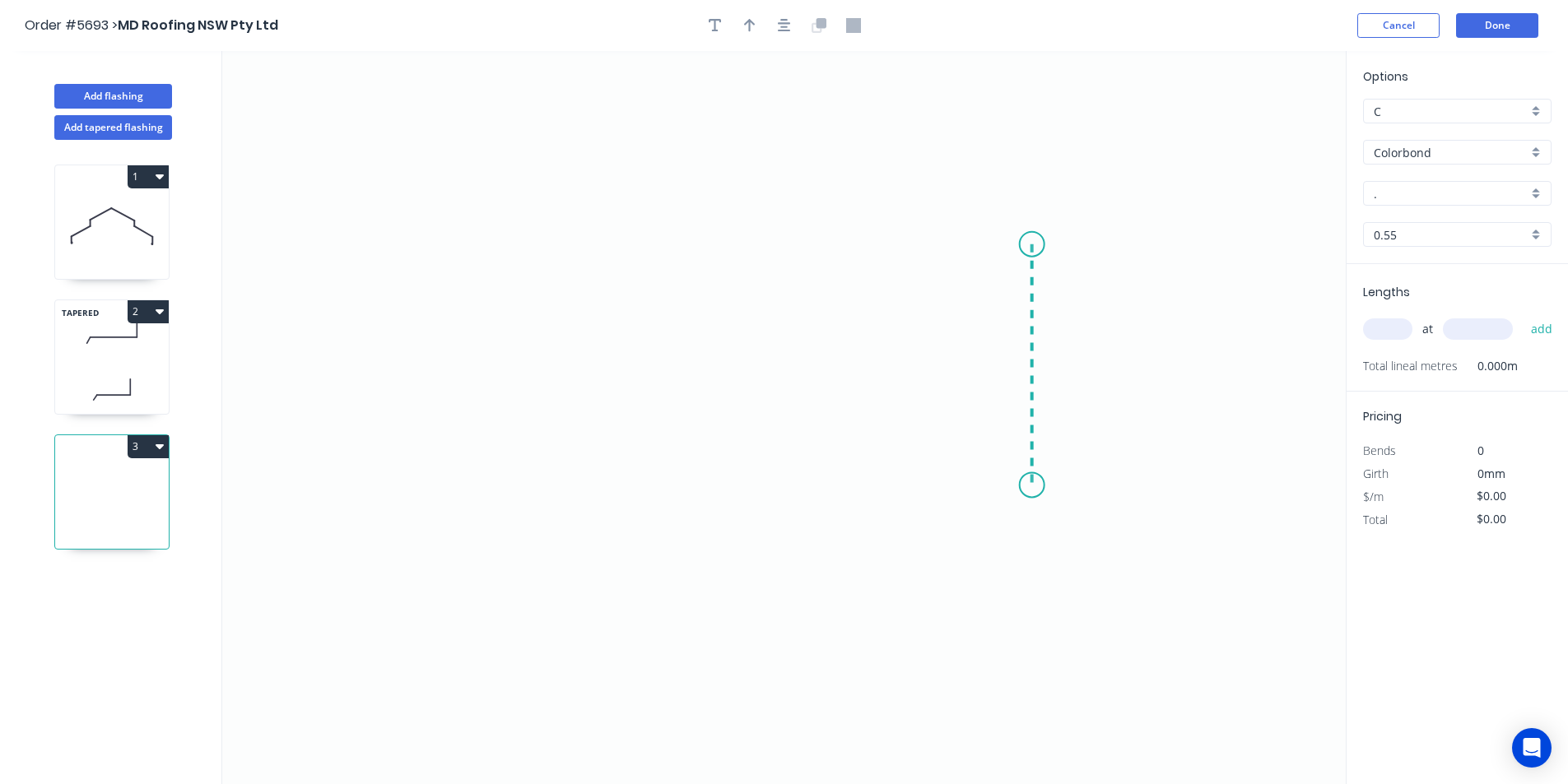
drag, startPoint x: 1032, startPoint y: 245, endPoint x: 1026, endPoint y: 485, distance: 240.1
click at [1026, 485] on icon "0" at bounding box center [784, 418] width 1124 height 733
click at [666, 491] on icon "0 ?" at bounding box center [784, 418] width 1124 height 733
click at [1060, 351] on tspan "?" at bounding box center [1057, 357] width 8 height 28
click at [853, 502] on rect at bounding box center [847, 502] width 32 height 23
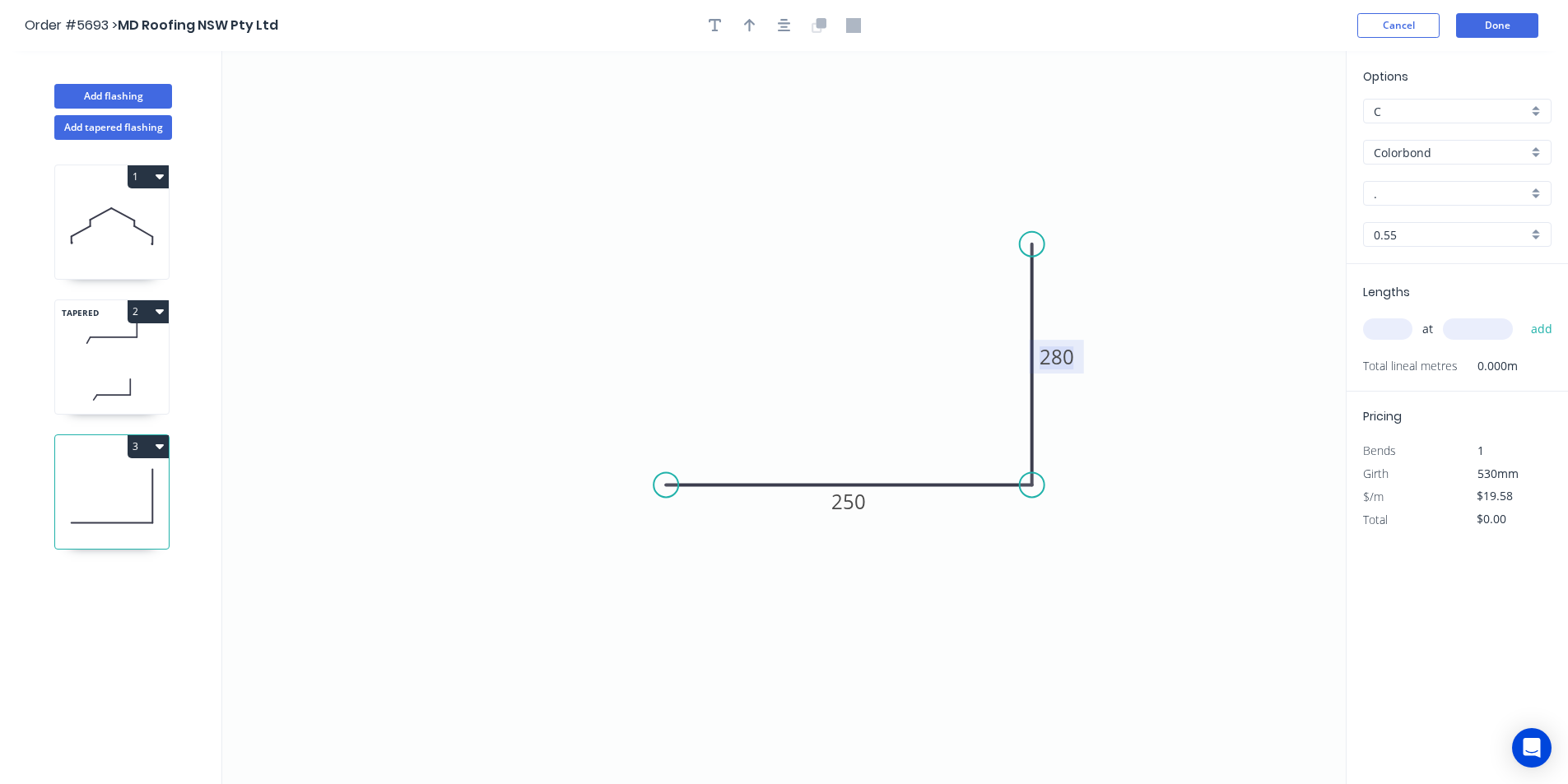
drag, startPoint x: 642, startPoint y: 481, endPoint x: 655, endPoint y: 492, distance: 17.0
click at [646, 487] on icon "0 250 280" at bounding box center [784, 418] width 1124 height 733
click at [668, 484] on circle at bounding box center [668, 484] width 25 height 25
click at [659, 480] on circle at bounding box center [668, 484] width 25 height 25
click at [624, 542] on icon "0 250 280" at bounding box center [784, 418] width 1124 height 733
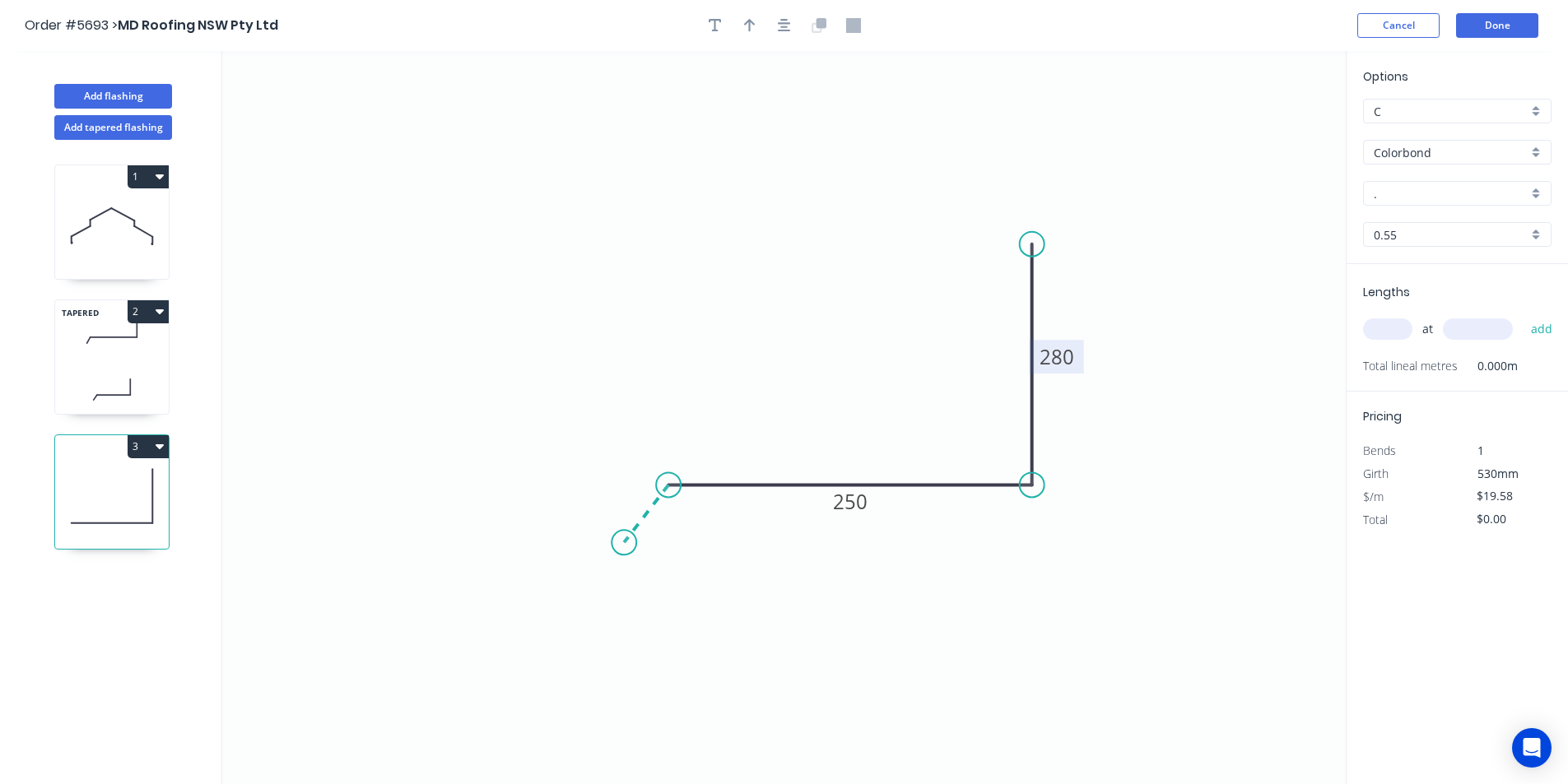
type input "$20.20"
click at [625, 542] on circle at bounding box center [624, 540] width 25 height 25
click at [626, 542] on circle at bounding box center [624, 540] width 25 height 25
click at [629, 493] on tspan "?" at bounding box center [627, 491] width 8 height 28
click at [730, 585] on div "Hide angle" at bounding box center [779, 581] width 165 height 33
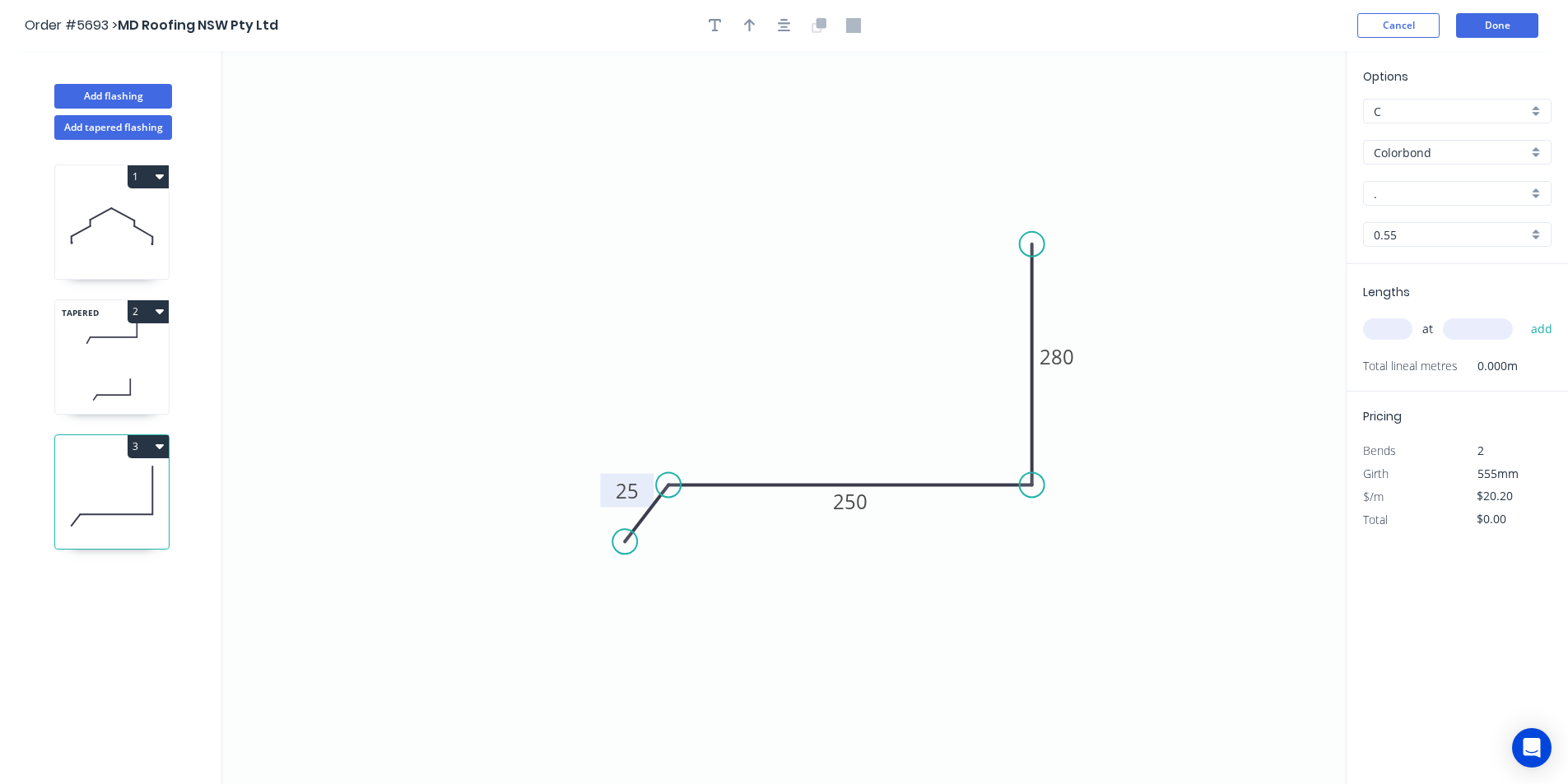
click at [1438, 195] on input "." at bounding box center [1450, 194] width 154 height 18
click at [1413, 226] on div "Surfmist" at bounding box center [1457, 224] width 187 height 28
type input "Surfmist"
click at [1396, 325] on input "text" at bounding box center [1387, 329] width 49 height 22
type input "1"
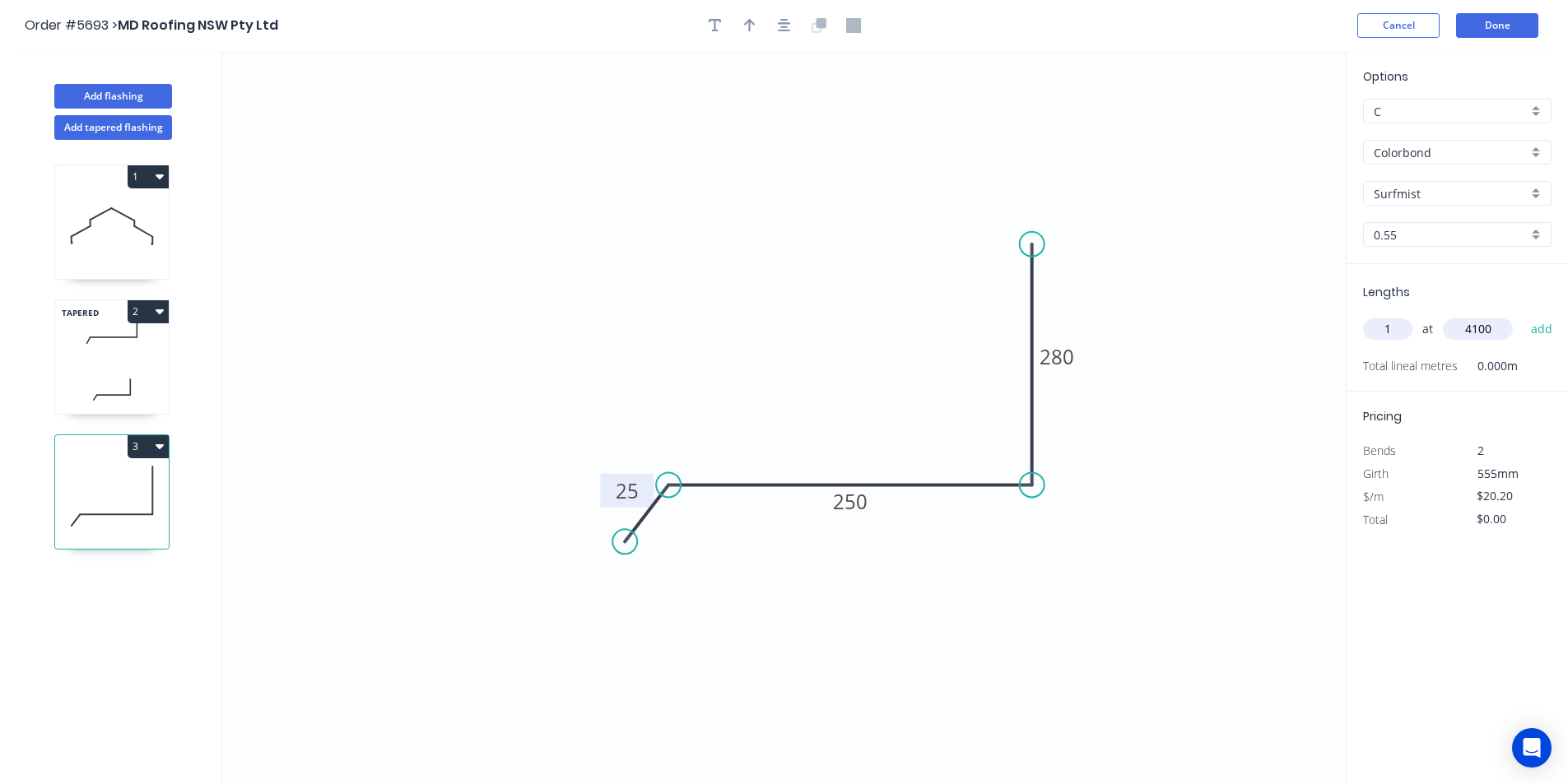
type input "4100"
click at [1523, 315] on button "add" at bounding box center [1541, 329] width 38 height 28
type input "$82.82"
click at [1508, 27] on button "Done" at bounding box center [1497, 25] width 83 height 25
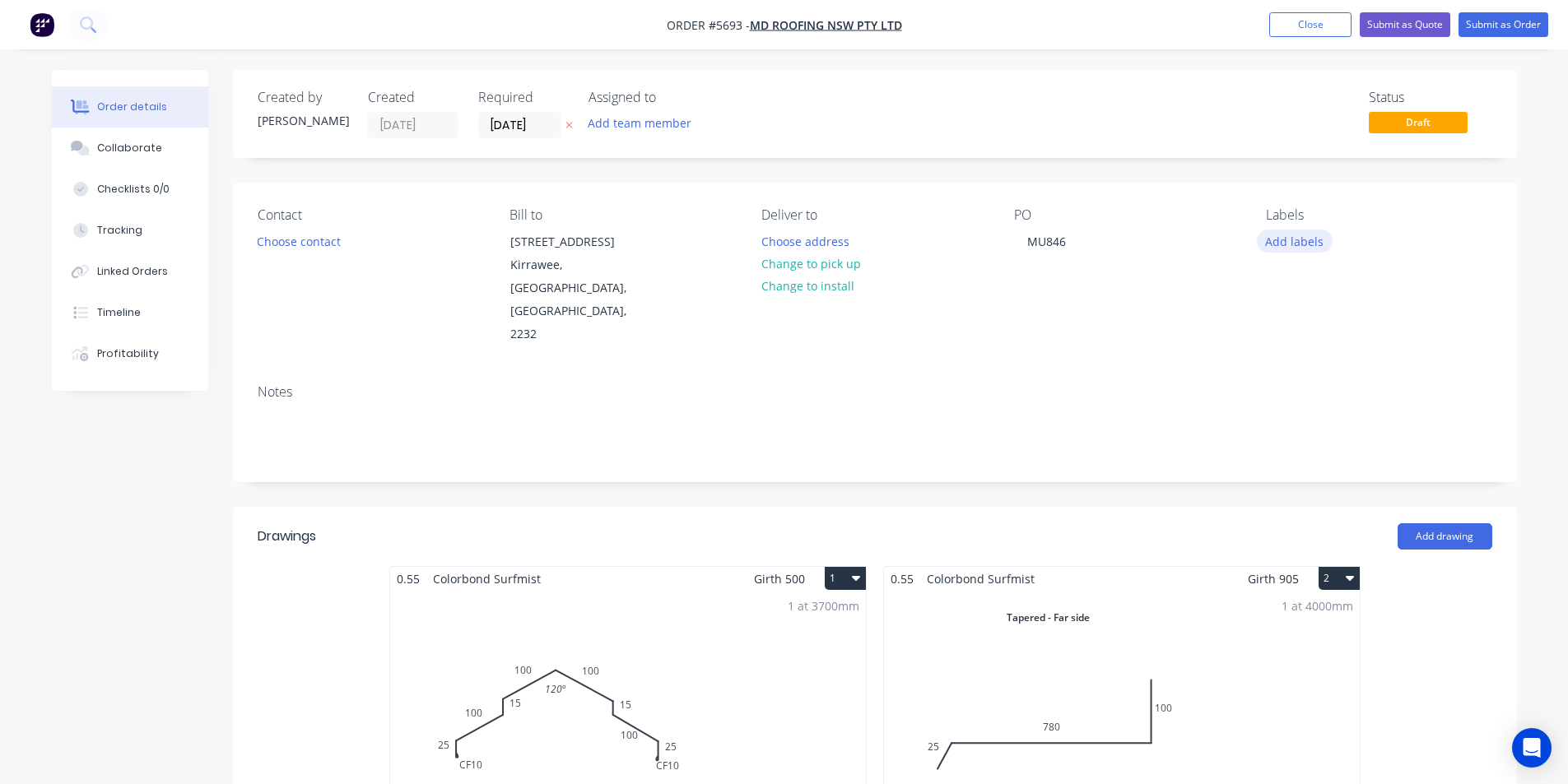
click at [1303, 241] on button "Add labels" at bounding box center [1294, 241] width 76 height 23
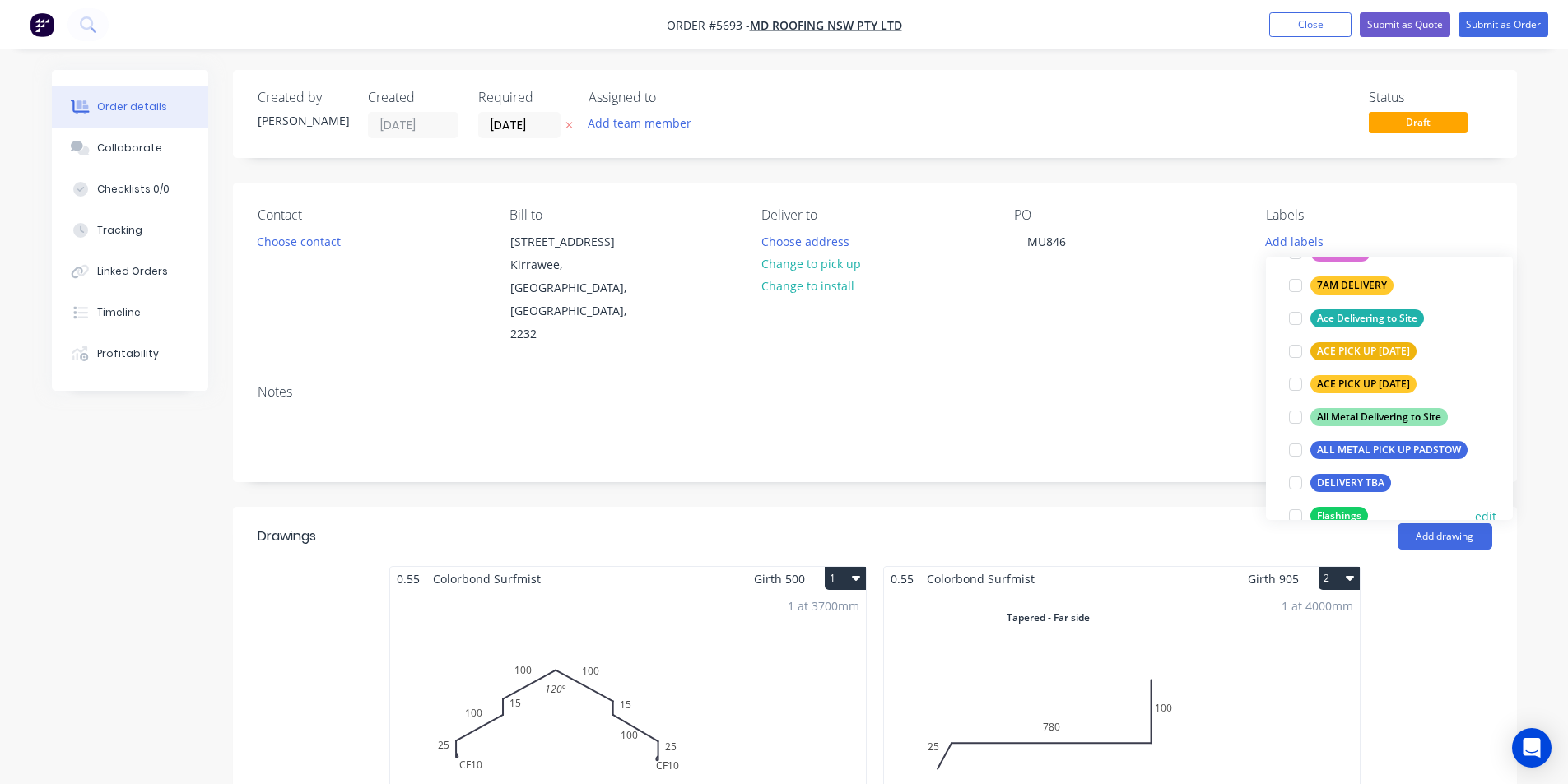
scroll to position [164, 0]
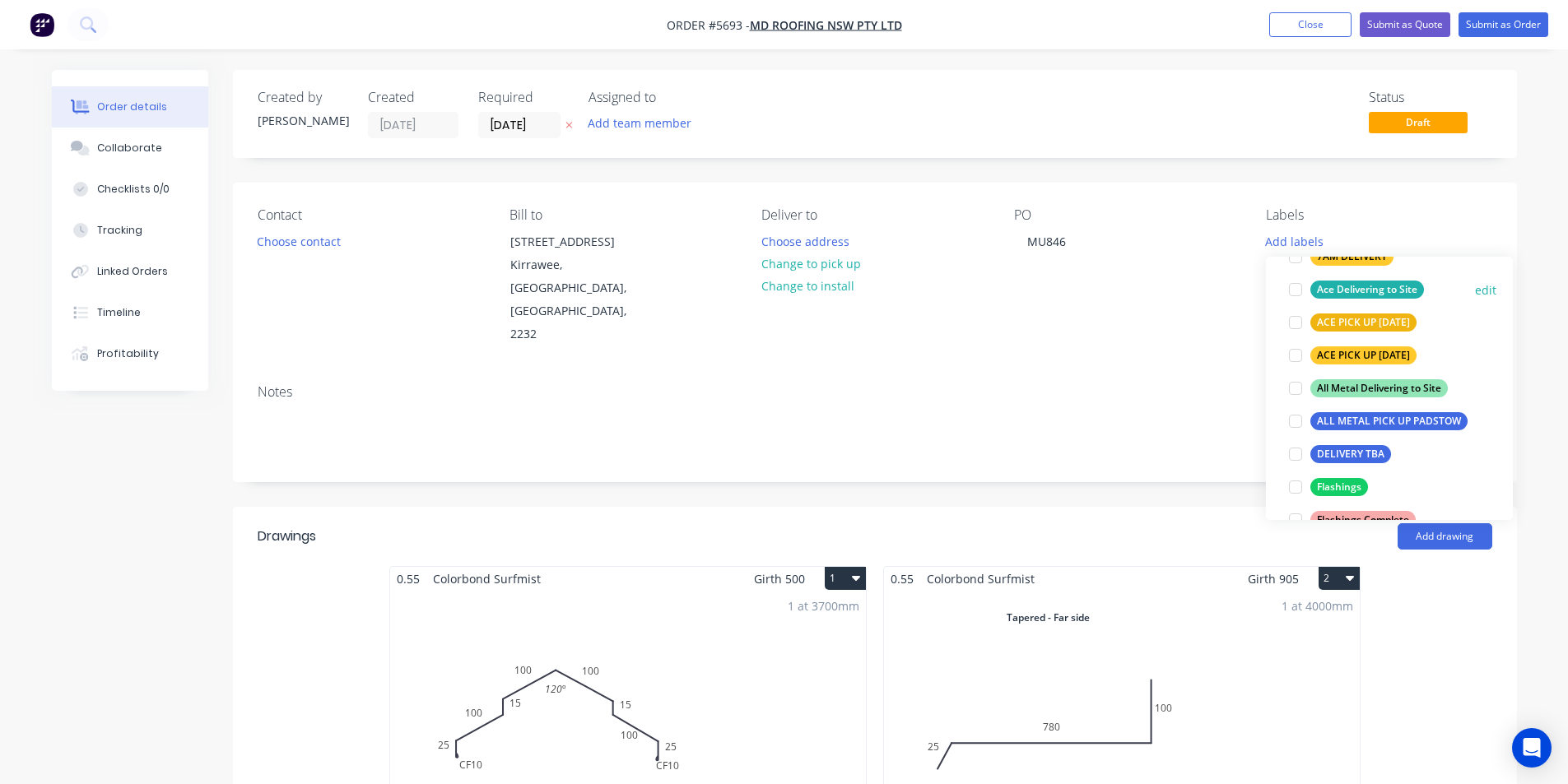
click at [1296, 484] on div at bounding box center [1295, 486] width 32 height 32
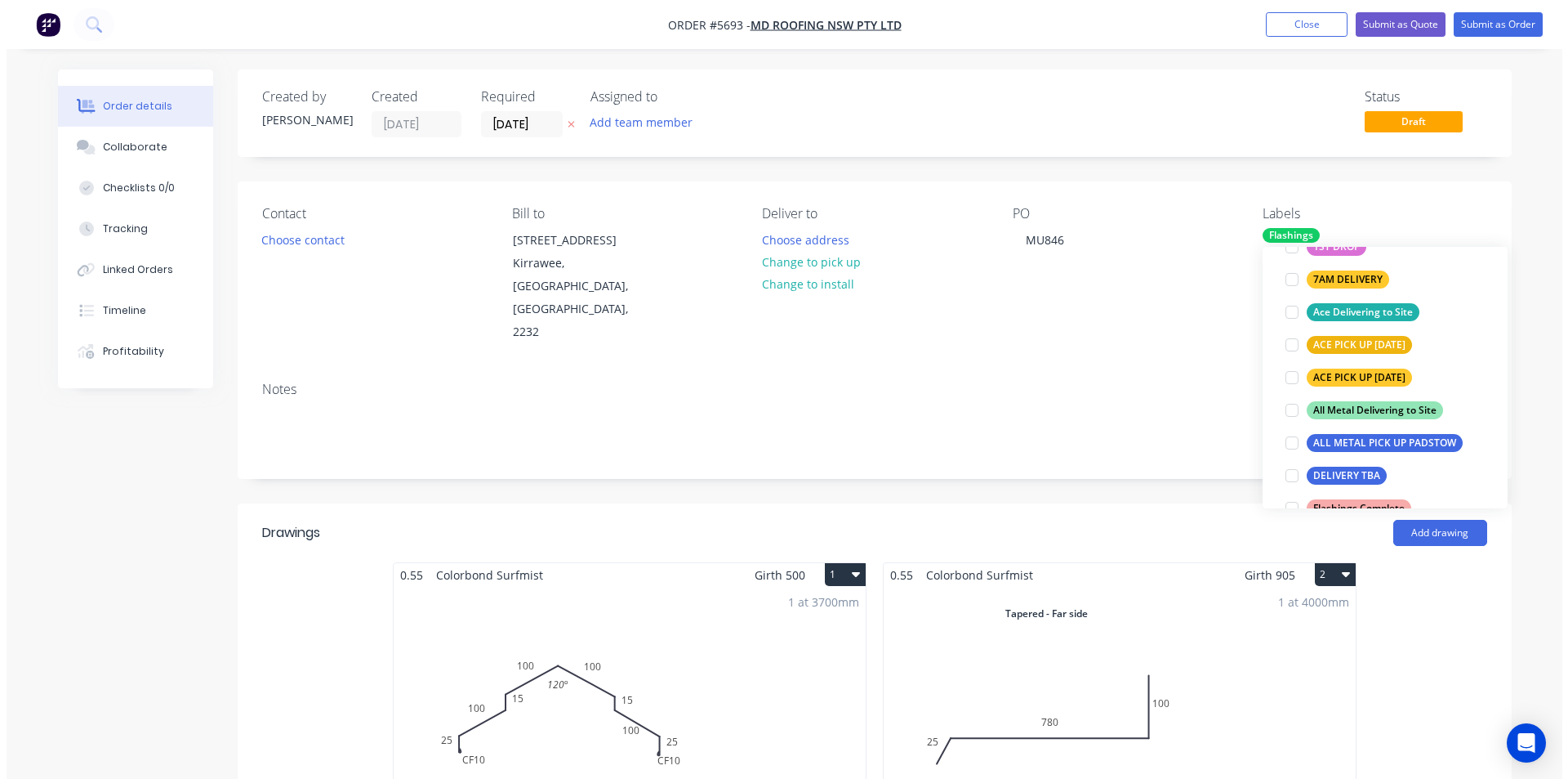
scroll to position [0, 0]
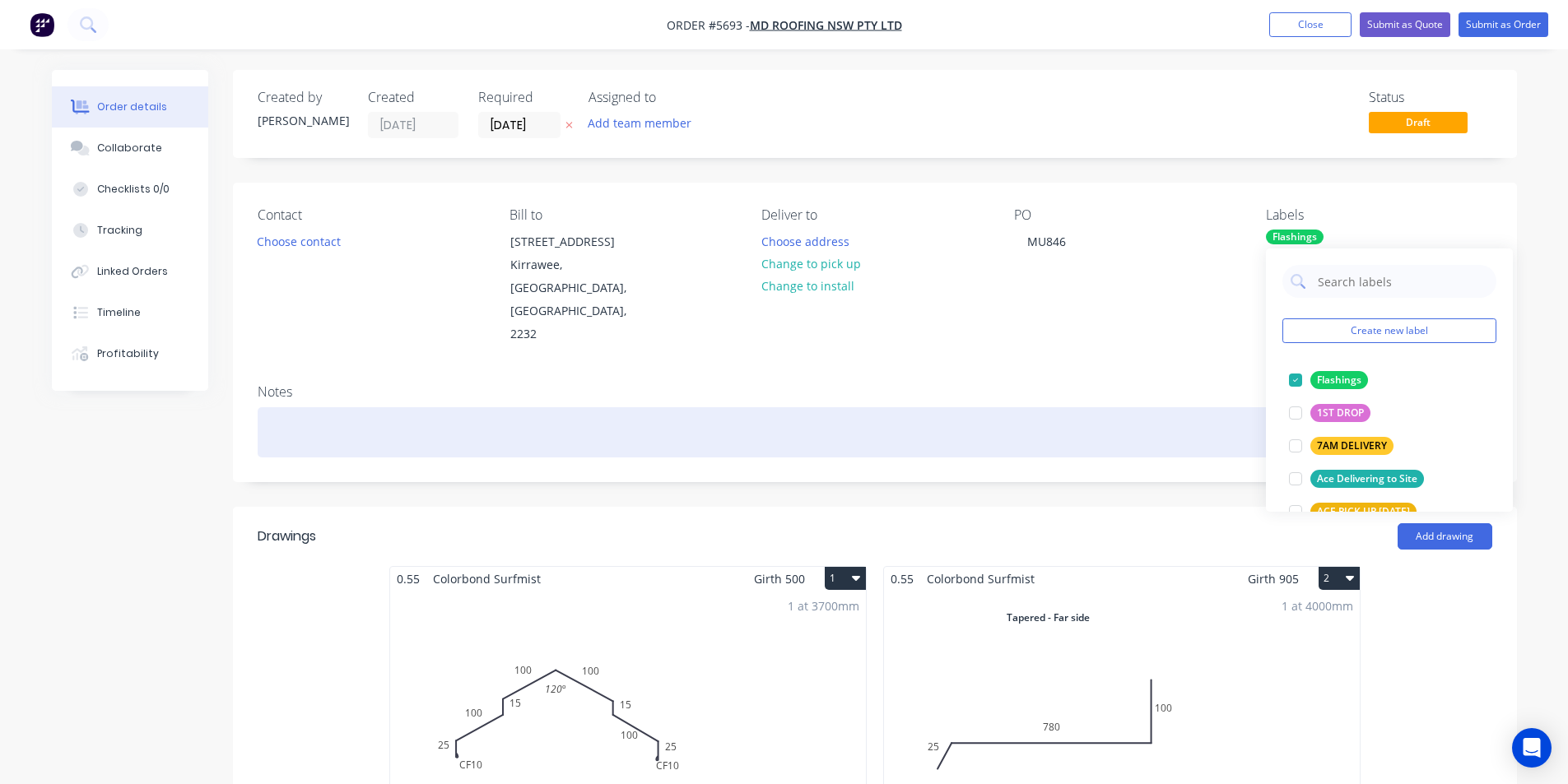
click at [1163, 407] on div at bounding box center [875, 431] width 1235 height 50
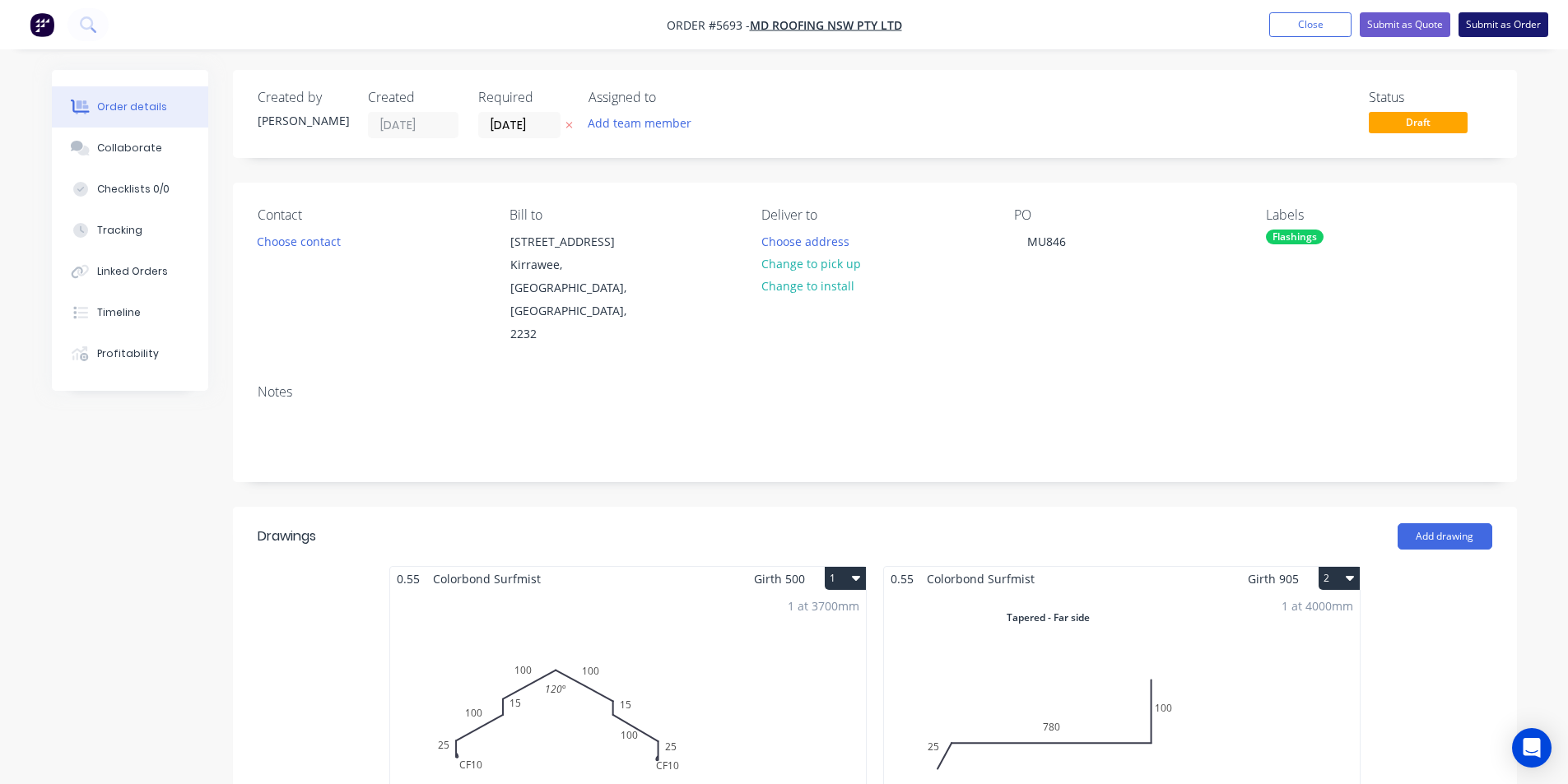
click at [1480, 25] on button "Submit as Order" at bounding box center [1502, 25] width 89 height 25
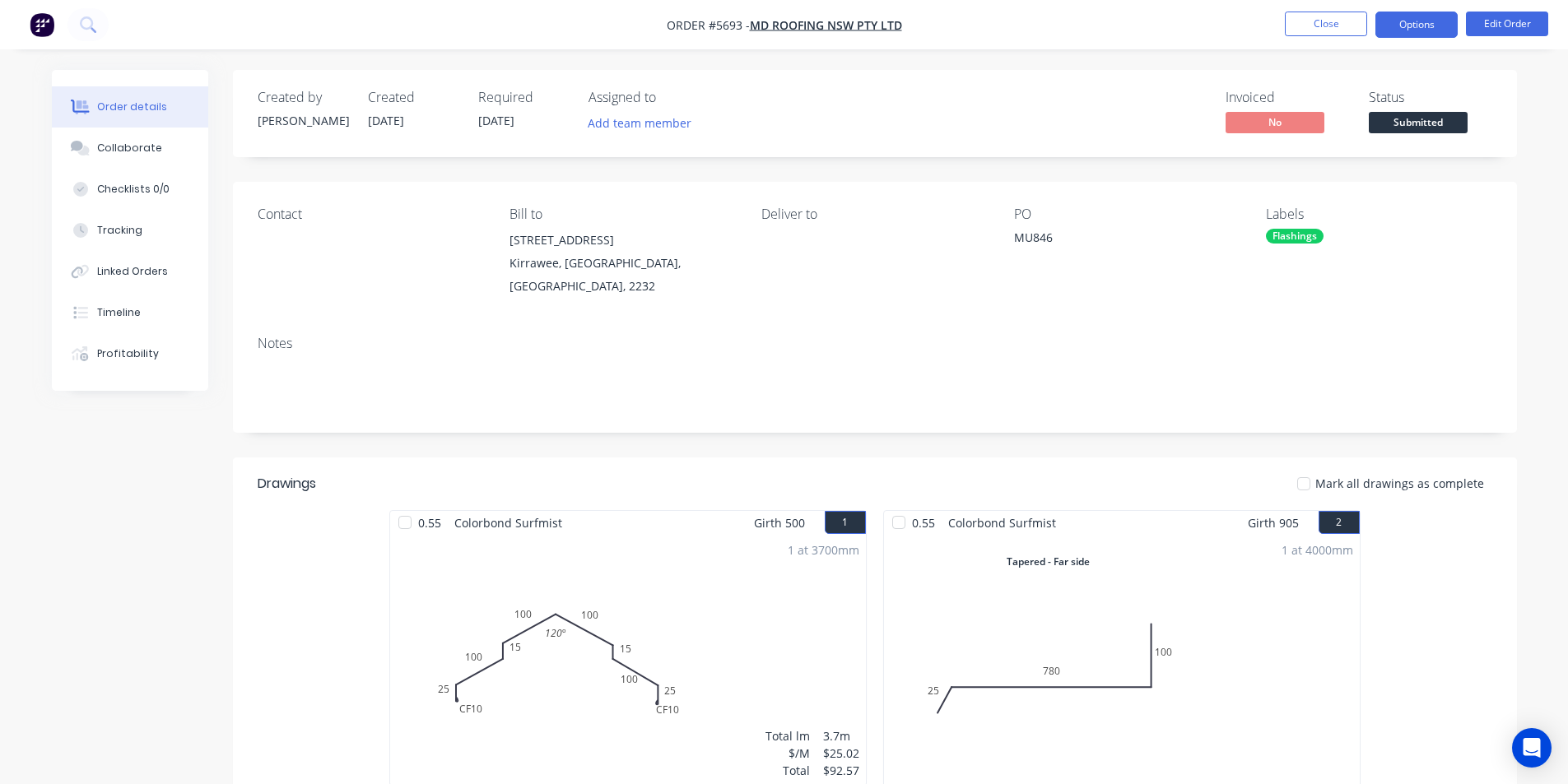
click at [1400, 28] on button "Options" at bounding box center [1417, 25] width 83 height 27
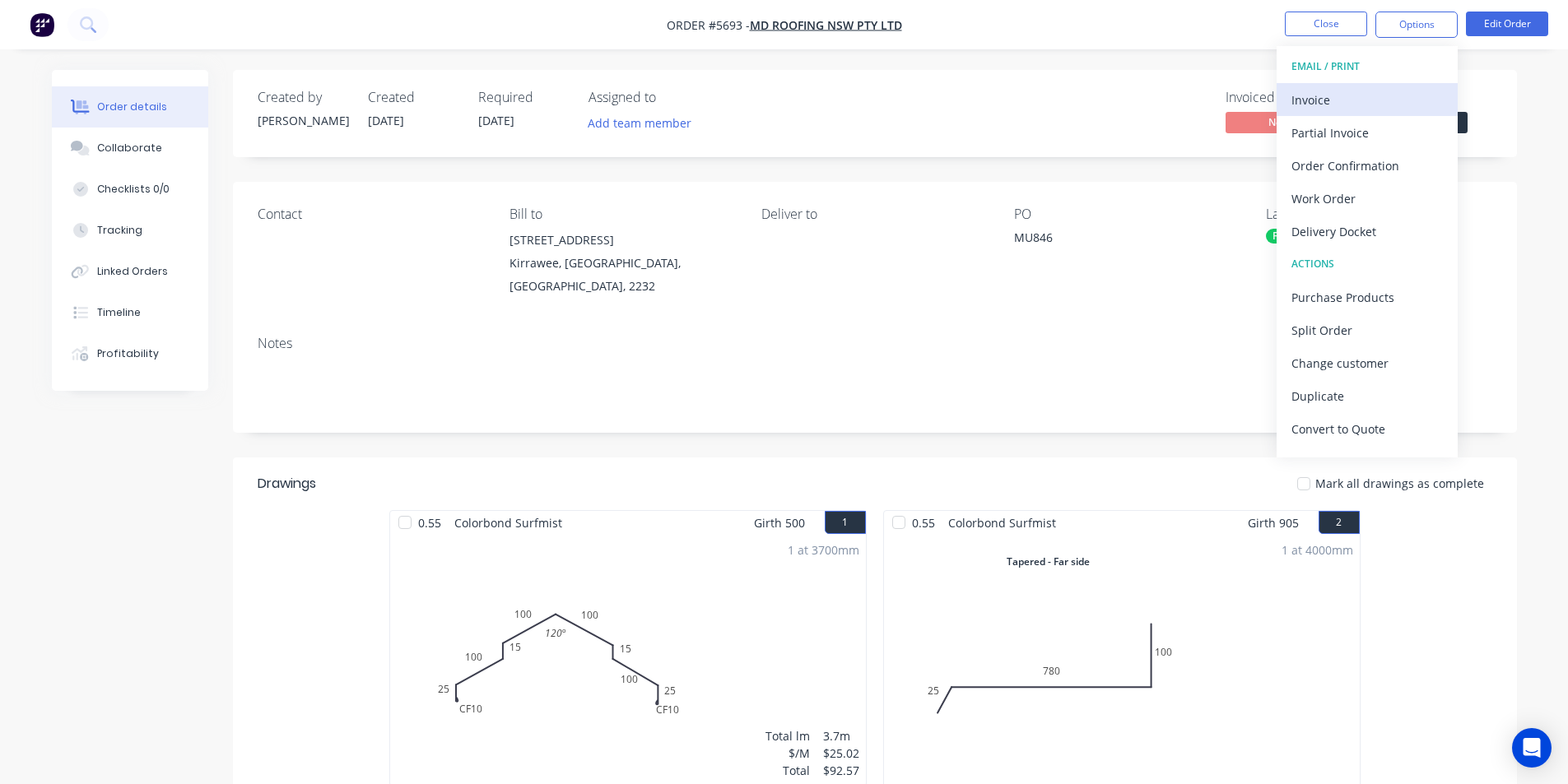
click at [1331, 93] on div "Invoice" at bounding box center [1366, 100] width 151 height 24
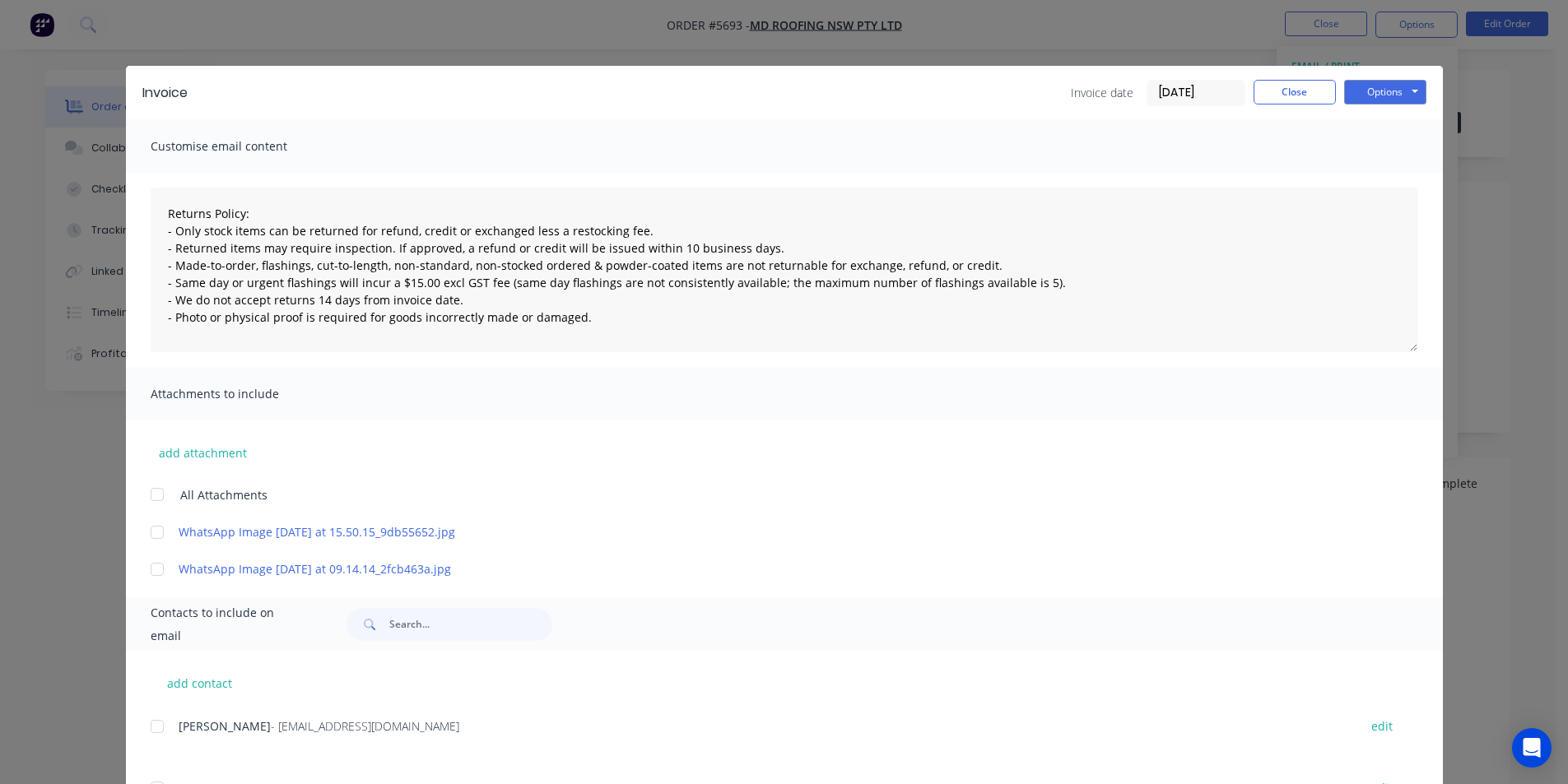
drag, startPoint x: 150, startPoint y: 720, endPoint x: 261, endPoint y: 674, distance: 120.2
click at [152, 720] on div at bounding box center [156, 725] width 32 height 32
click at [1361, 93] on button "Options" at bounding box center [1385, 91] width 83 height 25
click at [1365, 182] on button "Email" at bounding box center [1396, 176] width 105 height 28
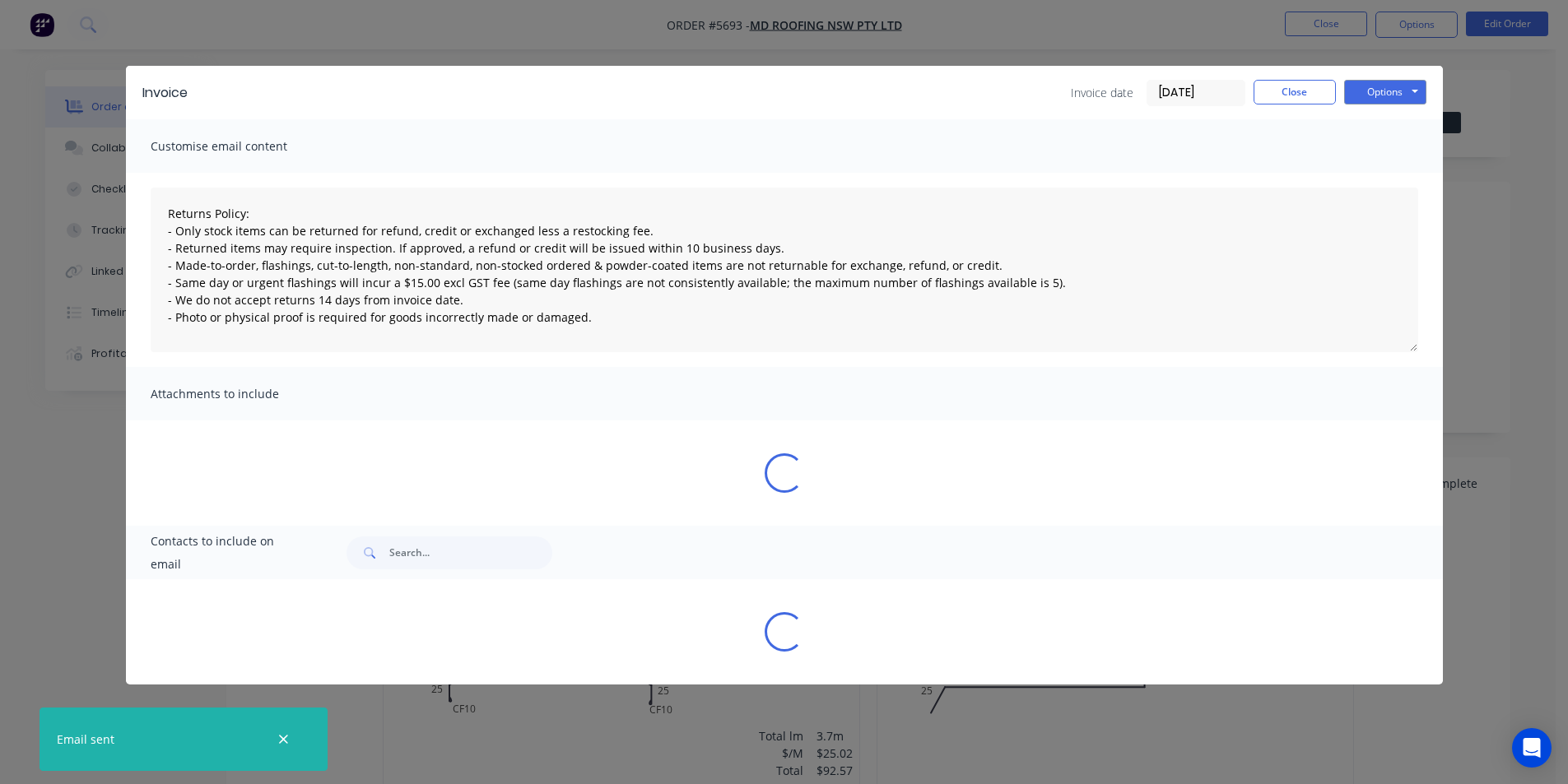
type textarea "Returns Policy: - Only stock items can be returned for refund, credit or exchan…"
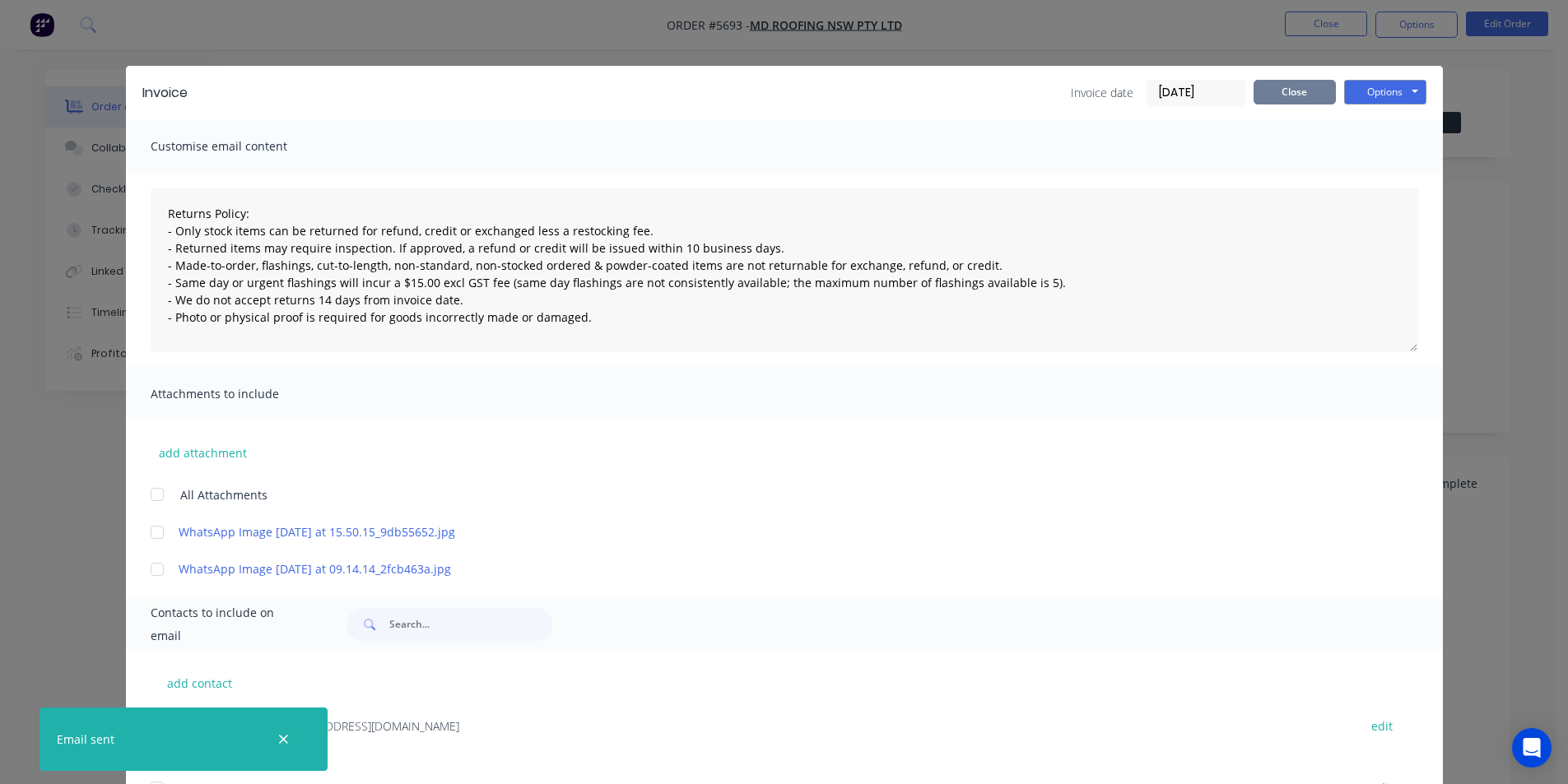
click at [1297, 90] on button "Close" at bounding box center [1295, 91] width 83 height 25
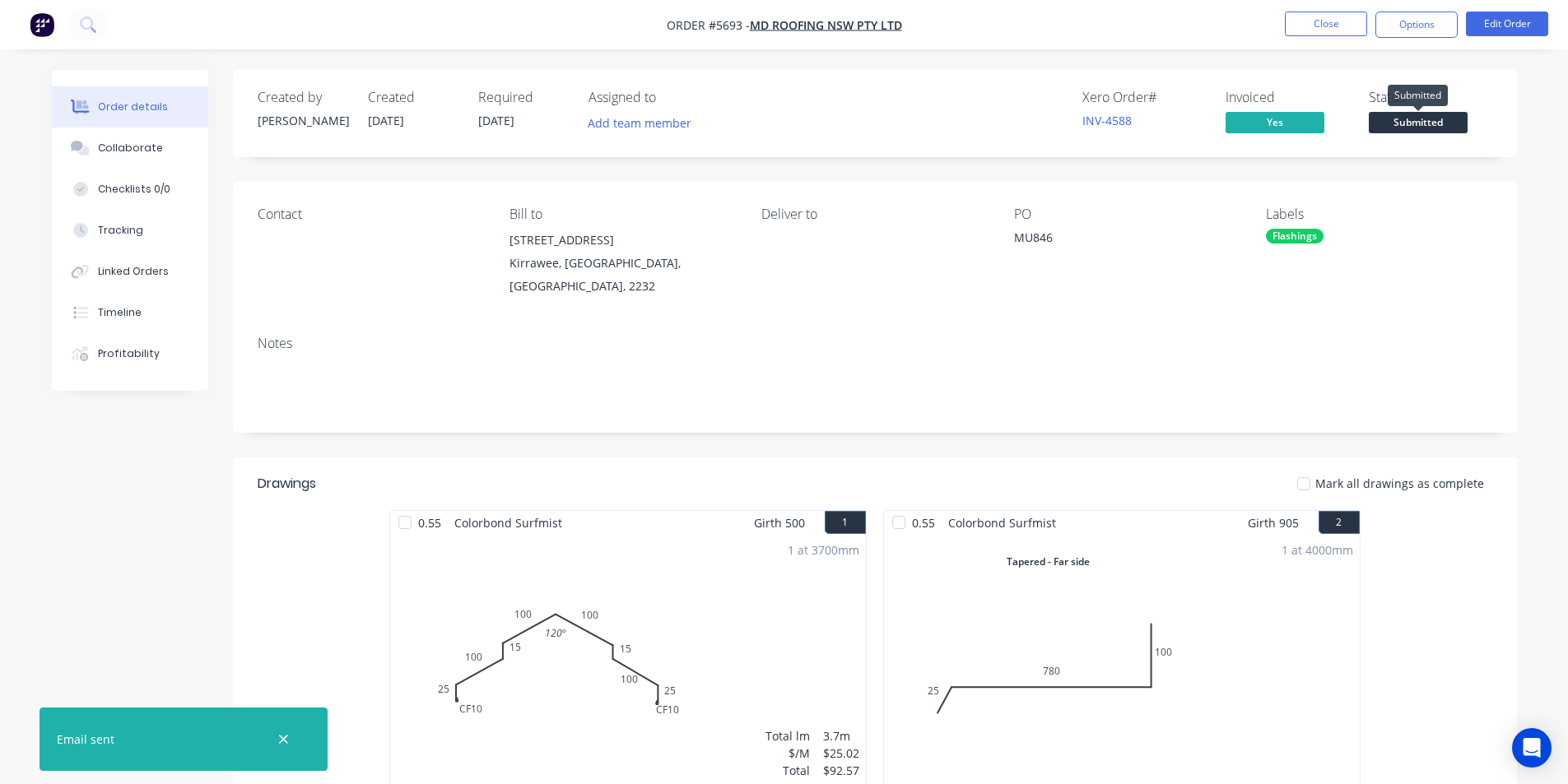
click at [1400, 121] on span "Submitted" at bounding box center [1418, 122] width 98 height 21
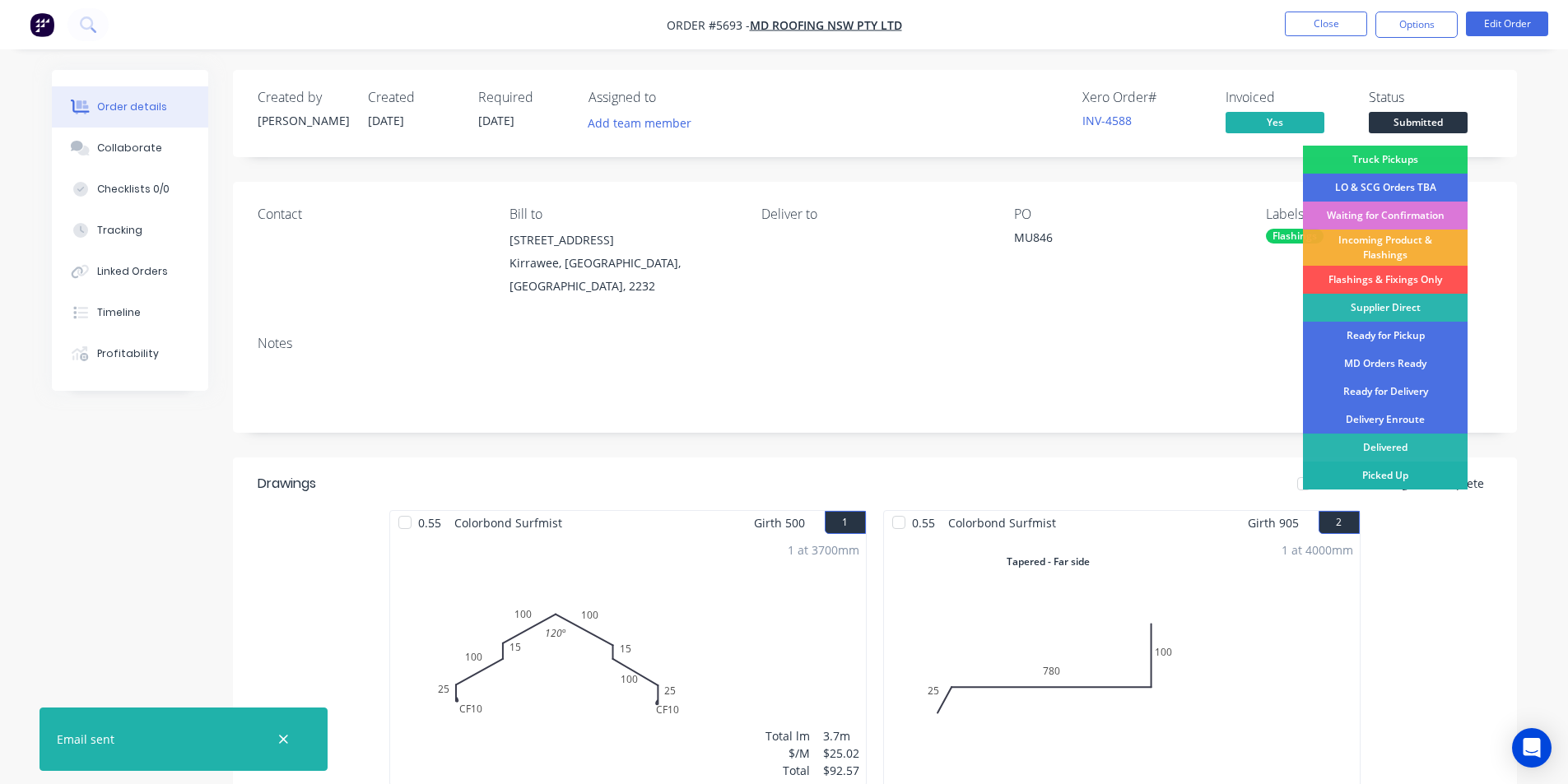
click at [1391, 472] on div "Picked Up" at bounding box center [1384, 476] width 164 height 28
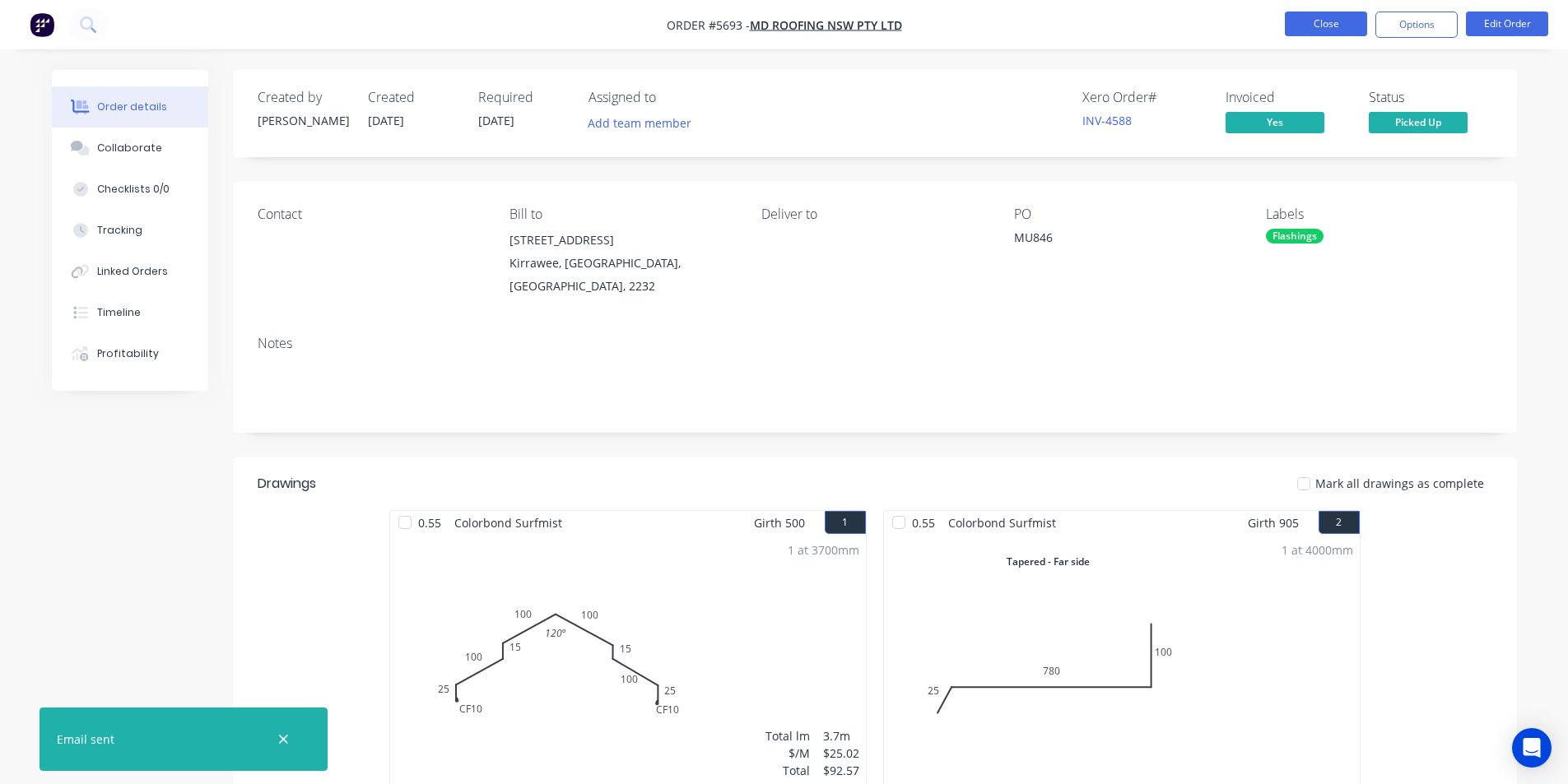
click at [1308, 29] on button "Close" at bounding box center [1326, 24] width 83 height 25
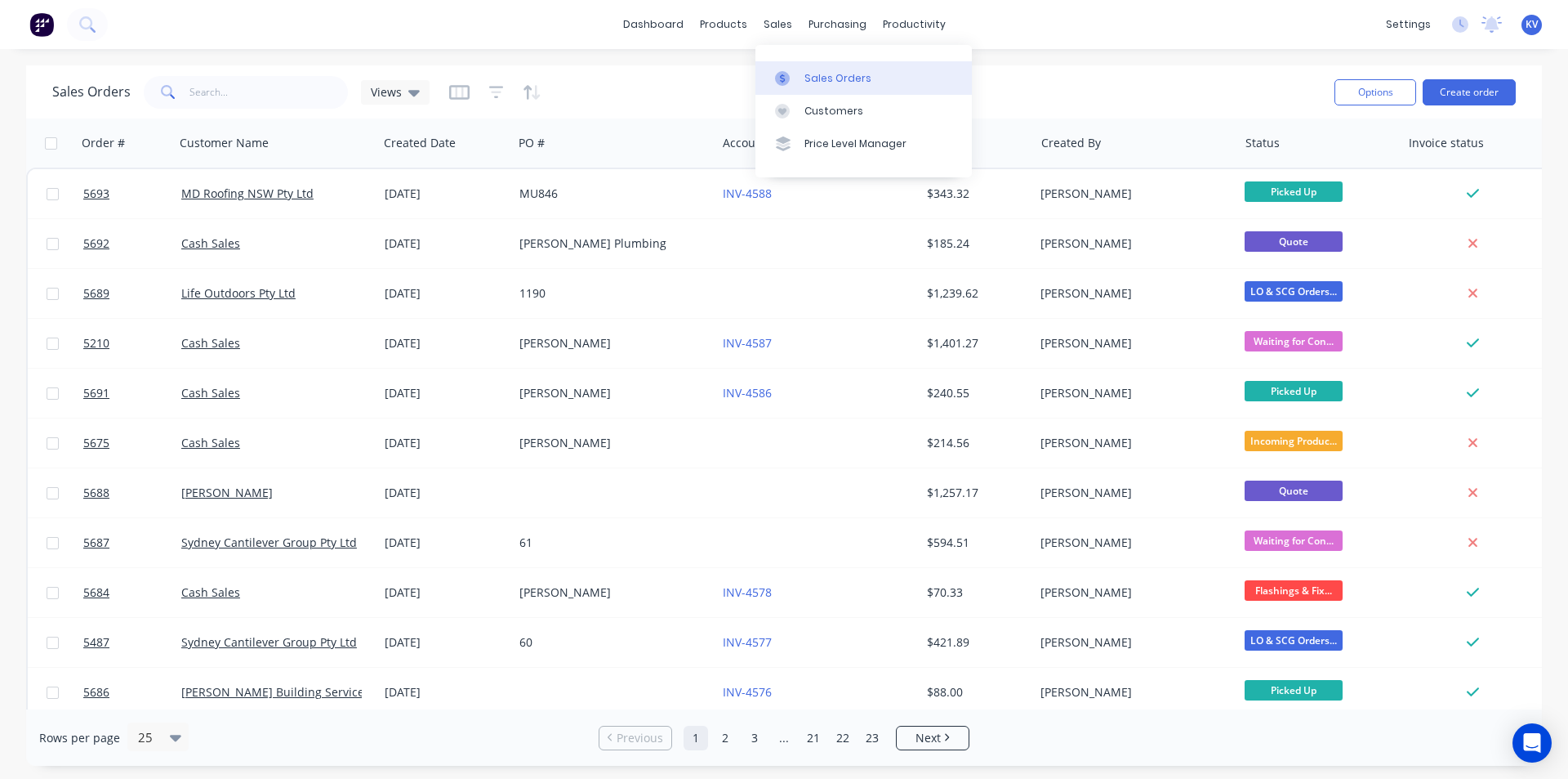
click at [817, 77] on div "Sales Orders" at bounding box center [838, 78] width 67 height 15
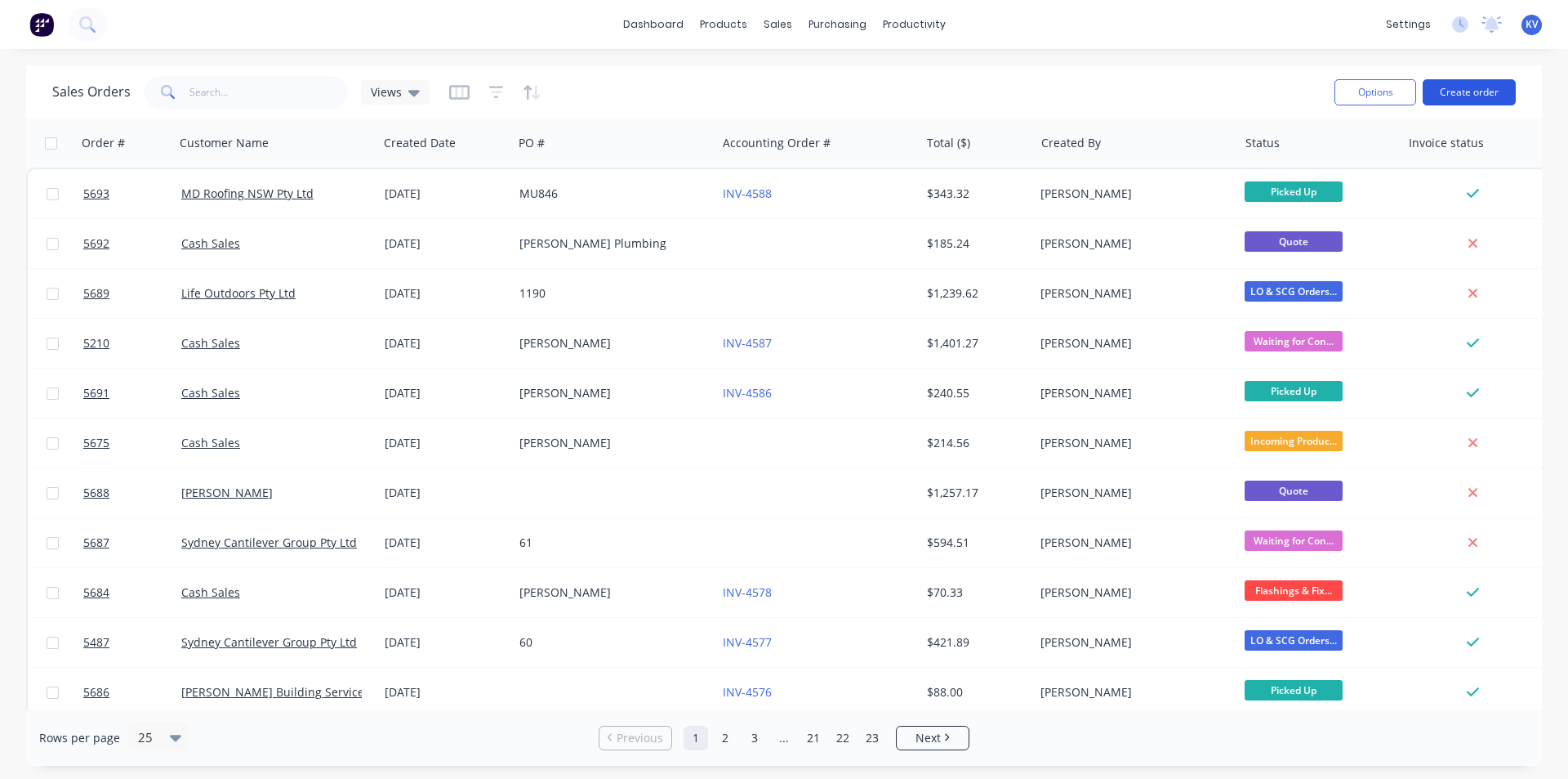
click at [1492, 94] on button "Create order" at bounding box center [1468, 92] width 93 height 26
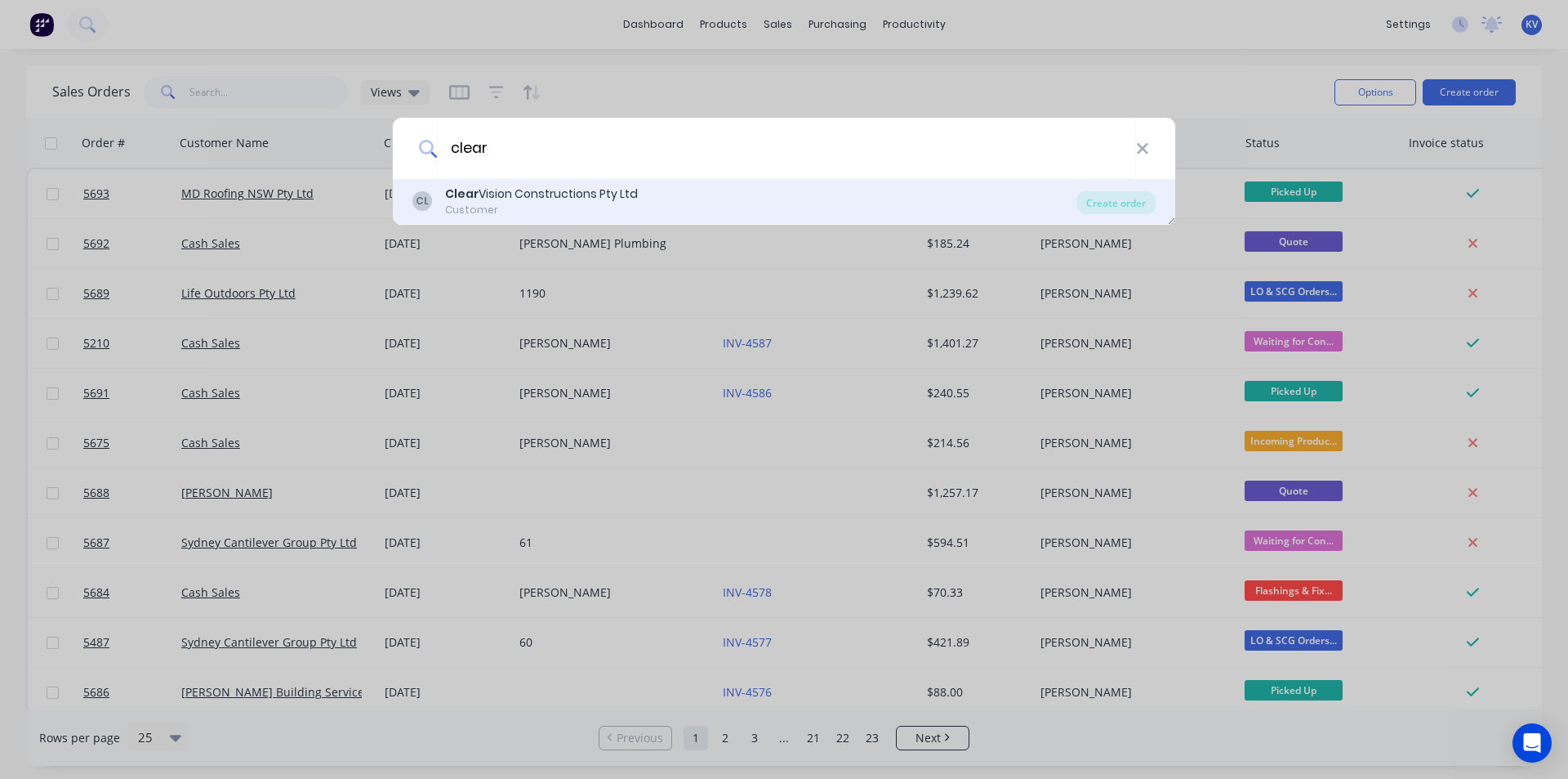
type input "clear"
click at [654, 185] on div "CL Clear Vision Constructions Pty Ltd Customer" at bounding box center [744, 201] width 664 height 32
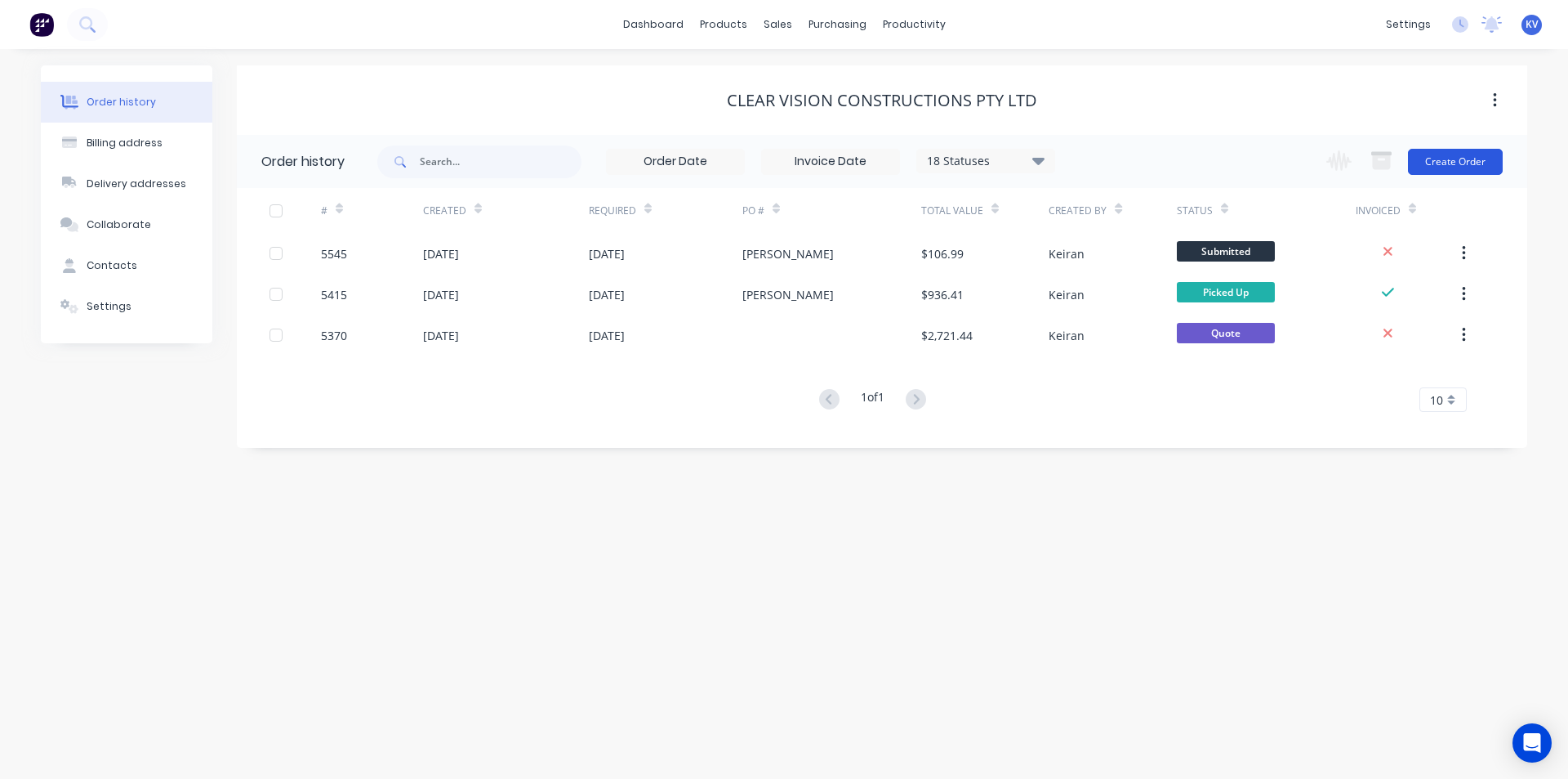
click at [1453, 167] on button "Create Order" at bounding box center [1455, 161] width 95 height 26
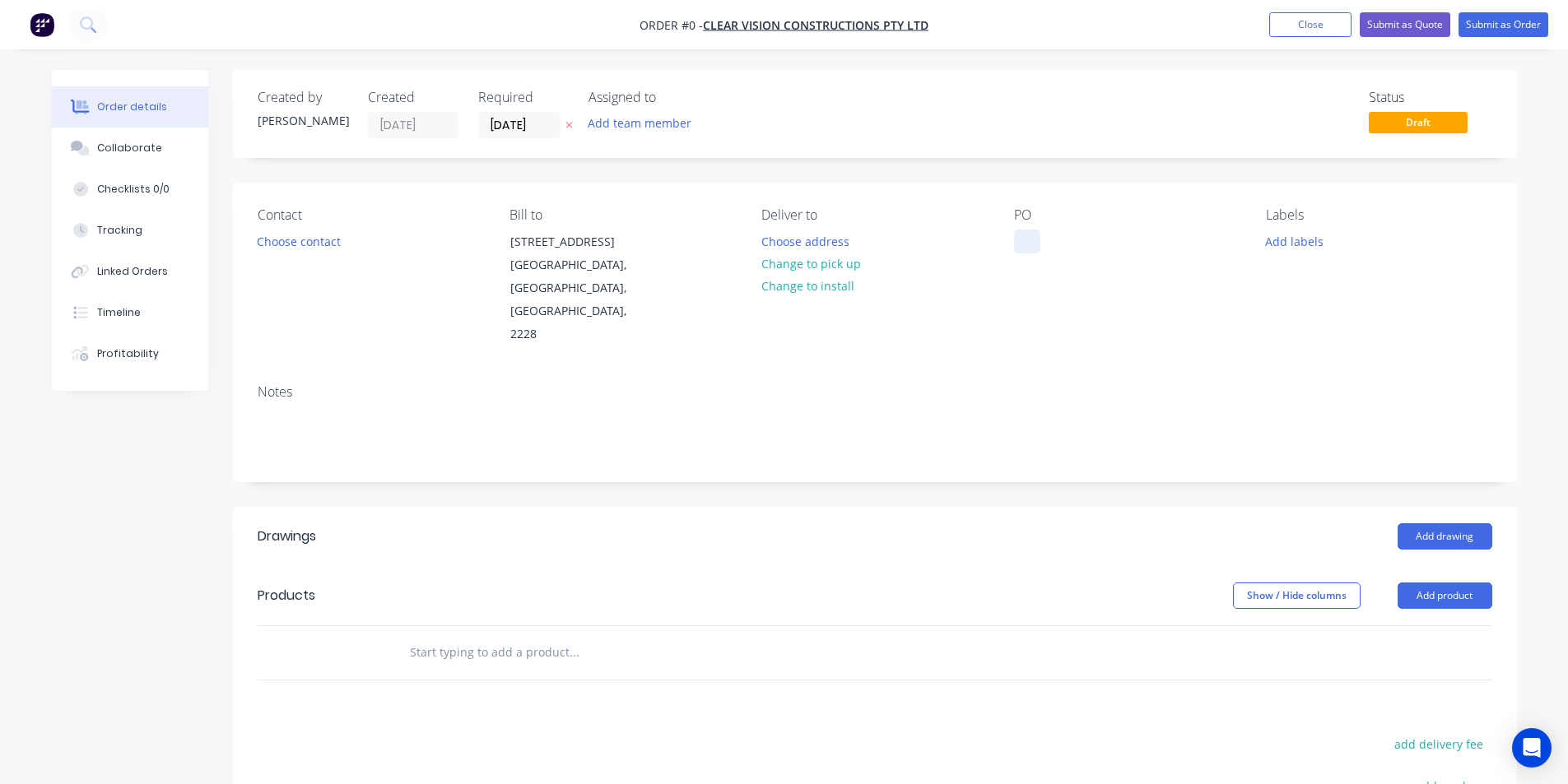
click at [1026, 241] on div at bounding box center [1026, 242] width 27 height 24
click at [1437, 493] on div "Order details Collaborate Checklists 0/0 Tracking Linked Orders Timeline Profit…" at bounding box center [784, 585] width 1498 height 1030
click at [1439, 523] on button "Add drawing" at bounding box center [1444, 535] width 94 height 27
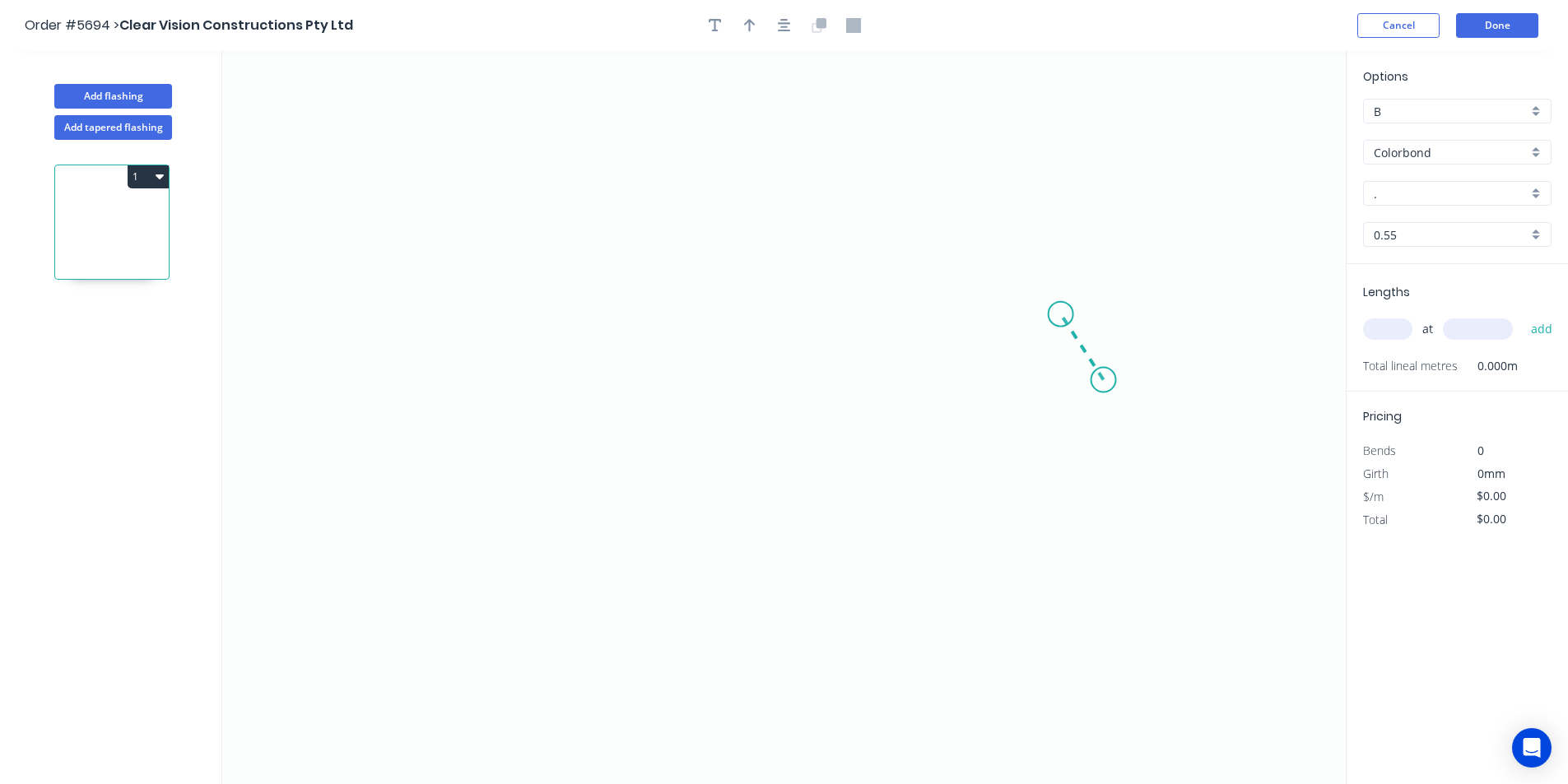
drag, startPoint x: 1104, startPoint y: 380, endPoint x: 1061, endPoint y: 314, distance: 78.8
click at [1061, 314] on icon "0" at bounding box center [784, 418] width 1124 height 733
click at [497, 301] on icon "0 ?" at bounding box center [784, 418] width 1124 height 733
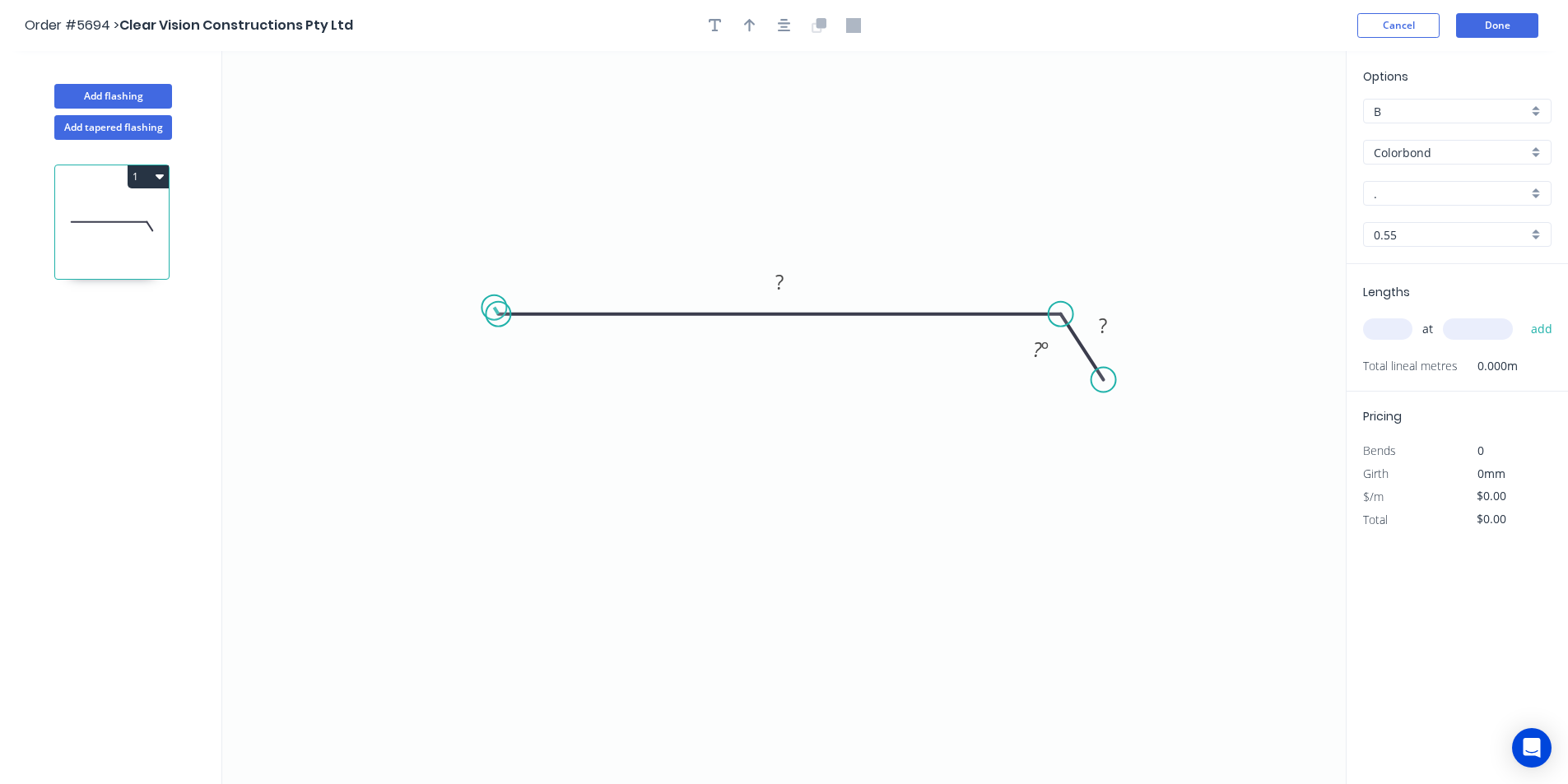
click at [494, 308] on circle at bounding box center [497, 313] width 25 height 25
click at [790, 280] on rect at bounding box center [779, 282] width 32 height 23
type input "$19.11"
click at [1078, 401] on div "Hide angle" at bounding box center [1126, 413] width 165 height 33
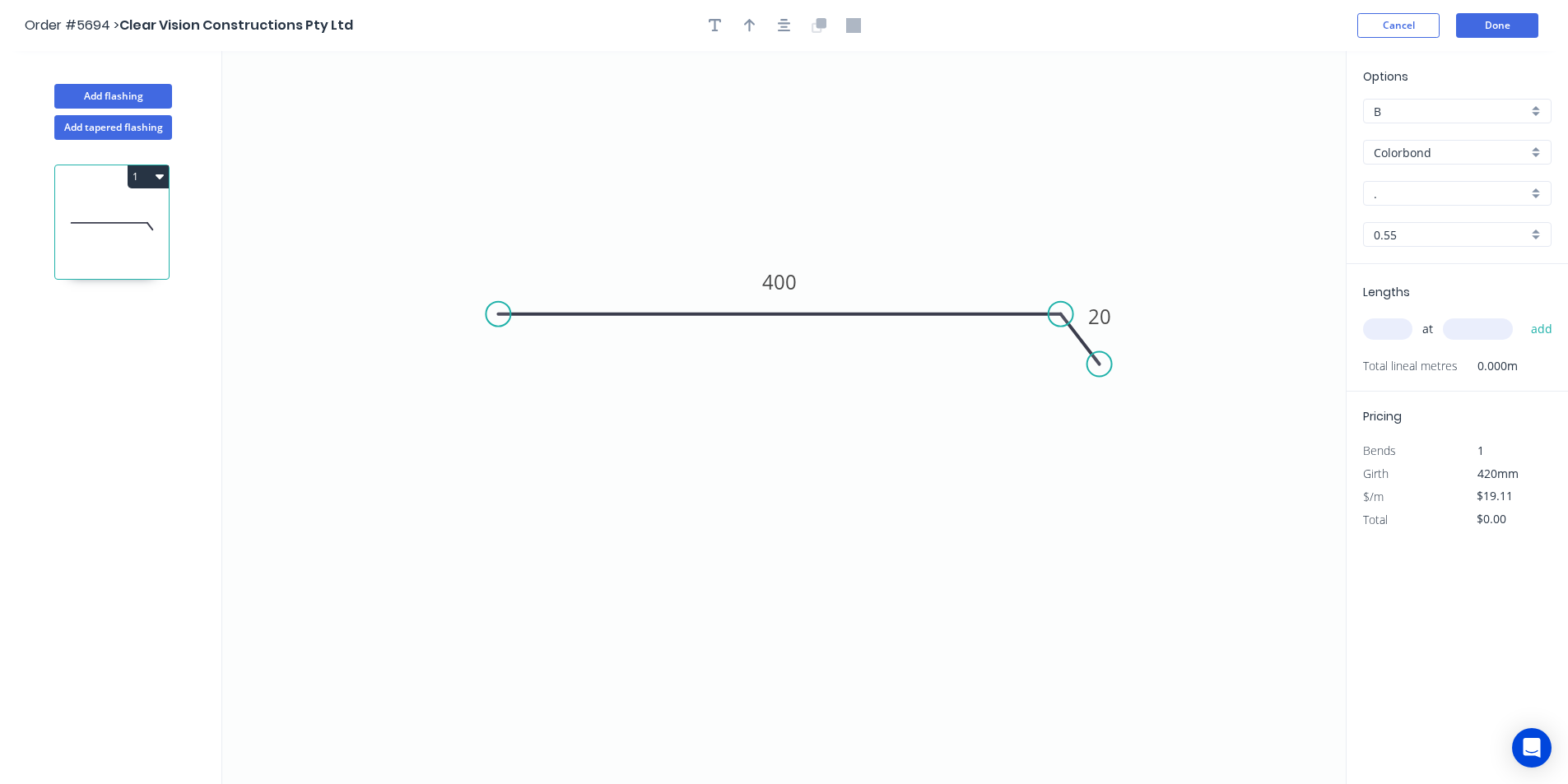
drag, startPoint x: 1106, startPoint y: 378, endPoint x: 1099, endPoint y: 364, distance: 15.7
click at [1099, 364] on circle at bounding box center [1099, 364] width 25 height 25
click at [1446, 200] on input "." at bounding box center [1450, 194] width 154 height 18
drag, startPoint x: 1377, startPoint y: 331, endPoint x: 1396, endPoint y: 315, distance: 24.8
click at [1377, 331] on div "Cottage Green" at bounding box center [1457, 340] width 187 height 28
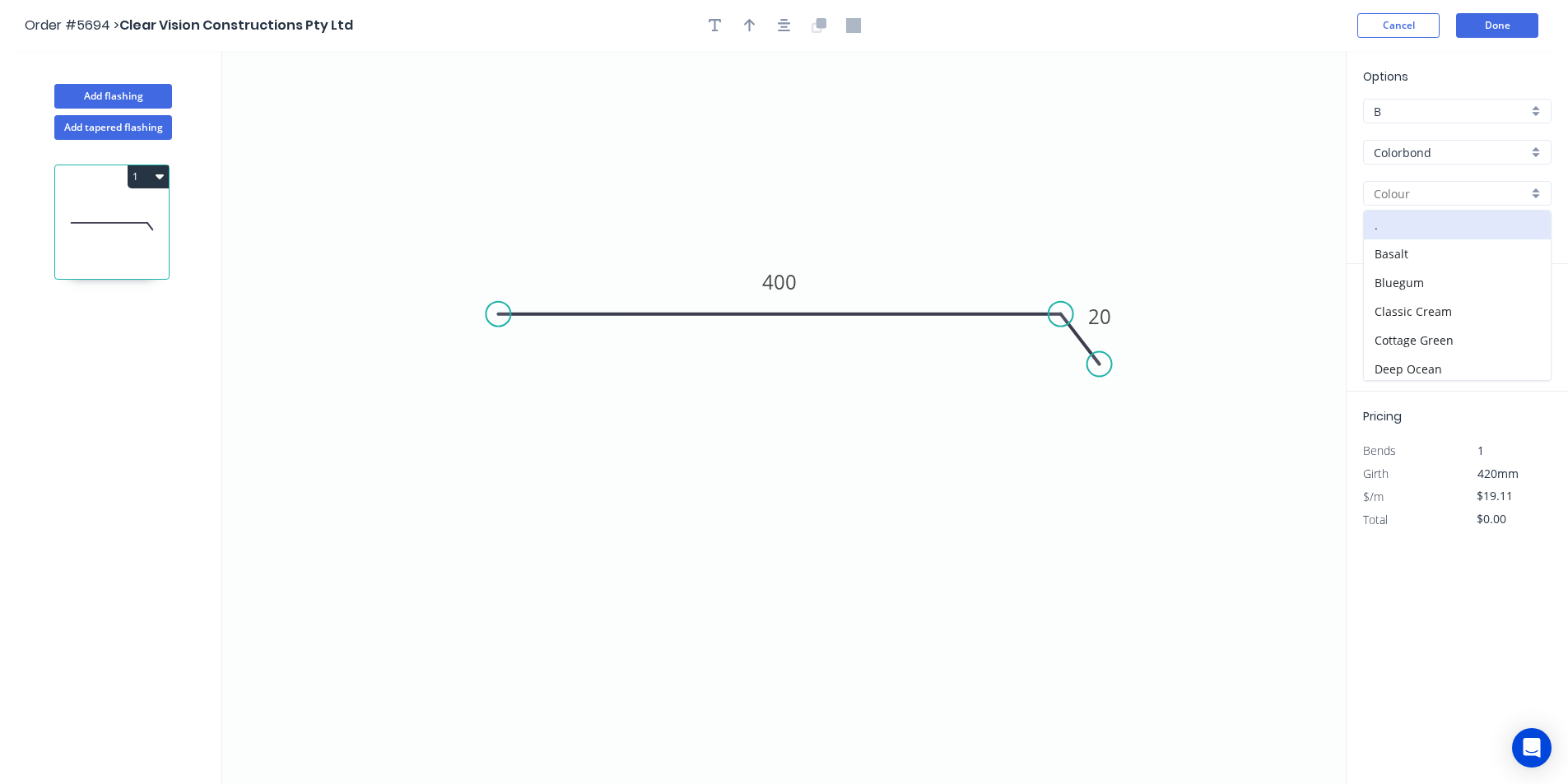
type input "Cottage Green"
drag, startPoint x: 1400, startPoint y: 329, endPoint x: 1392, endPoint y: 330, distance: 8.1
click at [1400, 327] on input "text" at bounding box center [1387, 329] width 49 height 22
click at [792, 287] on tspan "400" at bounding box center [779, 282] width 34 height 28
click at [750, 435] on icon "0 280 20" at bounding box center [784, 418] width 1124 height 733
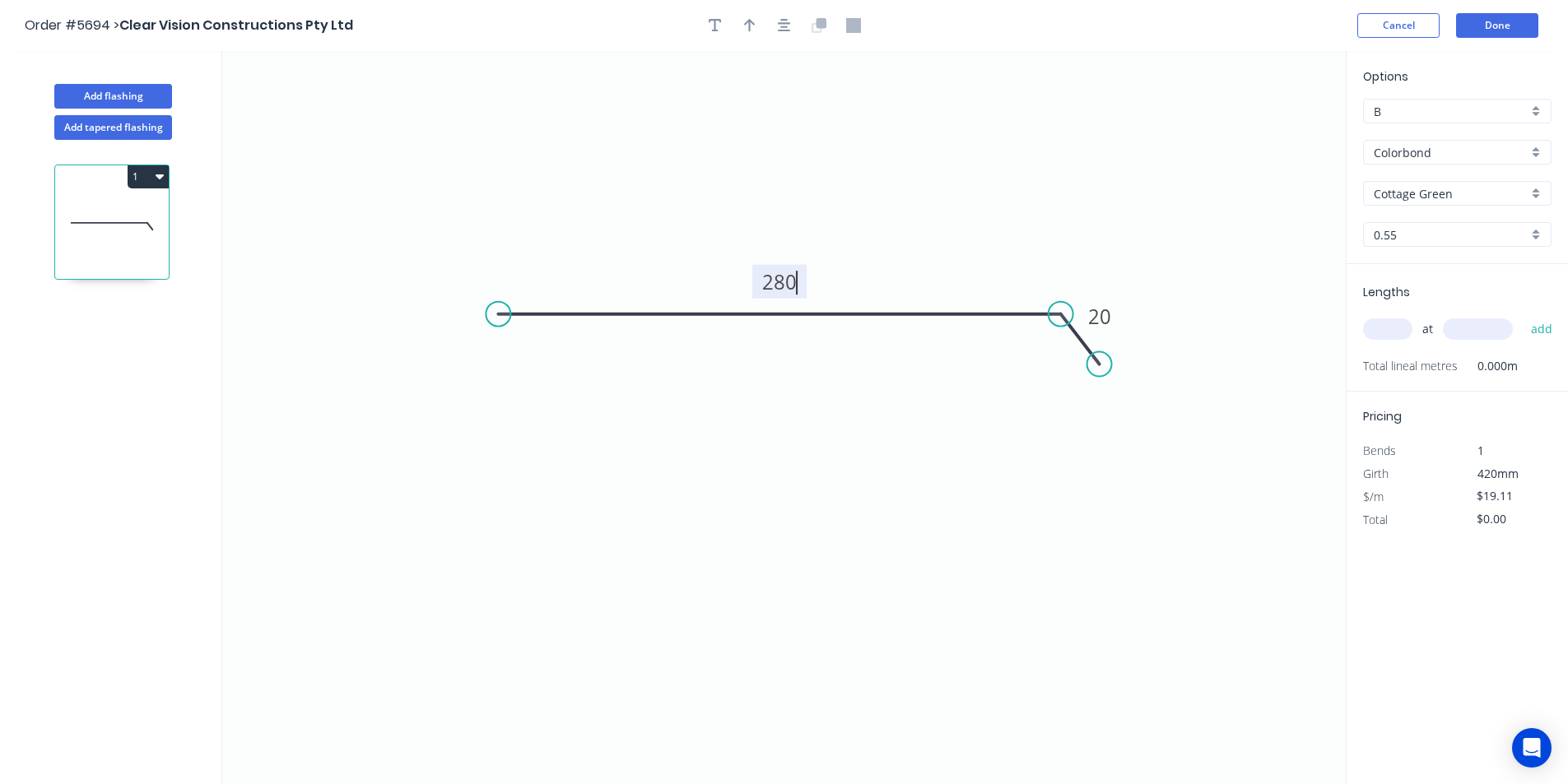
type input "$13.03"
click at [1367, 329] on input "text" at bounding box center [1387, 329] width 49 height 22
type input "5"
type input "2000"
click at [1528, 320] on button "add" at bounding box center [1541, 329] width 38 height 28
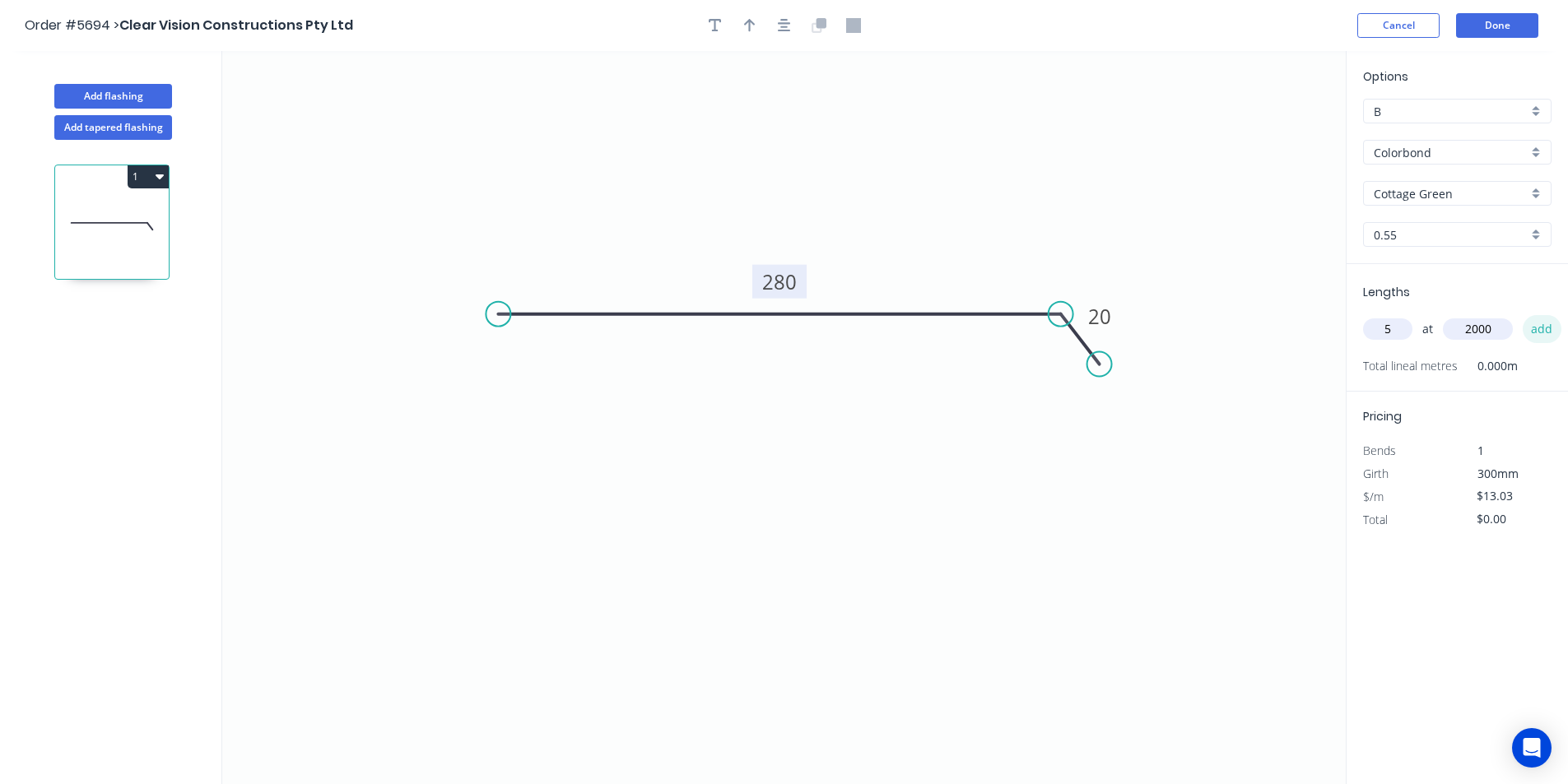
type input "$130.30"
click at [1480, 30] on button "Done" at bounding box center [1497, 25] width 83 height 25
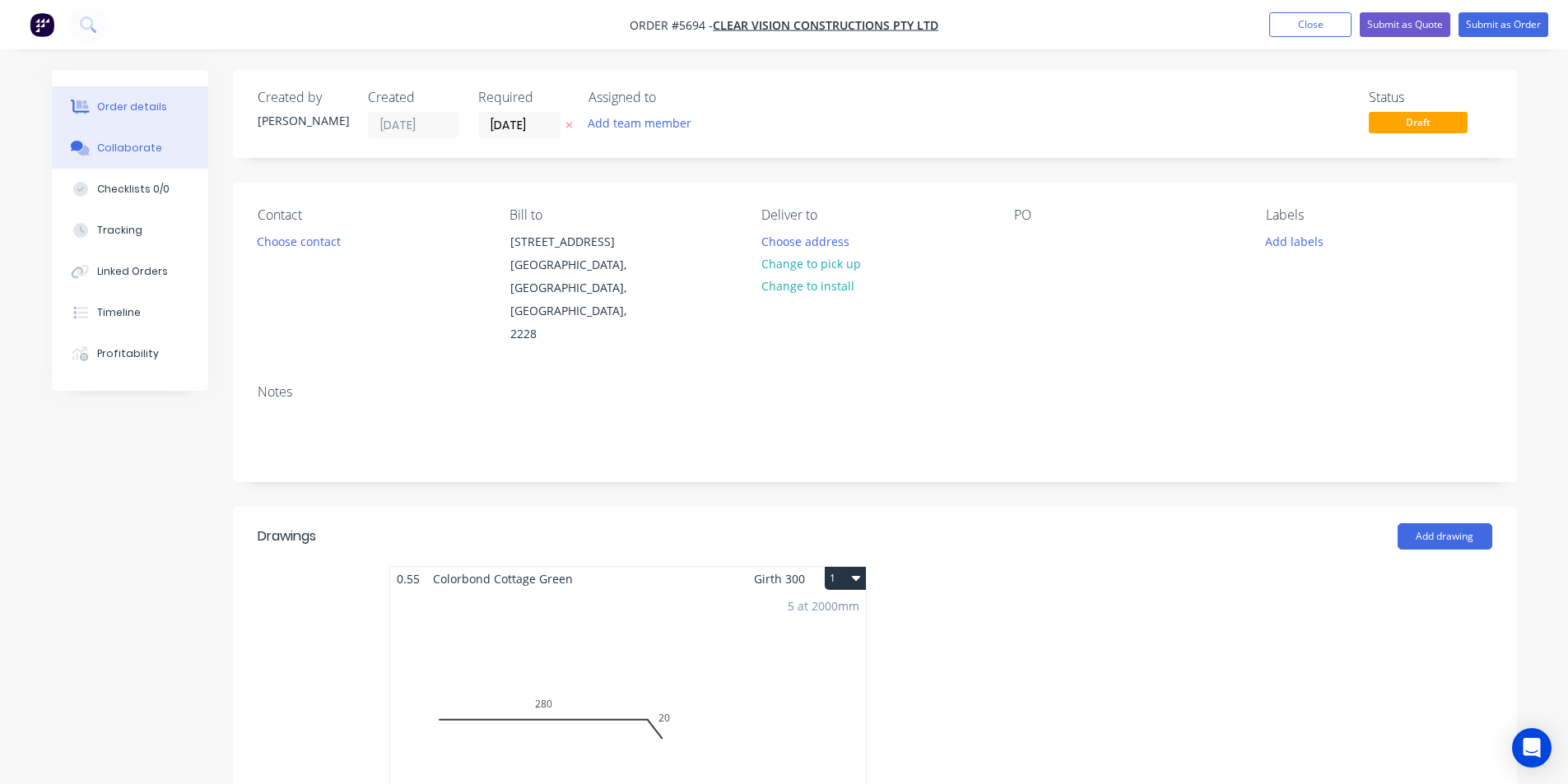
click at [131, 136] on button "Collaborate" at bounding box center [130, 148] width 156 height 41
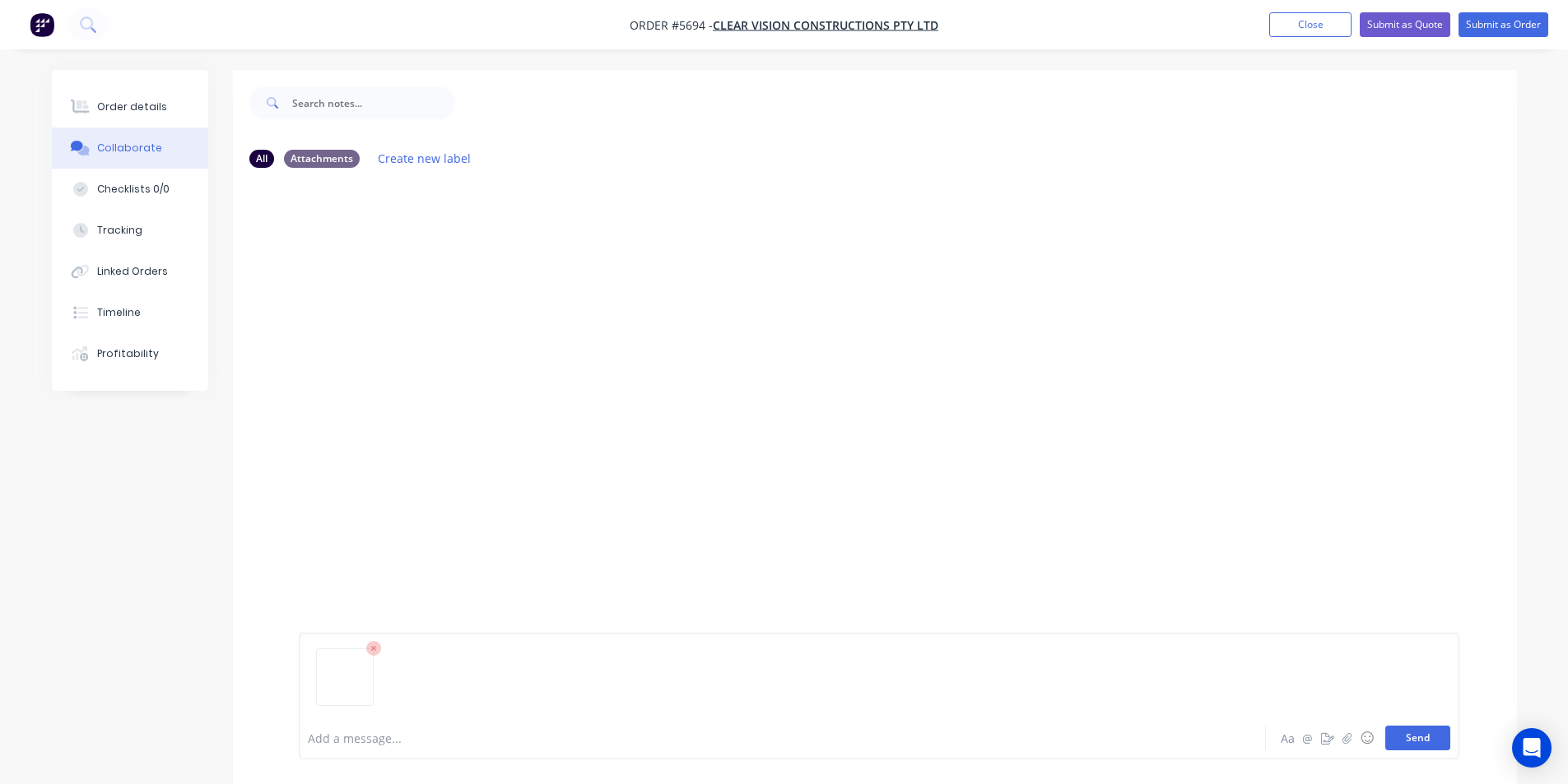
click at [1412, 740] on button "Send" at bounding box center [1418, 737] width 65 height 25
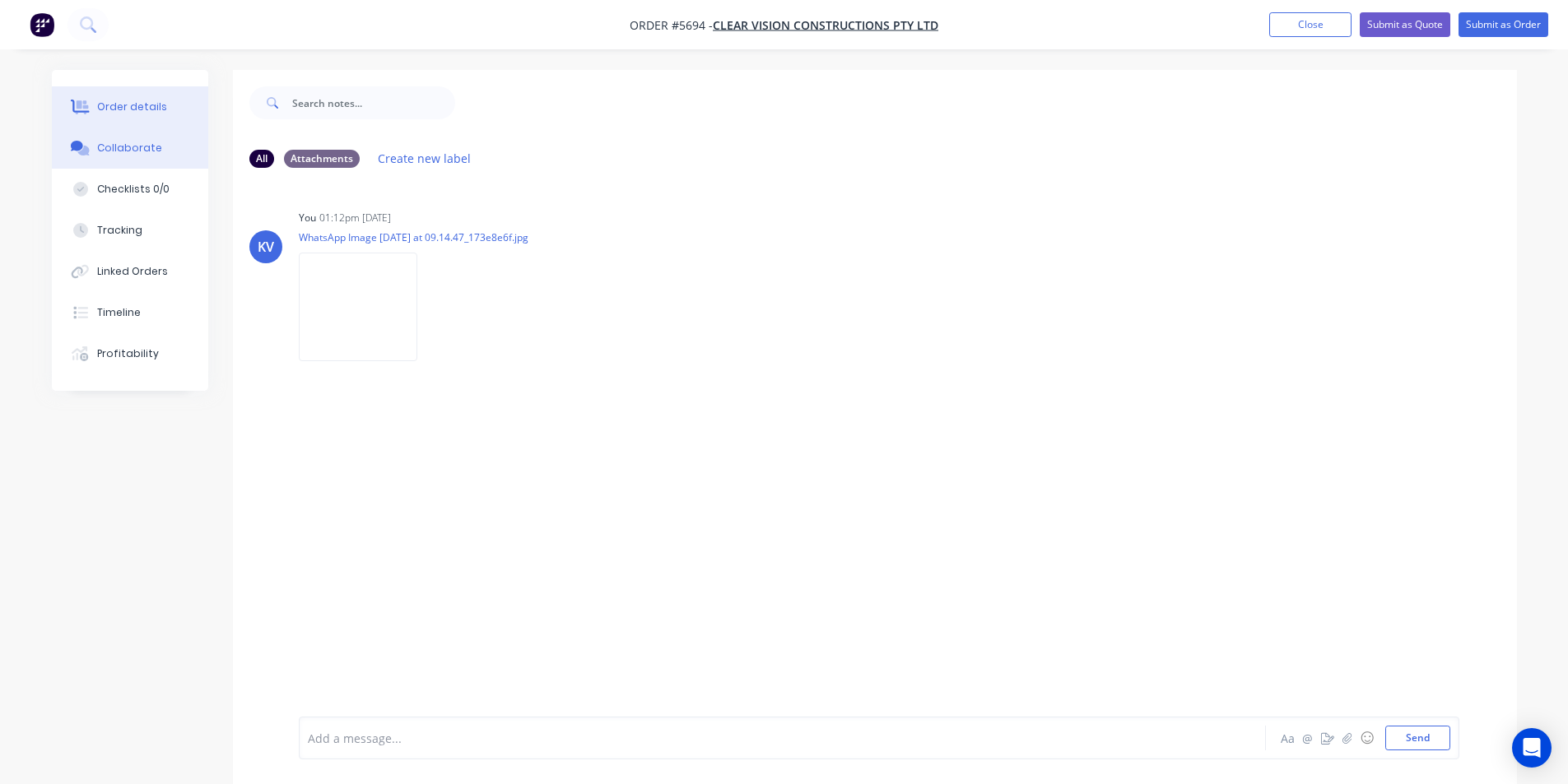
click at [180, 104] on button "Order details" at bounding box center [130, 107] width 156 height 41
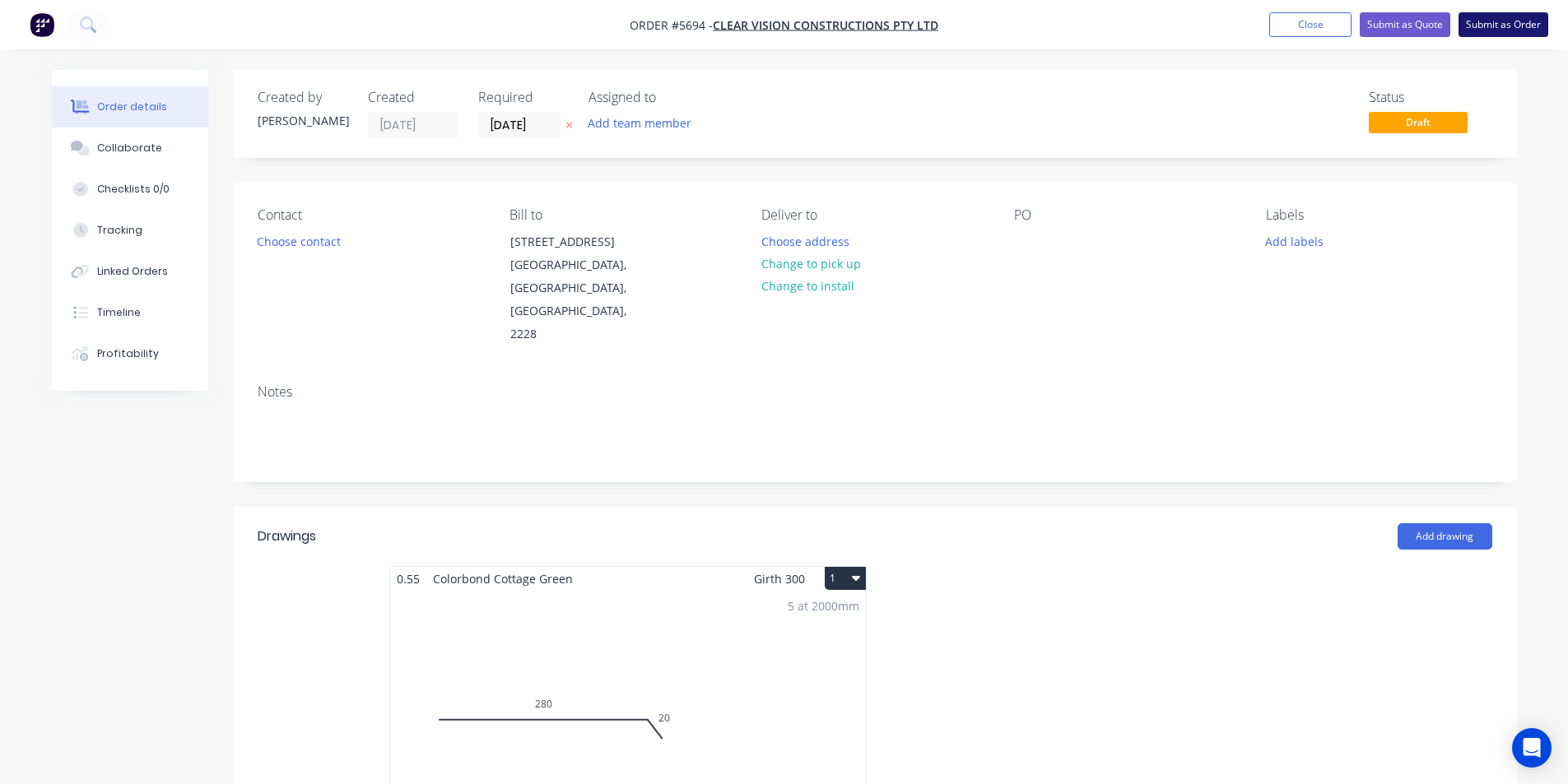
click at [1489, 18] on button "Submit as Order" at bounding box center [1502, 25] width 89 height 25
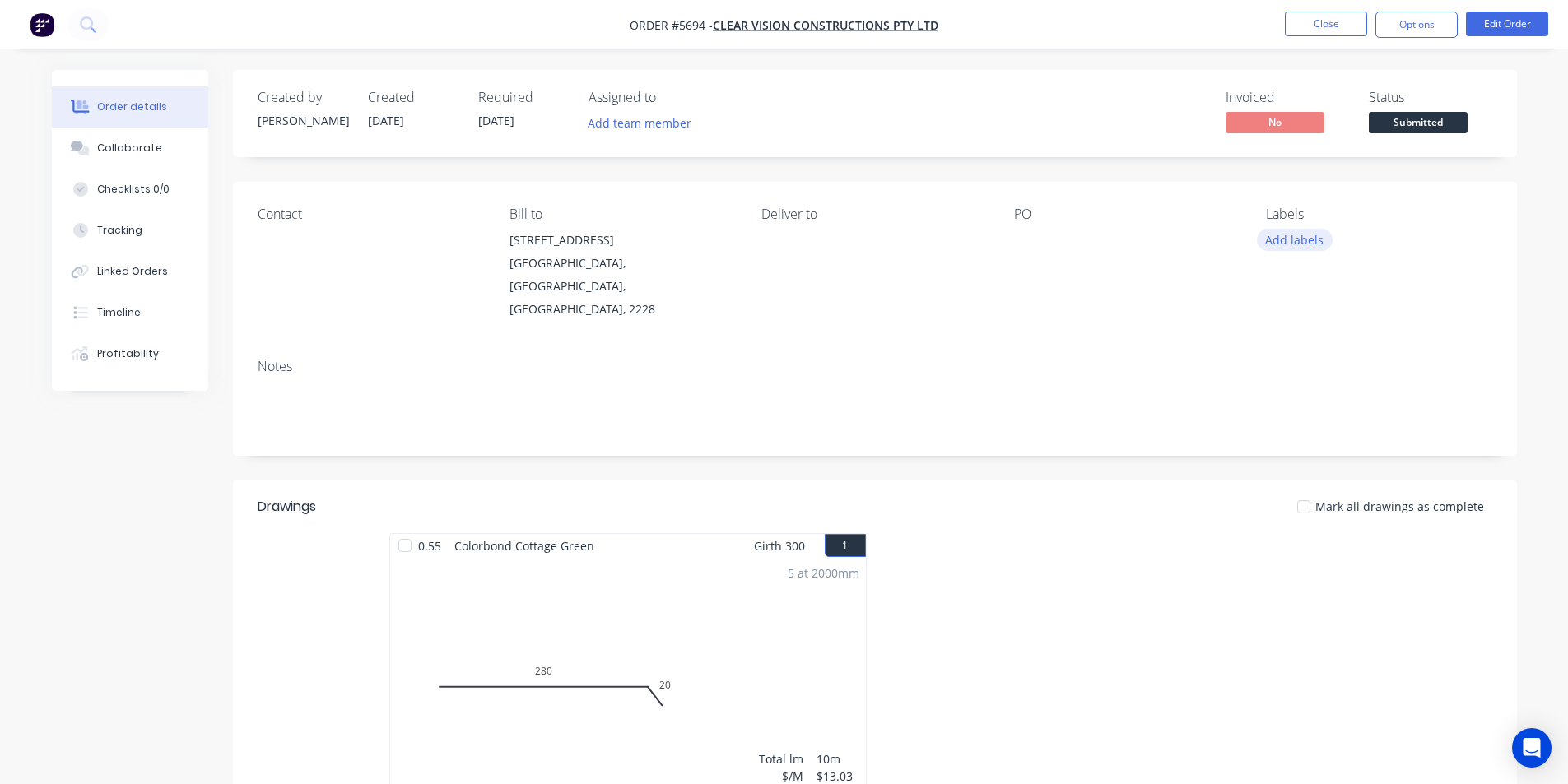
click at [1287, 243] on button "Add labels" at bounding box center [1294, 240] width 76 height 23
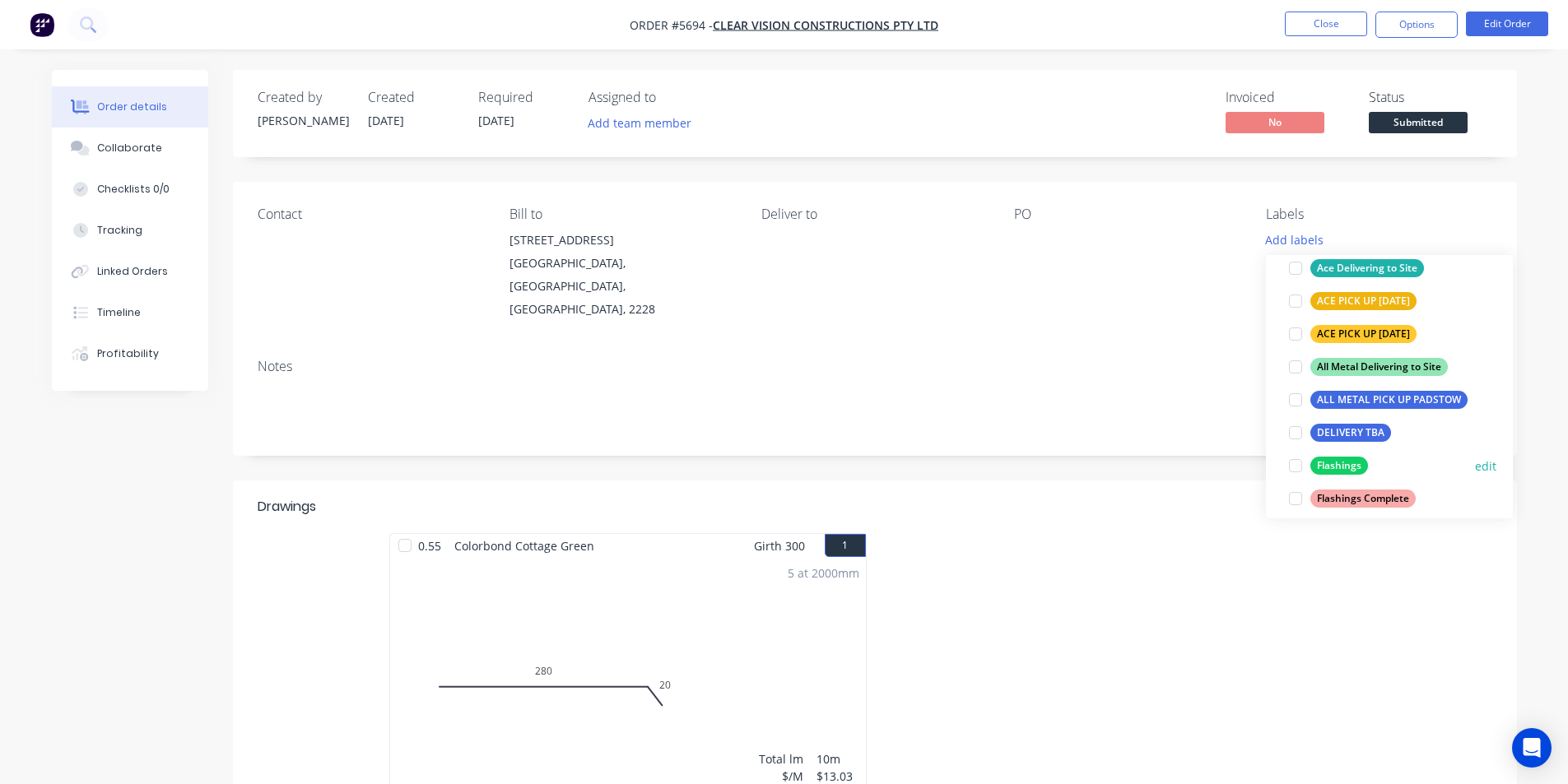
scroll to position [247, 0]
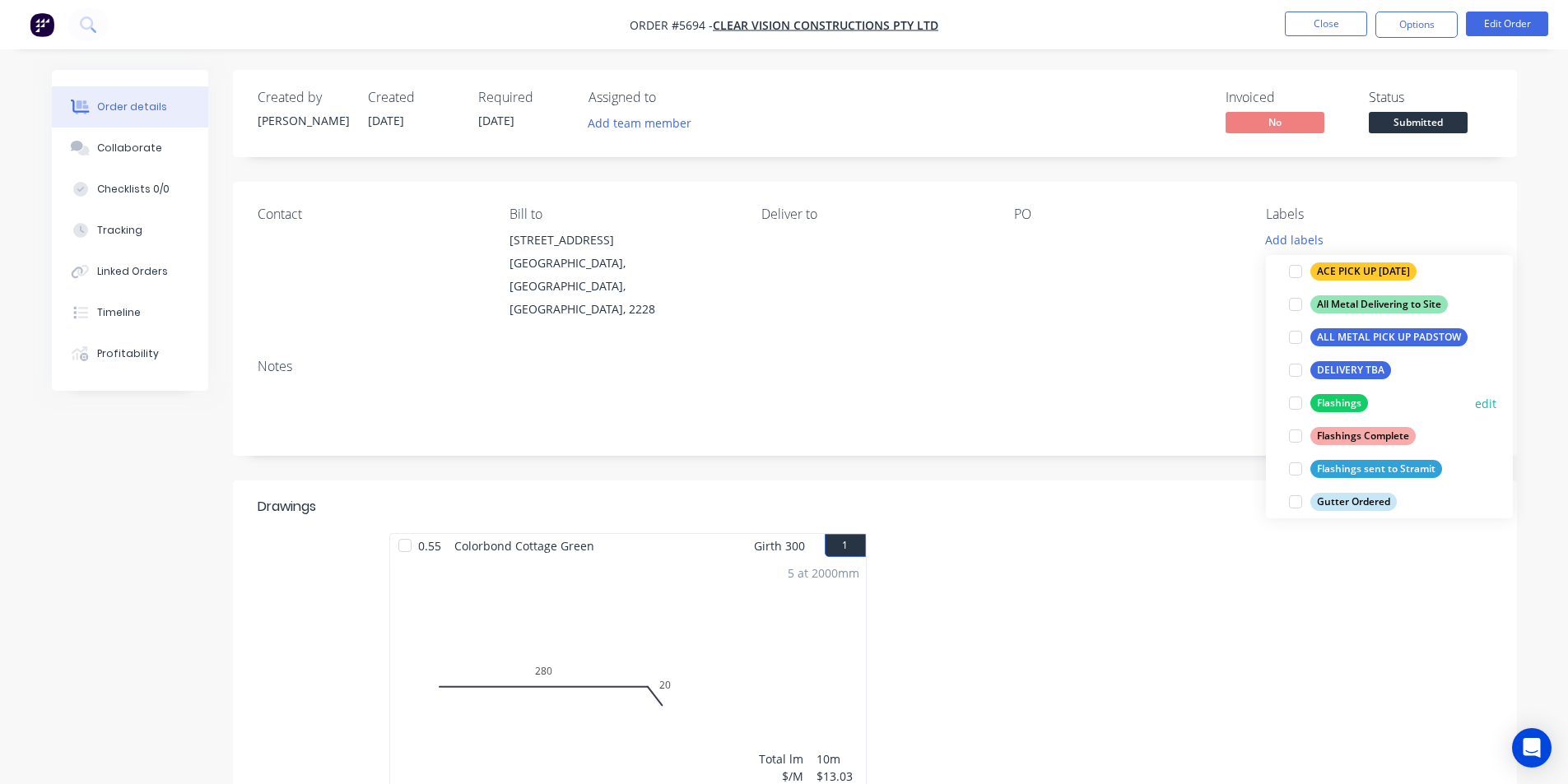
click at [1297, 403] on div at bounding box center [1295, 402] width 32 height 32
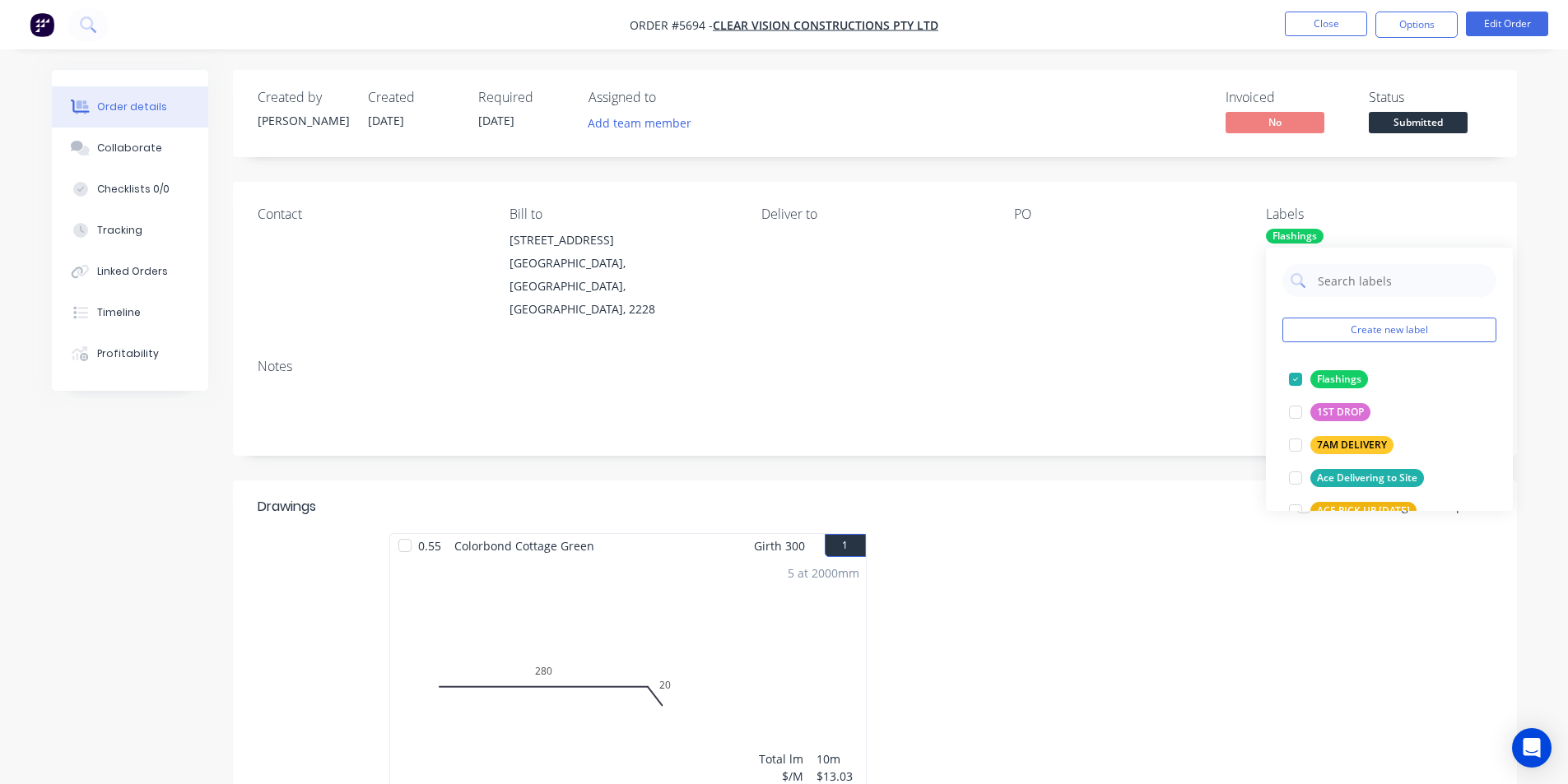
click at [1020, 346] on div "Notes" at bounding box center [875, 401] width 1284 height 110
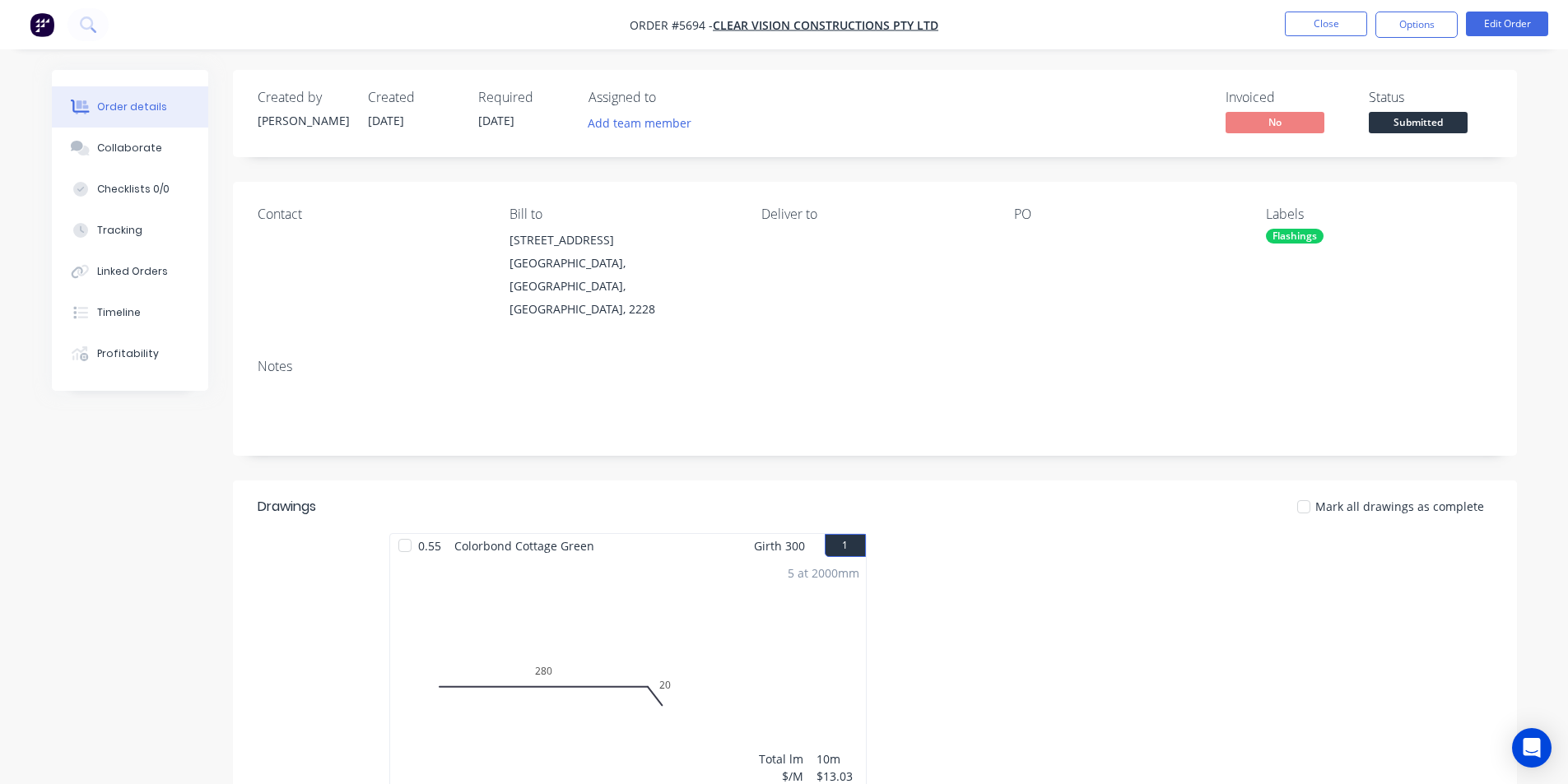
click at [1019, 244] on div at bounding box center [1116, 240] width 205 height 23
click at [1026, 247] on div at bounding box center [1116, 240] width 205 height 23
click at [1480, 25] on button "Edit Order" at bounding box center [1507, 24] width 83 height 25
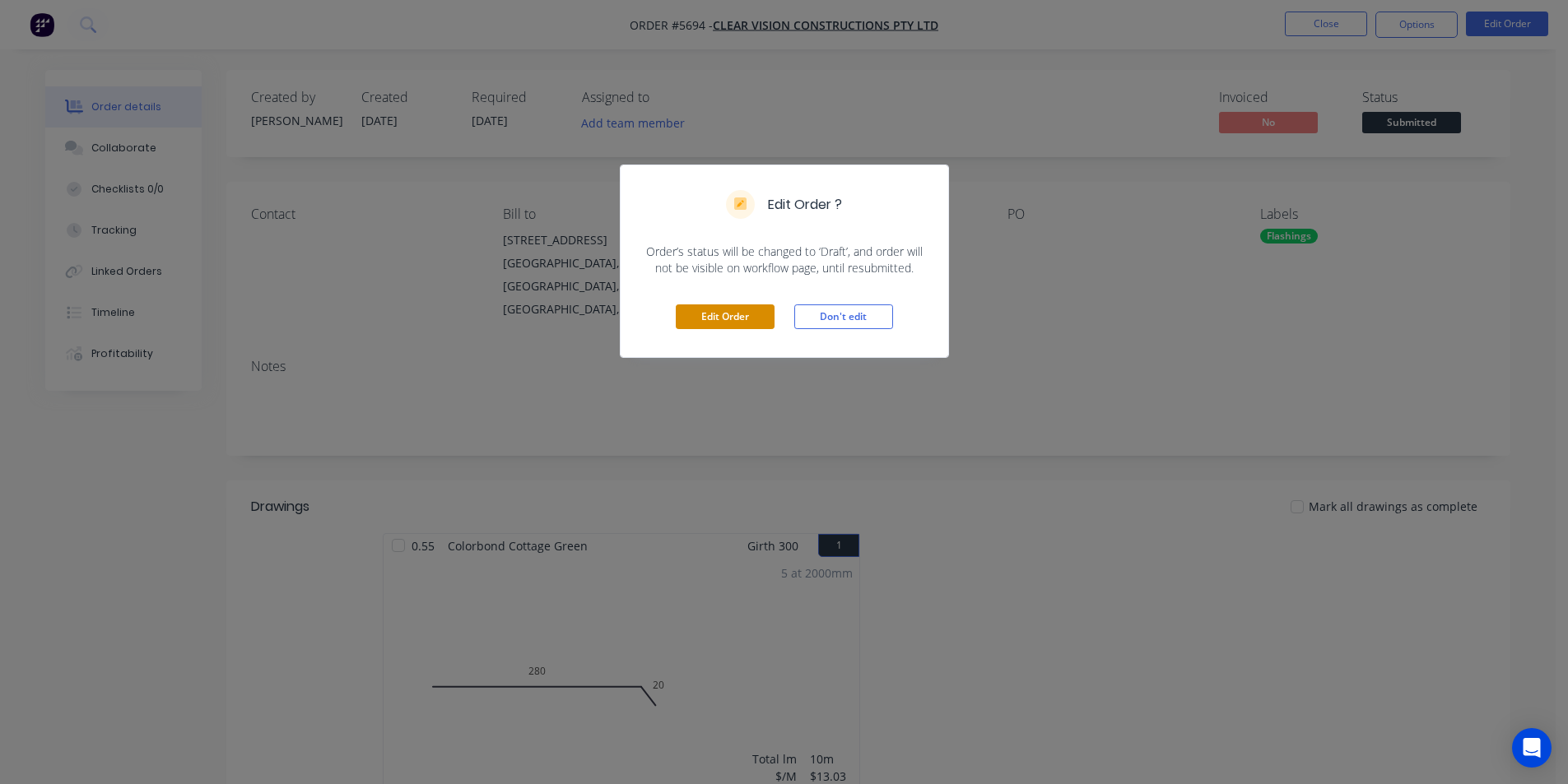
click at [711, 324] on button "Edit Order" at bounding box center [725, 316] width 98 height 25
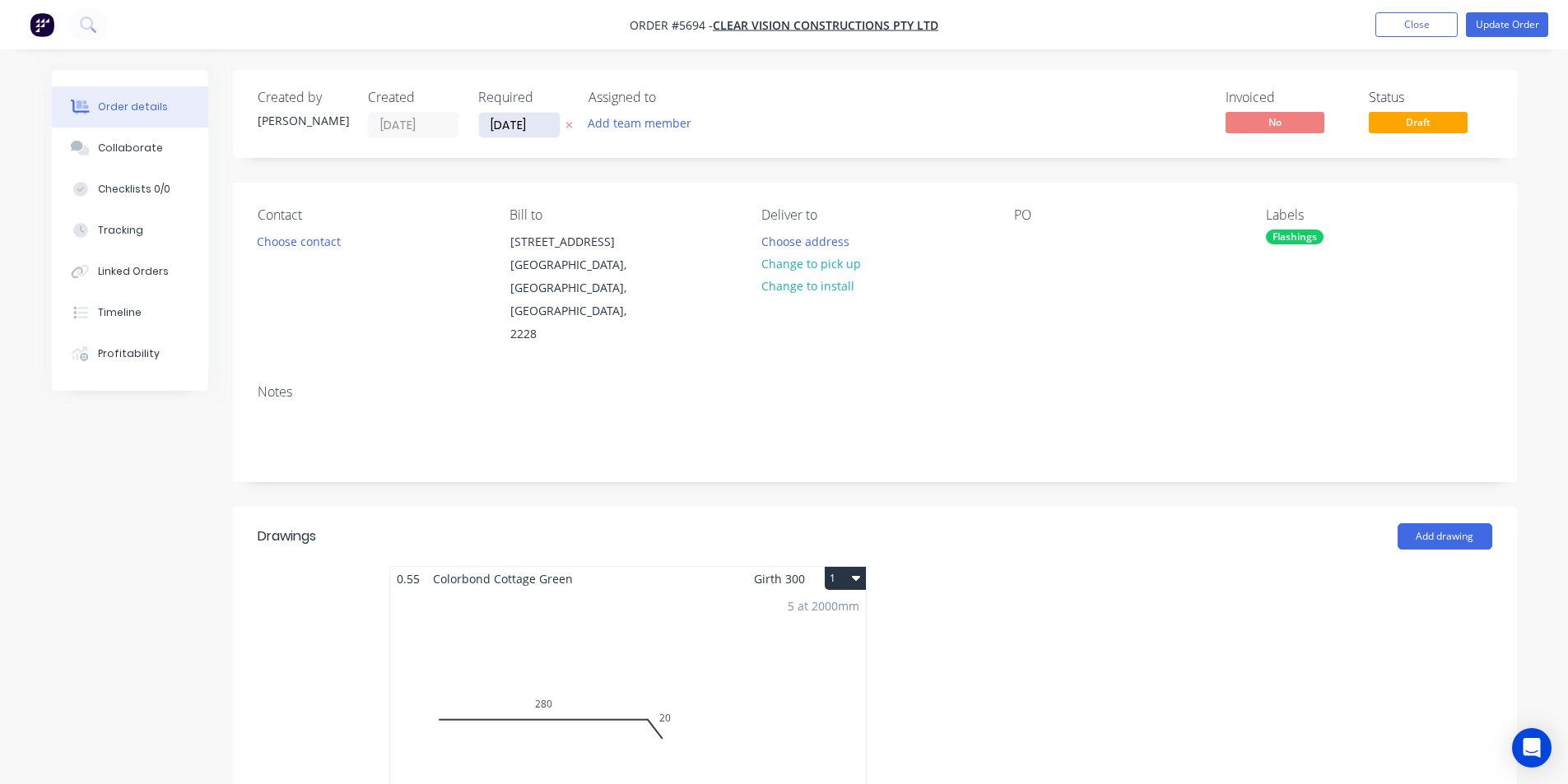
click at [519, 119] on input "[DATE]" at bounding box center [519, 125] width 81 height 25
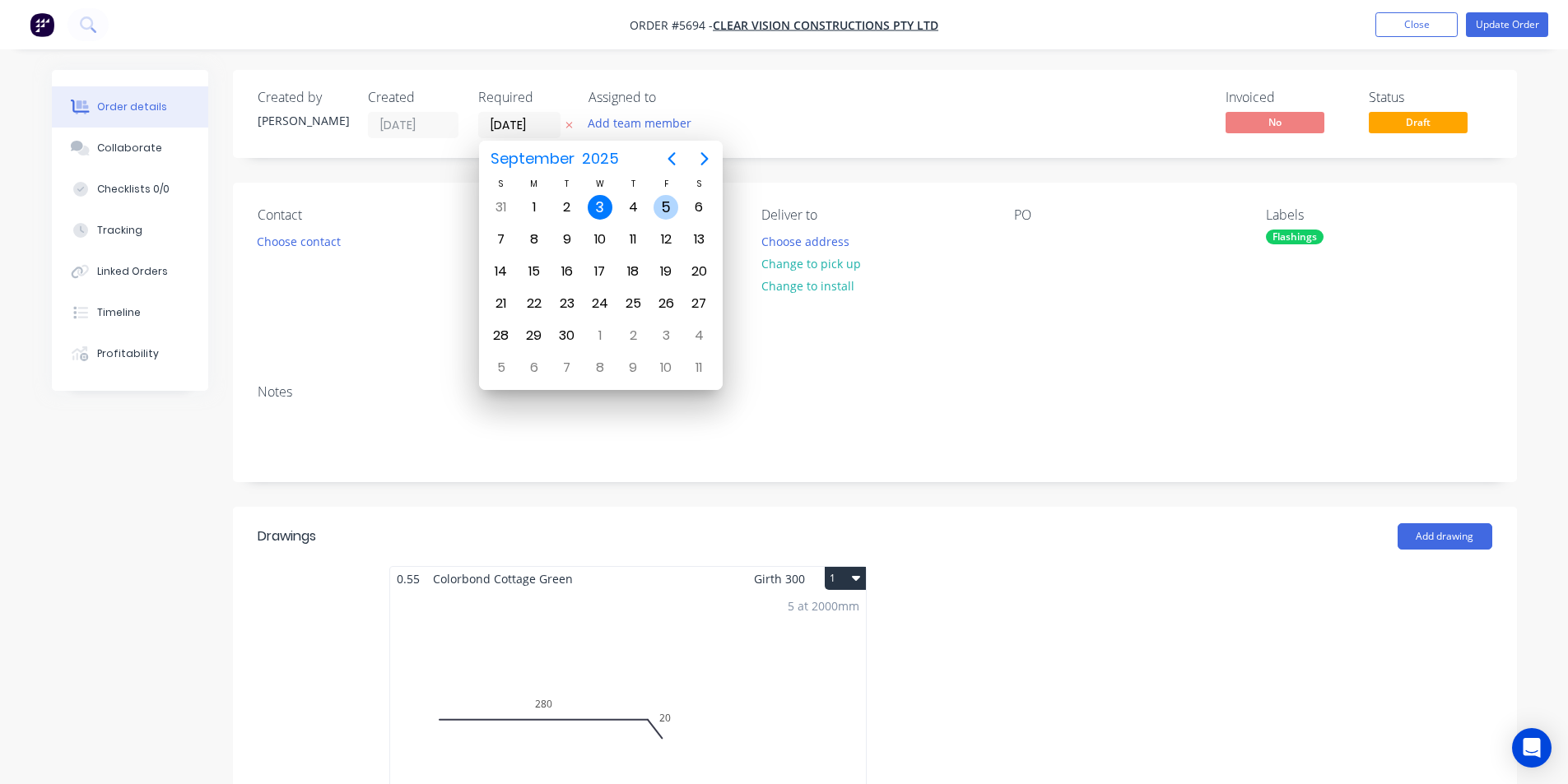
click at [664, 202] on div "5" at bounding box center [666, 206] width 25 height 25
type input "05/09/25"
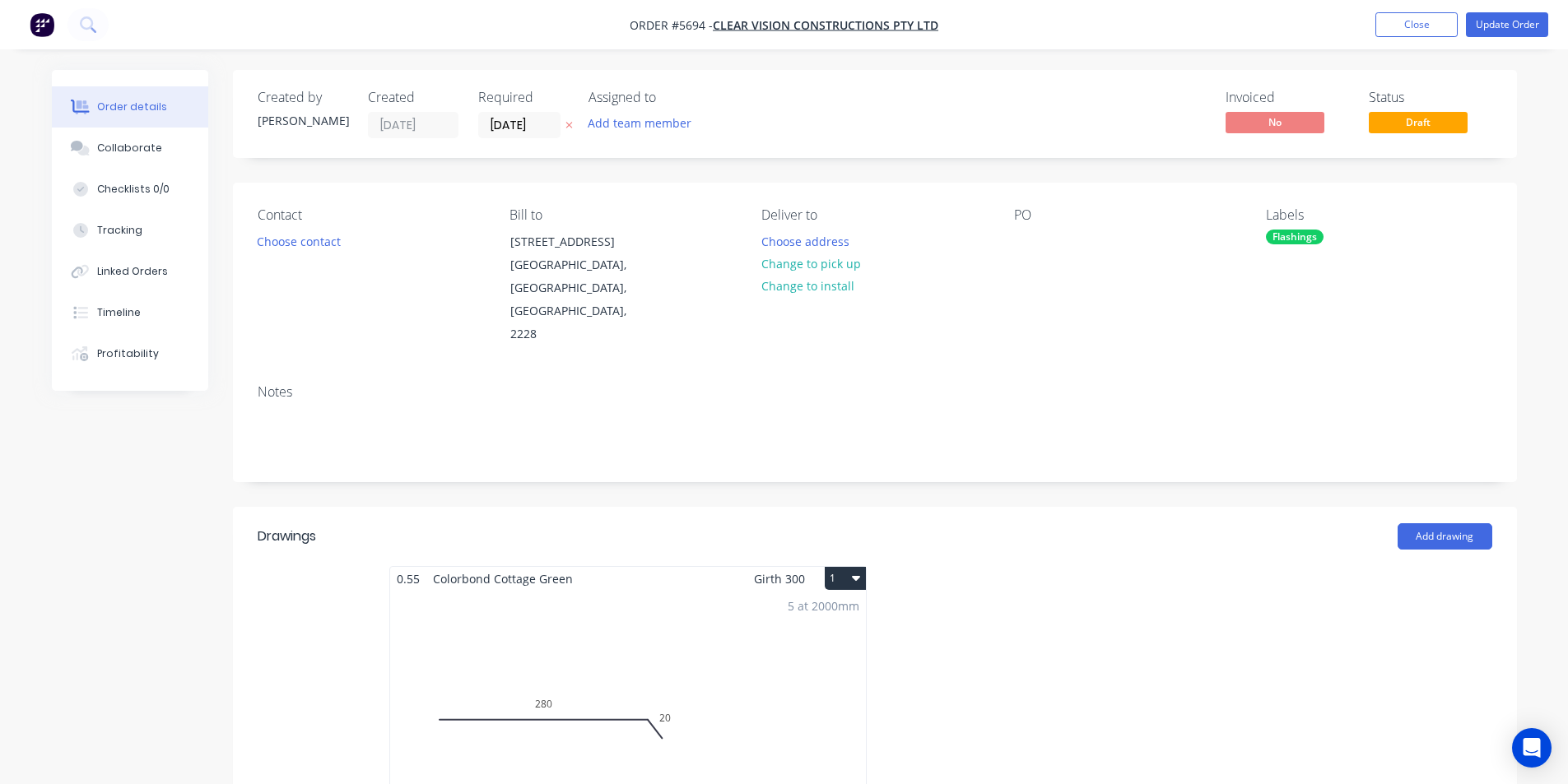
click at [1033, 264] on div "PO" at bounding box center [1126, 276] width 225 height 139
click at [1028, 255] on div "PO" at bounding box center [1126, 276] width 225 height 139
drag, startPoint x: 985, startPoint y: 512, endPoint x: 1028, endPoint y: 601, distance: 98.8
click at [1028, 601] on div "Drawings Add drawing 0.55 Colorbond Cottage Green Girth 300 1 0 280 20 0 280 20…" at bounding box center [875, 683] width 1284 height 352
click at [1028, 589] on div at bounding box center [1122, 712] width 494 height 293
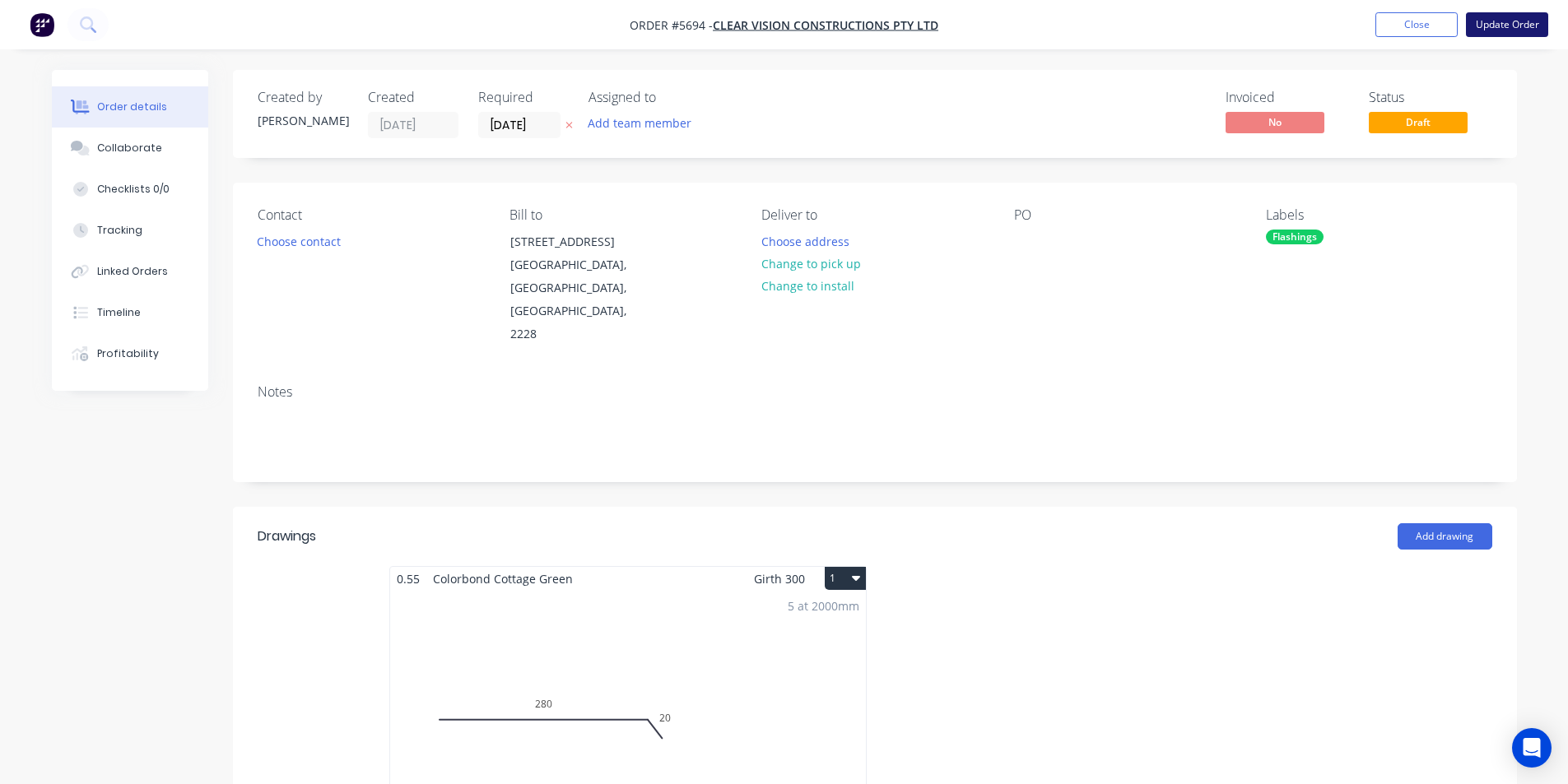
click at [1519, 19] on button "Update Order" at bounding box center [1507, 25] width 83 height 25
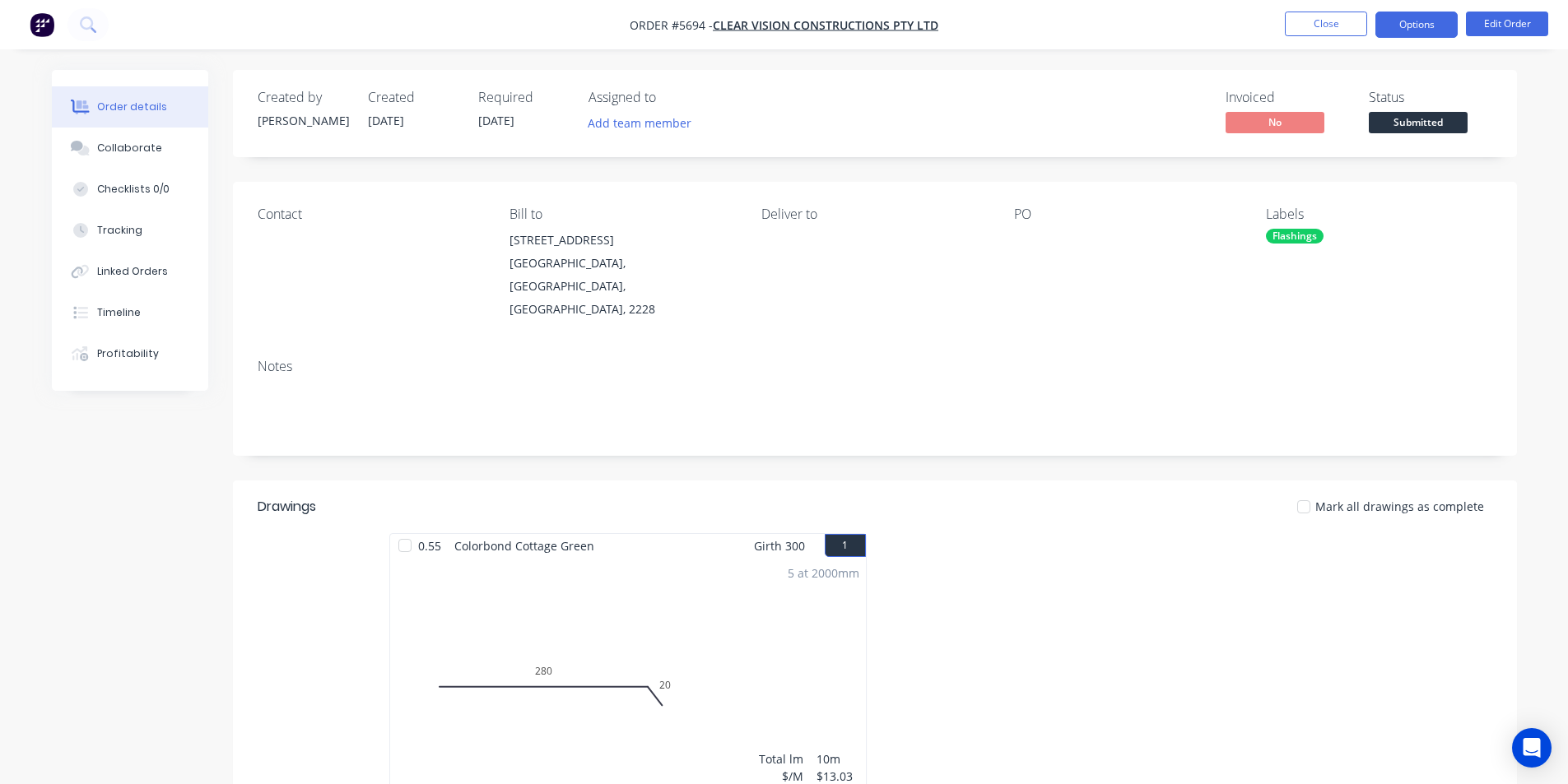
click at [1389, 18] on button "Options" at bounding box center [1417, 25] width 83 height 27
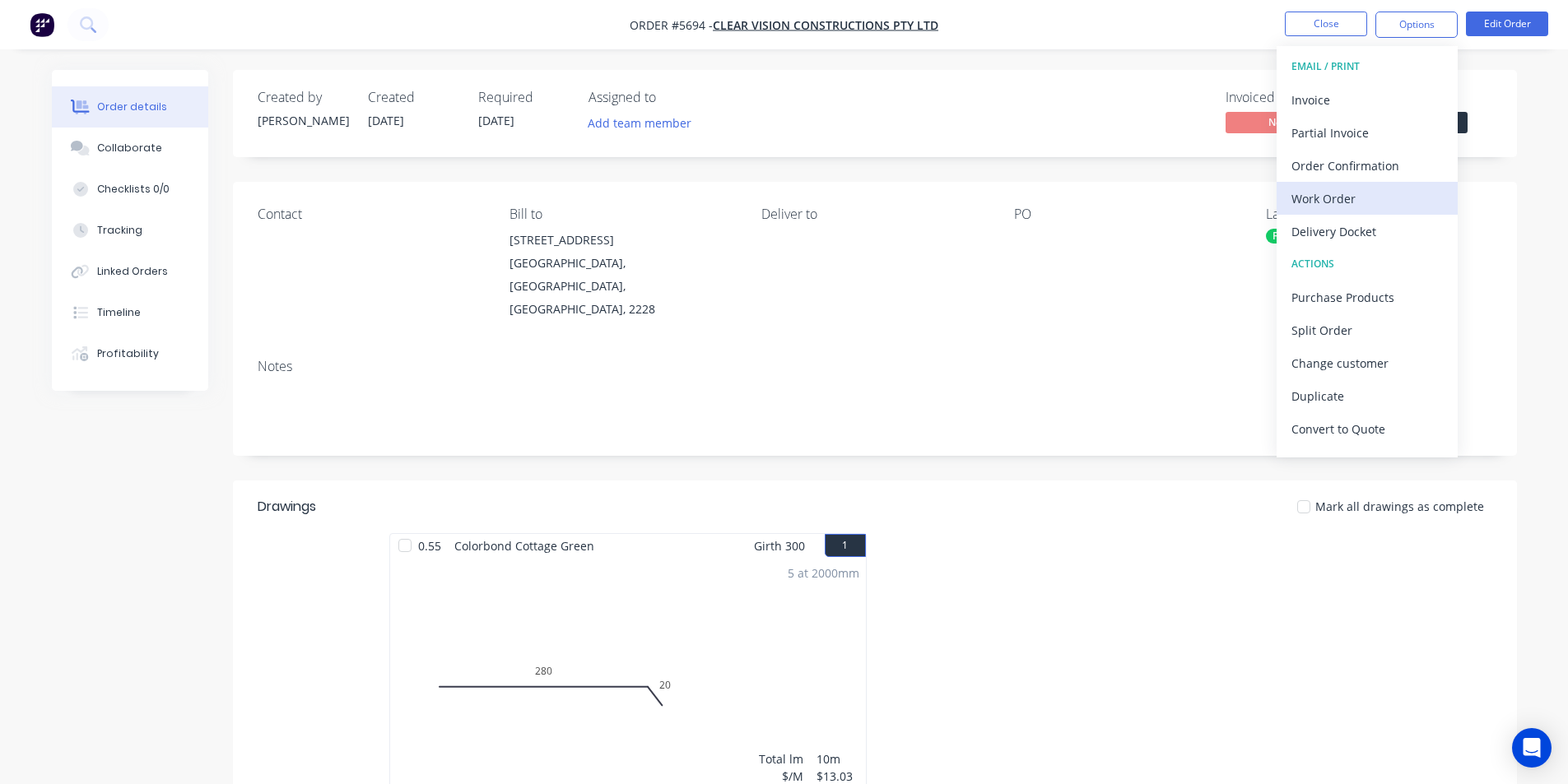
click at [1336, 185] on button "Work Order" at bounding box center [1366, 197] width 181 height 32
click at [1322, 191] on div "Custom" at bounding box center [1366, 198] width 151 height 24
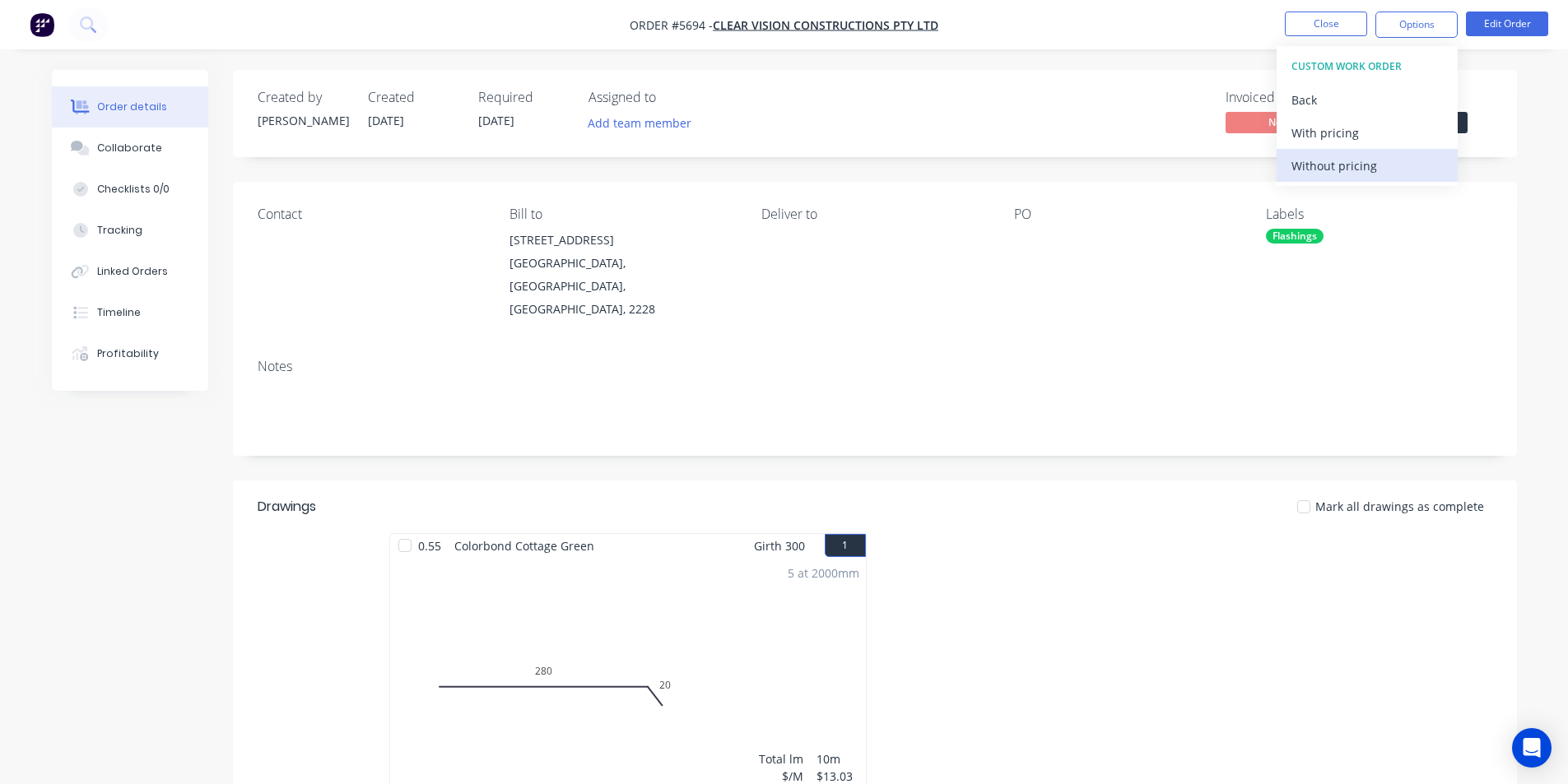
click at [1306, 169] on div "Without pricing" at bounding box center [1366, 166] width 151 height 24
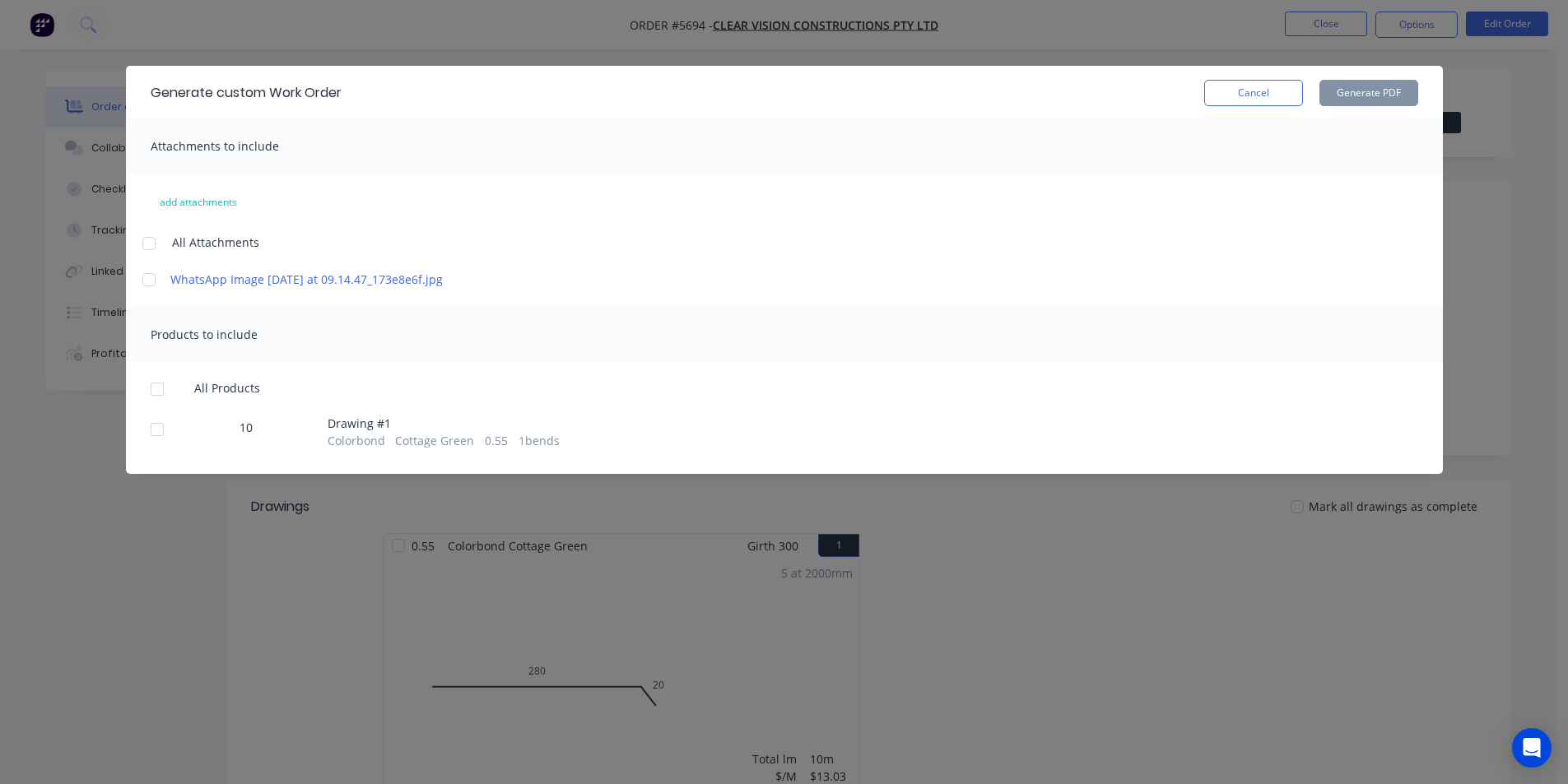
click at [159, 446] on div at bounding box center [156, 428] width 32 height 32
click at [1382, 97] on button "Generate PDF" at bounding box center [1368, 92] width 98 height 27
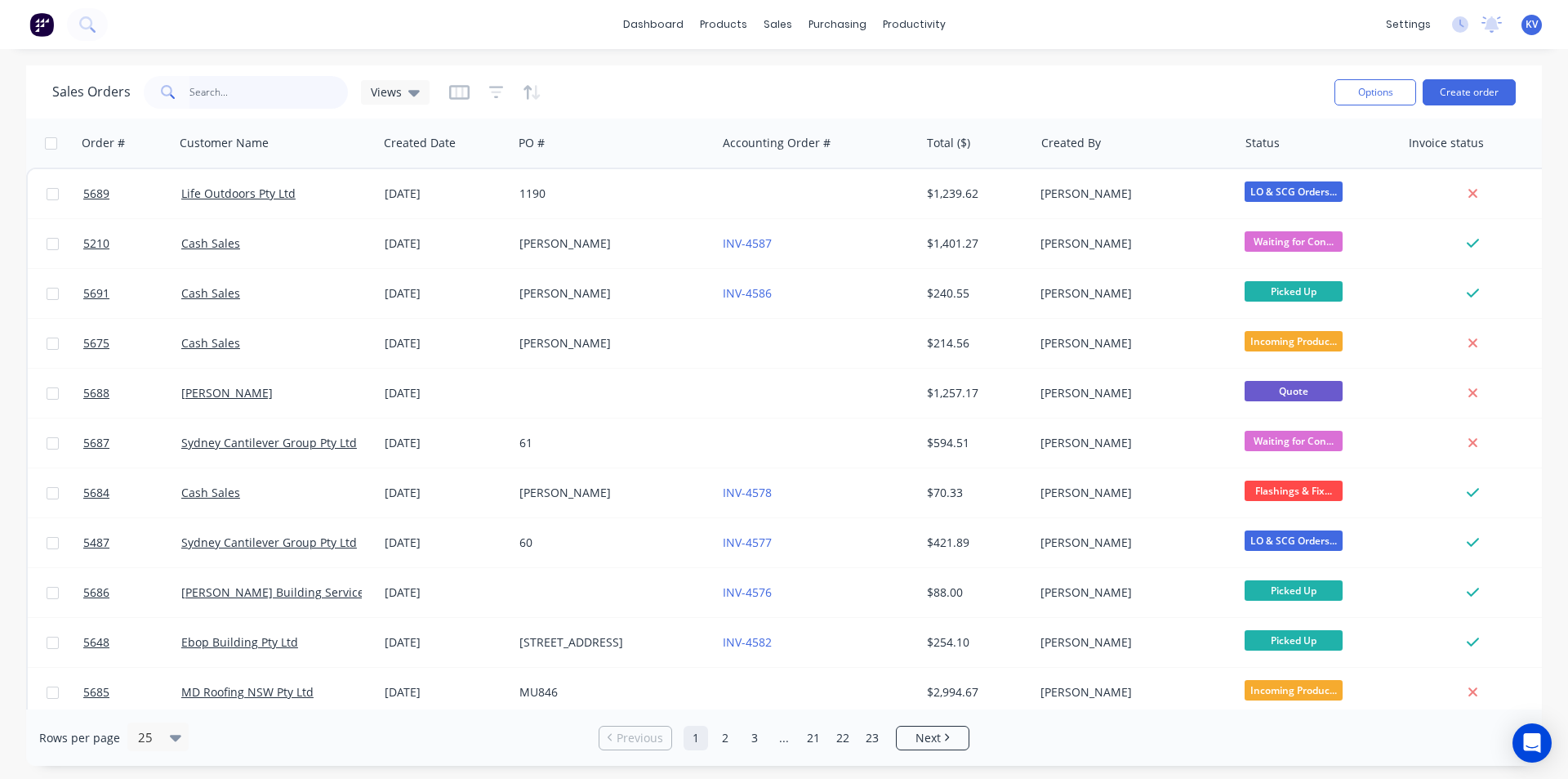
click at [208, 90] on input "text" at bounding box center [268, 92] width 159 height 32
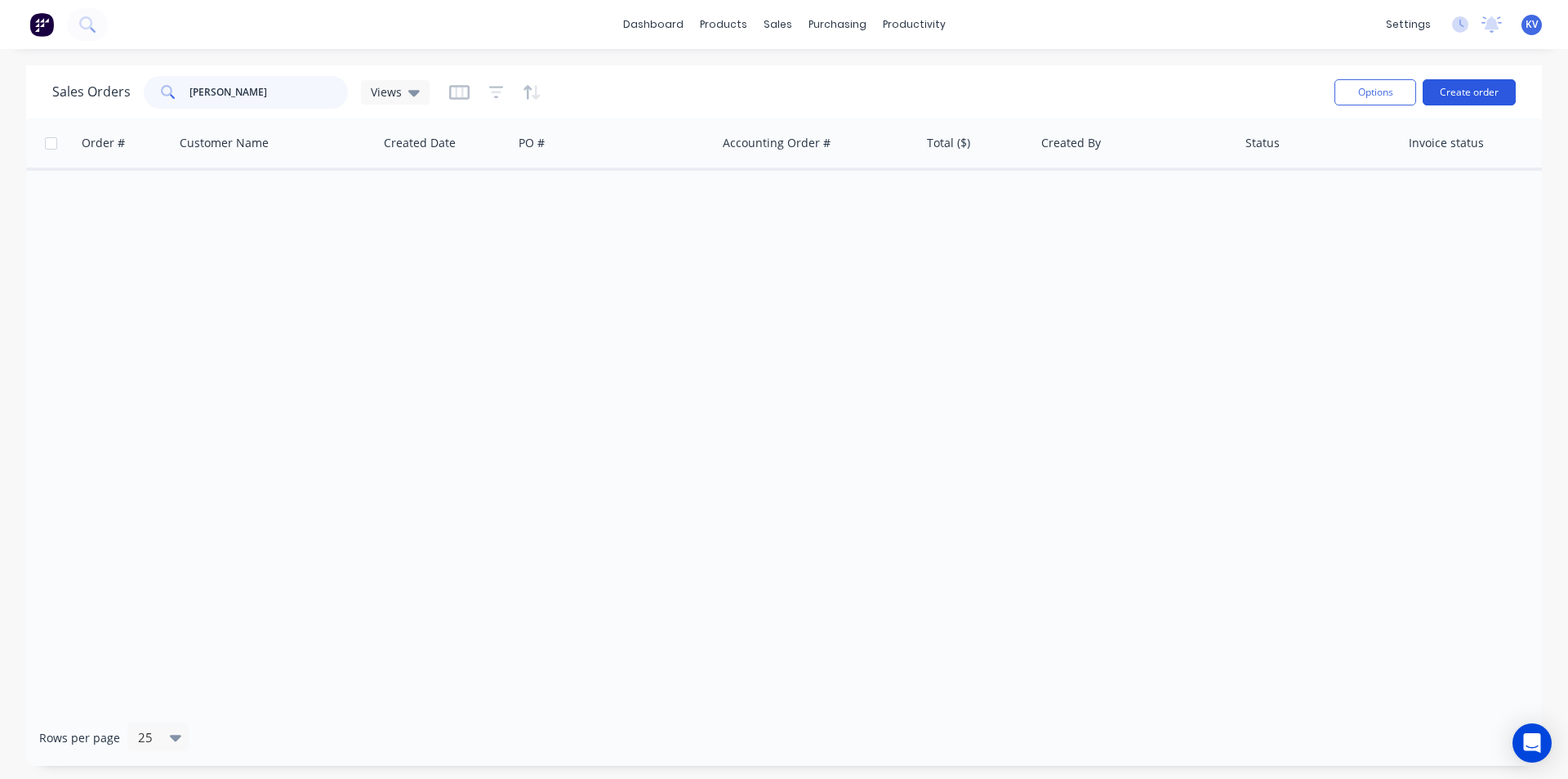
type input "[PERSON_NAME]"
click at [1493, 98] on button "Create order" at bounding box center [1468, 92] width 93 height 26
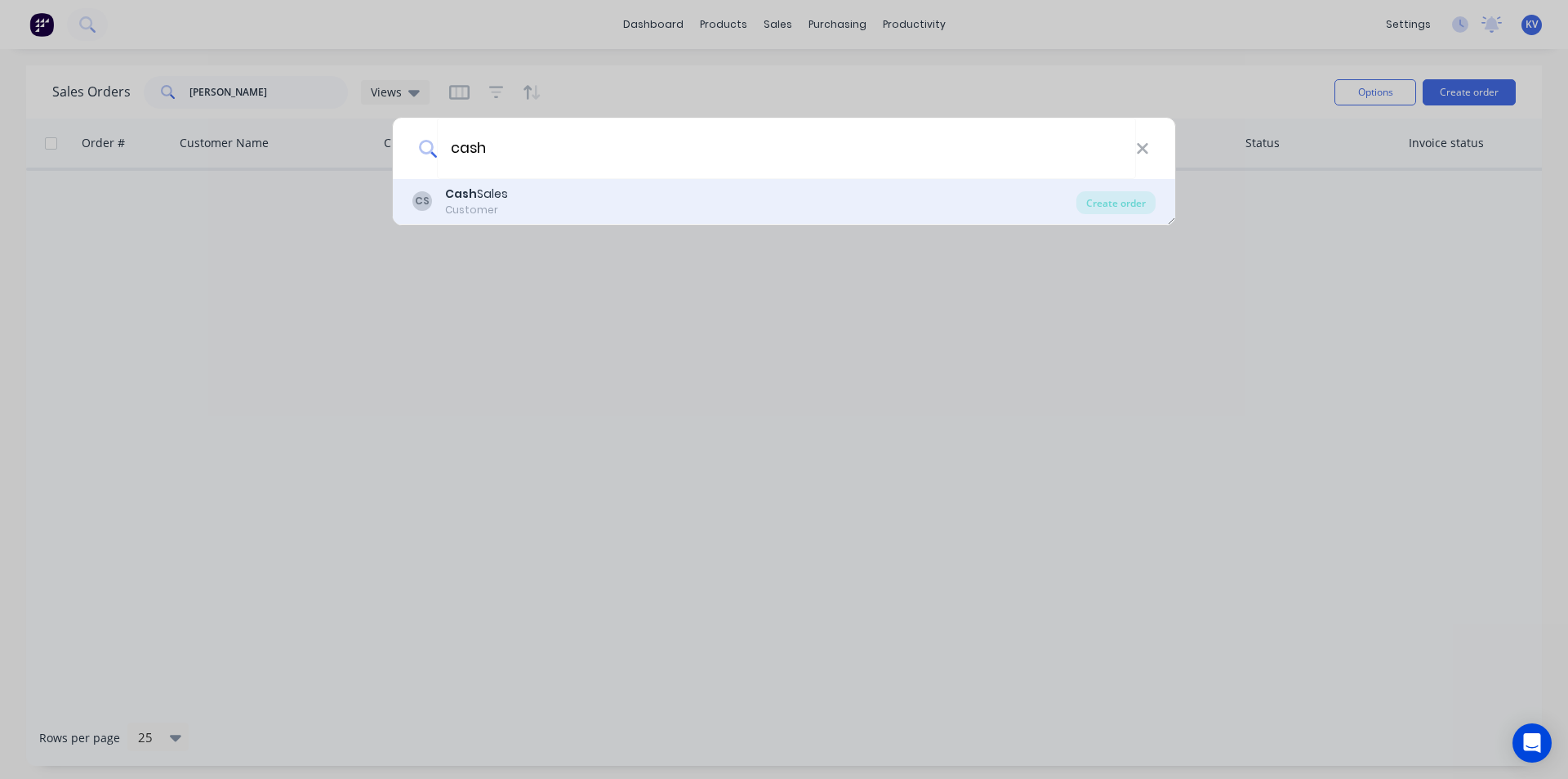
type input "cash"
click at [653, 185] on div "CS Cash Sales Customer Create order" at bounding box center [784, 201] width 783 height 46
click at [642, 201] on div "CS Cash Sales Customer" at bounding box center [744, 201] width 664 height 32
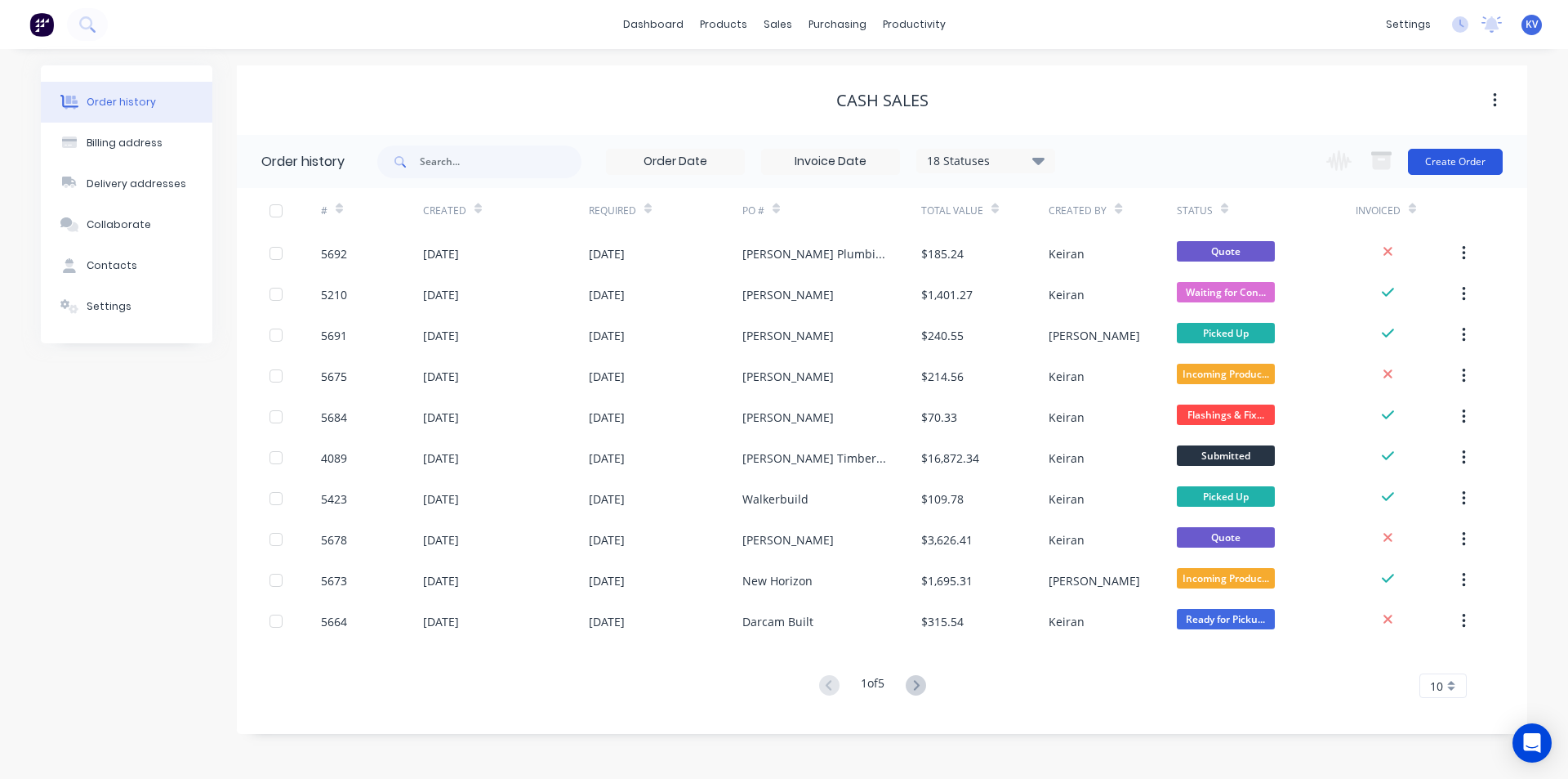
click at [1430, 164] on button "Create Order" at bounding box center [1455, 161] width 95 height 26
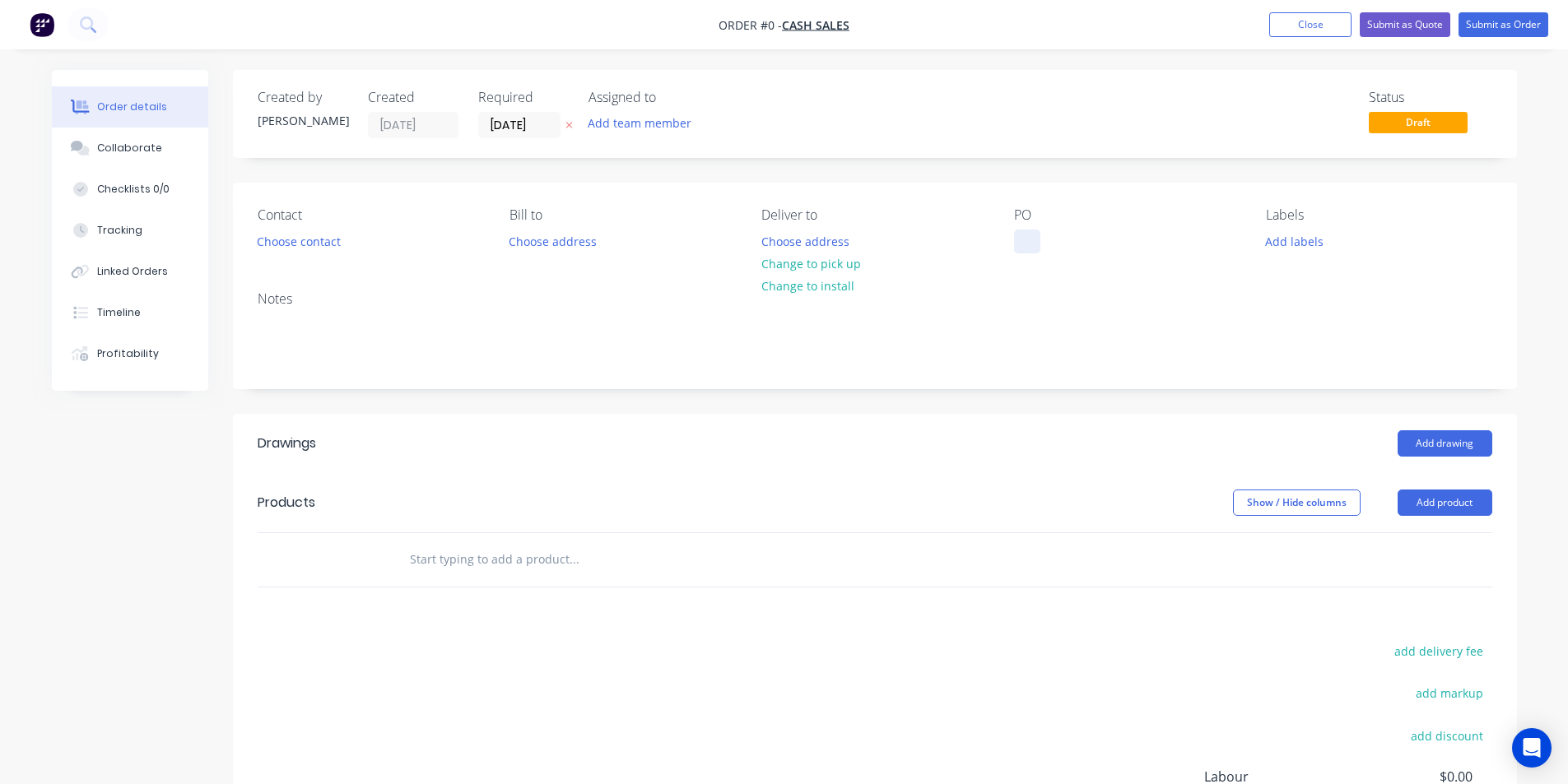
click at [1023, 243] on div at bounding box center [1026, 242] width 27 height 24
click at [291, 252] on div "Order details Collaborate Checklists 0/0 Tracking Linked Orders Timeline Profit…" at bounding box center [784, 538] width 1498 height 937
click at [298, 245] on button "Choose contact" at bounding box center [298, 241] width 101 height 23
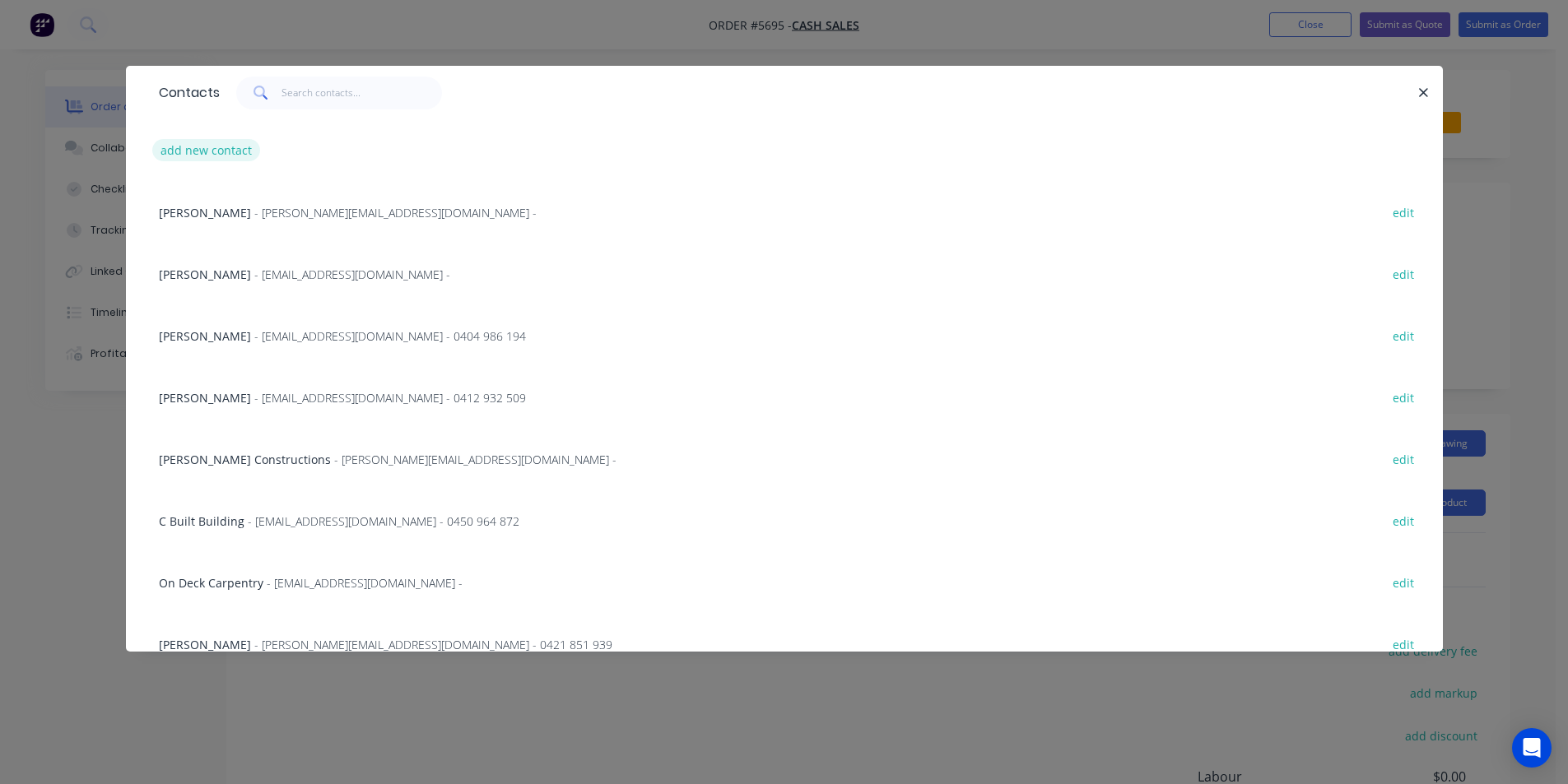
click at [211, 144] on button "add new contact" at bounding box center [206, 149] width 109 height 23
select select "AU"
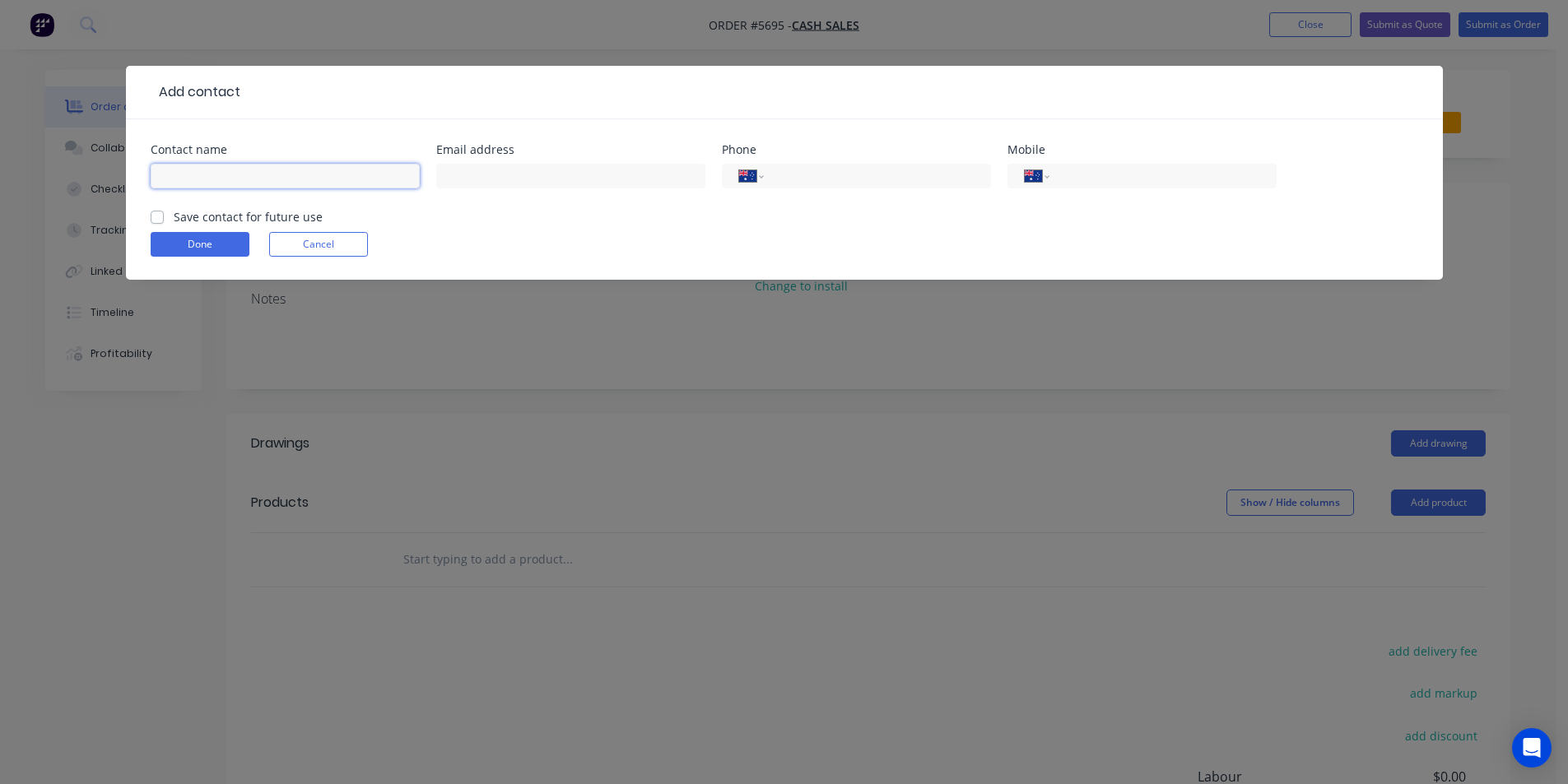
click at [204, 164] on input "text" at bounding box center [285, 176] width 269 height 25
type input "[PERSON_NAME]"
type input "0479 013 596"
click at [178, 234] on button "Done" at bounding box center [200, 244] width 98 height 25
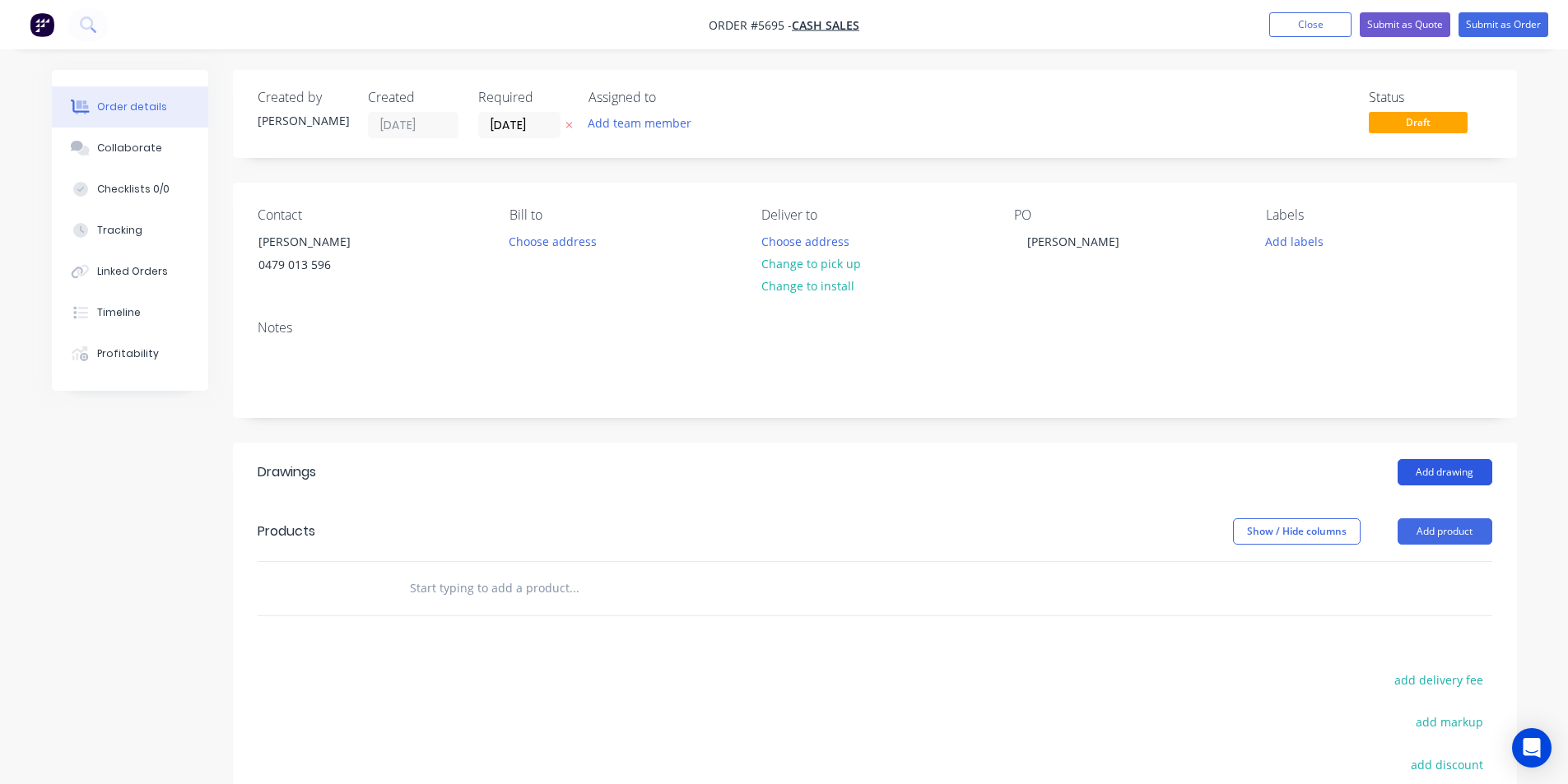
click at [1435, 474] on button "Add drawing" at bounding box center [1444, 472] width 94 height 27
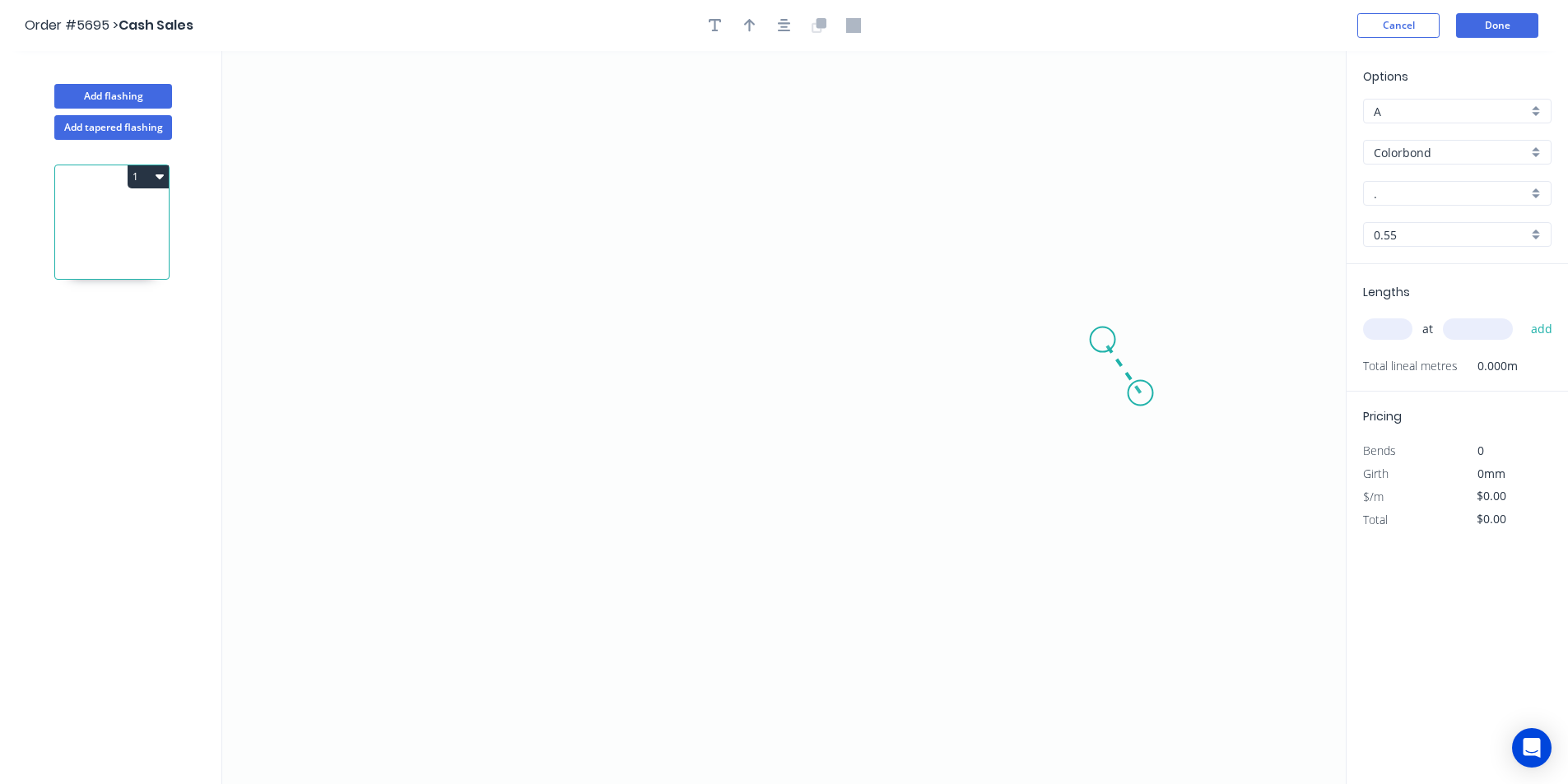
drag, startPoint x: 1140, startPoint y: 393, endPoint x: 1103, endPoint y: 340, distance: 64.6
click at [1103, 340] on icon "0" at bounding box center [784, 418] width 1124 height 733
click at [558, 356] on icon "0 ?" at bounding box center [784, 418] width 1124 height 733
click at [510, 409] on icon "0 ? ? ? º" at bounding box center [784, 418] width 1124 height 733
click at [510, 409] on circle at bounding box center [509, 409] width 25 height 25
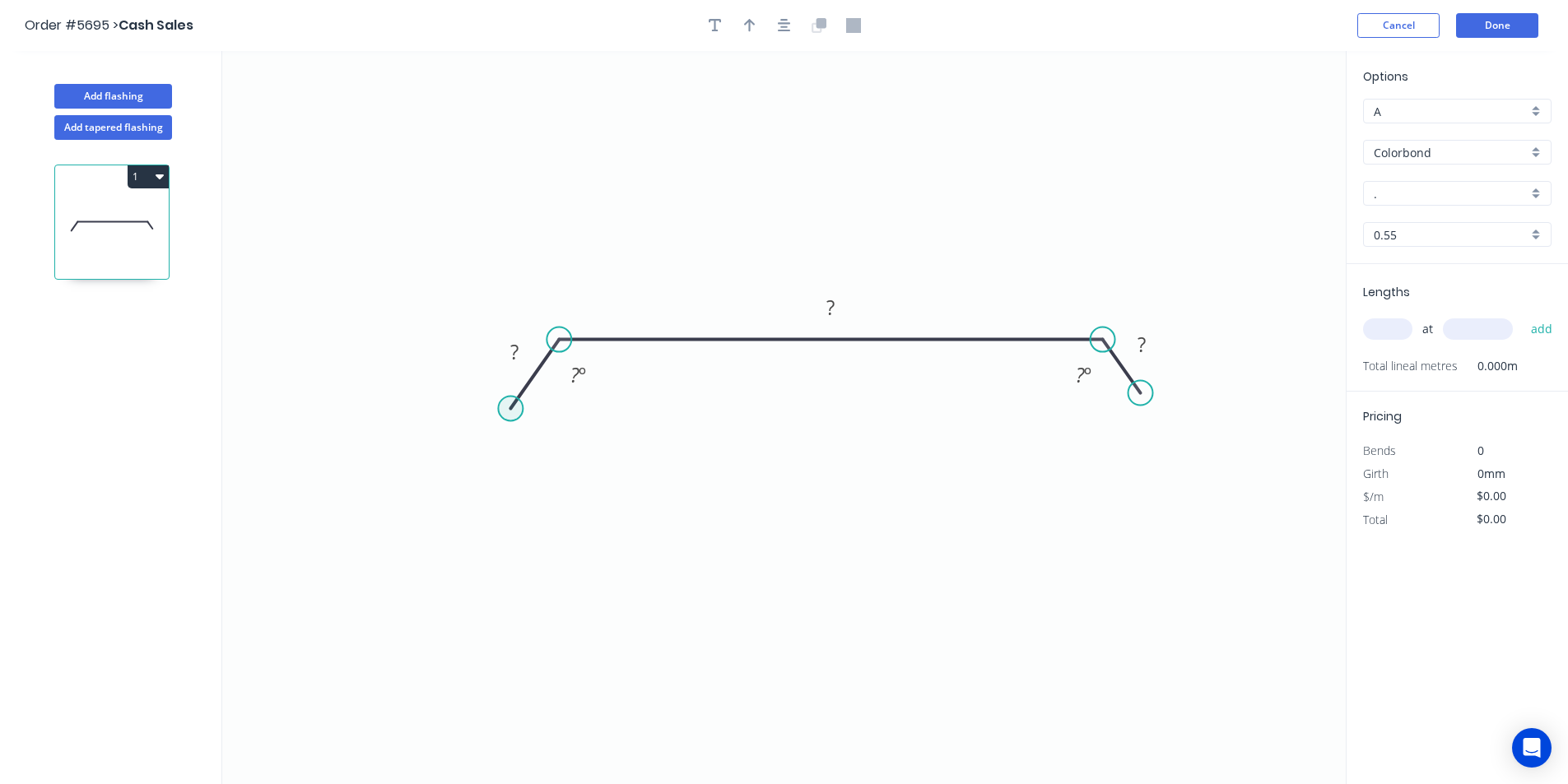
click at [510, 409] on circle at bounding box center [509, 409] width 25 height 25
click at [513, 408] on circle at bounding box center [509, 409] width 25 height 25
click at [516, 352] on tspan "?" at bounding box center [514, 352] width 8 height 28
type input "$14.87"
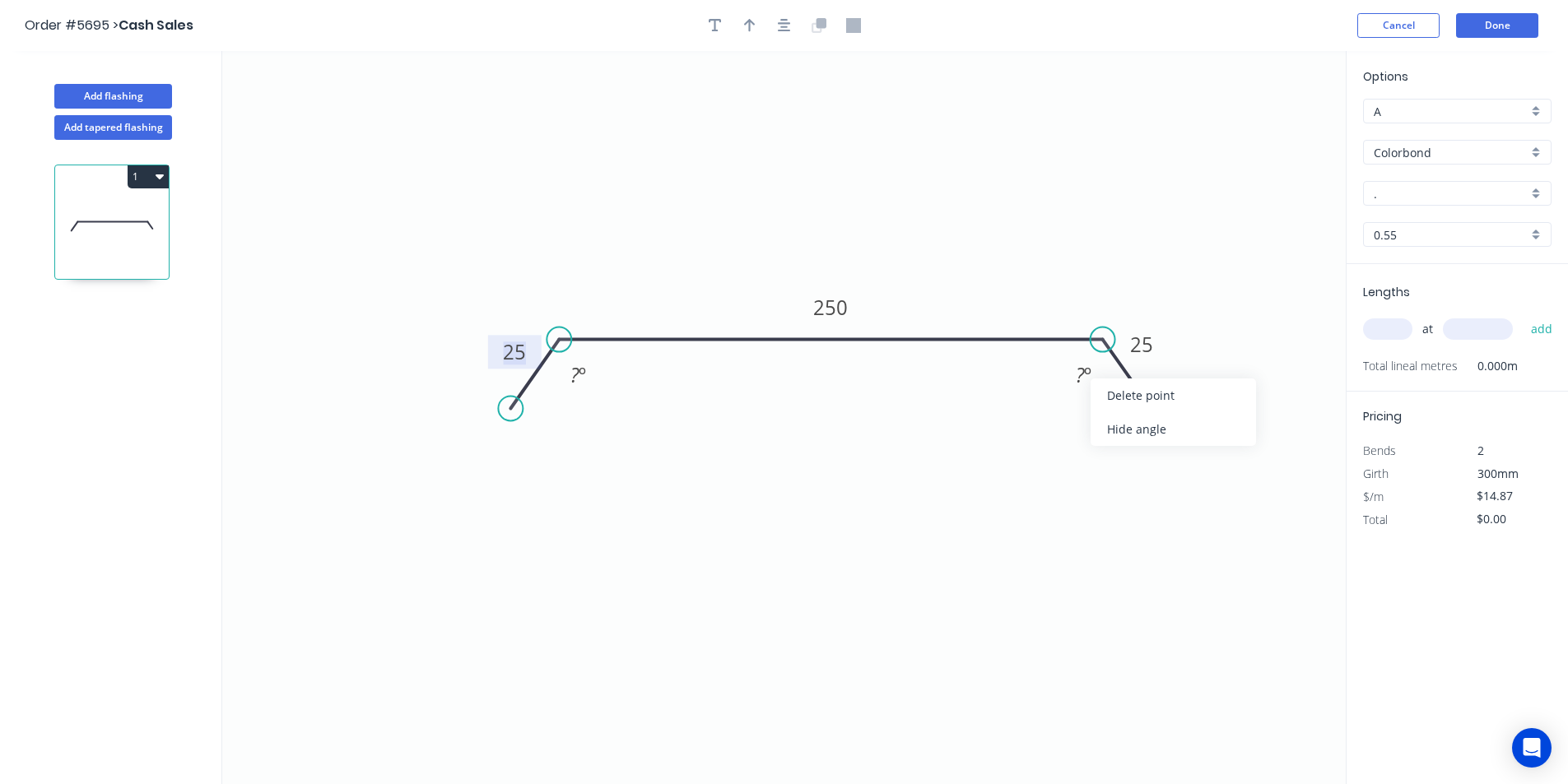
drag, startPoint x: 1119, startPoint y: 432, endPoint x: 942, endPoint y: 426, distance: 177.1
click at [1120, 432] on div "Hide angle" at bounding box center [1173, 428] width 165 height 33
click at [600, 425] on div "Hide angle" at bounding box center [653, 436] width 165 height 33
click at [747, 28] on icon "button" at bounding box center [750, 25] width 12 height 15
drag, startPoint x: 1259, startPoint y: 133, endPoint x: 705, endPoint y: 258, distance: 567.9
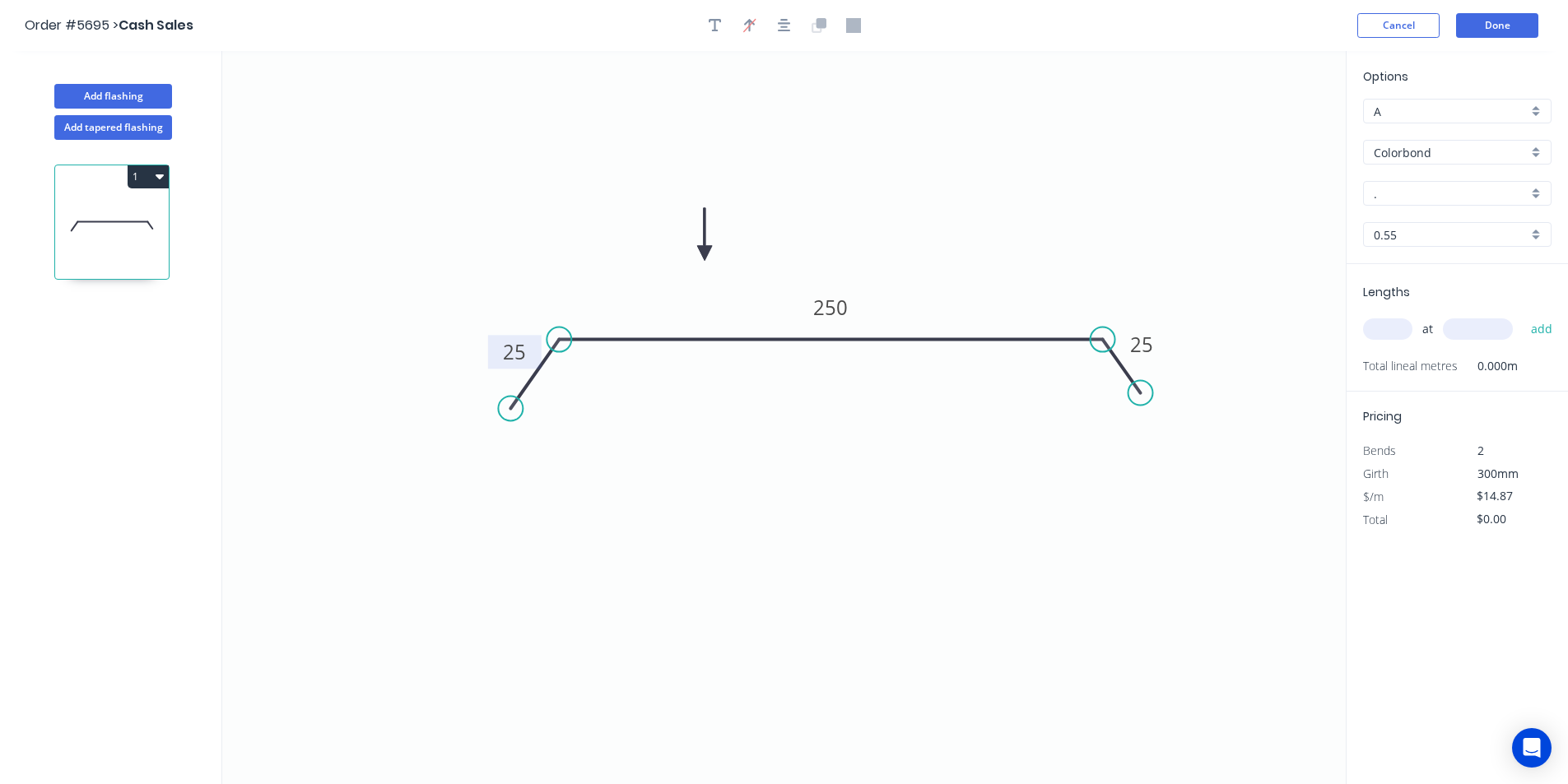
click at [705, 258] on icon at bounding box center [704, 235] width 15 height 53
click at [1455, 194] on input "." at bounding box center [1450, 194] width 154 height 18
type input "d"
click at [1453, 222] on div "Surfmist" at bounding box center [1457, 224] width 187 height 28
type input "Surfmist"
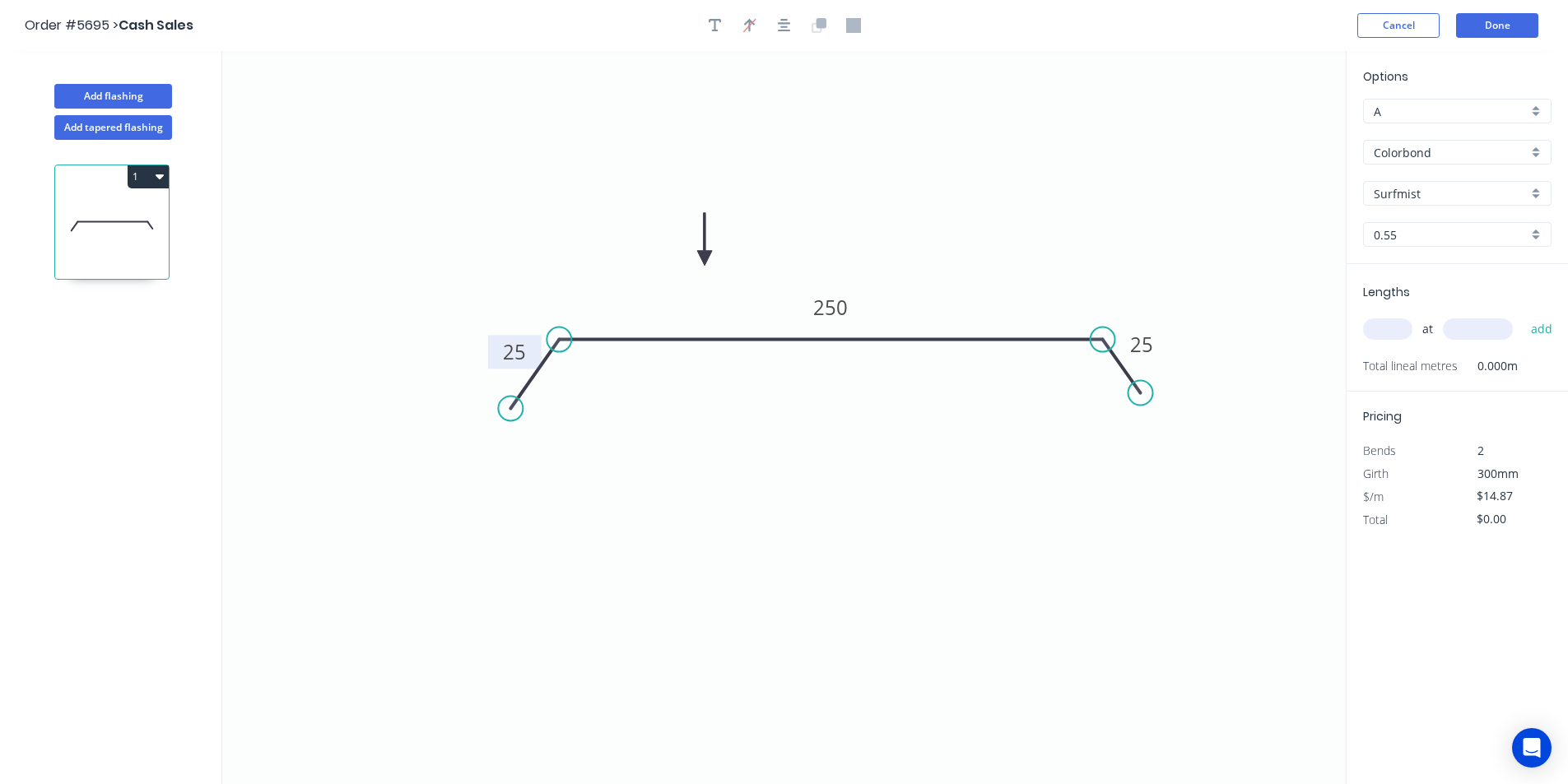
click at [1376, 358] on span "Total lineal metres" at bounding box center [1410, 365] width 94 height 23
click at [1383, 342] on div "at add" at bounding box center [1458, 329] width 192 height 28
click at [1384, 334] on input "text" at bounding box center [1387, 329] width 49 height 22
type input "1"
type input "2"
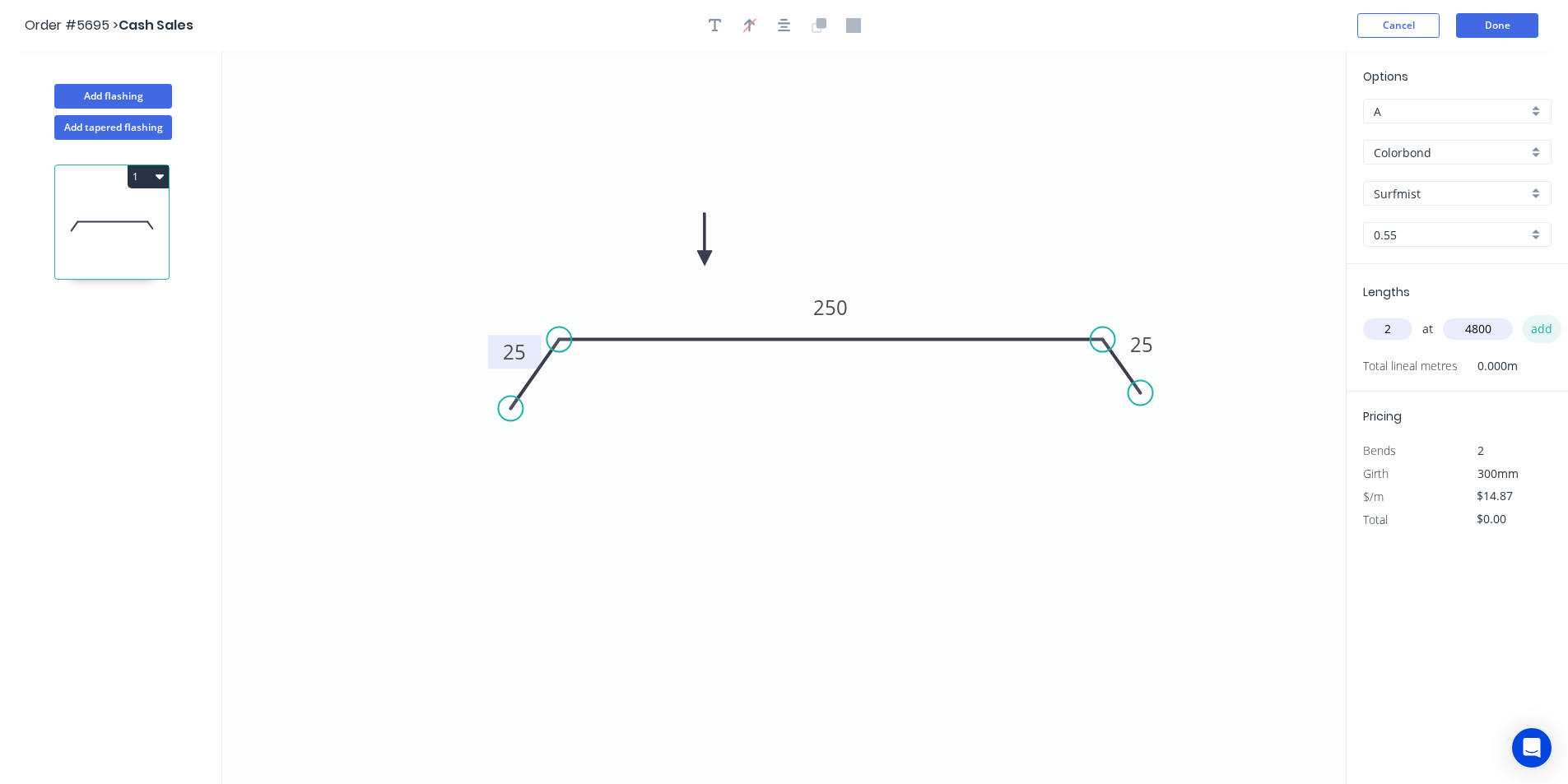
type input "4800"
click at [1539, 331] on button "add" at bounding box center [1541, 329] width 38 height 28
type input "$142.75"
click at [1495, 17] on button "Done" at bounding box center [1497, 25] width 83 height 25
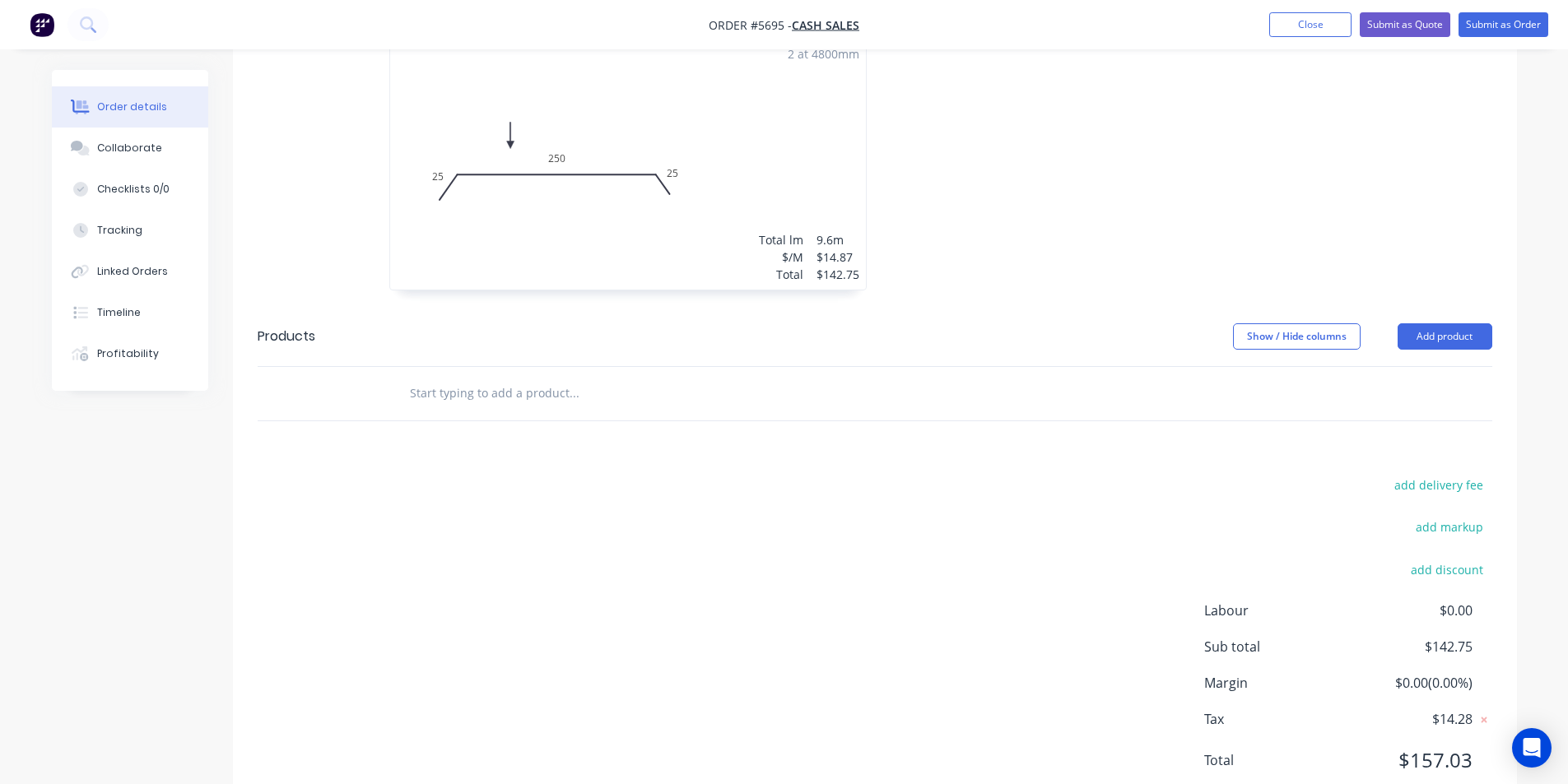
scroll to position [544, 0]
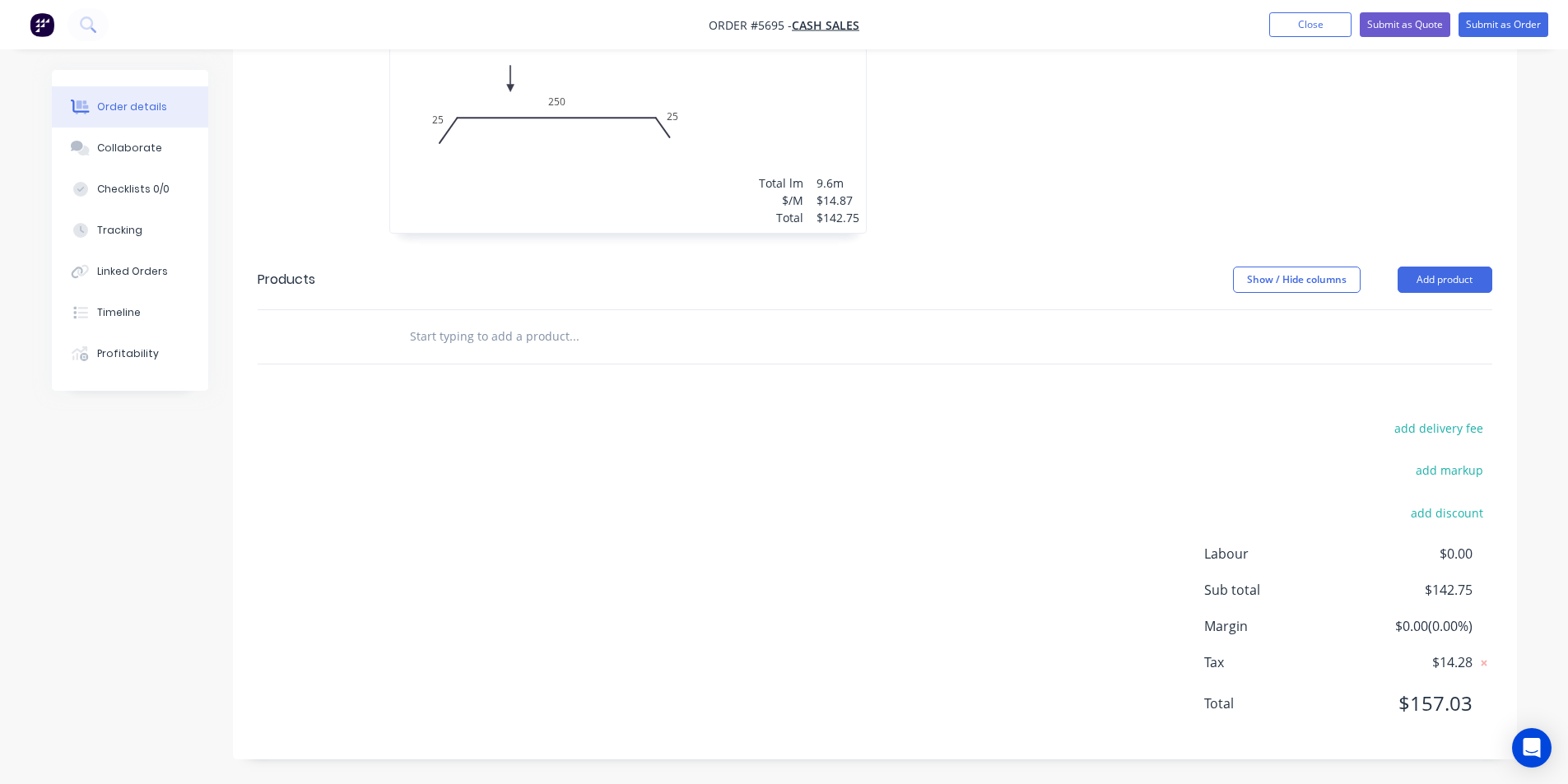
click at [579, 328] on input "text" at bounding box center [573, 336] width 329 height 32
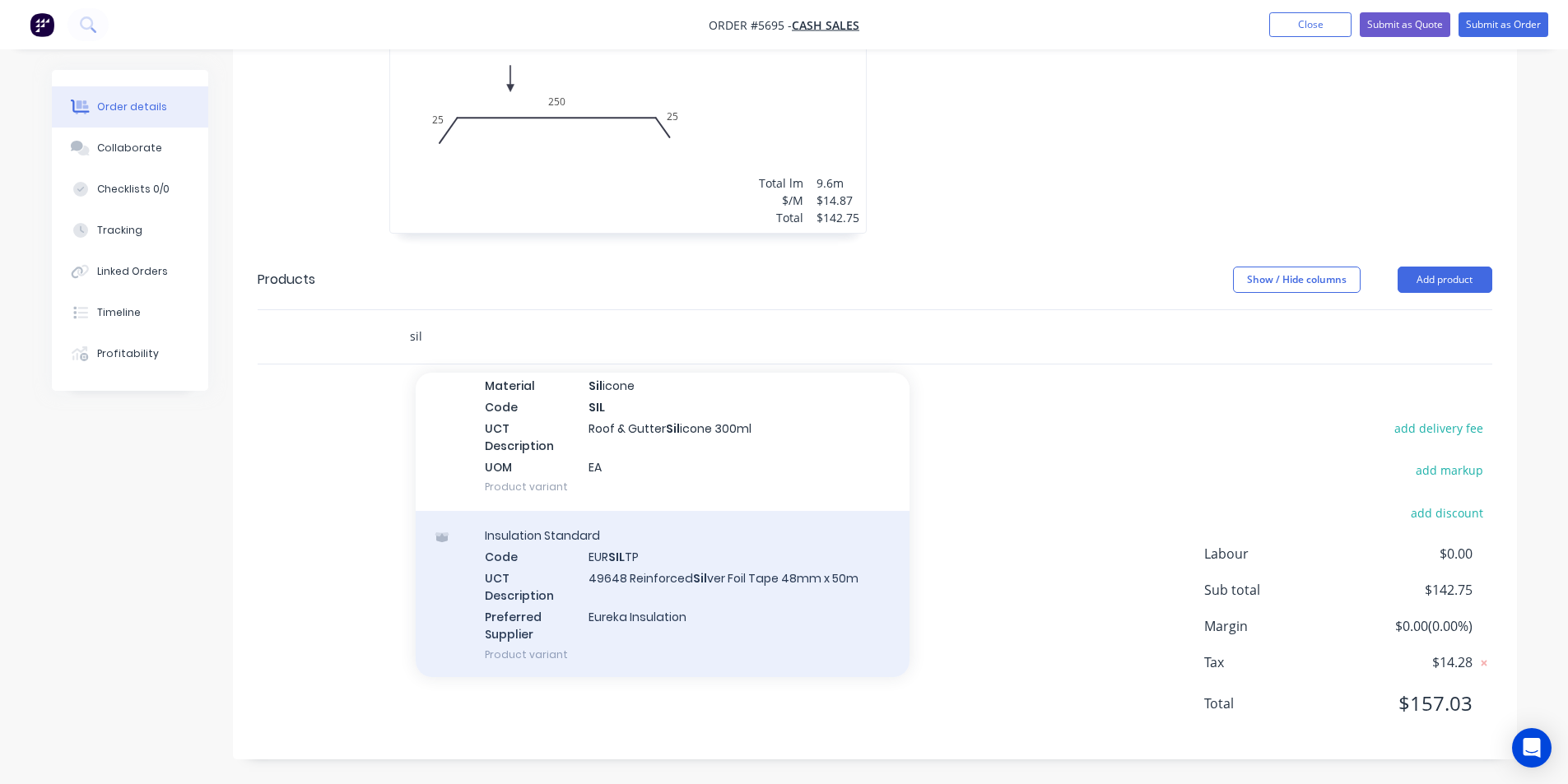
scroll to position [329, 0]
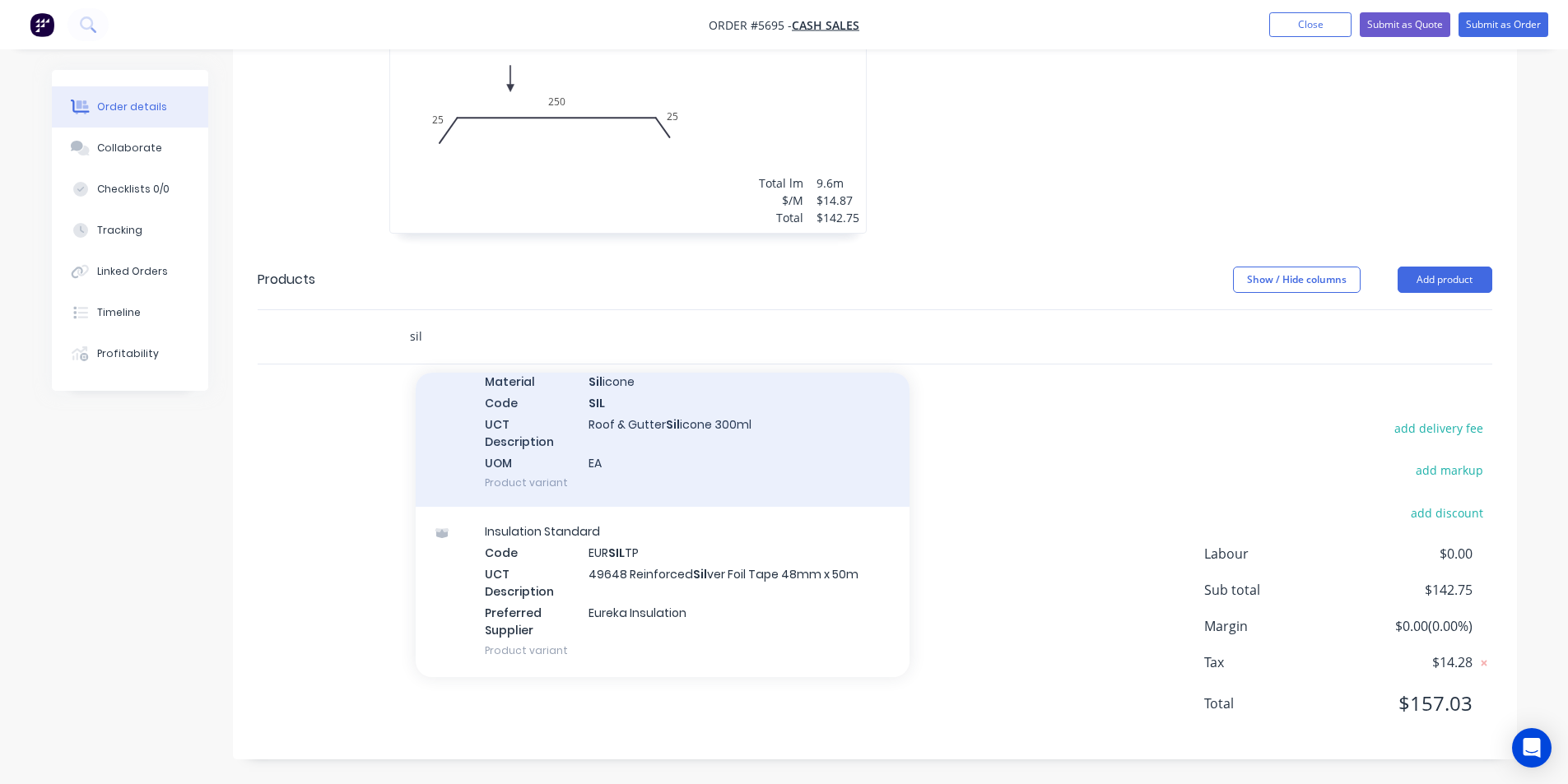
type input "sil"
click at [667, 457] on div "Sil icone & Multibond Material Sil icone Code SIL UCT Description Roof & Gutter…" at bounding box center [663, 421] width 494 height 171
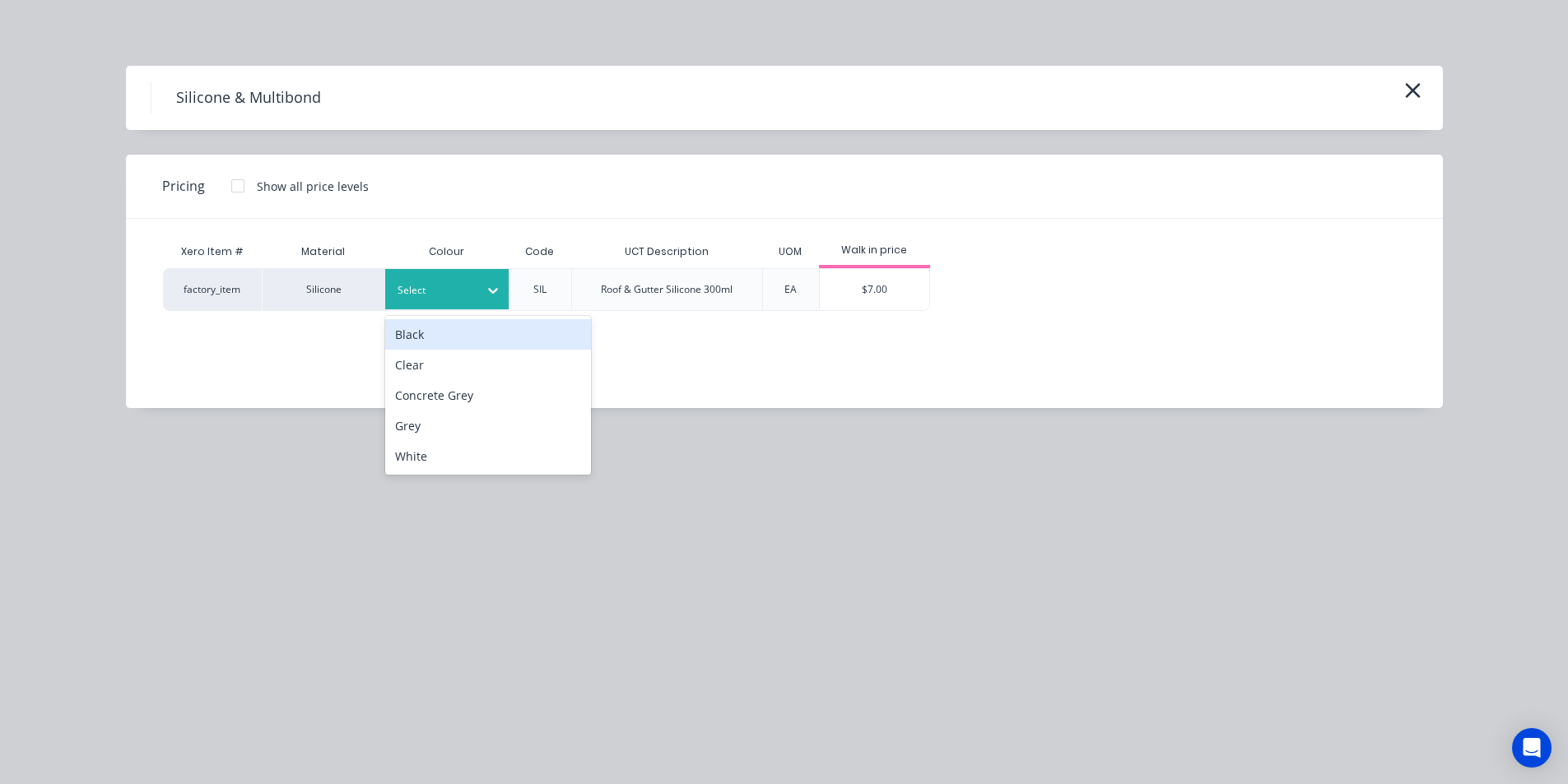
click at [476, 291] on div "Select" at bounding box center [433, 291] width 92 height 22
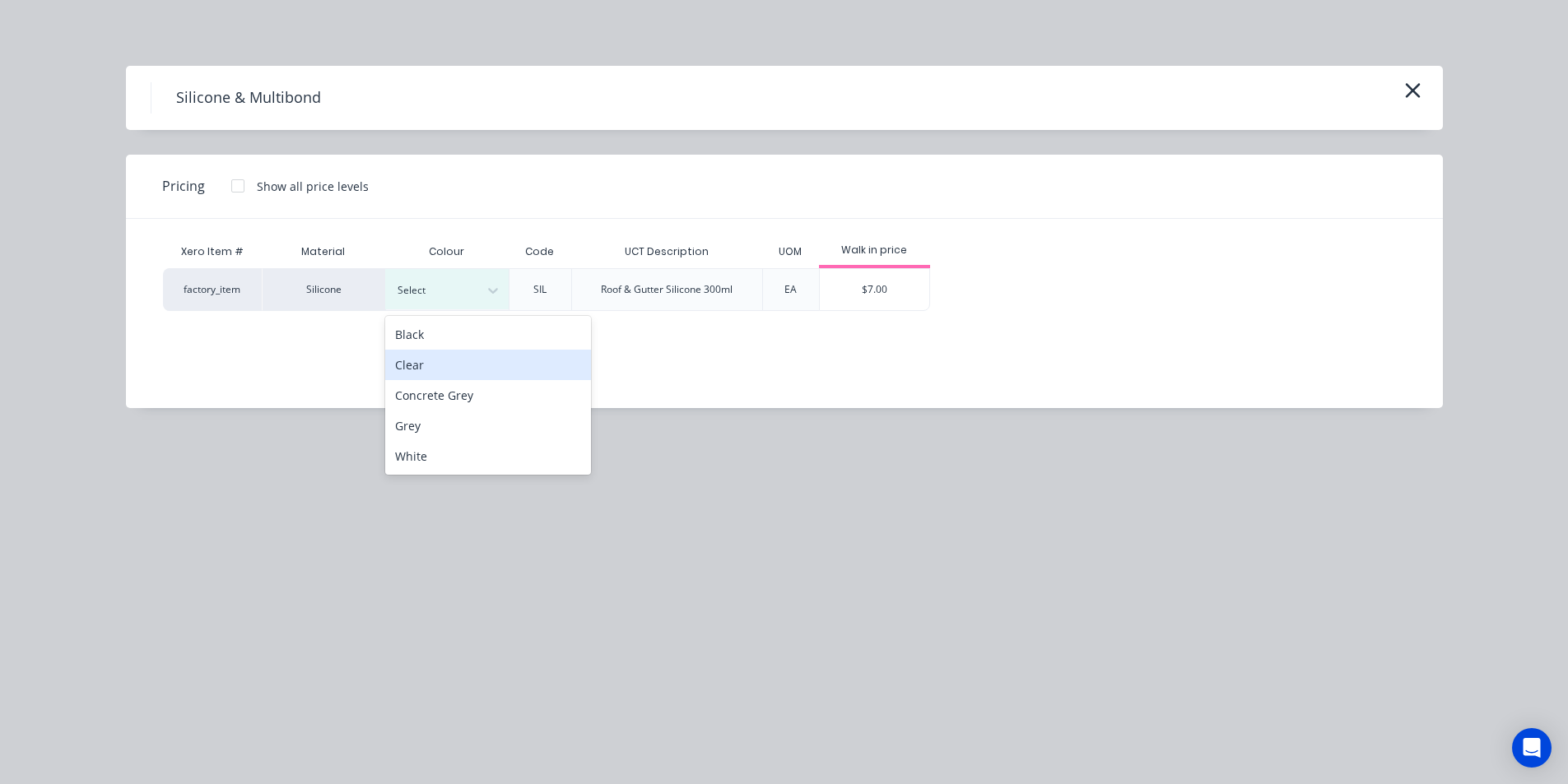
click at [469, 366] on div "Clear" at bounding box center [488, 364] width 205 height 30
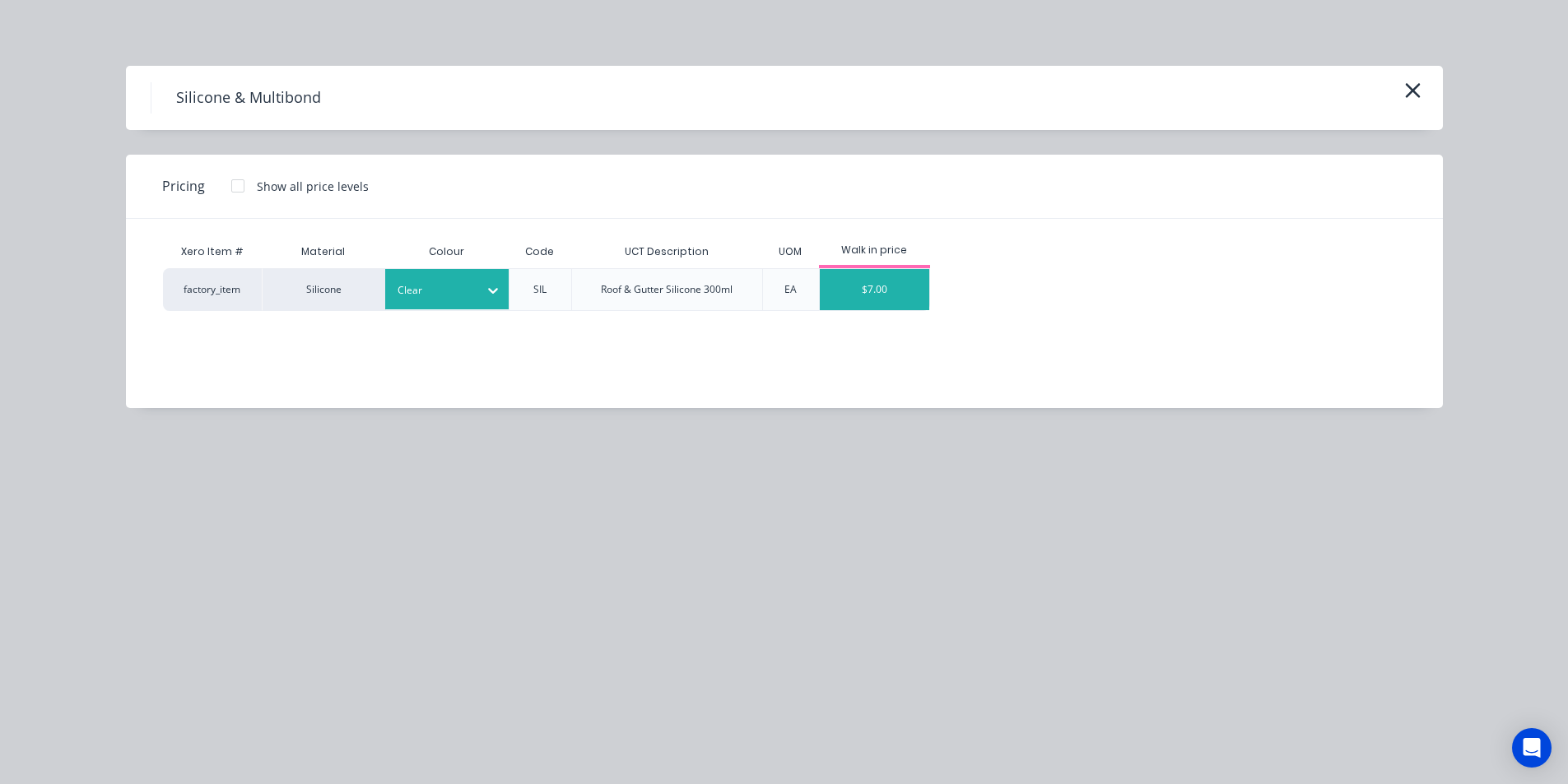
click at [901, 288] on div "$7.00" at bounding box center [874, 290] width 109 height 41
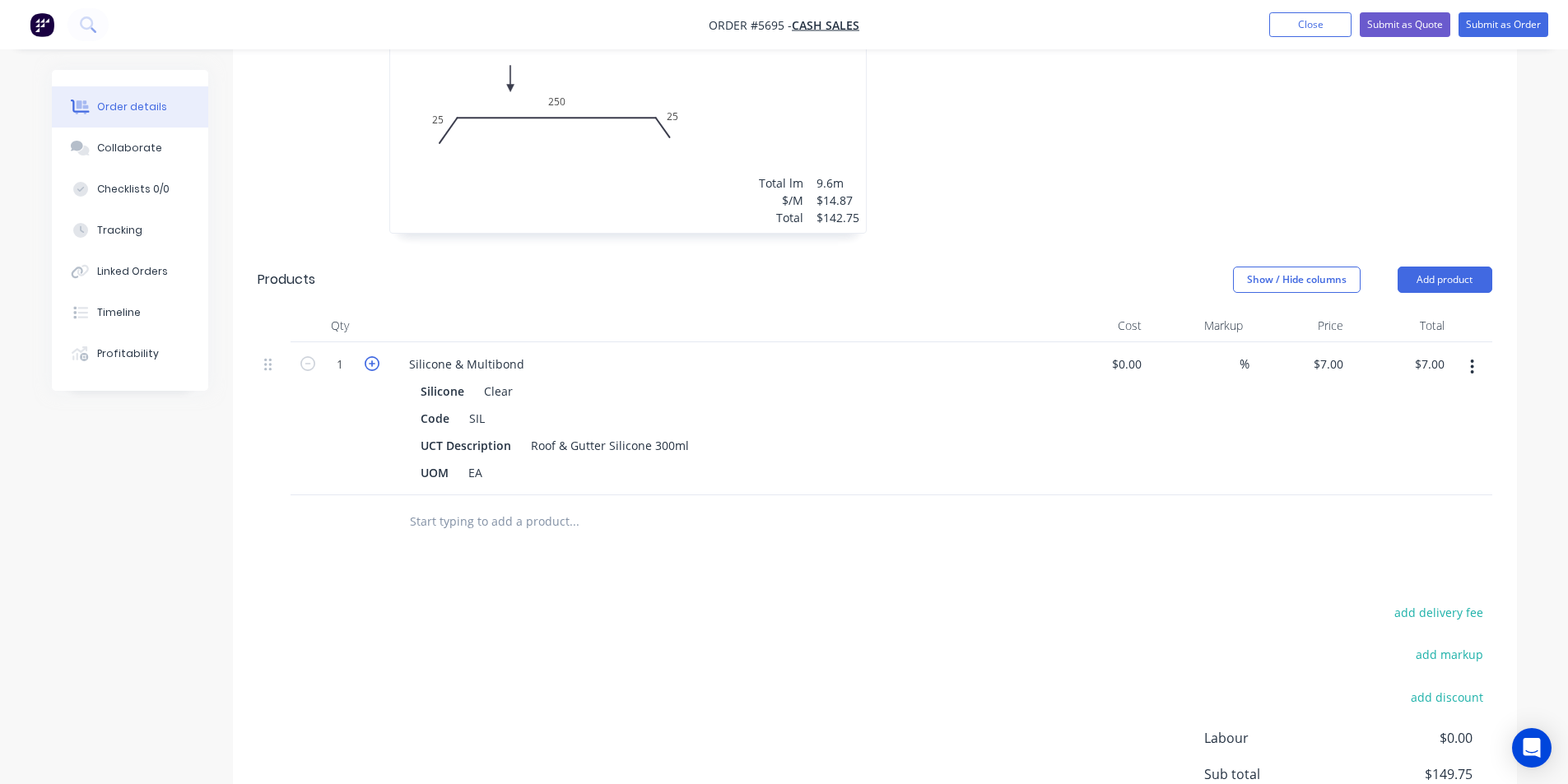
click at [379, 359] on button "button" at bounding box center [373, 363] width 22 height 18
type input "2"
type input "$14.00"
click at [478, 520] on input "text" at bounding box center [573, 521] width 329 height 32
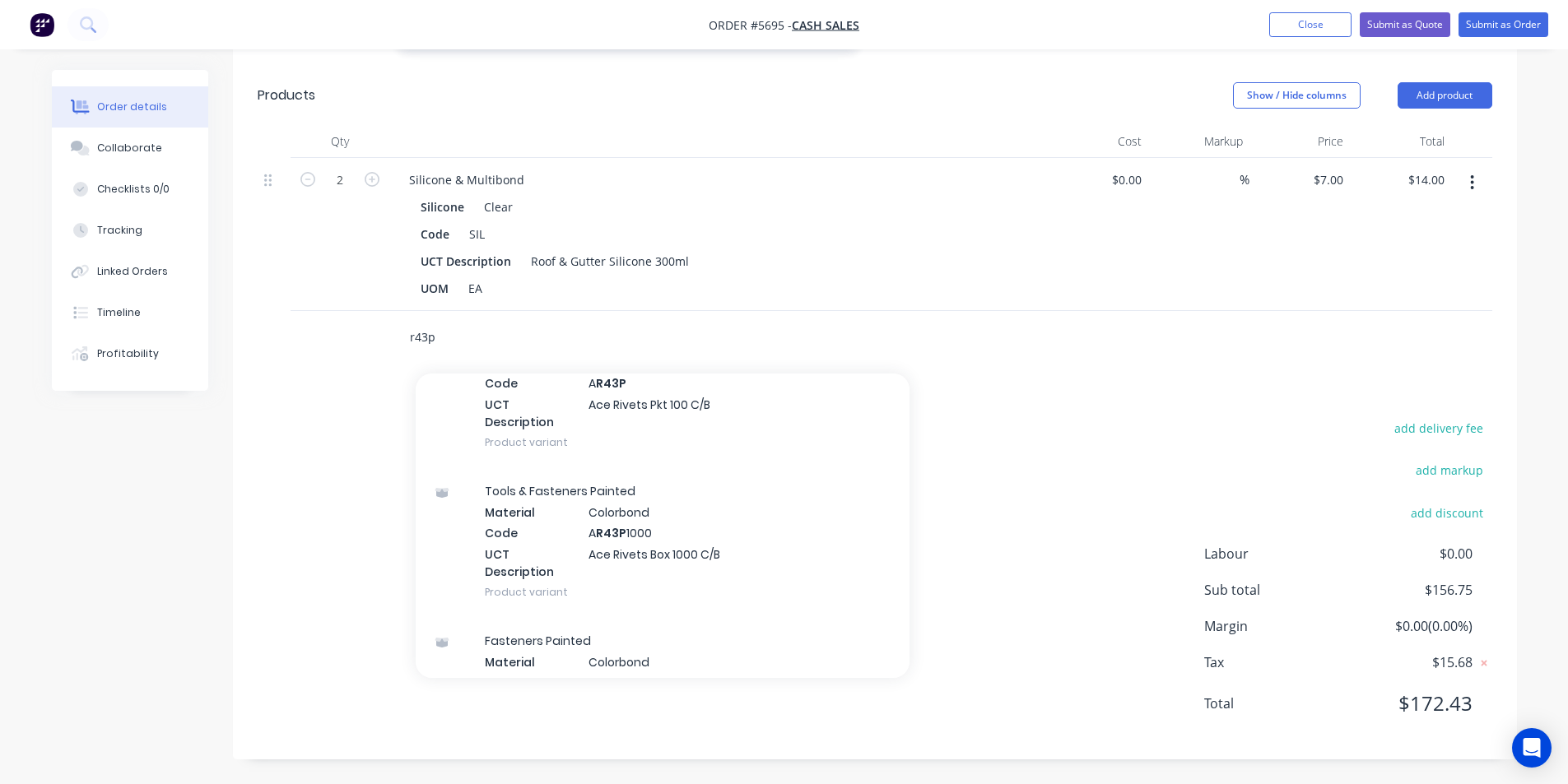
scroll to position [493, 0]
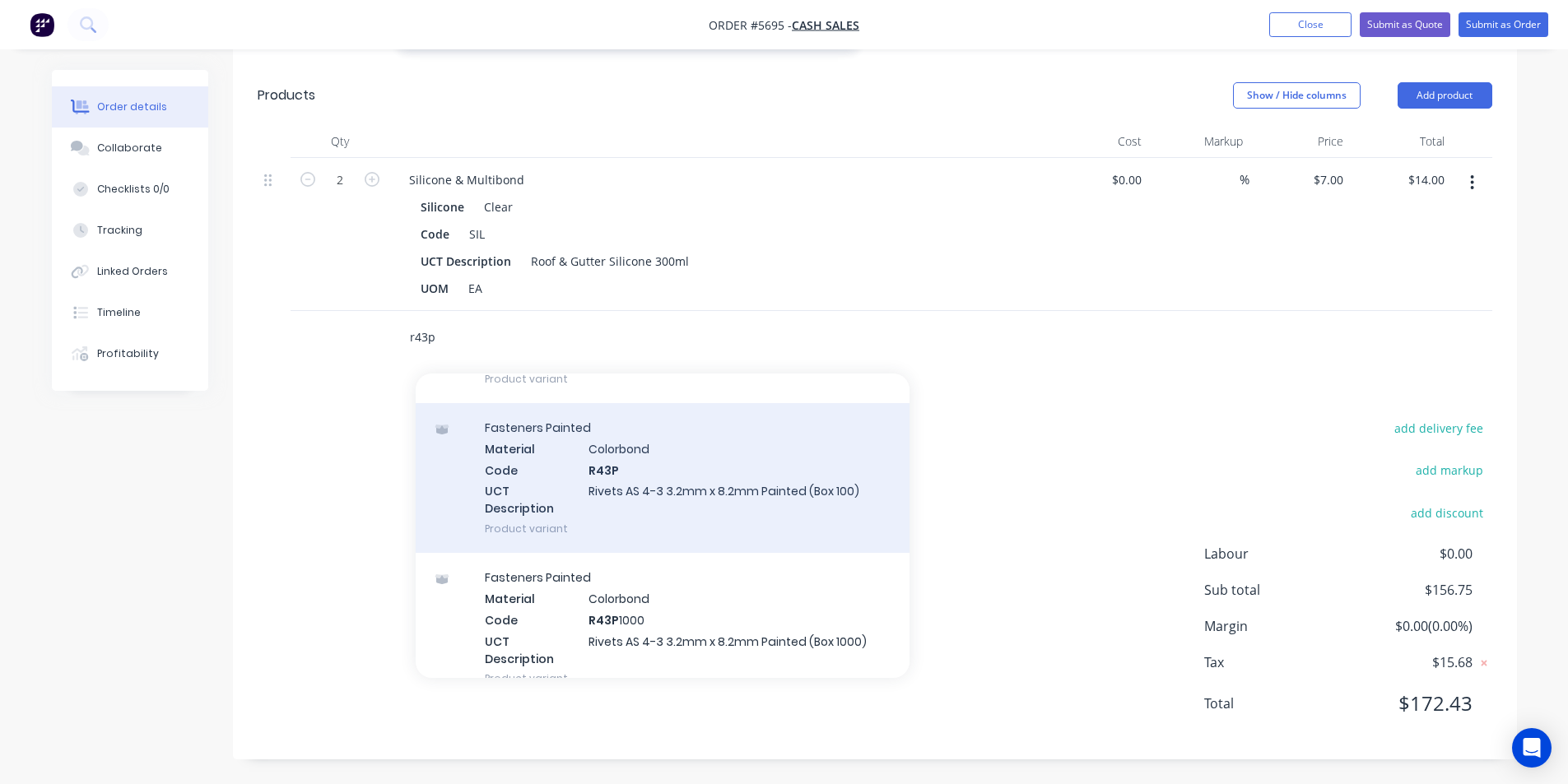
type input "r43p"
click at [645, 510] on div "Fasteners Painted Material Colorbond Code R43P UCT Description Rivets AS 4-3 3.…" at bounding box center [663, 477] width 494 height 149
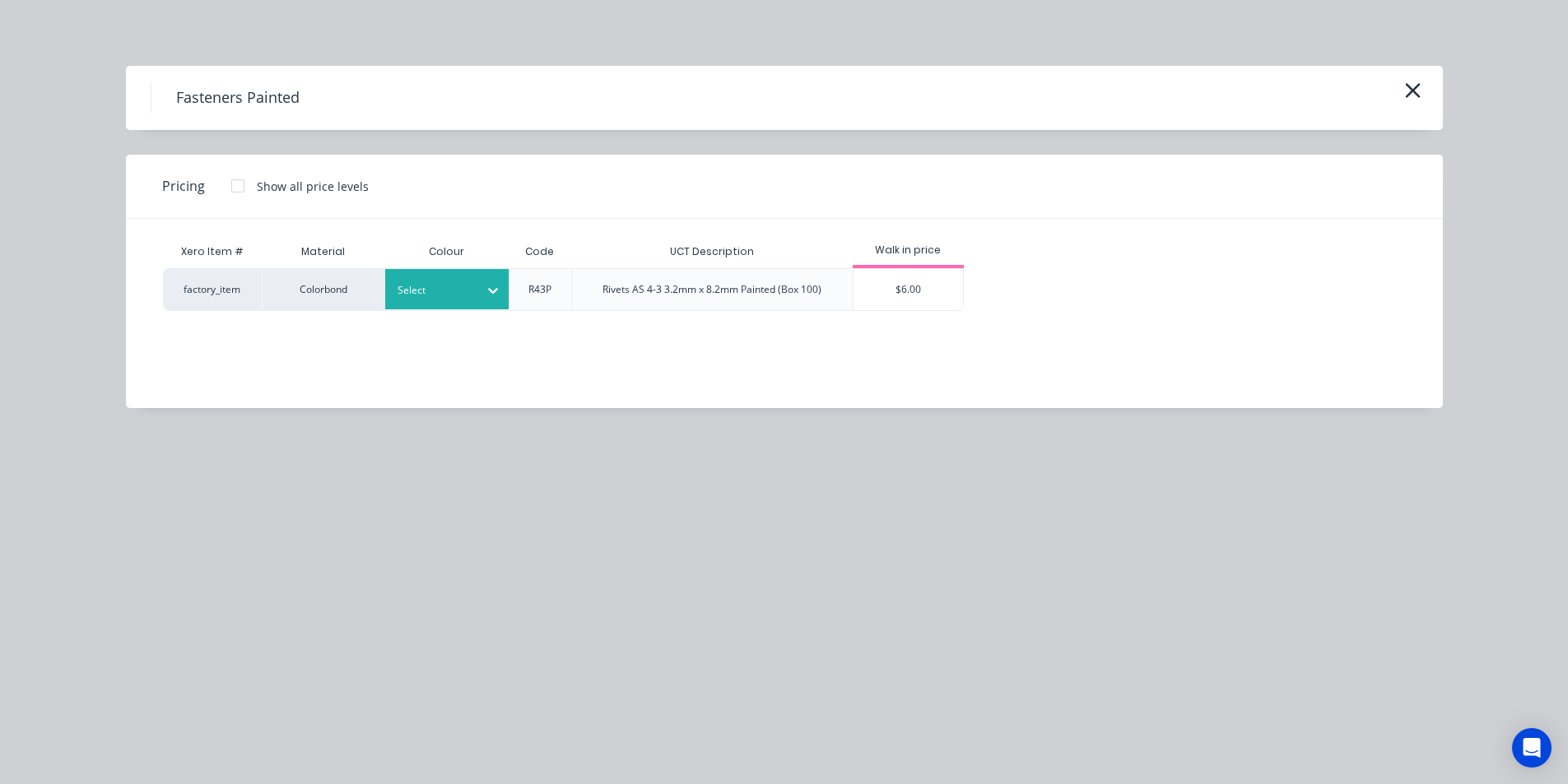
click at [446, 287] on div at bounding box center [434, 290] width 74 height 18
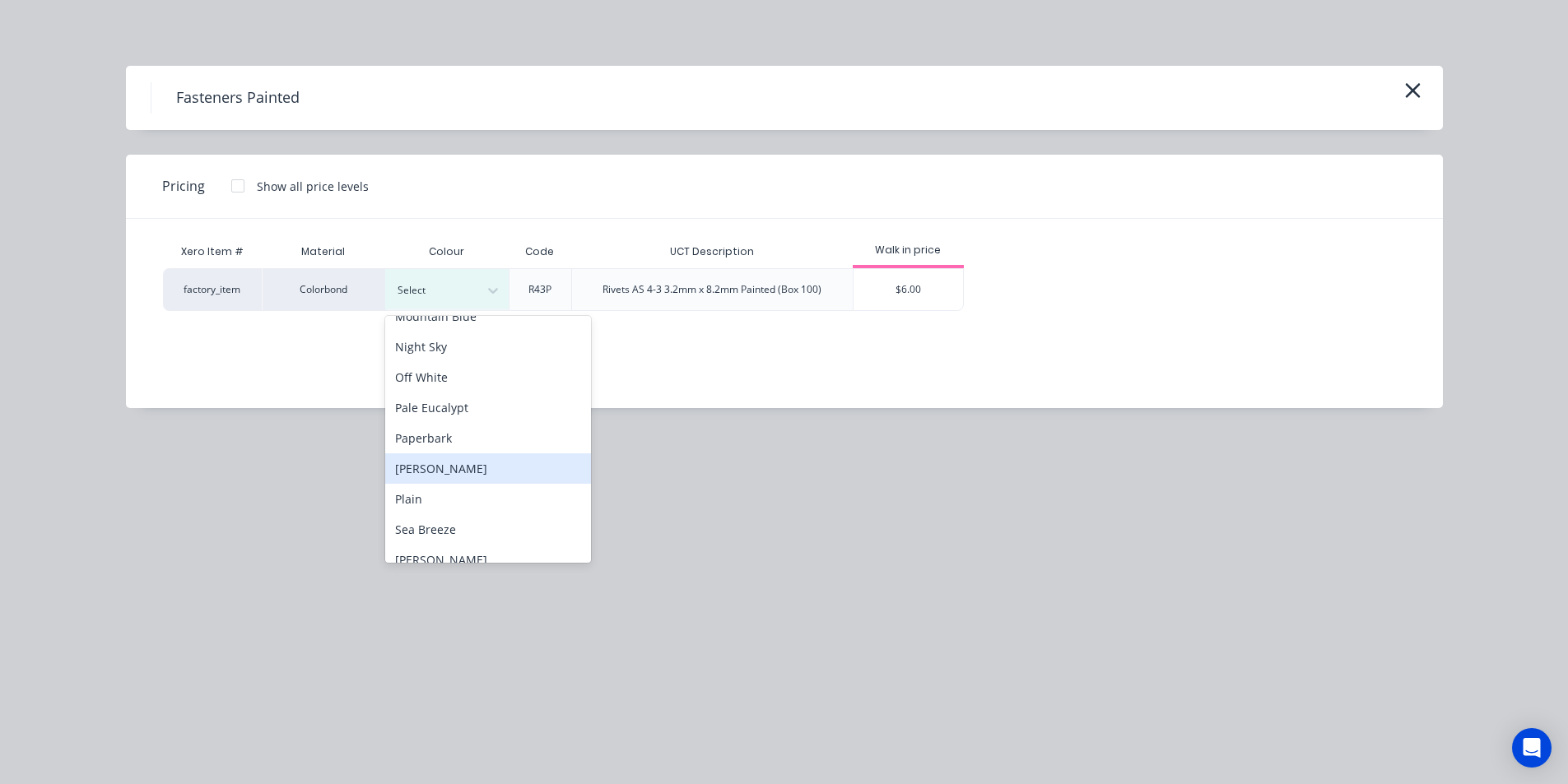
scroll to position [1151, 0]
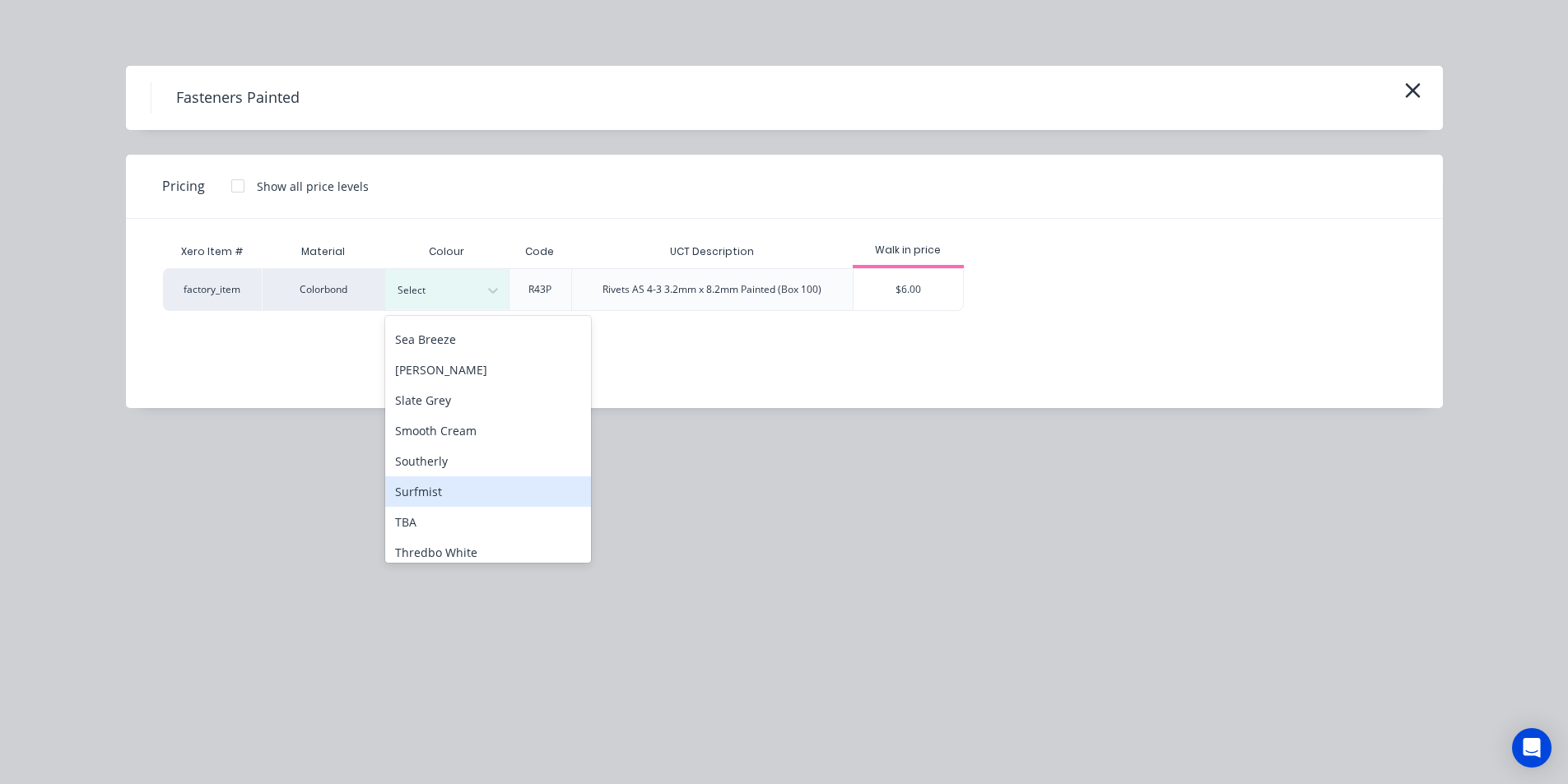
click at [422, 498] on div "Surfmist" at bounding box center [488, 491] width 205 height 30
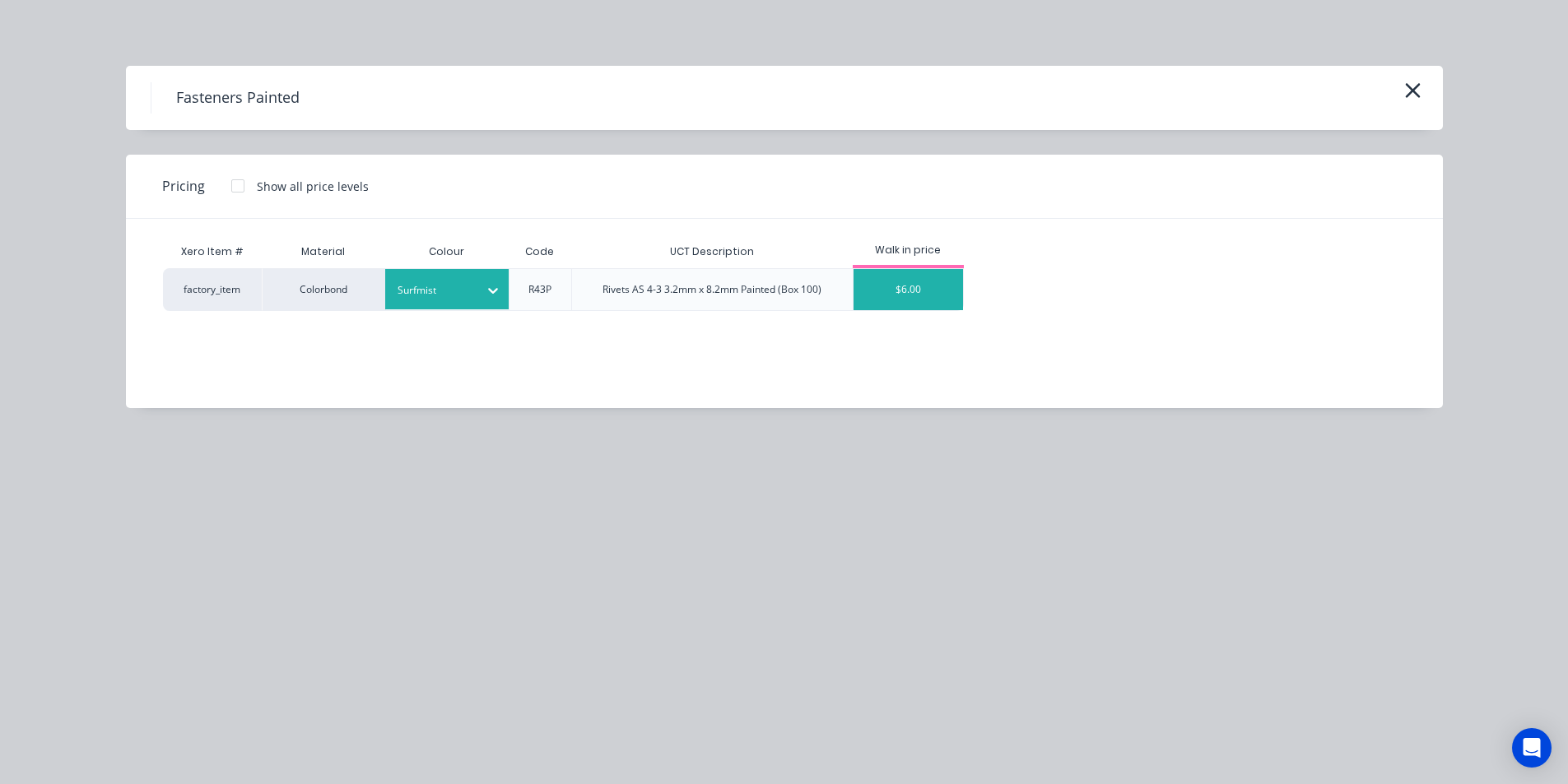
click at [962, 291] on div "$6.00" at bounding box center [907, 290] width 109 height 41
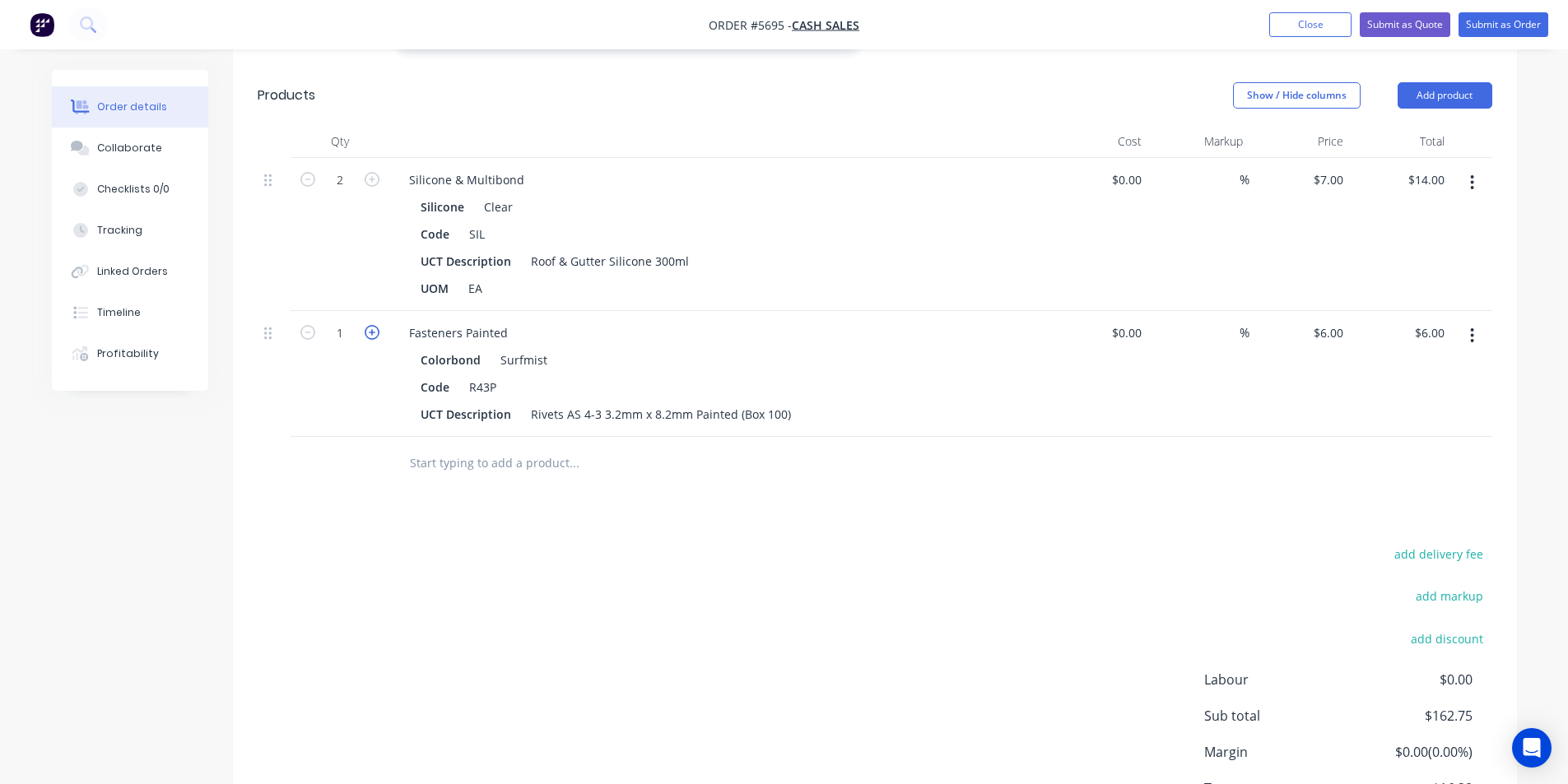
click at [365, 329] on icon "button" at bounding box center [372, 332] width 15 height 15
type input "2"
type input "$12.00"
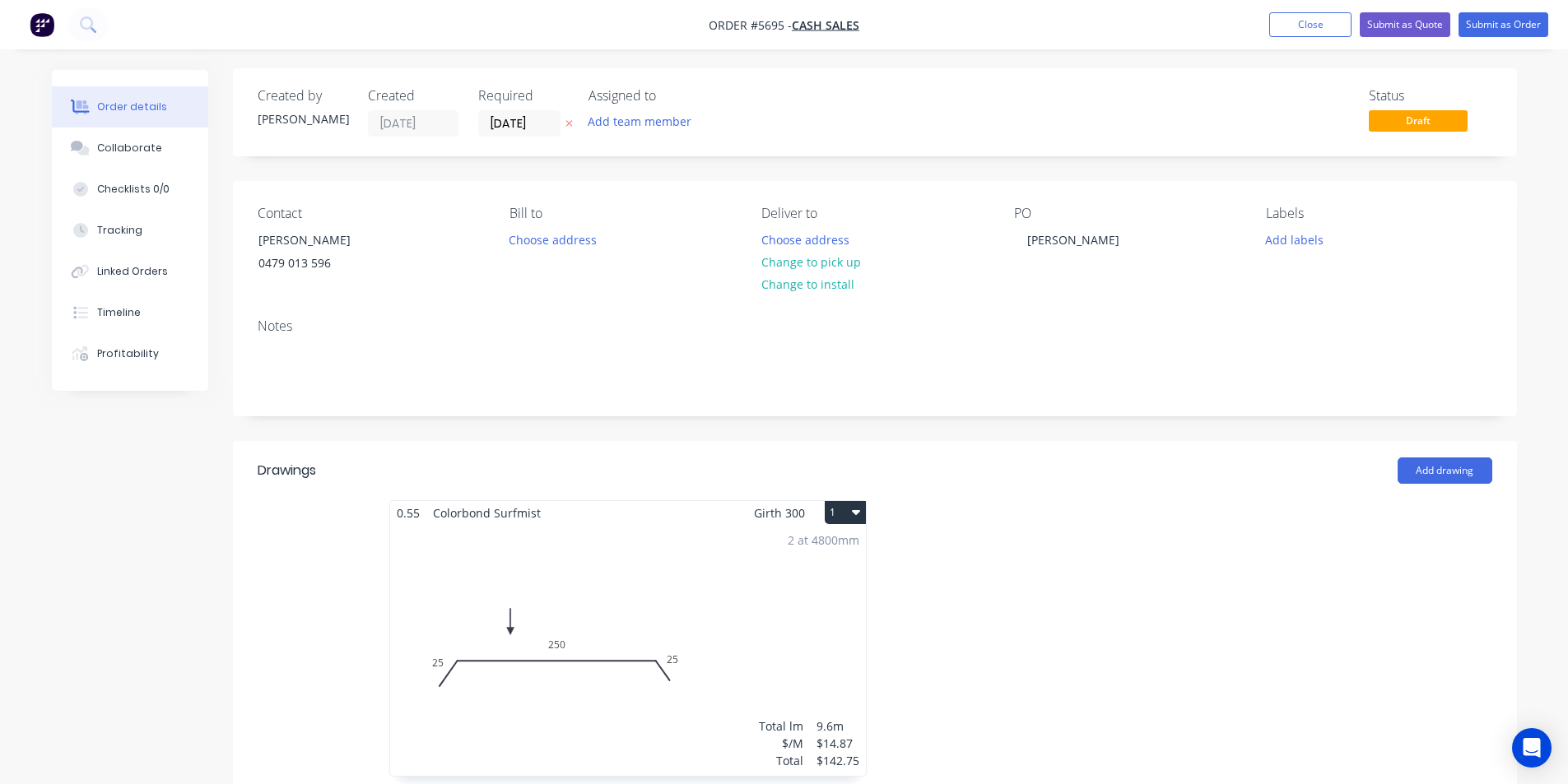
scroll to position [0, 0]
click at [1297, 248] on button "Add labels" at bounding box center [1294, 241] width 76 height 23
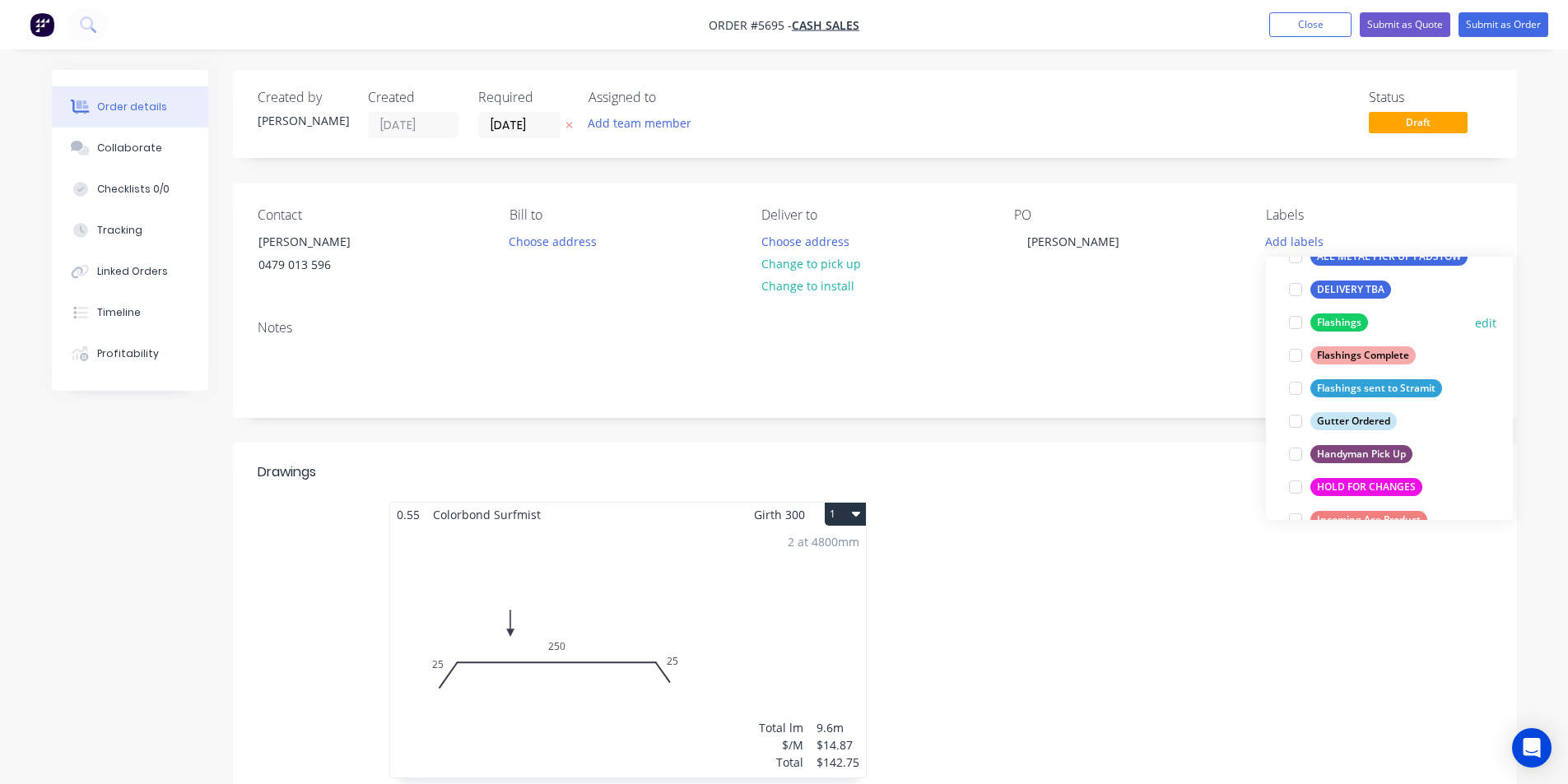
click at [1289, 323] on div at bounding box center [1295, 321] width 32 height 32
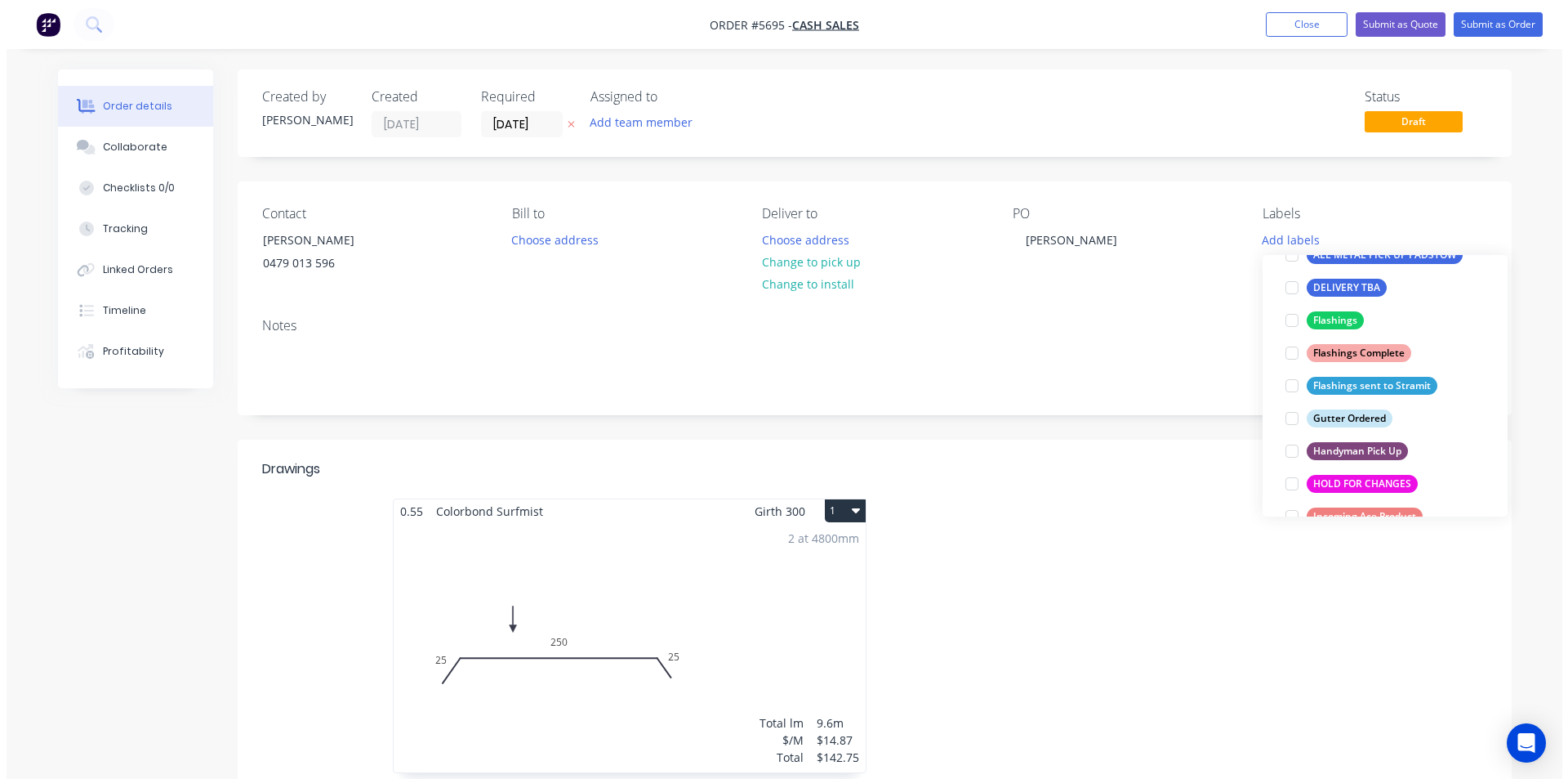
scroll to position [65, 0]
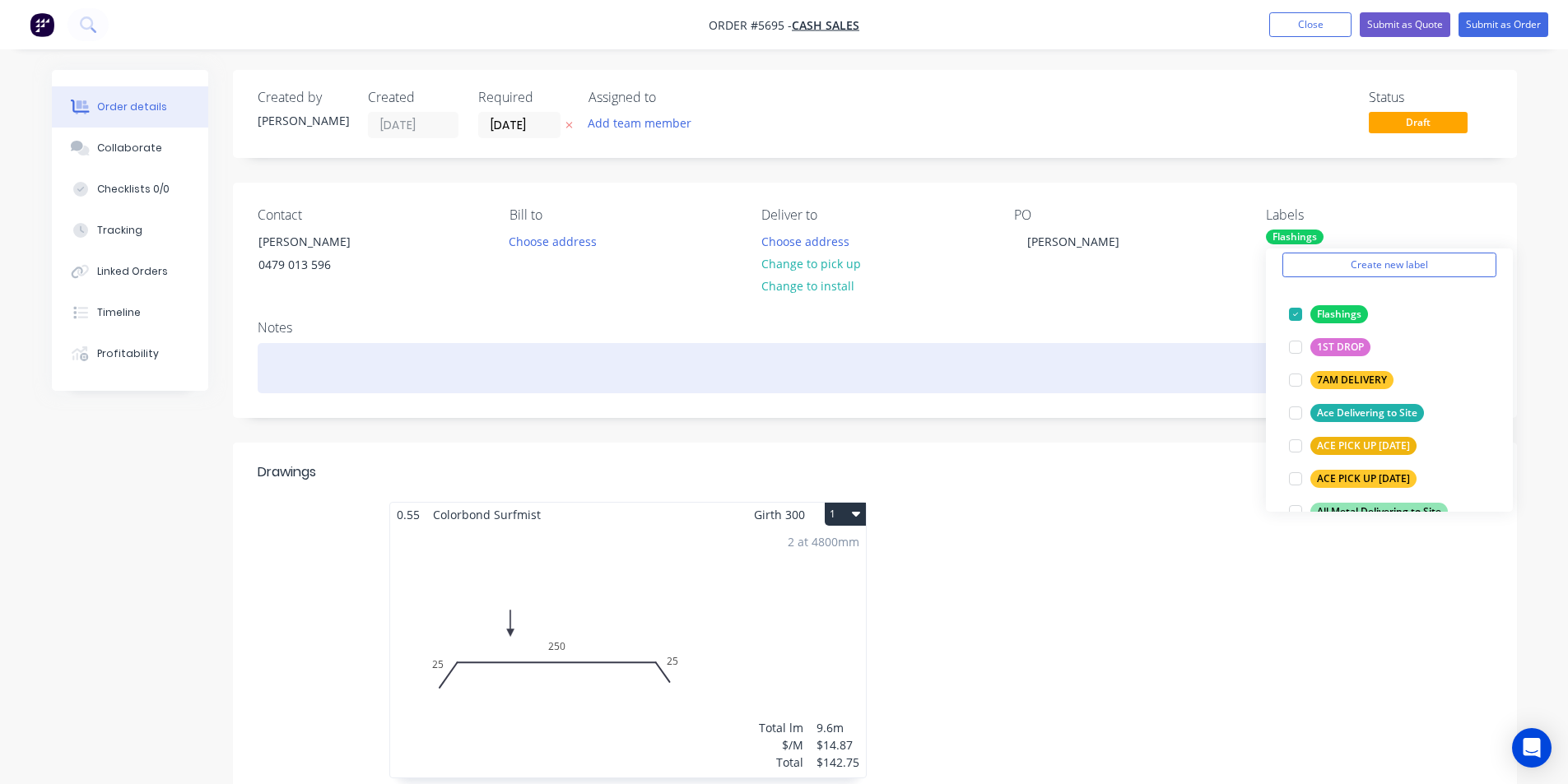
click at [1215, 348] on div at bounding box center [875, 367] width 1235 height 50
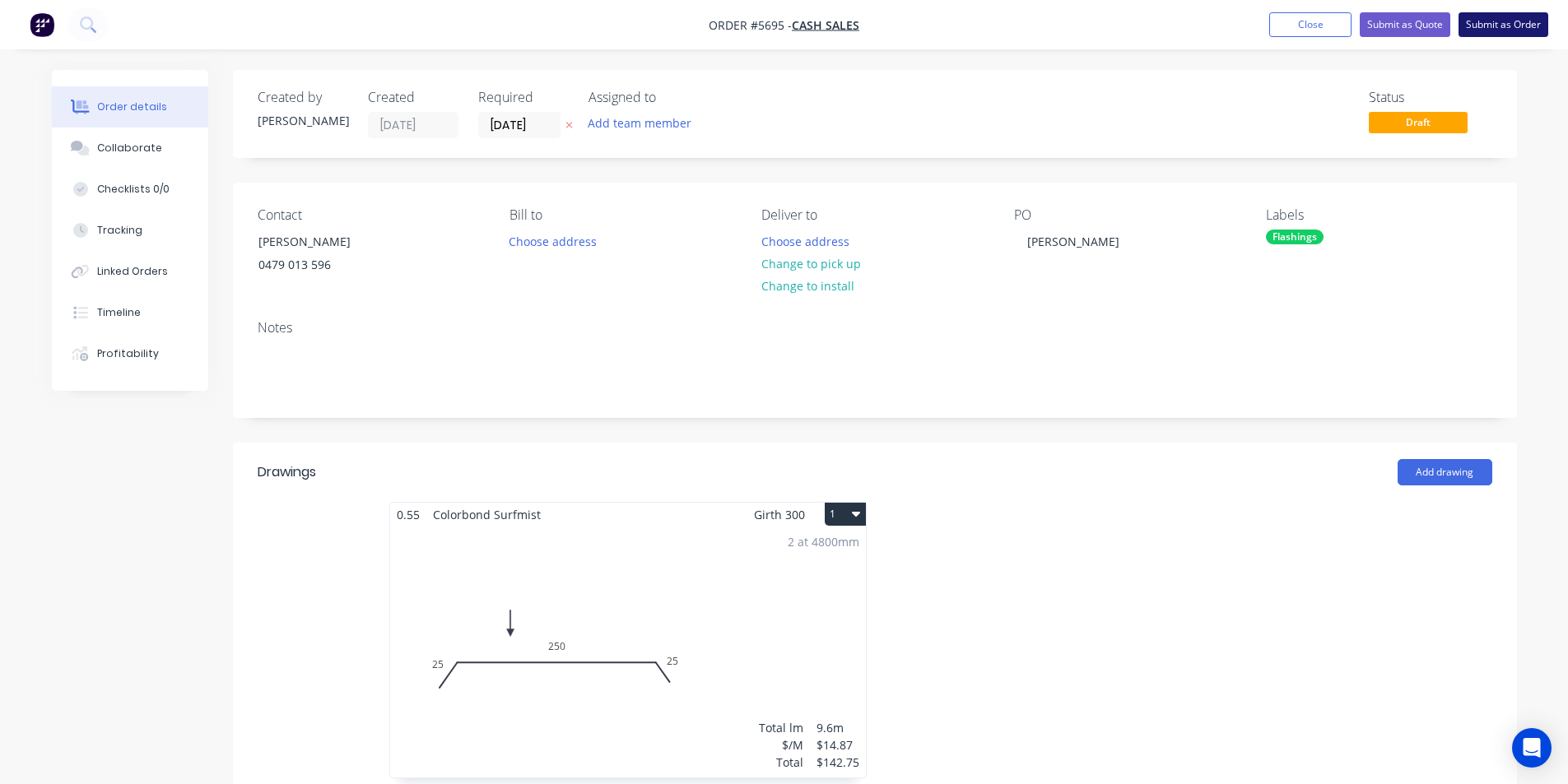
click at [1487, 26] on button "Submit as Order" at bounding box center [1502, 25] width 89 height 25
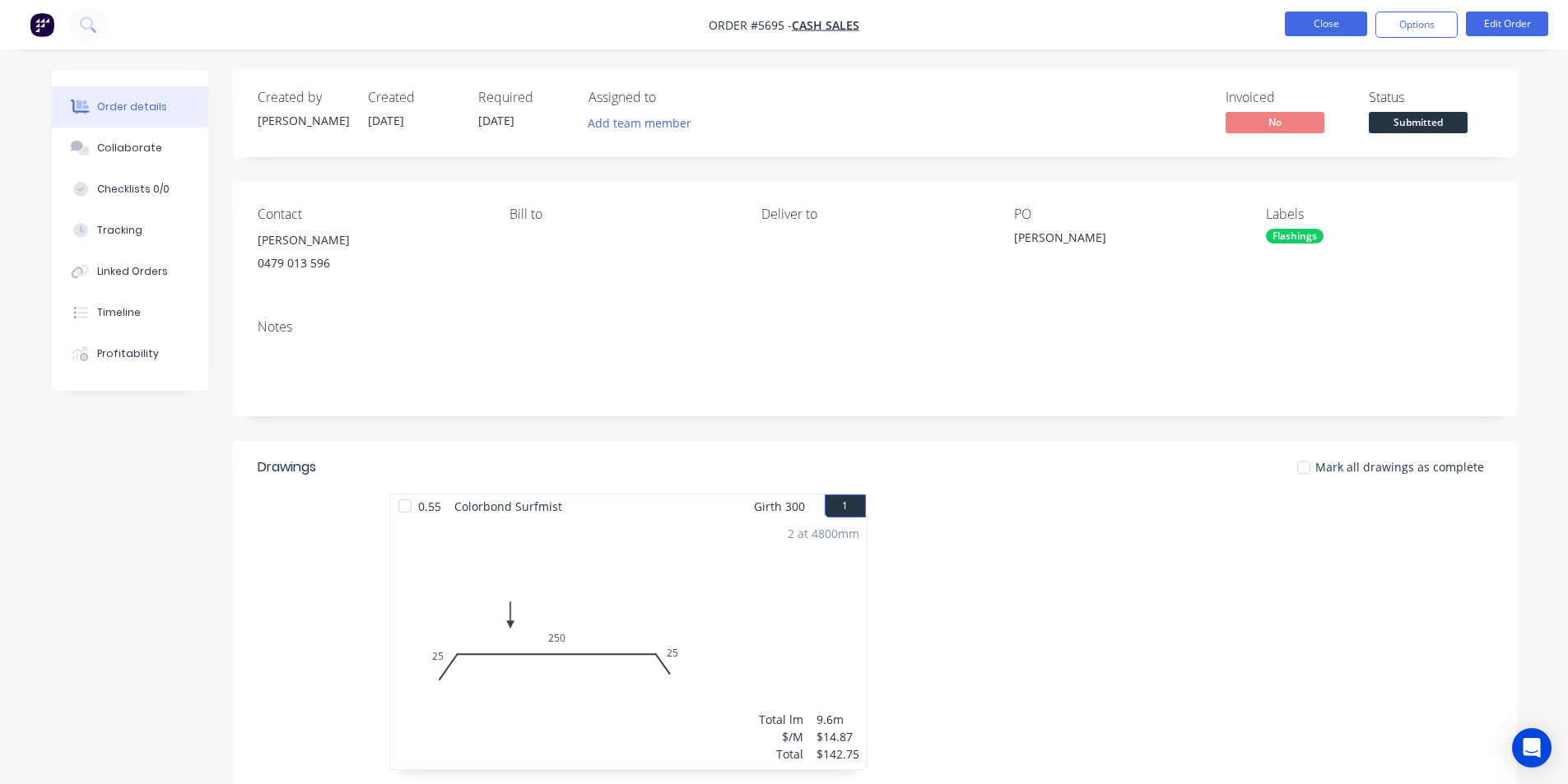
click at [1299, 20] on button "Close" at bounding box center [1326, 24] width 83 height 25
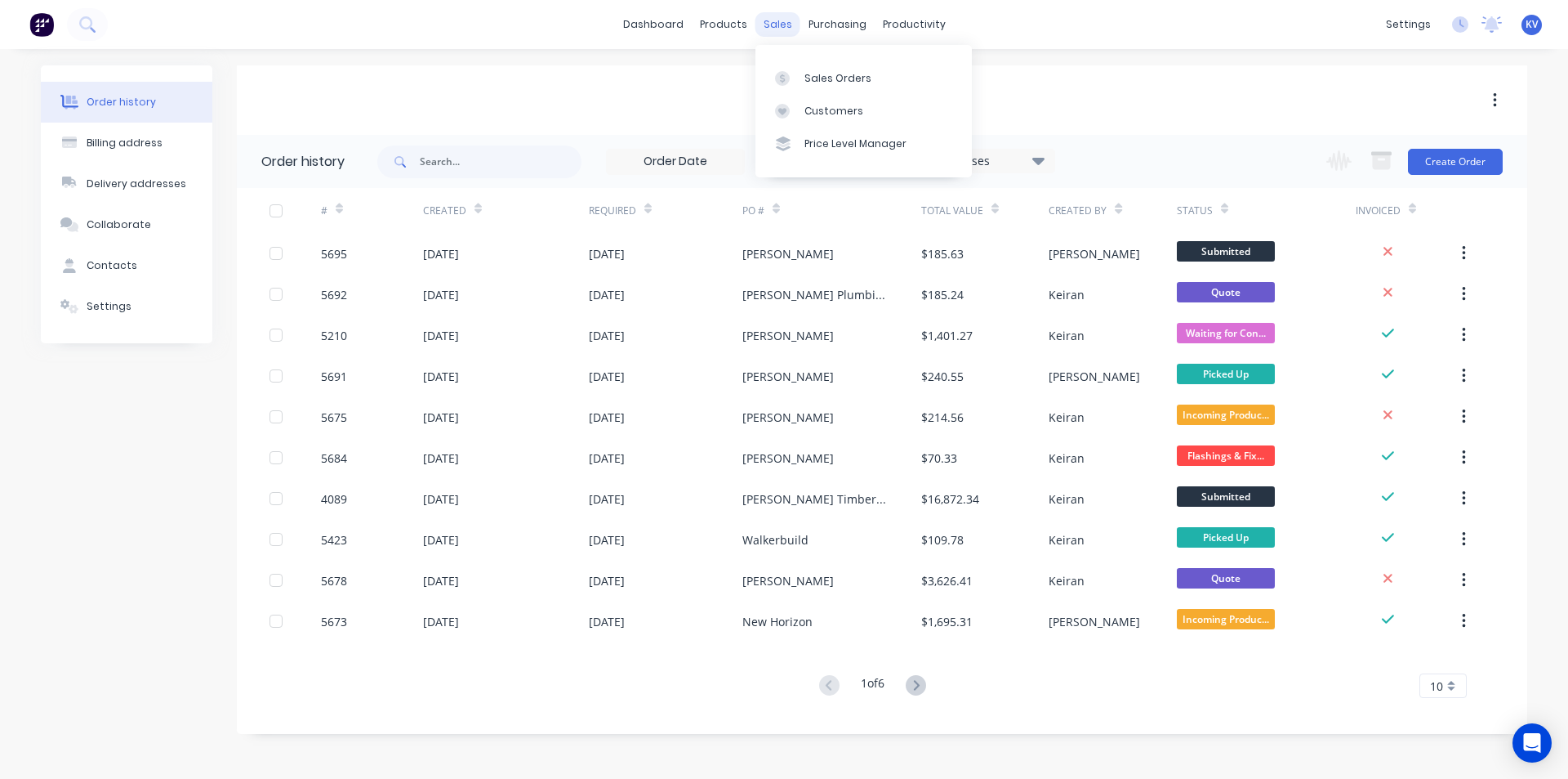
click at [784, 23] on div "sales" at bounding box center [778, 24] width 45 height 24
click at [794, 67] on link "Sales Orders" at bounding box center [864, 77] width 217 height 32
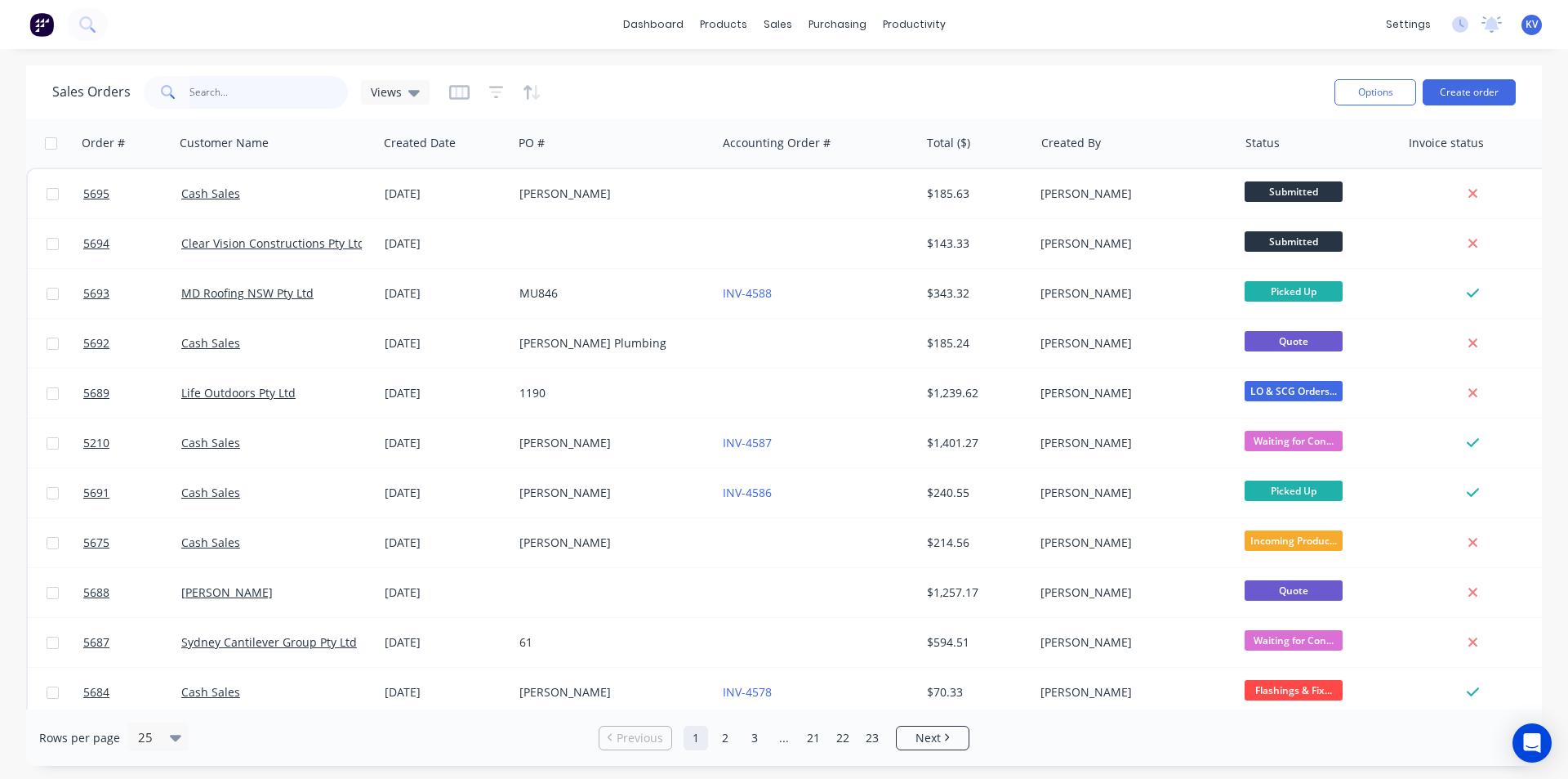
click at [231, 88] on input "text" at bounding box center [268, 92] width 159 height 32
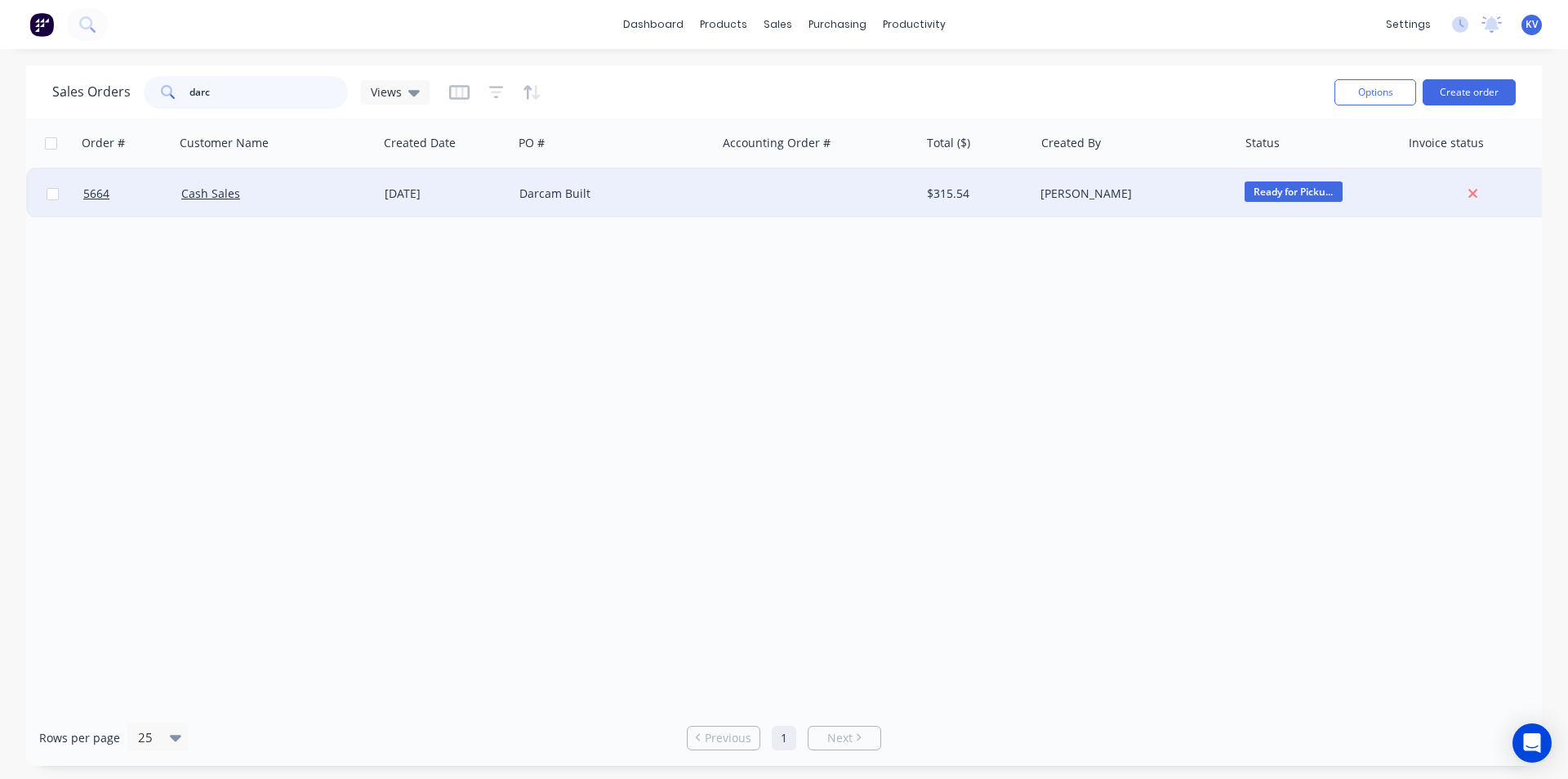
type input "darc"
click at [582, 179] on div "Darcam Built" at bounding box center [615, 193] width 203 height 49
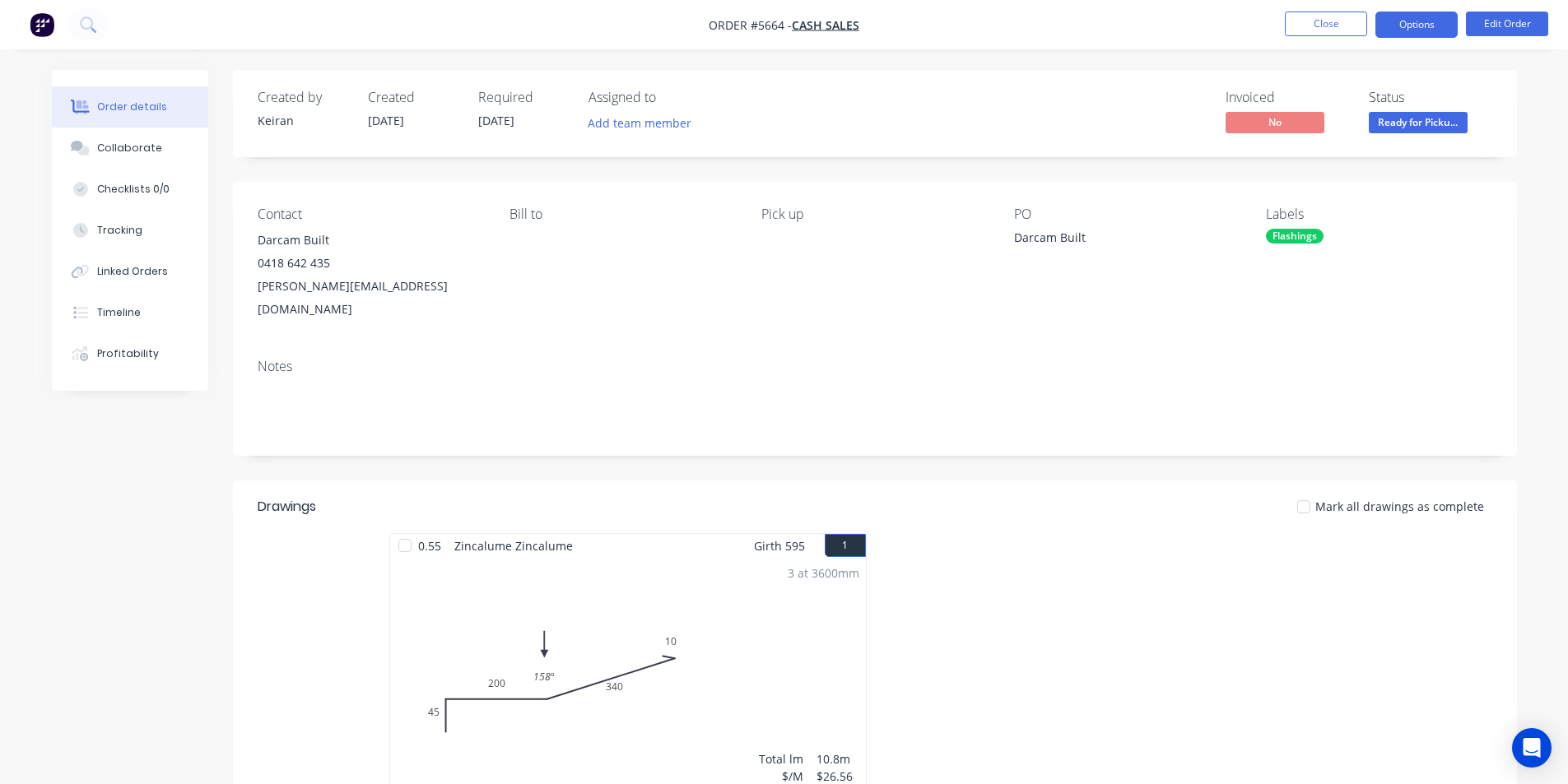
click at [1416, 28] on button "Options" at bounding box center [1417, 25] width 83 height 27
drag, startPoint x: 1180, startPoint y: 16, endPoint x: 1256, endPoint y: 32, distance: 77.7
click at [1184, 17] on nav "Order #5664 - Cash Sales Close Options Edit Order" at bounding box center [784, 25] width 1568 height 49
click at [1516, 24] on button "Edit Order" at bounding box center [1507, 24] width 83 height 25
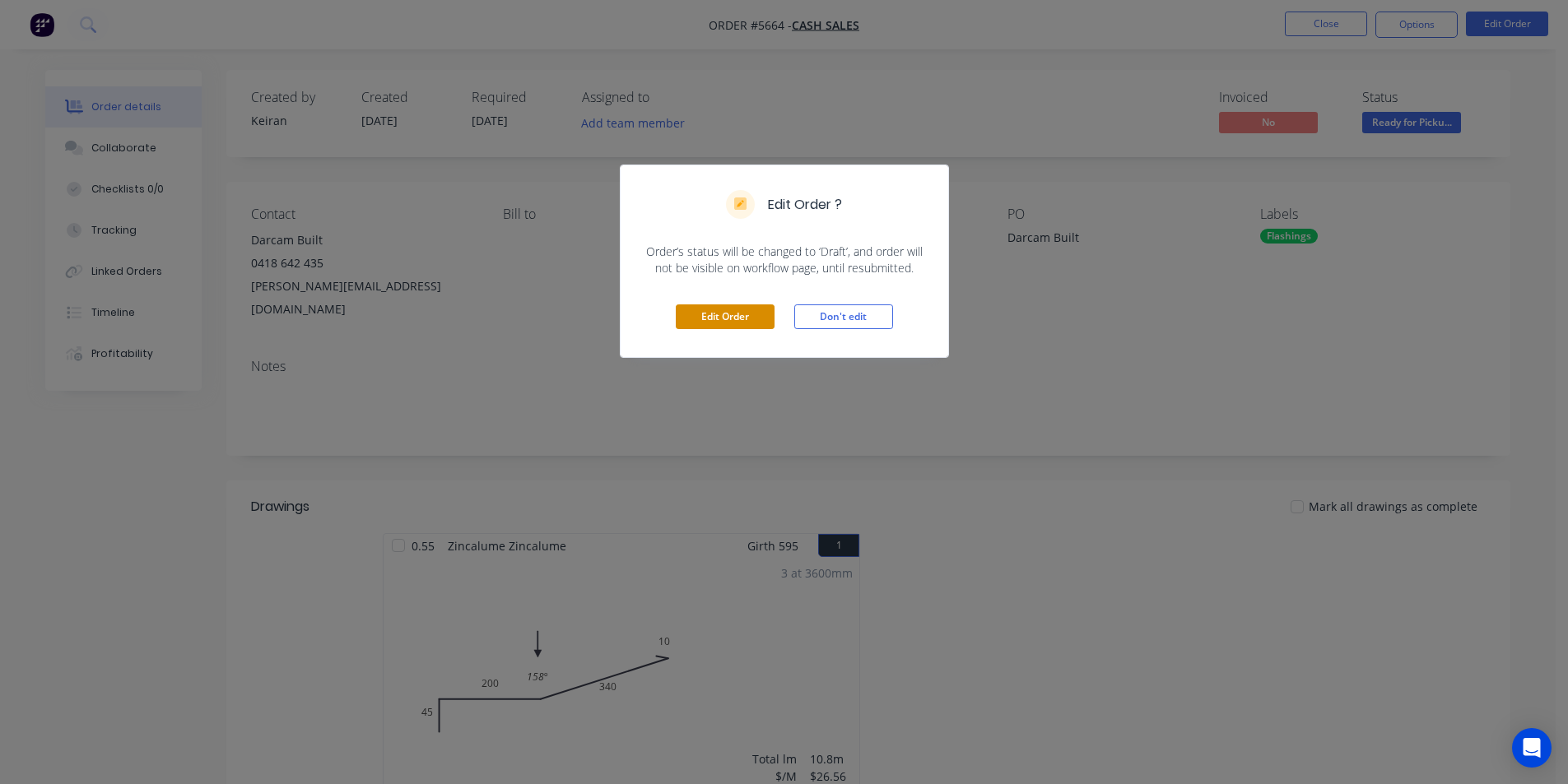
click at [711, 319] on button "Edit Order" at bounding box center [725, 316] width 98 height 25
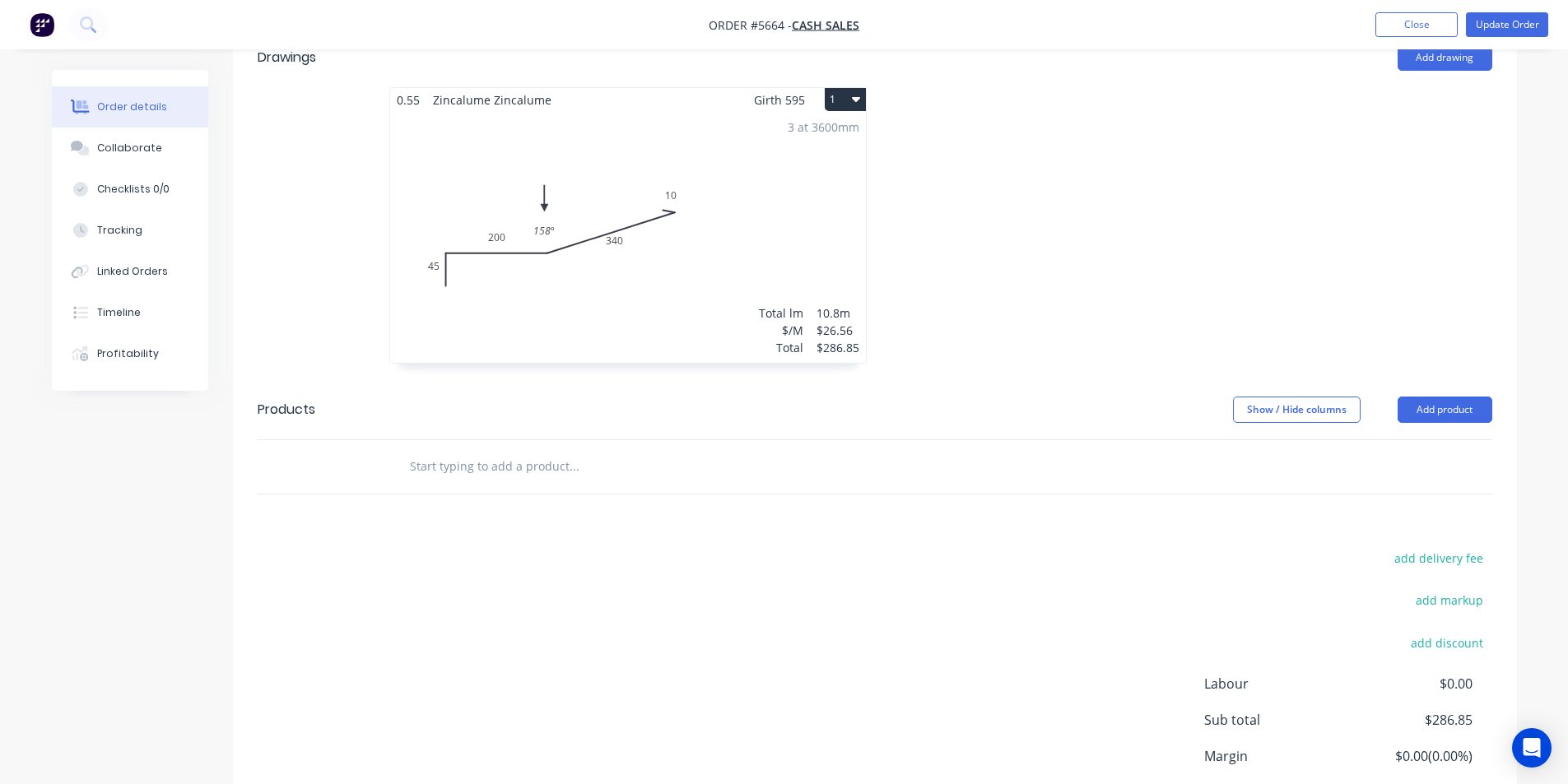
scroll to position [563, 0]
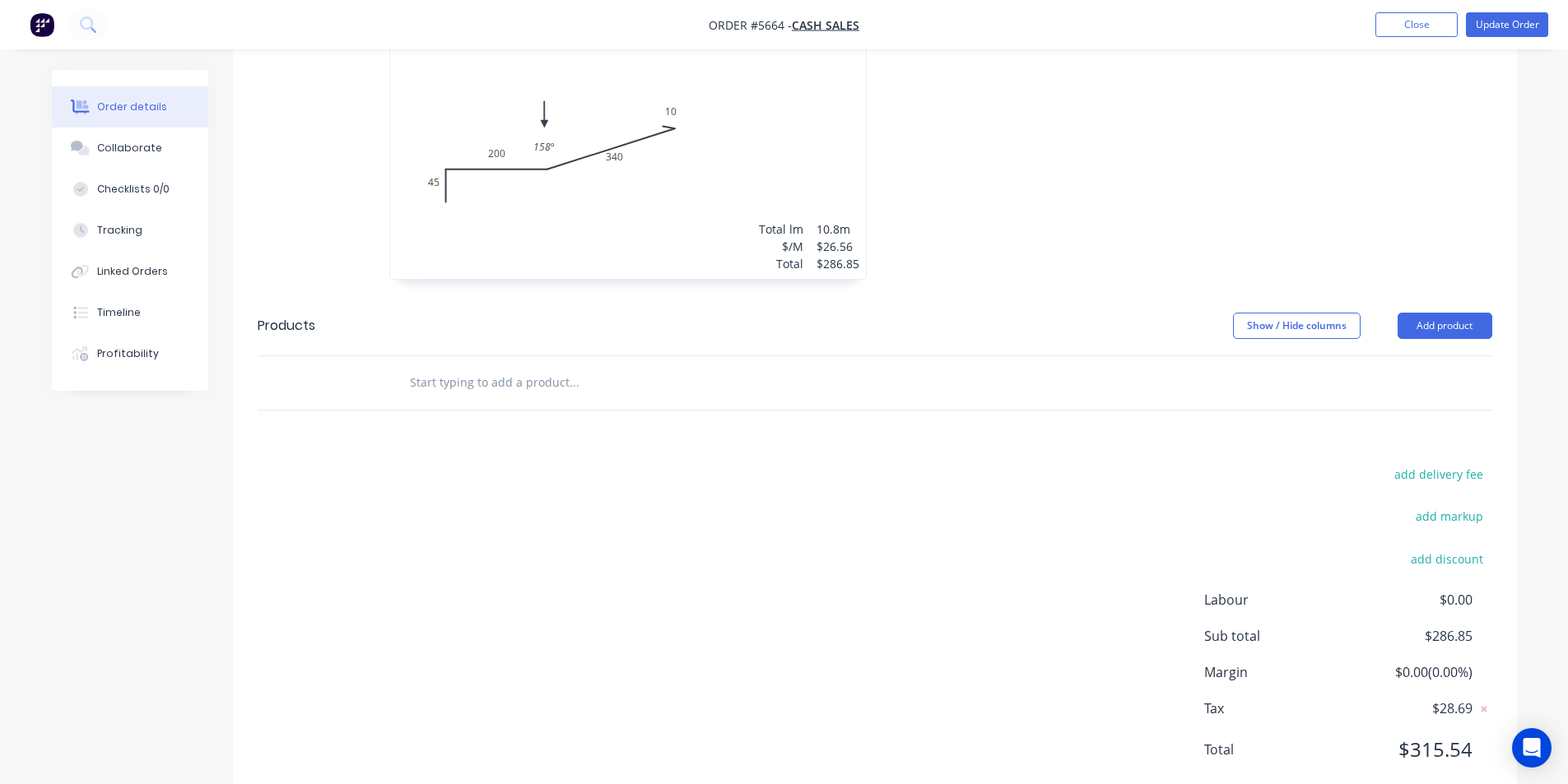
click at [502, 366] on input "text" at bounding box center [573, 382] width 329 height 32
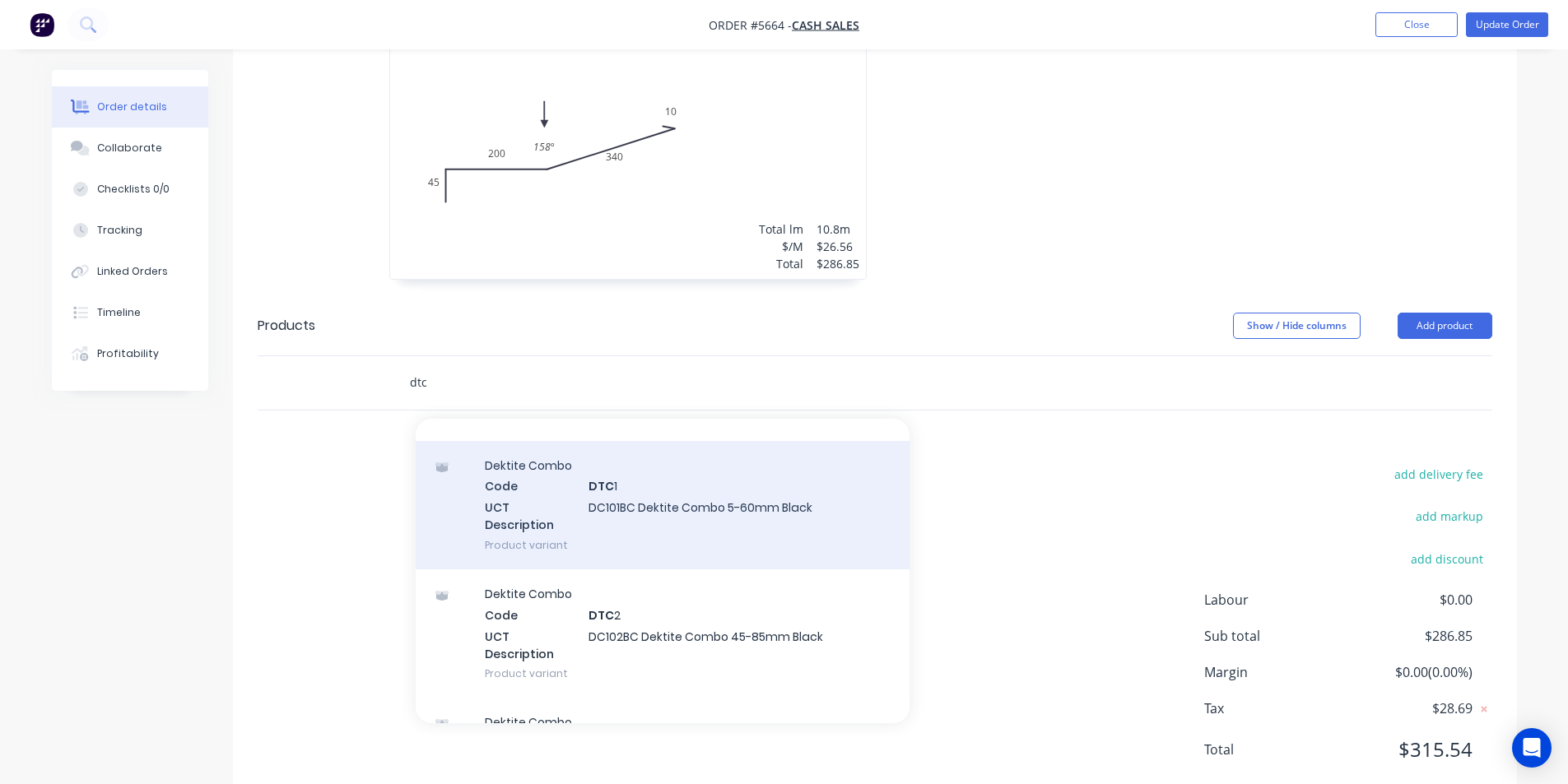
scroll to position [164, 0]
type input "dtc"
click at [783, 459] on div "Dektite Combo Code DTC 2 UCT Description DC102BC Dektite Combo 45-85mm Black Pr…" at bounding box center [663, 499] width 494 height 129
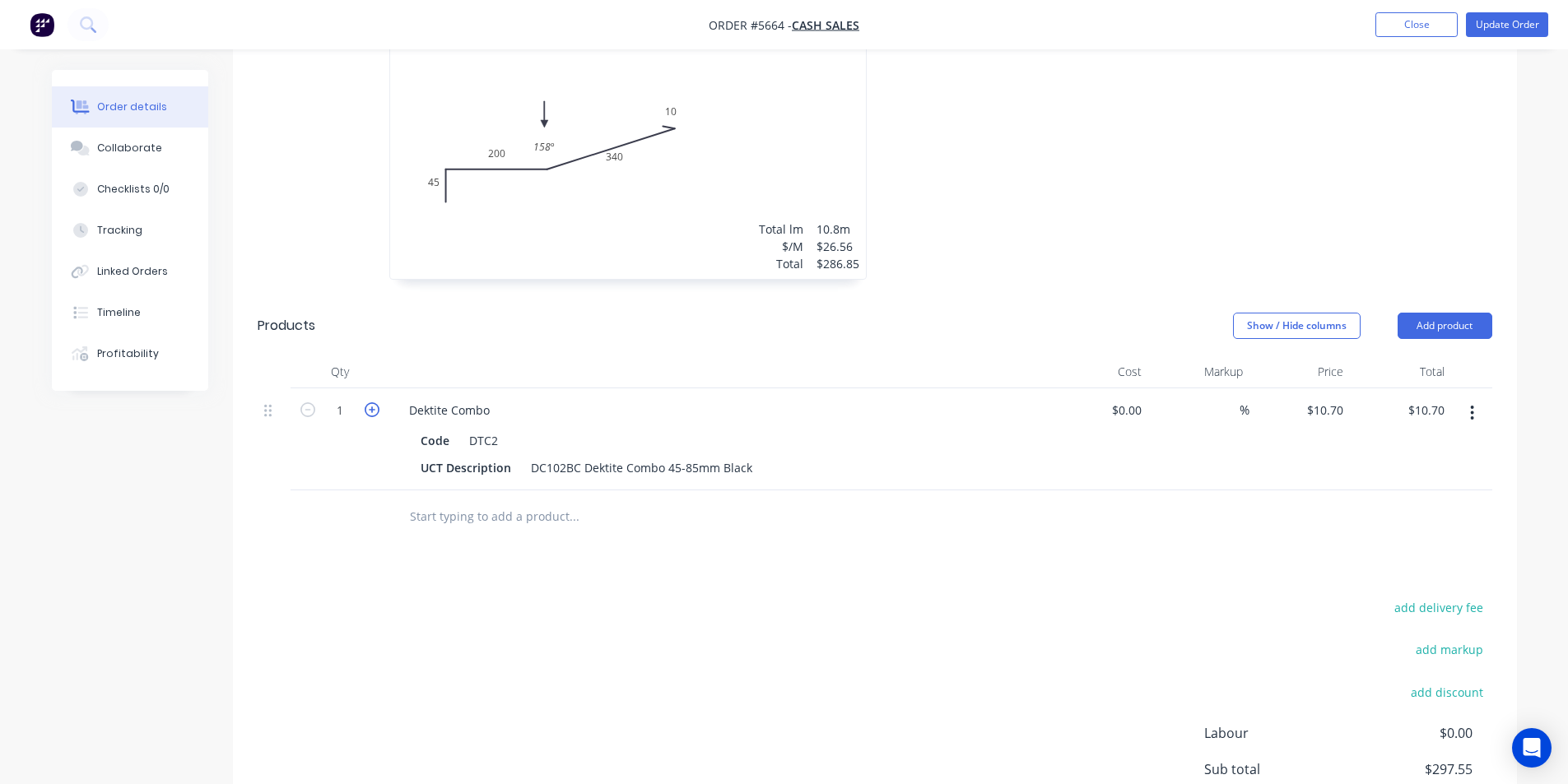
click at [372, 402] on icon "button" at bounding box center [372, 409] width 15 height 15
type input "2"
type input "$21.40"
click at [372, 402] on icon "button" at bounding box center [372, 409] width 15 height 15
type input "3"
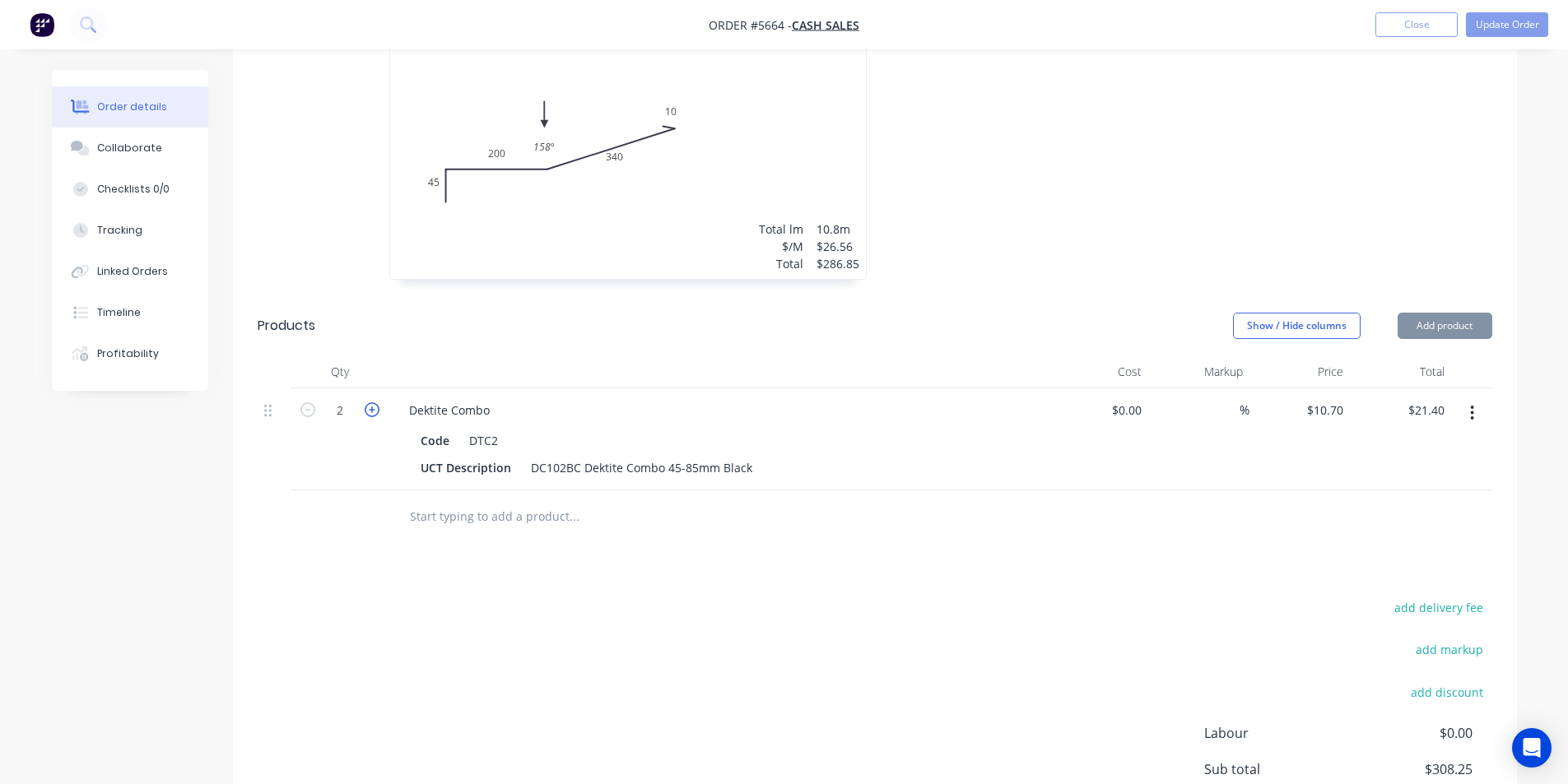
type input "$32.10"
click at [372, 402] on icon "button" at bounding box center [372, 409] width 15 height 15
type input "4"
type input "$42.80"
click at [372, 402] on icon "button" at bounding box center [372, 409] width 15 height 15
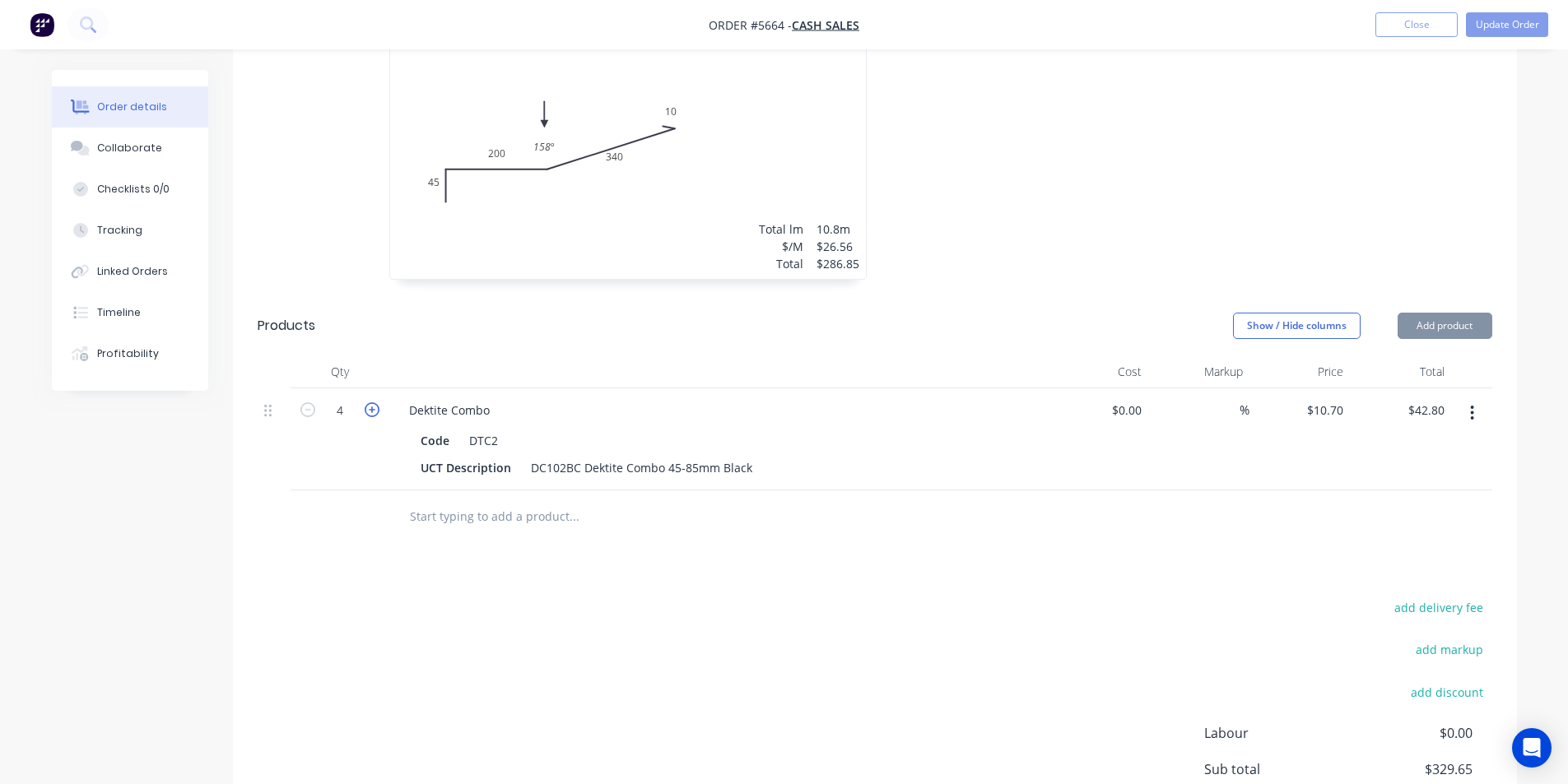
type input "5"
type input "$53.50"
click at [372, 402] on icon "button" at bounding box center [372, 409] width 15 height 15
type input "6"
type input "$64.20"
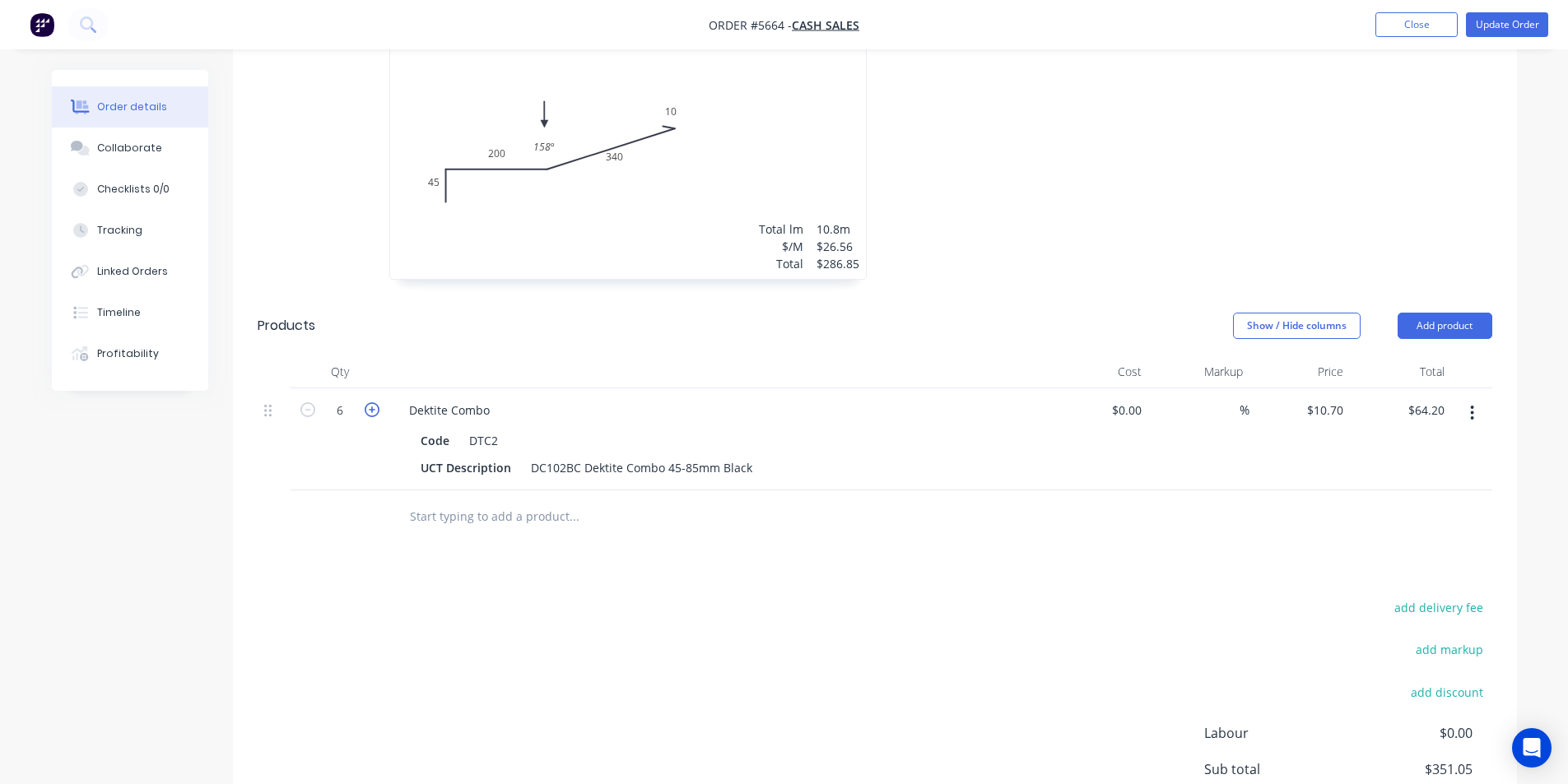
click at [372, 402] on icon "button" at bounding box center [372, 409] width 15 height 15
type input "7"
type input "$74.90"
click at [305, 402] on icon "button" at bounding box center [308, 409] width 15 height 15
type input "6"
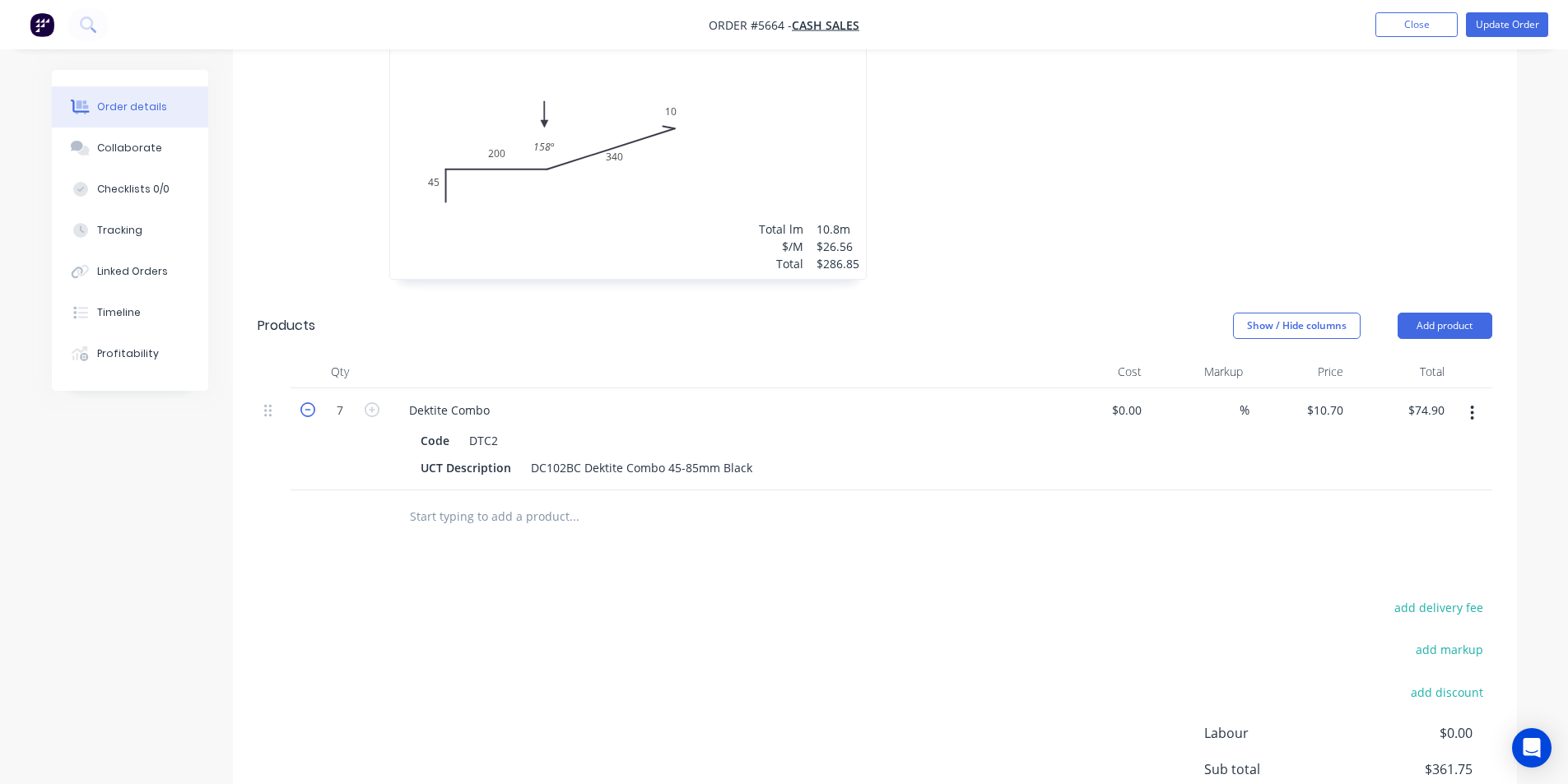
type input "$64.20"
click at [1205, 596] on div "add delivery fee add markup add discount Labour $0.00 Sub total $351.05 Margin …" at bounding box center [875, 755] width 1235 height 317
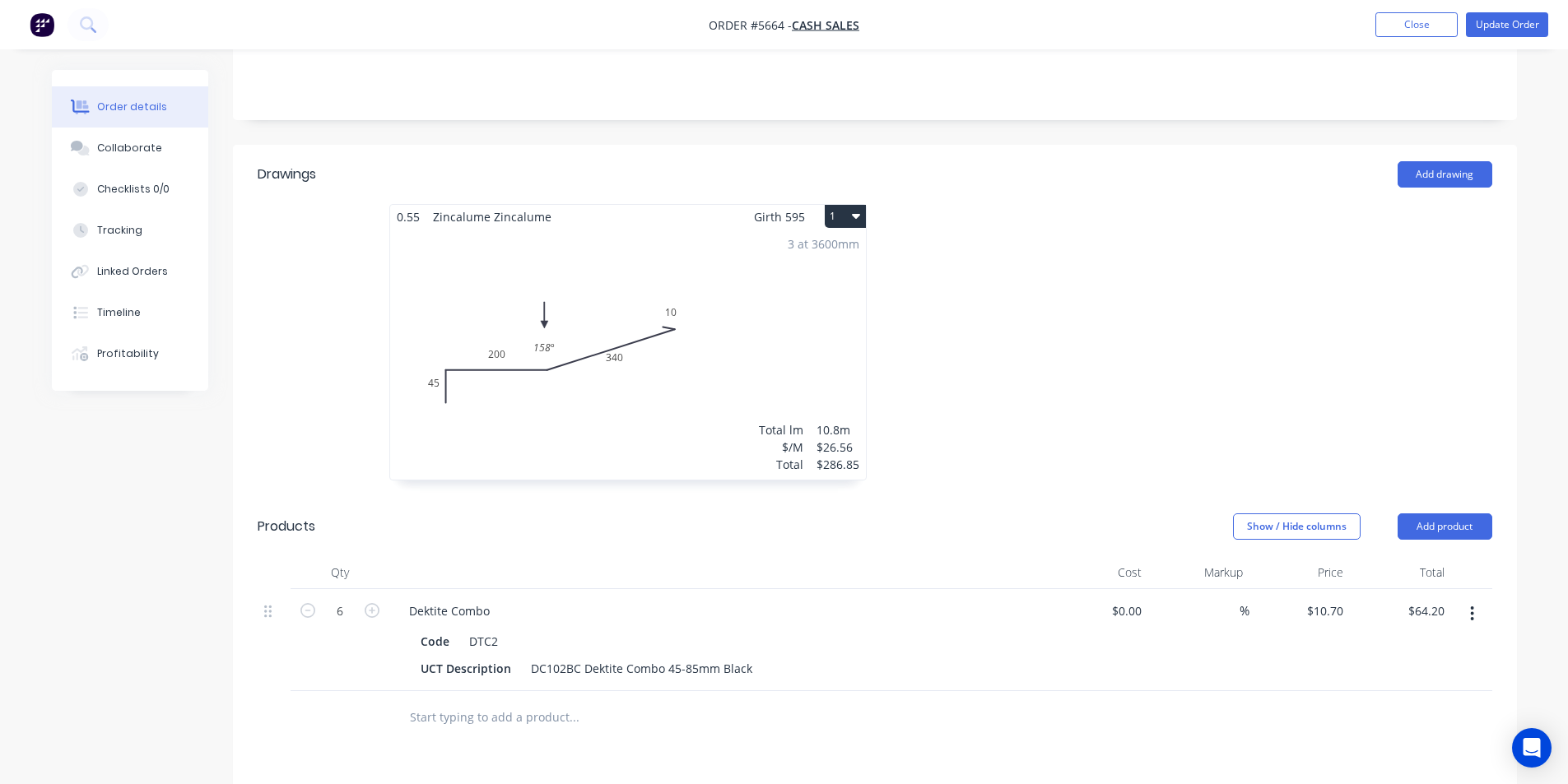
scroll to position [0, 0]
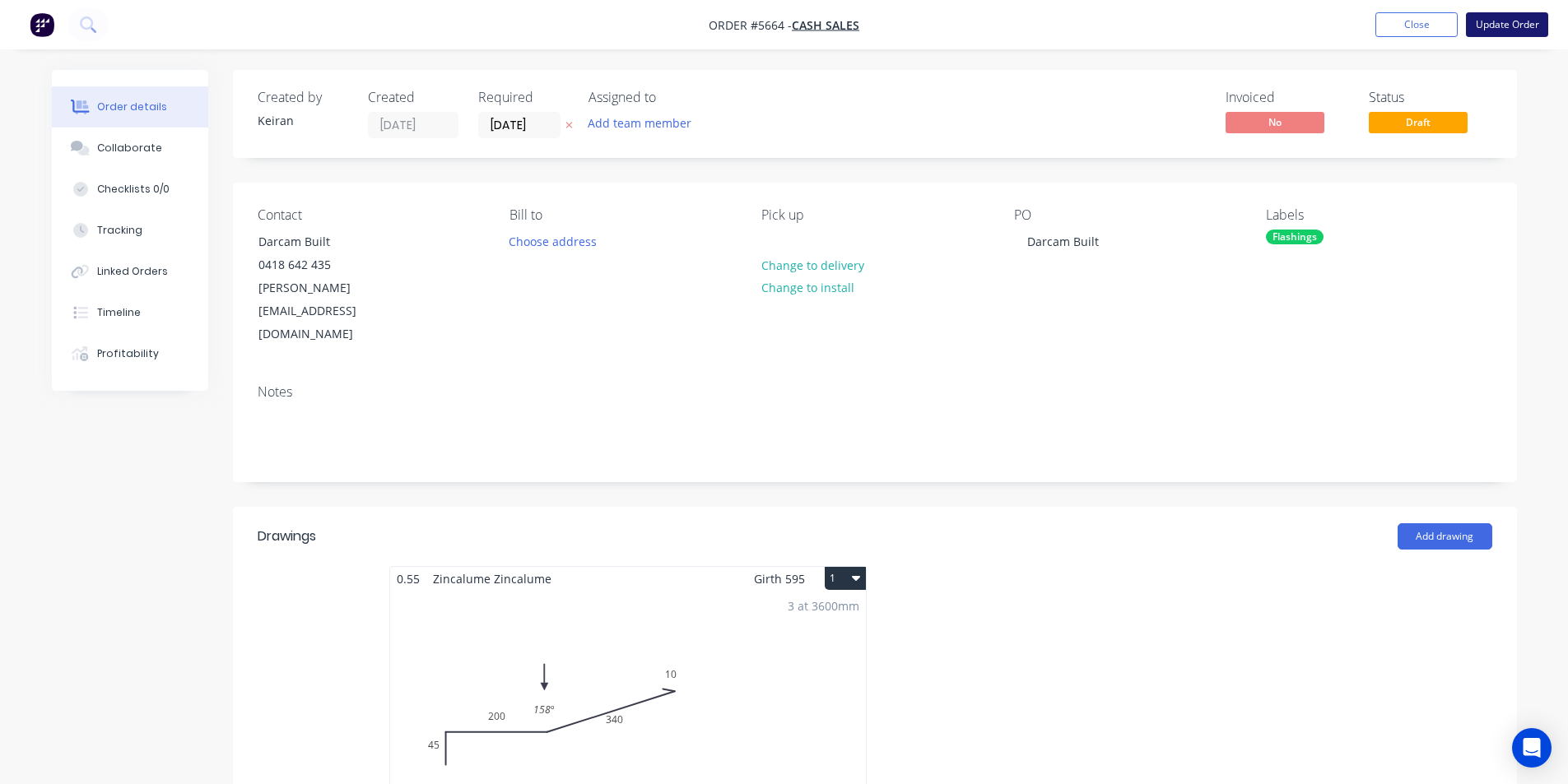
click at [1495, 29] on button "Update Order" at bounding box center [1507, 25] width 83 height 25
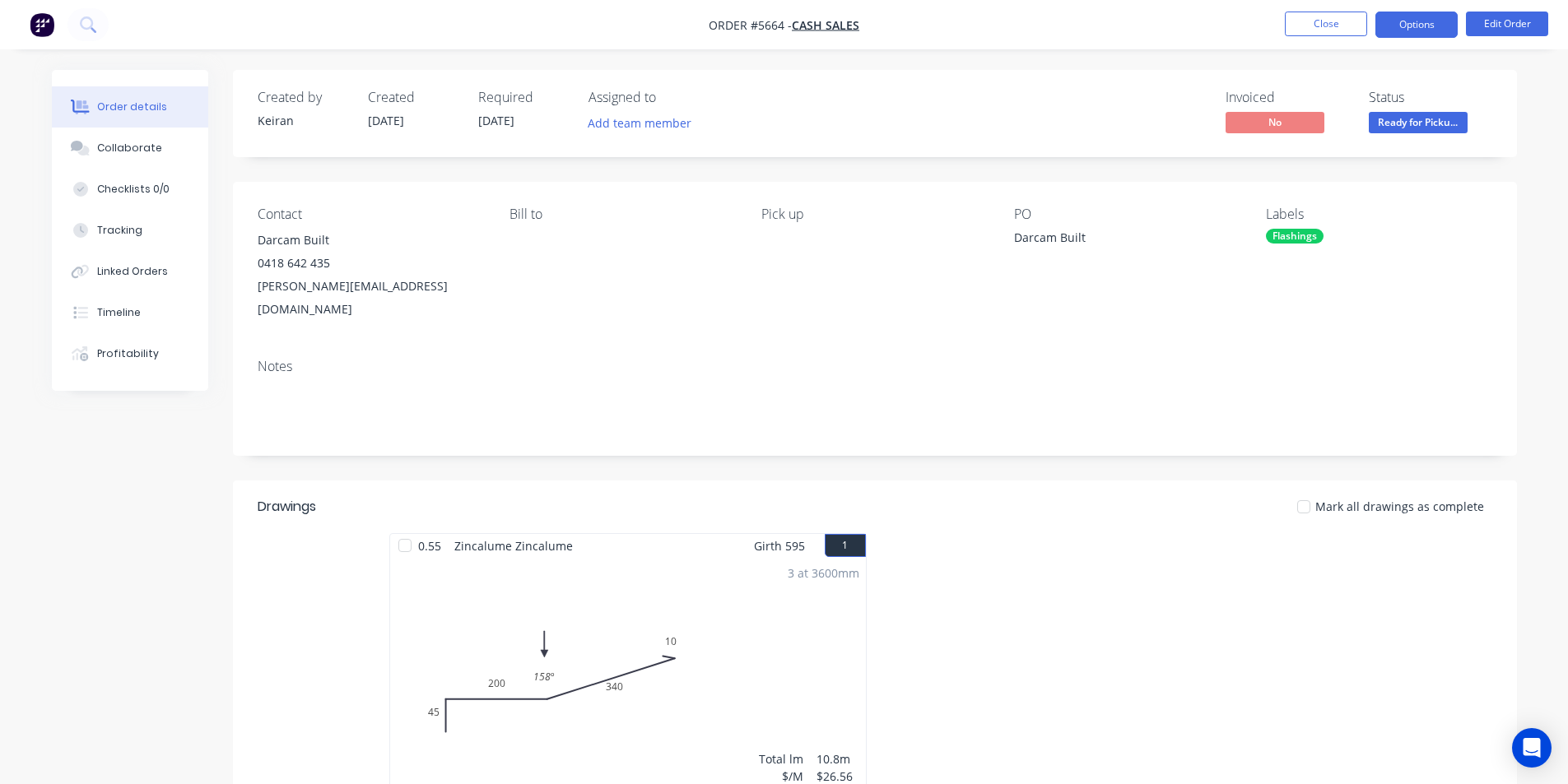
click at [1417, 23] on button "Options" at bounding box center [1417, 25] width 83 height 27
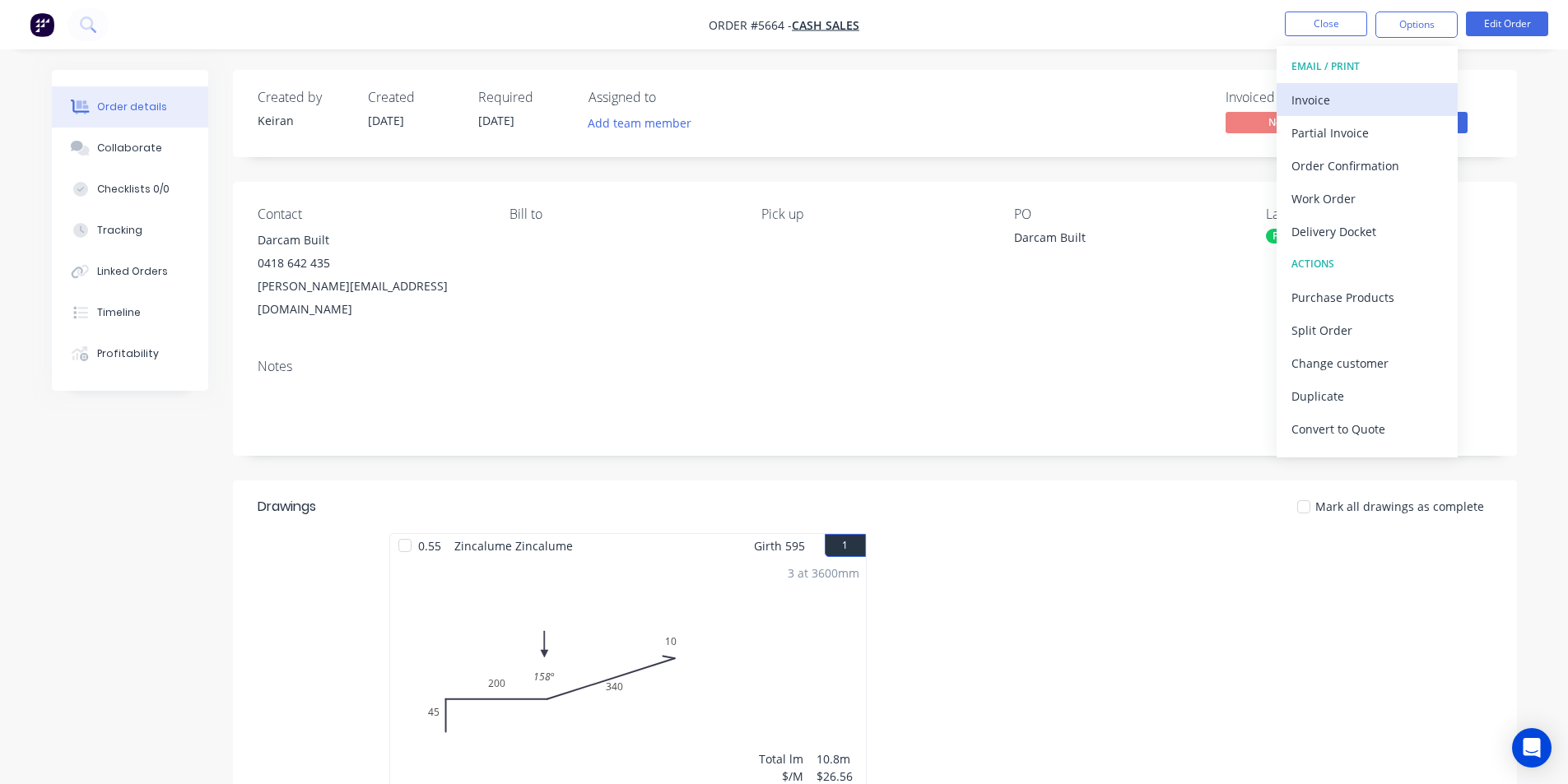
click at [1317, 98] on div "Invoice" at bounding box center [1366, 100] width 151 height 24
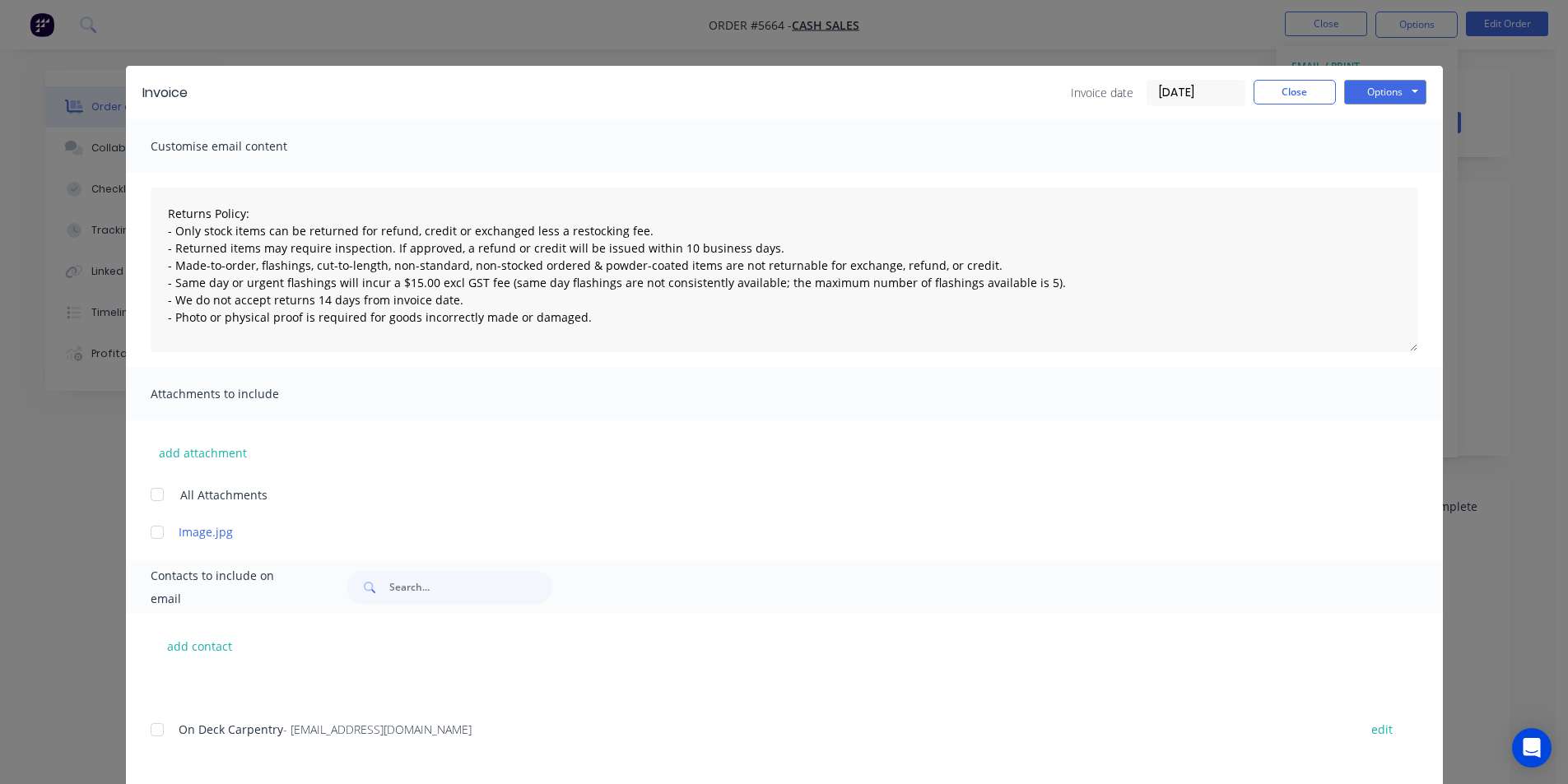
scroll to position [412, 0]
click at [1391, 81] on div "Invoice Invoice date 03/09/25 Close Options Preview Print Email" at bounding box center [784, 92] width 1316 height 53
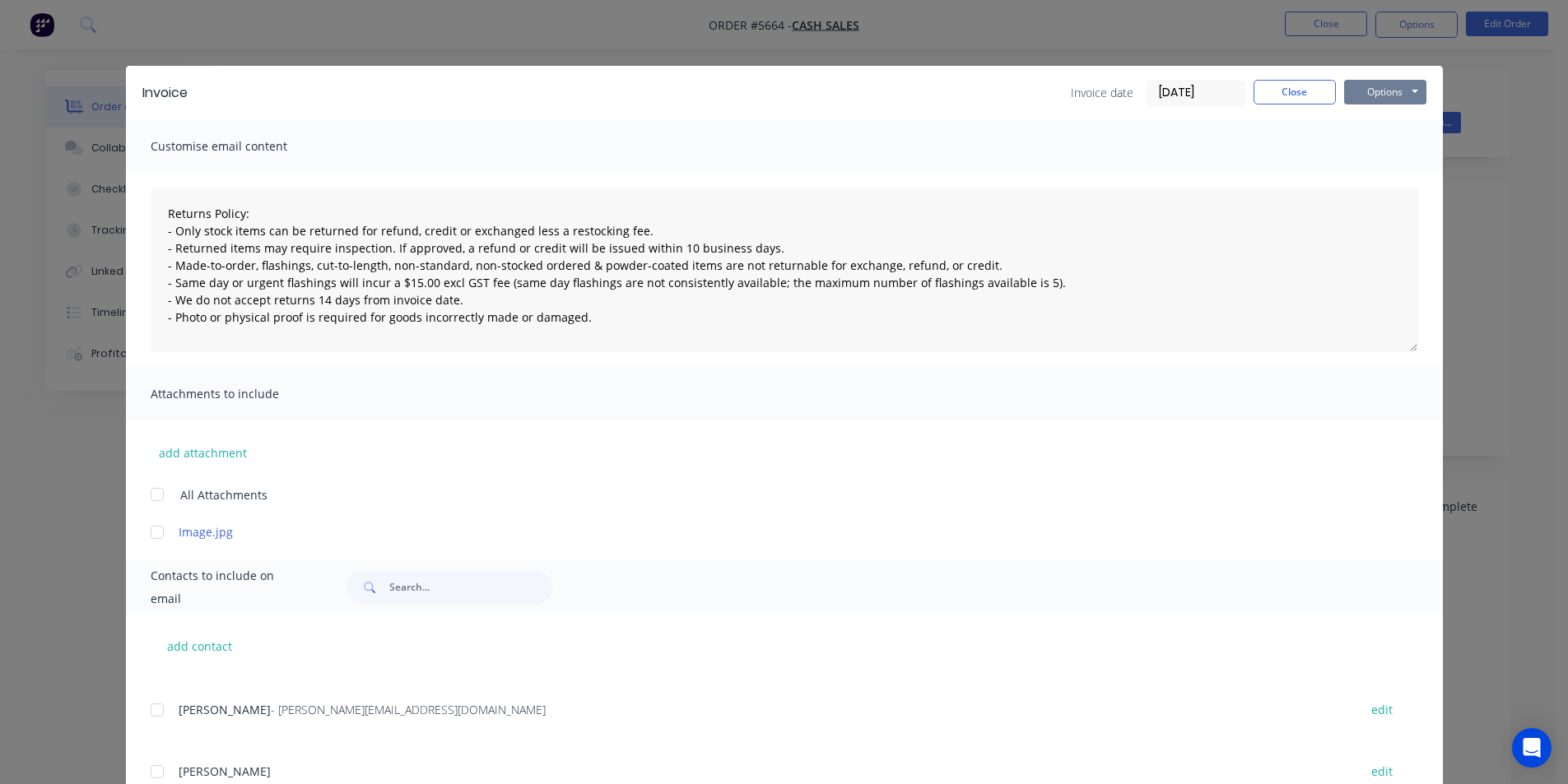
click at [1385, 86] on button "Options" at bounding box center [1385, 91] width 83 height 25
click at [1368, 156] on button "Print" at bounding box center [1396, 148] width 105 height 28
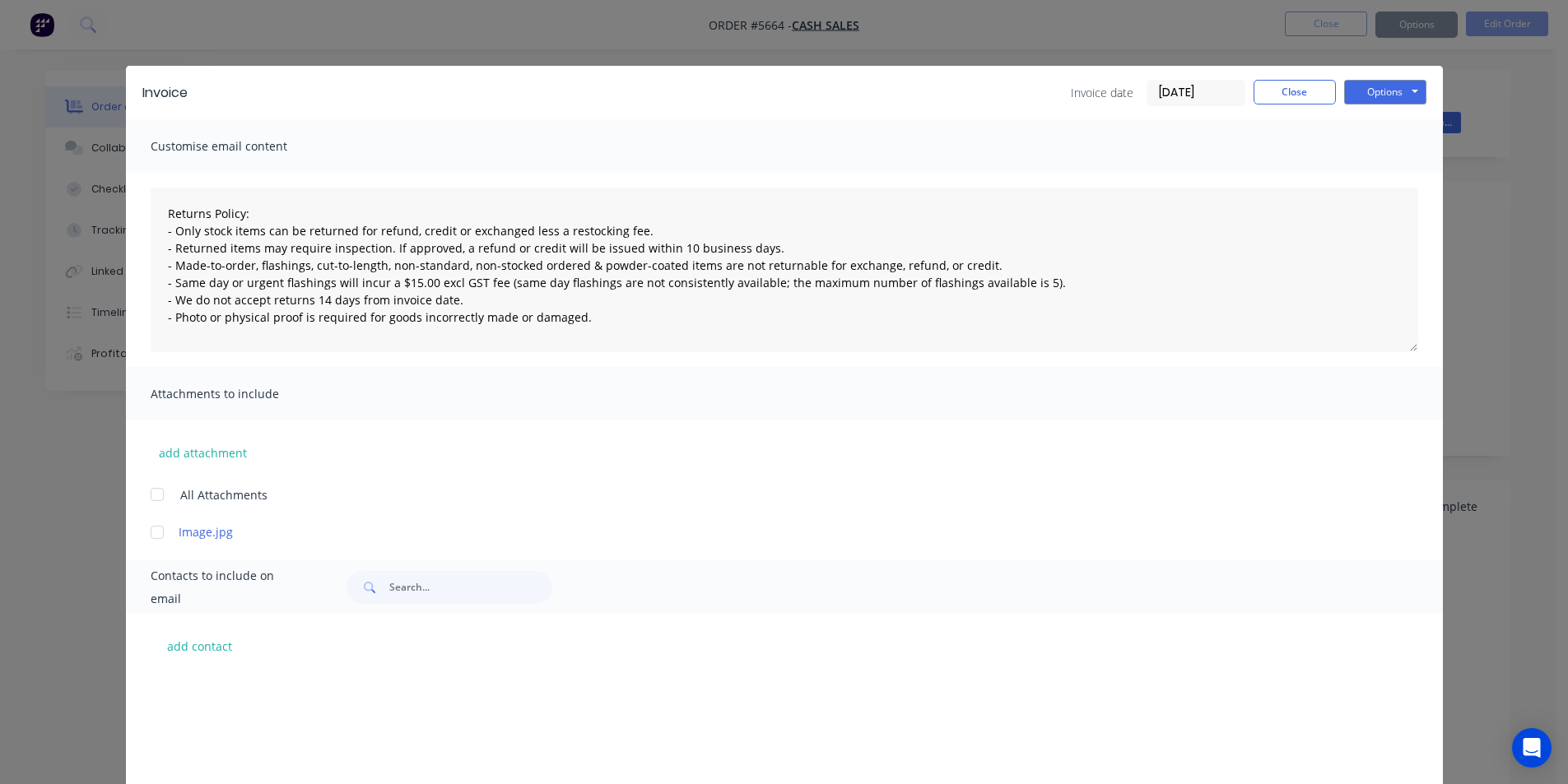
type textarea "Returns Policy: - Only stock items can be returned for refund, credit or exchan…"
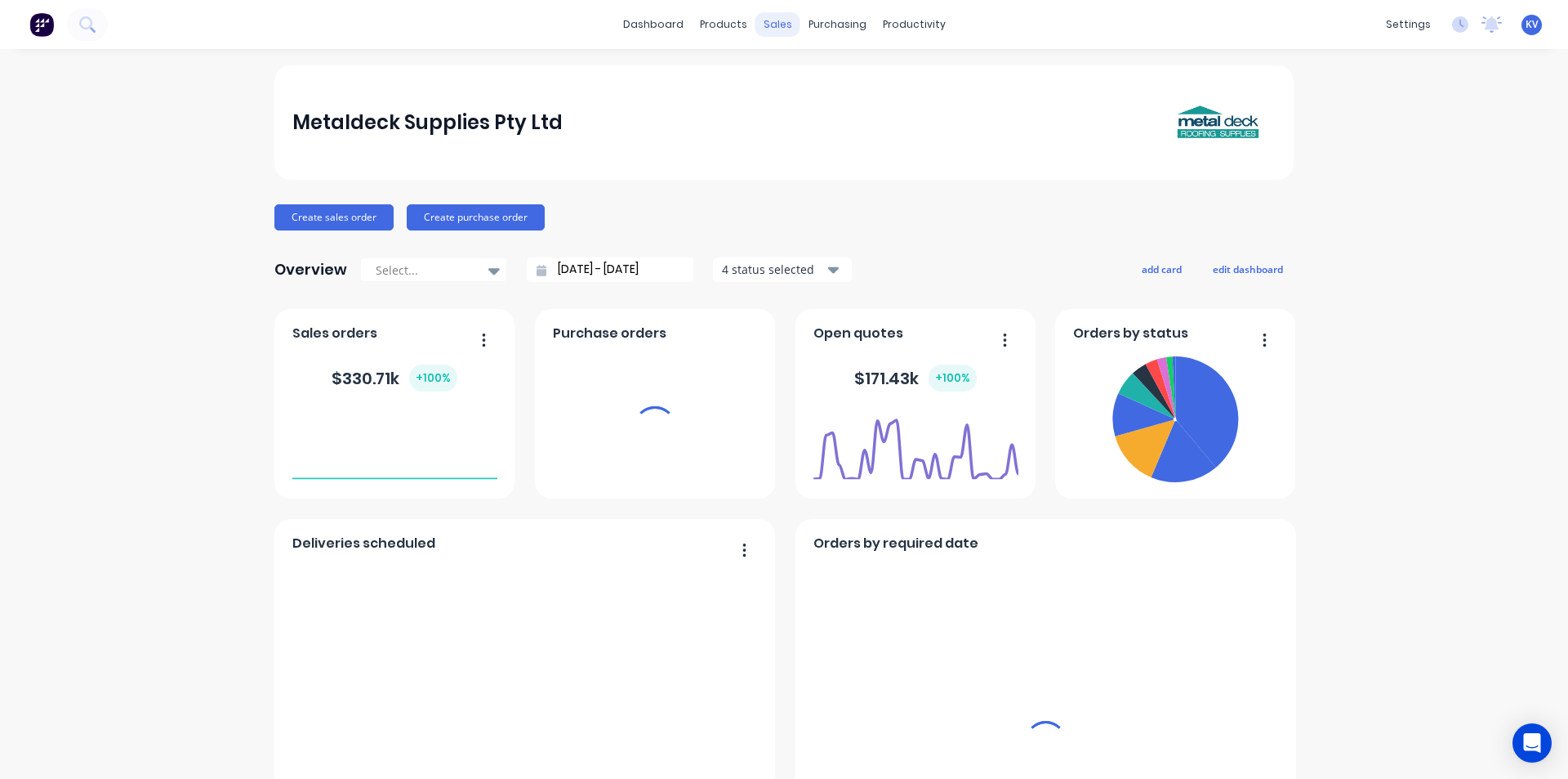
click at [772, 22] on div "sales" at bounding box center [778, 24] width 45 height 24
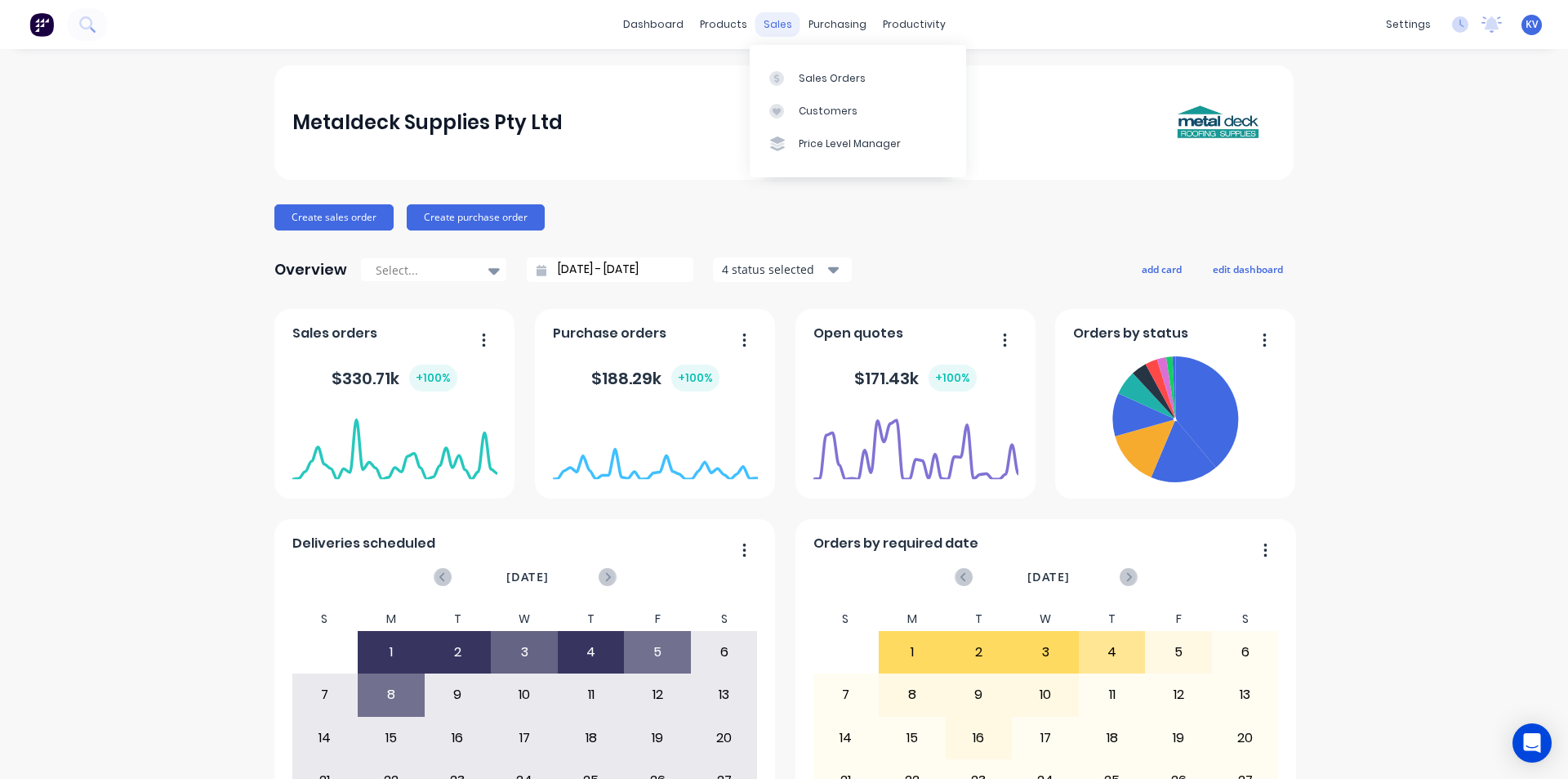
click at [770, 26] on div "sales" at bounding box center [778, 24] width 45 height 24
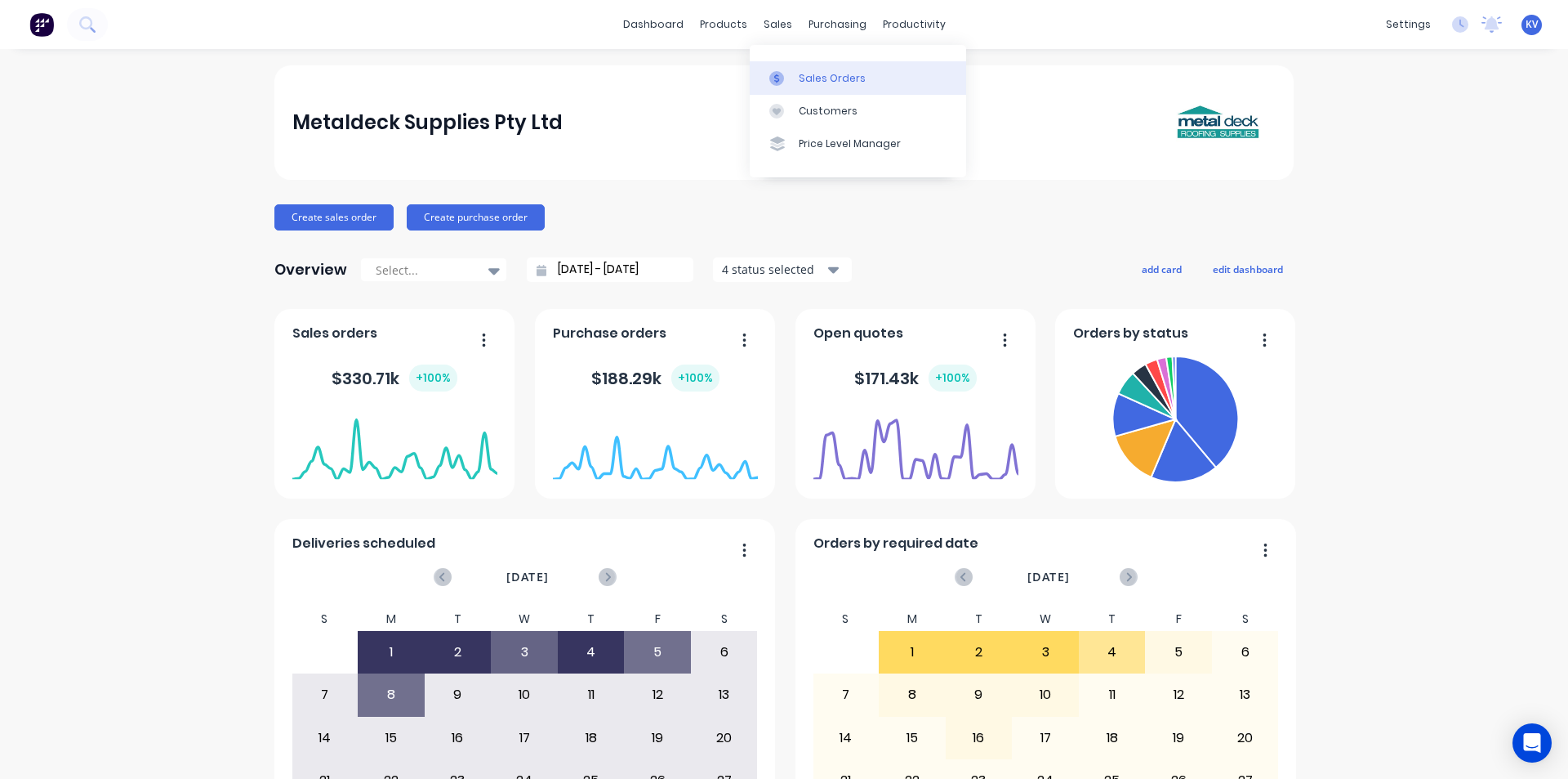
click at [804, 75] on div "Sales Orders" at bounding box center [832, 78] width 67 height 15
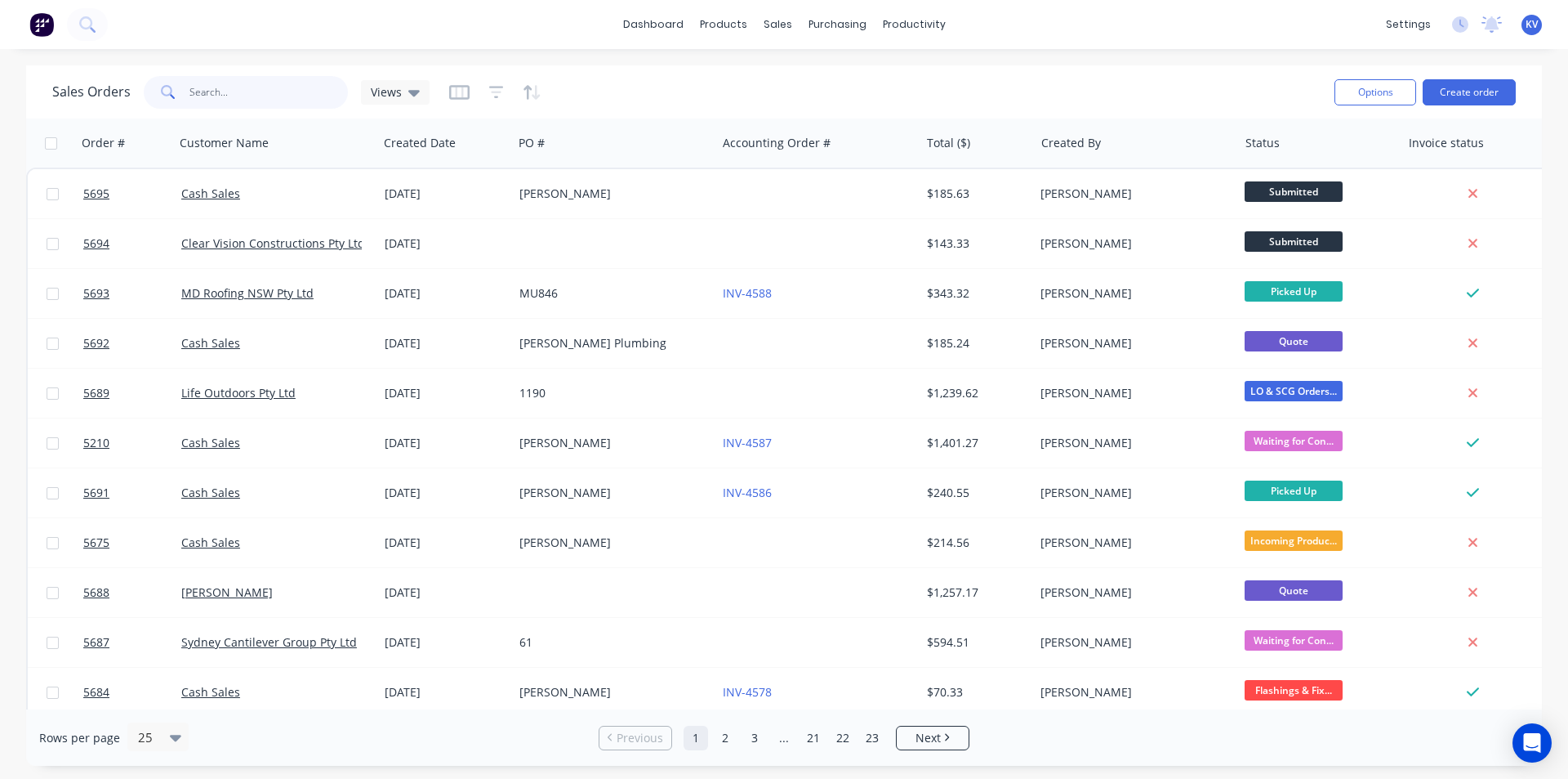
click at [274, 98] on input "text" at bounding box center [268, 92] width 159 height 32
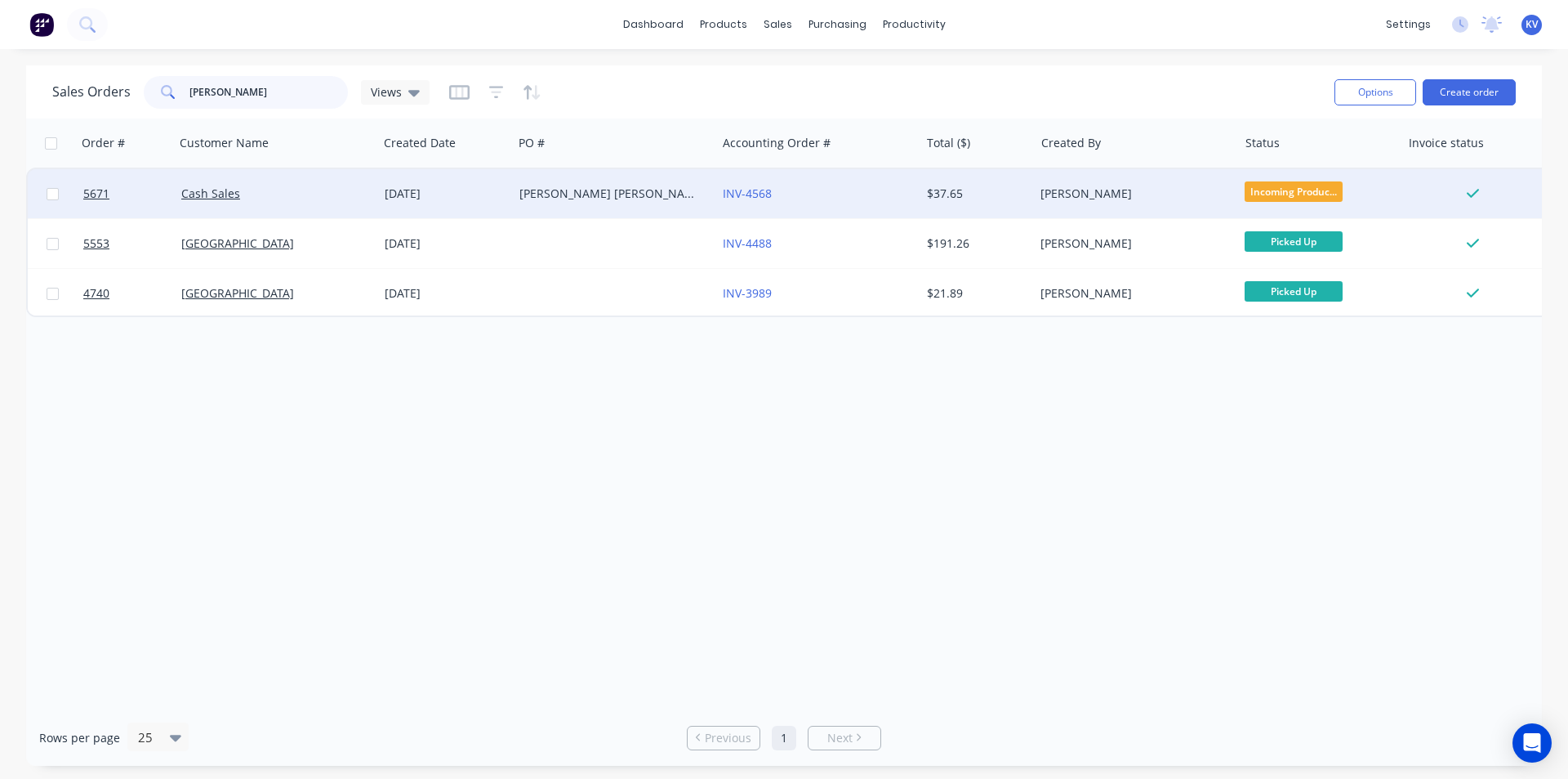
type input "[PERSON_NAME]"
click at [453, 197] on div "[DATE]" at bounding box center [445, 193] width 122 height 17
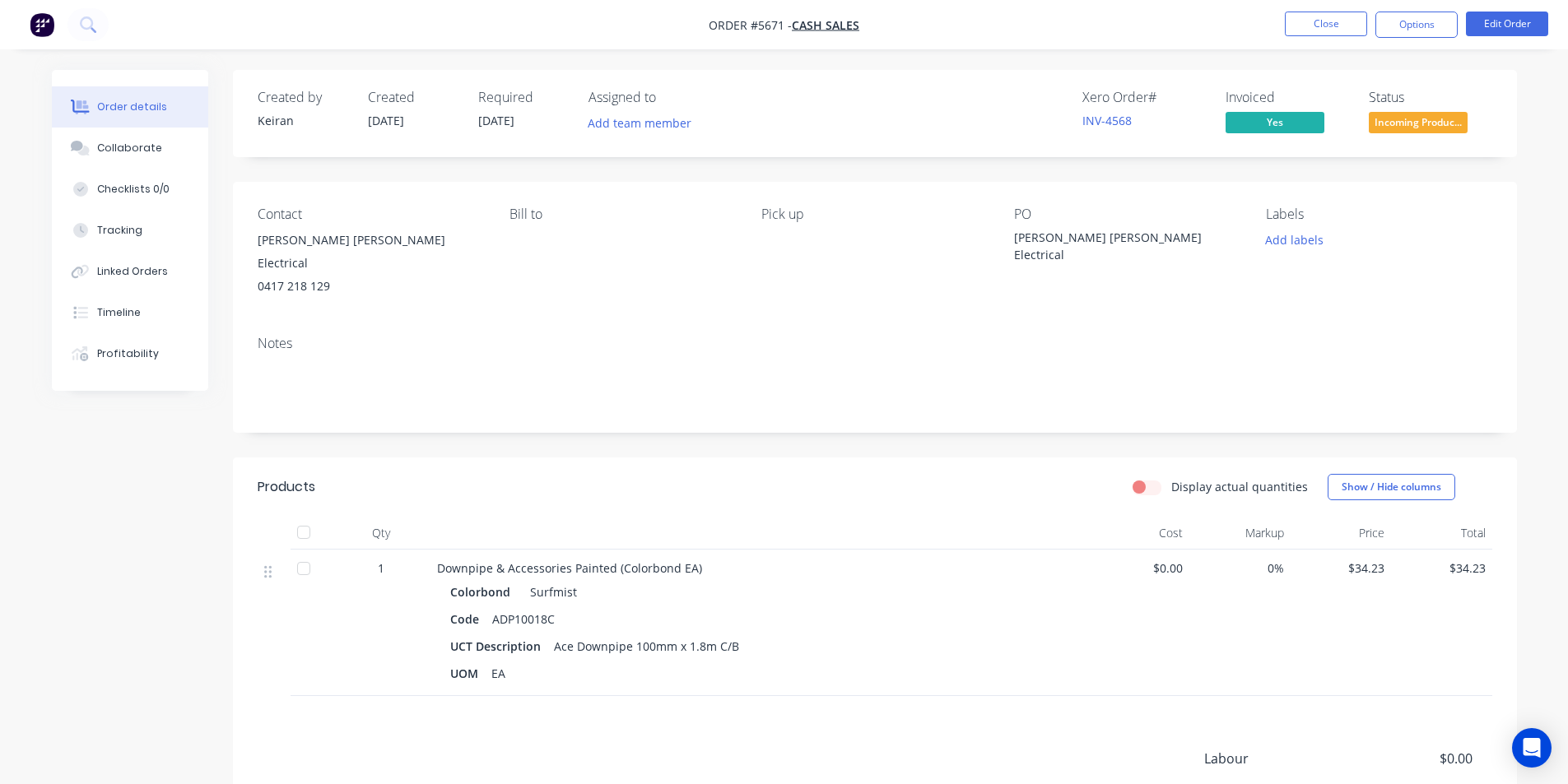
click at [942, 427] on div "Created by [PERSON_NAME] Created [DATE] Required [DATE] Assigned to Add team me…" at bounding box center [875, 517] width 1284 height 894
click at [134, 315] on div "Timeline" at bounding box center [119, 312] width 43 height 15
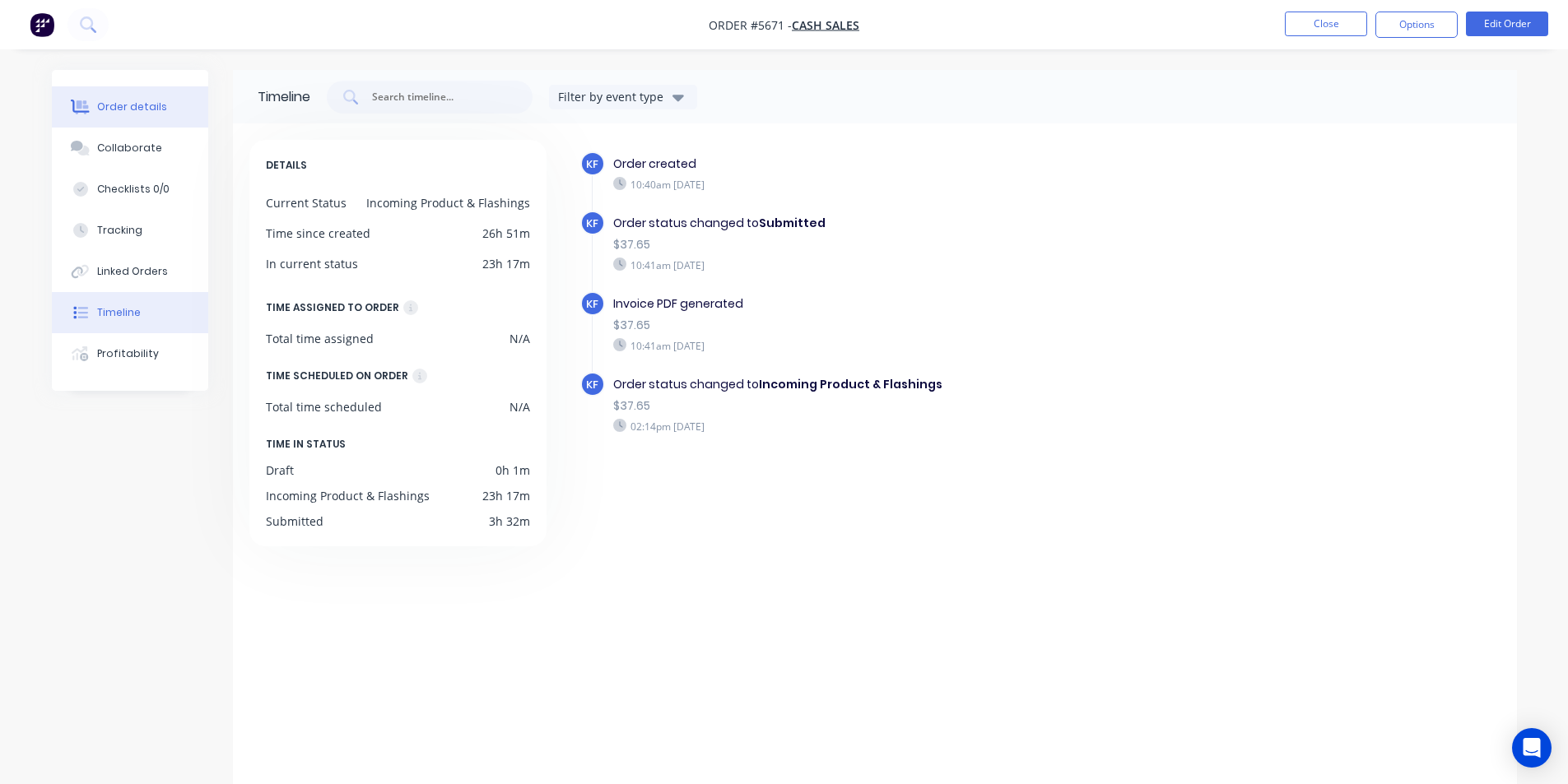
click at [123, 100] on div "Order details" at bounding box center [132, 106] width 70 height 15
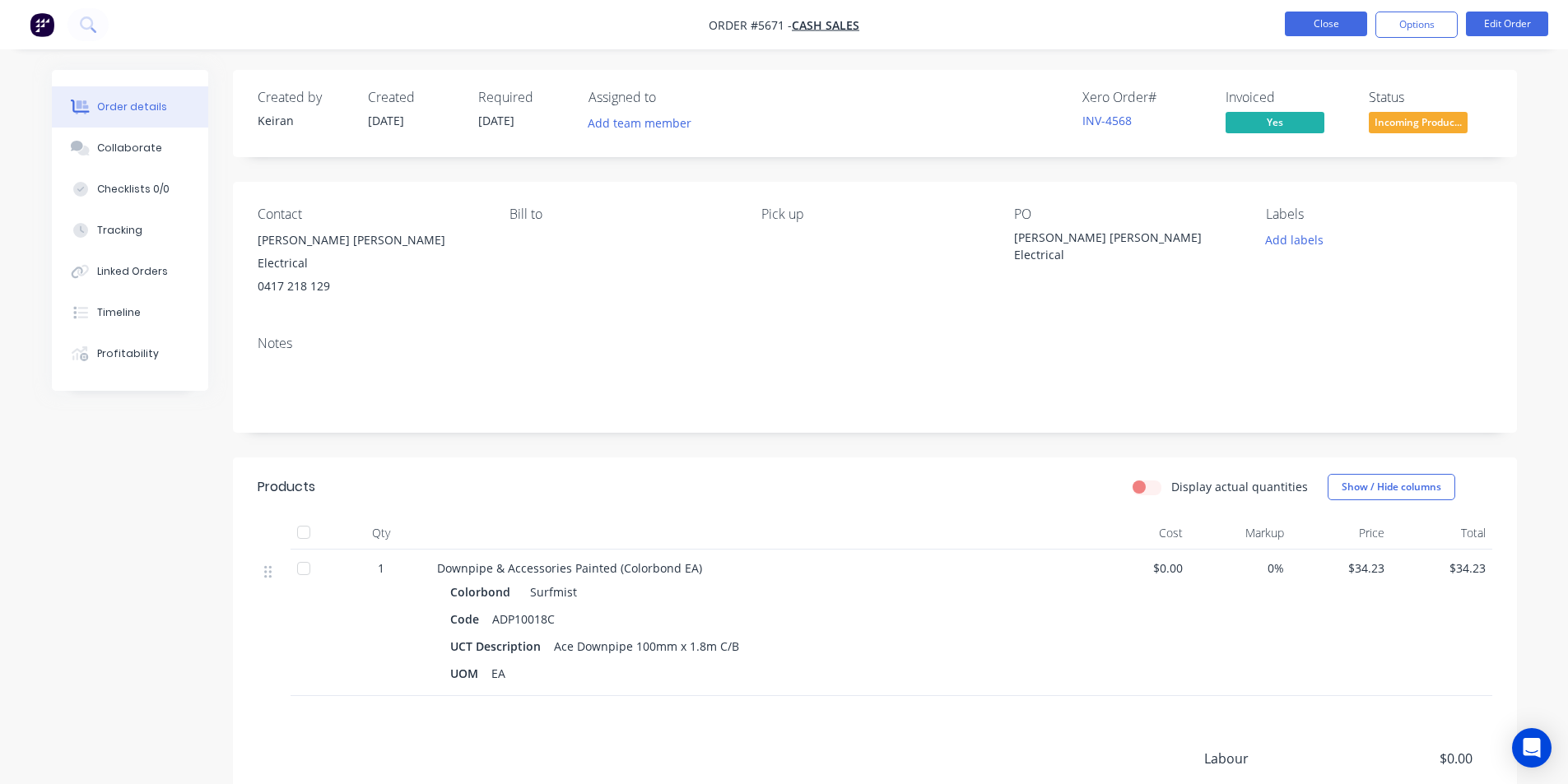
click at [1309, 19] on button "Close" at bounding box center [1326, 24] width 83 height 25
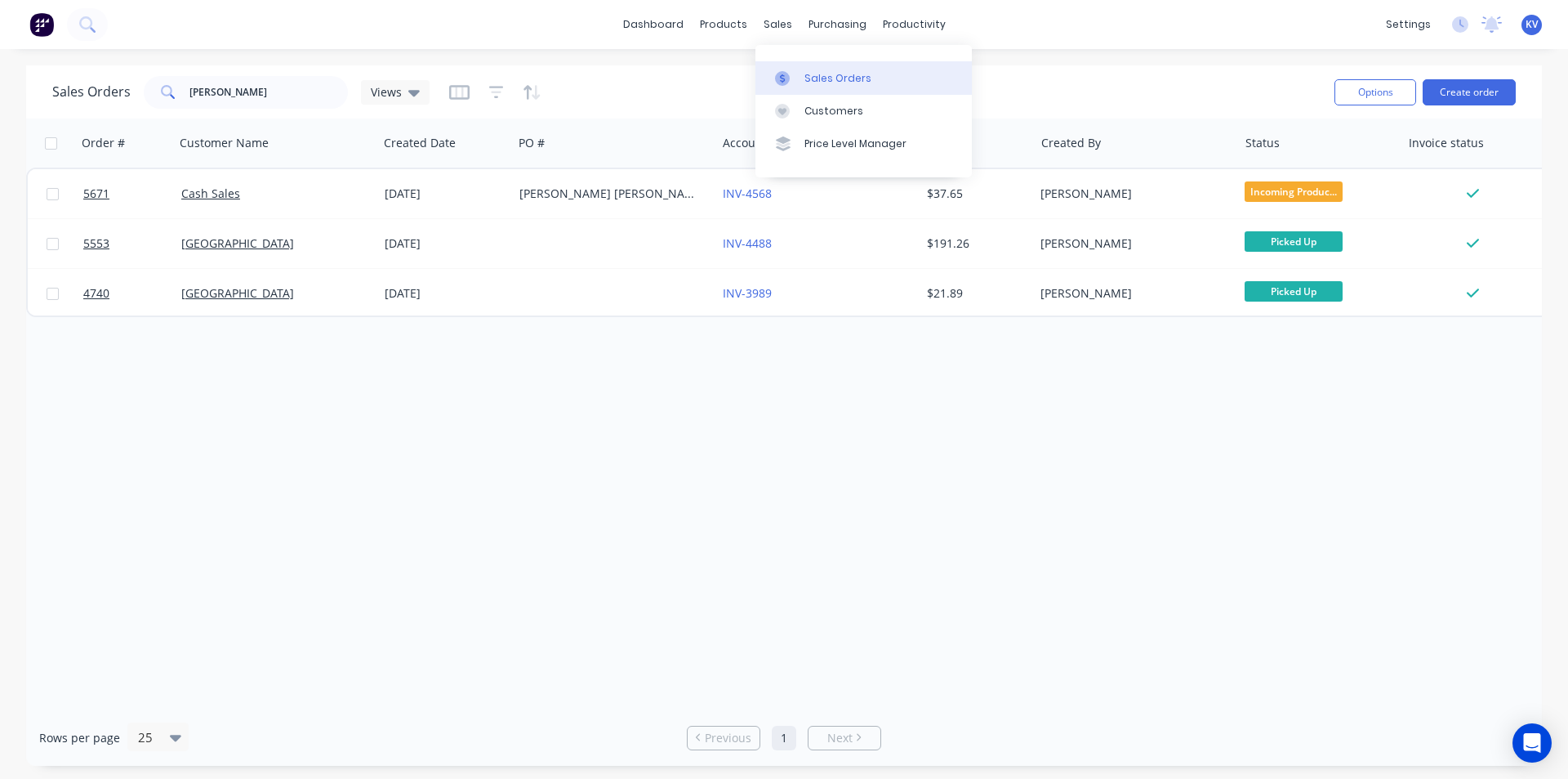
click at [820, 79] on div "Sales Orders" at bounding box center [838, 78] width 67 height 15
